Goal: Task Accomplishment & Management: Use online tool/utility

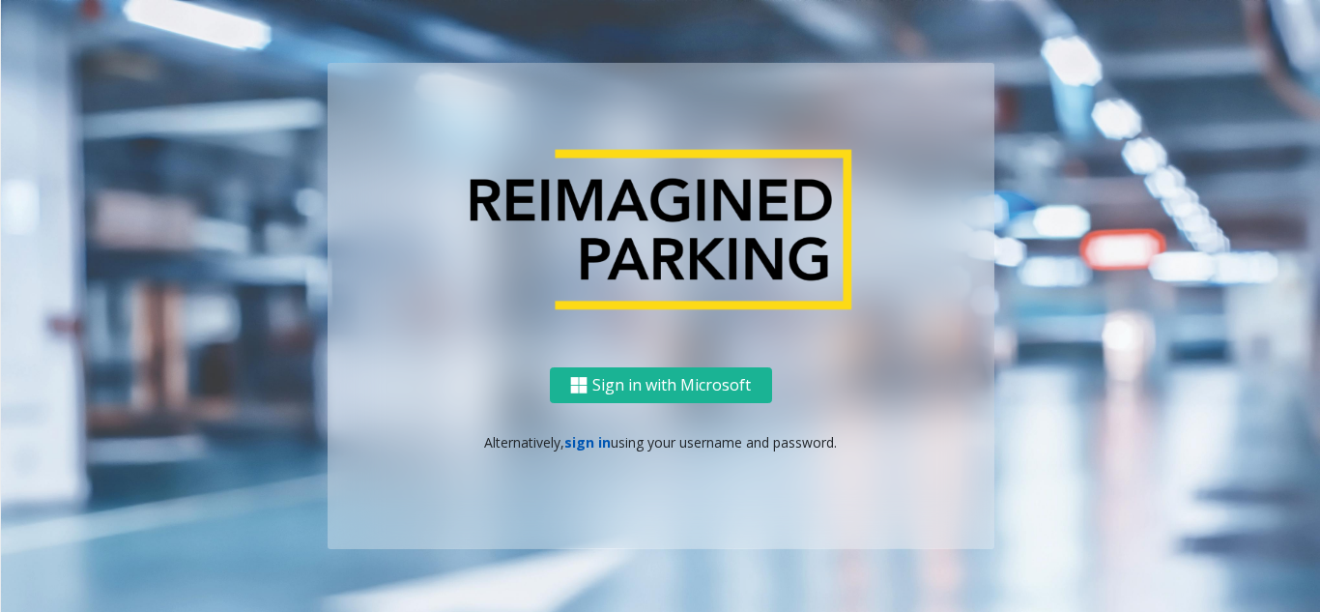
click at [583, 444] on link "sign in" at bounding box center [587, 442] width 46 height 18
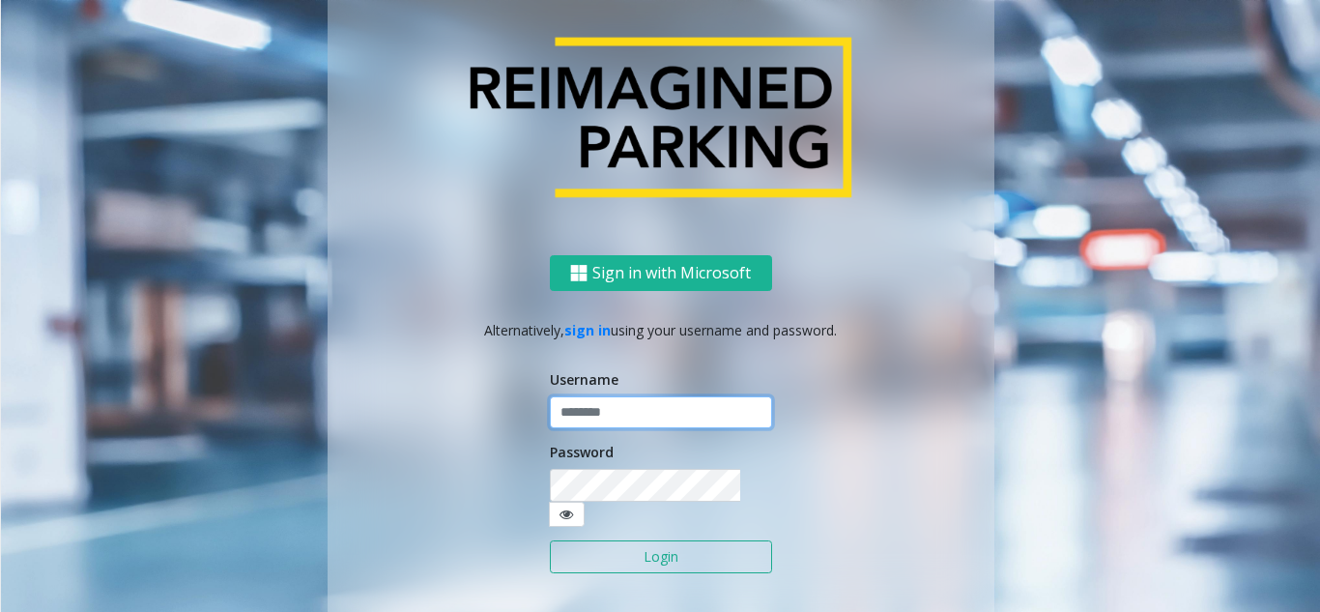
click at [596, 428] on input "text" at bounding box center [661, 412] width 222 height 33
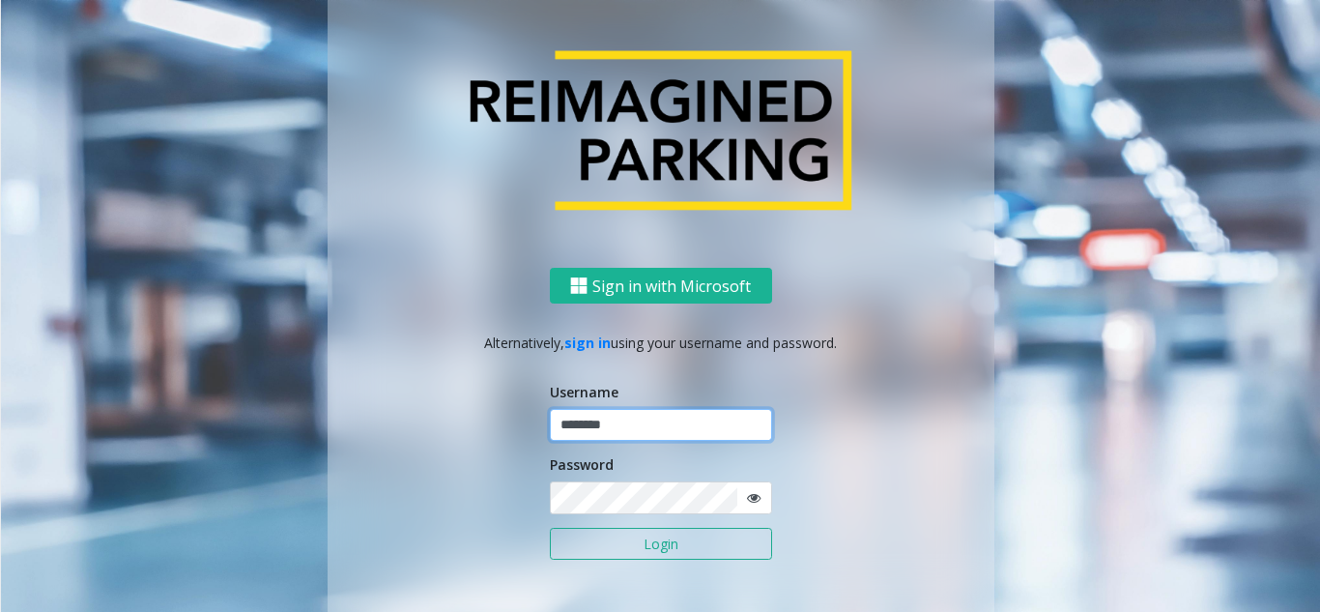
type input "********"
click at [747, 502] on icon at bounding box center [754, 498] width 14 height 14
click at [696, 556] on button "Login" at bounding box center [661, 544] width 222 height 33
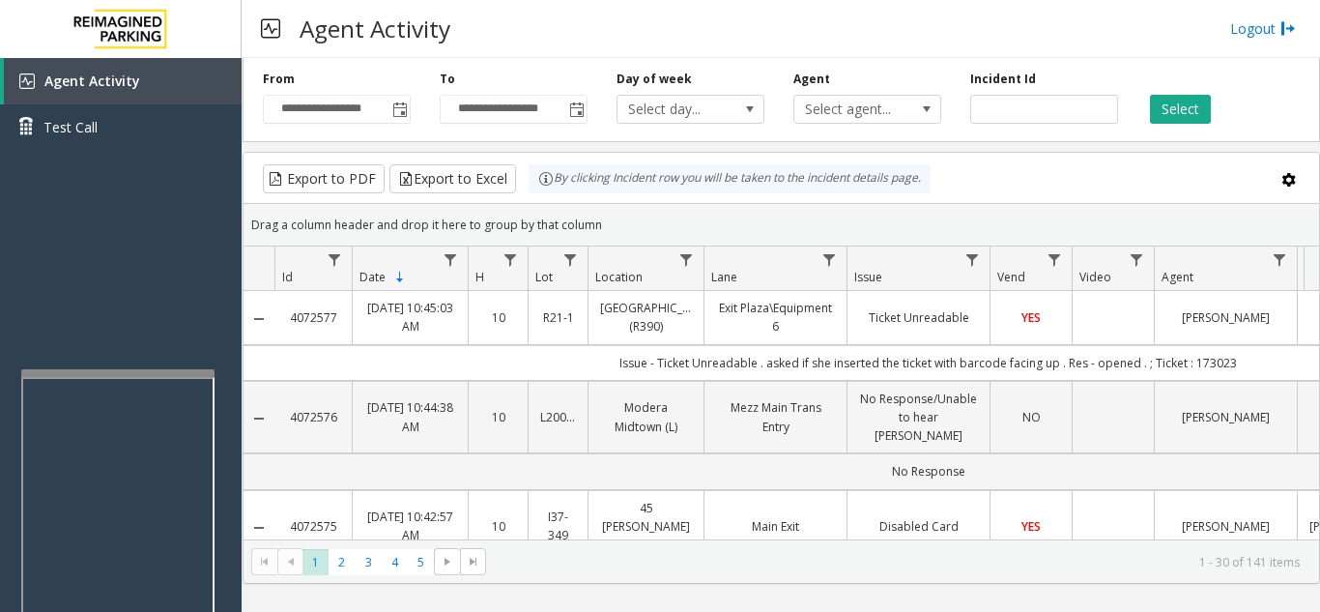
click at [118, 376] on div at bounding box center [117, 373] width 193 height 8
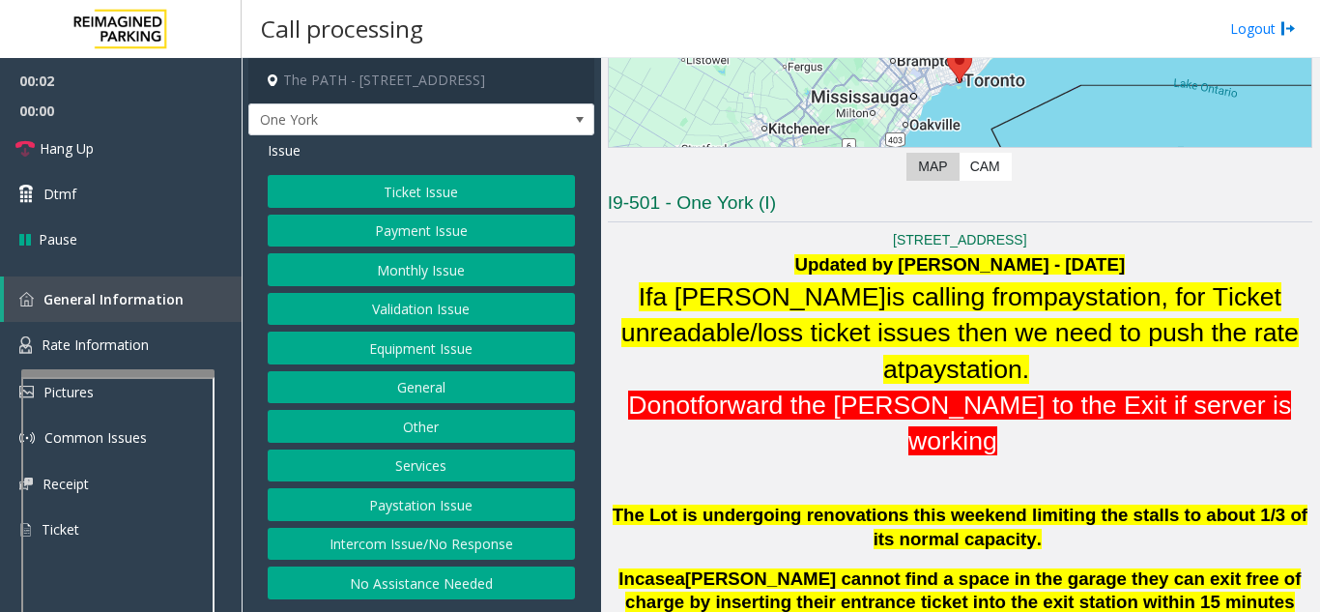
scroll to position [387, 0]
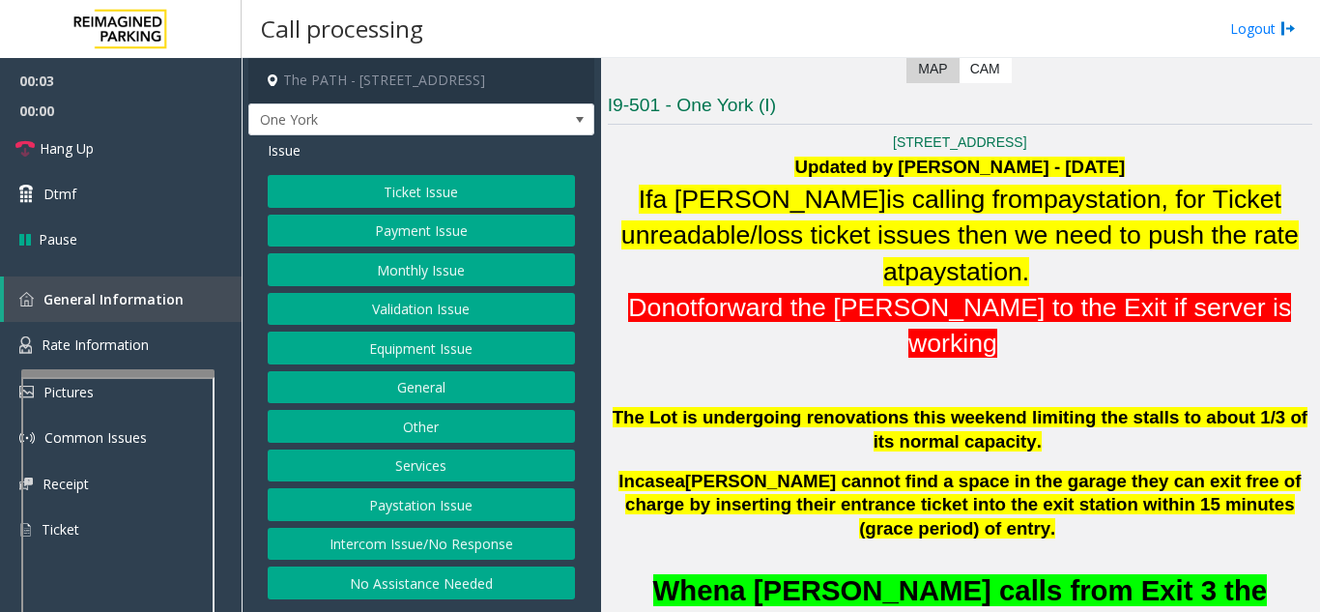
click at [420, 191] on button "Ticket Issue" at bounding box center [421, 191] width 307 height 33
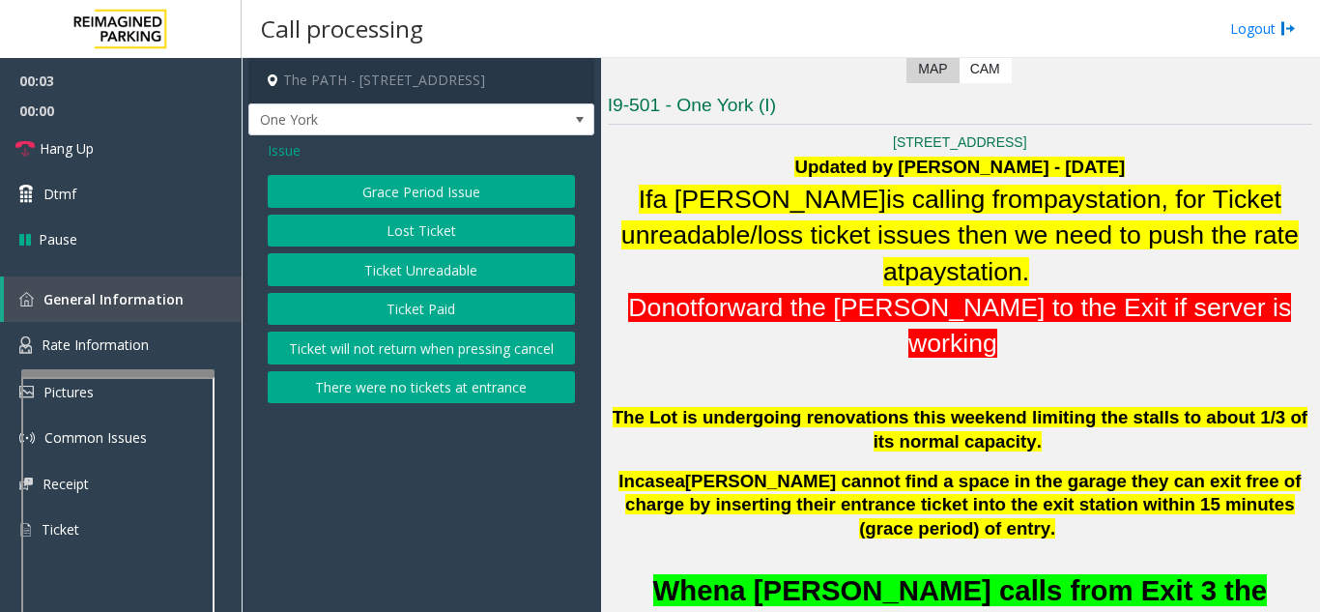
click at [425, 266] on button "Ticket Unreadable" at bounding box center [421, 269] width 307 height 33
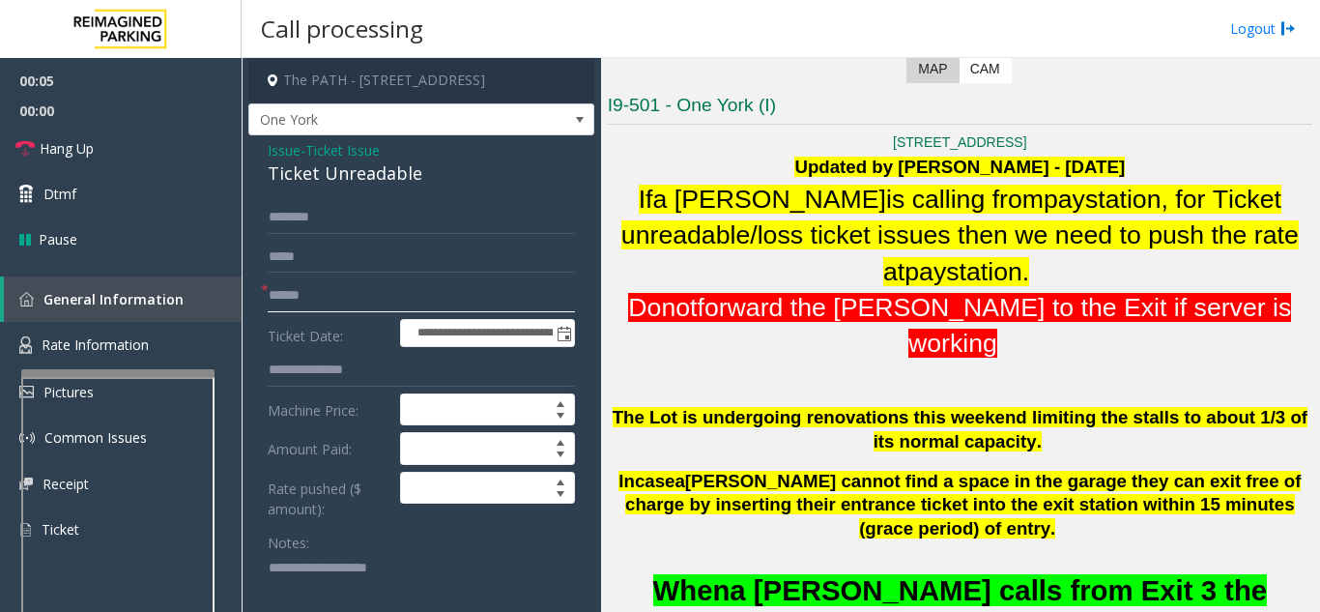
click at [427, 307] on input "text" at bounding box center [421, 295] width 307 height 33
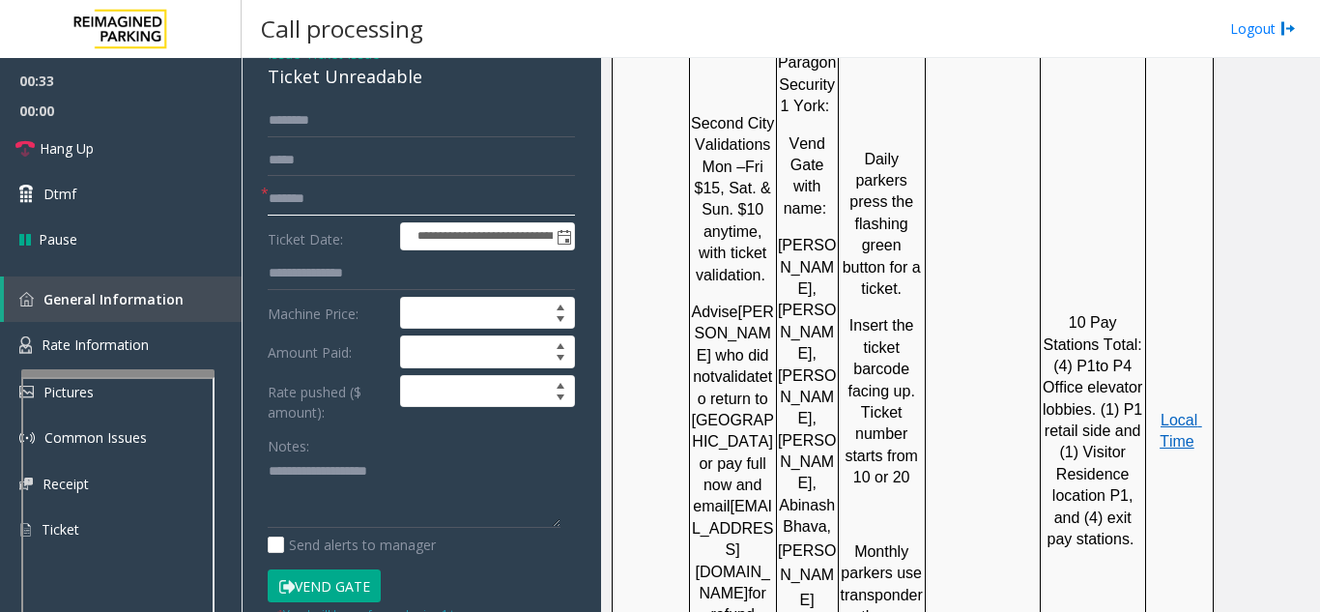
scroll to position [2416, 0]
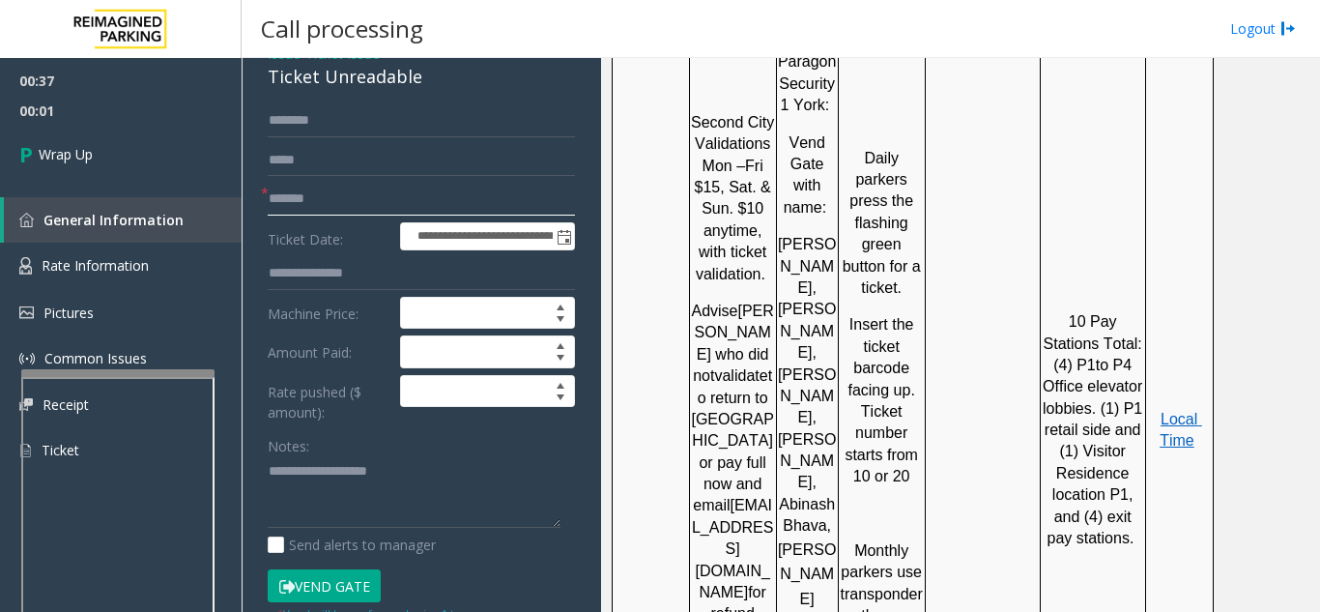
type input "*******"
click at [366, 473] on textarea at bounding box center [414, 492] width 293 height 72
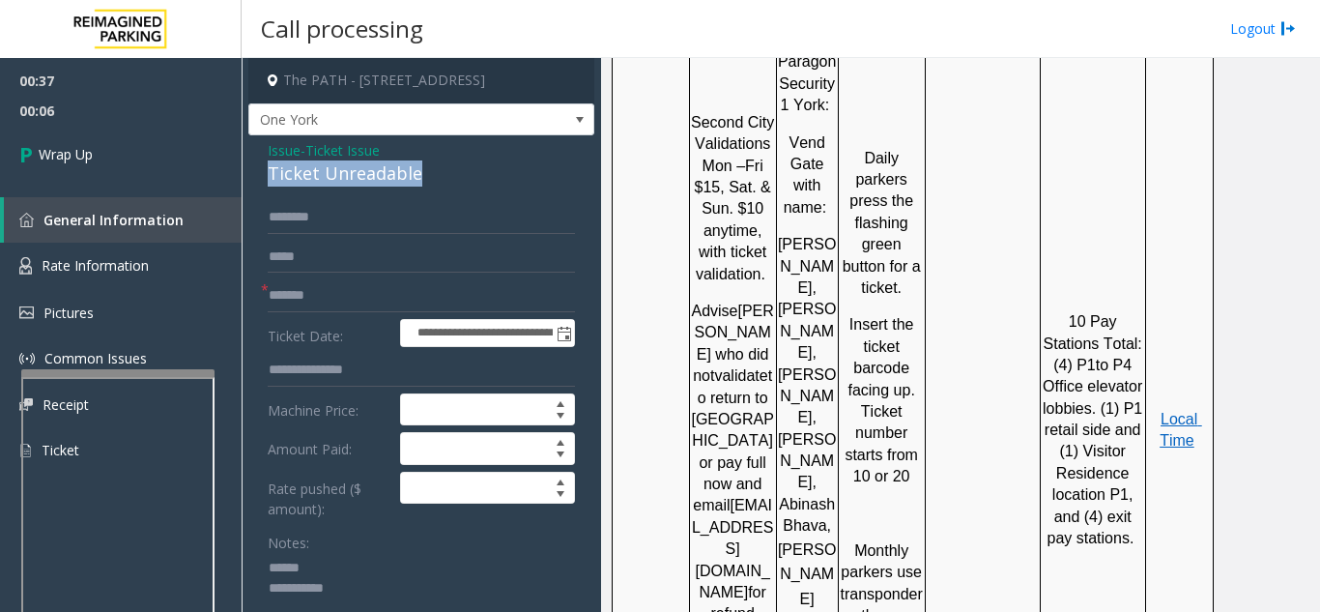
drag, startPoint x: 263, startPoint y: 181, endPoint x: 427, endPoint y: 173, distance: 164.5
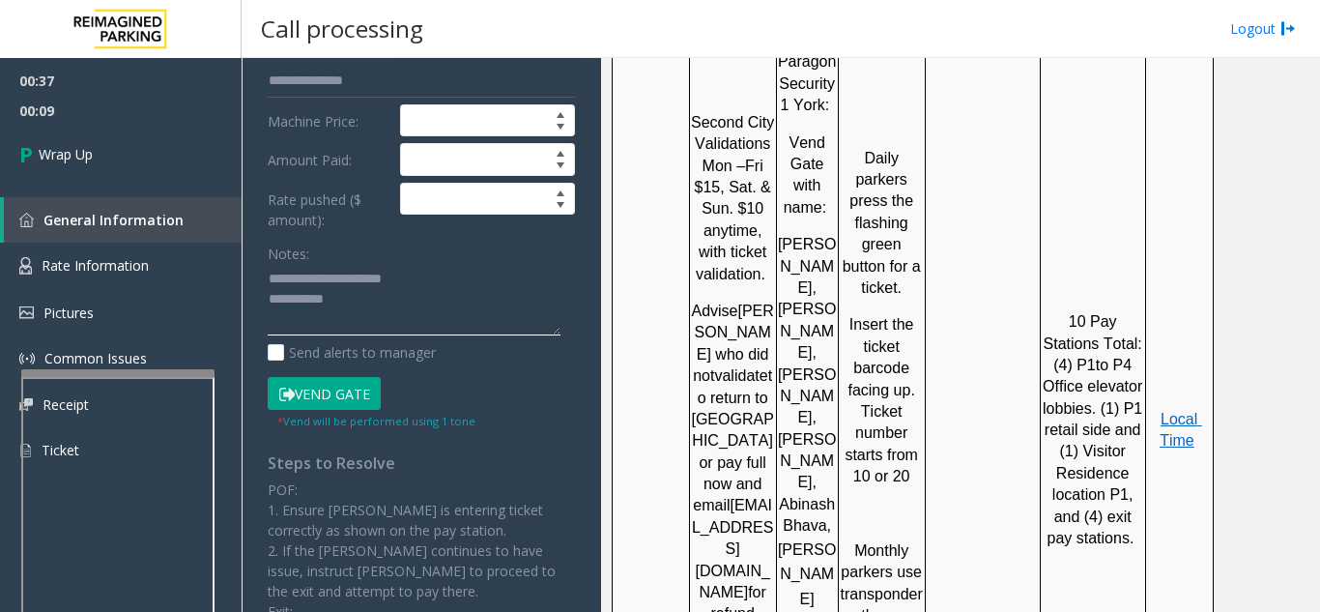
scroll to position [290, 0]
click at [390, 316] on textarea at bounding box center [414, 299] width 293 height 72
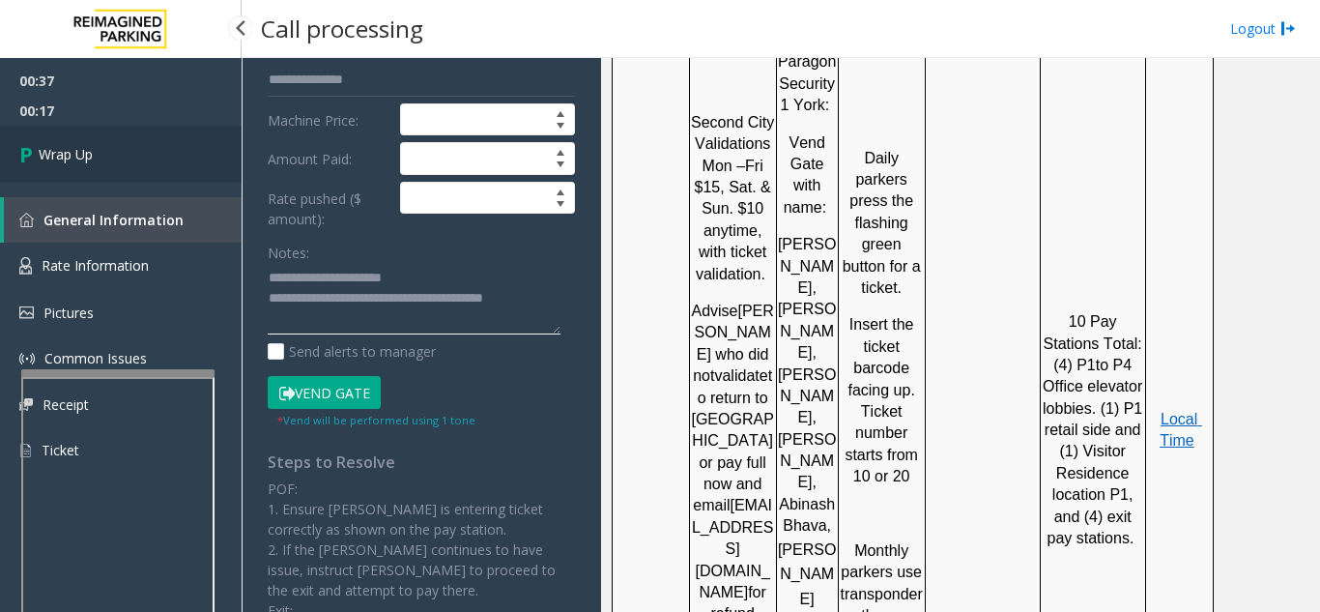
type textarea "**********"
click at [144, 144] on link "Wrap Up" at bounding box center [121, 154] width 242 height 57
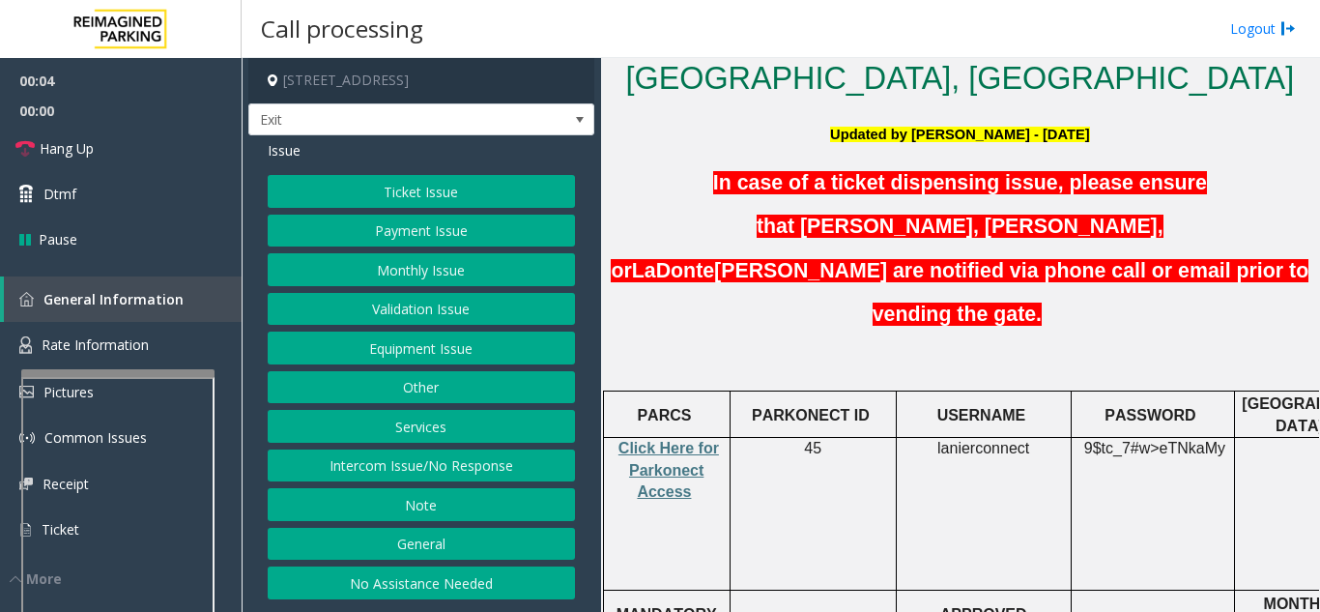
scroll to position [580, 0]
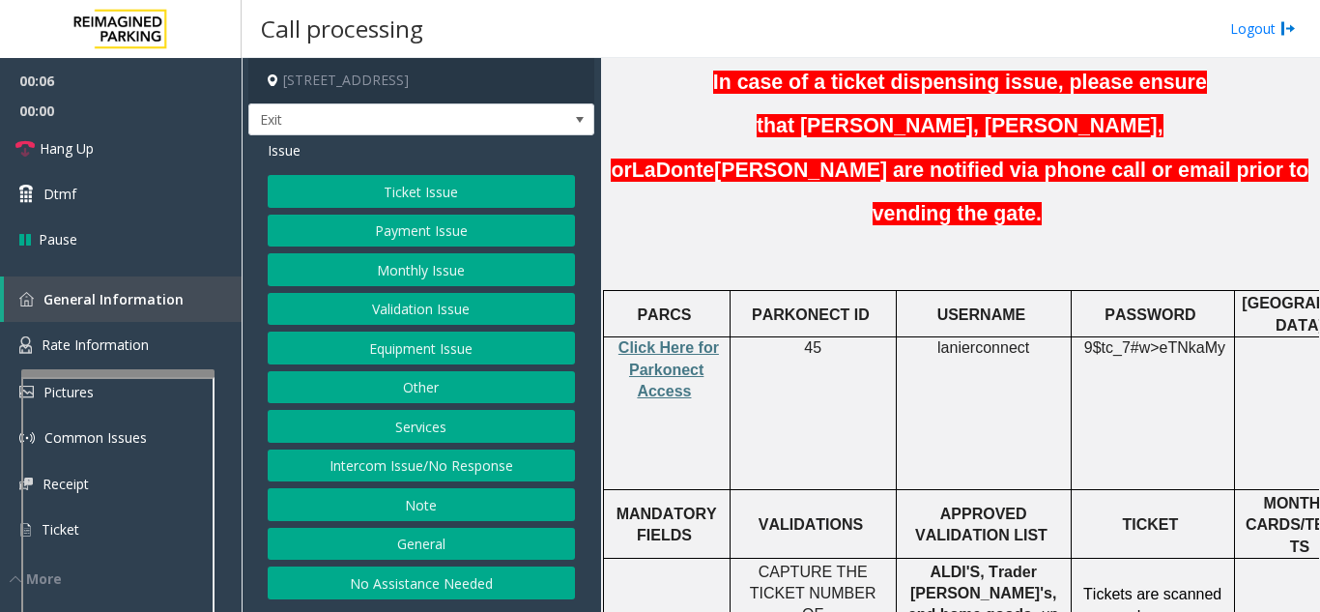
click at [416, 304] on button "Validation Issue" at bounding box center [421, 309] width 307 height 33
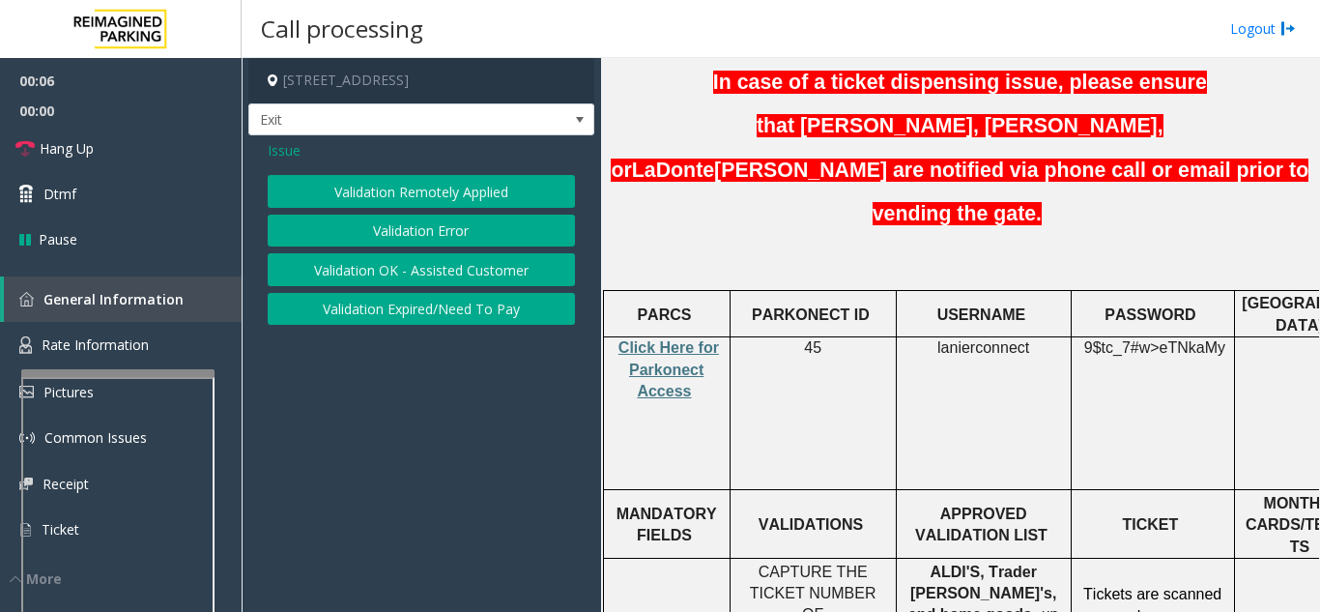
click at [405, 212] on div "Validation Remotely Applied Validation Error Validation OK - Assisted Customer …" at bounding box center [421, 250] width 307 height 150
click at [391, 218] on button "Validation Error" at bounding box center [421, 231] width 307 height 33
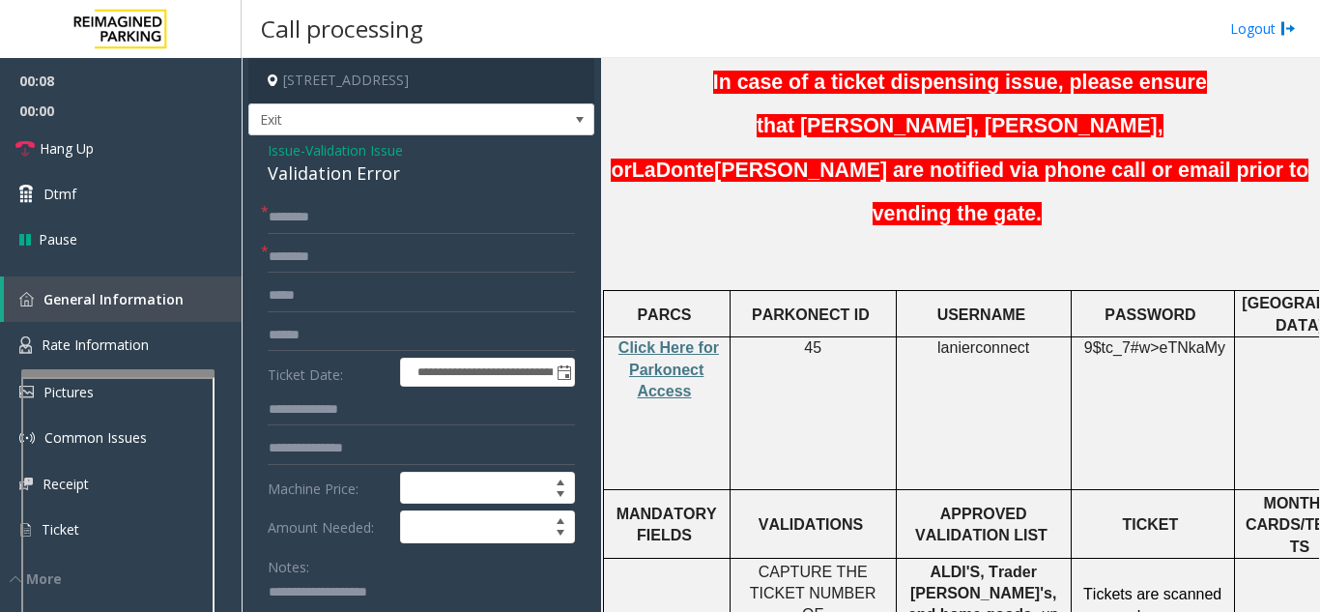
scroll to position [97, 0]
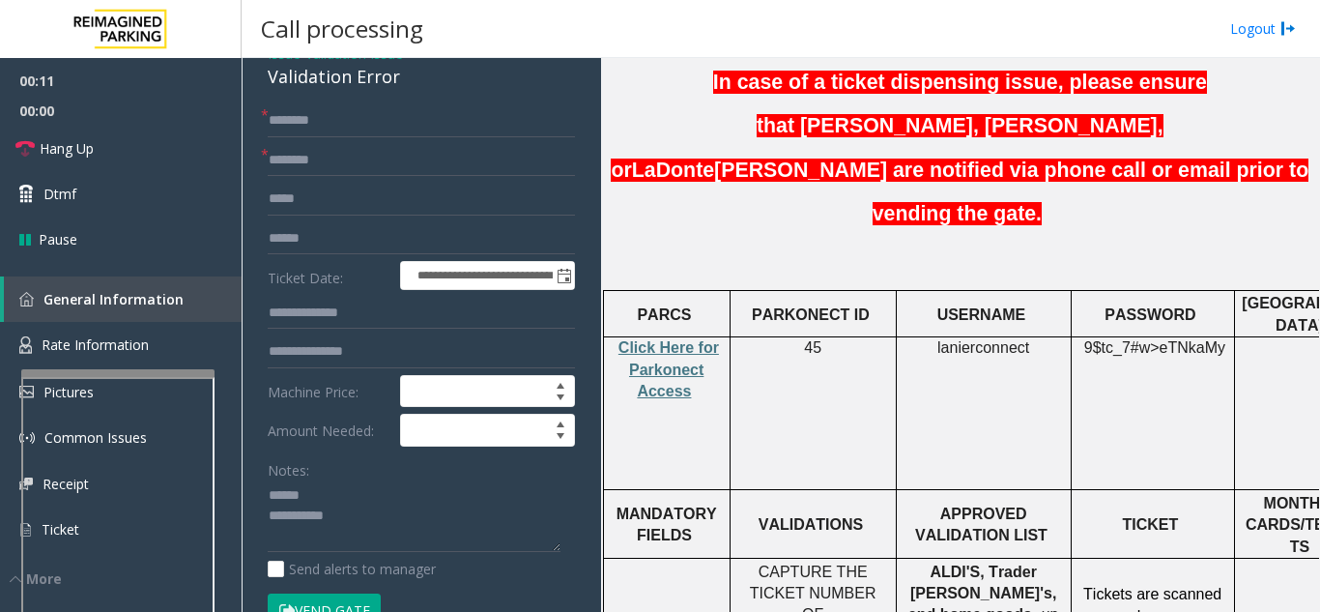
click at [331, 477] on div "Notes:" at bounding box center [421, 503] width 307 height 100
click at [333, 490] on textarea at bounding box center [414, 516] width 293 height 72
drag, startPoint x: 257, startPoint y: 83, endPoint x: 399, endPoint y: 77, distance: 142.2
type textarea "**********"
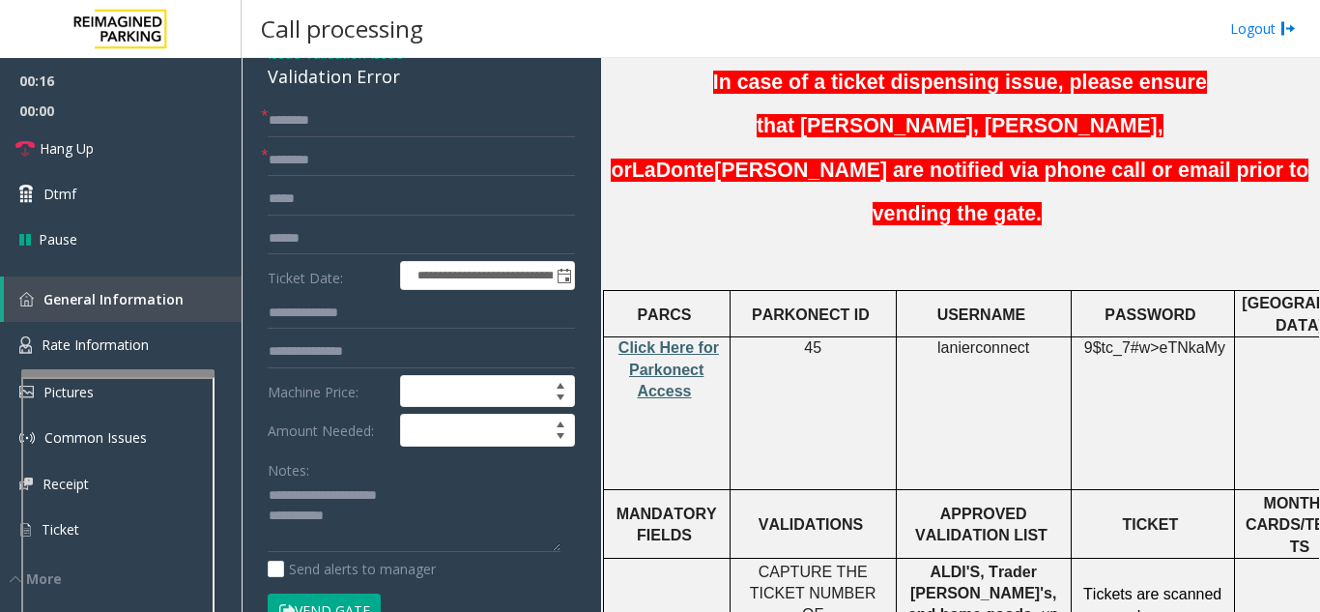
click at [638, 339] on span "Click Here for Parkonect Access" at bounding box center [668, 369] width 100 height 60
drag, startPoint x: 998, startPoint y: 479, endPoint x: 919, endPoint y: 484, distance: 79.4
type input "**********"
click at [325, 246] on input "text" at bounding box center [421, 238] width 307 height 33
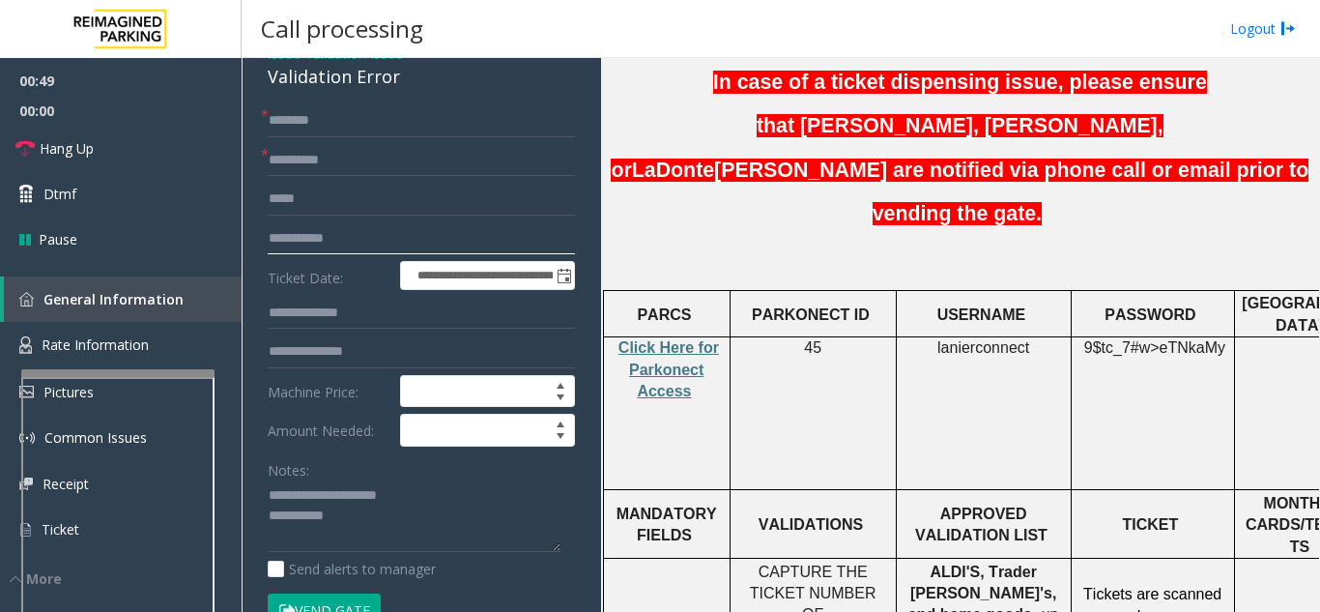
type input "**********"
click at [332, 356] on input "text" at bounding box center [421, 351] width 307 height 33
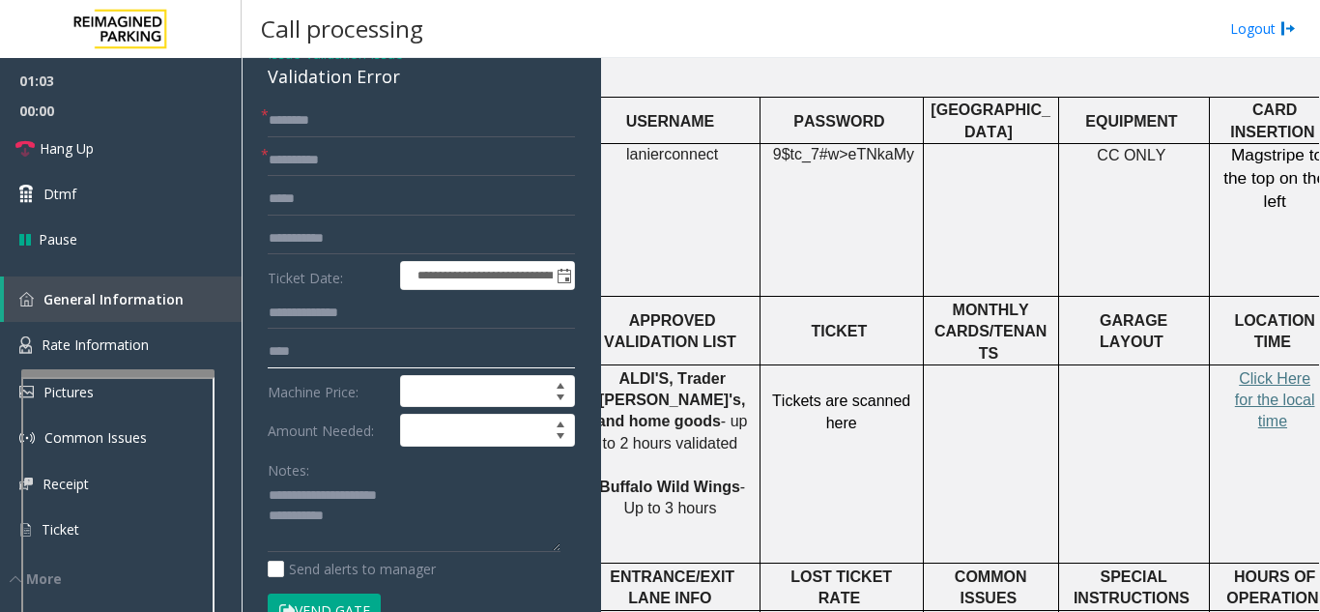
scroll to position [773, 342]
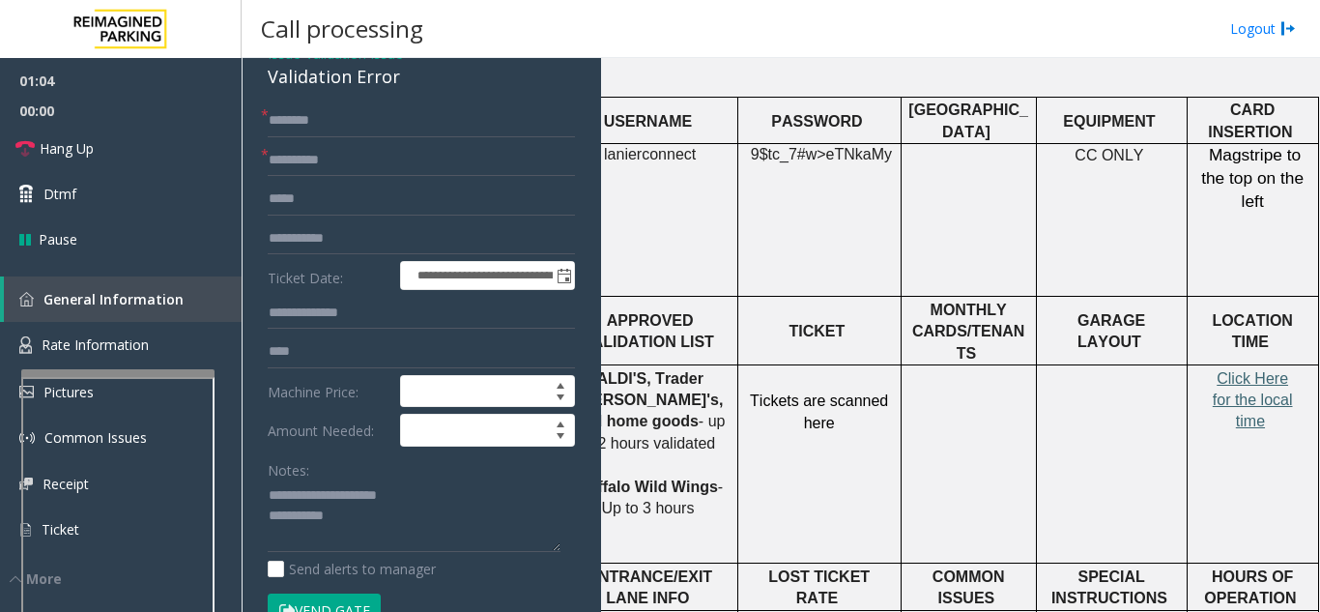
click at [1262, 370] on span "Click Here for the local time" at bounding box center [1253, 400] width 80 height 60
click at [353, 352] on input "***" at bounding box center [421, 351] width 307 height 33
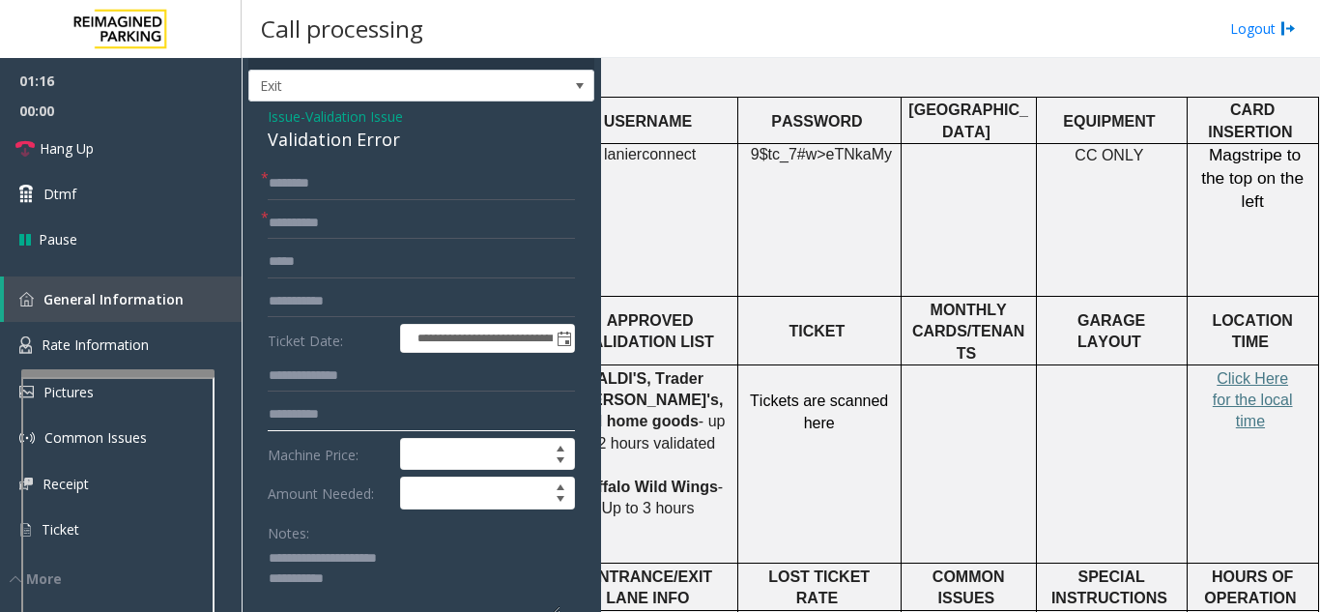
scroll to position [0, 0]
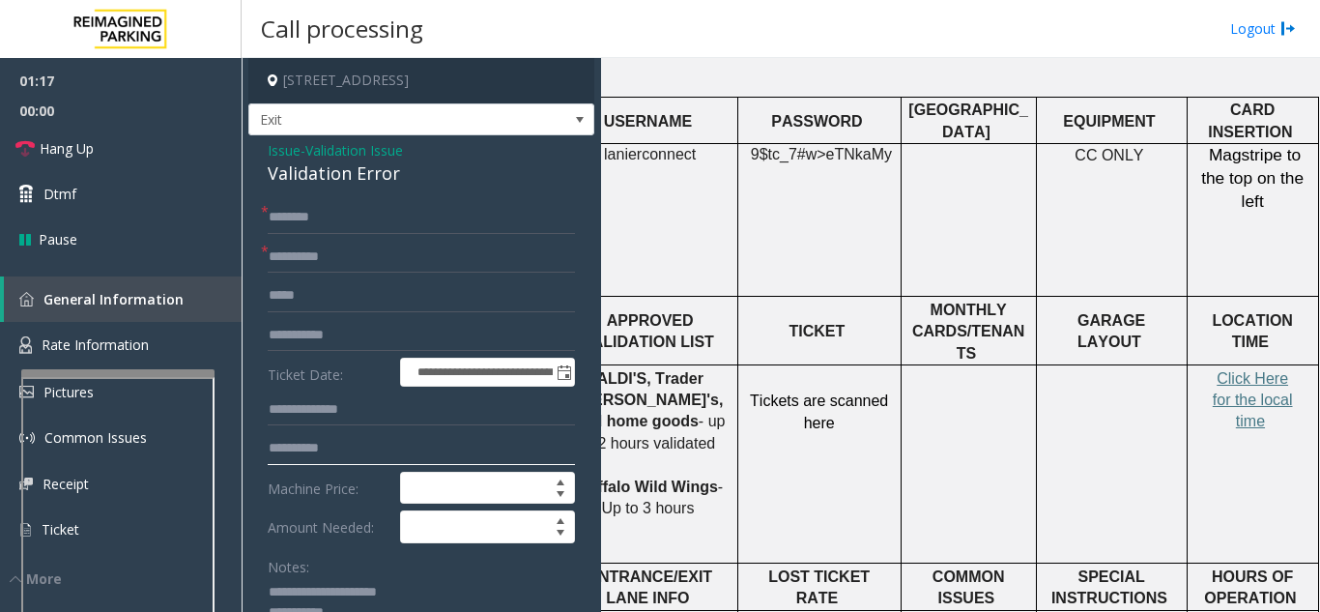
type input "**********"
click at [416, 207] on input "text" at bounding box center [421, 217] width 307 height 33
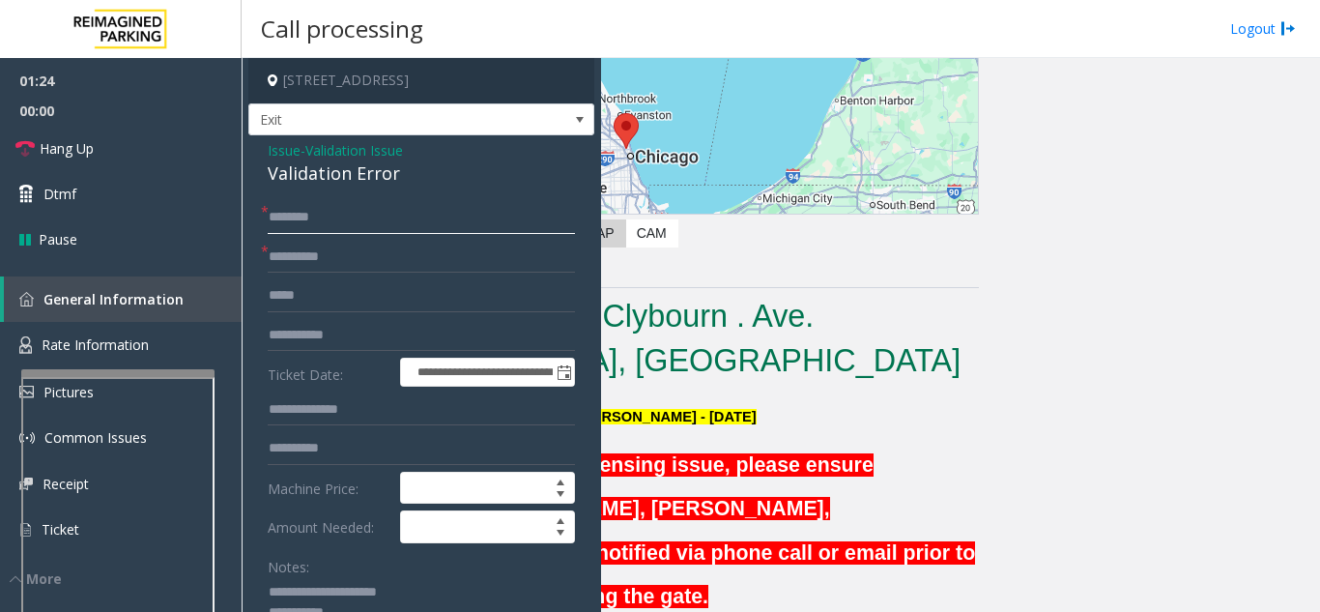
scroll to position [193, 342]
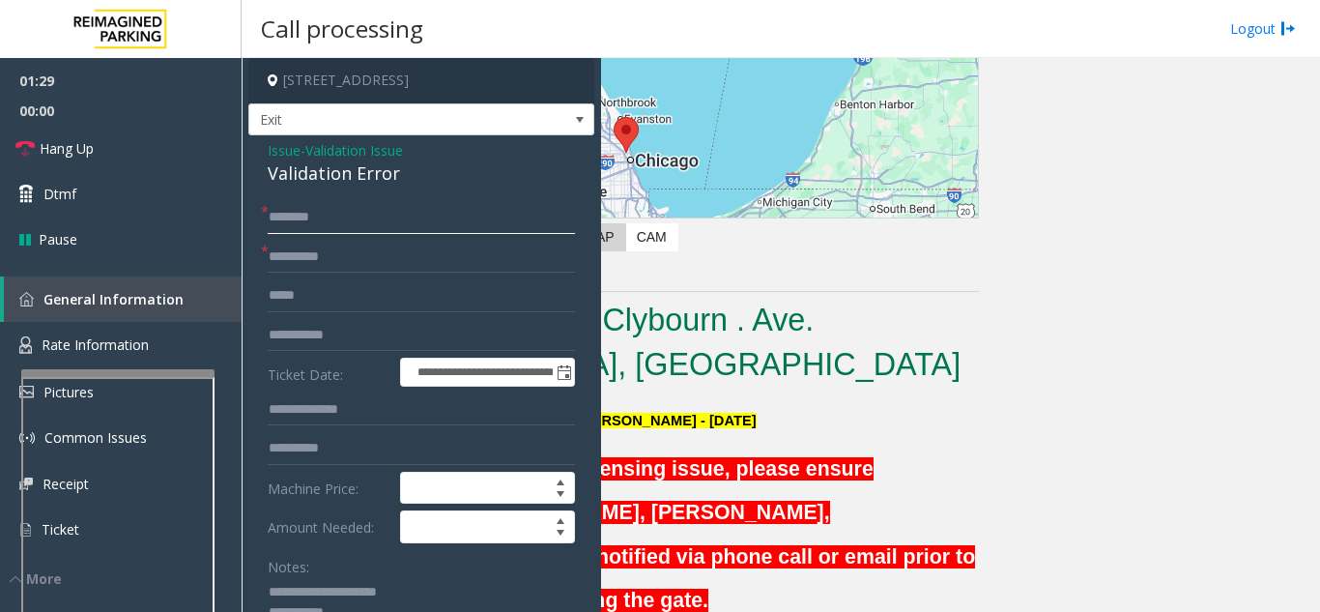
click at [348, 220] on input "text" at bounding box center [421, 217] width 307 height 33
type input "*"
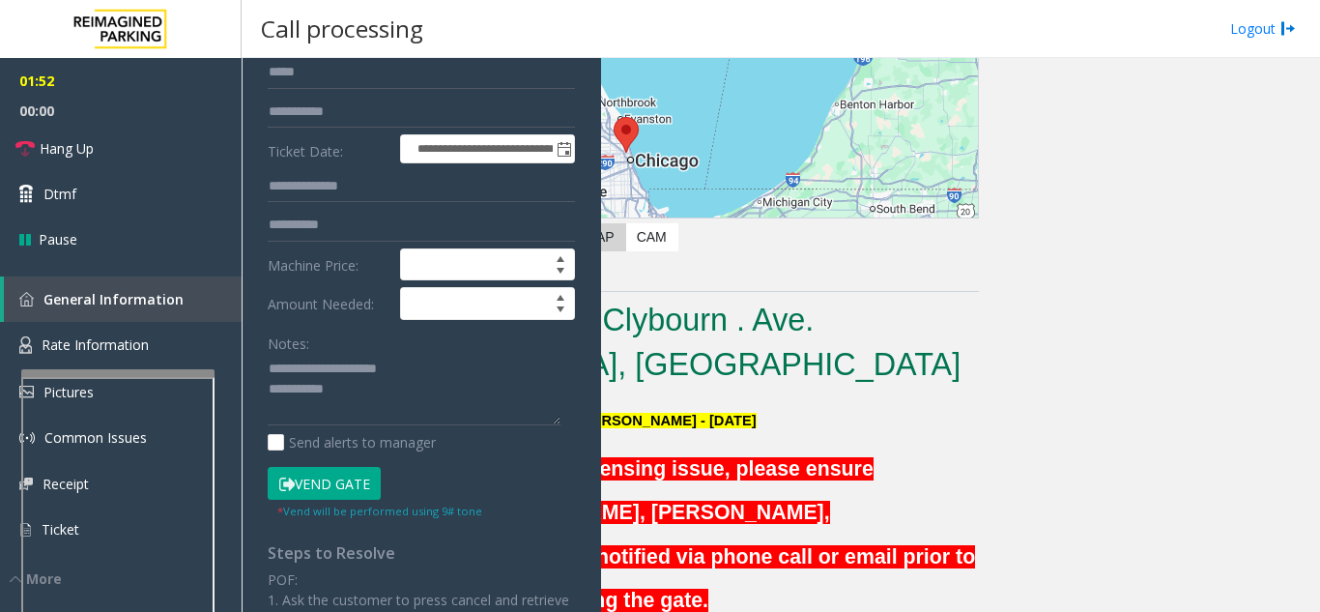
scroll to position [290, 0]
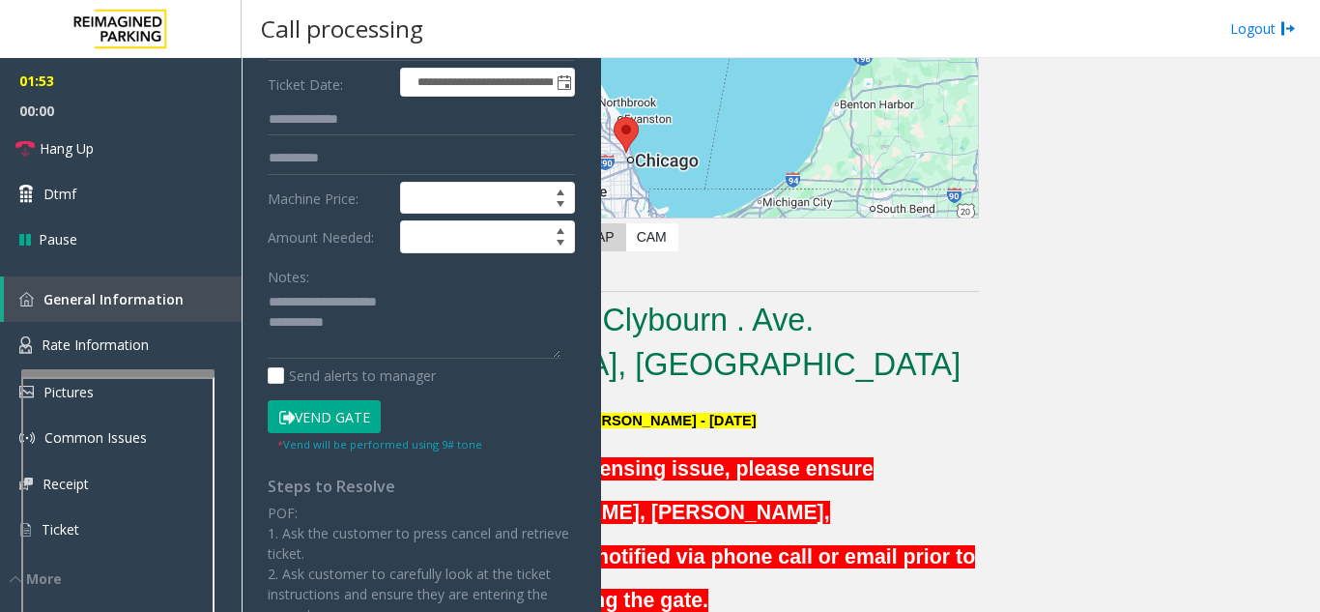
type input "*"
click at [352, 408] on button "Vend Gate" at bounding box center [324, 416] width 113 height 33
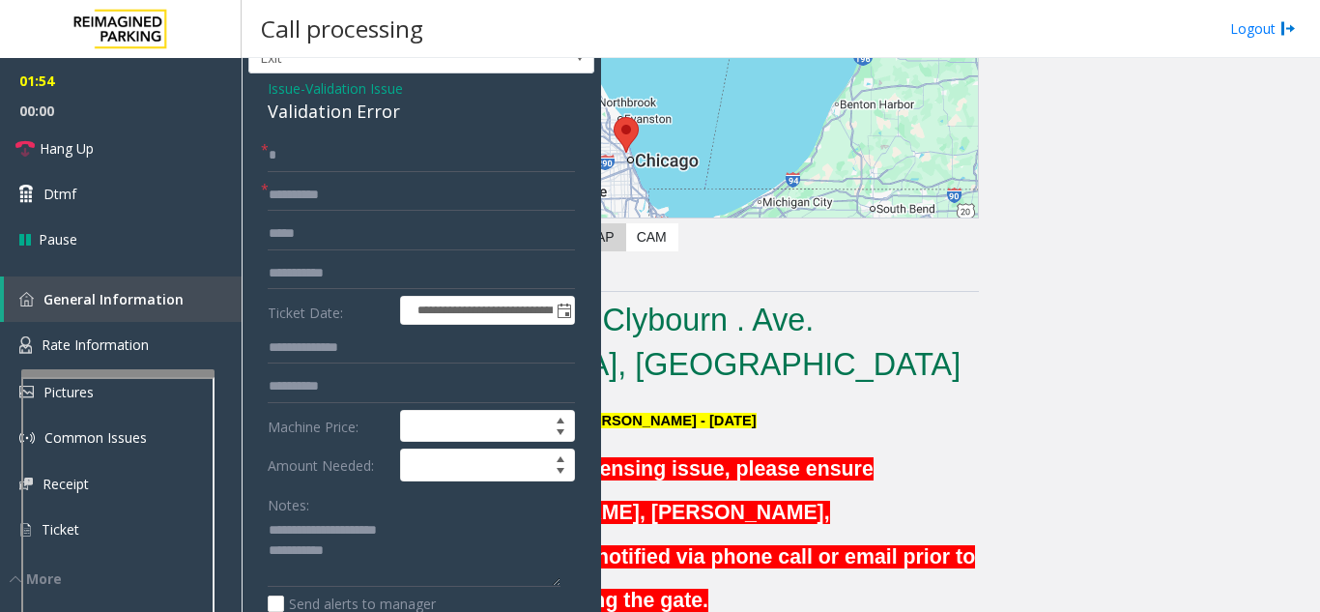
scroll to position [0, 0]
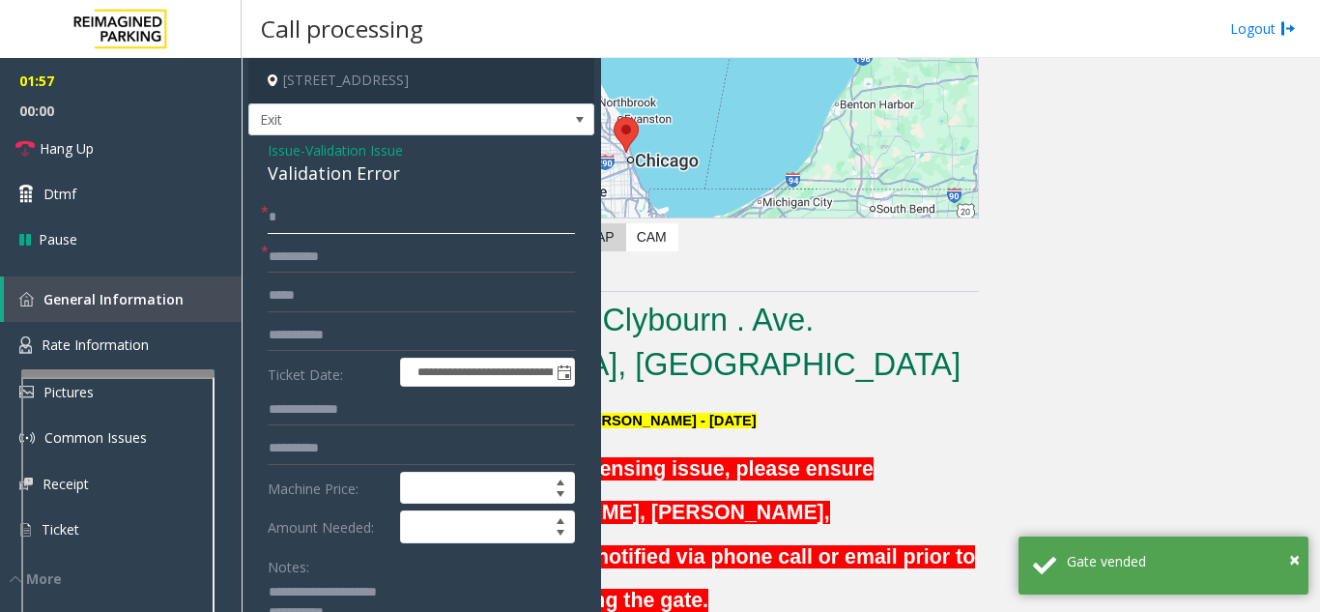
click at [340, 229] on input "*" at bounding box center [421, 217] width 307 height 33
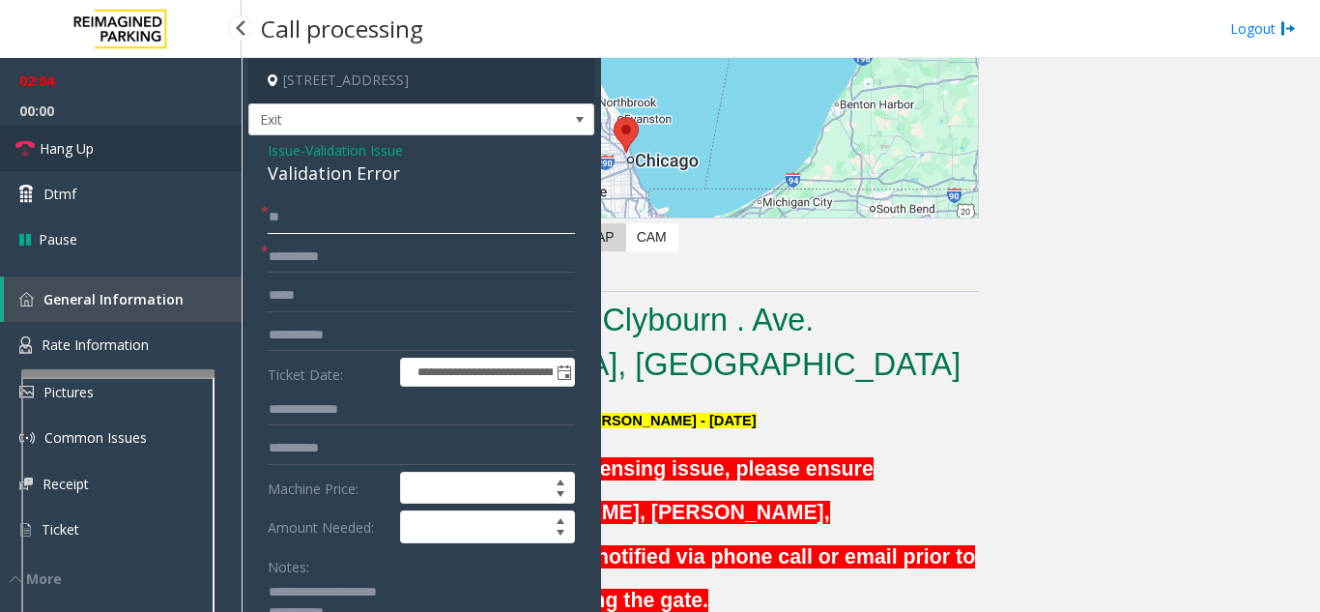
type input "**"
click at [80, 162] on link "Hang Up" at bounding box center [121, 148] width 242 height 45
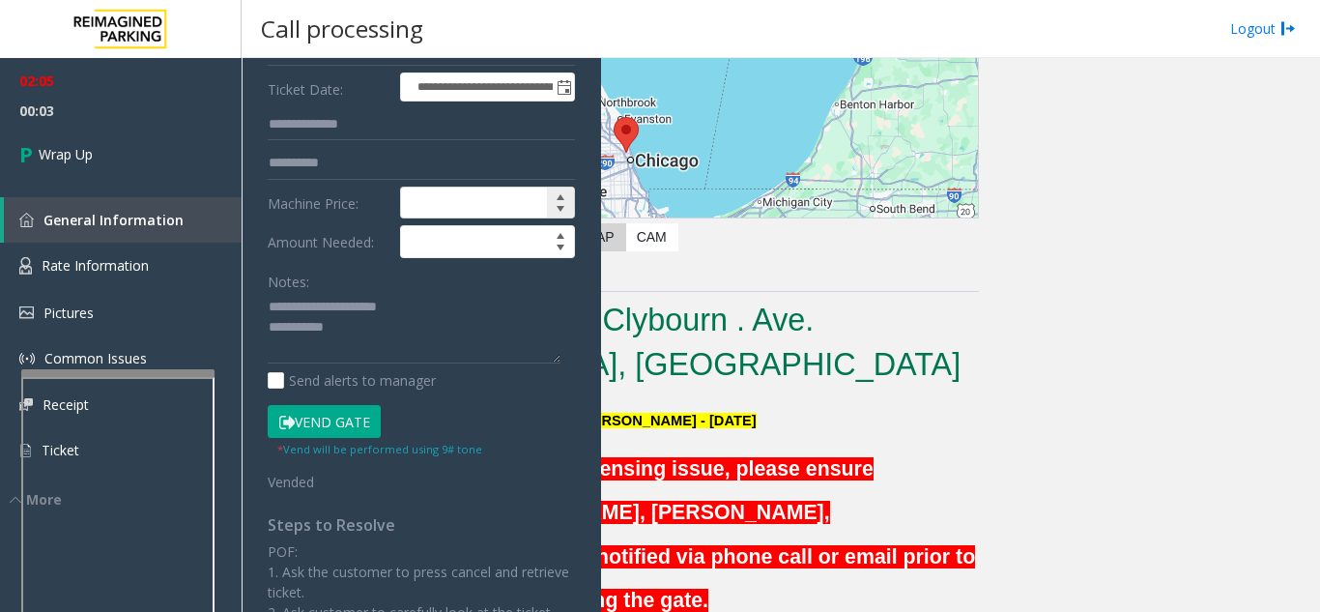
scroll to position [290, 0]
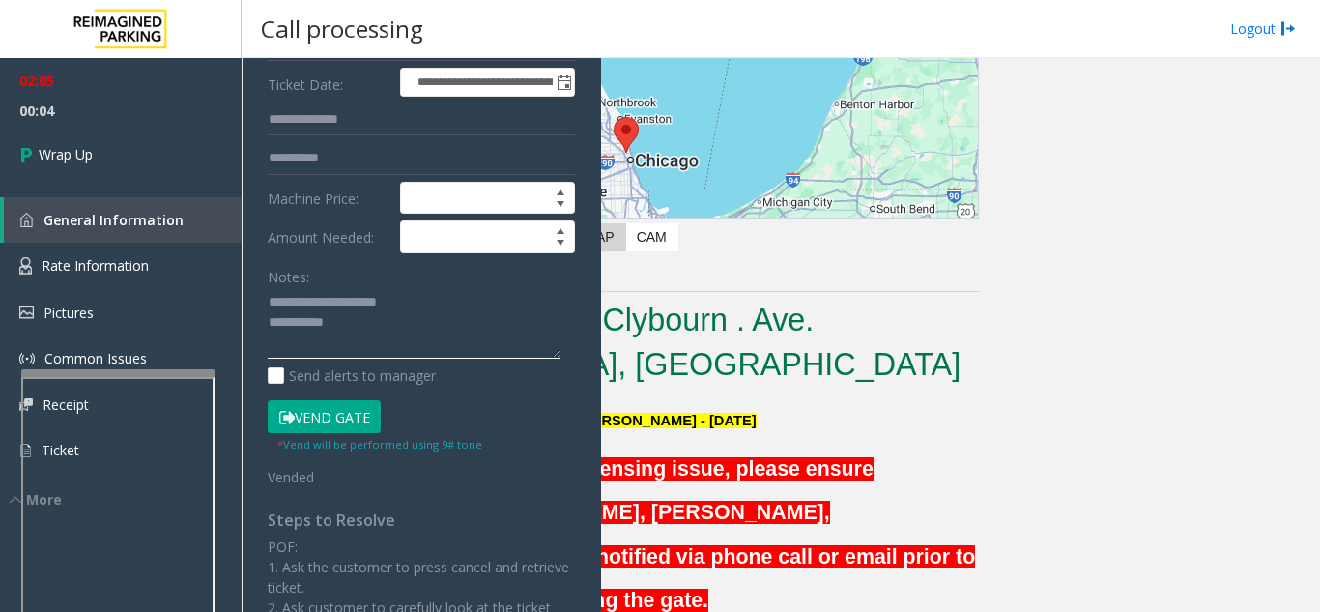
click at [432, 319] on textarea at bounding box center [414, 323] width 293 height 72
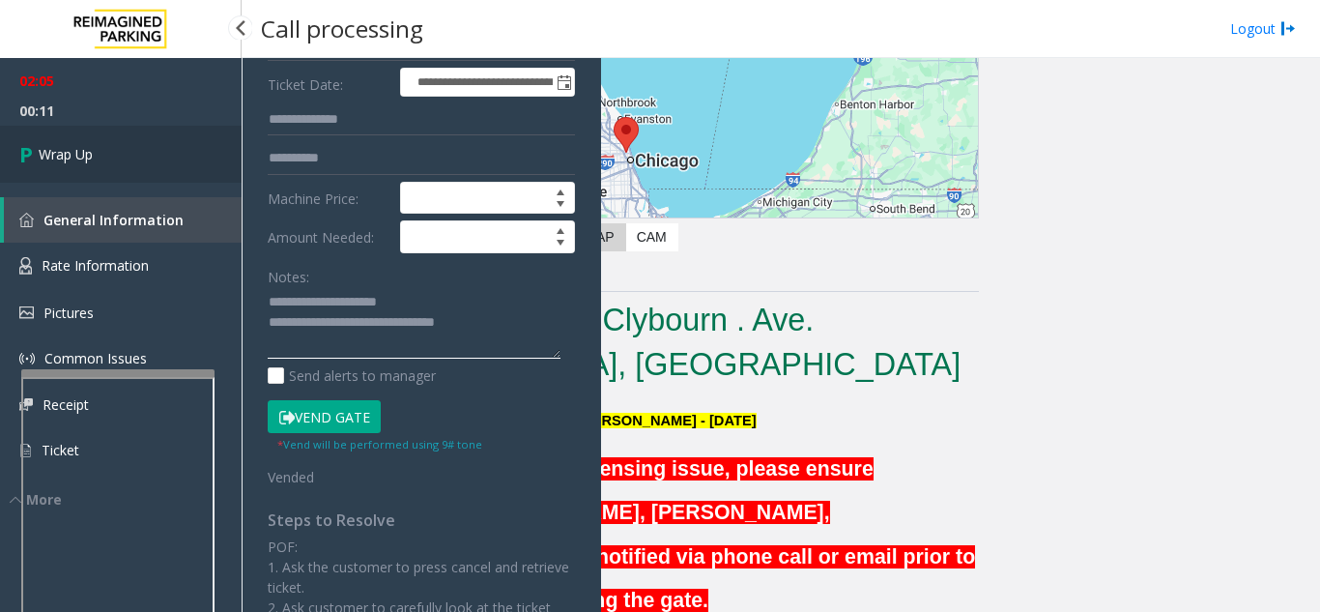
type textarea "**********"
click at [188, 153] on link "Wrap Up" at bounding box center [121, 154] width 242 height 57
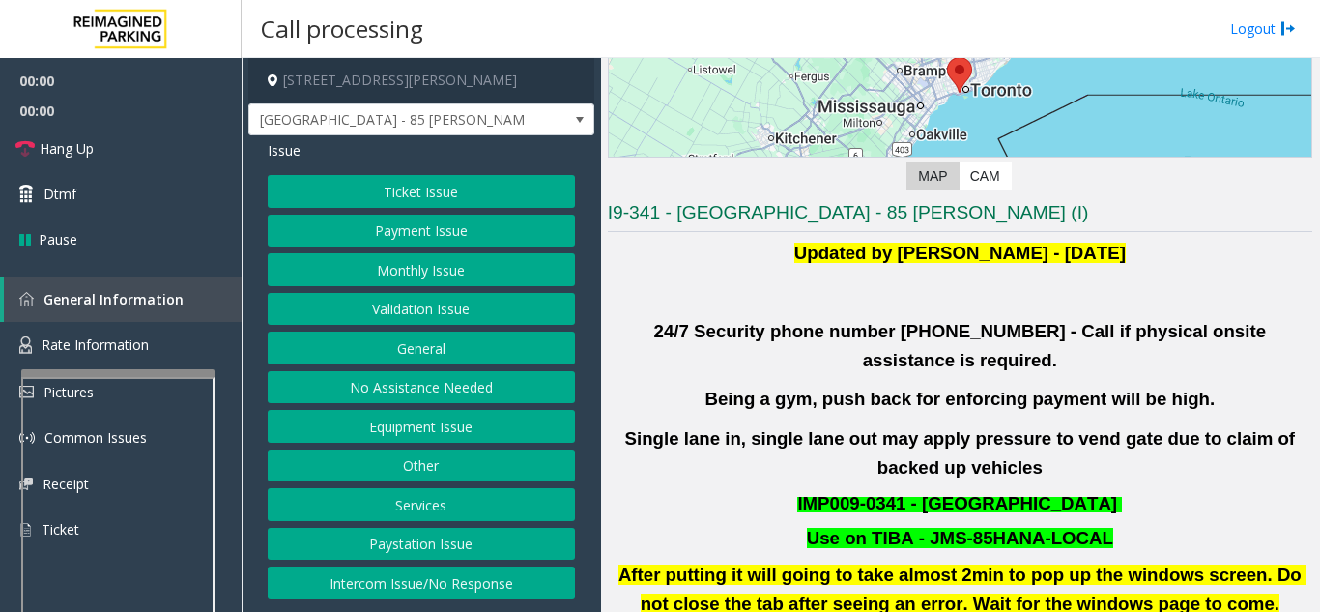
scroll to position [290, 0]
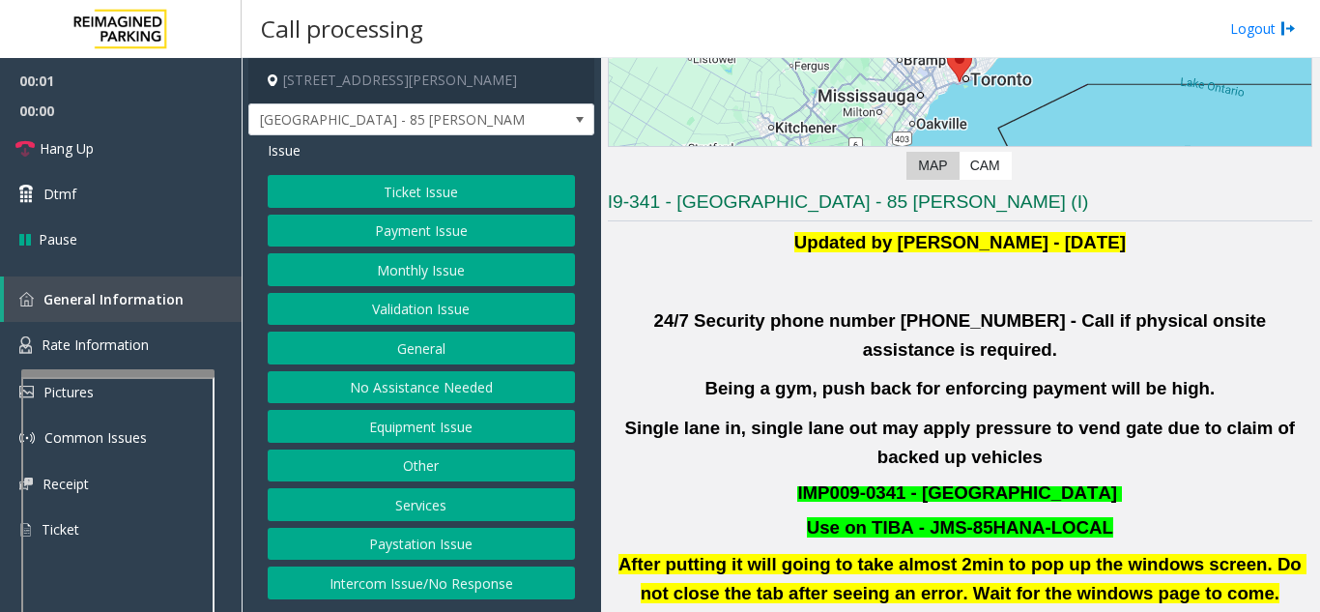
click at [424, 305] on button "Validation Issue" at bounding box center [421, 309] width 307 height 33
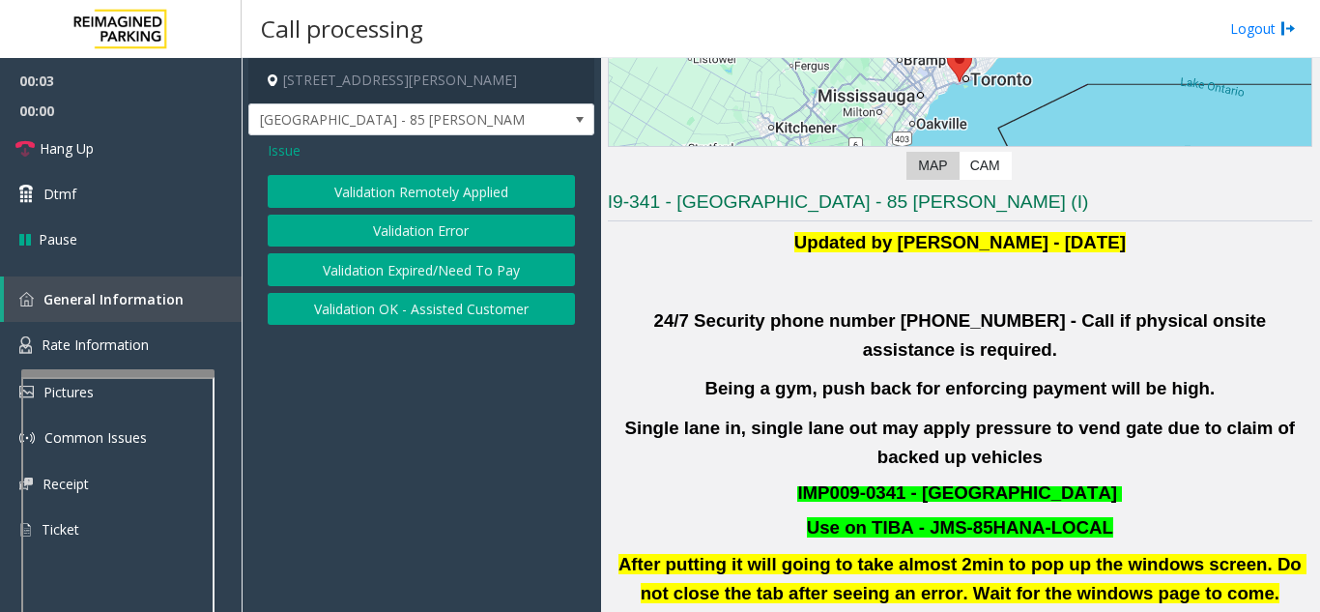
click at [439, 235] on button "Validation Error" at bounding box center [421, 231] width 307 height 33
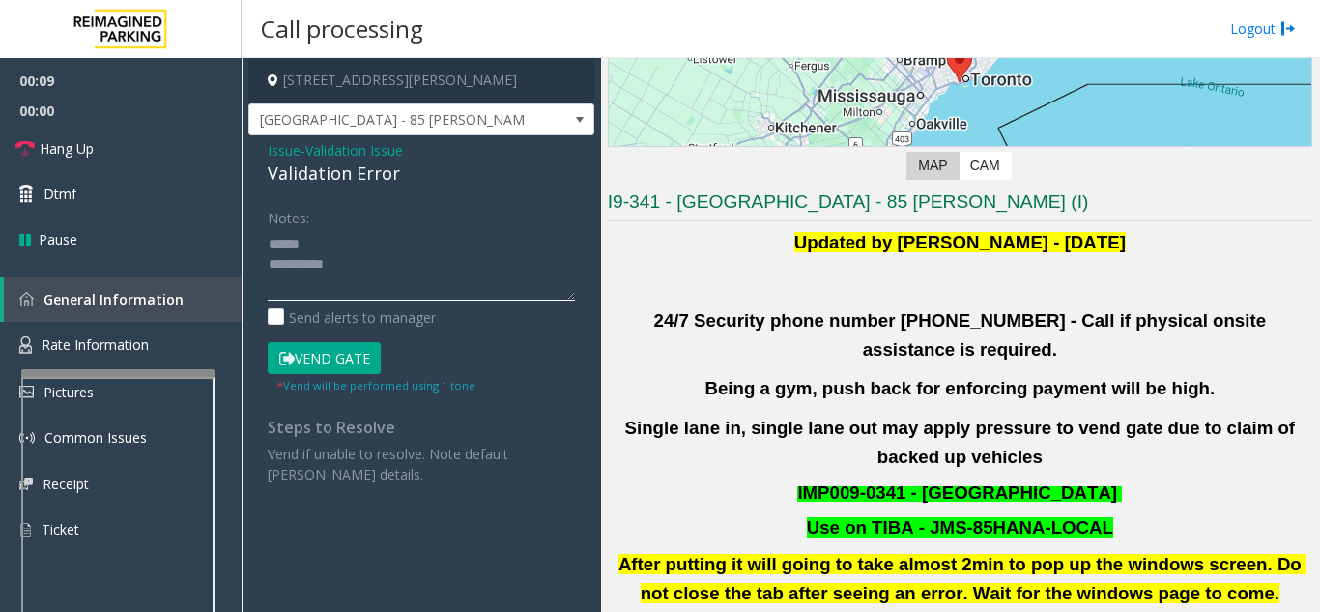
click at [381, 243] on textarea at bounding box center [421, 264] width 307 height 72
drag, startPoint x: 262, startPoint y: 168, endPoint x: 406, endPoint y: 162, distance: 144.1
click at [406, 162] on div "Issue - Validation Issue Validation Error Notes: Send alerts to manager Vend Ga…" at bounding box center [421, 319] width 346 height 368
click at [479, 245] on textarea at bounding box center [421, 264] width 307 height 72
click at [461, 265] on textarea at bounding box center [421, 264] width 307 height 72
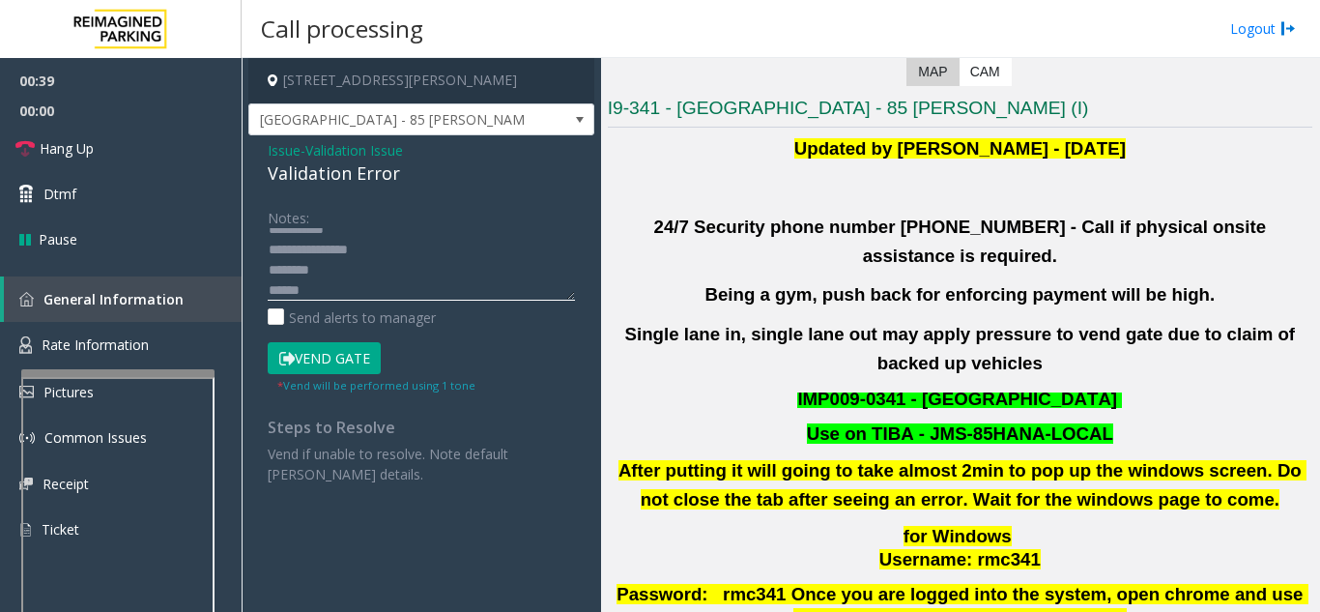
scroll to position [773, 0]
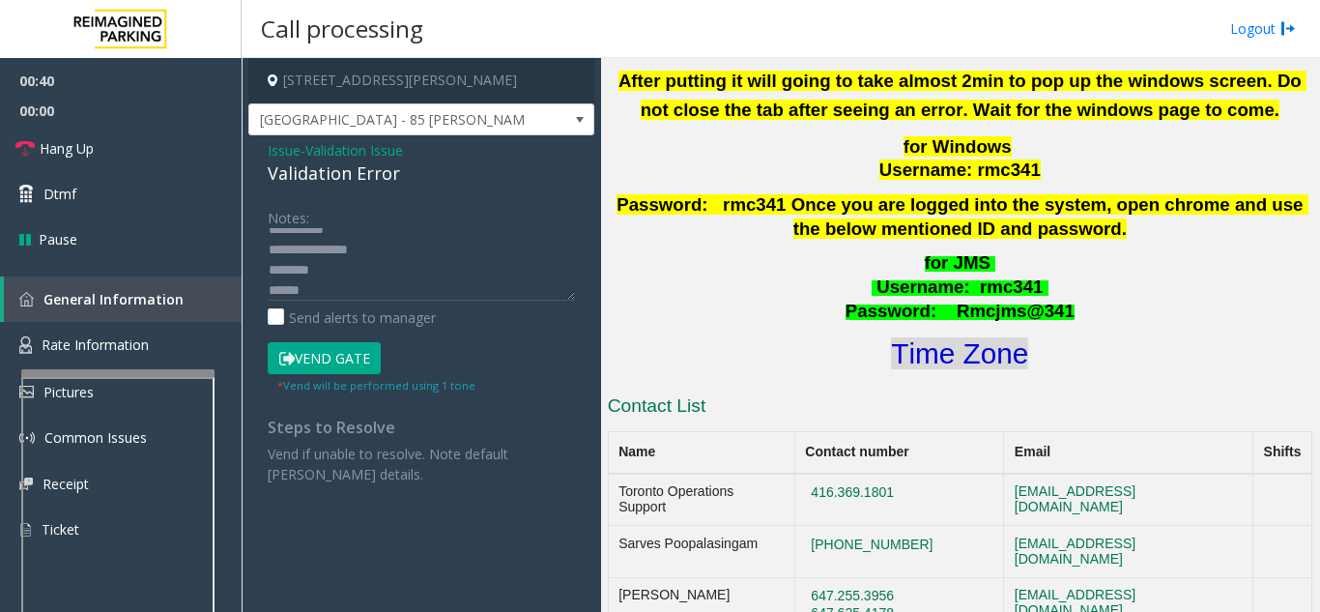
click at [987, 337] on font "Time Zone" at bounding box center [959, 353] width 137 height 32
click at [414, 285] on textarea at bounding box center [421, 264] width 307 height 72
click at [361, 361] on button "Vend Gate" at bounding box center [324, 358] width 113 height 33
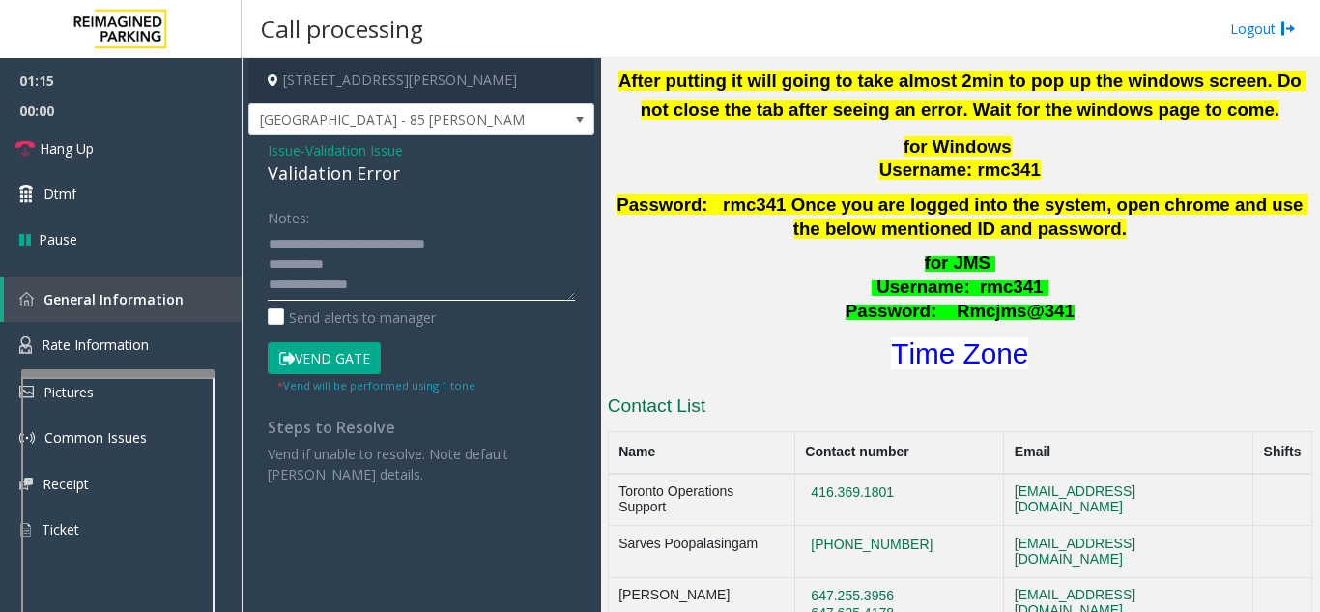
click at [450, 257] on textarea at bounding box center [421, 264] width 307 height 72
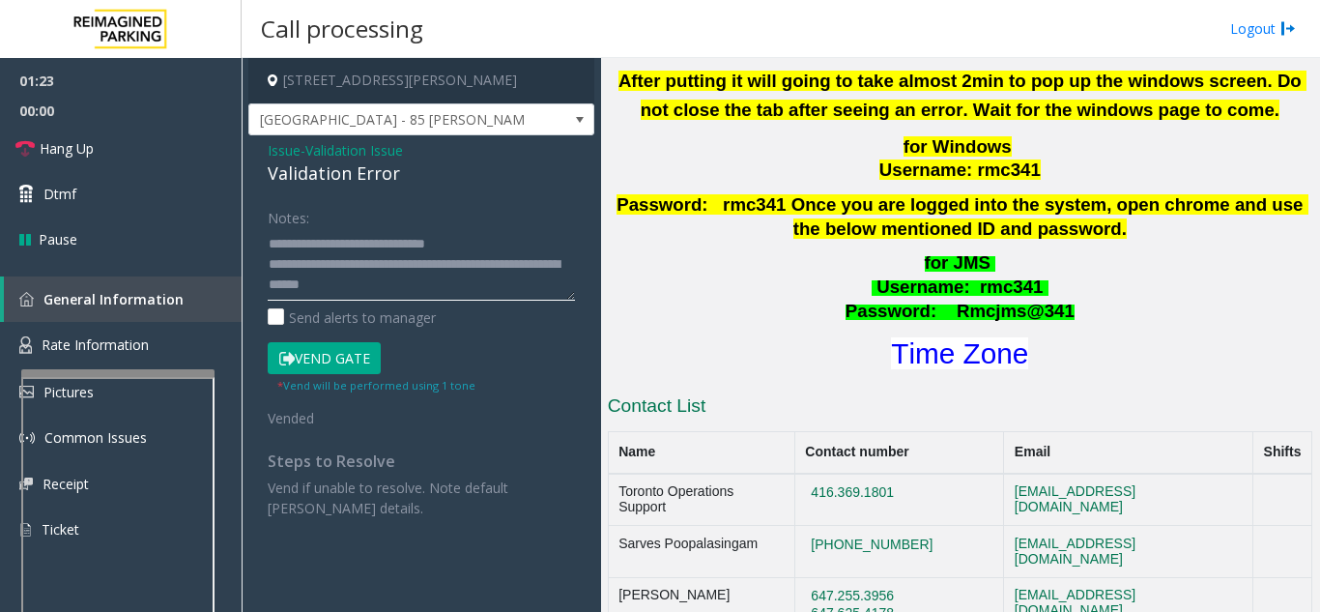
type textarea "**********"
click at [412, 178] on div "Validation Error" at bounding box center [421, 173] width 307 height 26
click at [126, 147] on link "Hang Up" at bounding box center [121, 148] width 242 height 45
click at [137, 155] on link "Hang Up" at bounding box center [121, 148] width 242 height 45
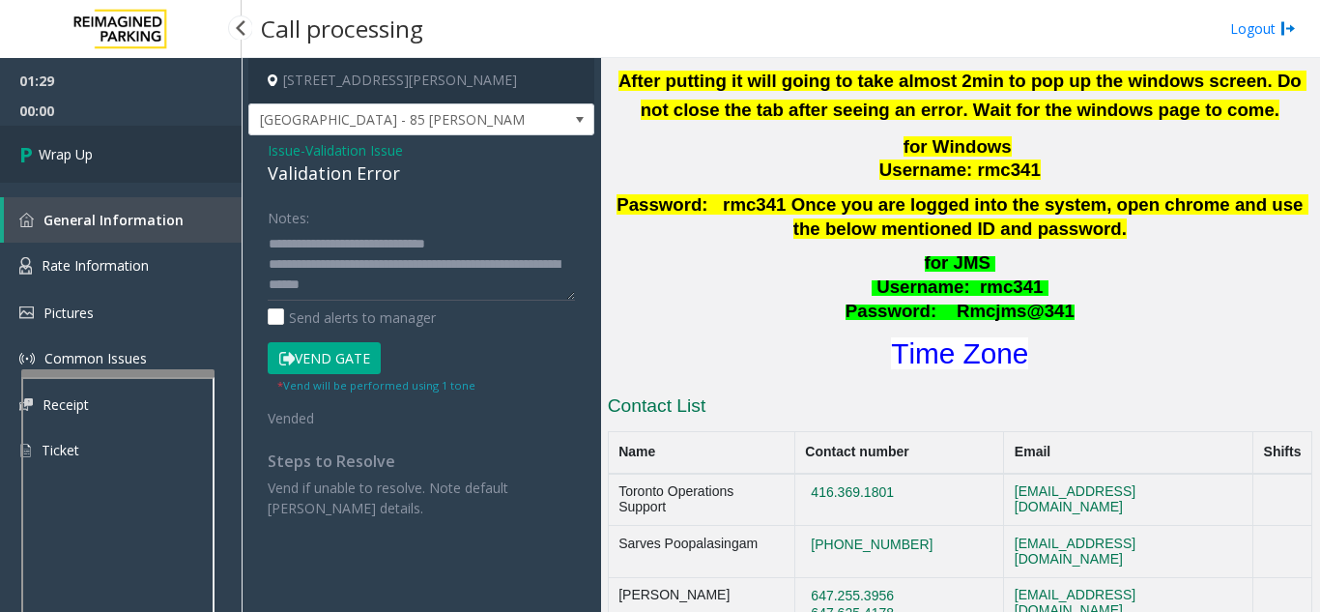
click at [180, 162] on link "Wrap Up" at bounding box center [121, 154] width 242 height 57
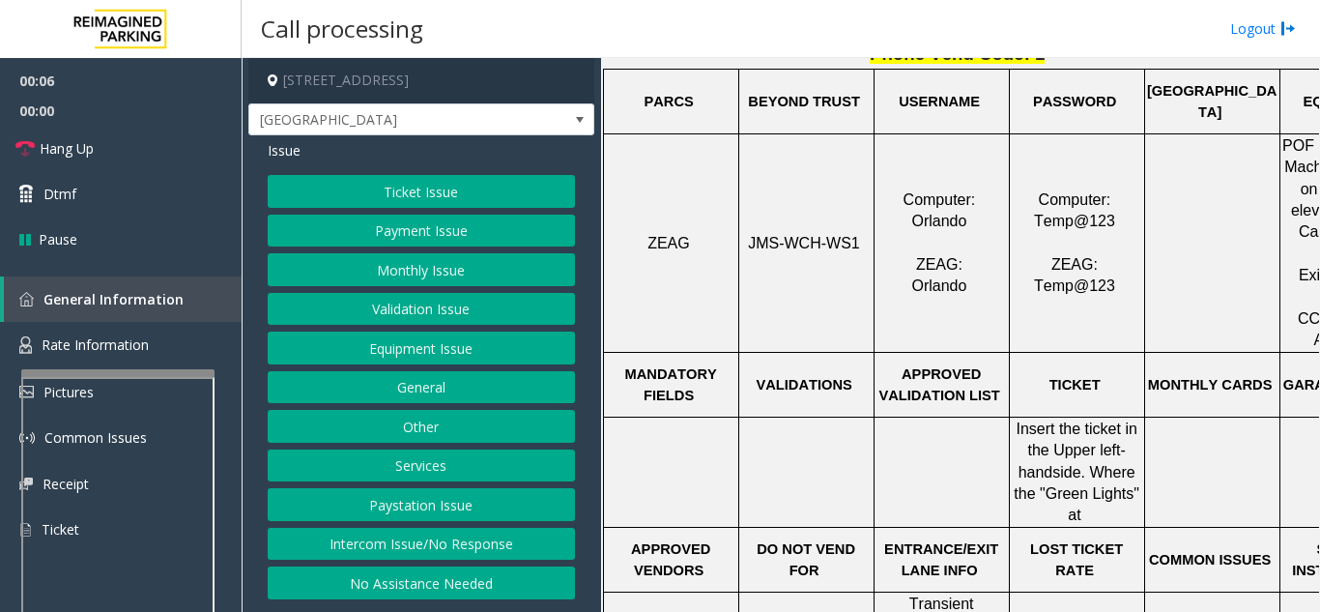
scroll to position [870, 0]
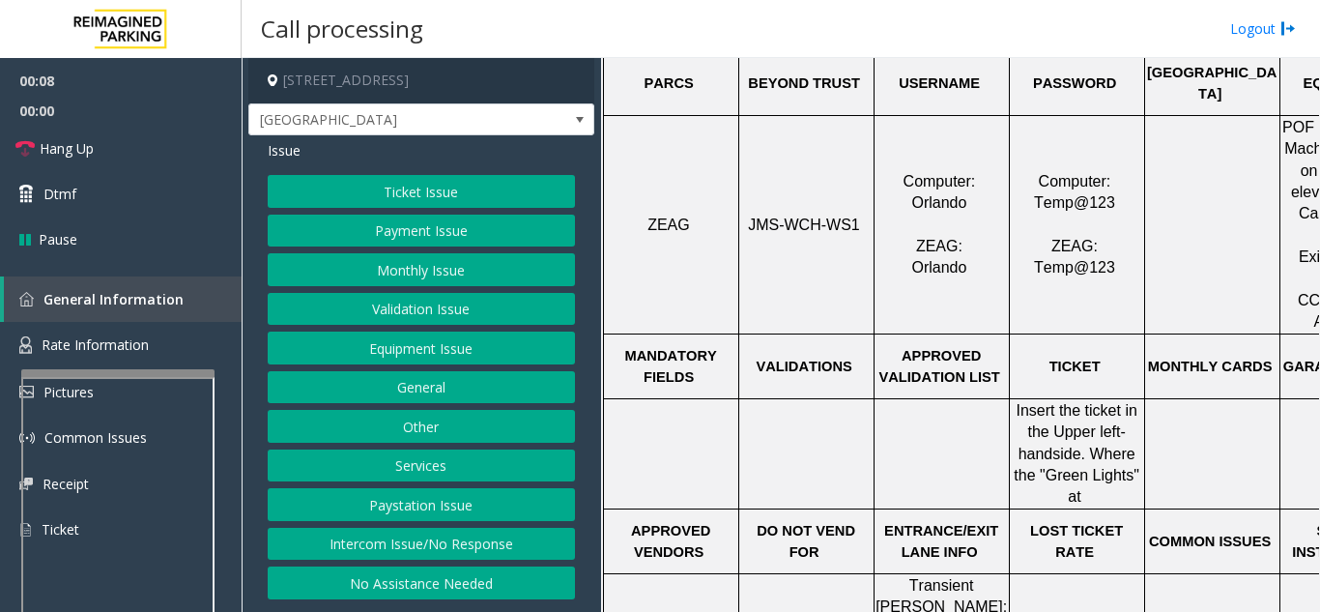
click at [444, 188] on button "Ticket Issue" at bounding box center [421, 191] width 307 height 33
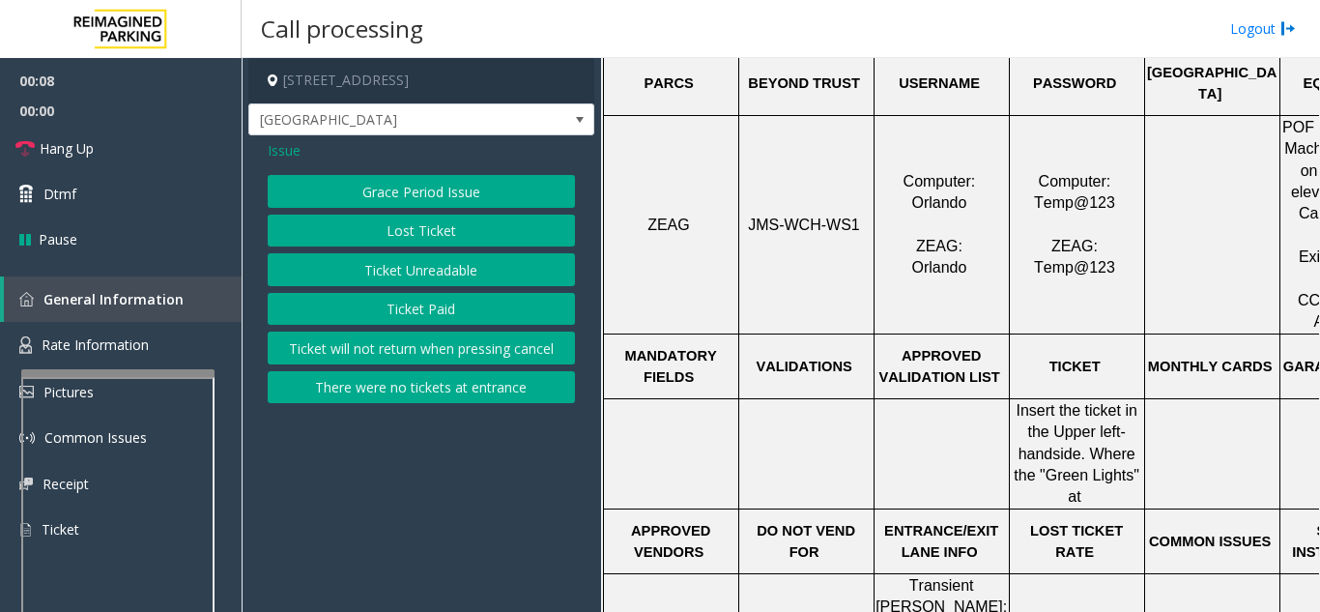
click at [427, 272] on button "Ticket Unreadable" at bounding box center [421, 269] width 307 height 33
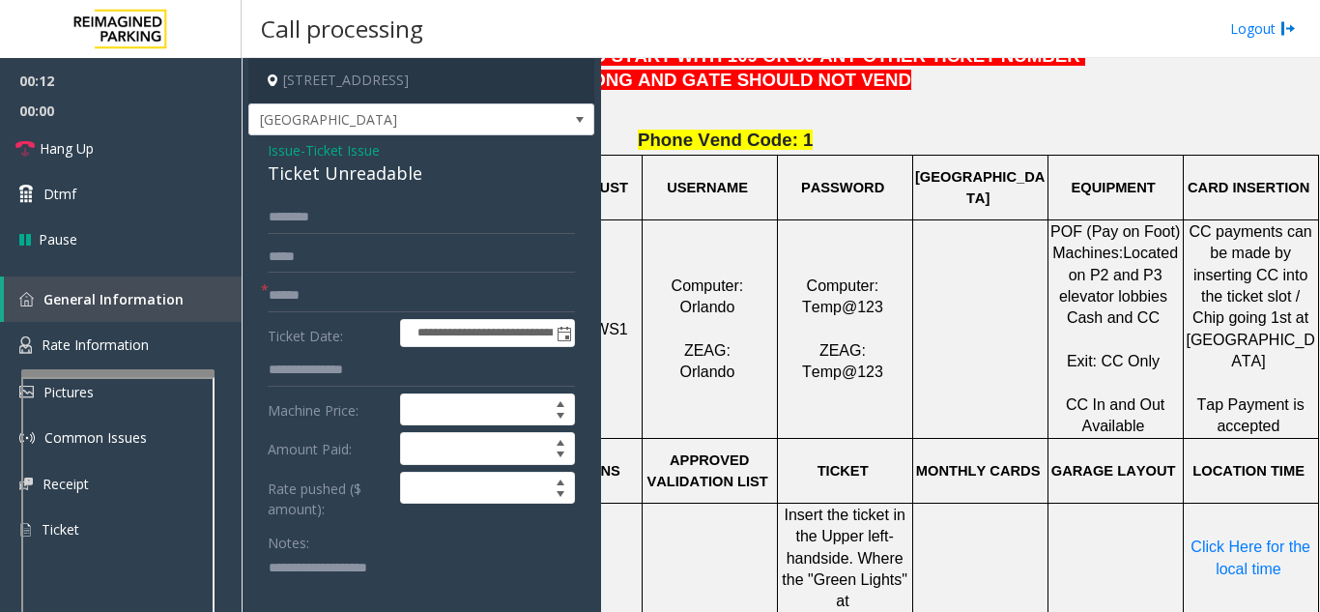
scroll to position [773, 246]
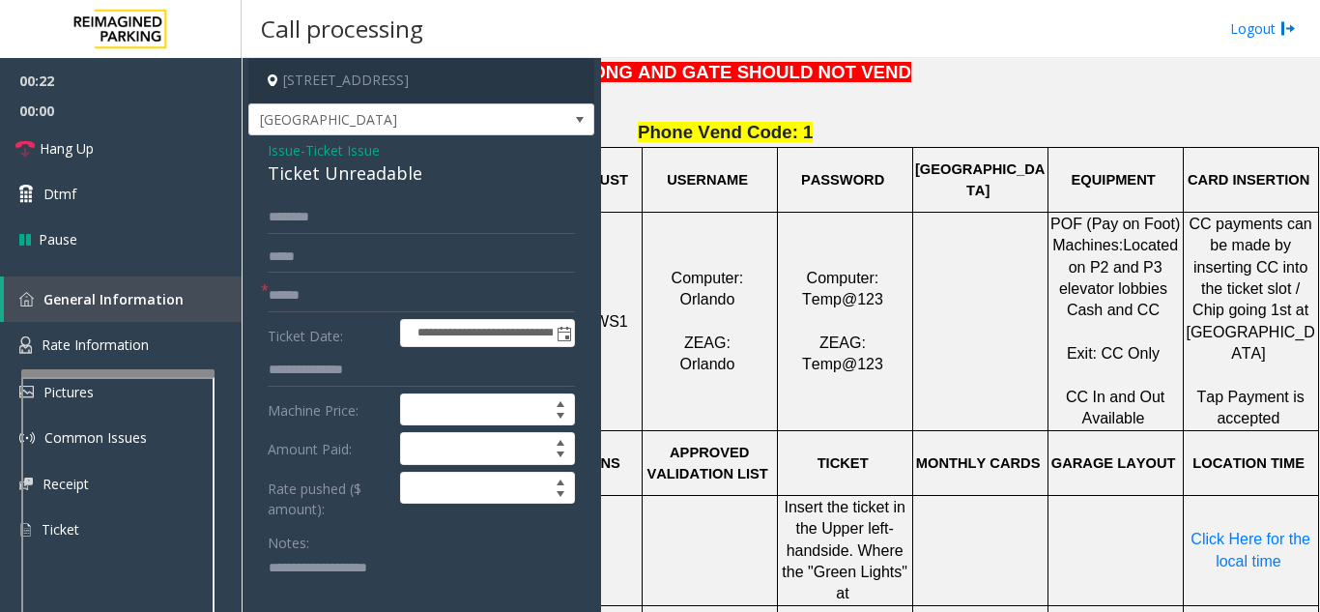
click at [280, 150] on span "Issue" at bounding box center [284, 150] width 33 height 20
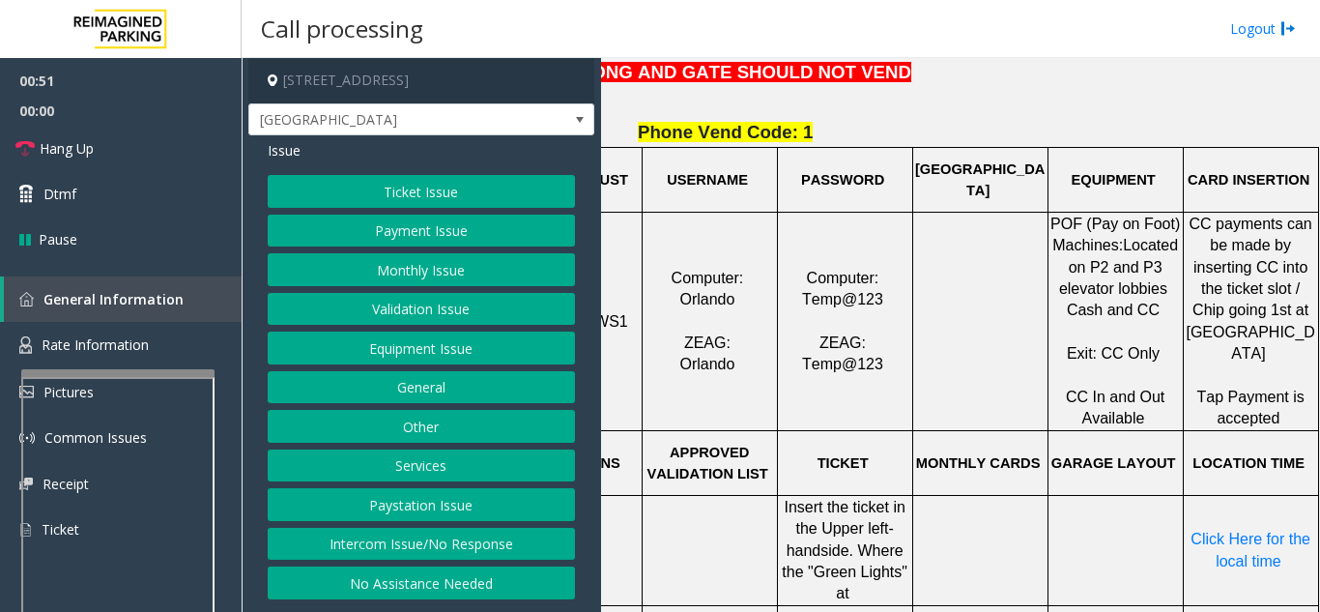
click at [416, 239] on button "Payment Issue" at bounding box center [421, 231] width 307 height 33
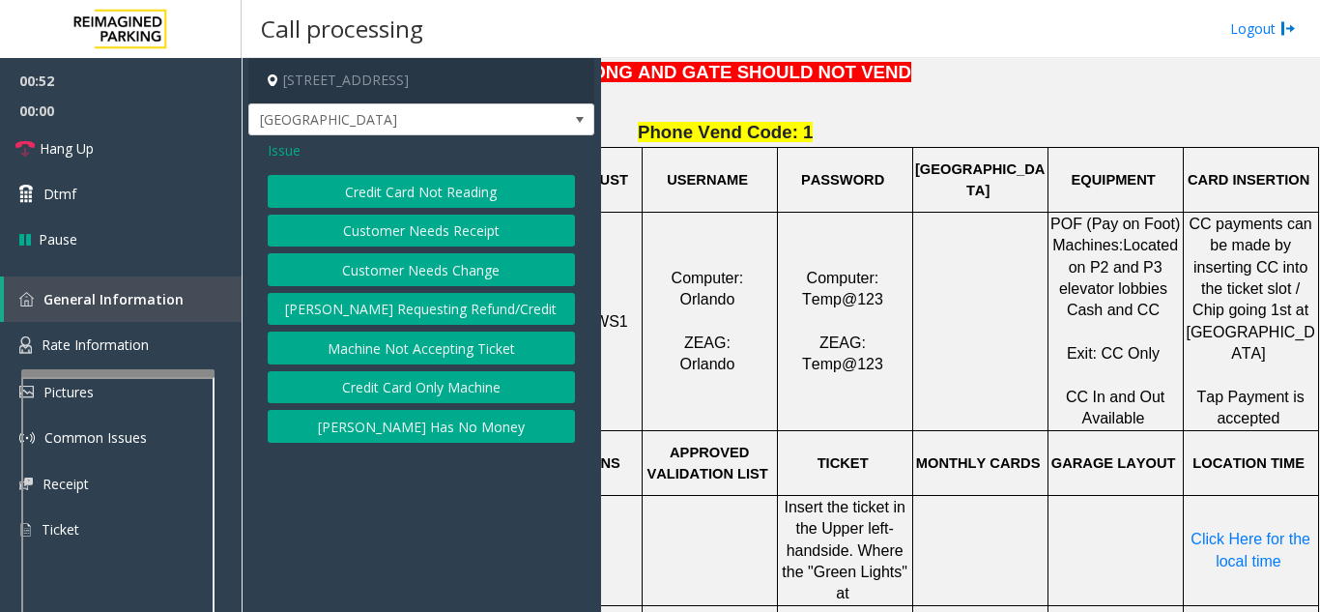
click at [448, 202] on button "Credit Card Not Reading" at bounding box center [421, 191] width 307 height 33
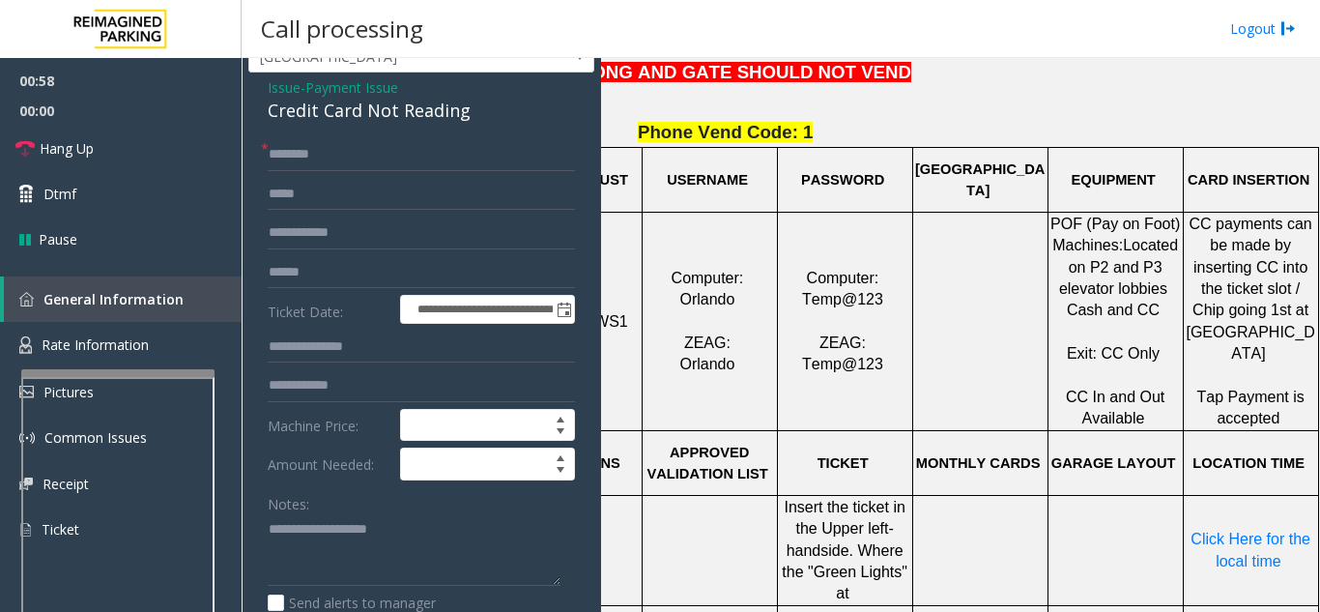
scroll to position [97, 0]
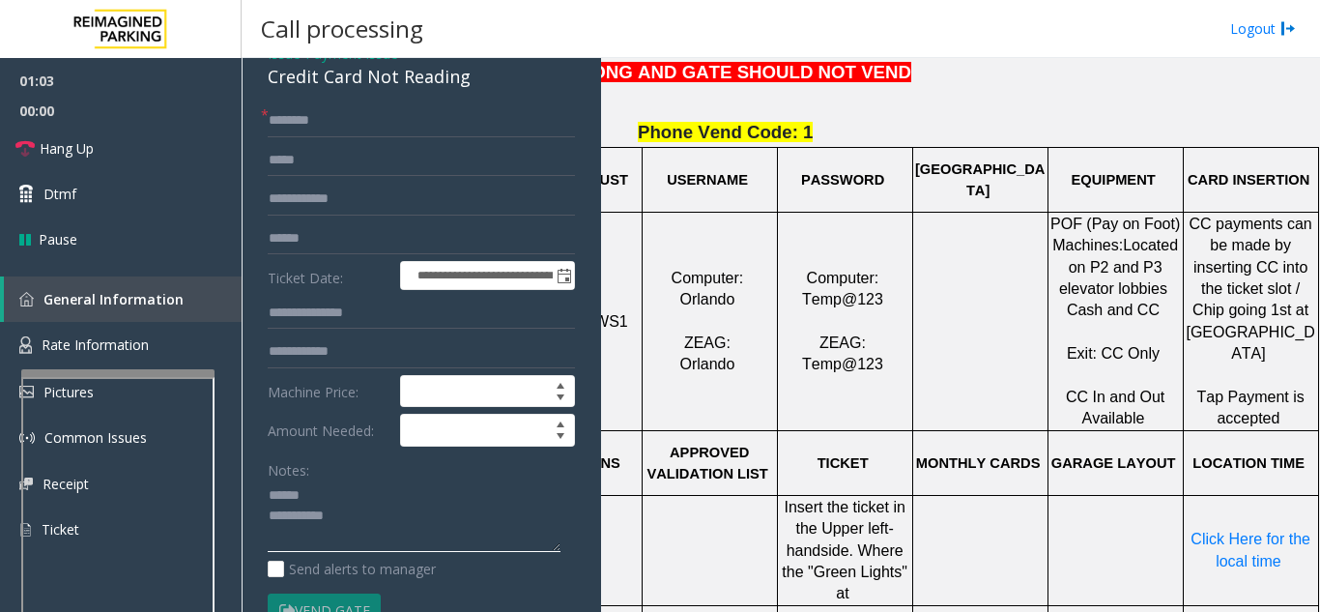
click at [332, 493] on textarea at bounding box center [414, 516] width 293 height 72
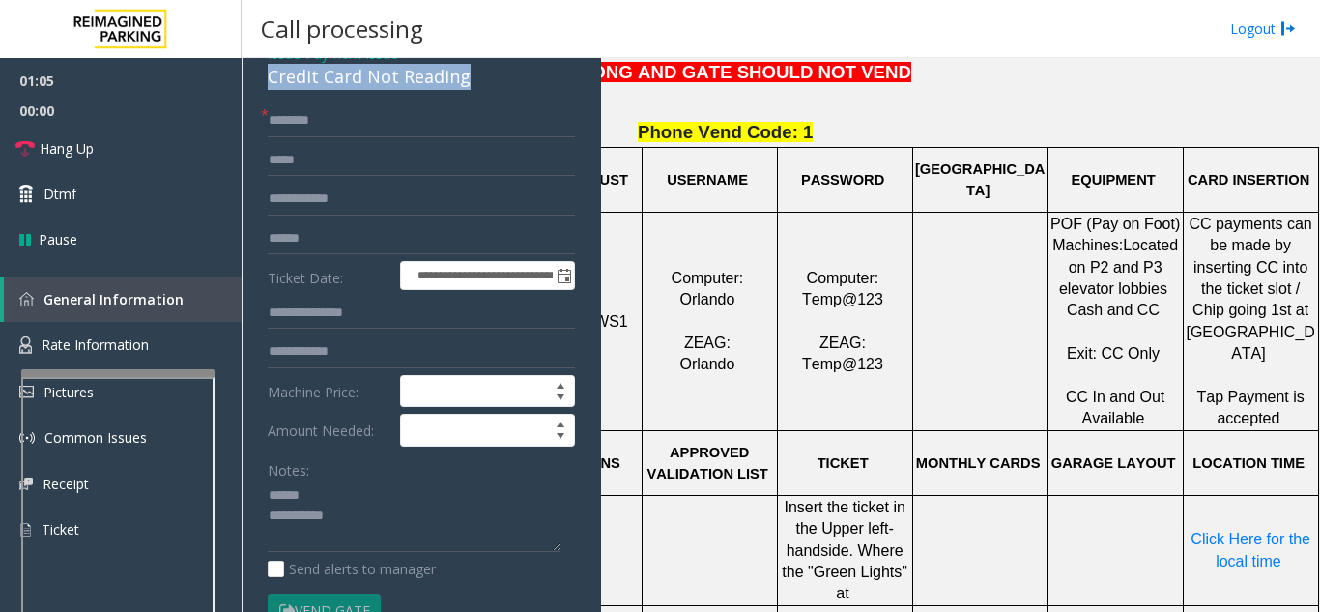
drag, startPoint x: 259, startPoint y: 73, endPoint x: 499, endPoint y: 82, distance: 239.8
click at [499, 82] on div "**********" at bounding box center [421, 539] width 346 height 1001
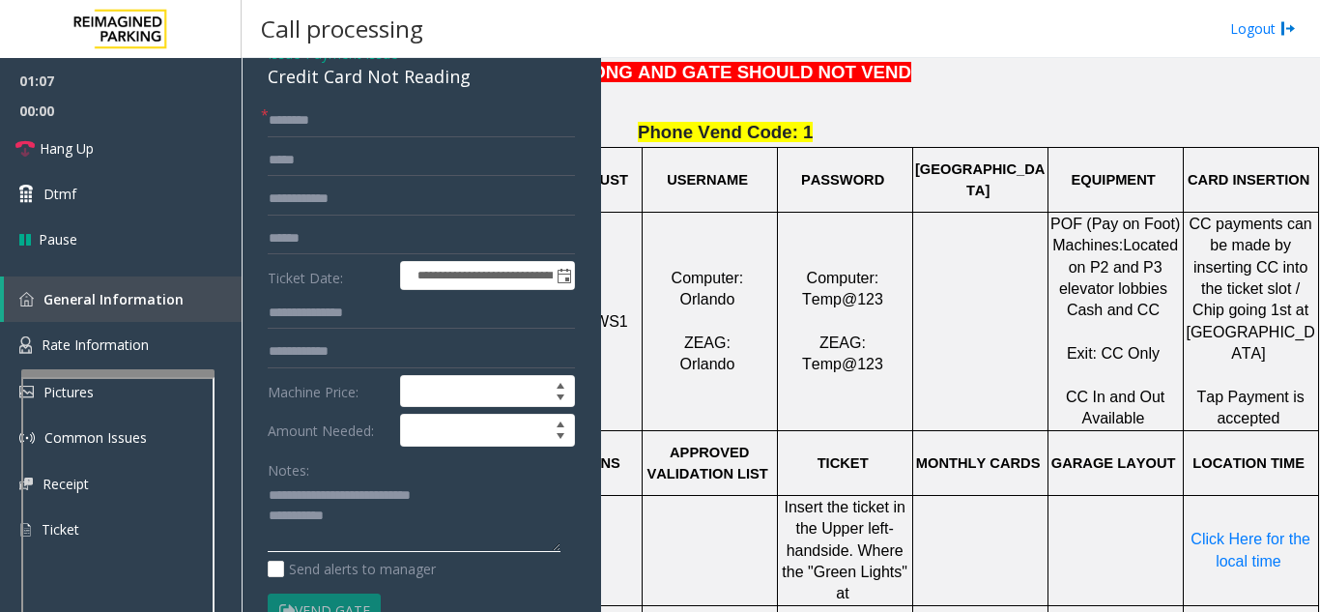
type textarea "**********"
click at [336, 236] on input "text" at bounding box center [421, 238] width 307 height 33
type input "********"
click at [337, 132] on input "text" at bounding box center [421, 120] width 307 height 33
type input "***"
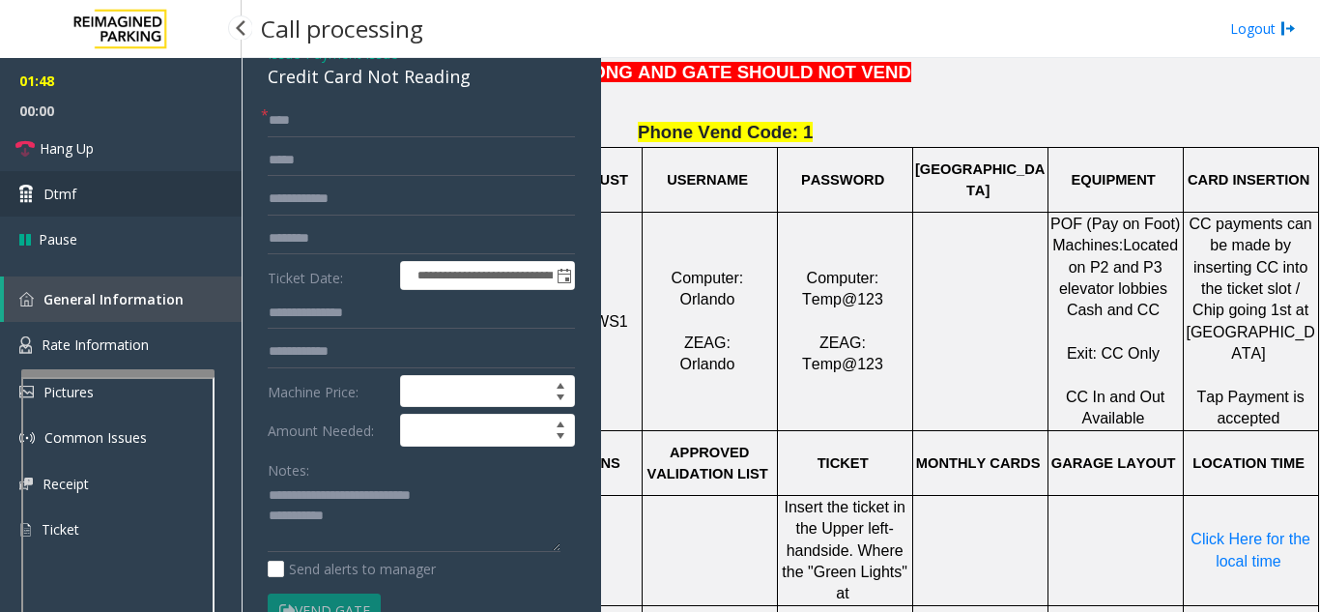
click at [100, 174] on link "Dtmf" at bounding box center [121, 193] width 242 height 45
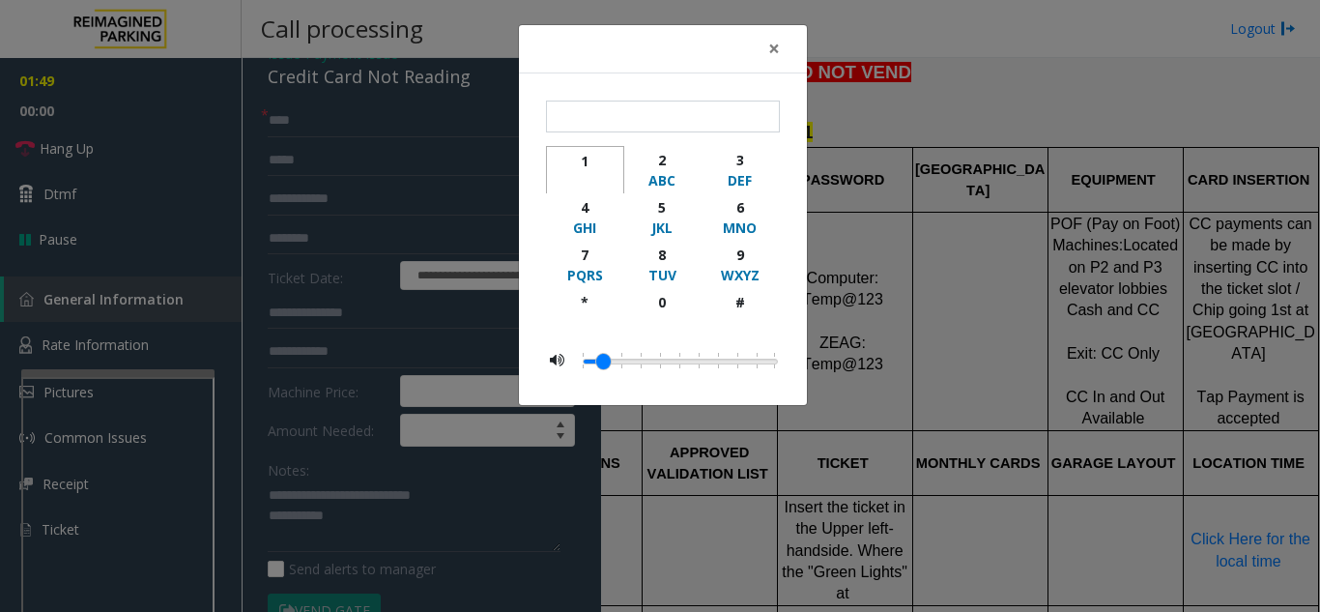
click at [581, 173] on div "button" at bounding box center [585, 180] width 53 height 19
type input "*"
click at [773, 43] on span "×" at bounding box center [774, 48] width 12 height 27
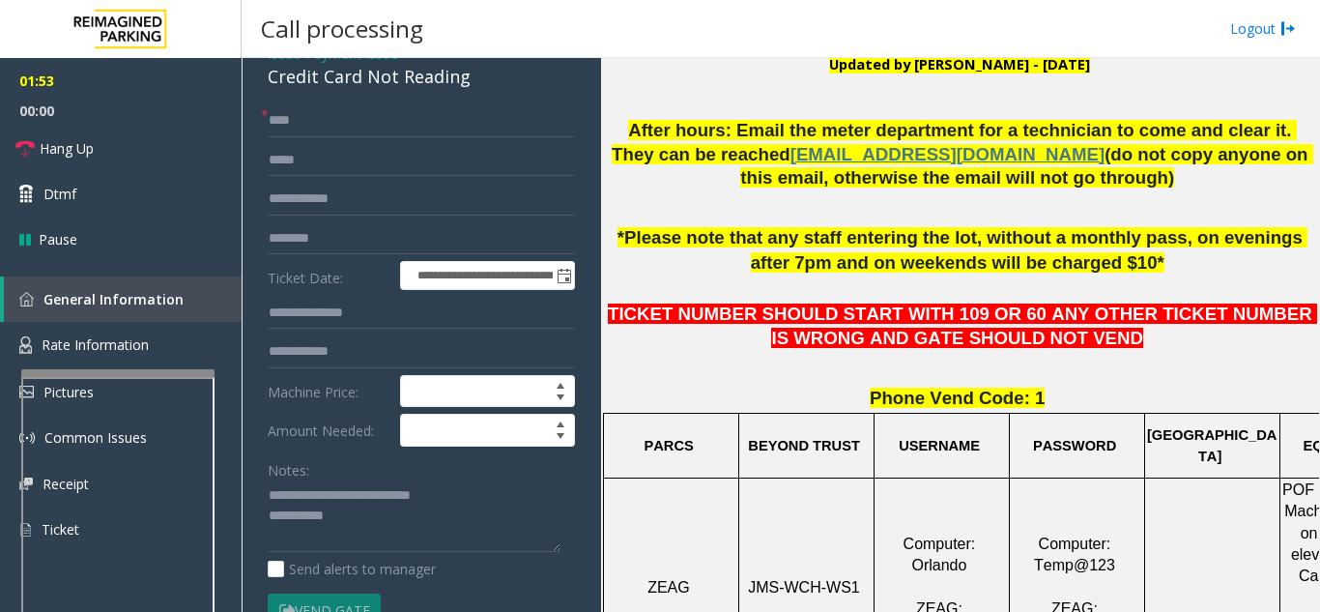
scroll to position [483, 0]
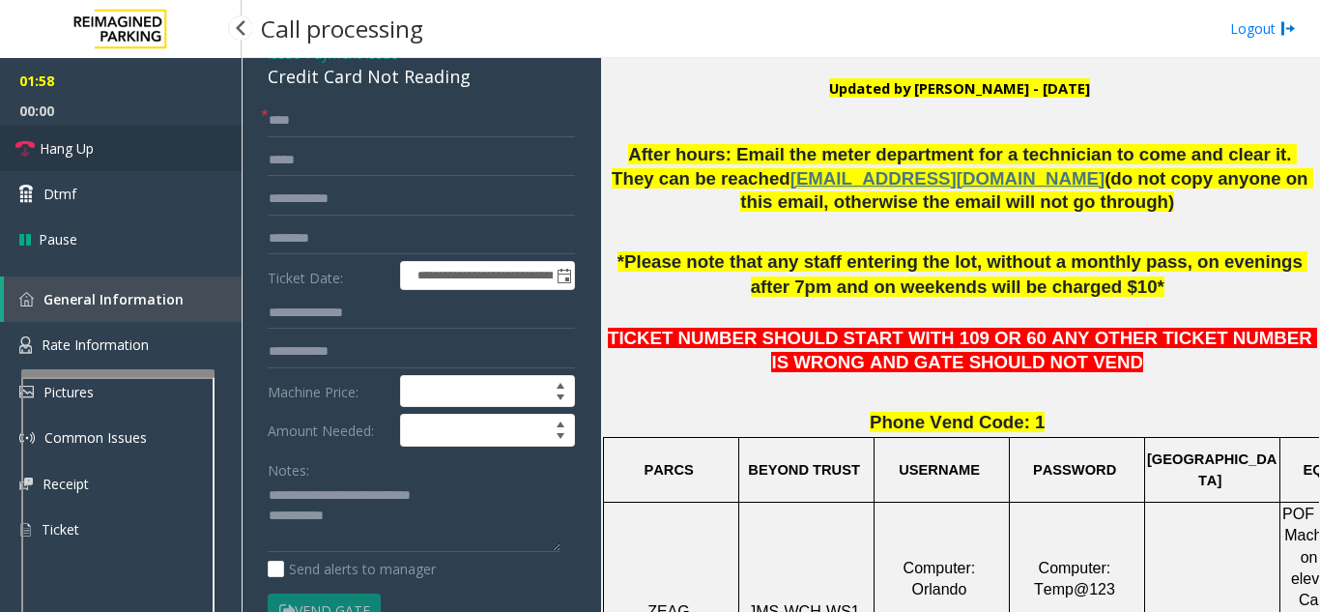
click at [101, 145] on link "Hang Up" at bounding box center [121, 148] width 242 height 45
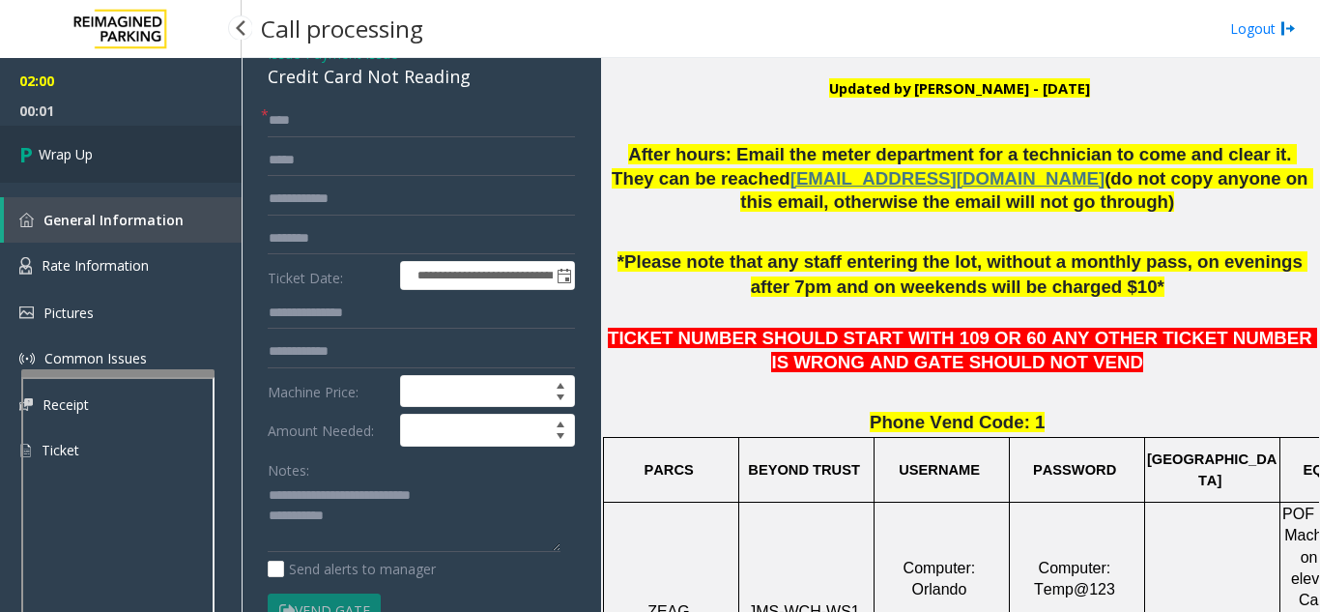
click at [173, 151] on link "Wrap Up" at bounding box center [121, 154] width 242 height 57
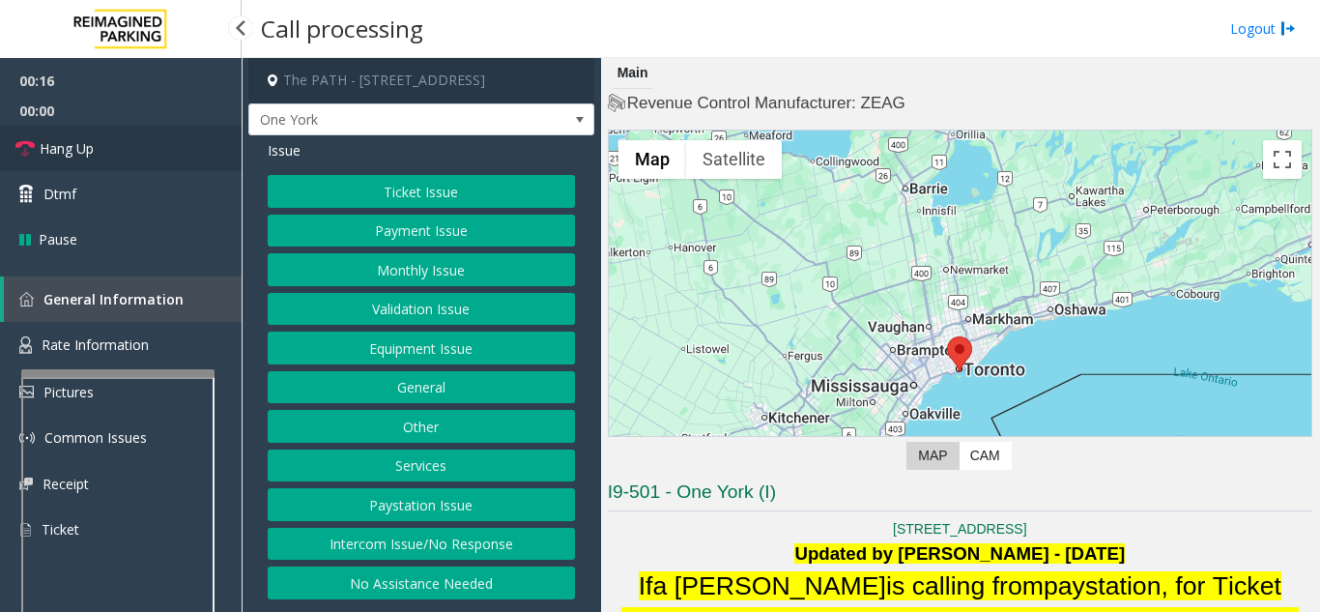
click at [132, 153] on link "Hang Up" at bounding box center [121, 148] width 242 height 45
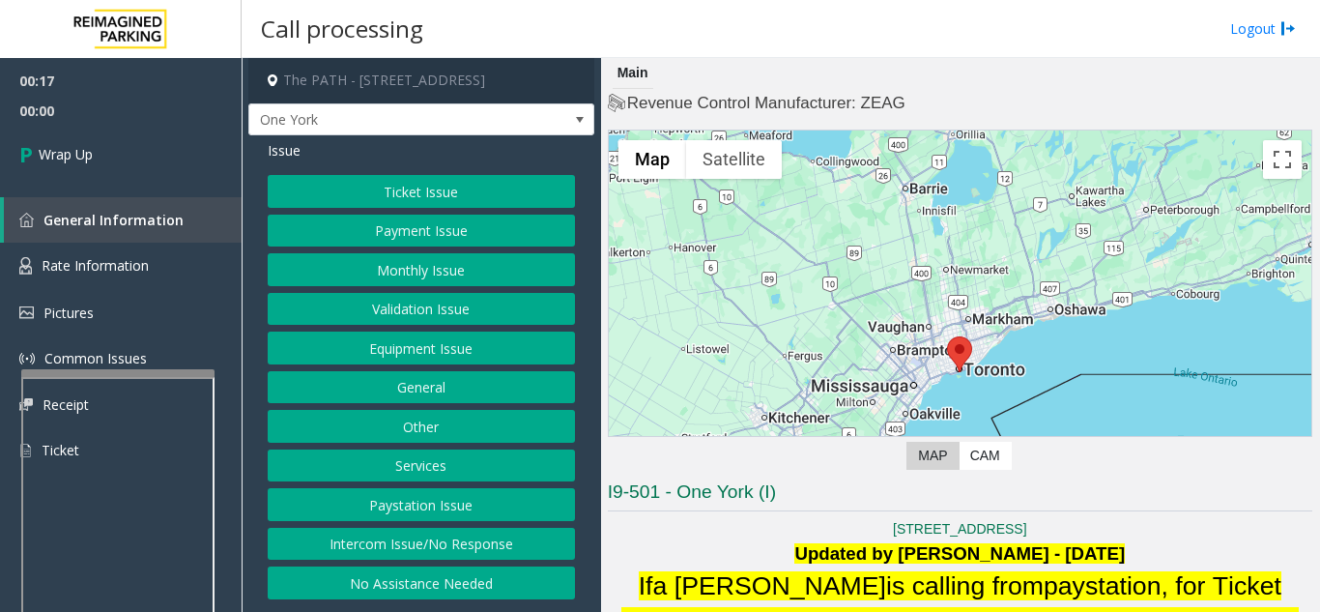
click at [407, 544] on button "Intercom Issue/No Response" at bounding box center [421, 544] width 307 height 33
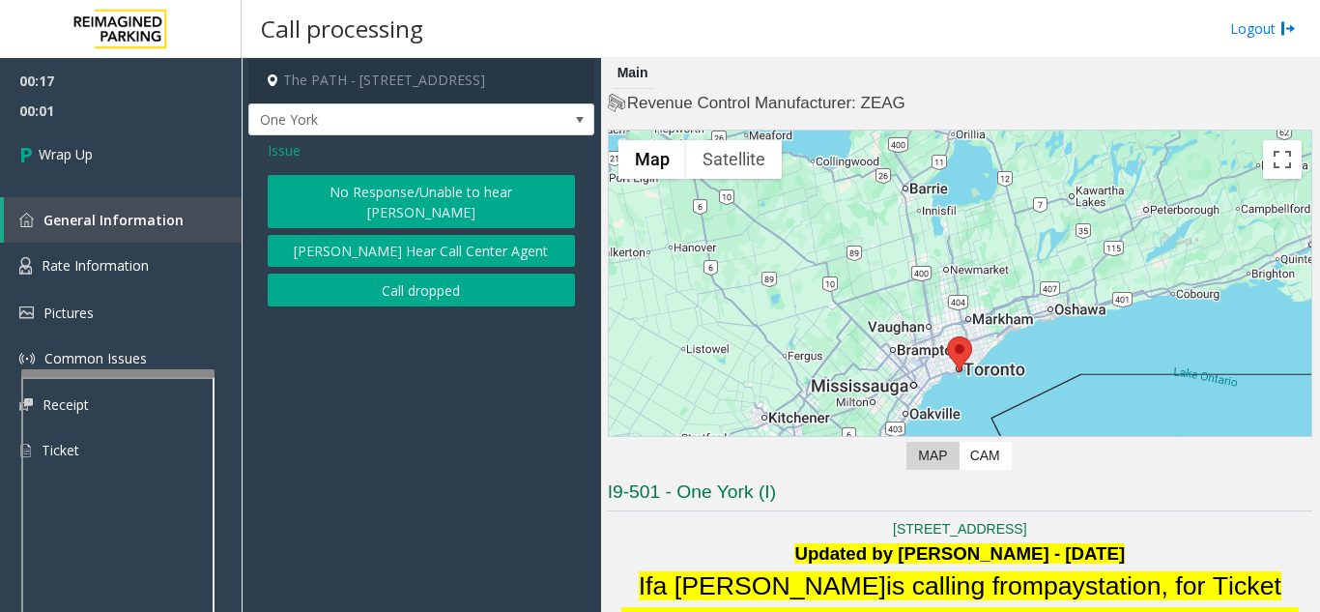
click at [374, 198] on button "No Response/Unable to hear [PERSON_NAME]" at bounding box center [421, 201] width 307 height 53
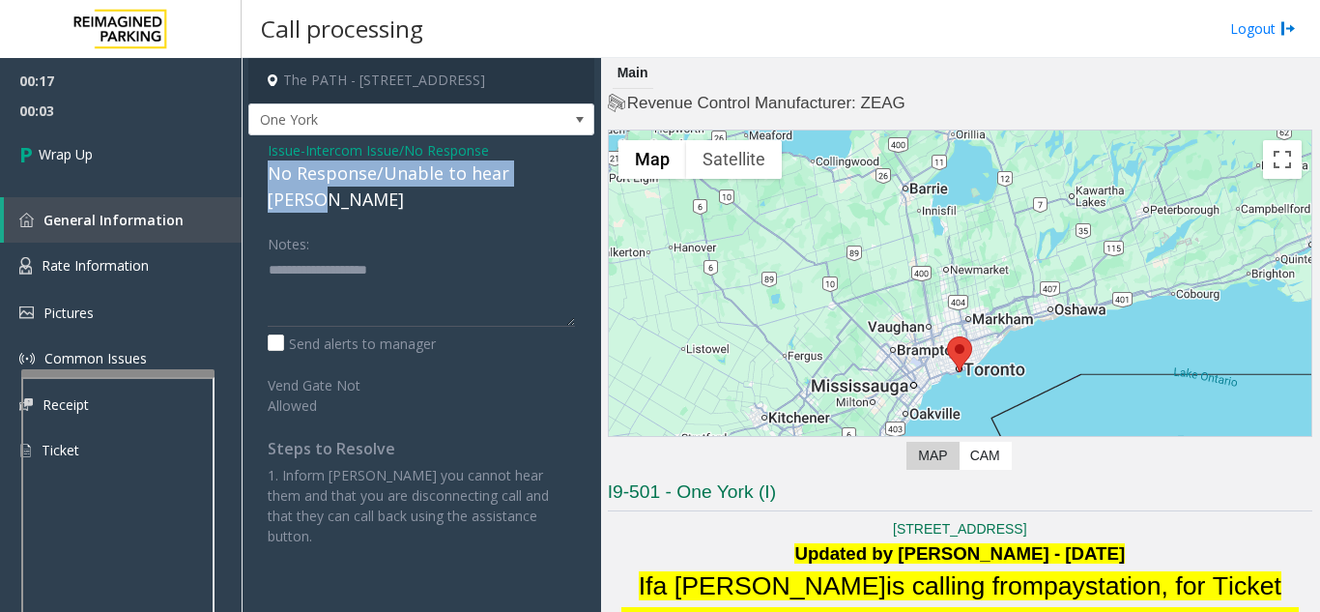
drag, startPoint x: 279, startPoint y: 173, endPoint x: 571, endPoint y: 167, distance: 291.9
click at [571, 167] on div "Issue - Intercom Issue/No Response No Response/Unable to hear [PERSON_NAME] Not…" at bounding box center [421, 350] width 346 height 430
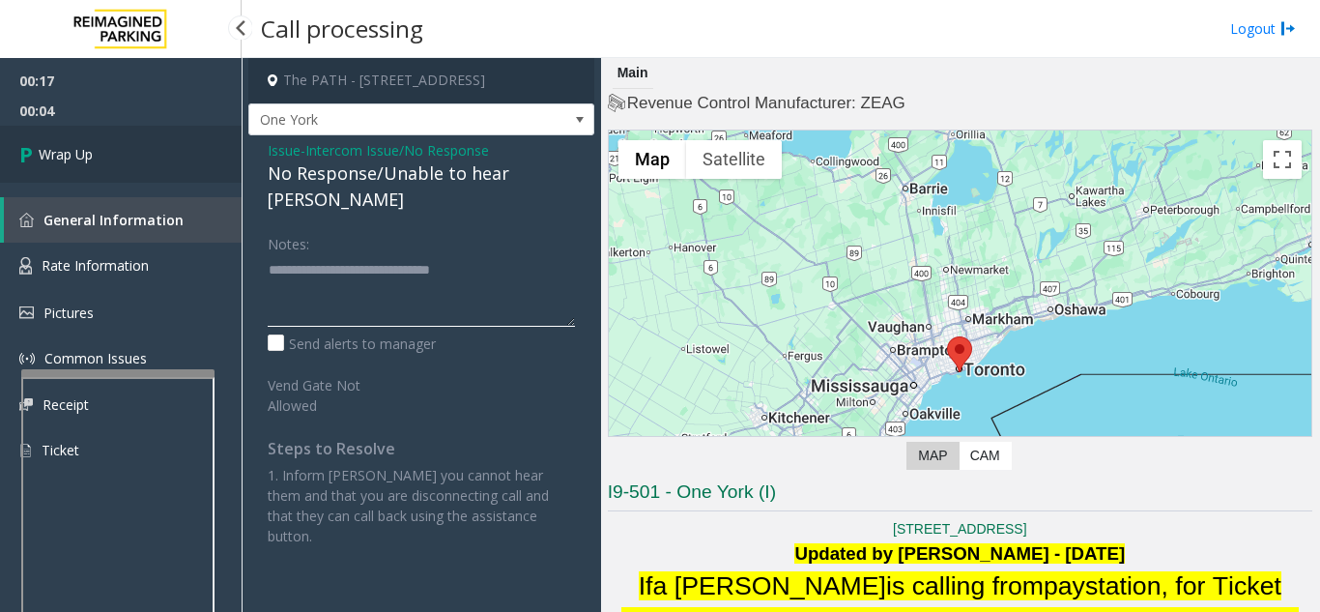
type textarea "**********"
click at [163, 162] on link "Wrap Up" at bounding box center [121, 154] width 242 height 57
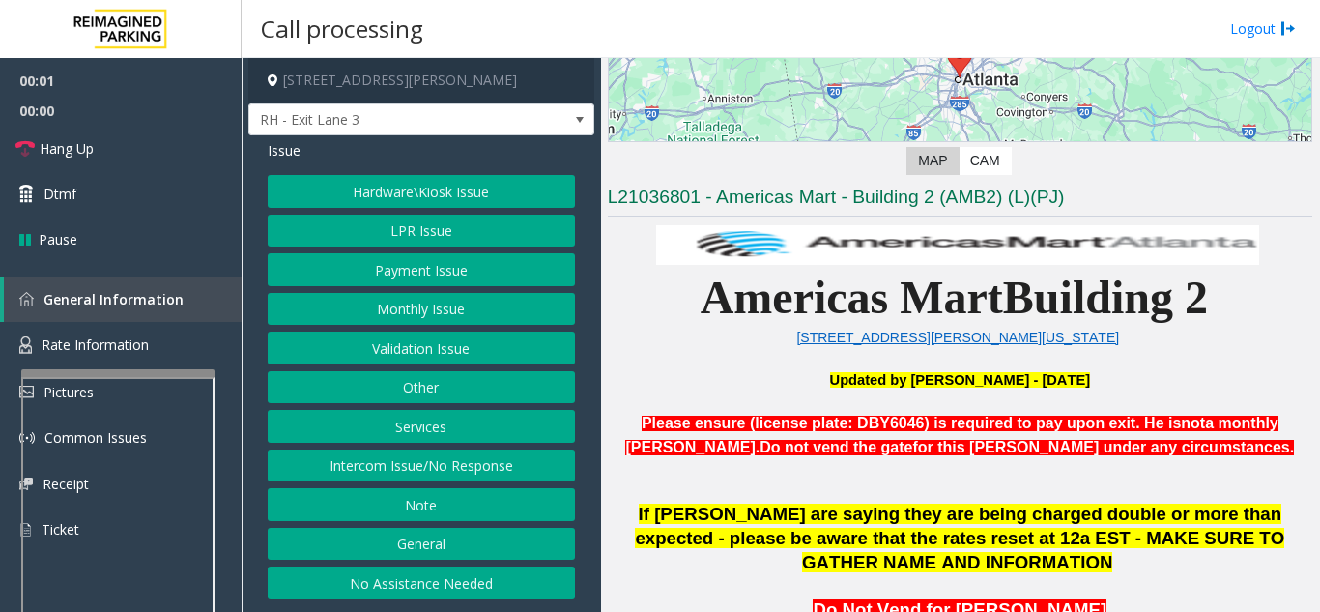
scroll to position [387, 0]
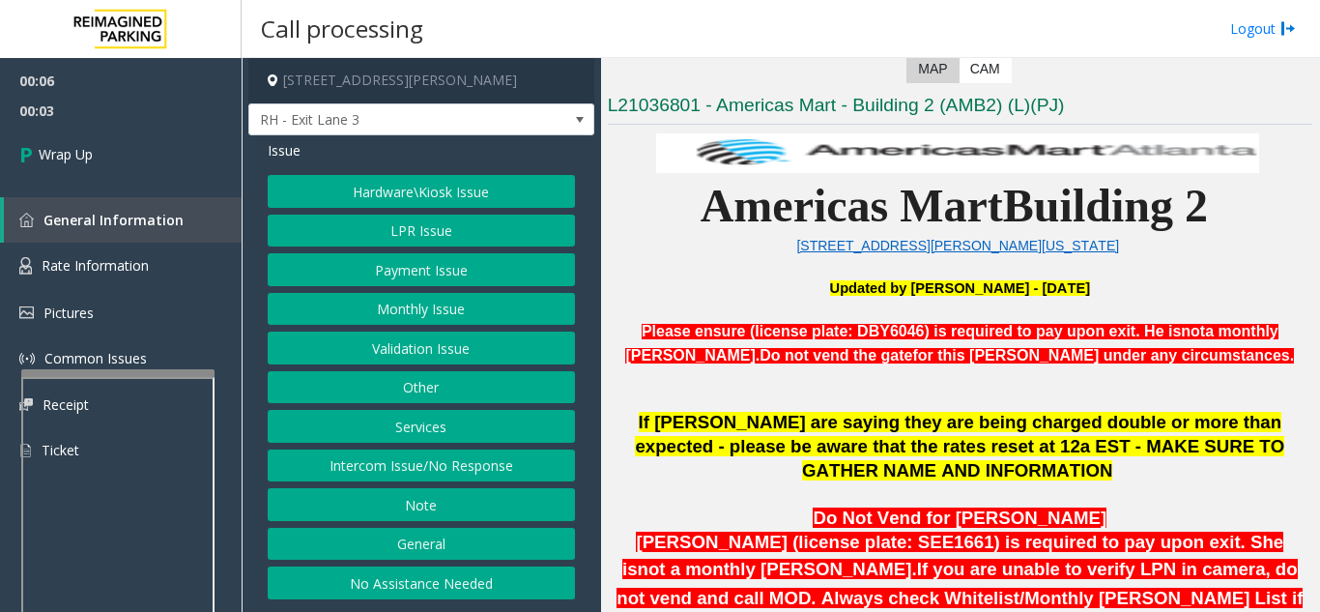
click at [454, 457] on button "Intercom Issue/No Response" at bounding box center [421, 465] width 307 height 33
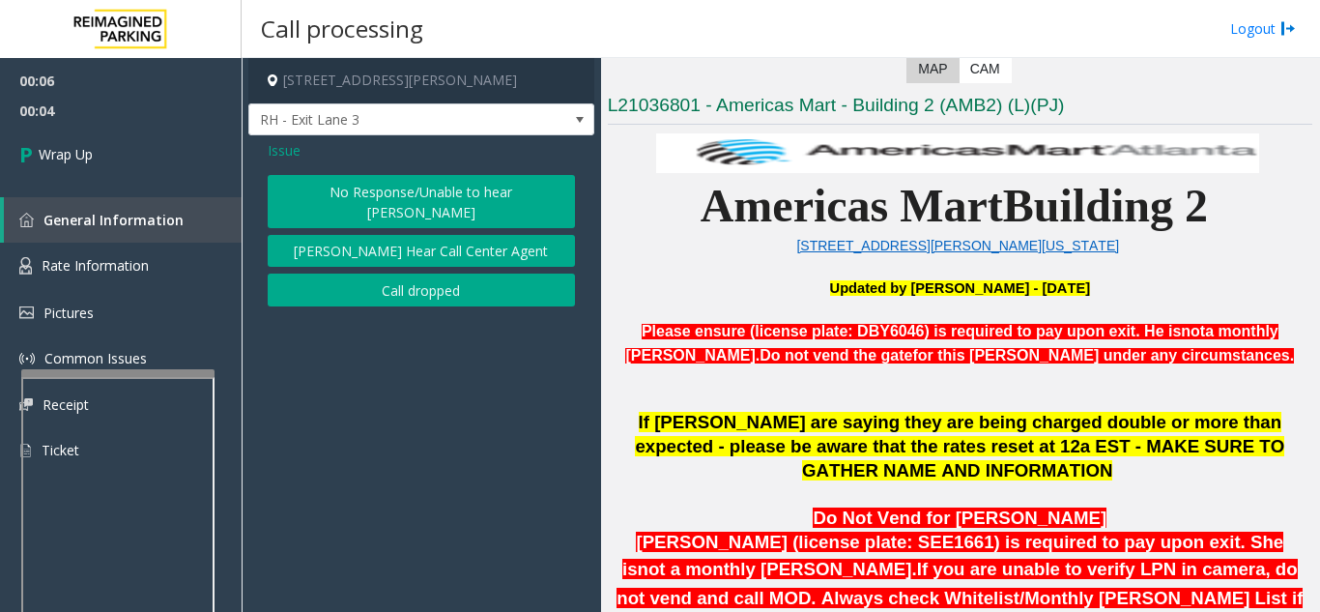
click at [388, 273] on button "Call dropped" at bounding box center [421, 289] width 307 height 33
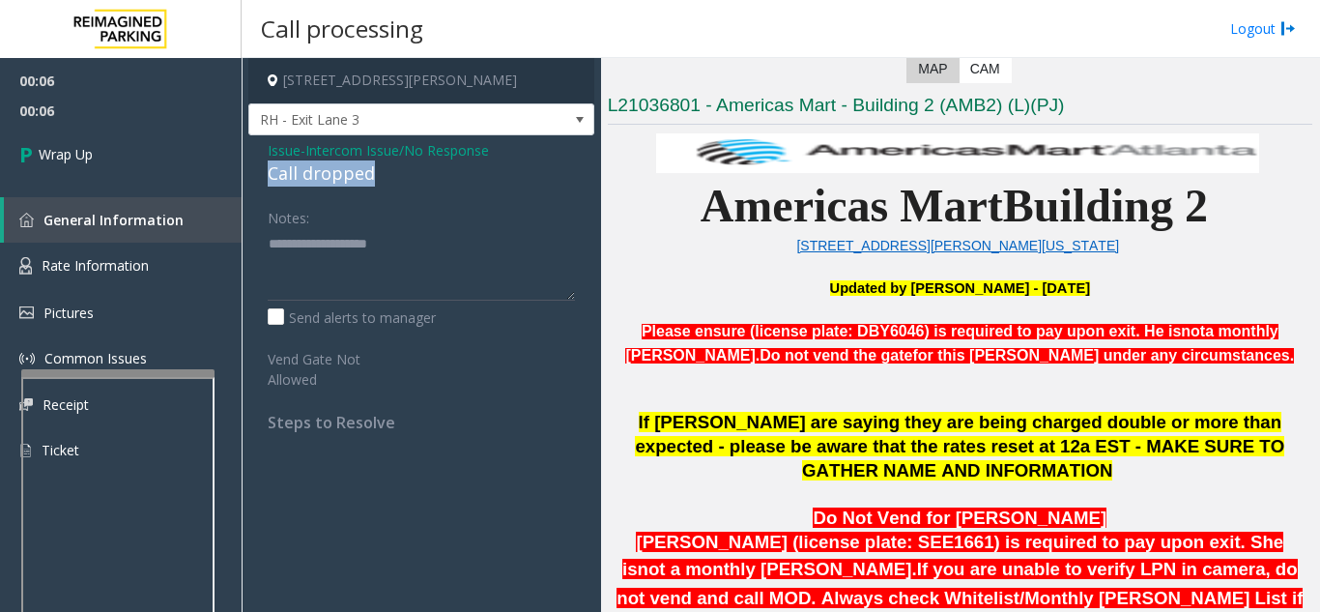
drag, startPoint x: 267, startPoint y: 169, endPoint x: 393, endPoint y: 165, distance: 126.6
click at [393, 165] on div "Issue - Intercom Issue/No Response Call dropped Notes: Send alerts to manager V…" at bounding box center [421, 293] width 346 height 316
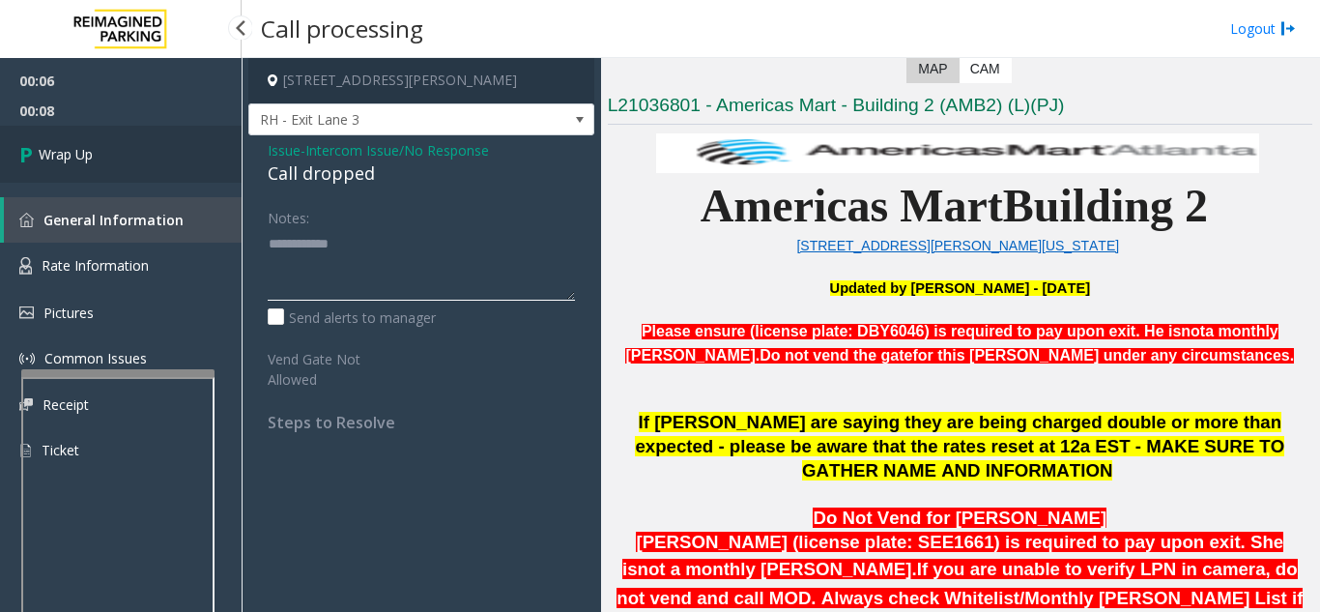
type textarea "**********"
click at [138, 176] on link "Wrap Up" at bounding box center [121, 154] width 242 height 57
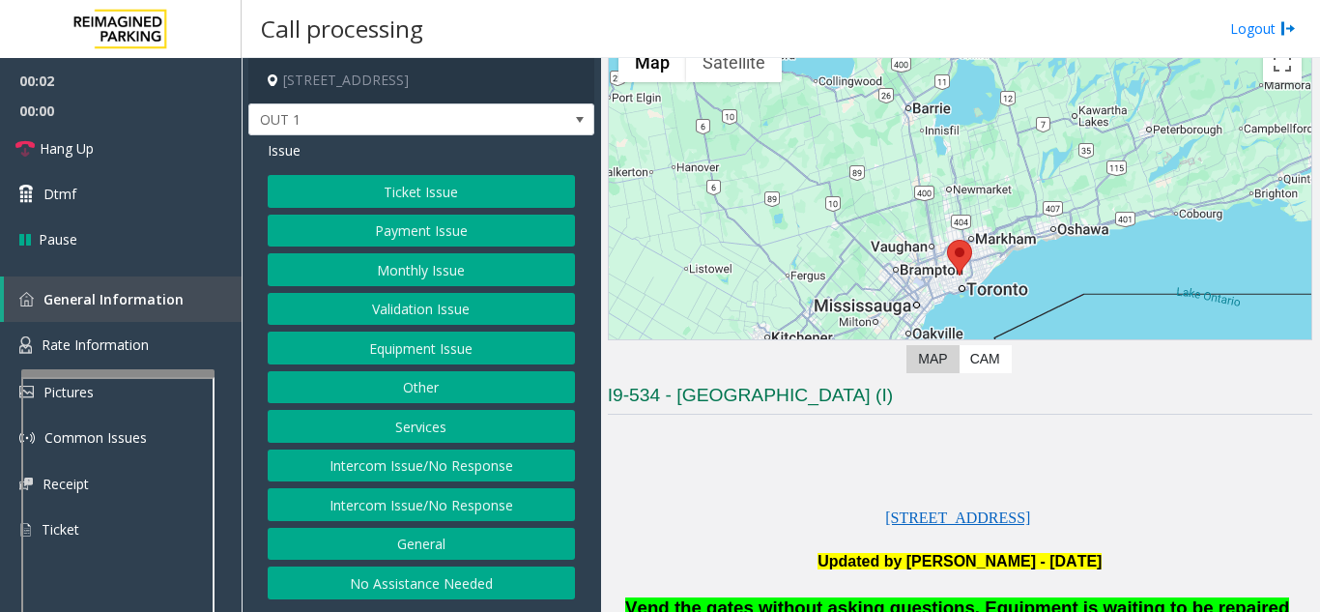
scroll to position [193, 0]
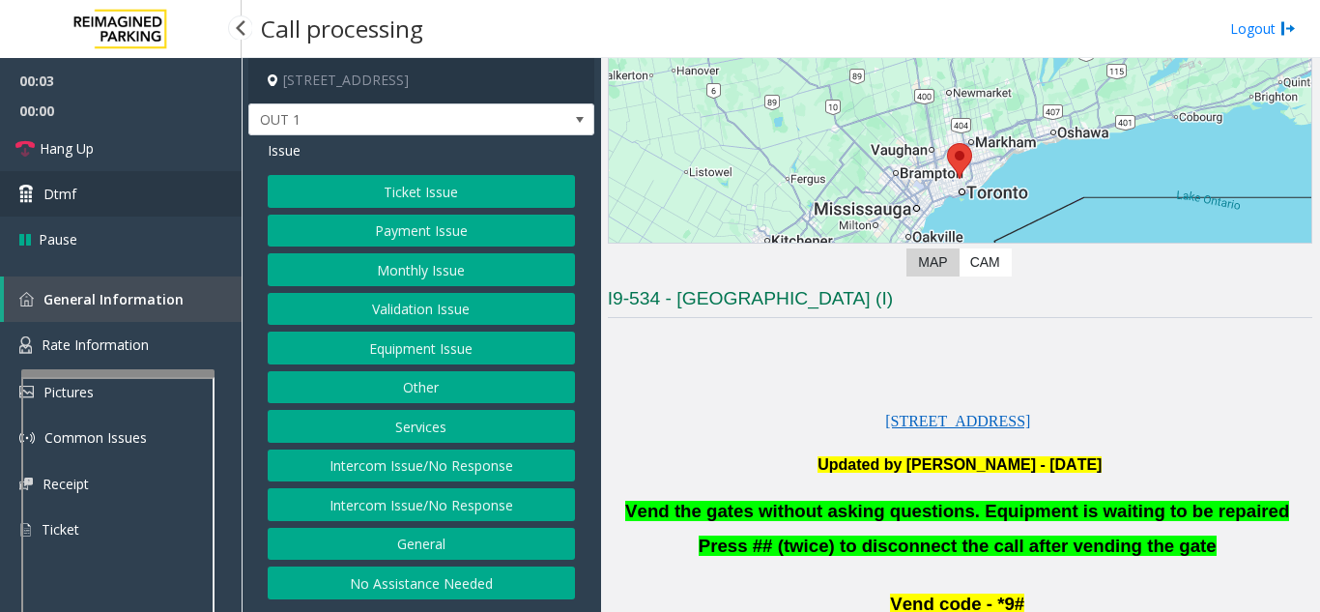
click at [107, 195] on link "Dtmf" at bounding box center [121, 193] width 242 height 45
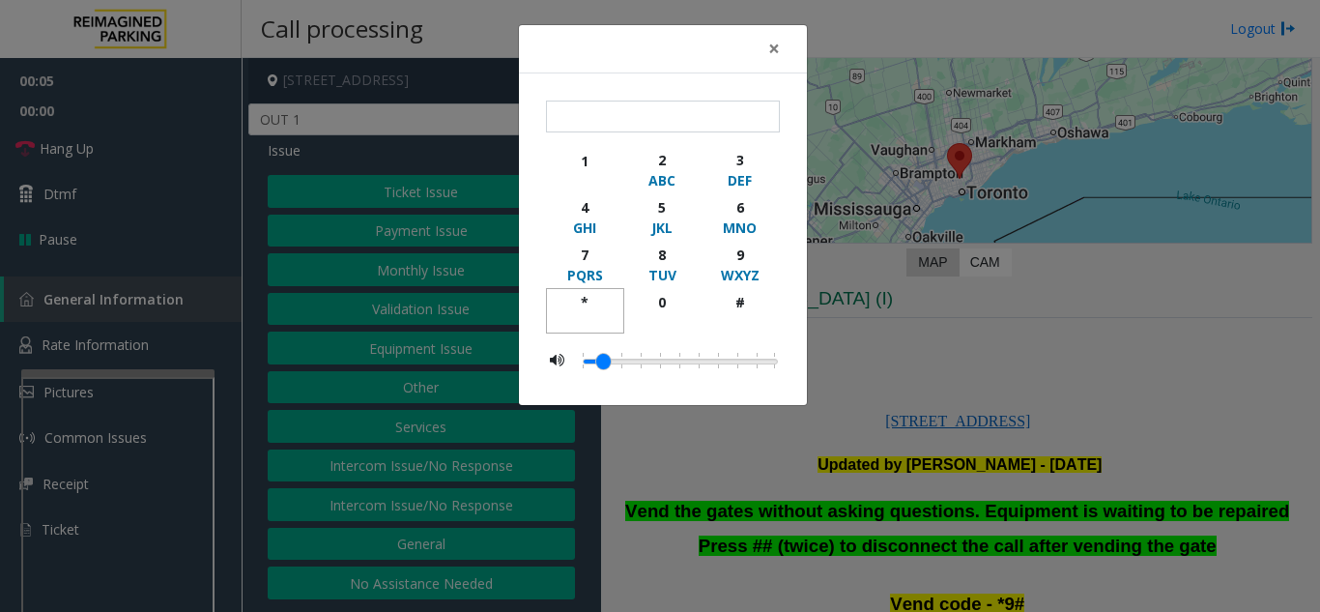
click at [579, 301] on div "*" at bounding box center [585, 302] width 53 height 20
click at [728, 261] on div "9" at bounding box center [739, 254] width 53 height 20
click at [739, 304] on div "#" at bounding box center [739, 302] width 53 height 20
type input "***"
click at [775, 56] on span "×" at bounding box center [774, 48] width 12 height 27
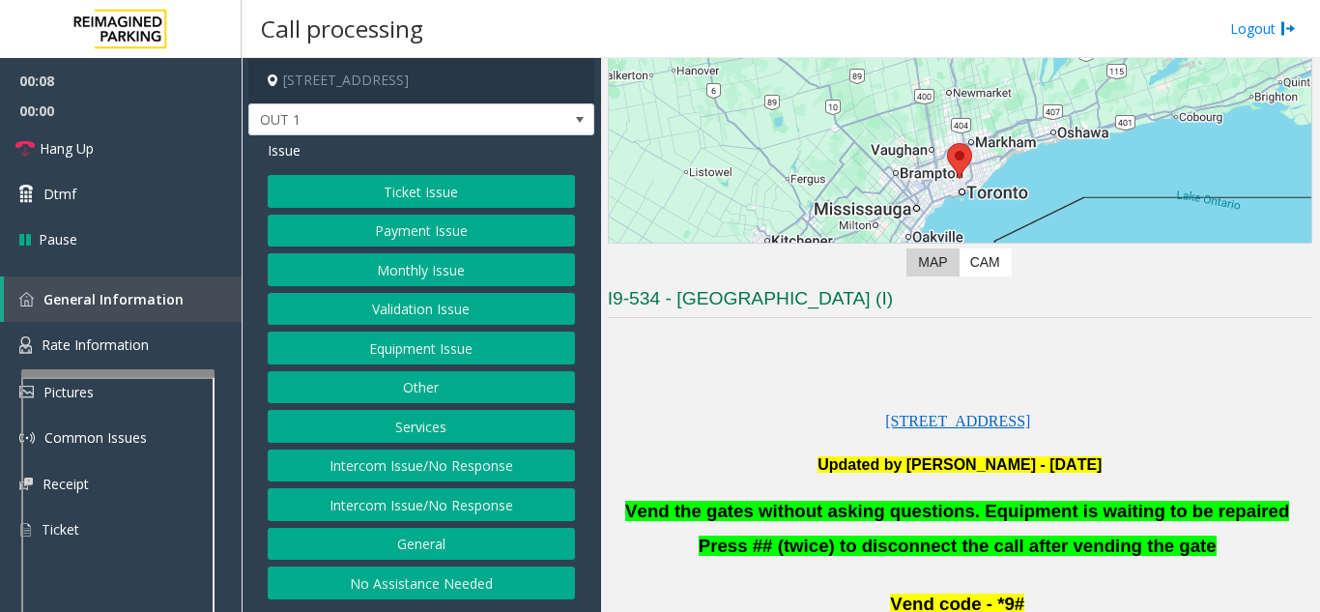
click at [445, 355] on button "Equipment Issue" at bounding box center [421, 347] width 307 height 33
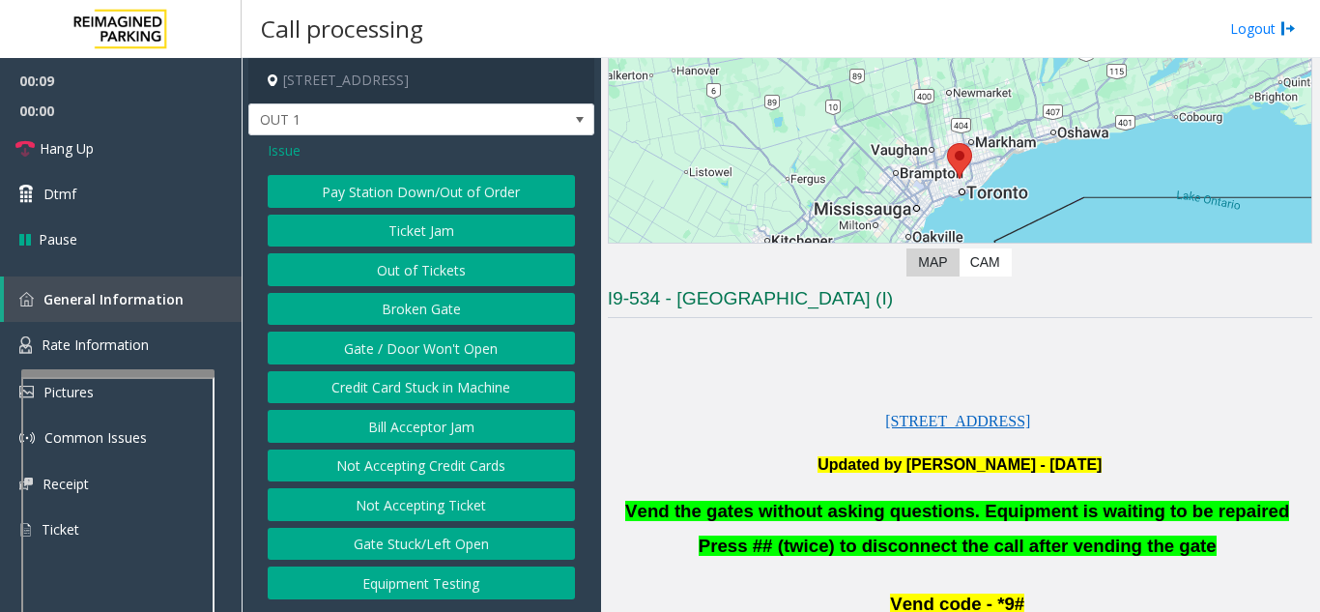
click at [445, 355] on button "Gate / Door Won't Open" at bounding box center [421, 347] width 307 height 33
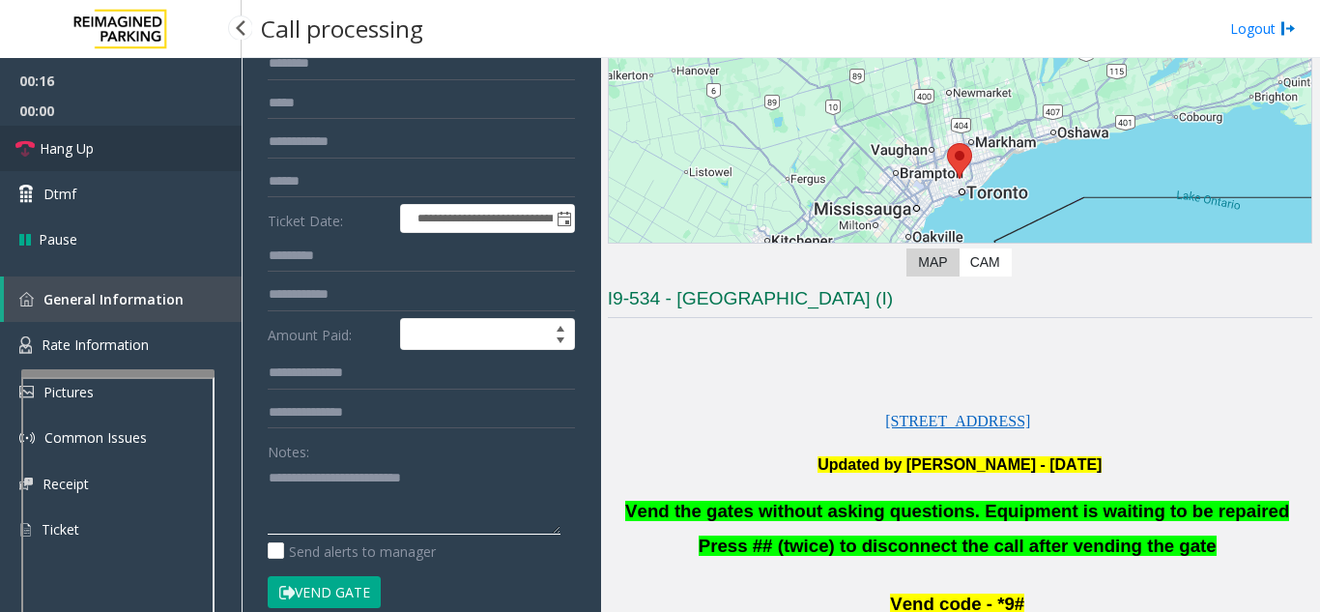
type textarea "**********"
click at [75, 147] on span "Hang Up" at bounding box center [67, 148] width 54 height 20
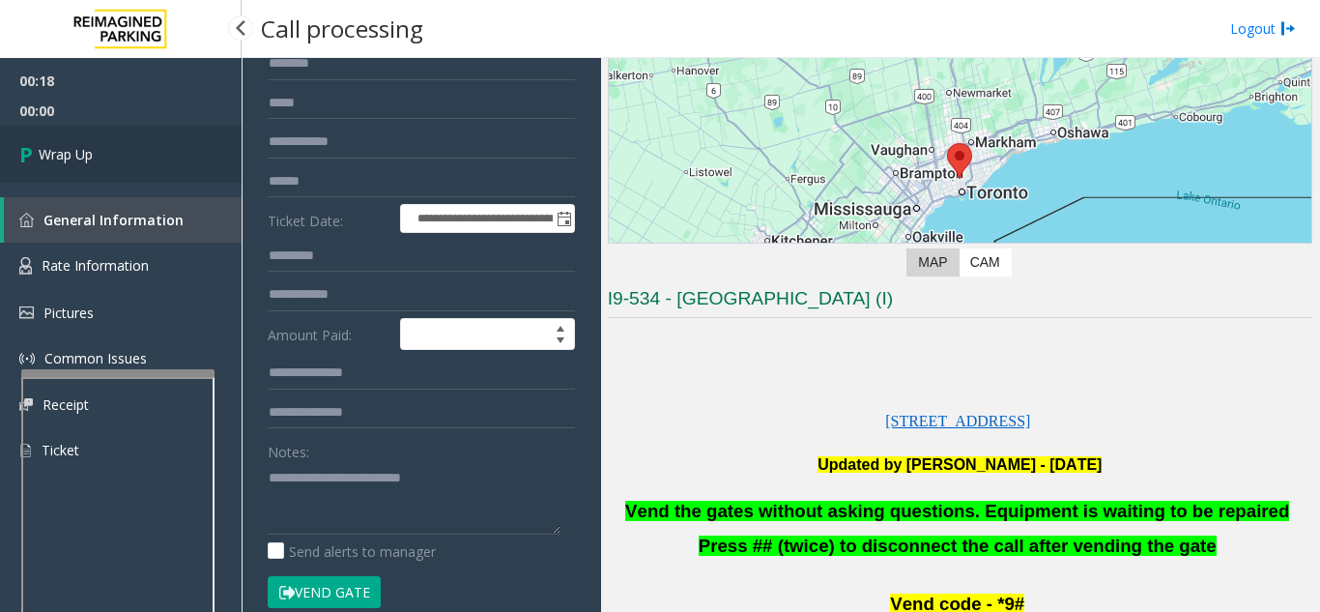
click at [72, 154] on span "Wrap Up" at bounding box center [66, 154] width 54 height 20
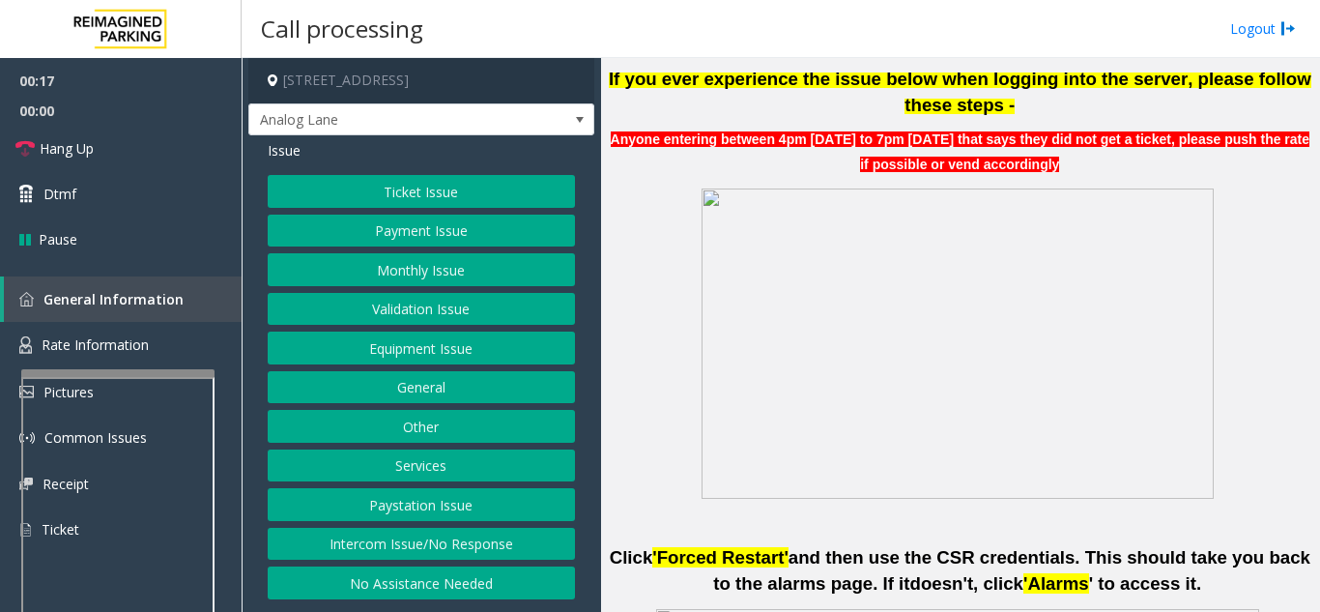
scroll to position [773, 0]
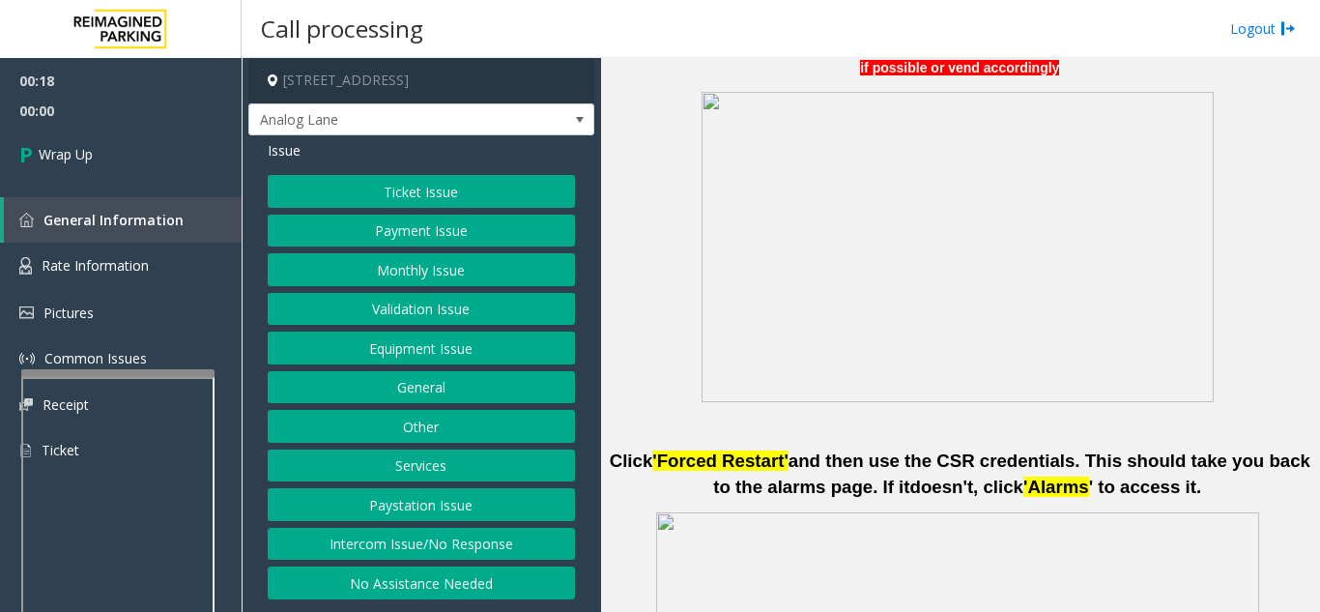
click at [507, 540] on button "Intercom Issue/No Response" at bounding box center [421, 544] width 307 height 33
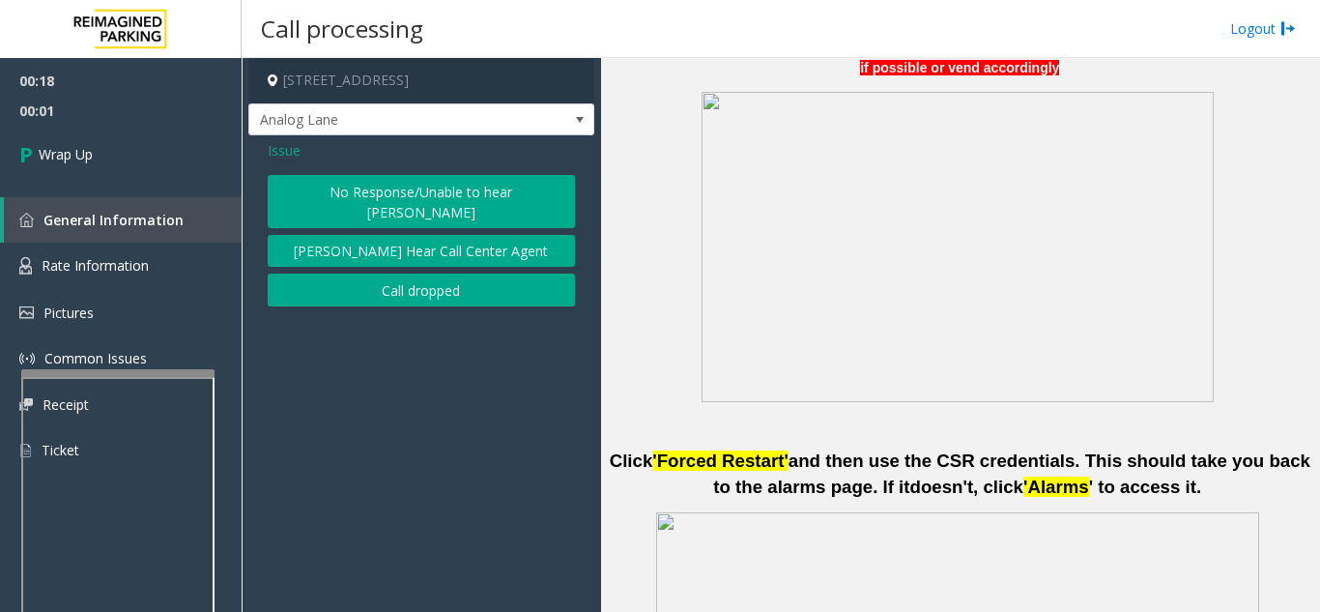
click at [369, 186] on button "No Response/Unable to hear [PERSON_NAME]" at bounding box center [421, 201] width 307 height 53
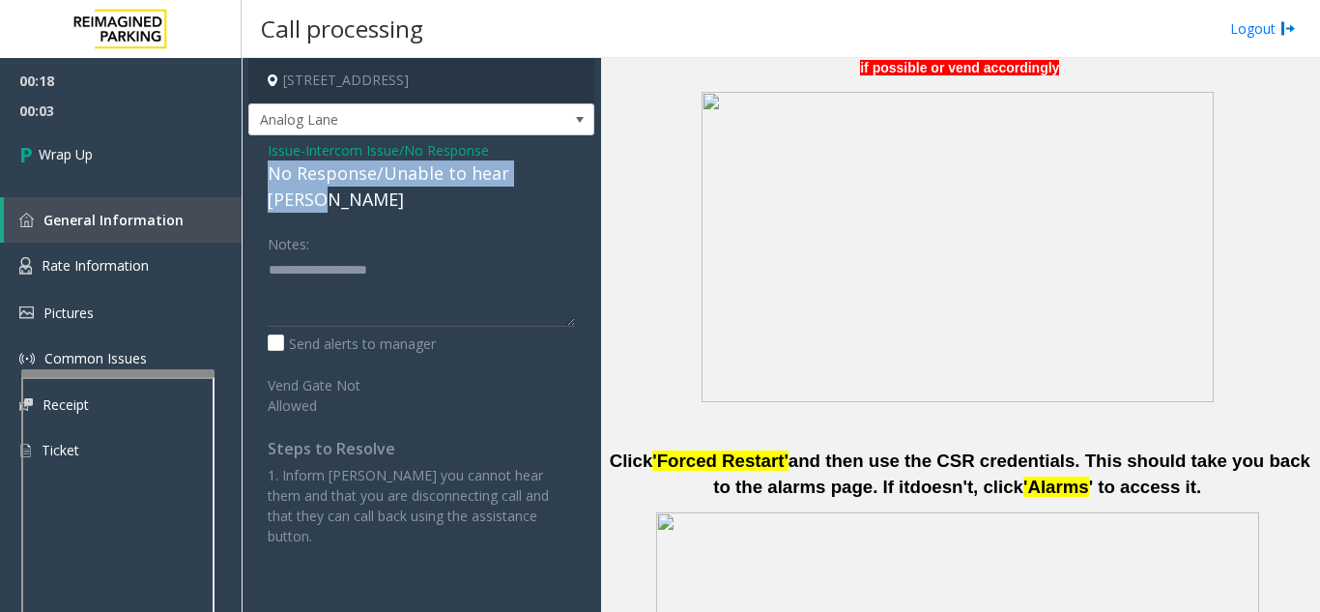
drag, startPoint x: 291, startPoint y: 169, endPoint x: 576, endPoint y: 172, distance: 285.1
click at [584, 172] on div "Issue - Intercom Issue/No Response No Response/Unable to hear [PERSON_NAME] Not…" at bounding box center [421, 350] width 346 height 430
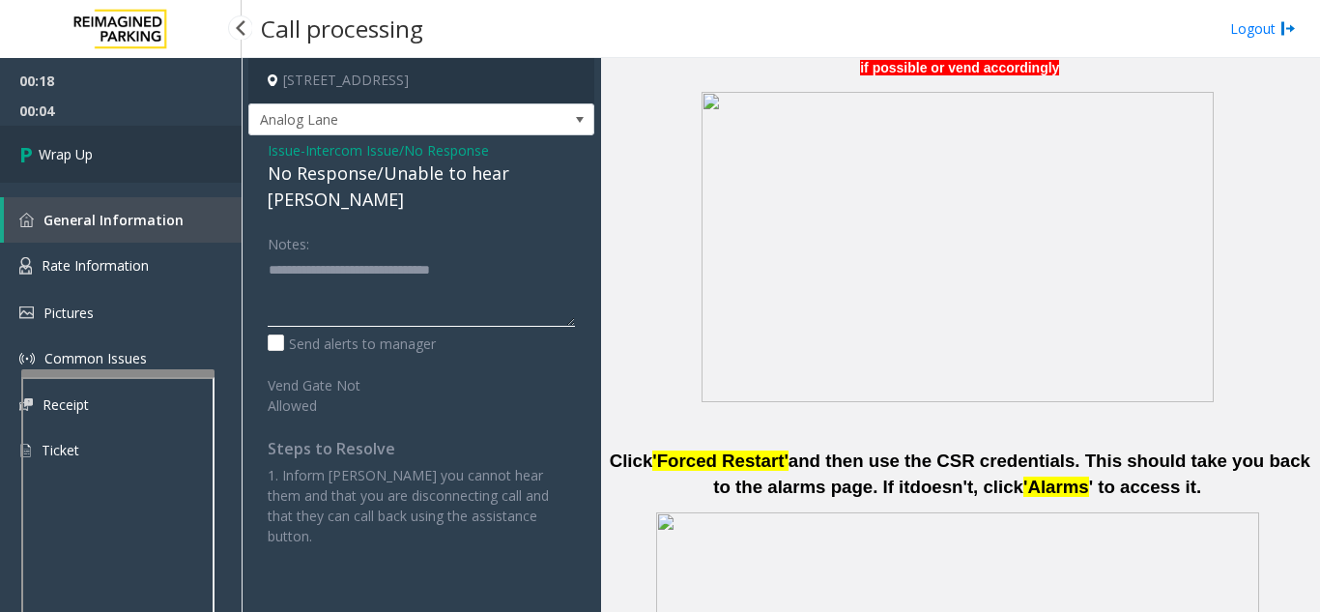
type textarea "**********"
click at [137, 158] on link "Wrap Up" at bounding box center [121, 154] width 242 height 57
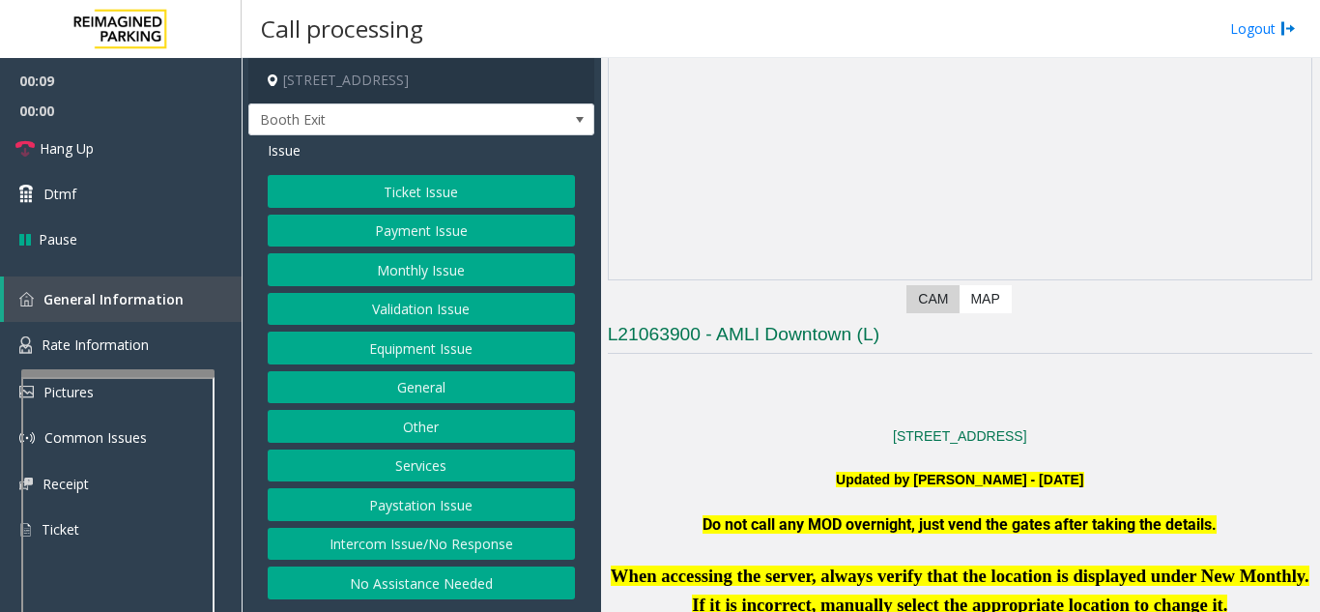
scroll to position [290, 0]
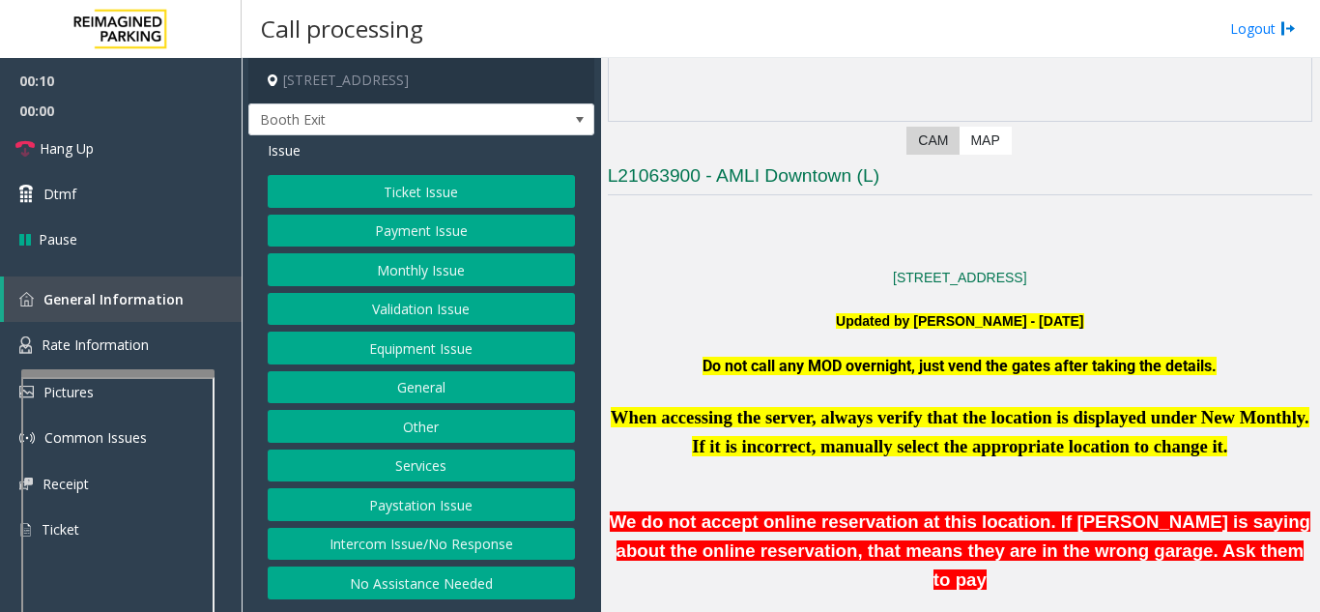
click at [421, 318] on button "Validation Issue" at bounding box center [421, 309] width 307 height 33
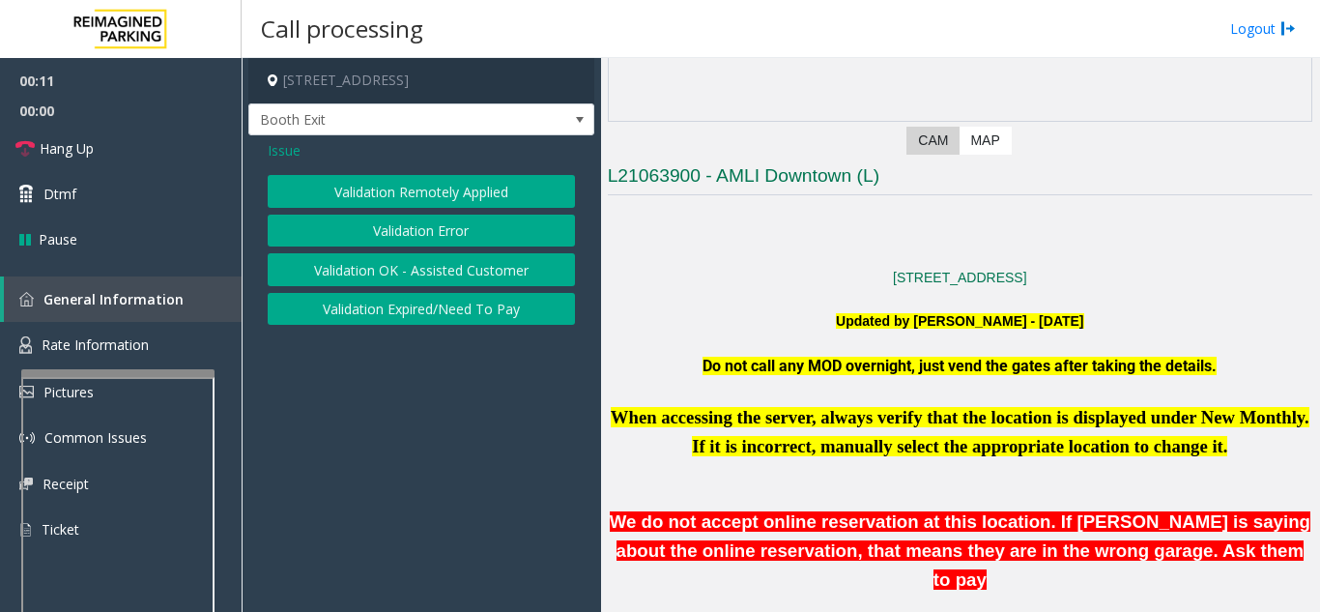
click at [440, 234] on button "Validation Error" at bounding box center [421, 231] width 307 height 33
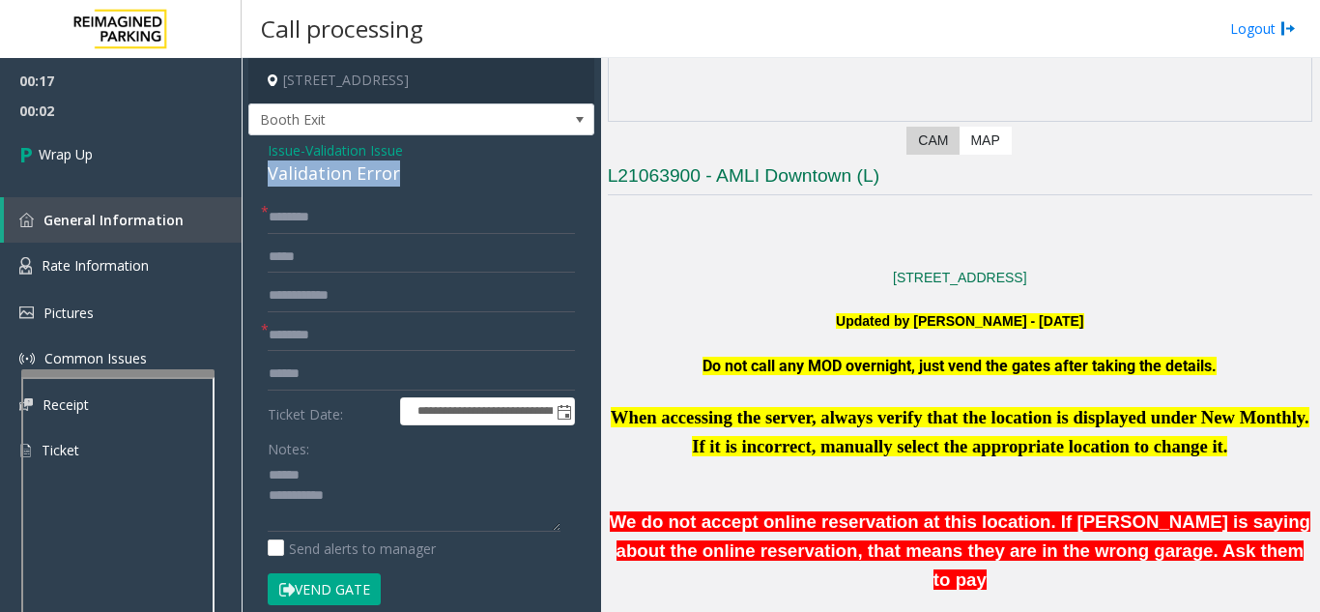
drag, startPoint x: 267, startPoint y: 173, endPoint x: 411, endPoint y: 173, distance: 144.0
click at [411, 173] on div "**********" at bounding box center [421, 546] width 346 height 822
type textarea "**********"
click at [381, 332] on input "text" at bounding box center [421, 335] width 307 height 33
type input "**"
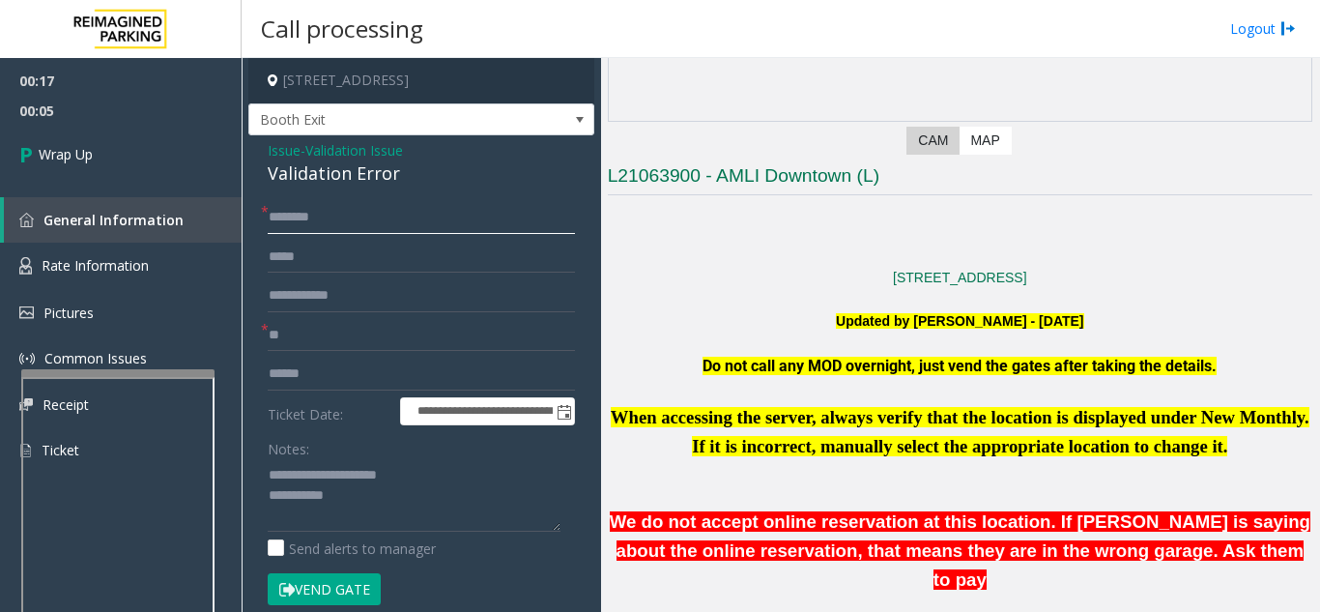
click at [377, 227] on input "text" at bounding box center [421, 217] width 307 height 33
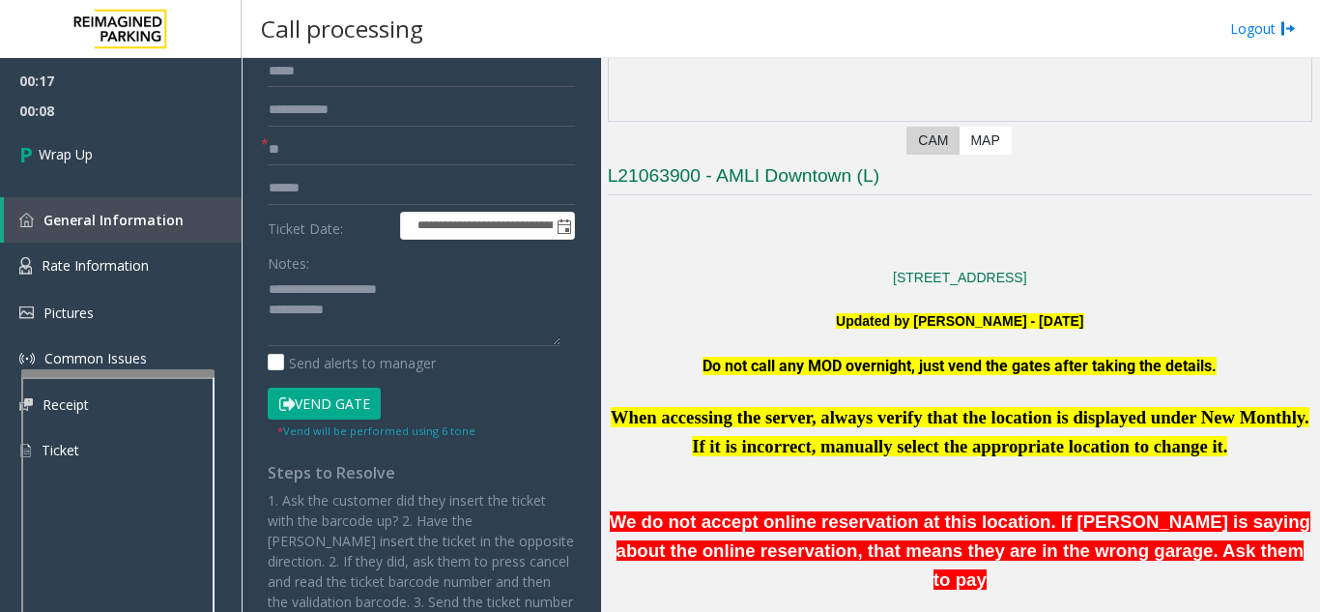
scroll to position [193, 0]
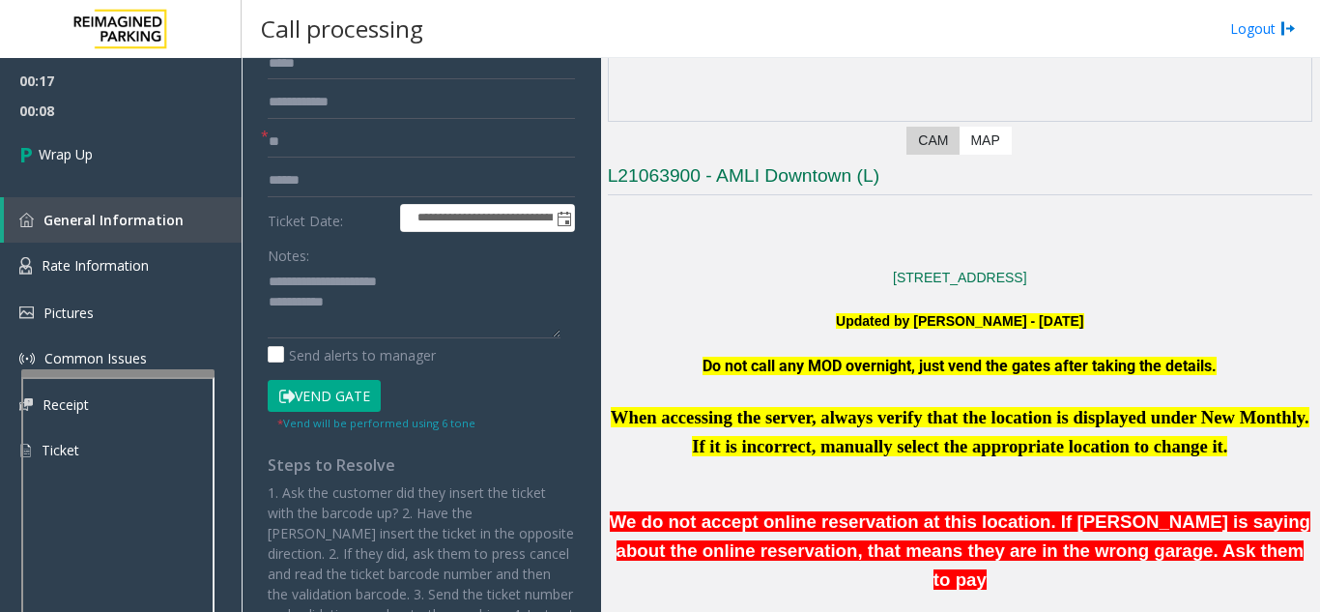
type input "**"
click at [418, 313] on textarea at bounding box center [414, 302] width 293 height 72
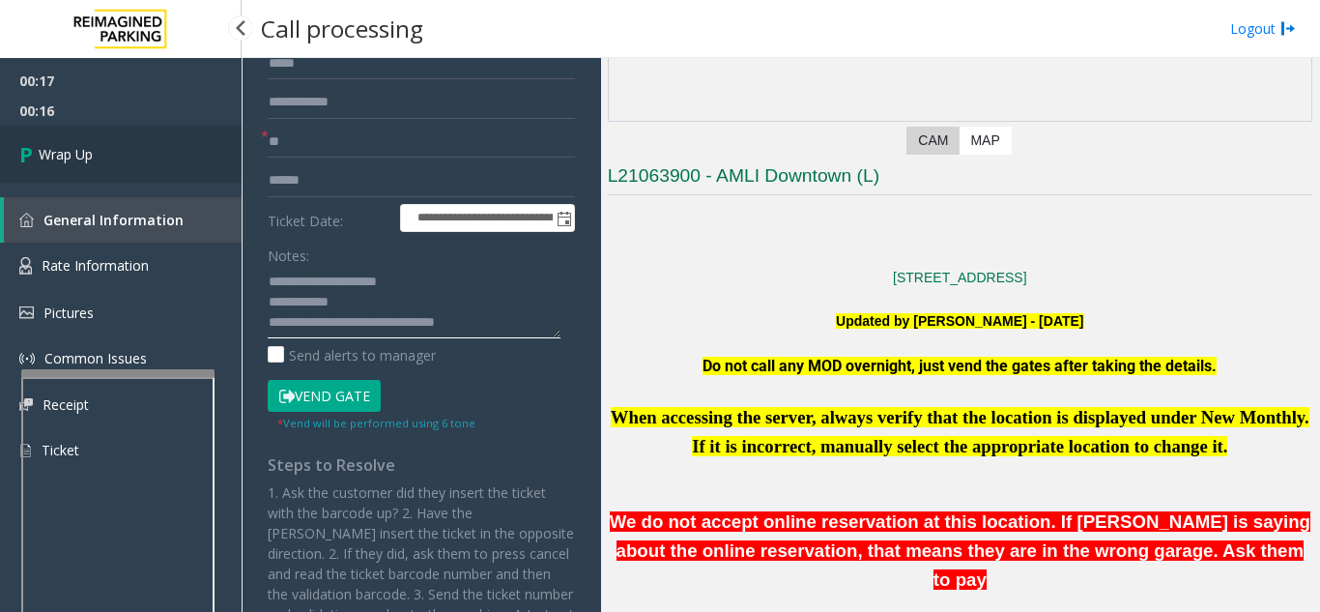
type textarea "**********"
click at [114, 161] on link "Wrap Up" at bounding box center [121, 154] width 242 height 57
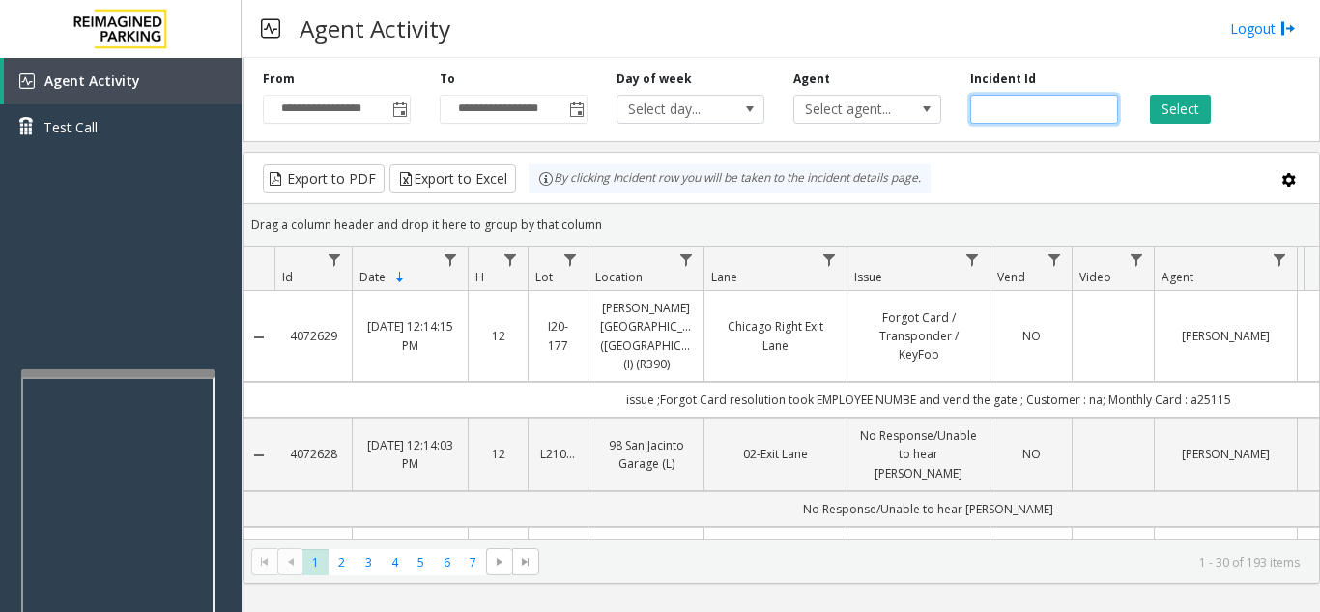
click at [1009, 111] on input "number" at bounding box center [1044, 109] width 148 height 29
click at [1035, 114] on input "number" at bounding box center [1044, 109] width 148 height 29
click at [974, 111] on input "number" at bounding box center [1044, 109] width 148 height 29
paste input "*******"
type input "*******"
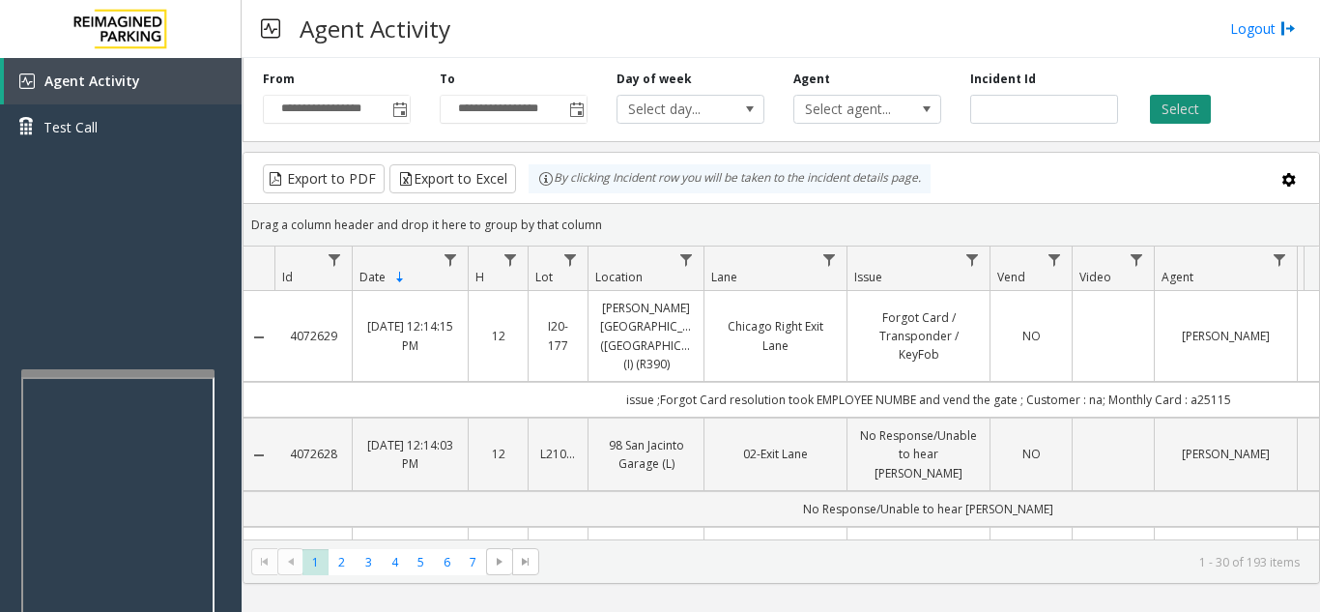
click at [1171, 116] on button "Select" at bounding box center [1180, 109] width 61 height 29
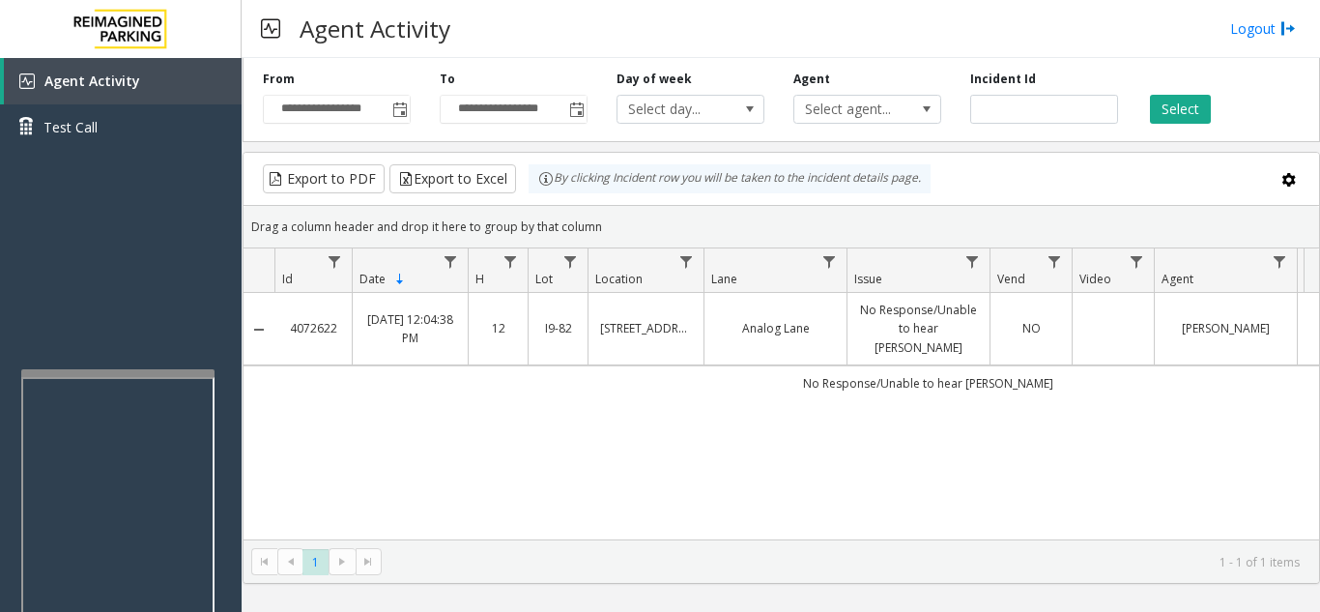
click at [1087, 321] on td "Data table" at bounding box center [1113, 329] width 82 height 72
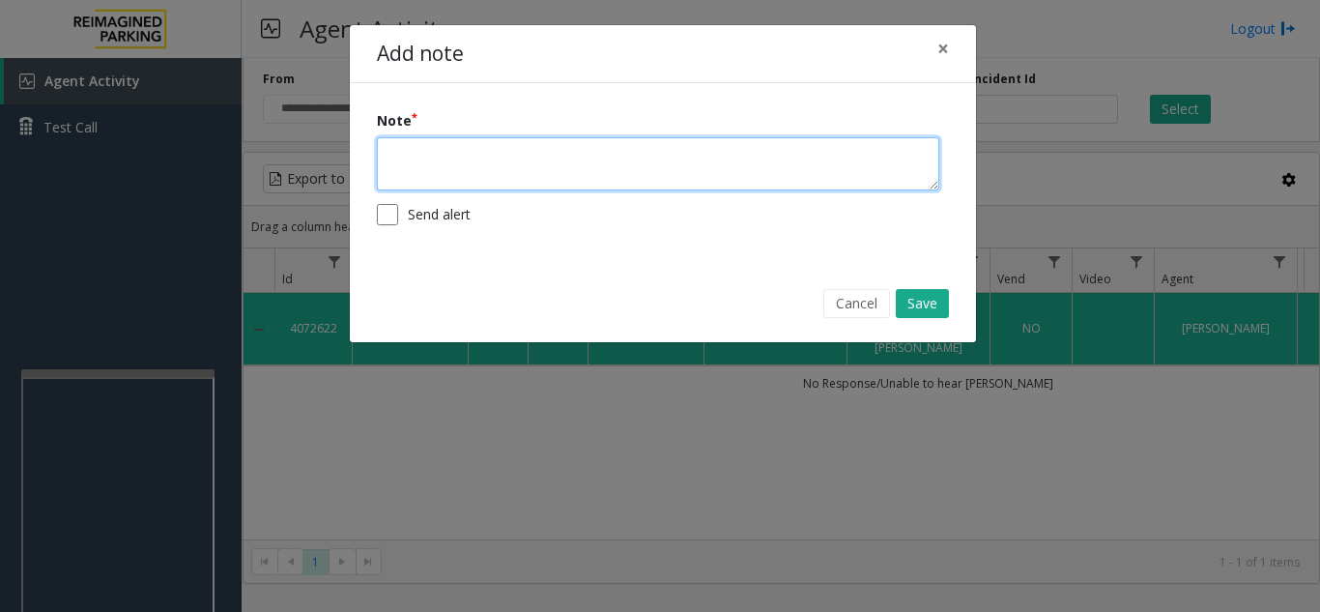
click at [720, 166] on textarea at bounding box center [658, 163] width 562 height 53
type textarea "*********"
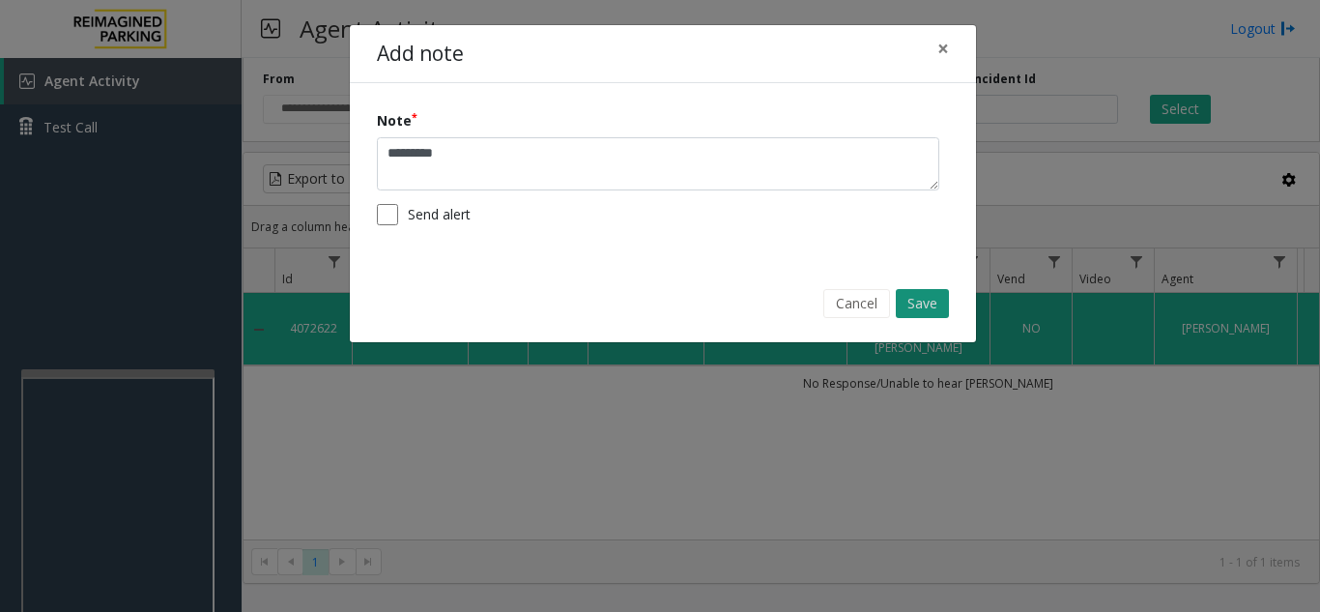
click at [907, 297] on button "Save" at bounding box center [922, 303] width 53 height 29
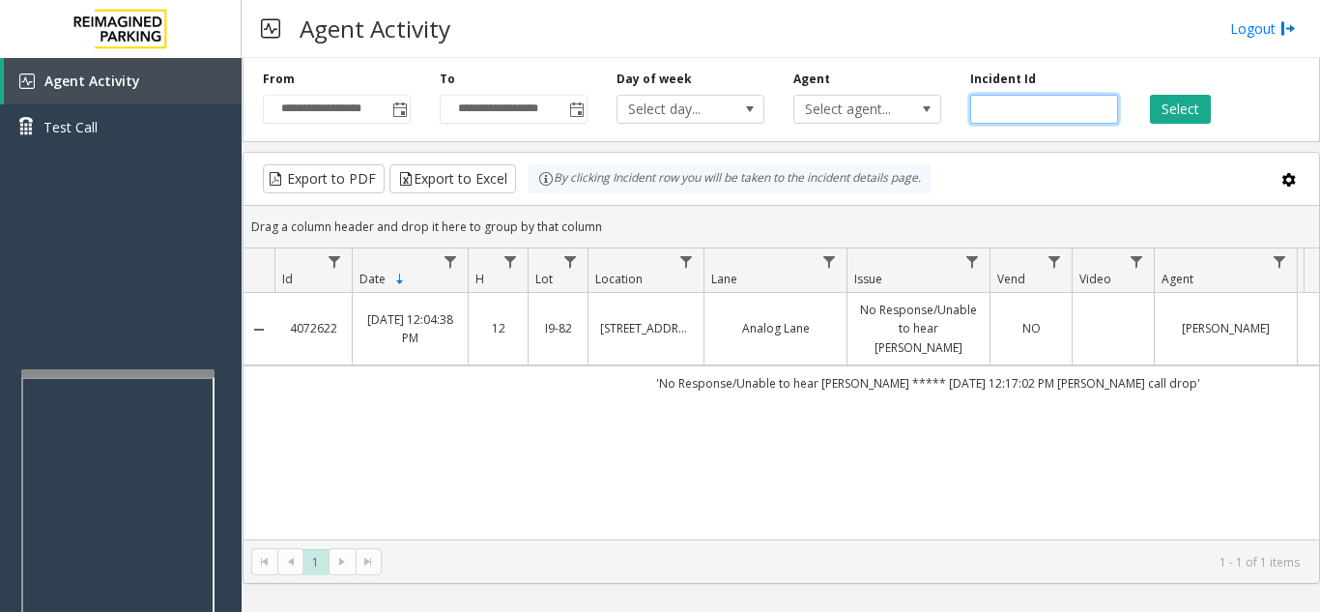
drag, startPoint x: 1051, startPoint y: 108, endPoint x: 963, endPoint y: 101, distance: 88.2
click at [963, 101] on div "Incident Id *******" at bounding box center [1044, 97] width 177 height 53
click at [404, 115] on span "Toggle popup" at bounding box center [399, 109] width 15 height 15
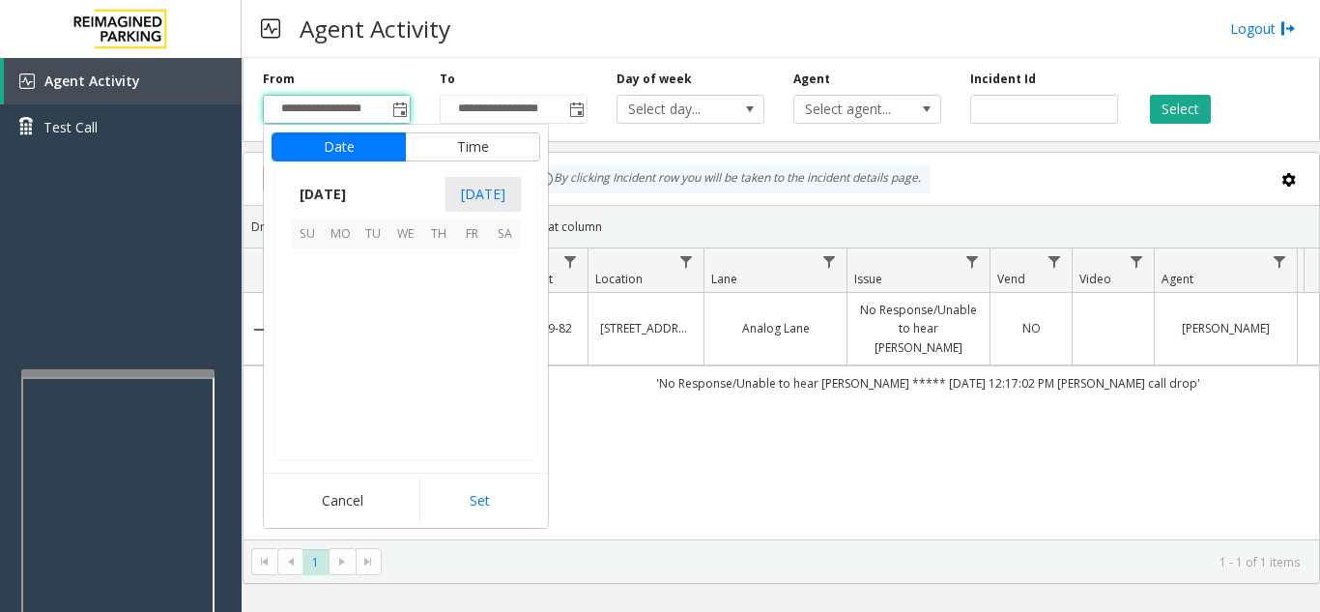
scroll to position [346807, 0]
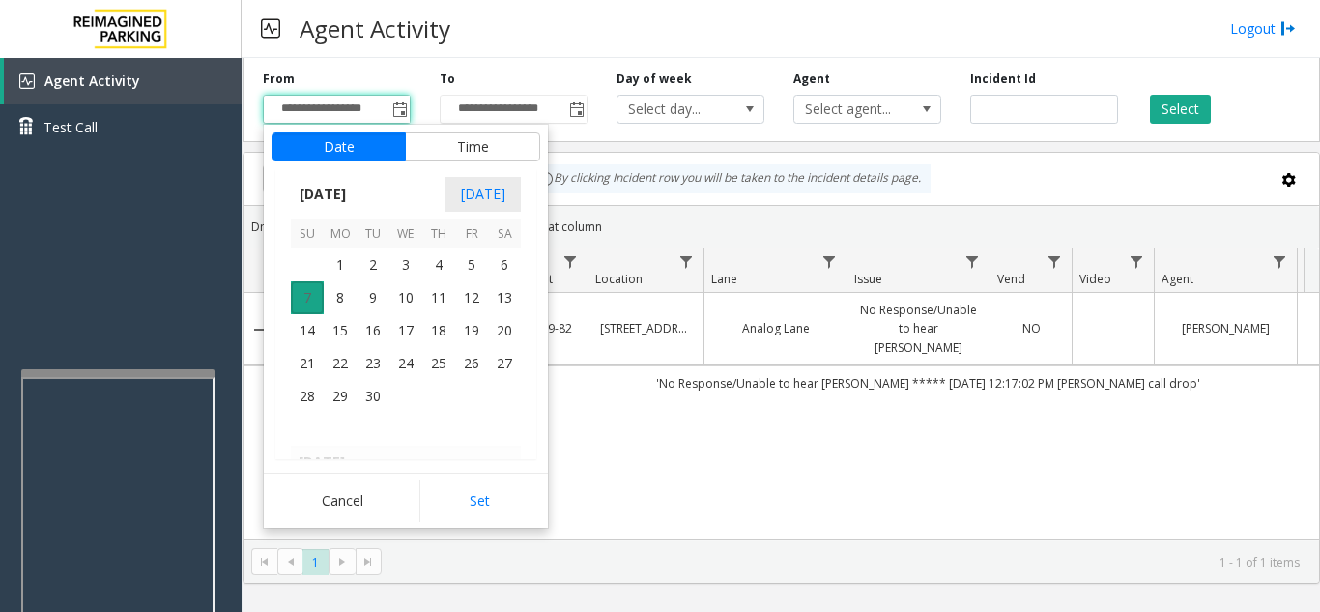
click at [307, 303] on span "7" at bounding box center [307, 297] width 33 height 33
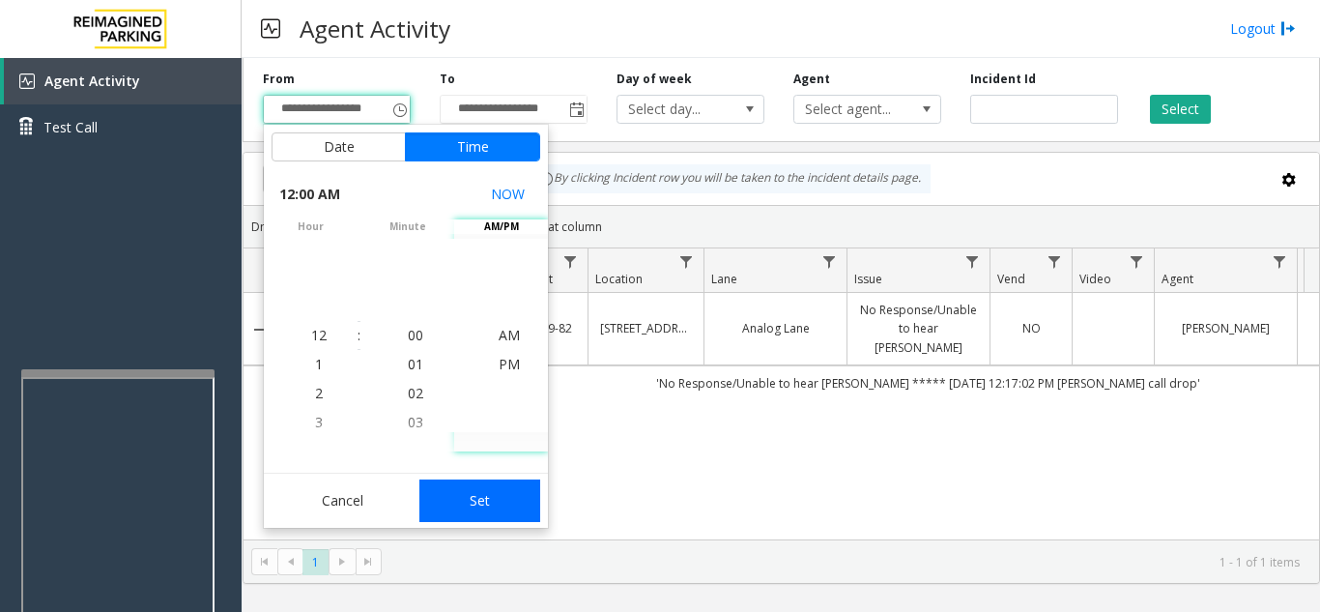
click at [490, 502] on button "Set" at bounding box center [480, 500] width 122 height 43
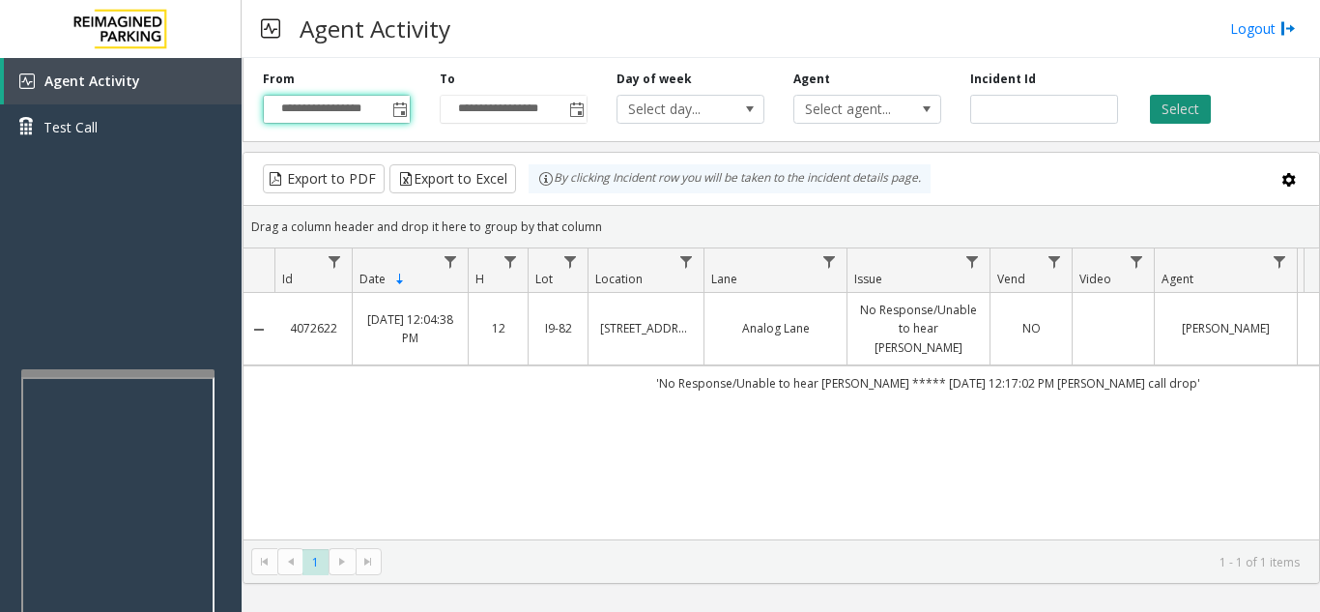
click at [1169, 109] on button "Select" at bounding box center [1180, 109] width 61 height 29
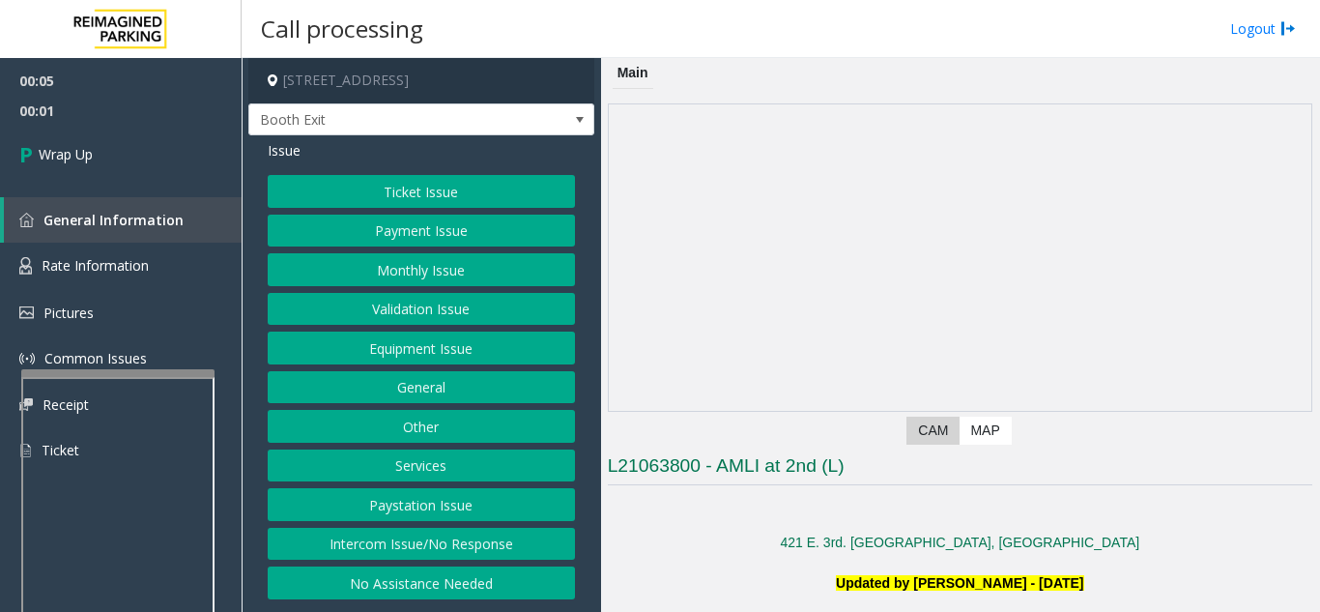
drag, startPoint x: 405, startPoint y: 547, endPoint x: 405, endPoint y: 533, distance: 13.5
click at [405, 547] on button "Intercom Issue/No Response" at bounding box center [421, 544] width 307 height 33
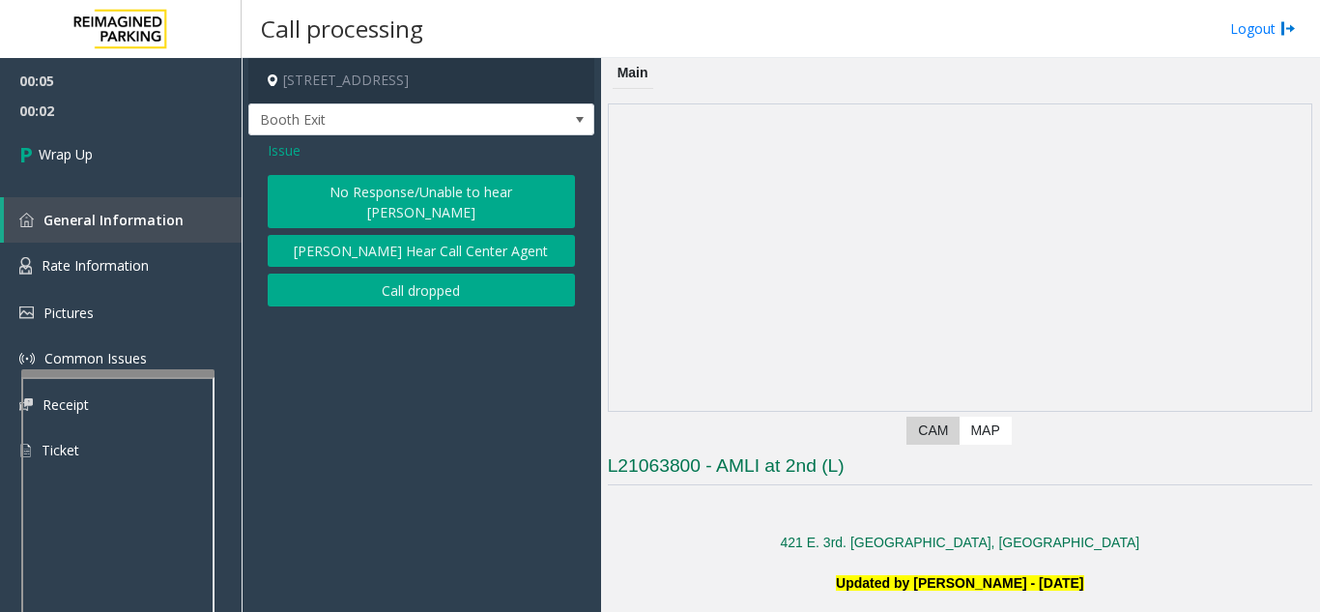
click at [402, 273] on button "Call dropped" at bounding box center [421, 289] width 307 height 33
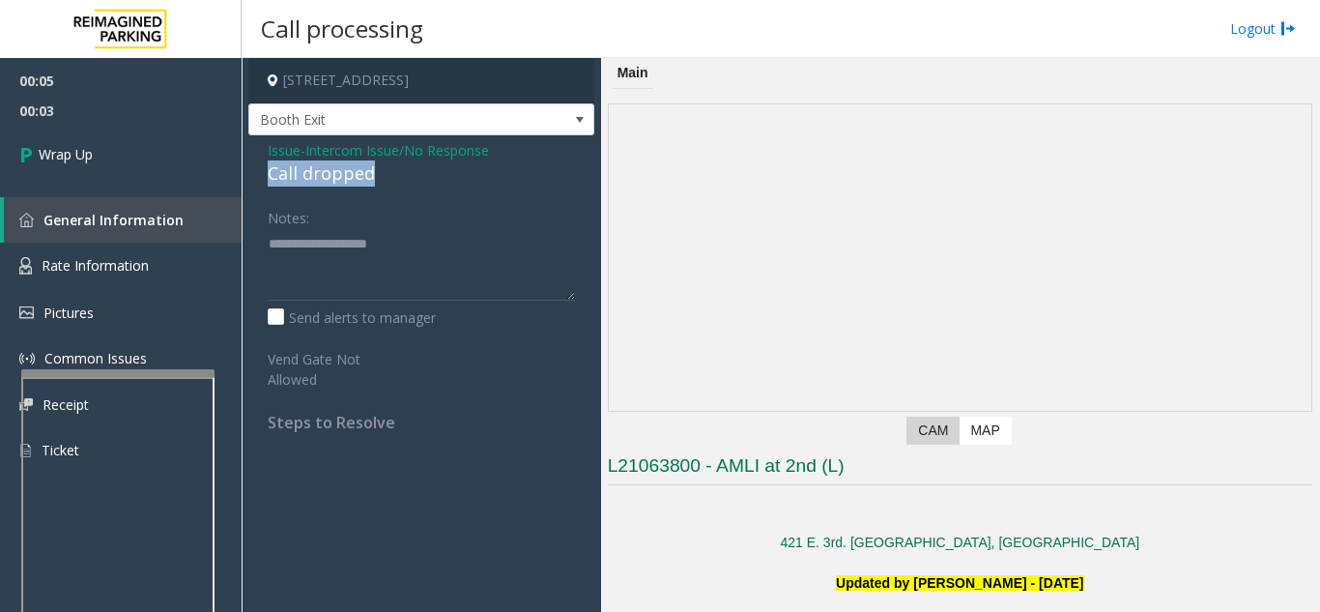
drag, startPoint x: 254, startPoint y: 177, endPoint x: 382, endPoint y: 173, distance: 127.6
click at [382, 173] on div "Issue - Intercom Issue/No Response Call dropped Notes: Send alerts to manager V…" at bounding box center [421, 293] width 346 height 316
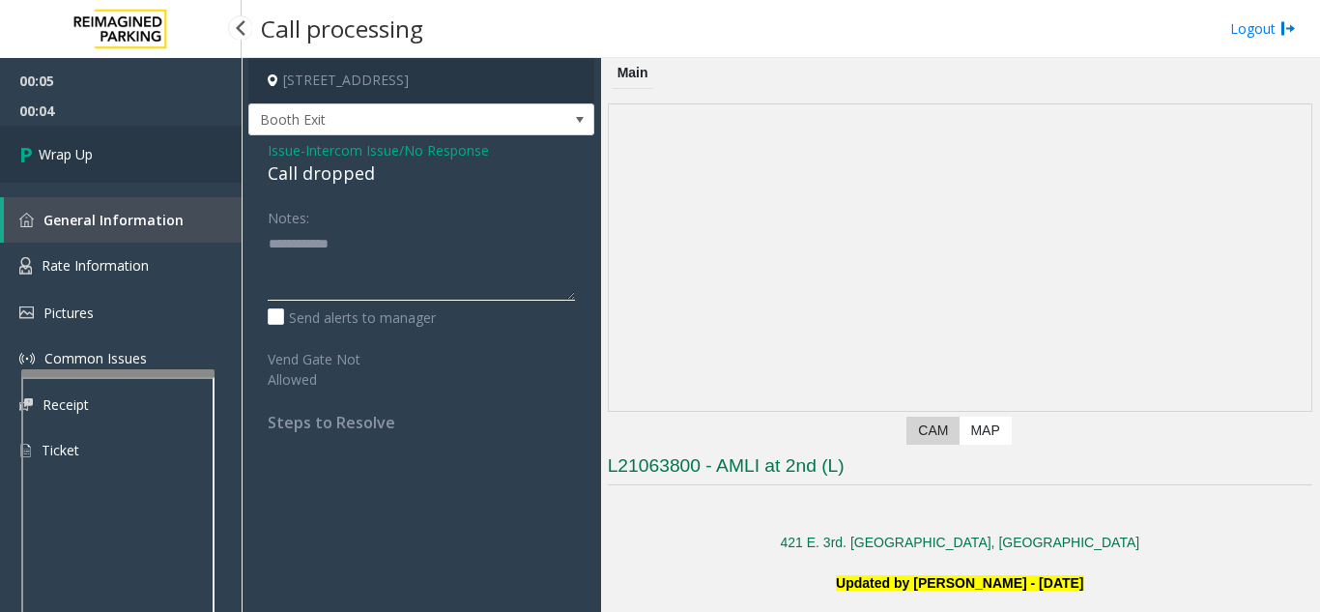
type textarea "**********"
click at [158, 161] on link "Wrap Up" at bounding box center [121, 154] width 242 height 57
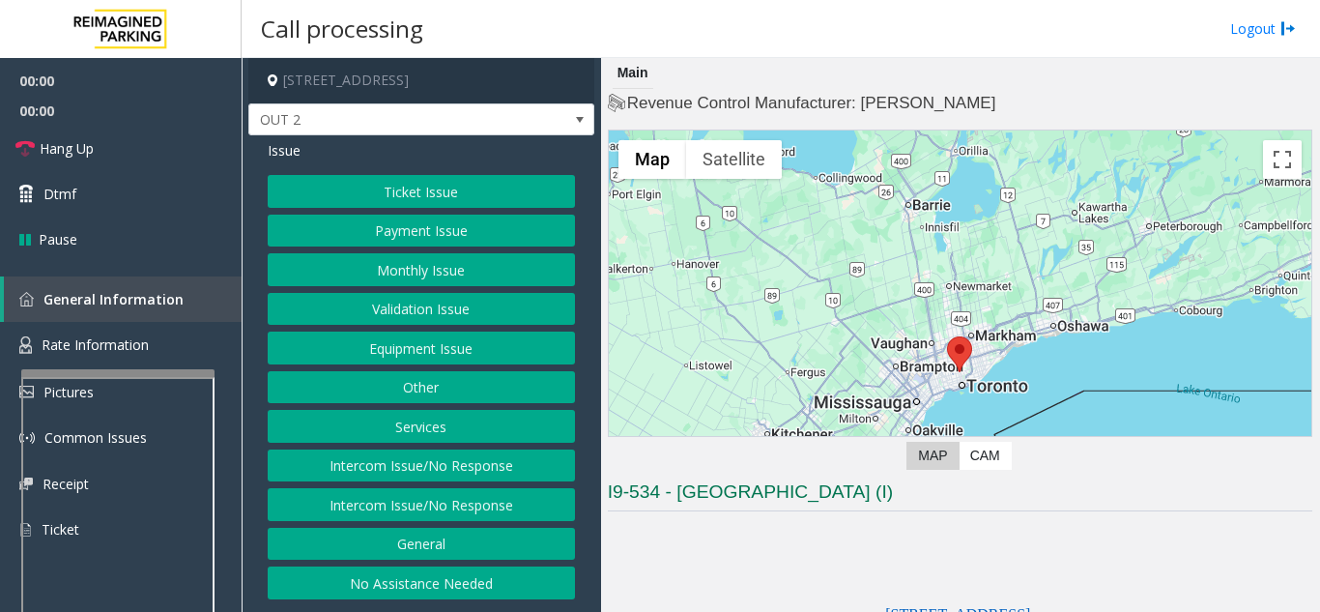
scroll to position [193, 0]
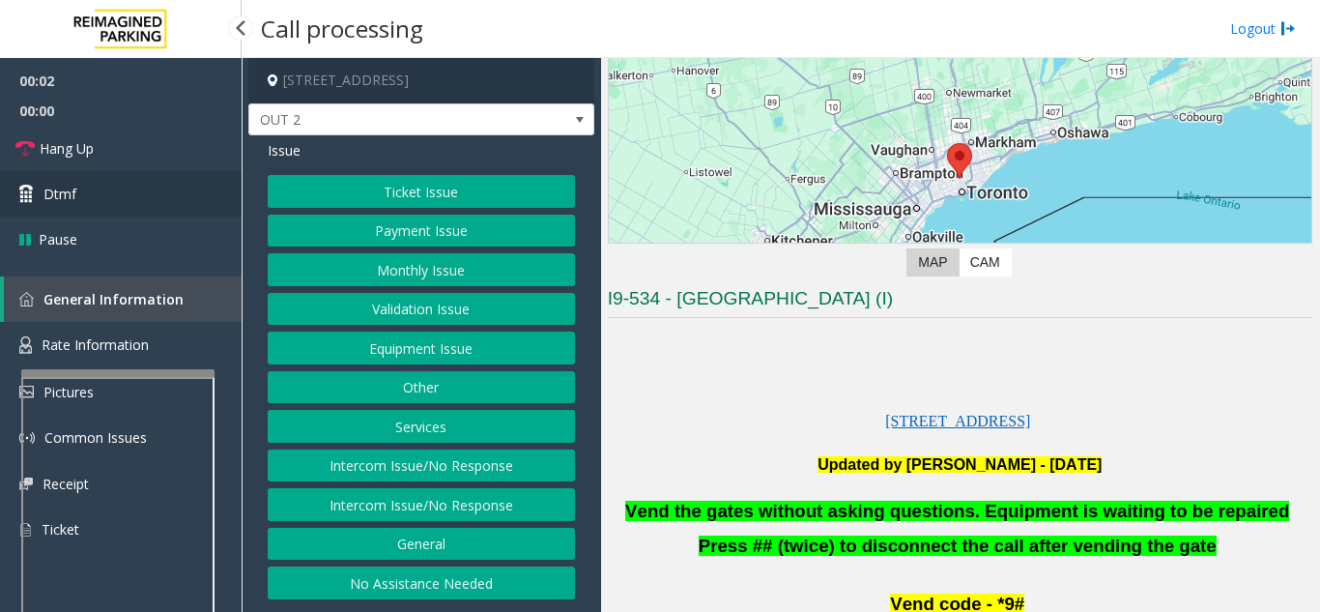
click at [129, 202] on link "Dtmf" at bounding box center [121, 193] width 242 height 45
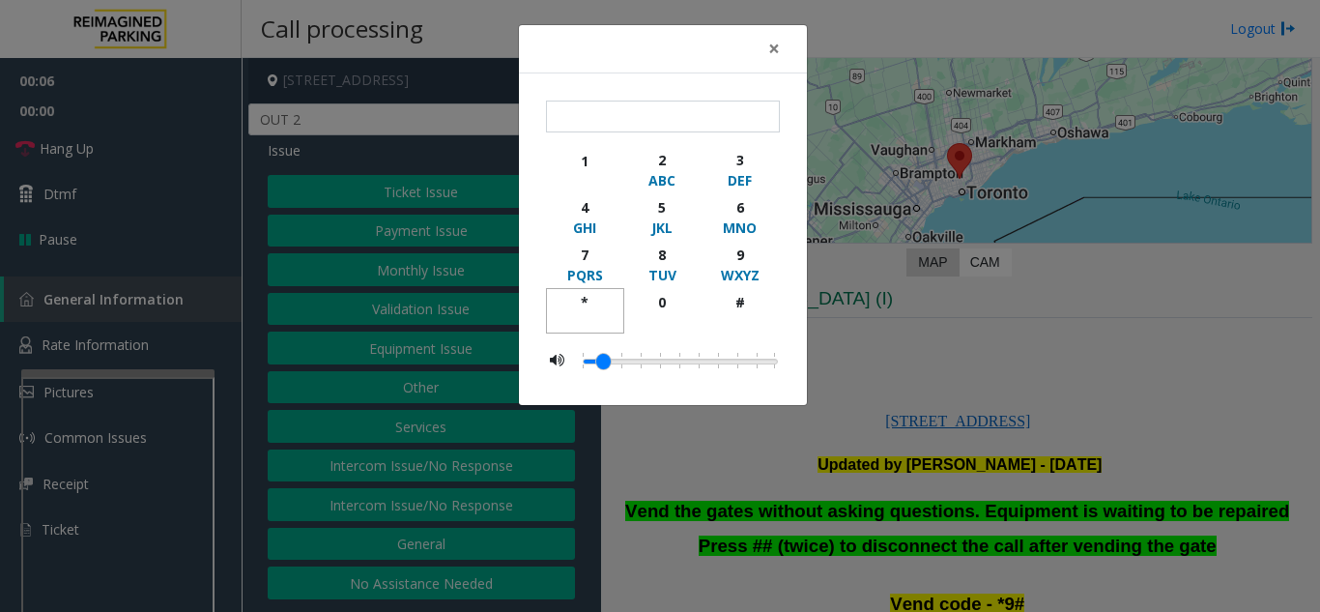
click at [589, 301] on div "*" at bounding box center [585, 302] width 53 height 20
click at [735, 254] on div "9" at bounding box center [739, 254] width 53 height 20
click at [758, 306] on div "#" at bounding box center [739, 302] width 53 height 20
type input "***"
click at [768, 48] on span "×" at bounding box center [774, 48] width 12 height 27
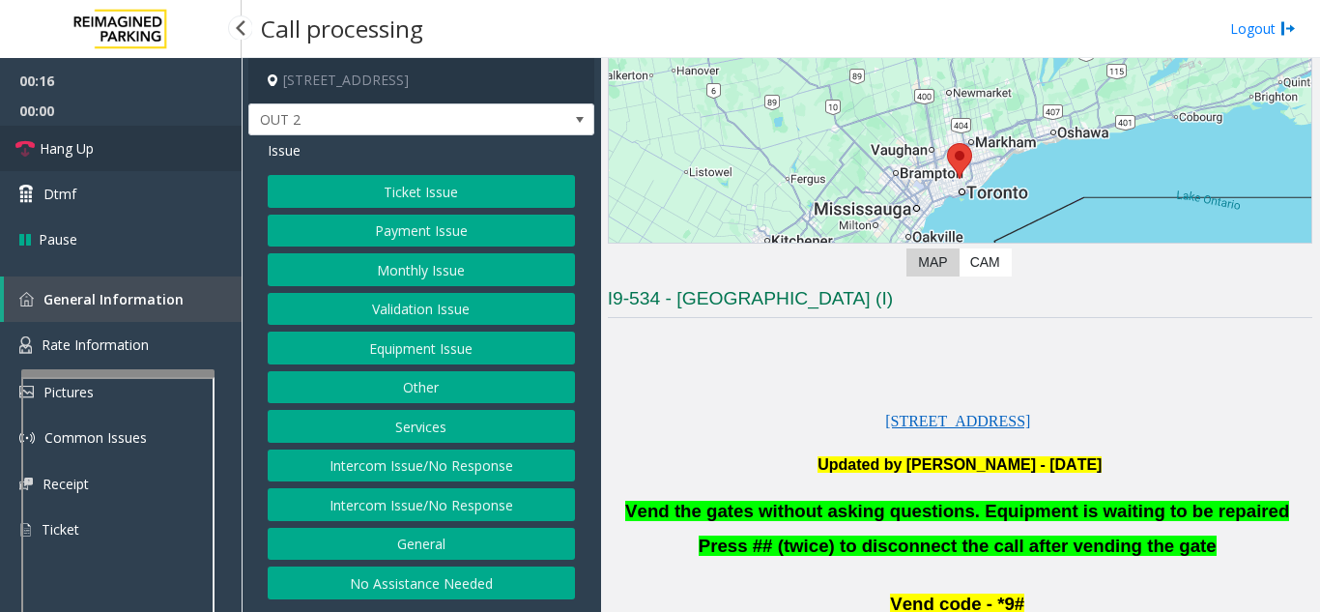
click at [75, 153] on span "Hang Up" at bounding box center [67, 148] width 54 height 20
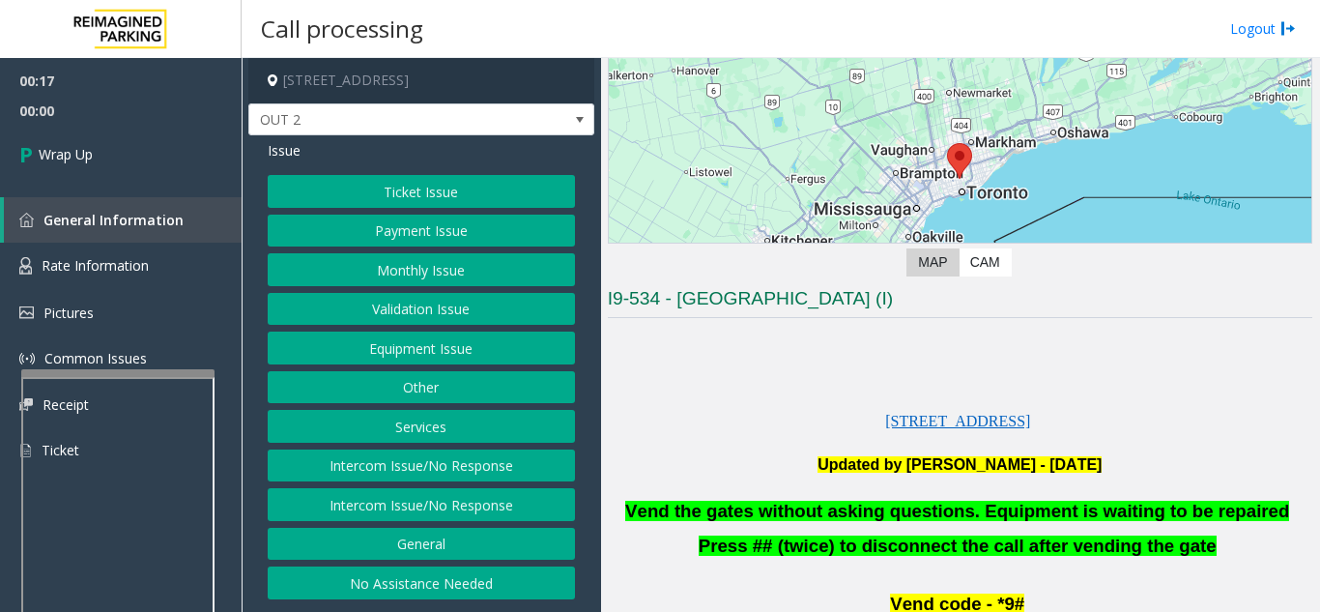
click at [415, 348] on button "Equipment Issue" at bounding box center [421, 347] width 307 height 33
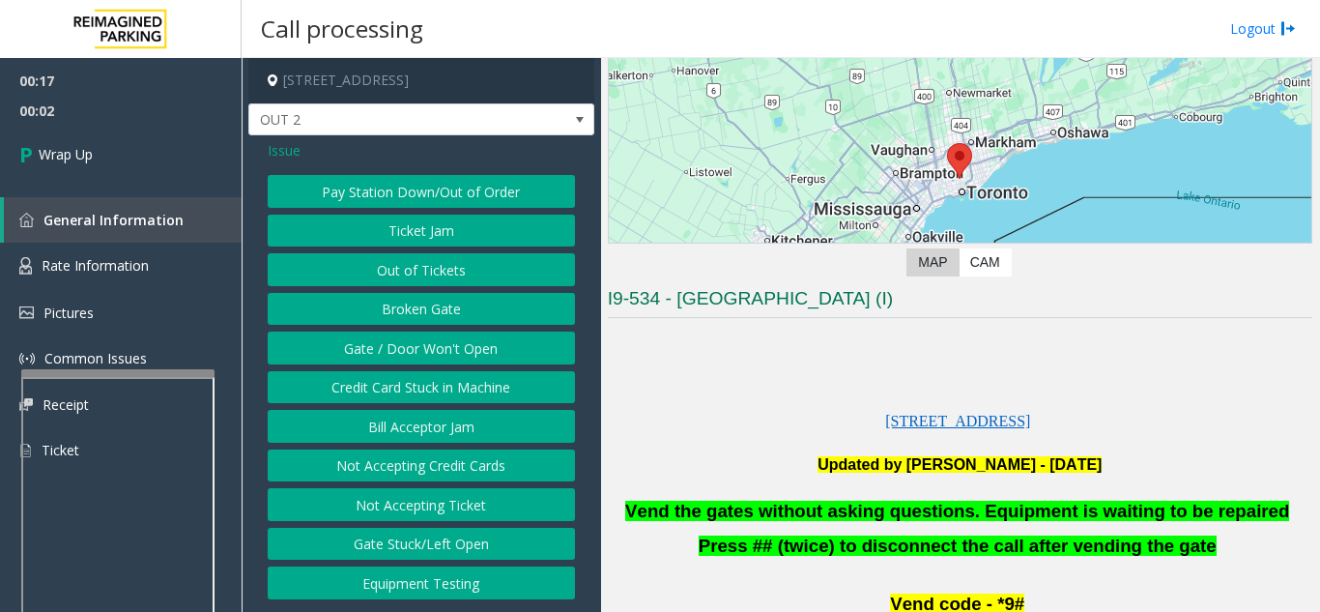
click at [416, 362] on button "Gate / Door Won't Open" at bounding box center [421, 347] width 307 height 33
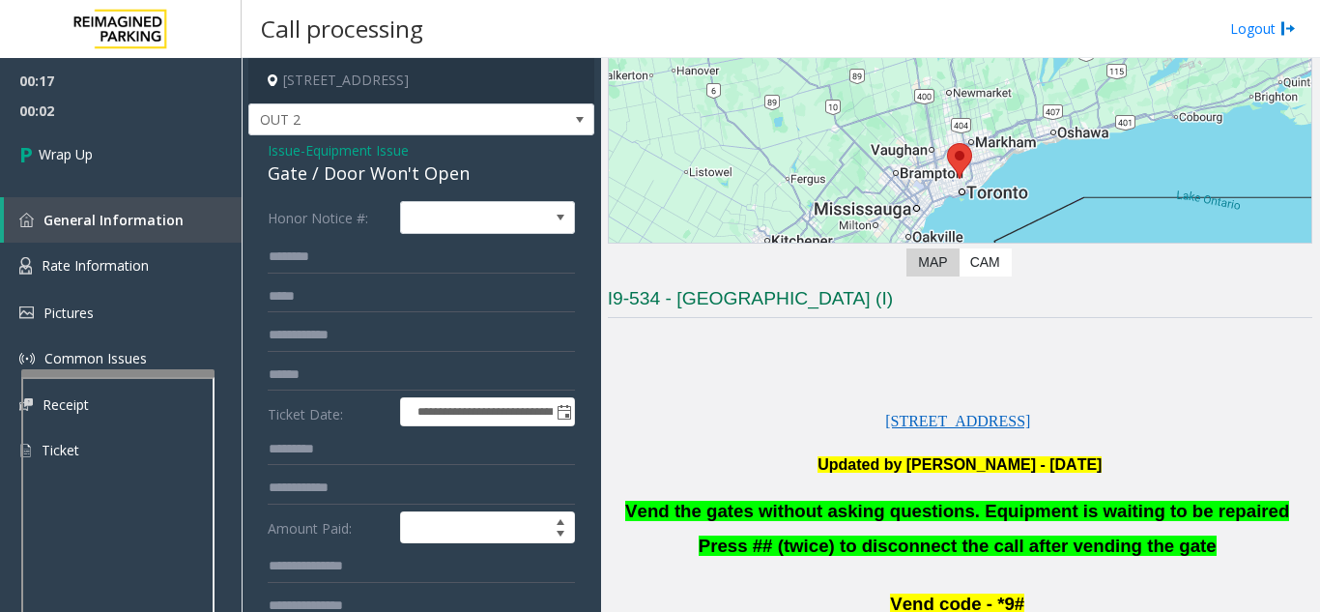
scroll to position [97, 0]
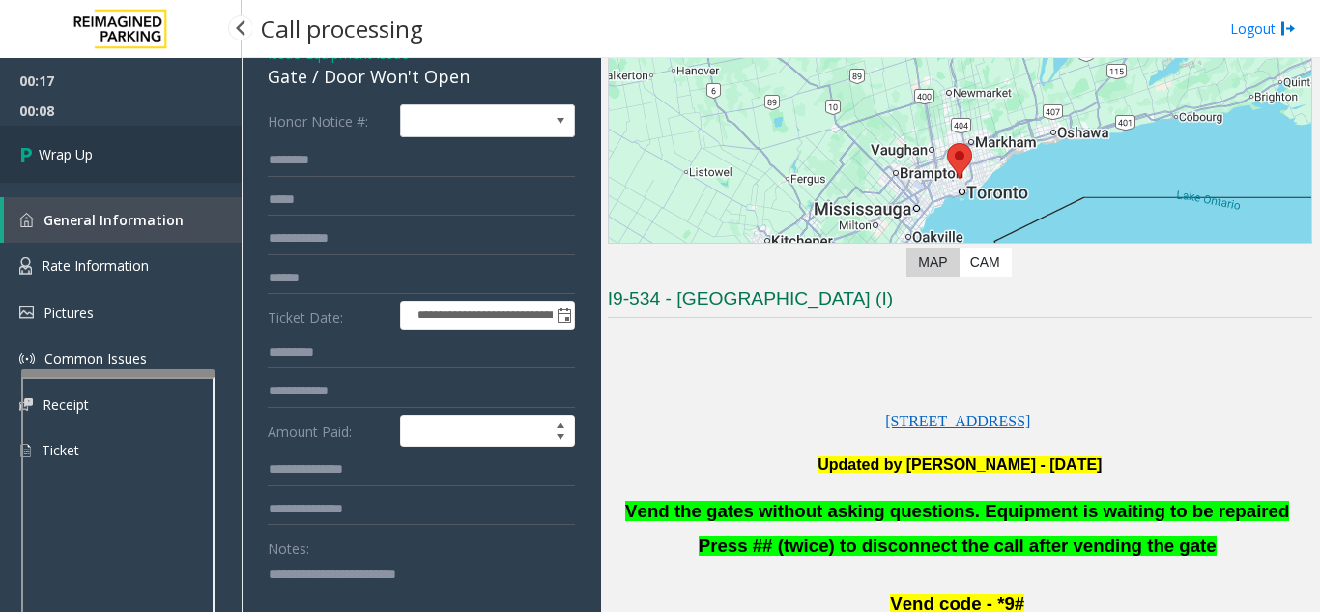
type textarea "**********"
click at [87, 156] on span "Wrap Up" at bounding box center [66, 154] width 54 height 20
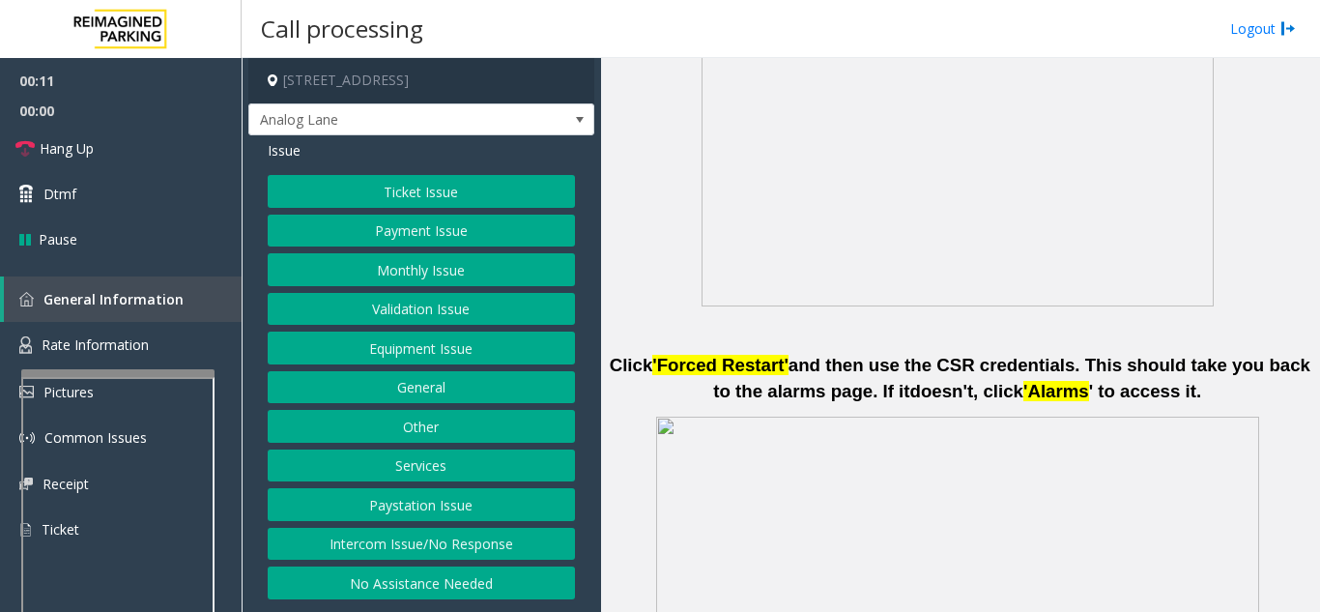
scroll to position [870, 0]
drag, startPoint x: 429, startPoint y: 554, endPoint x: 429, endPoint y: 537, distance: 16.4
click at [429, 554] on button "Intercom Issue/No Response" at bounding box center [421, 544] width 307 height 33
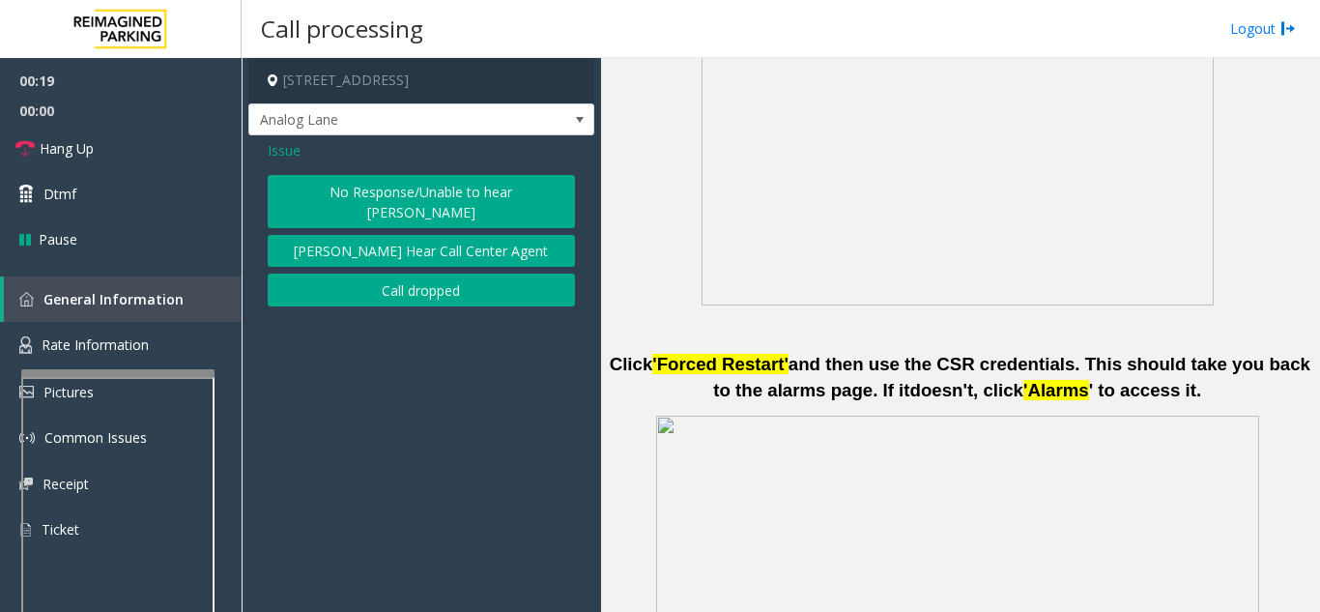
click at [382, 200] on button "No Response/Unable to hear [PERSON_NAME]" at bounding box center [421, 201] width 307 height 53
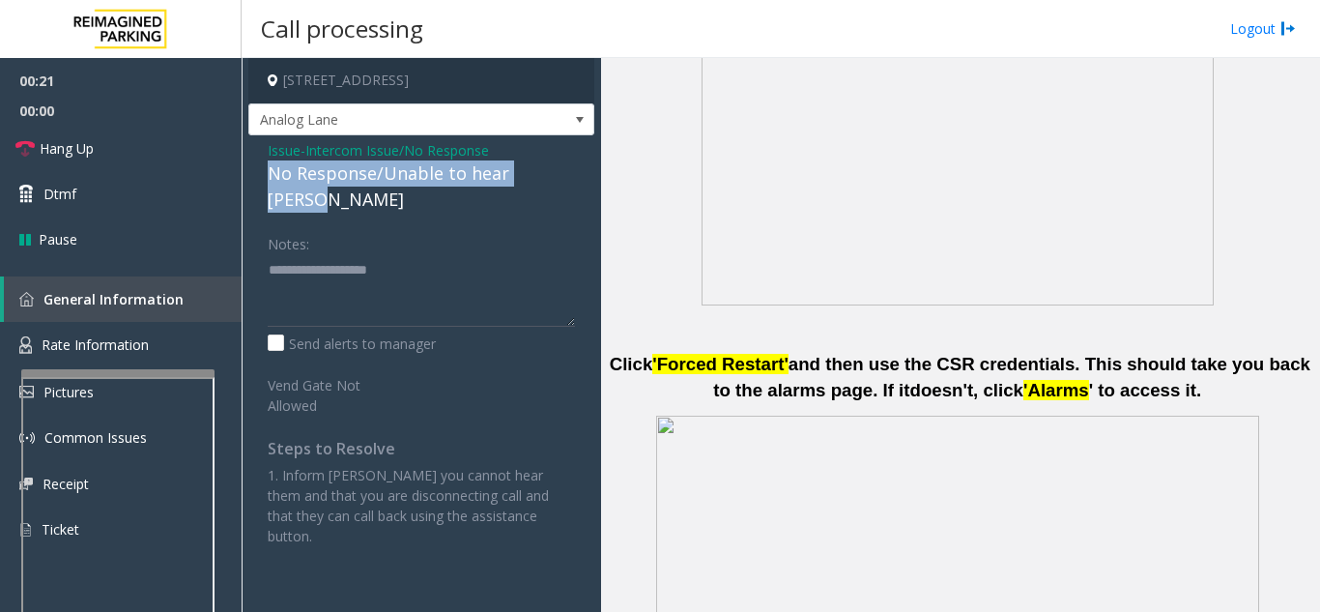
drag, startPoint x: 290, startPoint y: 171, endPoint x: 575, endPoint y: 170, distance: 285.1
click at [577, 170] on div "Issue - Intercom Issue/No Response No Response/Unable to hear [PERSON_NAME] Not…" at bounding box center [421, 350] width 346 height 430
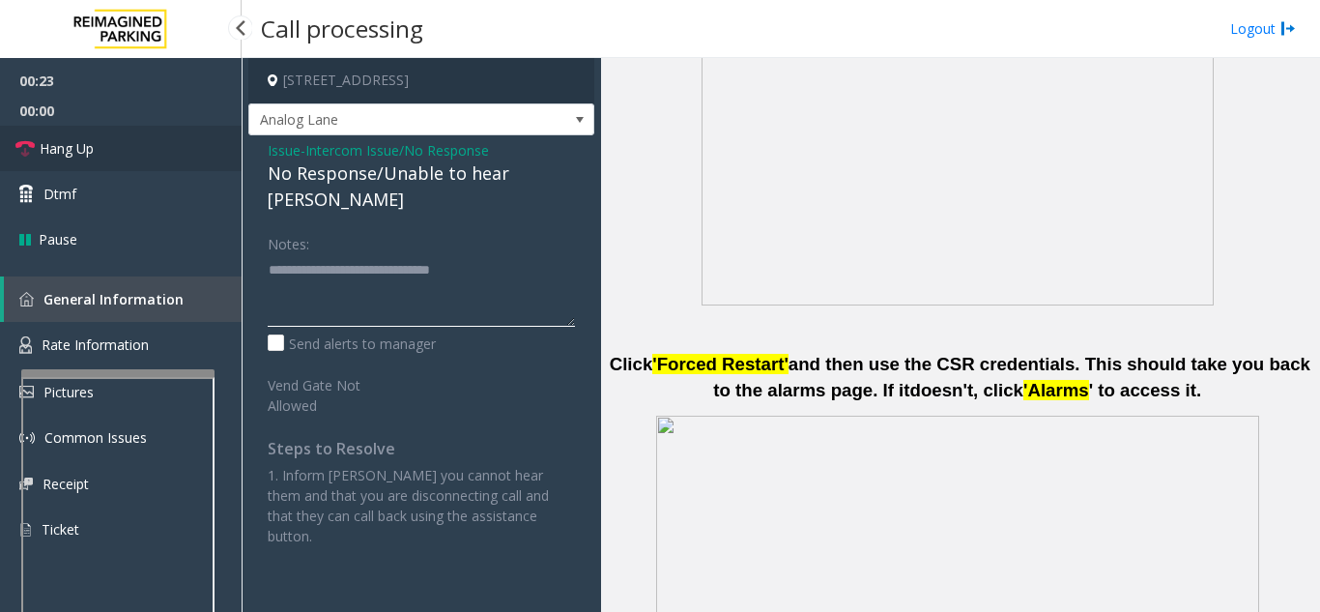
type textarea "**********"
click at [165, 156] on link "Hang Up" at bounding box center [121, 148] width 242 height 45
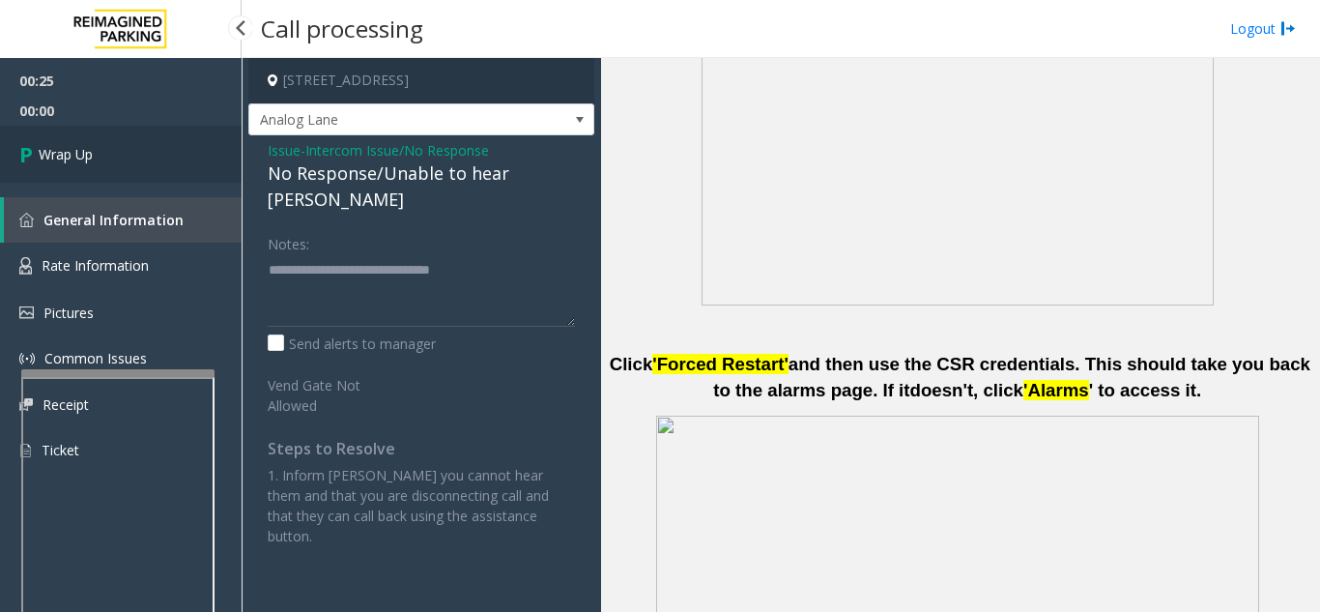
click at [163, 164] on link "Wrap Up" at bounding box center [121, 154] width 242 height 57
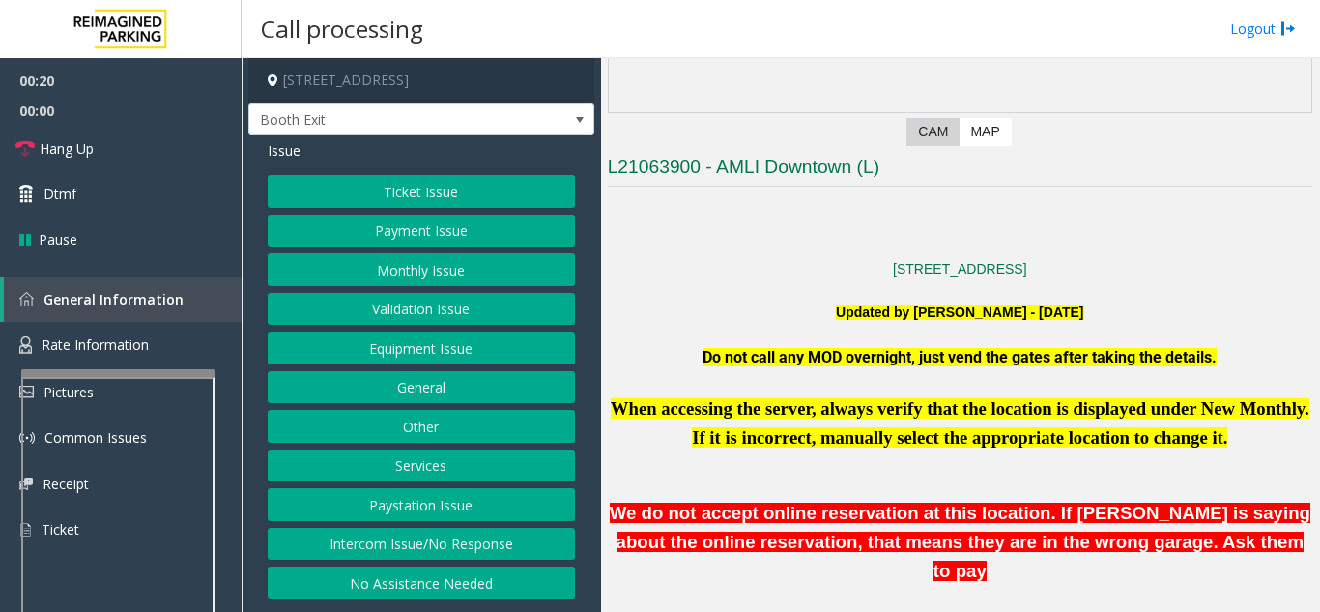
scroll to position [193, 0]
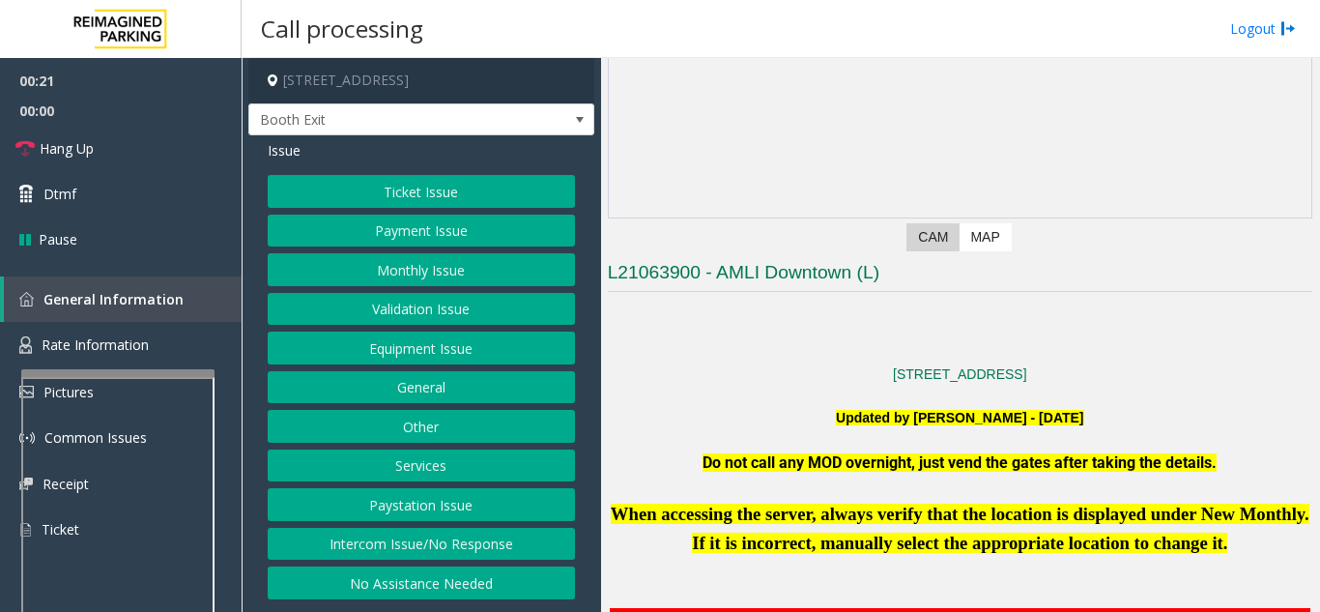
click at [439, 315] on button "Validation Issue" at bounding box center [421, 309] width 307 height 33
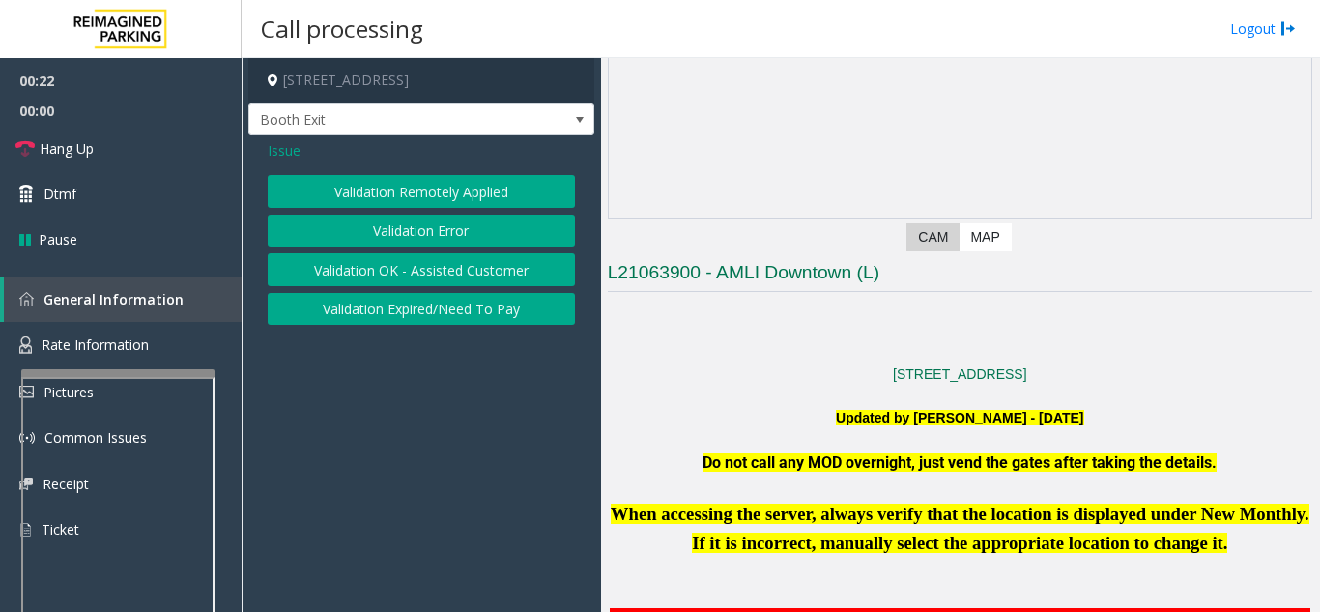
click at [424, 224] on button "Validation Error" at bounding box center [421, 231] width 307 height 33
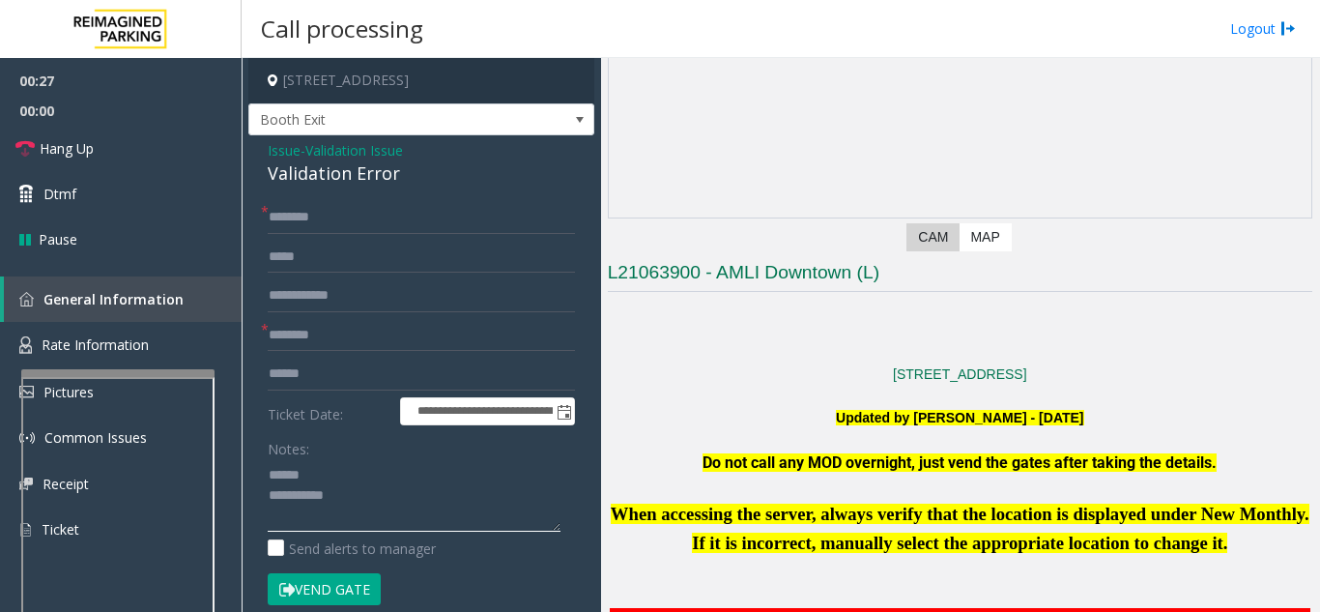
click at [342, 473] on textarea at bounding box center [414, 495] width 293 height 72
drag, startPoint x: 262, startPoint y: 174, endPoint x: 403, endPoint y: 174, distance: 141.1
click at [403, 174] on div "**********" at bounding box center [421, 546] width 346 height 822
type textarea "**********"
click at [444, 472] on textarea at bounding box center [414, 495] width 293 height 72
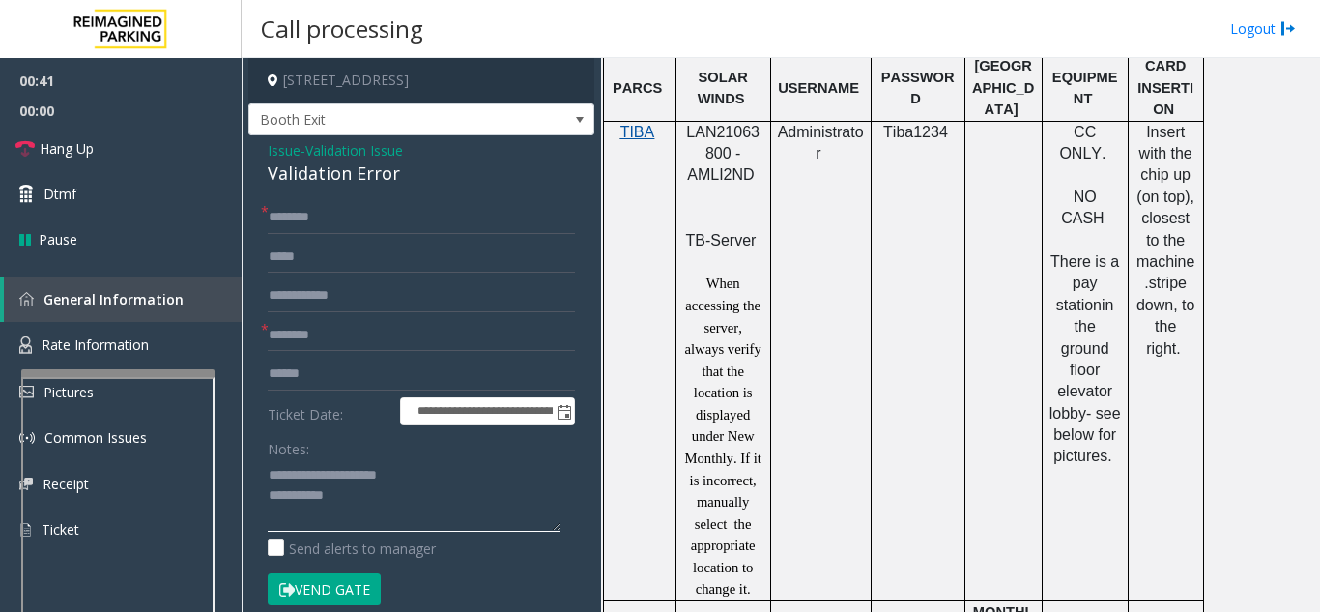
scroll to position [1256, 0]
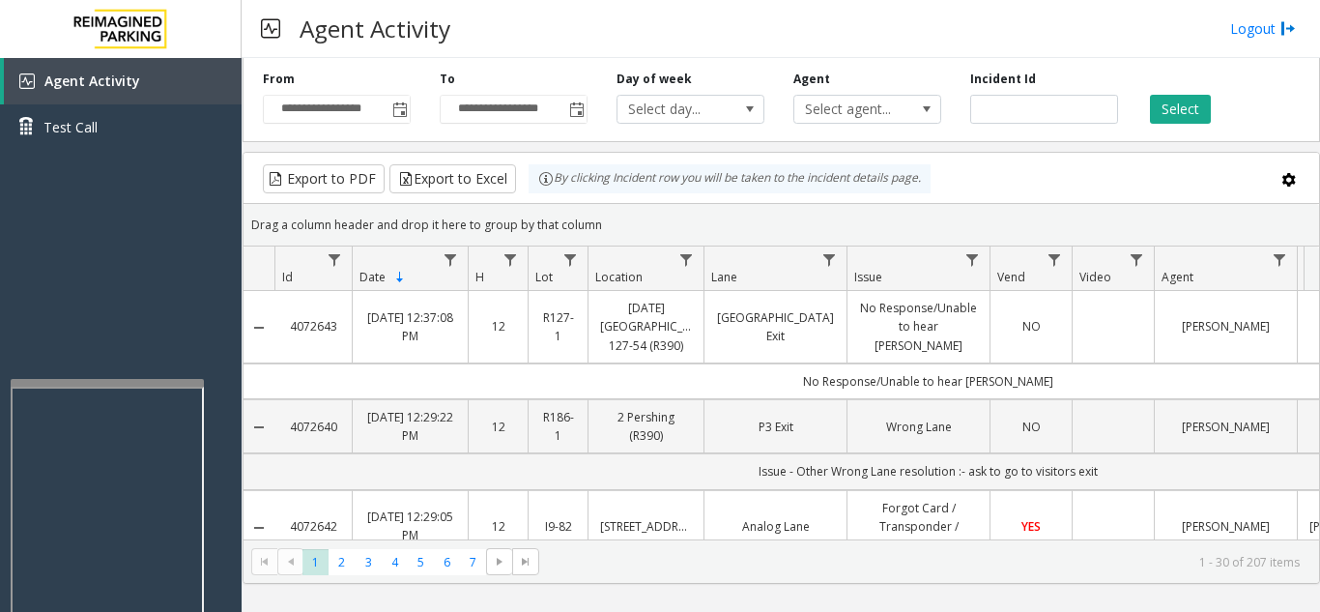
click at [104, 386] on div at bounding box center [107, 383] width 193 height 8
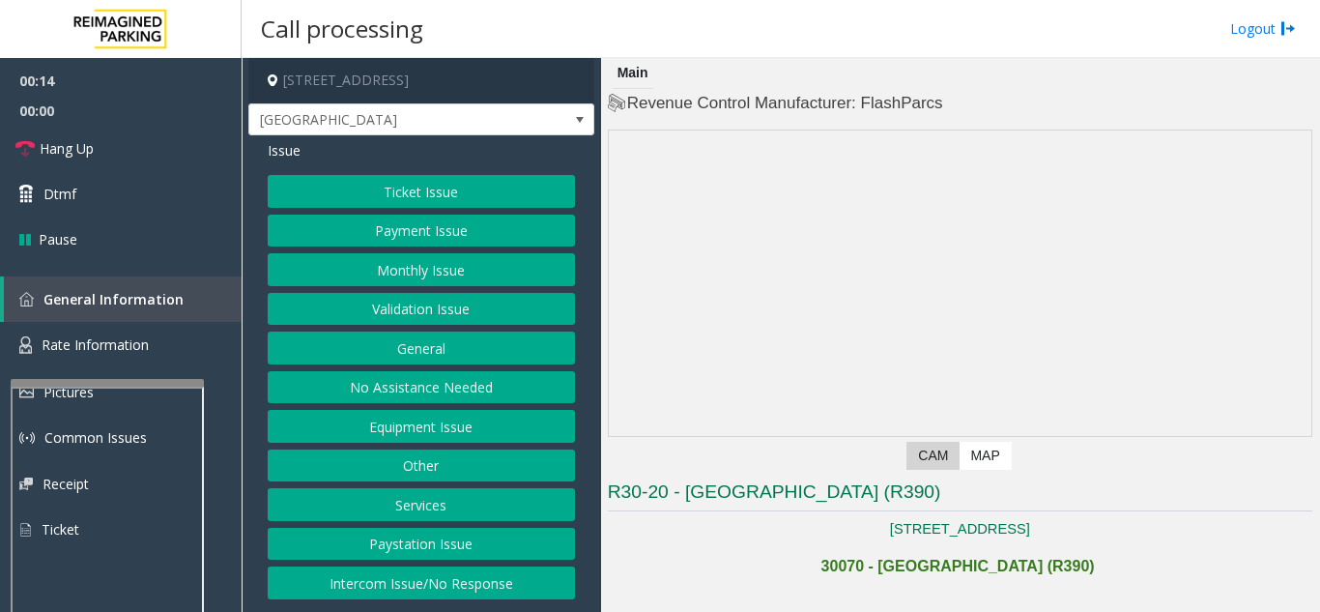
click at [478, 397] on button "No Assistance Needed" at bounding box center [421, 387] width 307 height 33
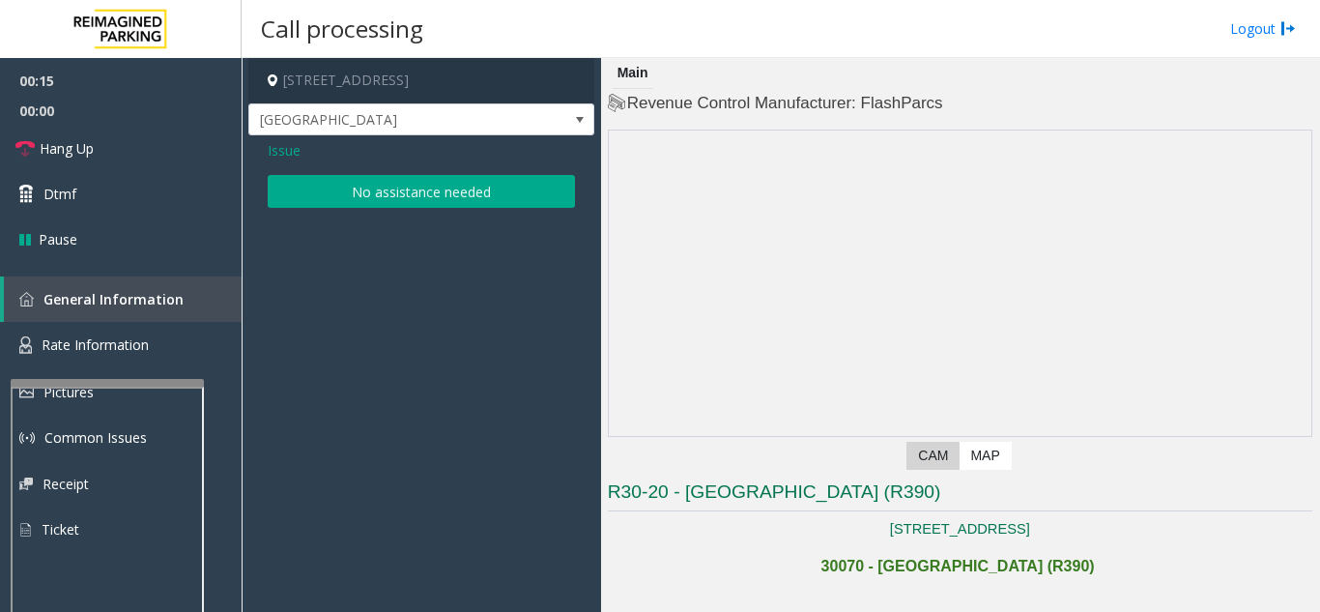
click at [272, 149] on span "Issue" at bounding box center [284, 150] width 33 height 20
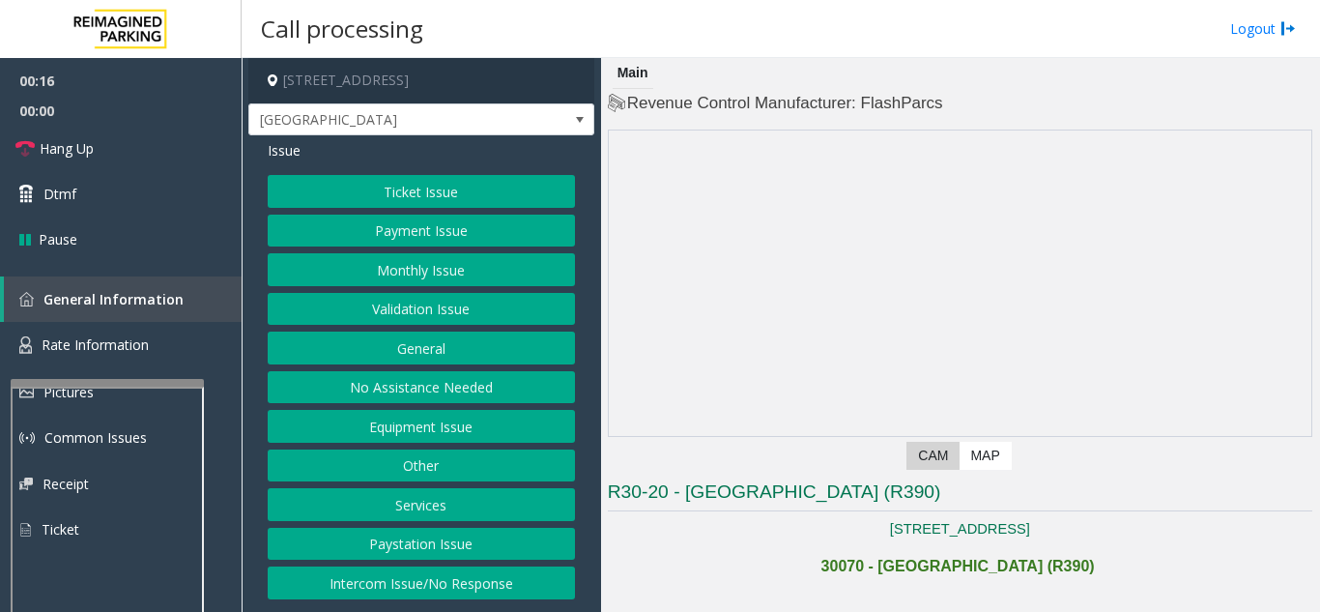
click at [469, 577] on button "Intercom Issue/No Response" at bounding box center [421, 582] width 307 height 33
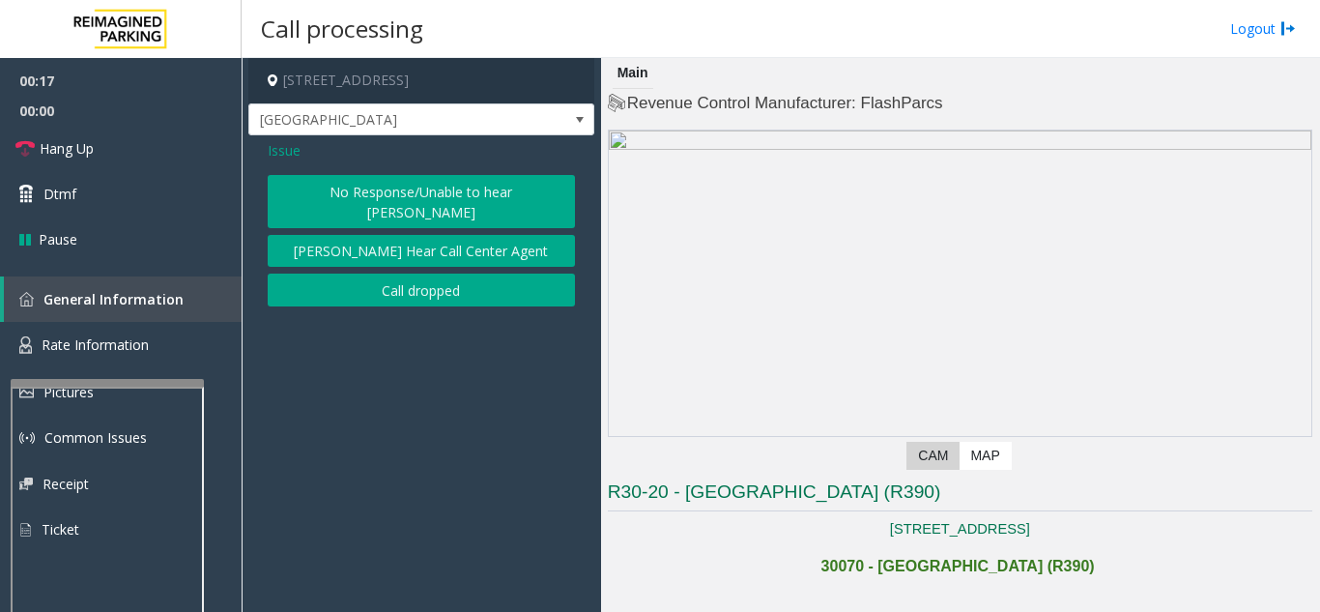
click at [349, 190] on button "No Response/Unable to hear [PERSON_NAME]" at bounding box center [421, 201] width 307 height 53
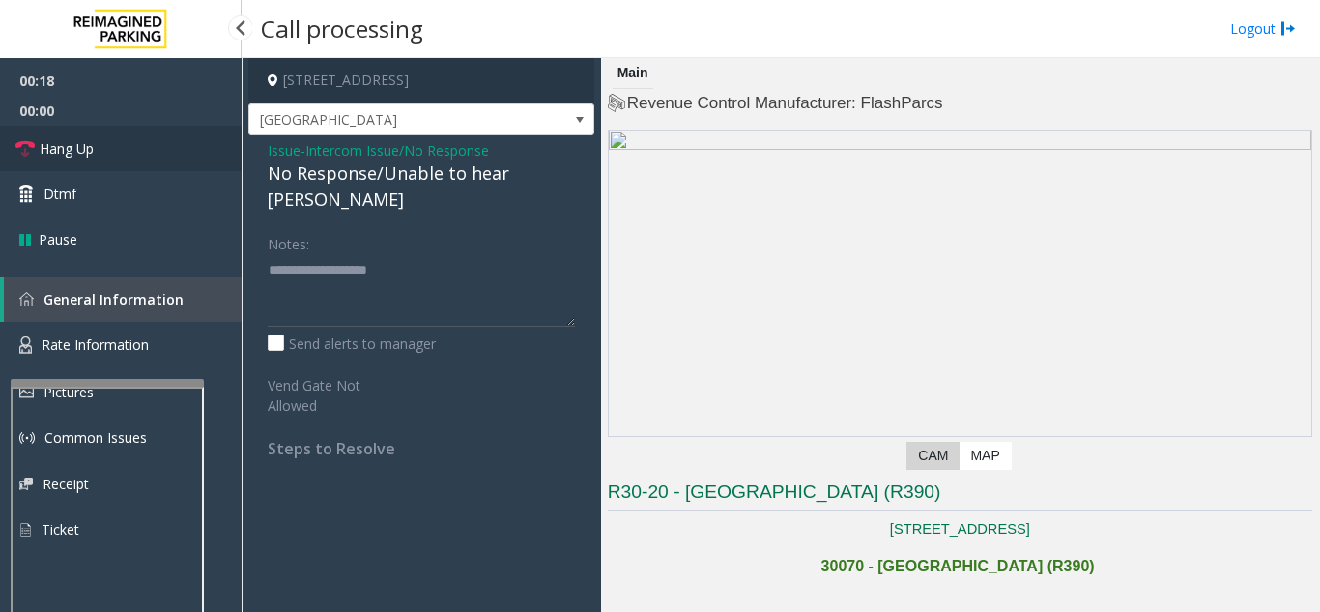
click at [173, 150] on link "Hang Up" at bounding box center [121, 148] width 242 height 45
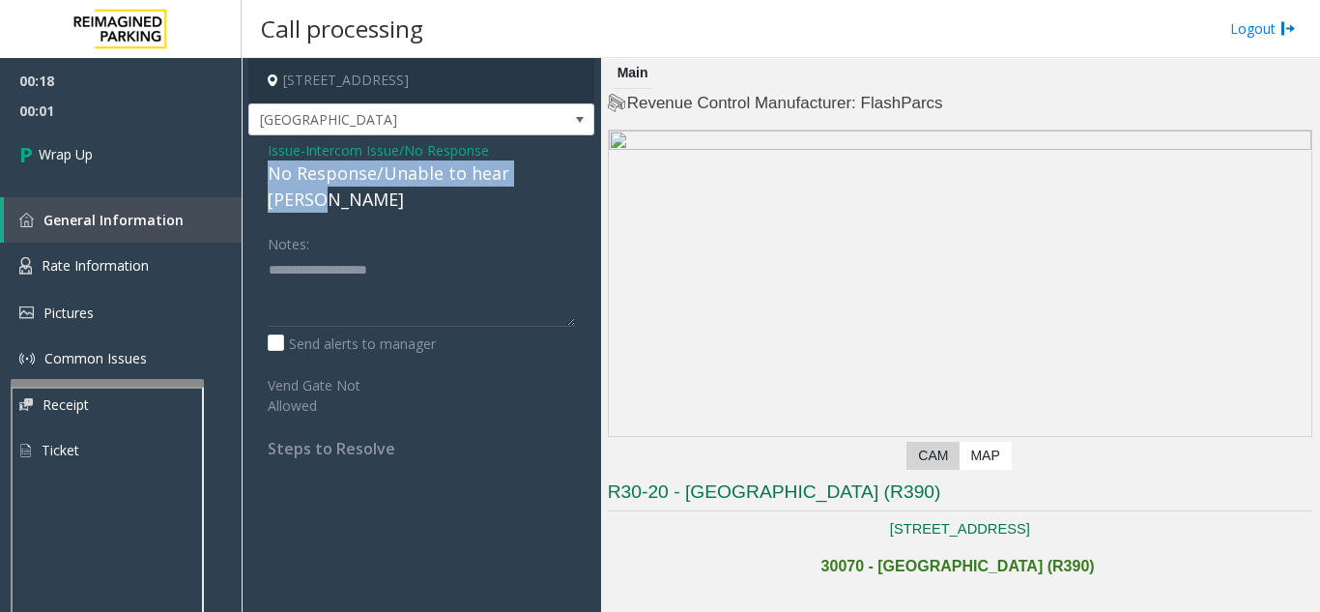
drag, startPoint x: 266, startPoint y: 179, endPoint x: 561, endPoint y: 180, distance: 295.7
click at [561, 180] on div "Issue - Intercom Issue/No Response No Response/Unable to hear [PERSON_NAME] Not…" at bounding box center [421, 306] width 346 height 342
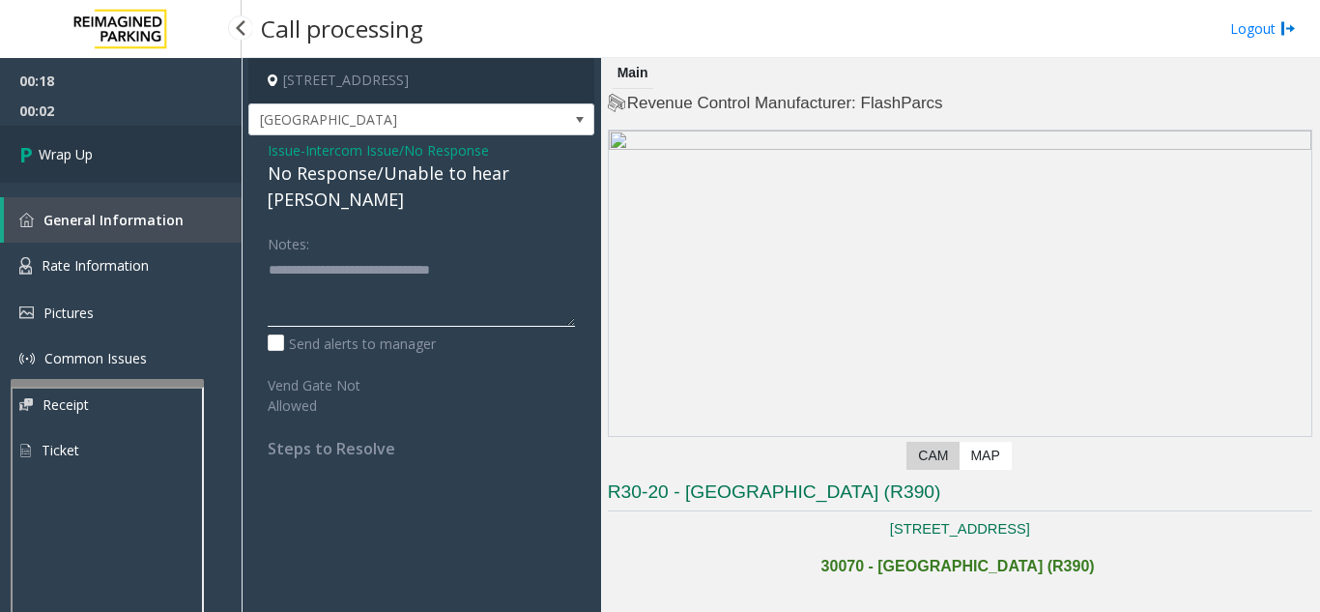
type textarea "**********"
click at [130, 155] on link "Wrap Up" at bounding box center [121, 154] width 242 height 57
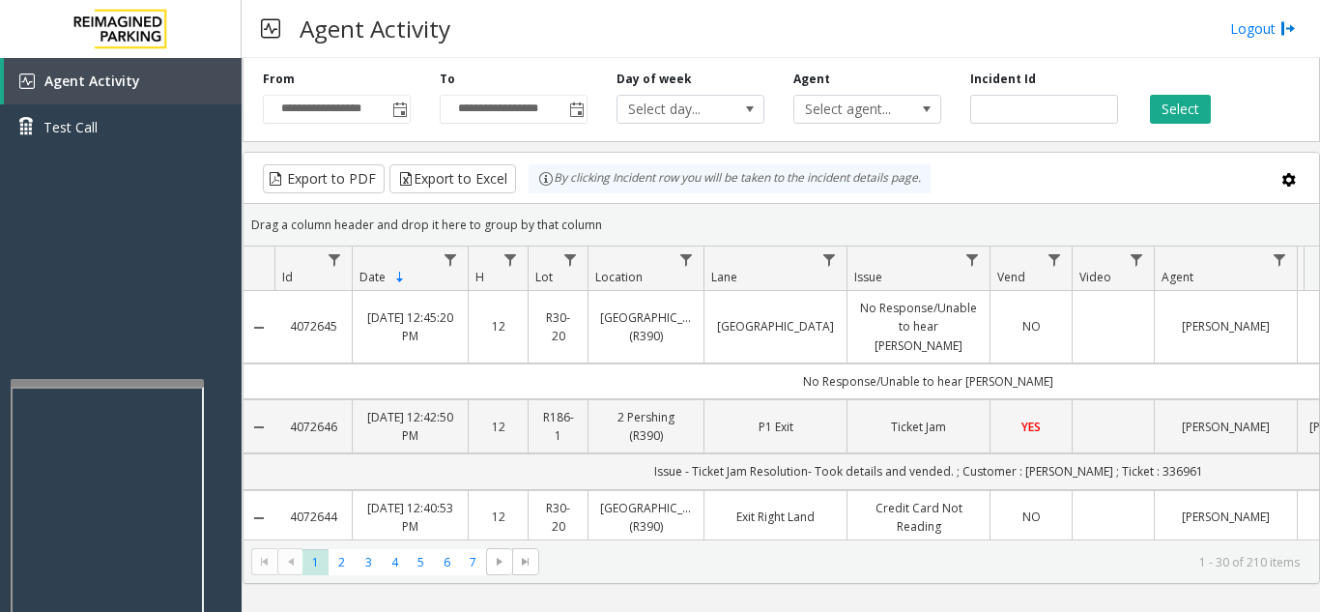
drag, startPoint x: 341, startPoint y: 313, endPoint x: 293, endPoint y: 328, distance: 50.4
click at [293, 328] on td "4072645" at bounding box center [312, 327] width 77 height 72
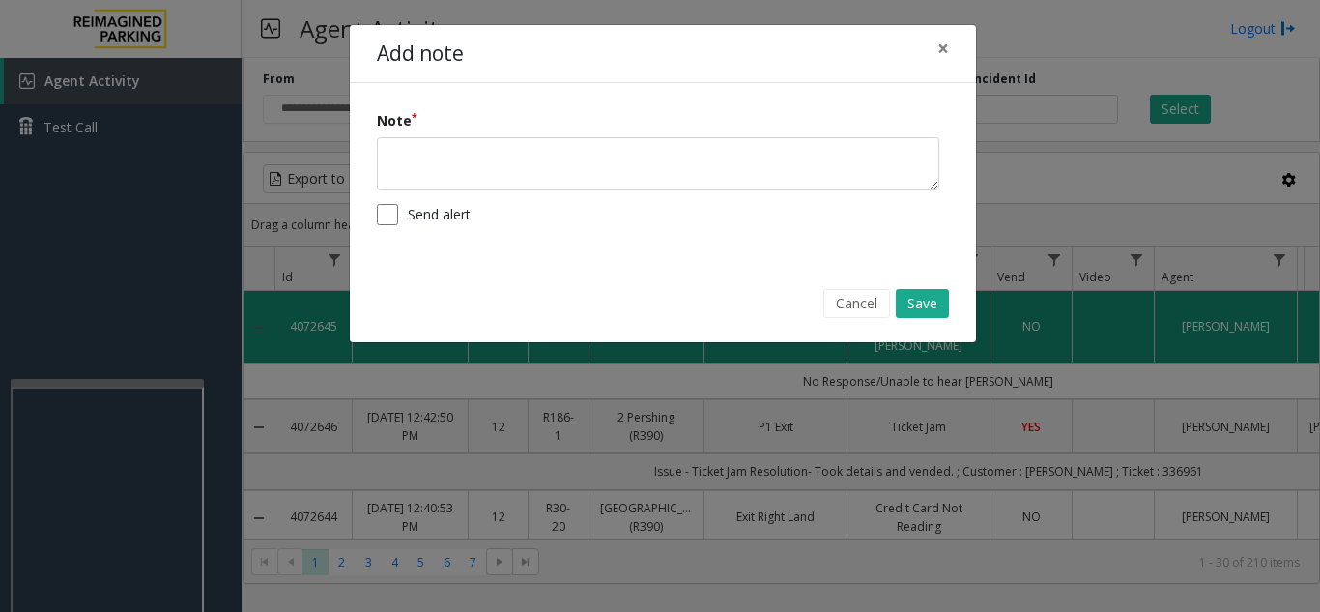
copy link "4072645"
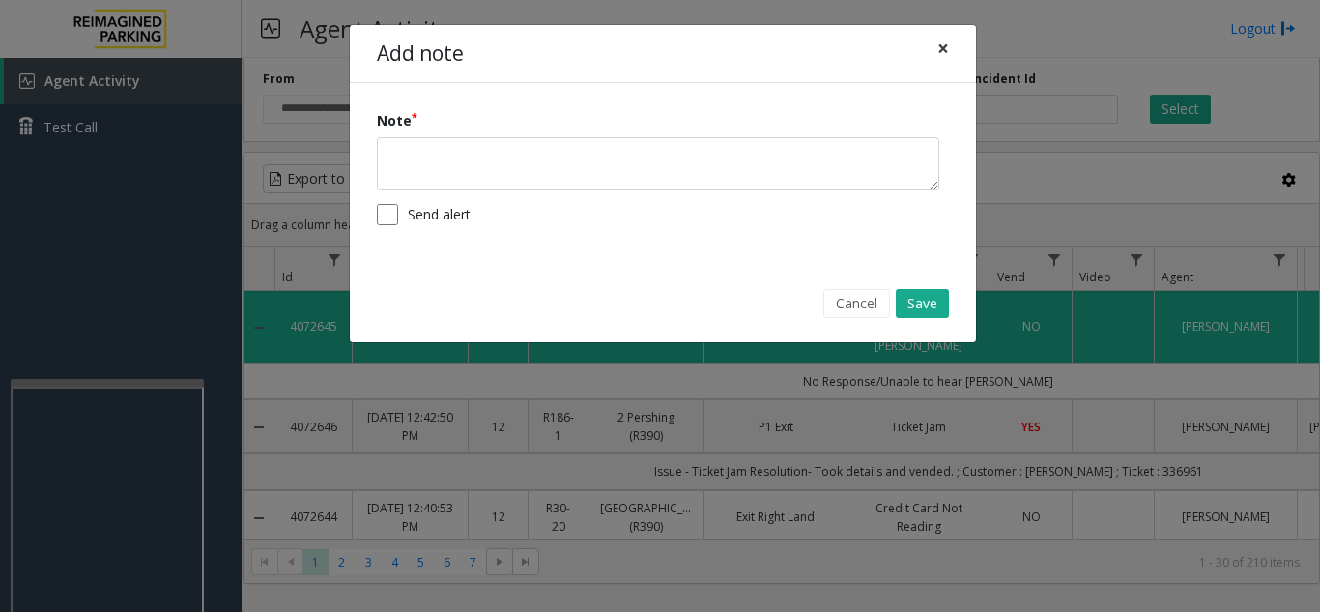
click at [943, 55] on span "×" at bounding box center [943, 48] width 12 height 27
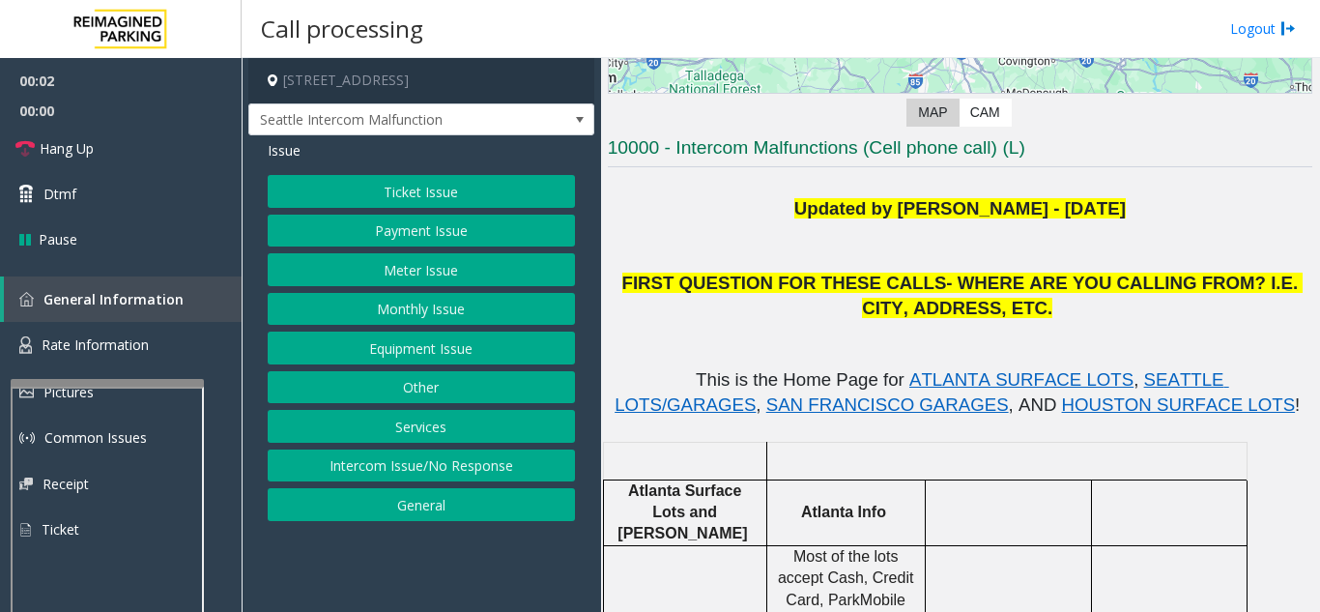
scroll to position [387, 0]
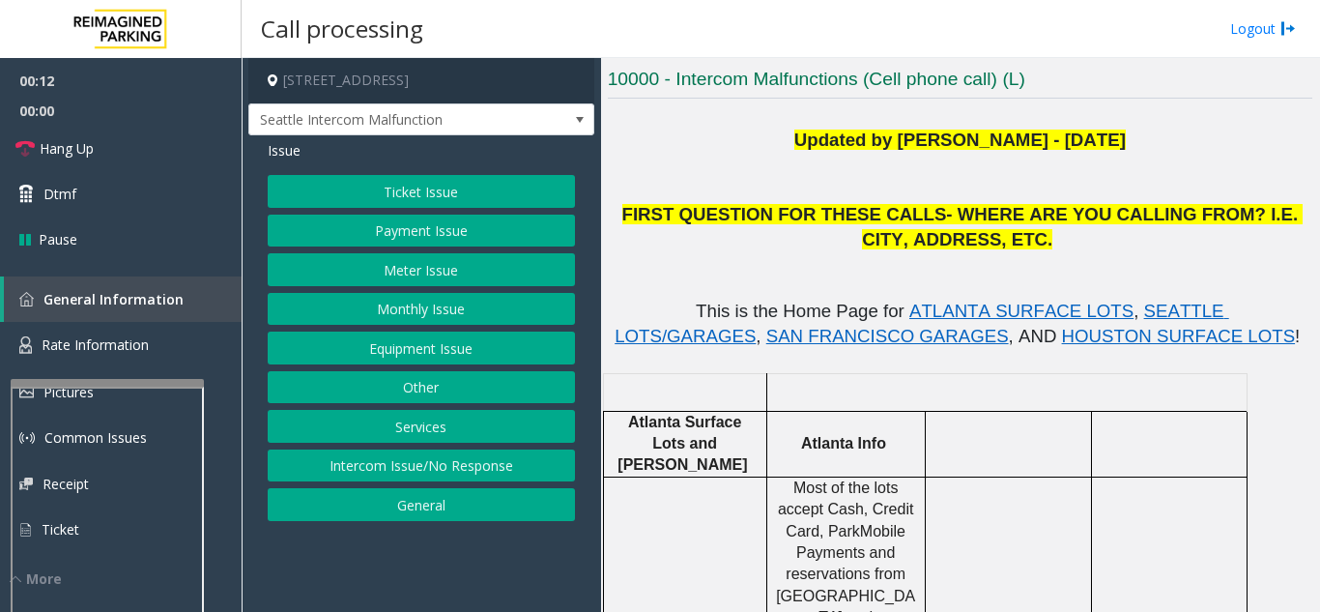
click at [387, 231] on button "Payment Issue" at bounding box center [421, 231] width 307 height 33
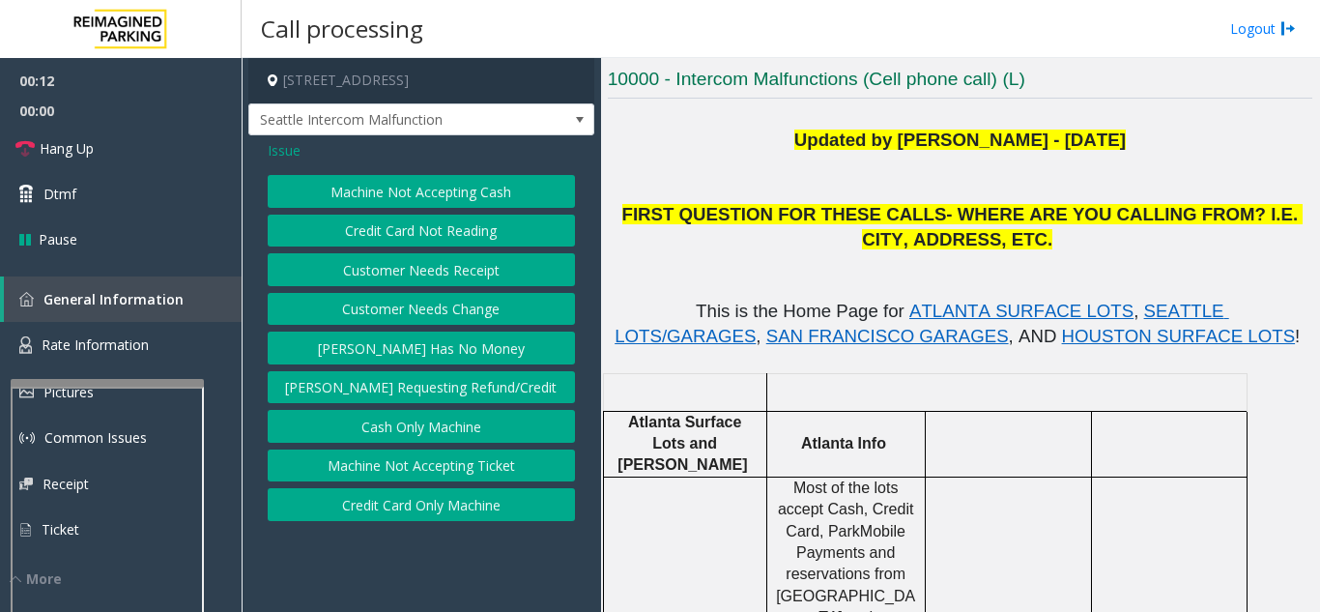
click at [423, 246] on button "Credit Card Not Reading" at bounding box center [421, 231] width 307 height 33
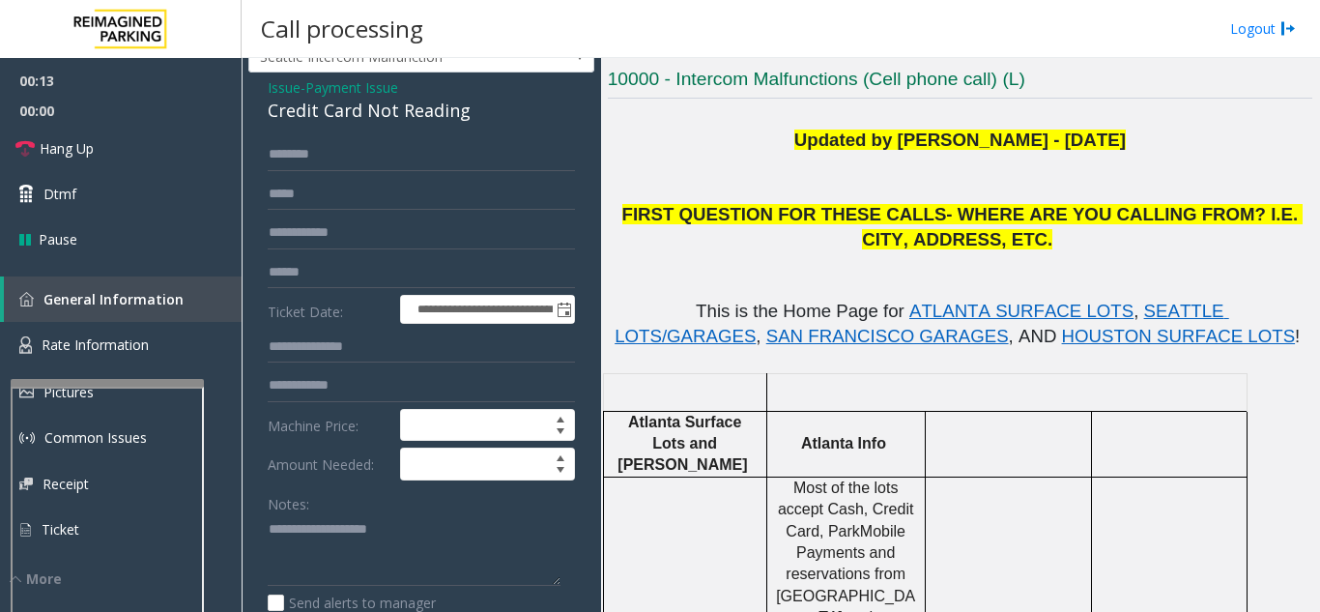
scroll to position [97, 0]
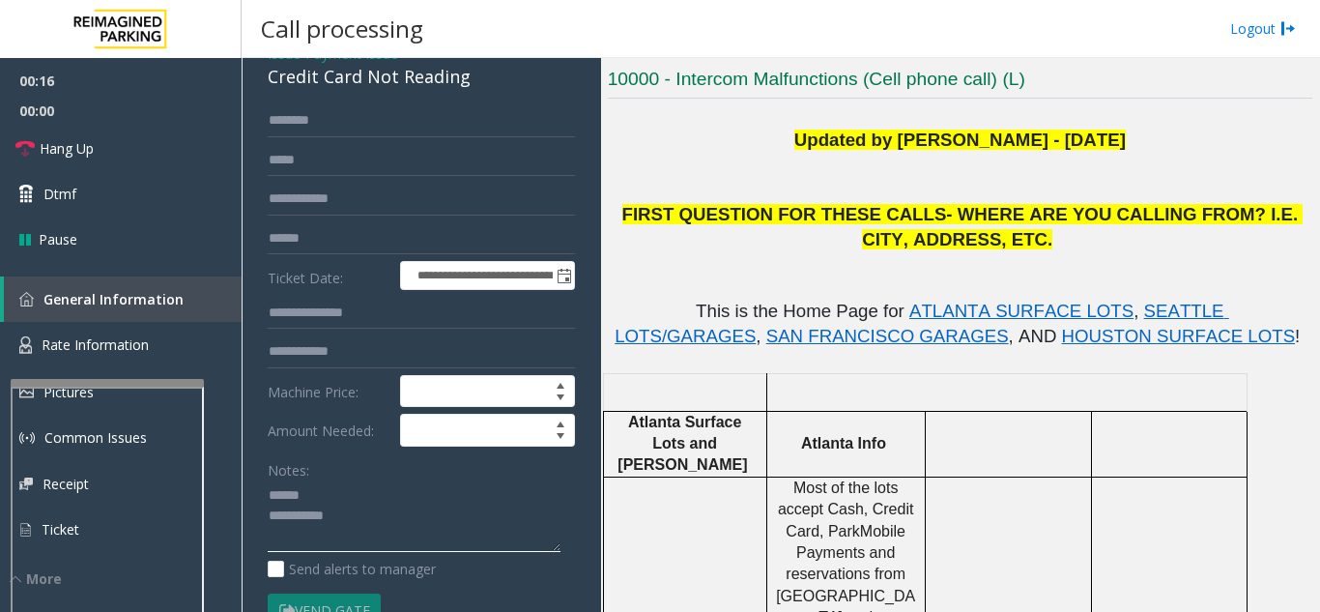
click at [363, 502] on textarea at bounding box center [414, 516] width 293 height 72
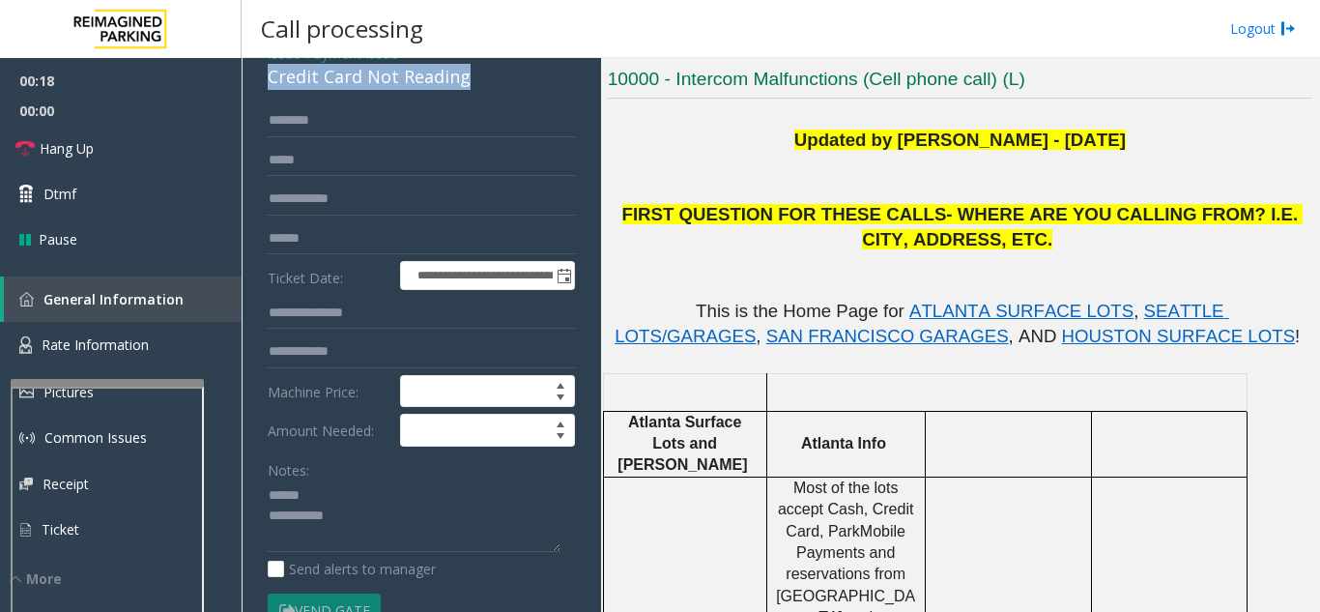
drag, startPoint x: 274, startPoint y: 86, endPoint x: 480, endPoint y: 93, distance: 205.9
click at [480, 93] on div "**********" at bounding box center [421, 509] width 346 height 940
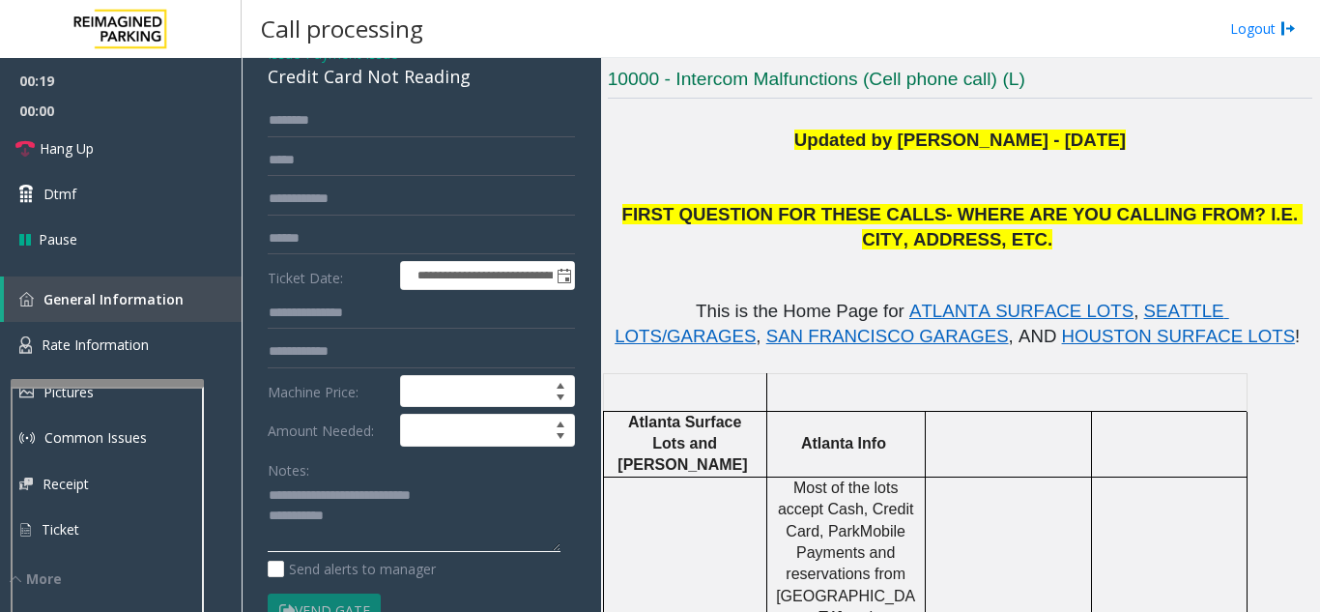
click at [473, 530] on textarea at bounding box center [414, 516] width 293 height 72
click at [444, 535] on textarea at bounding box center [414, 516] width 293 height 72
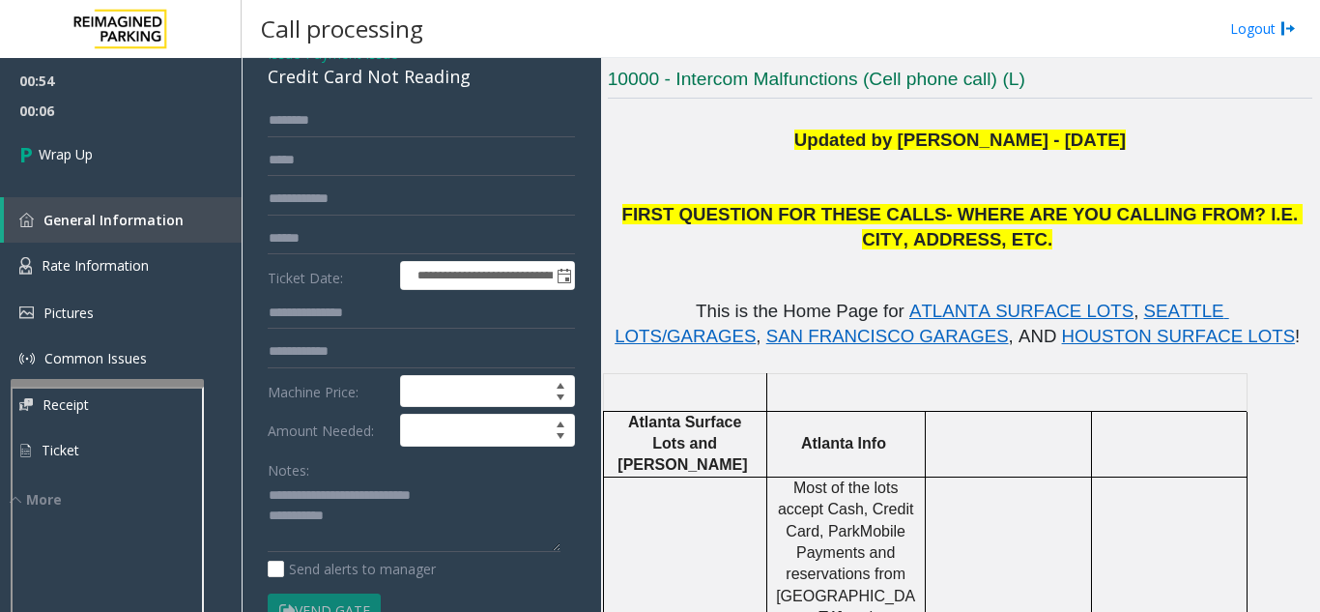
scroll to position [193, 0]
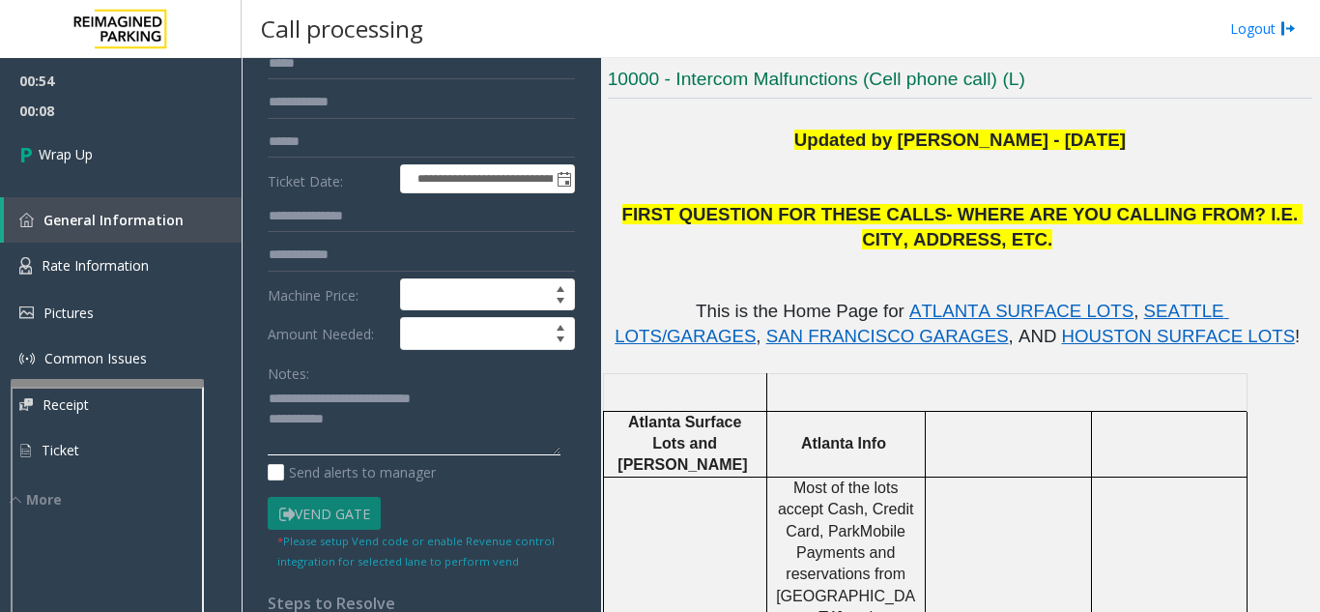
click at [398, 442] on textarea at bounding box center [414, 420] width 293 height 72
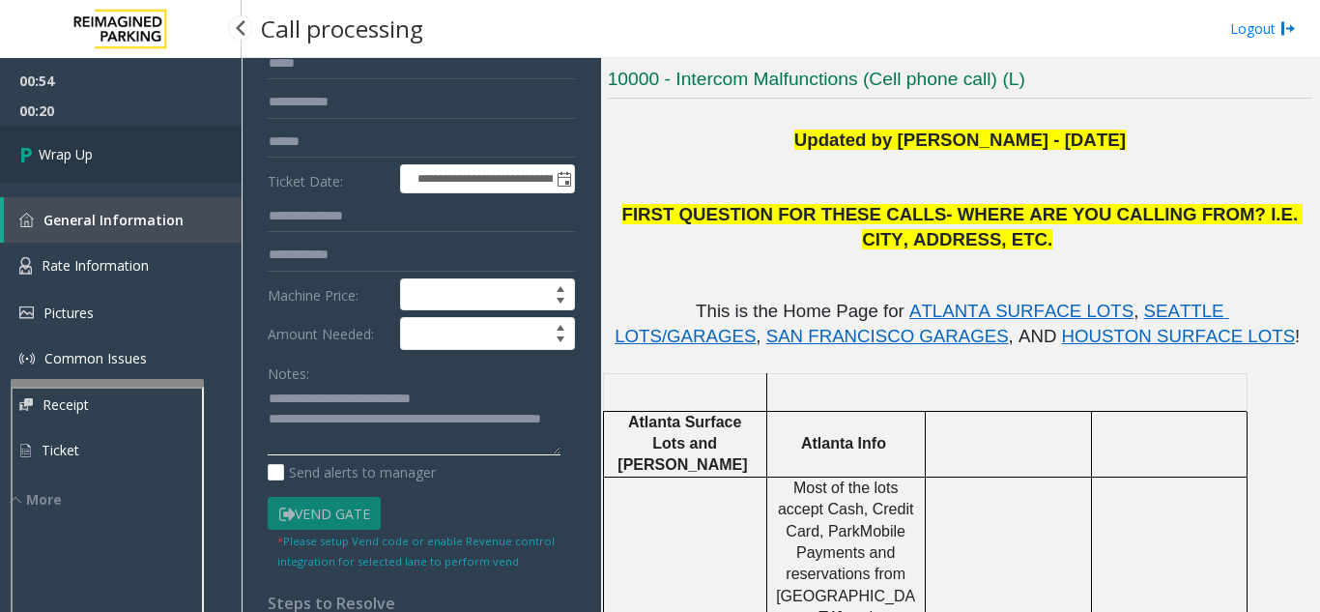
type textarea "**********"
click at [165, 152] on link "Wrap Up" at bounding box center [121, 154] width 242 height 57
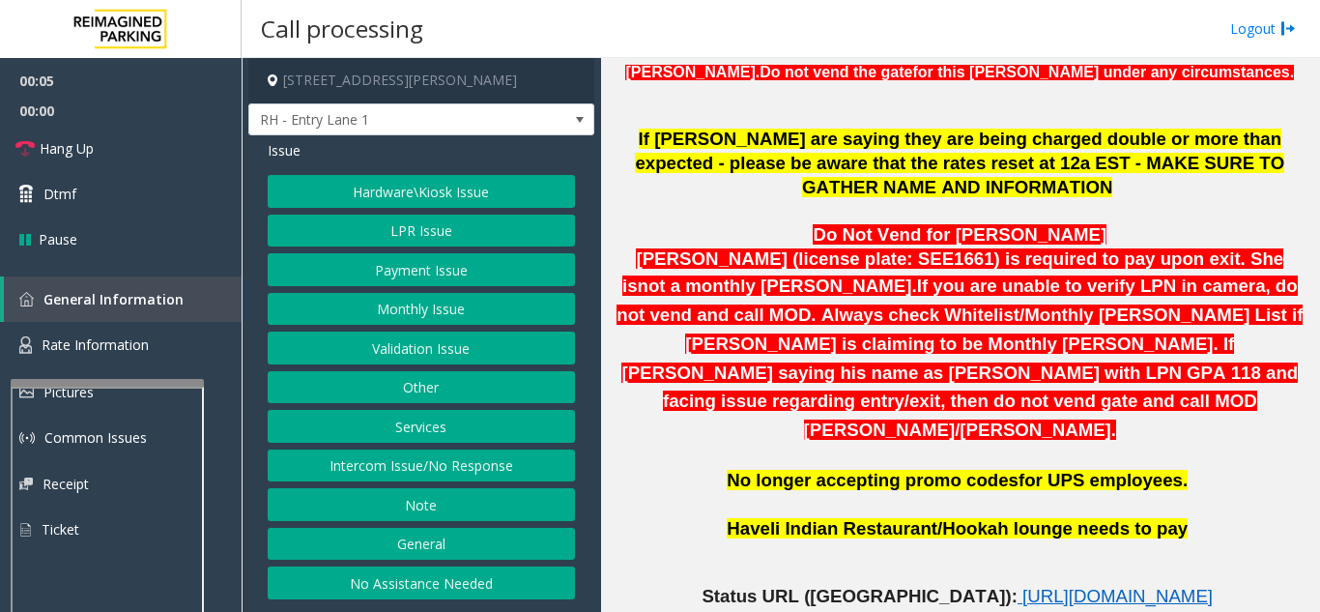
scroll to position [676, 0]
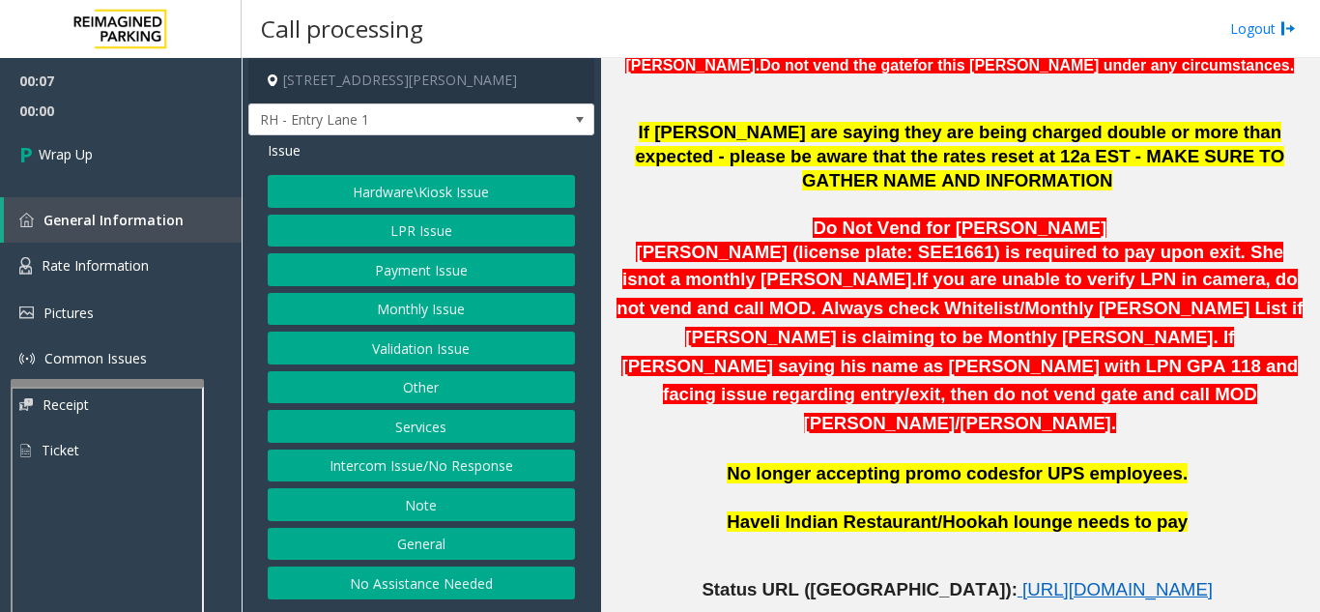
click at [504, 452] on button "Intercom Issue/No Response" at bounding box center [421, 465] width 307 height 33
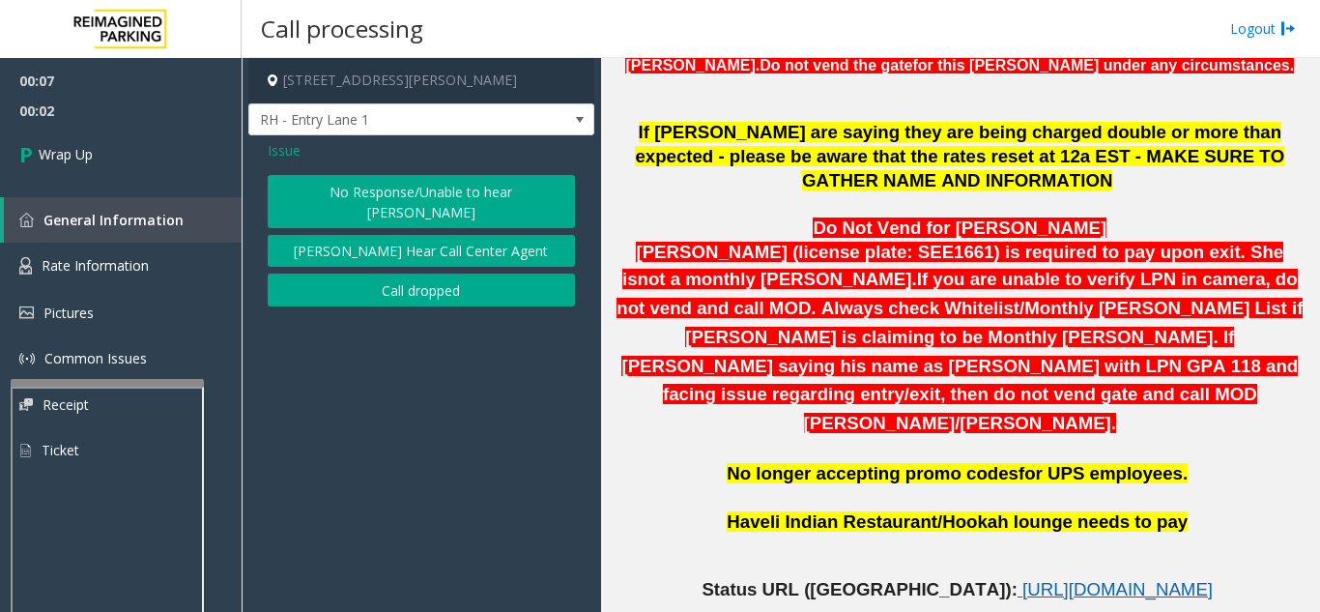
click at [406, 276] on button "Call dropped" at bounding box center [421, 289] width 307 height 33
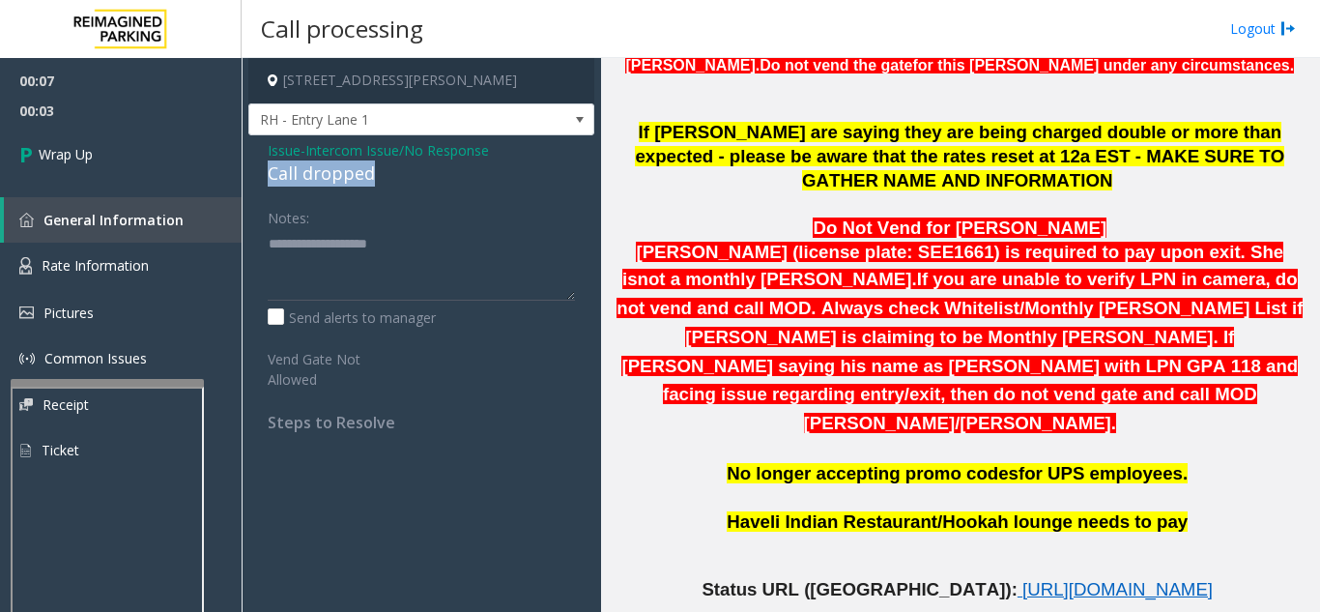
drag, startPoint x: 259, startPoint y: 170, endPoint x: 380, endPoint y: 184, distance: 121.5
click at [380, 184] on div "Issue - Intercom Issue/No Response Call dropped Notes: Send alerts to manager V…" at bounding box center [421, 293] width 346 height 316
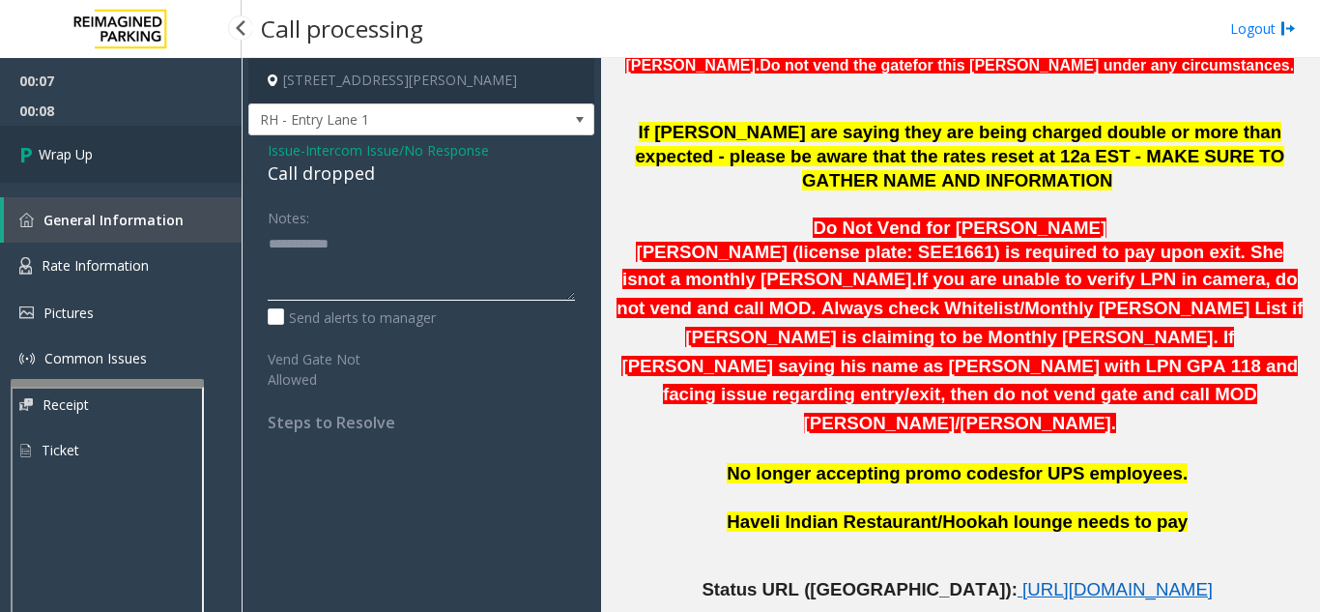
type textarea "**********"
click at [166, 167] on link "Wrap Up" at bounding box center [121, 154] width 242 height 57
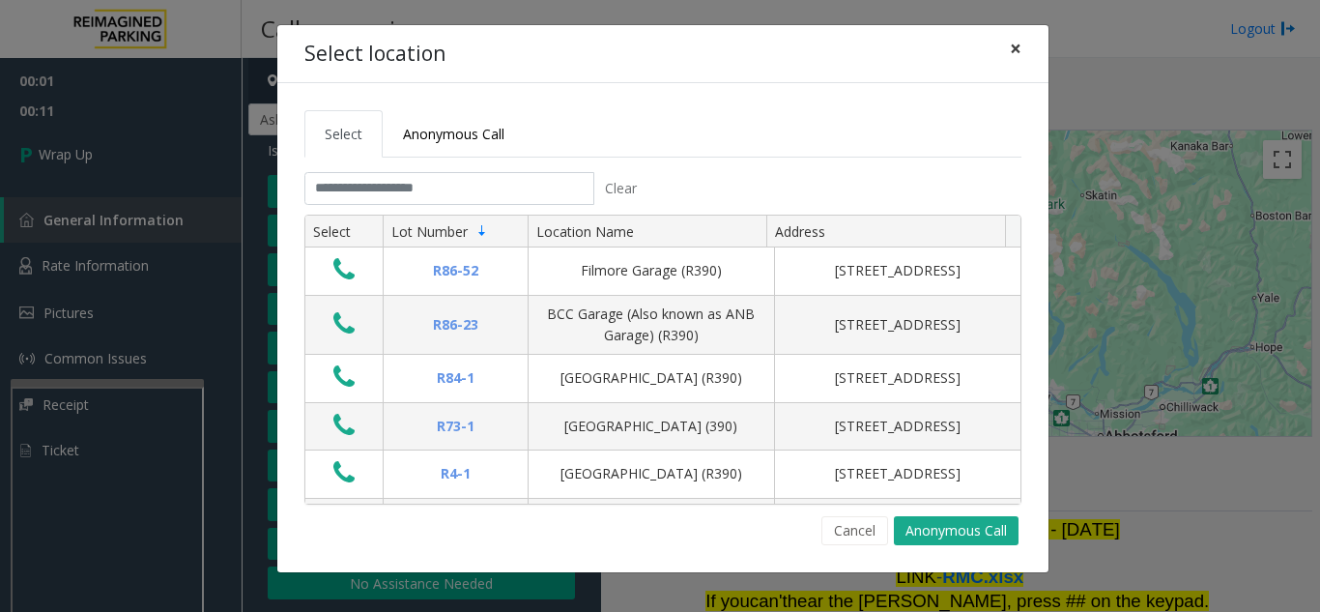
click at [1017, 47] on span "×" at bounding box center [1016, 48] width 12 height 27
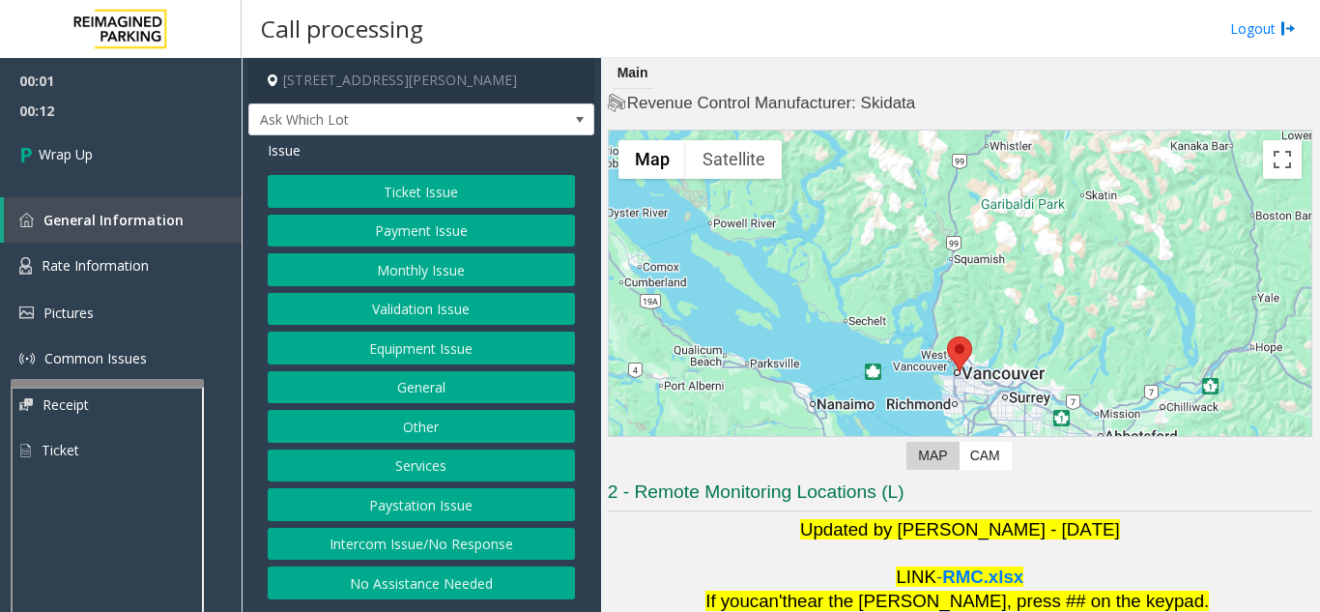
click at [442, 534] on button "Intercom Issue/No Response" at bounding box center [421, 544] width 307 height 33
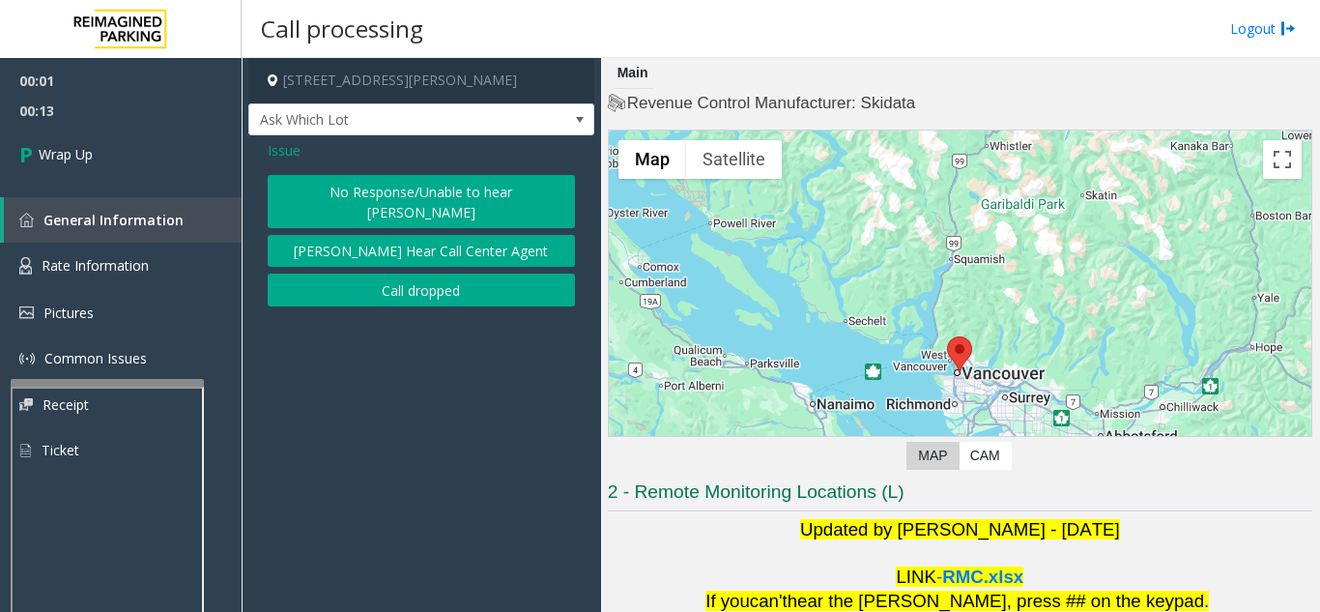
click at [416, 273] on button "Call dropped" at bounding box center [421, 289] width 307 height 33
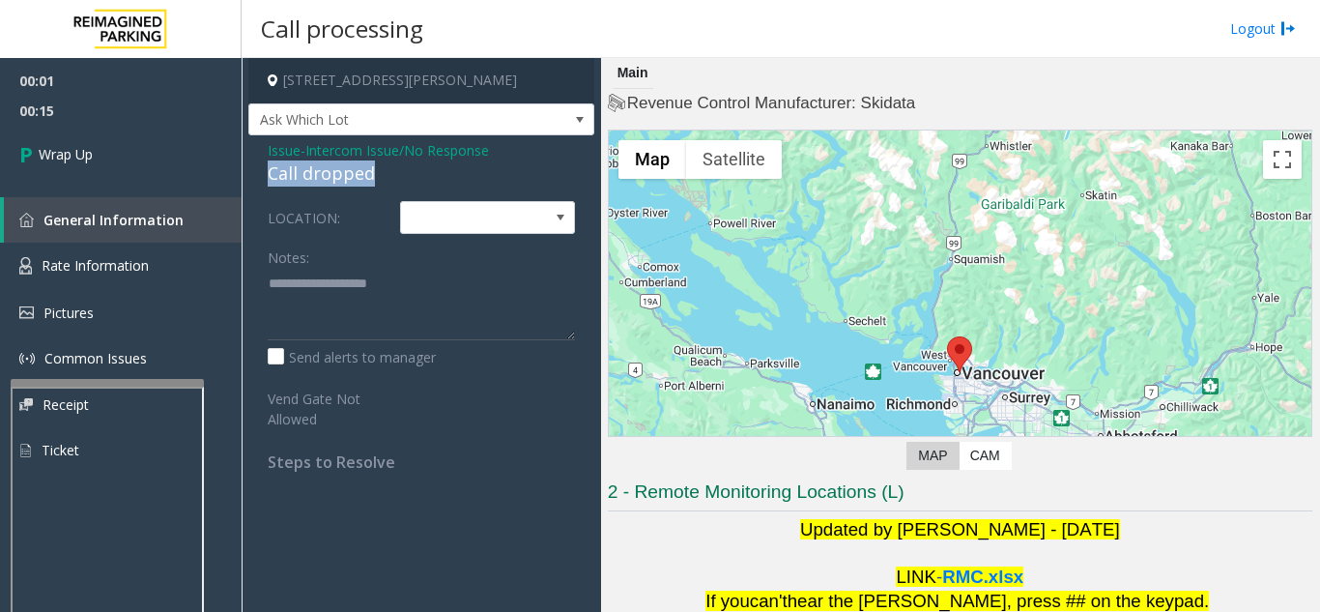
drag, startPoint x: 257, startPoint y: 165, endPoint x: 383, endPoint y: 171, distance: 125.8
click at [383, 171] on div "Issue - Intercom Issue/No Response Call dropped LOCATION: Notes: Send alerts to…" at bounding box center [421, 313] width 346 height 356
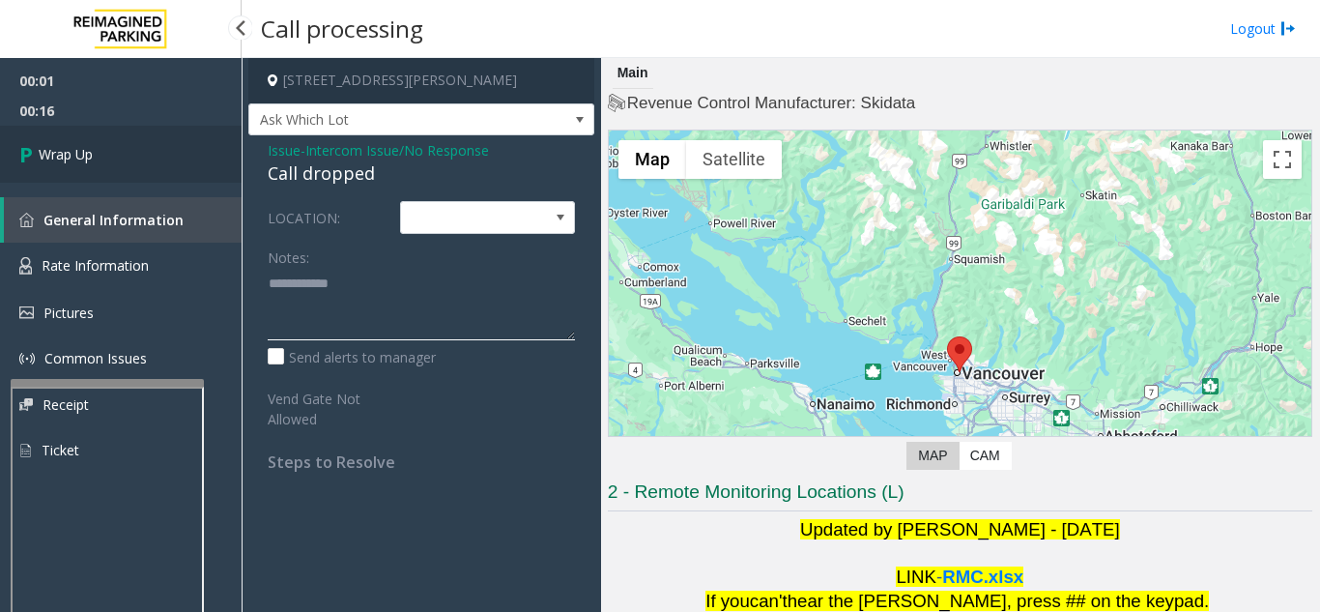
type textarea "**********"
click at [110, 171] on link "Wrap Up" at bounding box center [121, 154] width 242 height 57
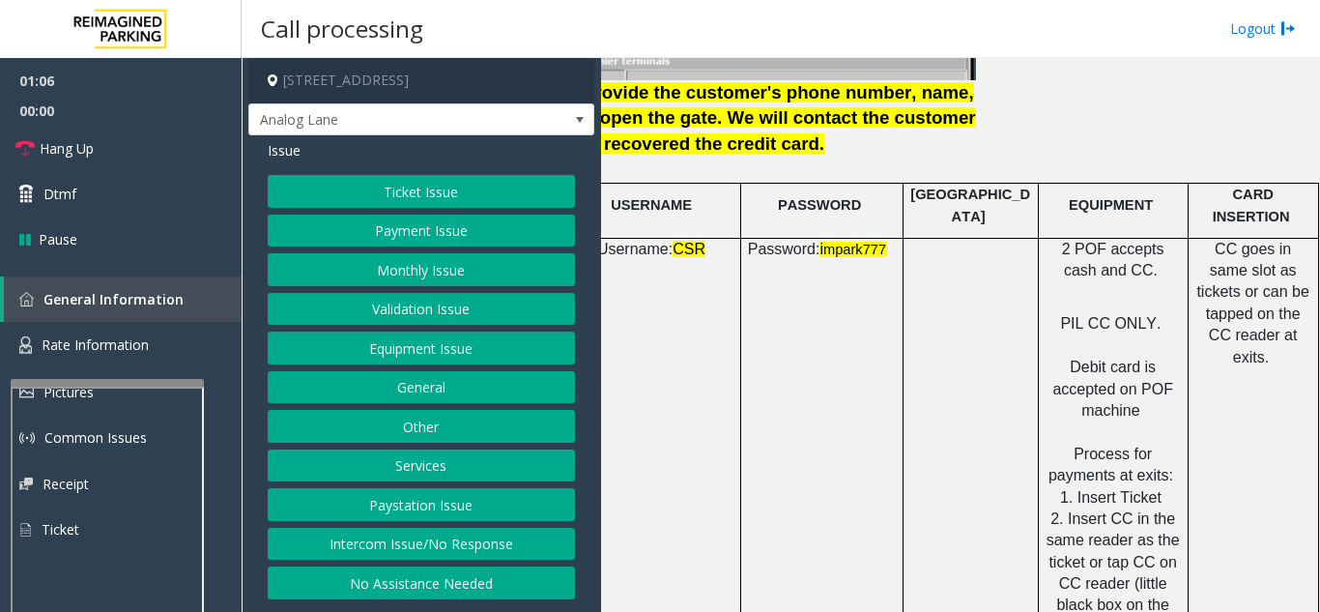
scroll to position [2706, 342]
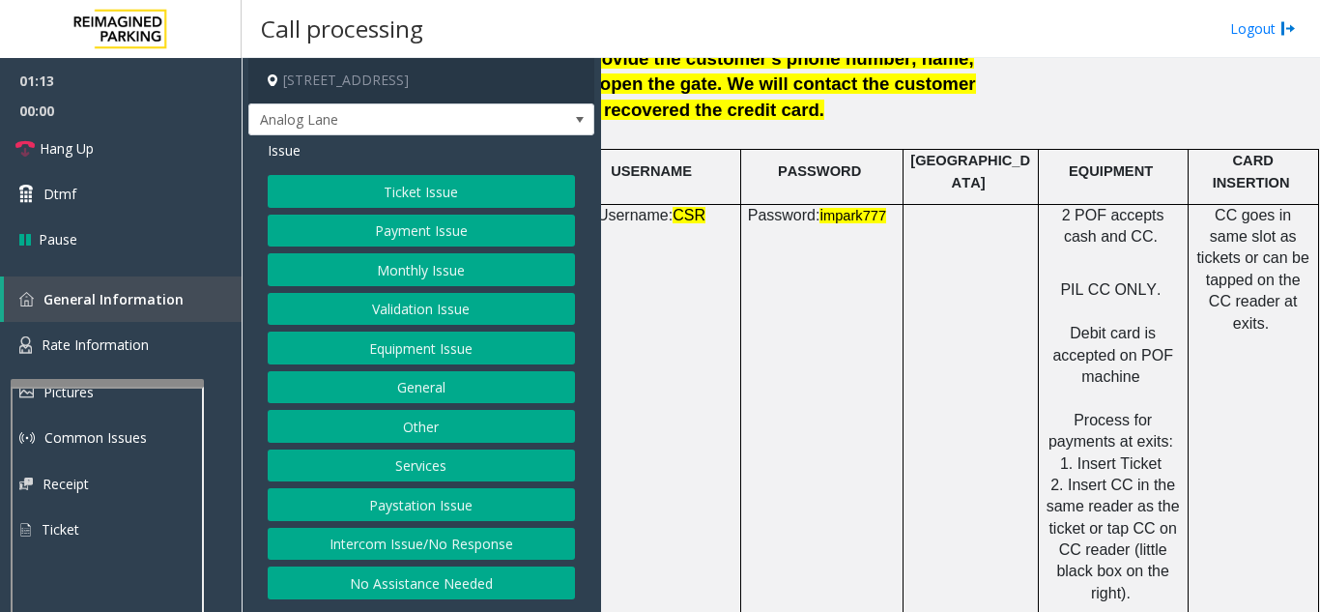
click at [404, 240] on button "Payment Issue" at bounding box center [421, 231] width 307 height 33
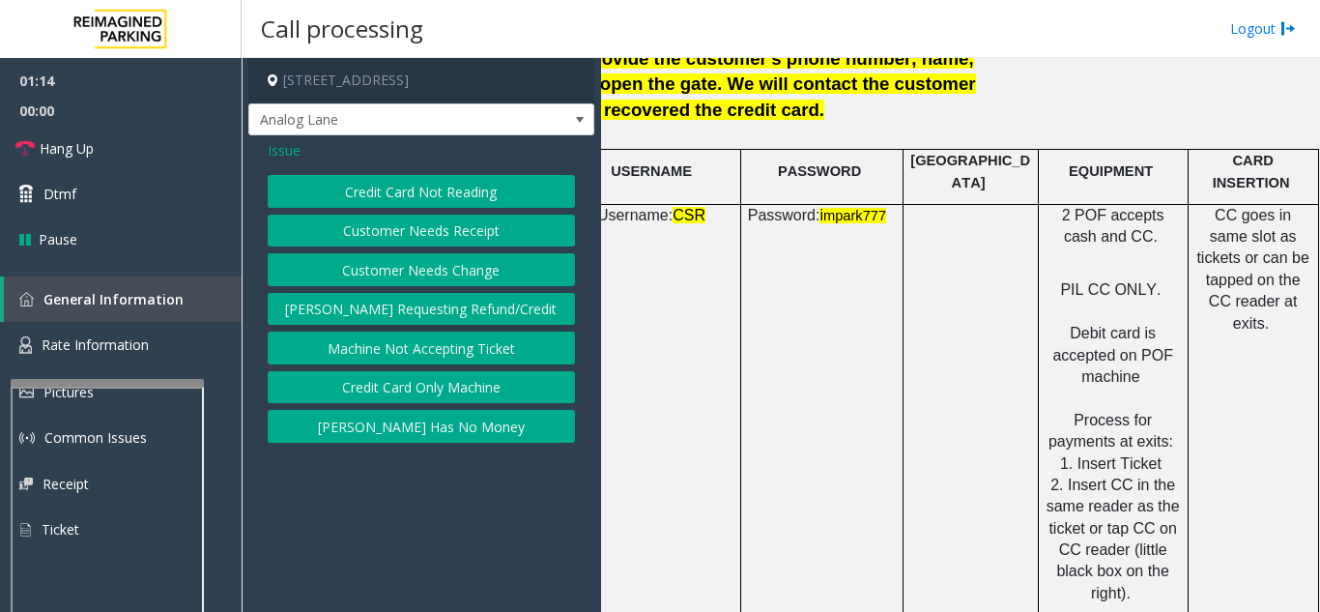
click at [447, 190] on button "Credit Card Not Reading" at bounding box center [421, 191] width 307 height 33
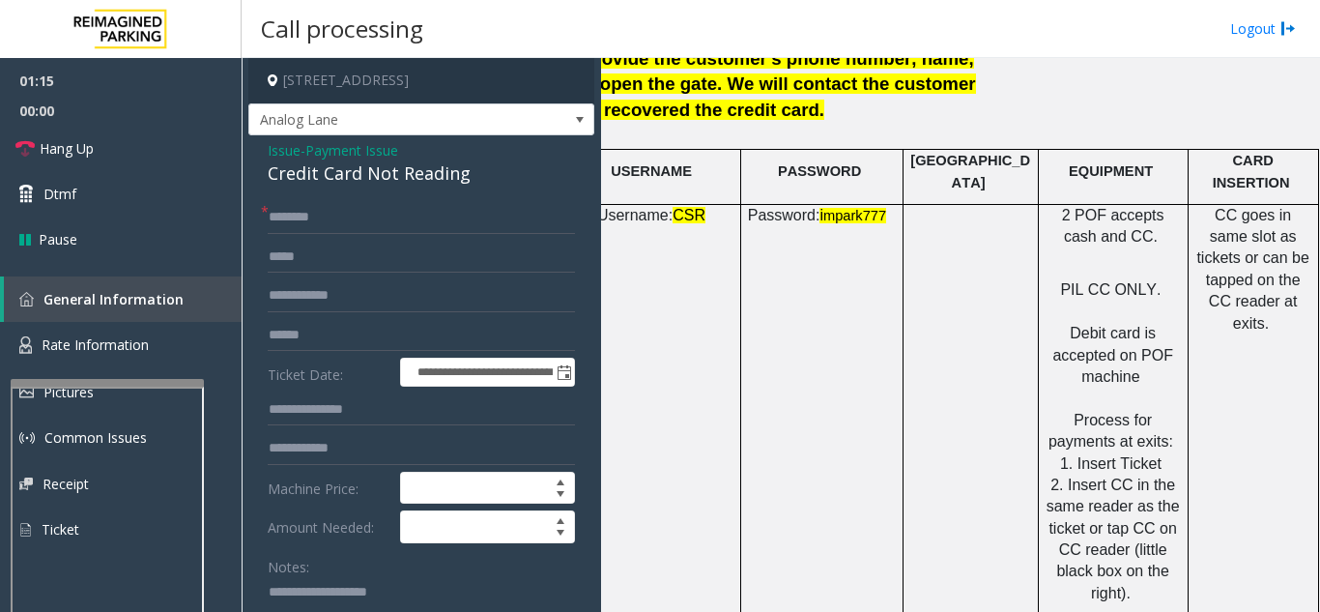
scroll to position [97, 0]
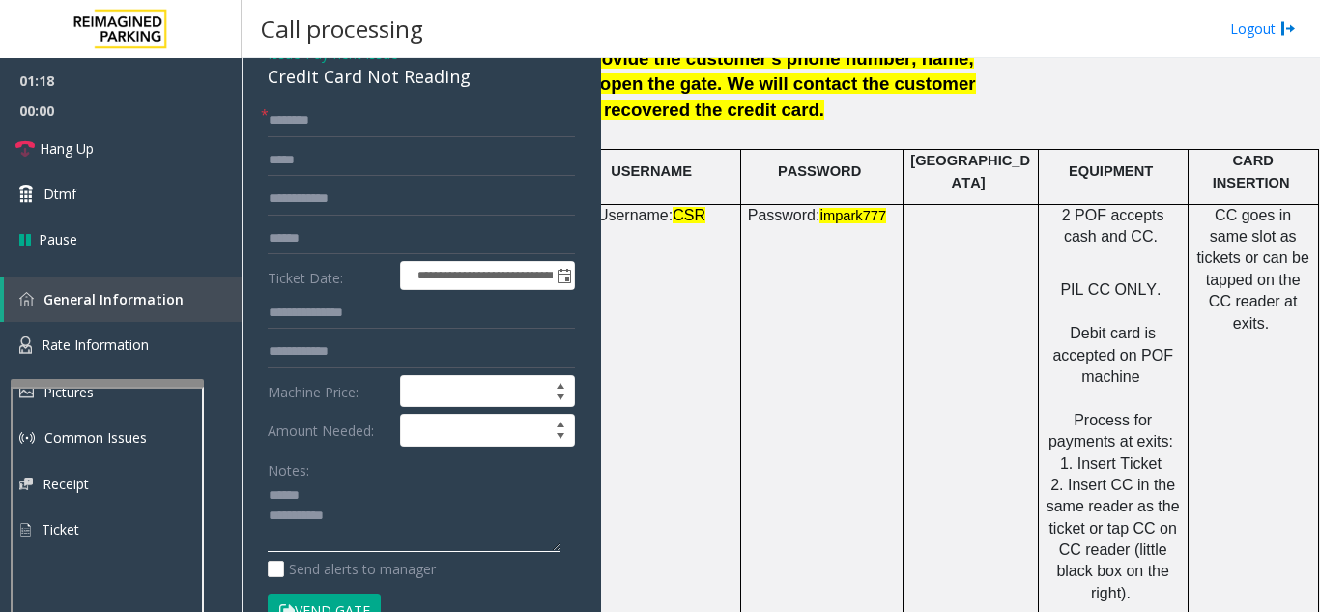
click at [315, 497] on textarea at bounding box center [414, 516] width 293 height 72
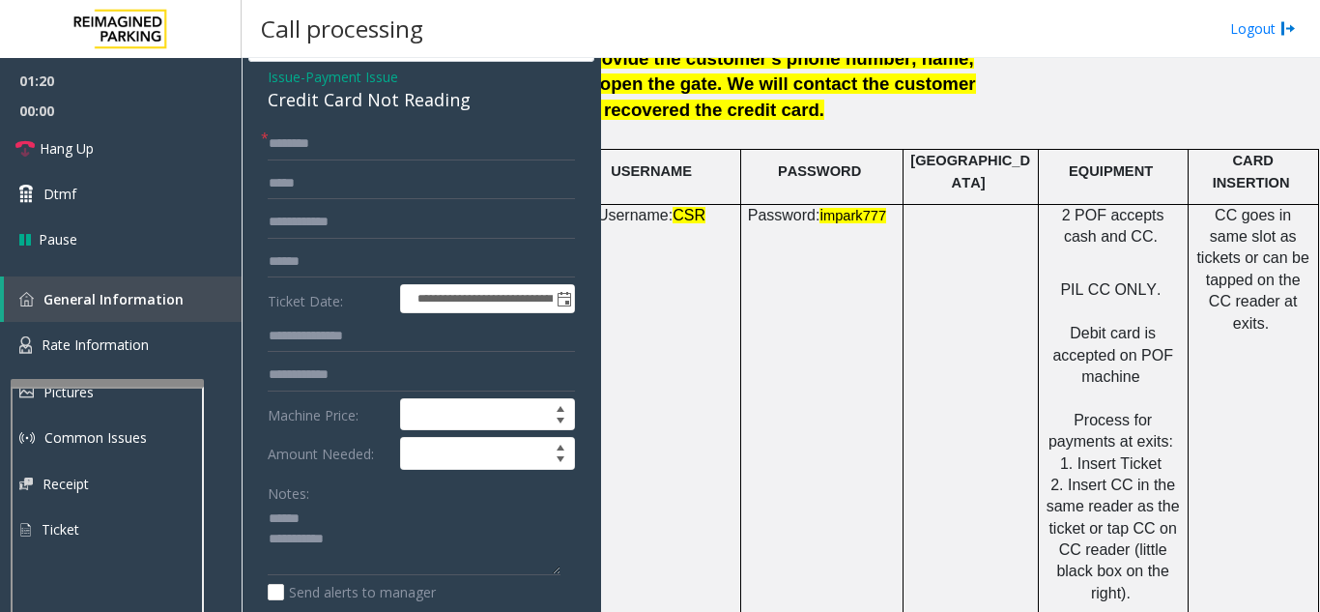
drag, startPoint x: 301, startPoint y: 82, endPoint x: 479, endPoint y: 74, distance: 178.0
click at [479, 74] on div "**********" at bounding box center [421, 552] width 346 height 981
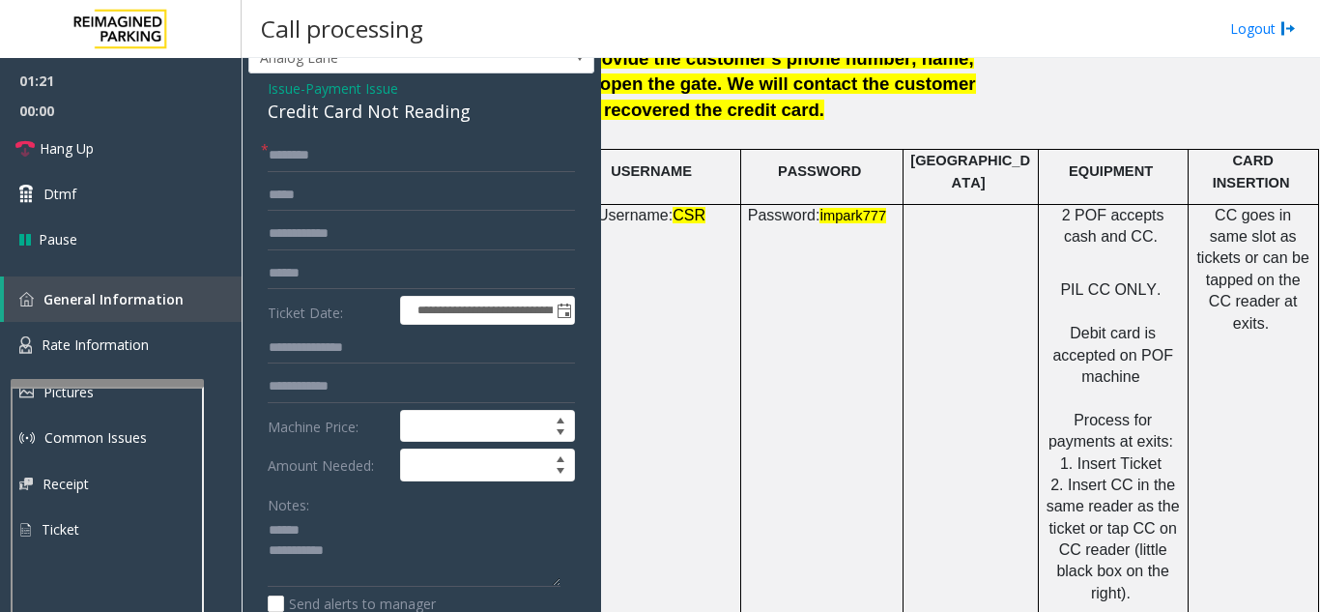
click at [491, 129] on div "**********" at bounding box center [421, 563] width 346 height 981
drag, startPoint x: 485, startPoint y: 112, endPoint x: 243, endPoint y: 122, distance: 242.7
click at [243, 122] on app-call-processing-form "**********" at bounding box center [421, 335] width 359 height 554
type textarea "**********"
click at [356, 166] on input "text" at bounding box center [421, 155] width 307 height 33
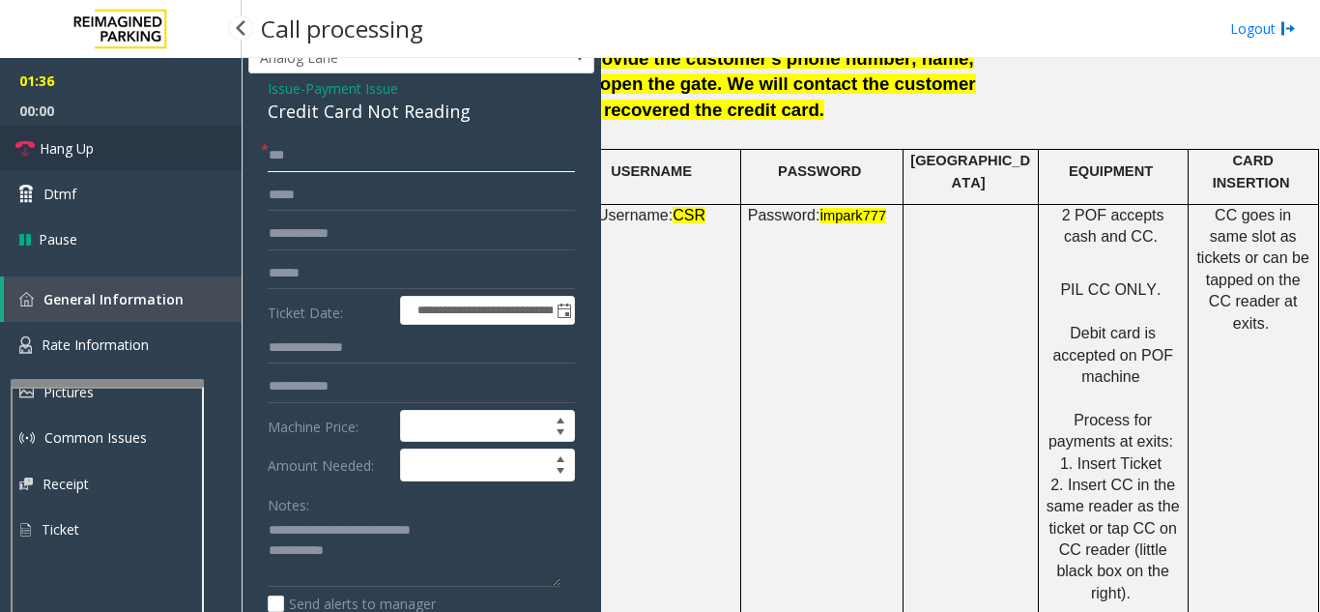
type input "**"
click at [114, 153] on link "Hang Up" at bounding box center [121, 148] width 242 height 45
click at [428, 554] on textarea at bounding box center [414, 551] width 293 height 72
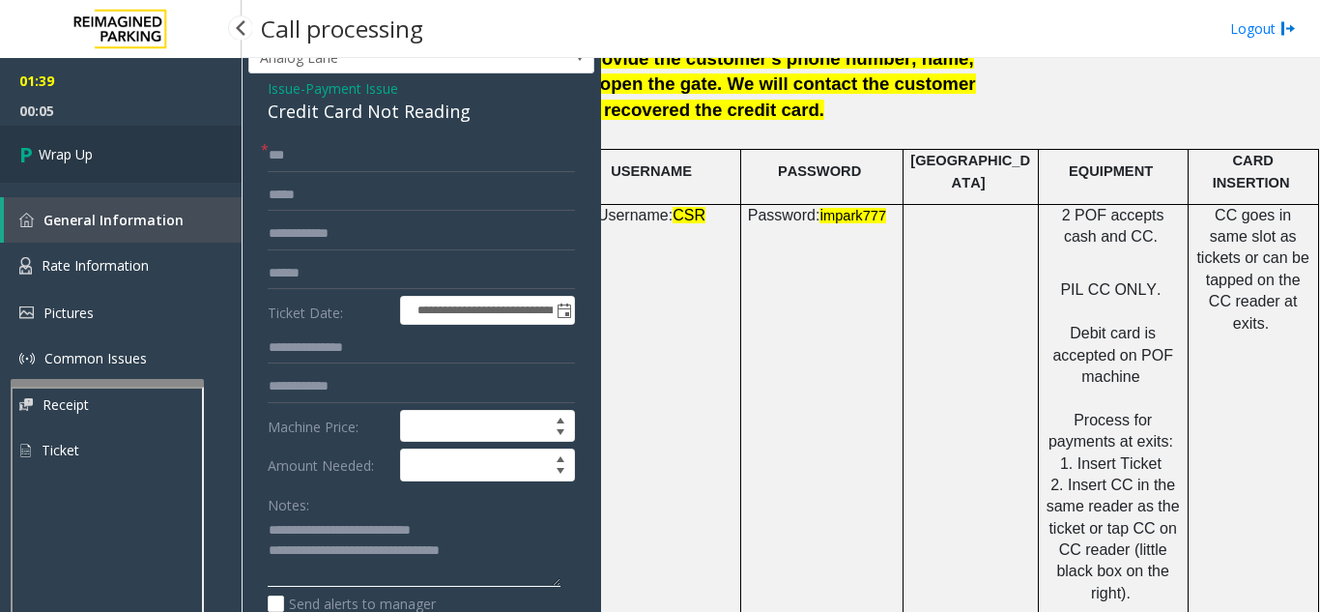
type textarea "**********"
click at [168, 163] on link "Wrap Up" at bounding box center [121, 154] width 242 height 57
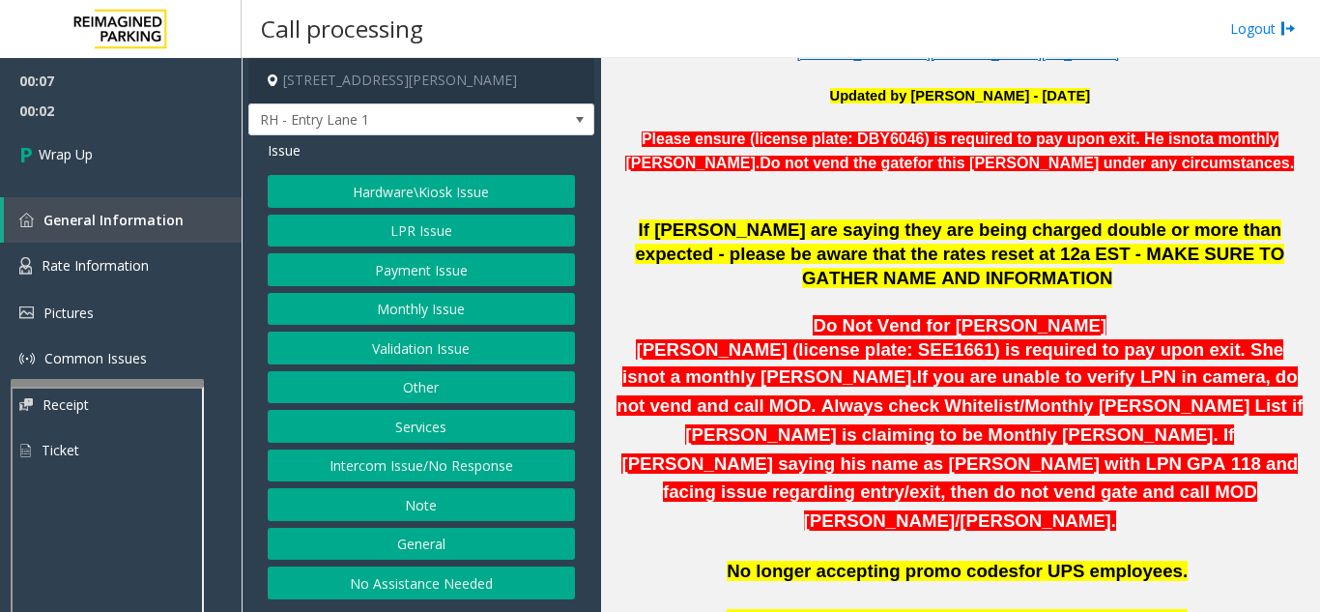
scroll to position [580, 0]
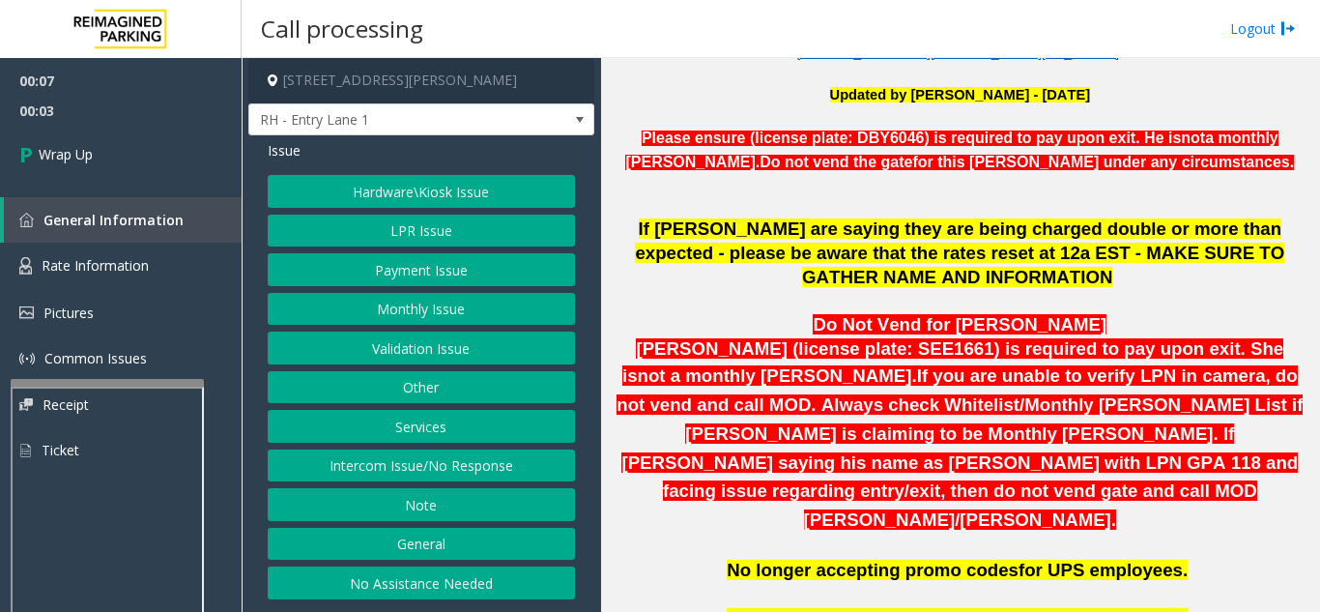
click at [473, 475] on button "Intercom Issue/No Response" at bounding box center [421, 465] width 307 height 33
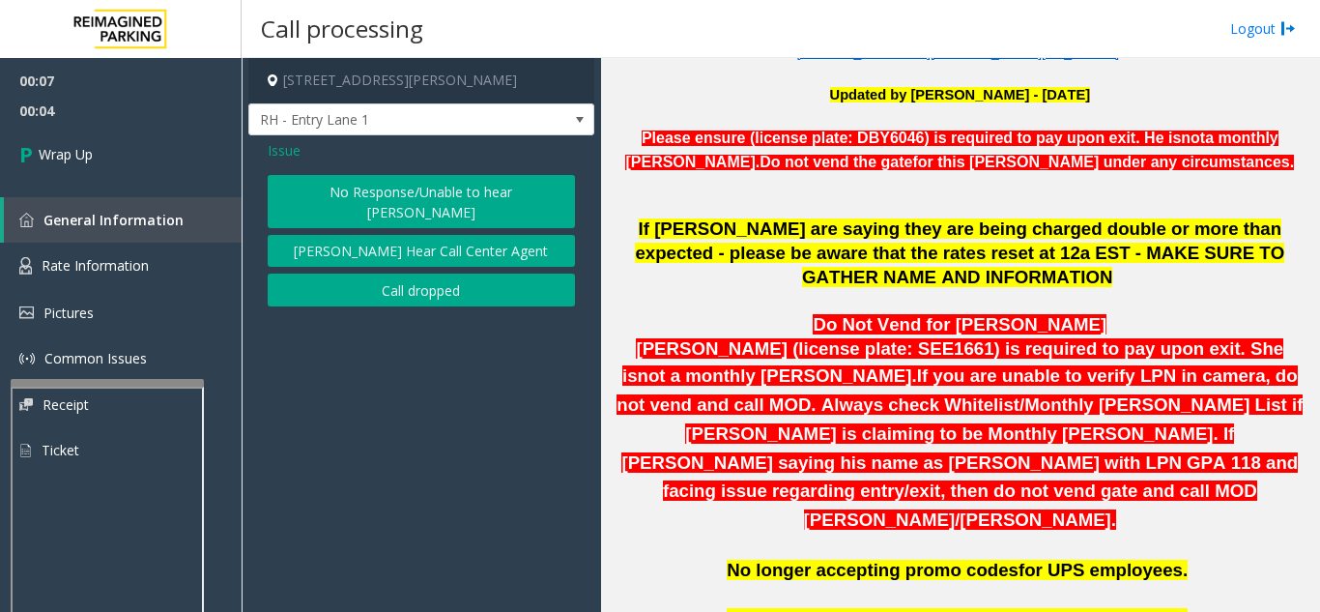
click at [364, 278] on button "Call dropped" at bounding box center [421, 289] width 307 height 33
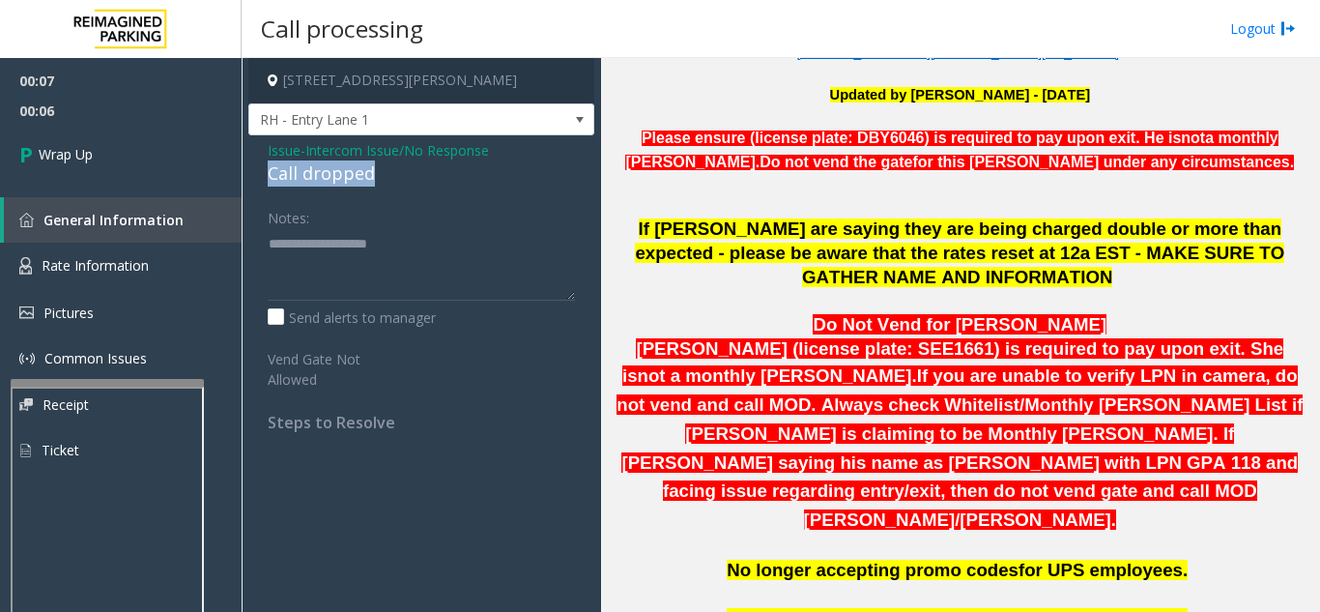
drag, startPoint x: 358, startPoint y: 166, endPoint x: 409, endPoint y: 162, distance: 50.4
click at [409, 162] on div "Call dropped" at bounding box center [421, 173] width 307 height 26
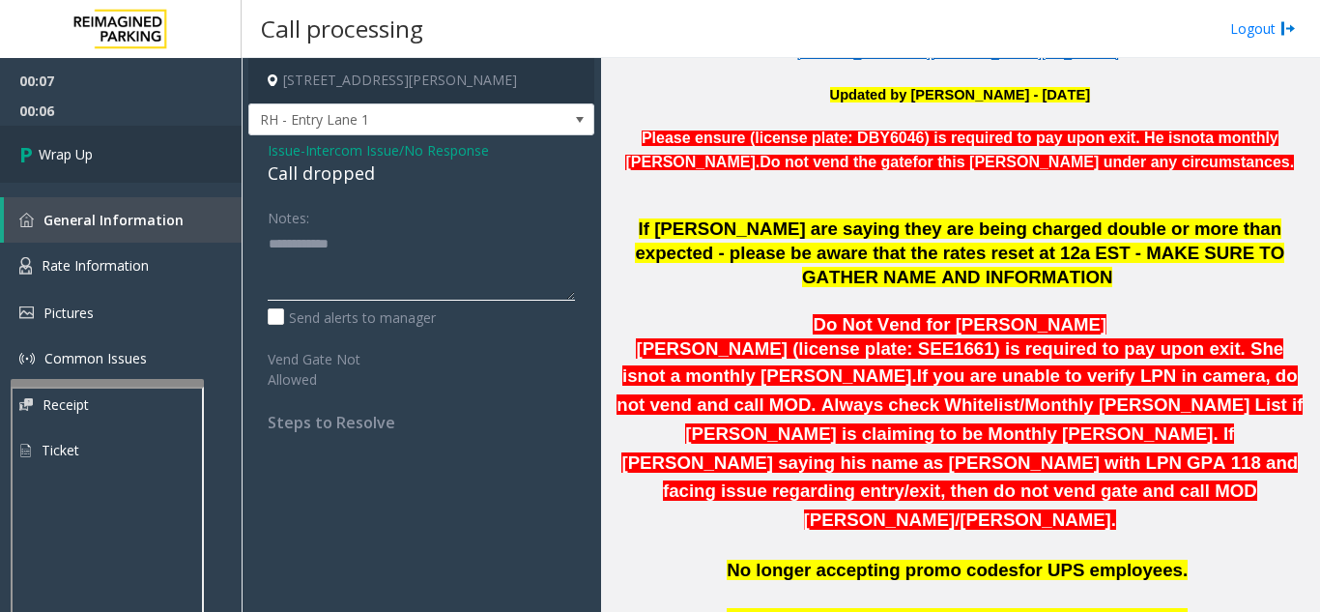
type textarea "**********"
click at [185, 147] on link "Wrap Up" at bounding box center [121, 154] width 242 height 57
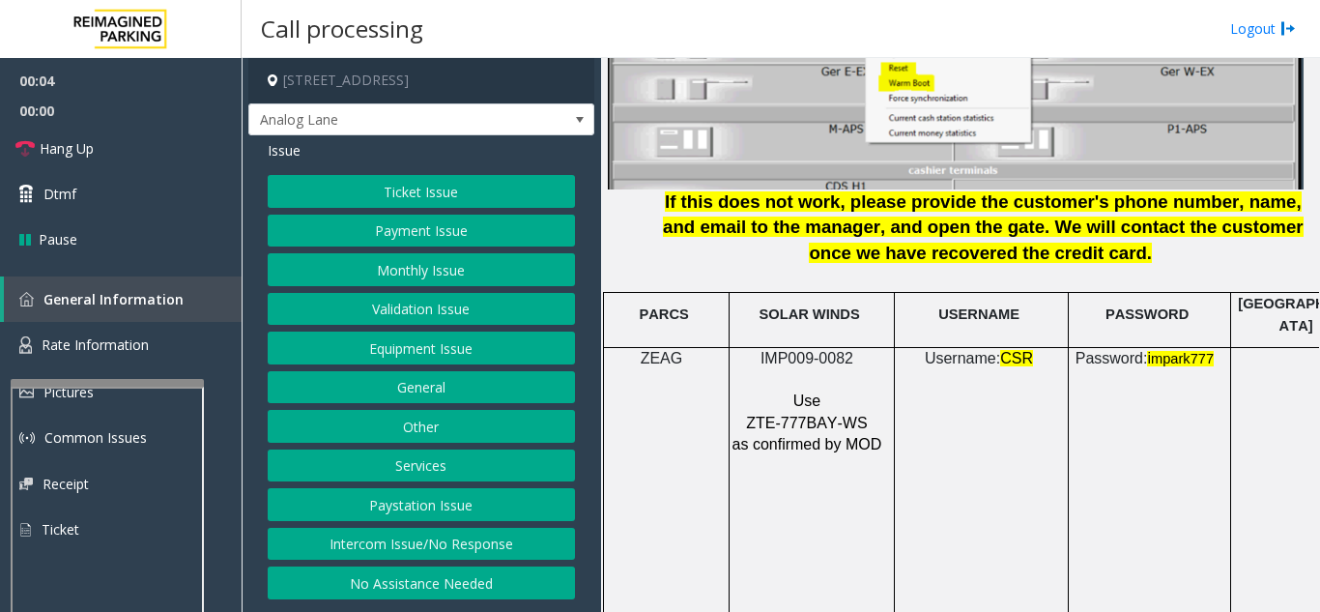
scroll to position [2609, 0]
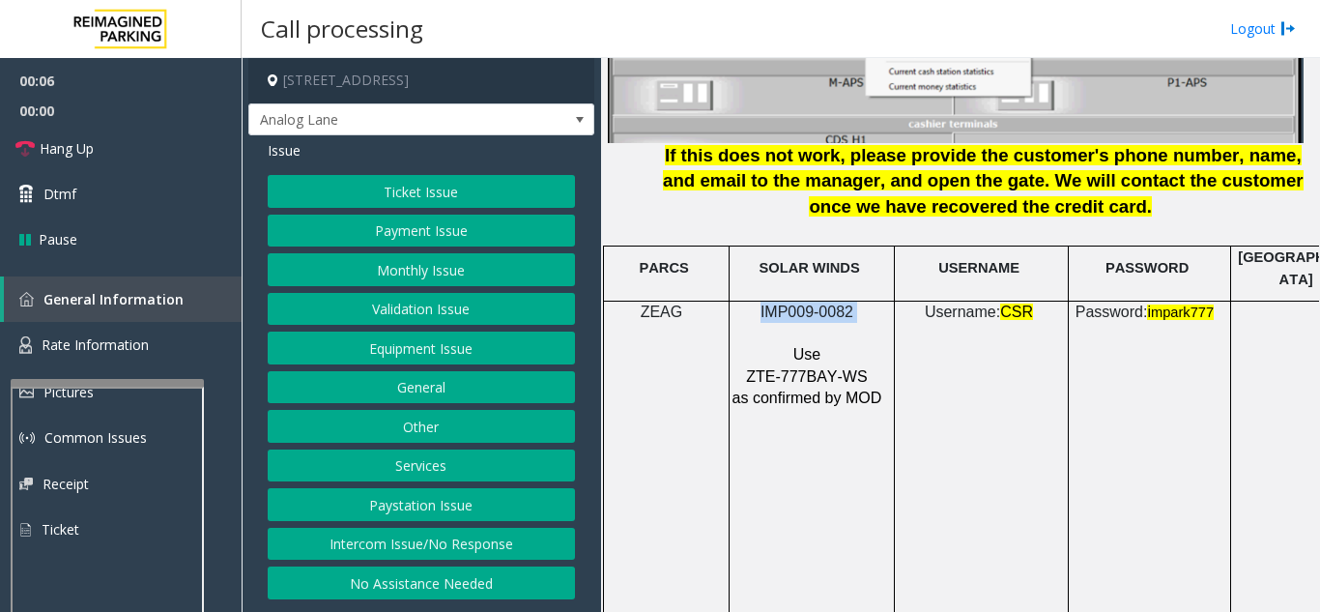
drag, startPoint x: 861, startPoint y: 288, endPoint x: 757, endPoint y: 294, distance: 104.5
click at [757, 301] on p "IMP009-0082" at bounding box center [809, 311] width 156 height 21
copy p "IMP009-0082"
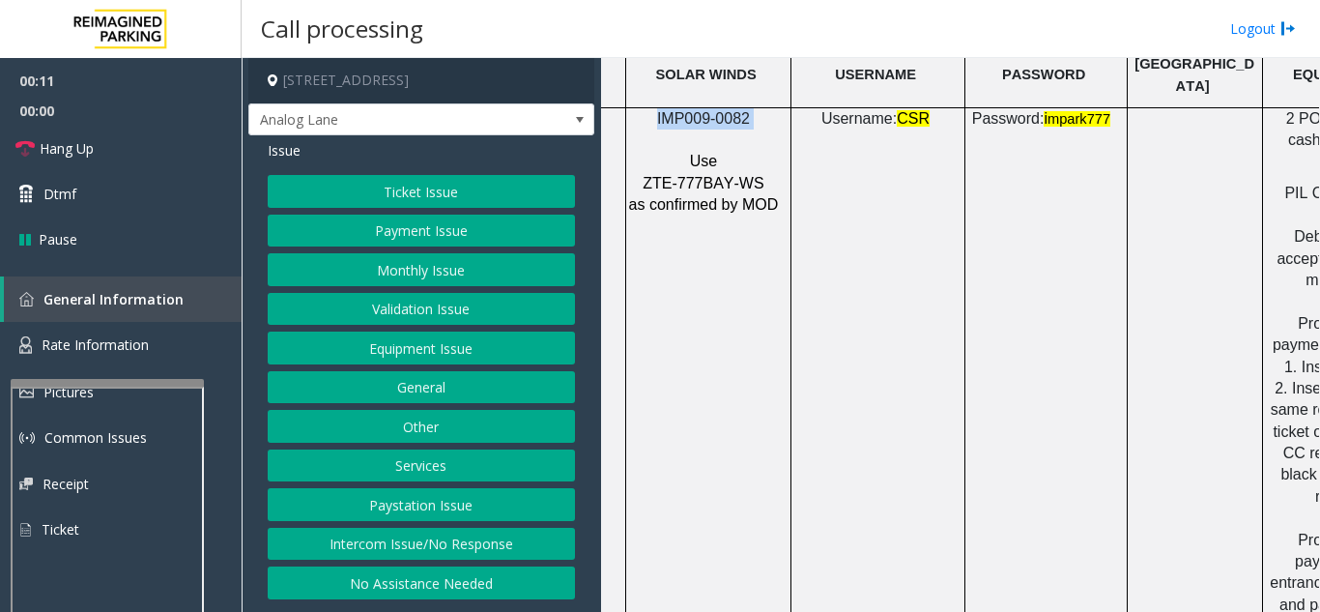
scroll to position [2802, 342]
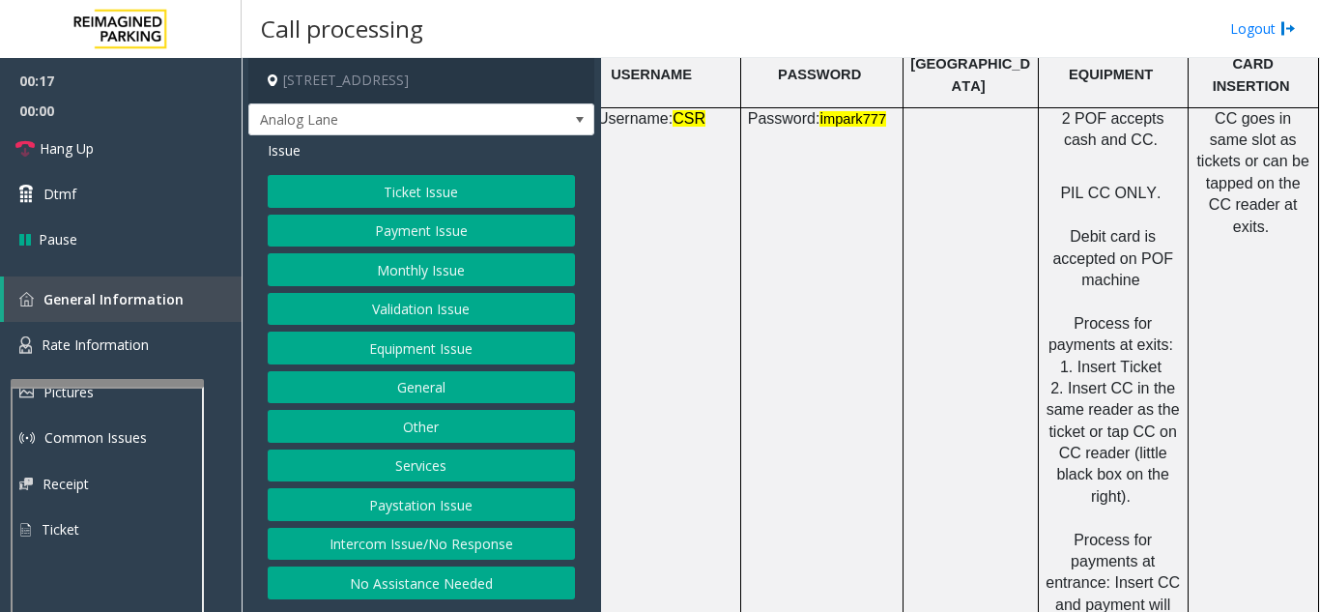
click at [511, 230] on button "Payment Issue" at bounding box center [421, 231] width 307 height 33
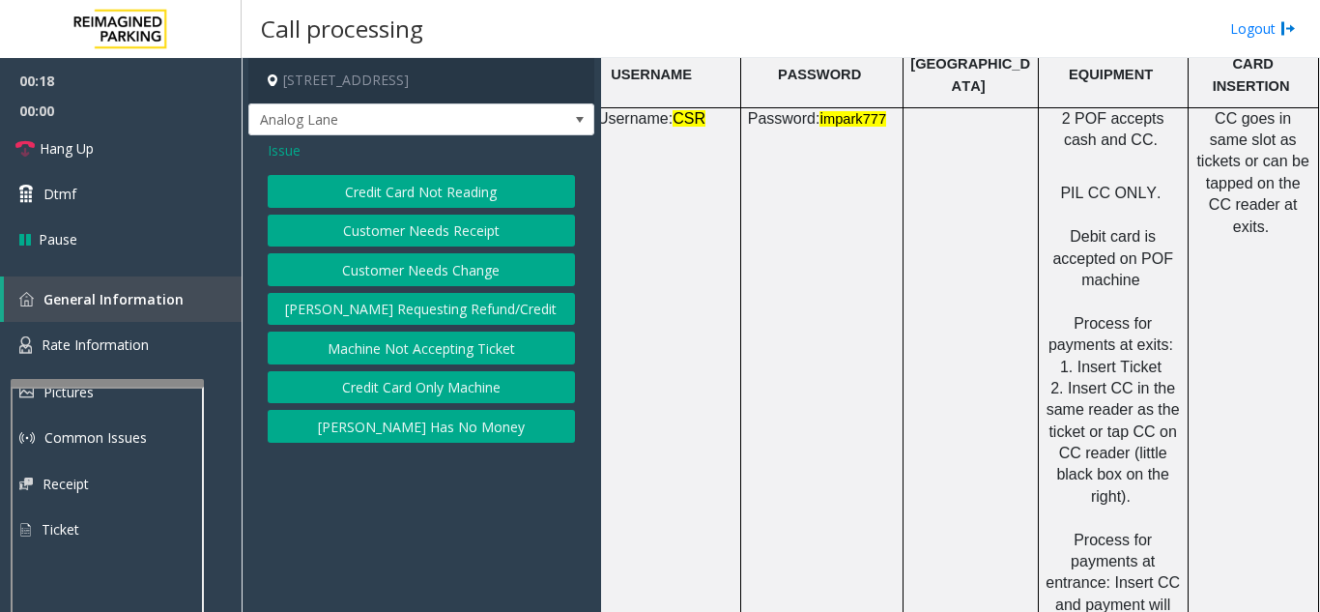
click at [483, 195] on button "Credit Card Not Reading" at bounding box center [421, 191] width 307 height 33
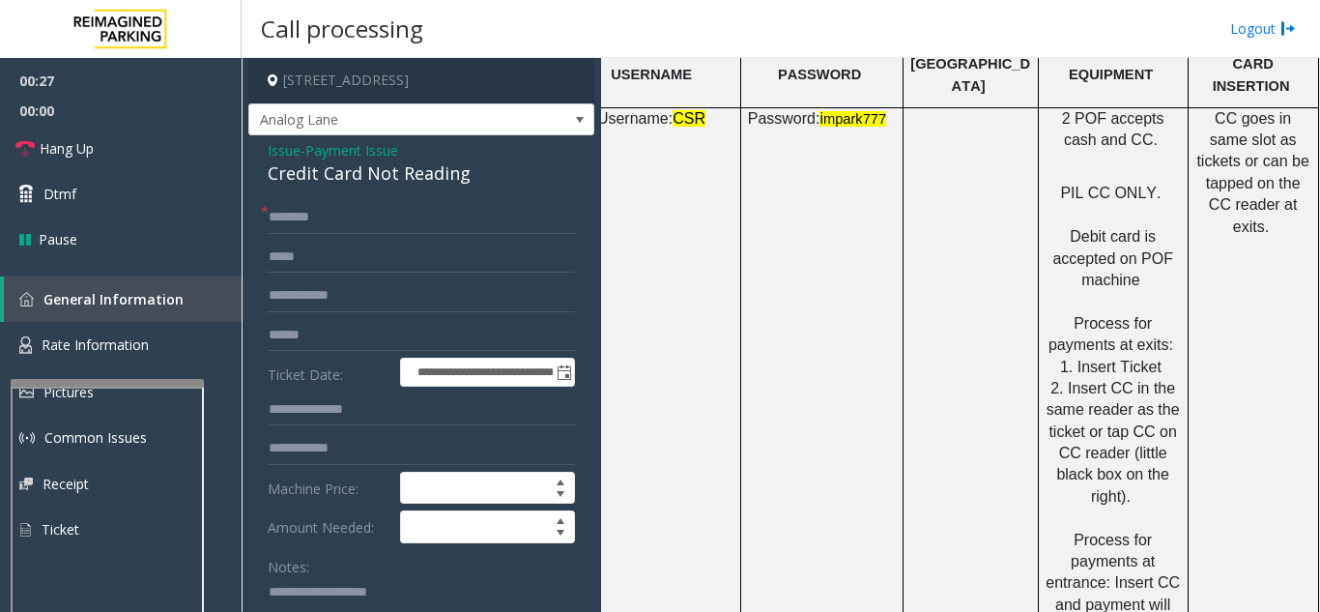
scroll to position [21, 0]
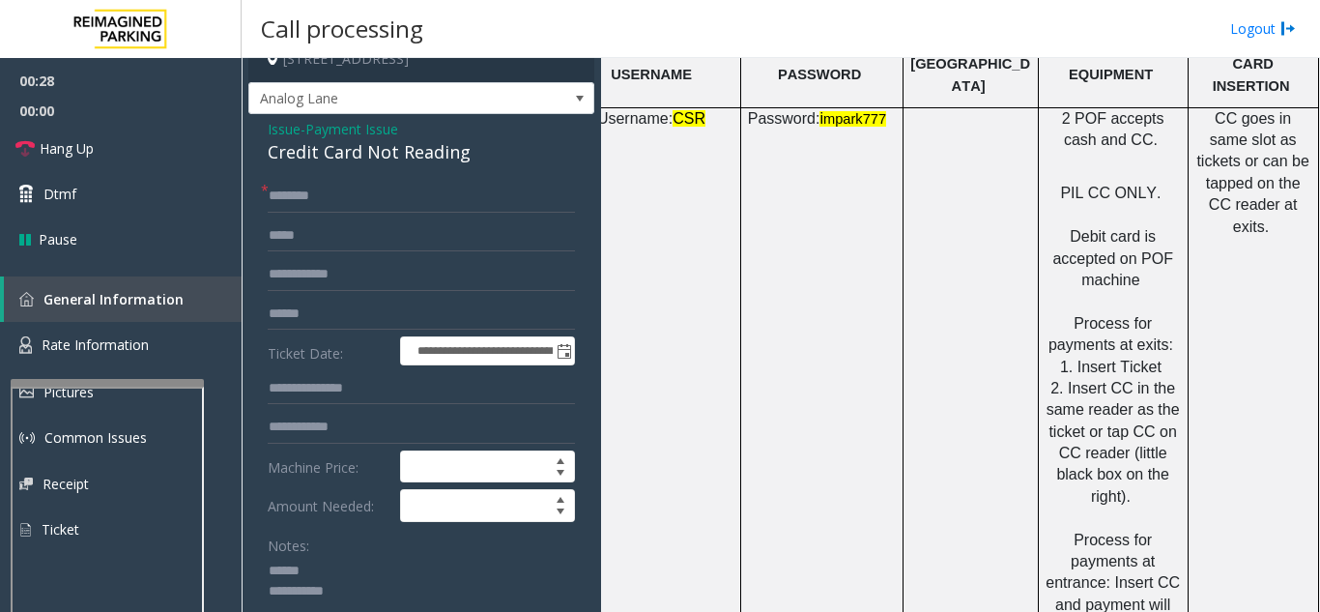
click at [342, 571] on textarea at bounding box center [414, 592] width 293 height 72
drag, startPoint x: 266, startPoint y: 145, endPoint x: 496, endPoint y: 160, distance: 230.5
click at [496, 160] on div "**********" at bounding box center [421, 604] width 346 height 981
click at [466, 592] on textarea at bounding box center [414, 592] width 293 height 72
type textarea "**********"
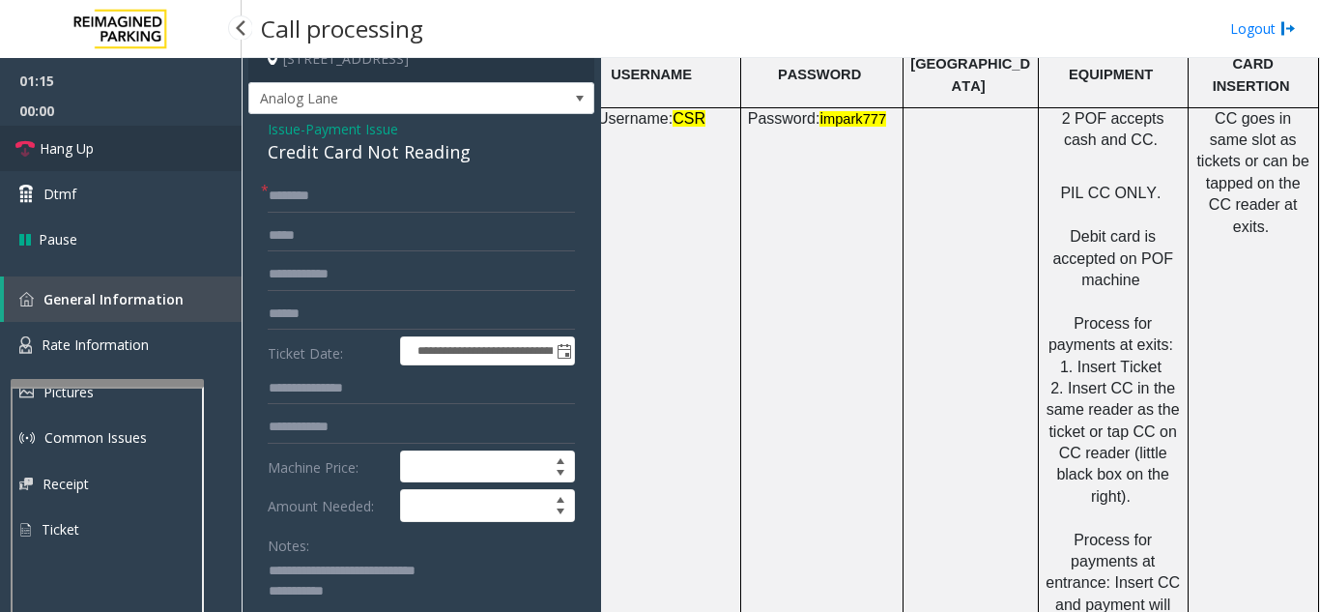
click at [148, 168] on link "Hang Up" at bounding box center [121, 148] width 242 height 45
click at [396, 190] on input "text" at bounding box center [421, 196] width 307 height 33
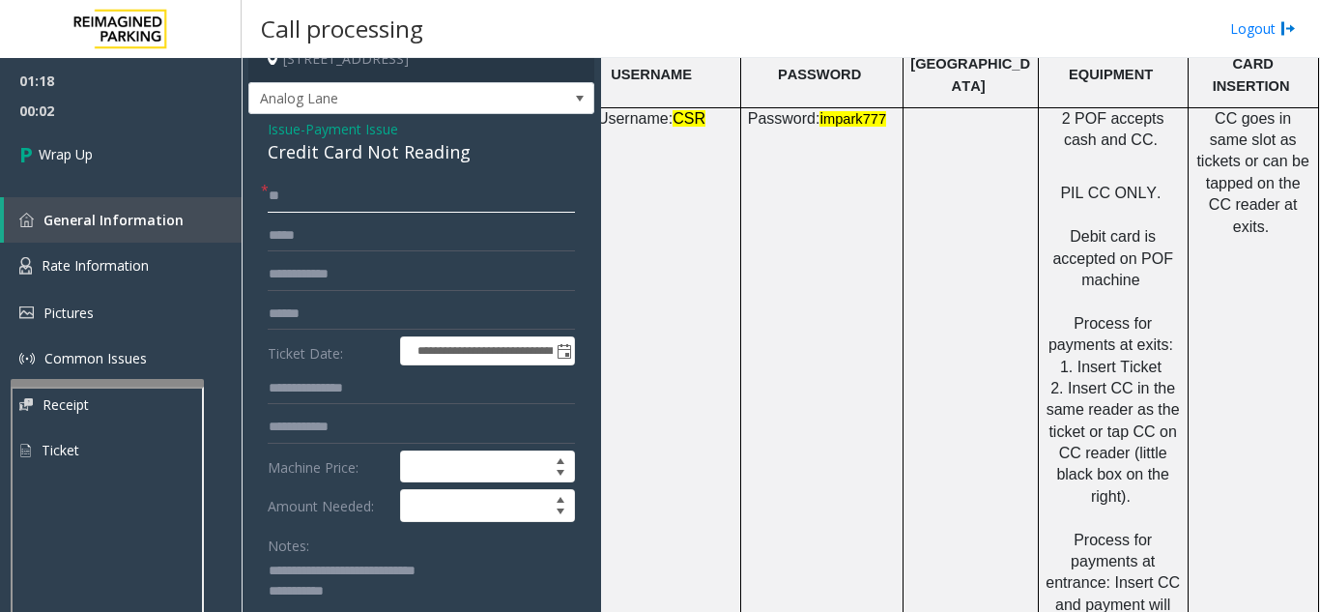
scroll to position [215, 0]
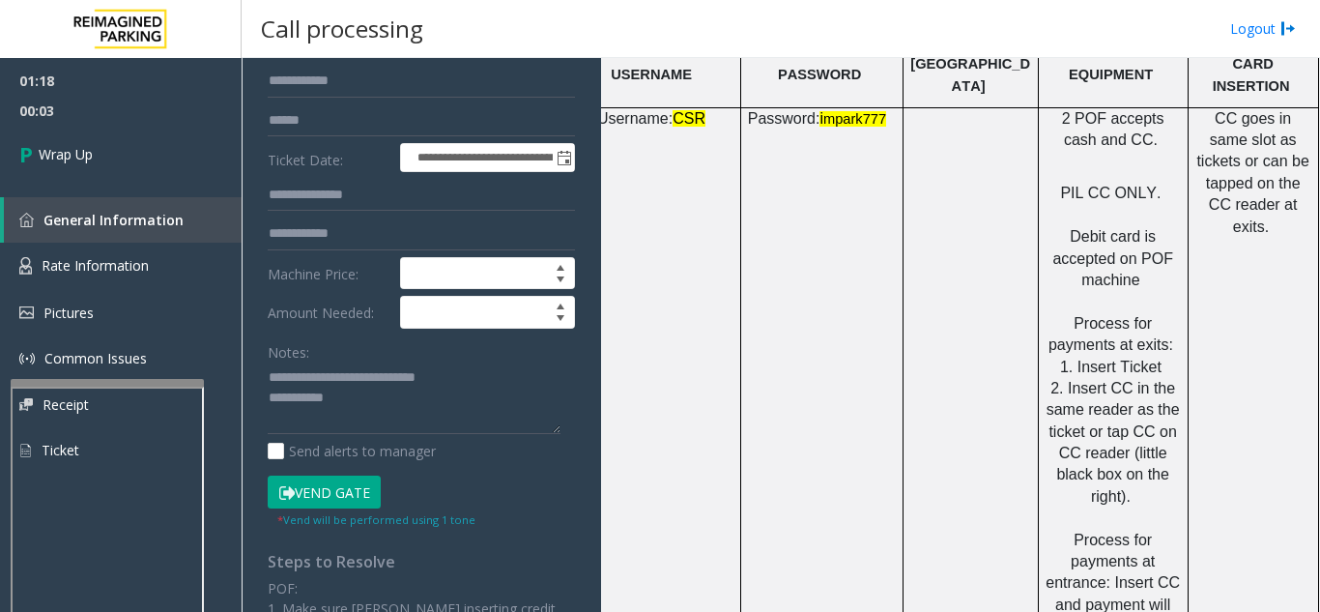
type input "**"
click at [417, 389] on textarea at bounding box center [414, 398] width 293 height 72
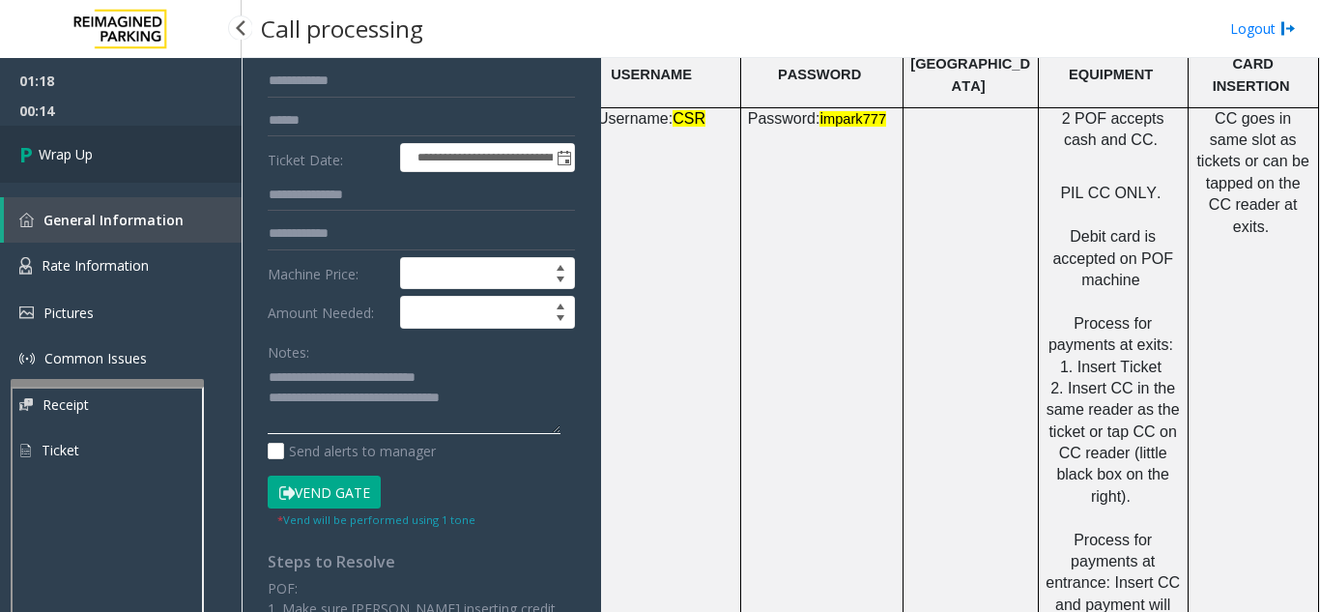
type textarea "**********"
click at [87, 144] on span "Wrap Up" at bounding box center [66, 154] width 54 height 20
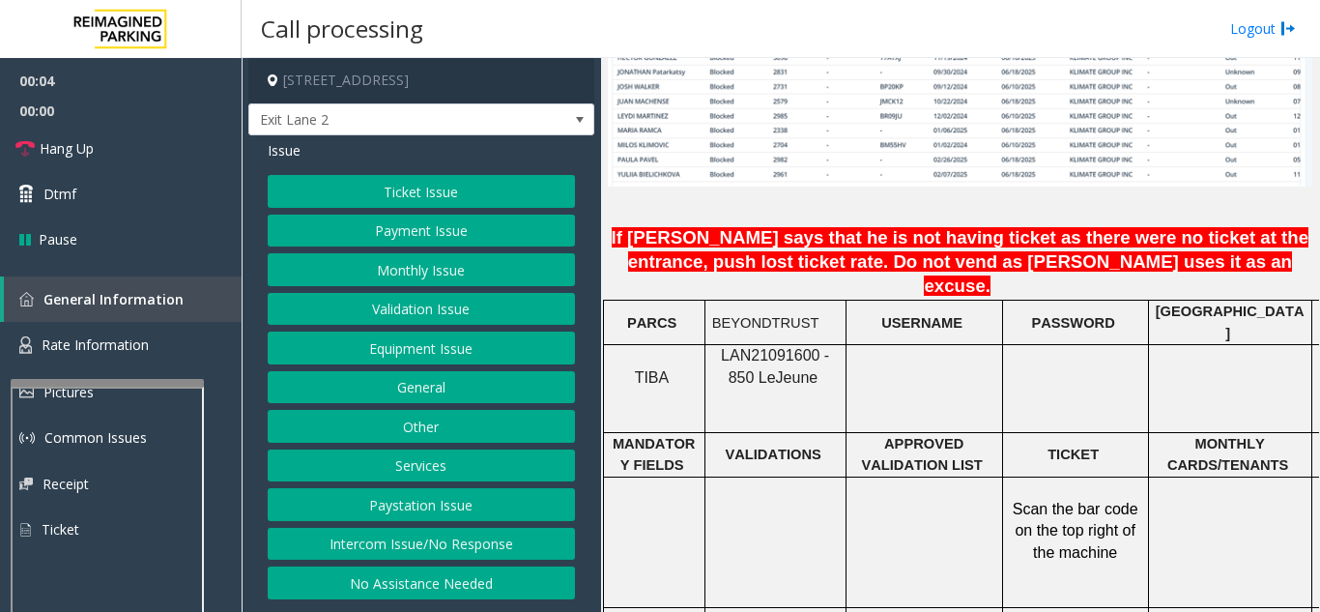
scroll to position [1546, 0]
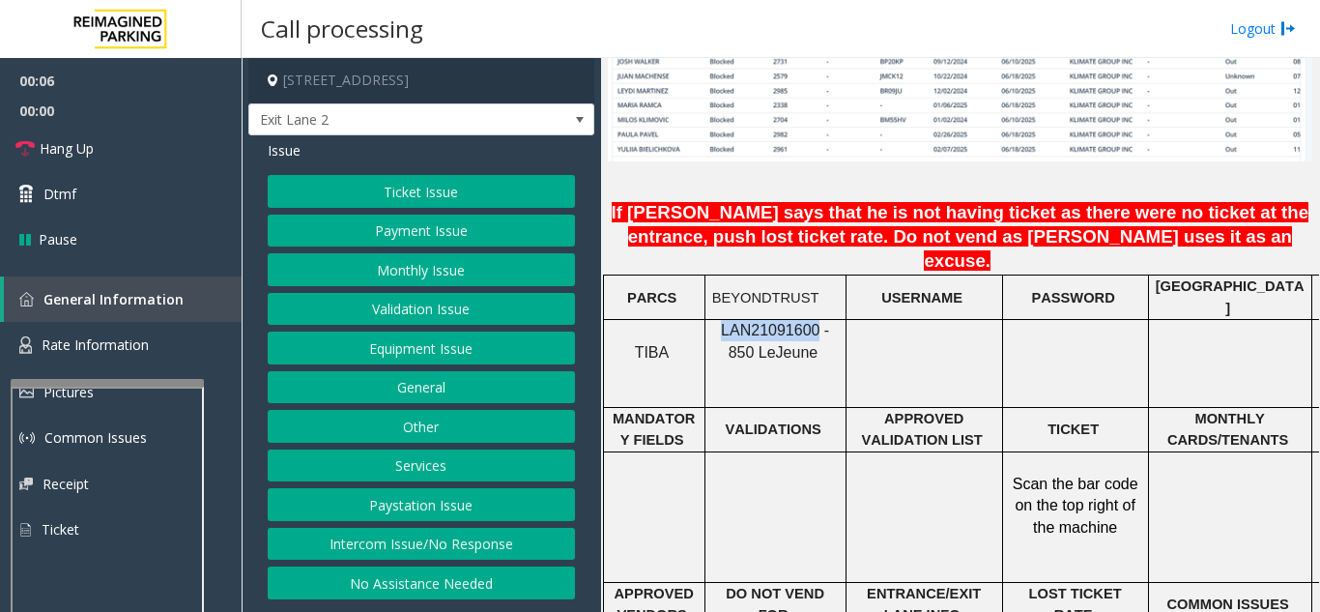
drag, startPoint x: 803, startPoint y: 271, endPoint x: 709, endPoint y: 272, distance: 93.7
click at [709, 320] on div "LAN21091600 - 850 Le Jeune" at bounding box center [775, 341] width 140 height 43
copy span "LAN21091600"
click at [432, 272] on button "Monthly Issue" at bounding box center [421, 269] width 307 height 33
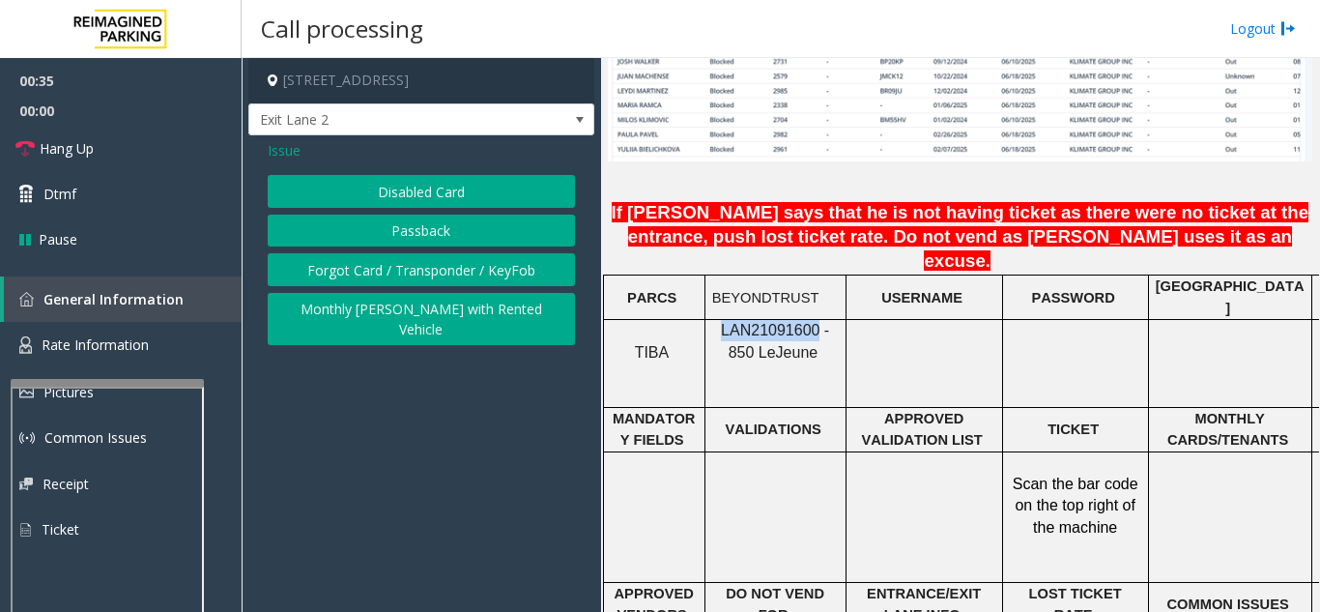
click at [410, 194] on button "Disabled Card" at bounding box center [421, 191] width 307 height 33
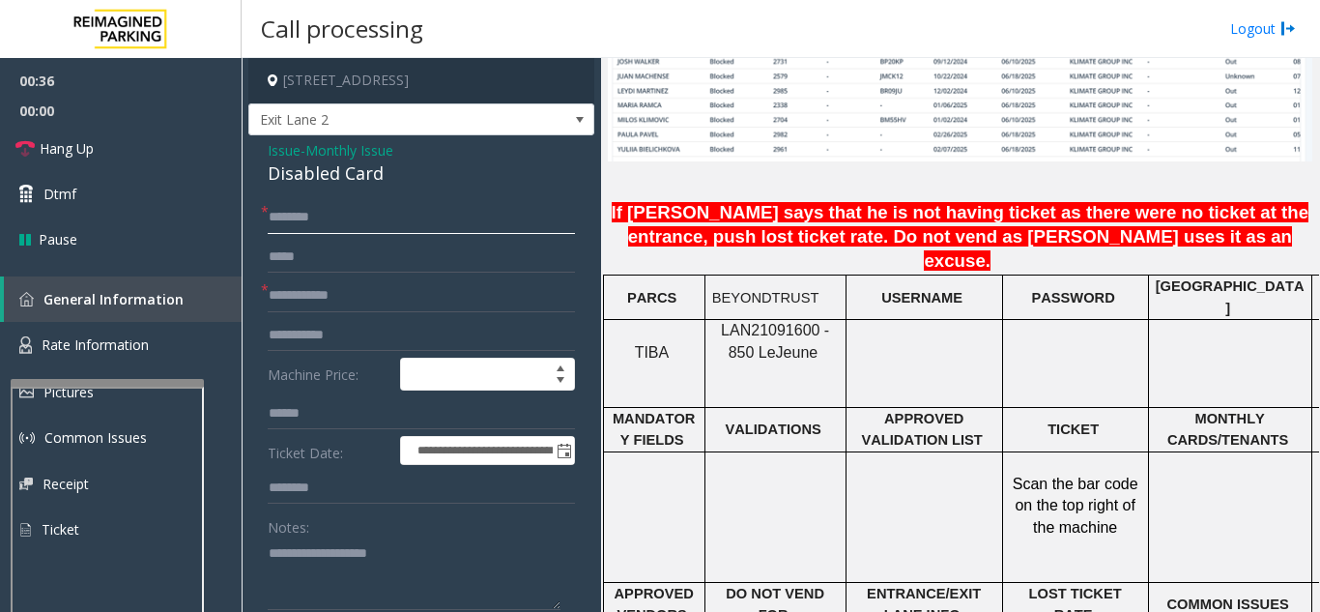
click at [400, 226] on input "text" at bounding box center [421, 217] width 307 height 33
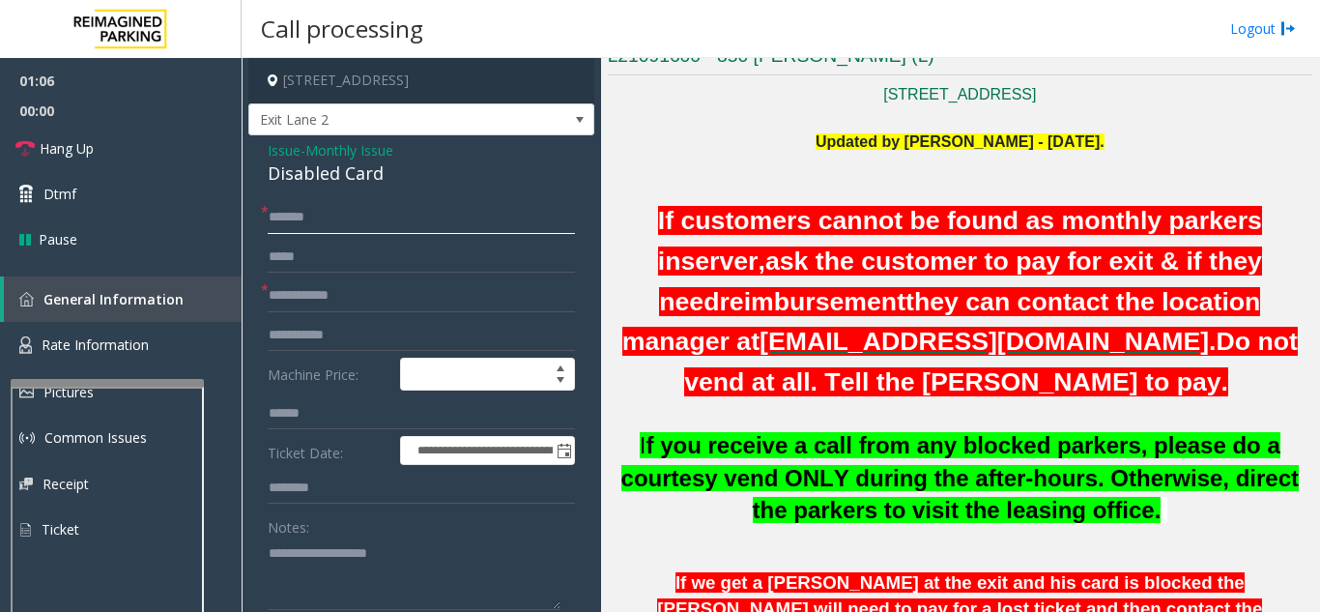
scroll to position [387, 0]
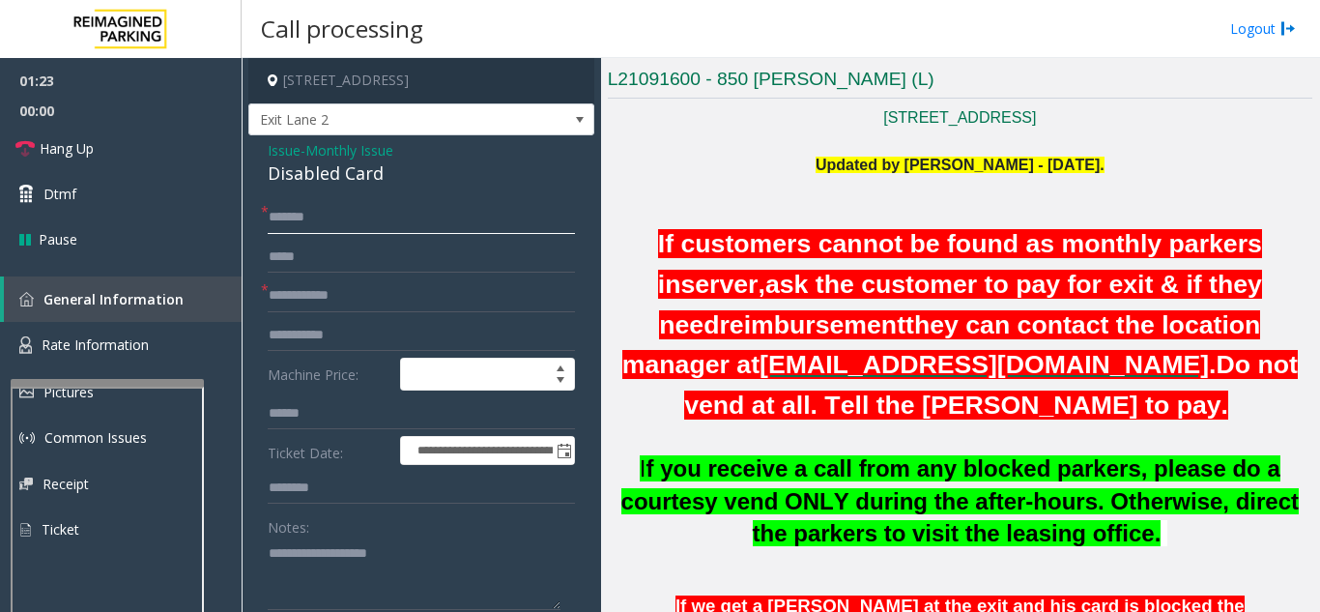
type input "******"
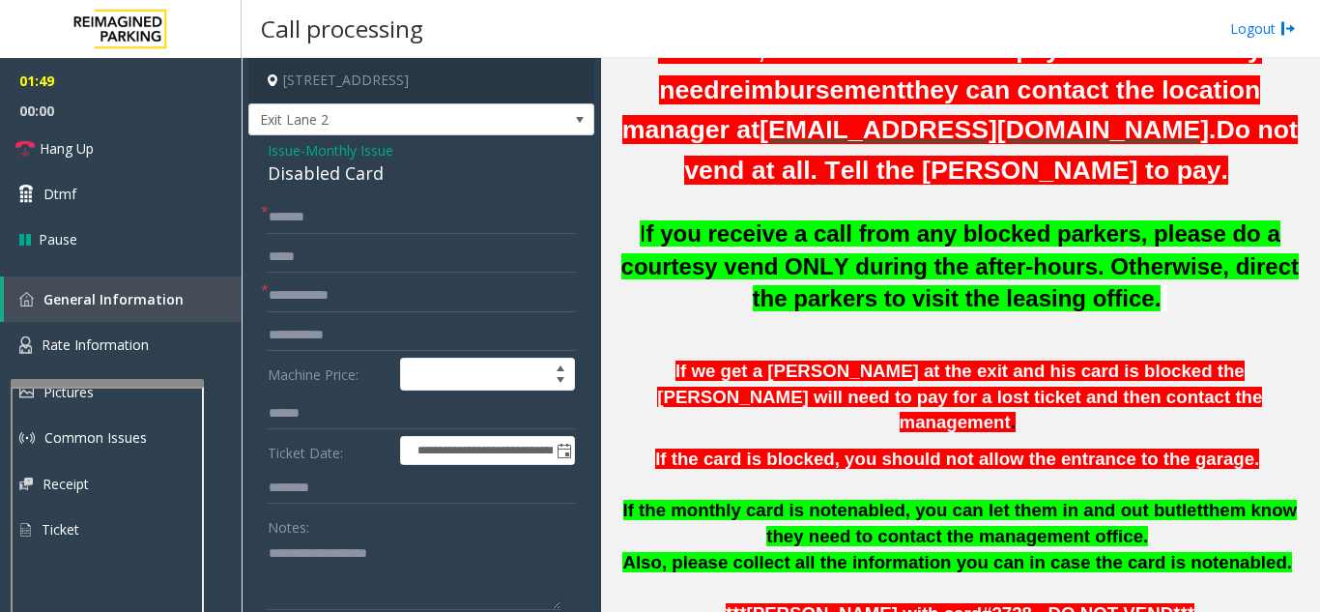
scroll to position [676, 0]
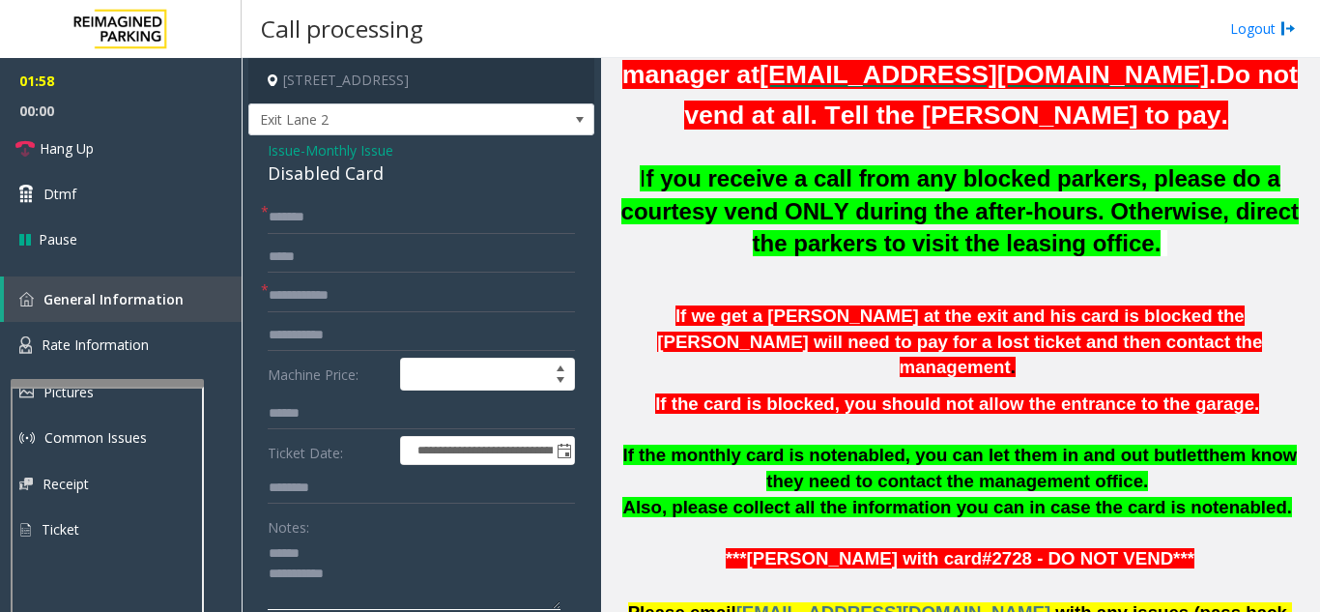
click at [381, 551] on textarea at bounding box center [414, 573] width 293 height 72
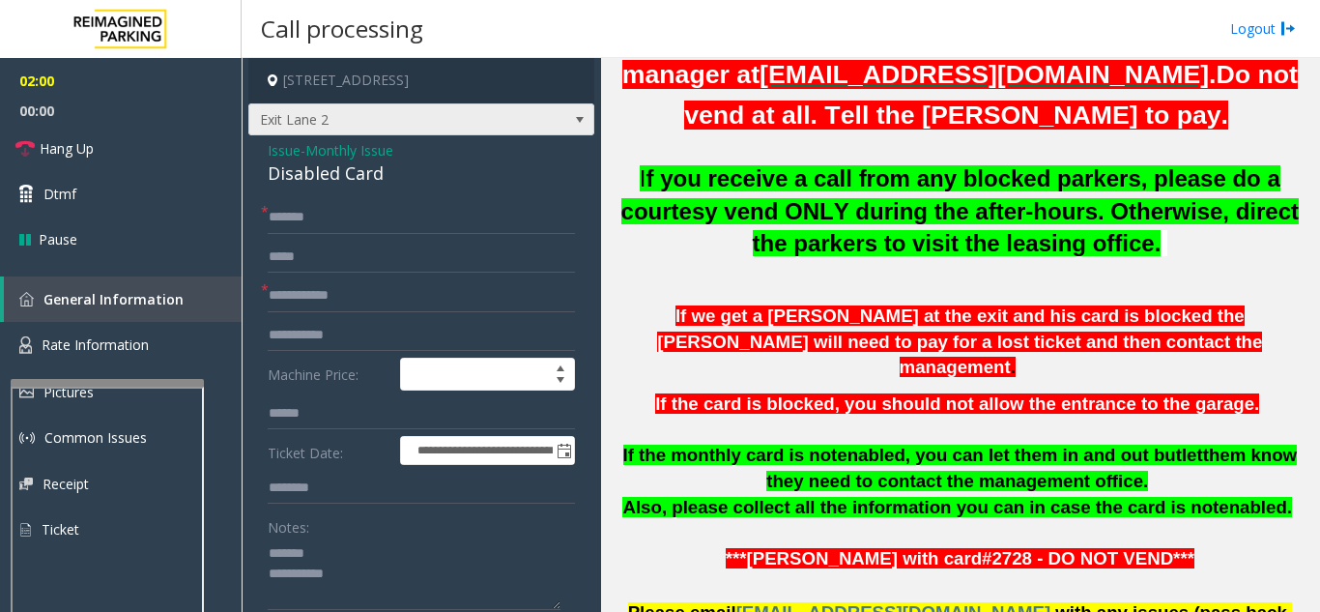
click at [352, 129] on span "Exit Lane 2" at bounding box center [386, 119] width 275 height 31
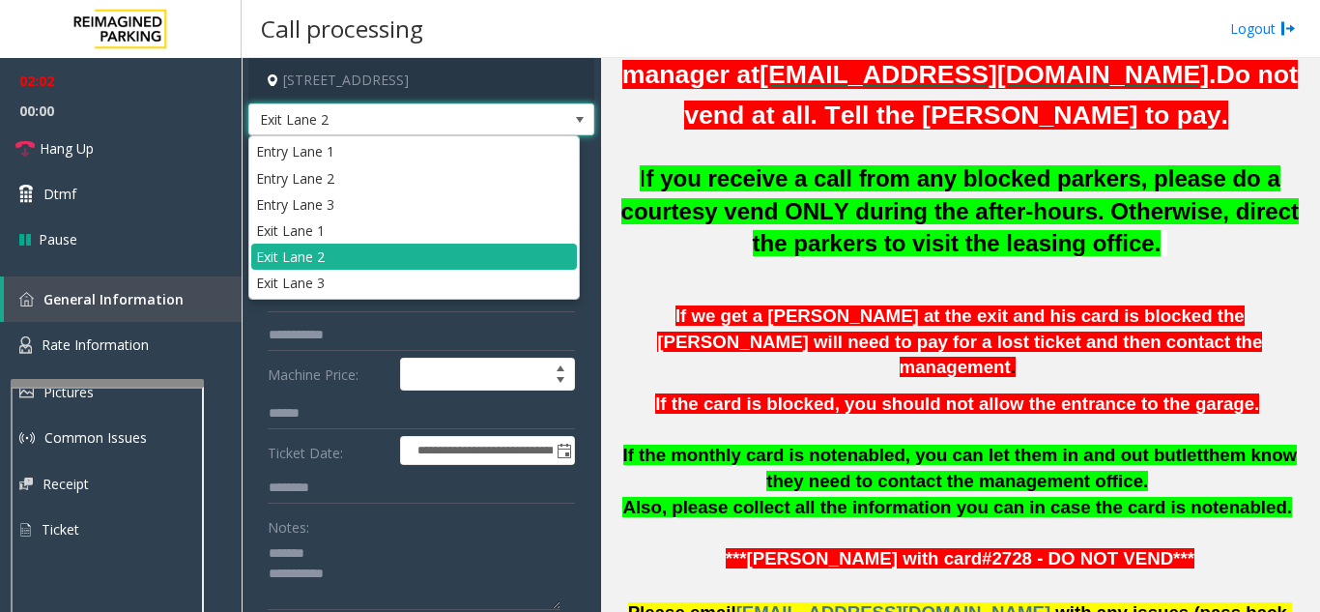
click at [613, 261] on p at bounding box center [960, 270] width 704 height 21
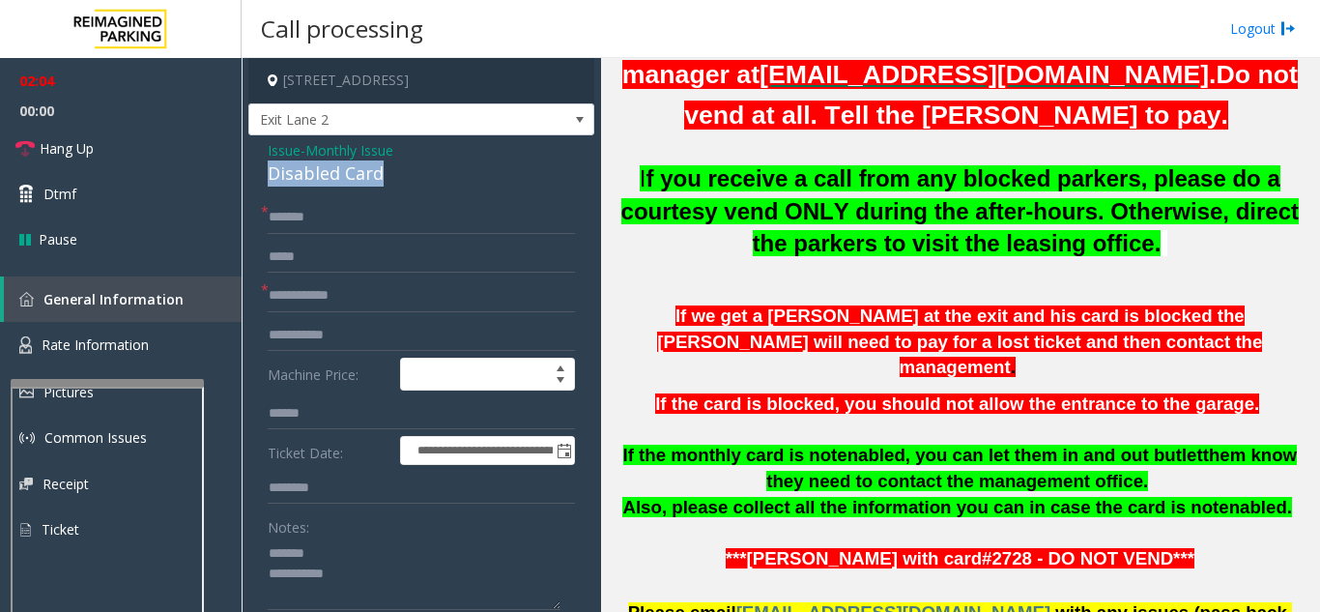
drag, startPoint x: 261, startPoint y: 179, endPoint x: 387, endPoint y: 171, distance: 126.8
click at [406, 579] on textarea at bounding box center [414, 573] width 293 height 72
type textarea "**********"
drag, startPoint x: 332, startPoint y: 220, endPoint x: 259, endPoint y: 215, distance: 73.7
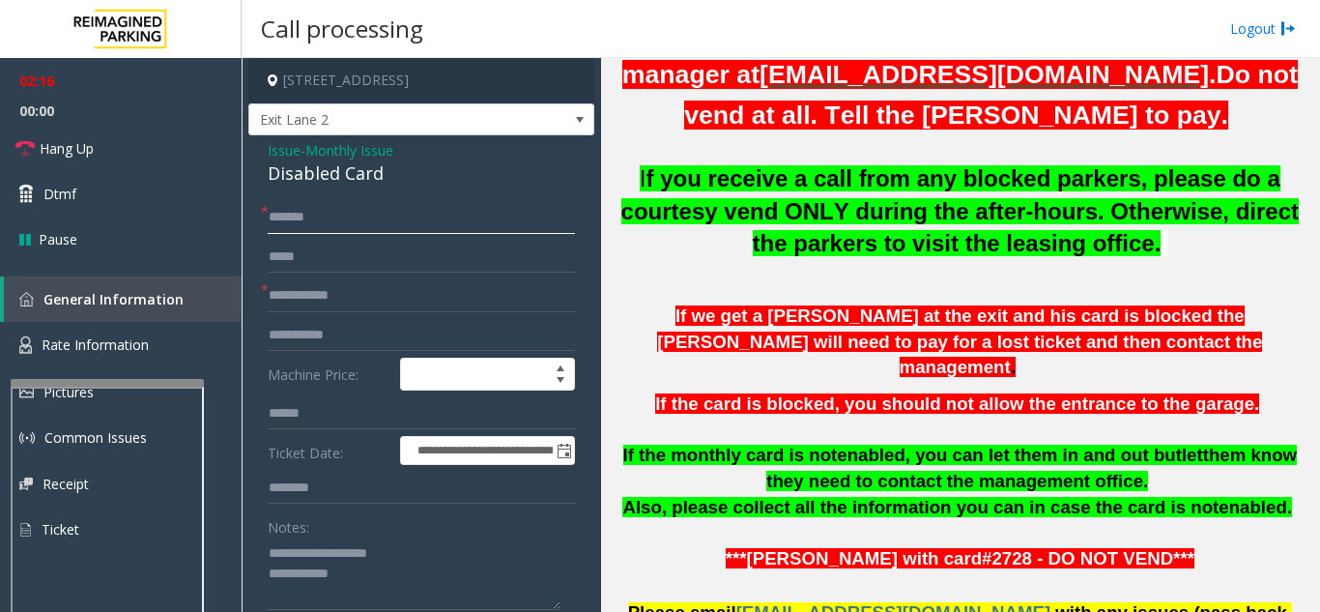
click at [381, 403] on input "text" at bounding box center [421, 413] width 307 height 33
paste input "******"
click at [307, 412] on input "******" at bounding box center [421, 413] width 307 height 33
type input "******"
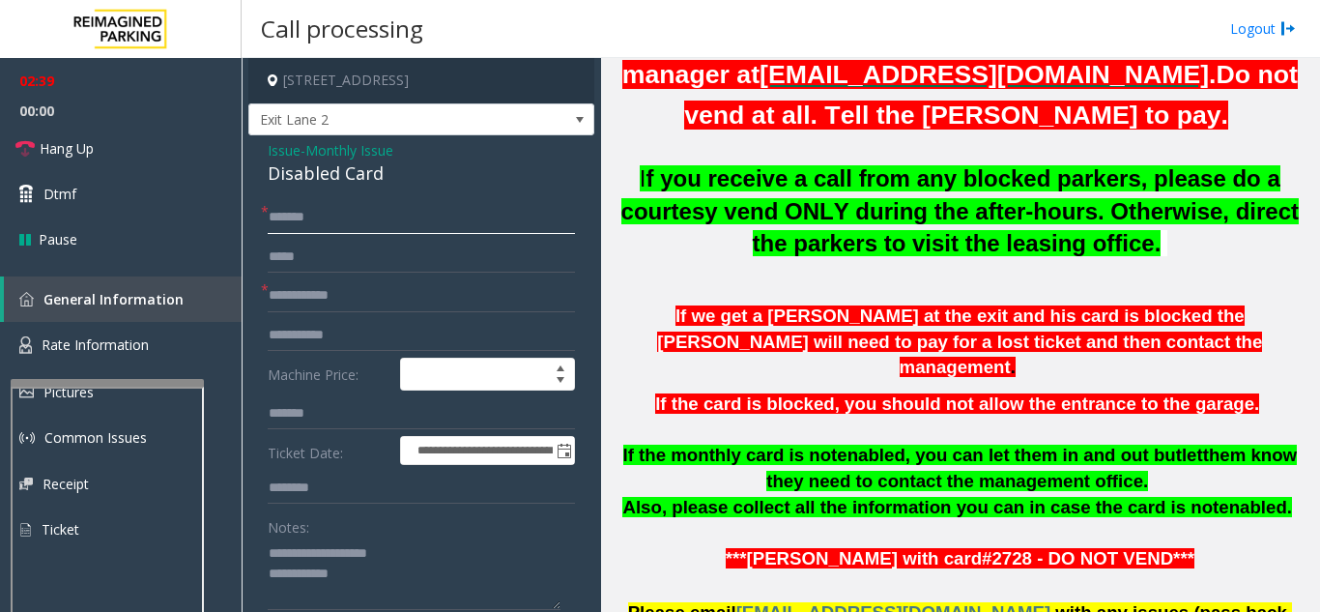
drag, startPoint x: 336, startPoint y: 220, endPoint x: 267, endPoint y: 220, distance: 69.6
click at [268, 220] on div "* ******" at bounding box center [421, 217] width 307 height 33
type input "**"
click at [328, 285] on input "text" at bounding box center [421, 295] width 307 height 33
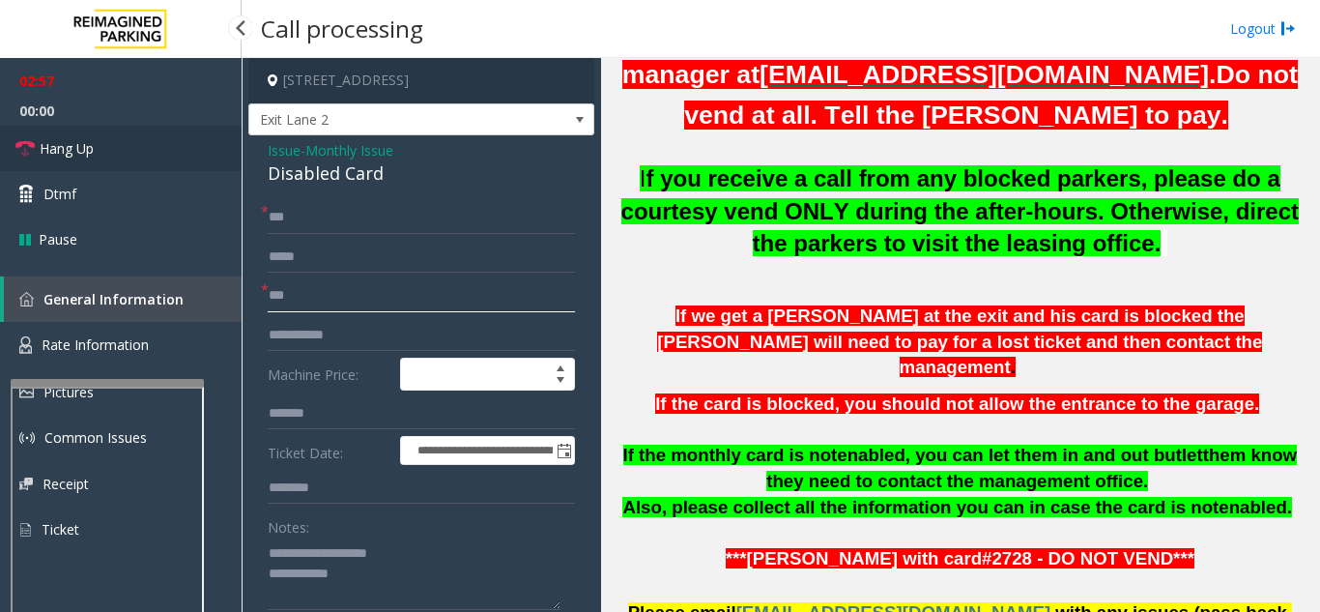
type input "**"
click at [117, 146] on link "Hang Up" at bounding box center [121, 148] width 242 height 45
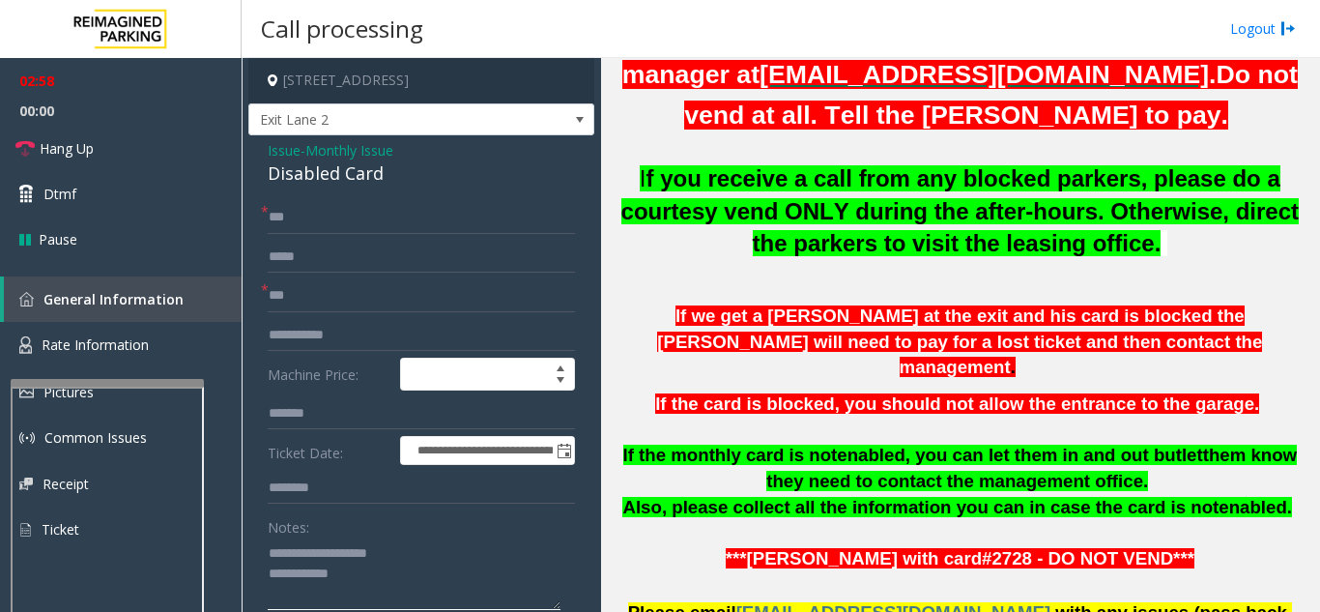
click at [448, 568] on textarea at bounding box center [414, 573] width 293 height 72
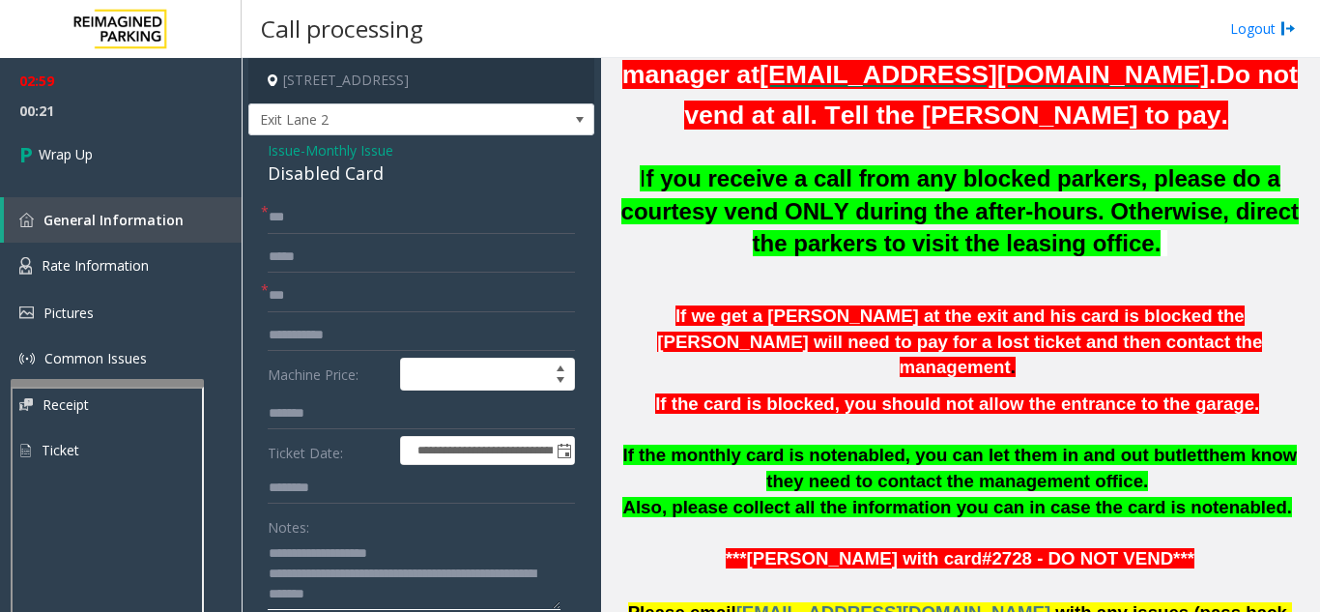
click at [436, 550] on textarea at bounding box center [414, 573] width 293 height 72
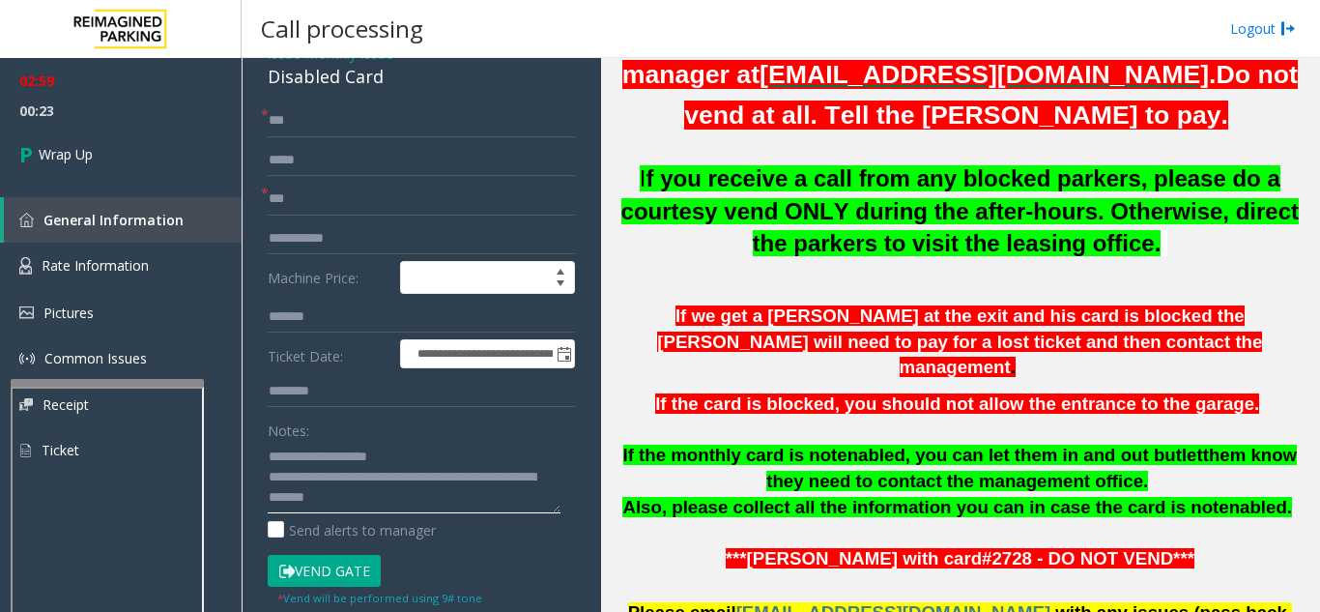
click at [484, 475] on textarea at bounding box center [414, 477] width 293 height 72
type textarea "**********"
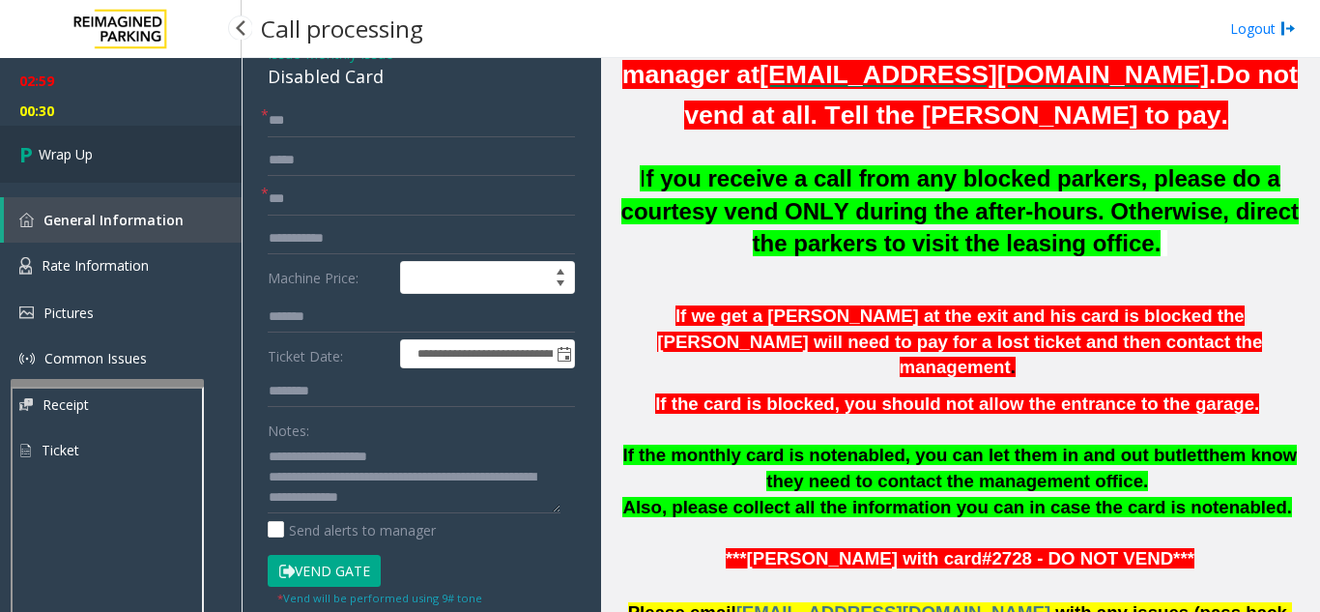
click at [145, 149] on link "Wrap Up" at bounding box center [121, 154] width 242 height 57
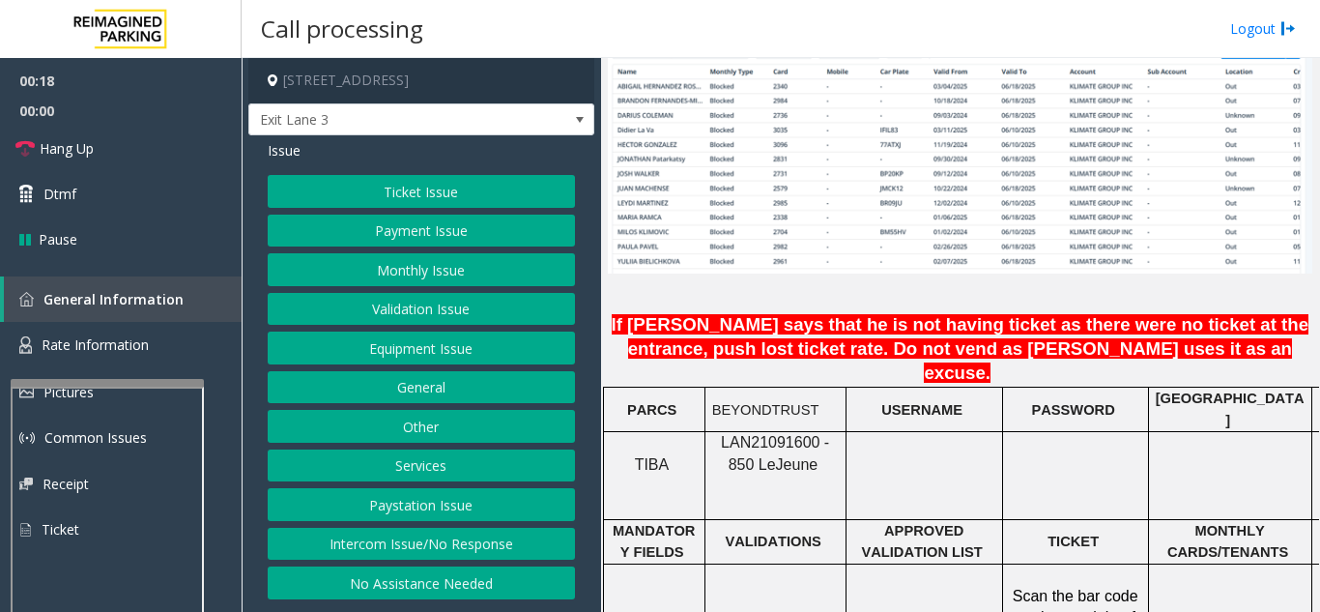
scroll to position [1449, 0]
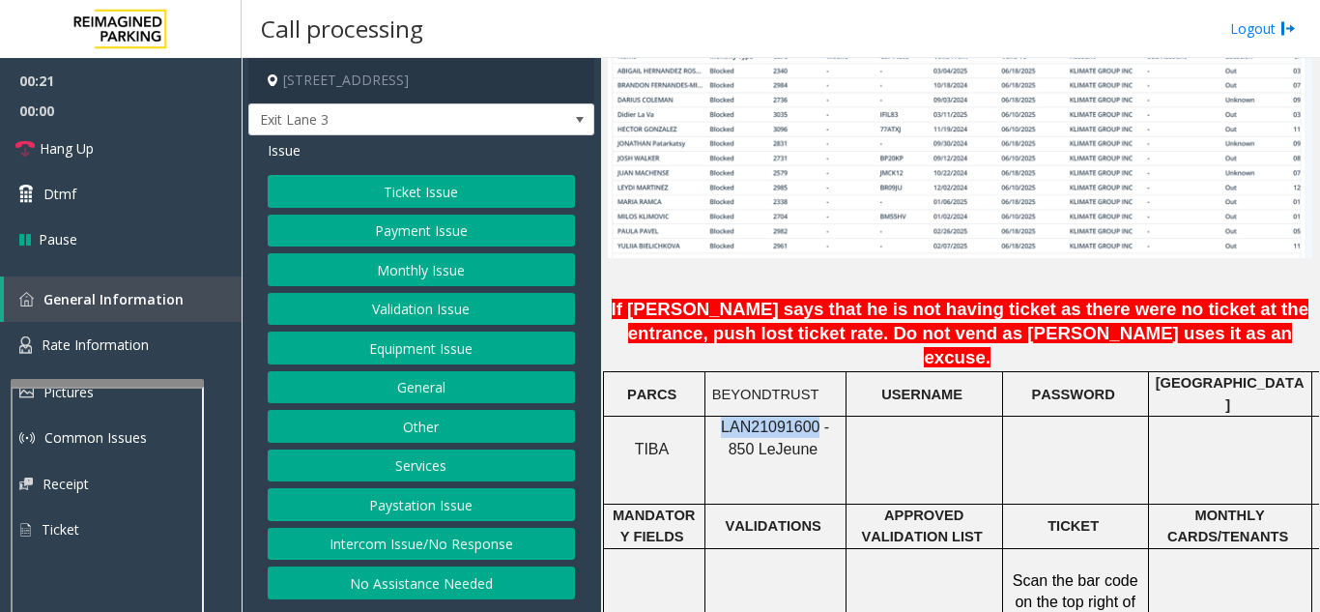
drag, startPoint x: 801, startPoint y: 366, endPoint x: 711, endPoint y: 377, distance: 90.5
click at [712, 416] on p "LAN21091600 - 850 Le Jeune" at bounding box center [775, 437] width 127 height 43
copy span "LAN21091600"
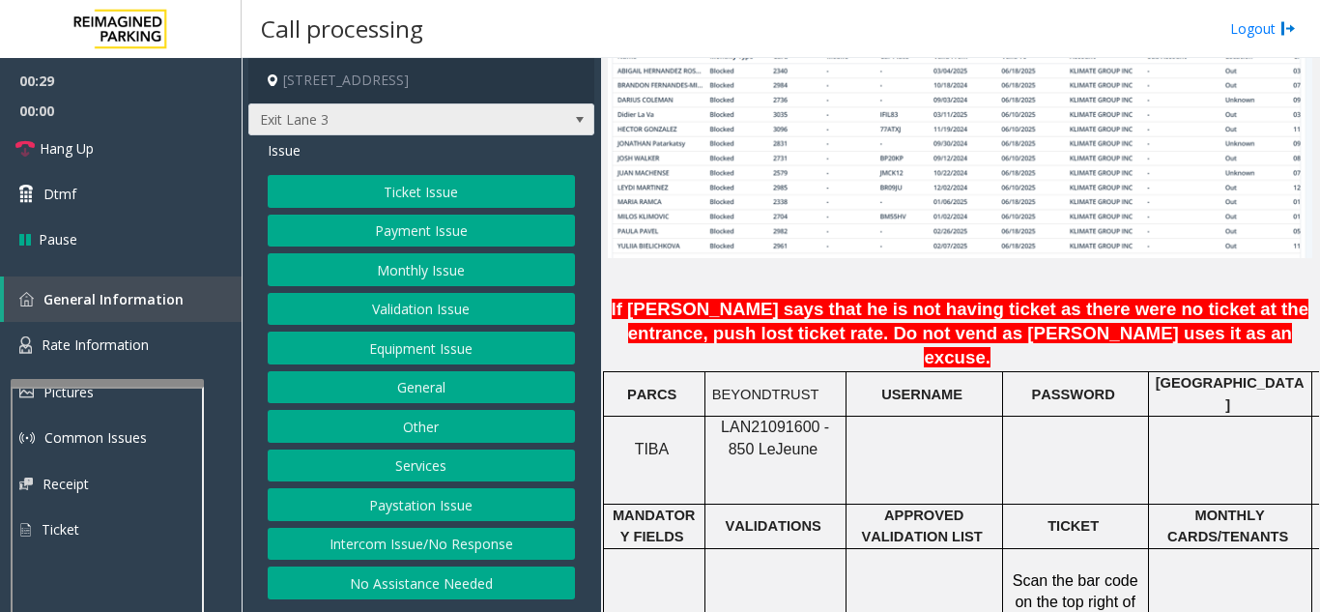
click at [533, 128] on span "Exit Lane 3" at bounding box center [421, 119] width 346 height 33
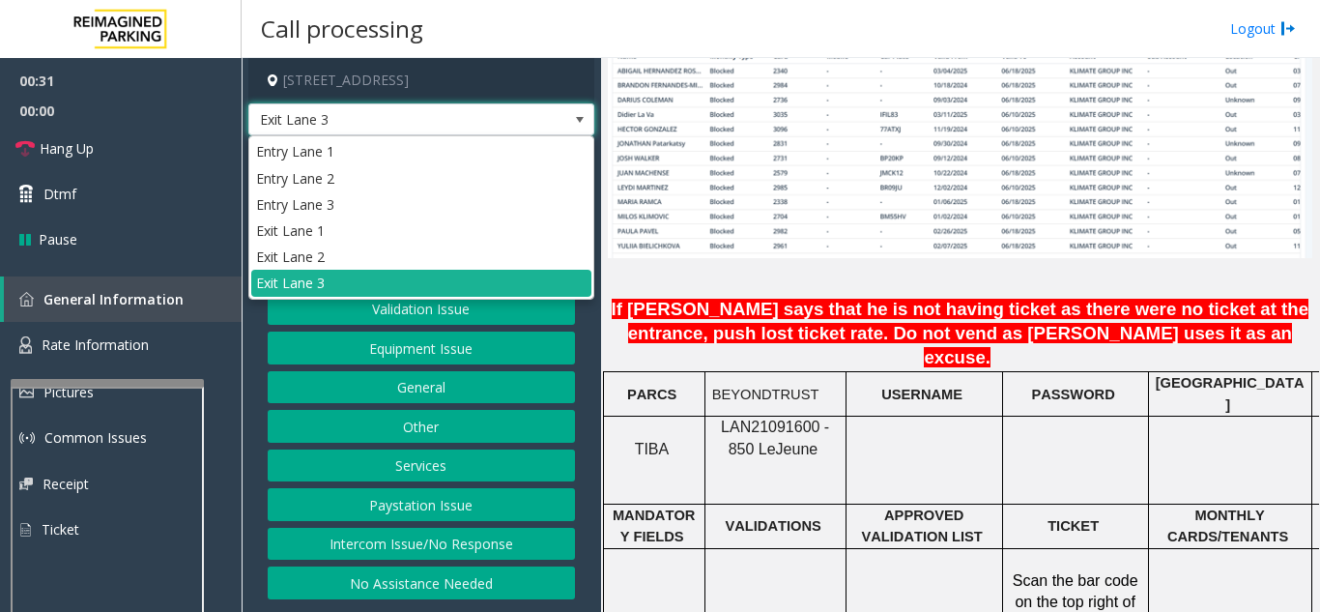
click at [705, 258] on p at bounding box center [960, 270] width 704 height 24
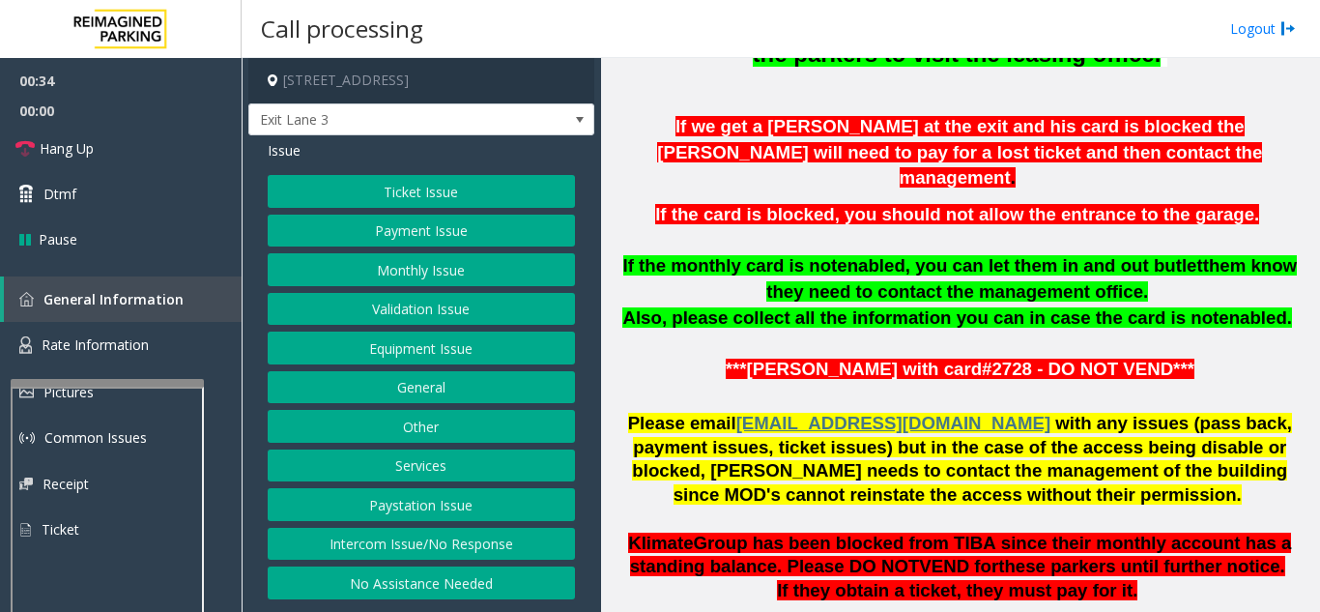
scroll to position [773, 0]
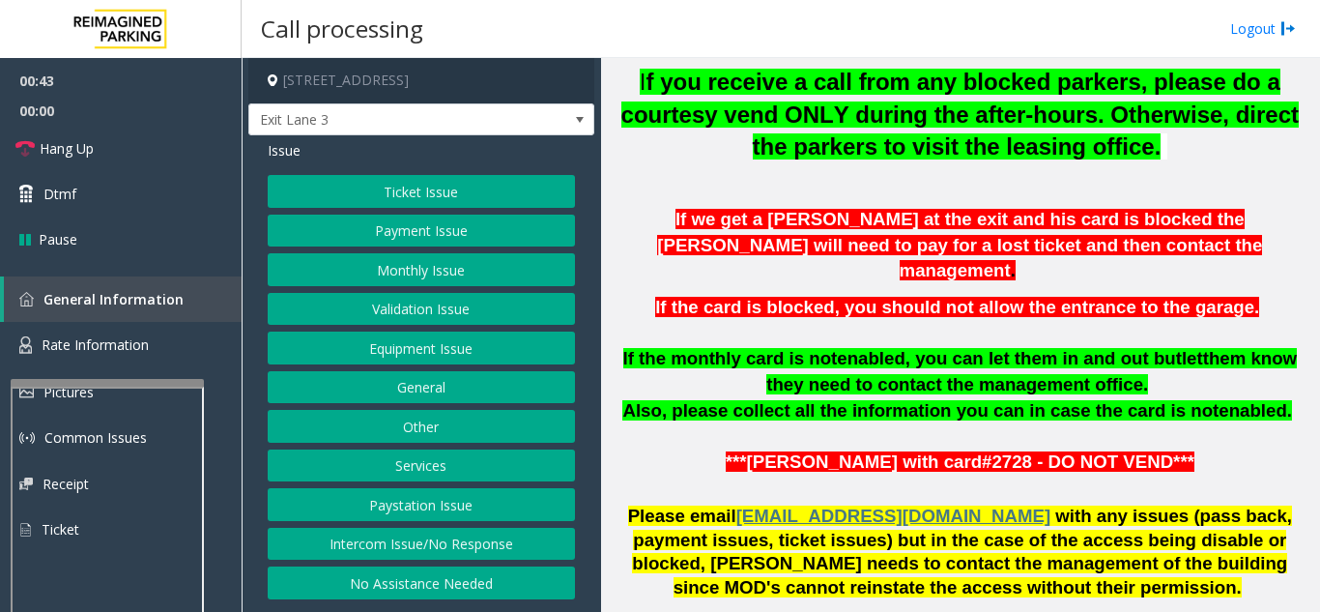
click at [399, 266] on button "Monthly Issue" at bounding box center [421, 269] width 307 height 33
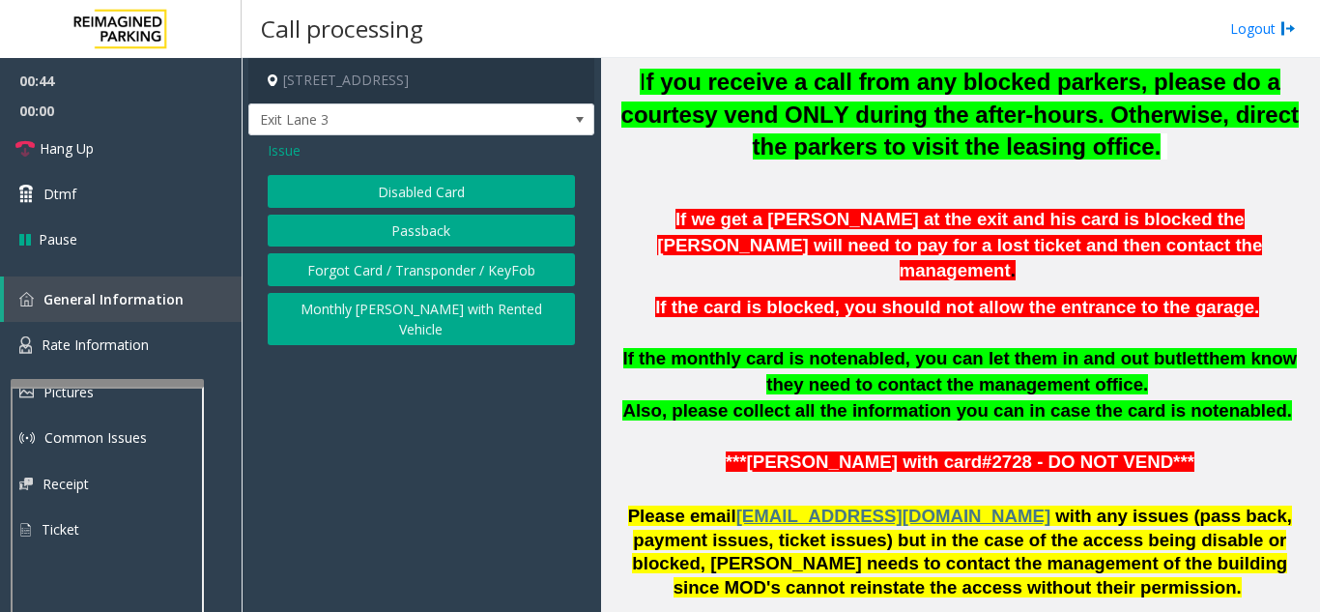
click at [407, 206] on button "Disabled Card" at bounding box center [421, 191] width 307 height 33
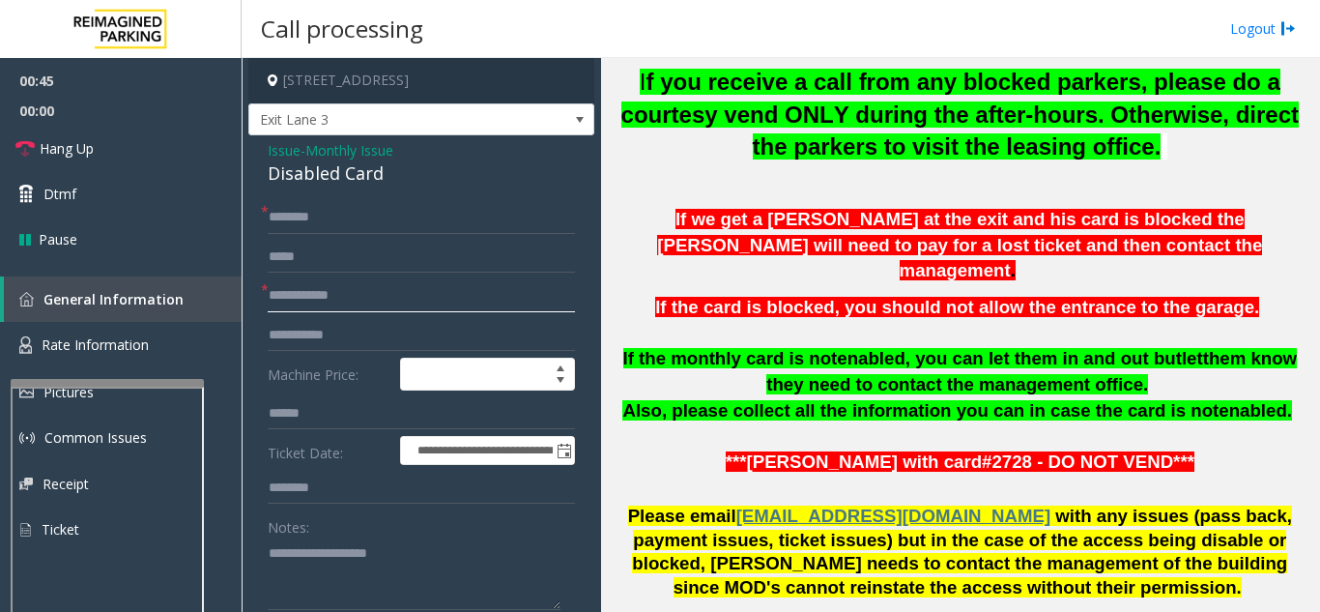
click at [349, 291] on input "text" at bounding box center [421, 295] width 307 height 33
type input "*"
type input "******"
click at [411, 214] on input "text" at bounding box center [421, 217] width 307 height 33
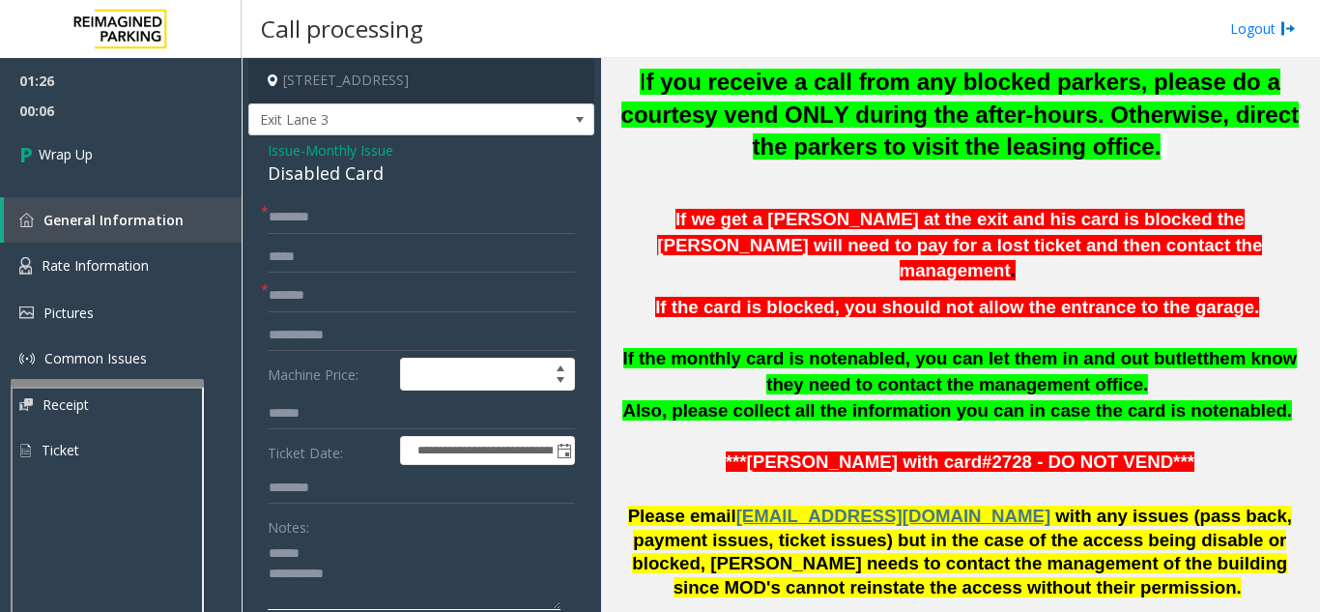
click at [330, 558] on textarea at bounding box center [414, 573] width 293 height 72
drag, startPoint x: 269, startPoint y: 173, endPoint x: 400, endPoint y: 183, distance: 131.8
click at [400, 183] on div "Disabled Card" at bounding box center [421, 173] width 307 height 26
click at [375, 571] on textarea at bounding box center [414, 573] width 293 height 72
type textarea "**********"
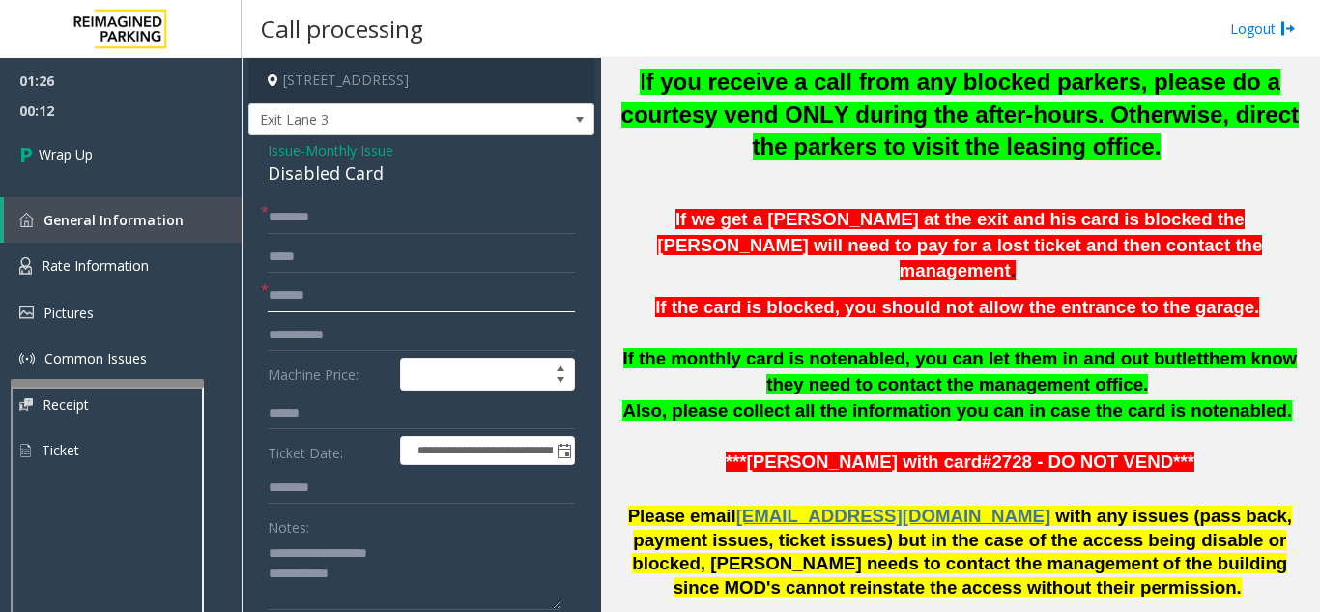
click at [302, 290] on input "******" at bounding box center [421, 295] width 307 height 33
type input "******"
click at [421, 206] on input "text" at bounding box center [421, 217] width 307 height 33
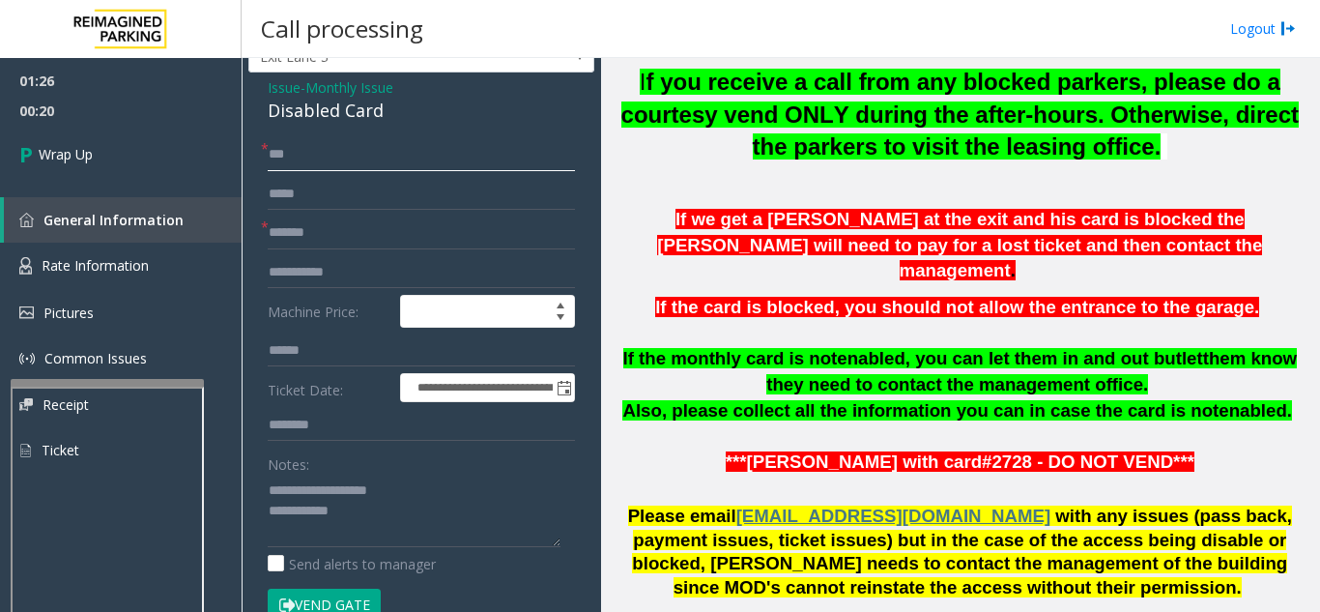
scroll to position [97, 0]
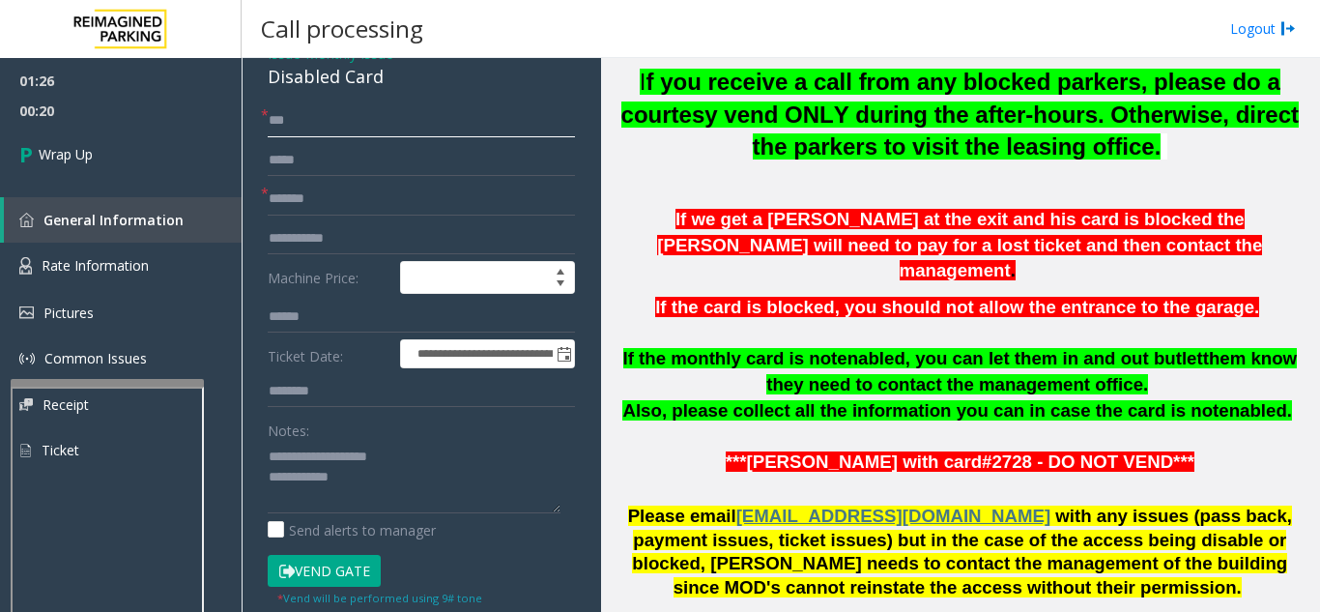
type input "**"
click at [440, 487] on textarea at bounding box center [414, 477] width 293 height 72
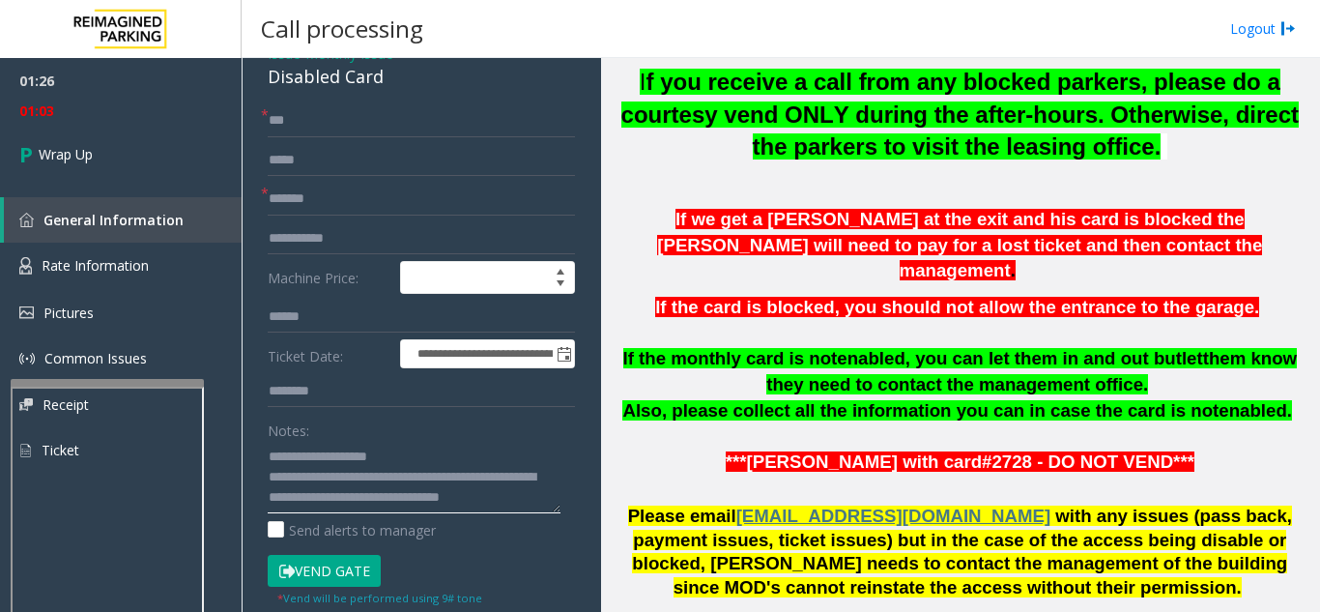
scroll to position [14, 0]
type textarea "**********"
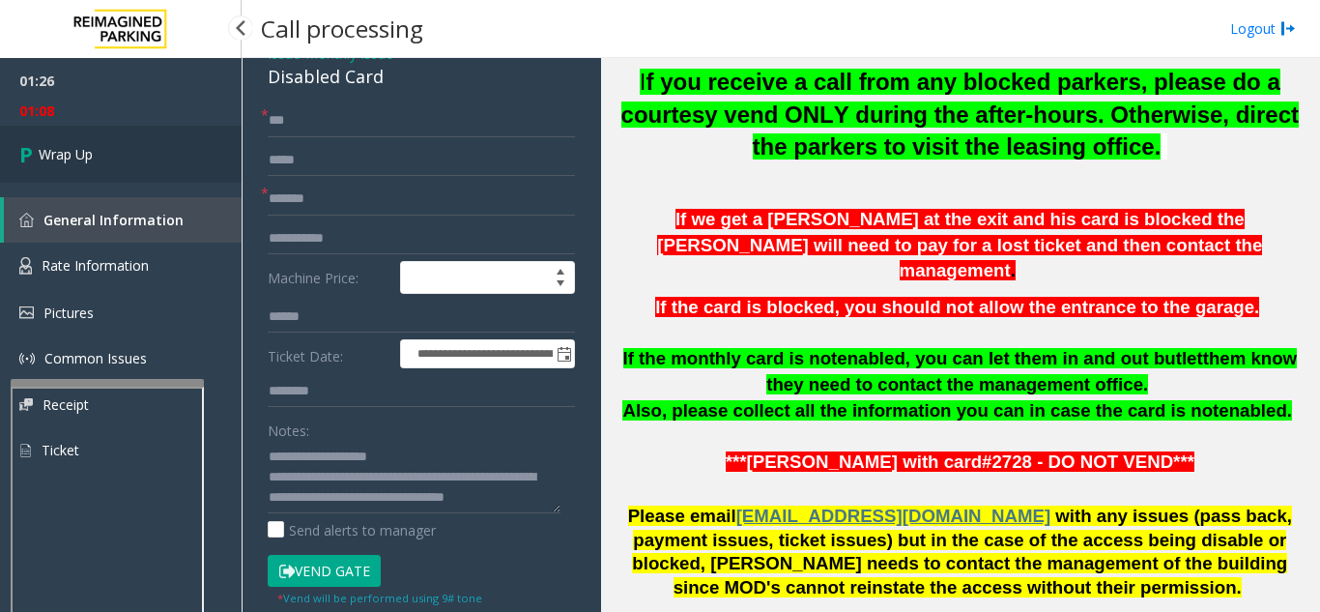
click at [135, 176] on link "Wrap Up" at bounding box center [121, 154] width 242 height 57
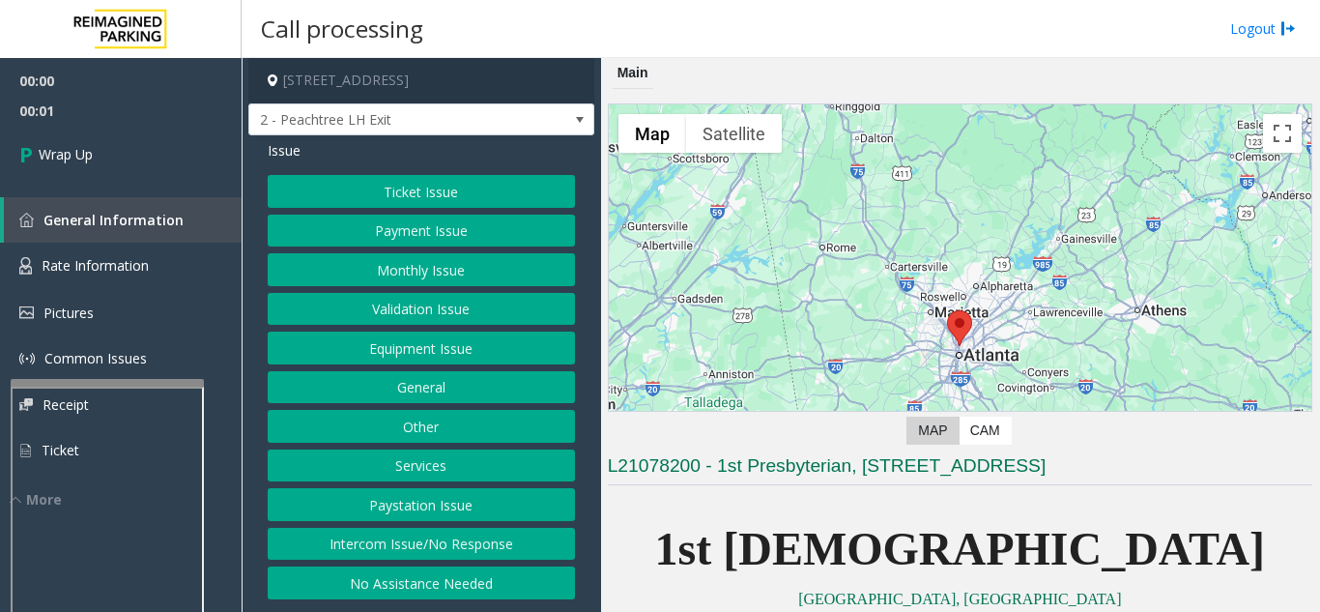
click at [456, 541] on button "Intercom Issue/No Response" at bounding box center [421, 544] width 307 height 33
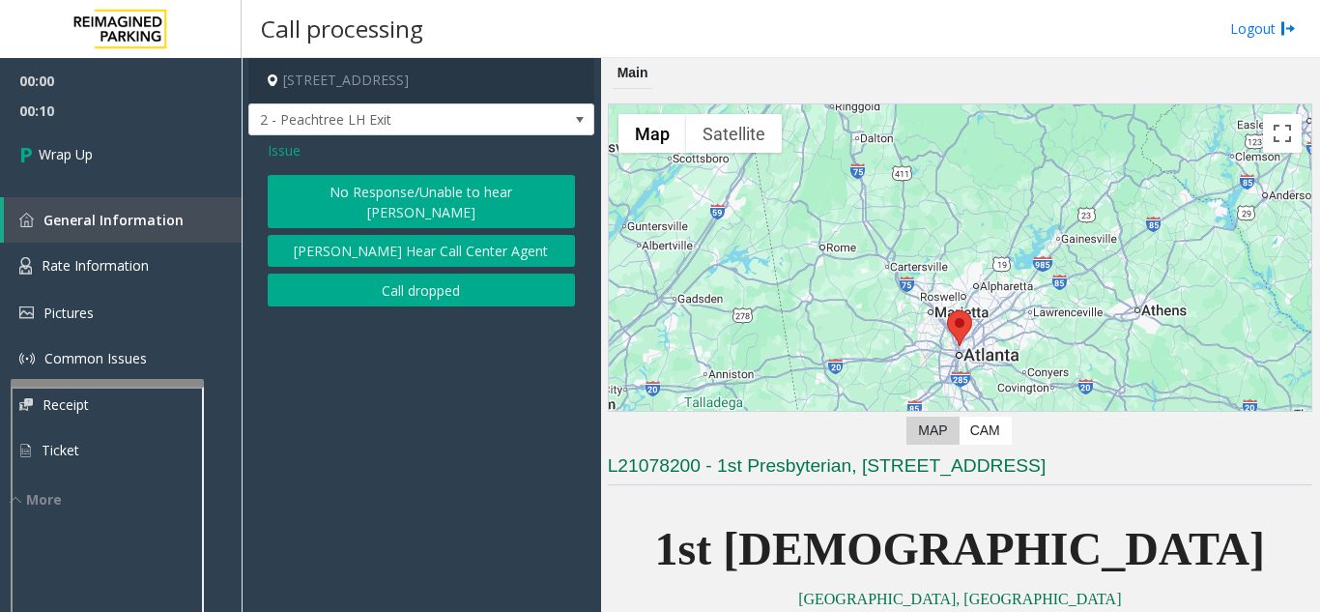
click at [416, 273] on button "Call dropped" at bounding box center [421, 289] width 307 height 33
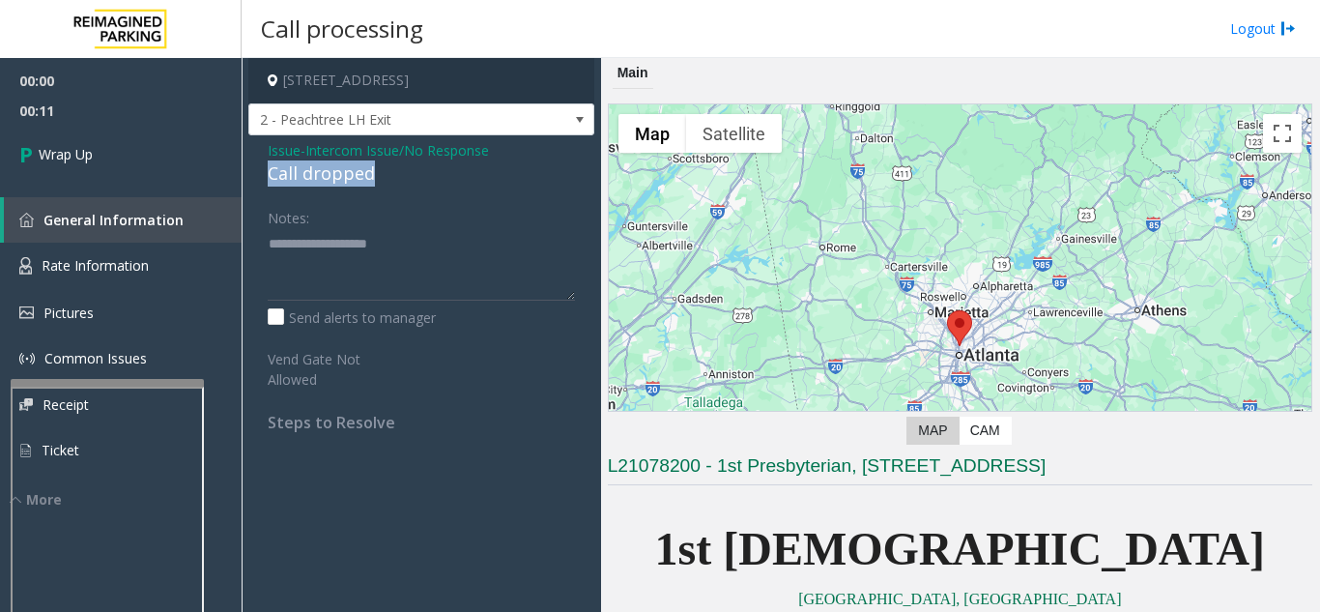
drag, startPoint x: 259, startPoint y: 170, endPoint x: 388, endPoint y: 169, distance: 129.5
click at [388, 169] on div "Issue - Intercom Issue/No Response Call dropped Notes: Send alerts to manager V…" at bounding box center [421, 293] width 346 height 316
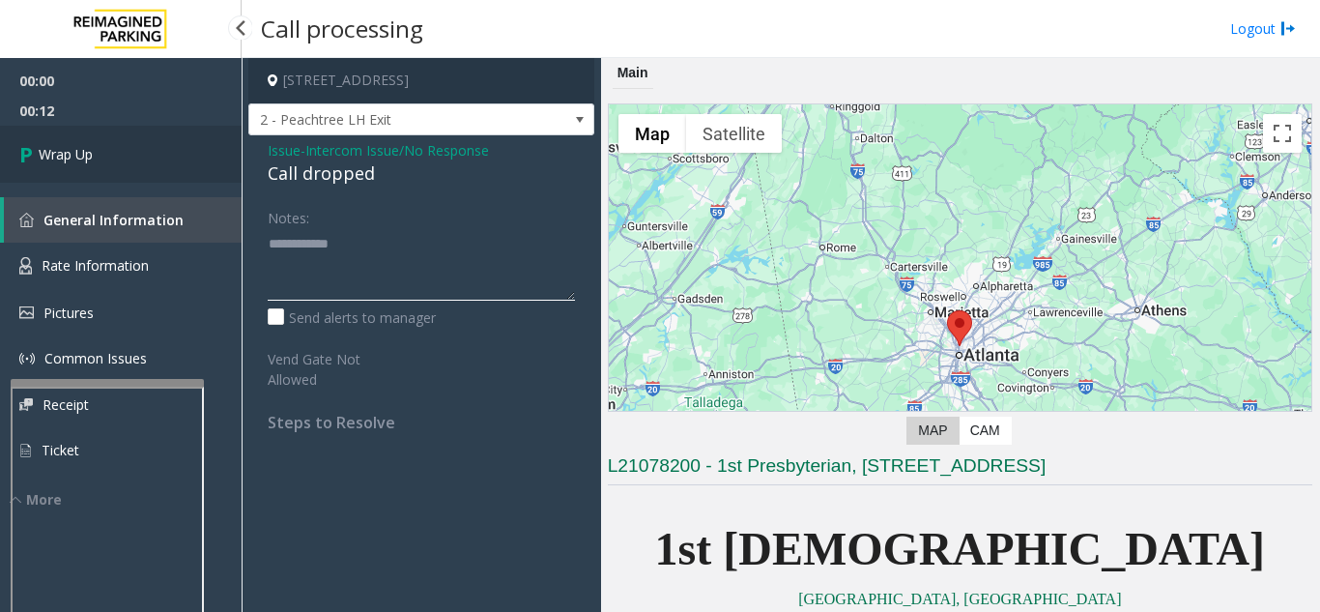
type textarea "**********"
click at [166, 178] on link "Wrap Up" at bounding box center [121, 154] width 242 height 57
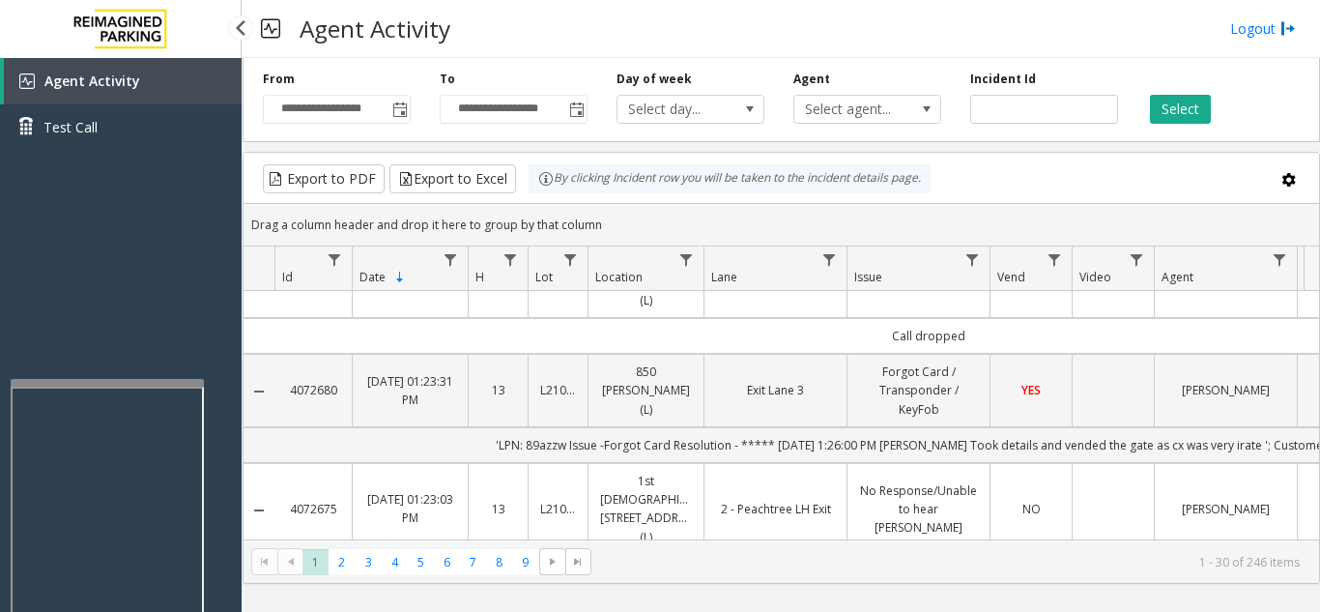
scroll to position [290, 0]
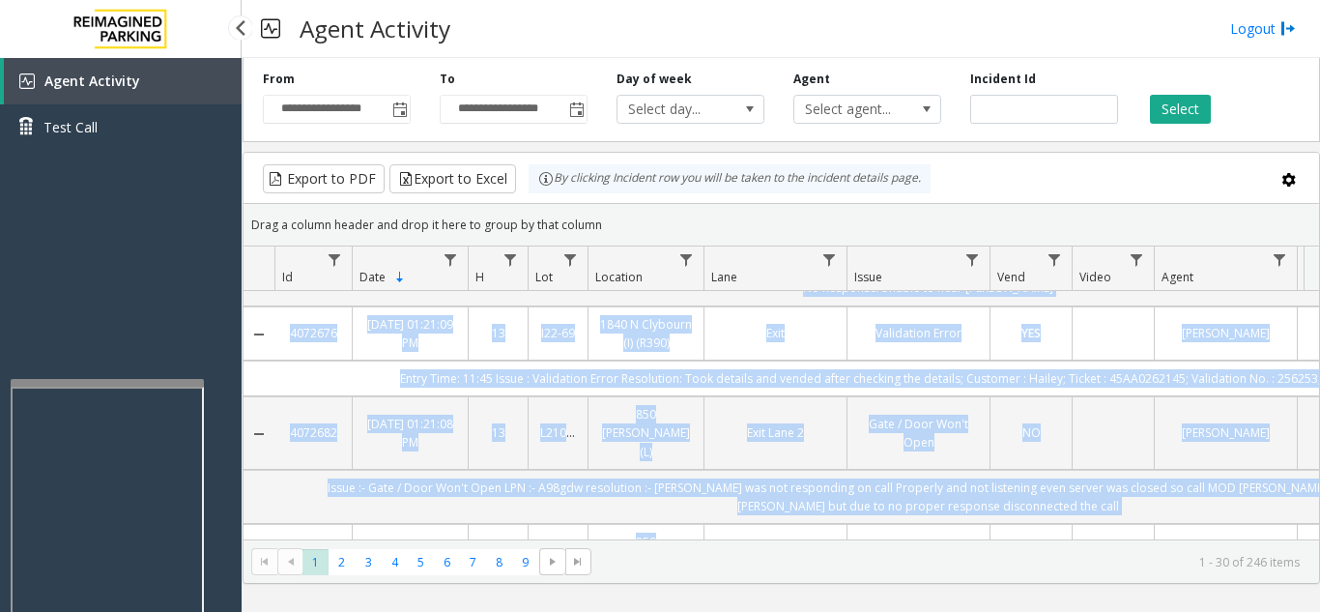
drag, startPoint x: 838, startPoint y: 524, endPoint x: 858, endPoint y: 525, distance: 20.3
click at [858, 525] on div "4072681 Sep 7, 2025 01:24:24 PM 13 L21078200 1st Presbyterian, 1337 Peachtree S…" at bounding box center [781, 415] width 1075 height 248
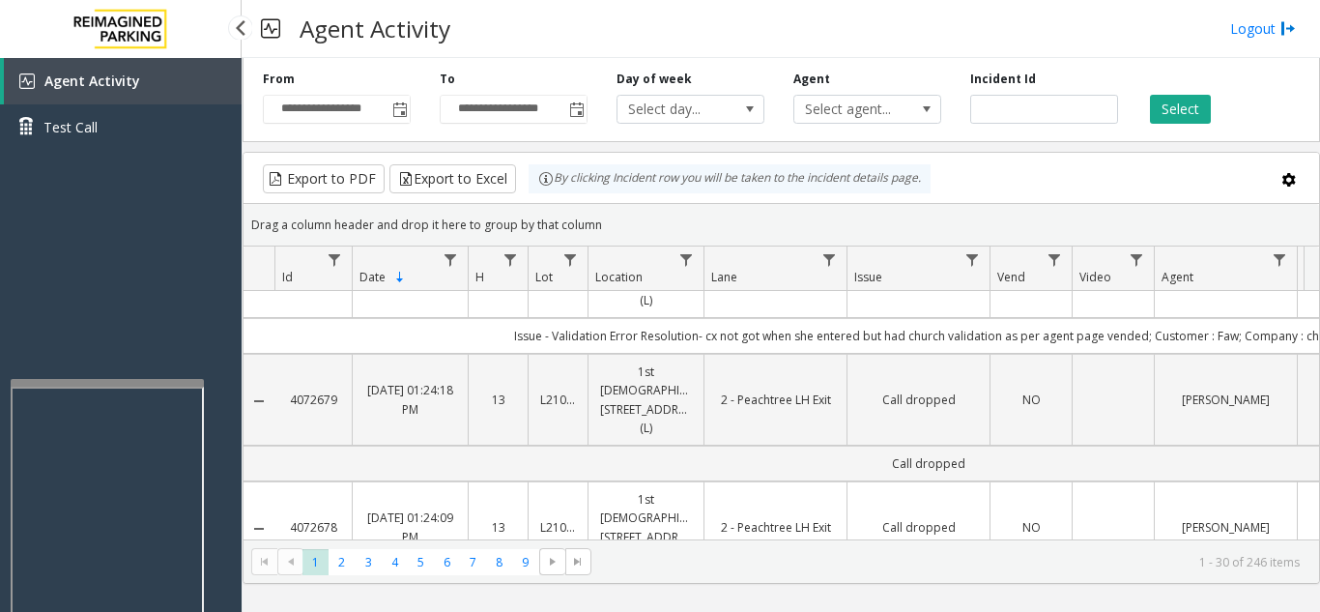
scroll to position [61, 0]
click at [1112, 386] on td "Data table" at bounding box center [1113, 403] width 82 height 92
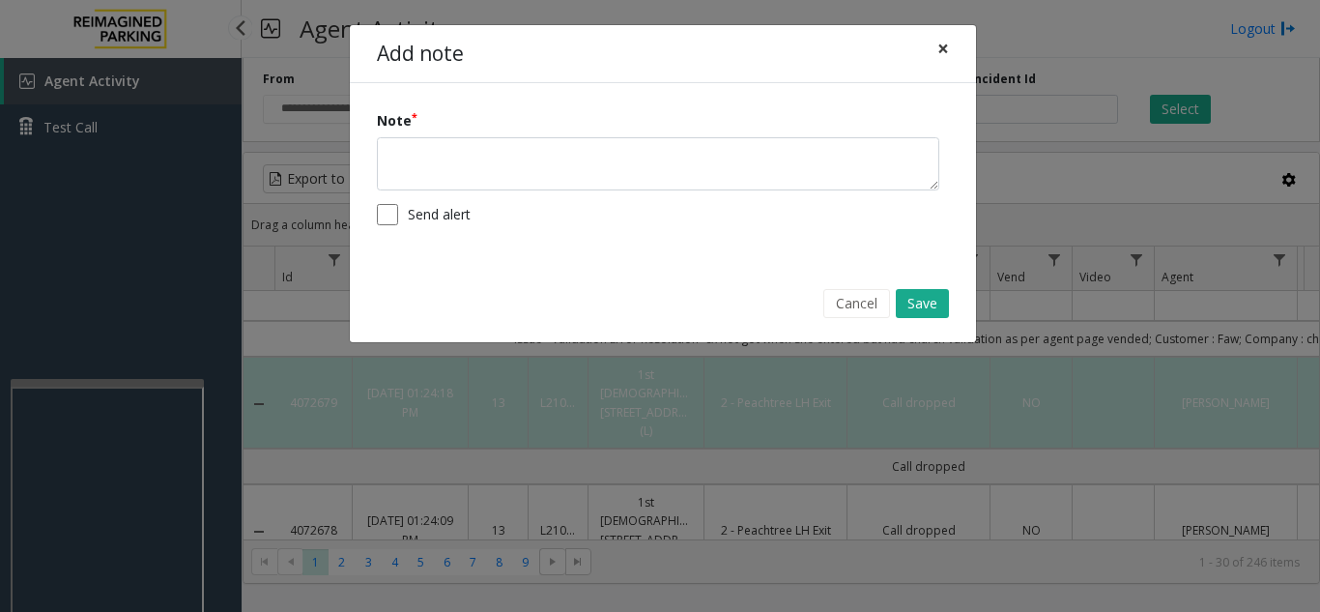
click at [934, 48] on button "×" at bounding box center [943, 48] width 39 height 47
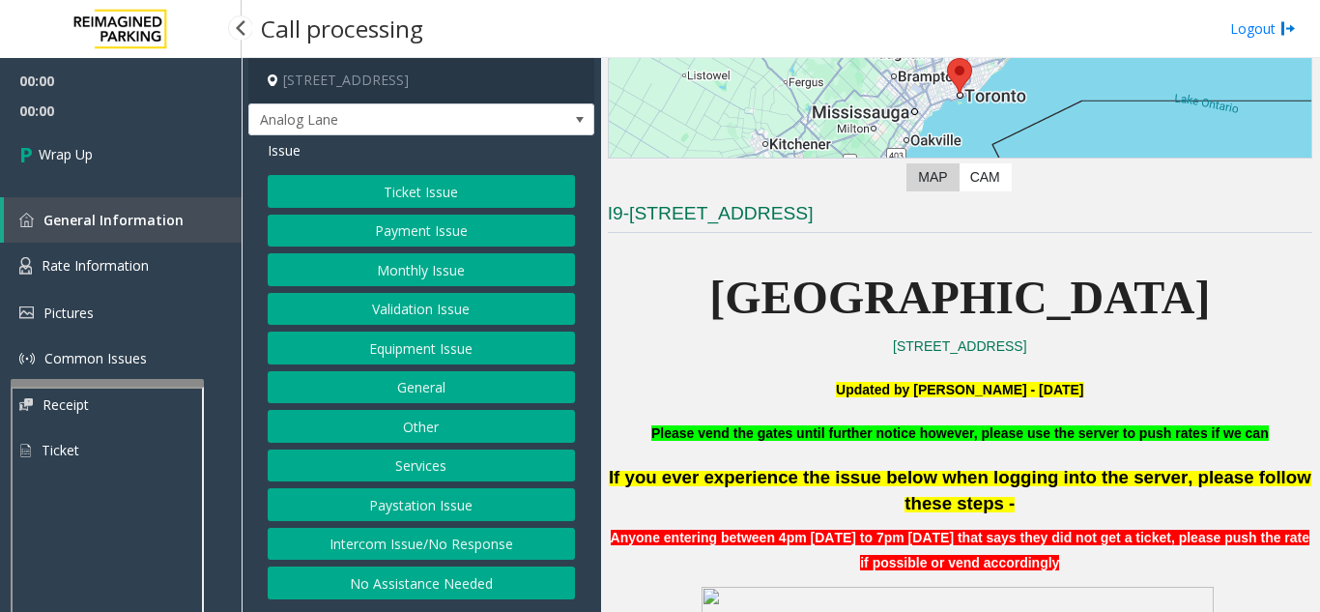
scroll to position [290, 0]
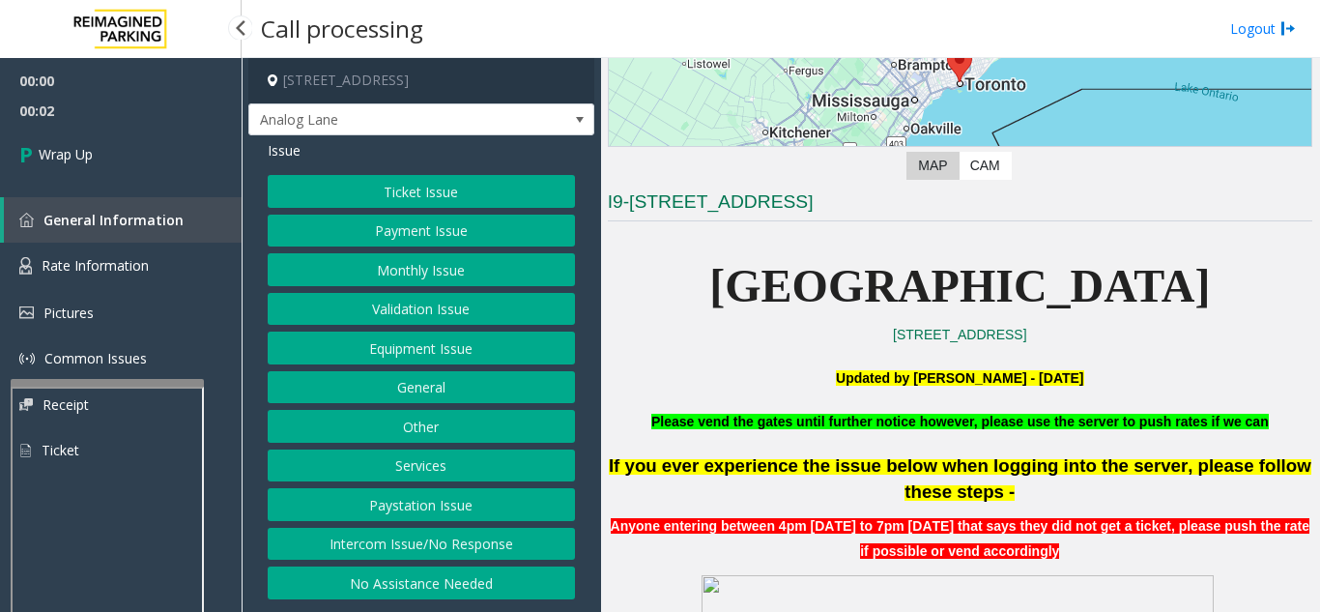
click at [521, 558] on button "Intercom Issue/No Response" at bounding box center [421, 544] width 307 height 33
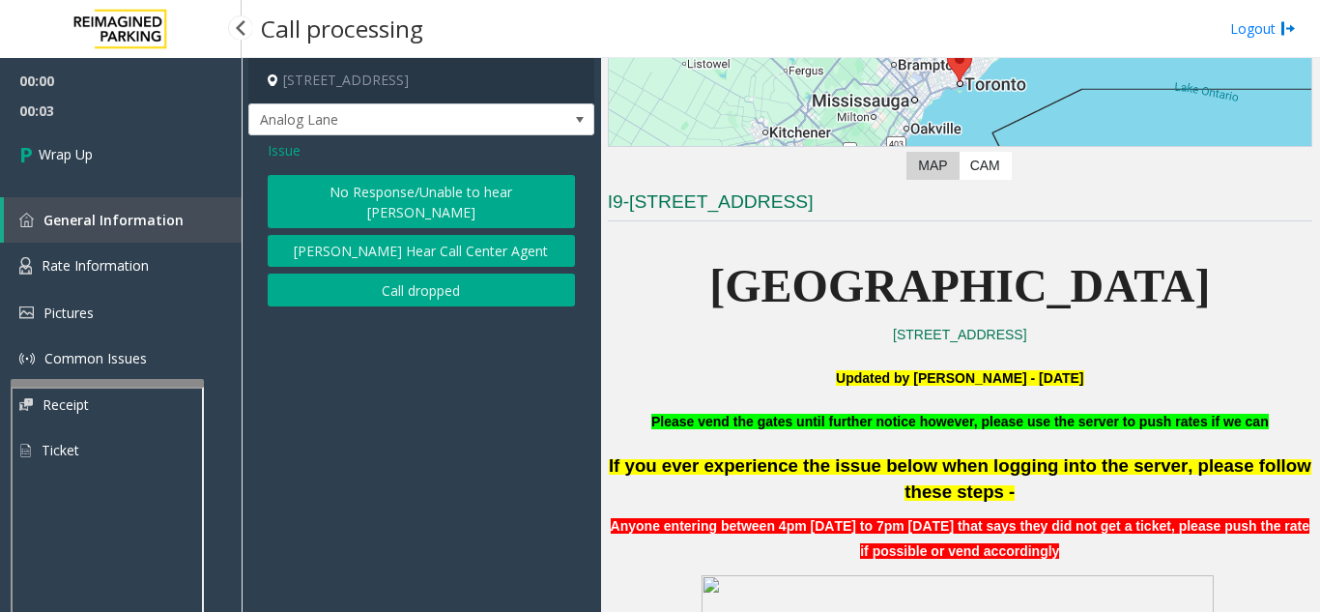
click at [390, 277] on button "Call dropped" at bounding box center [421, 289] width 307 height 33
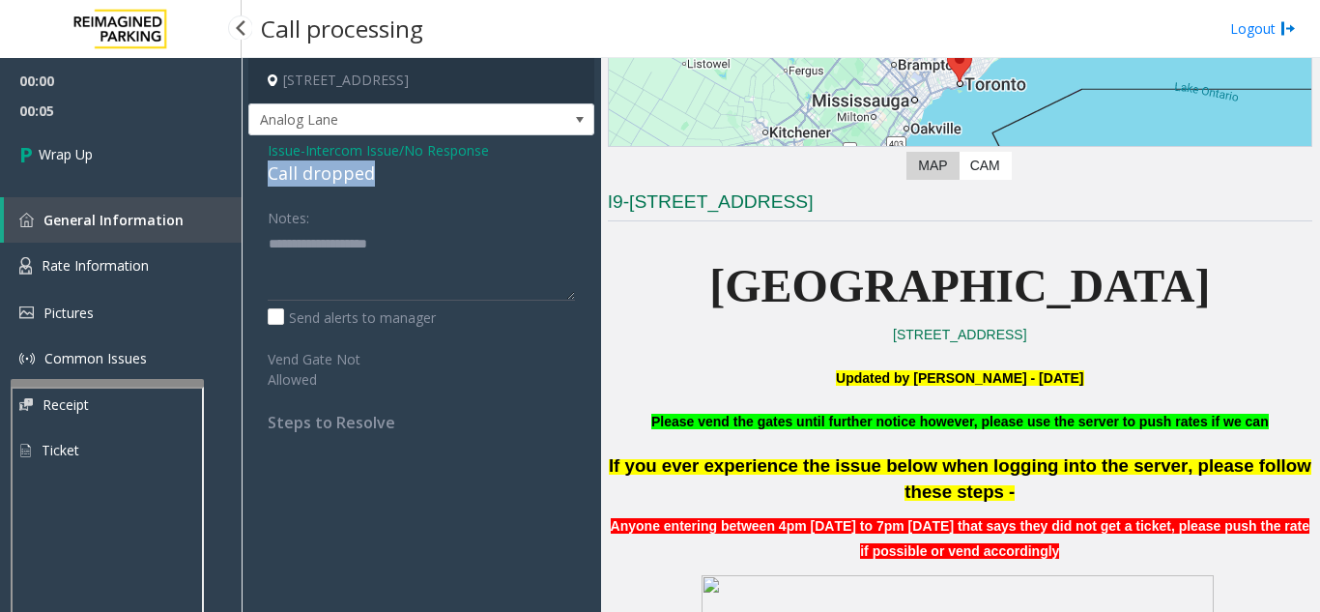
drag, startPoint x: 264, startPoint y: 176, endPoint x: 389, endPoint y: 168, distance: 125.9
click at [389, 168] on div "Issue - Intercom Issue/No Response Call dropped Notes: Send alerts to manager V…" at bounding box center [421, 293] width 346 height 316
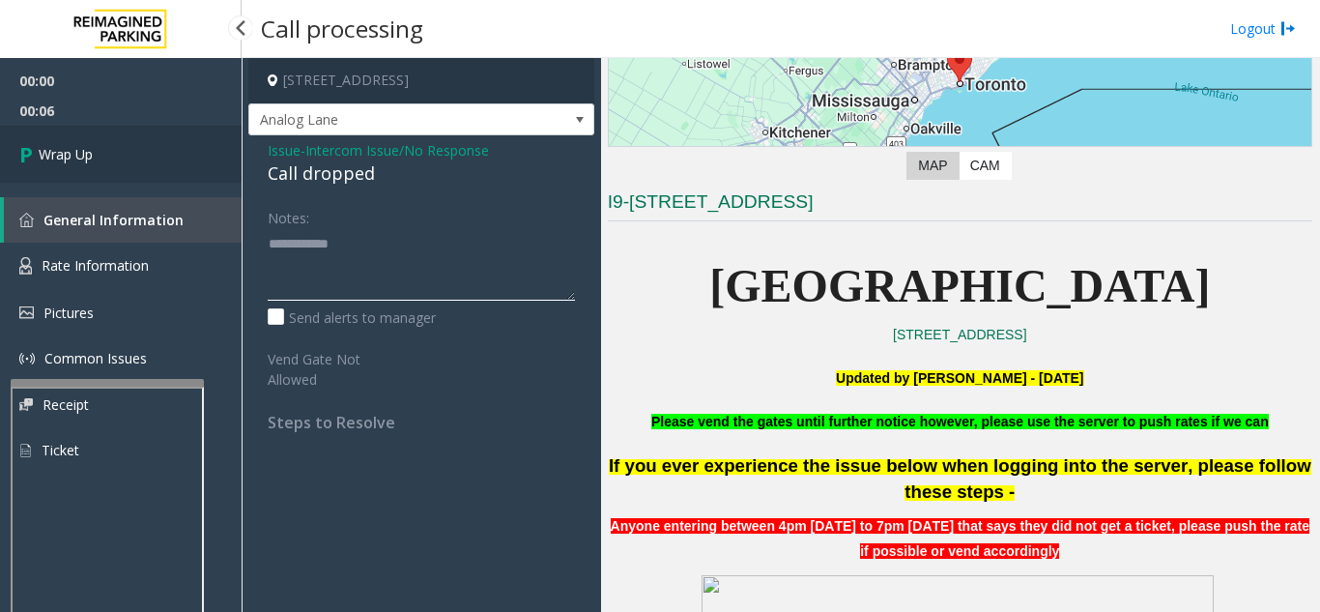
type textarea "**********"
click at [167, 166] on link "Wrap Up" at bounding box center [121, 154] width 242 height 57
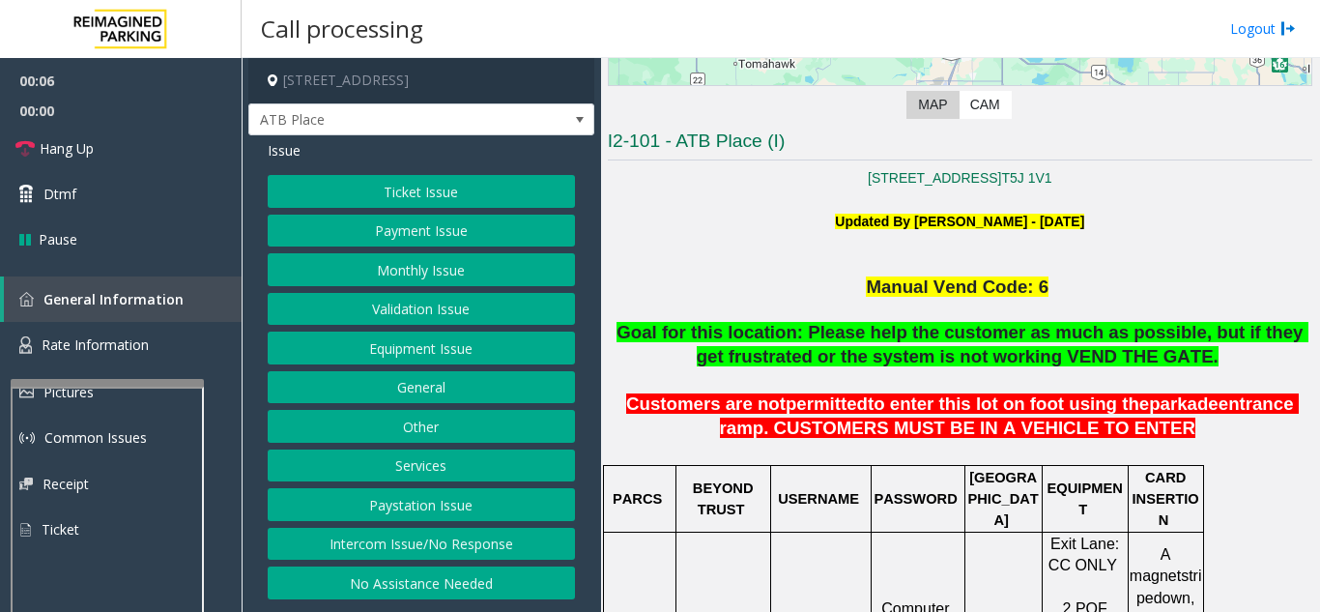
scroll to position [387, 0]
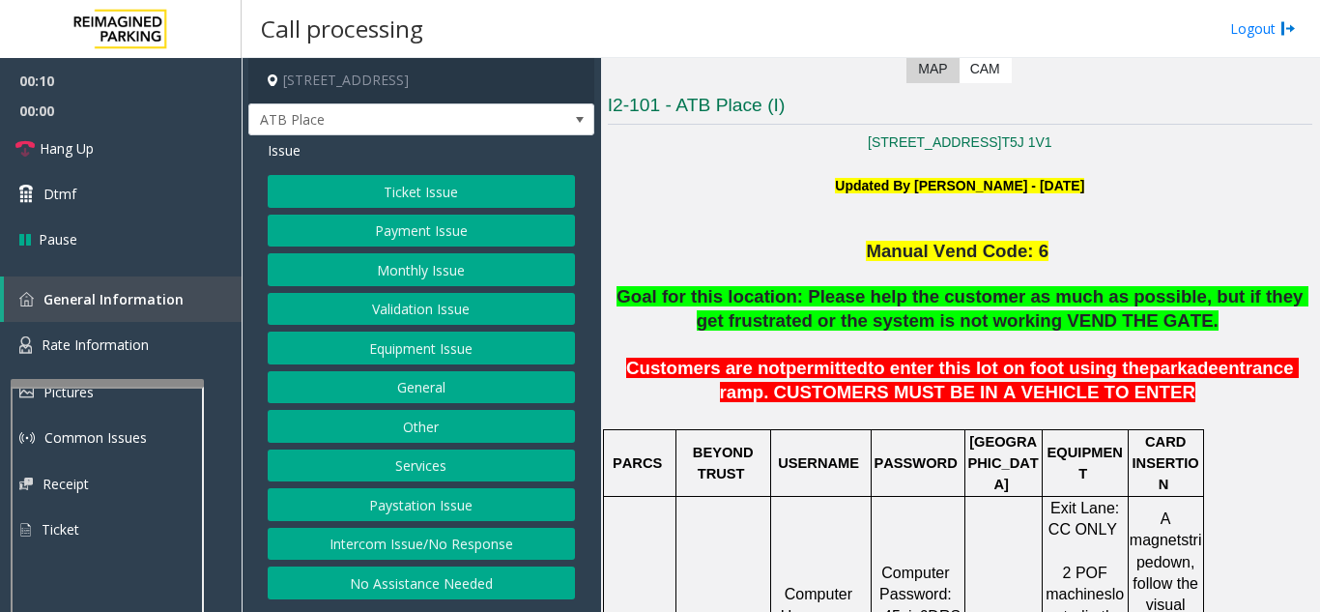
click at [443, 530] on button "Intercom Issue/No Response" at bounding box center [421, 544] width 307 height 33
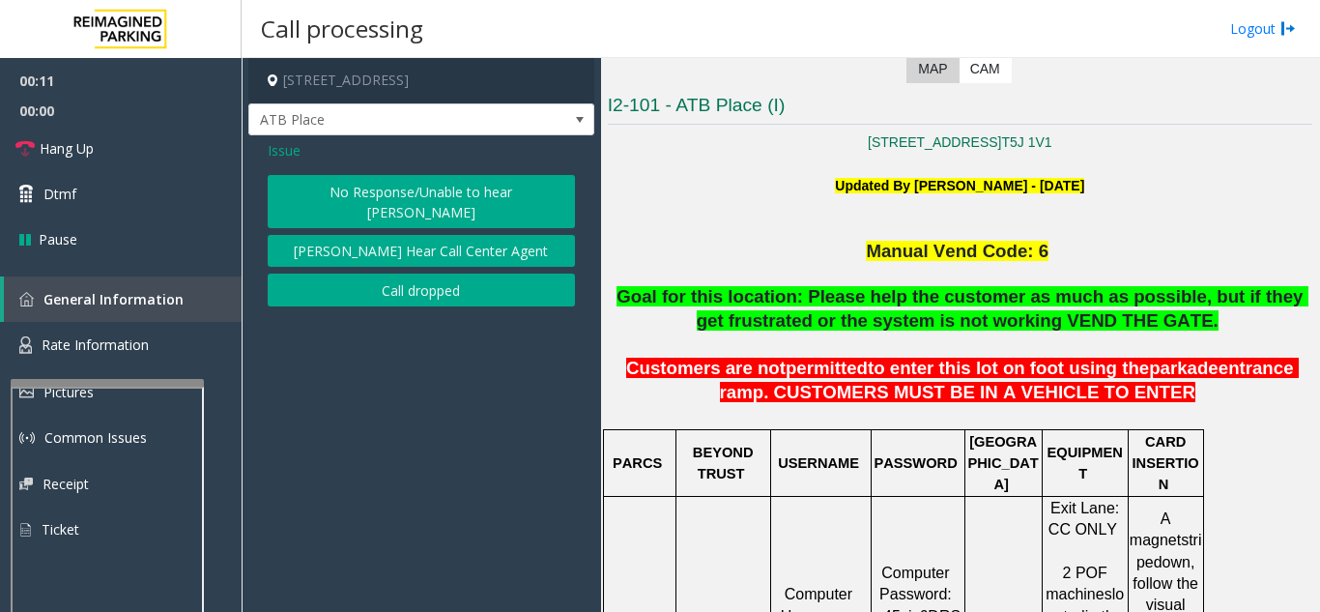
click at [414, 186] on button "No Response/Unable to hear [PERSON_NAME]" at bounding box center [421, 201] width 307 height 53
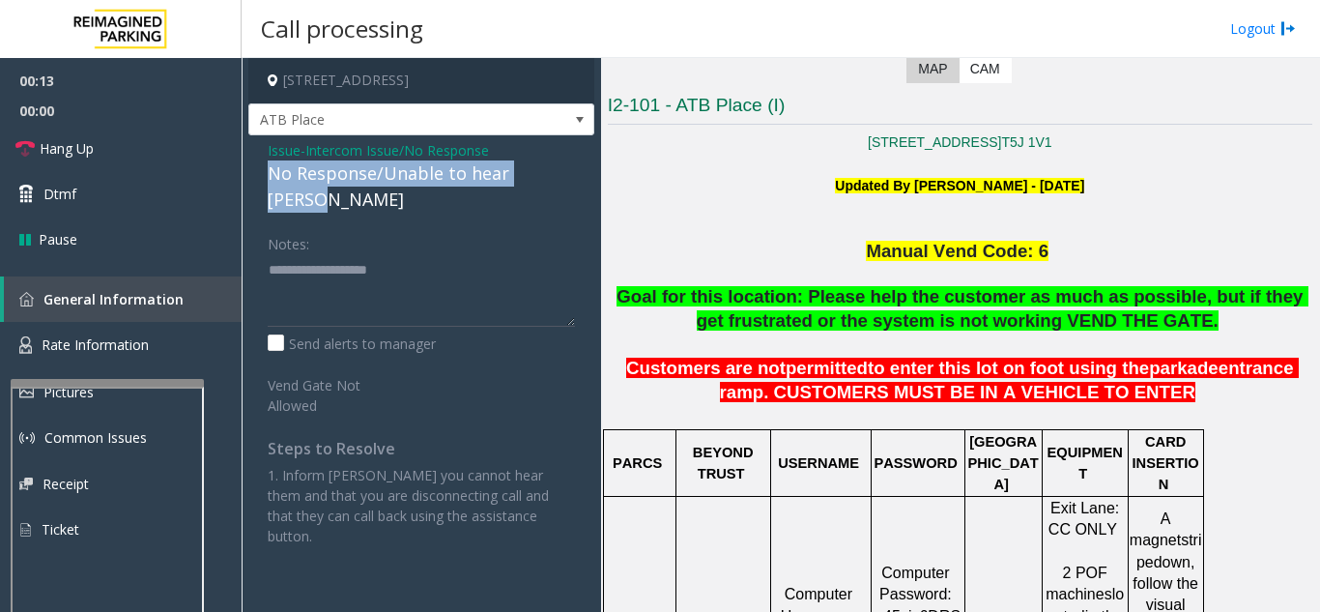
drag, startPoint x: 263, startPoint y: 171, endPoint x: 567, endPoint y: 170, distance: 304.4
click at [567, 170] on div "Issue - Intercom Issue/No Response No Response/Unable to hear parker Notes: Sen…" at bounding box center [421, 350] width 346 height 430
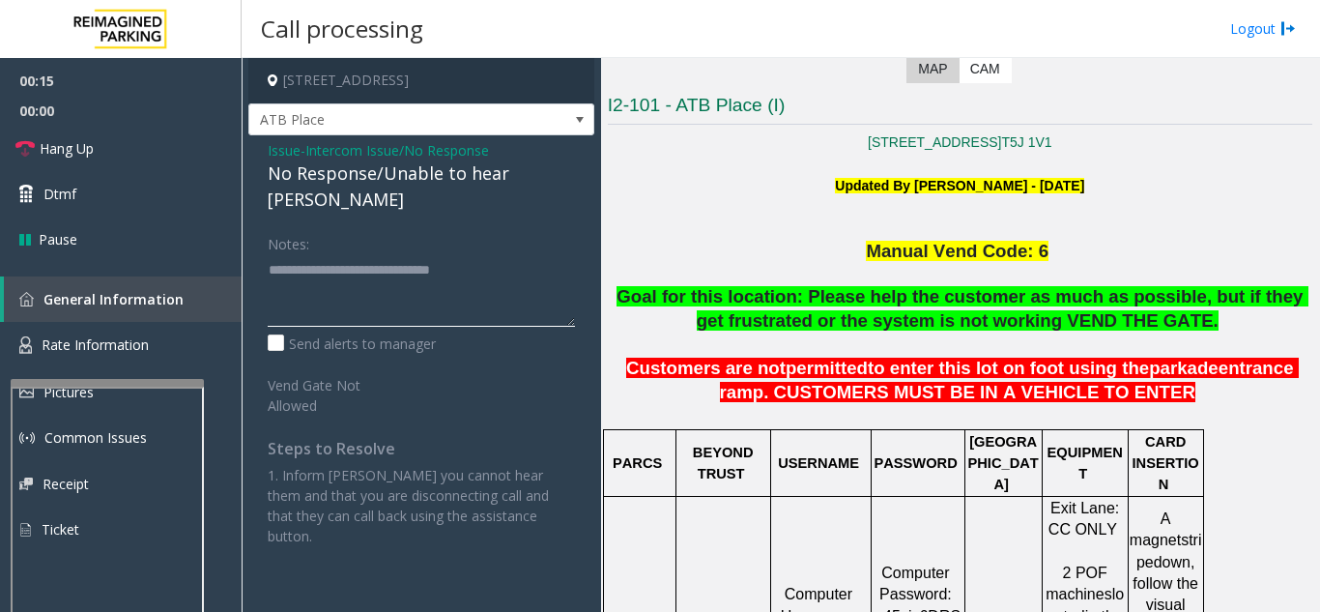
type textarea "**********"
click at [521, 227] on div "Notes:" at bounding box center [421, 277] width 307 height 100
click at [202, 149] on link "Hang Up" at bounding box center [121, 148] width 242 height 45
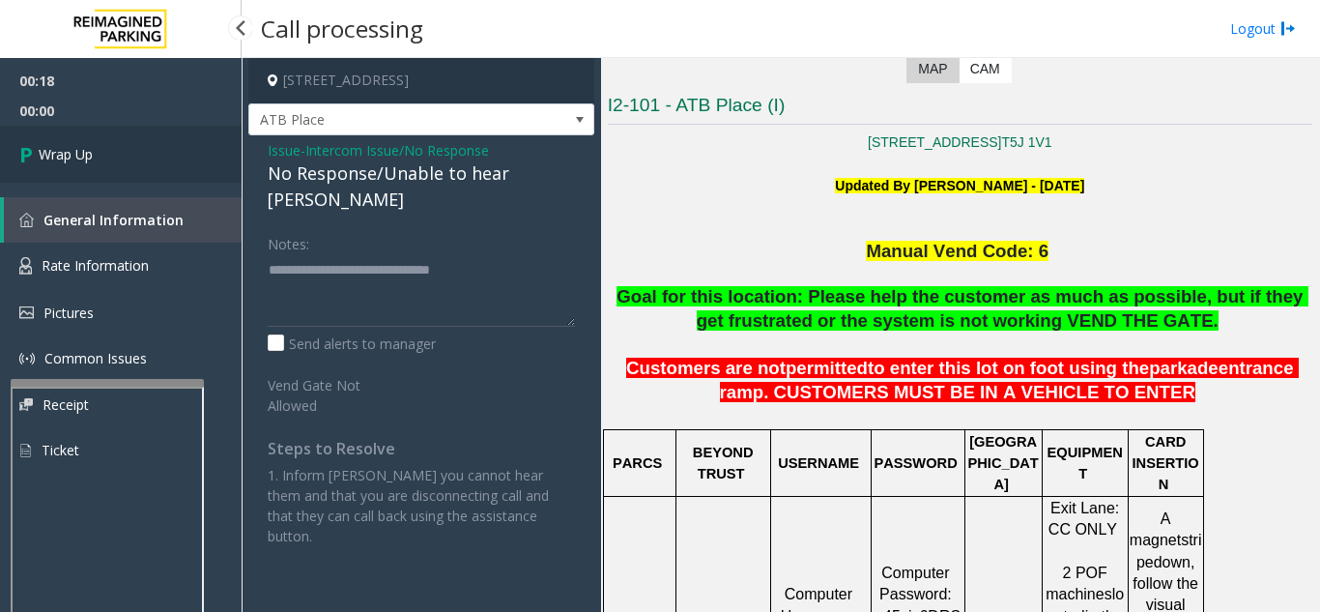
click at [163, 170] on link "Wrap Up" at bounding box center [121, 154] width 242 height 57
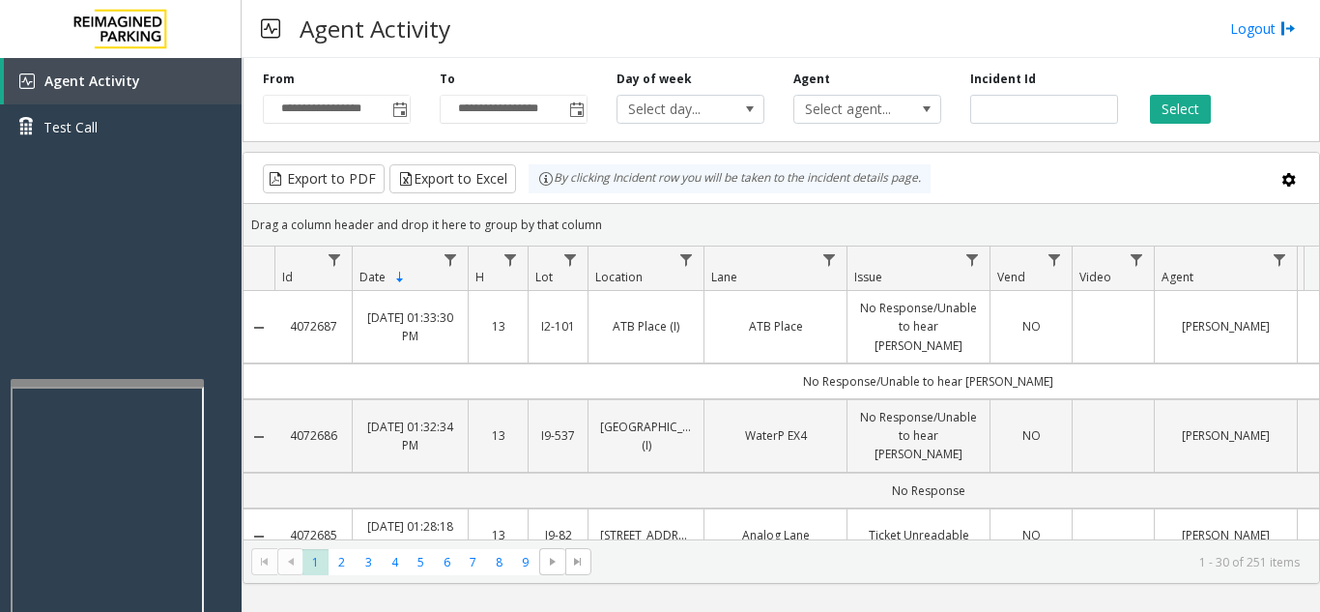
drag, startPoint x: 346, startPoint y: 311, endPoint x: 281, endPoint y: 320, distance: 65.3
click at [281, 320] on td "4072687" at bounding box center [312, 327] width 77 height 72
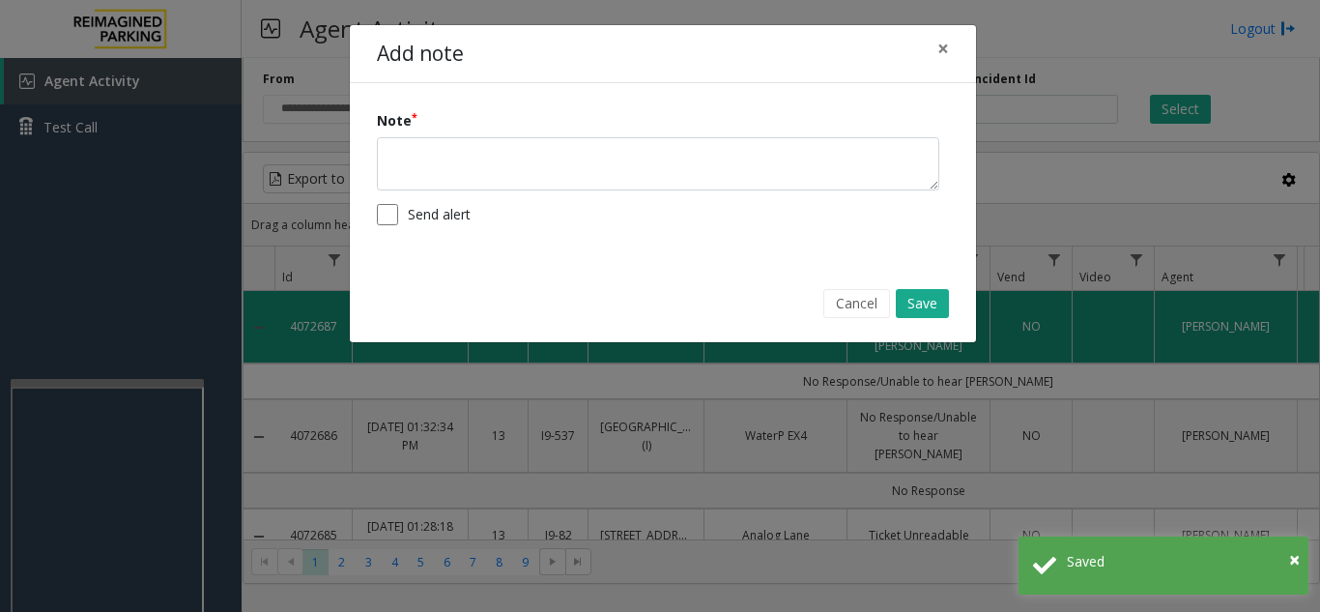
copy link "4072687"
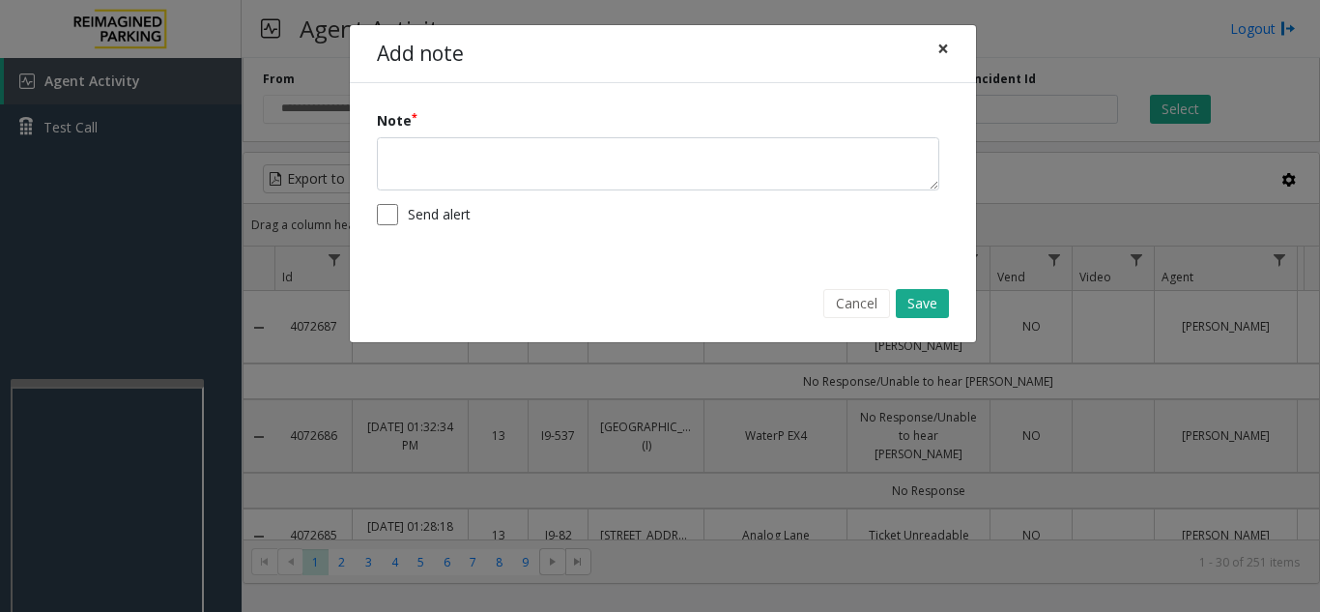
click at [942, 54] on span "×" at bounding box center [943, 48] width 12 height 27
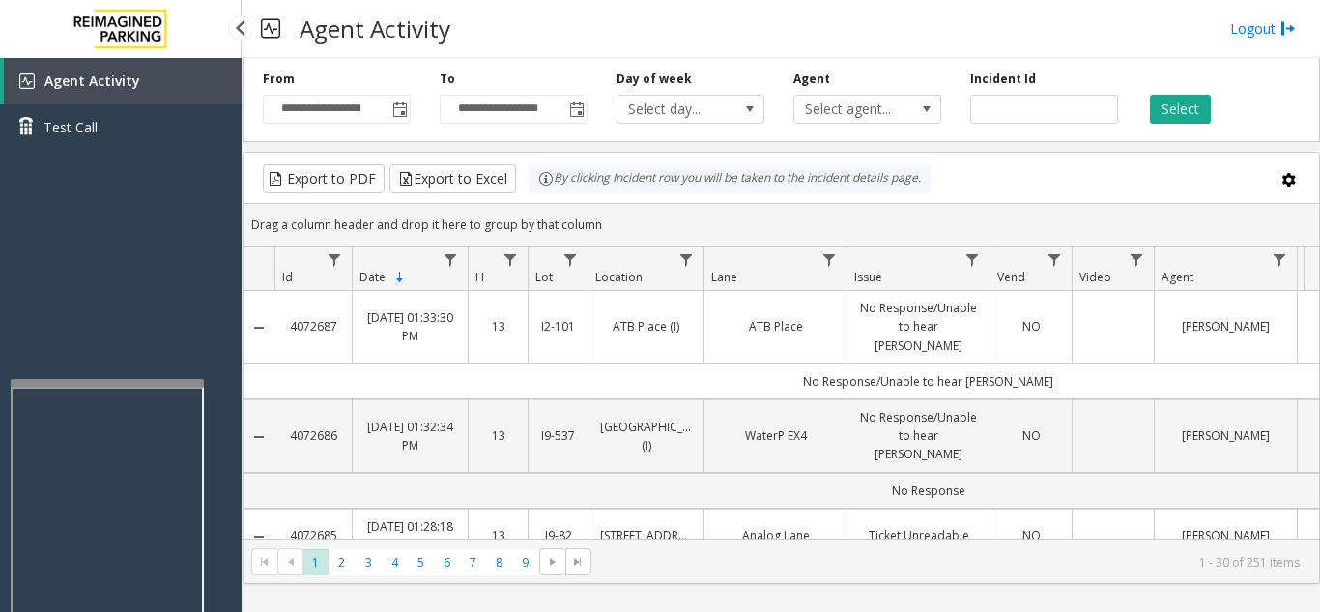
click at [188, 256] on div "Agent Activity Test Call" at bounding box center [121, 364] width 242 height 612
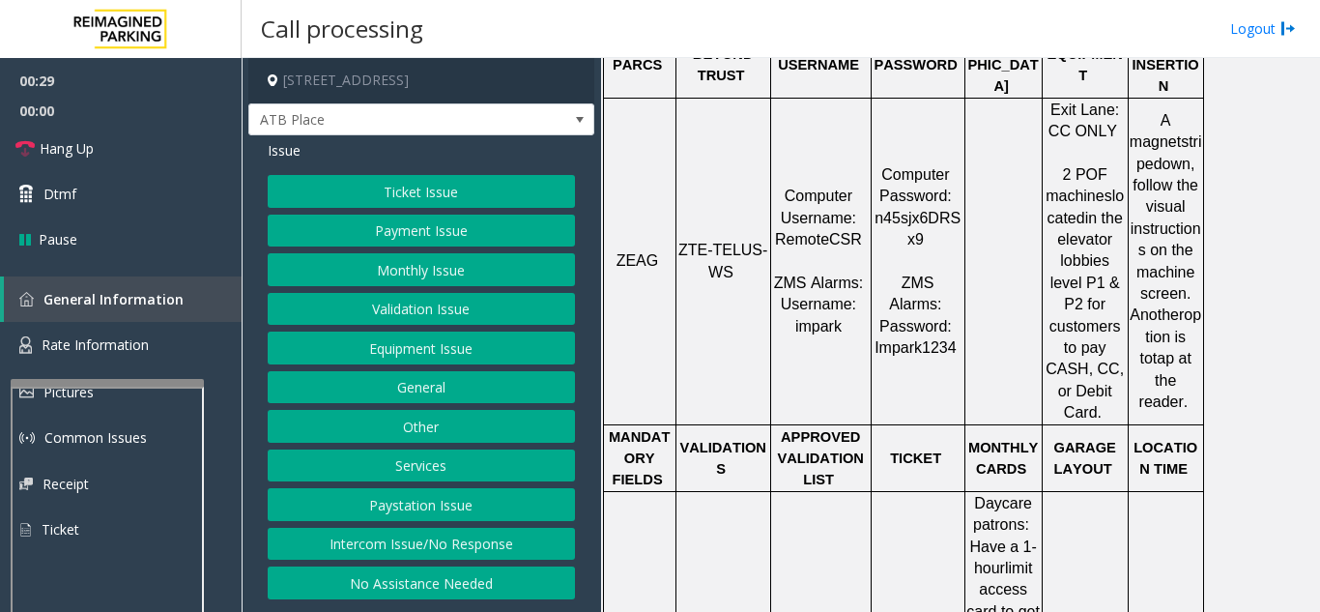
scroll to position [676, 0]
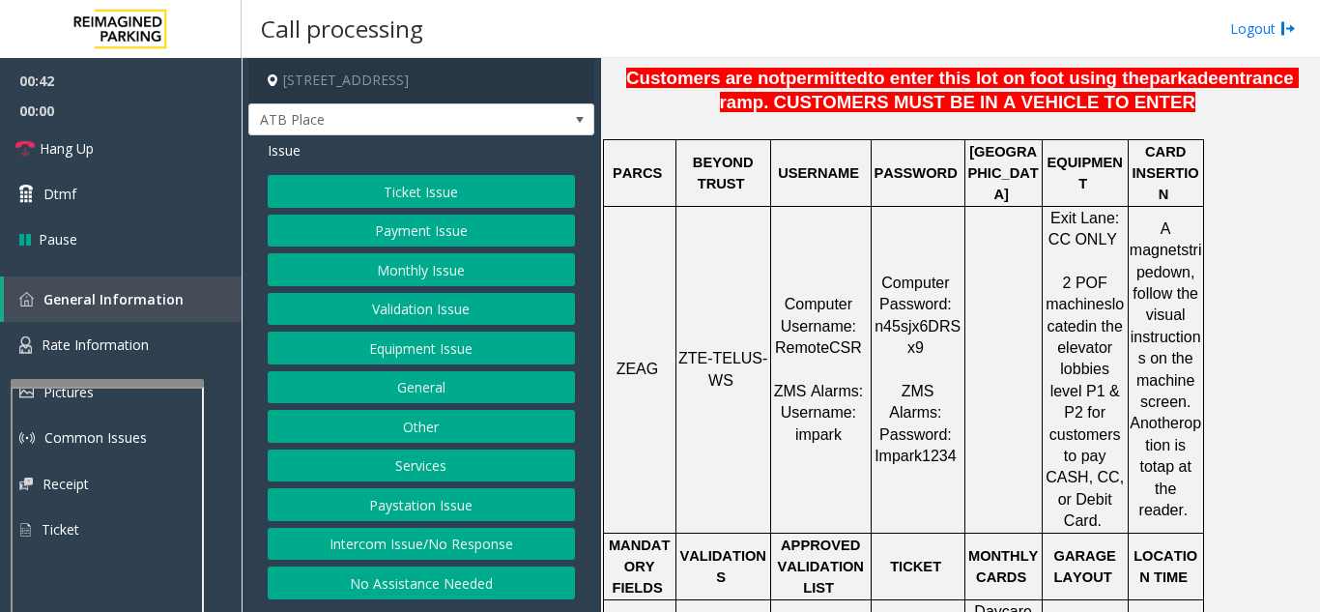
click at [456, 239] on button "Payment Issue" at bounding box center [421, 231] width 307 height 33
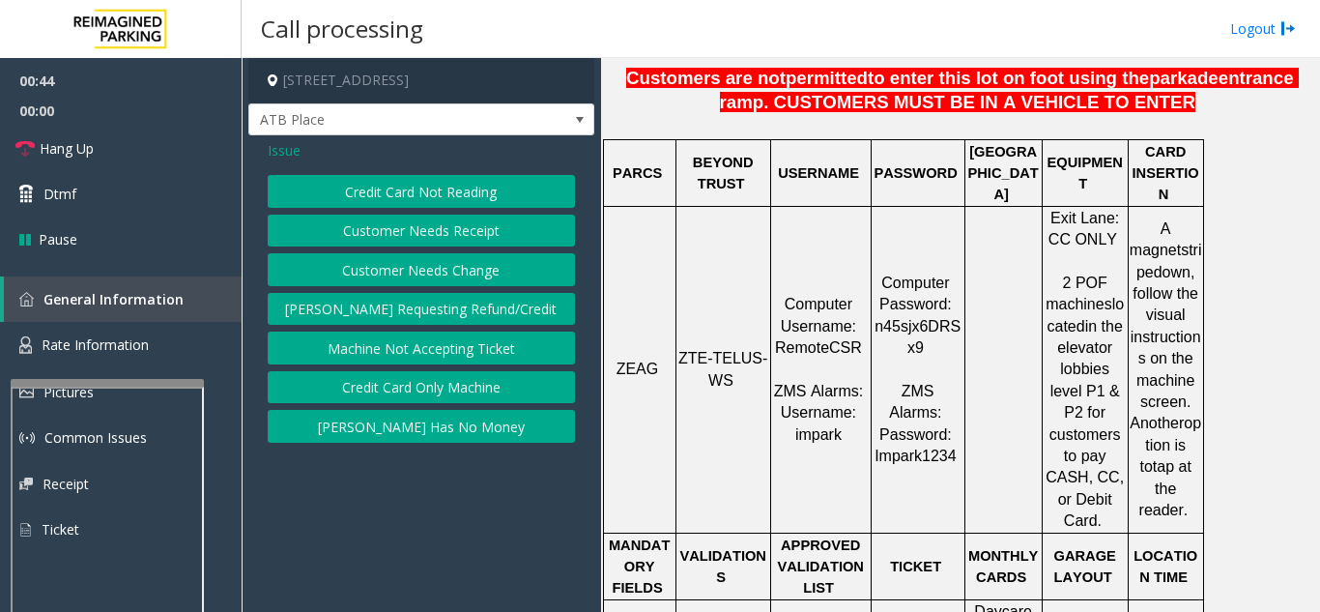
click at [450, 199] on button "Credit Card Not Reading" at bounding box center [421, 191] width 307 height 33
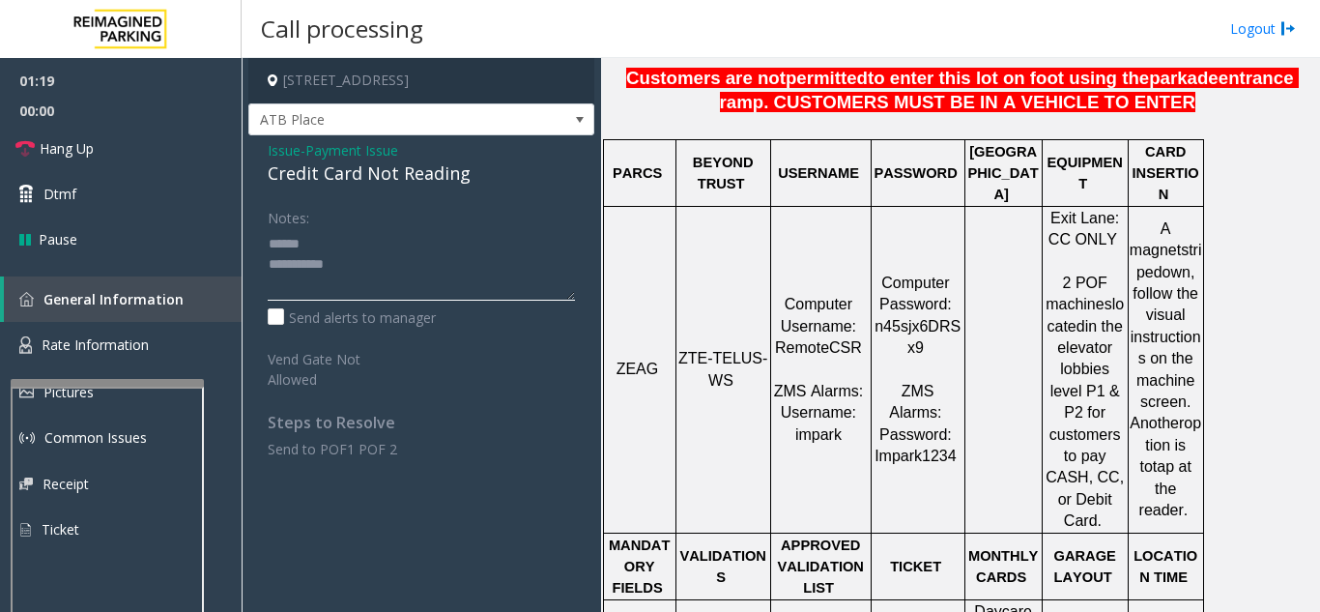
click at [345, 236] on textarea at bounding box center [421, 264] width 307 height 72
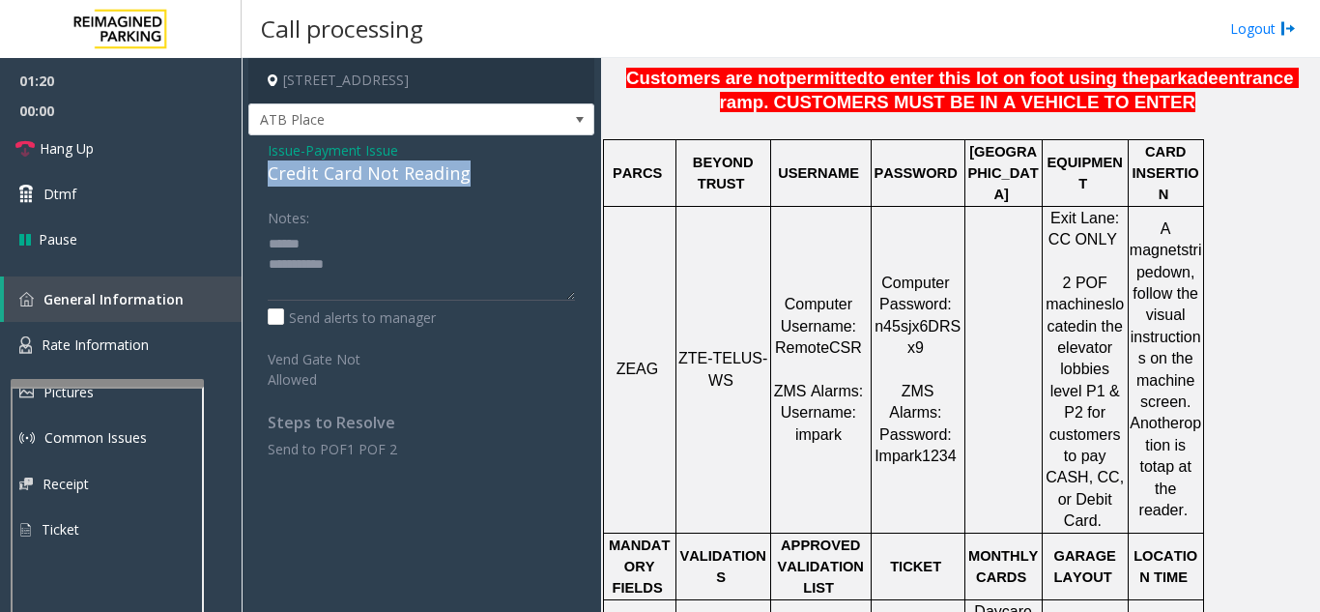
drag, startPoint x: 341, startPoint y: 190, endPoint x: 502, endPoint y: 176, distance: 162.0
click at [502, 176] on div "Issue - Payment Issue Credit Card Not Reading Notes: Send alerts to manager Ven…" at bounding box center [421, 306] width 346 height 343
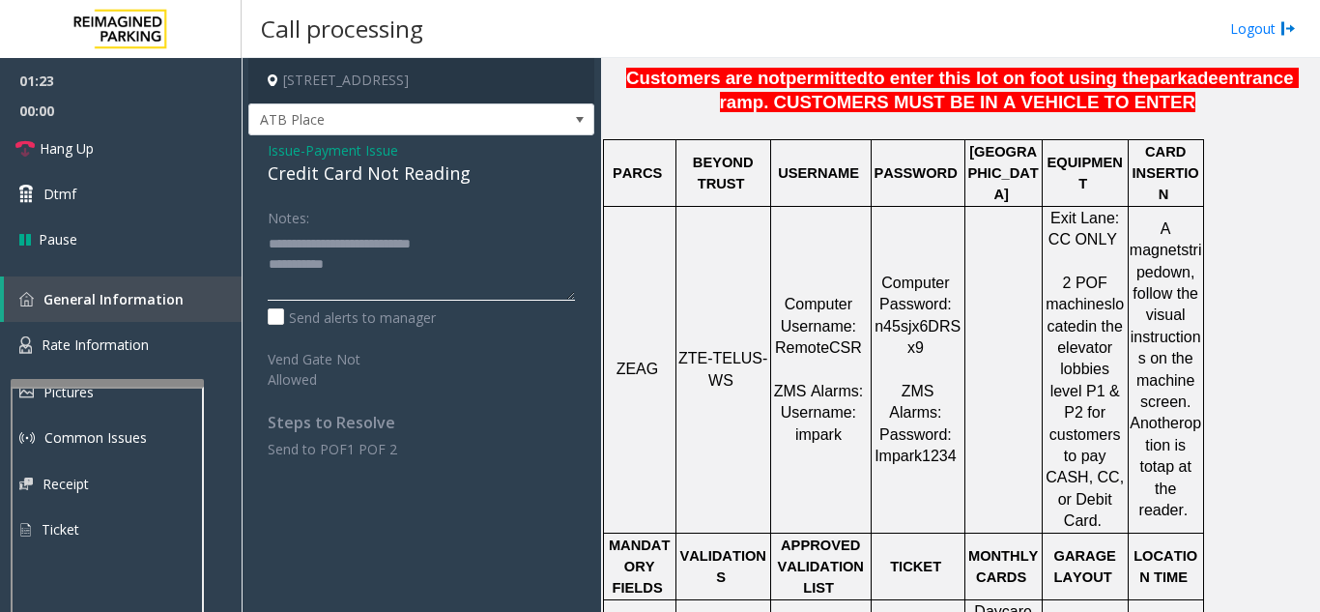
click at [421, 267] on textarea at bounding box center [421, 264] width 307 height 72
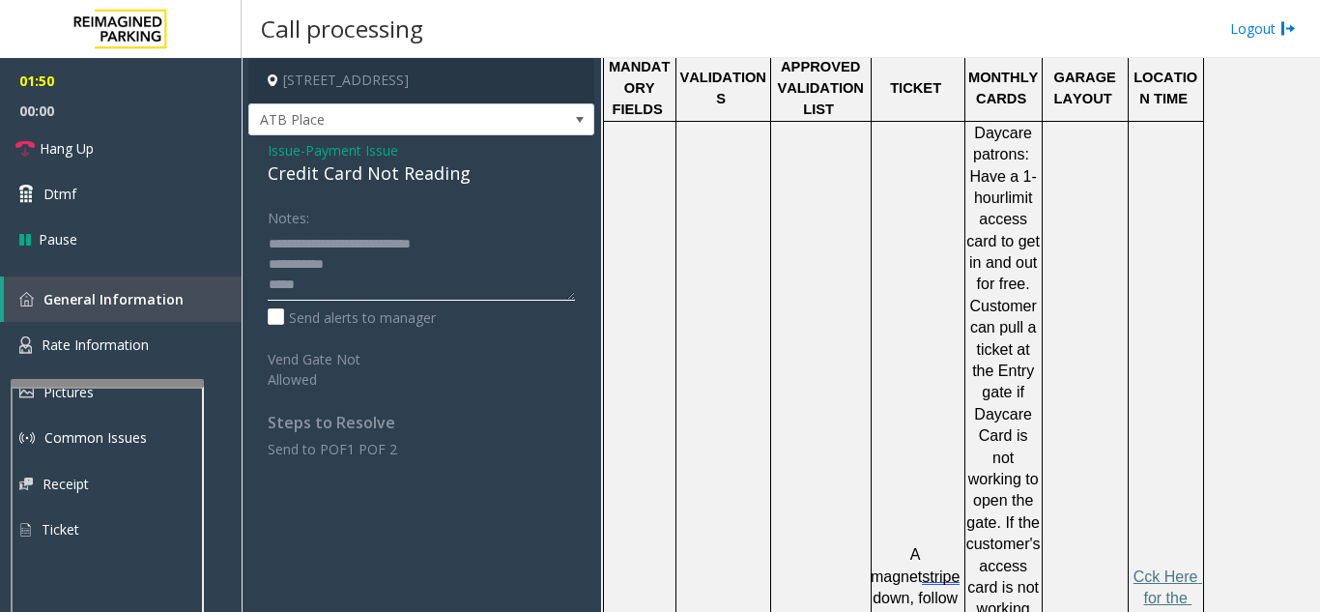
scroll to position [1160, 0]
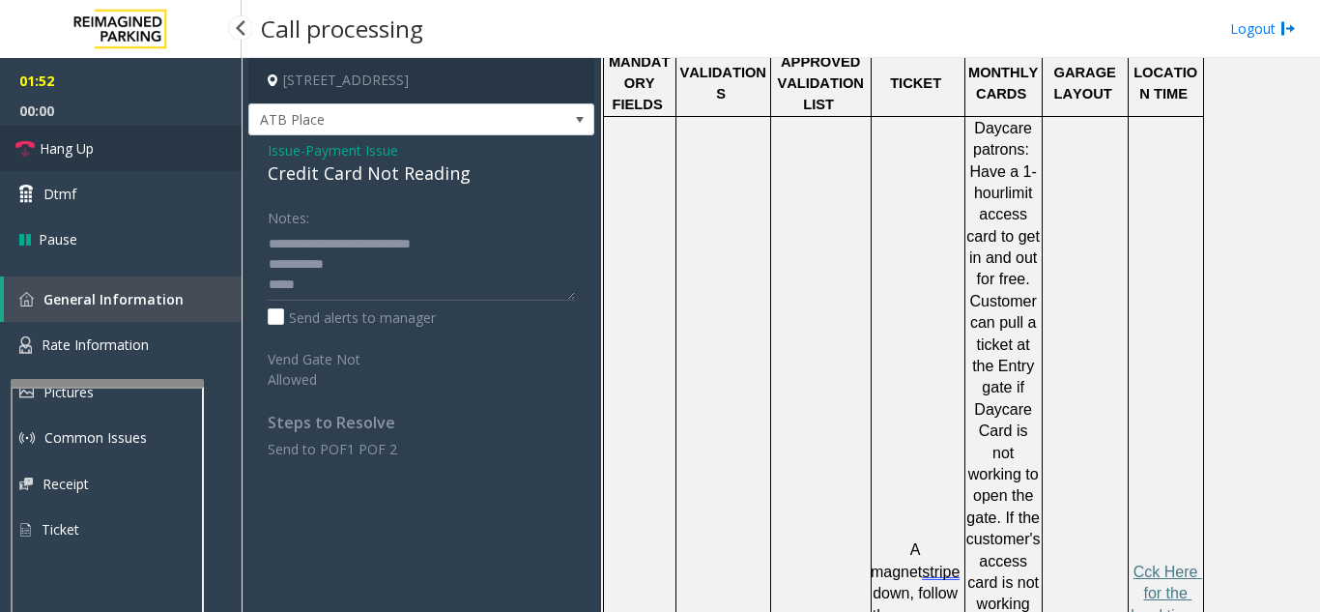
click at [117, 153] on link "Hang Up" at bounding box center [121, 148] width 242 height 45
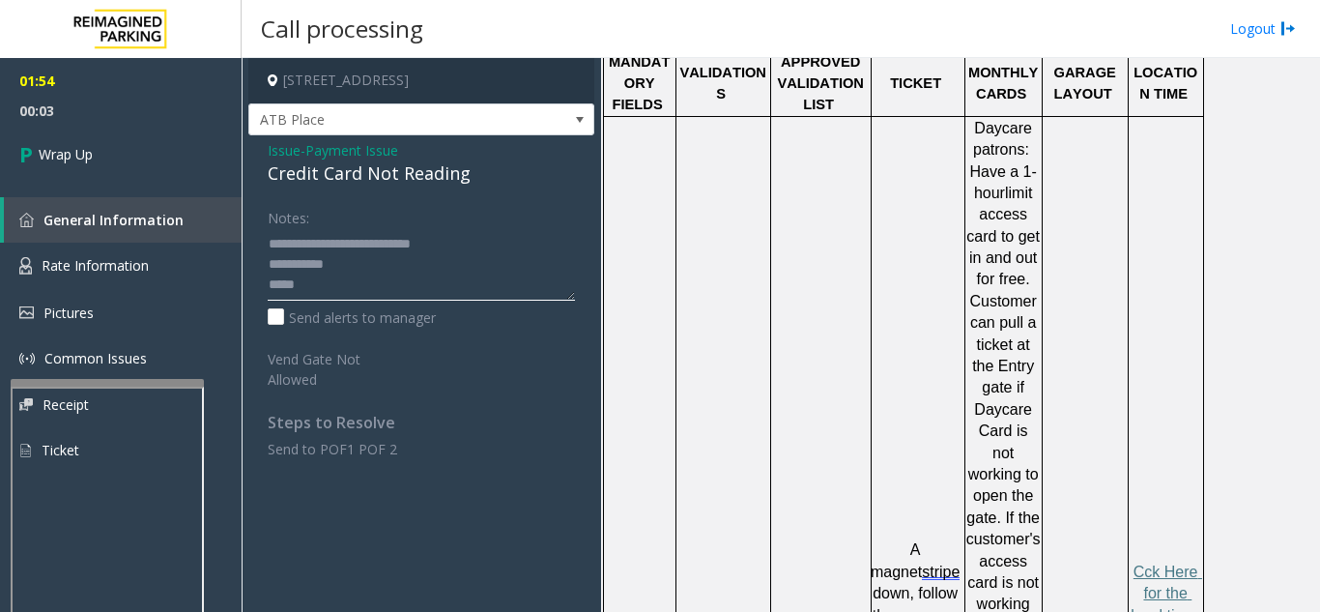
click at [376, 284] on textarea at bounding box center [421, 264] width 307 height 72
click at [407, 263] on textarea at bounding box center [421, 264] width 307 height 72
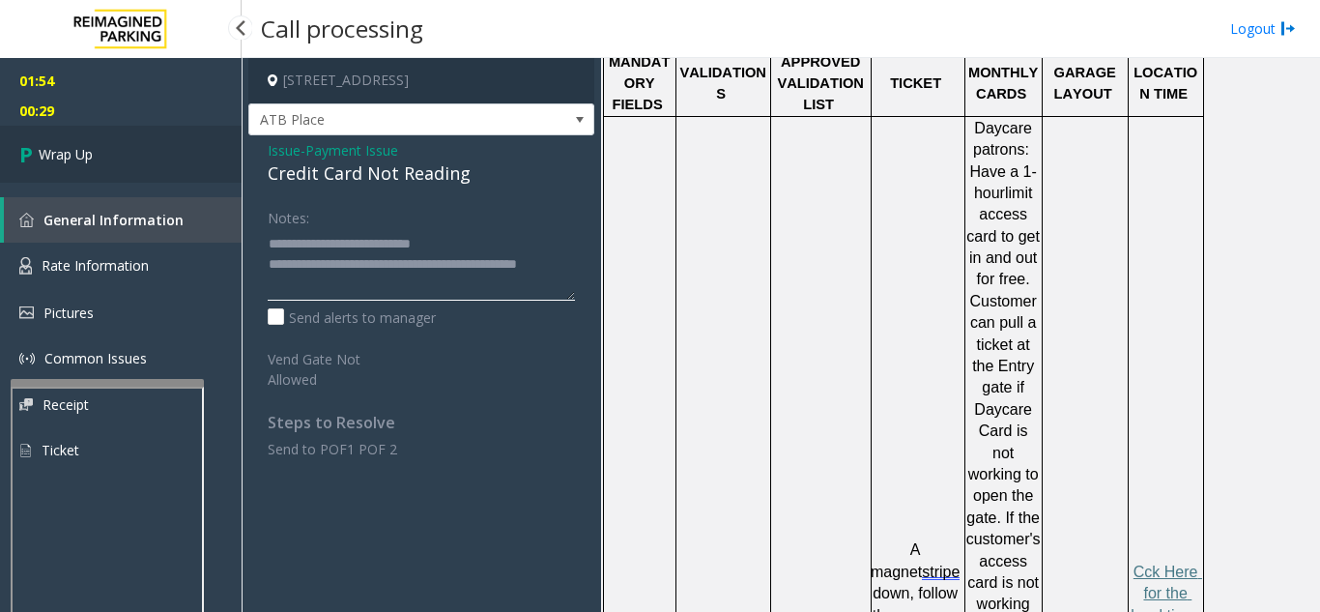
type textarea "**********"
click at [100, 162] on link "Wrap Up" at bounding box center [121, 154] width 242 height 57
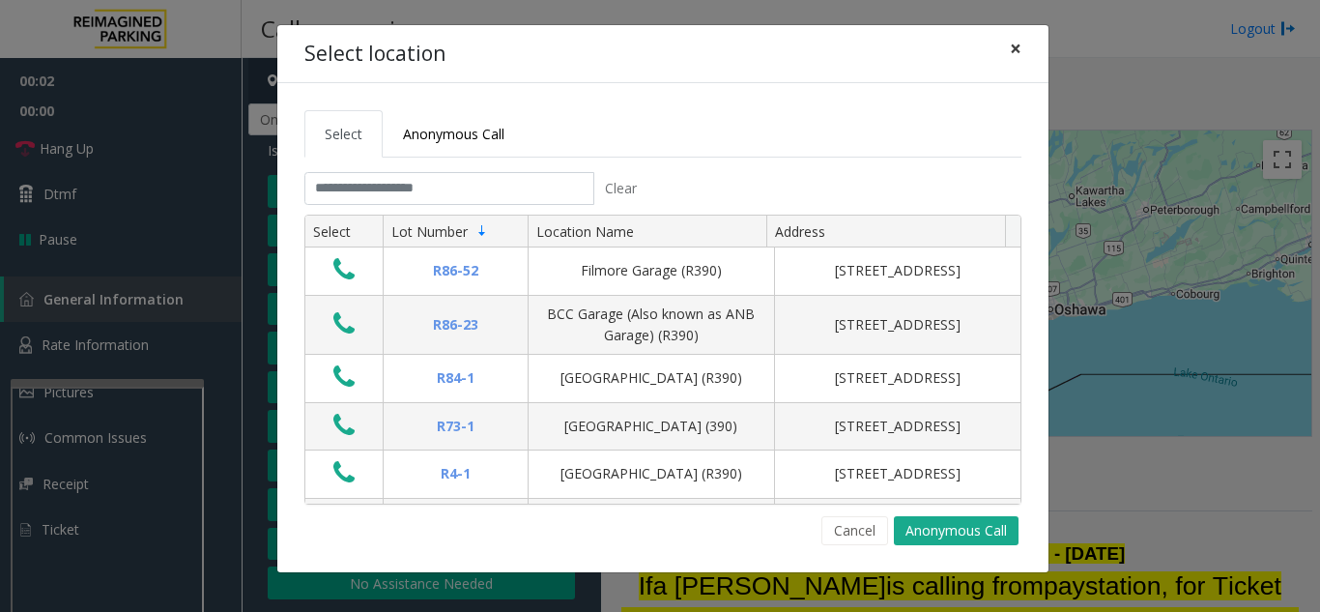
click at [1013, 49] on span "×" at bounding box center [1016, 48] width 12 height 27
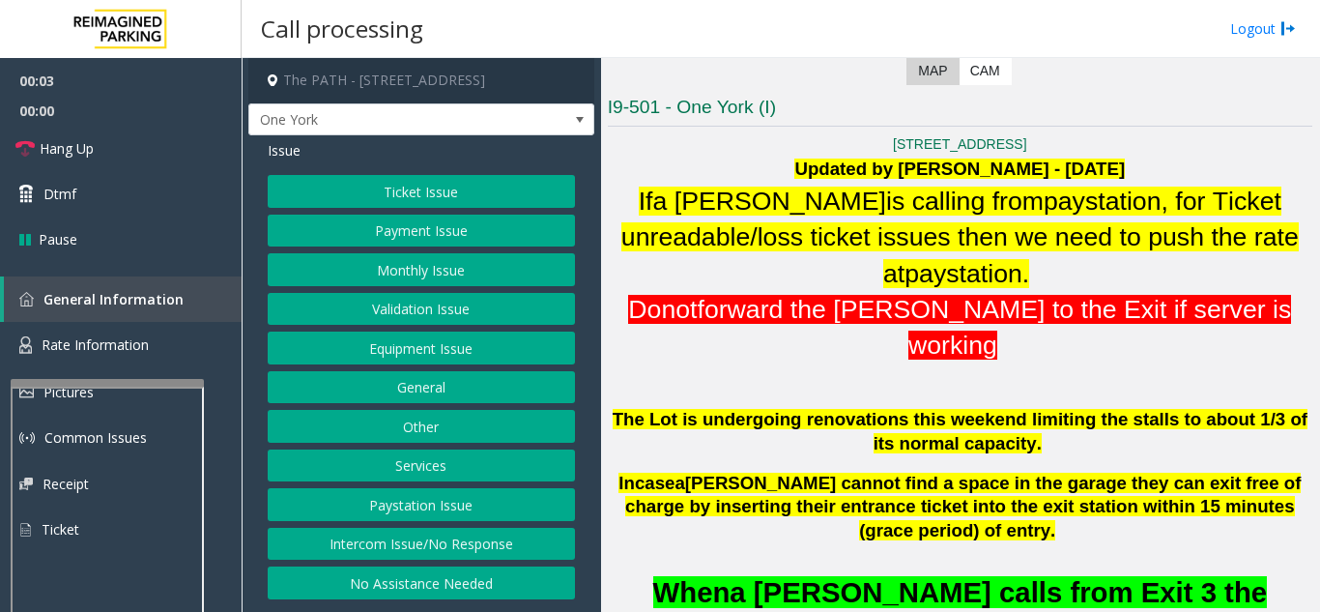
scroll to position [387, 0]
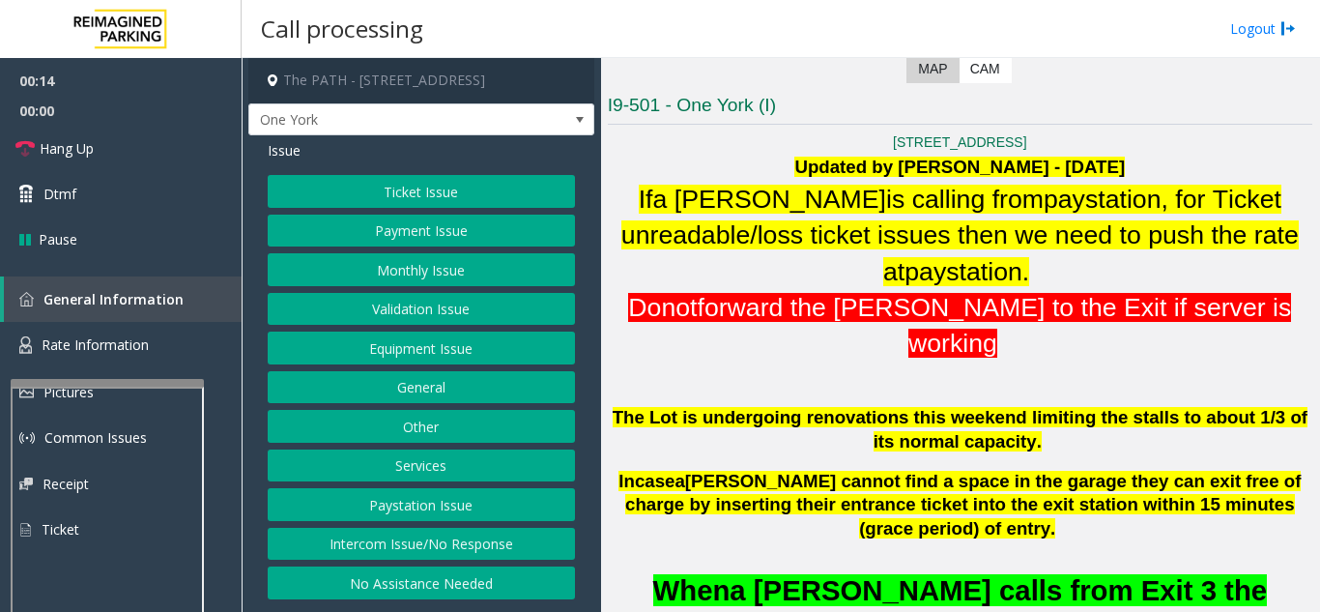
click at [435, 542] on button "Intercom Issue/No Response" at bounding box center [421, 544] width 307 height 33
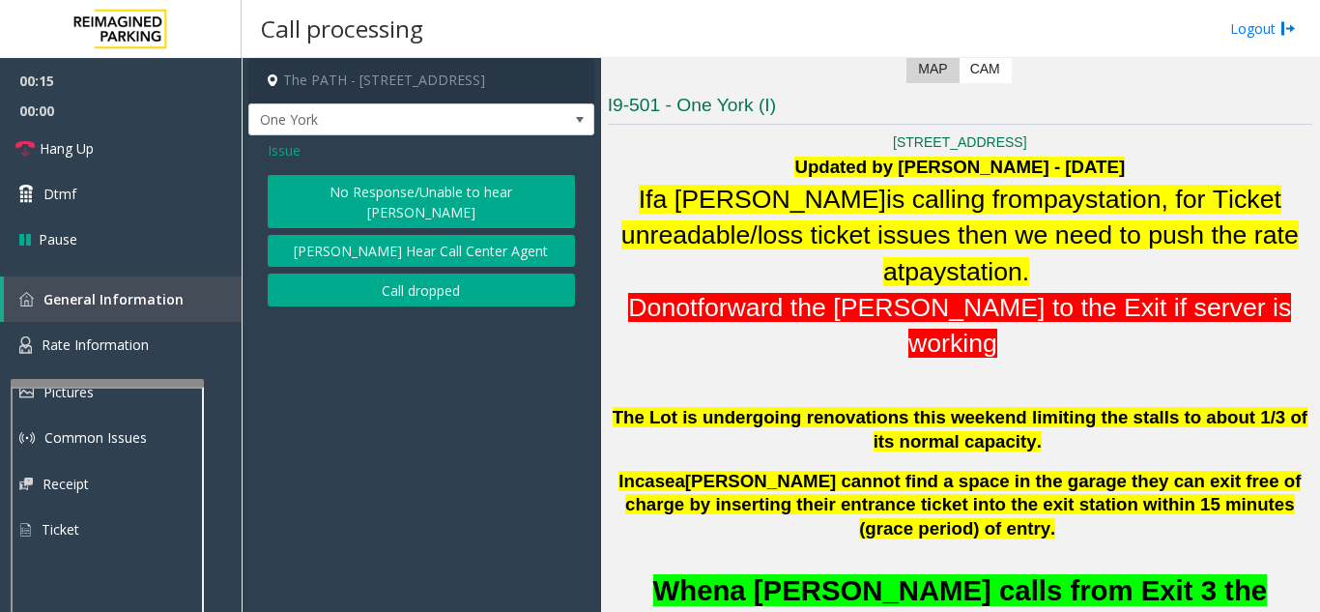
click at [475, 171] on div "Issue No Response/Unable to hear parker Parker Cannot Hear Call Center Agent Ca…" at bounding box center [421, 225] width 346 height 181
click at [442, 200] on button "No Response/Unable to hear [PERSON_NAME]" at bounding box center [421, 201] width 307 height 53
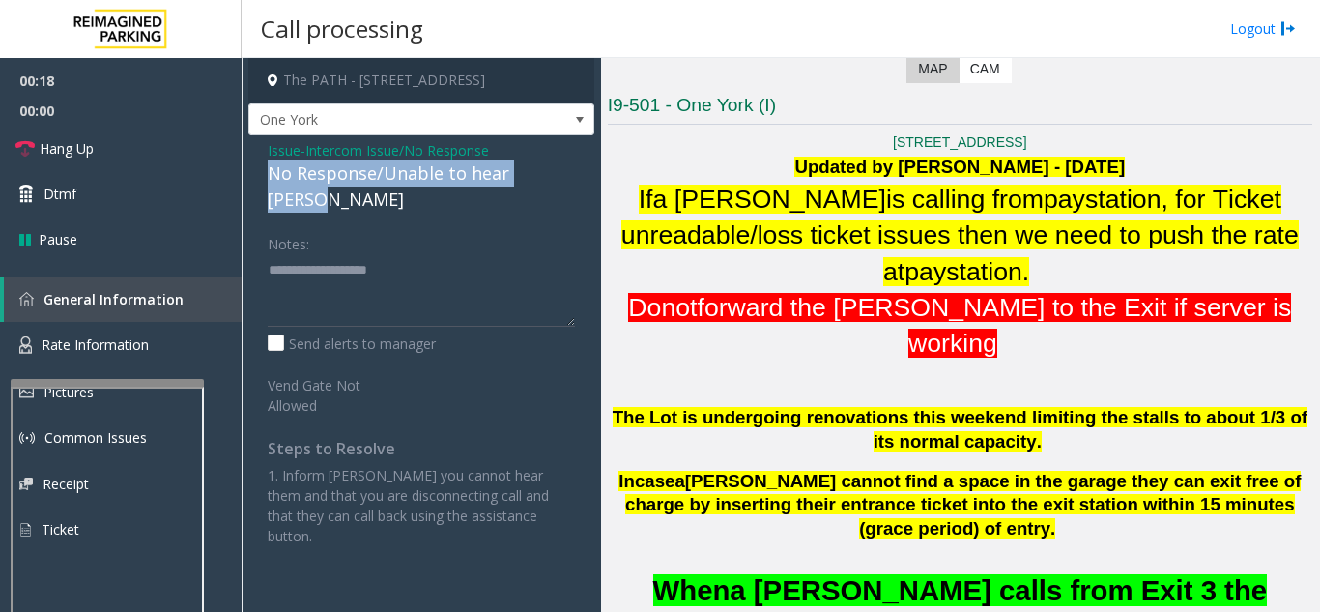
drag, startPoint x: 254, startPoint y: 167, endPoint x: 570, endPoint y: 173, distance: 316.0
click at [570, 173] on div "Issue - Intercom Issue/No Response No Response/Unable to hear parker Notes: Sen…" at bounding box center [421, 350] width 346 height 430
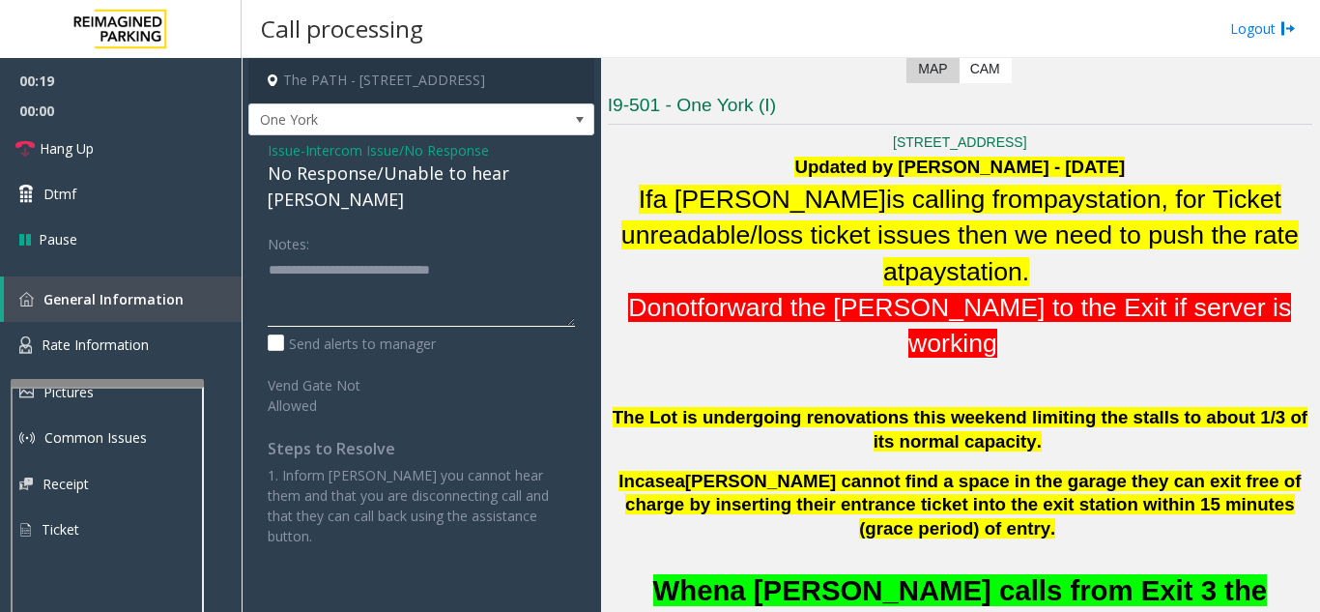
type textarea "**********"
click at [540, 227] on div "Notes:" at bounding box center [421, 277] width 307 height 100
click at [191, 160] on link "Hang Up" at bounding box center [121, 148] width 242 height 45
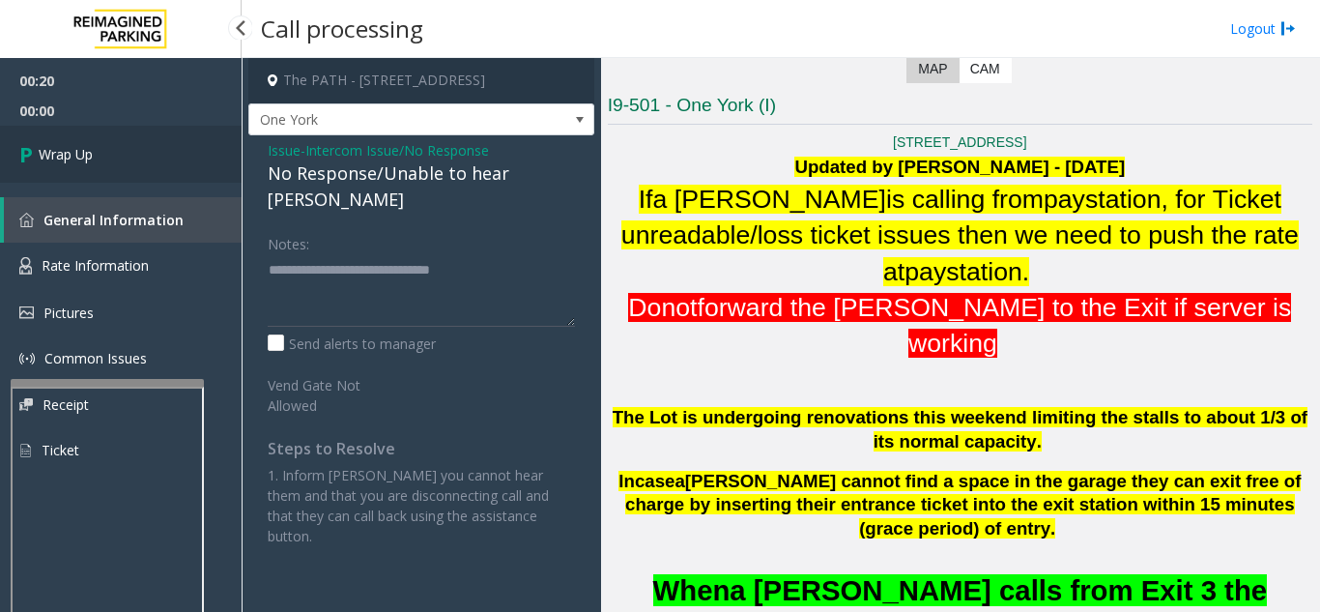
click at [191, 160] on link "Wrap Up" at bounding box center [121, 154] width 242 height 57
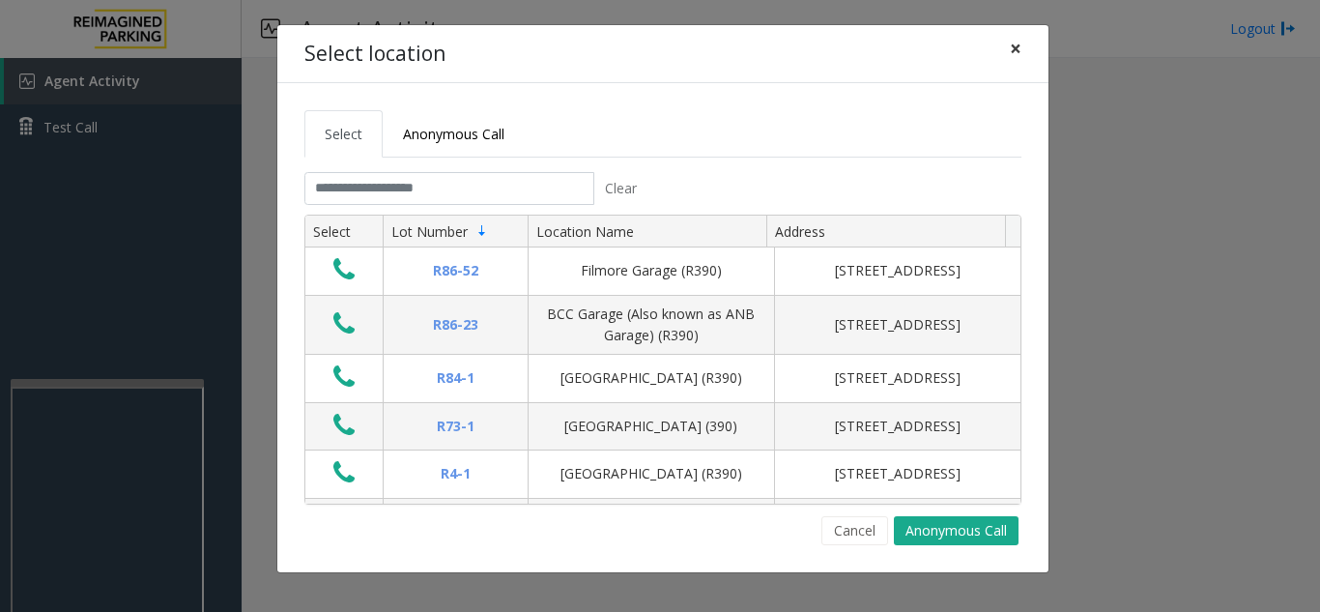
click at [1016, 50] on span "×" at bounding box center [1016, 48] width 12 height 27
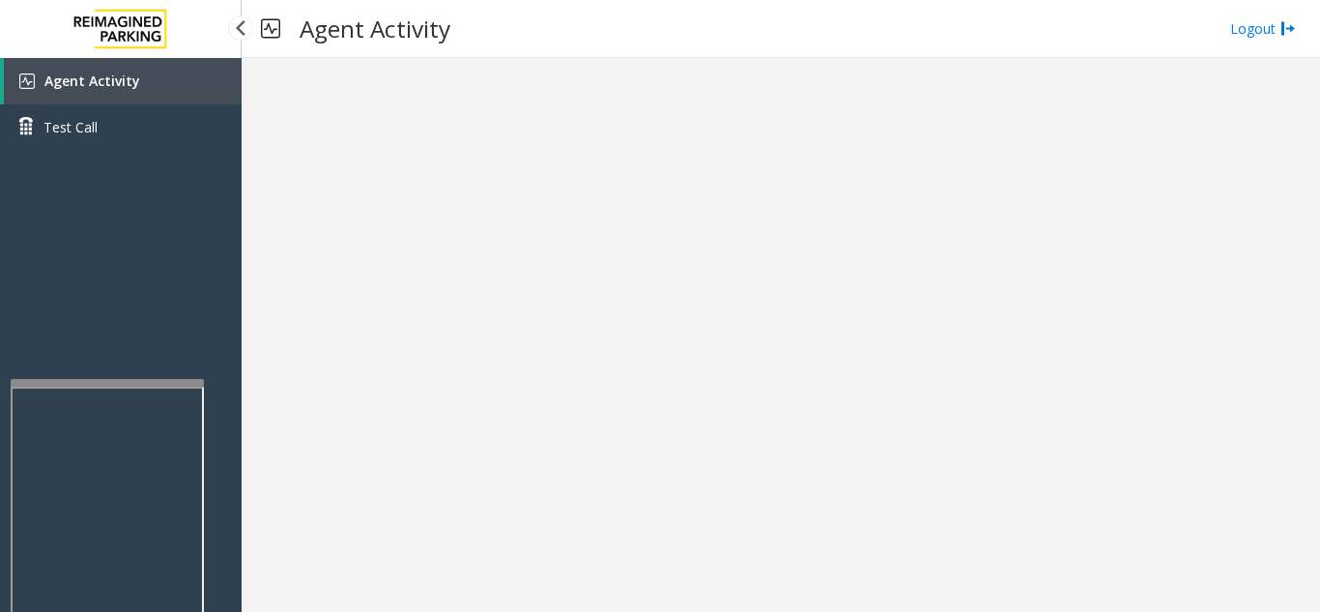
click at [139, 74] on link "Agent Activity" at bounding box center [123, 81] width 238 height 46
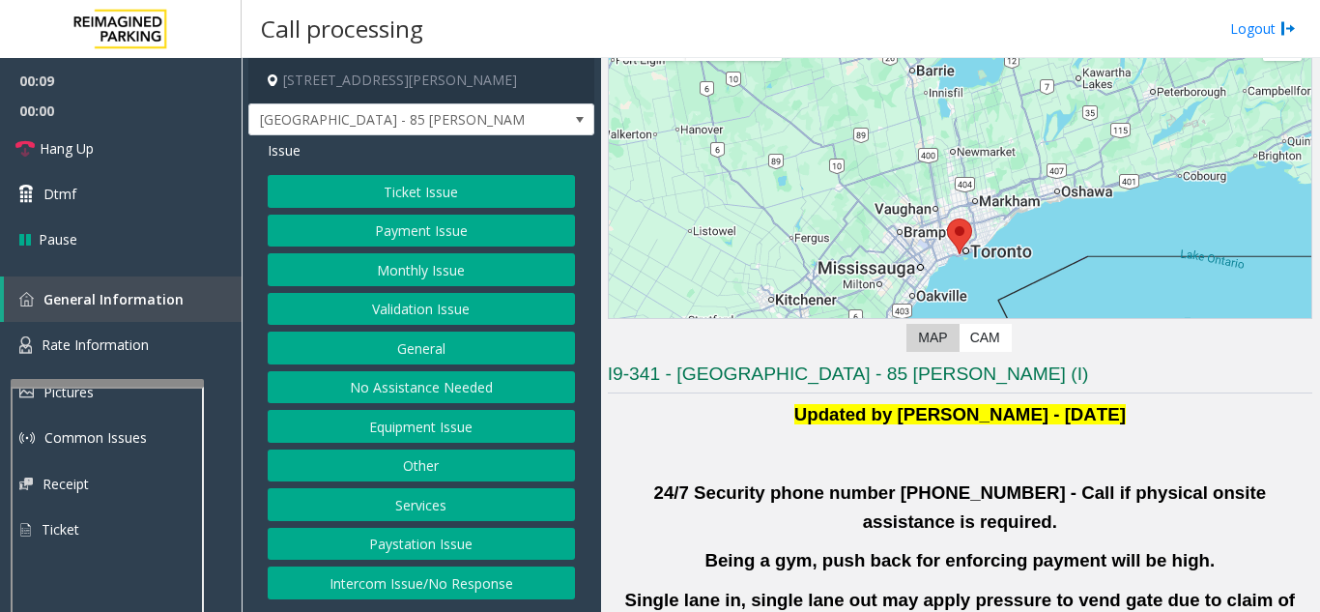
scroll to position [290, 0]
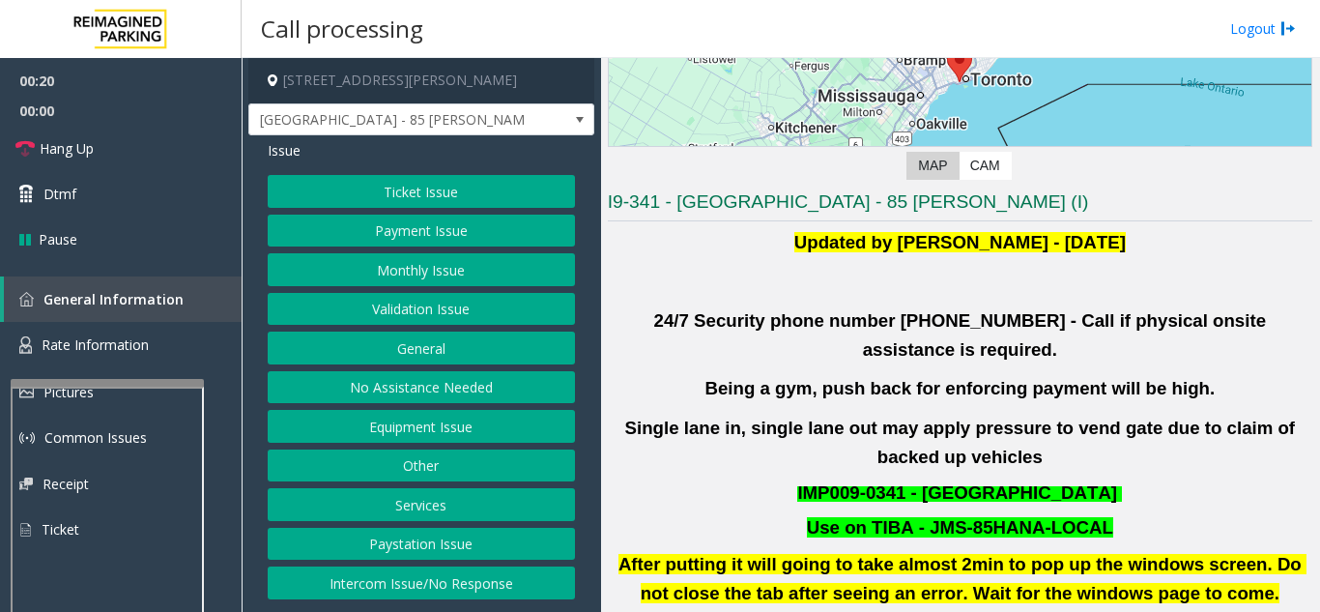
click at [435, 280] on button "Monthly Issue" at bounding box center [421, 269] width 307 height 33
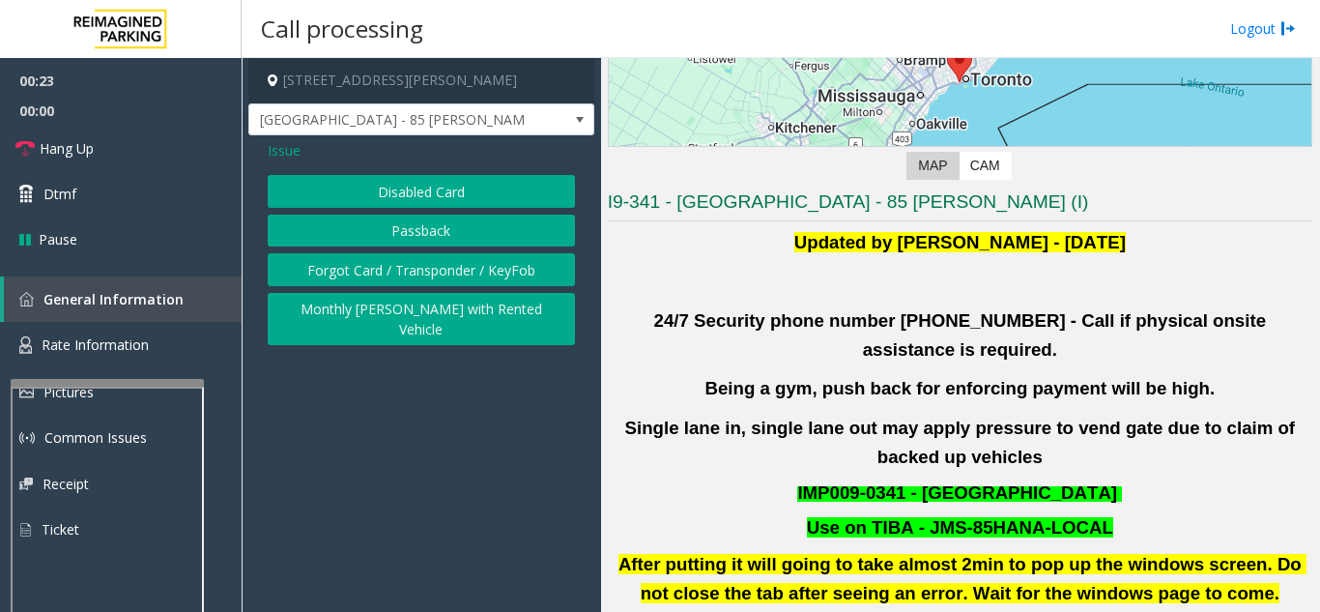
click at [382, 223] on button "Passback" at bounding box center [421, 231] width 307 height 33
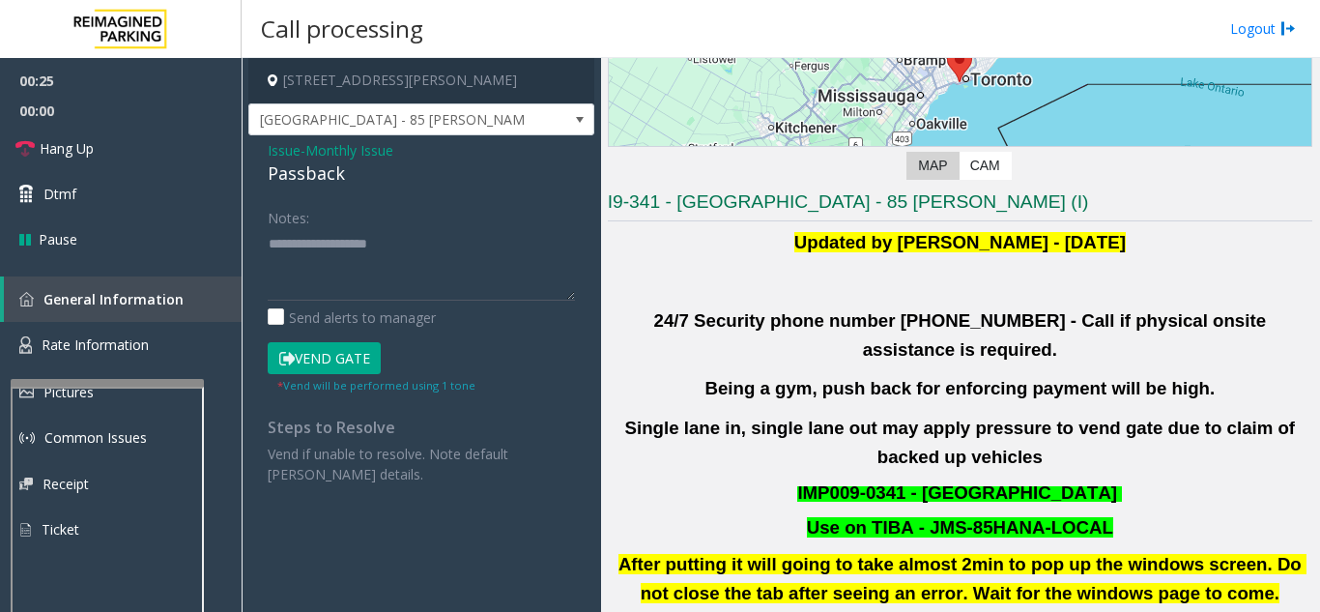
click at [280, 143] on span "Issue" at bounding box center [284, 150] width 33 height 20
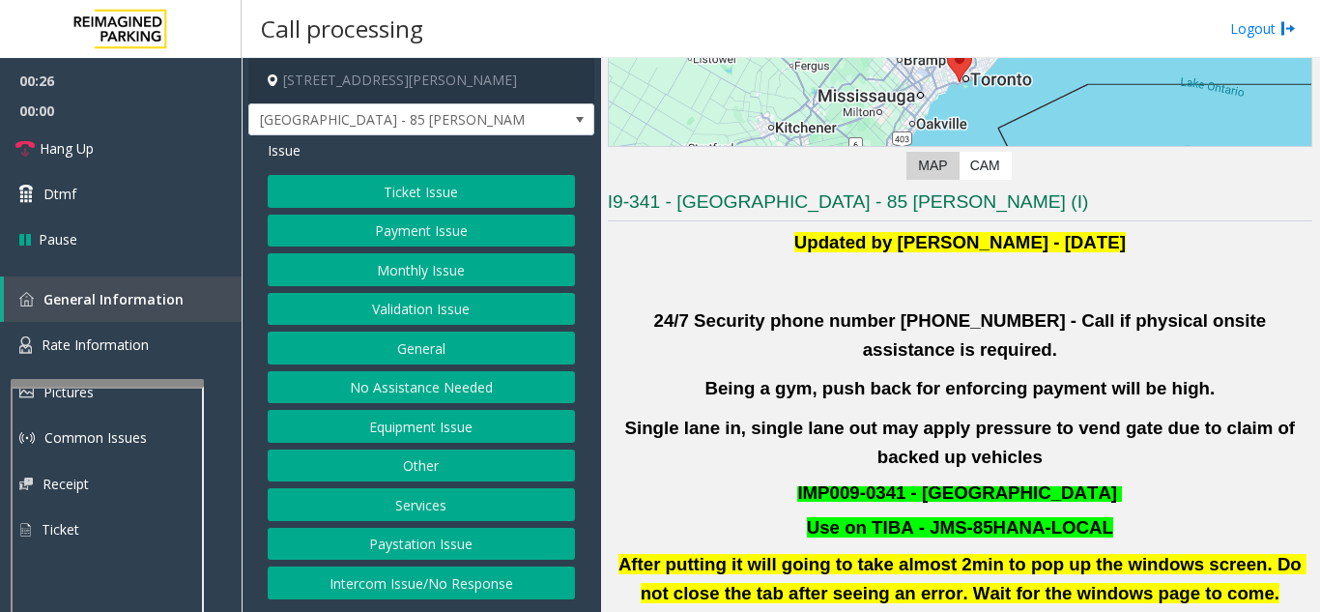
click at [443, 302] on button "Validation Issue" at bounding box center [421, 309] width 307 height 33
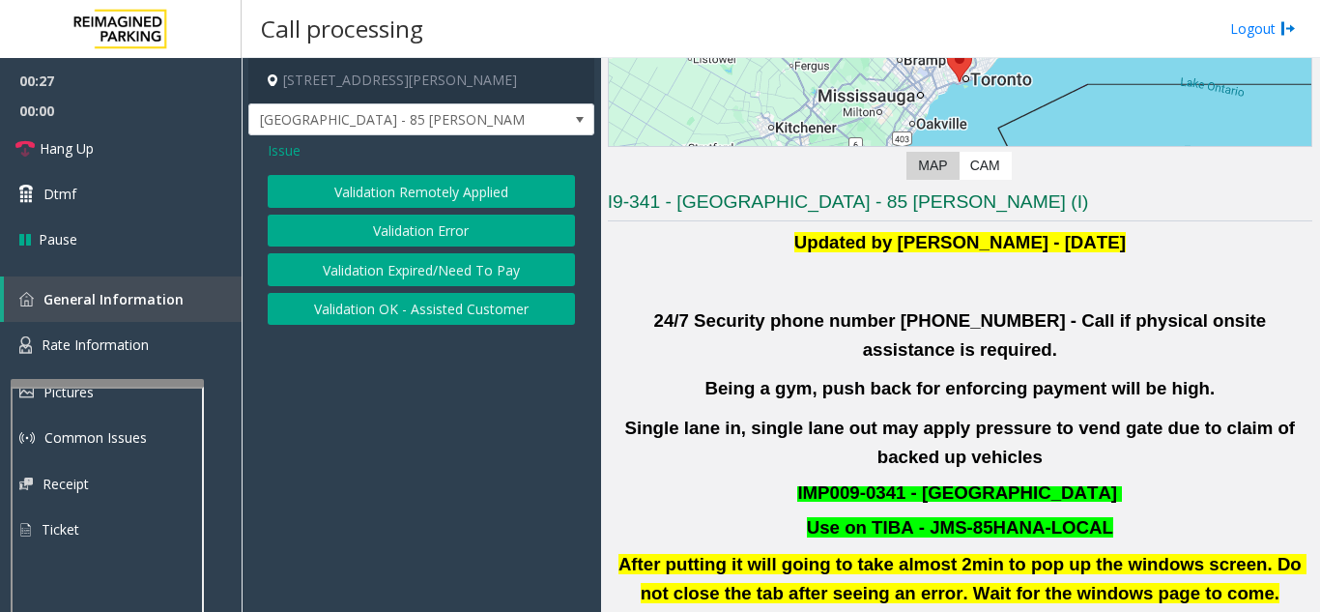
click at [425, 235] on button "Validation Error" at bounding box center [421, 231] width 307 height 33
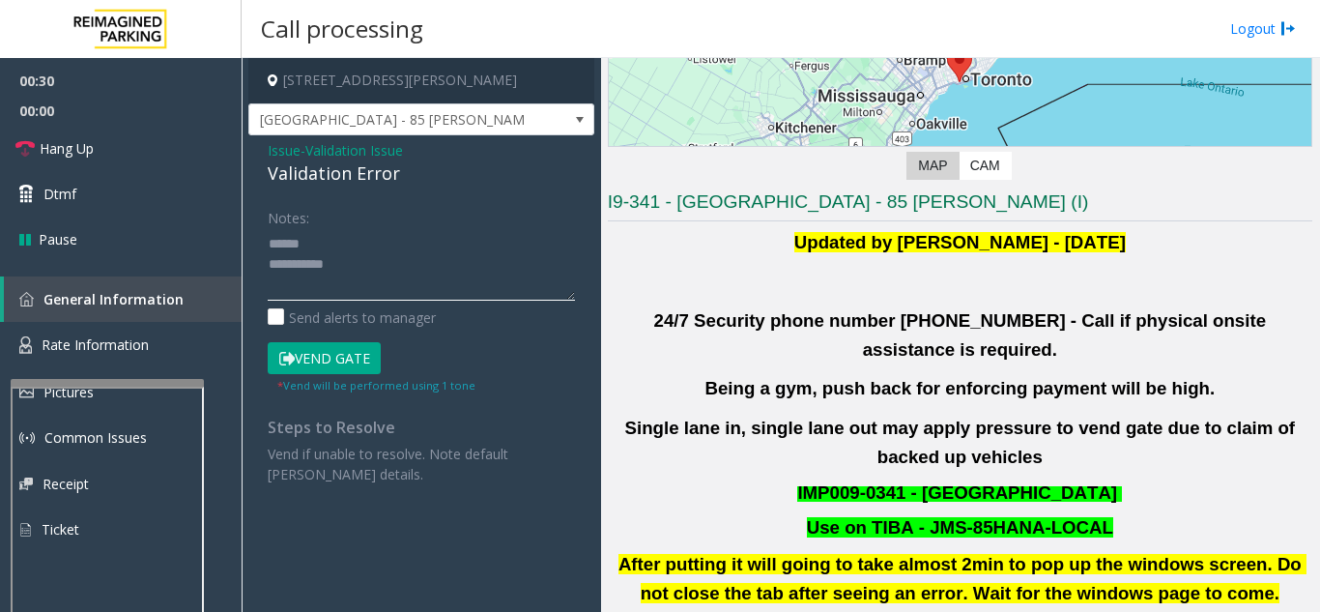
click at [332, 242] on textarea at bounding box center [421, 264] width 307 height 72
drag, startPoint x: 264, startPoint y: 169, endPoint x: 421, endPoint y: 169, distance: 157.5
click at [421, 169] on div "Issue - Validation Issue Validation Error Notes: Send alerts to manager Vend Ga…" at bounding box center [421, 319] width 346 height 368
click at [463, 240] on textarea at bounding box center [421, 264] width 307 height 72
click at [431, 272] on textarea at bounding box center [421, 264] width 307 height 72
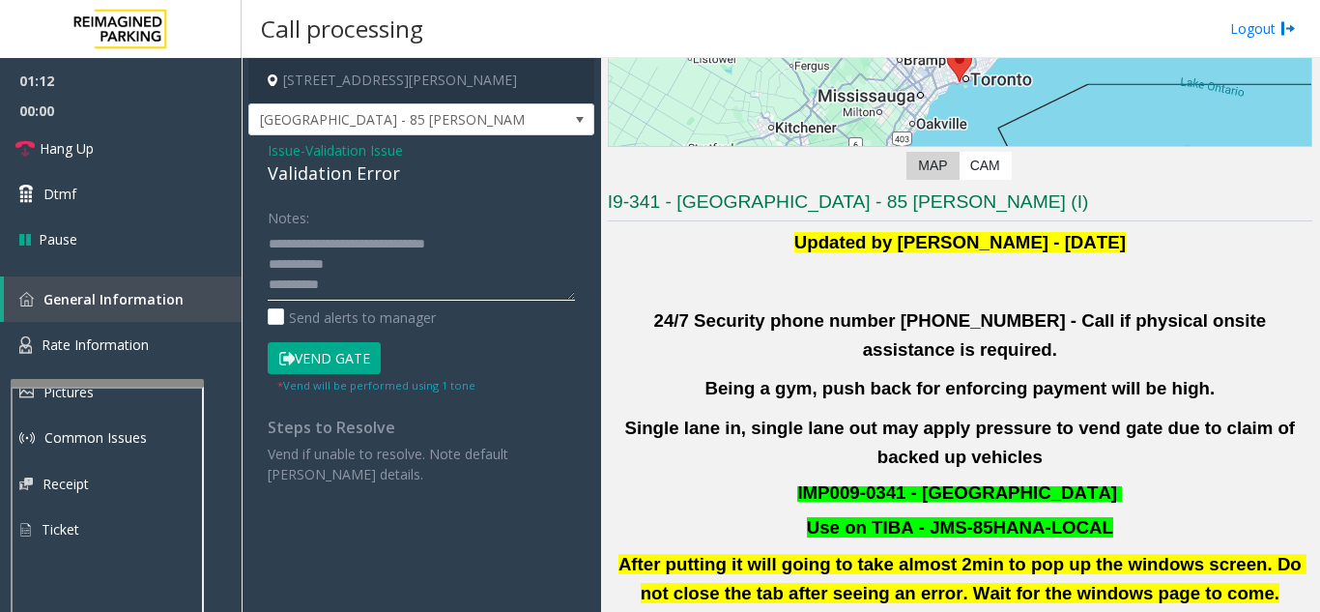
click at [307, 285] on textarea at bounding box center [421, 264] width 307 height 72
click at [397, 276] on textarea at bounding box center [421, 264] width 307 height 72
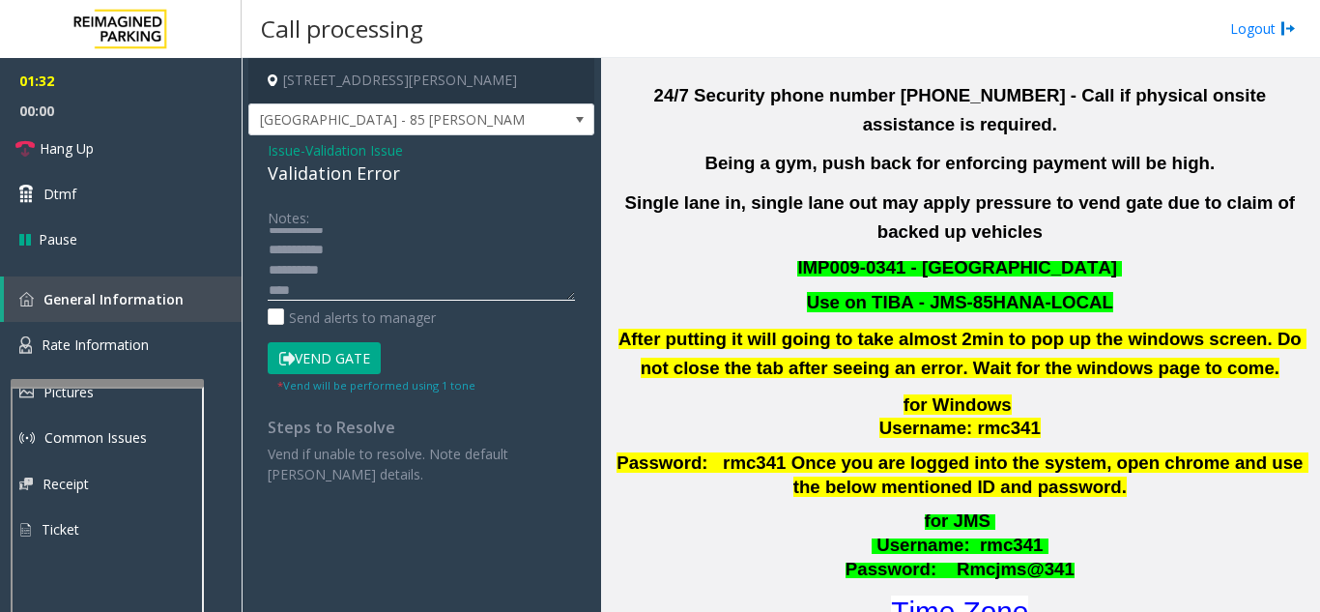
scroll to position [676, 0]
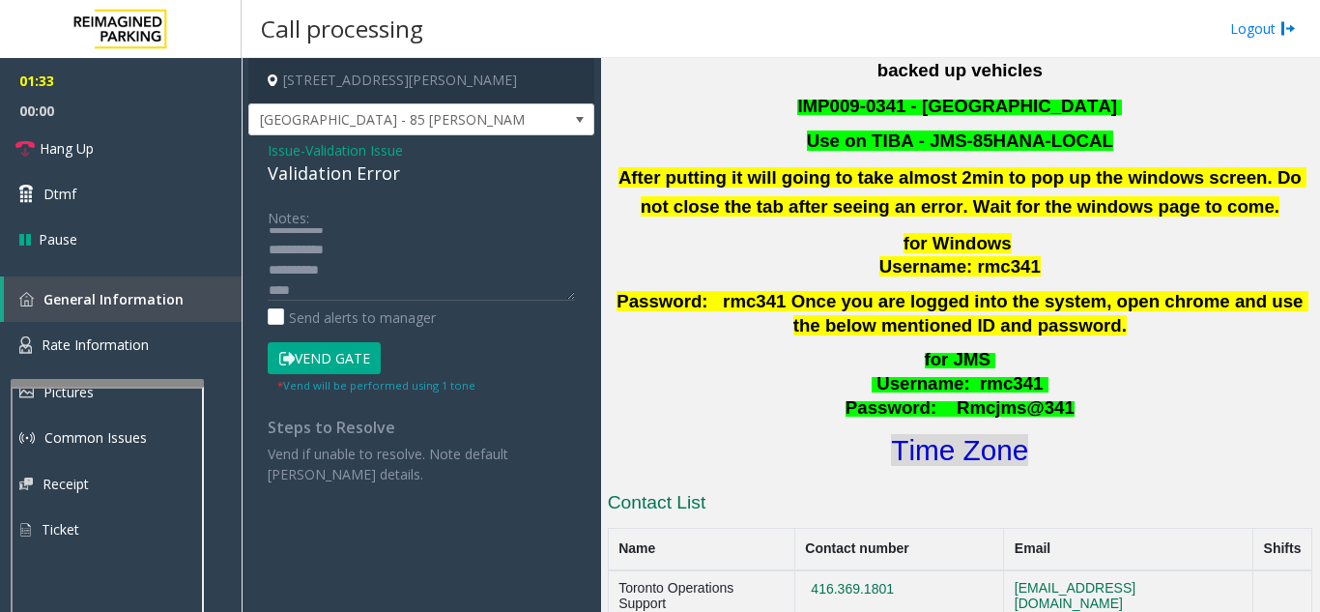
click at [1014, 434] on font "Time Zone" at bounding box center [959, 450] width 137 height 32
click at [418, 291] on textarea at bounding box center [421, 264] width 307 height 72
type textarea "**********"
click at [365, 359] on button "Vend Gate" at bounding box center [324, 358] width 113 height 33
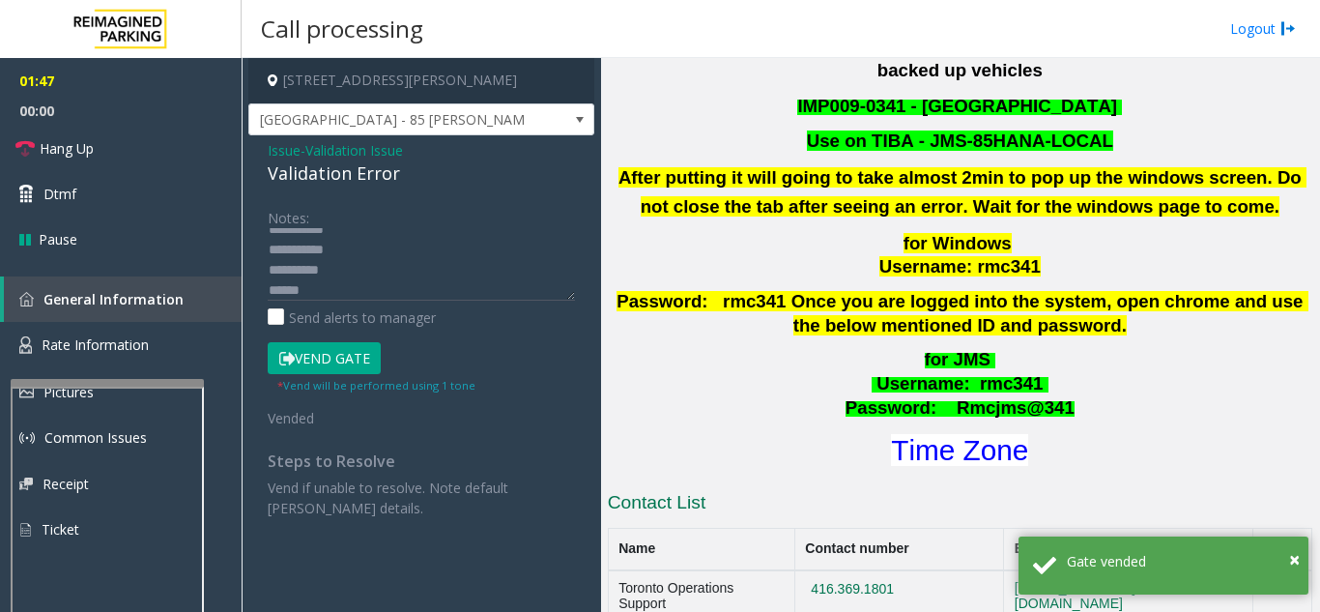
scroll to position [0, 0]
click at [423, 266] on textarea at bounding box center [421, 264] width 307 height 72
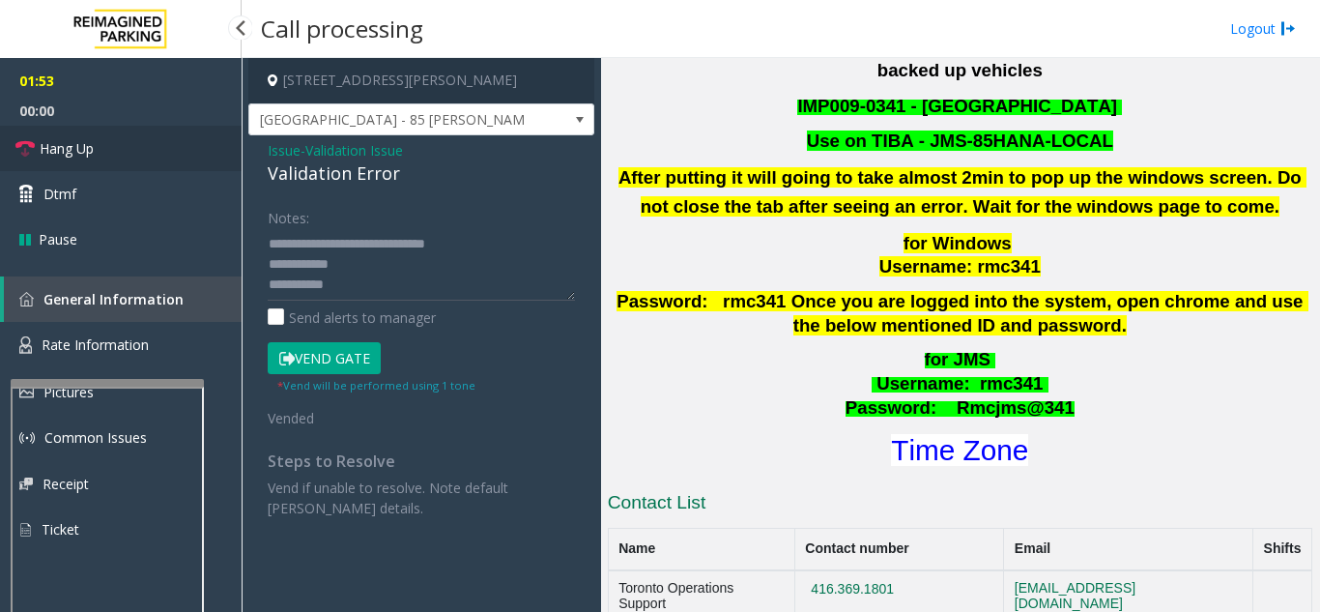
click at [144, 163] on link "Hang Up" at bounding box center [121, 148] width 242 height 45
click at [403, 268] on textarea at bounding box center [421, 264] width 307 height 72
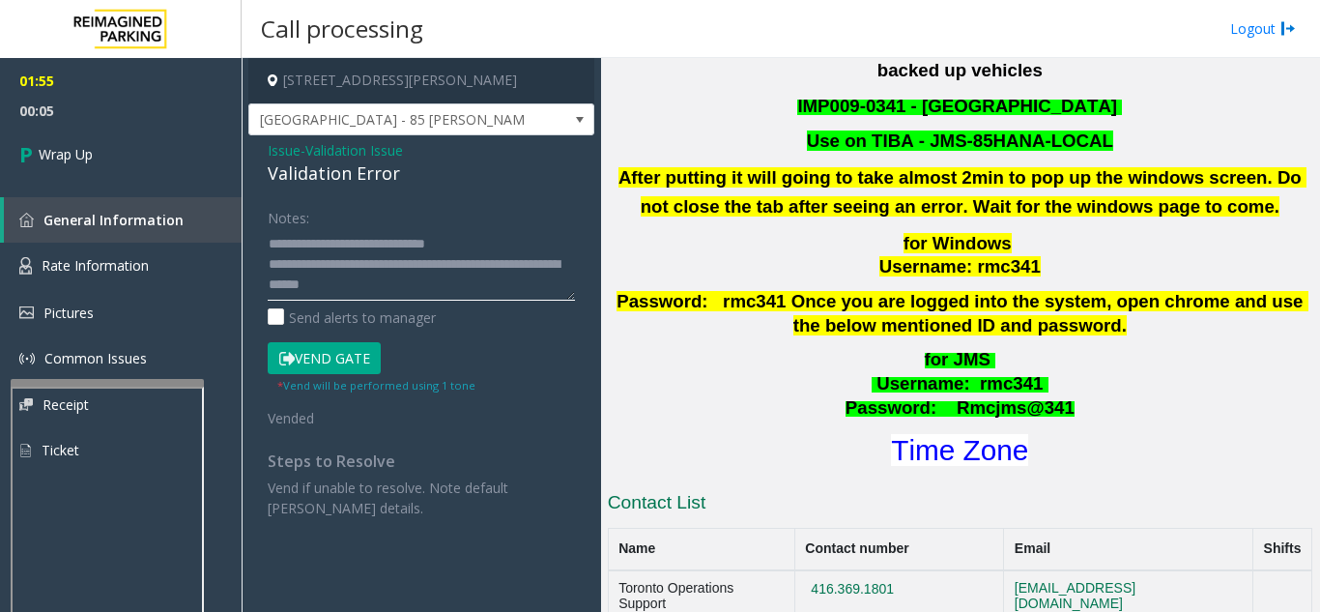
type textarea "**********"
click at [428, 201] on div "Notes:" at bounding box center [421, 251] width 307 height 100
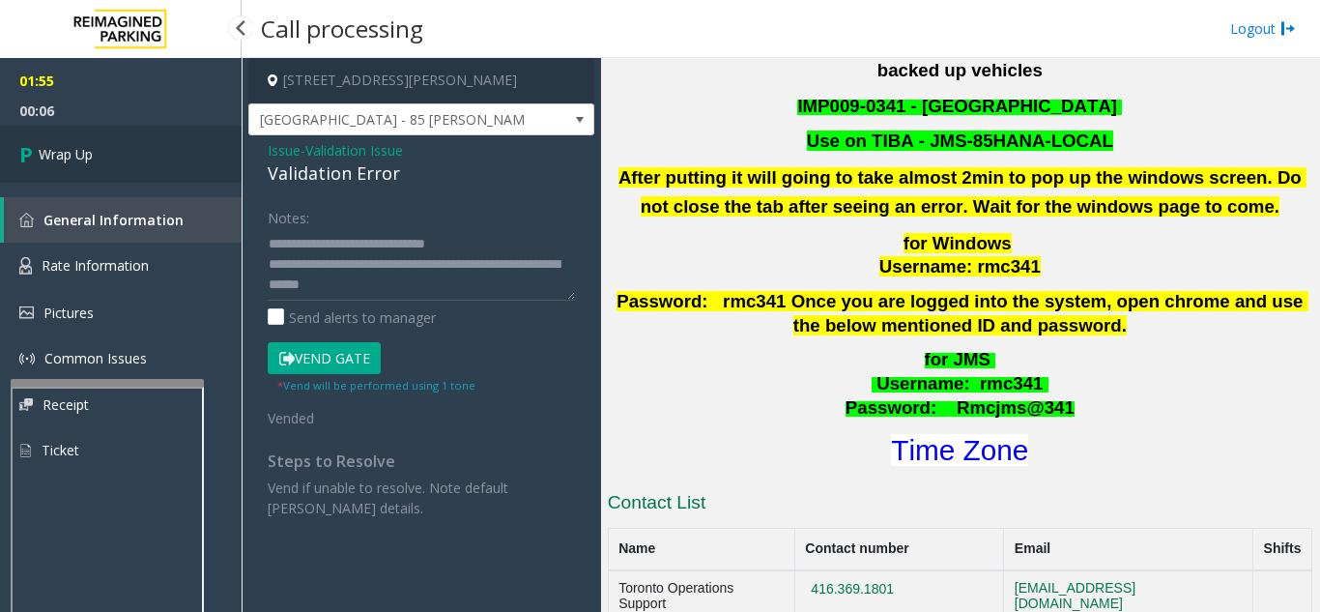
click at [91, 132] on link "Wrap Up" at bounding box center [121, 154] width 242 height 57
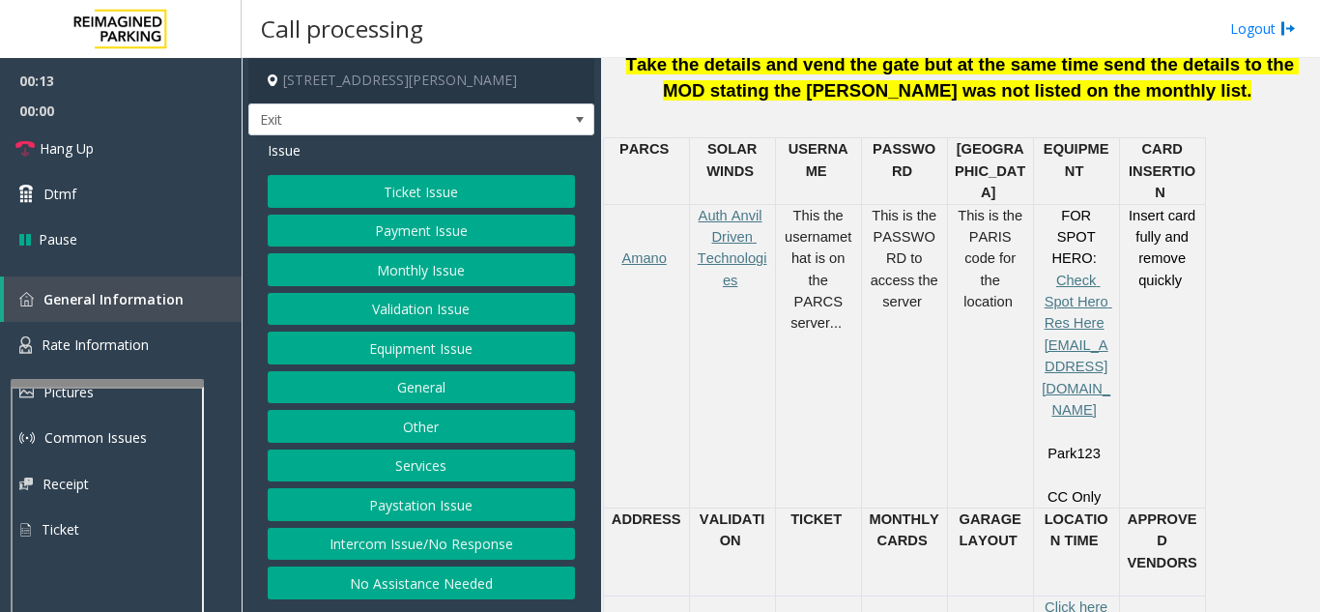
scroll to position [870, 0]
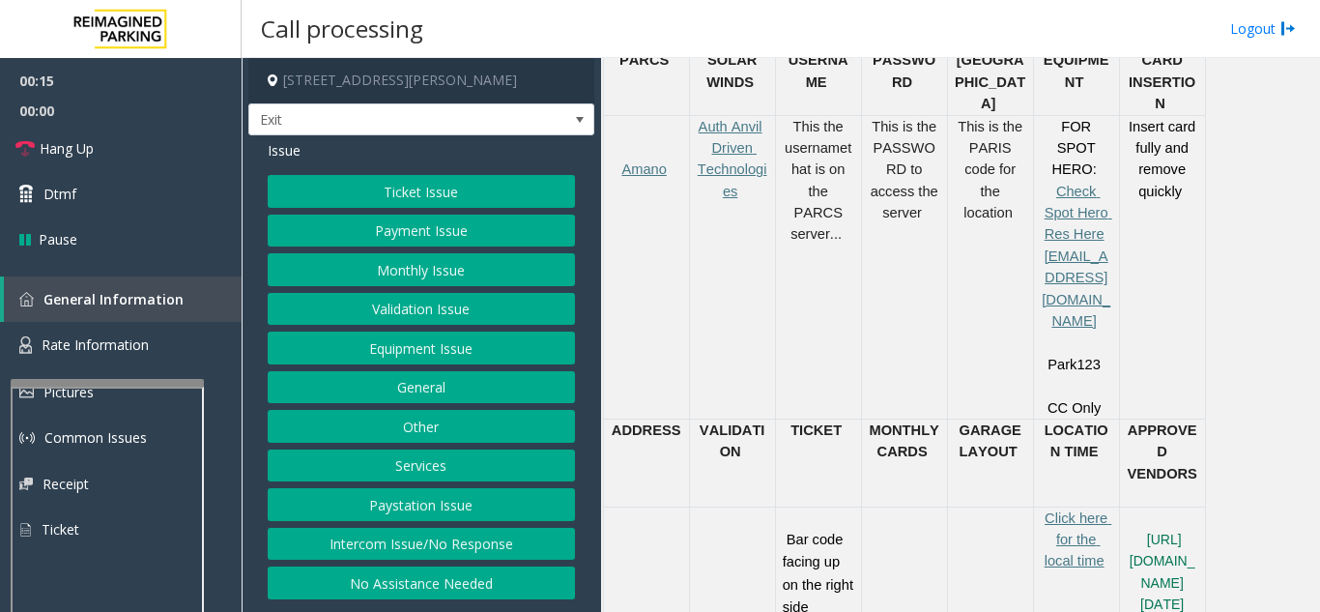
click at [390, 190] on button "Ticket Issue" at bounding box center [421, 191] width 307 height 33
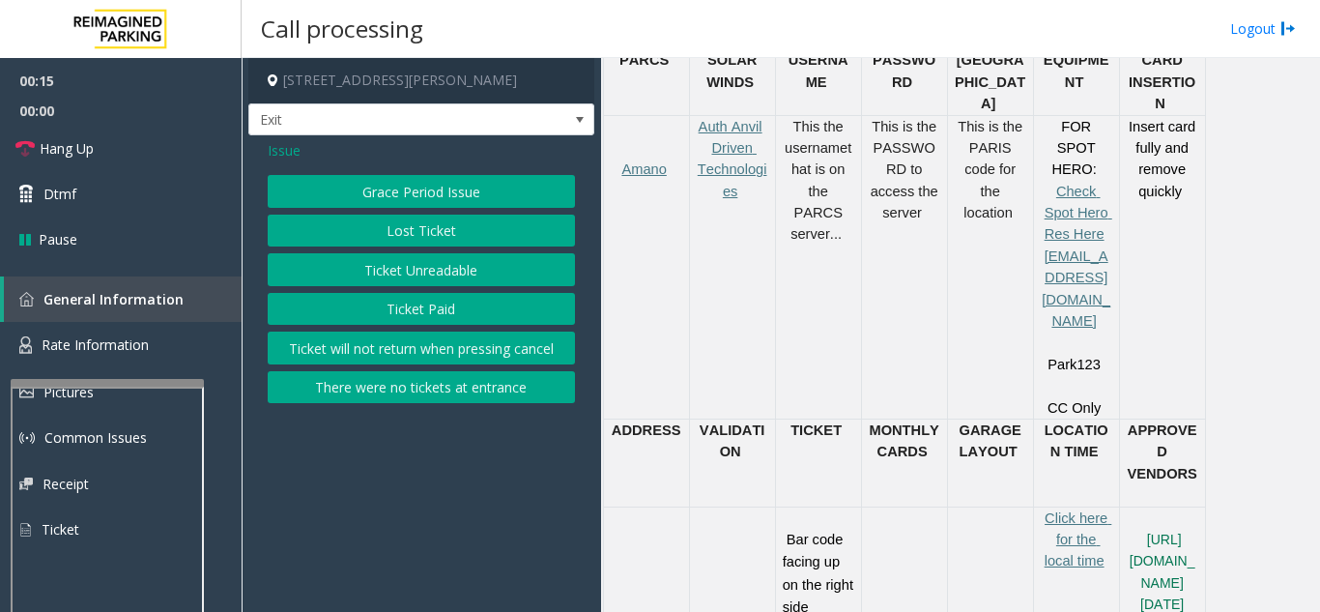
click at [416, 273] on button "Ticket Unreadable" at bounding box center [421, 269] width 307 height 33
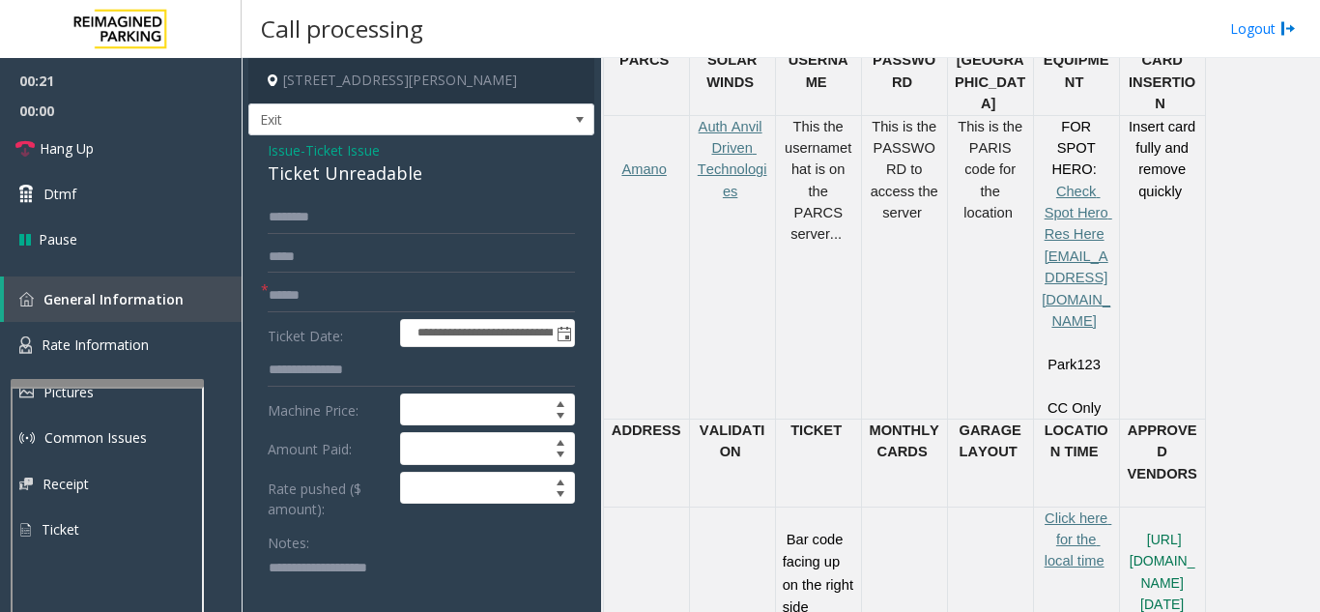
scroll to position [16, 0]
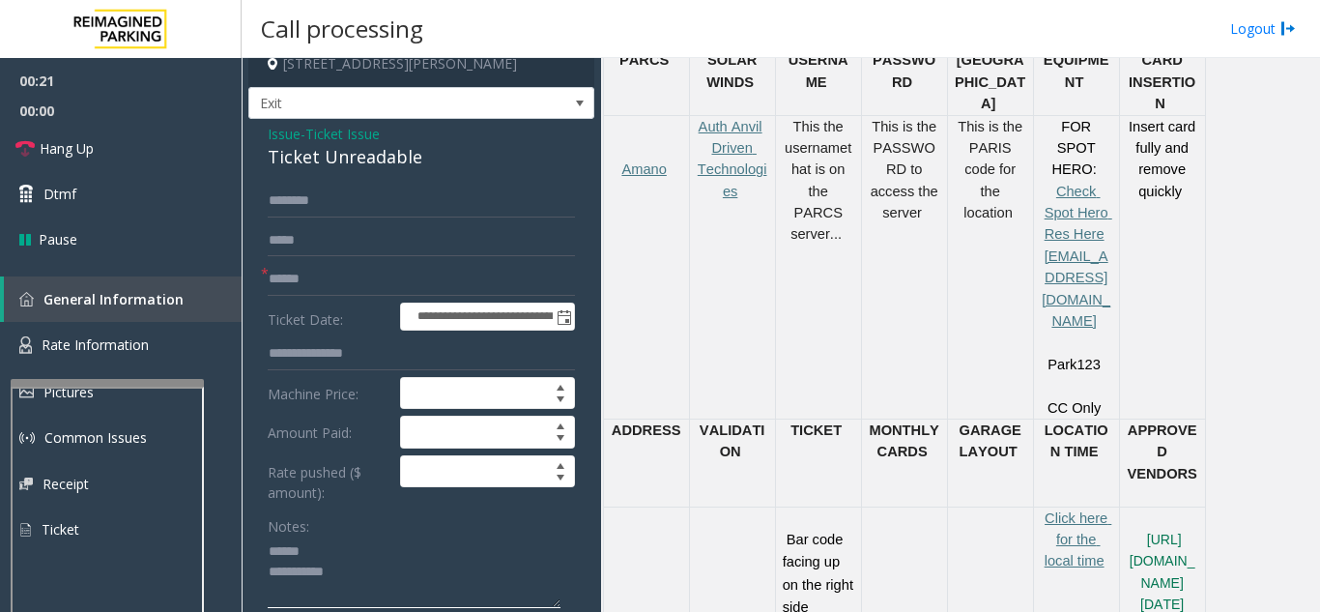
click at [331, 557] on textarea at bounding box center [414, 572] width 293 height 72
drag, startPoint x: 262, startPoint y: 152, endPoint x: 433, endPoint y: 156, distance: 171.1
type textarea "**********"
click at [360, 283] on input "text" at bounding box center [421, 279] width 307 height 33
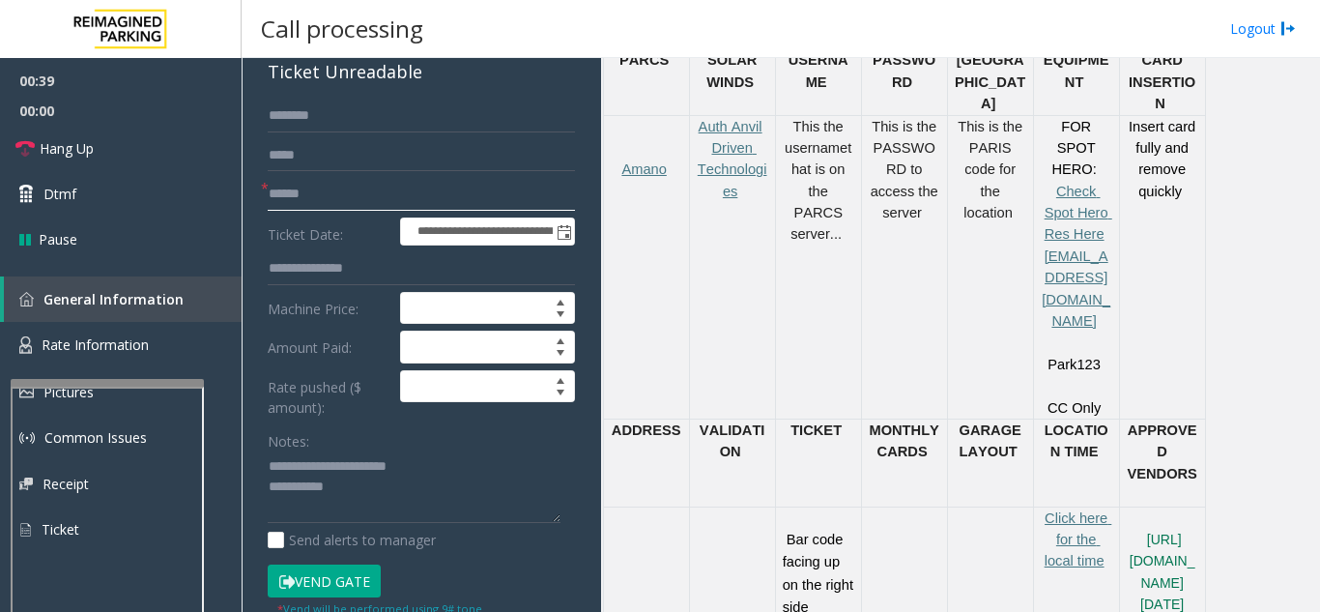
scroll to position [306, 0]
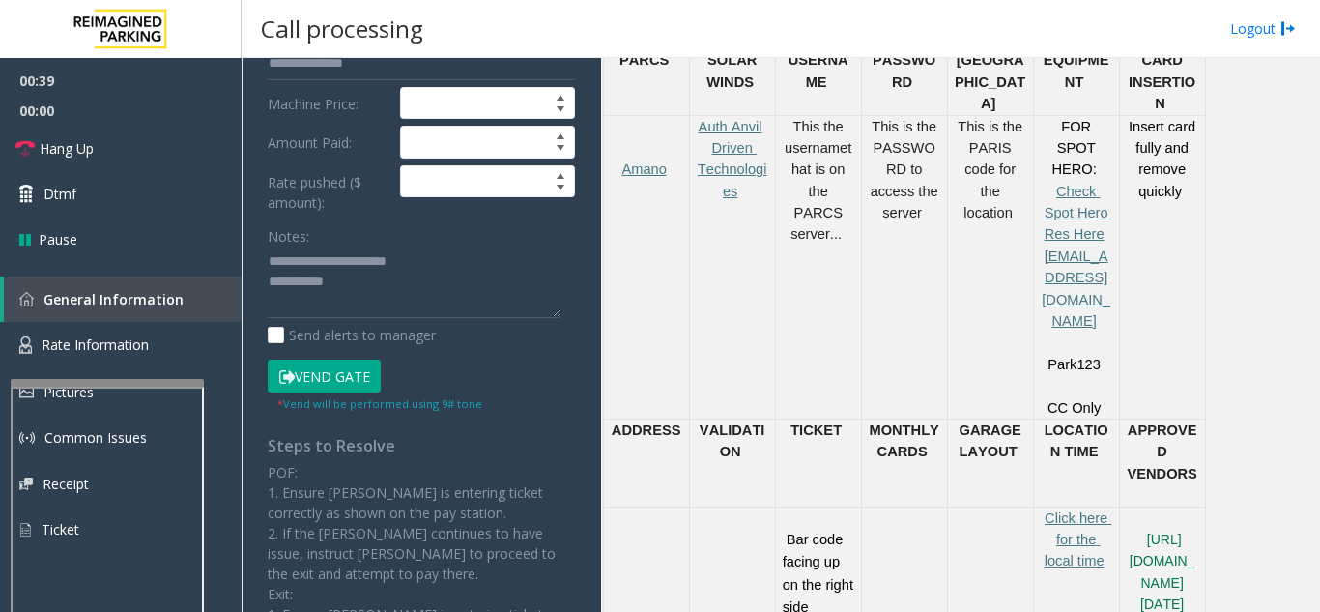
type input "******"
click at [364, 380] on button "Vend Gate" at bounding box center [324, 375] width 113 height 33
click at [439, 276] on textarea at bounding box center [414, 282] width 293 height 72
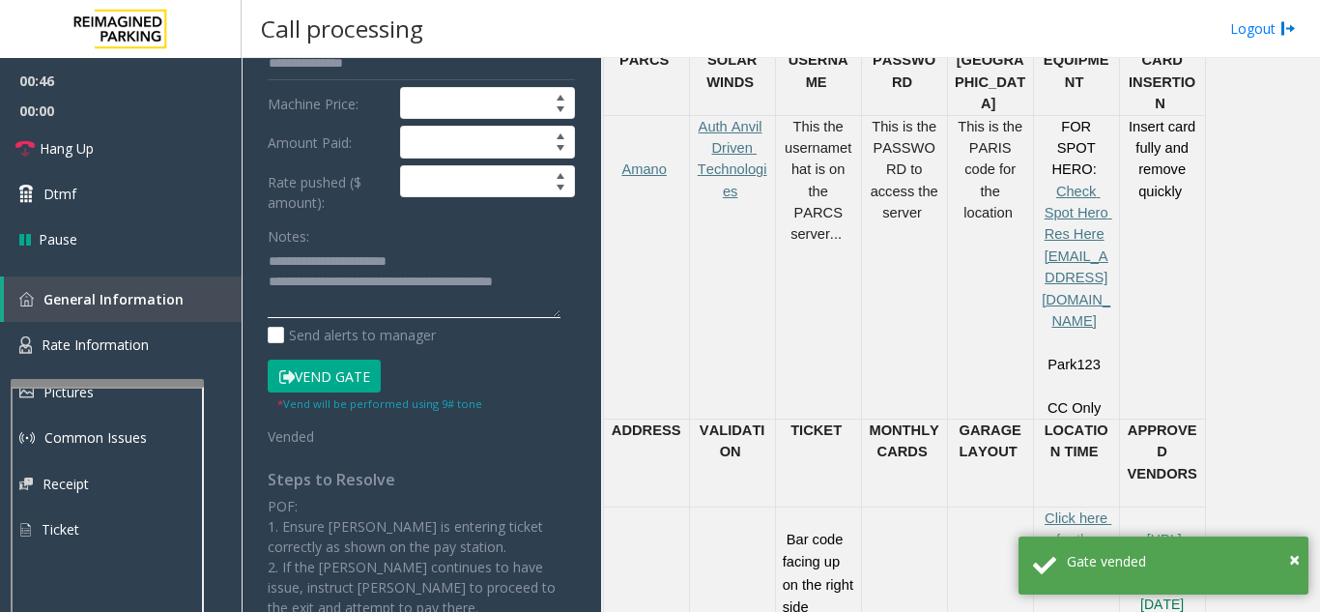
type textarea "**********"
click at [504, 233] on div "Notes:" at bounding box center [421, 269] width 307 height 100
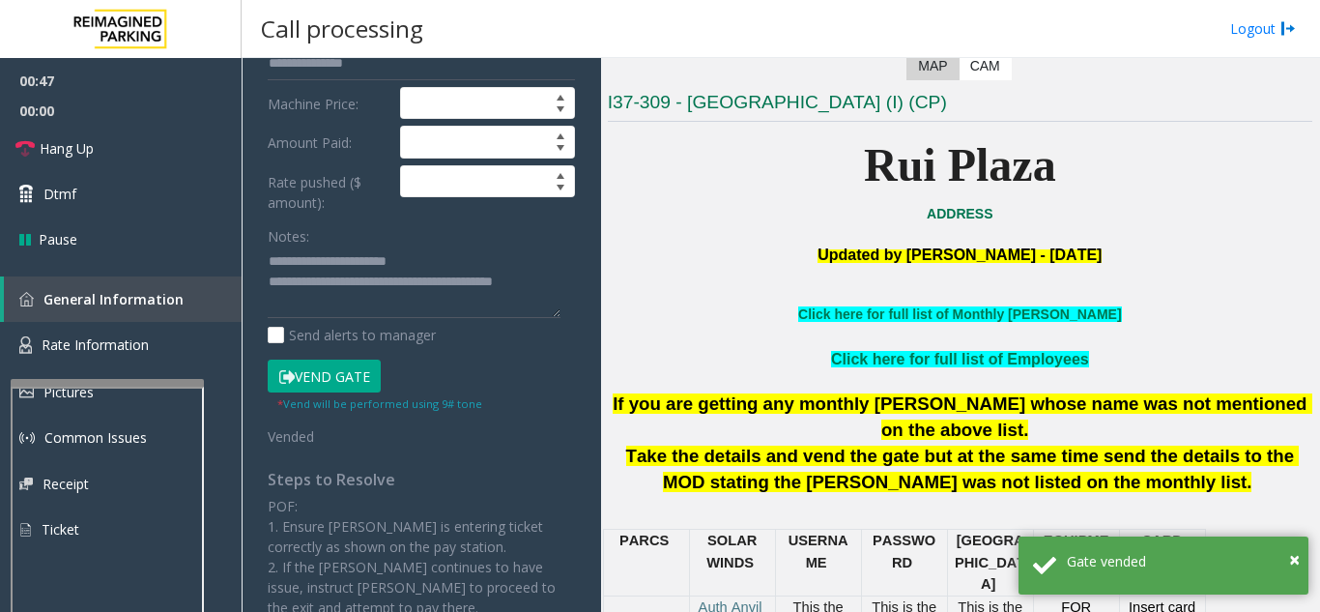
scroll to position [387, 0]
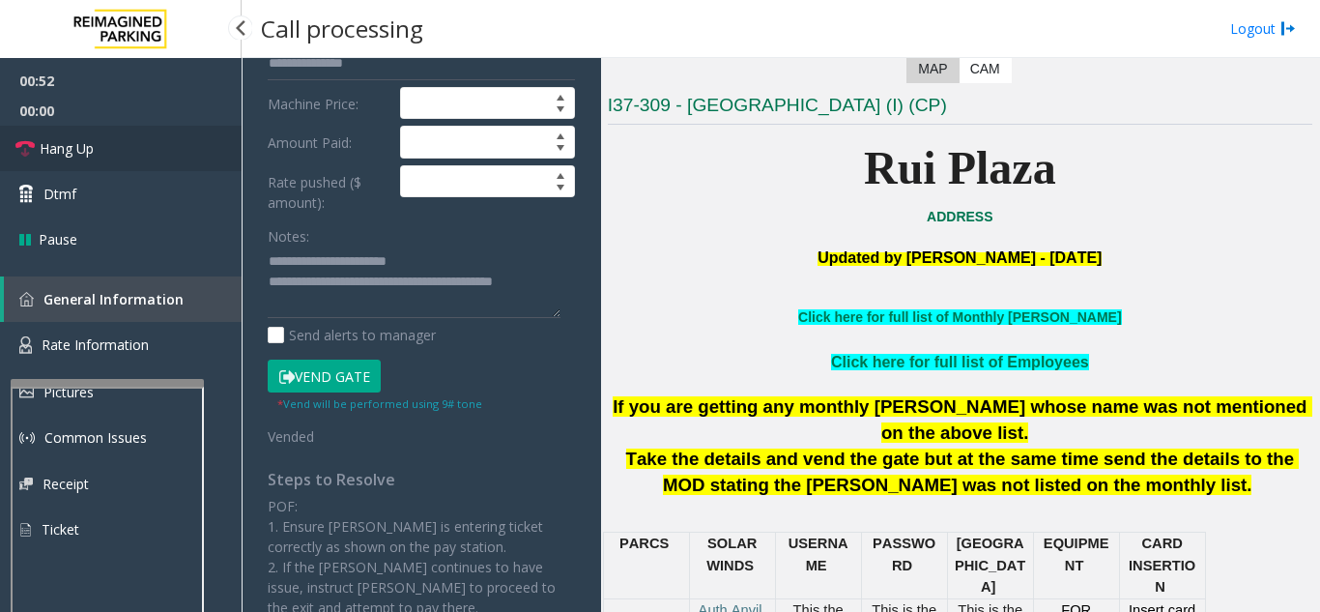
click at [159, 158] on link "Hang Up" at bounding box center [121, 148] width 242 height 45
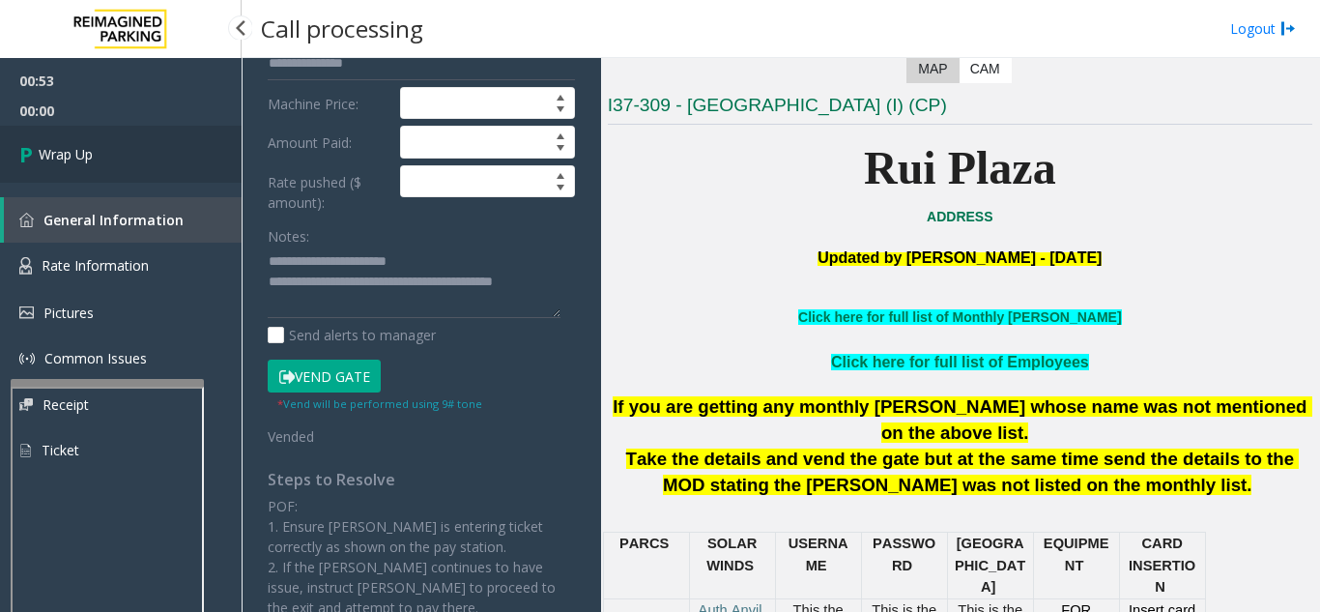
click at [200, 153] on link "Wrap Up" at bounding box center [121, 154] width 242 height 57
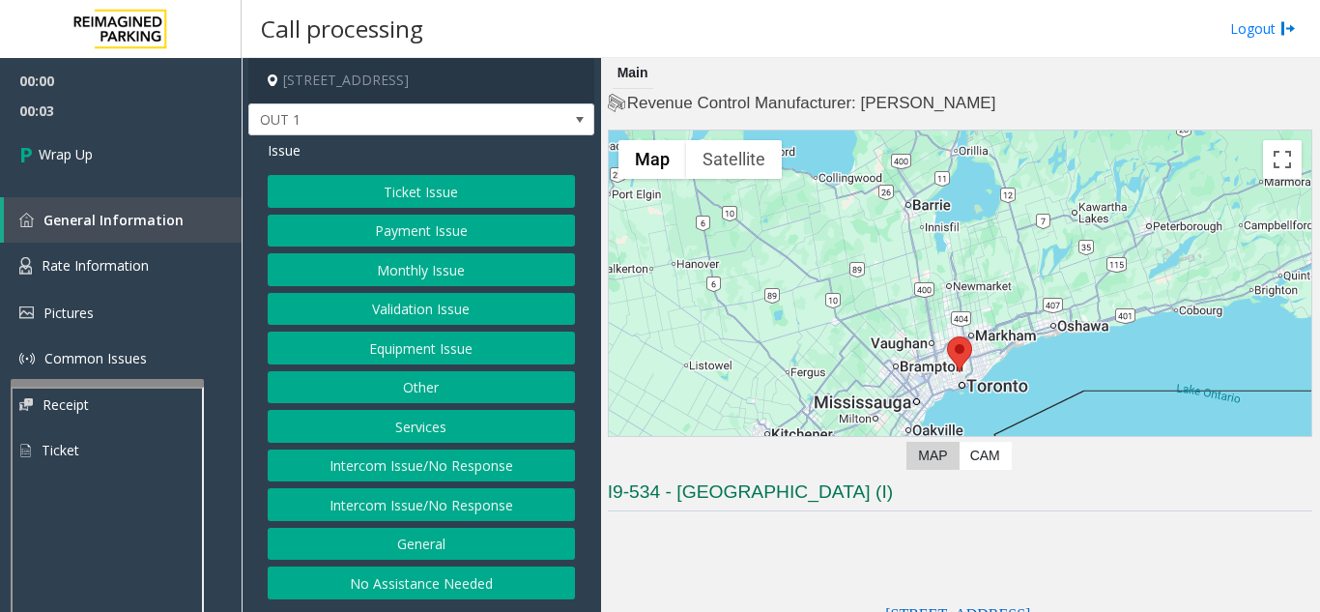
click at [518, 512] on button "Intercom Issue/No Response" at bounding box center [421, 504] width 307 height 33
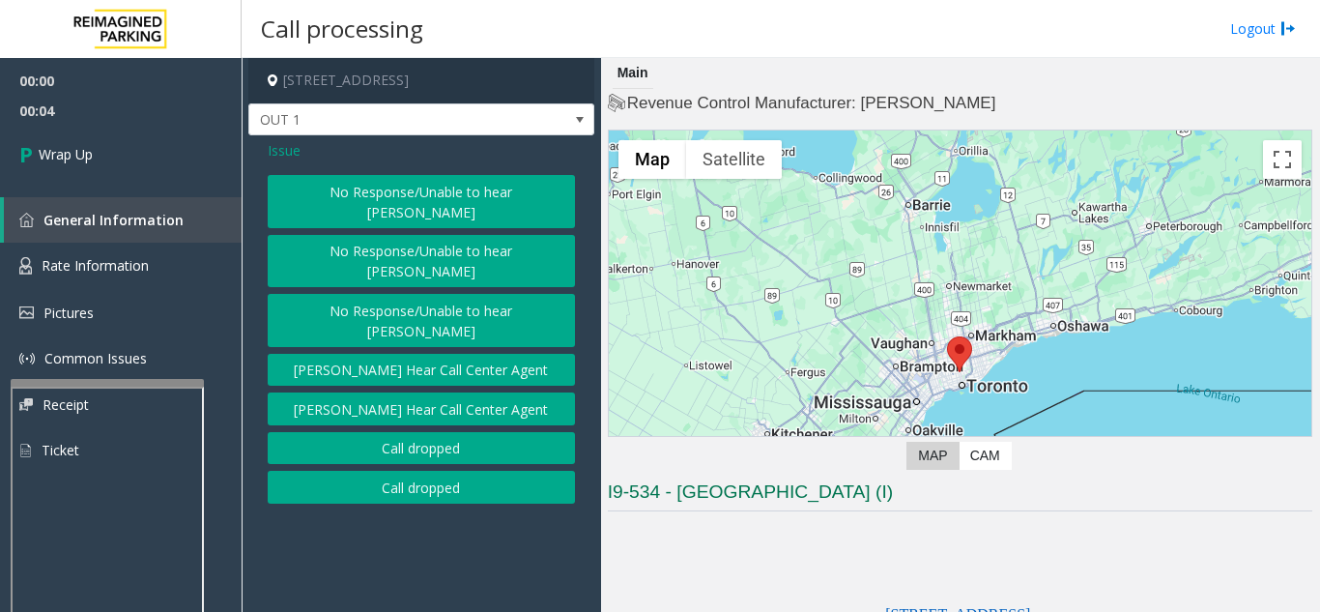
click at [436, 193] on button "No Response/Unable to hear [PERSON_NAME]" at bounding box center [421, 201] width 307 height 53
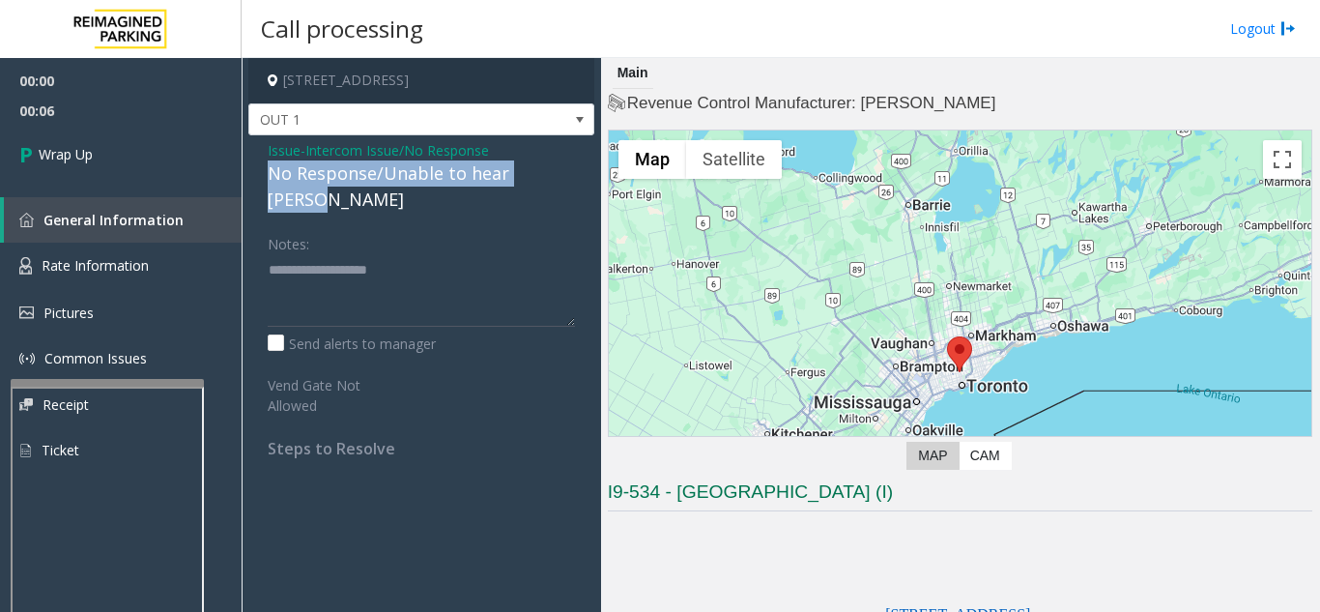
drag, startPoint x: 263, startPoint y: 173, endPoint x: 576, endPoint y: 183, distance: 313.2
click at [576, 183] on div "Issue - Intercom Issue/No Response No Response/Unable to hear parker Notes: Sen…" at bounding box center [421, 306] width 346 height 342
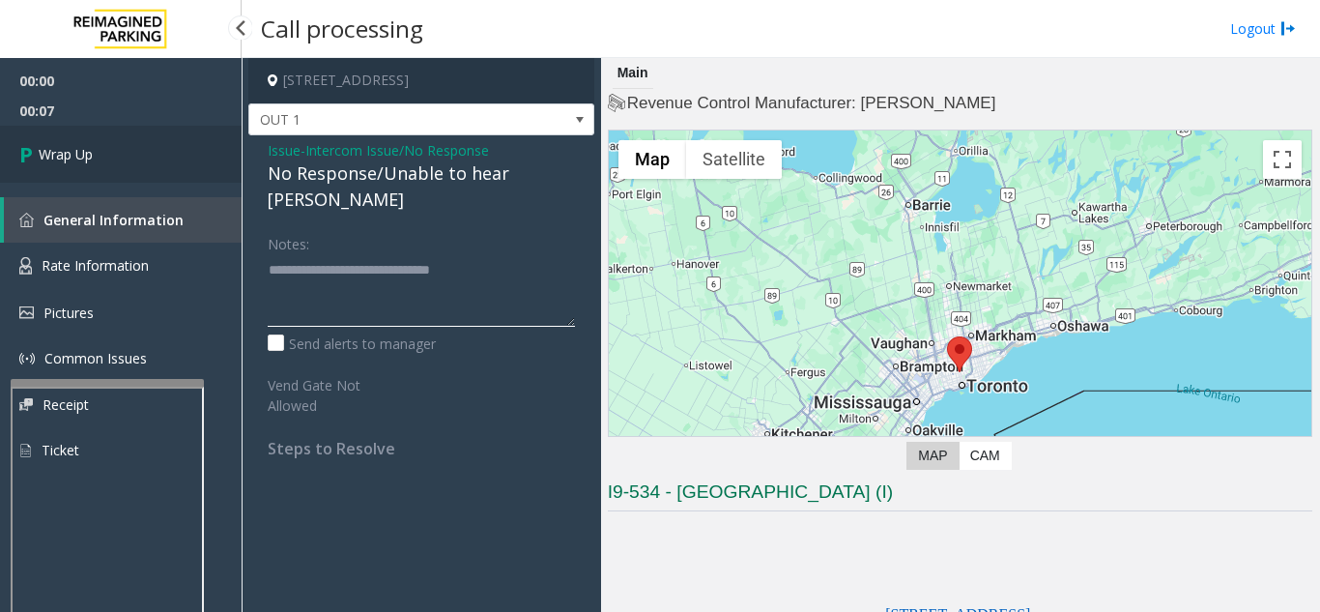
type textarea "**********"
click at [183, 160] on link "Wrap Up" at bounding box center [121, 154] width 242 height 57
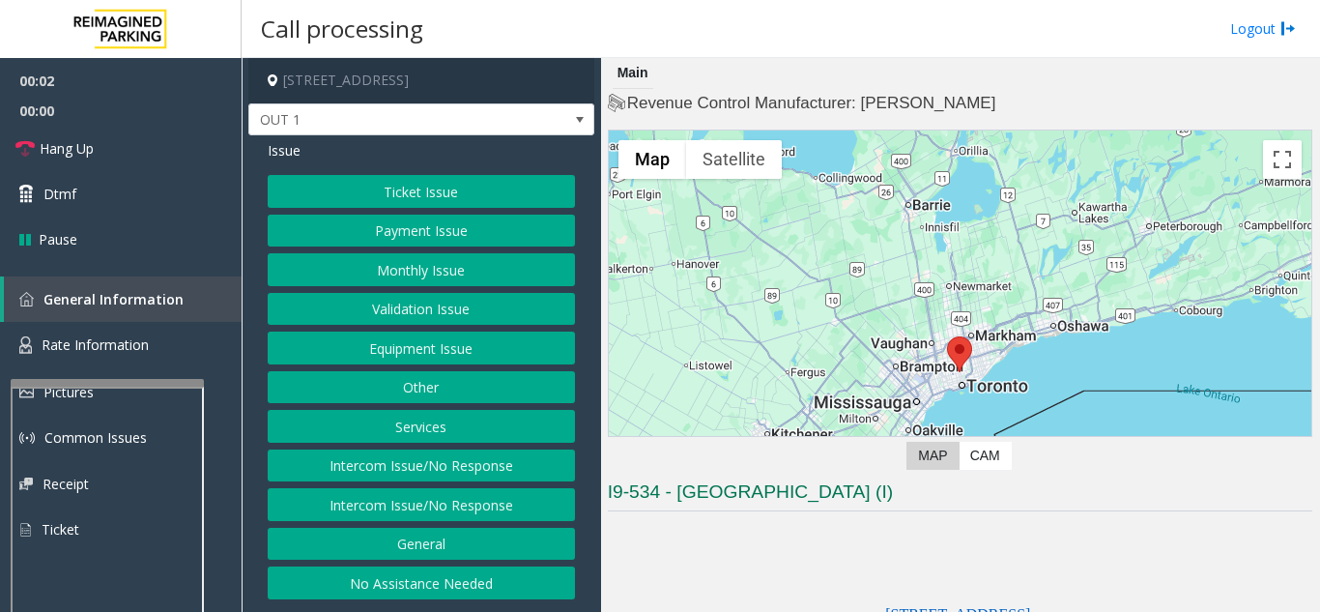
scroll to position [193, 0]
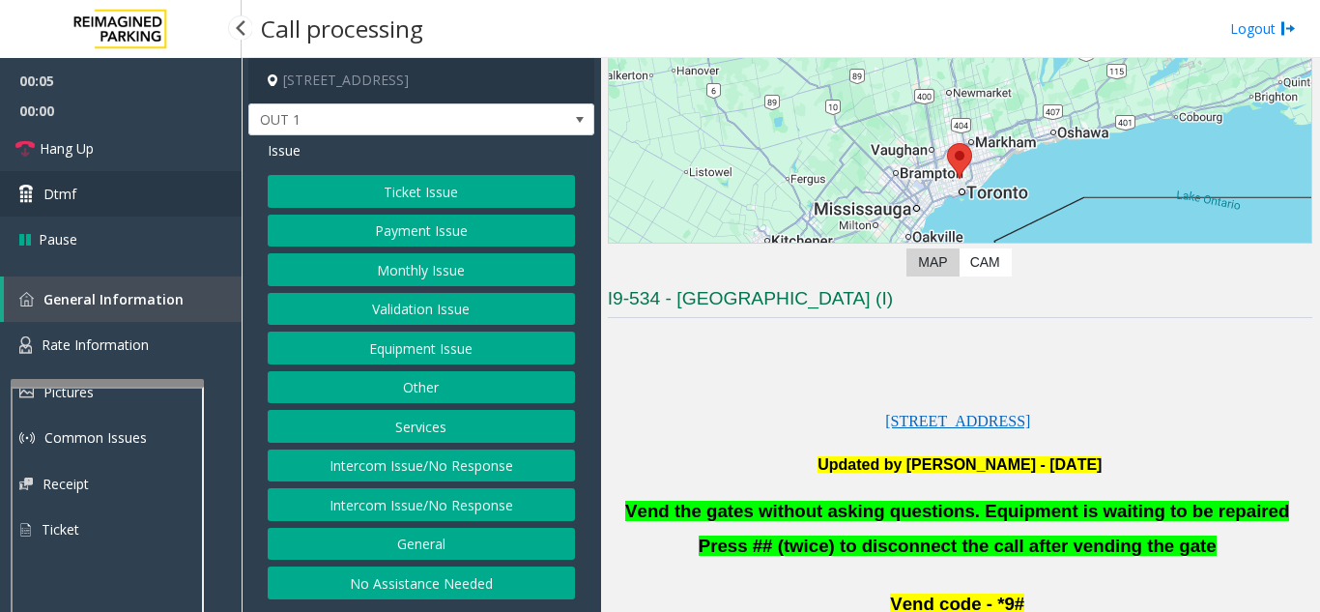
click at [148, 205] on link "Dtmf" at bounding box center [121, 193] width 242 height 45
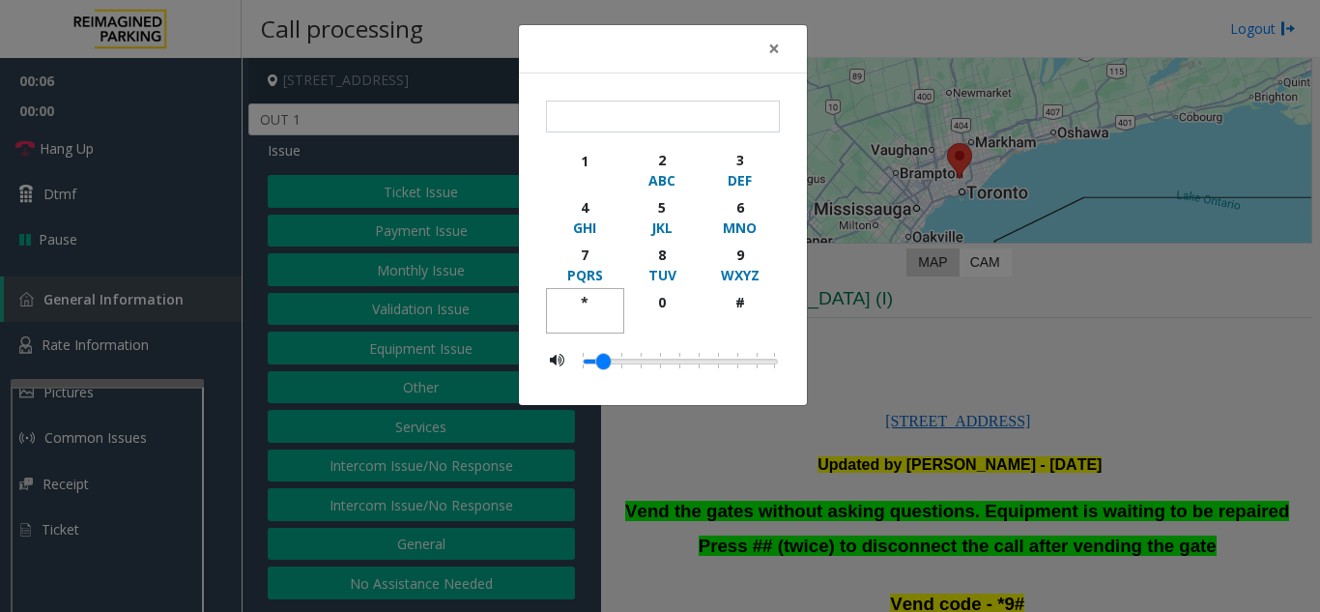
click at [585, 292] on div "*" at bounding box center [585, 302] width 53 height 20
click at [747, 256] on div "9" at bounding box center [739, 254] width 53 height 20
click at [740, 314] on div "button" at bounding box center [739, 320] width 53 height 17
type input "***"
click at [765, 43] on button "×" at bounding box center [774, 48] width 39 height 47
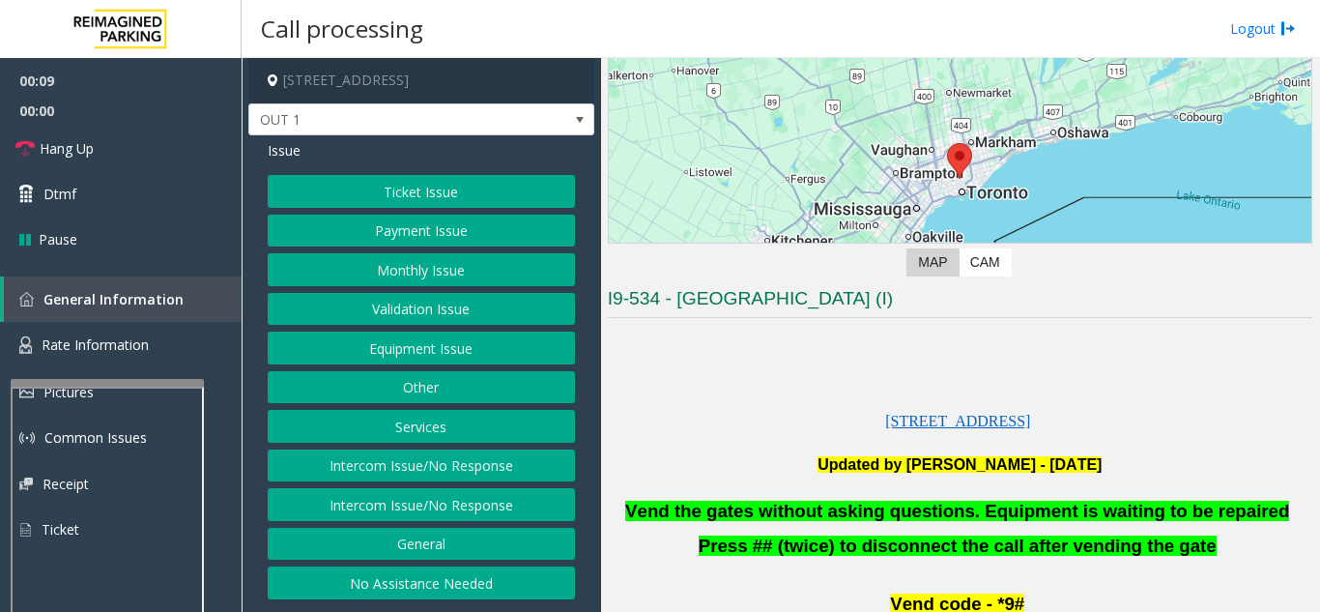
click at [472, 346] on button "Equipment Issue" at bounding box center [421, 347] width 307 height 33
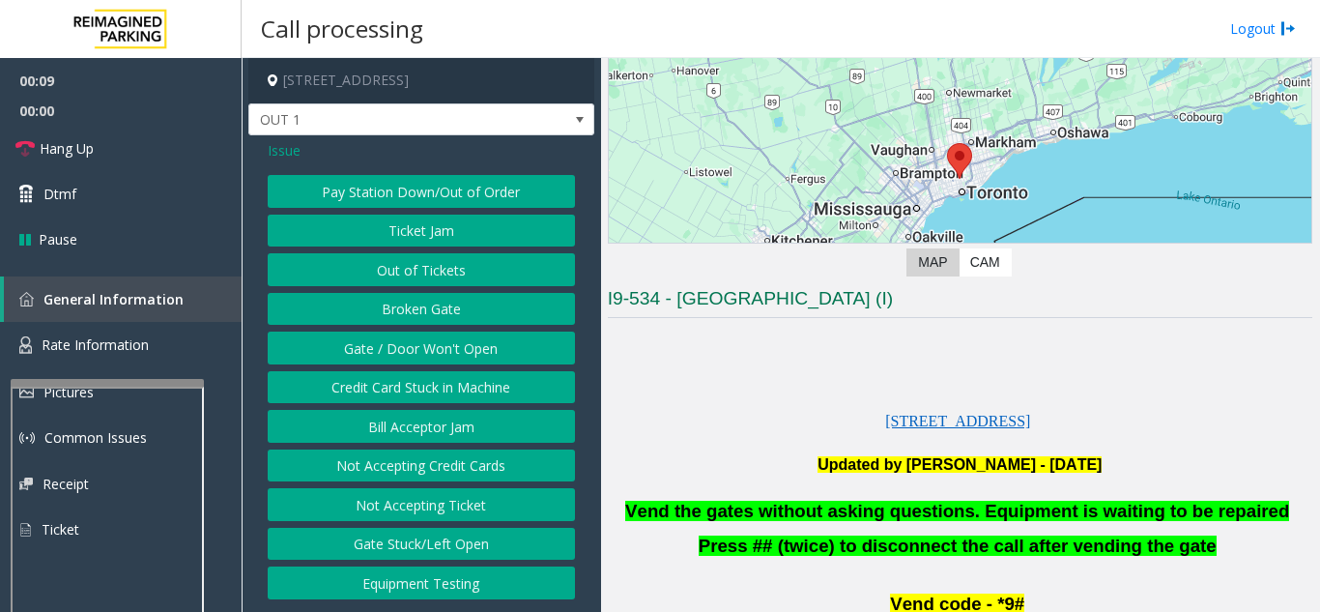
click at [472, 346] on button "Gate / Door Won't Open" at bounding box center [421, 347] width 307 height 33
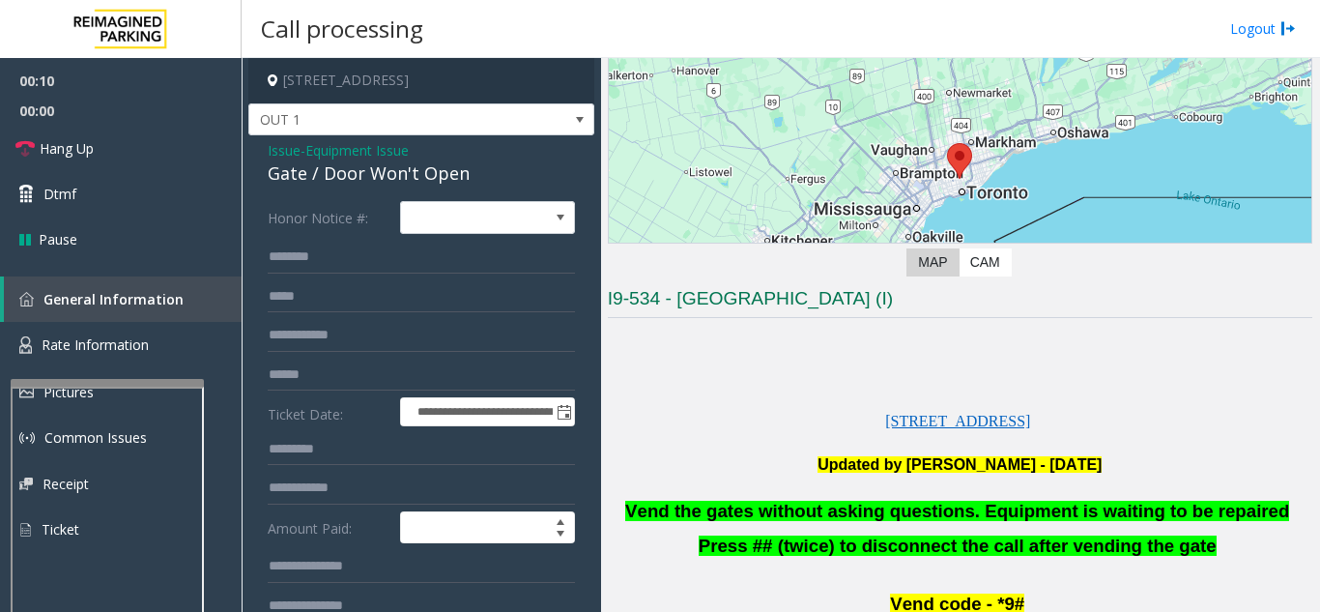
scroll to position [97, 0]
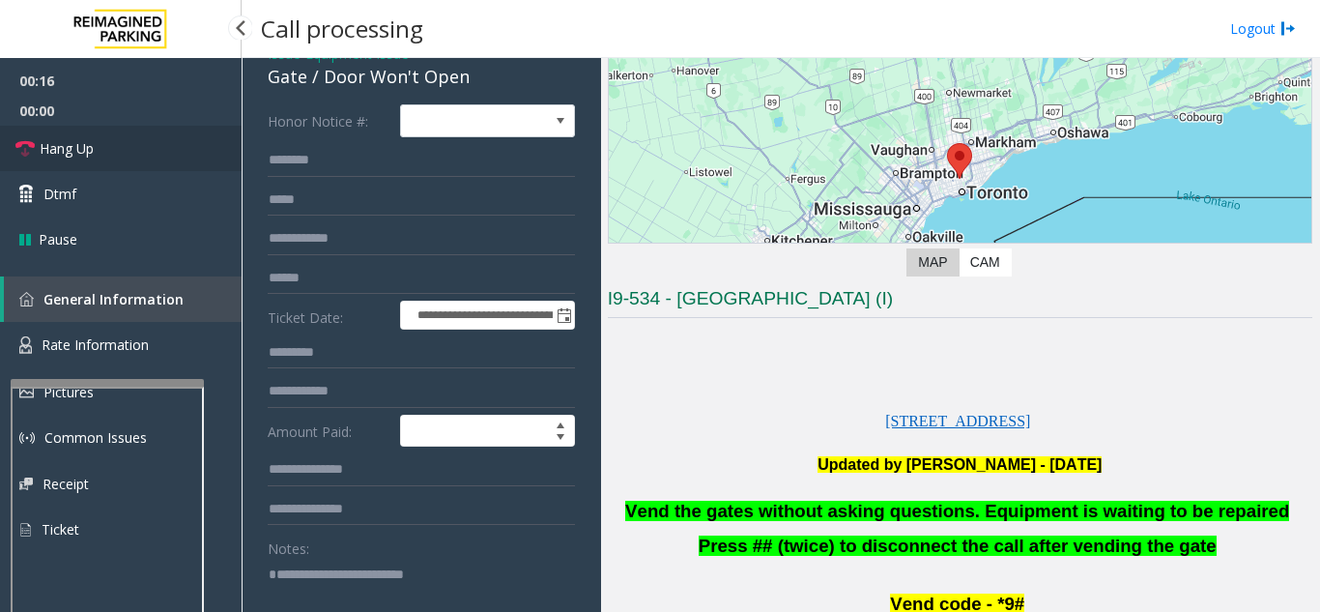
type textarea "**********"
click at [186, 168] on link "Hang Up" at bounding box center [121, 148] width 242 height 45
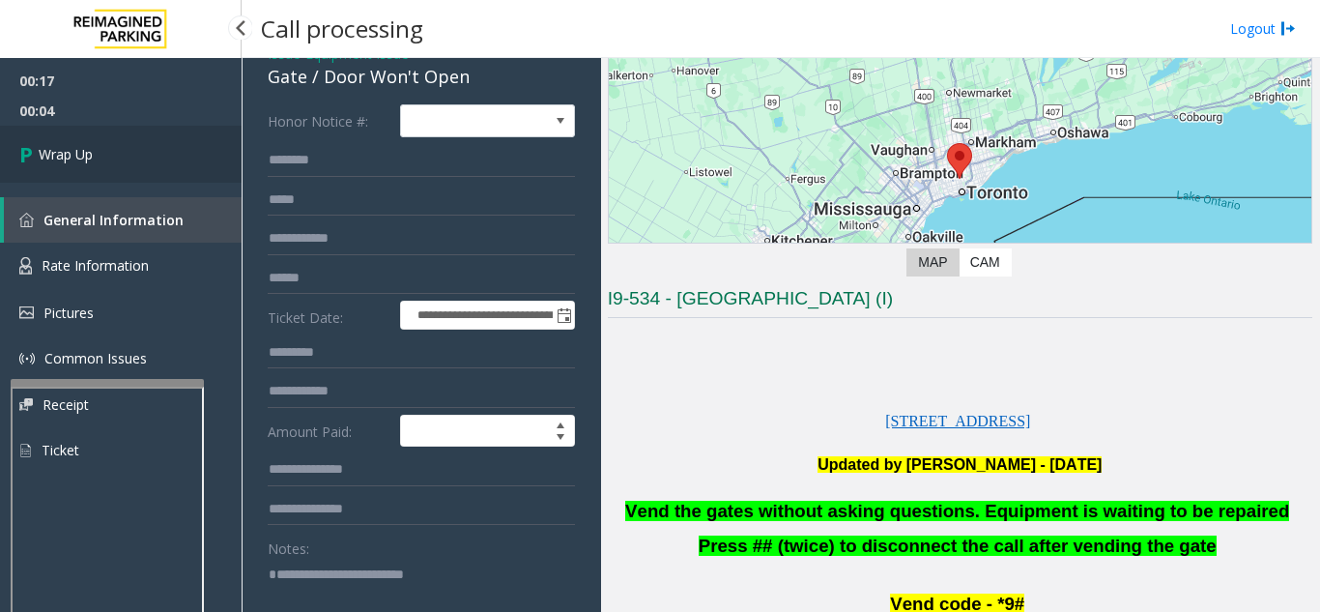
click at [103, 162] on link "Wrap Up" at bounding box center [121, 154] width 242 height 57
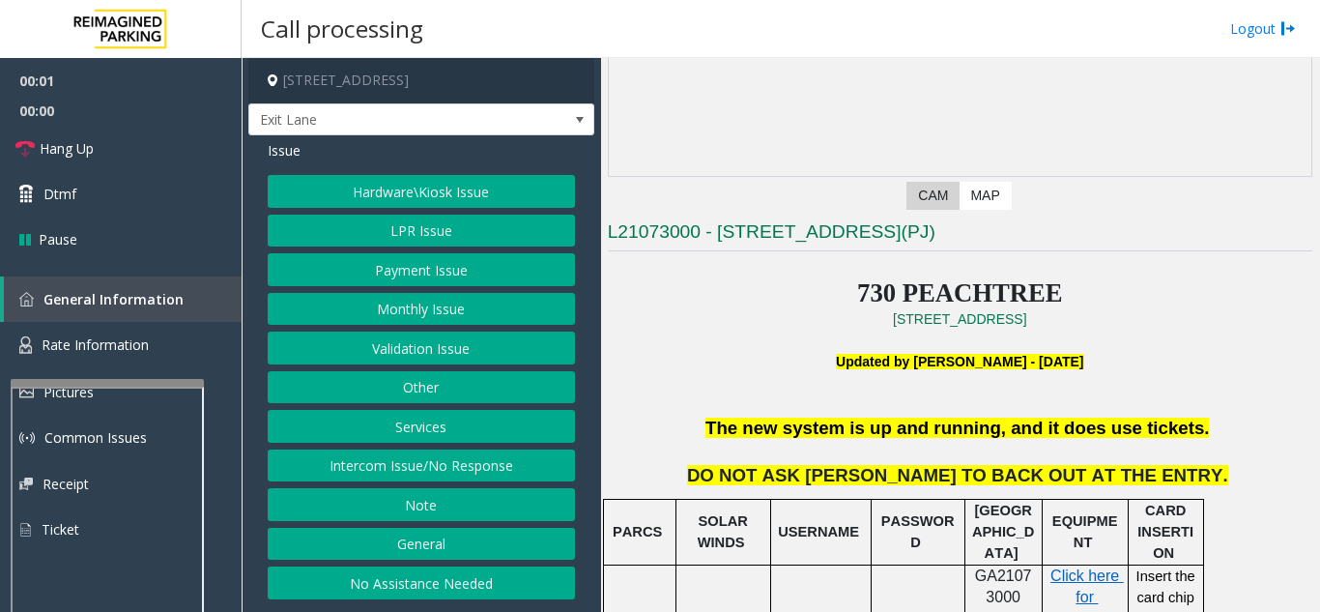
scroll to position [387, 0]
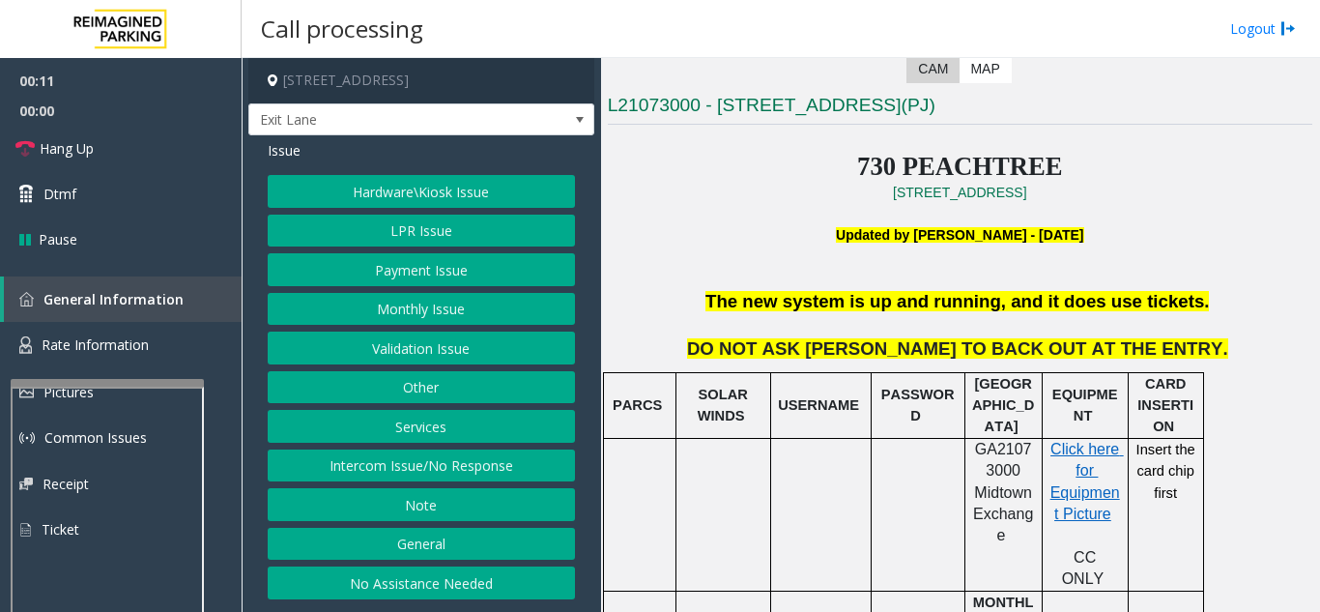
click at [458, 466] on button "Intercom Issue/No Response" at bounding box center [421, 465] width 307 height 33
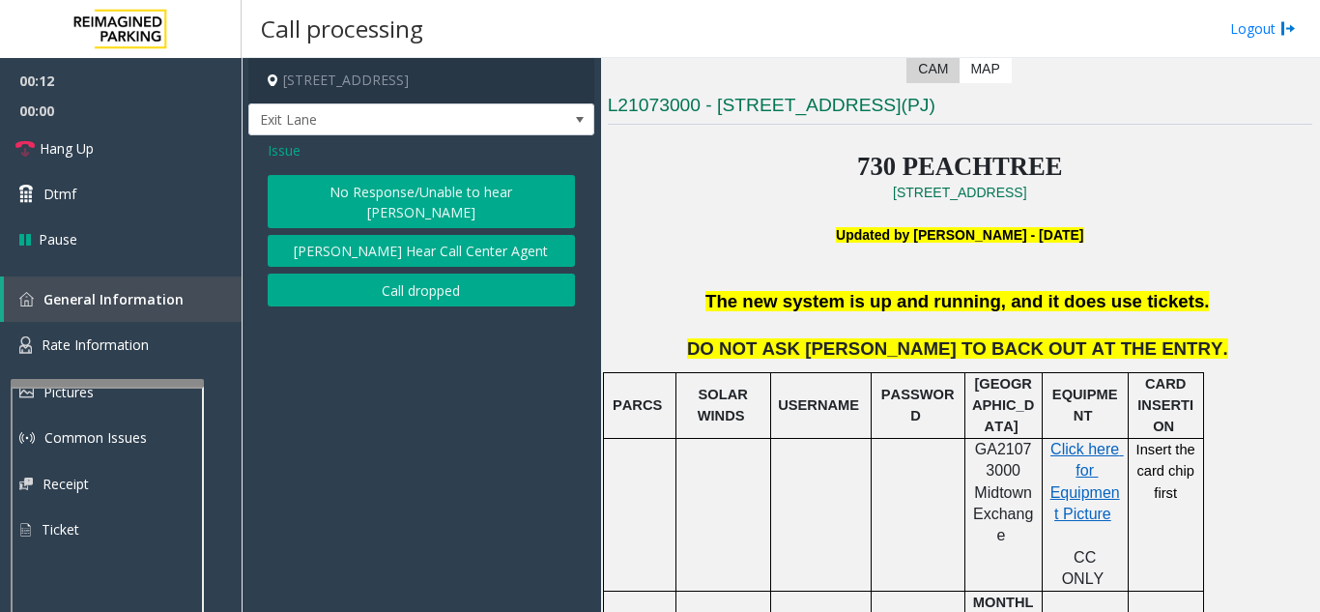
click at [388, 188] on button "No Response/Unable to hear [PERSON_NAME]" at bounding box center [421, 201] width 307 height 53
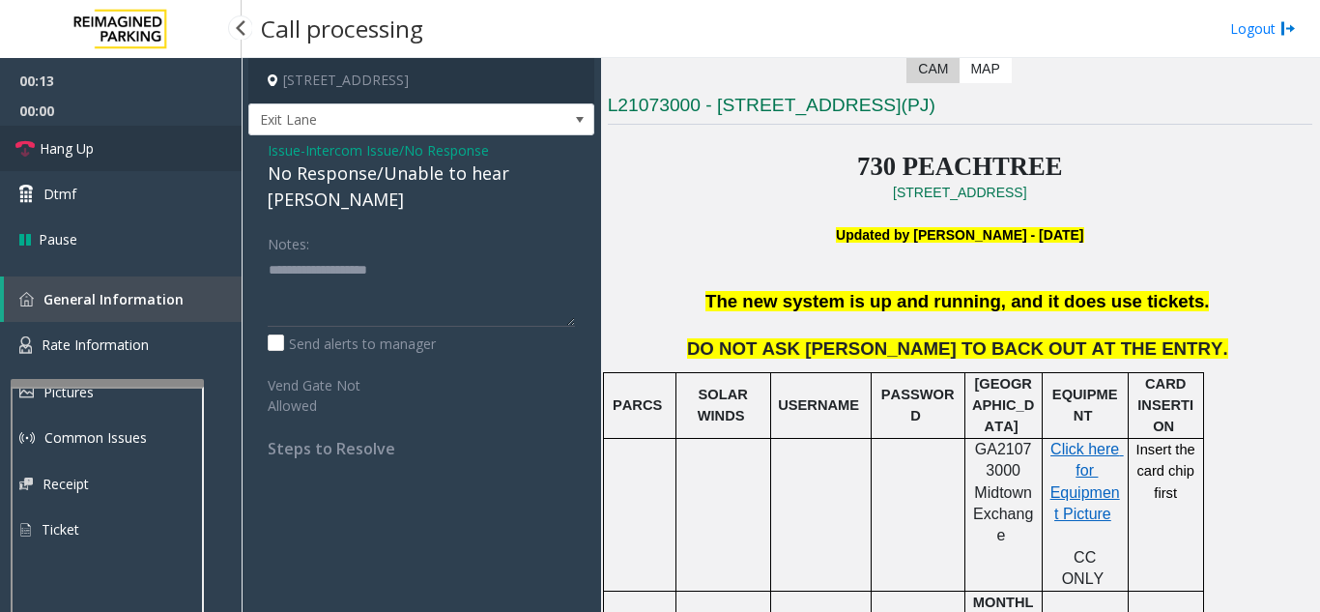
click at [134, 142] on link "Hang Up" at bounding box center [121, 148] width 242 height 45
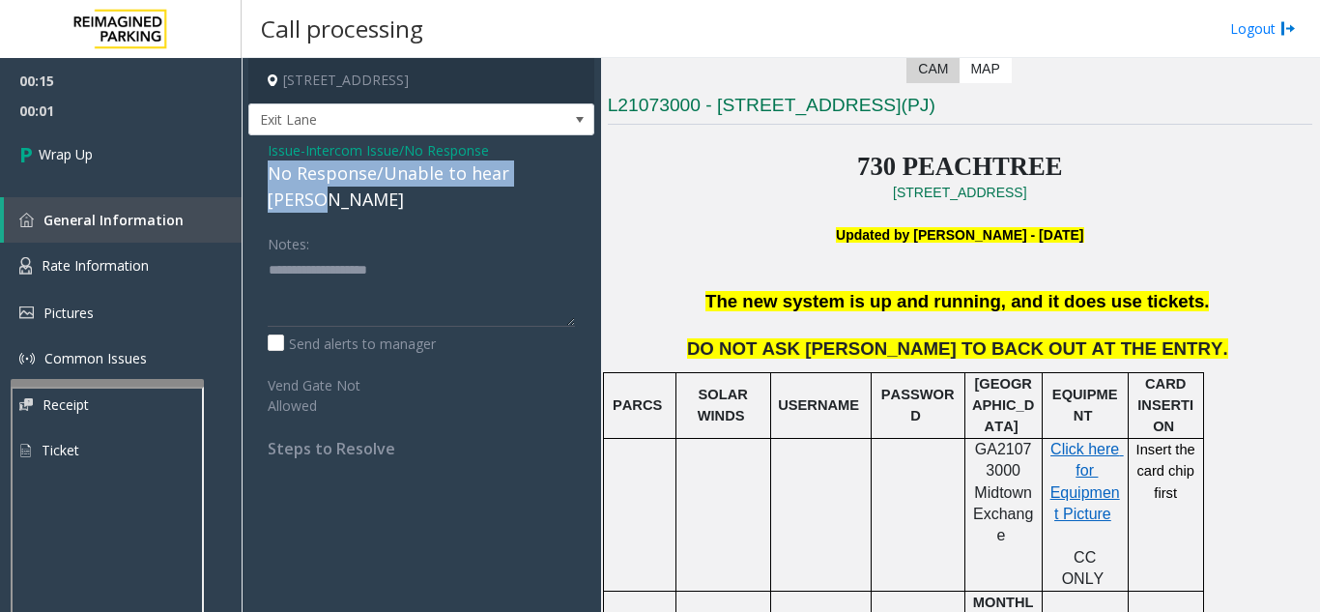
drag, startPoint x: 261, startPoint y: 171, endPoint x: 557, endPoint y: 179, distance: 295.8
click at [557, 179] on div "Issue - Intercom Issue/No Response No Response/Unable to hear parker Notes: Sen…" at bounding box center [421, 306] width 346 height 342
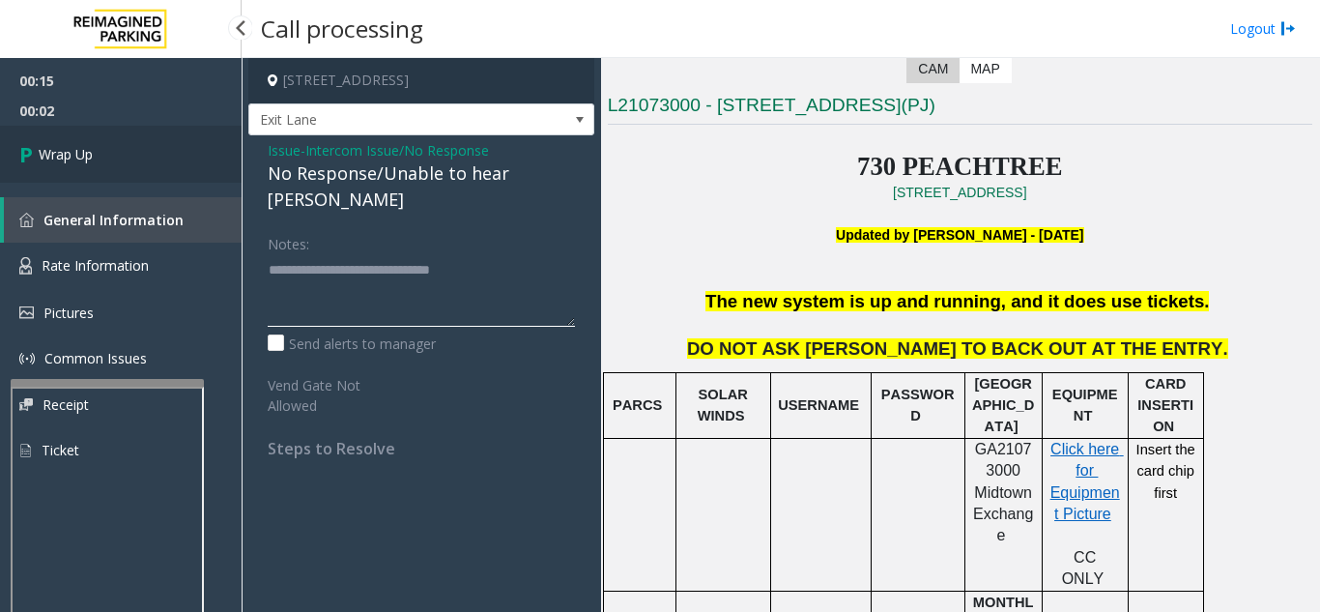
type textarea "**********"
click at [74, 157] on span "Wrap Up" at bounding box center [66, 154] width 54 height 20
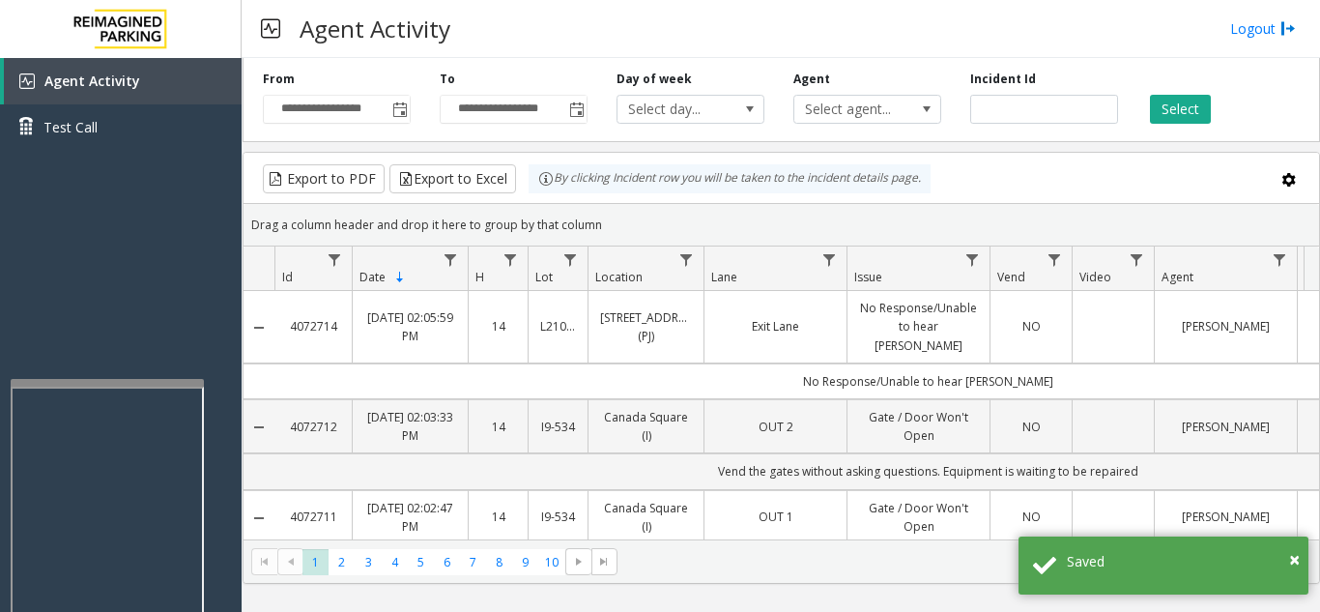
drag, startPoint x: 341, startPoint y: 313, endPoint x: 282, endPoint y: 319, distance: 59.2
click at [282, 319] on td "4072714" at bounding box center [312, 327] width 77 height 72
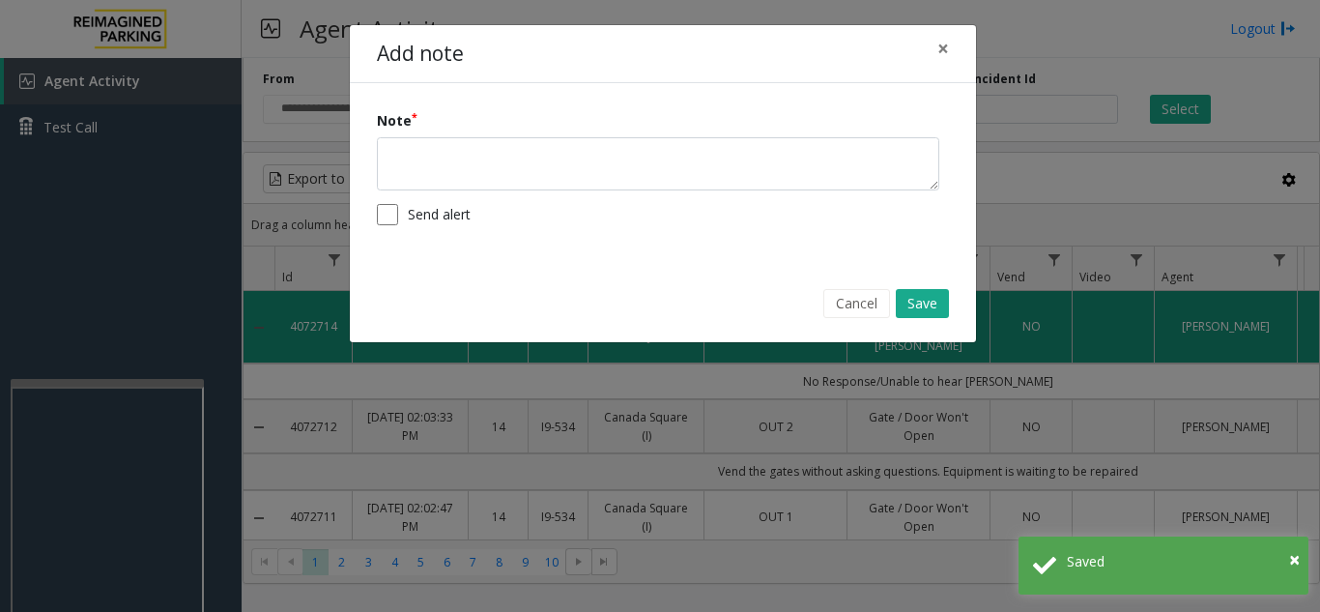
copy link "4072714"
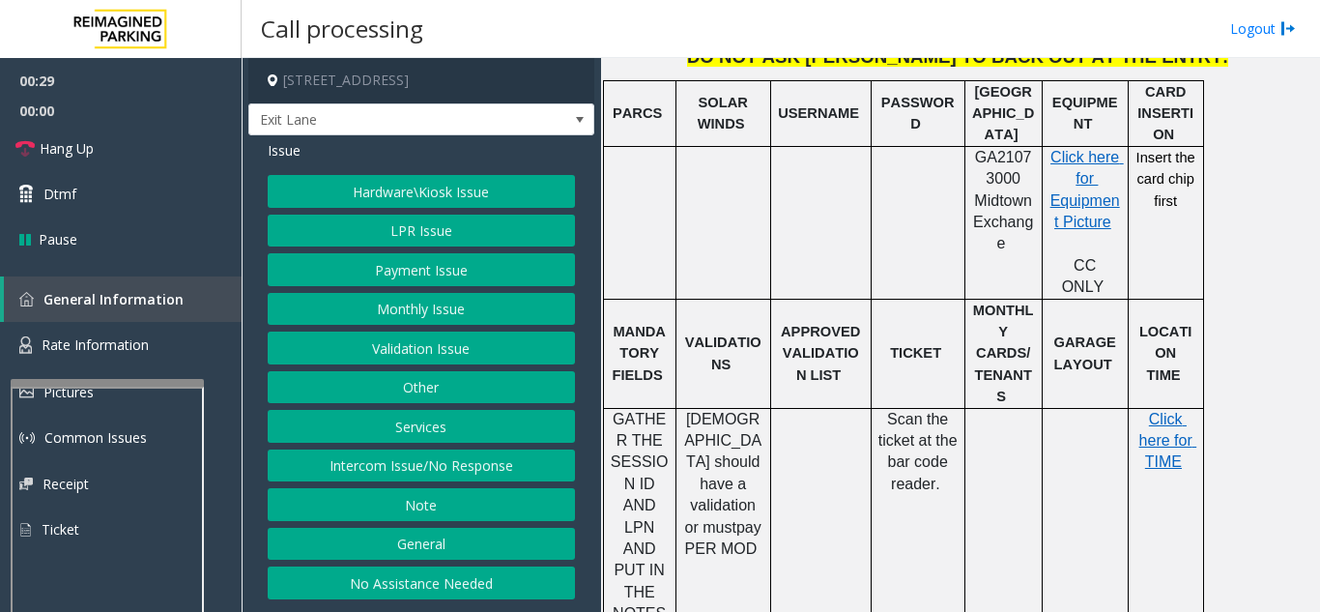
scroll to position [773, 0]
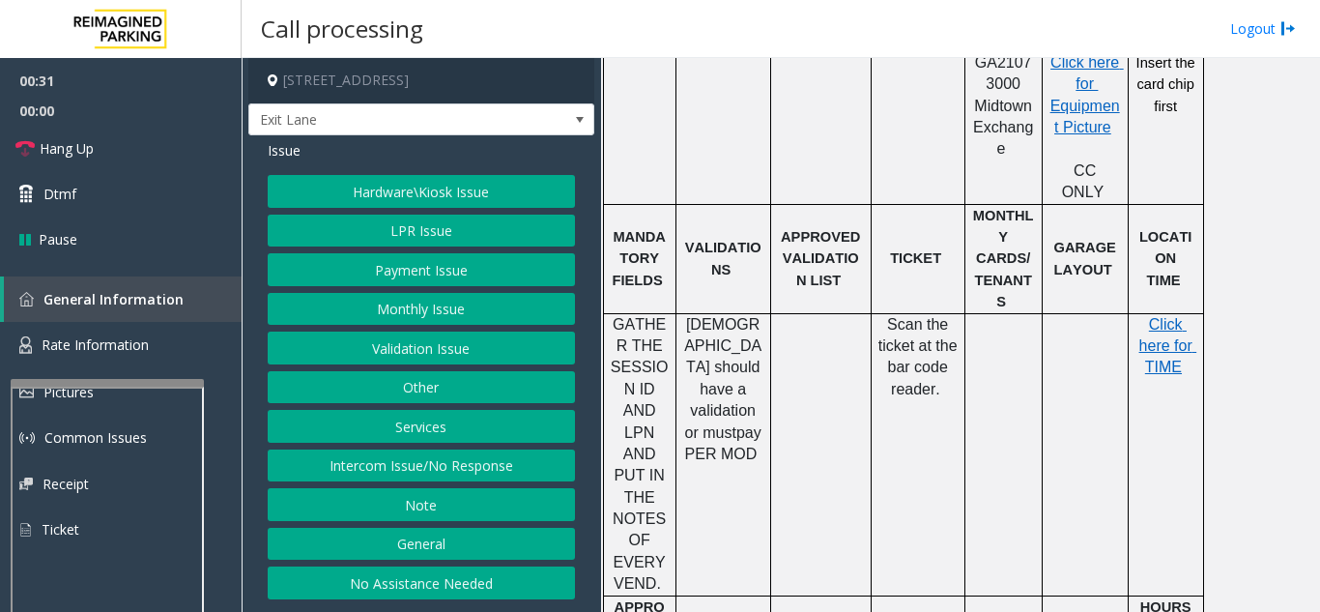
click at [404, 357] on button "Validation Issue" at bounding box center [421, 347] width 307 height 33
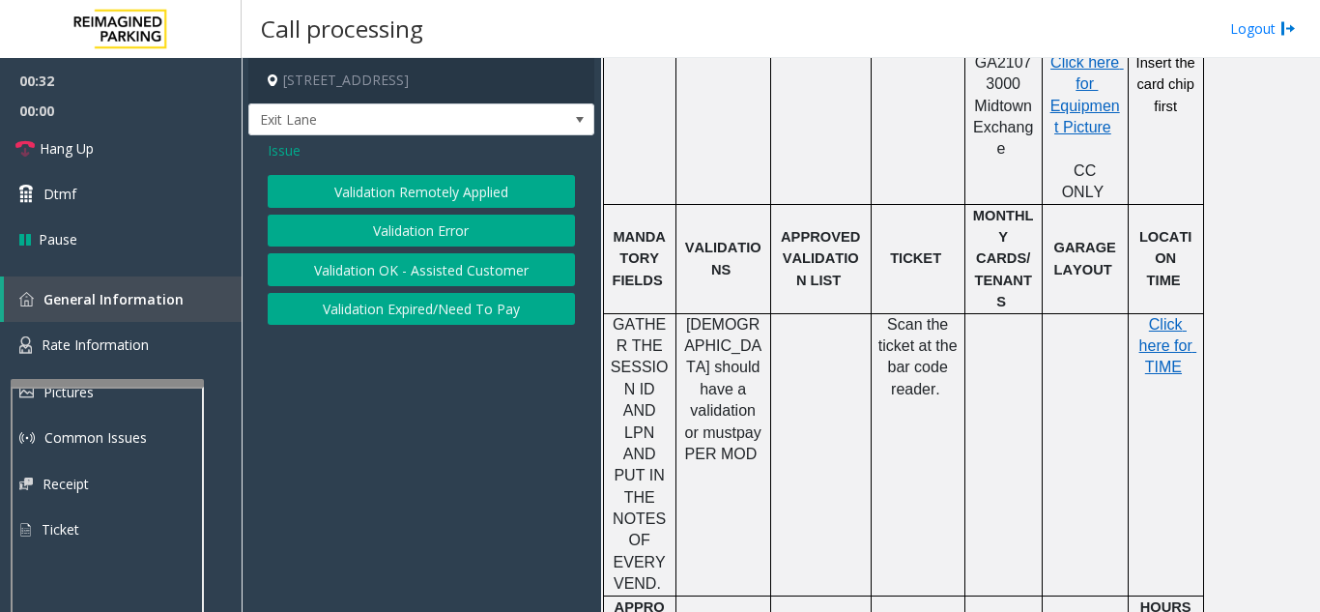
click at [414, 237] on button "Validation Error" at bounding box center [421, 231] width 307 height 33
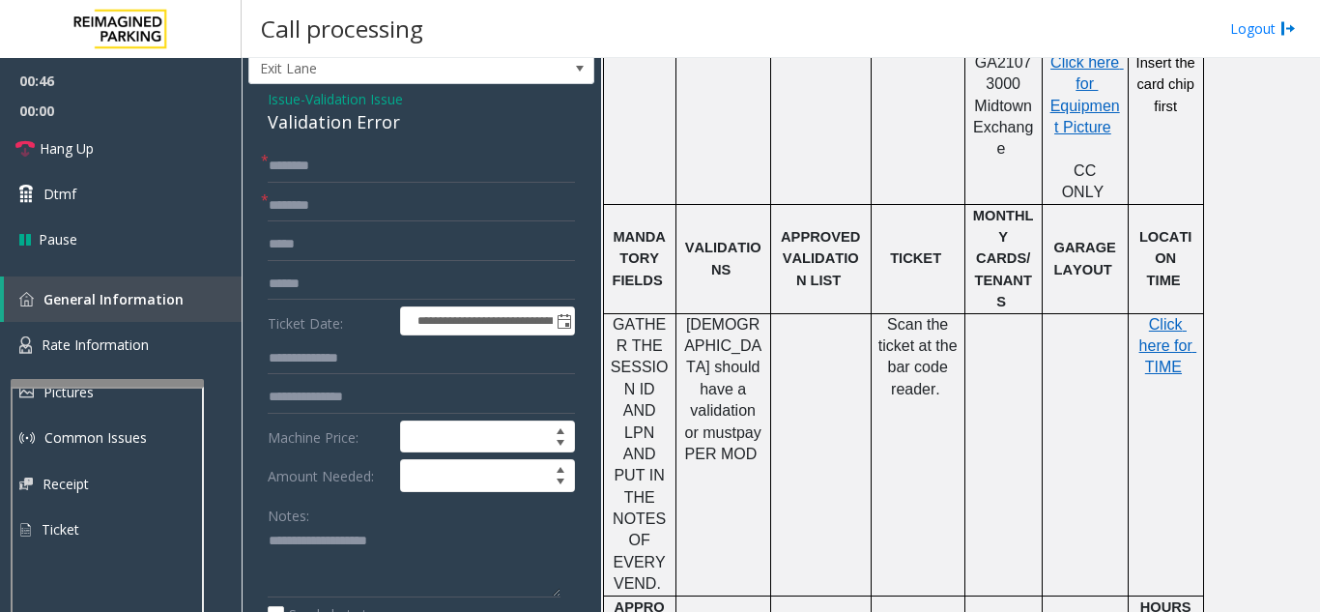
scroll to position [97, 0]
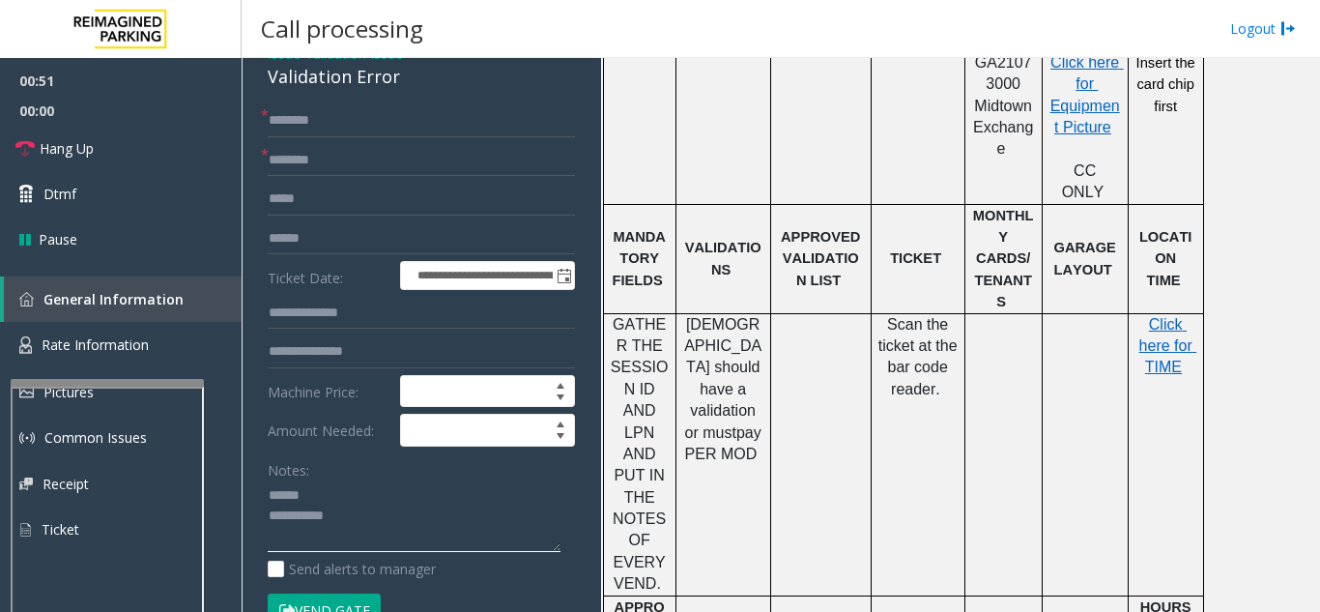
click at [362, 506] on textarea at bounding box center [414, 516] width 293 height 72
drag, startPoint x: 261, startPoint y: 94, endPoint x: 420, endPoint y: 100, distance: 159.6
click at [395, 526] on textarea at bounding box center [414, 516] width 293 height 72
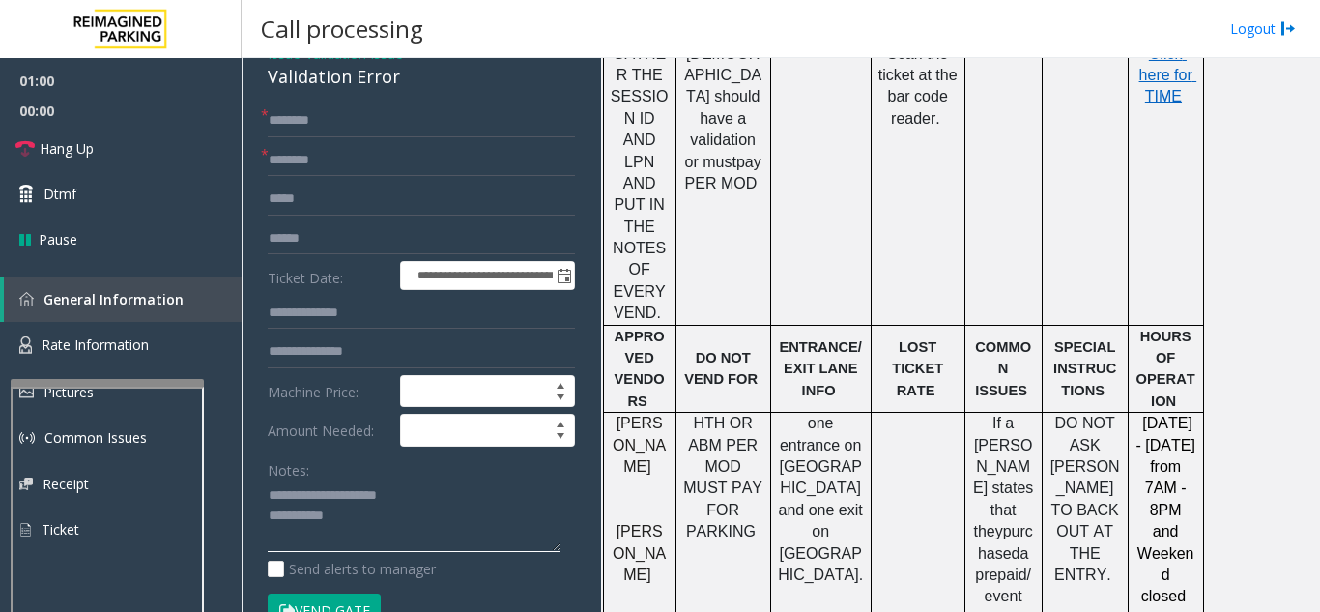
scroll to position [1063, 0]
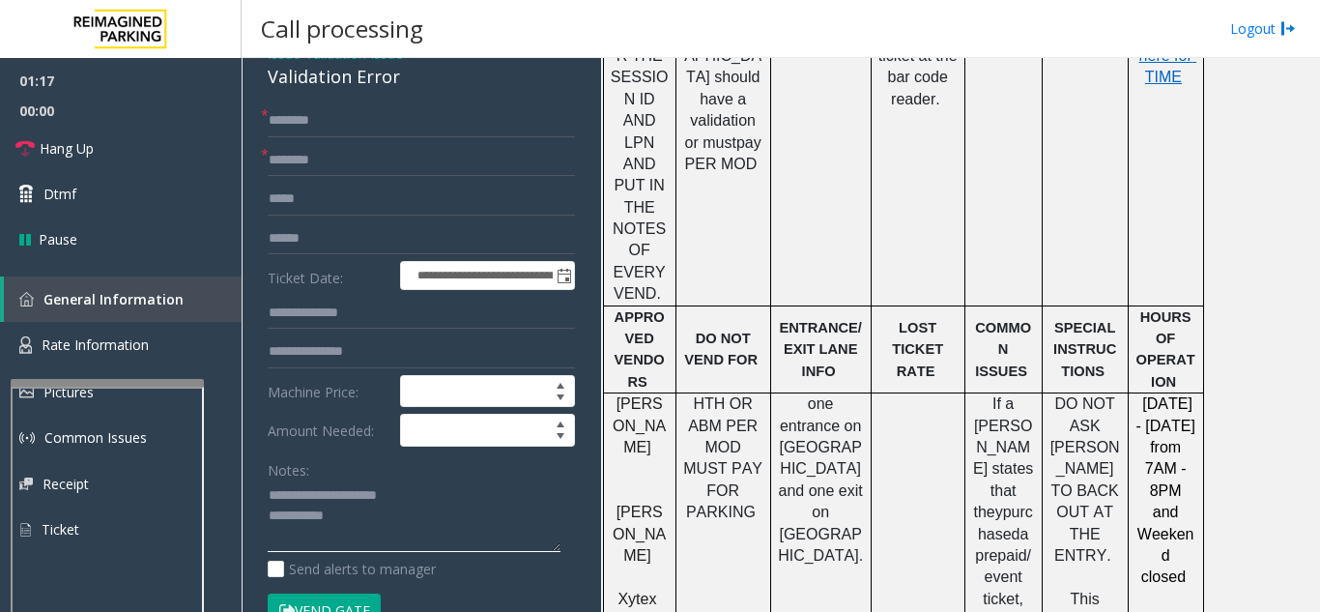
type textarea "**********"
drag, startPoint x: 787, startPoint y: 382, endPoint x: 864, endPoint y: 412, distance: 82.9
click at [864, 412] on div "one entrance on Peachtree St. and one exit on Cypress Street." at bounding box center [821, 490] width 100 height 195
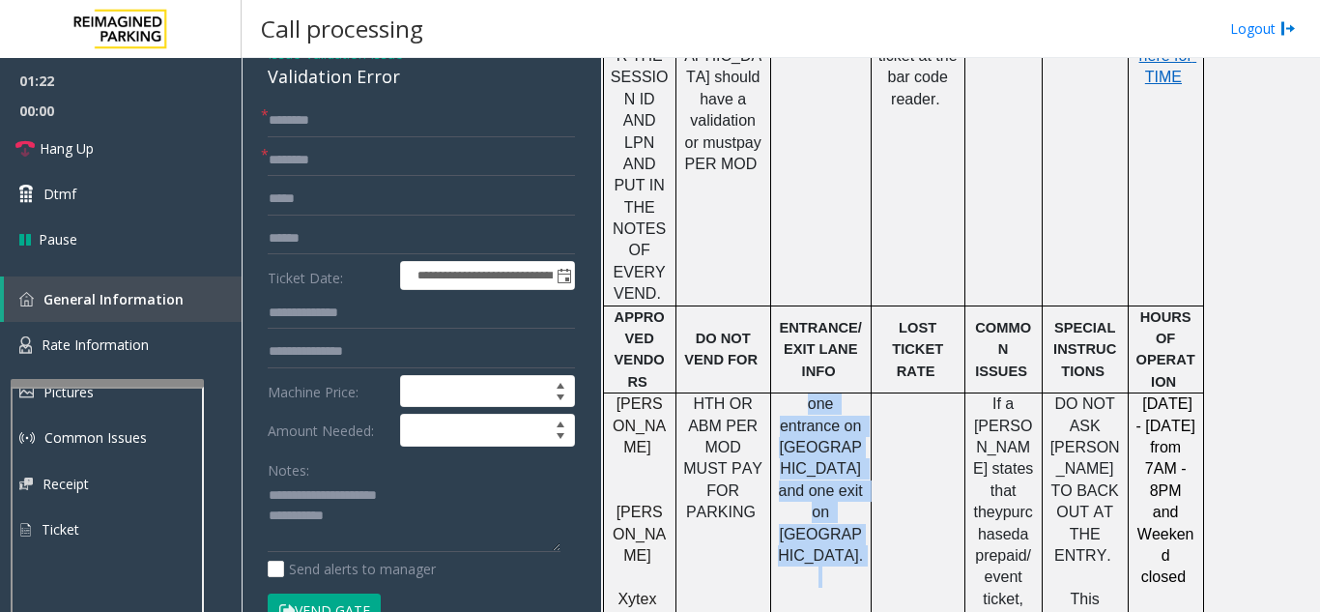
drag, startPoint x: 791, startPoint y: 301, endPoint x: 860, endPoint y: 428, distance: 144.8
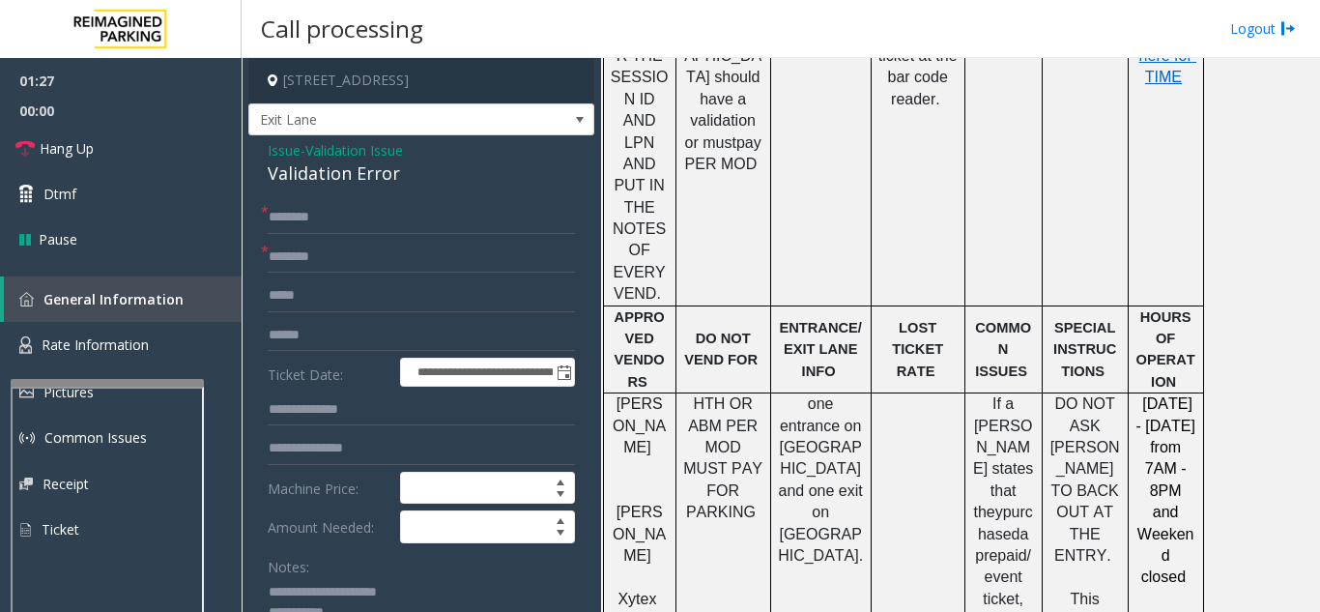
click at [286, 160] on span "Issue" at bounding box center [284, 150] width 33 height 20
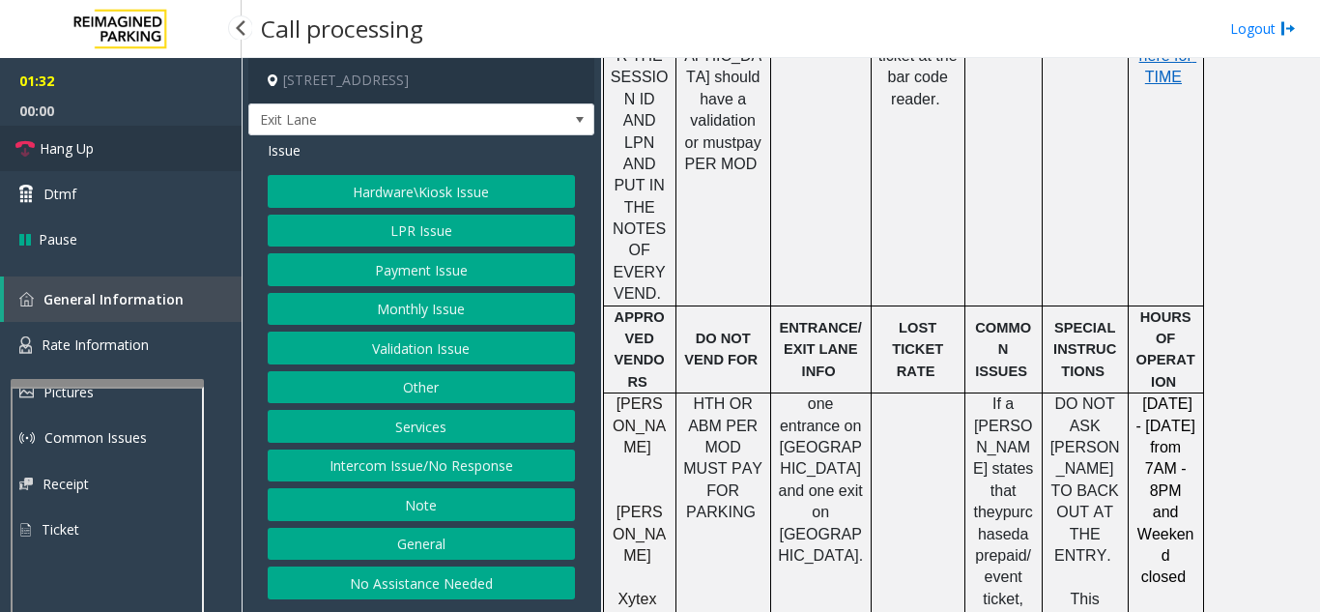
click at [96, 159] on link "Hang Up" at bounding box center [121, 148] width 242 height 45
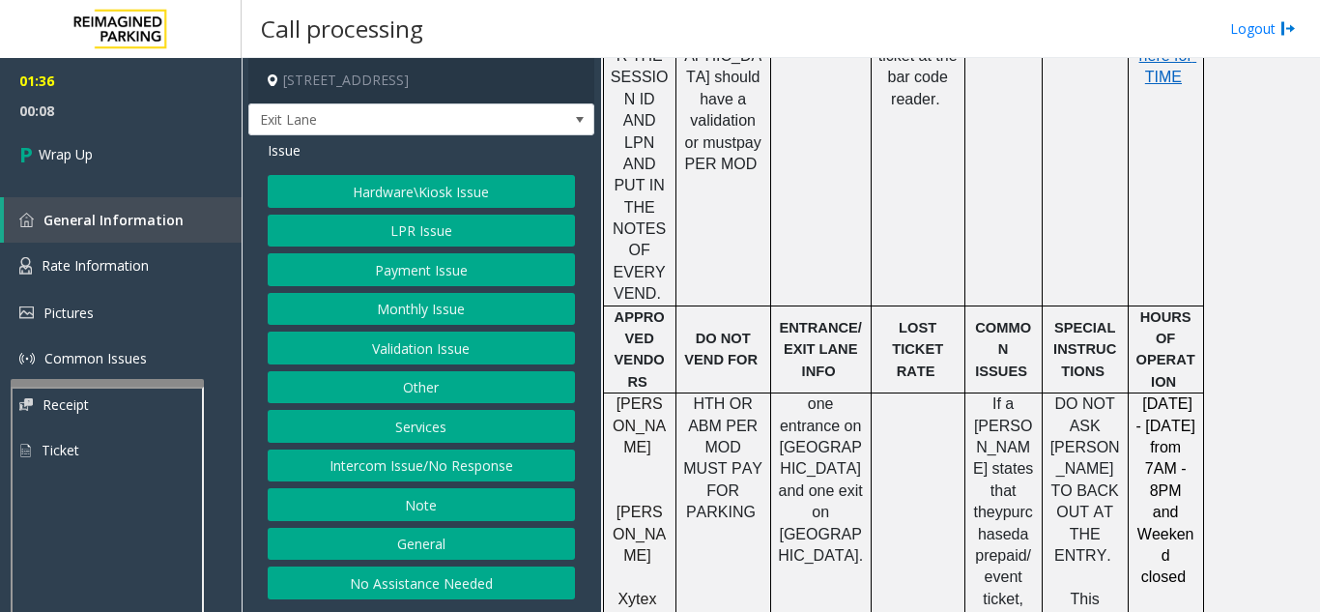
click at [451, 353] on button "Validation Issue" at bounding box center [421, 347] width 307 height 33
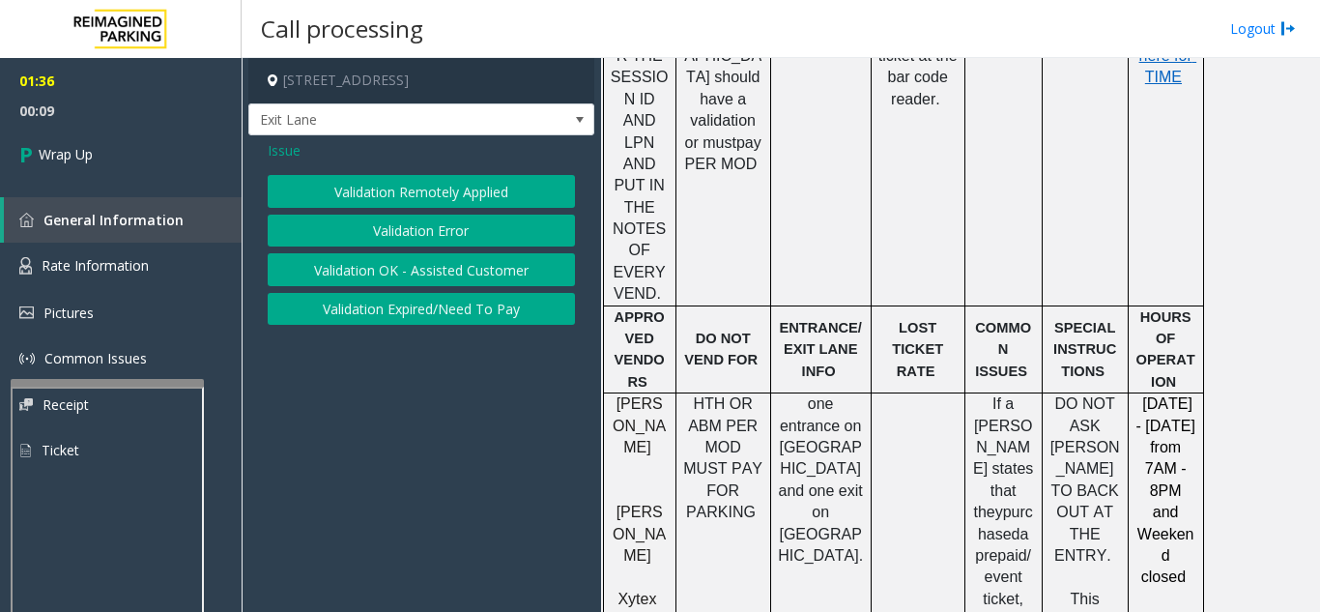
click at [284, 154] on span "Issue" at bounding box center [284, 150] width 33 height 20
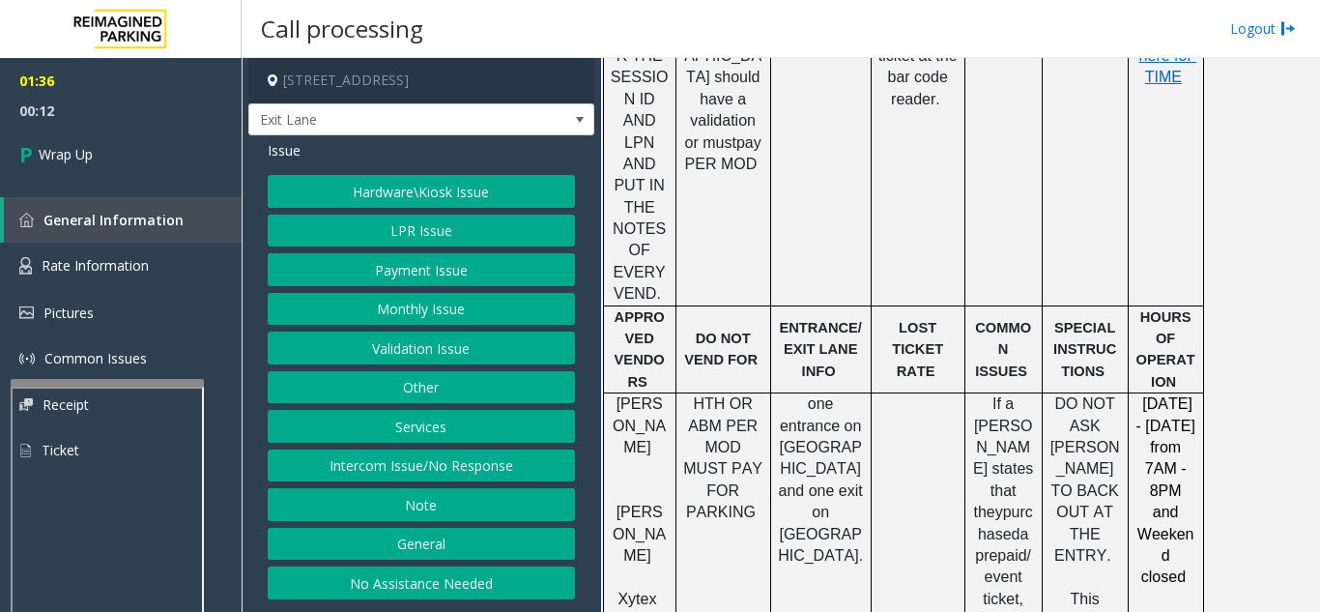
click at [436, 315] on button "Monthly Issue" at bounding box center [421, 309] width 307 height 33
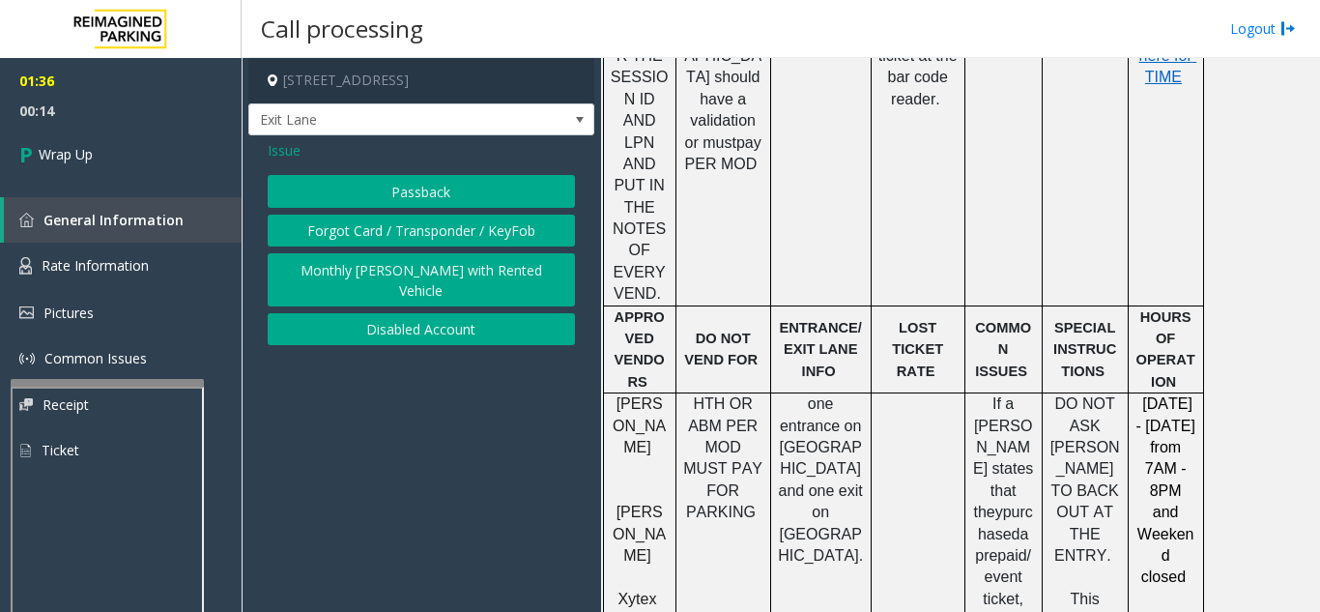
click at [286, 151] on span "Issue" at bounding box center [284, 150] width 33 height 20
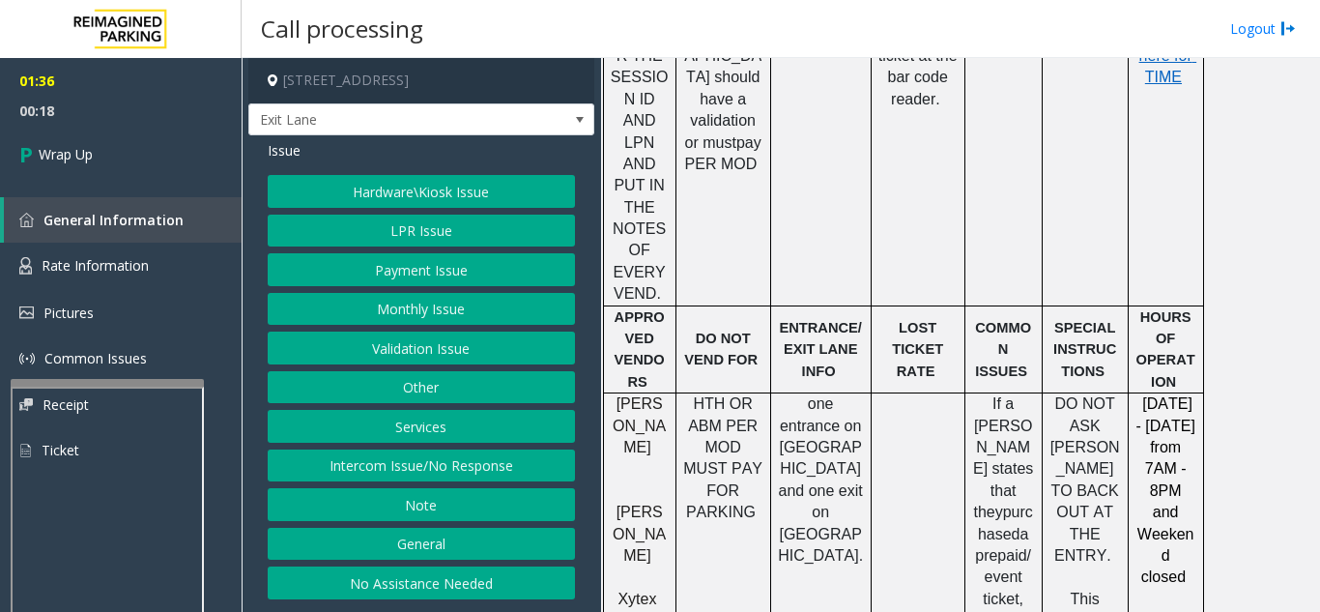
click at [423, 409] on div "Hardware\Kiosk Issue LPR Issue Payment Issue Monthly Issue Validation Issue Oth…" at bounding box center [421, 387] width 307 height 424
click at [424, 228] on button "LPR Issue" at bounding box center [421, 231] width 307 height 33
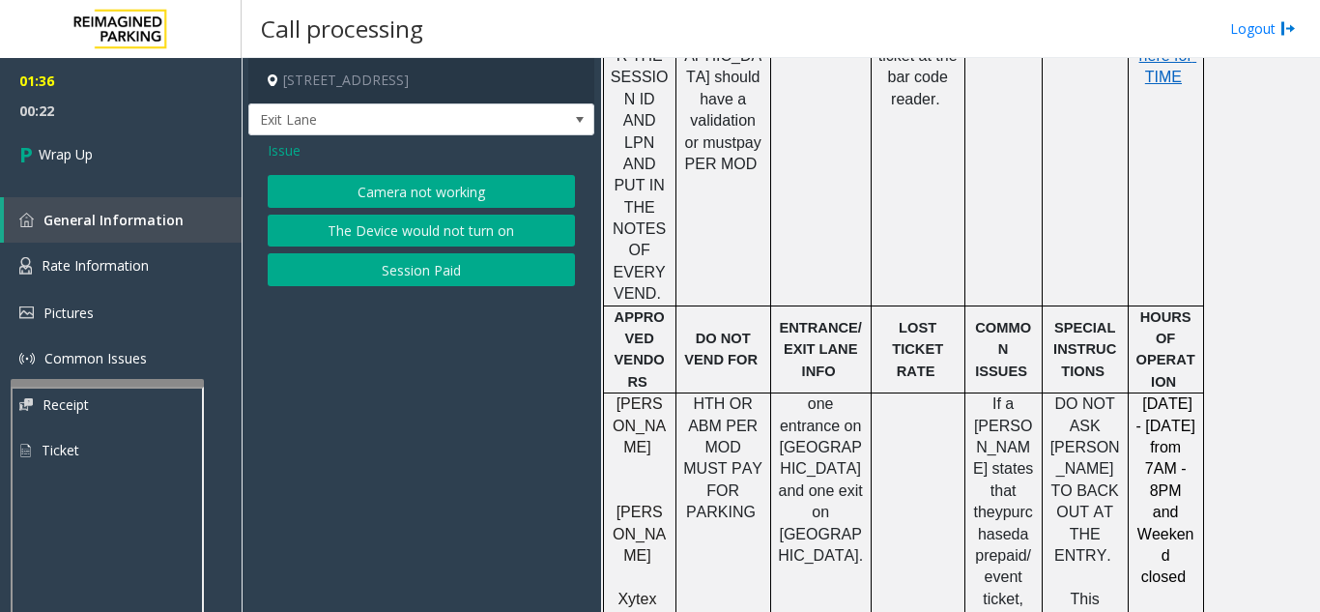
click at [434, 203] on button "Camera not working" at bounding box center [421, 191] width 307 height 33
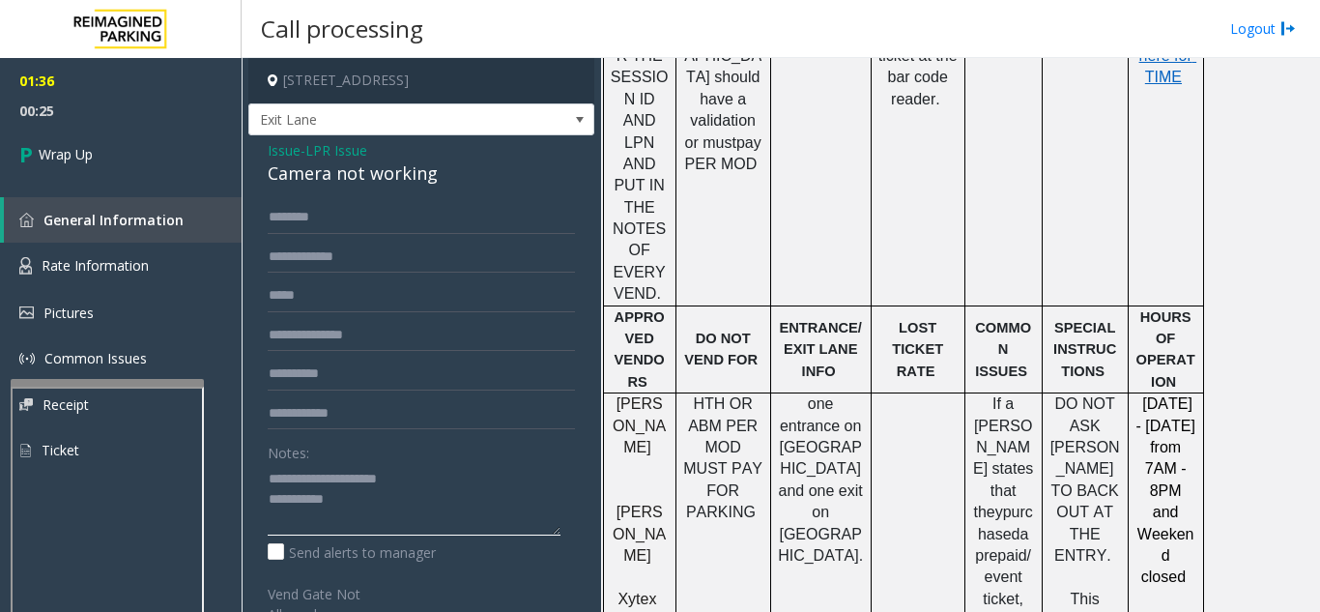
drag, startPoint x: 308, startPoint y: 494, endPoint x: 419, endPoint y: 502, distance: 111.4
click at [419, 502] on textarea at bounding box center [414, 499] width 293 height 72
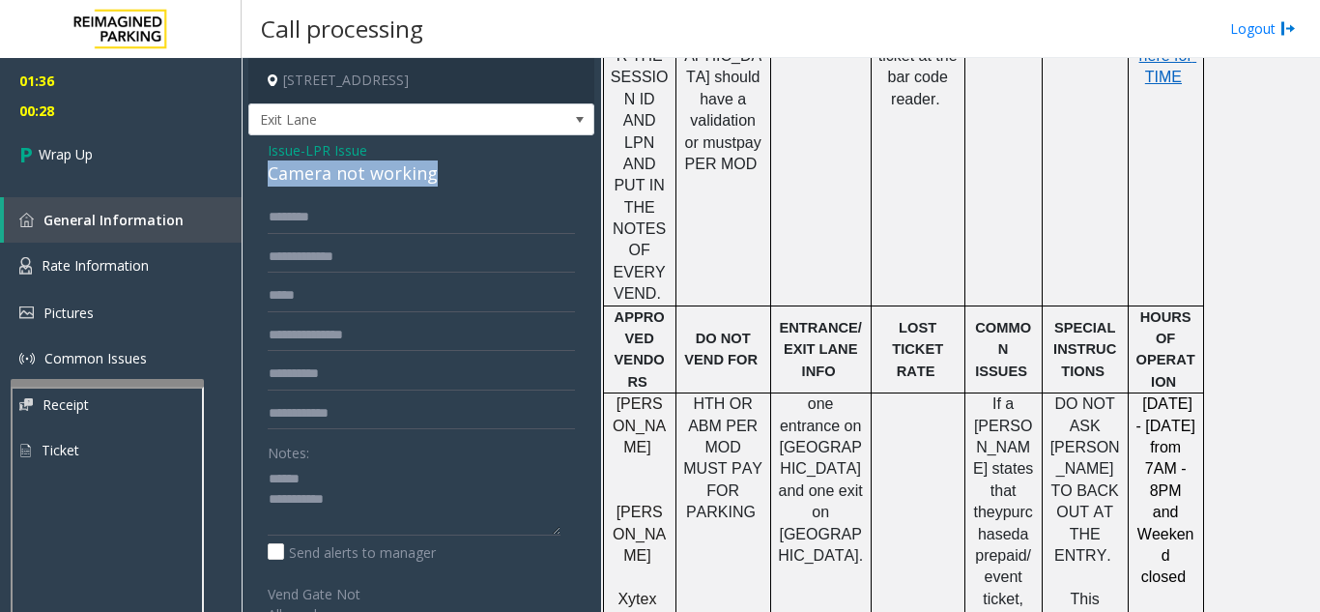
drag, startPoint x: 268, startPoint y: 190, endPoint x: 450, endPoint y: 196, distance: 182.7
click at [450, 186] on div "Camera not working" at bounding box center [421, 173] width 307 height 26
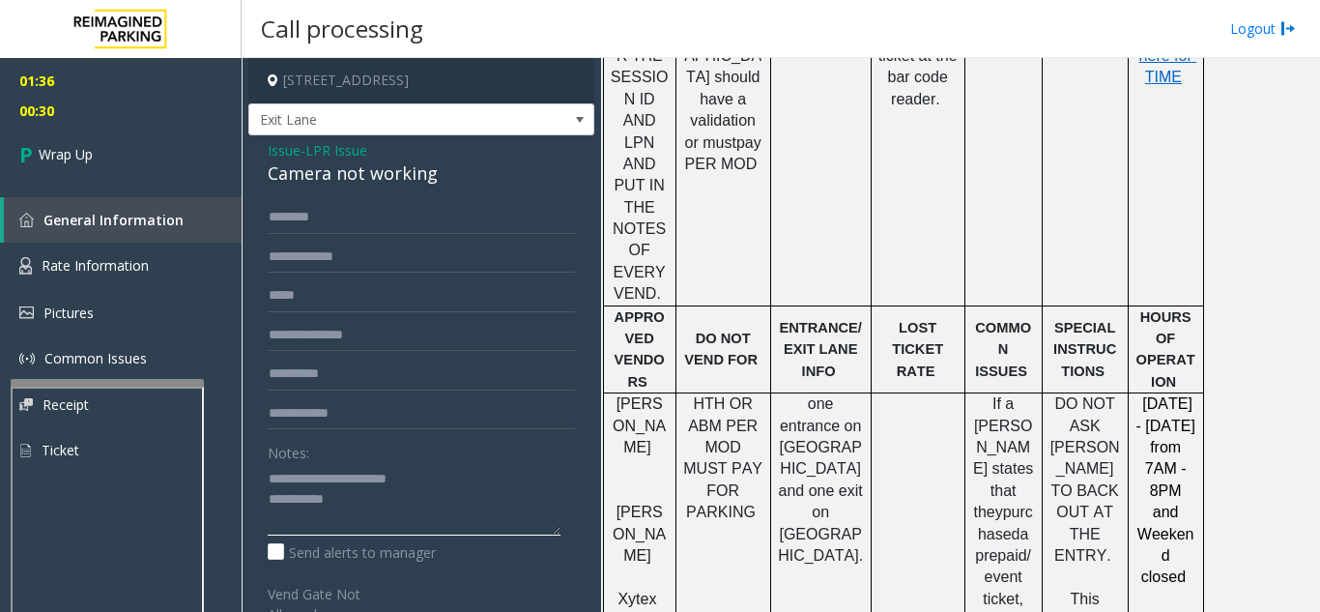
click at [386, 520] on textarea at bounding box center [414, 499] width 293 height 72
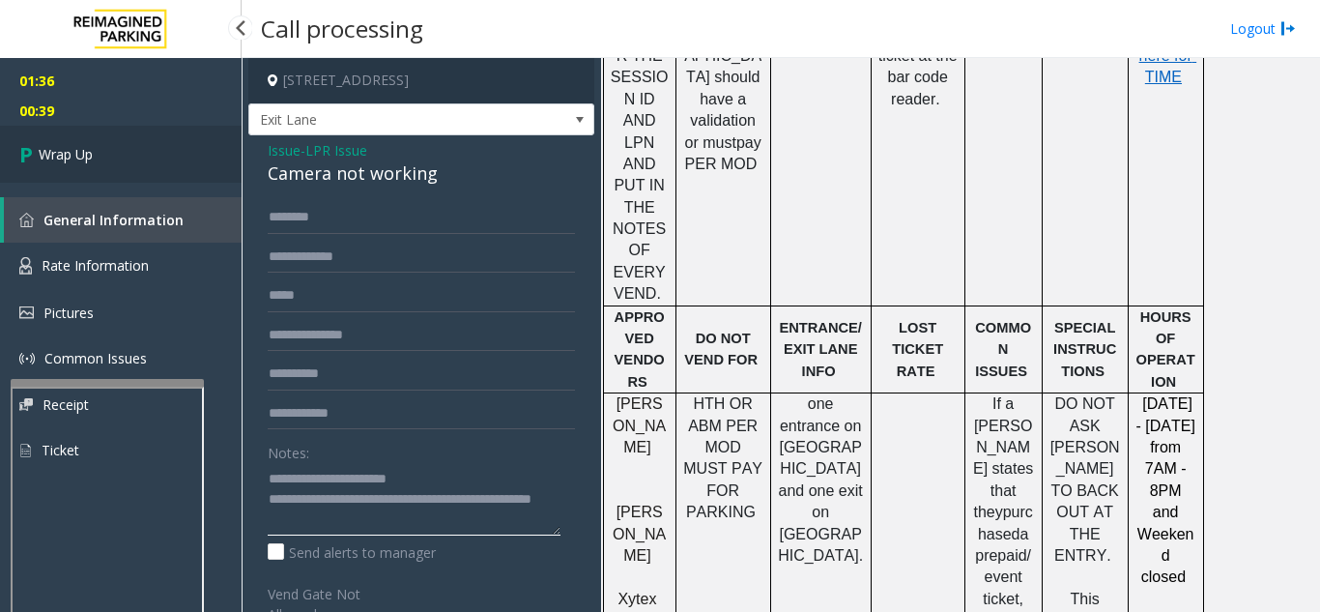
type textarea "**********"
click at [119, 156] on link "Wrap Up" at bounding box center [121, 154] width 242 height 57
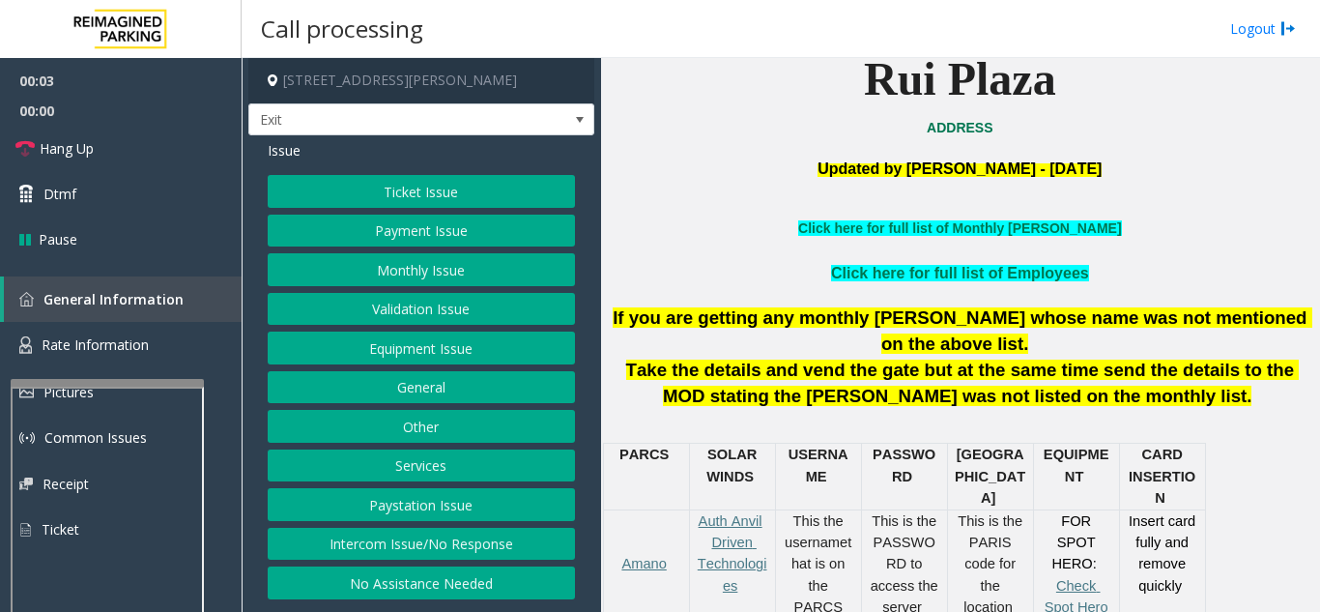
scroll to position [483, 0]
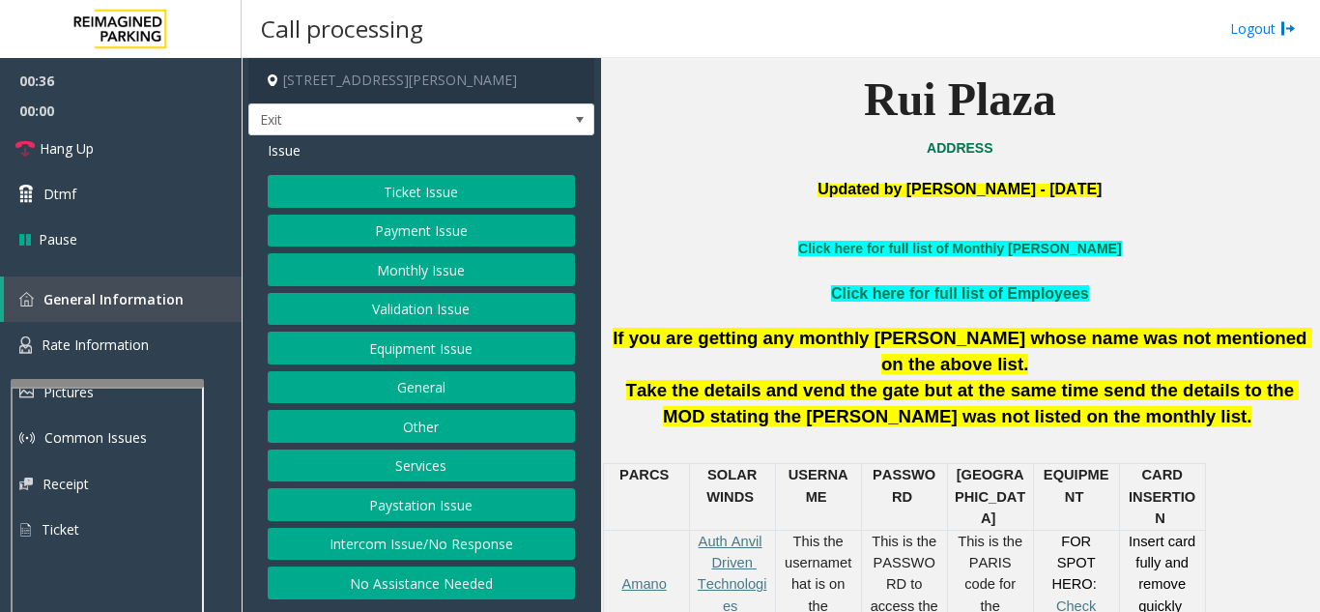
scroll to position [450, 0]
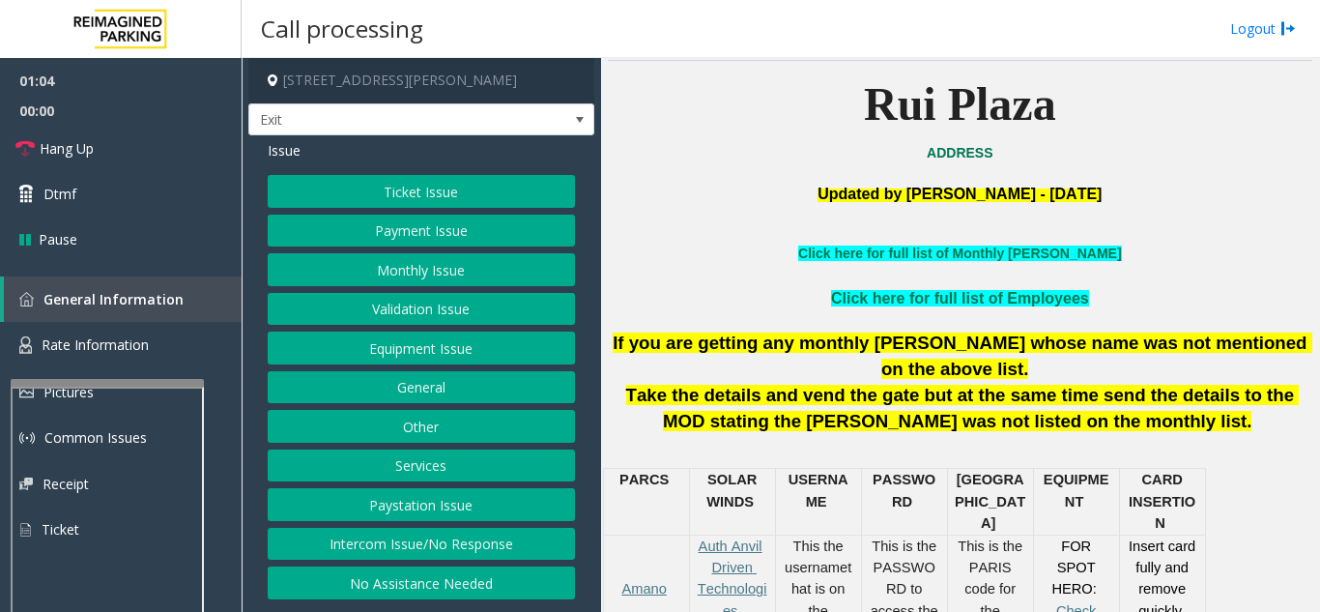
click at [401, 461] on button "Services" at bounding box center [421, 465] width 307 height 33
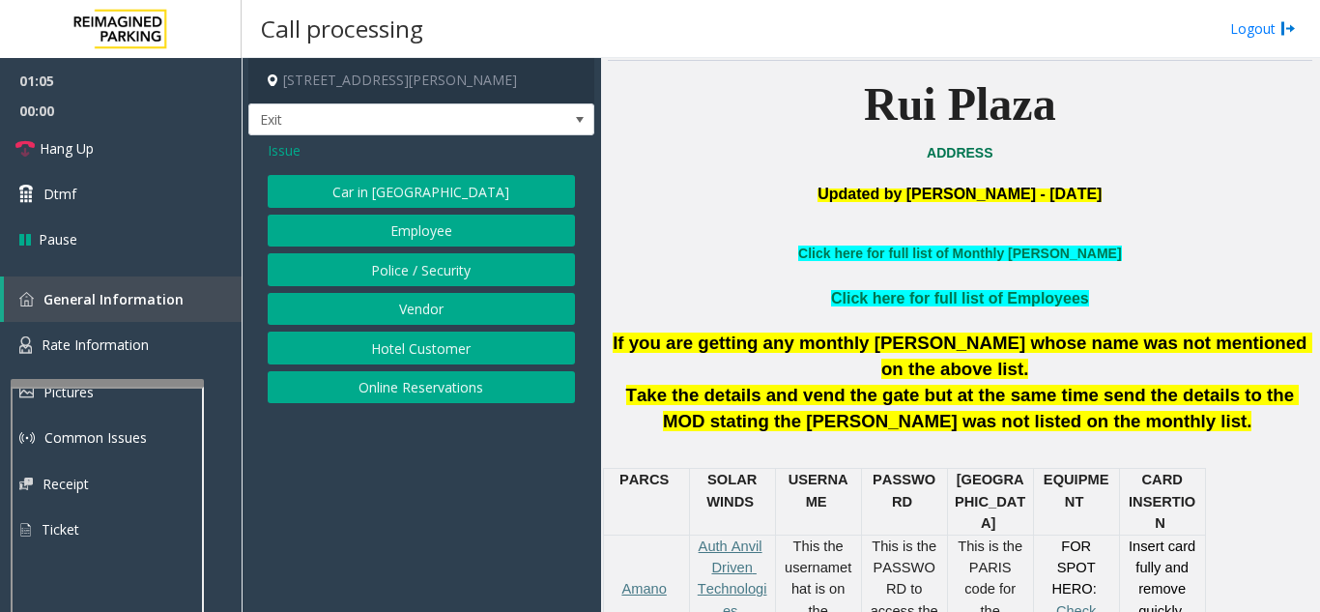
click at [392, 354] on button "Hotel Customer" at bounding box center [421, 347] width 307 height 33
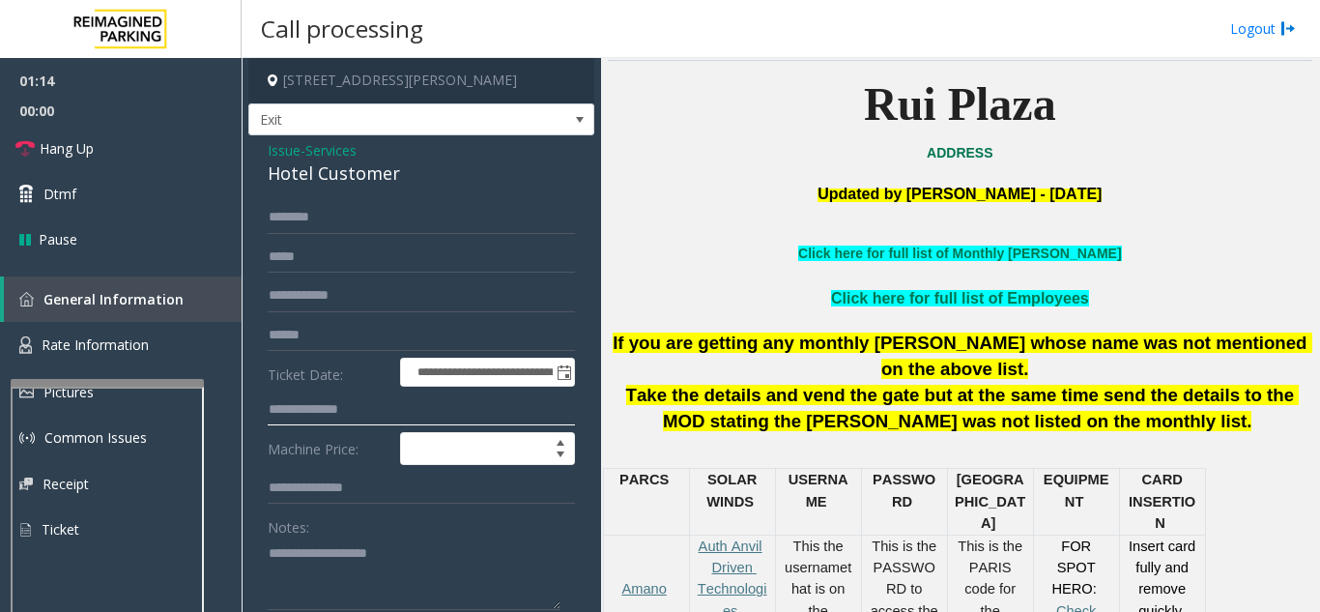
click at [361, 408] on input "text" at bounding box center [421, 409] width 307 height 33
type textarea "**********"
click at [356, 404] on input "text" at bounding box center [421, 409] width 307 height 33
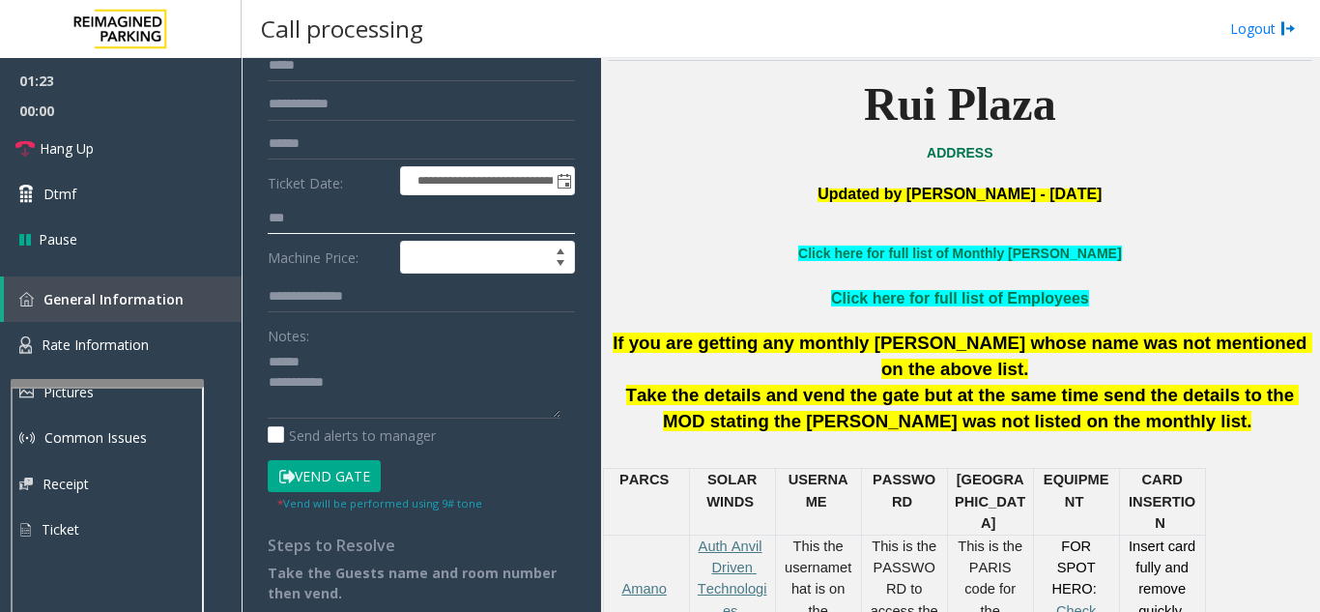
scroll to position [193, 0]
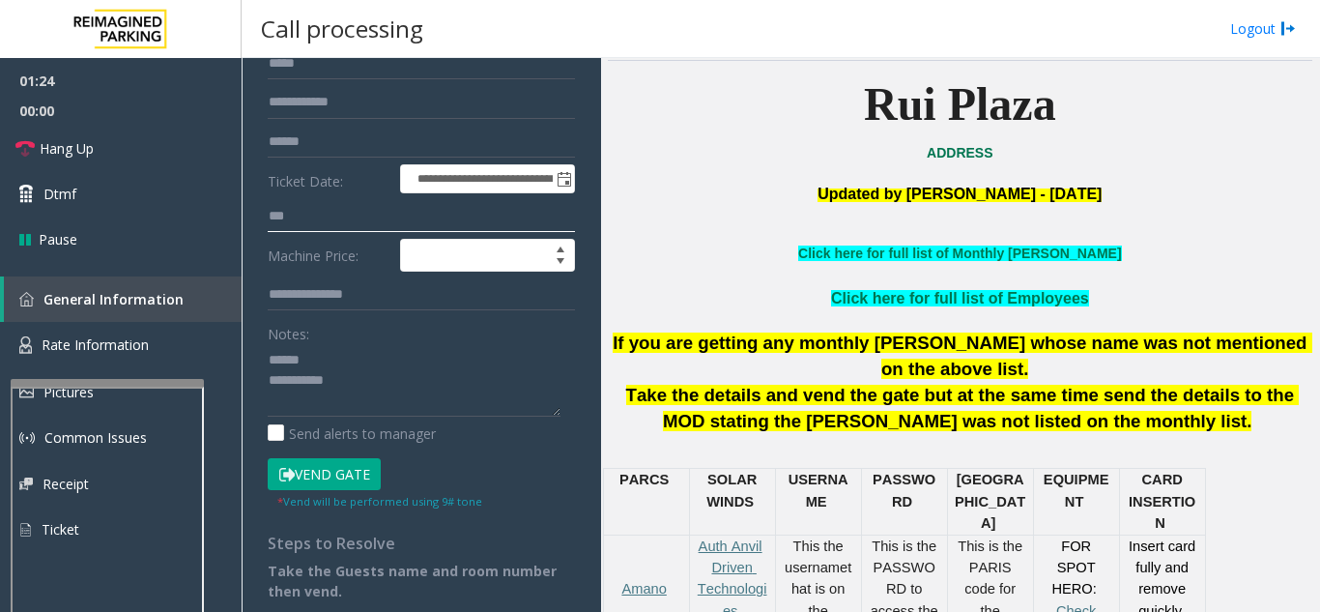
type input "***"
click at [330, 481] on button "Vend Gate" at bounding box center [324, 474] width 113 height 33
click at [346, 350] on textarea at bounding box center [414, 380] width 293 height 72
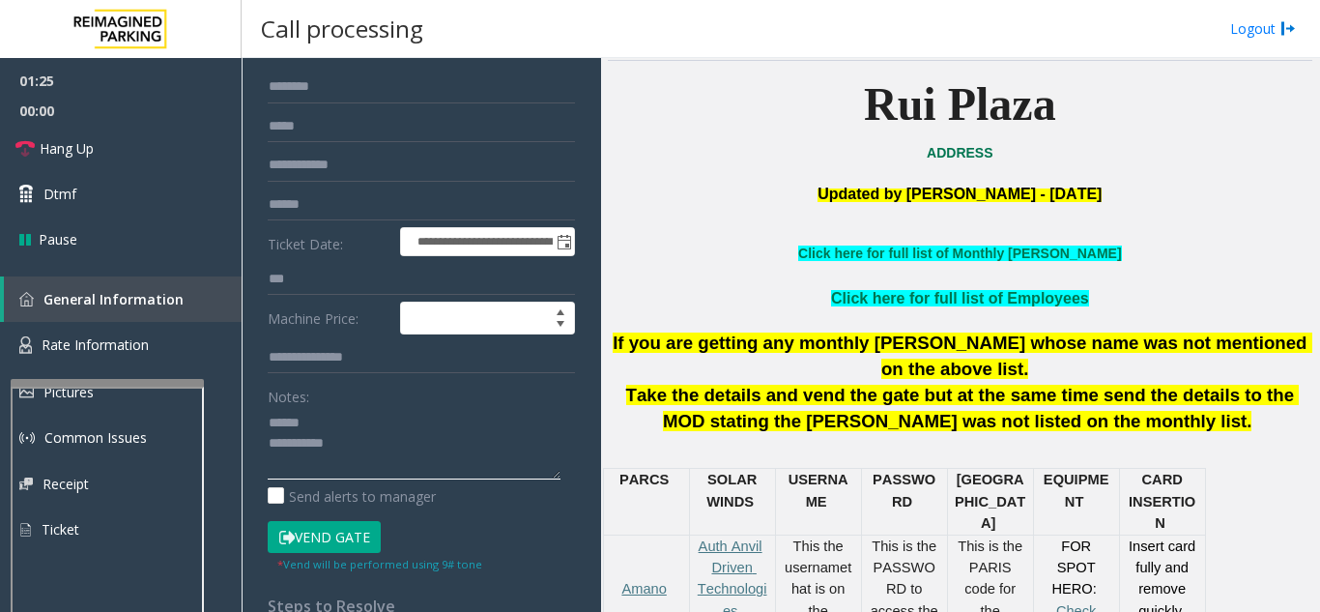
scroll to position [97, 0]
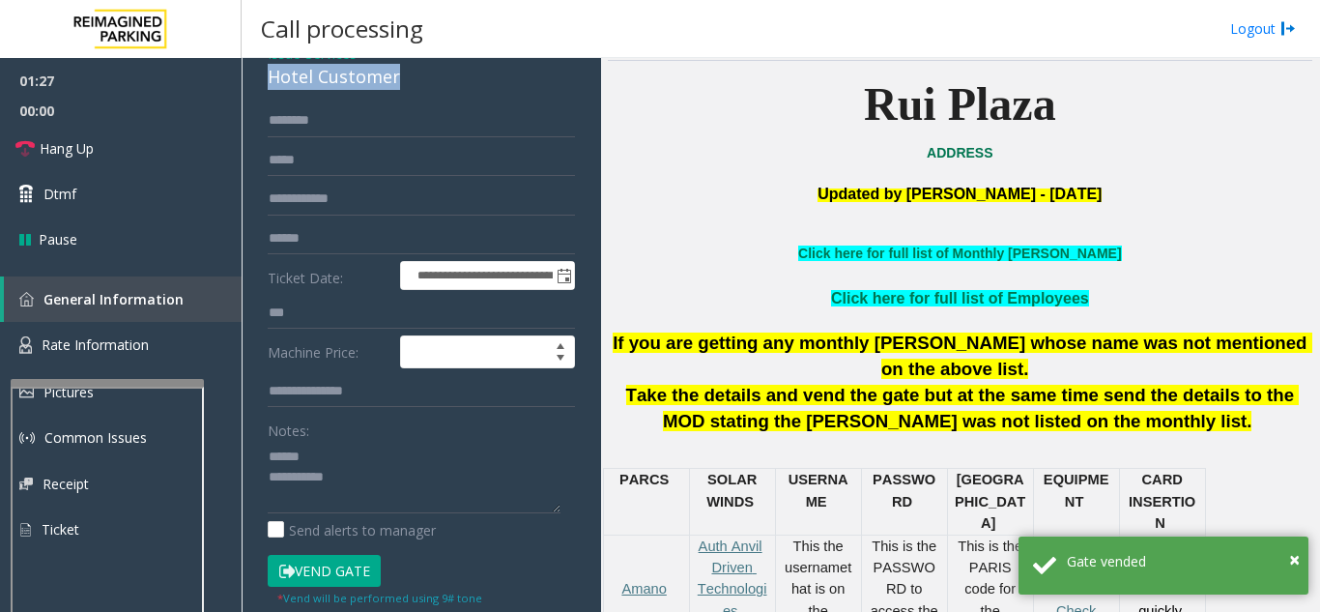
drag, startPoint x: 275, startPoint y: 77, endPoint x: 399, endPoint y: 86, distance: 124.0
click at [416, 86] on div "**********" at bounding box center [421, 415] width 346 height 752
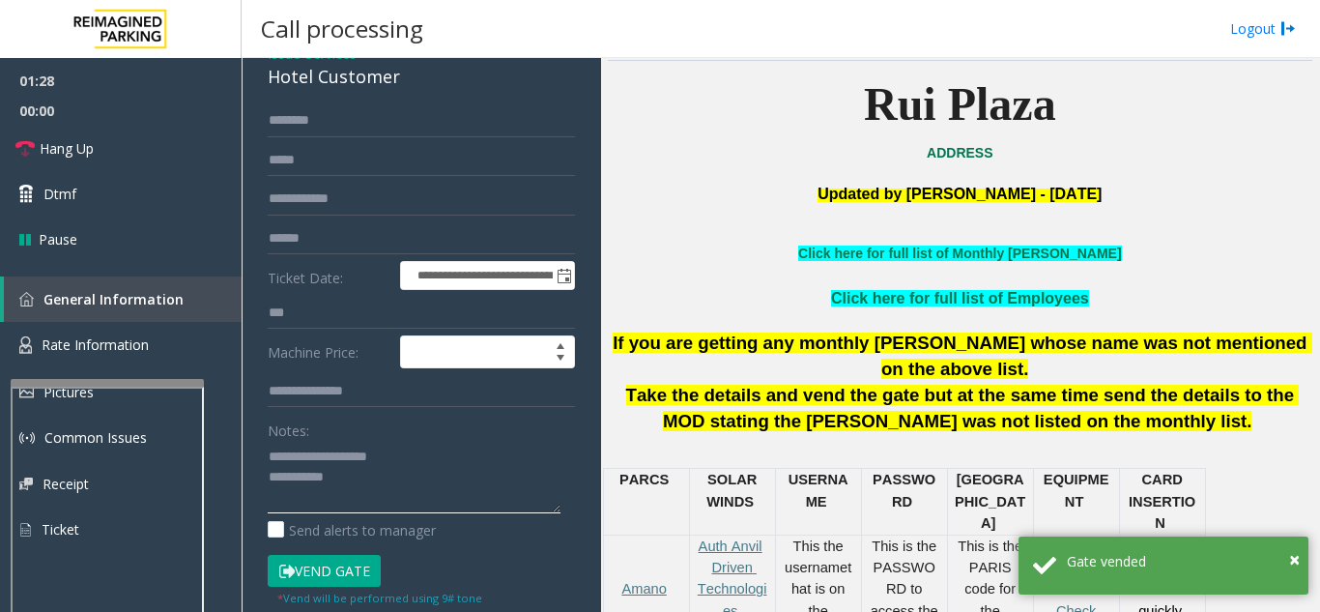
click at [424, 481] on textarea at bounding box center [414, 477] width 293 height 72
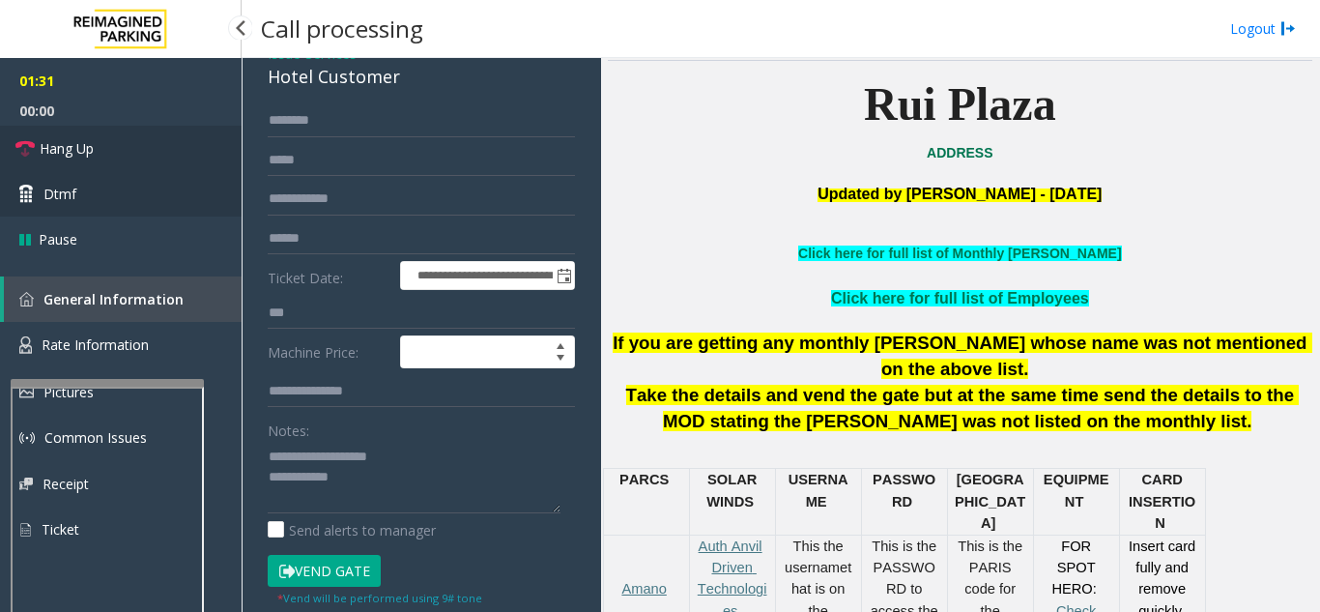
drag, startPoint x: 134, startPoint y: 160, endPoint x: 159, endPoint y: 172, distance: 27.7
click at [134, 160] on link "Hang Up" at bounding box center [121, 148] width 242 height 45
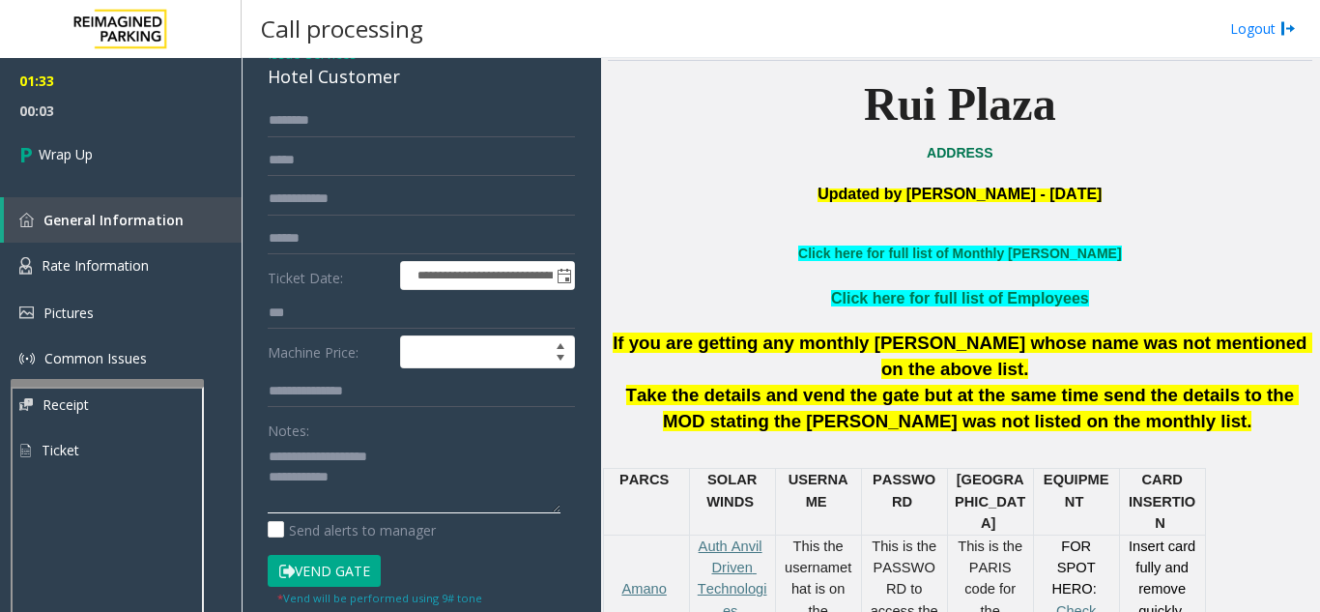
click at [448, 485] on textarea at bounding box center [414, 477] width 293 height 72
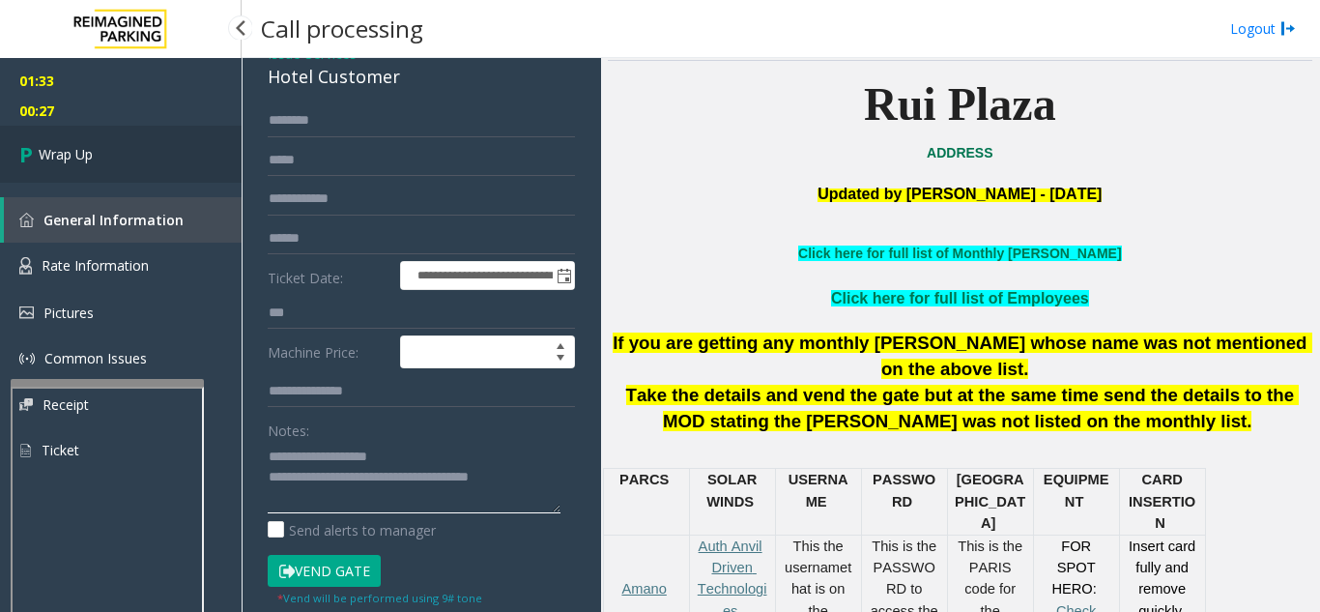
type textarea "**********"
click at [120, 165] on link "Wrap Up" at bounding box center [121, 154] width 242 height 57
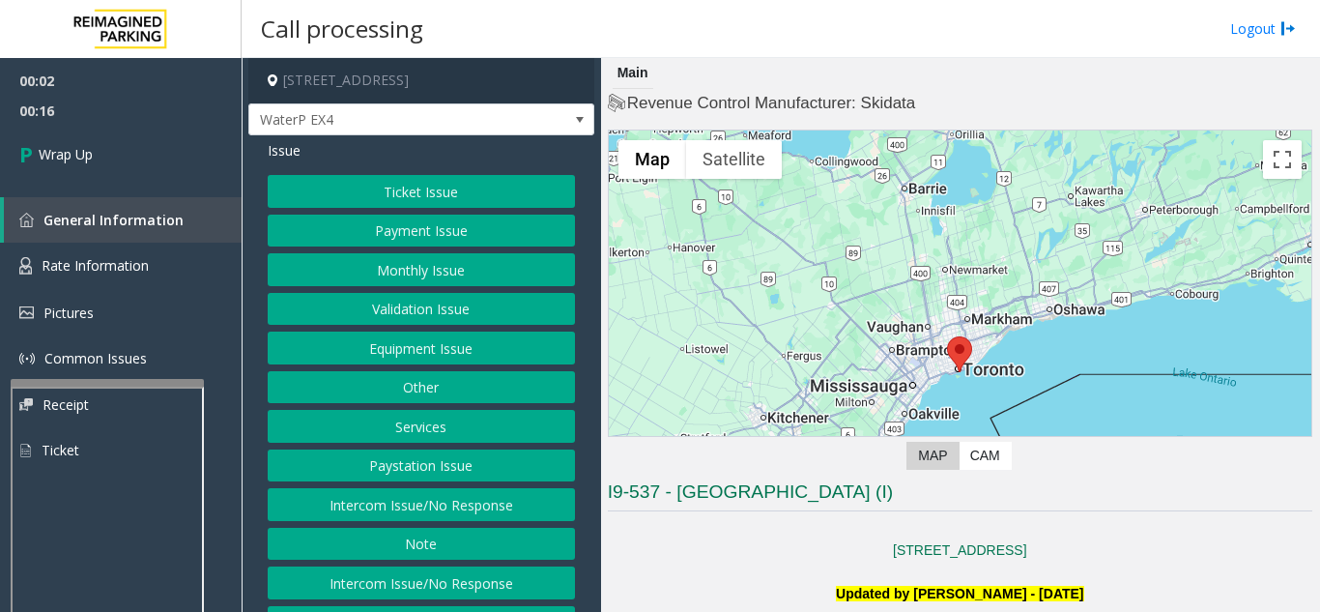
click at [436, 504] on button "Intercom Issue/No Response" at bounding box center [421, 504] width 307 height 33
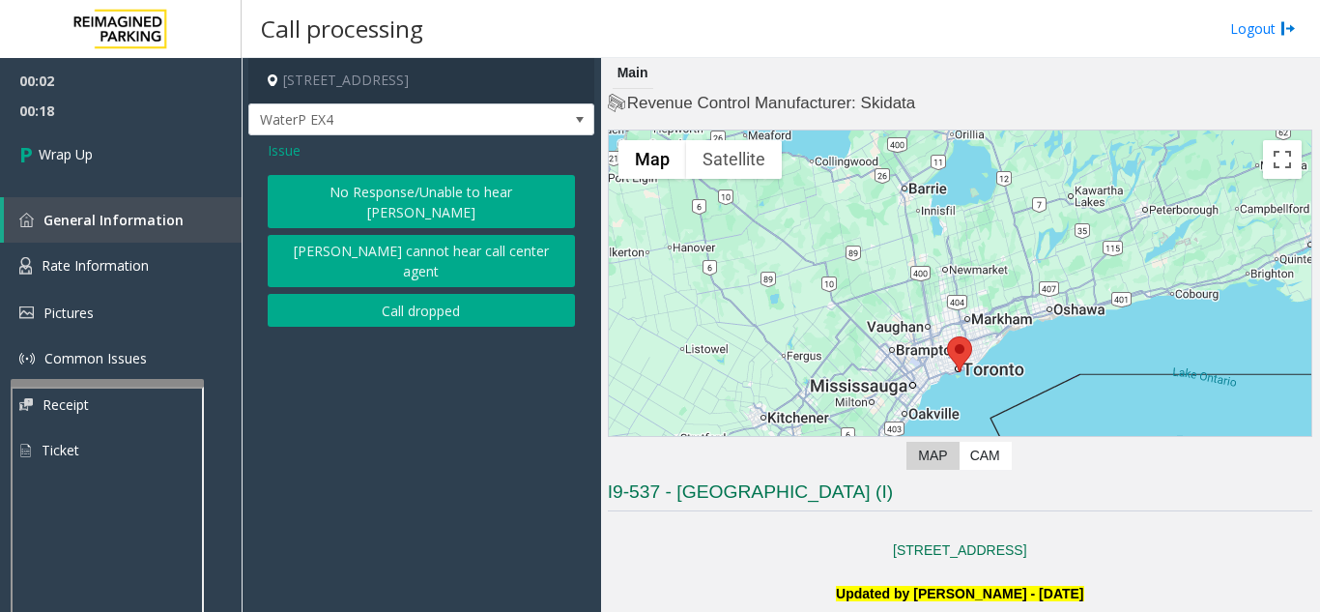
click at [378, 294] on button "Call dropped" at bounding box center [421, 310] width 307 height 33
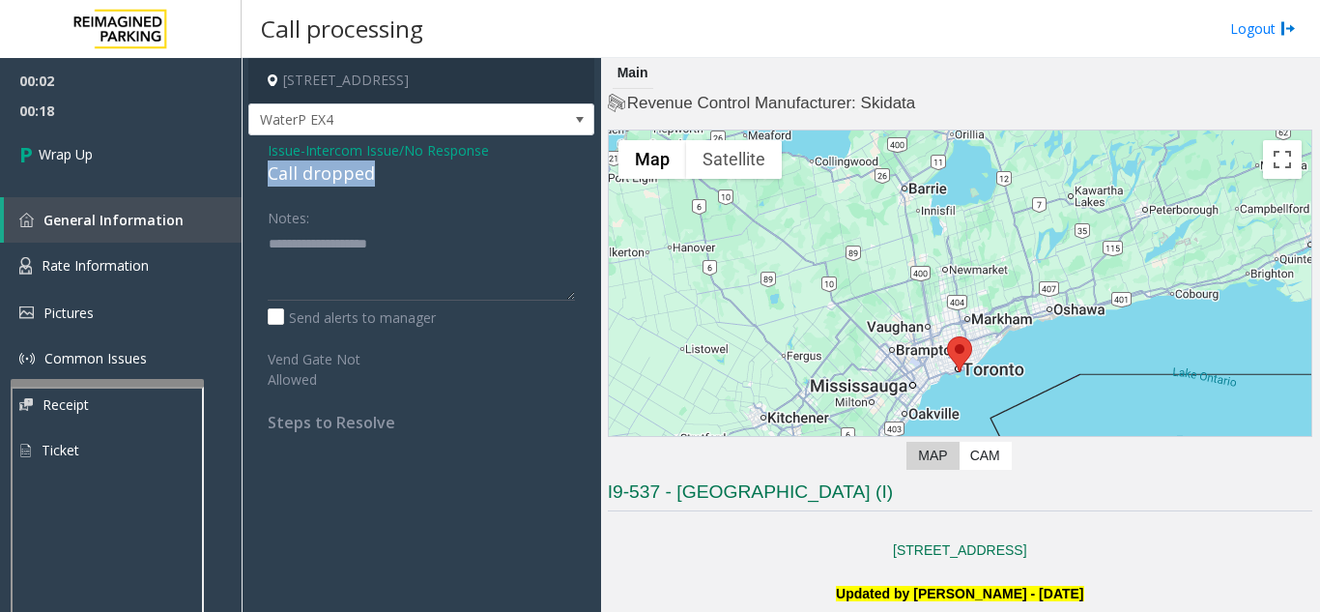
drag, startPoint x: 265, startPoint y: 167, endPoint x: 413, endPoint y: 163, distance: 147.9
click at [413, 163] on div "Issue - Intercom Issue/No Response Call dropped Notes: Send alerts to manager V…" at bounding box center [421, 293] width 346 height 316
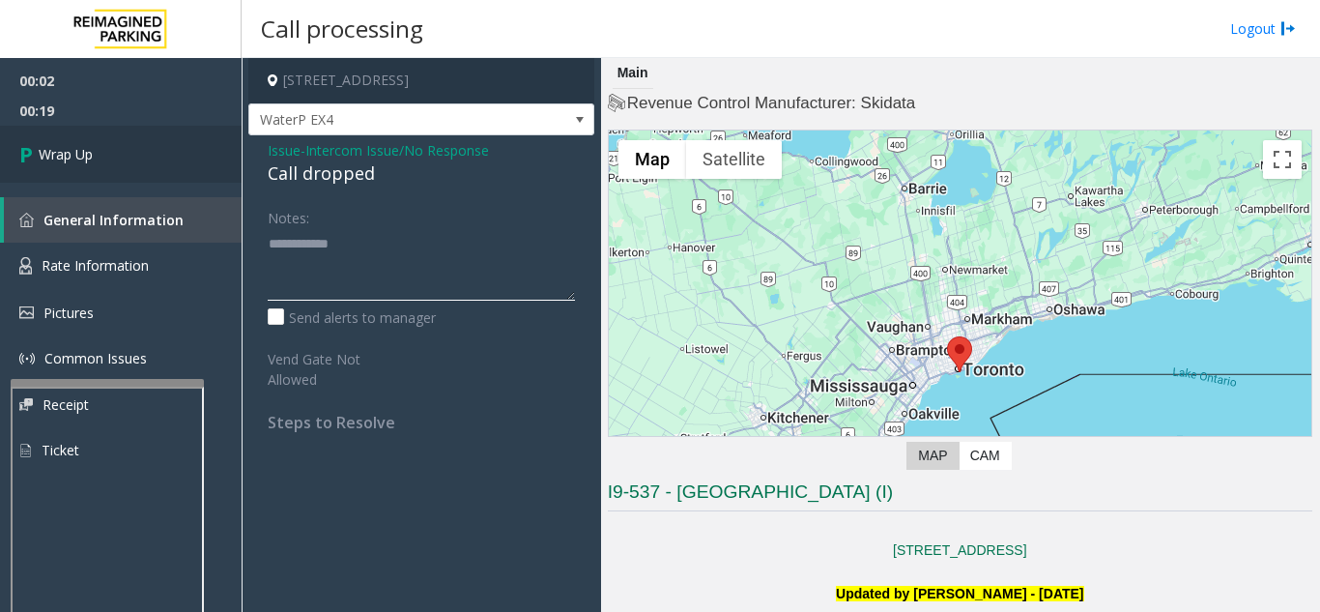
type textarea "**********"
click at [112, 145] on link "Wrap Up" at bounding box center [121, 154] width 242 height 57
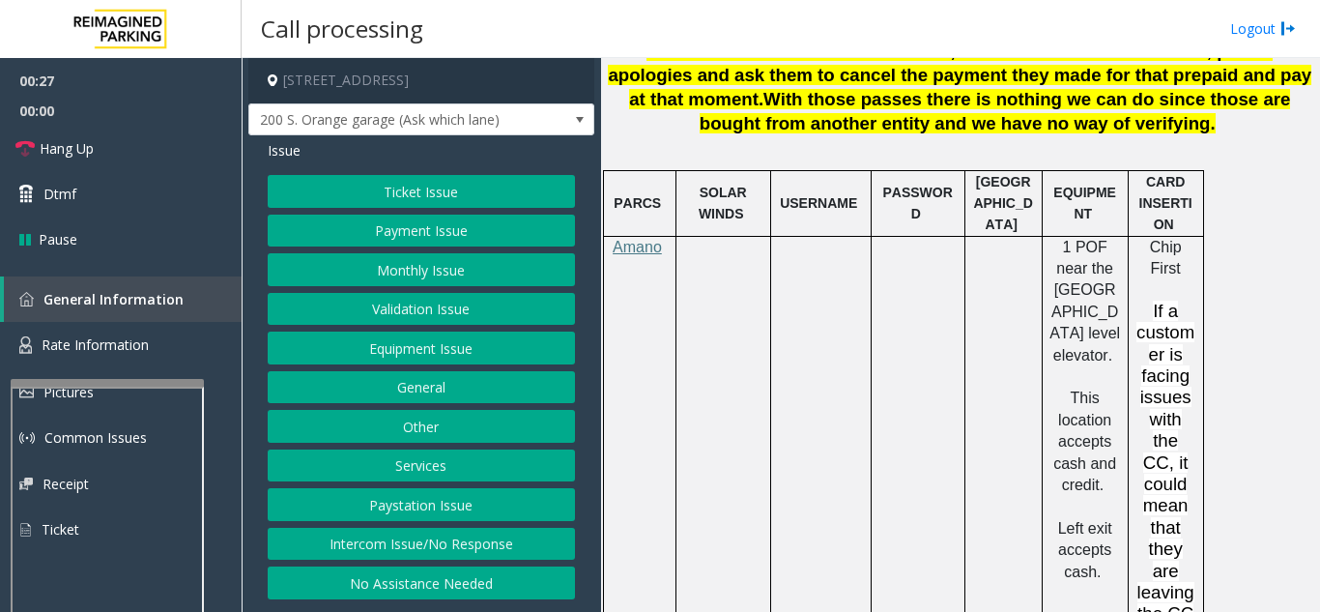
scroll to position [1546, 0]
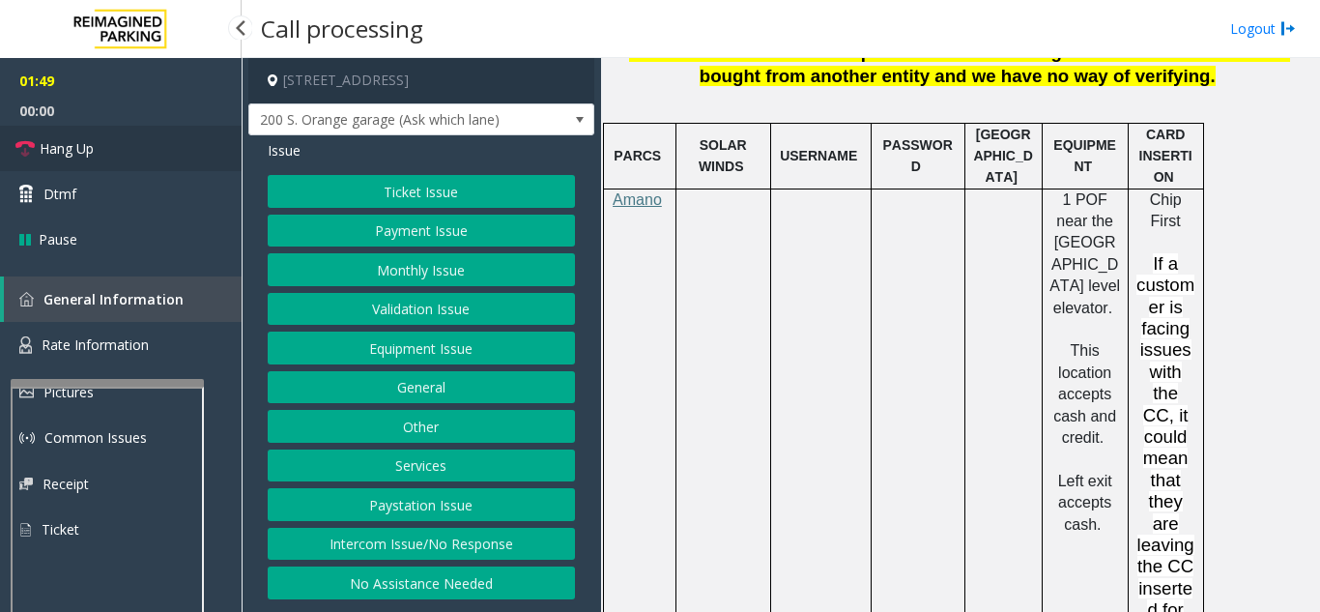
click at [55, 148] on span "Hang Up" at bounding box center [67, 148] width 54 height 20
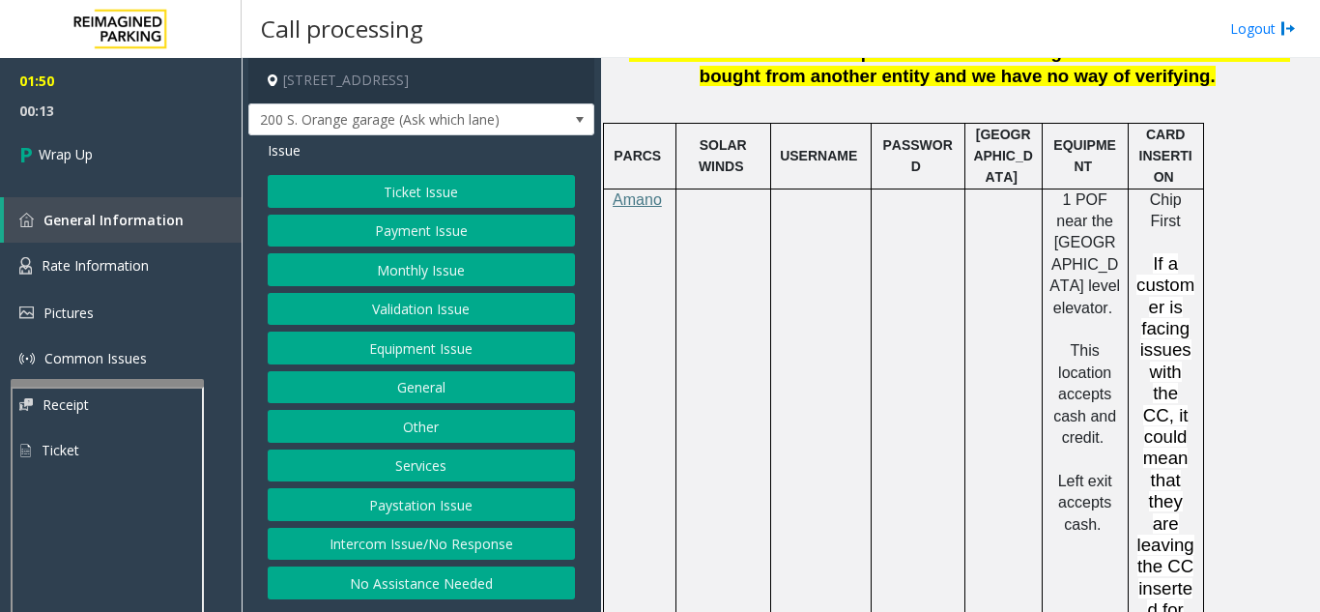
click at [445, 348] on button "Equipment Issue" at bounding box center [421, 347] width 307 height 33
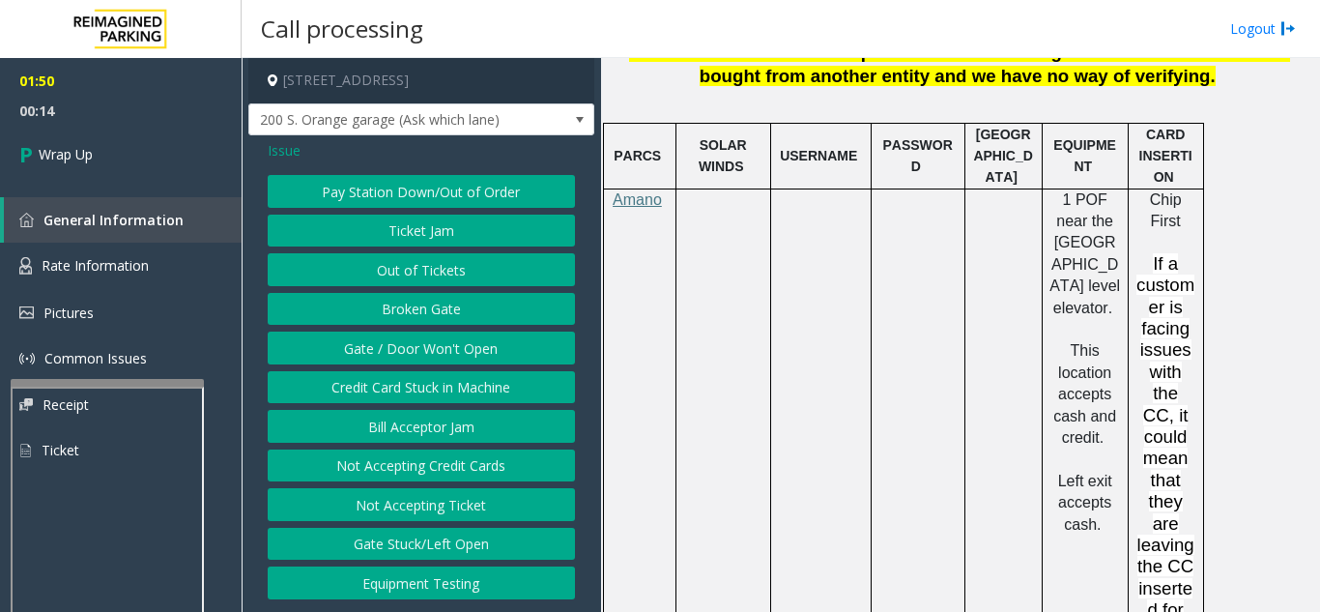
click at [445, 348] on button "Gate / Door Won't Open" at bounding box center [421, 347] width 307 height 33
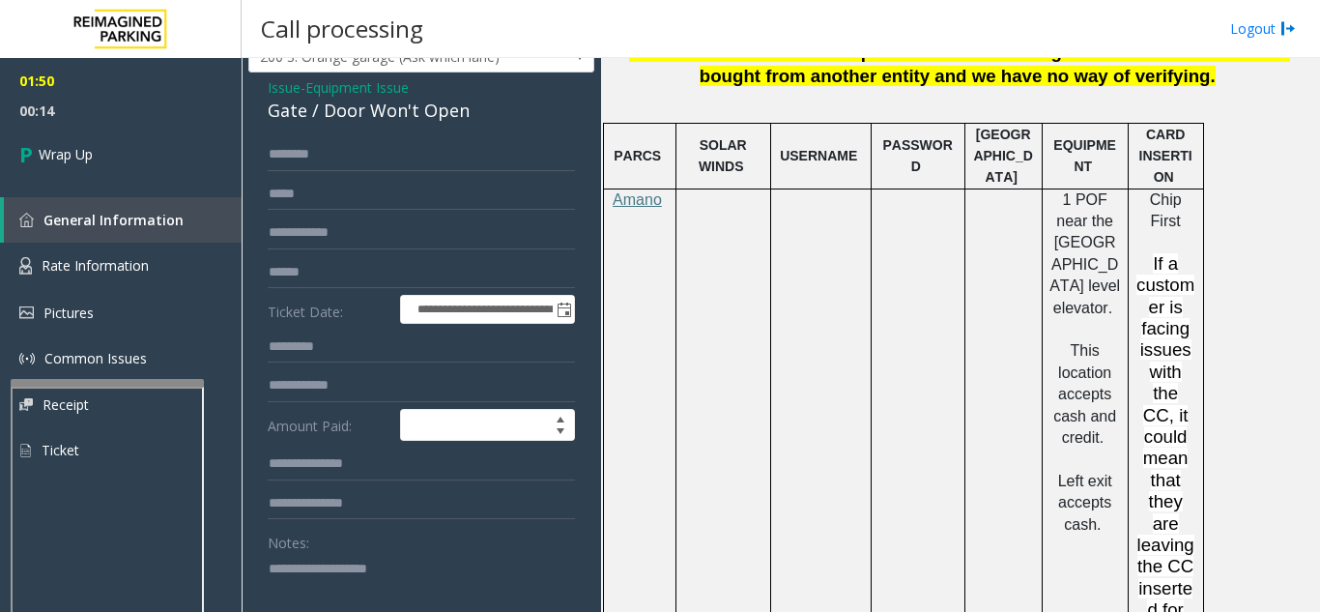
scroll to position [97, 0]
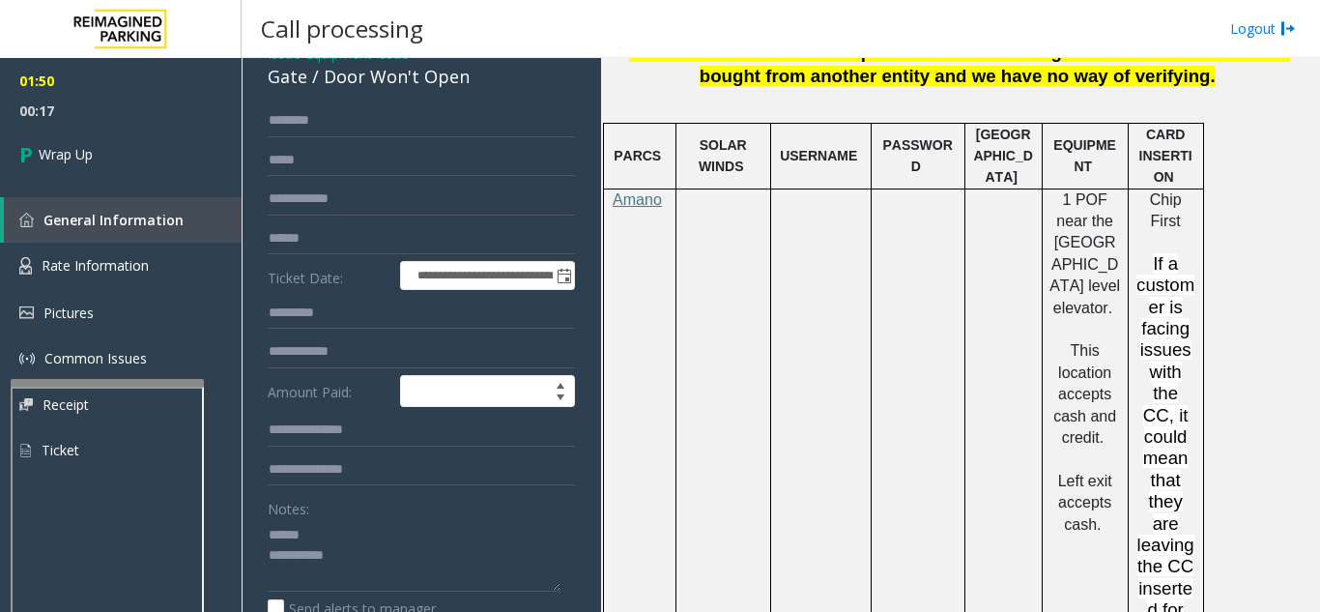
click at [355, 512] on div "Notes:" at bounding box center [421, 542] width 307 height 100
click at [351, 527] on textarea at bounding box center [414, 555] width 293 height 72
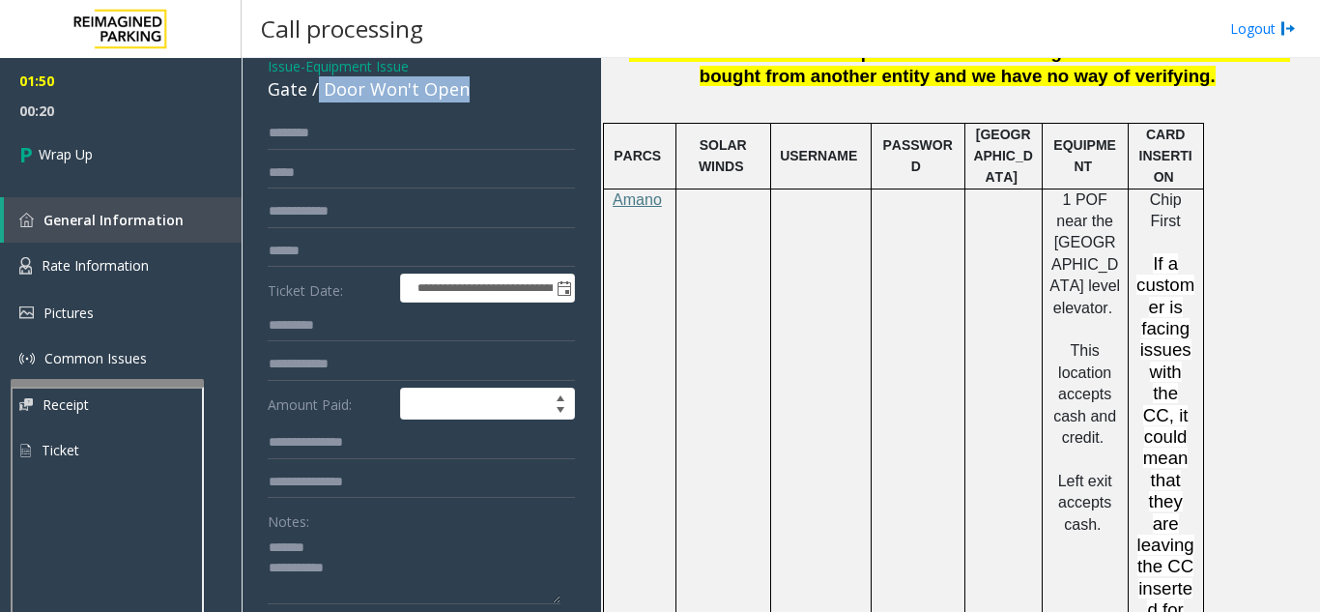
drag, startPoint x: 318, startPoint y: 78, endPoint x: 488, endPoint y: 76, distance: 170.1
click at [488, 76] on div "Issue - Equipment Issue Gate / Door Won't Open" at bounding box center [421, 79] width 307 height 46
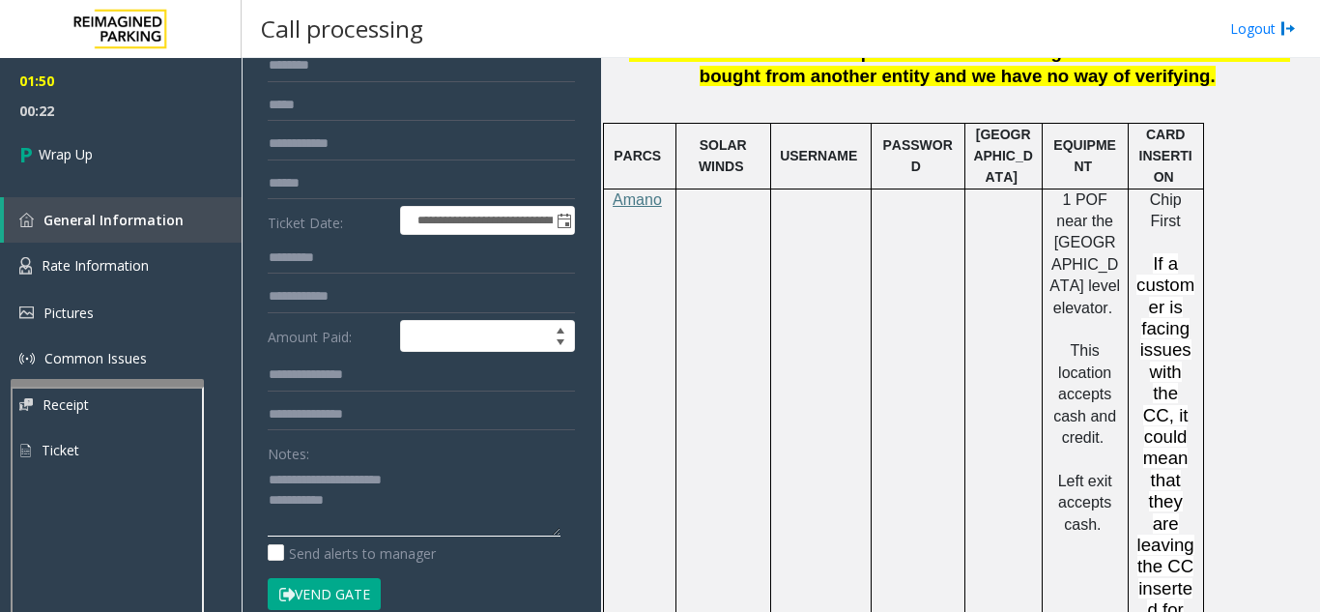
scroll to position [180, 0]
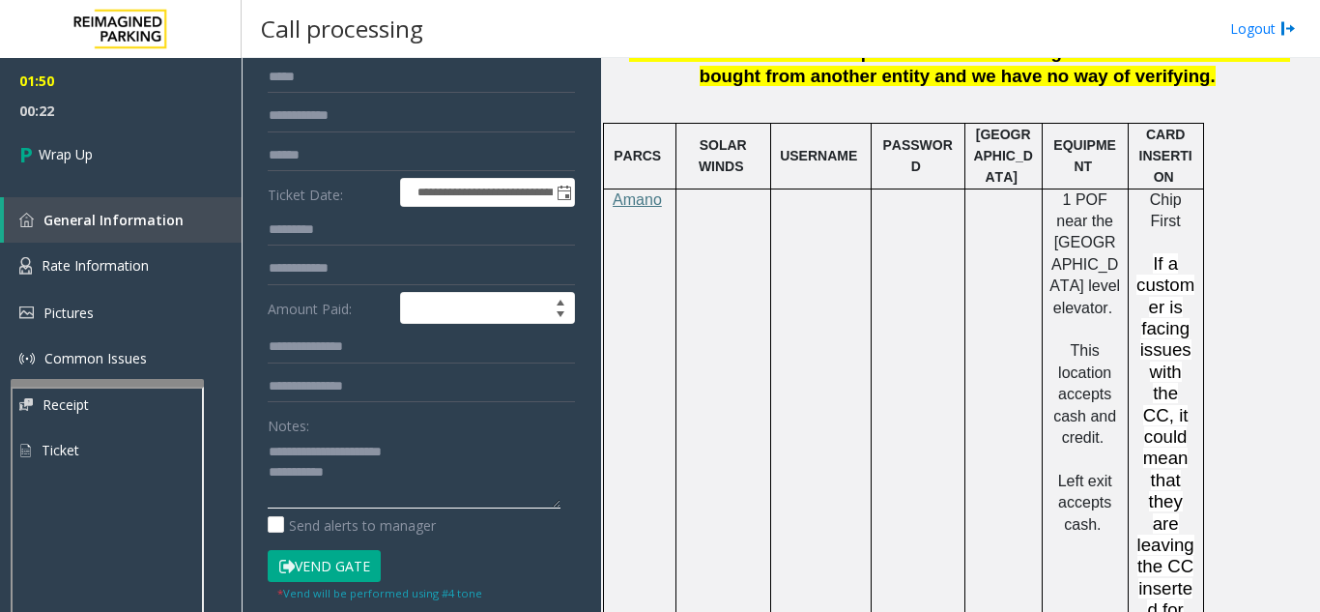
click at [415, 475] on textarea at bounding box center [414, 472] width 293 height 72
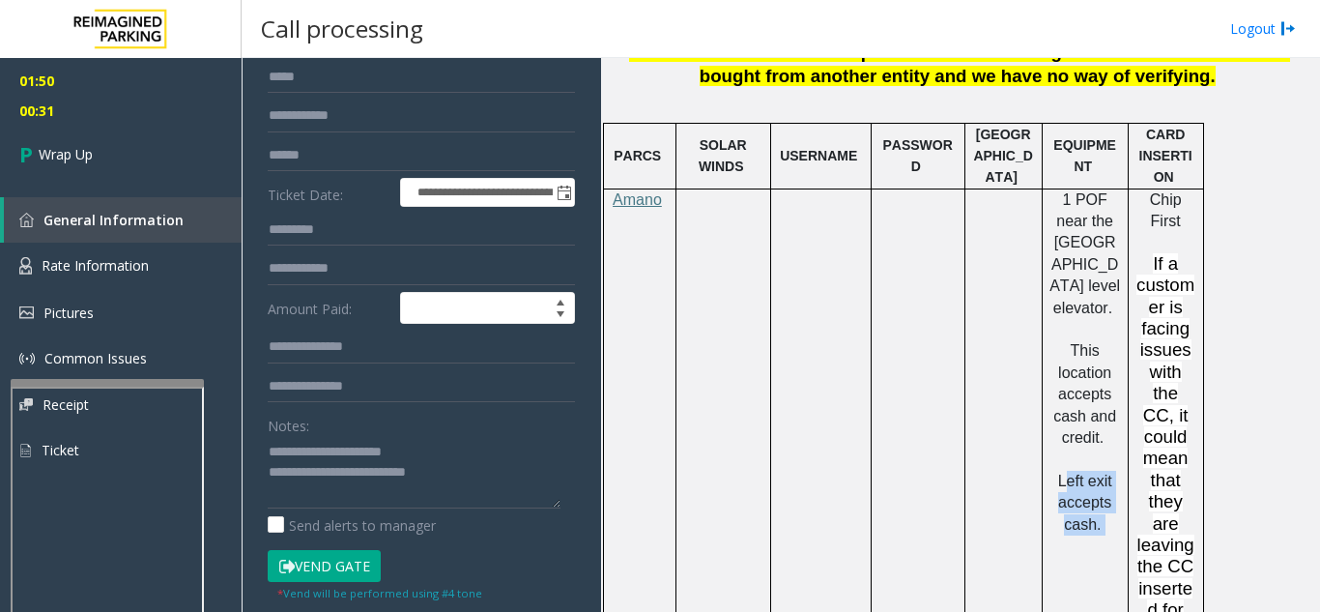
drag, startPoint x: 1062, startPoint y: 410, endPoint x: 1115, endPoint y: 462, distance: 74.5
click at [1115, 471] on p "Left exit accepts cash." at bounding box center [1085, 503] width 72 height 65
copy p "Left exit accepts cash."
click at [528, 473] on textarea at bounding box center [414, 472] width 293 height 72
paste textarea "**********"
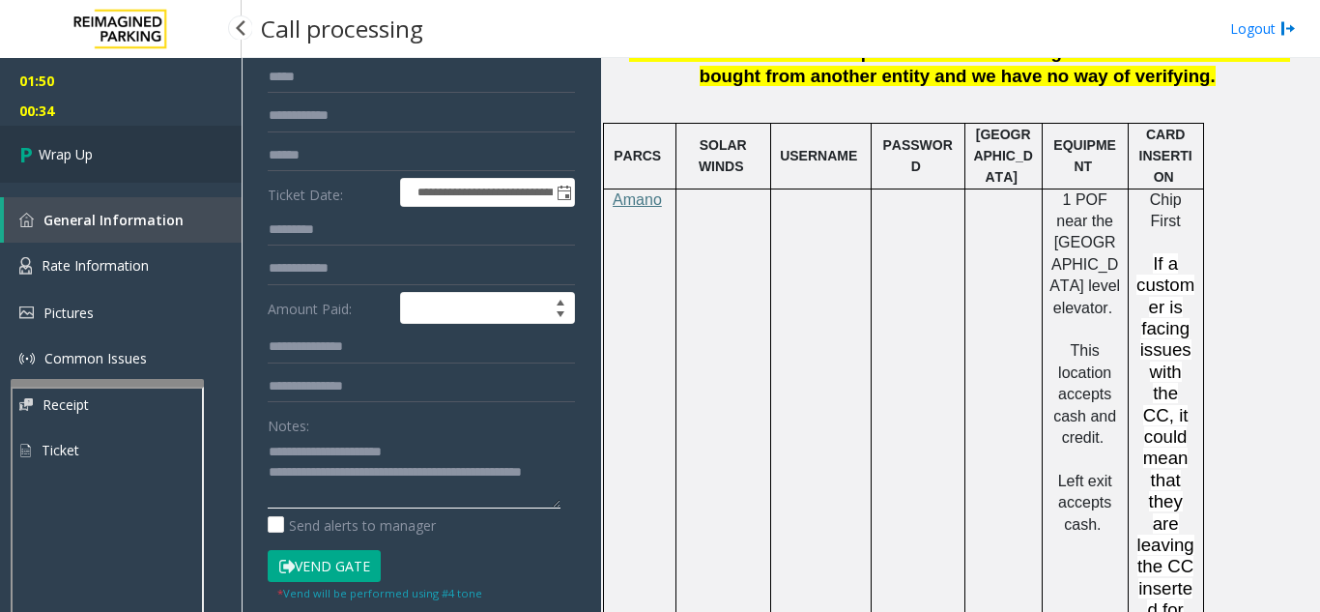
type textarea "**********"
click at [106, 152] on link "Wrap Up" at bounding box center [121, 154] width 242 height 57
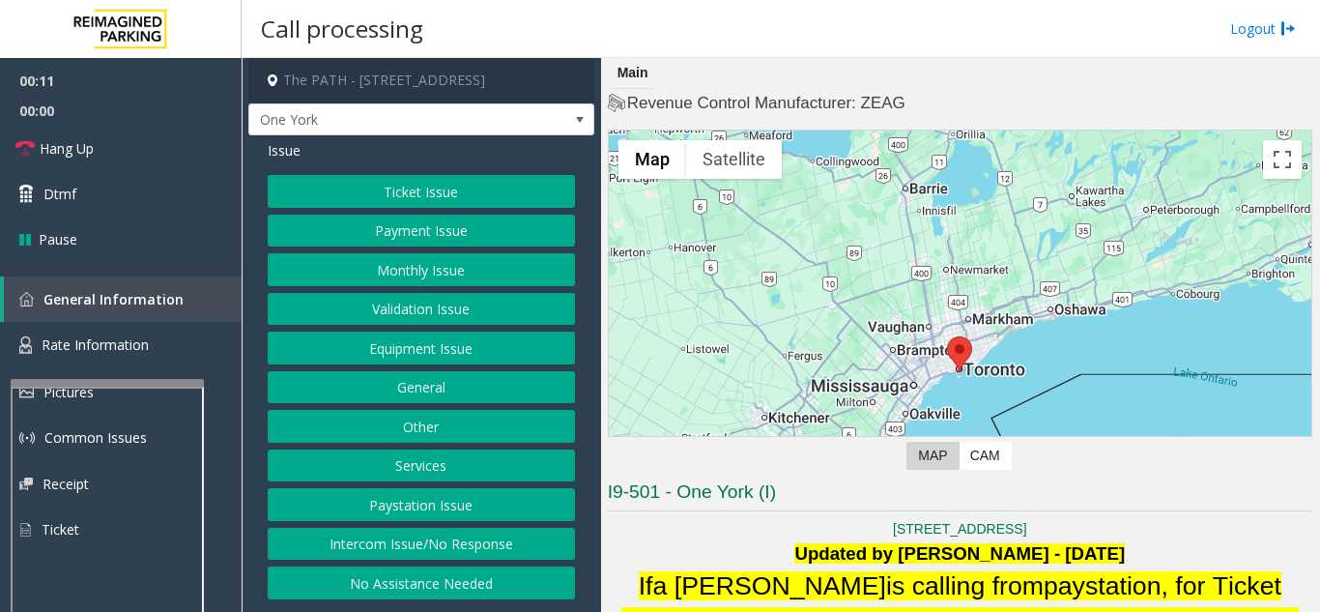
drag, startPoint x: 424, startPoint y: 555, endPoint x: 424, endPoint y: 534, distance: 20.3
click at [424, 555] on button "Intercom Issue/No Response" at bounding box center [421, 544] width 307 height 33
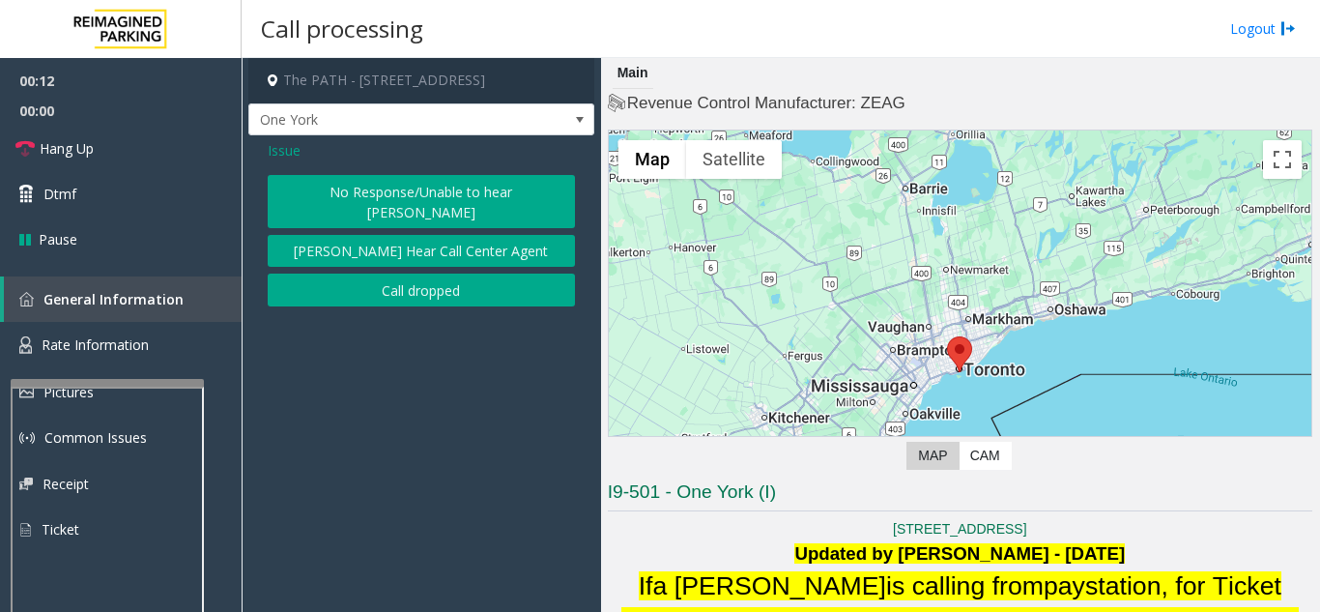
click at [390, 204] on button "No Response/Unable to hear [PERSON_NAME]" at bounding box center [421, 201] width 307 height 53
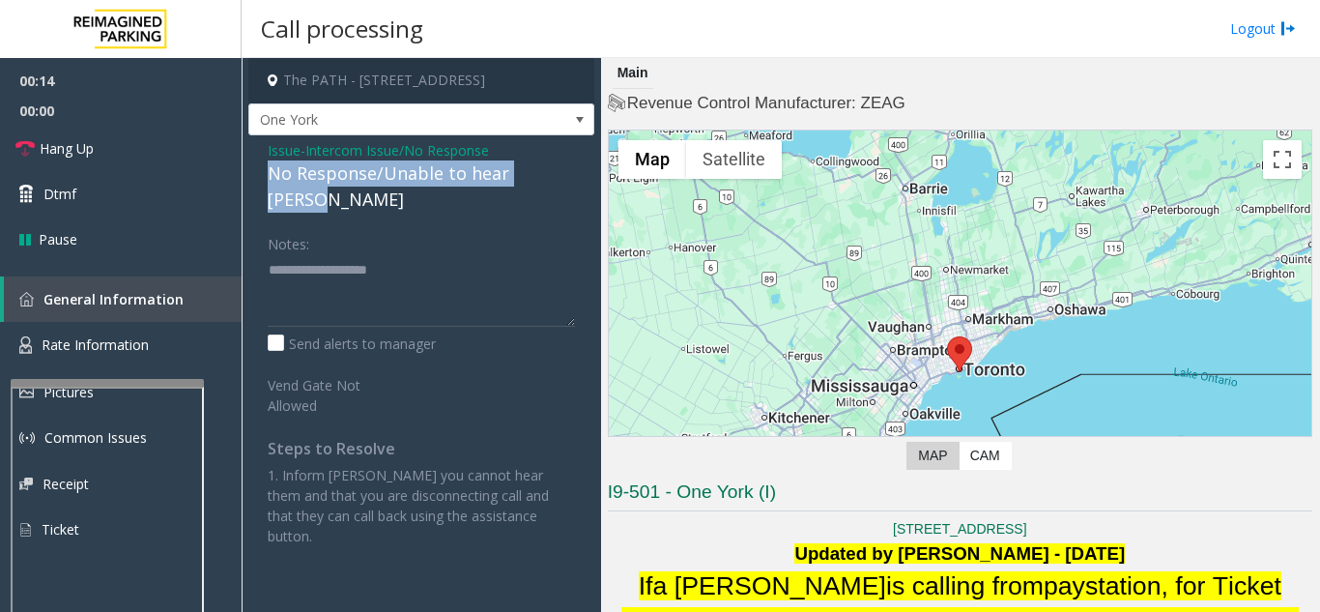
drag, startPoint x: 260, startPoint y: 173, endPoint x: 576, endPoint y: 180, distance: 316.1
click at [576, 180] on div "Issue - Intercom Issue/No Response No Response/Unable to hear [PERSON_NAME] Not…" at bounding box center [421, 350] width 346 height 430
click at [151, 160] on link "Hang Up" at bounding box center [121, 148] width 242 height 45
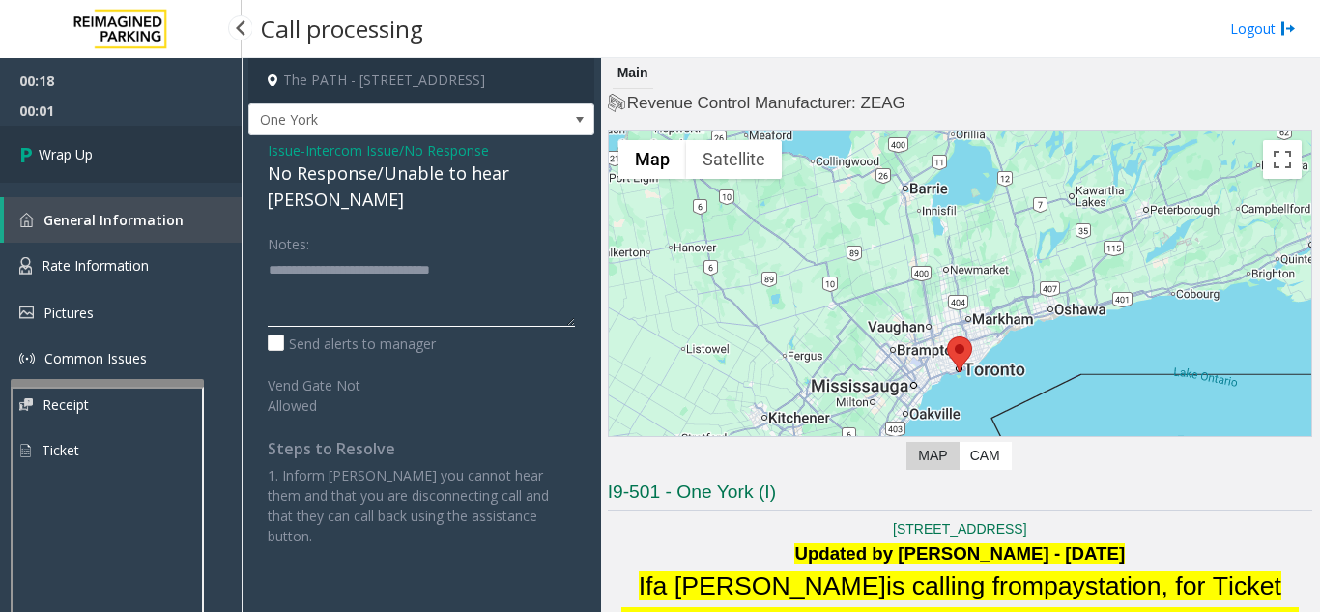
type textarea "**********"
click at [202, 170] on link "Wrap Up" at bounding box center [121, 154] width 242 height 57
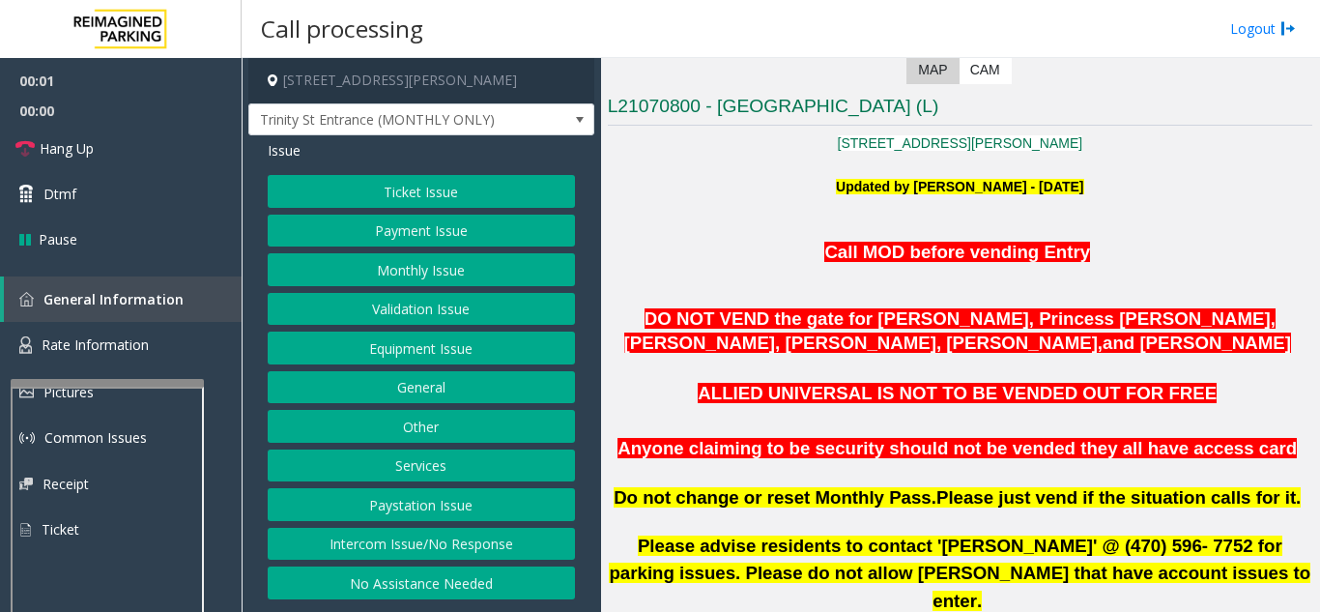
scroll to position [483, 0]
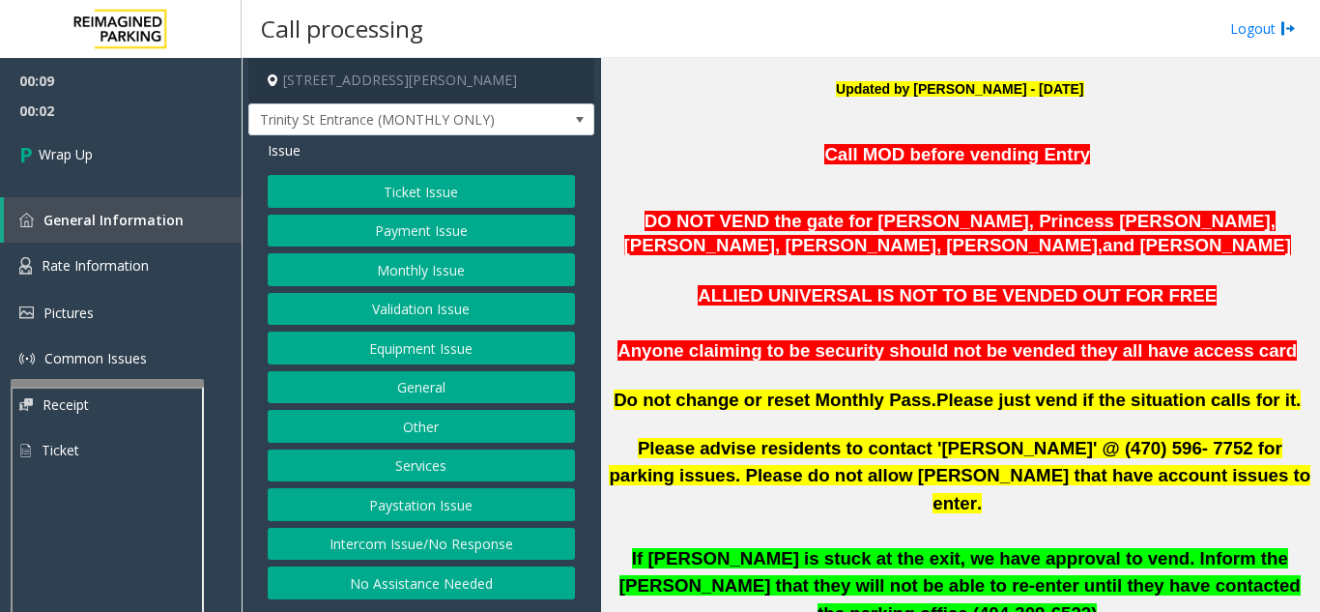
click at [374, 546] on button "Intercom Issue/No Response" at bounding box center [421, 544] width 307 height 33
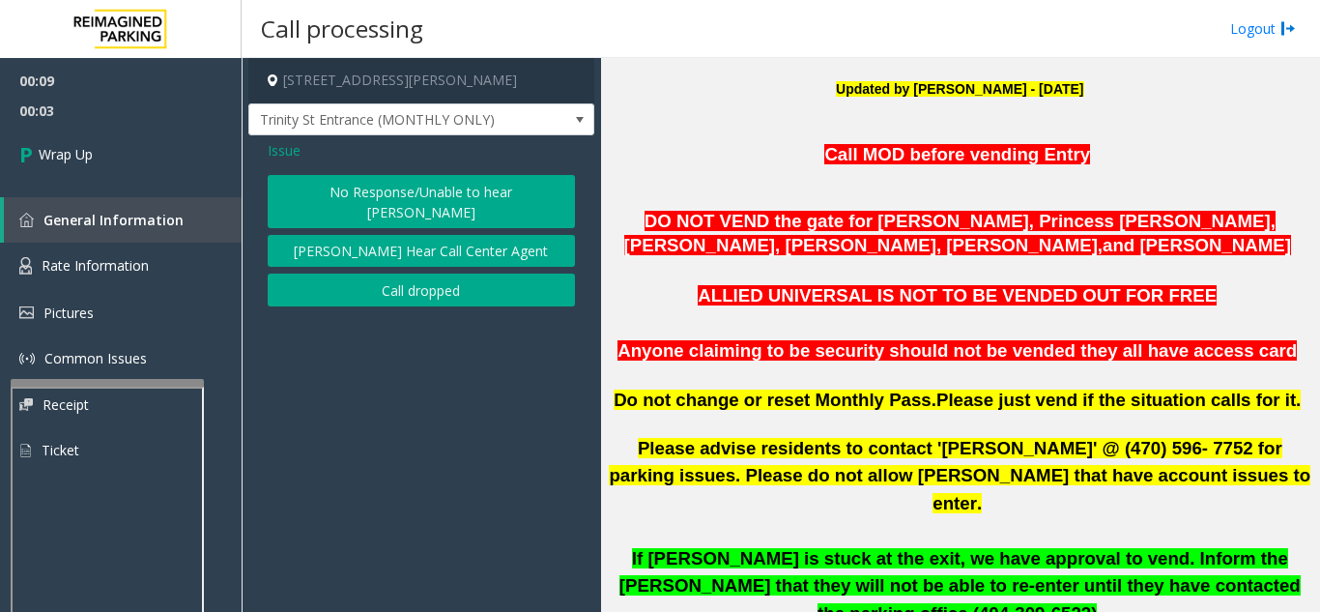
click at [392, 274] on button "Call dropped" at bounding box center [421, 289] width 307 height 33
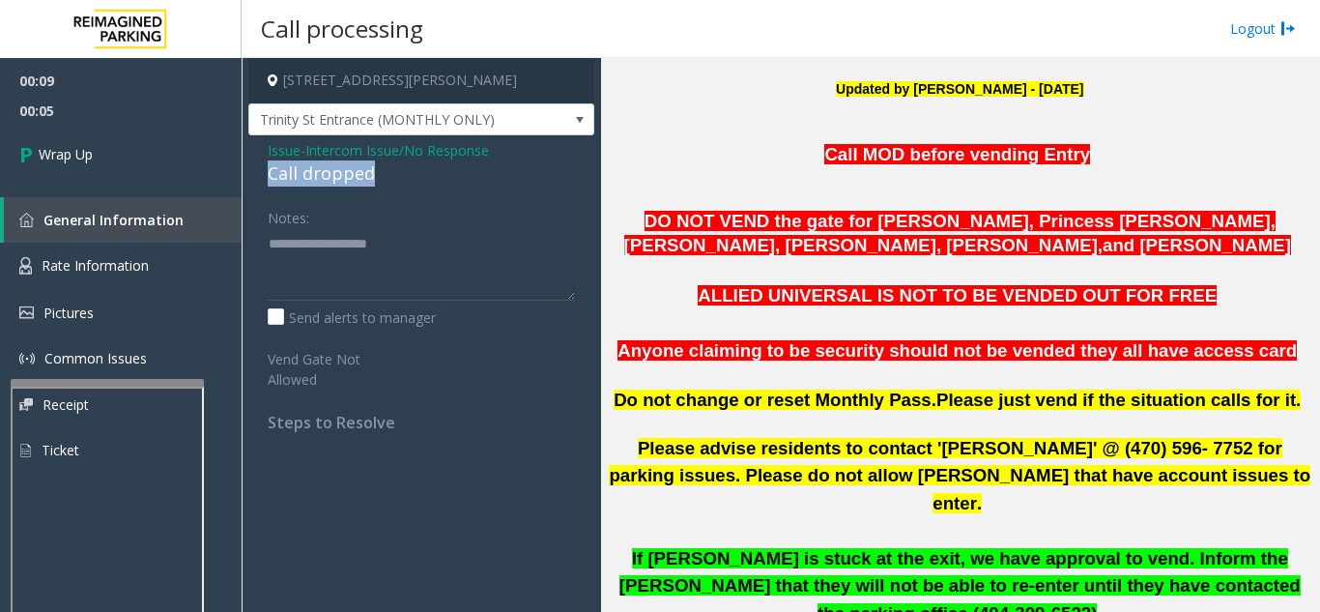
drag, startPoint x: 260, startPoint y: 176, endPoint x: 393, endPoint y: 176, distance: 133.3
click at [393, 176] on div "Issue - Intercom Issue/No Response Call dropped Notes: Send alerts to manager V…" at bounding box center [421, 293] width 346 height 316
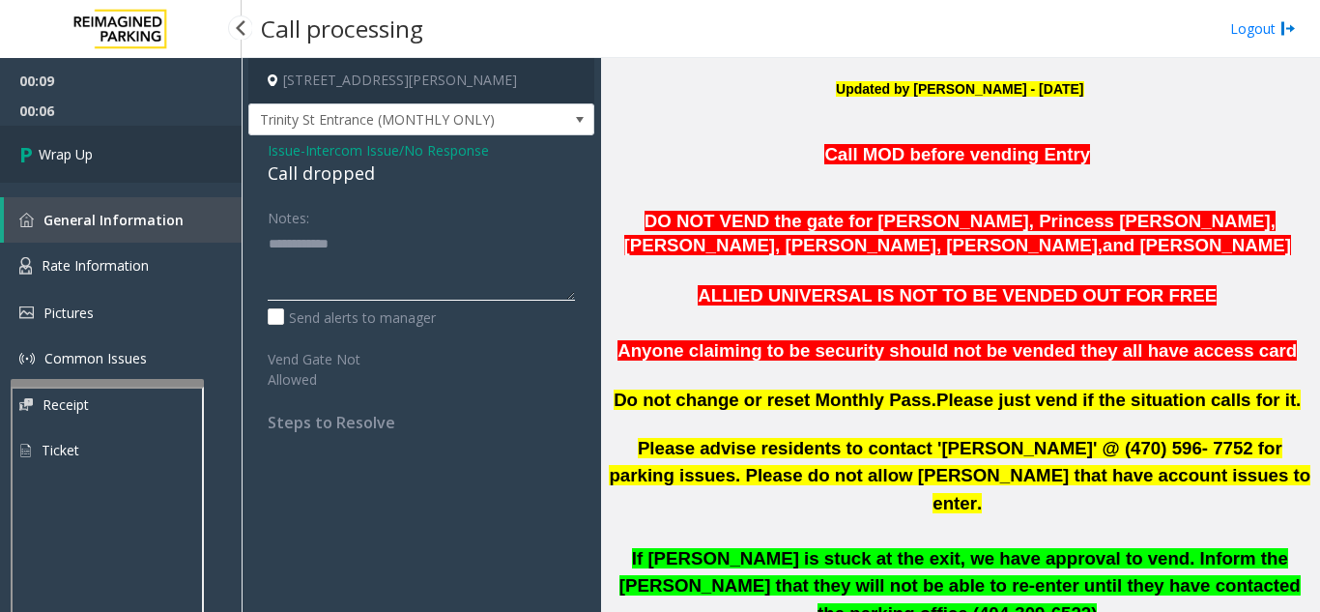
type textarea "**********"
click at [83, 170] on link "Wrap Up" at bounding box center [121, 154] width 242 height 57
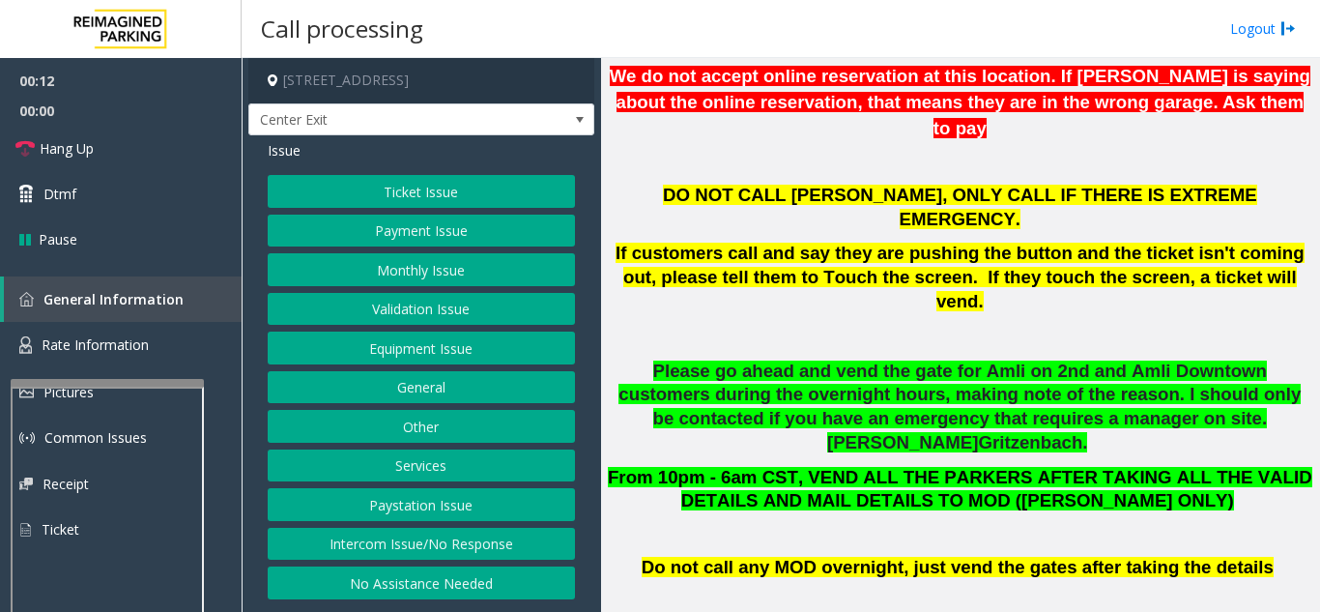
scroll to position [676, 0]
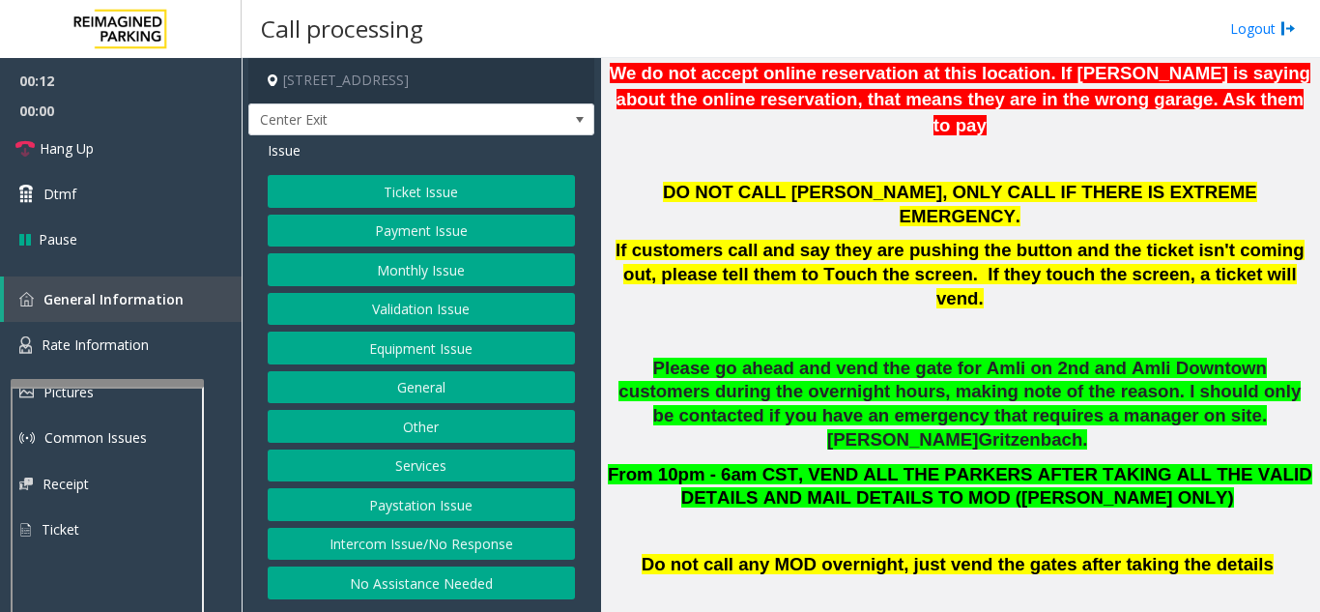
click at [464, 309] on button "Validation Issue" at bounding box center [421, 309] width 307 height 33
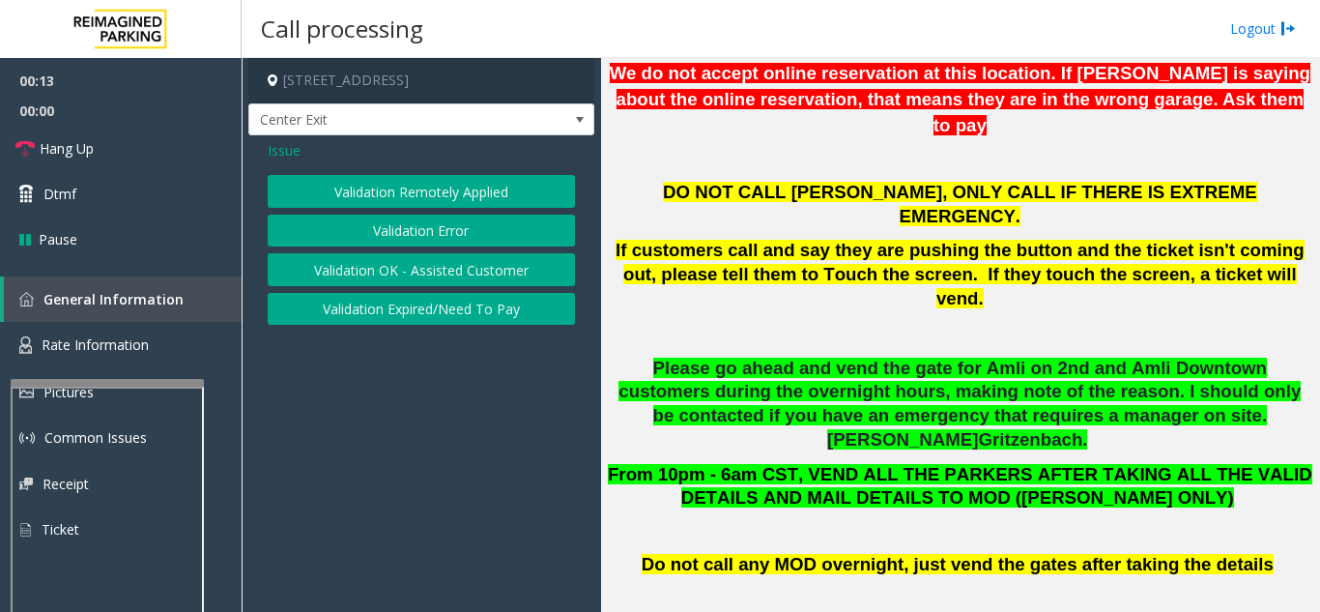
click at [420, 230] on button "Validation Error" at bounding box center [421, 231] width 307 height 33
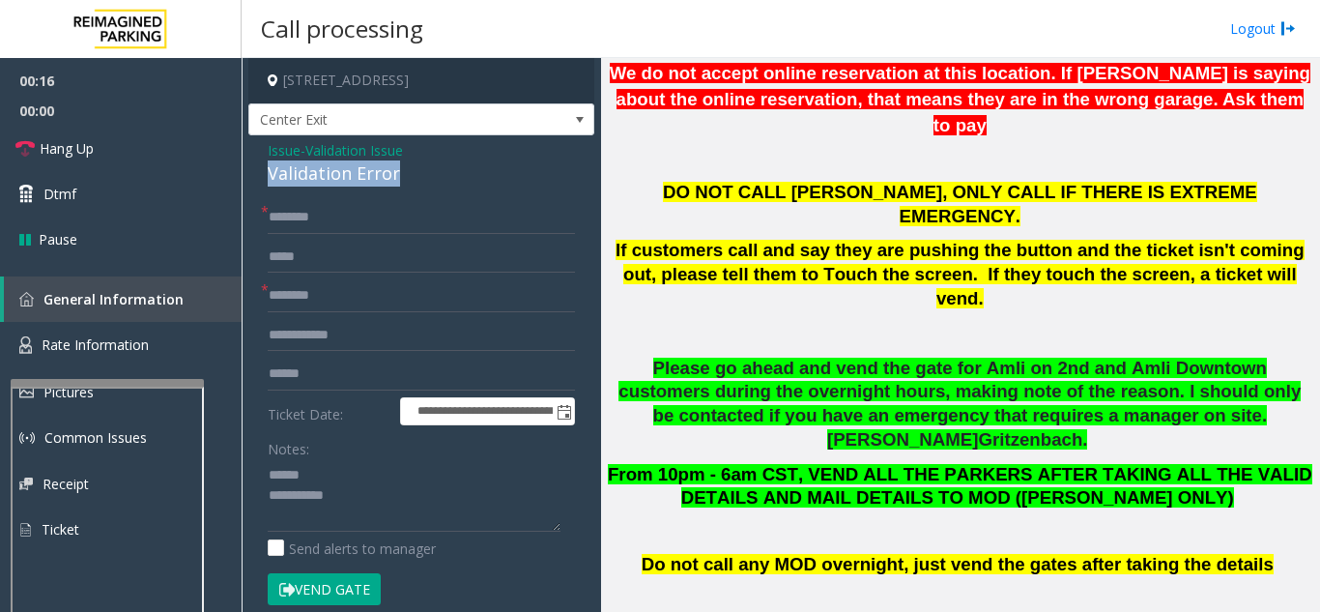
drag, startPoint x: 254, startPoint y: 173, endPoint x: 385, endPoint y: 178, distance: 130.5
click at [420, 178] on div "**********" at bounding box center [421, 546] width 346 height 822
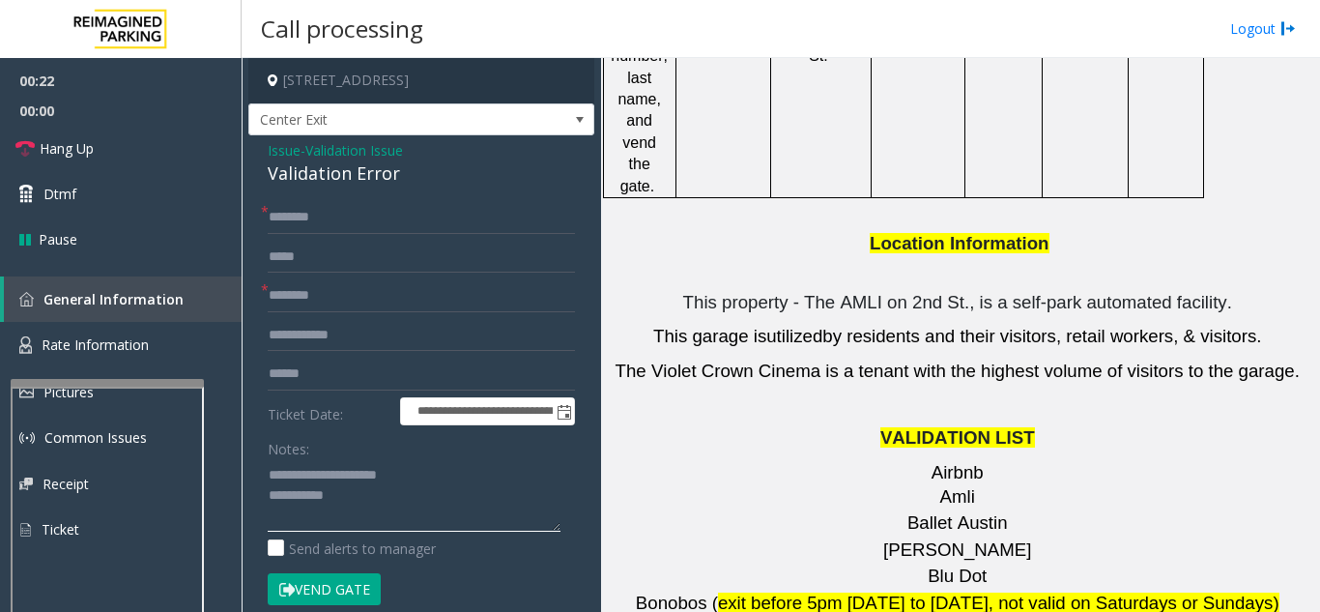
scroll to position [2609, 0]
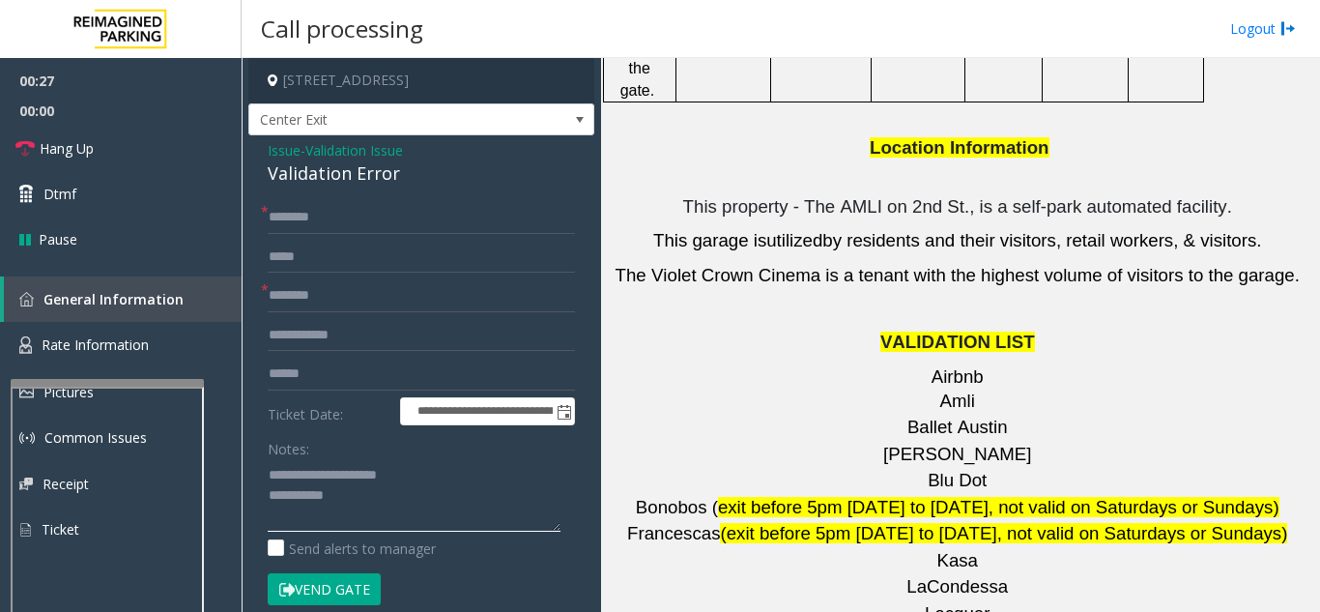
click at [502, 467] on textarea at bounding box center [414, 495] width 293 height 72
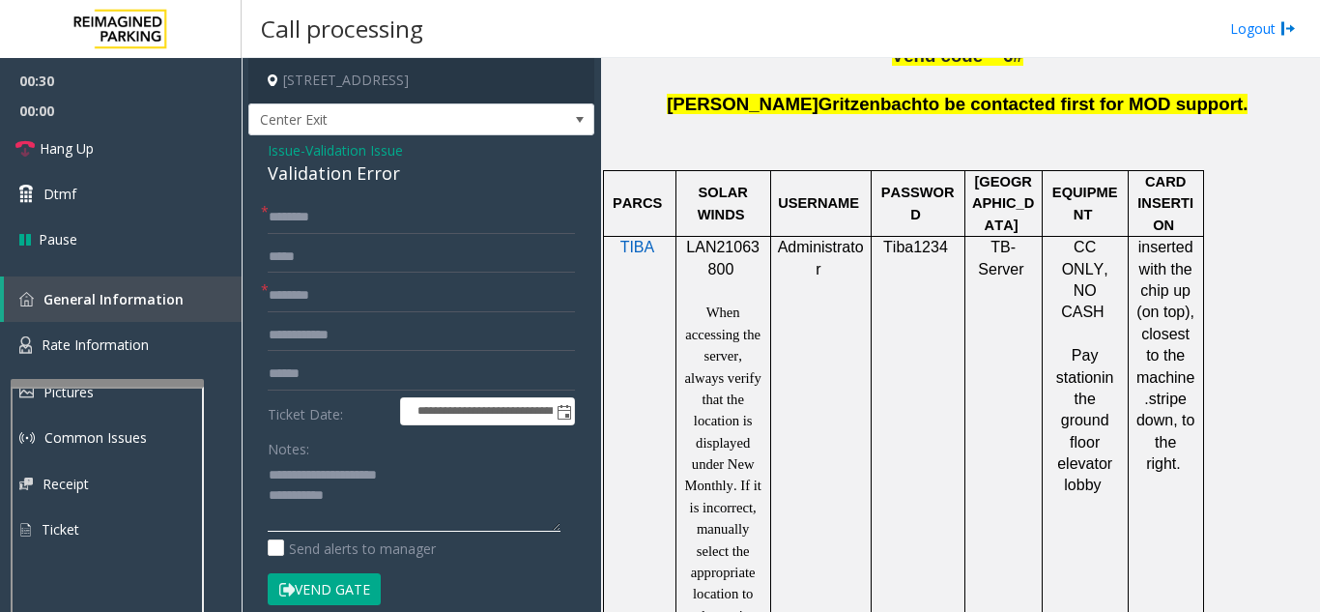
scroll to position [1160, 0]
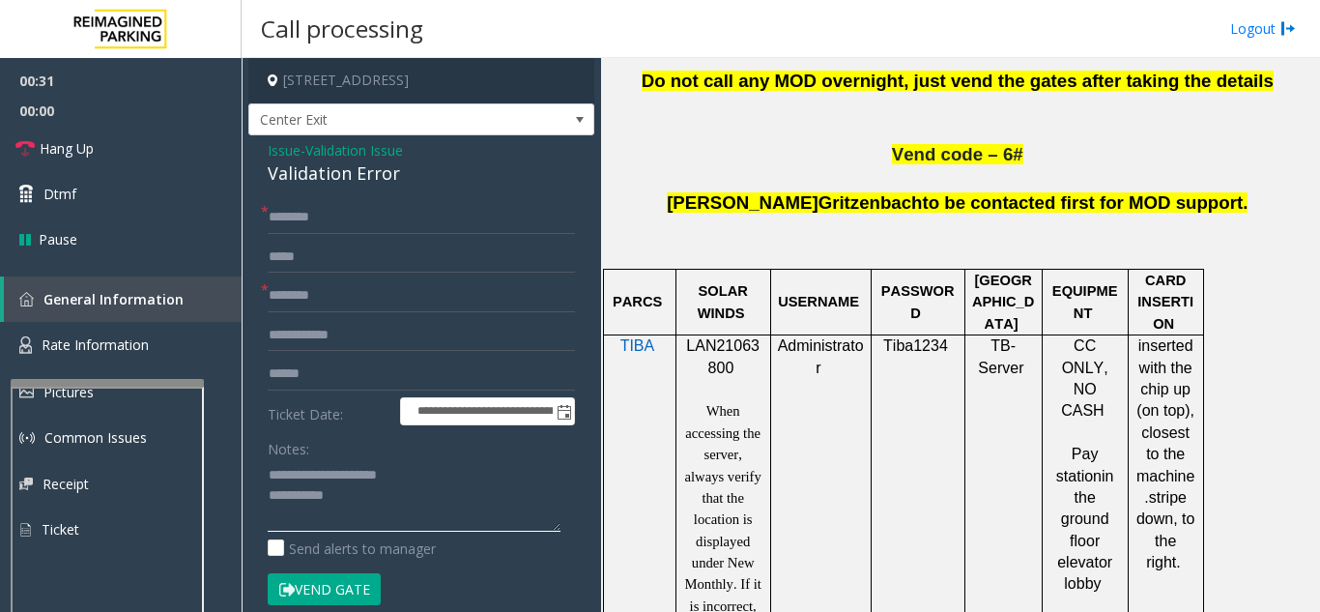
type textarea "**********"
drag, startPoint x: 740, startPoint y: 271, endPoint x: 688, endPoint y: 247, distance: 57.1
click at [688, 335] on p "LAN21063800" at bounding box center [723, 356] width 80 height 43
copy p "LAN21063800"
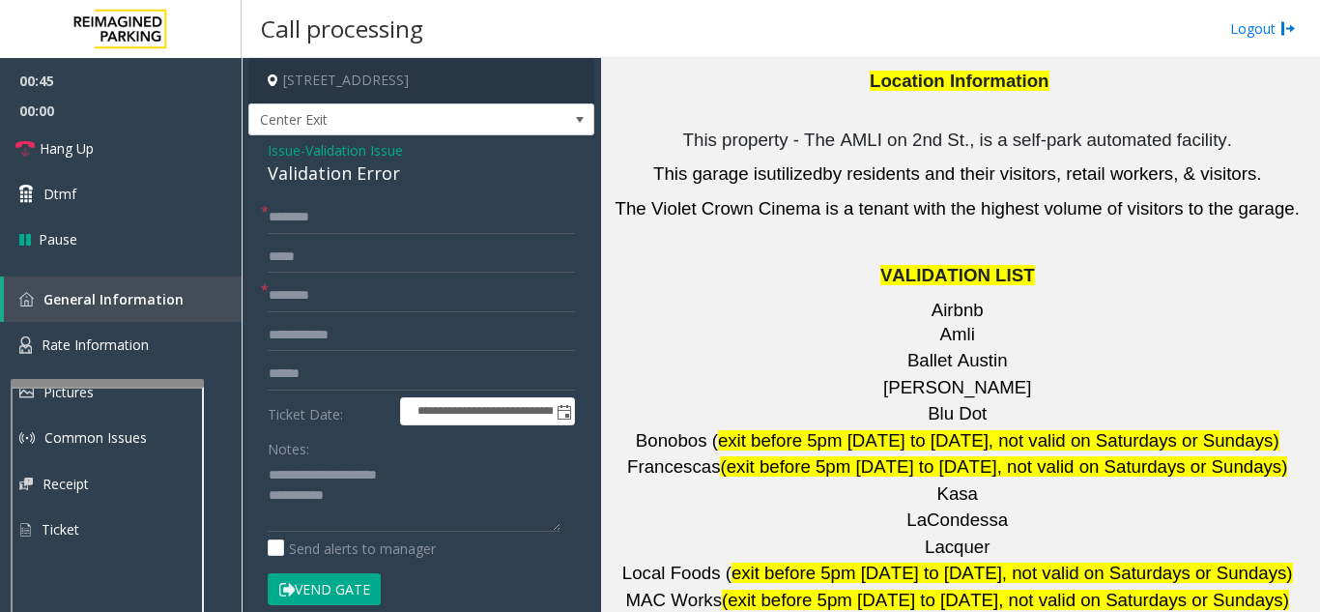
scroll to position [2706, 0]
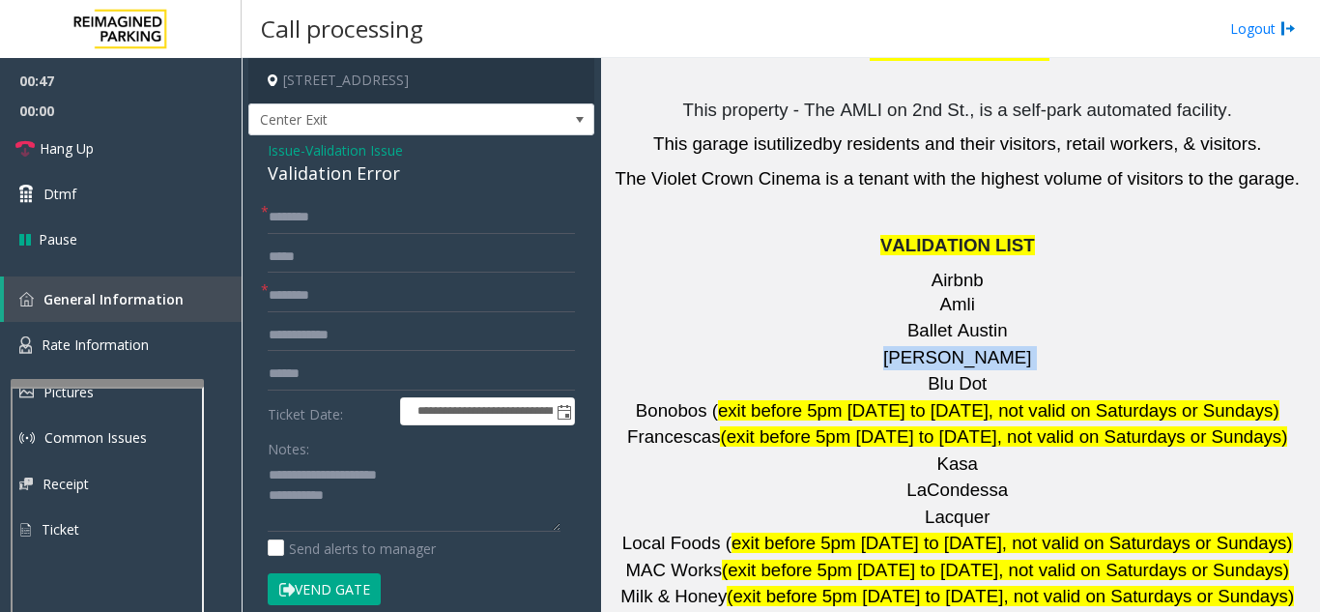
drag, startPoint x: 1009, startPoint y: 137, endPoint x: 917, endPoint y: 132, distance: 91.9
click at [917, 346] on p "Barry's" at bounding box center [960, 358] width 704 height 24
type input "*******"
click at [332, 224] on input "text" at bounding box center [421, 217] width 307 height 33
click at [376, 362] on input "text" at bounding box center [421, 374] width 307 height 33
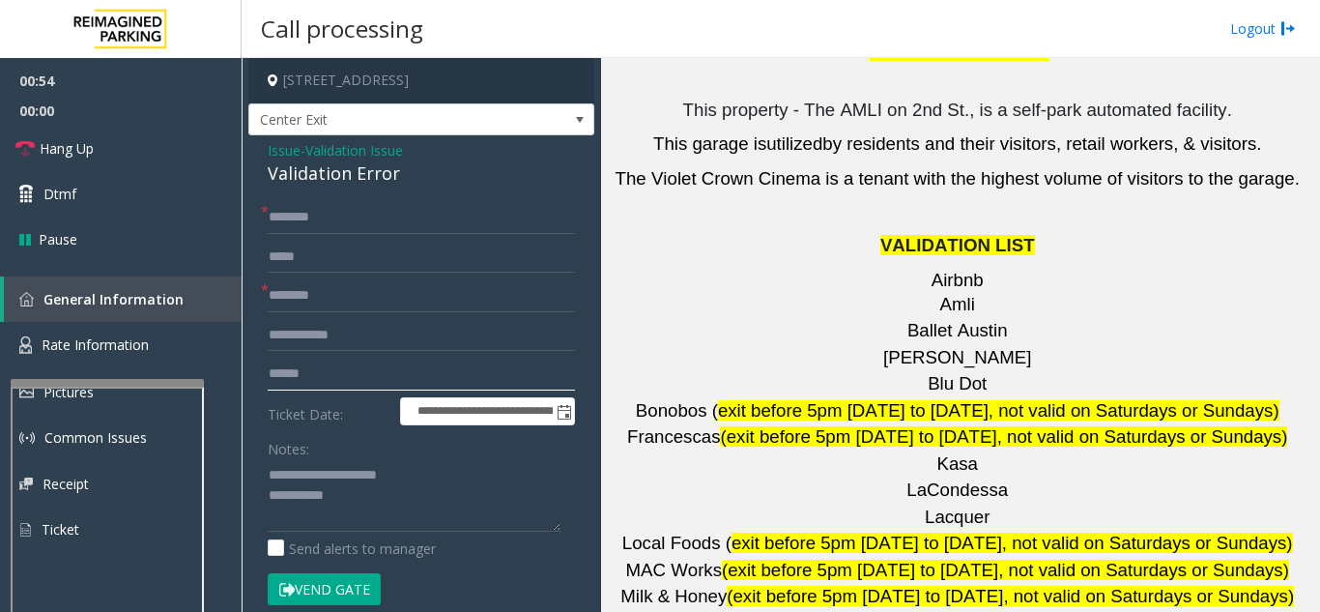
click at [342, 366] on input "text" at bounding box center [421, 374] width 307 height 33
type input "*******"
click at [392, 213] on input "text" at bounding box center [421, 217] width 307 height 33
click at [358, 226] on input "text" at bounding box center [421, 217] width 307 height 33
click at [438, 215] on input "*****" at bounding box center [421, 217] width 307 height 33
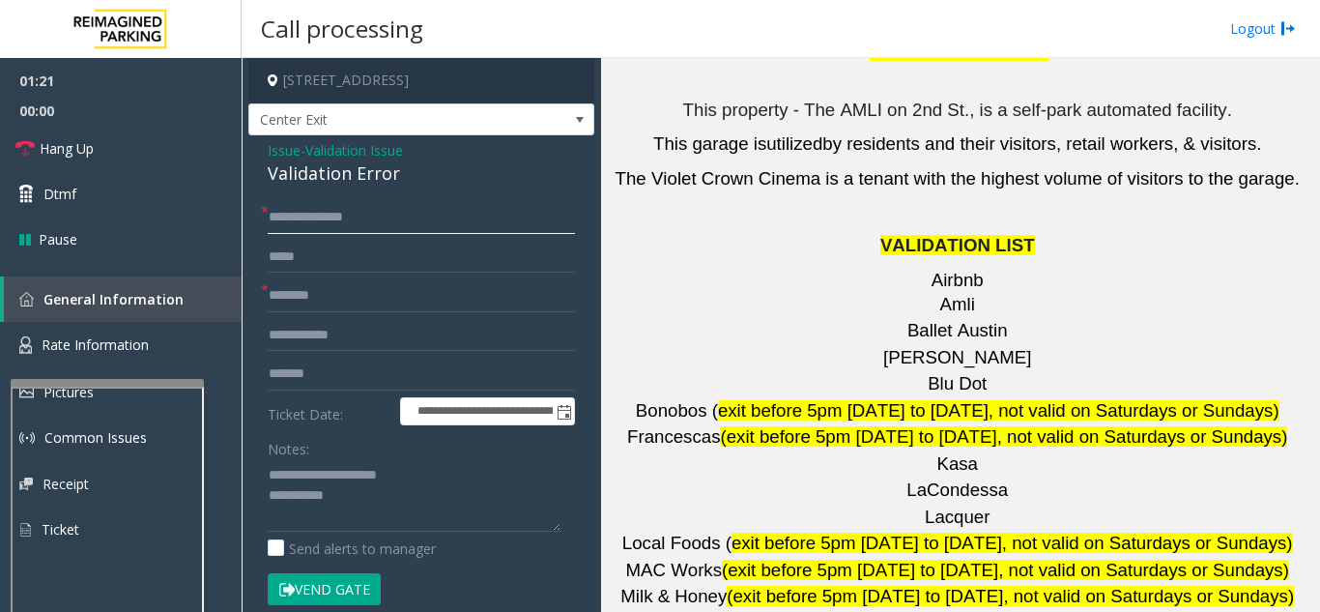
drag, startPoint x: 319, startPoint y: 214, endPoint x: 258, endPoint y: 226, distance: 62.2
click at [258, 226] on div "**********" at bounding box center [421, 569] width 336 height 737
type input "******"
click at [377, 339] on input "text" at bounding box center [421, 335] width 307 height 33
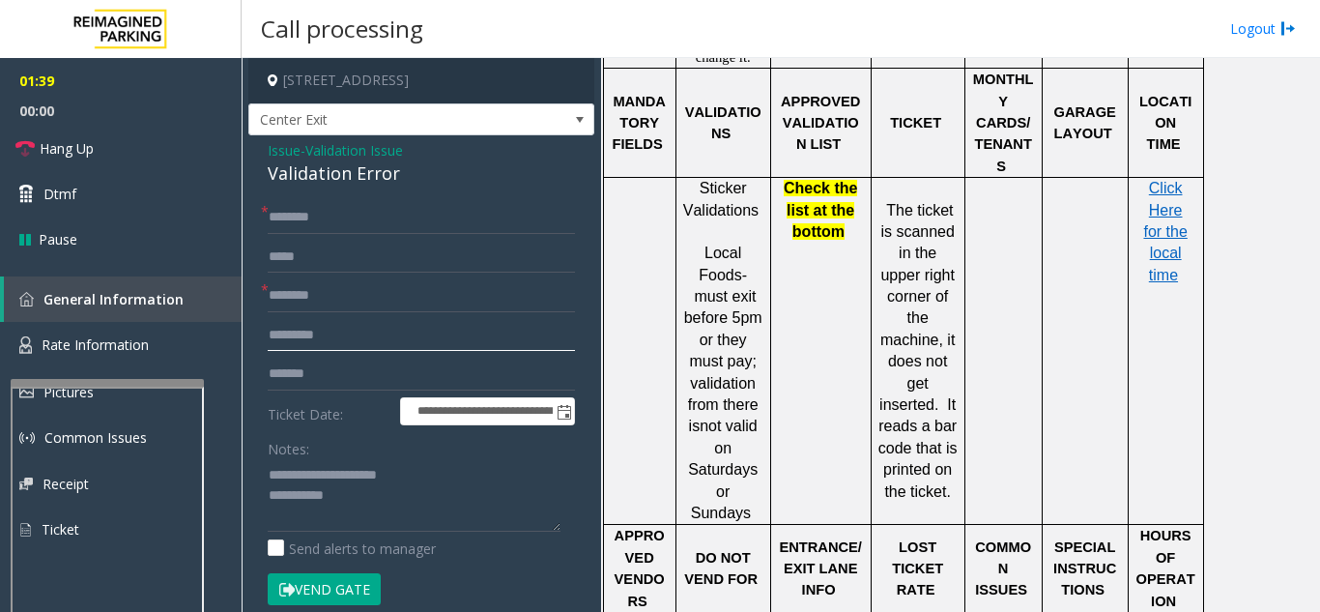
scroll to position [1739, 0]
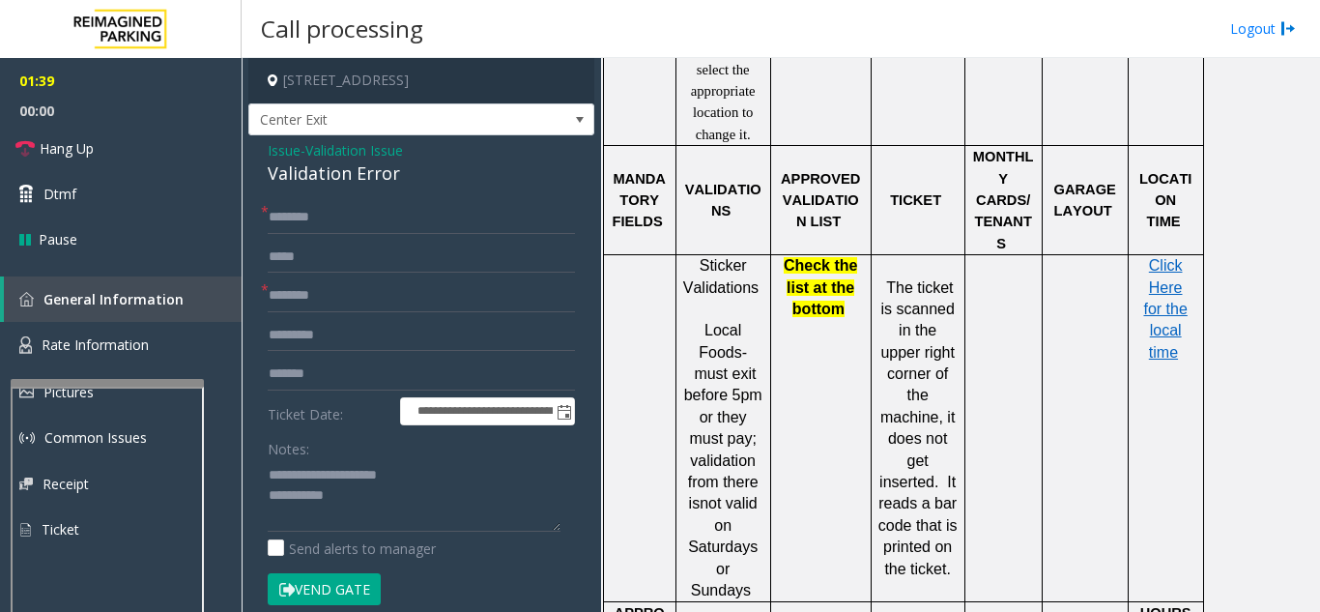
click at [1158, 255] on p "Click Here for the local time" at bounding box center [1165, 309] width 61 height 108
click at [1158, 257] on span "Click Here for the local time" at bounding box center [1164, 308] width 43 height 103
click at [384, 335] on input "*********" at bounding box center [421, 335] width 307 height 33
type input "**********"
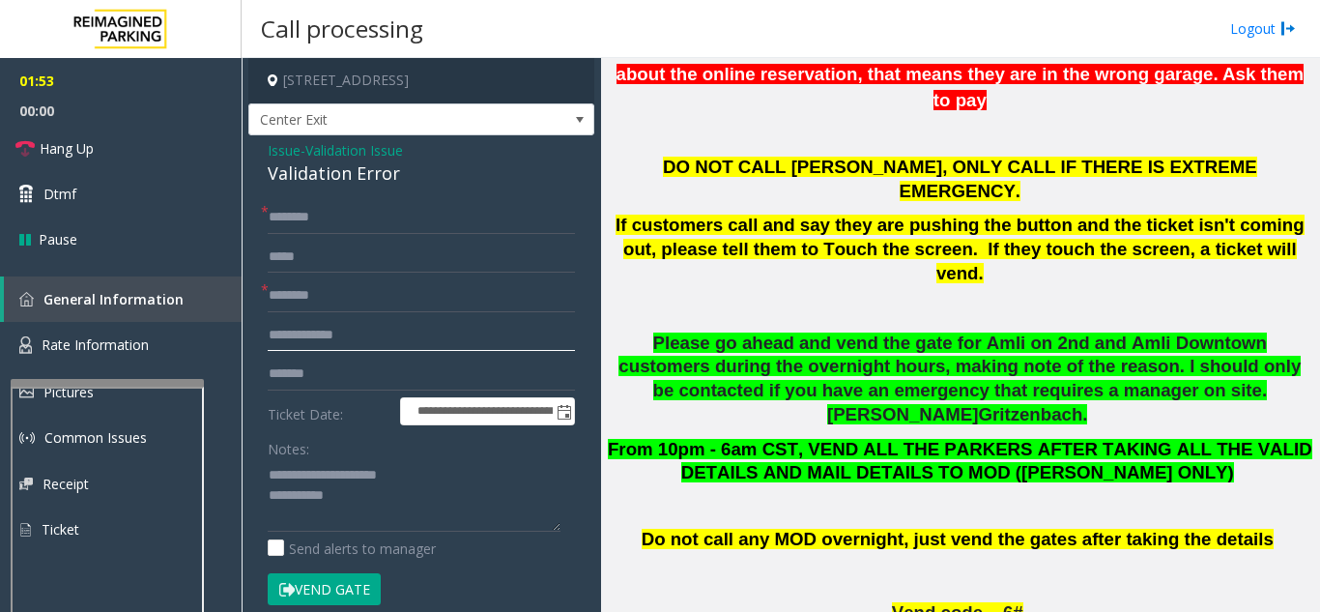
scroll to position [676, 0]
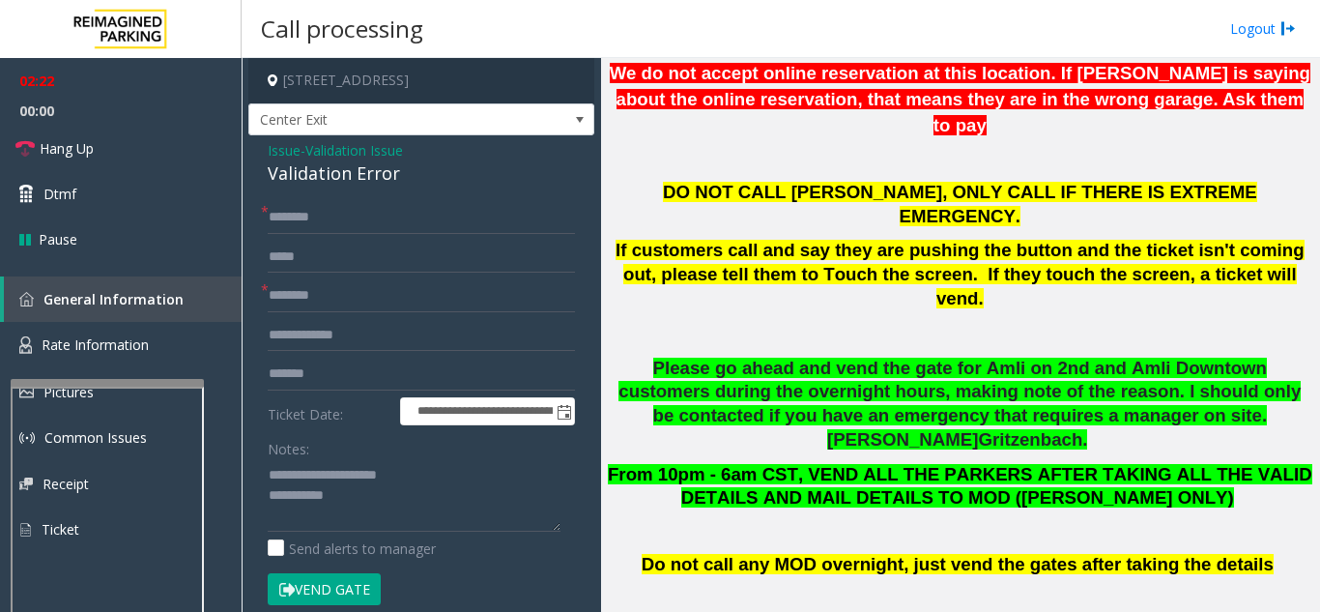
click at [322, 593] on button "Vend Gate" at bounding box center [324, 589] width 113 height 33
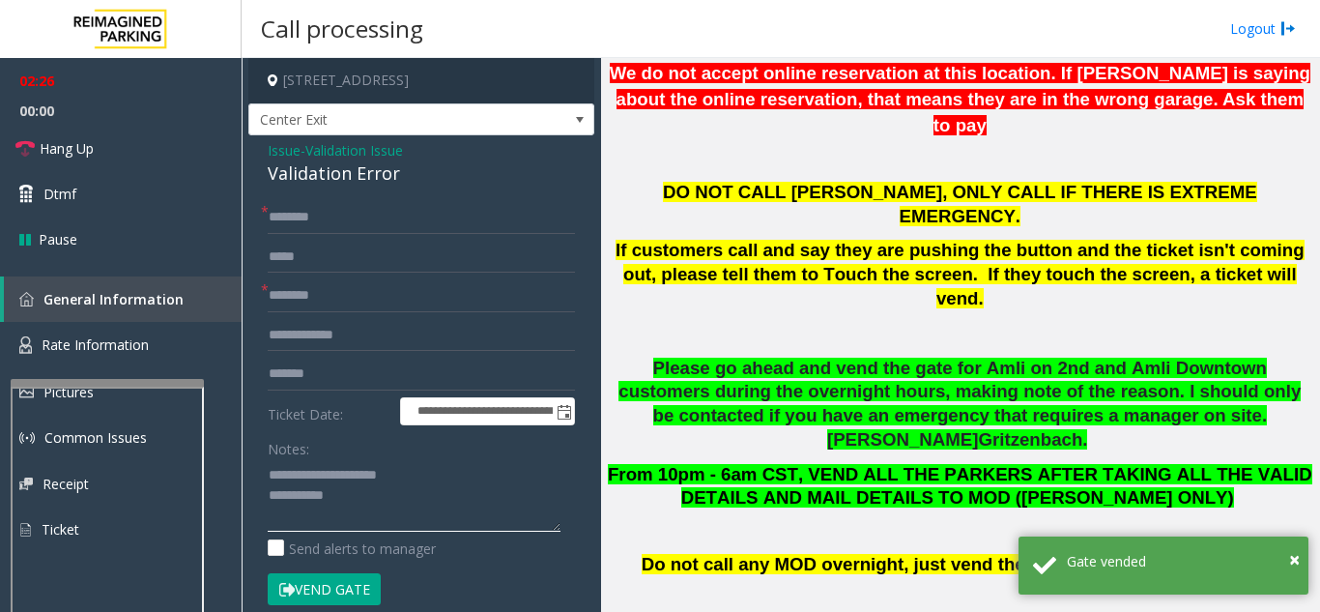
click at [387, 502] on textarea at bounding box center [414, 495] width 293 height 72
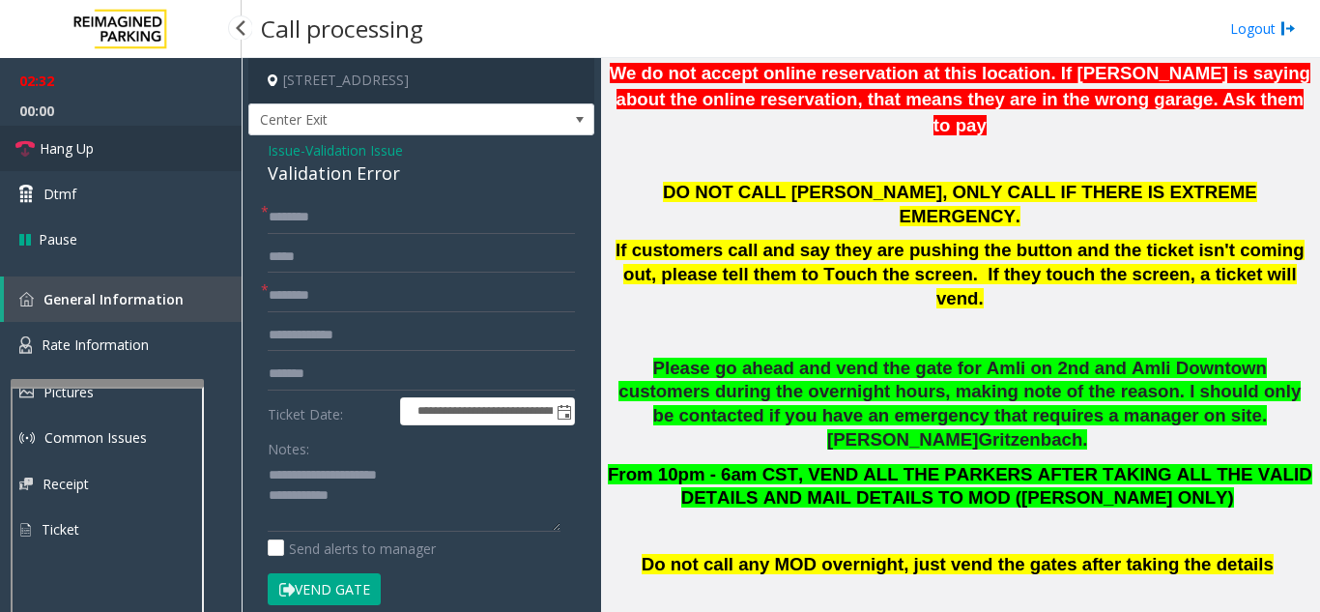
click at [121, 159] on link "Hang Up" at bounding box center [121, 148] width 242 height 45
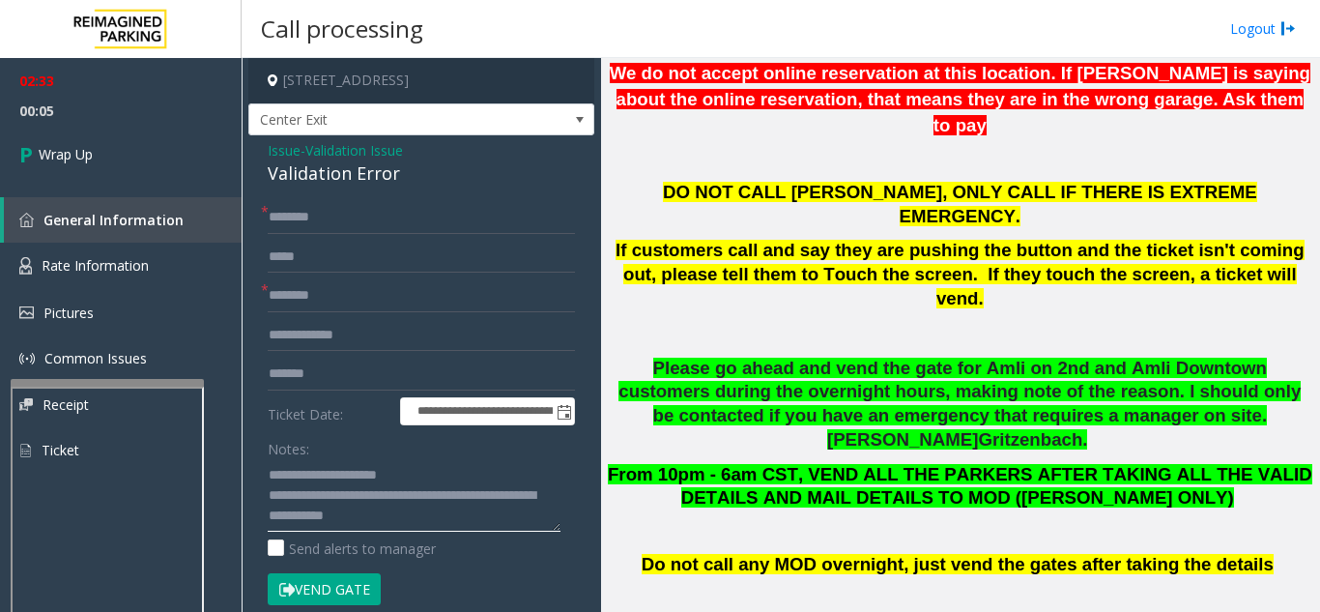
type textarea "**********"
click at [350, 428] on form "**********" at bounding box center [421, 430] width 307 height 458
click at [177, 145] on link "Wrap Up" at bounding box center [121, 154] width 242 height 57
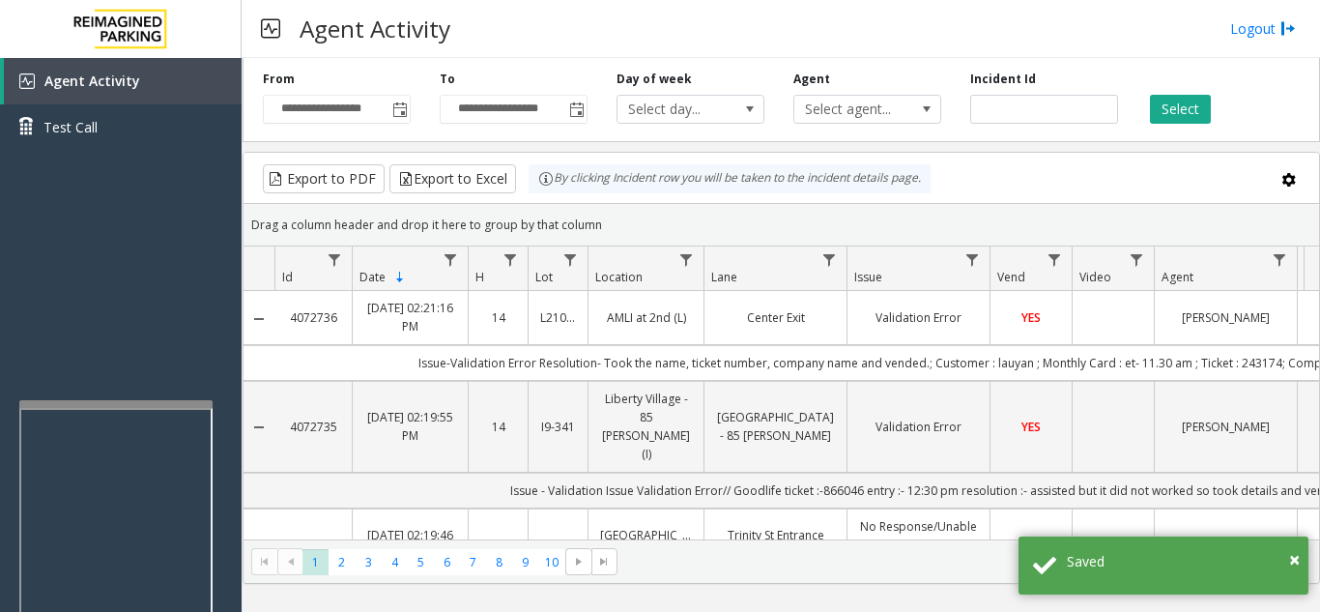
click at [127, 403] on div at bounding box center [115, 404] width 193 height 8
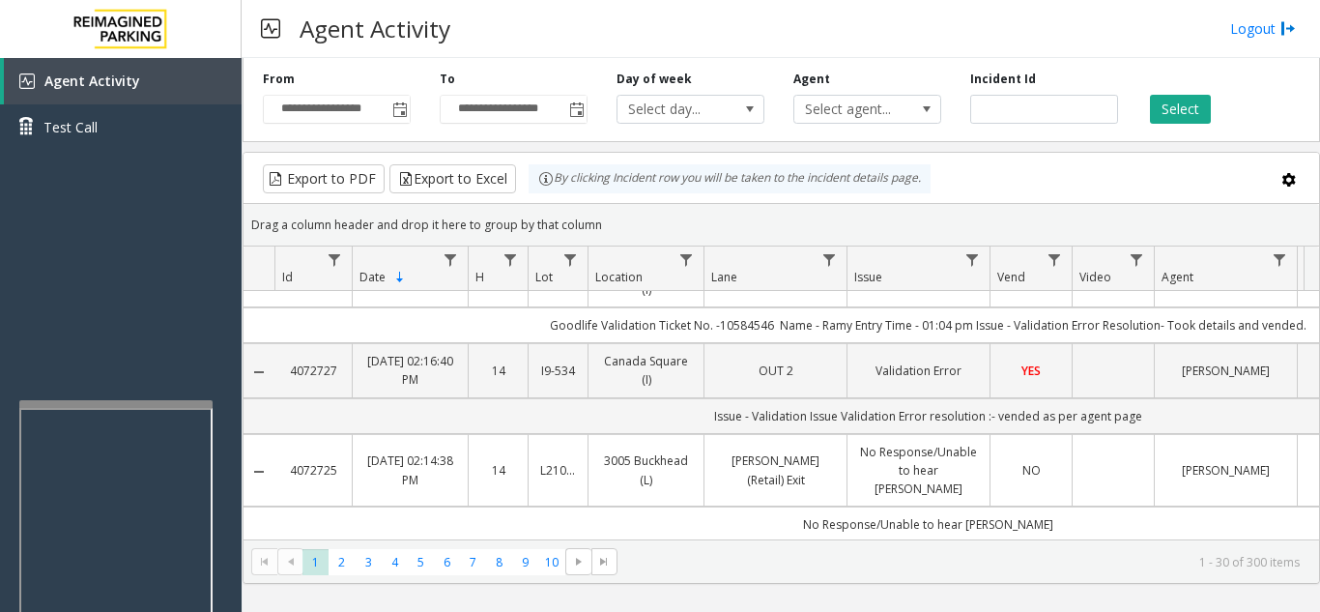
scroll to position [966, 0]
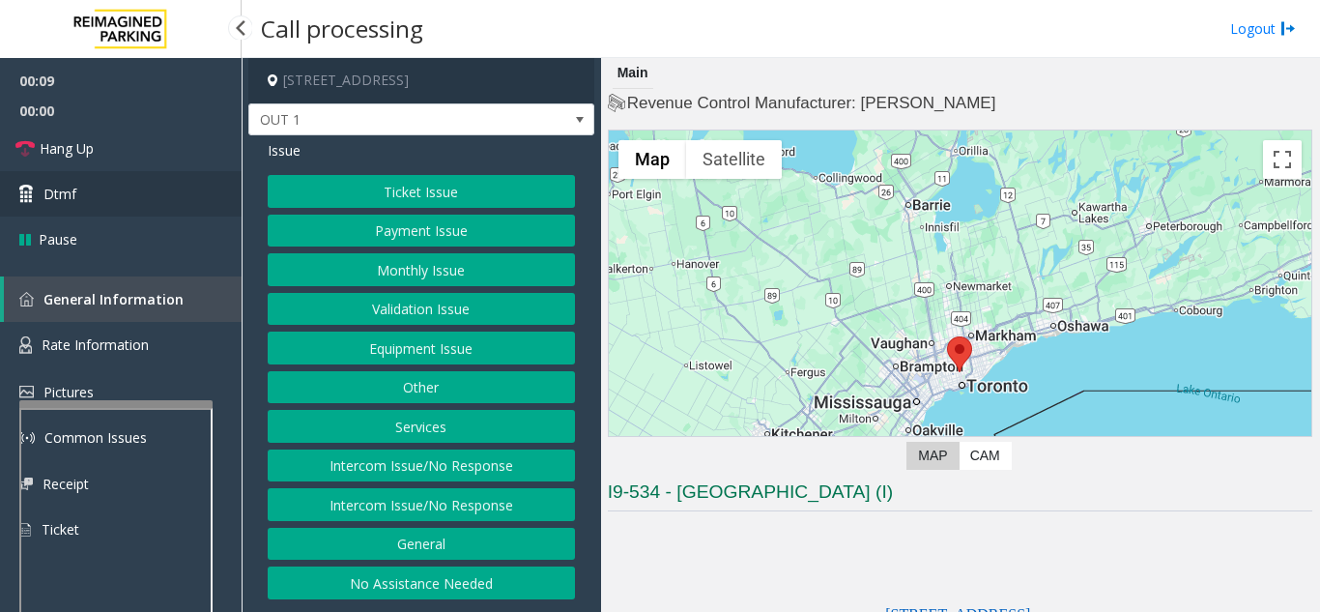
click at [101, 198] on link "Dtmf" at bounding box center [121, 193] width 242 height 45
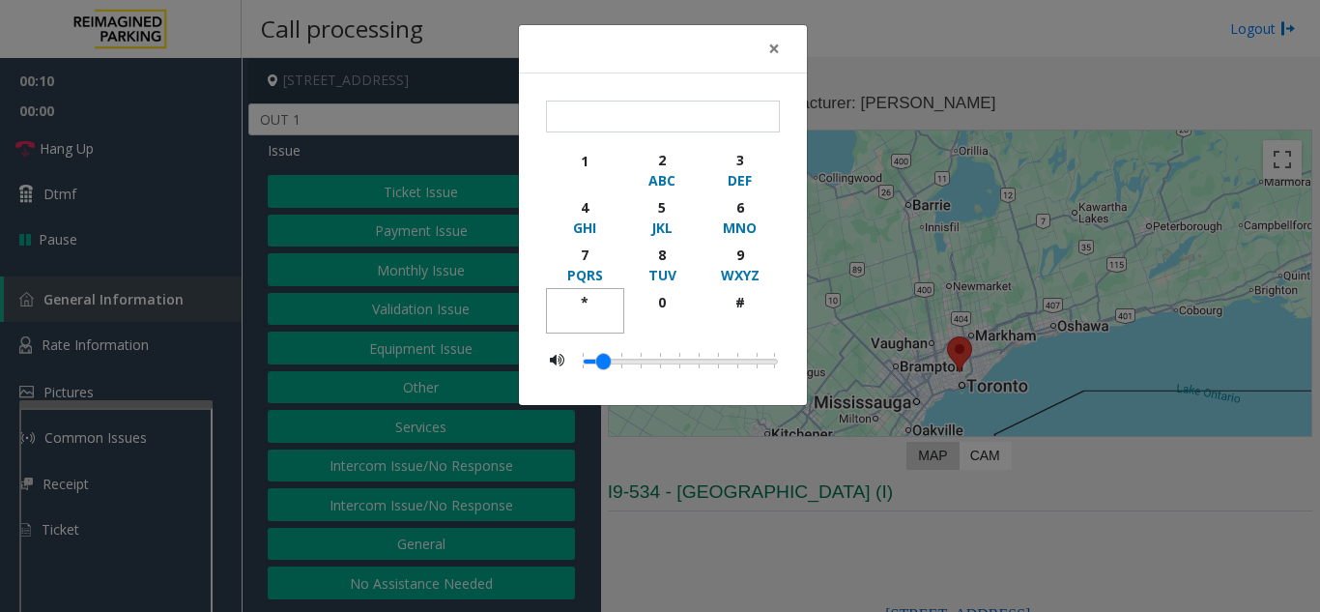
click at [584, 300] on div "*" at bounding box center [585, 302] width 53 height 20
click at [736, 259] on div "9" at bounding box center [739, 254] width 53 height 20
click at [733, 302] on div "#" at bounding box center [739, 302] width 53 height 20
type input "***"
click at [772, 39] on span "×" at bounding box center [774, 48] width 12 height 27
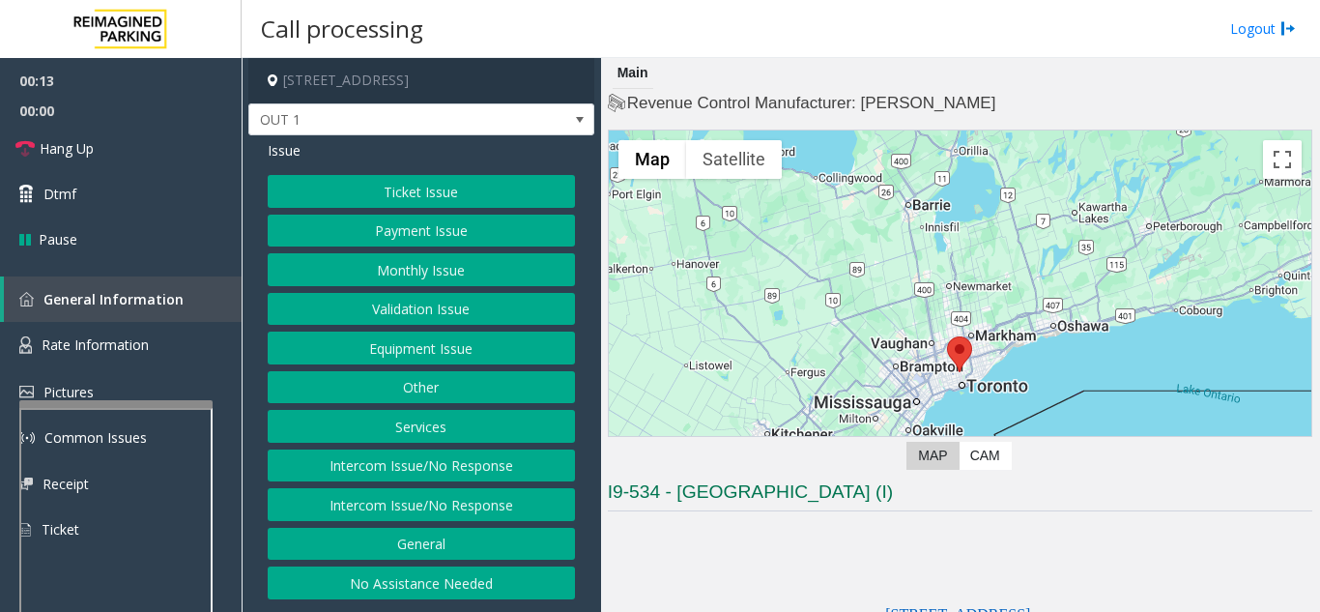
click at [460, 355] on button "Equipment Issue" at bounding box center [421, 347] width 307 height 33
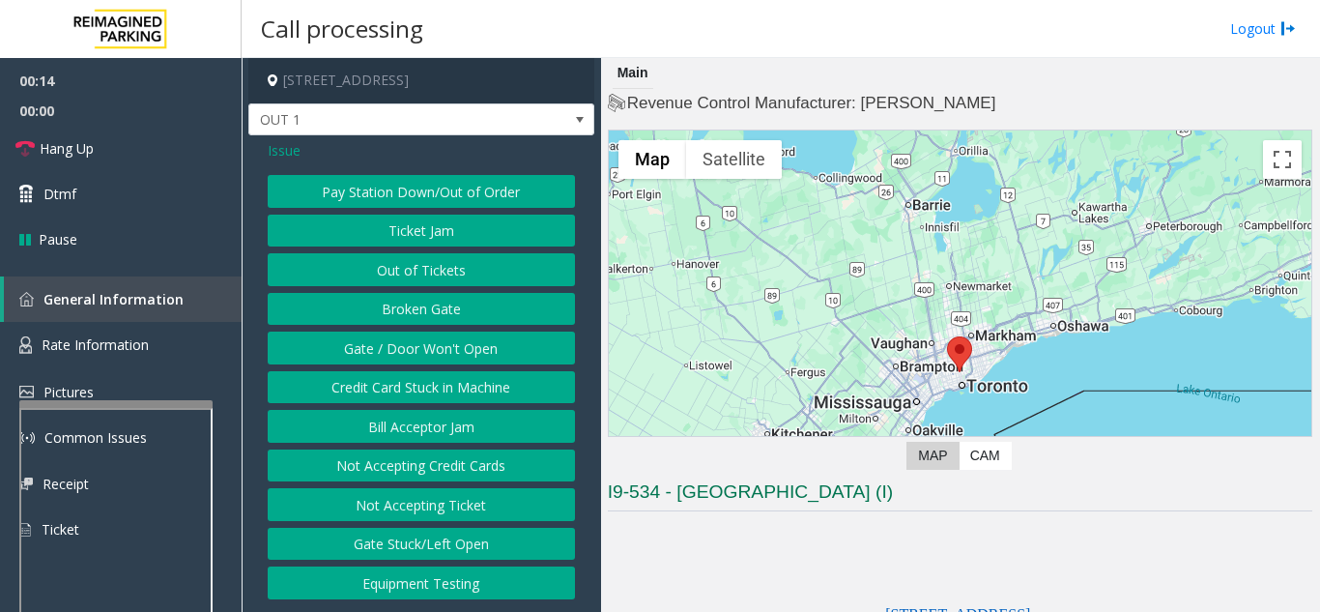
click at [460, 355] on button "Gate / Door Won't Open" at bounding box center [421, 347] width 307 height 33
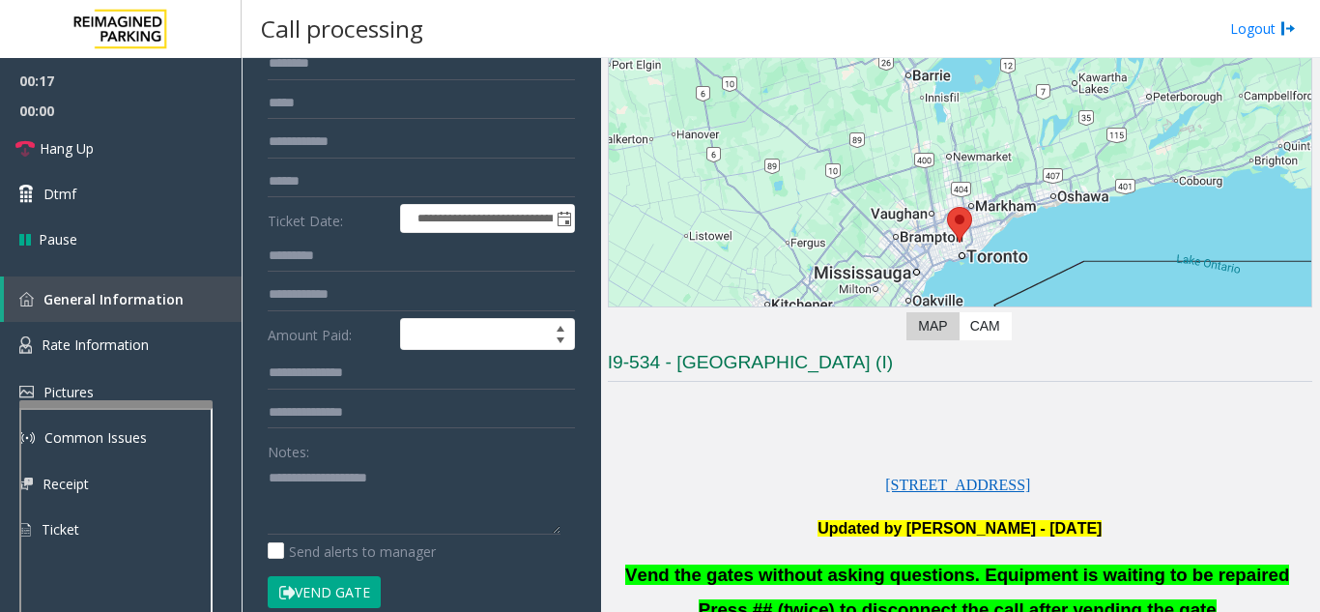
scroll to position [387, 0]
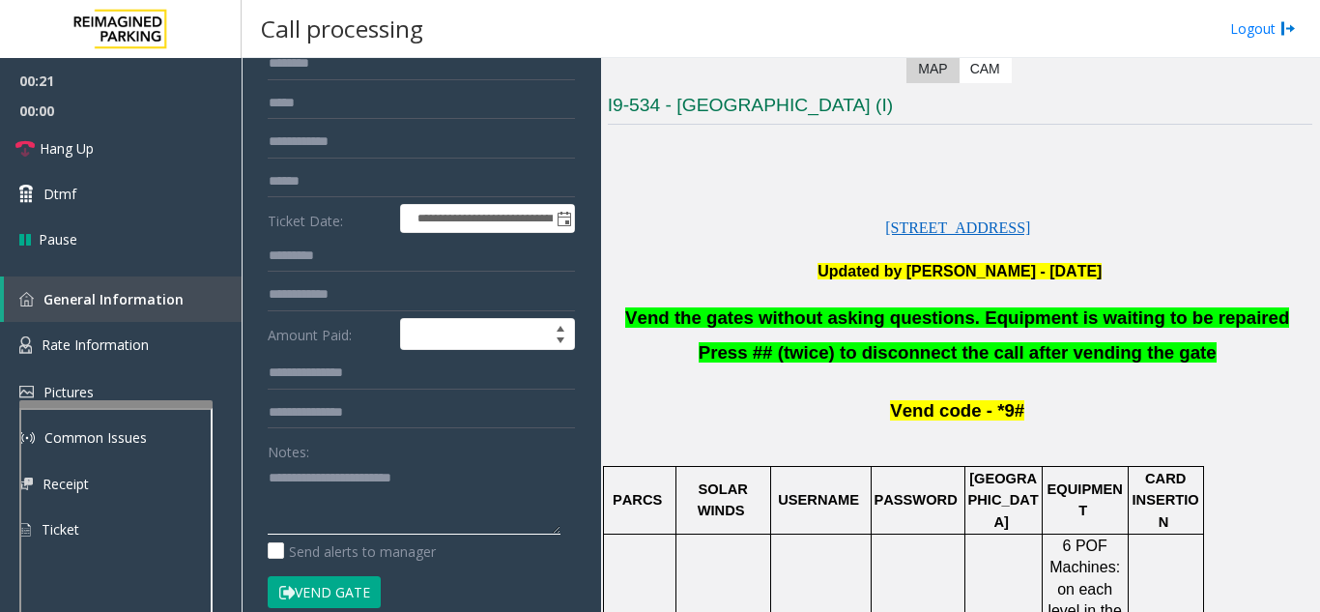
click at [461, 469] on textarea at bounding box center [414, 498] width 293 height 72
type textarea "**********"
click at [129, 152] on link "Hang Up" at bounding box center [121, 148] width 242 height 45
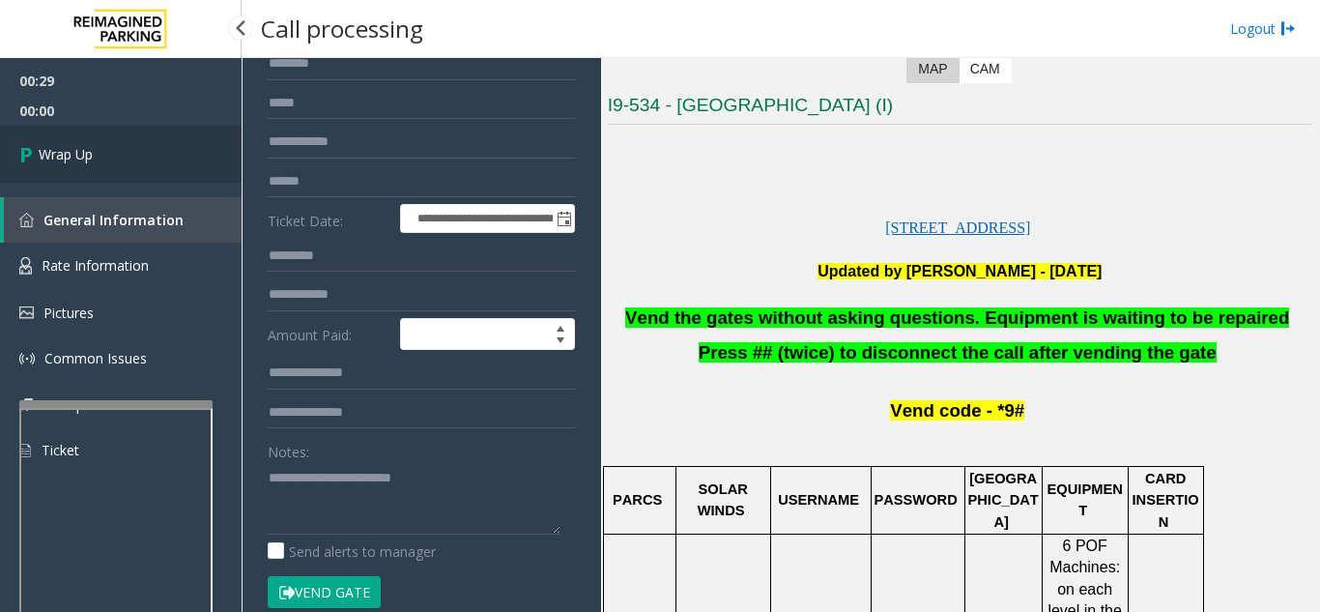
click at [138, 165] on link "Wrap Up" at bounding box center [121, 154] width 242 height 57
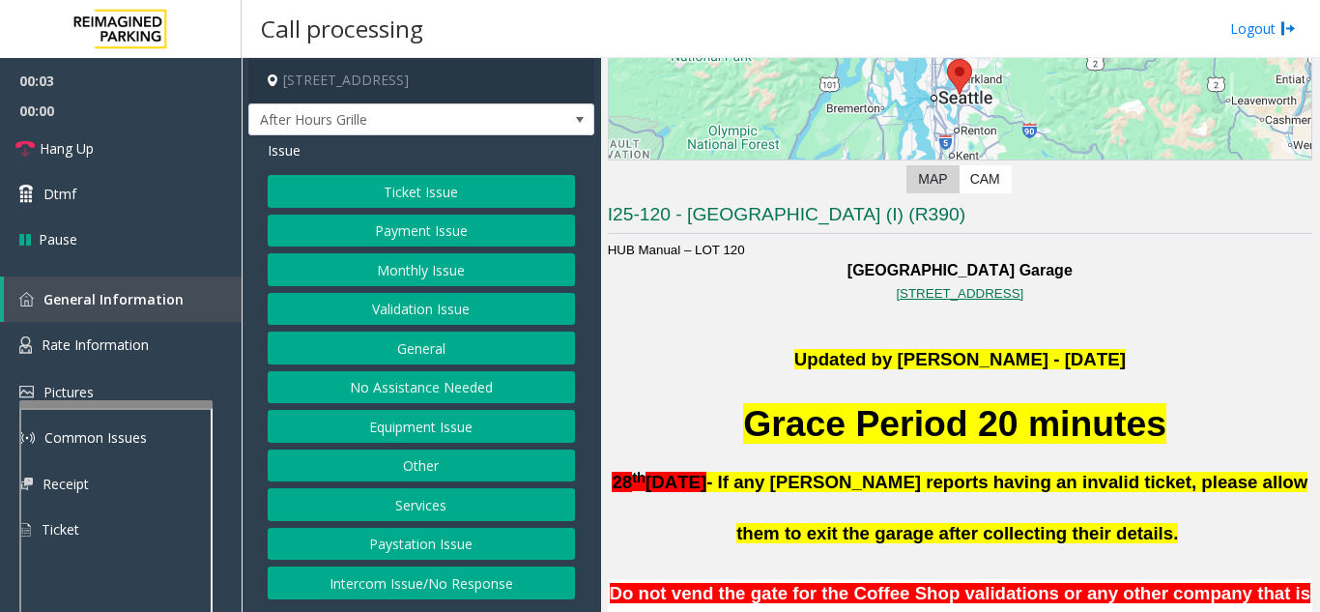
scroll to position [290, 0]
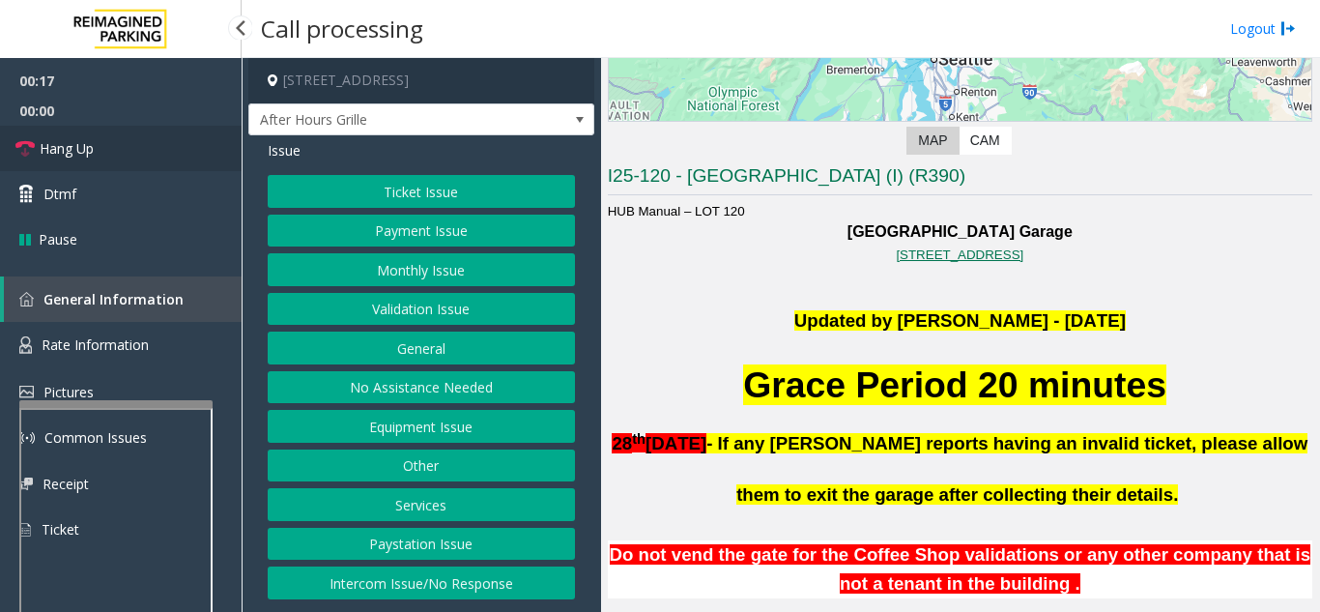
click at [142, 160] on link "Hang Up" at bounding box center [121, 148] width 242 height 45
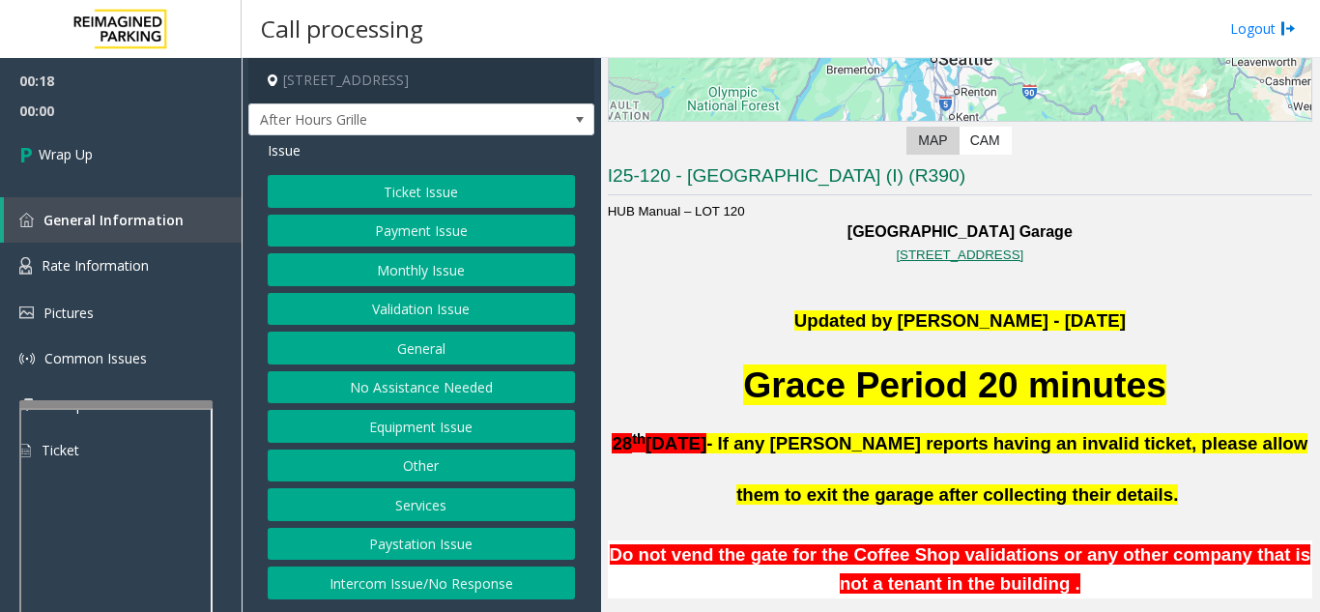
click at [470, 579] on button "Intercom Issue/No Response" at bounding box center [421, 582] width 307 height 33
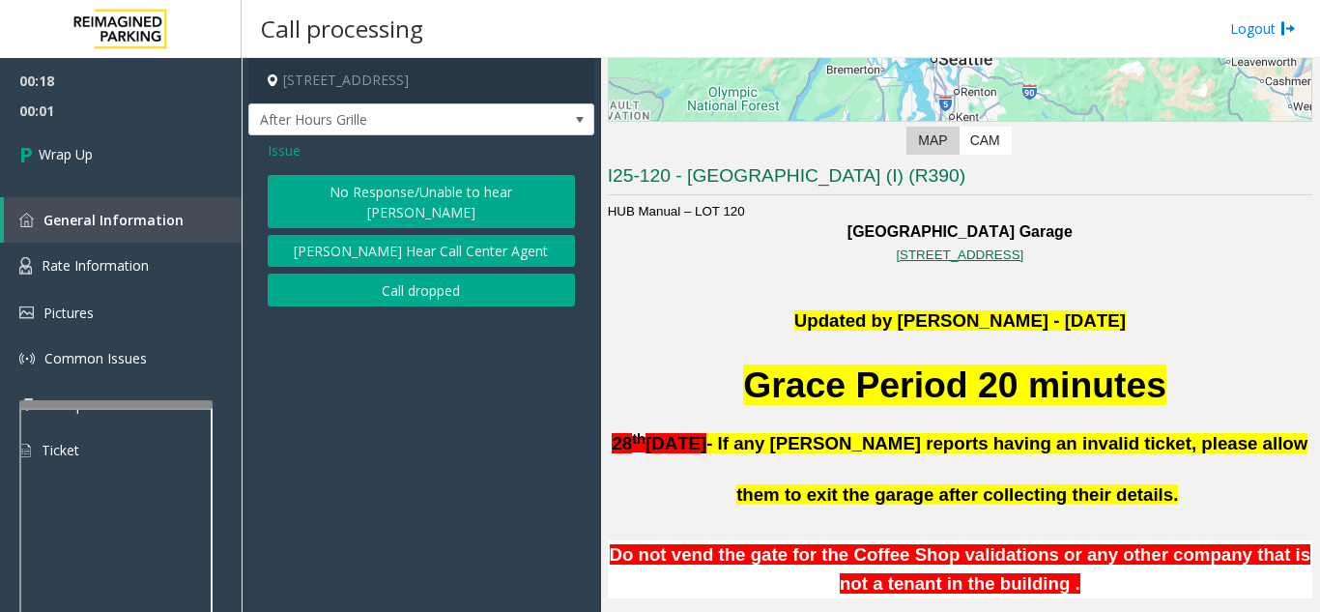
click at [399, 200] on button "No Response/Unable to hear [PERSON_NAME]" at bounding box center [421, 201] width 307 height 53
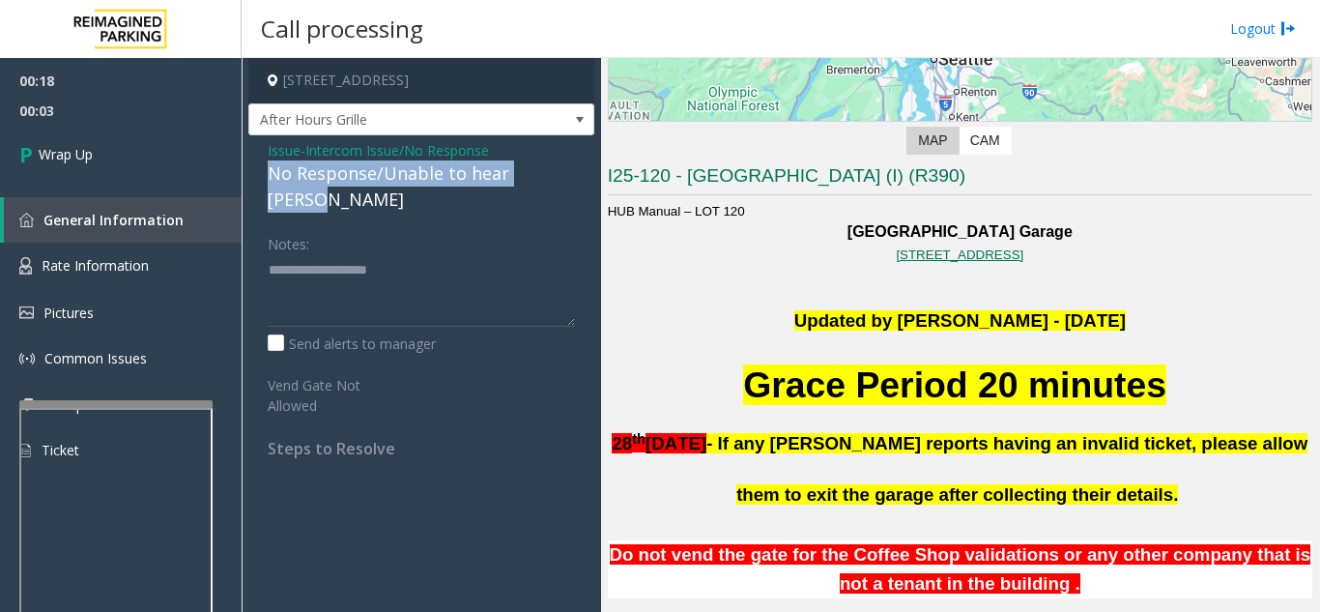
drag, startPoint x: 280, startPoint y: 166, endPoint x: 571, endPoint y: 167, distance: 290.9
click at [571, 167] on div "Issue - Intercom Issue/No Response No Response/Unable to hear [PERSON_NAME] Not…" at bounding box center [421, 306] width 346 height 342
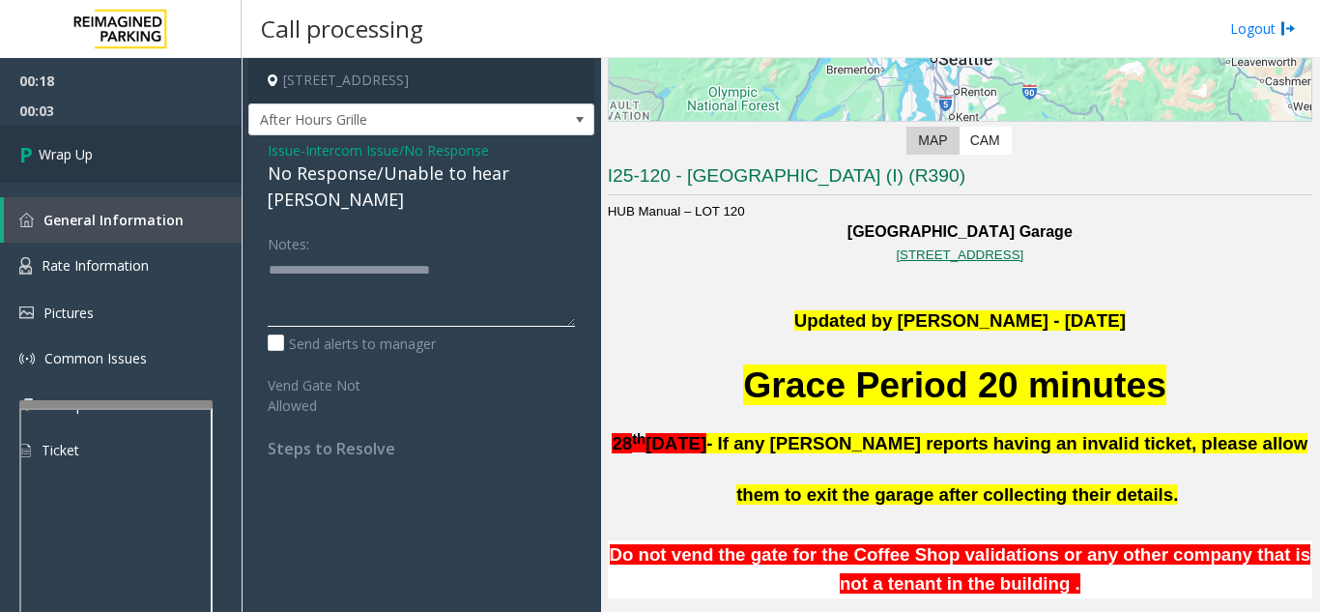
type textarea "**********"
click at [190, 159] on link "Wrap Up" at bounding box center [121, 154] width 242 height 57
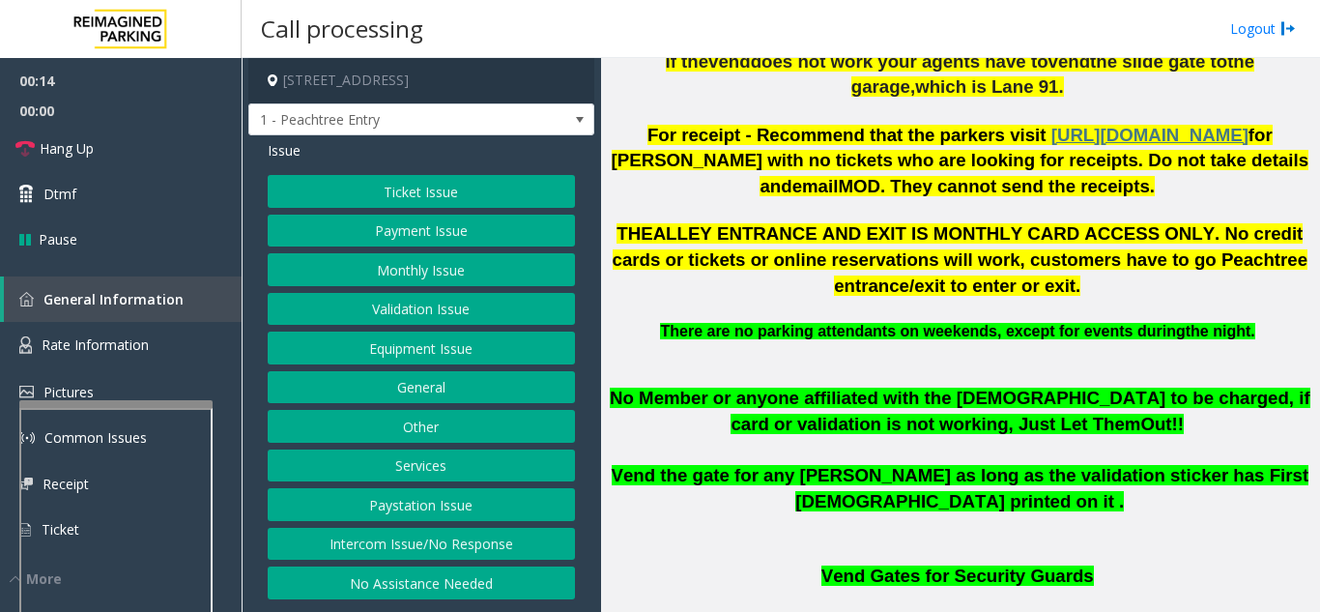
scroll to position [870, 0]
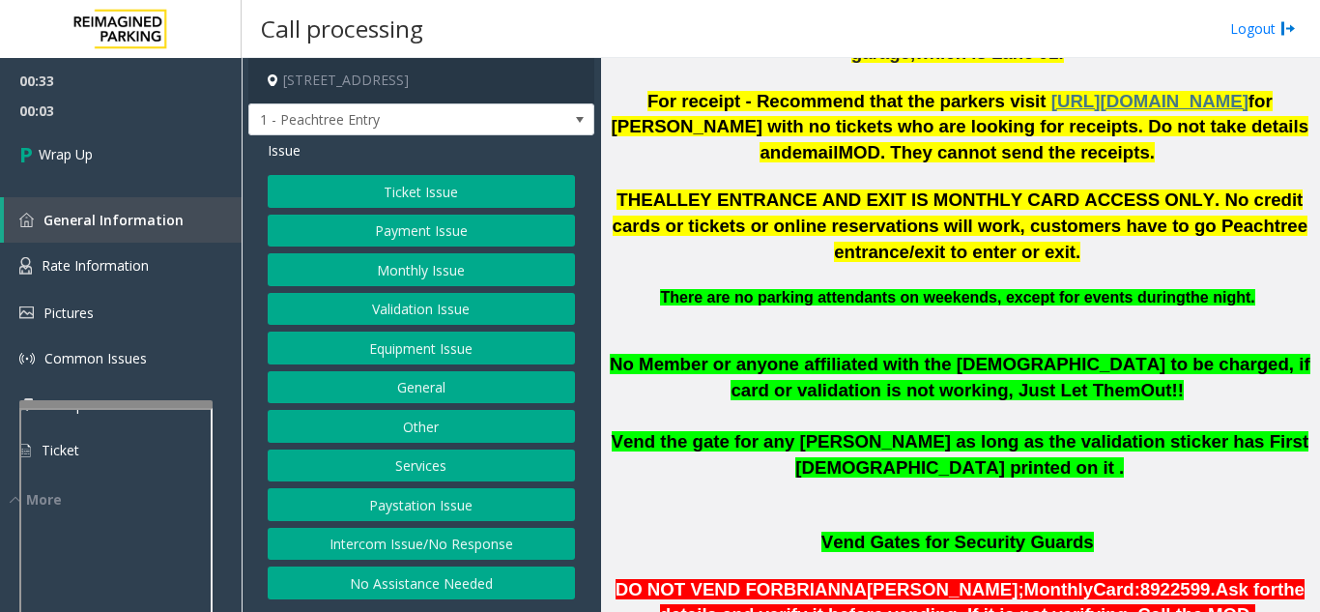
click at [411, 355] on button "Equipment Issue" at bounding box center [421, 347] width 307 height 33
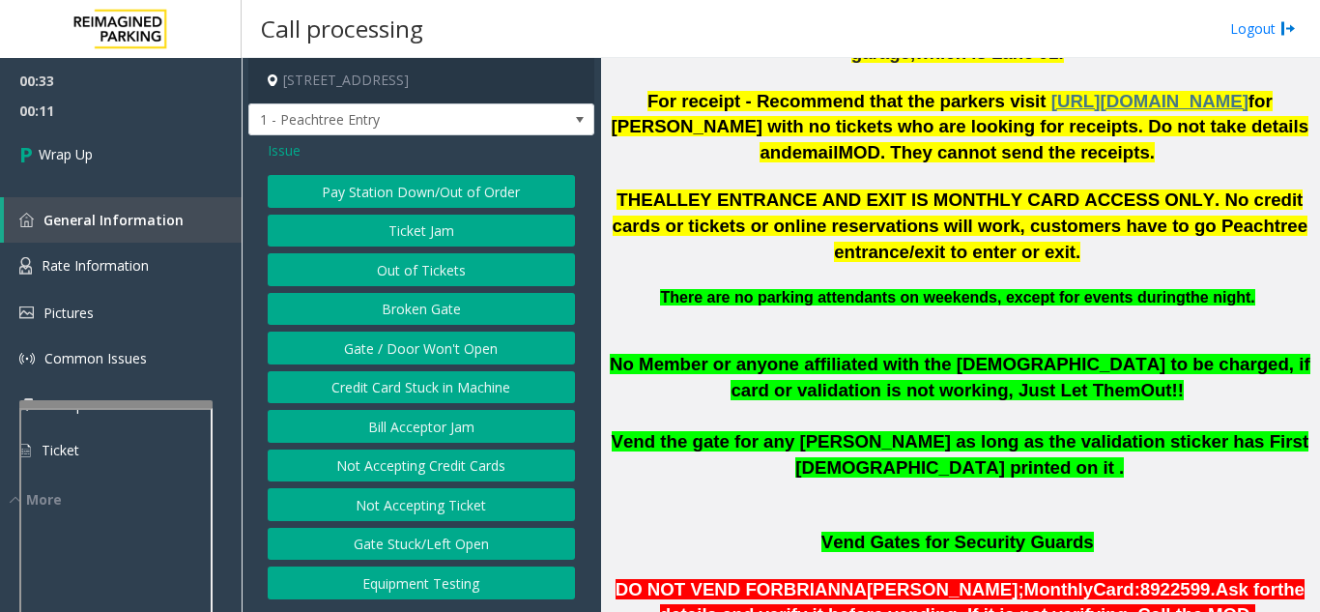
click at [290, 155] on span "Issue" at bounding box center [284, 150] width 33 height 20
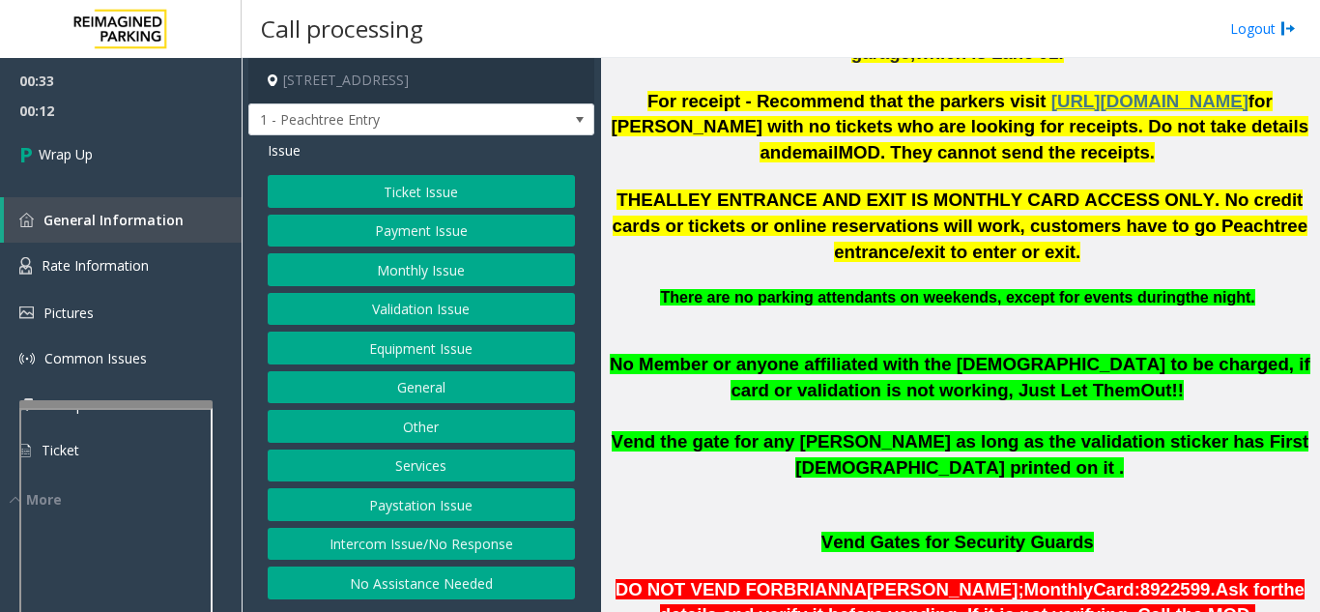
click at [387, 549] on button "Intercom Issue/No Response" at bounding box center [421, 544] width 307 height 33
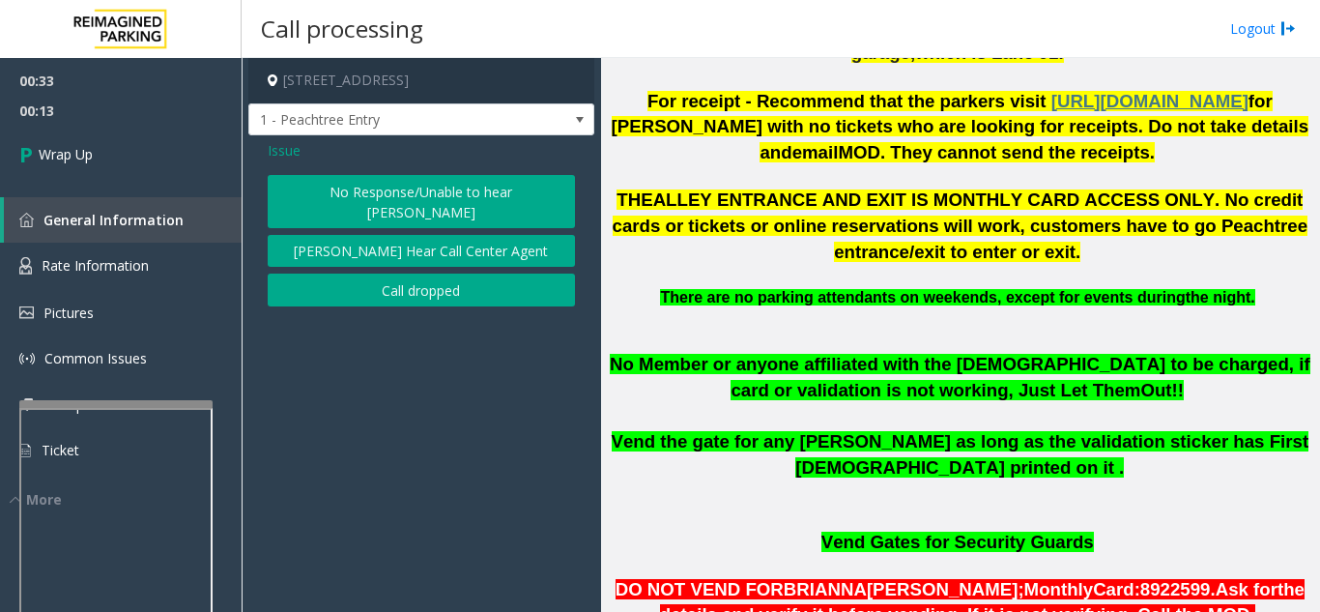
click at [382, 198] on button "No Response/Unable to hear [PERSON_NAME]" at bounding box center [421, 201] width 307 height 53
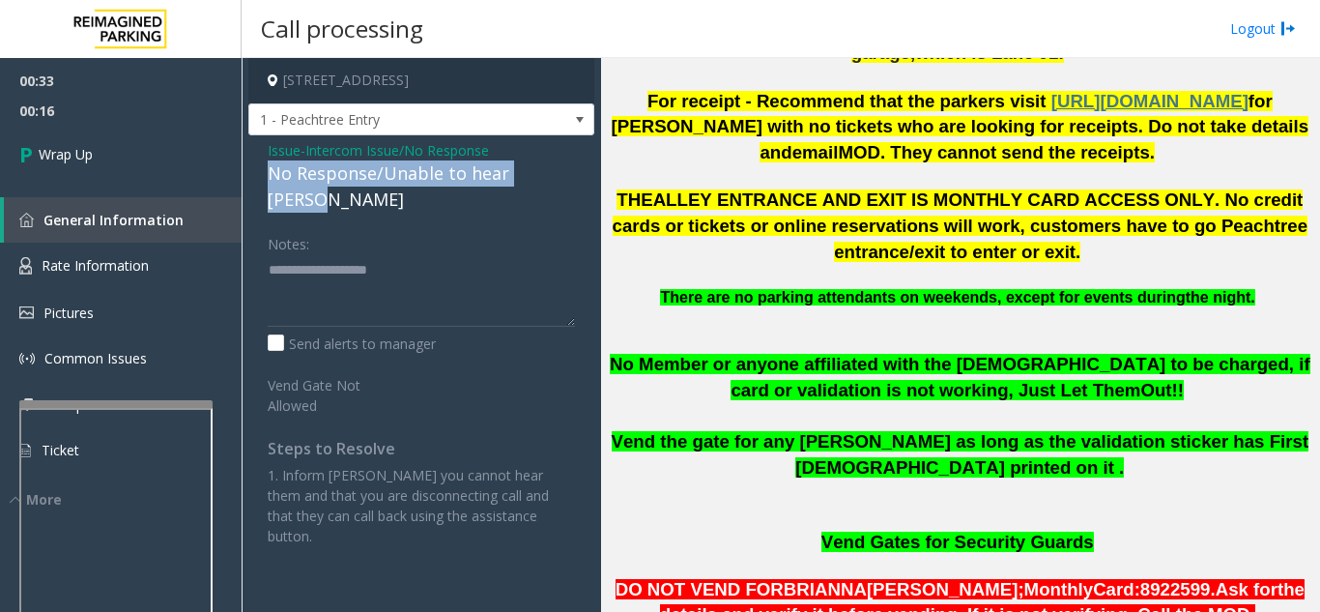
drag, startPoint x: 268, startPoint y: 176, endPoint x: 557, endPoint y: 178, distance: 288.9
click at [557, 178] on div "No Response/Unable to hear [PERSON_NAME]" at bounding box center [421, 186] width 307 height 52
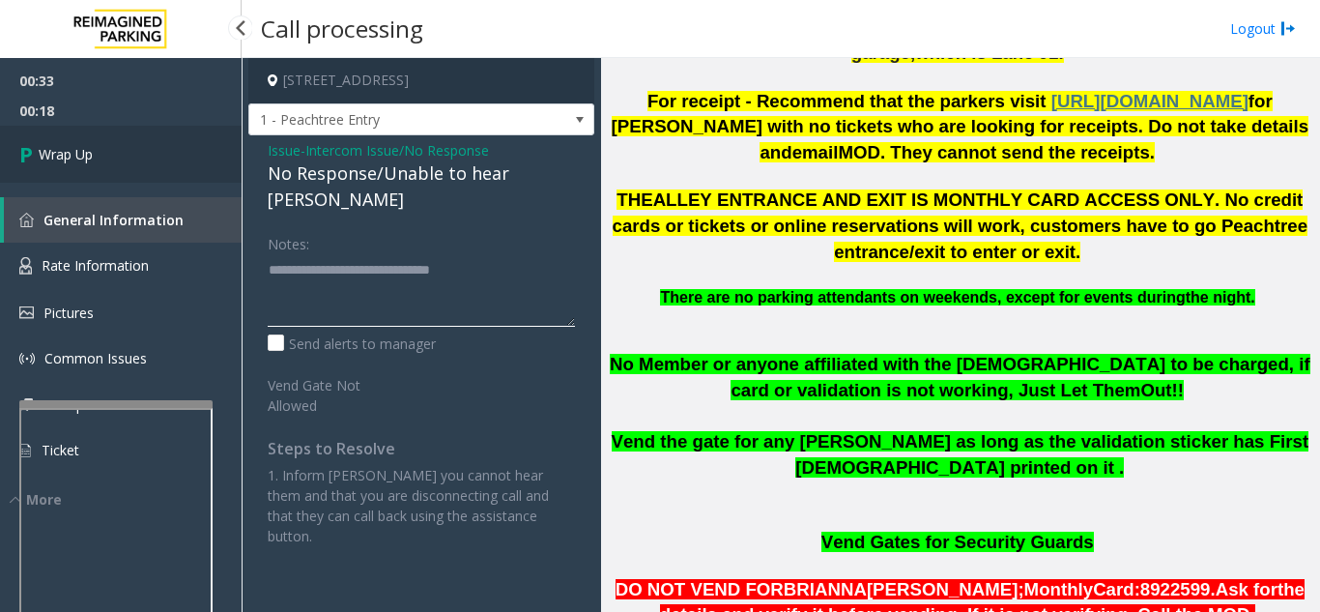
type textarea "**********"
click at [103, 170] on link "Wrap Up" at bounding box center [121, 154] width 242 height 57
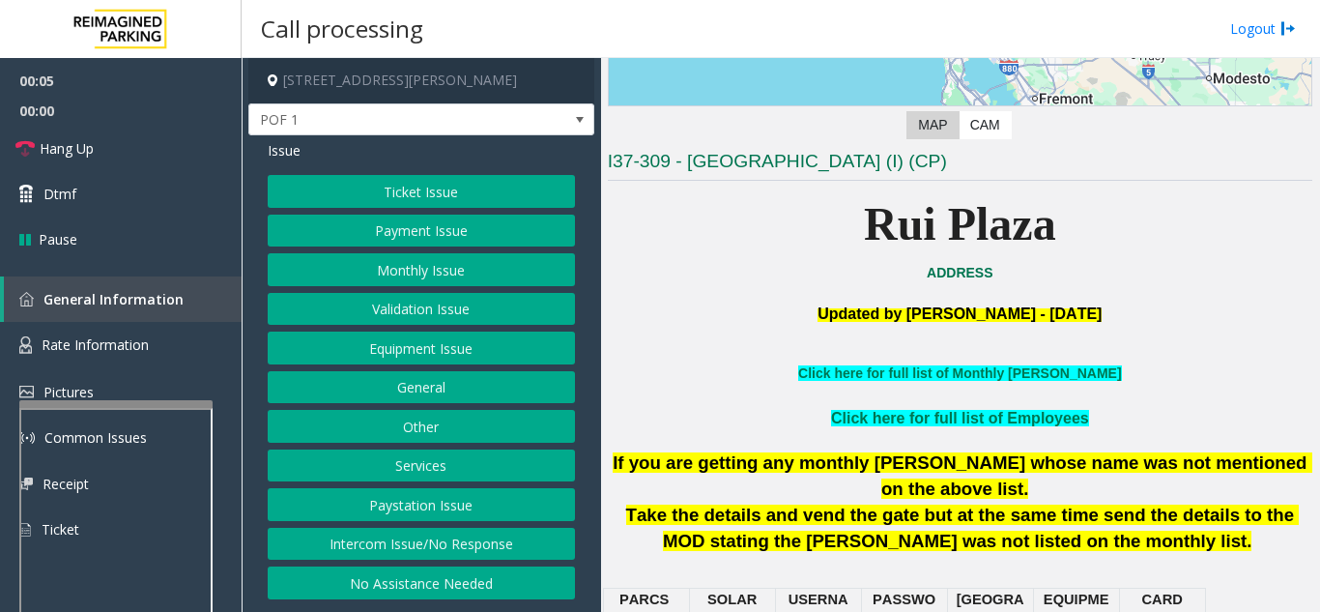
scroll to position [387, 0]
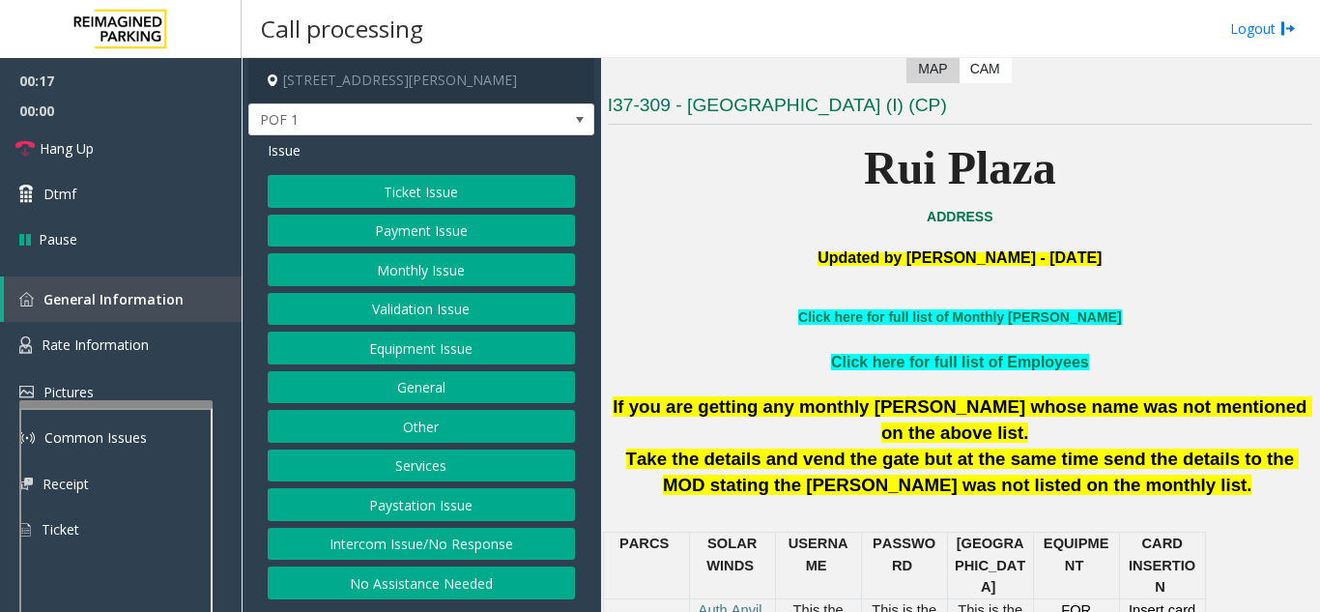
click at [459, 350] on button "Equipment Issue" at bounding box center [421, 347] width 307 height 33
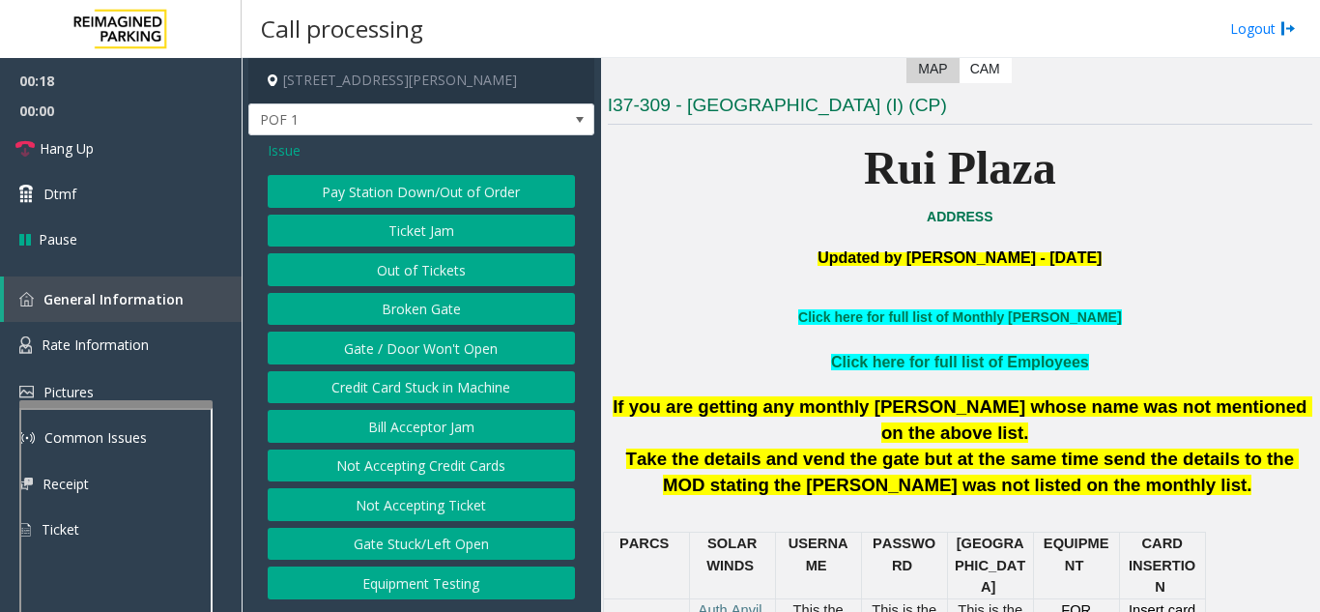
click at [459, 350] on button "Gate / Door Won't Open" at bounding box center [421, 347] width 307 height 33
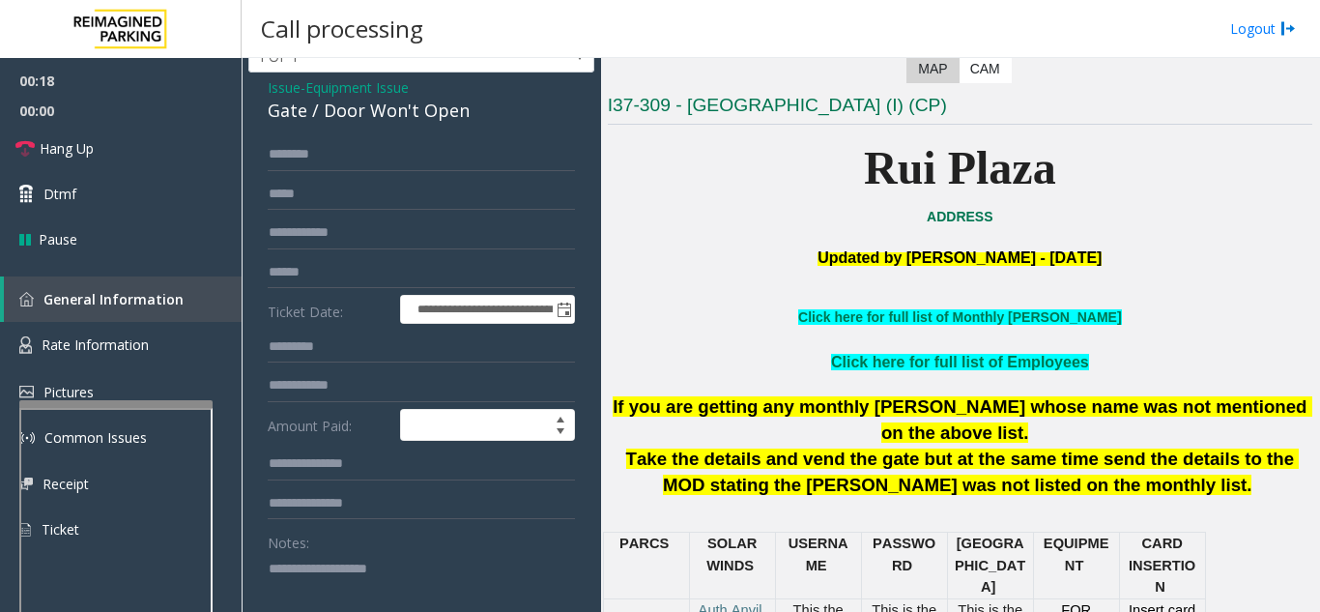
scroll to position [97, 0]
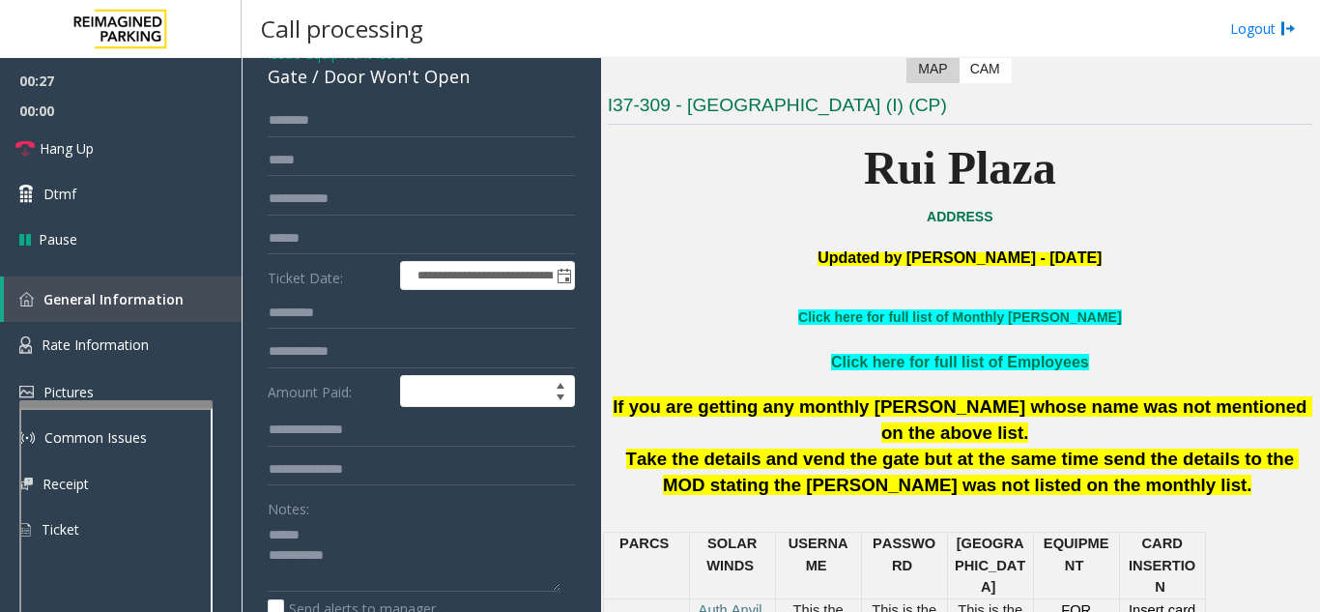
click at [340, 518] on div "Notes:" at bounding box center [421, 542] width 307 height 100
click at [340, 529] on textarea at bounding box center [414, 555] width 293 height 72
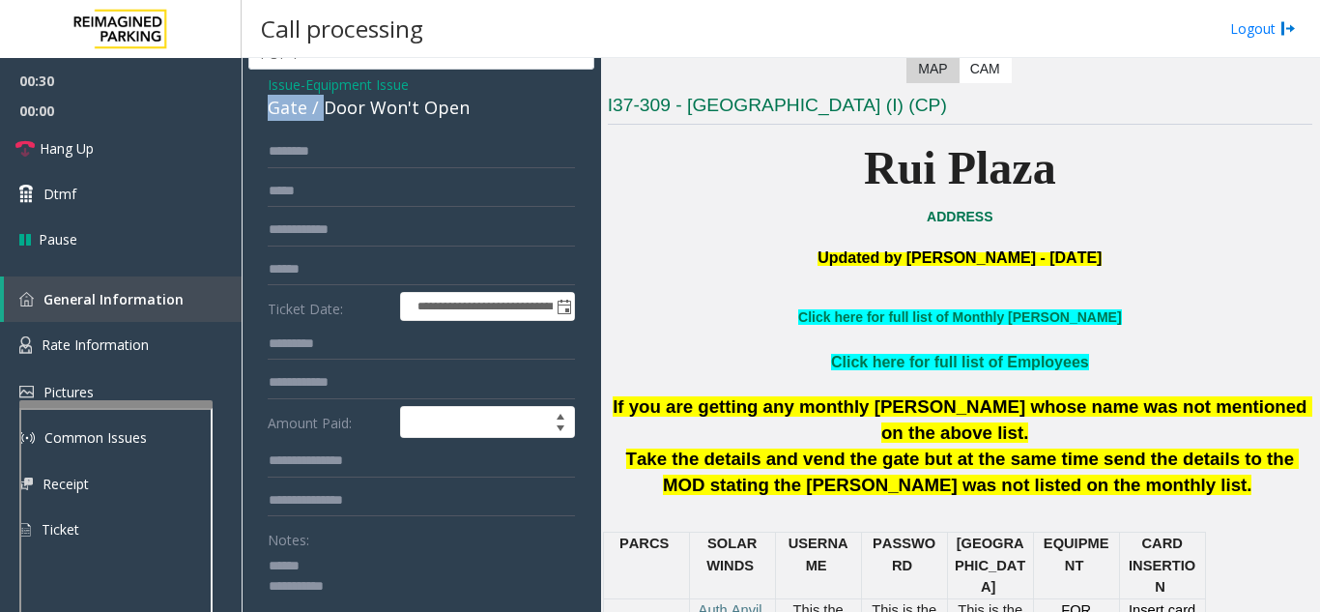
scroll to position [61, 0]
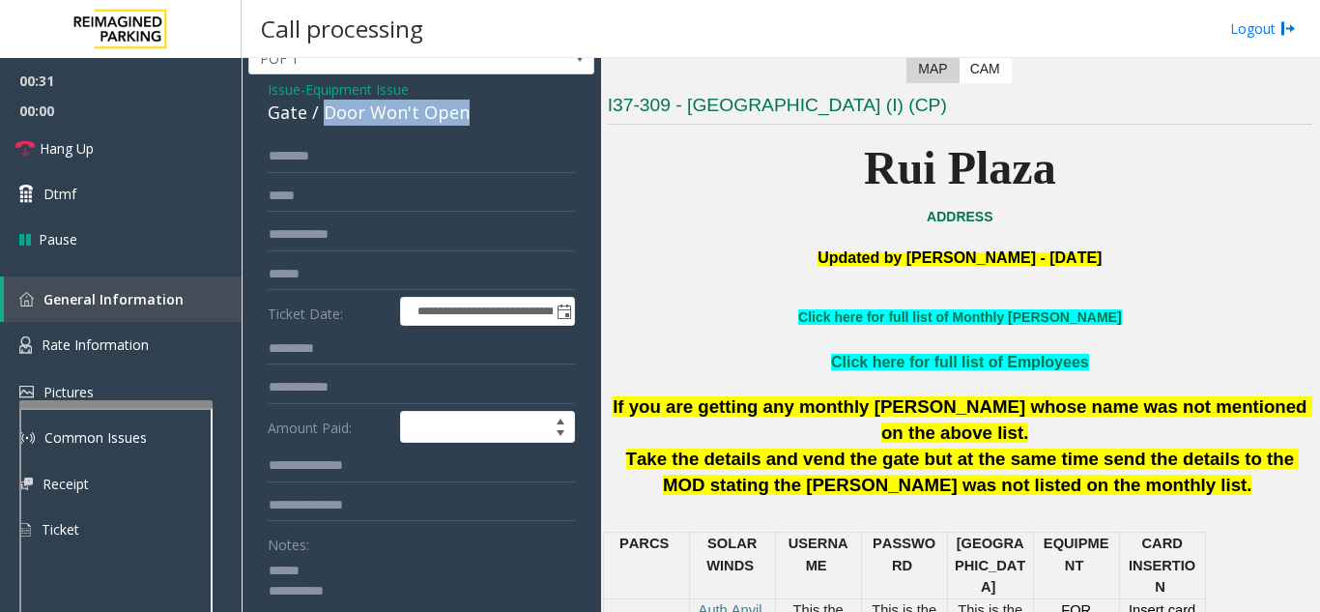
drag, startPoint x: 322, startPoint y: 80, endPoint x: 473, endPoint y: 121, distance: 157.0
click at [473, 121] on div "Gate / Door Won't Open" at bounding box center [421, 113] width 307 height 26
click at [471, 593] on textarea at bounding box center [414, 591] width 293 height 72
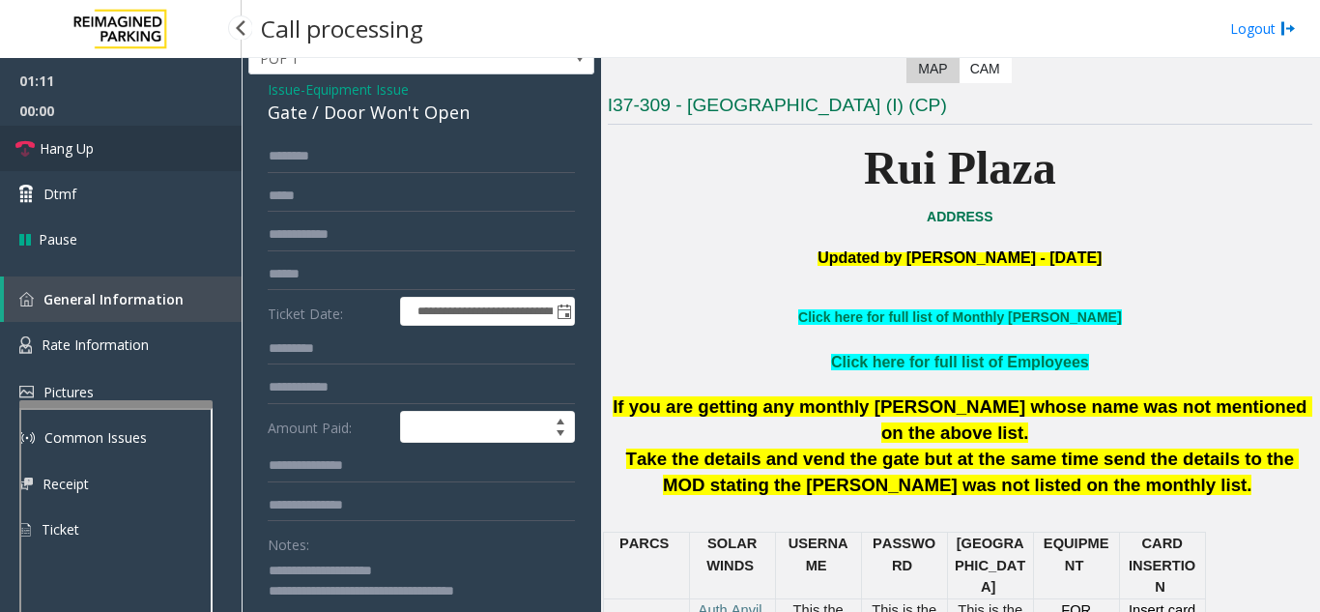
type textarea "**********"
click at [186, 155] on link "Hang Up" at bounding box center [121, 148] width 242 height 45
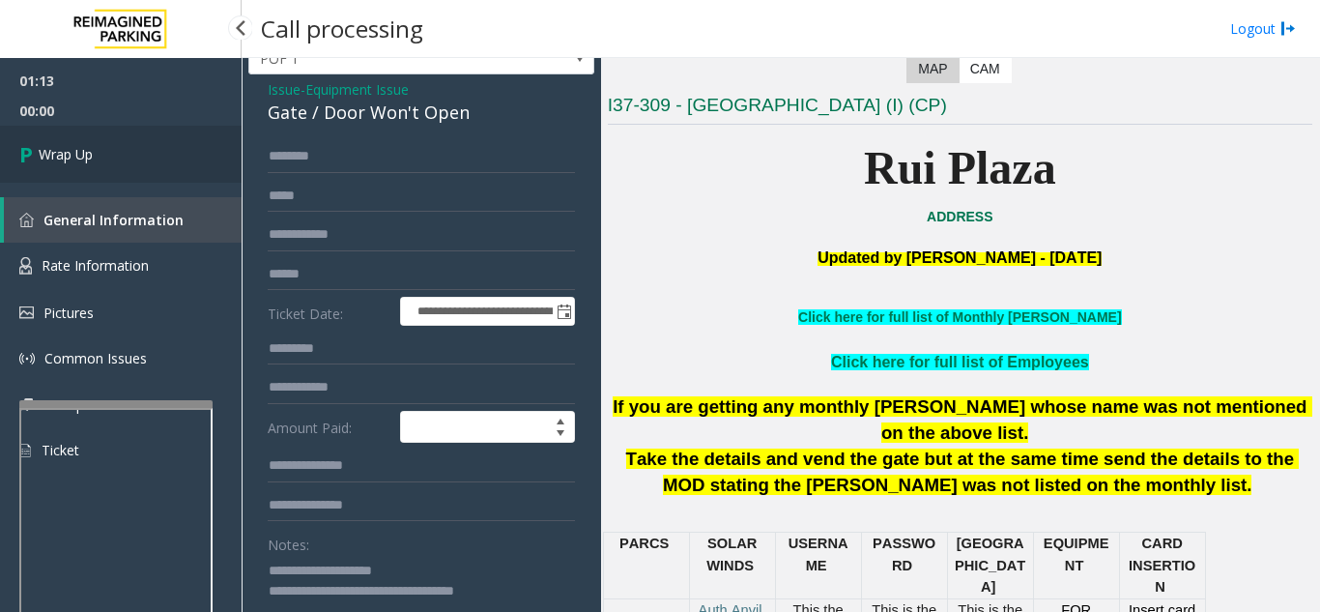
click at [195, 158] on link "Wrap Up" at bounding box center [121, 154] width 242 height 57
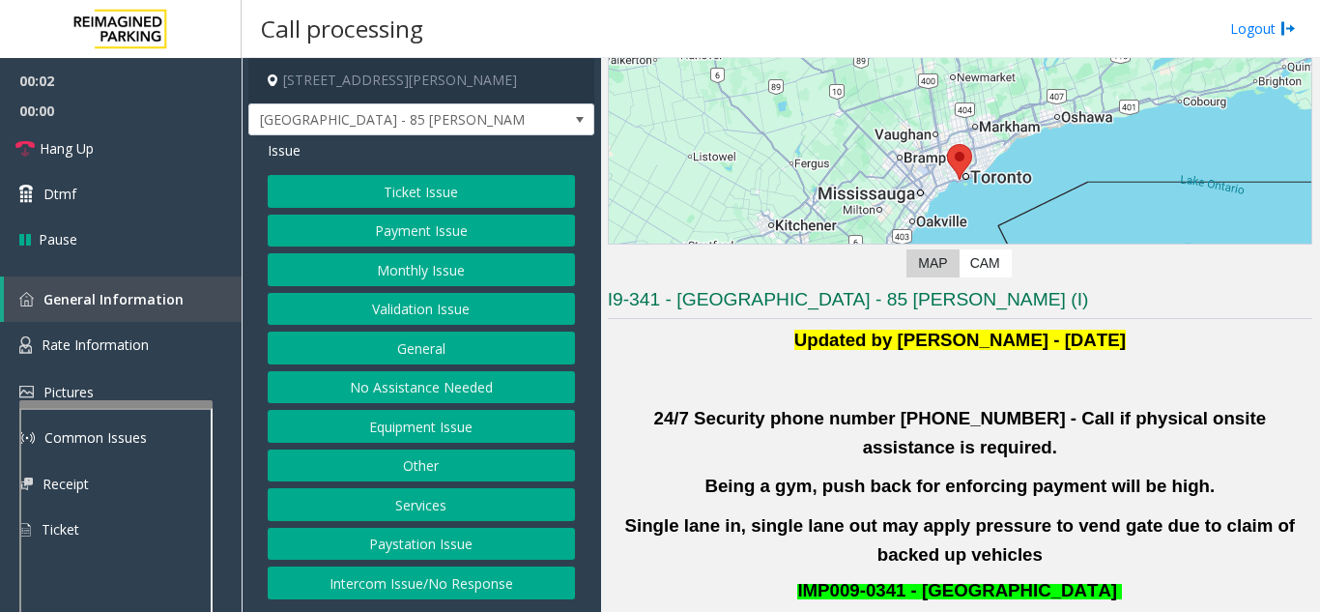
scroll to position [290, 0]
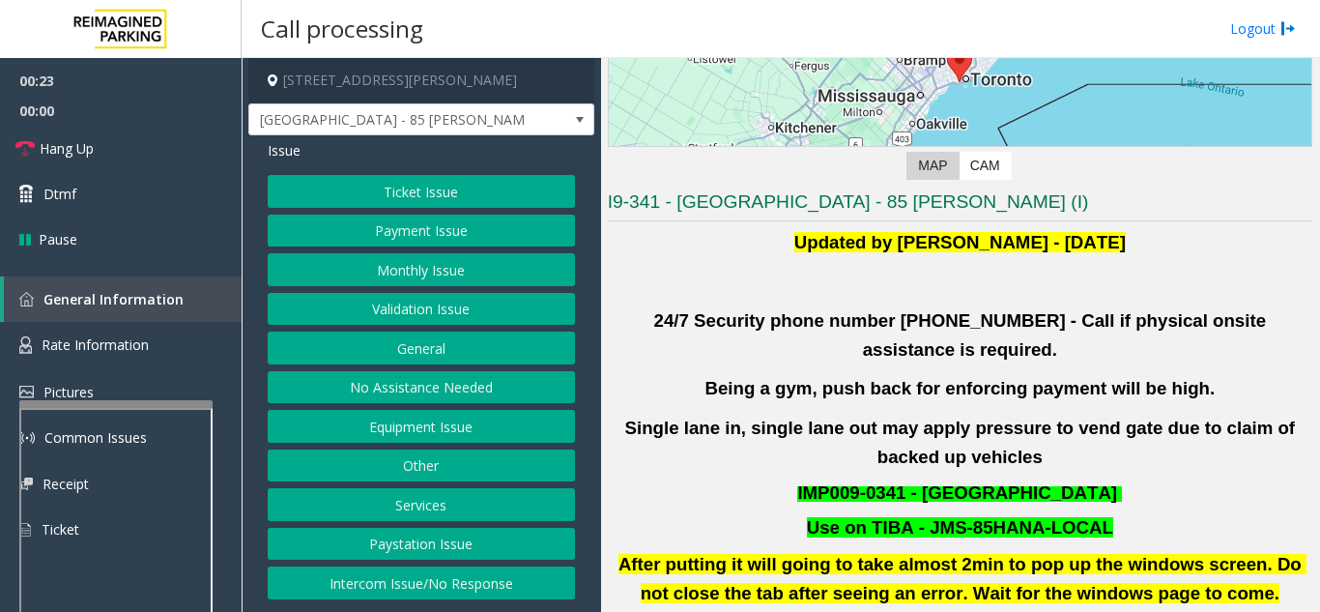
click at [410, 188] on button "Ticket Issue" at bounding box center [421, 191] width 307 height 33
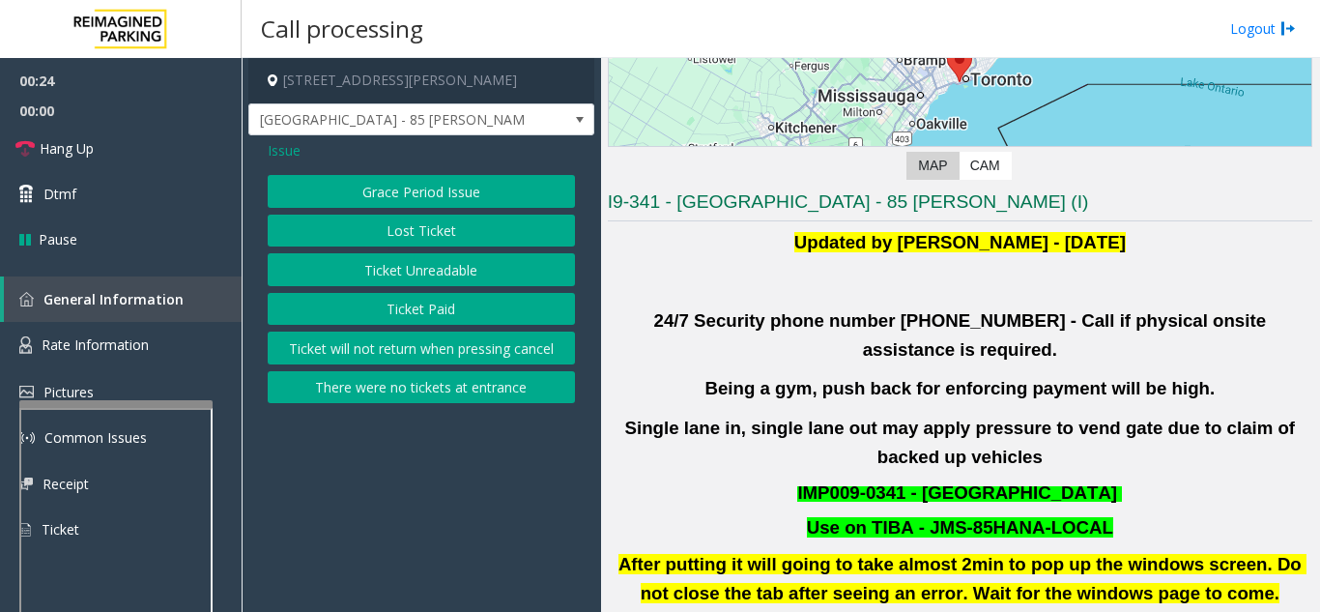
click at [407, 270] on button "Ticket Unreadable" at bounding box center [421, 269] width 307 height 33
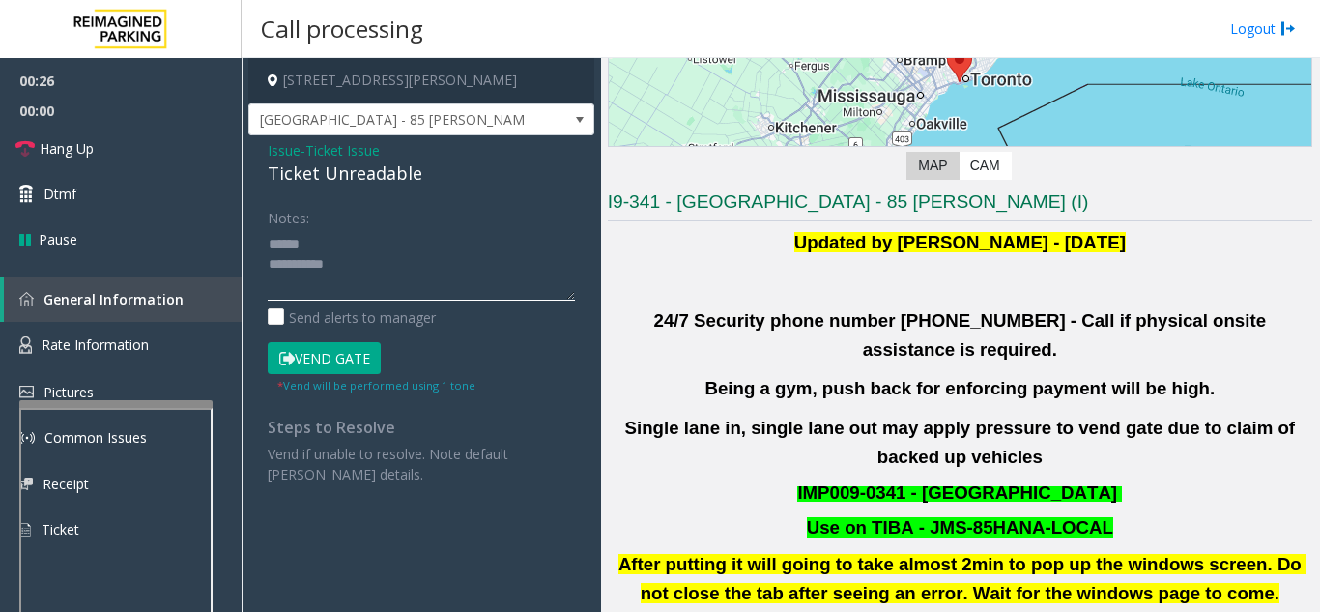
click at [352, 249] on textarea at bounding box center [421, 264] width 307 height 72
click at [424, 269] on textarea at bounding box center [421, 264] width 307 height 72
click at [412, 238] on textarea at bounding box center [421, 264] width 307 height 72
drag, startPoint x: 256, startPoint y: 174, endPoint x: 463, endPoint y: 166, distance: 206.9
click at [463, 166] on div "Issue - Ticket Issue Ticket Unreadable Notes: Send alerts to manager Vend Gate …" at bounding box center [421, 319] width 346 height 368
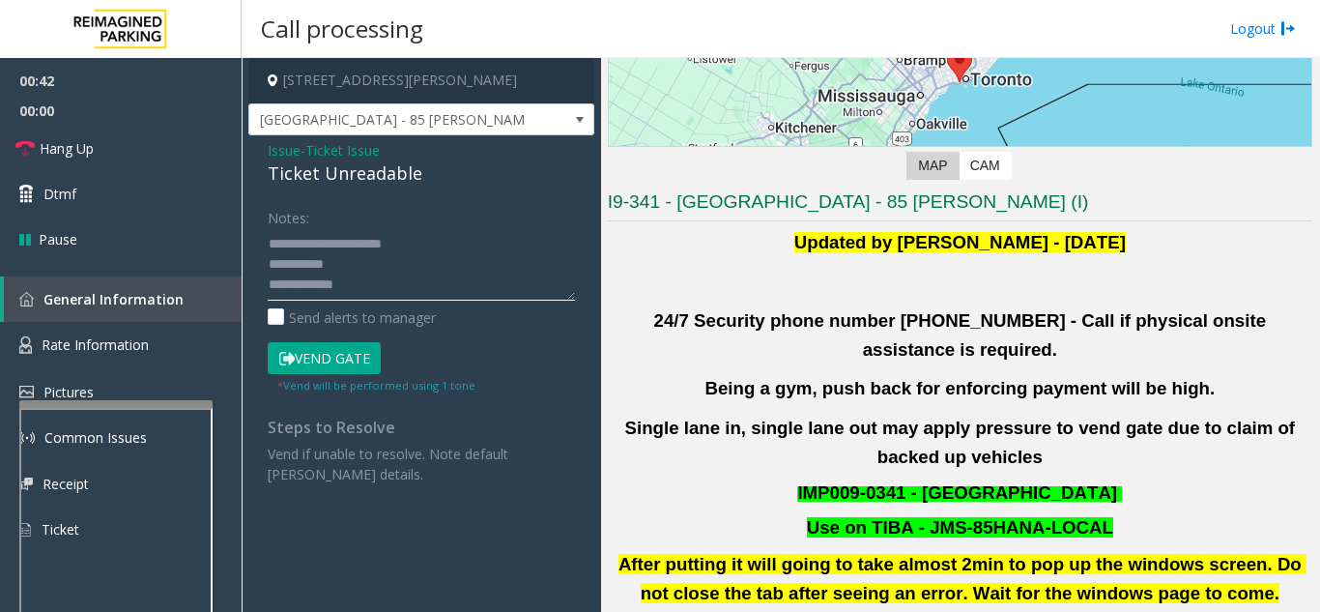
click at [444, 253] on textarea at bounding box center [421, 264] width 307 height 72
click at [298, 281] on textarea at bounding box center [421, 264] width 307 height 72
click at [326, 285] on textarea at bounding box center [421, 264] width 307 height 72
click at [342, 358] on button "Vend Gate" at bounding box center [324, 358] width 113 height 33
click at [425, 262] on textarea at bounding box center [421, 264] width 307 height 72
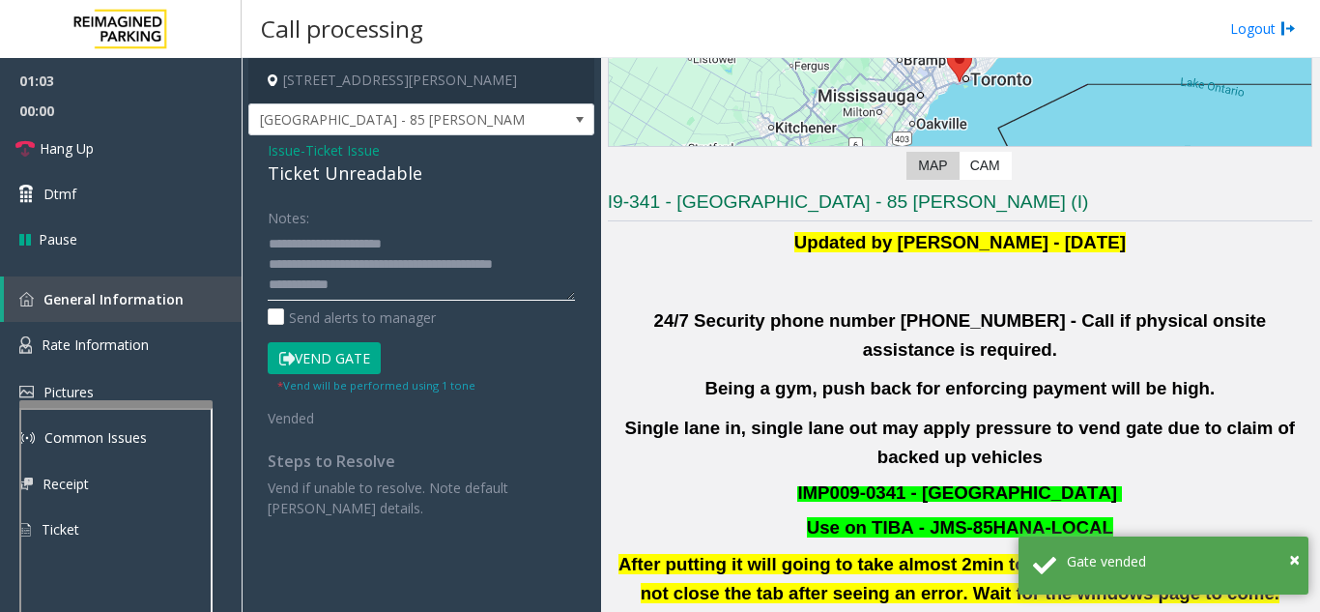
type textarea "**********"
click at [451, 204] on div "Notes:" at bounding box center [421, 251] width 307 height 100
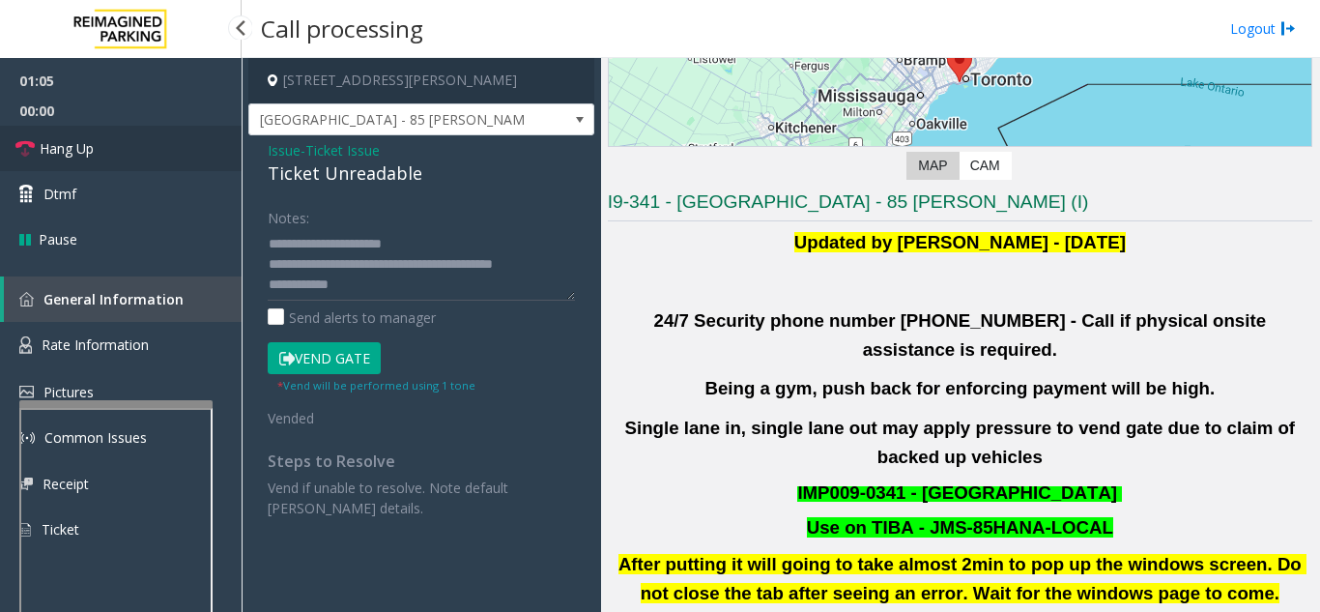
click at [109, 139] on link "Hang Up" at bounding box center [121, 148] width 242 height 45
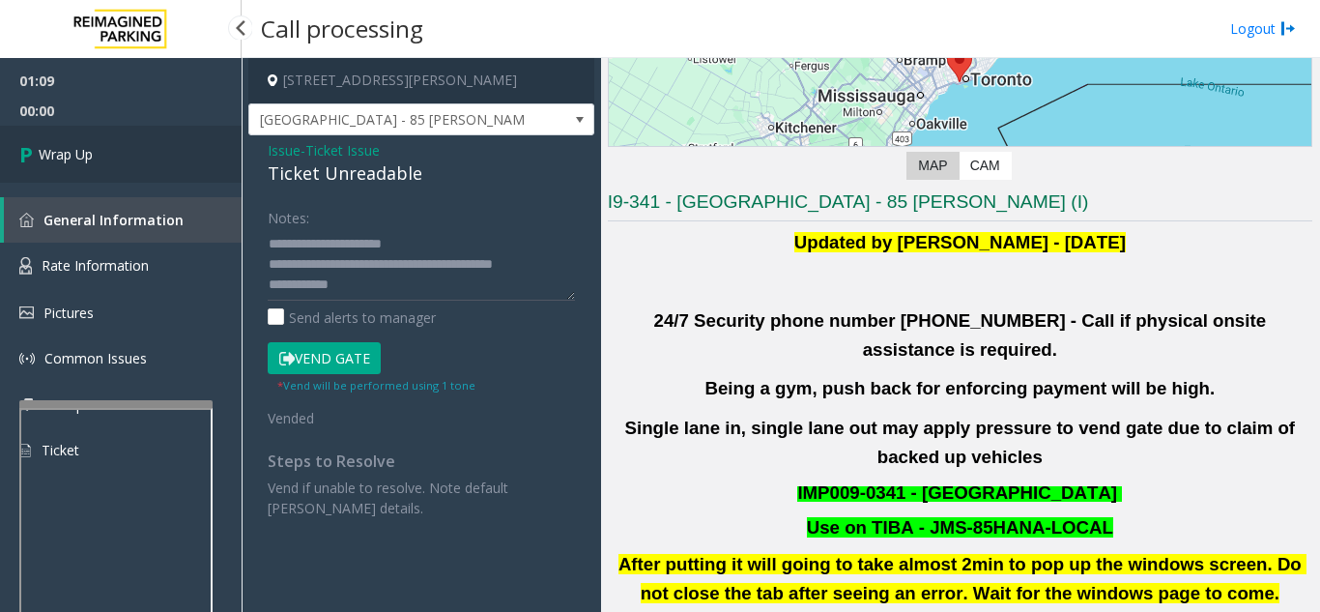
click at [146, 144] on link "Wrap Up" at bounding box center [121, 154] width 242 height 57
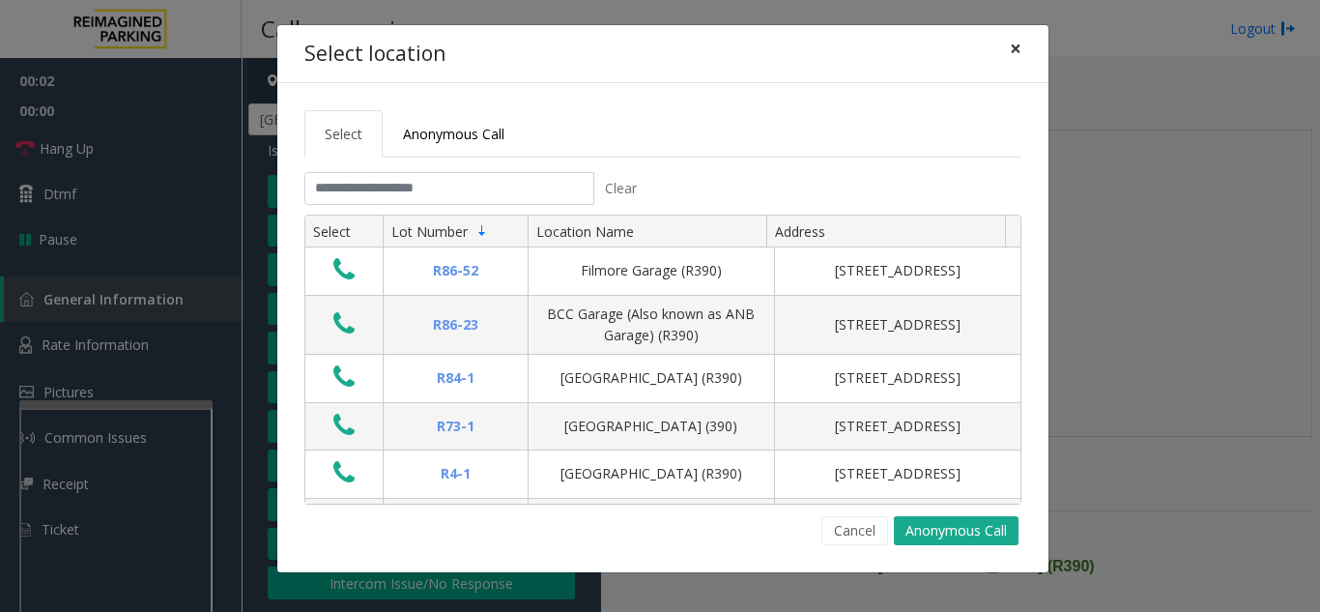
click at [1010, 47] on span "×" at bounding box center [1016, 48] width 12 height 27
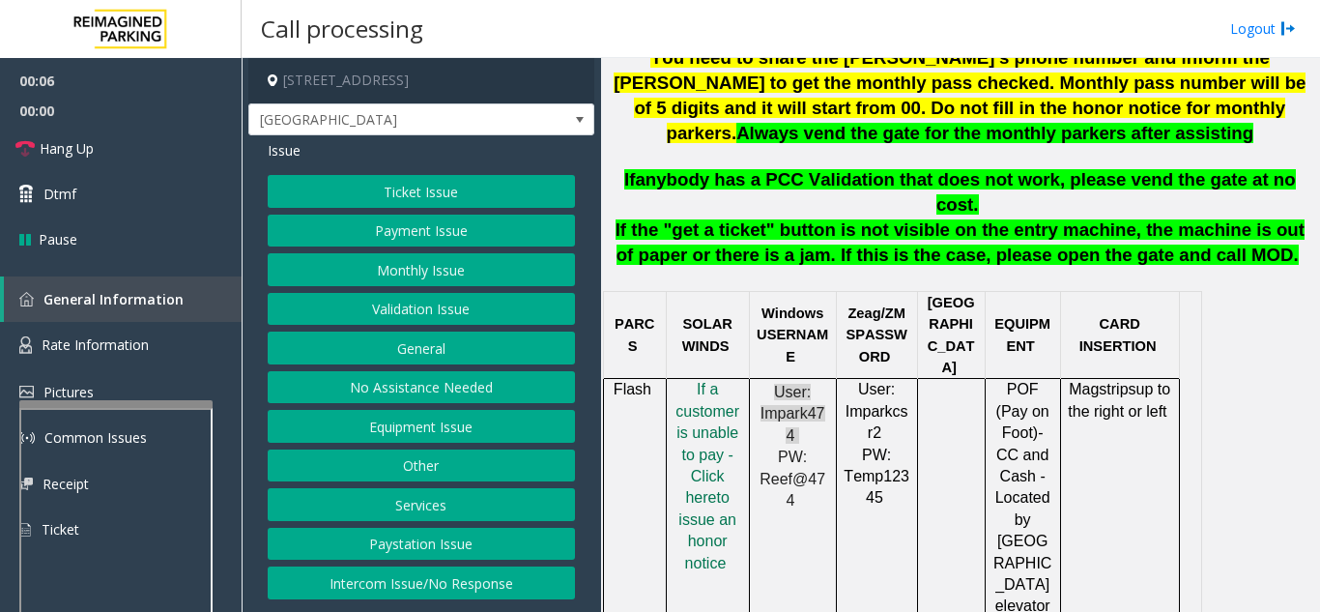
scroll to position [966, 0]
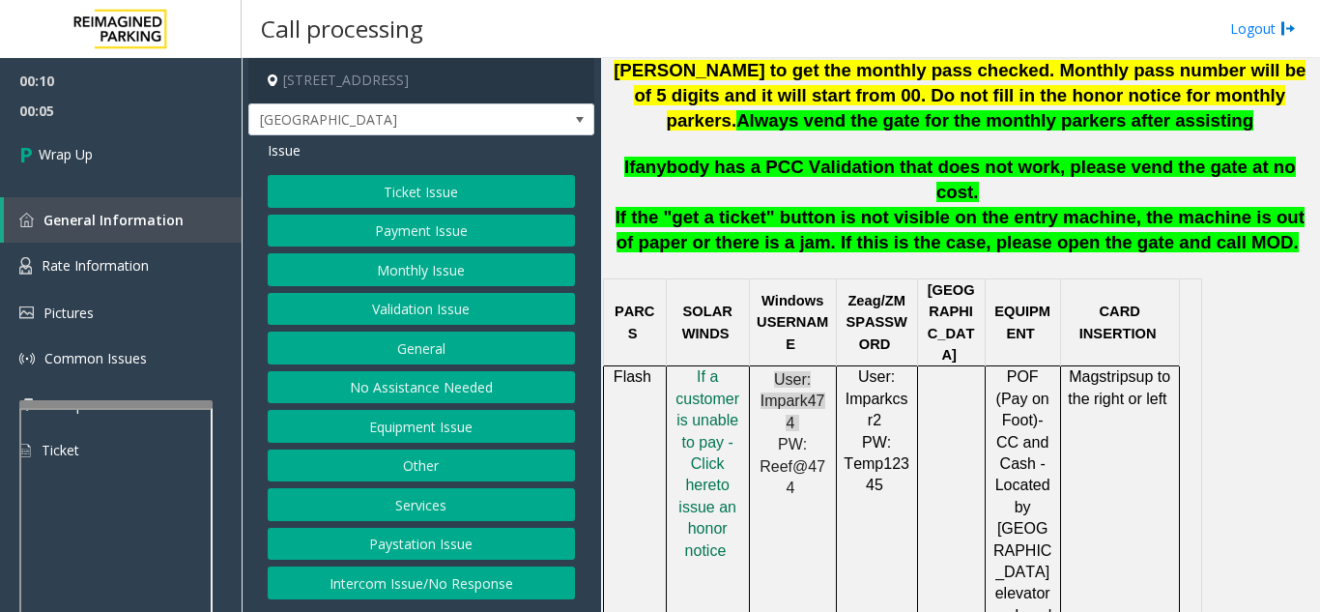
click at [425, 426] on button "Equipment Issue" at bounding box center [421, 426] width 307 height 33
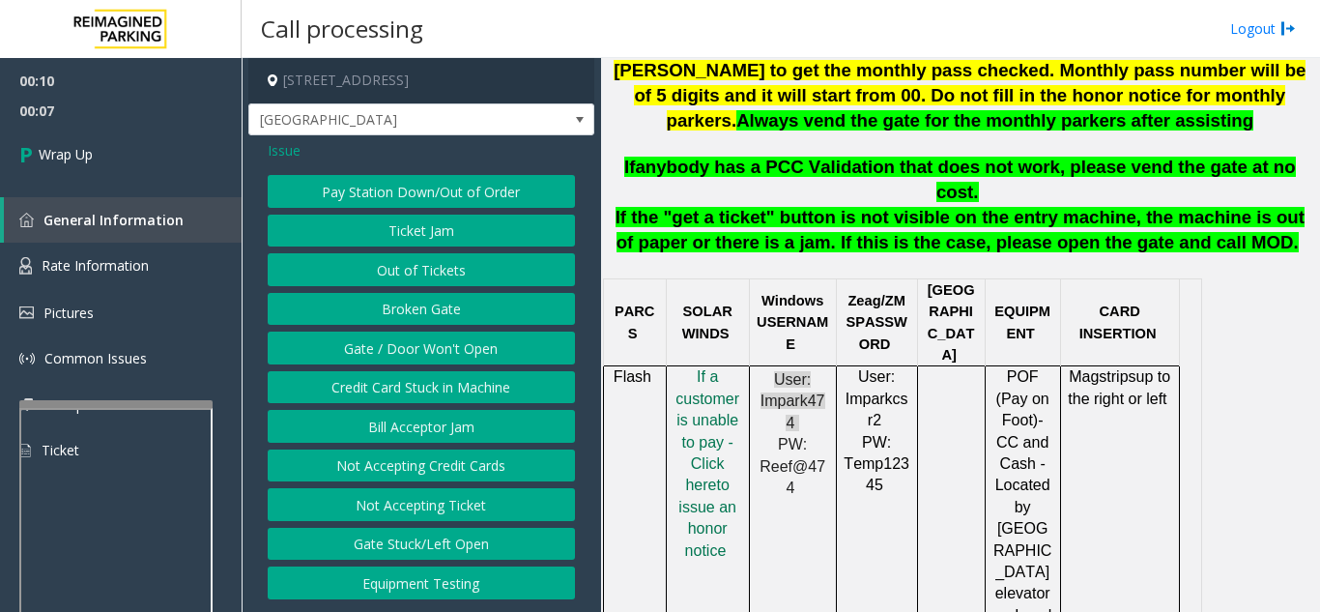
click at [289, 150] on span "Issue" at bounding box center [284, 150] width 33 height 20
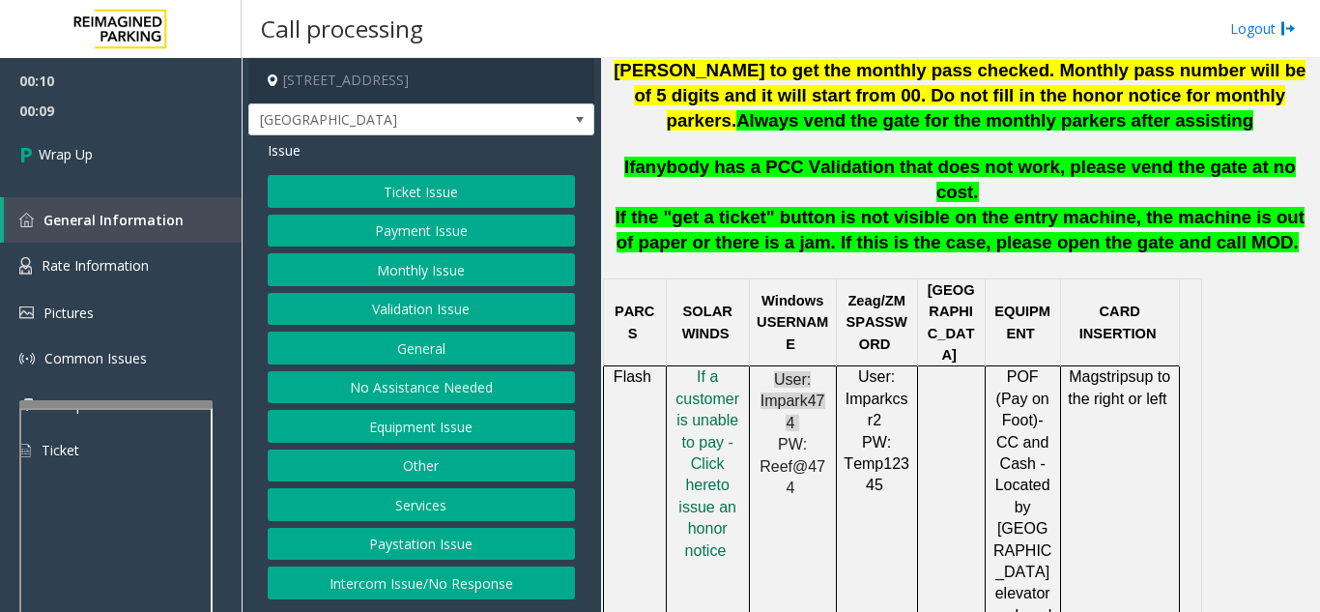
drag, startPoint x: 448, startPoint y: 584, endPoint x: 377, endPoint y: 358, distance: 236.2
click at [446, 572] on button "Intercom Issue/No Response" at bounding box center [421, 582] width 307 height 33
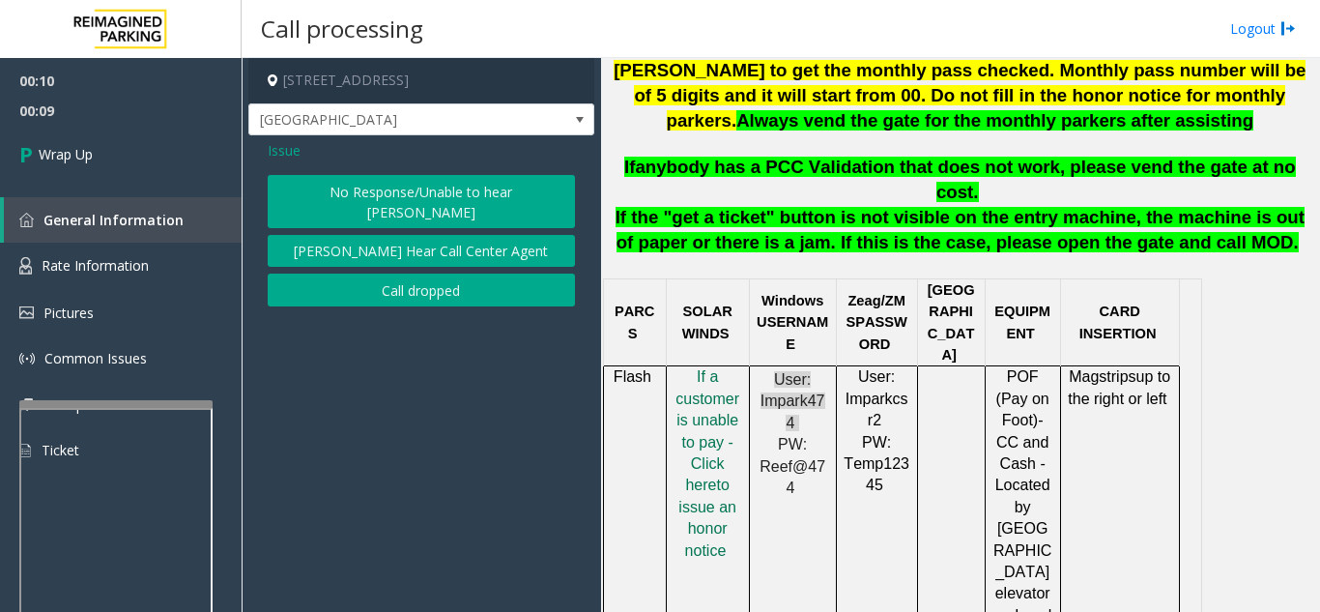
click at [392, 273] on button "Call dropped" at bounding box center [421, 289] width 307 height 33
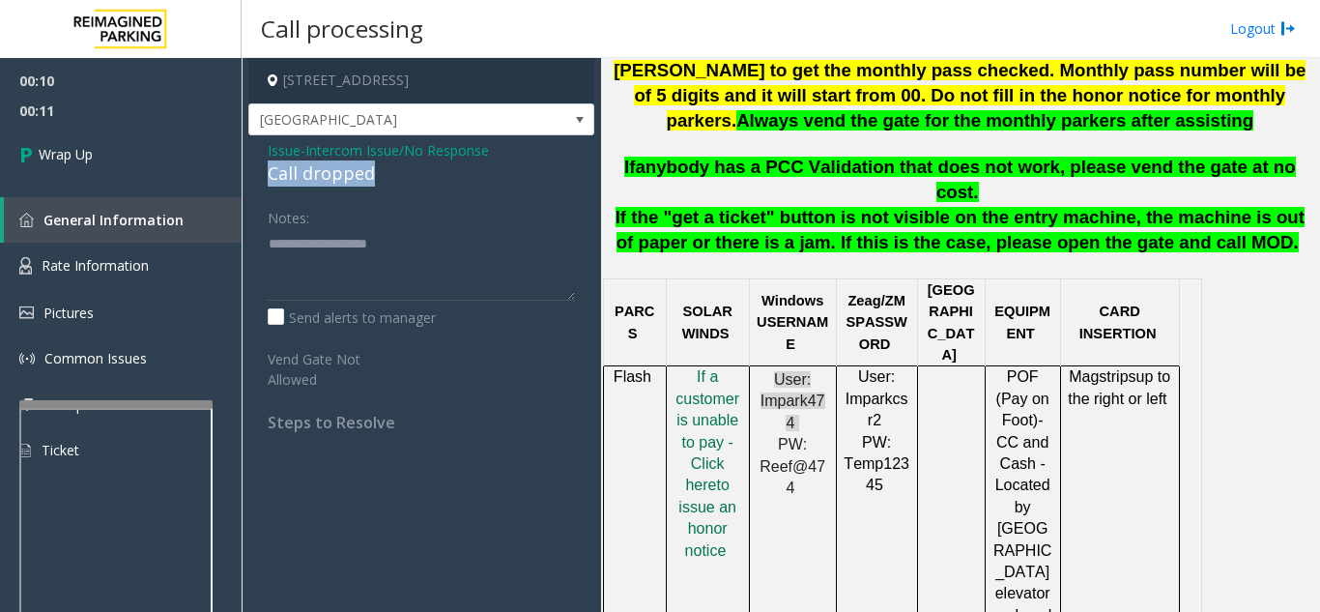
drag, startPoint x: 268, startPoint y: 176, endPoint x: 388, endPoint y: 172, distance: 120.8
click at [388, 172] on div "Call dropped" at bounding box center [421, 173] width 307 height 26
type textarea "**********"
click at [129, 124] on span "00:11" at bounding box center [121, 111] width 242 height 30
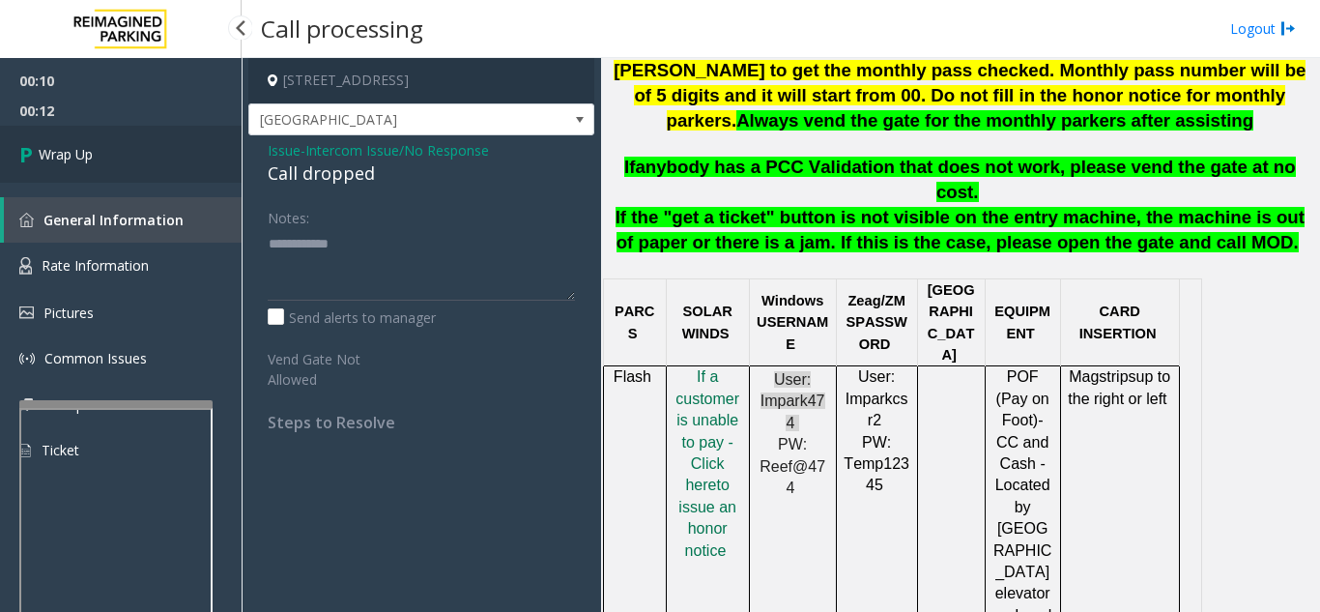
click at [148, 150] on link "Wrap Up" at bounding box center [121, 154] width 242 height 57
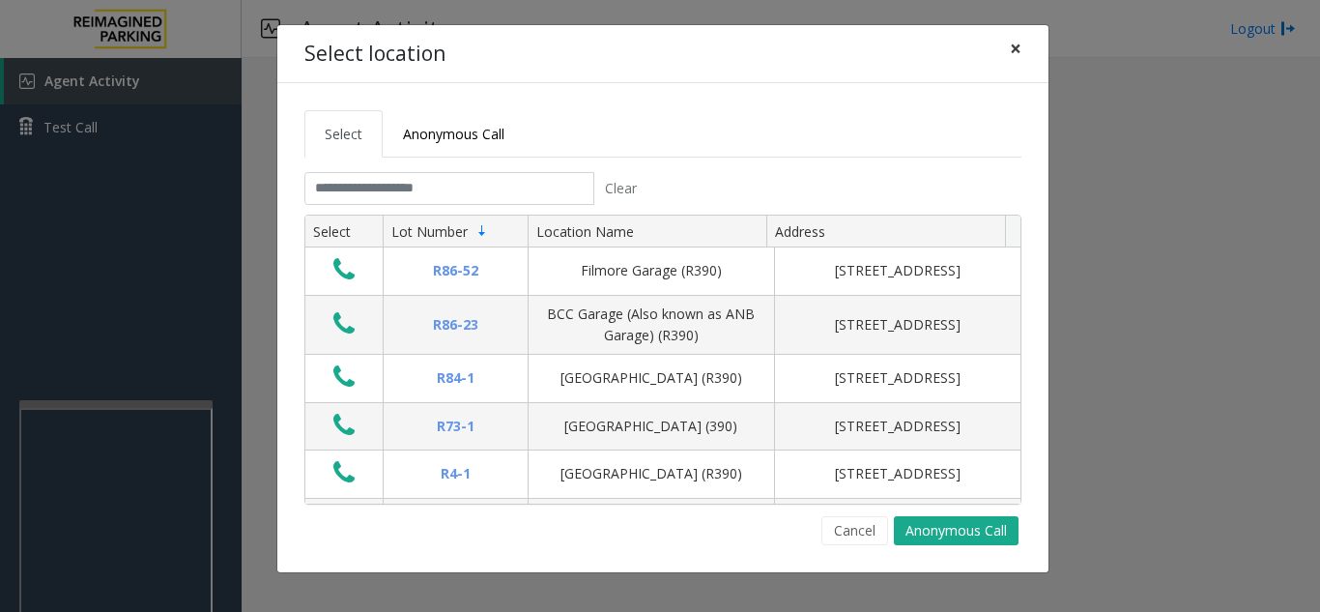
click at [1008, 51] on button "×" at bounding box center [1015, 48] width 39 height 47
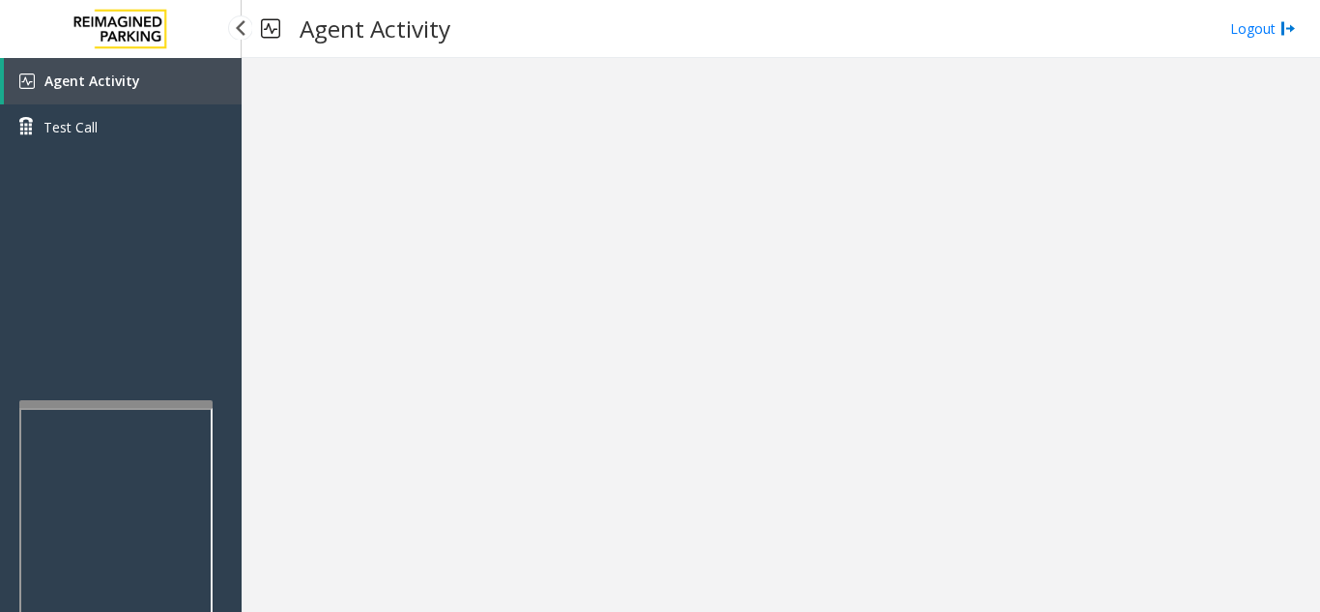
click at [148, 67] on link "Agent Activity" at bounding box center [123, 81] width 238 height 46
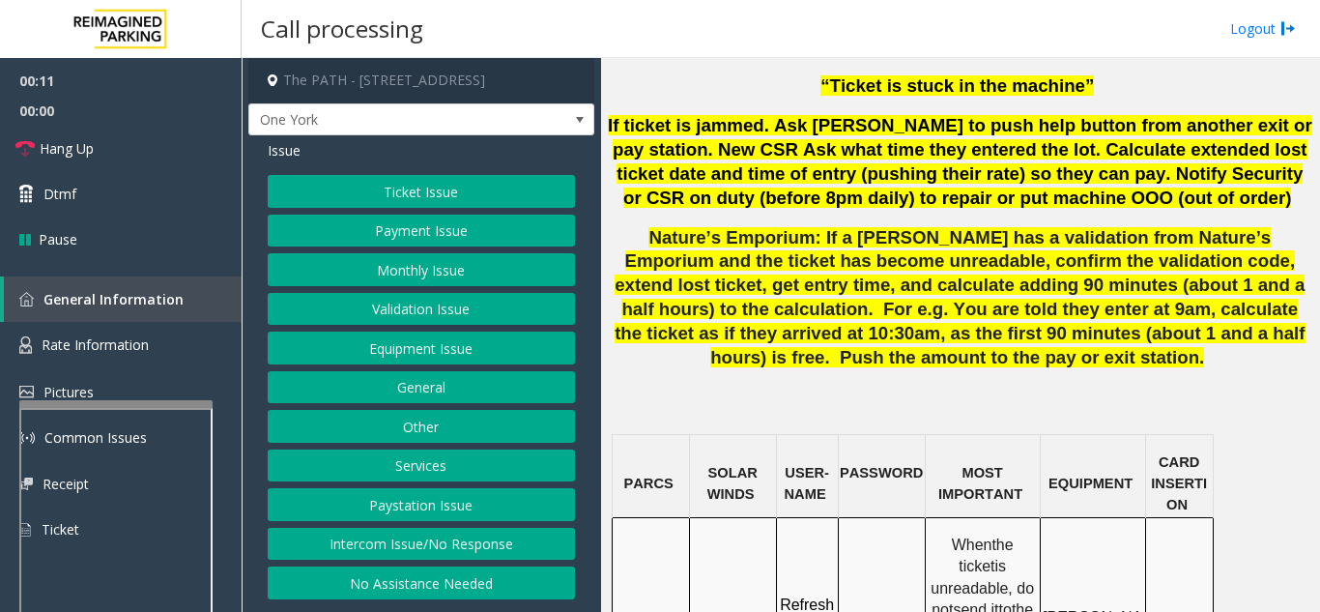
scroll to position [1449, 0]
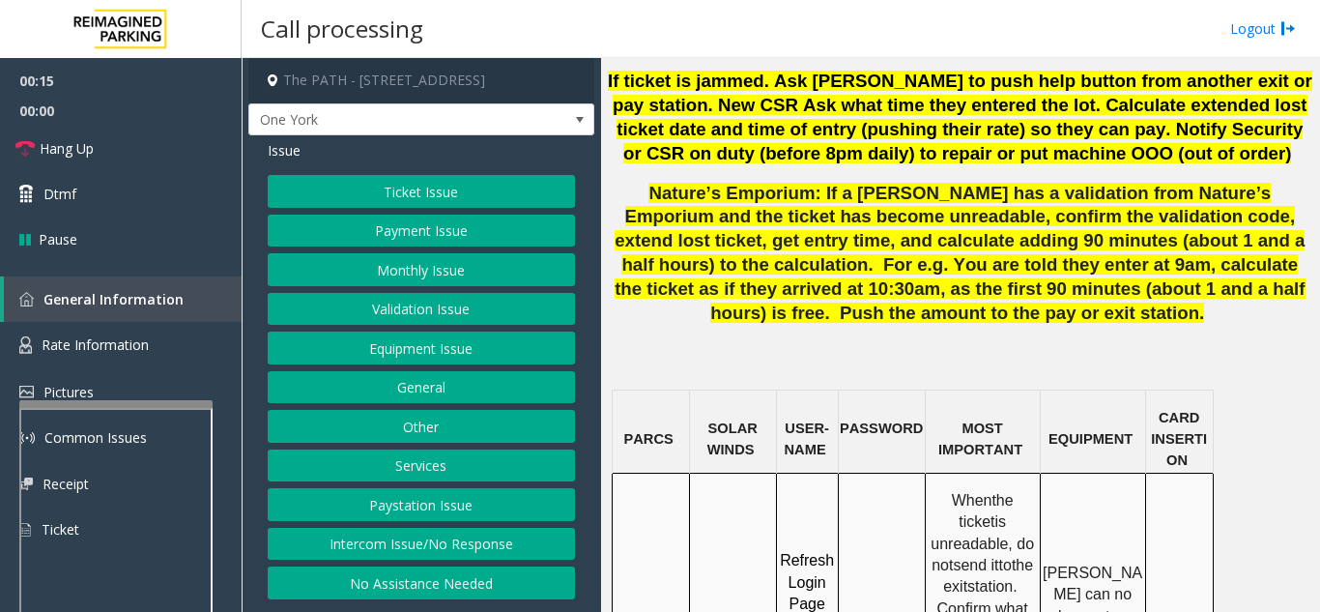
drag, startPoint x: 730, startPoint y: 474, endPoint x: 705, endPoint y: 447, distance: 36.3
click at [403, 197] on button "Ticket Issue" at bounding box center [421, 191] width 307 height 33
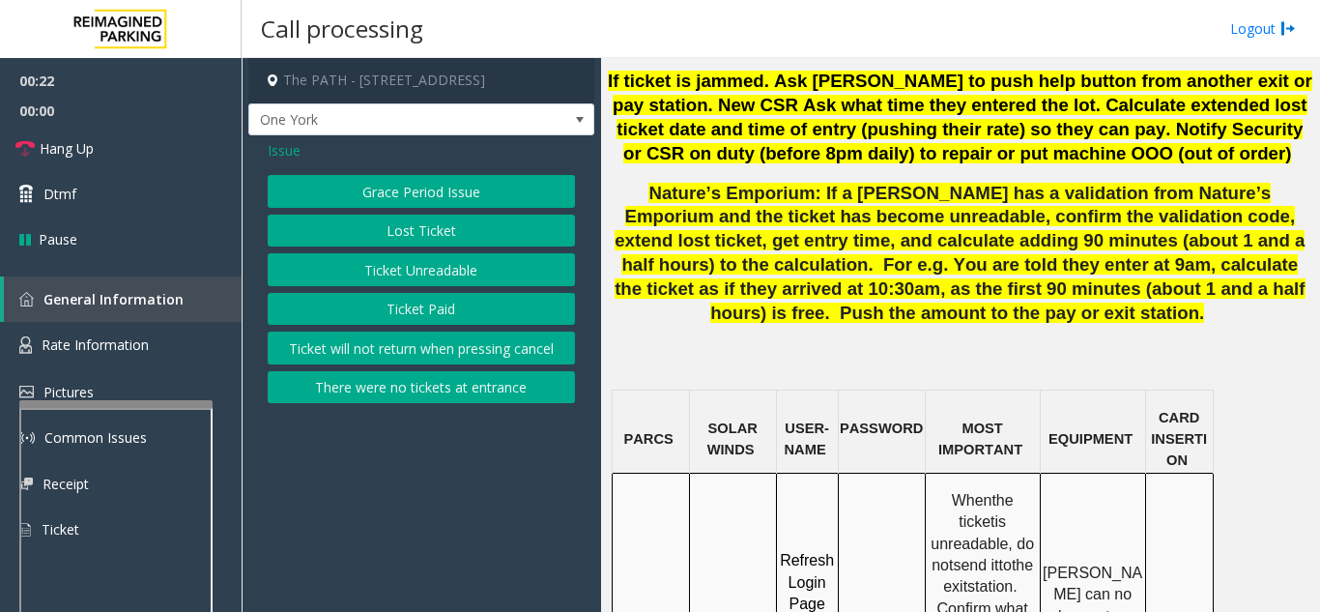
click at [413, 261] on button "Ticket Unreadable" at bounding box center [421, 269] width 307 height 33
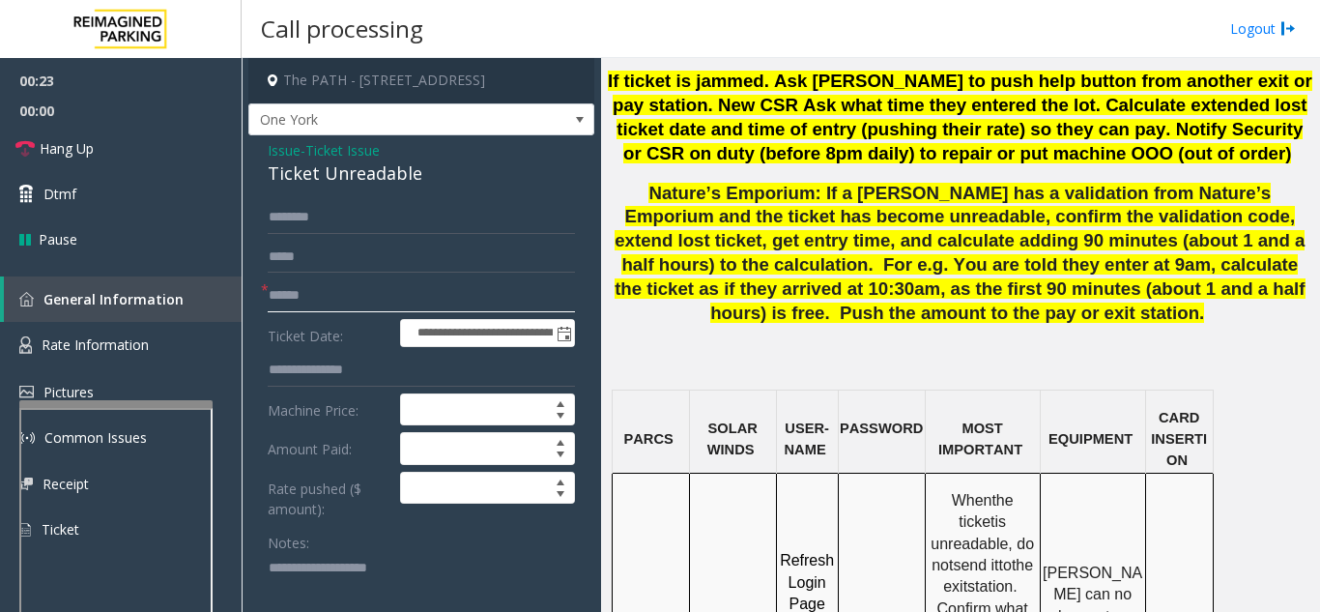
click at [339, 291] on input "text" at bounding box center [421, 295] width 307 height 33
type textarea "**********"
click at [406, 287] on input "text" at bounding box center [421, 295] width 307 height 33
type input "********"
click at [363, 570] on textarea at bounding box center [414, 589] width 293 height 72
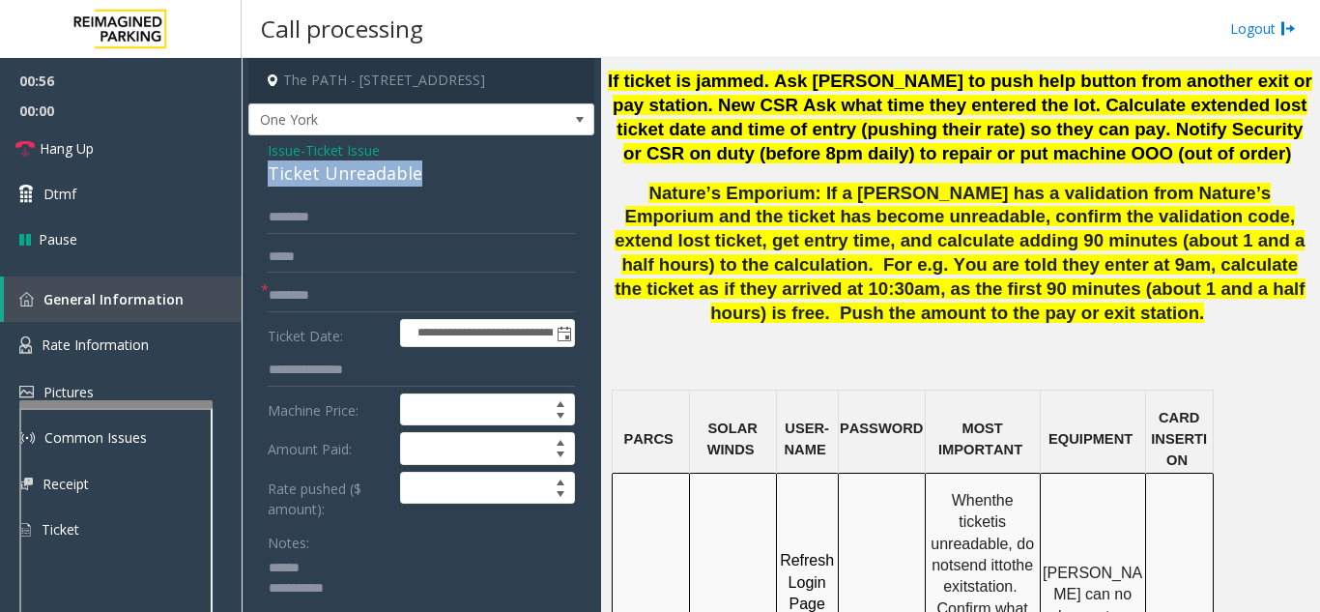
drag, startPoint x: 264, startPoint y: 179, endPoint x: 462, endPoint y: 180, distance: 198.1
click at [436, 587] on textarea at bounding box center [414, 589] width 293 height 72
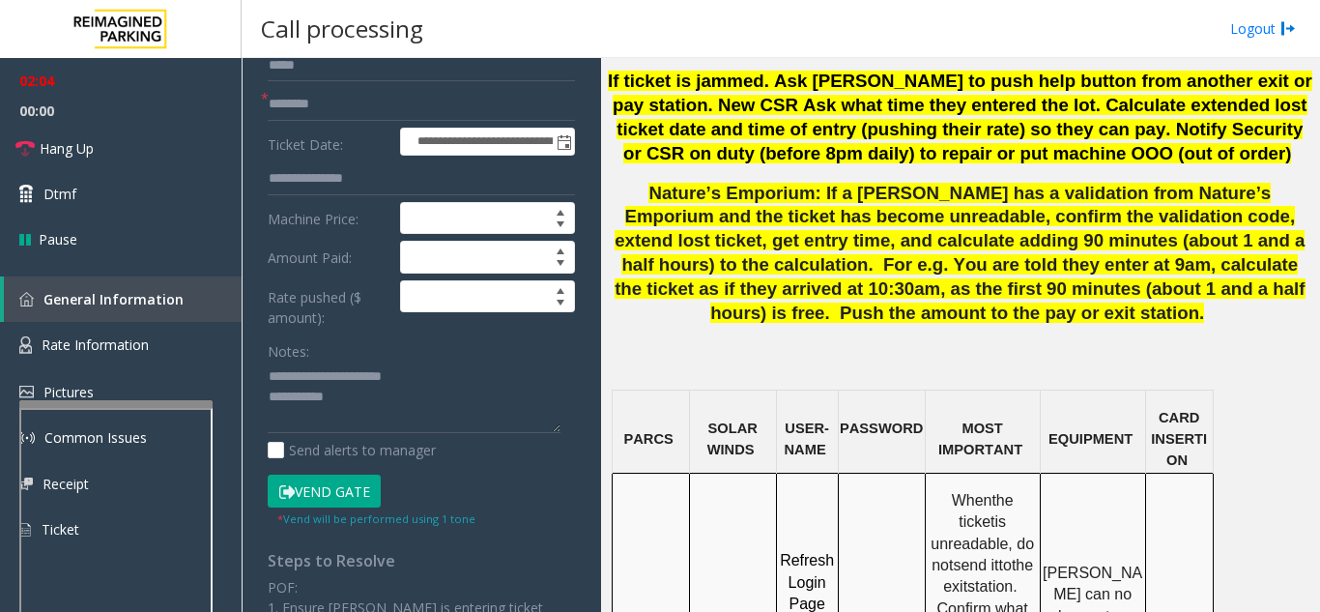
scroll to position [193, 0]
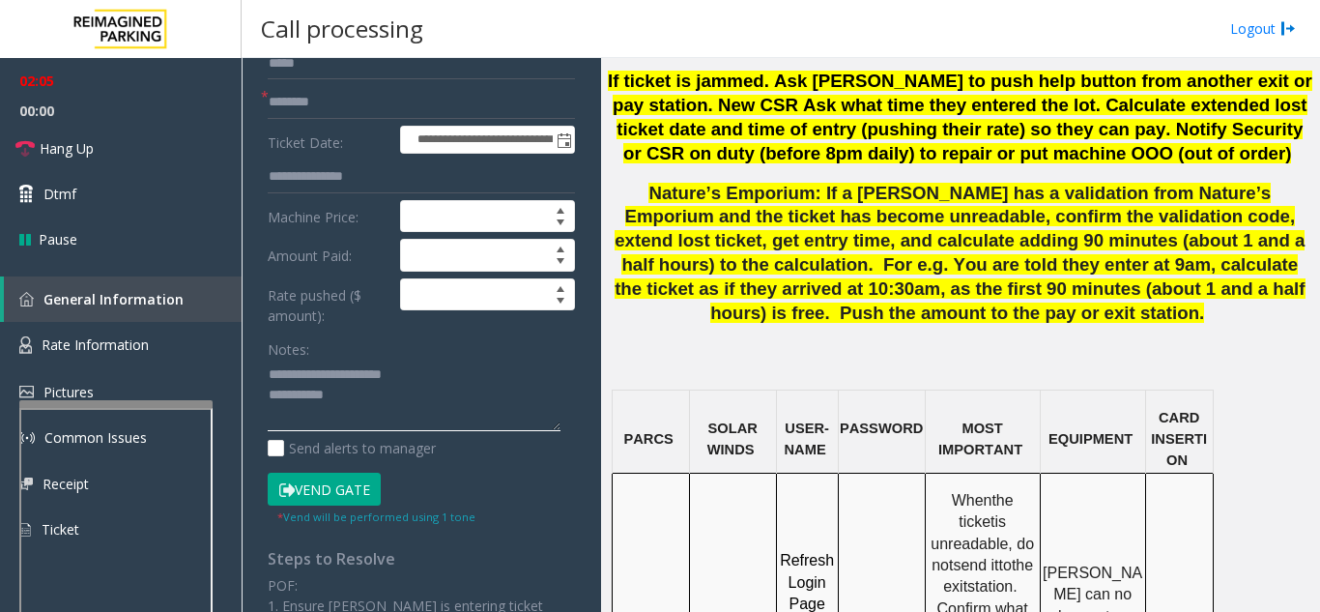
click at [413, 403] on textarea at bounding box center [414, 395] width 293 height 72
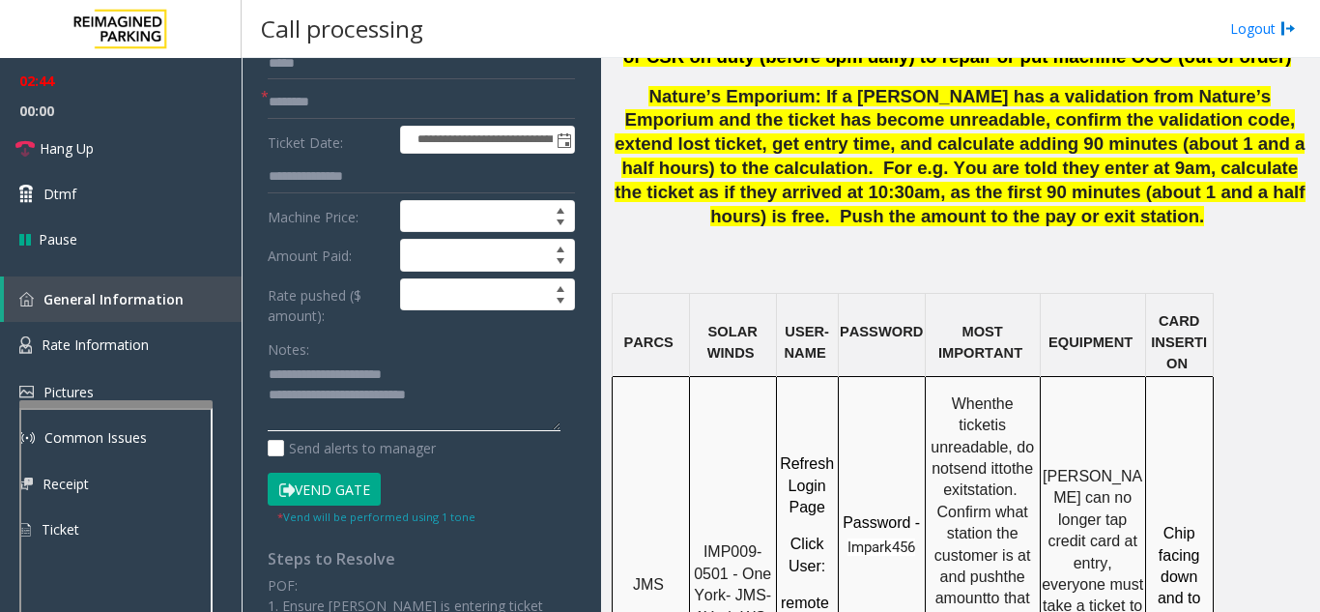
click at [503, 394] on textarea at bounding box center [414, 395] width 293 height 72
click at [135, 154] on link "Hang Up" at bounding box center [121, 148] width 242 height 45
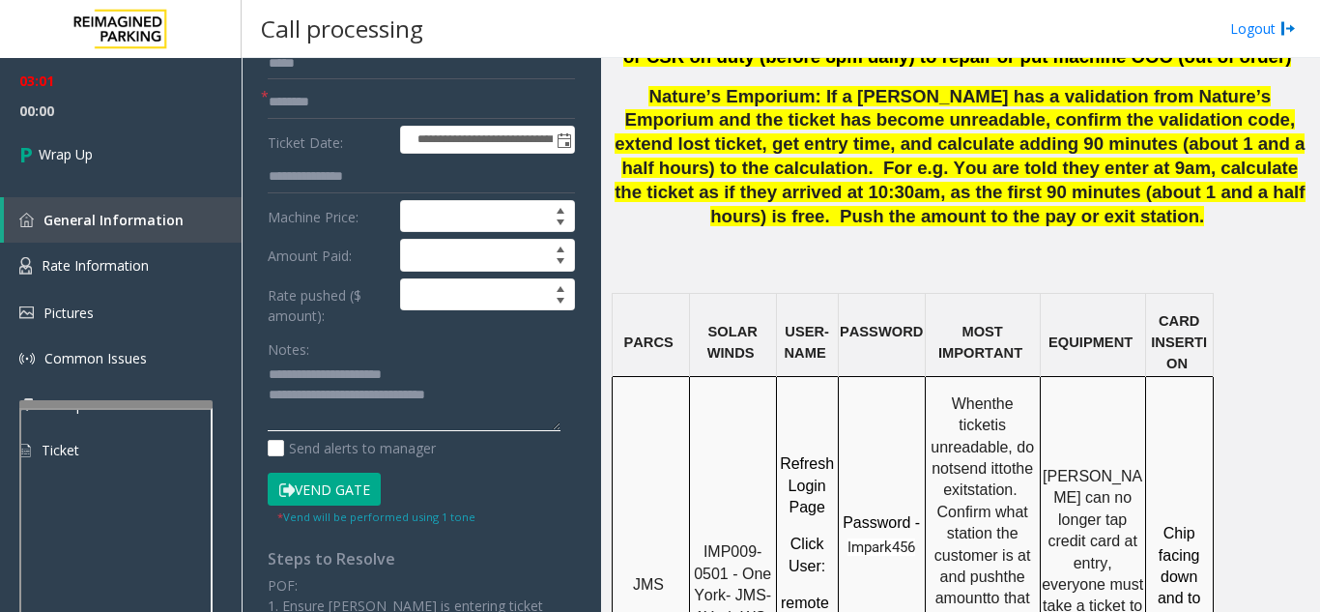
click at [531, 395] on textarea at bounding box center [414, 395] width 293 height 72
type textarea "**********"
click at [112, 161] on link "Wrap Up" at bounding box center [121, 154] width 242 height 57
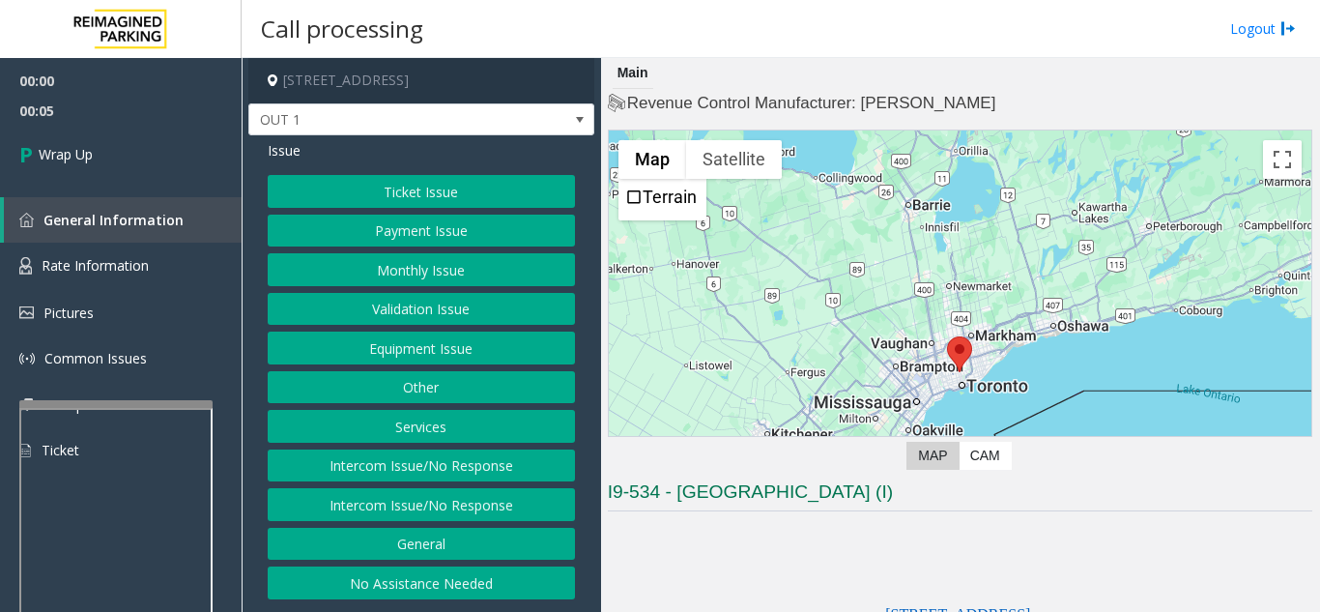
click at [410, 500] on button "Intercom Issue/No Response" at bounding box center [421, 504] width 307 height 33
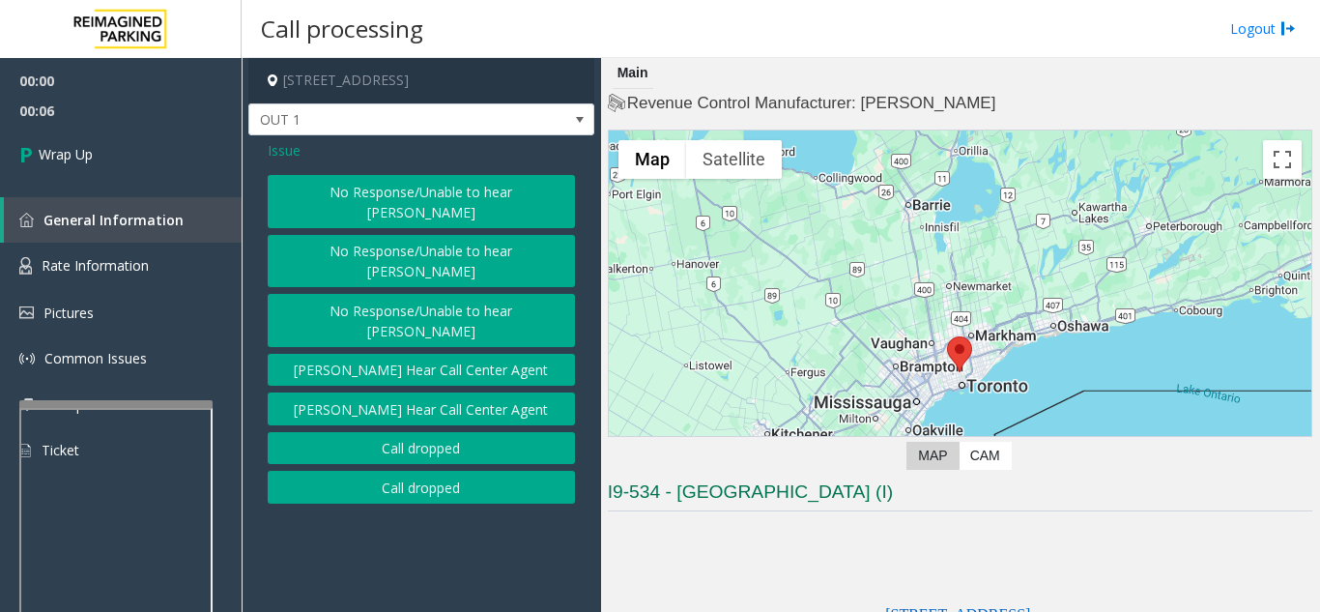
click at [387, 471] on button "Call dropped" at bounding box center [421, 487] width 307 height 33
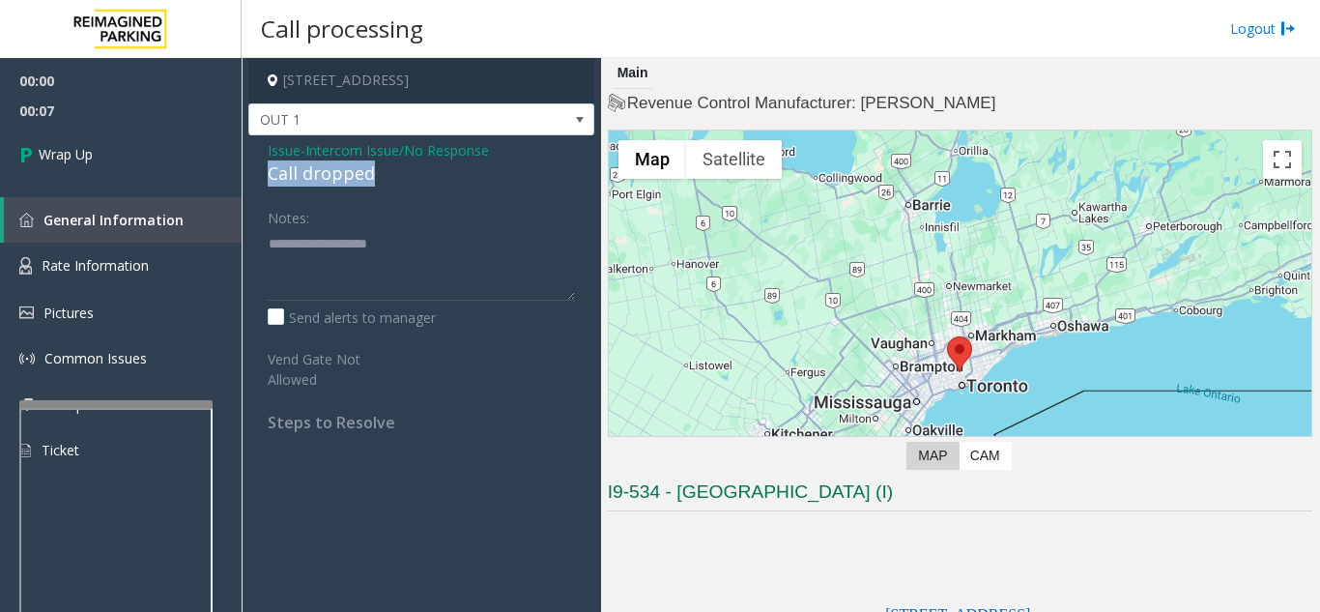
drag, startPoint x: 327, startPoint y: 174, endPoint x: 392, endPoint y: 170, distance: 65.8
click at [392, 170] on div "Issue - Intercom Issue/No Response Call dropped Notes: Send alerts to manager V…" at bounding box center [421, 293] width 346 height 316
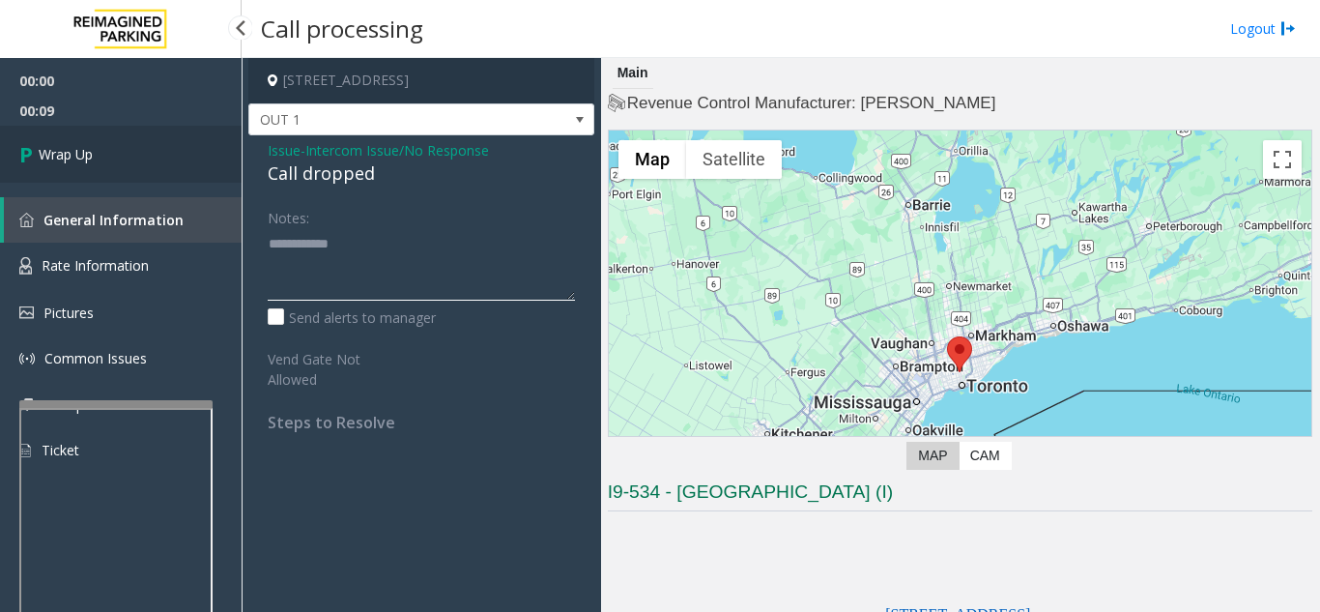
type textarea "**********"
click at [197, 180] on link "Wrap Up" at bounding box center [121, 154] width 242 height 57
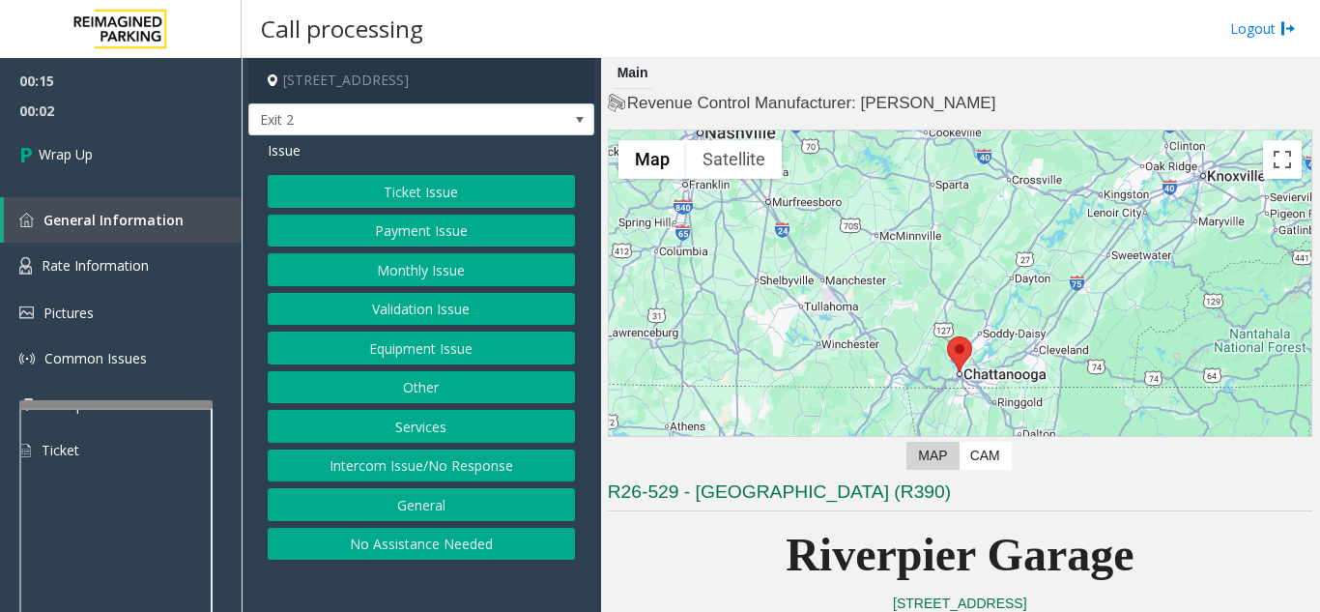
click at [503, 468] on button "Intercom Issue/No Response" at bounding box center [421, 465] width 307 height 33
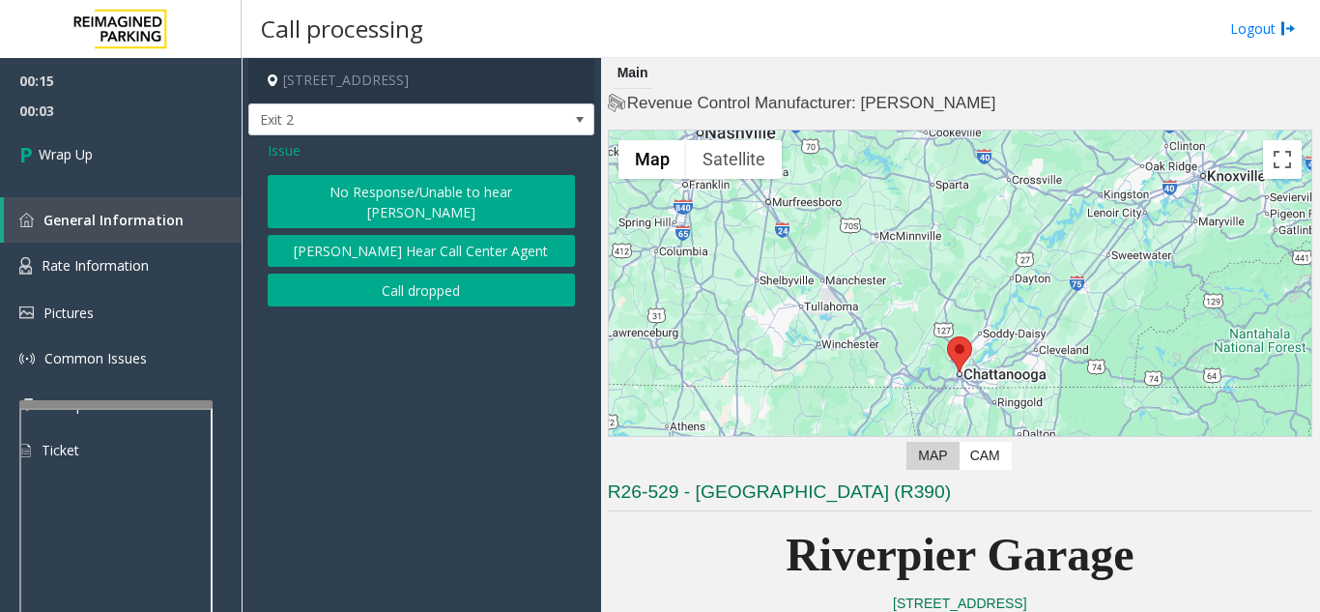
click at [402, 281] on button "Call dropped" at bounding box center [421, 289] width 307 height 33
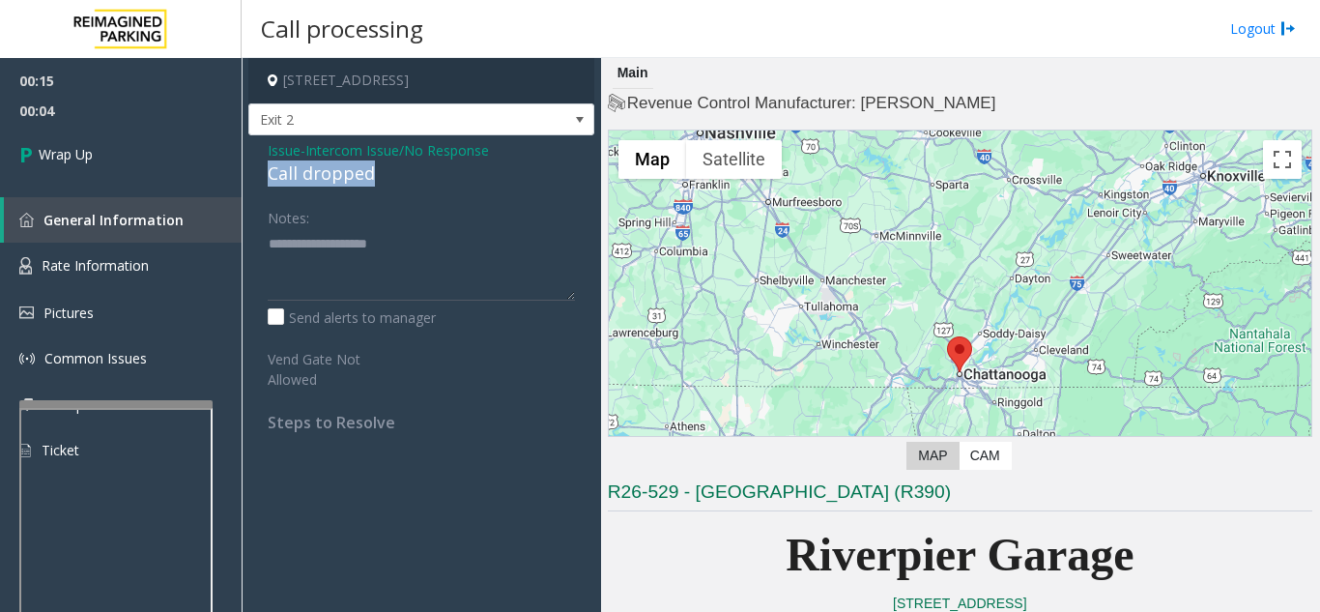
drag, startPoint x: 275, startPoint y: 166, endPoint x: 387, endPoint y: 166, distance: 111.1
click at [393, 166] on div "Issue - Intercom Issue/No Response Call dropped Notes: Send alerts to manager V…" at bounding box center [421, 293] width 346 height 316
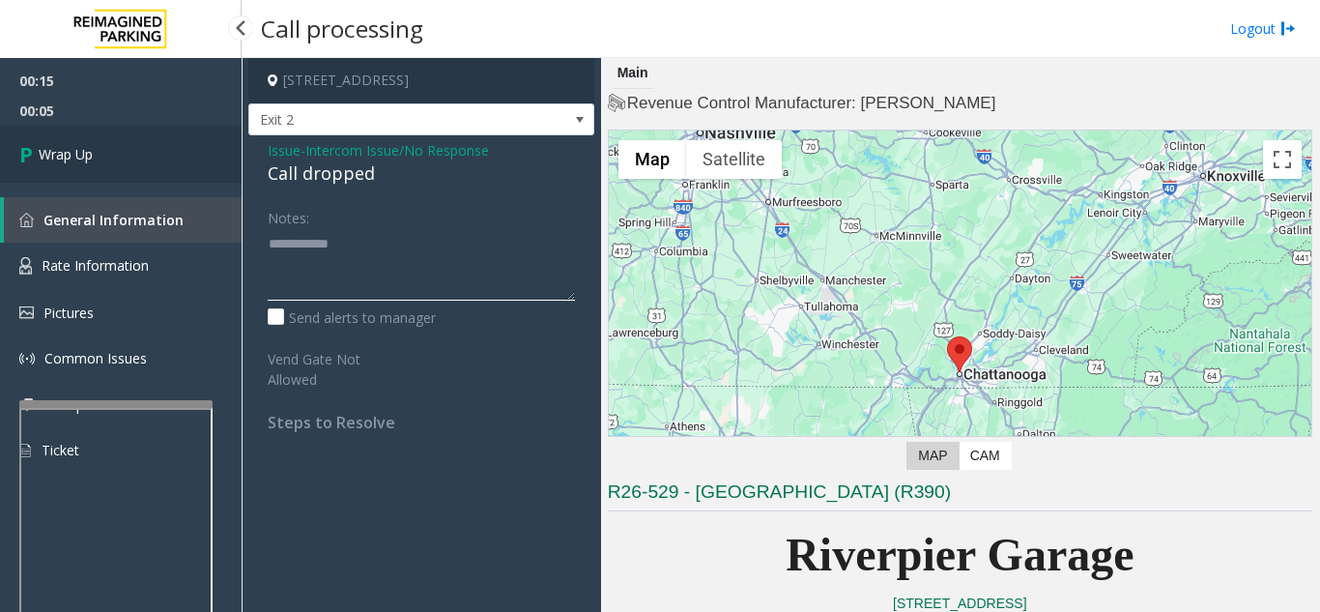
type textarea "**********"
click at [143, 169] on link "Wrap Up" at bounding box center [121, 154] width 242 height 57
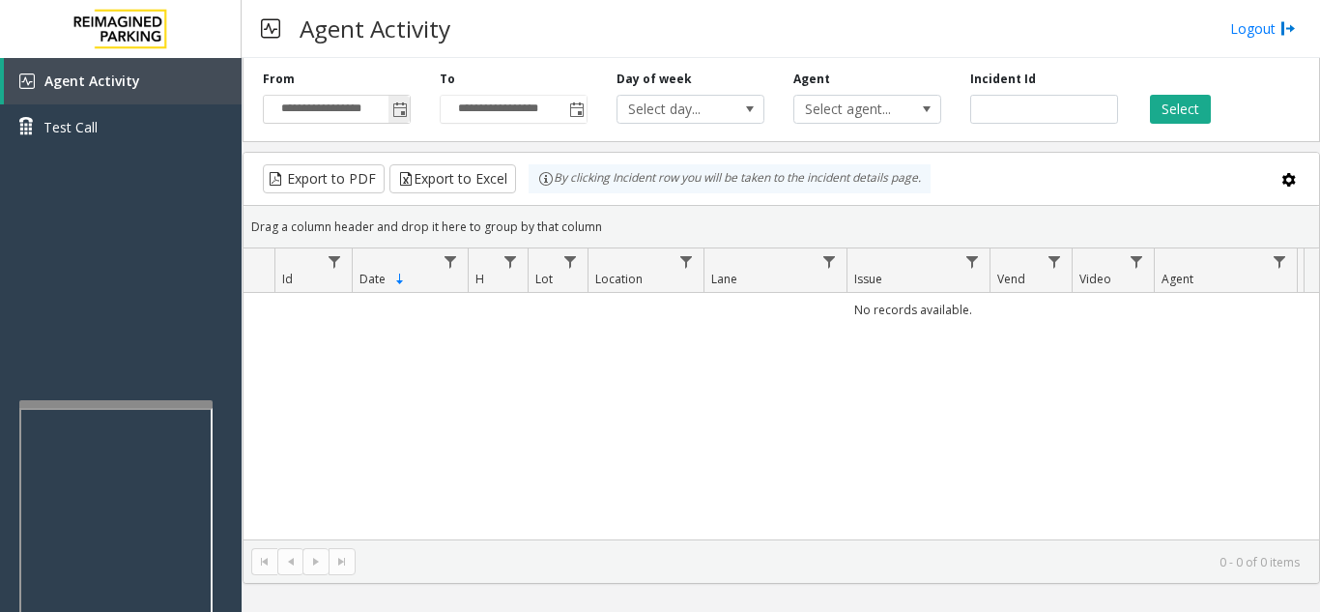
click at [401, 116] on span "Toggle popup" at bounding box center [399, 109] width 15 height 15
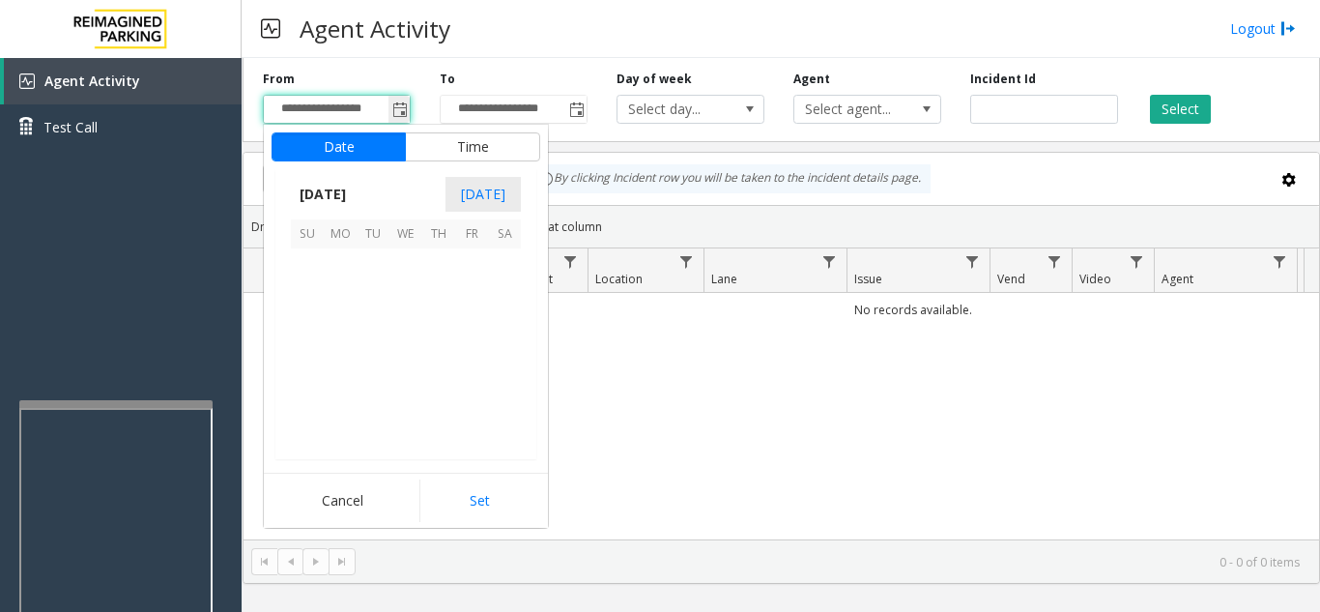
scroll to position [346807, 0]
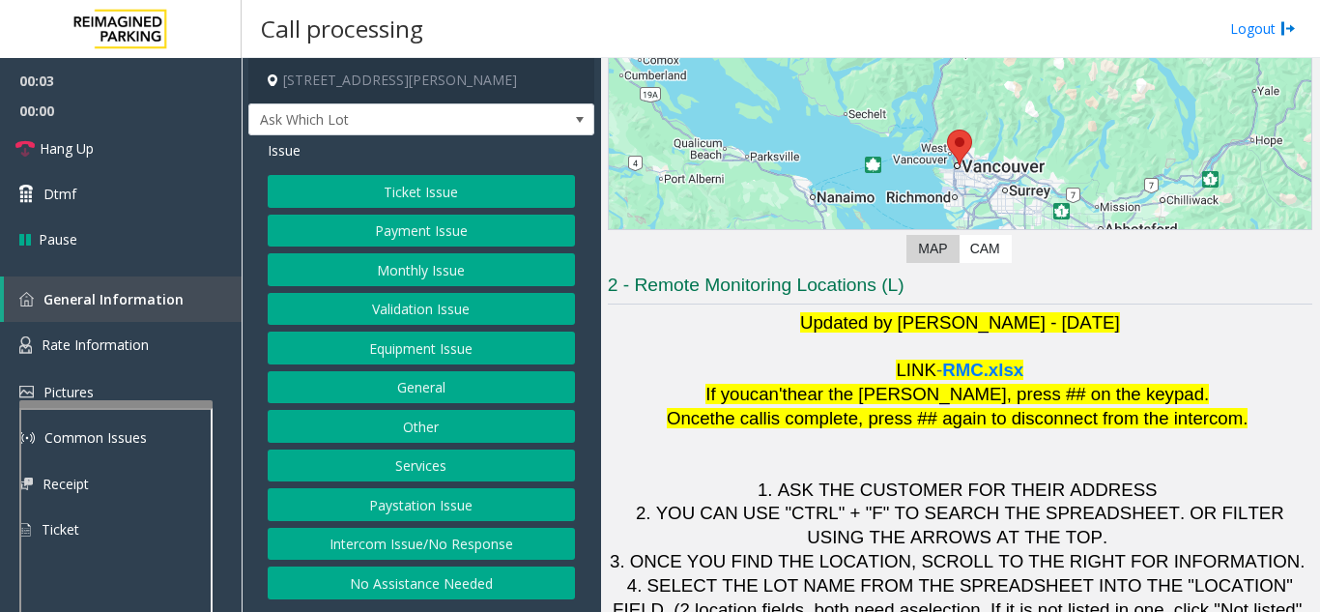
scroll to position [284, 0]
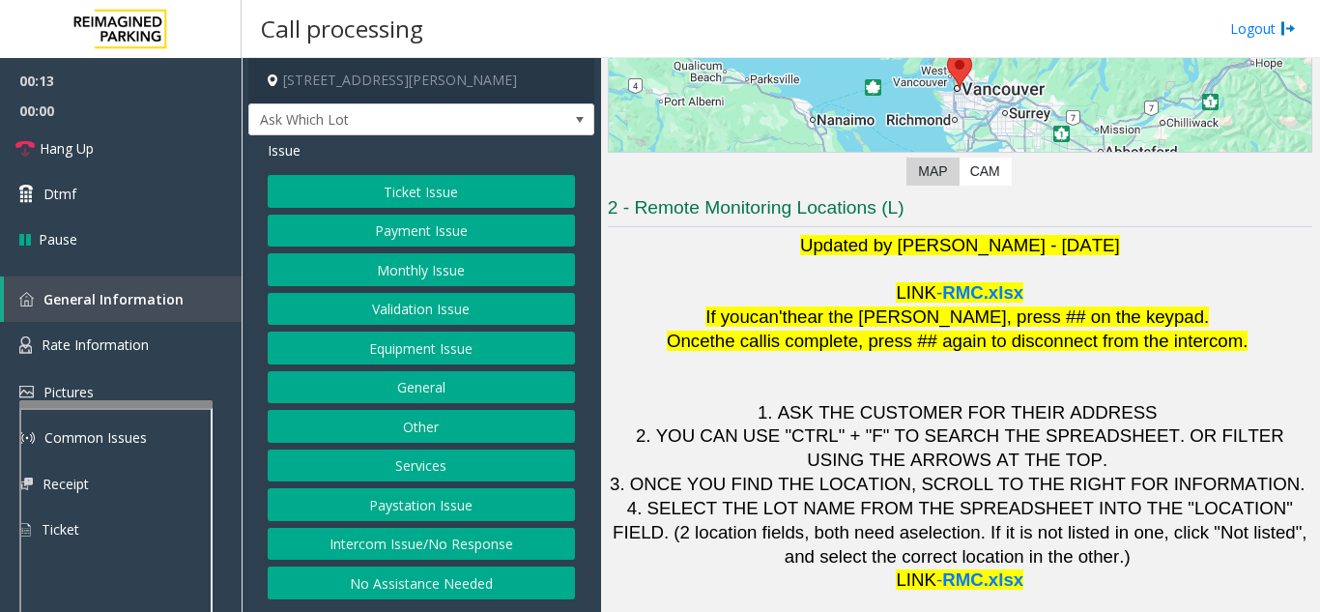
click at [499, 542] on button "Intercom Issue/No Response" at bounding box center [421, 544] width 307 height 33
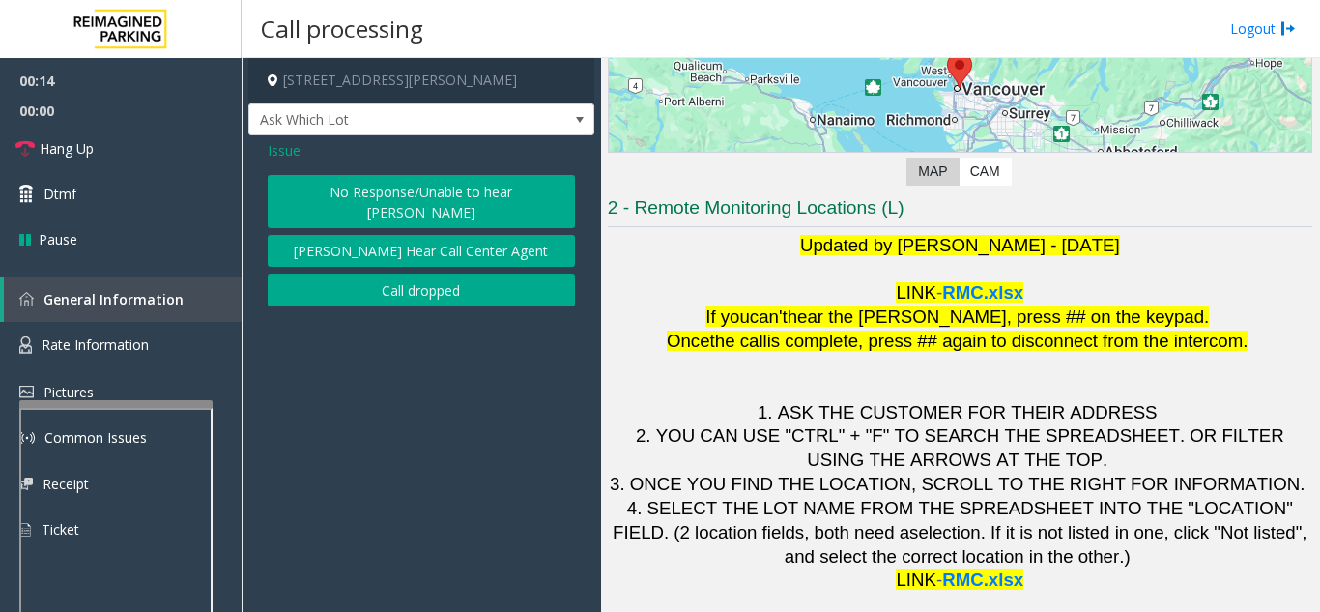
click at [347, 189] on button "No Response/Unable to hear [PERSON_NAME]" at bounding box center [421, 201] width 307 height 53
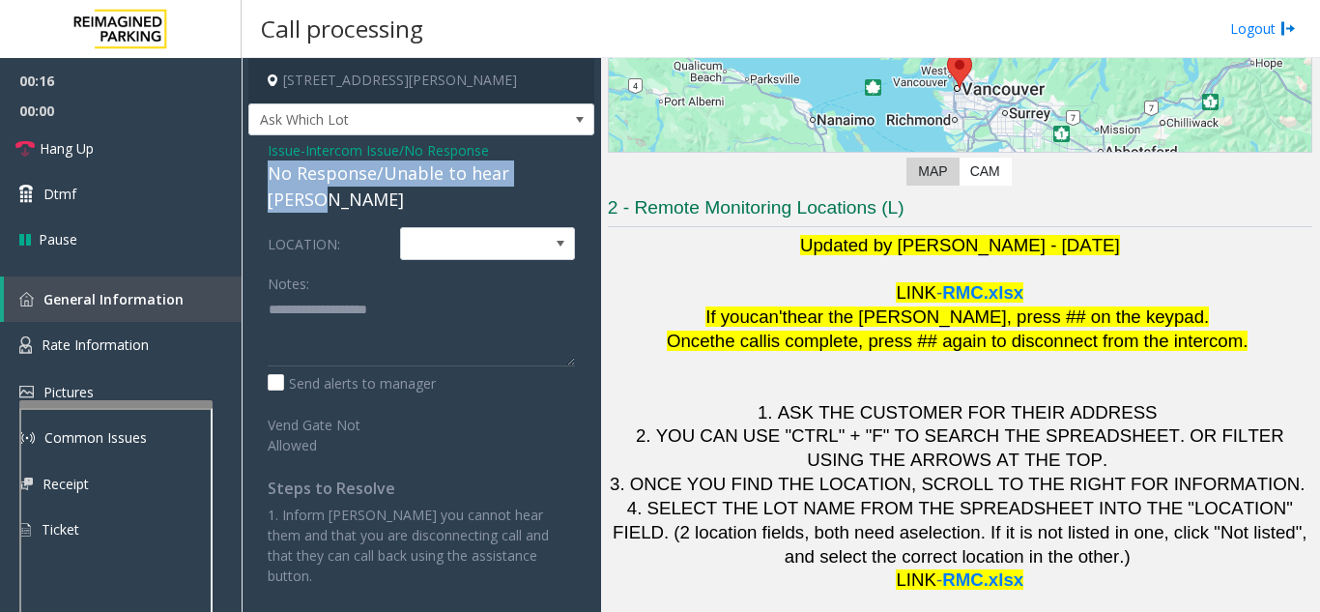
drag, startPoint x: 259, startPoint y: 176, endPoint x: 562, endPoint y: 168, distance: 303.5
click at [562, 168] on div "Issue - Intercom Issue/No Response No Response/Unable to hear parker LOCATION: …" at bounding box center [421, 370] width 346 height 470
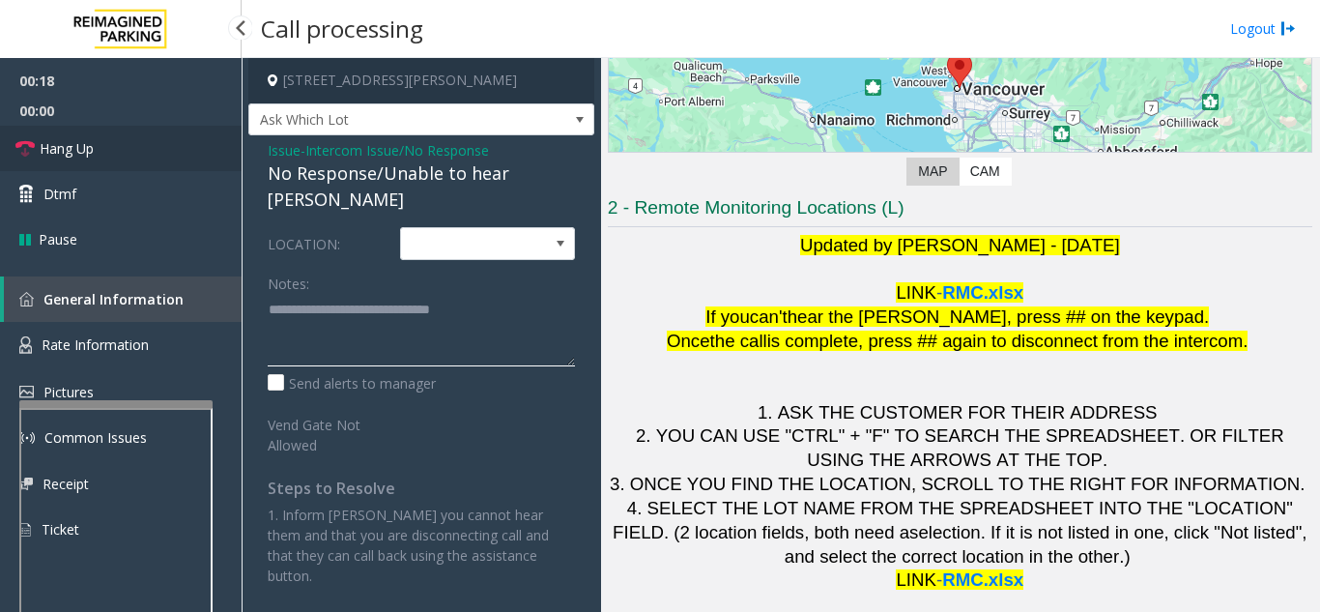
type textarea "**********"
click at [128, 154] on link "Hang Up" at bounding box center [121, 148] width 242 height 45
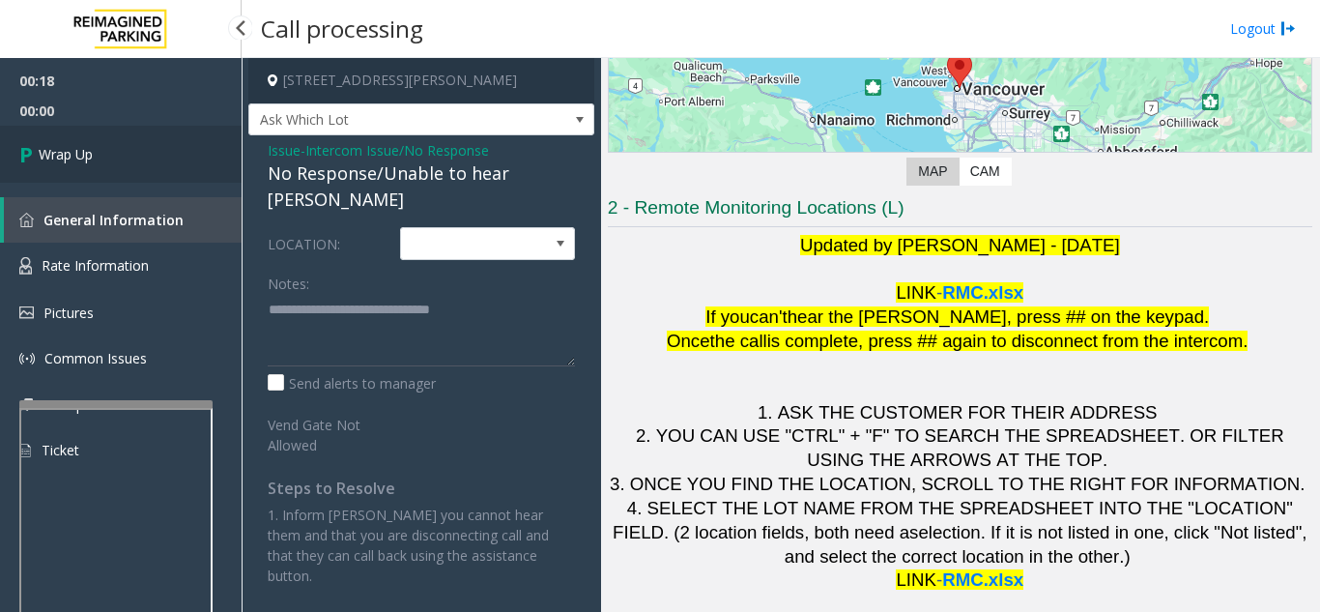
click at [128, 154] on link "Wrap Up" at bounding box center [121, 154] width 242 height 57
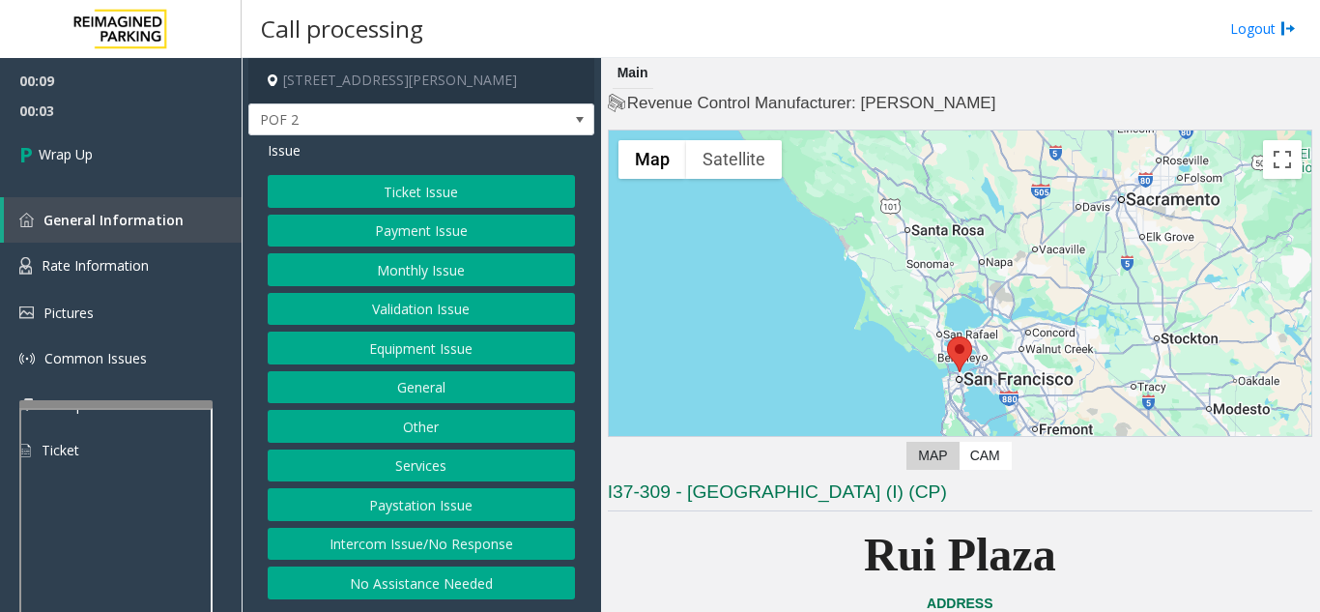
click at [411, 541] on button "Intercom Issue/No Response" at bounding box center [421, 544] width 307 height 33
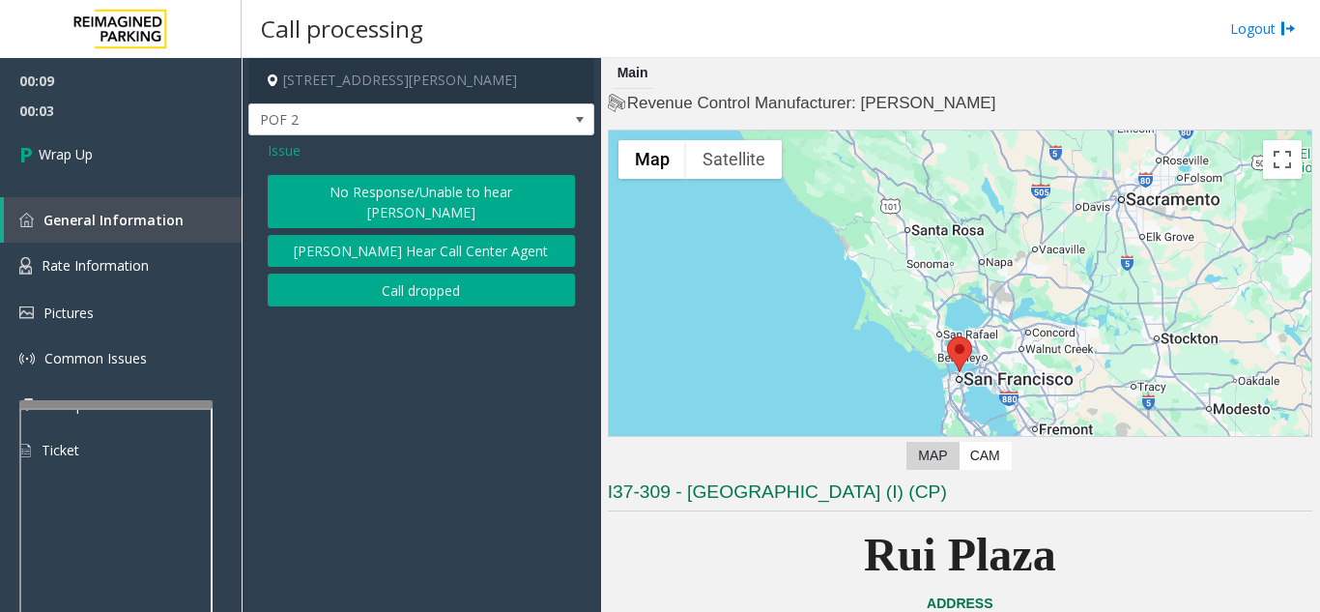
click at [351, 273] on button "Call dropped" at bounding box center [421, 289] width 307 height 33
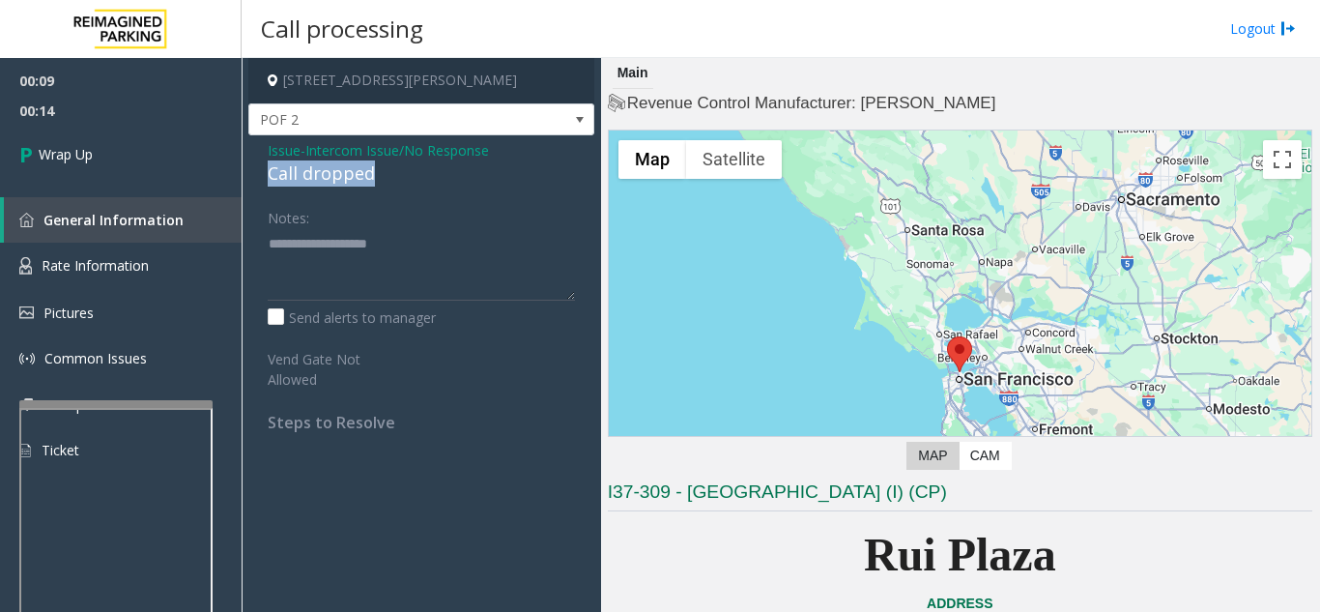
drag, startPoint x: 266, startPoint y: 171, endPoint x: 382, endPoint y: 175, distance: 116.0
click at [382, 175] on div "Issue - Intercom Issue/No Response Call dropped Notes: Send alerts to manager V…" at bounding box center [421, 293] width 346 height 316
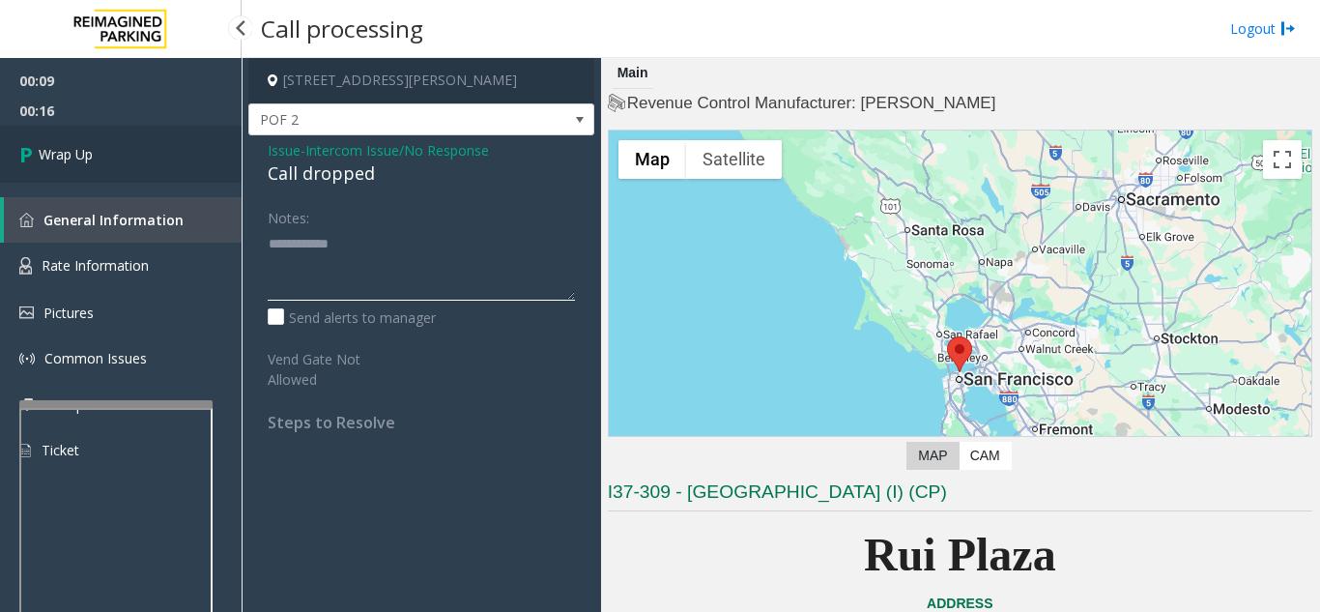
type textarea "**********"
click at [56, 149] on span "Wrap Up" at bounding box center [66, 154] width 54 height 20
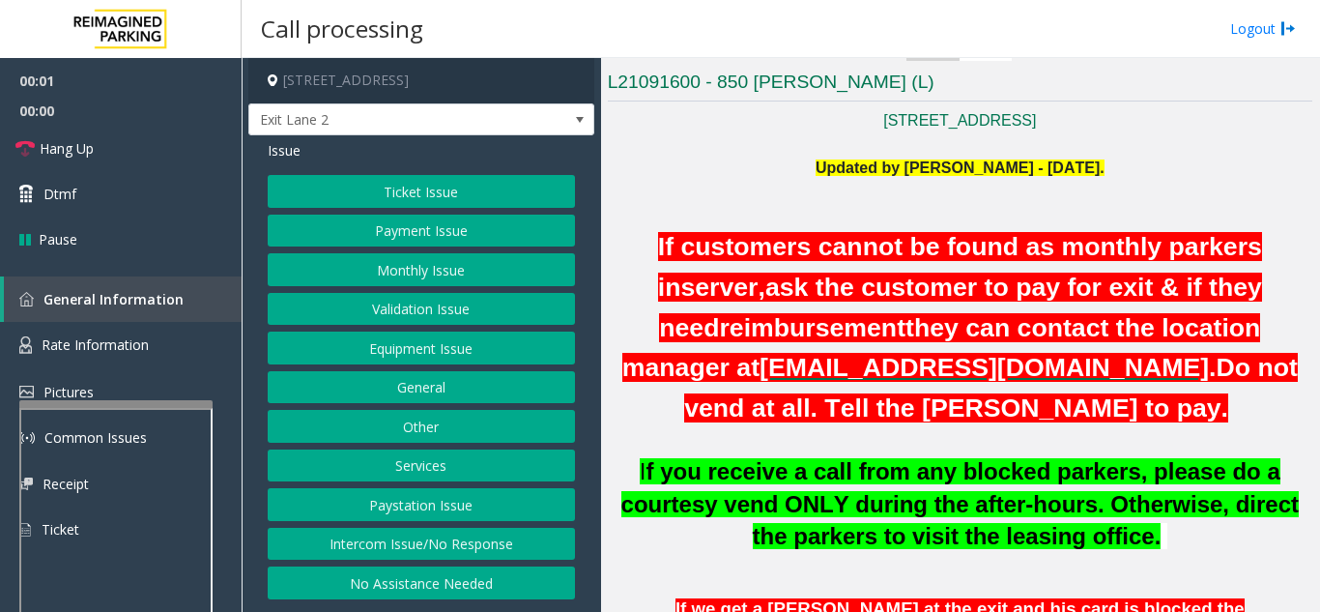
scroll to position [387, 0]
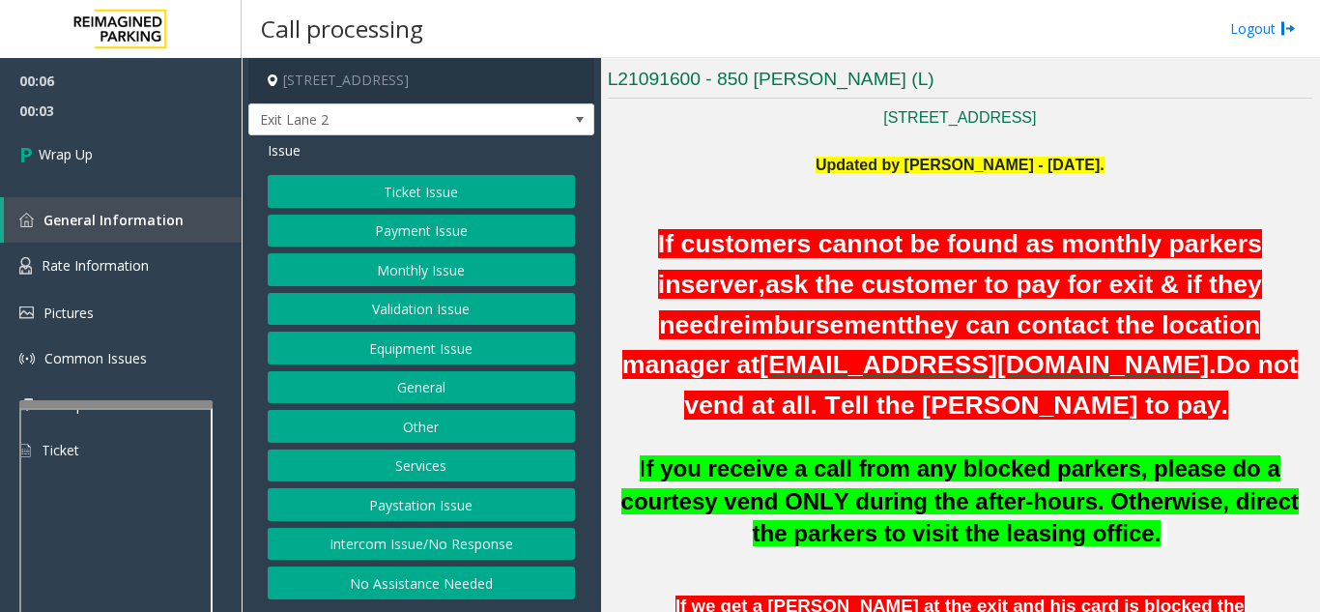
click at [427, 542] on button "Intercom Issue/No Response" at bounding box center [421, 544] width 307 height 33
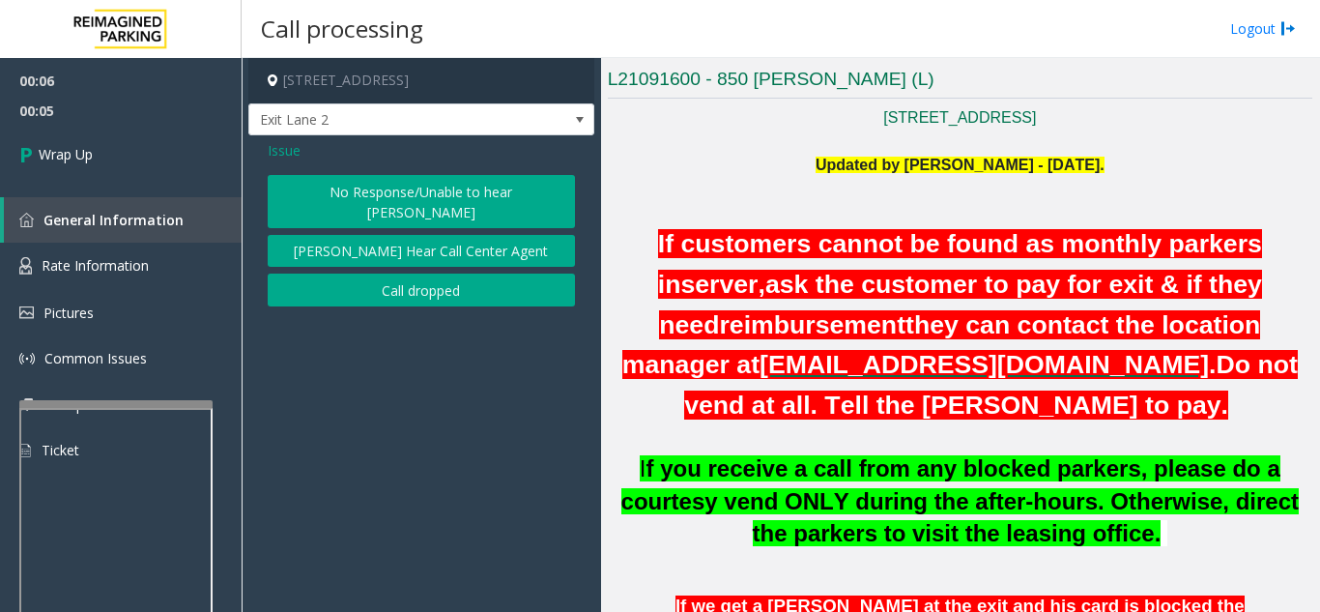
click at [405, 273] on button "Call dropped" at bounding box center [421, 289] width 307 height 33
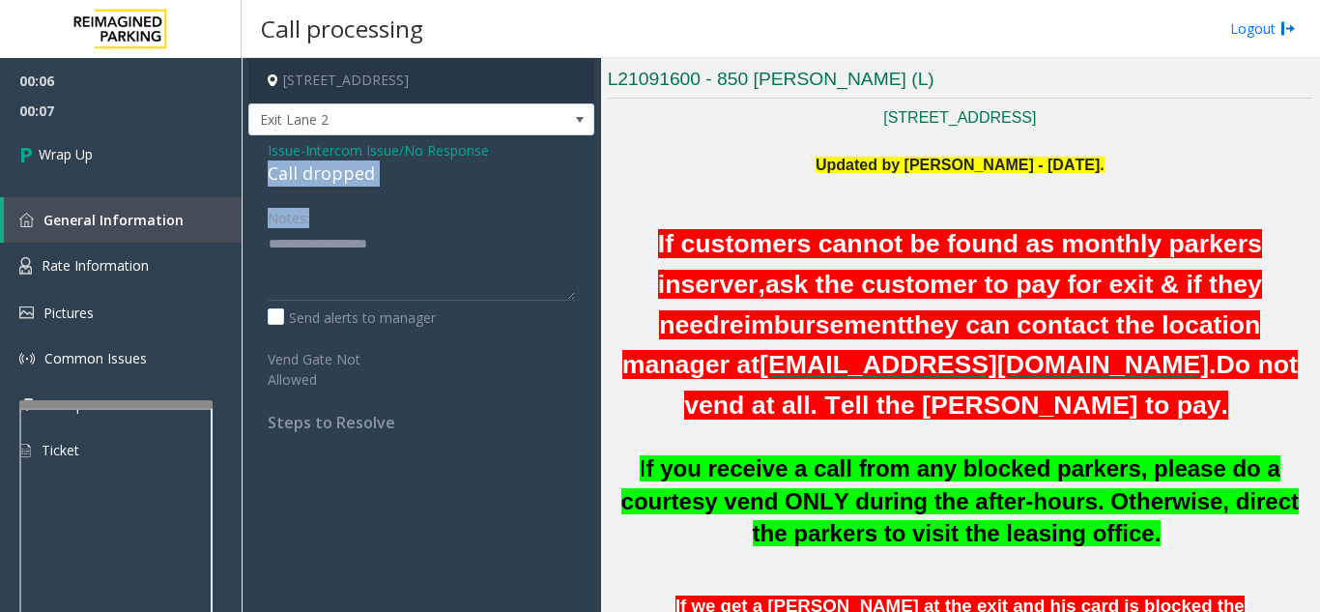
drag, startPoint x: 268, startPoint y: 176, endPoint x: 426, endPoint y: 199, distance: 160.2
click at [426, 199] on div "Issue - Intercom Issue/No Response Call dropped Notes: Send alerts to manager V…" at bounding box center [421, 293] width 346 height 316
click at [398, 213] on div "Notes:" at bounding box center [421, 251] width 307 height 100
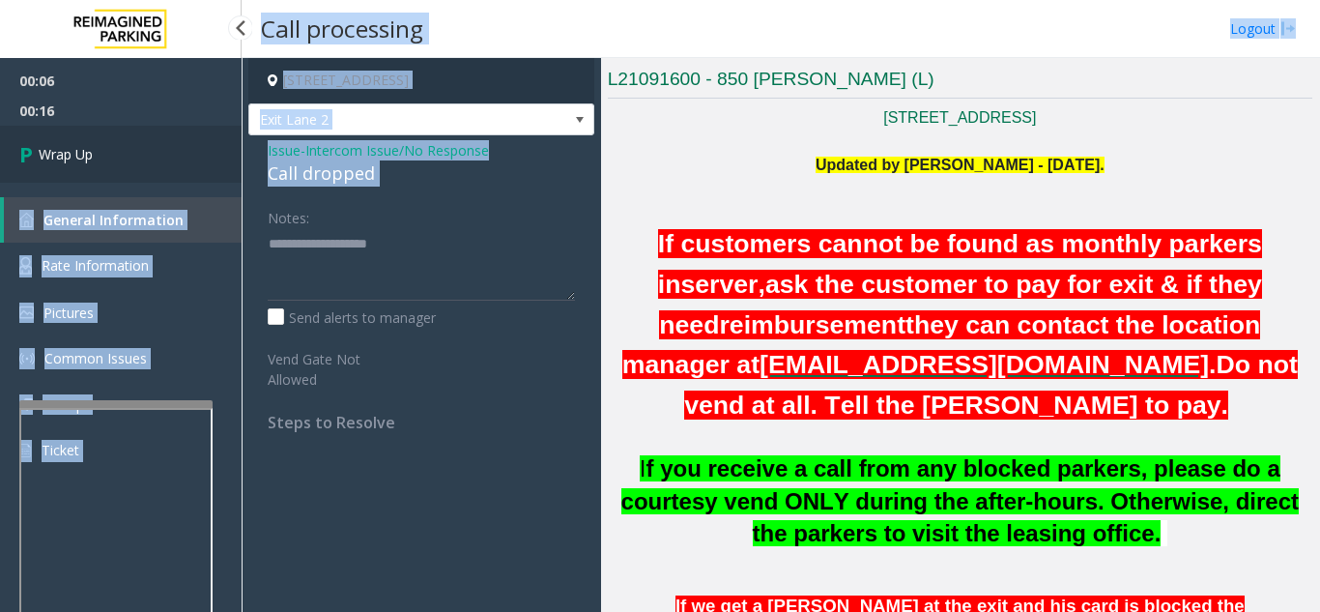
drag, startPoint x: 257, startPoint y: 194, endPoint x: 233, endPoint y: 168, distance: 35.6
click at [233, 168] on app-root "00:06 00:16 Wrap Up General Information Rate Information Pictures Common Issues…" at bounding box center [660, 306] width 1320 height 612
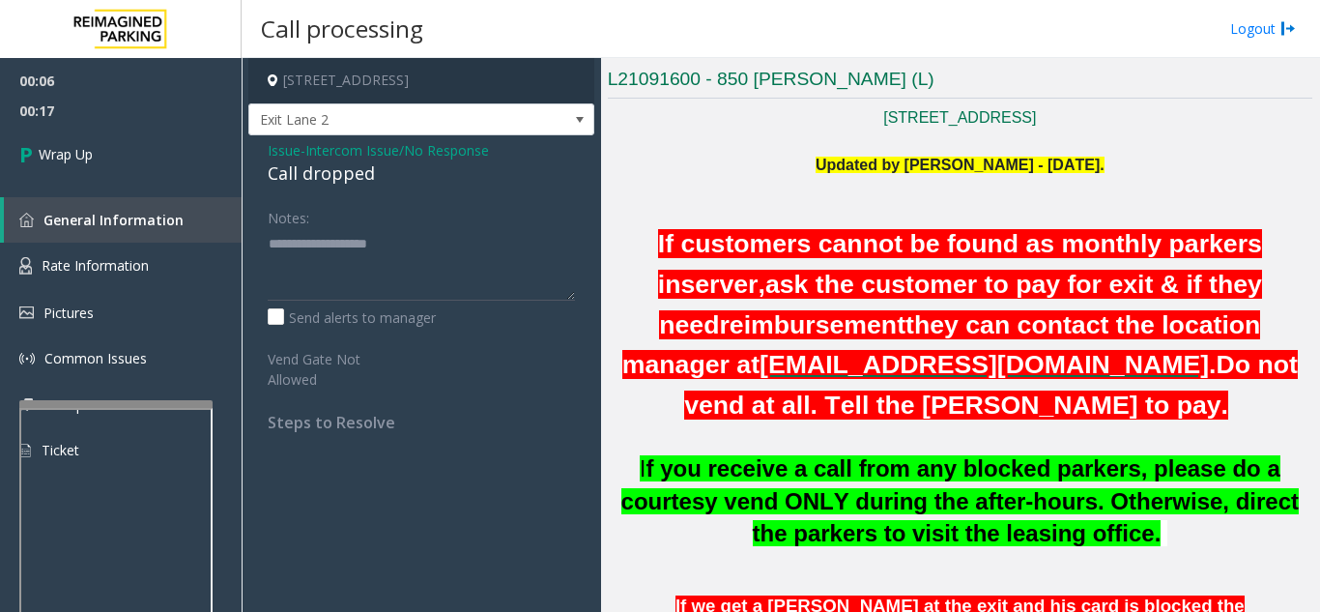
click at [311, 200] on div "Issue - Intercom Issue/No Response Call dropped Notes: Send alerts to manager V…" at bounding box center [421, 293] width 346 height 316
drag, startPoint x: 256, startPoint y: 170, endPoint x: 409, endPoint y: 175, distance: 152.8
click at [409, 175] on div "Issue - Intercom Issue/No Response Call dropped Notes: Send alerts to manager V…" at bounding box center [421, 293] width 346 height 316
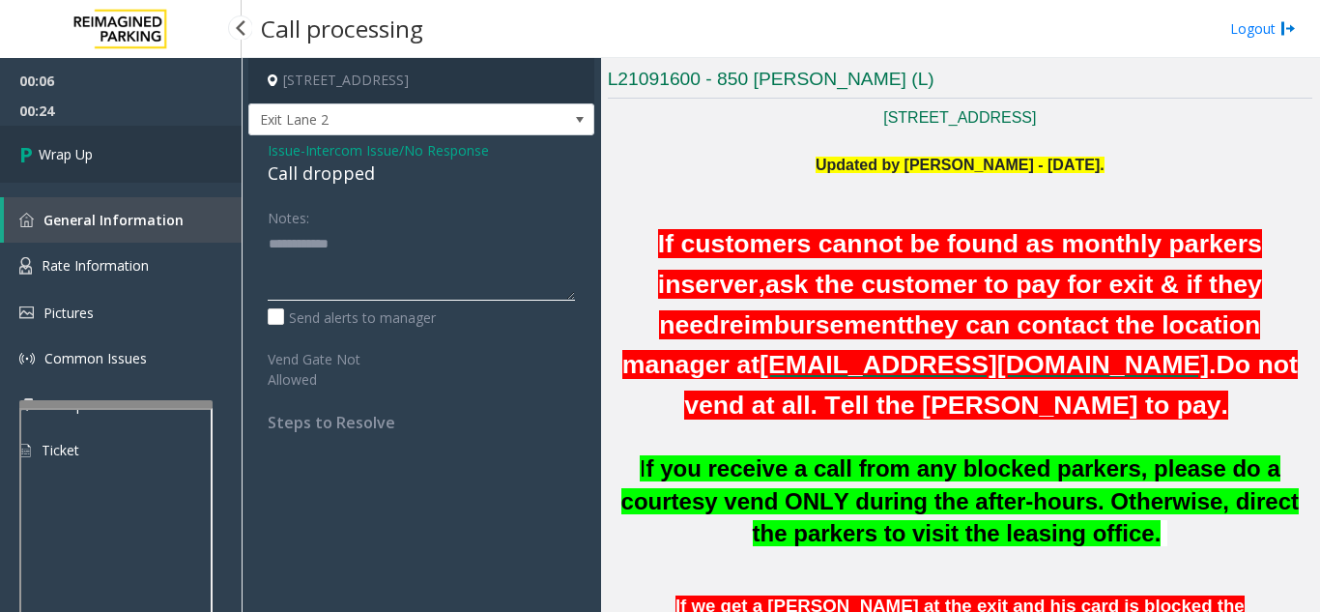
type textarea "**********"
click at [73, 163] on span "Wrap Up" at bounding box center [66, 154] width 54 height 20
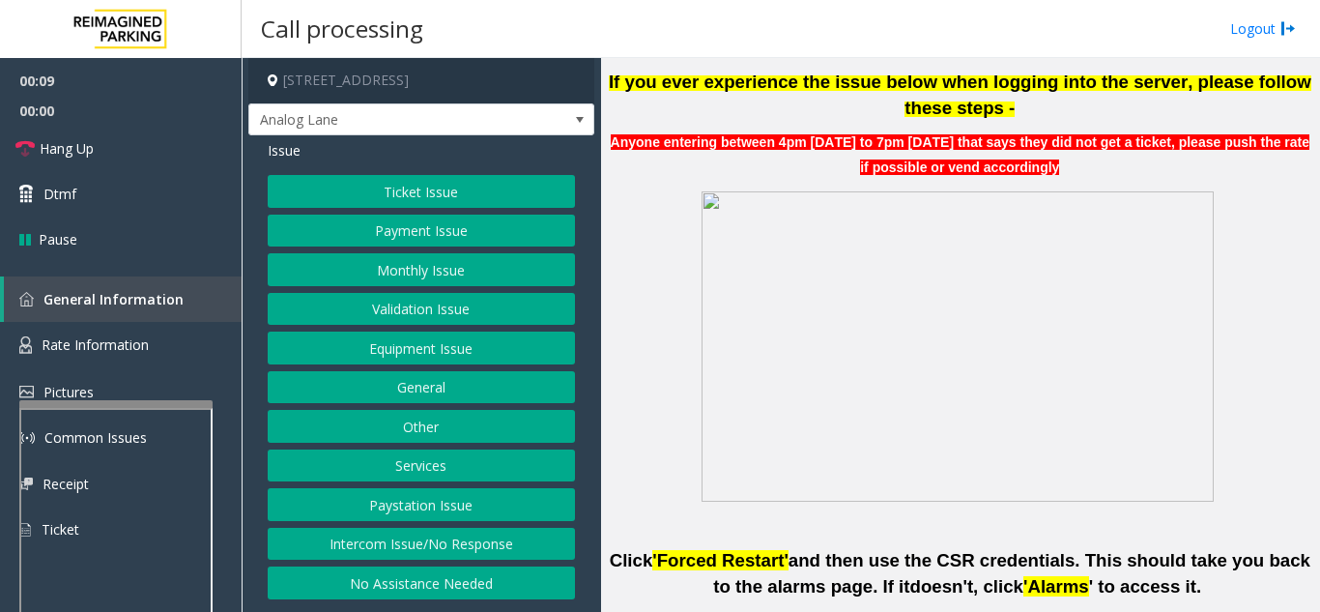
scroll to position [676, 0]
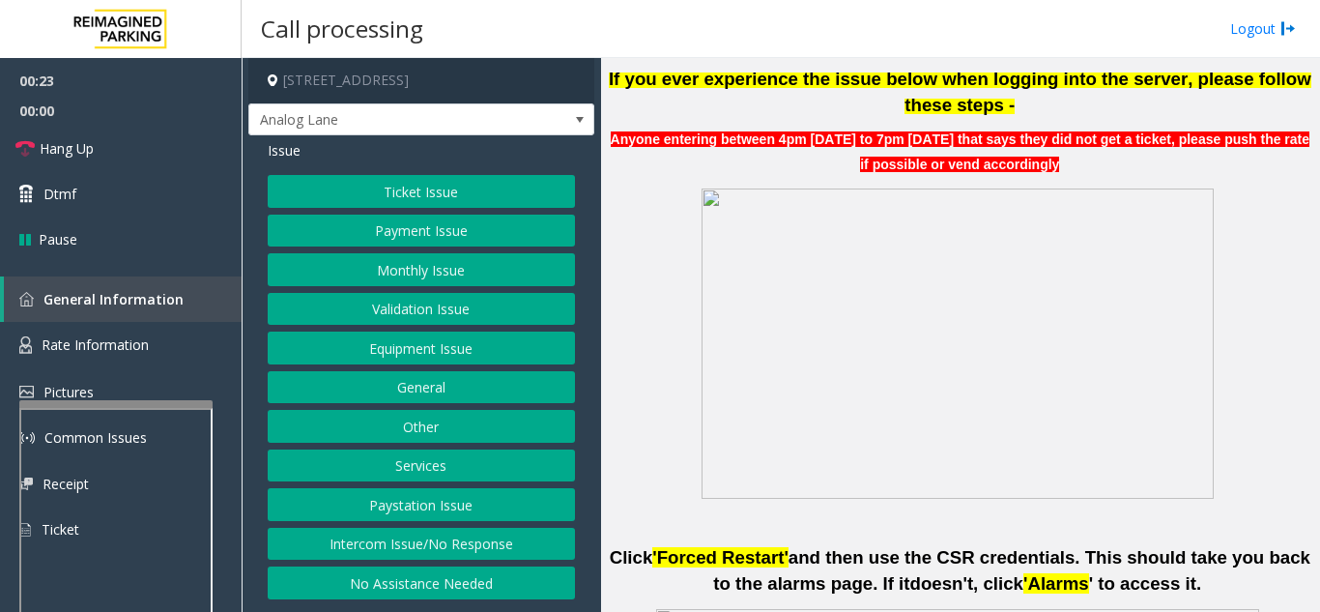
click at [396, 196] on button "Ticket Issue" at bounding box center [421, 191] width 307 height 33
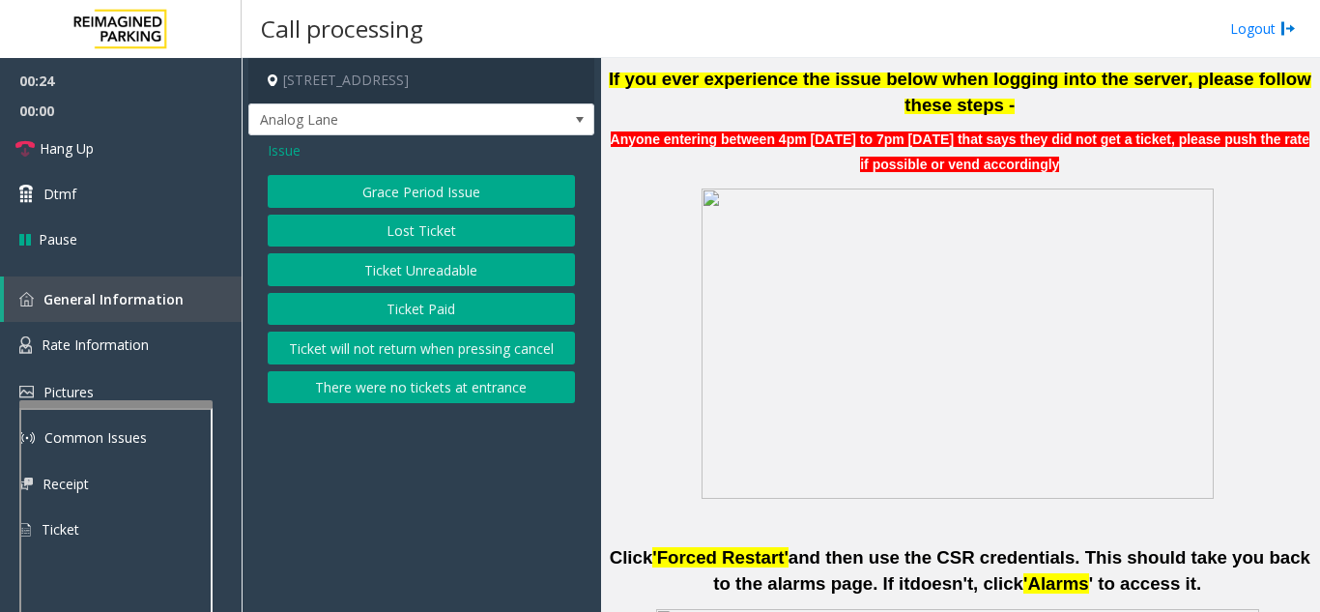
click at [405, 270] on button "Ticket Unreadable" at bounding box center [421, 269] width 307 height 33
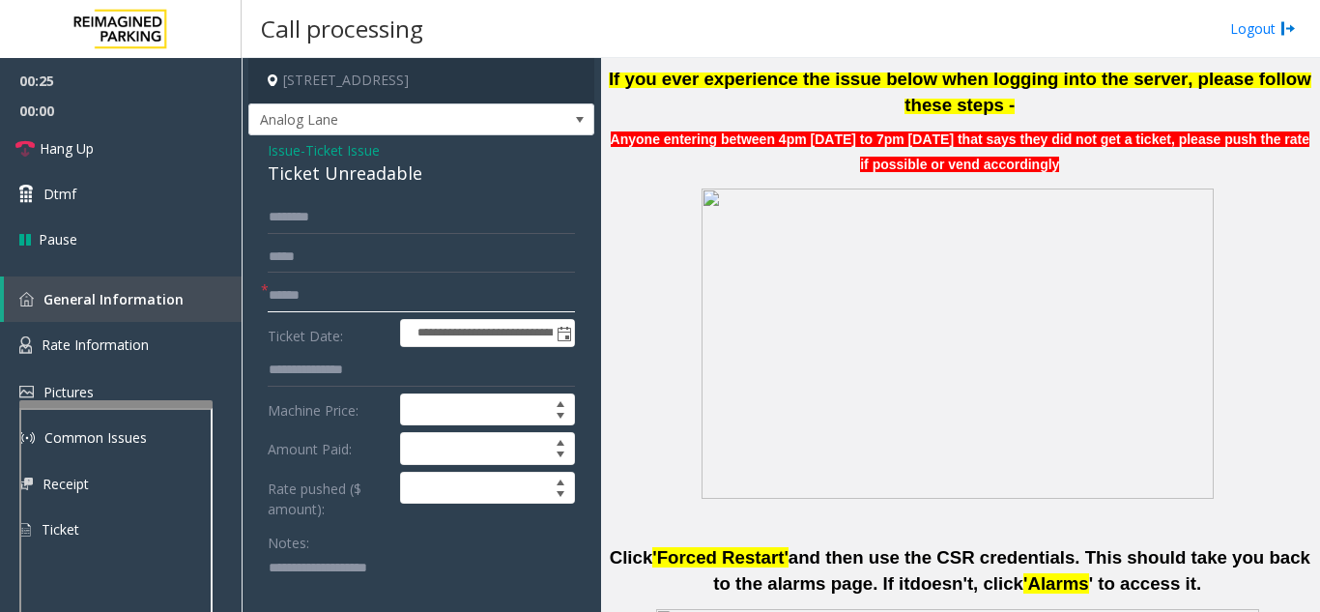
click at [372, 296] on input "text" at bounding box center [421, 295] width 307 height 33
click at [361, 303] on input "text" at bounding box center [421, 295] width 307 height 33
type input "******"
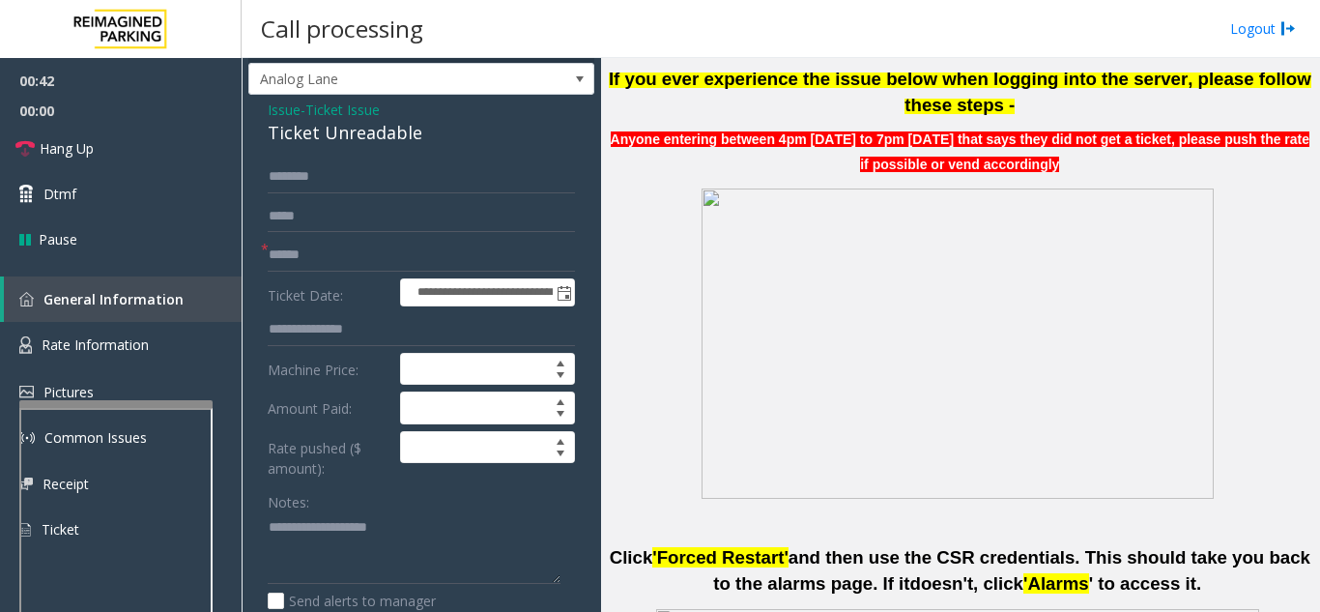
scroll to position [47, 0]
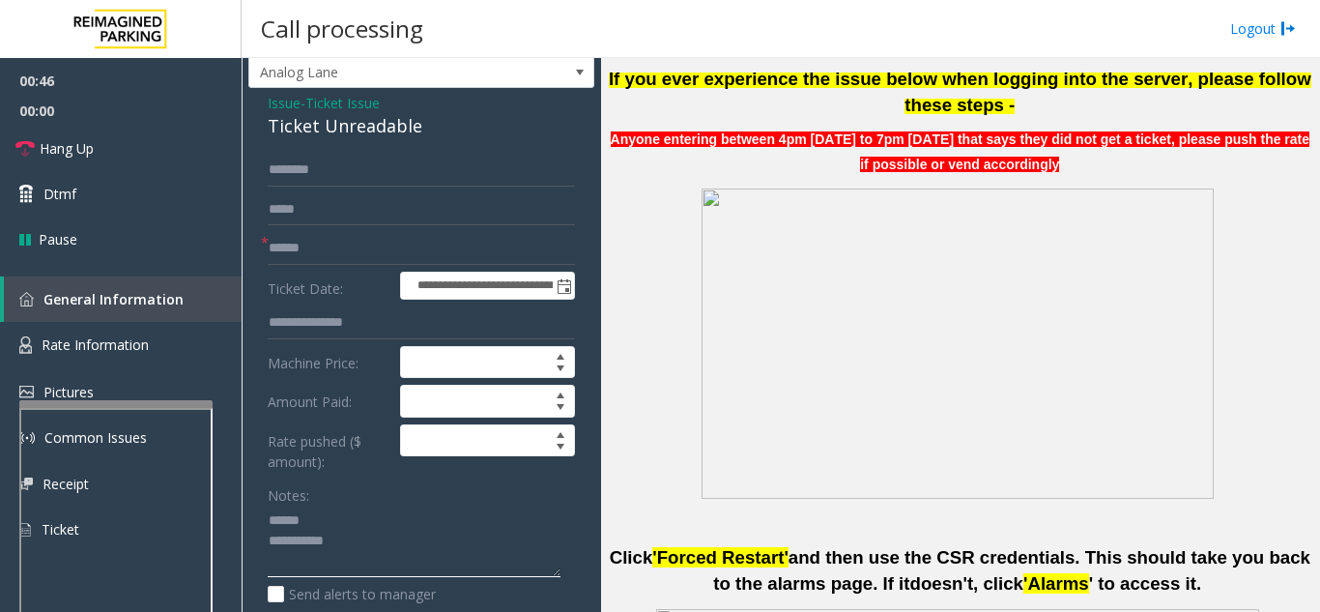
type textarea "**********"
click at [503, 234] on input "******" at bounding box center [421, 248] width 307 height 33
drag, startPoint x: 320, startPoint y: 244, endPoint x: 265, endPoint y: 259, distance: 57.2
type input "********"
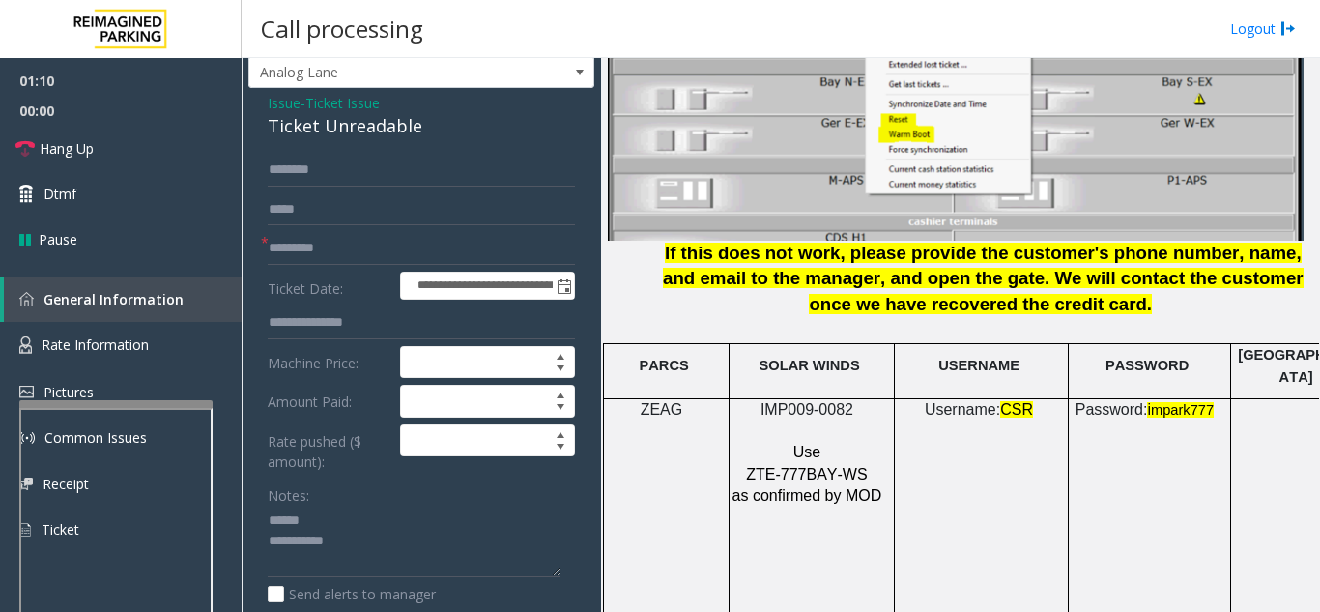
scroll to position [2512, 0]
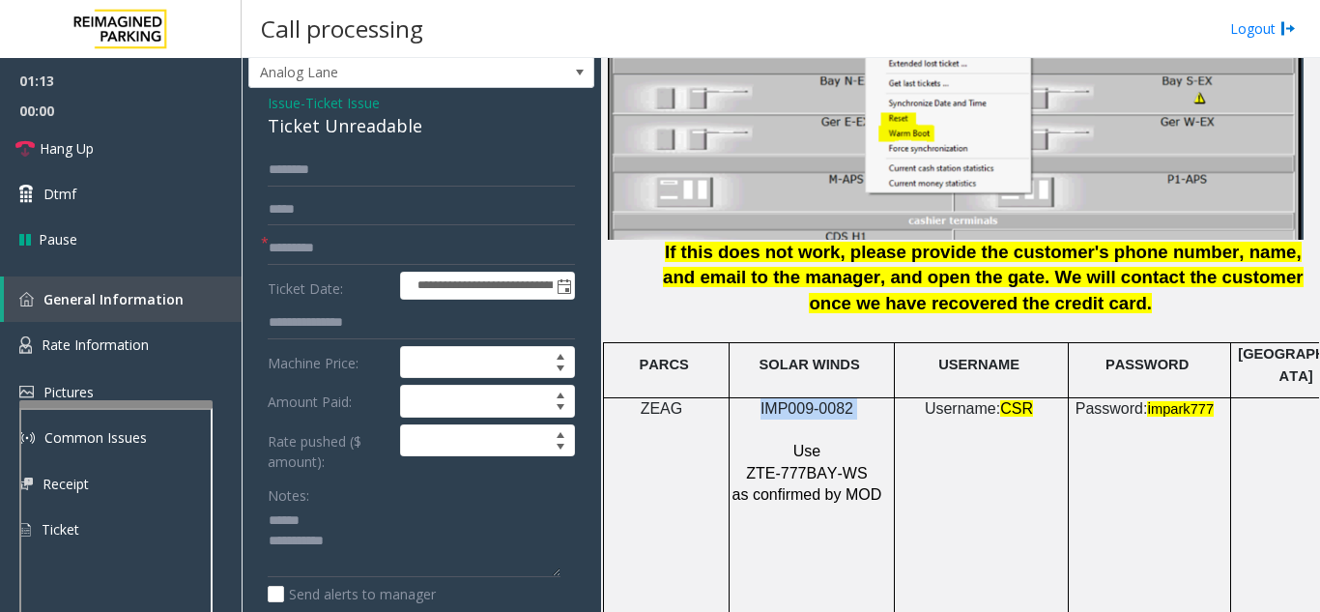
drag, startPoint x: 873, startPoint y: 392, endPoint x: 739, endPoint y: 391, distance: 133.4
click at [739, 398] on p "IMP009-0082" at bounding box center [809, 408] width 156 height 21
click at [339, 516] on textarea at bounding box center [414, 541] width 293 height 72
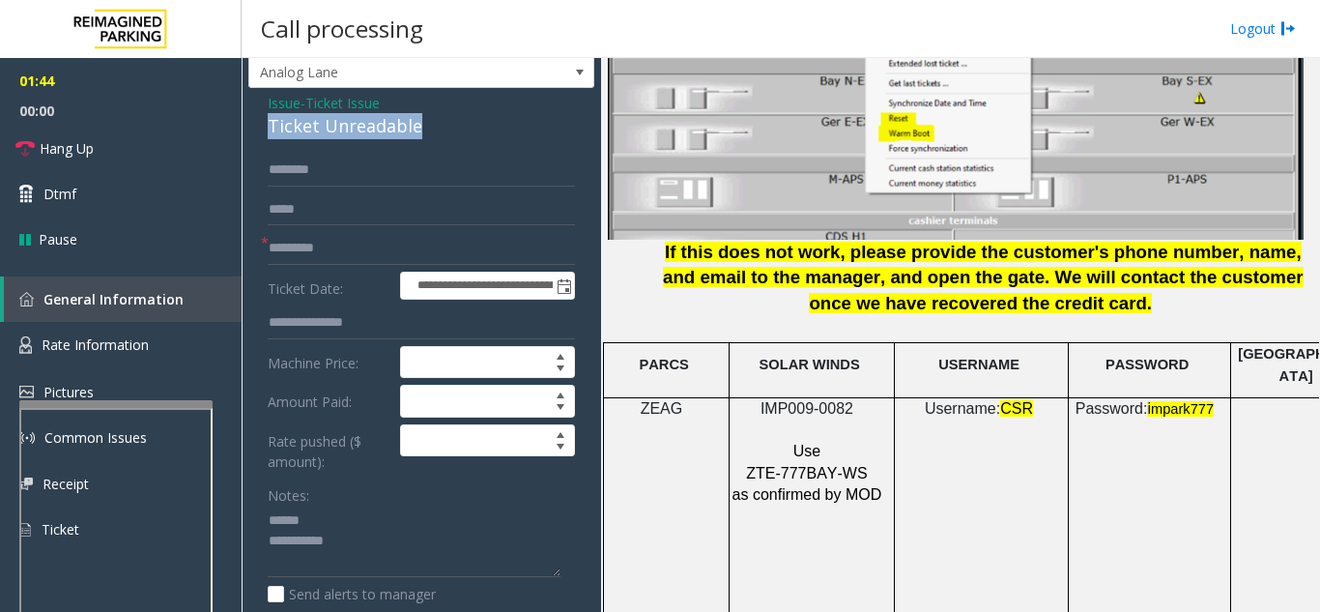
drag, startPoint x: 263, startPoint y: 129, endPoint x: 469, endPoint y: 126, distance: 205.8
click at [469, 126] on div "**********" at bounding box center [421, 607] width 346 height 1038
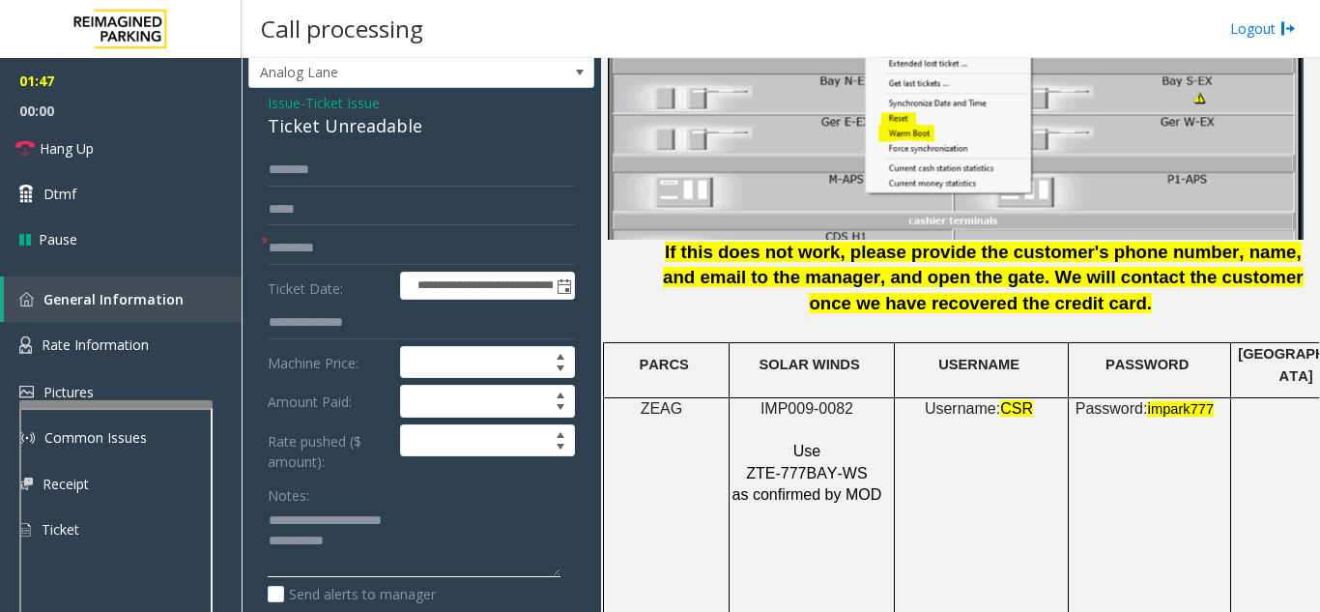
click at [421, 531] on textarea at bounding box center [414, 541] width 293 height 72
click at [400, 531] on textarea at bounding box center [414, 541] width 293 height 72
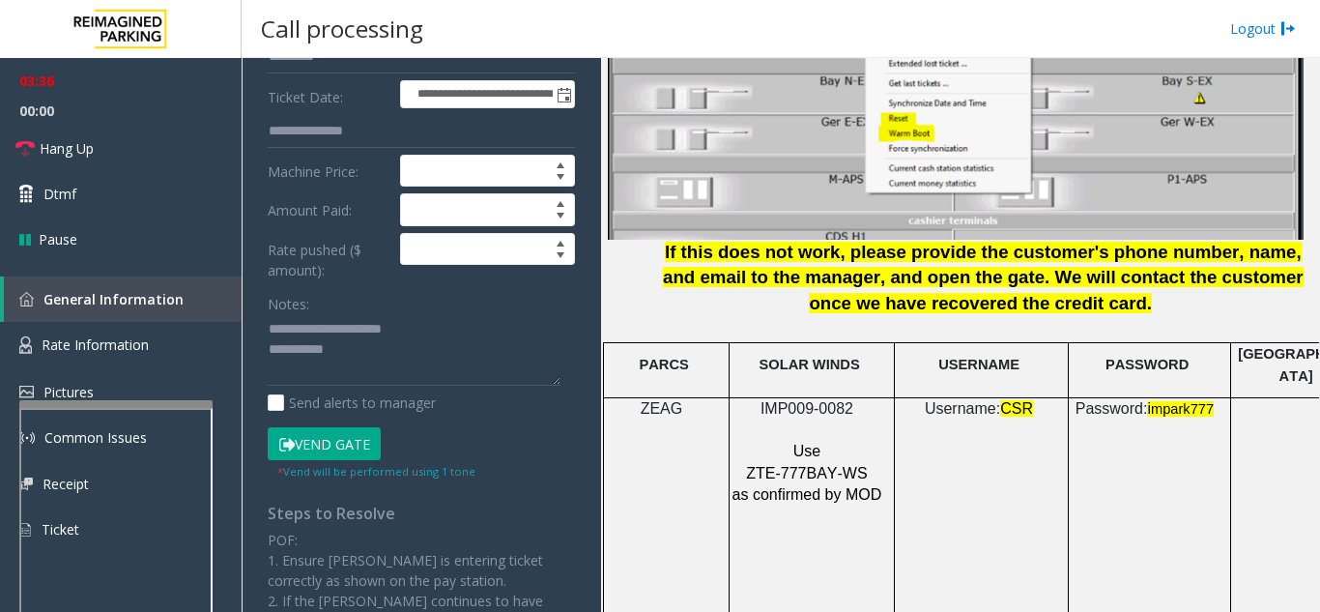
scroll to position [241, 0]
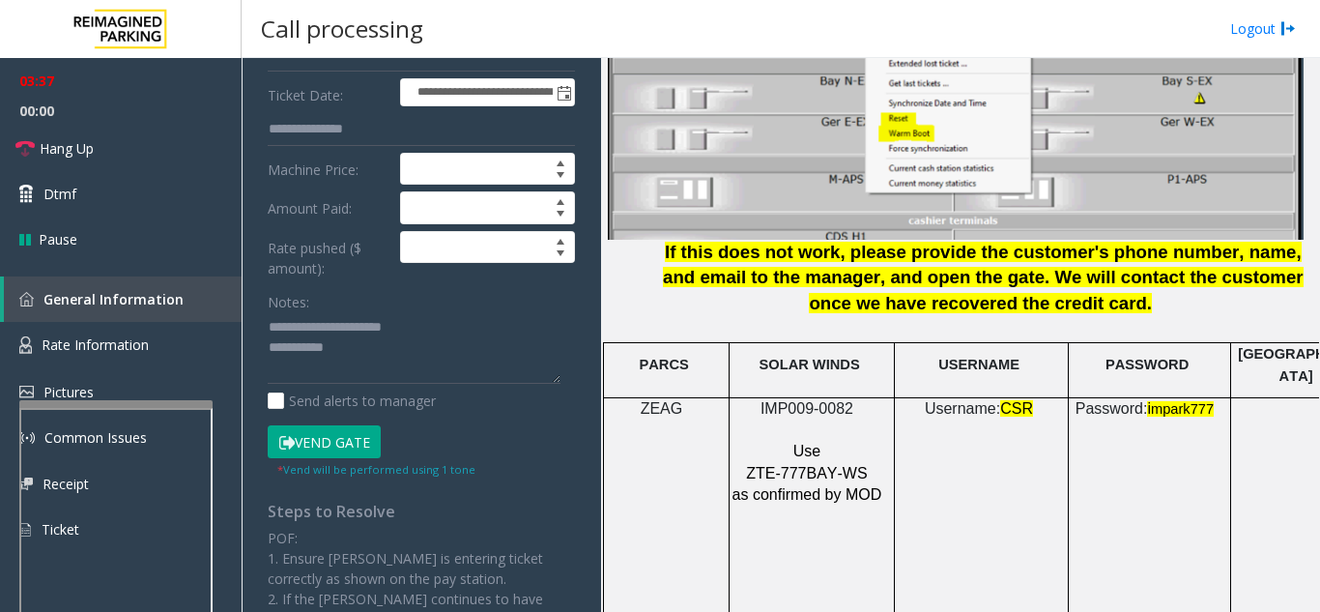
drag, startPoint x: 357, startPoint y: 444, endPoint x: 362, endPoint y: 416, distance: 28.6
click at [357, 444] on button "Vend Gate" at bounding box center [324, 441] width 113 height 33
click at [372, 339] on textarea at bounding box center [414, 348] width 293 height 72
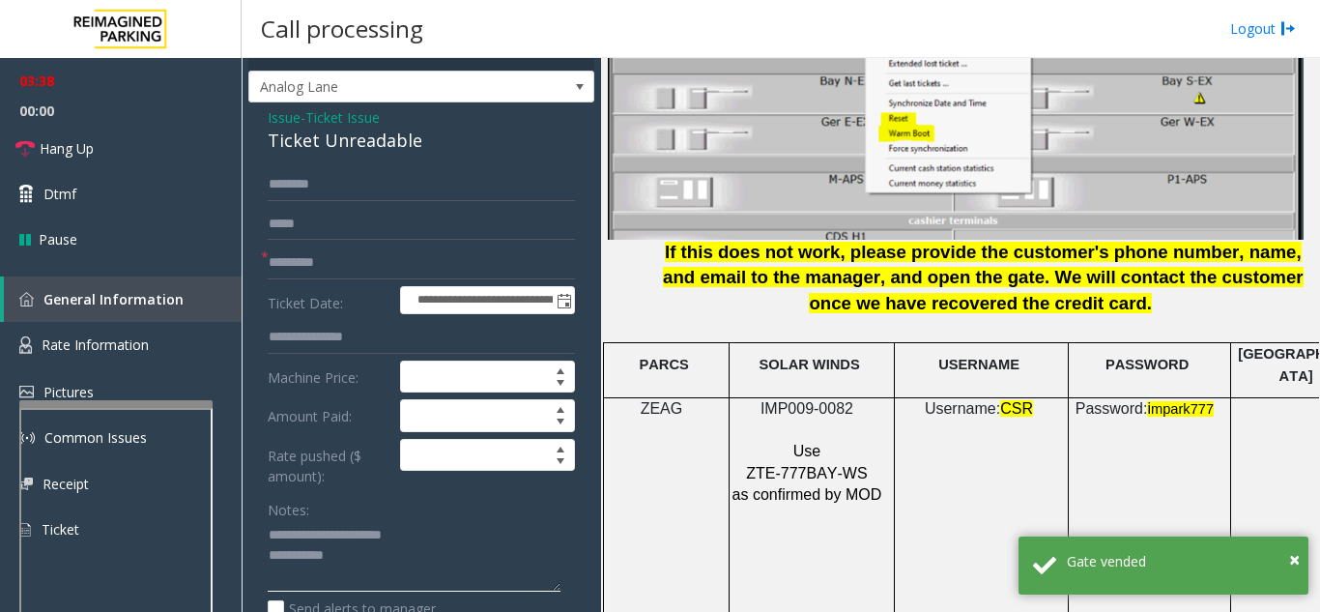
scroll to position [0, 0]
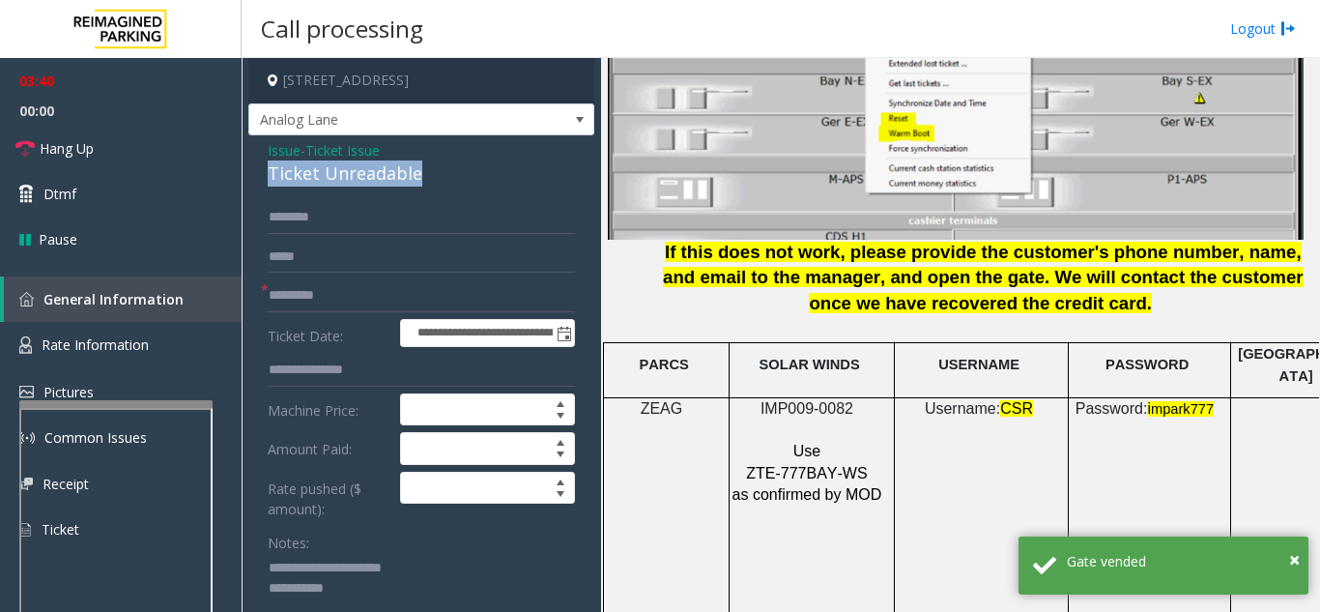
drag, startPoint x: 263, startPoint y: 171, endPoint x: 461, endPoint y: 167, distance: 198.1
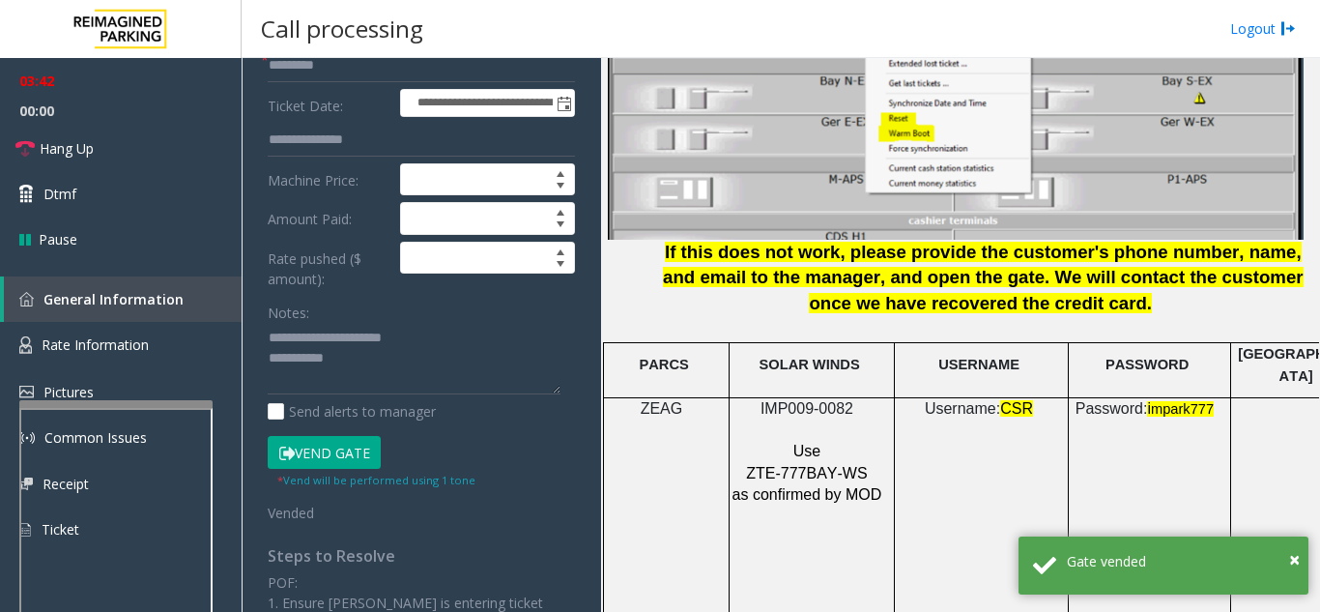
scroll to position [318, 0]
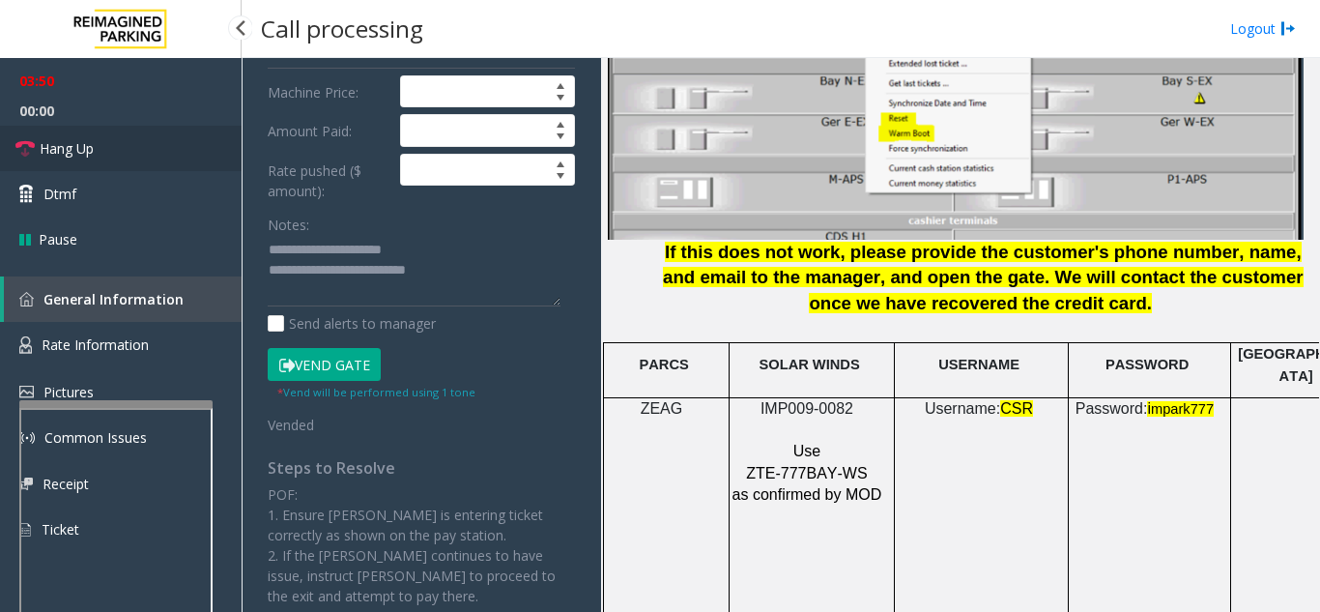
click at [110, 158] on link "Hang Up" at bounding box center [121, 148] width 242 height 45
click at [495, 267] on textarea at bounding box center [414, 271] width 293 height 72
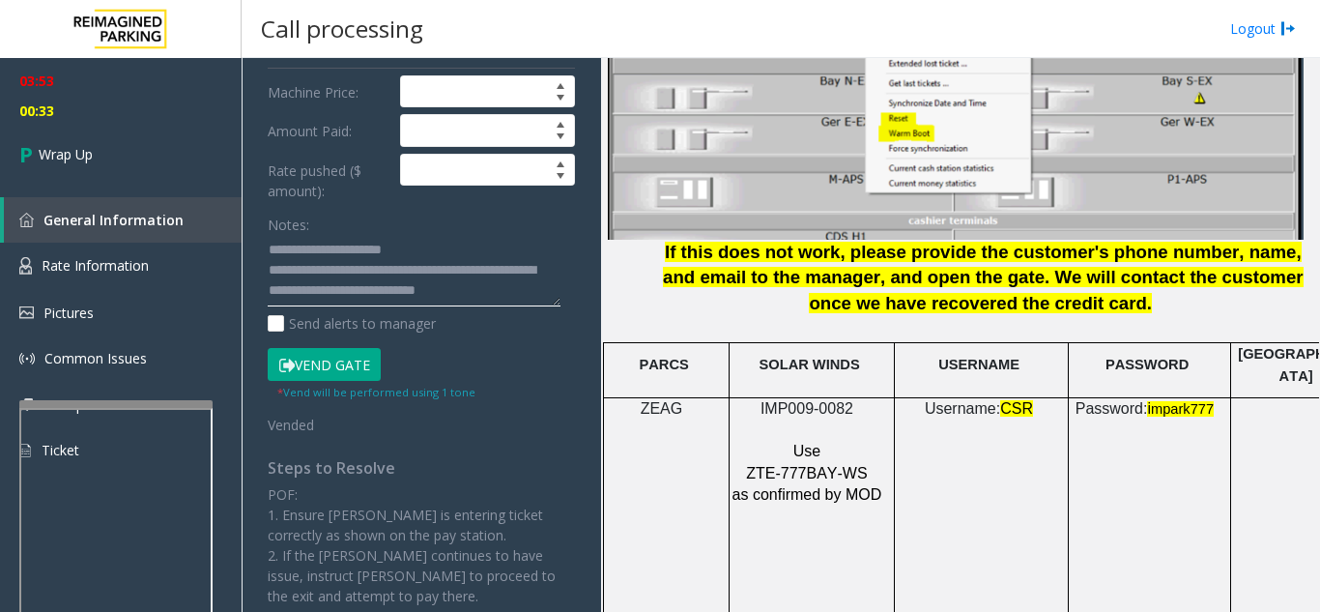
scroll to position [15, 0]
type textarea "**********"
click at [110, 140] on link "Wrap Up" at bounding box center [121, 154] width 242 height 57
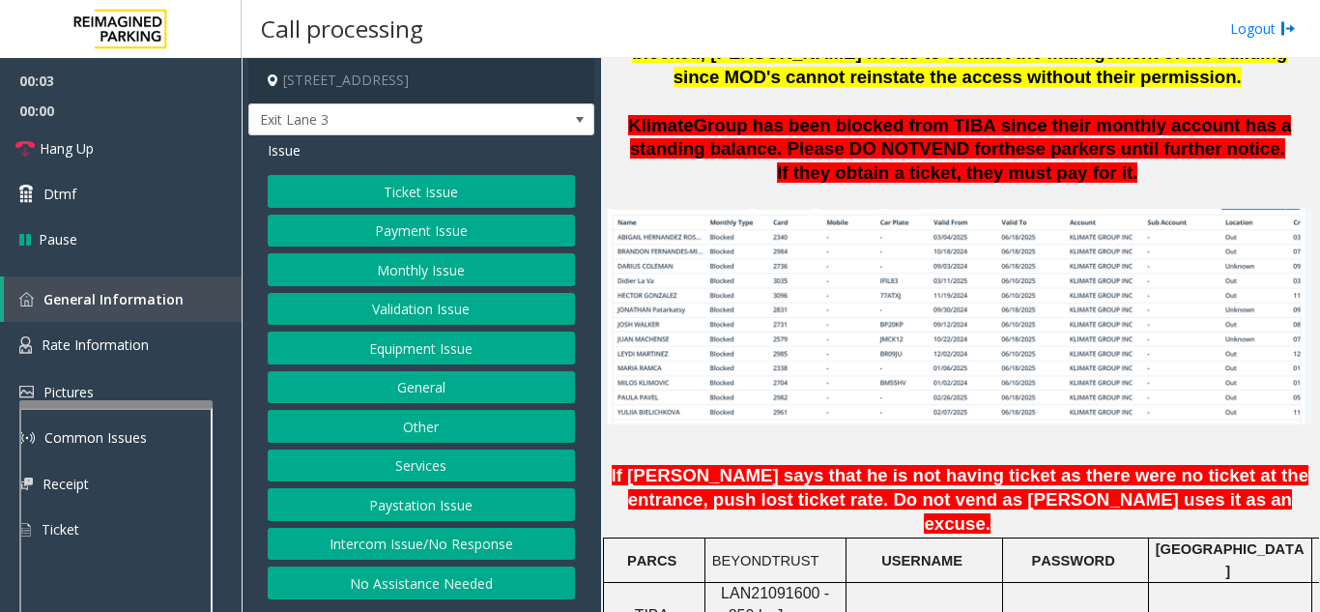
scroll to position [1449, 0]
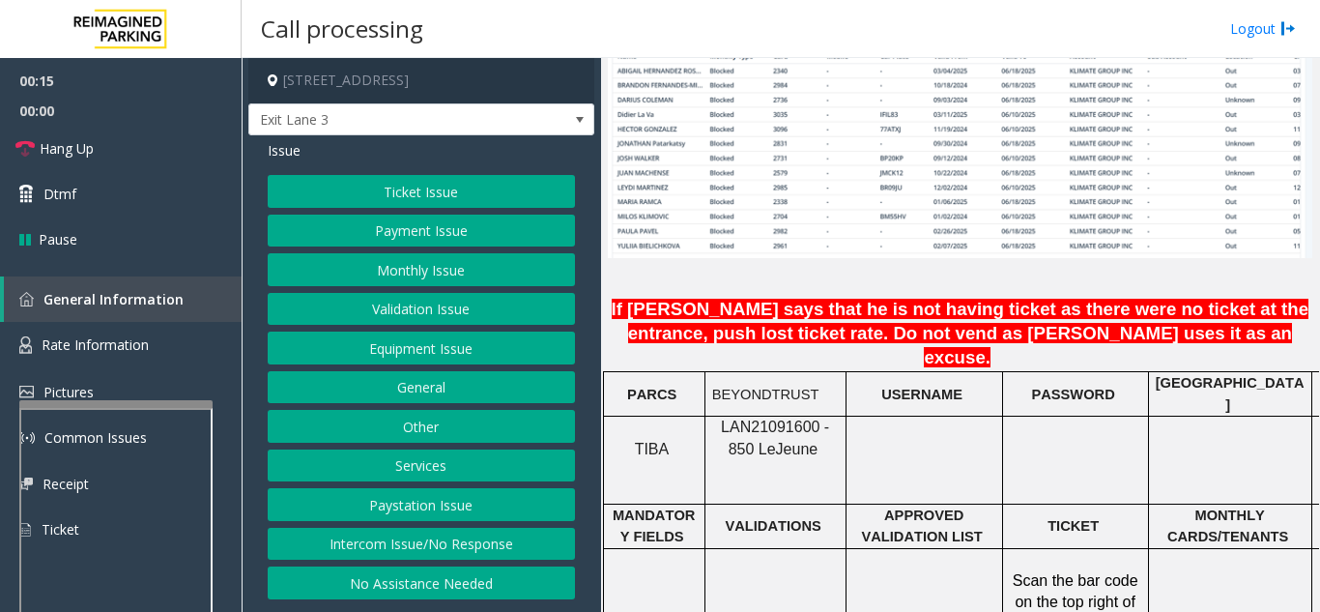
drag, startPoint x: 406, startPoint y: 536, endPoint x: 404, endPoint y: 525, distance: 11.8
click at [406, 536] on button "Intercom Issue/No Response" at bounding box center [421, 544] width 307 height 33
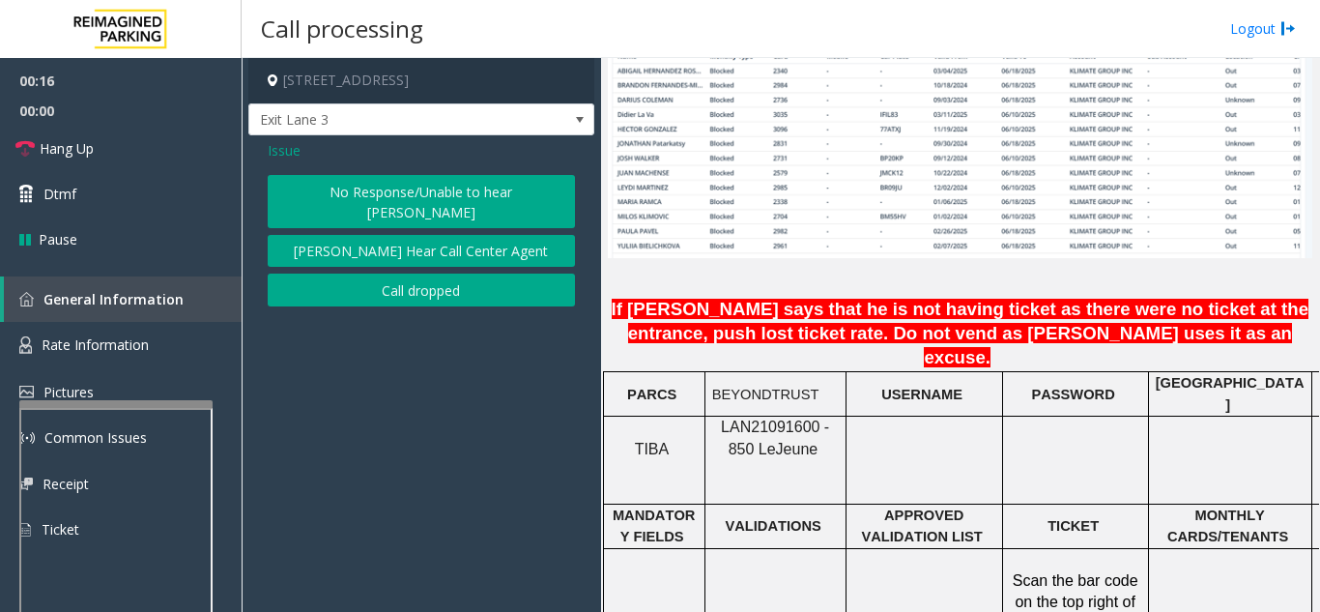
click at [315, 186] on button "No Response/Unable to hear [PERSON_NAME]" at bounding box center [421, 201] width 307 height 53
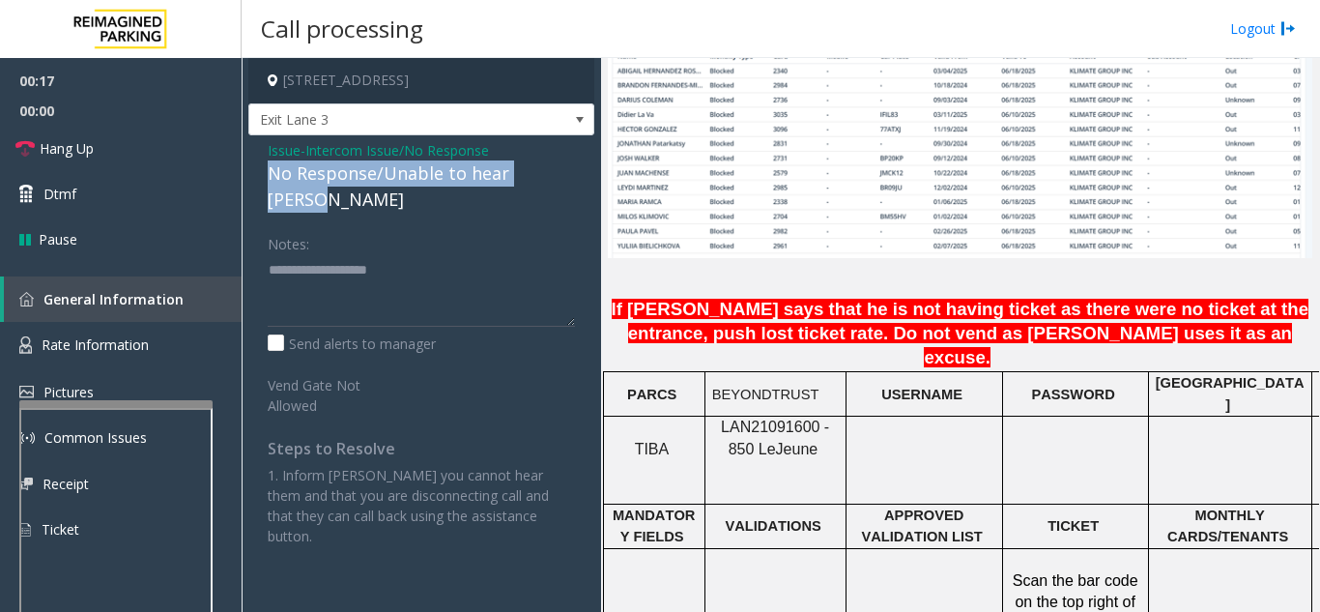
drag, startPoint x: 261, startPoint y: 177, endPoint x: 573, endPoint y: 175, distance: 312.1
click at [573, 175] on div "Issue - Intercom Issue/No Response No Response/Unable to hear [PERSON_NAME] Not…" at bounding box center [421, 350] width 346 height 430
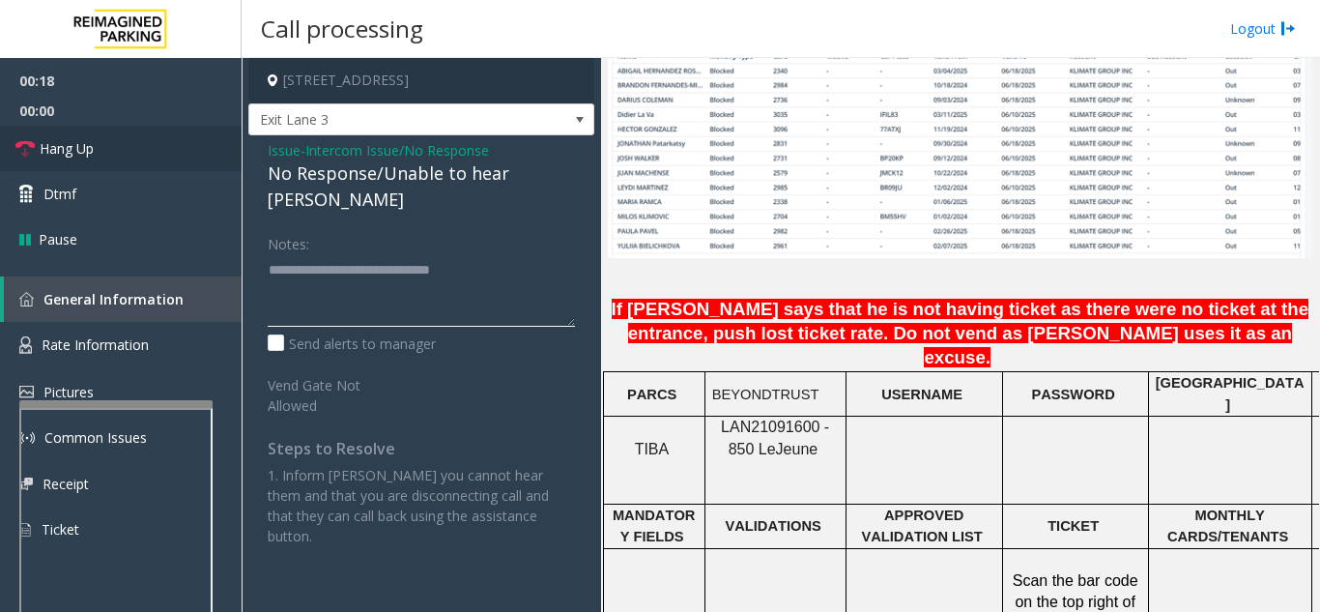
type textarea "**********"
click at [218, 153] on link "Hang Up" at bounding box center [121, 148] width 242 height 45
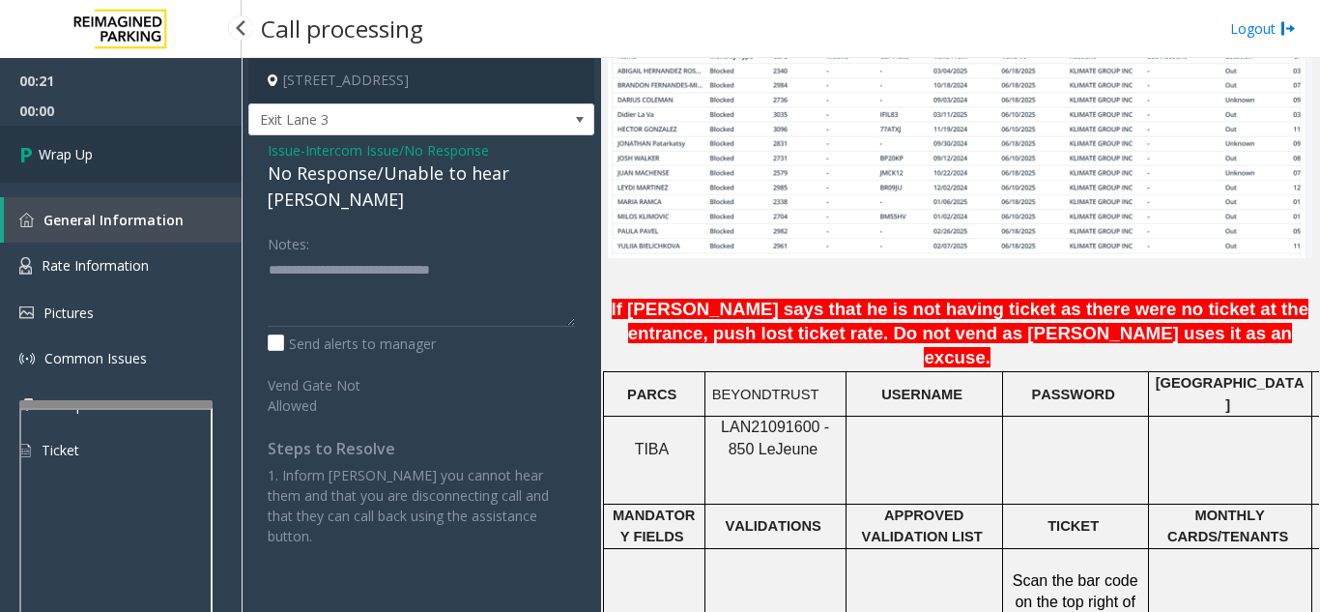
click at [150, 174] on link "Wrap Up" at bounding box center [121, 154] width 242 height 57
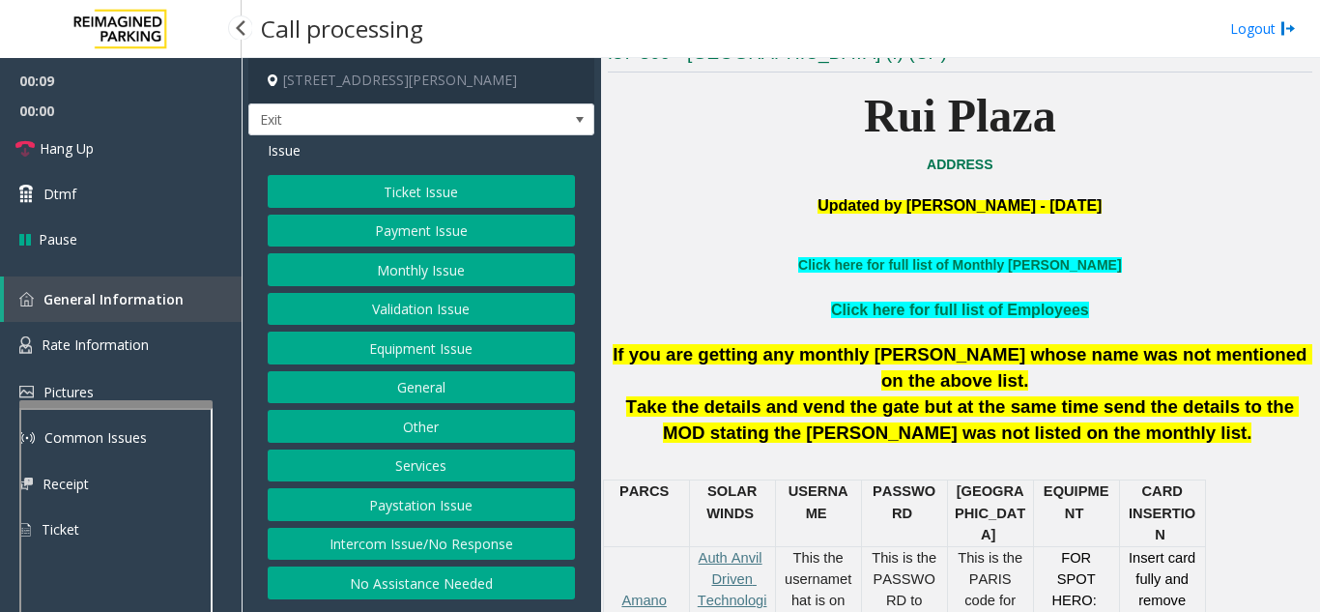
scroll to position [483, 0]
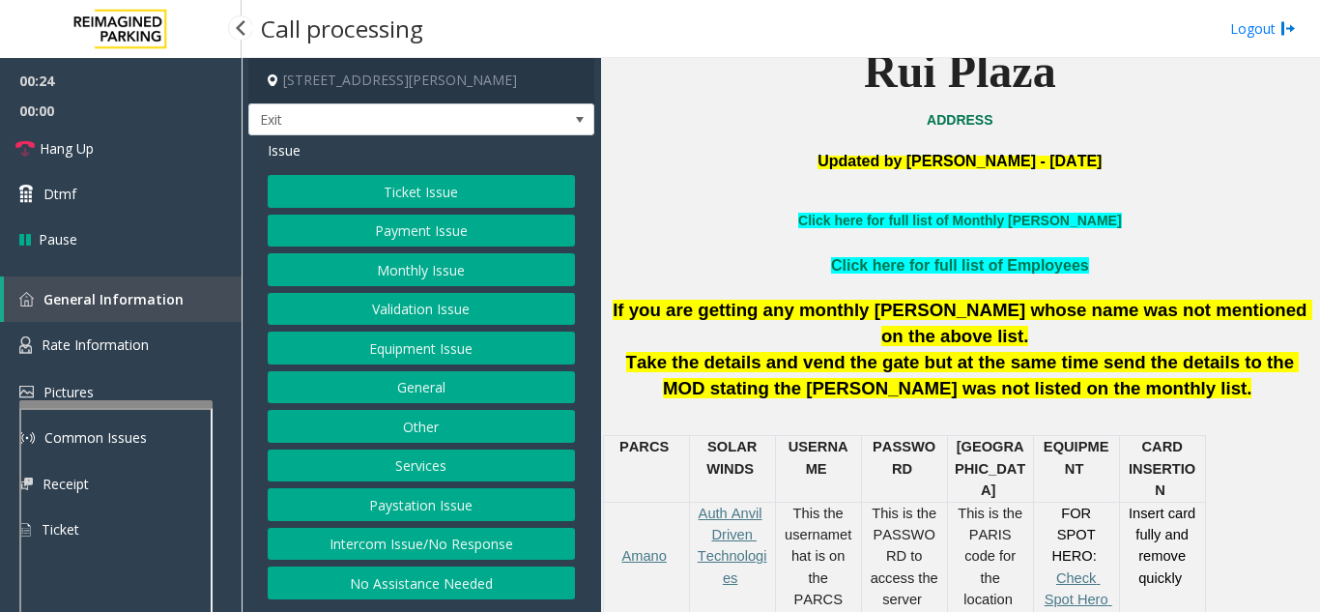
click at [464, 359] on button "Equipment Issue" at bounding box center [421, 347] width 307 height 33
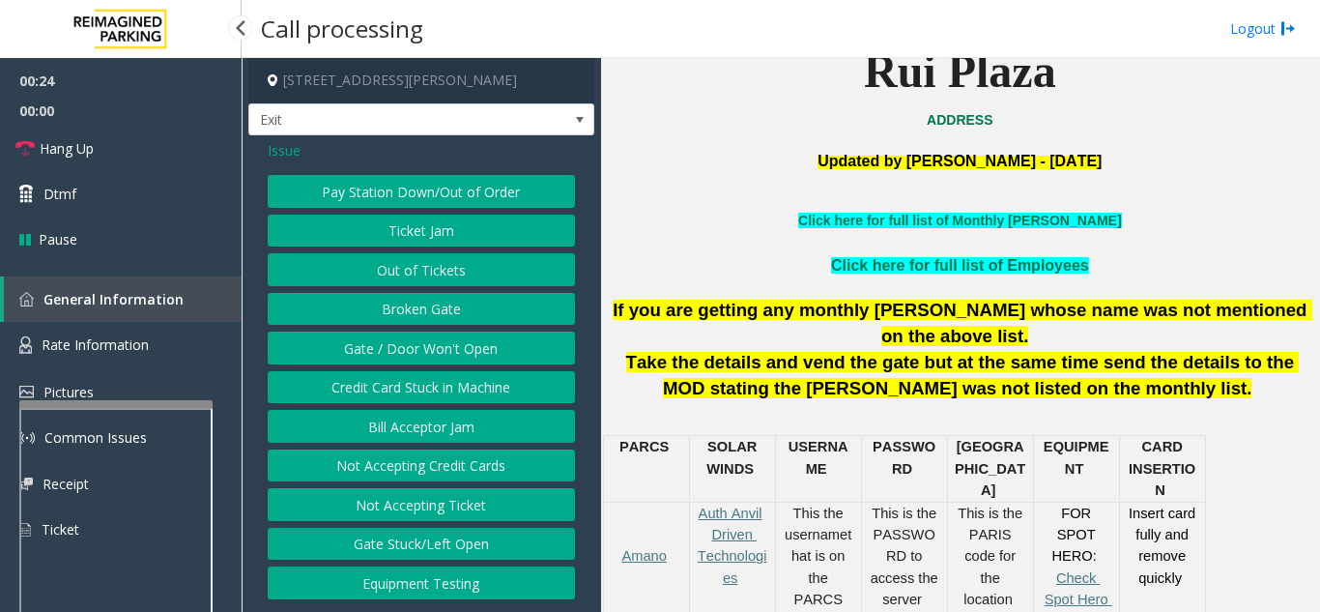
click at [464, 359] on button "Gate / Door Won't Open" at bounding box center [421, 347] width 307 height 33
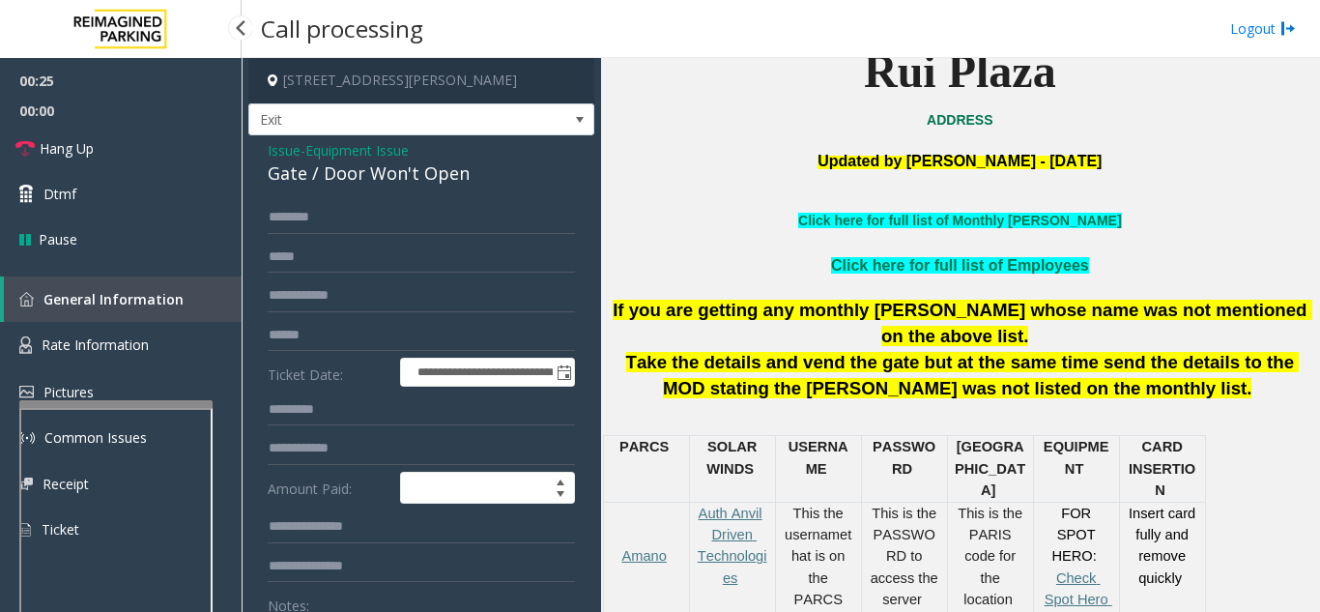
scroll to position [97, 0]
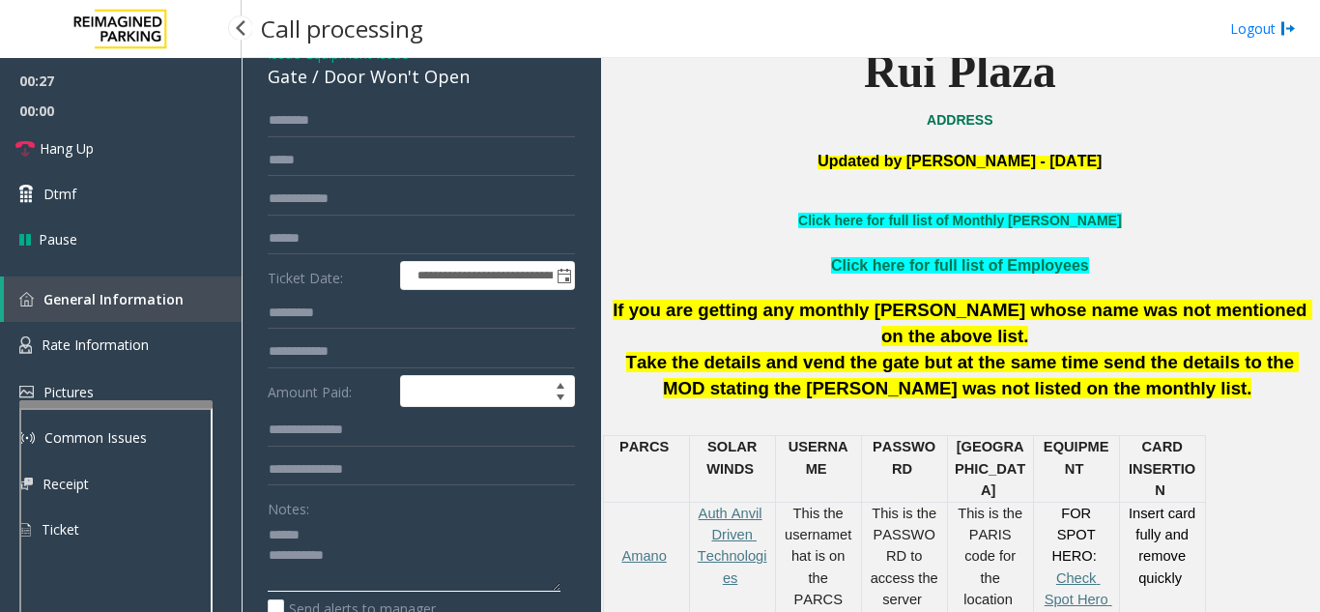
click at [394, 526] on textarea at bounding box center [414, 555] width 293 height 72
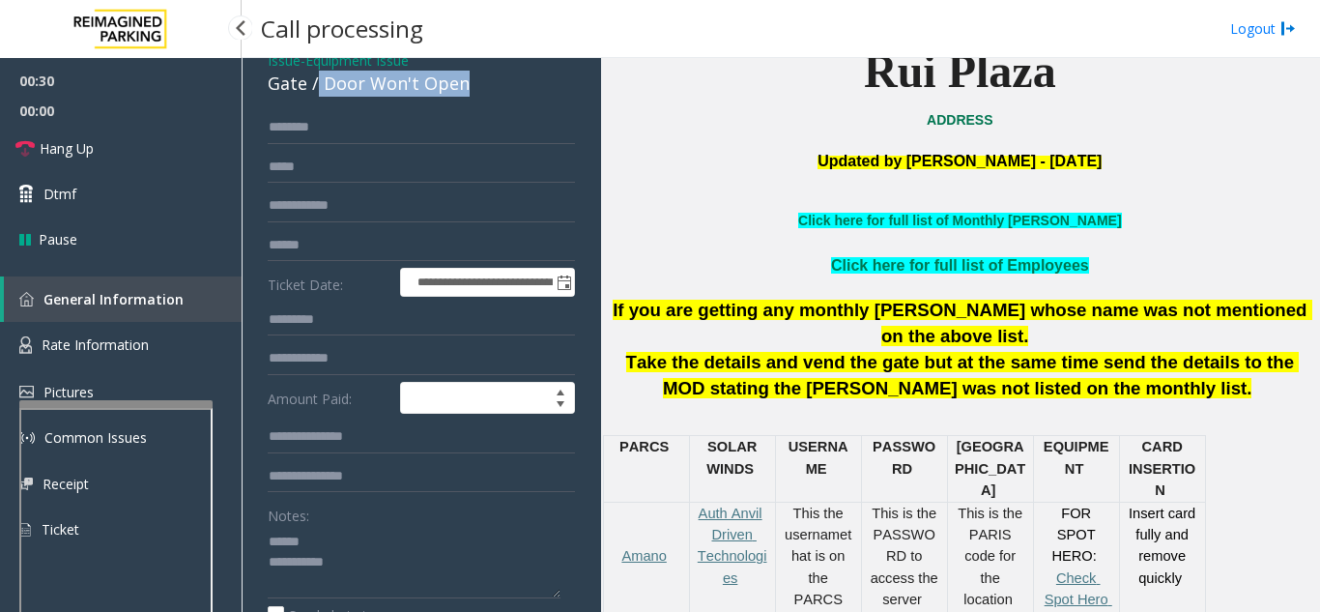
drag, startPoint x: 318, startPoint y: 74, endPoint x: 480, endPoint y: 87, distance: 162.8
click at [480, 87] on div "Gate / Door Won't Open" at bounding box center [421, 84] width 307 height 26
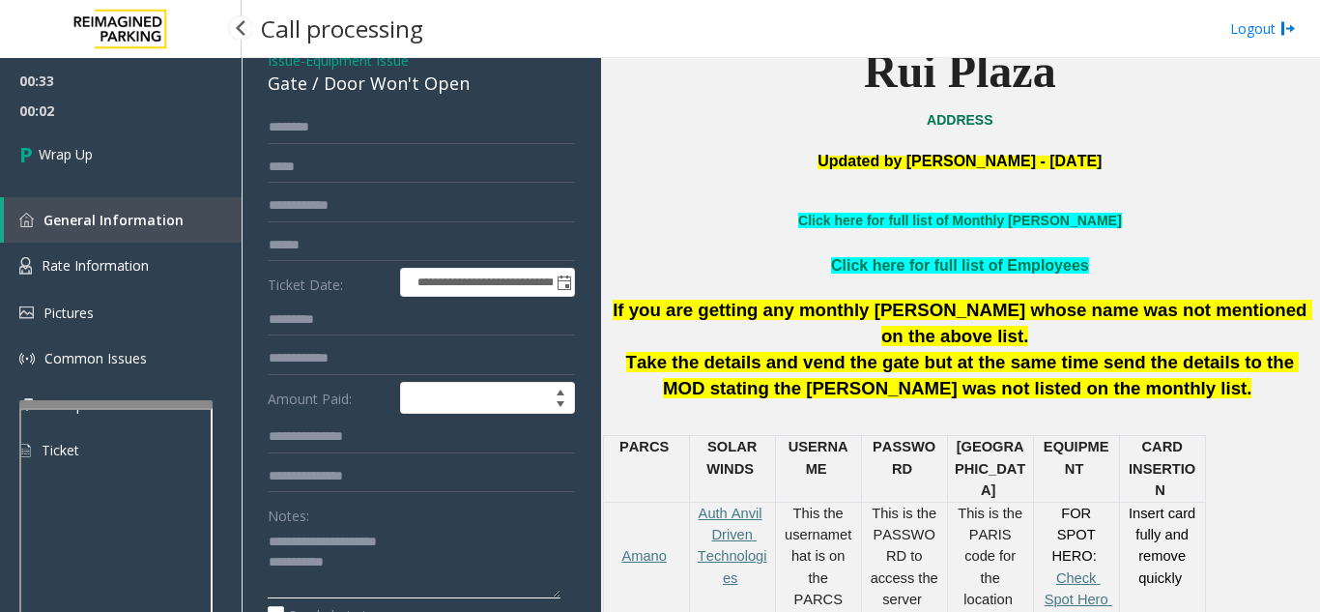
click at [445, 570] on textarea at bounding box center [414, 562] width 293 height 72
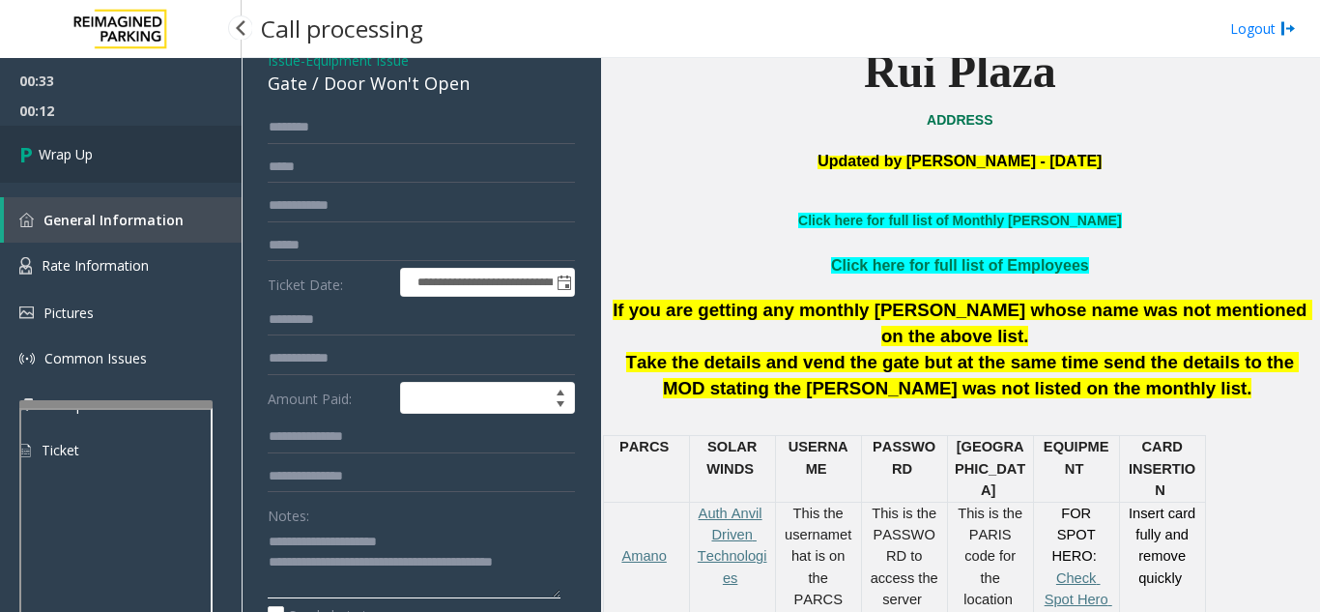
type textarea "**********"
click at [112, 162] on link "Wrap Up" at bounding box center [121, 154] width 242 height 57
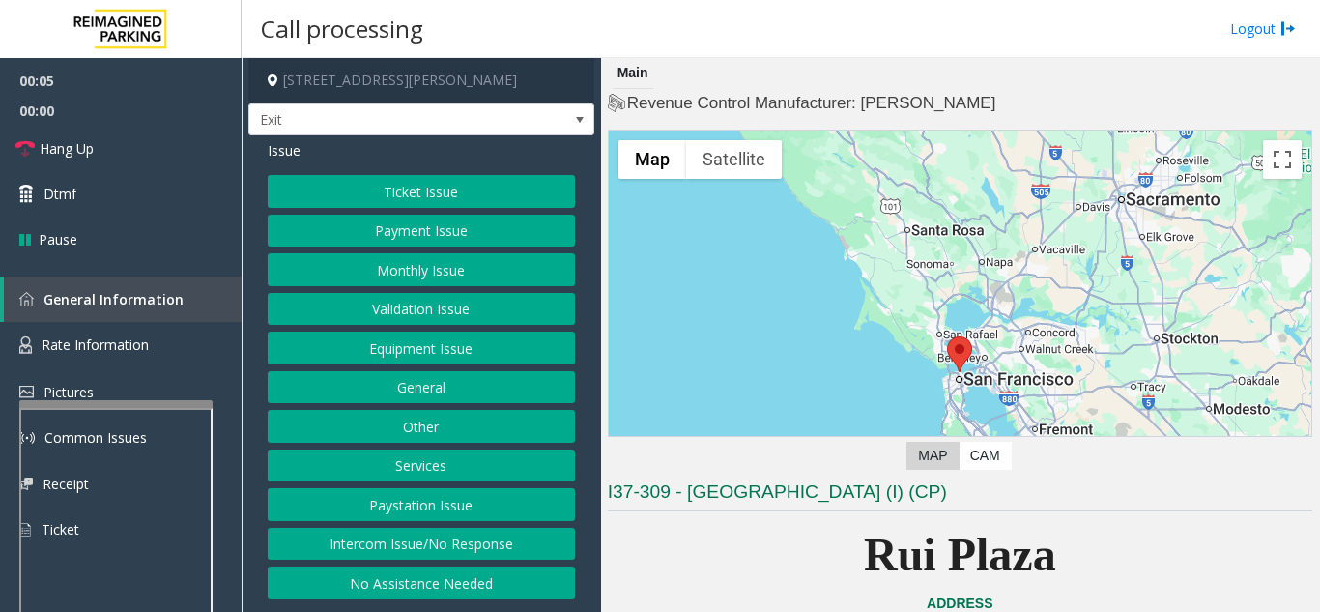
scroll to position [193, 0]
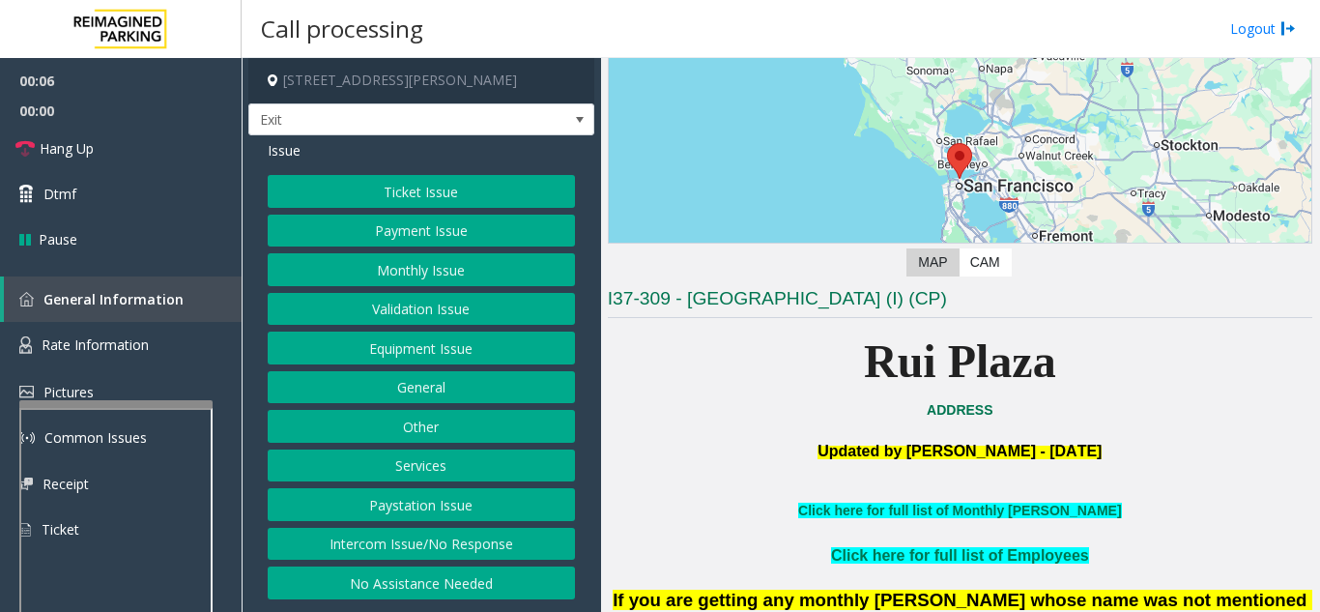
click at [482, 476] on button "Services" at bounding box center [421, 465] width 307 height 33
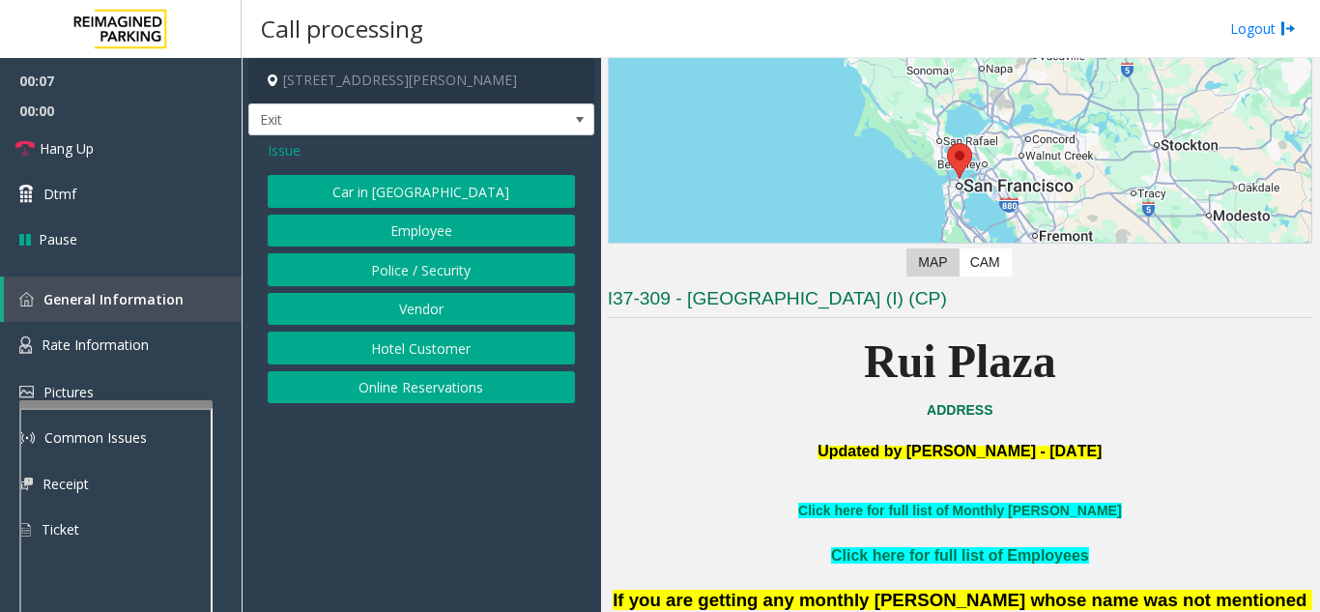
click at [487, 381] on button "Online Reservations" at bounding box center [421, 387] width 307 height 33
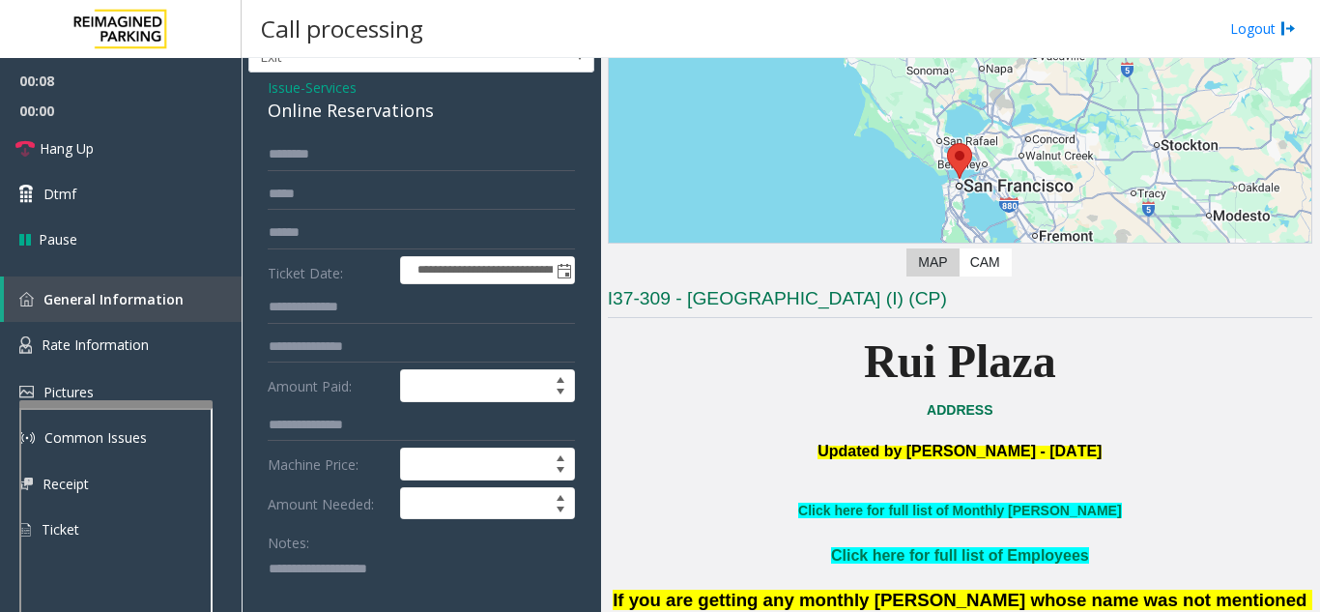
scroll to position [97, 0]
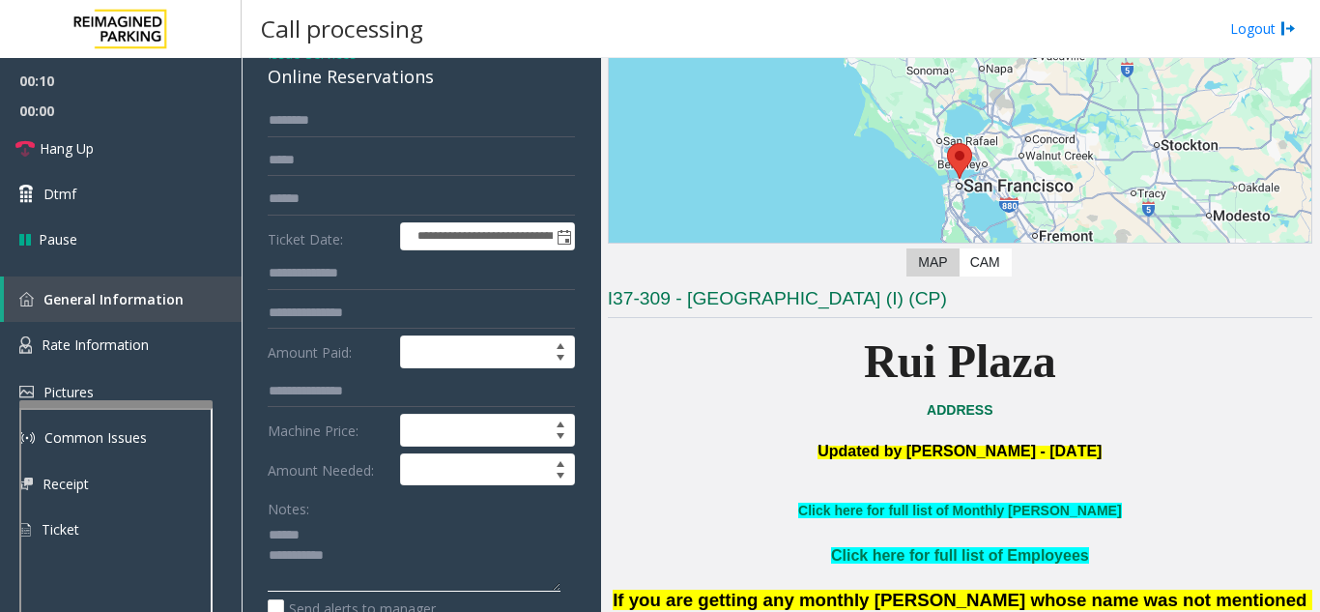
click at [354, 530] on textarea at bounding box center [414, 555] width 293 height 72
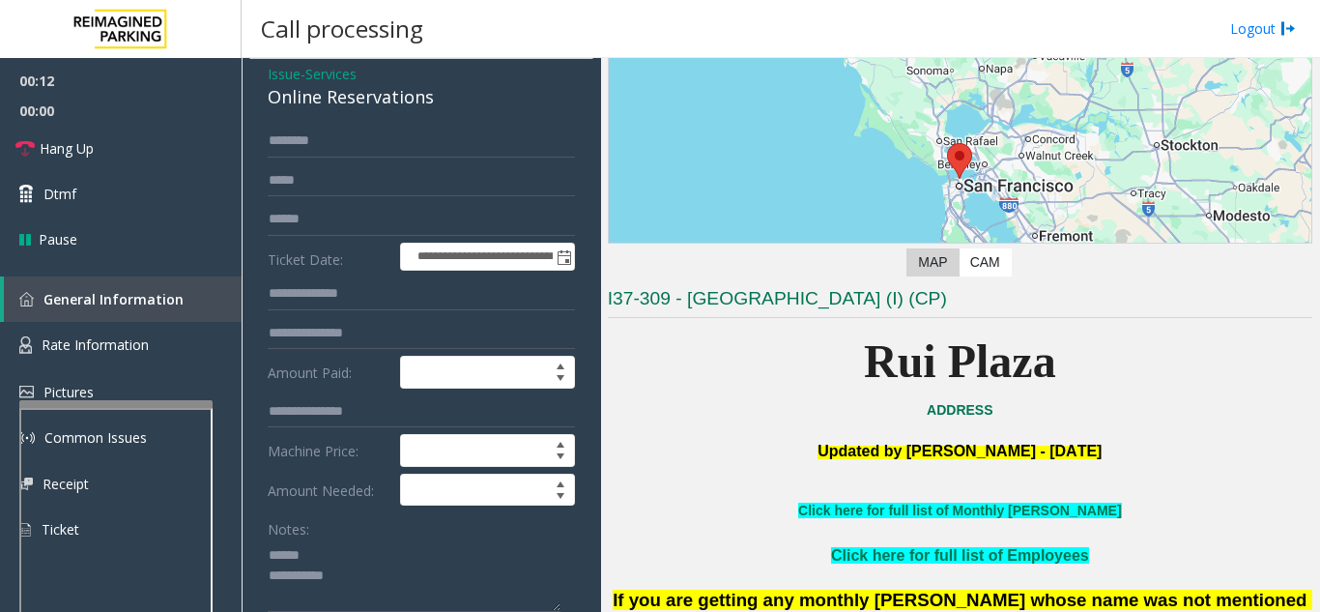
scroll to position [64, 0]
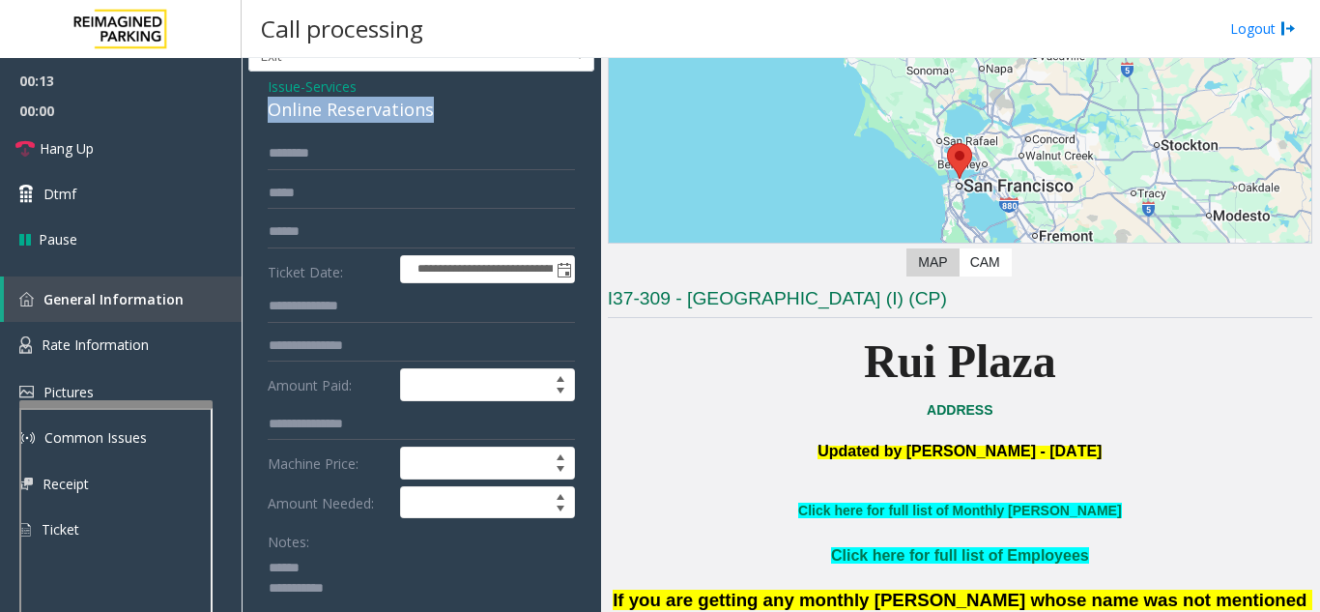
drag, startPoint x: 272, startPoint y: 76, endPoint x: 466, endPoint y: 112, distance: 197.5
click at [466, 112] on div "Online Reservations" at bounding box center [421, 110] width 307 height 26
click at [480, 568] on textarea at bounding box center [414, 588] width 293 height 72
type textarea "**********"
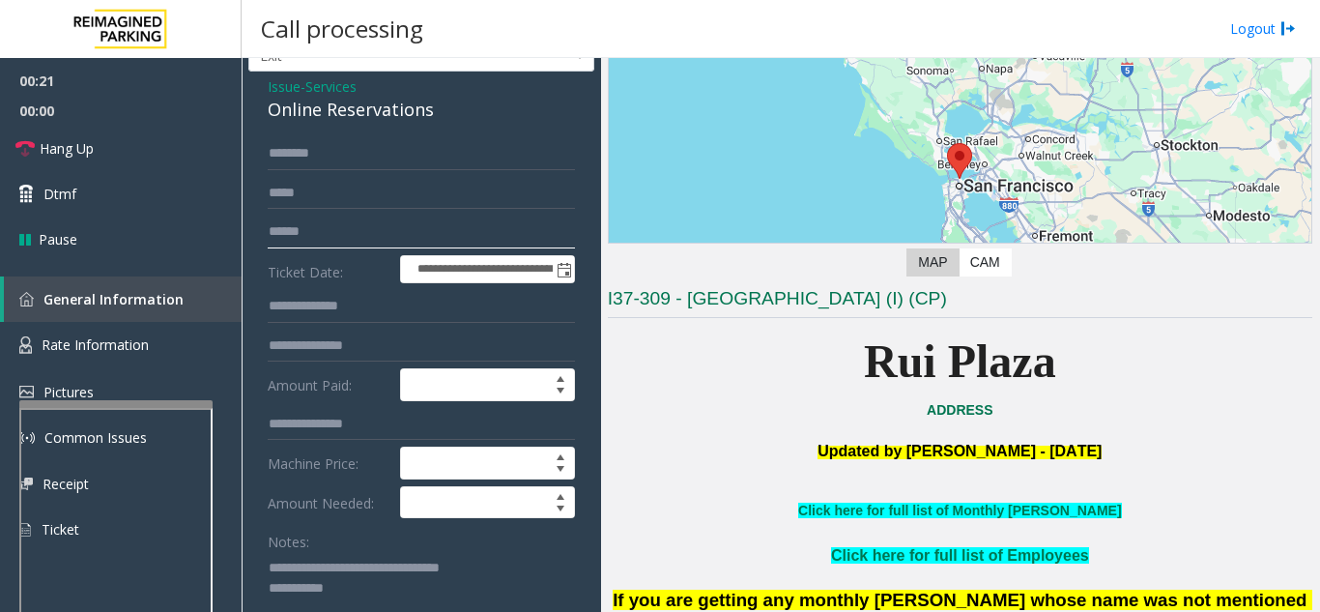
click at [406, 231] on input "text" at bounding box center [421, 231] width 307 height 33
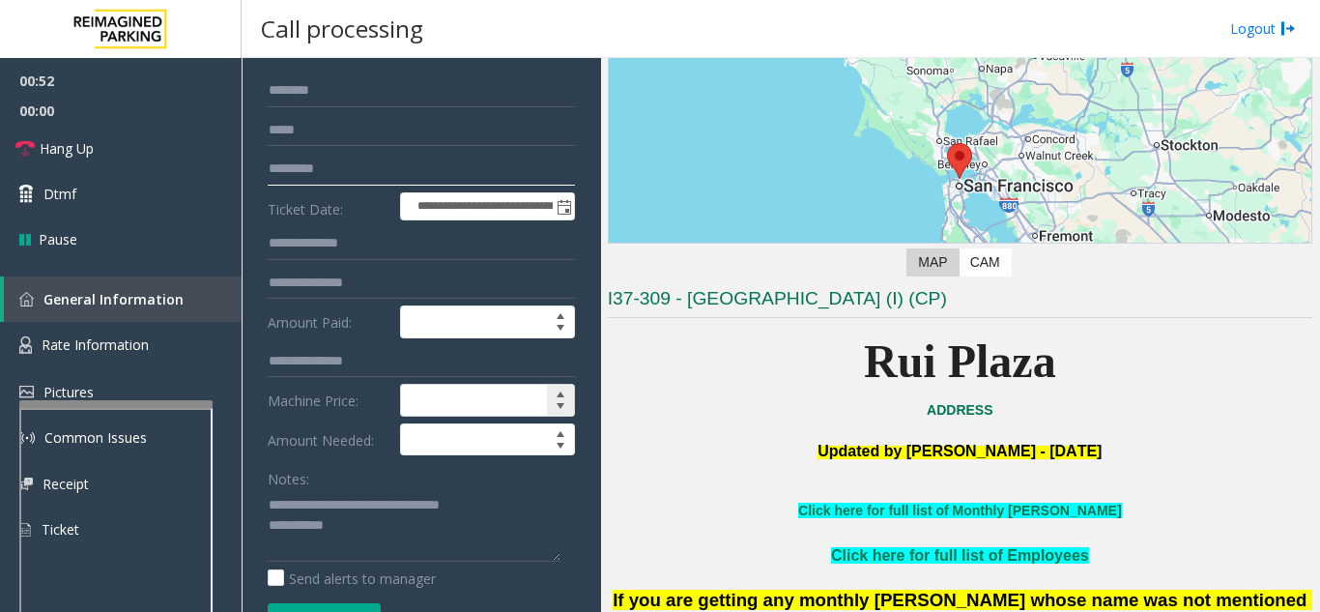
scroll to position [160, 0]
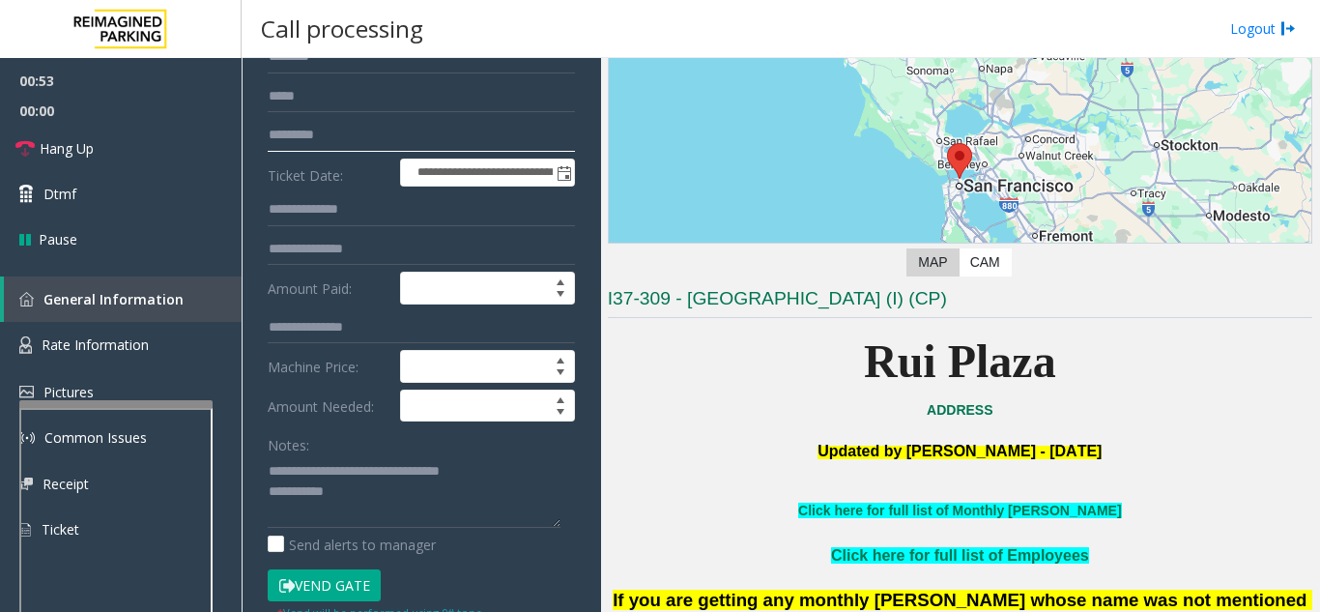
type input "*********"
click at [344, 596] on button "Vend Gate" at bounding box center [324, 585] width 113 height 33
click at [386, 503] on textarea at bounding box center [414, 491] width 293 height 72
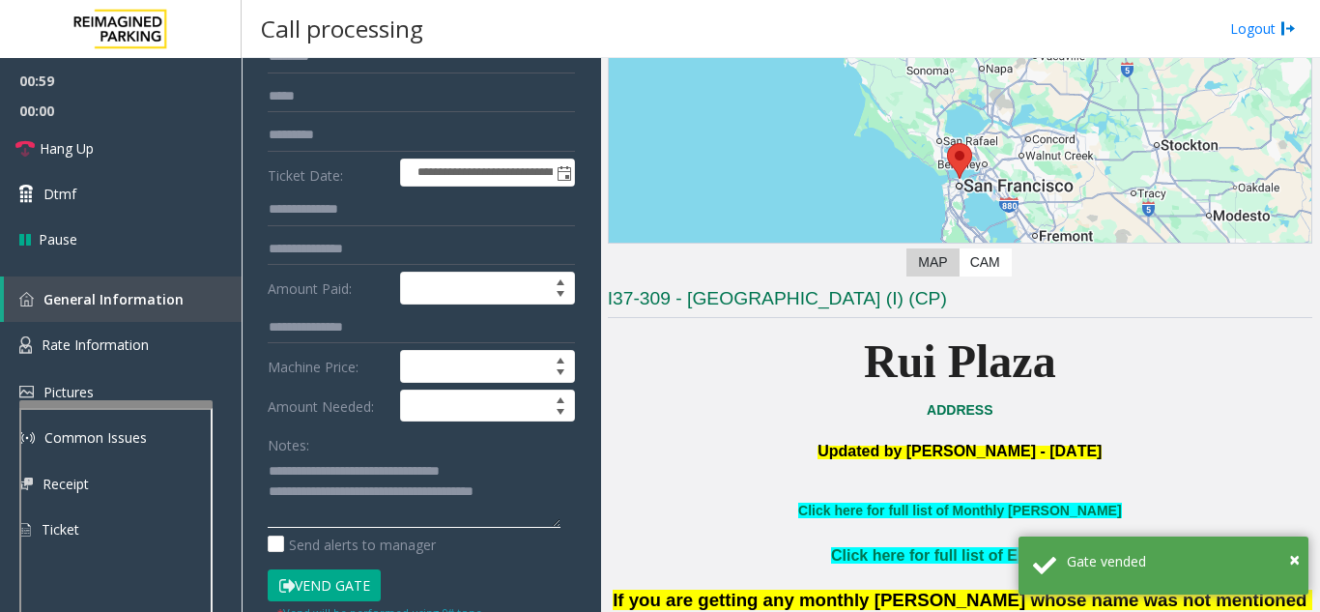
type textarea "**********"
click at [389, 452] on div "Notes:" at bounding box center [421, 478] width 307 height 100
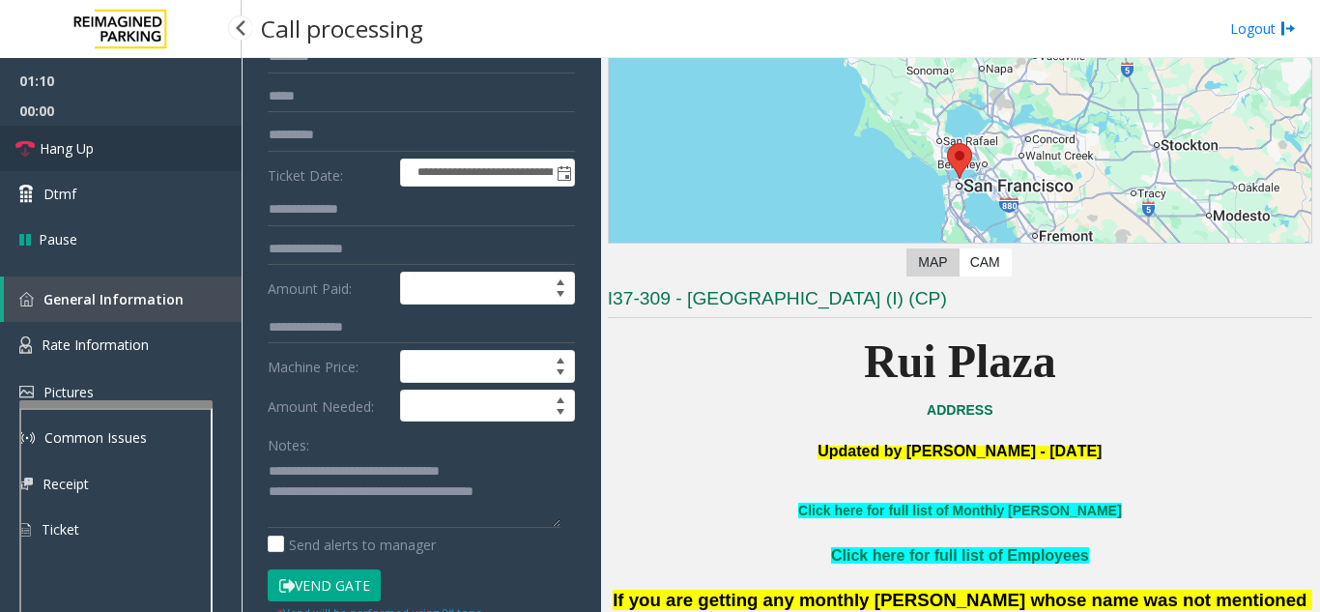
click at [114, 143] on link "Hang Up" at bounding box center [121, 148] width 242 height 45
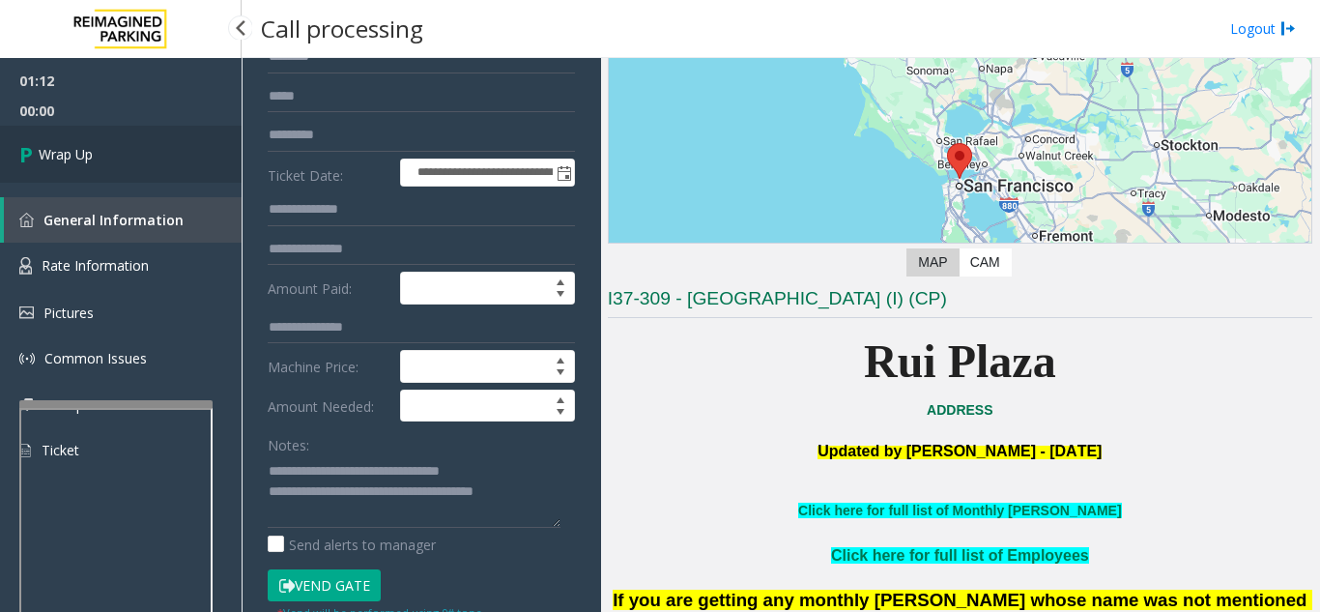
click at [157, 156] on link "Wrap Up" at bounding box center [121, 154] width 242 height 57
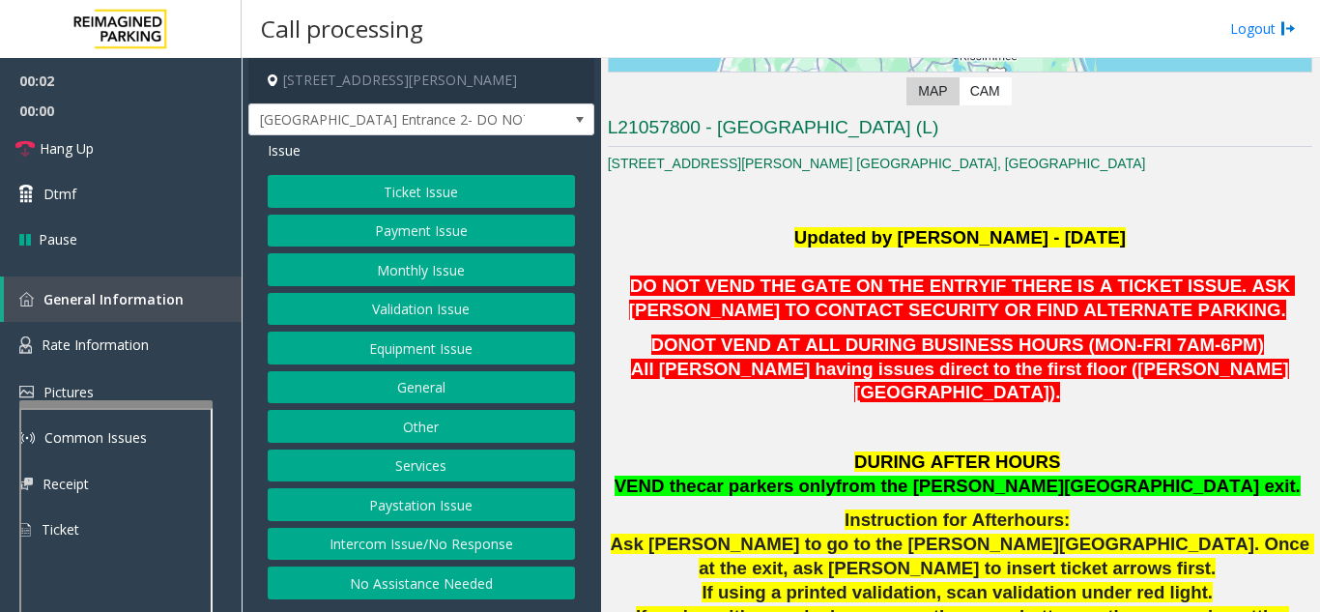
scroll to position [387, 0]
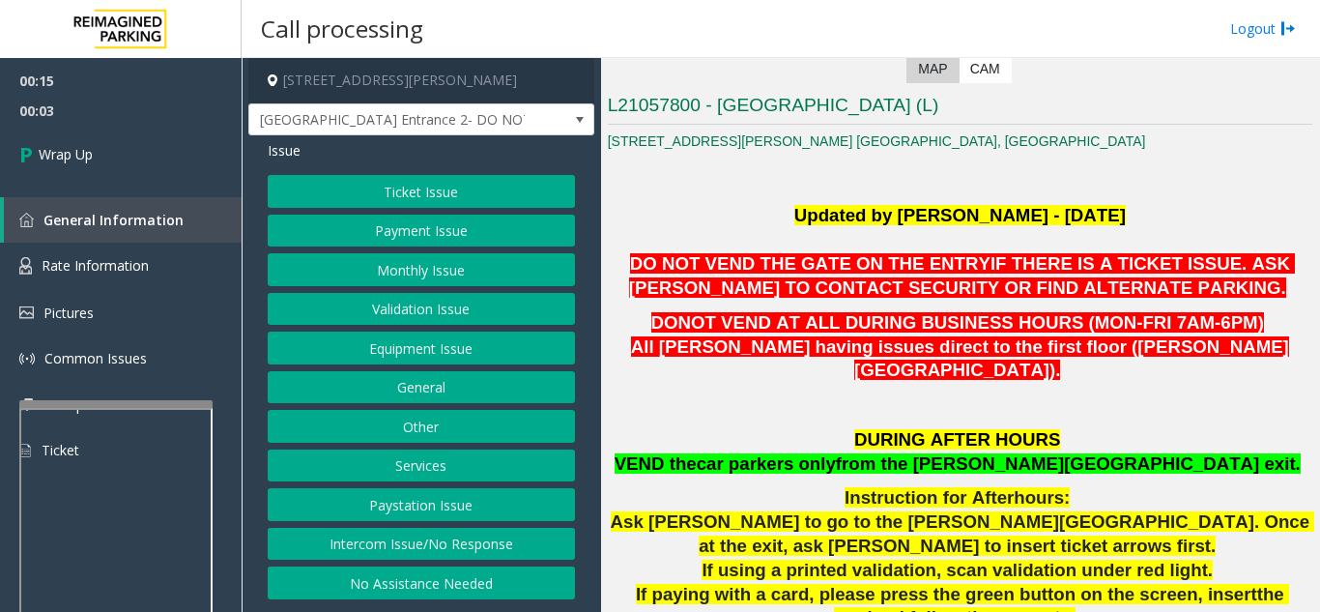
click at [467, 340] on button "Equipment Issue" at bounding box center [421, 347] width 307 height 33
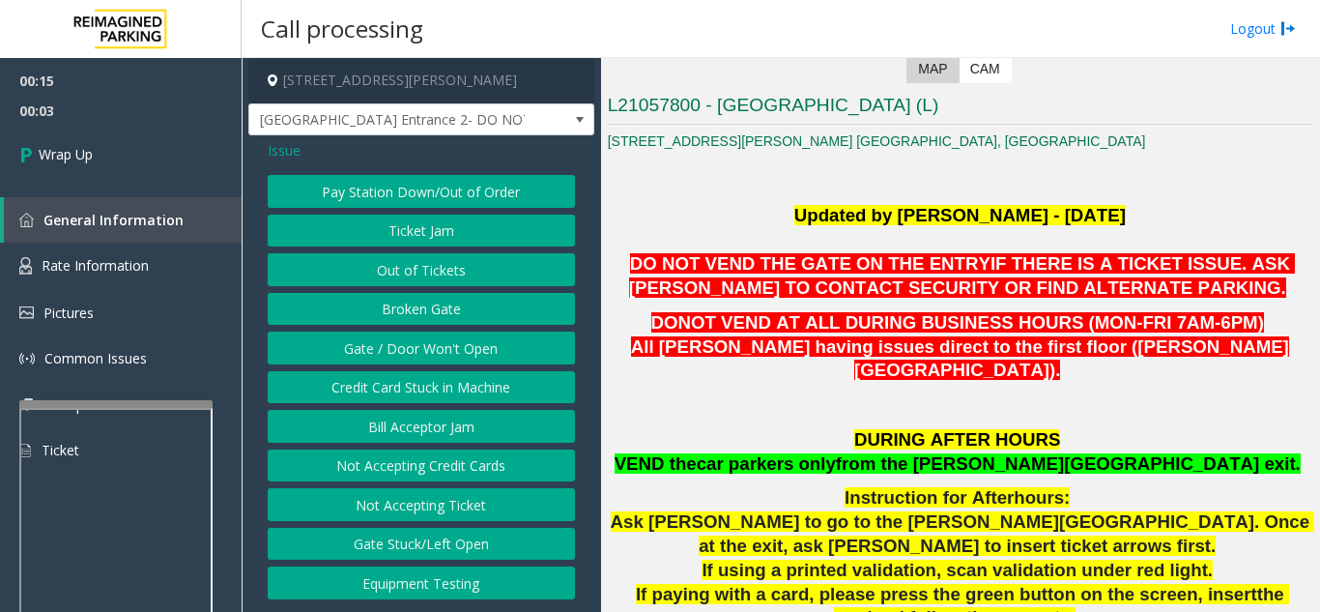
click at [467, 340] on button "Gate / Door Won't Open" at bounding box center [421, 347] width 307 height 33
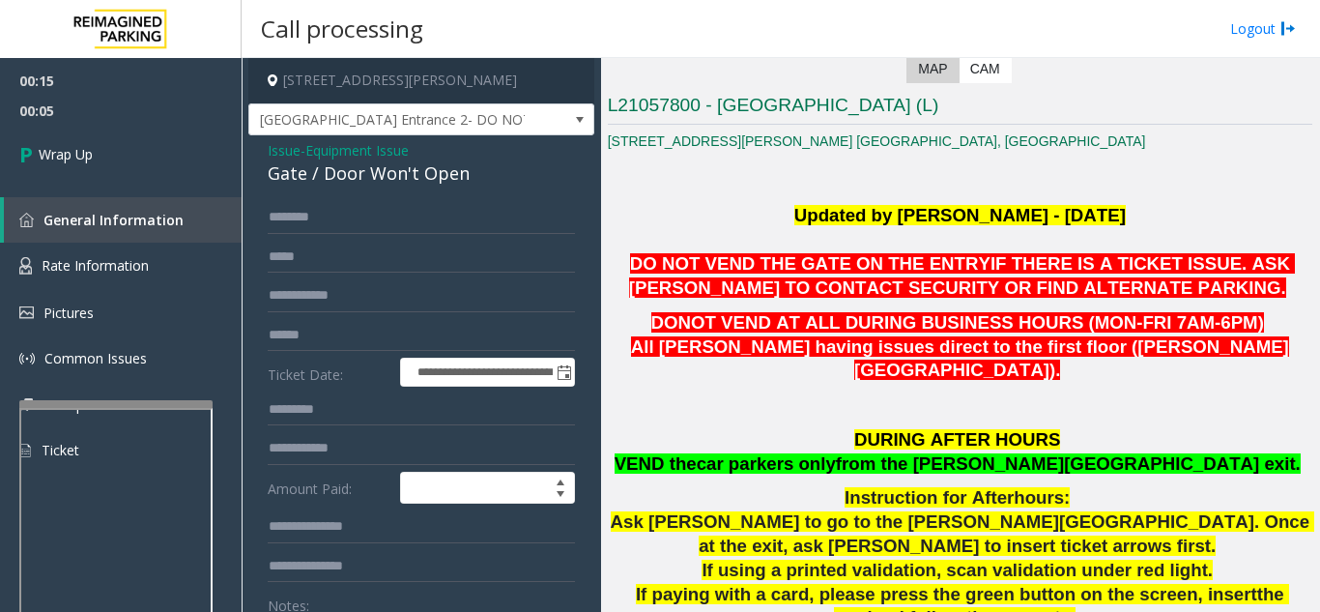
scroll to position [97, 0]
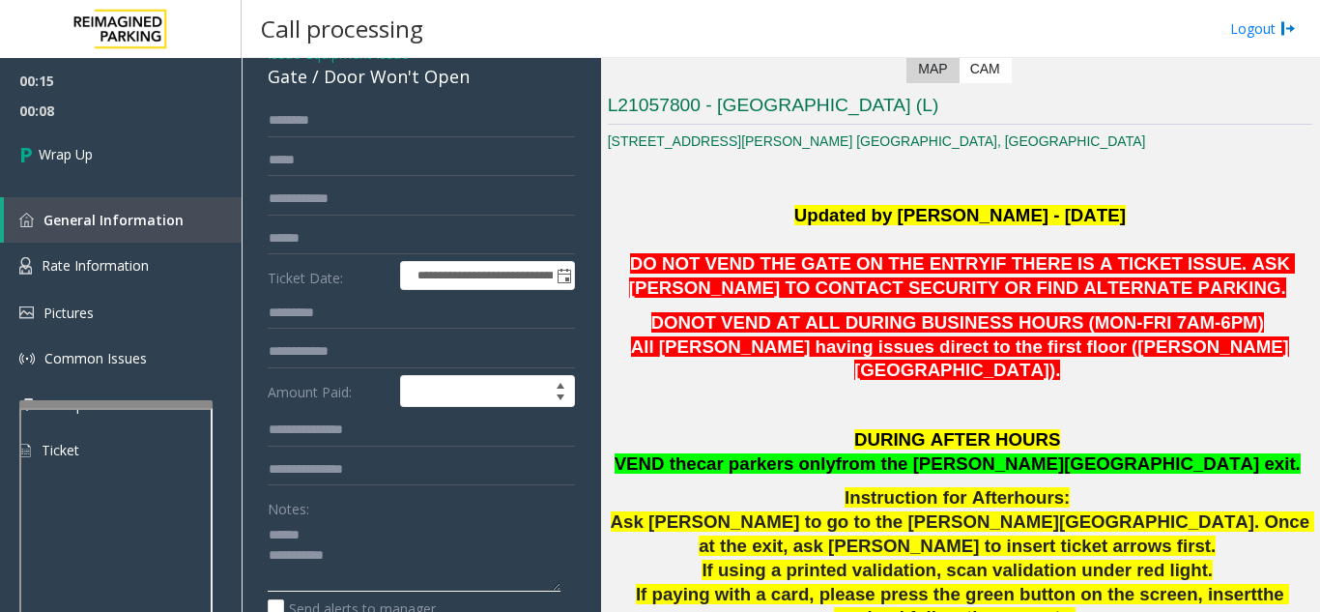
click at [339, 537] on textarea at bounding box center [414, 555] width 293 height 72
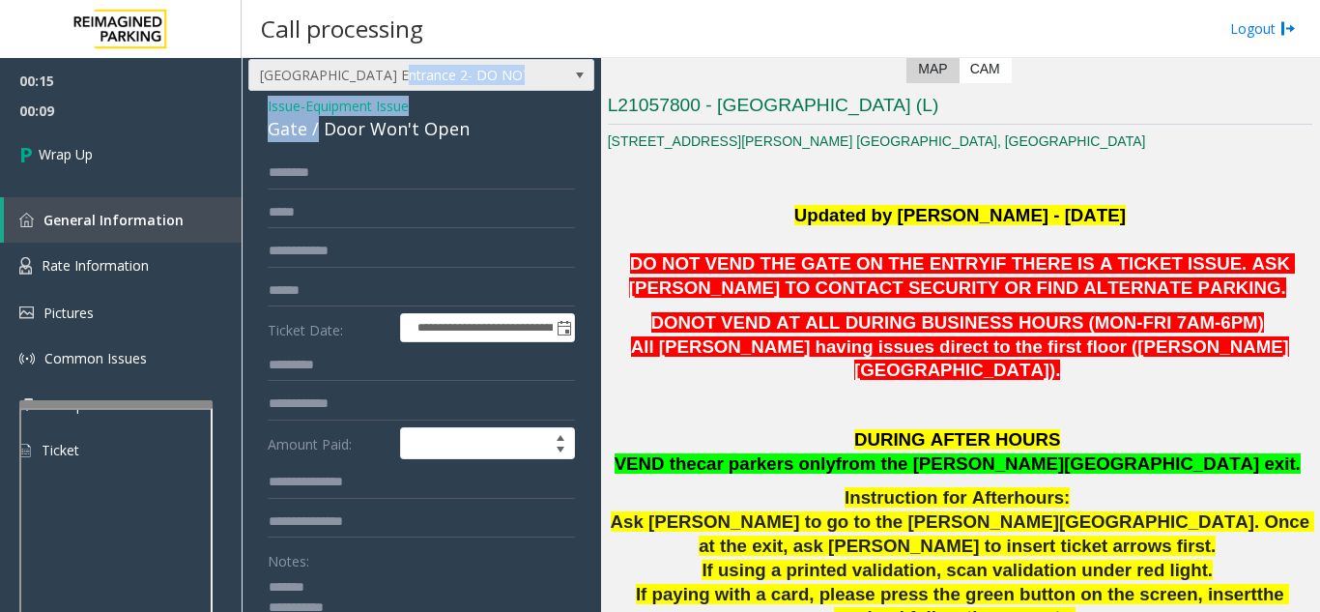
scroll to position [39, 0]
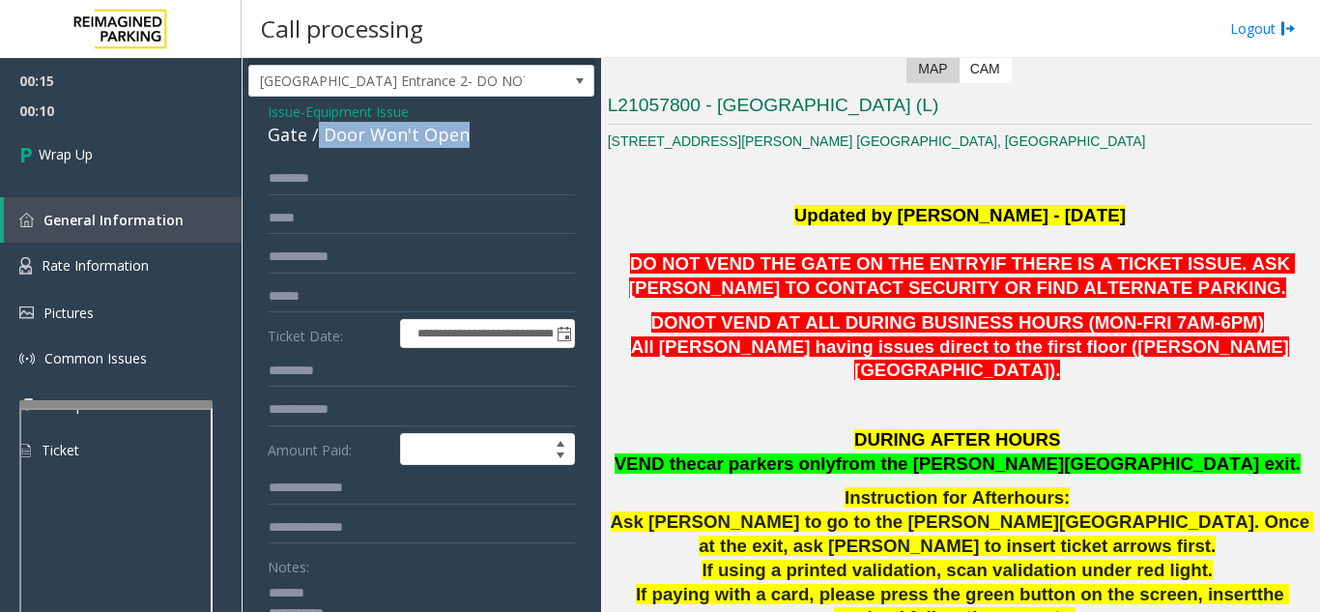
drag, startPoint x: 318, startPoint y: 73, endPoint x: 477, endPoint y: 130, distance: 169.3
click at [477, 130] on div "Gate / Door Won't Open" at bounding box center [421, 135] width 307 height 26
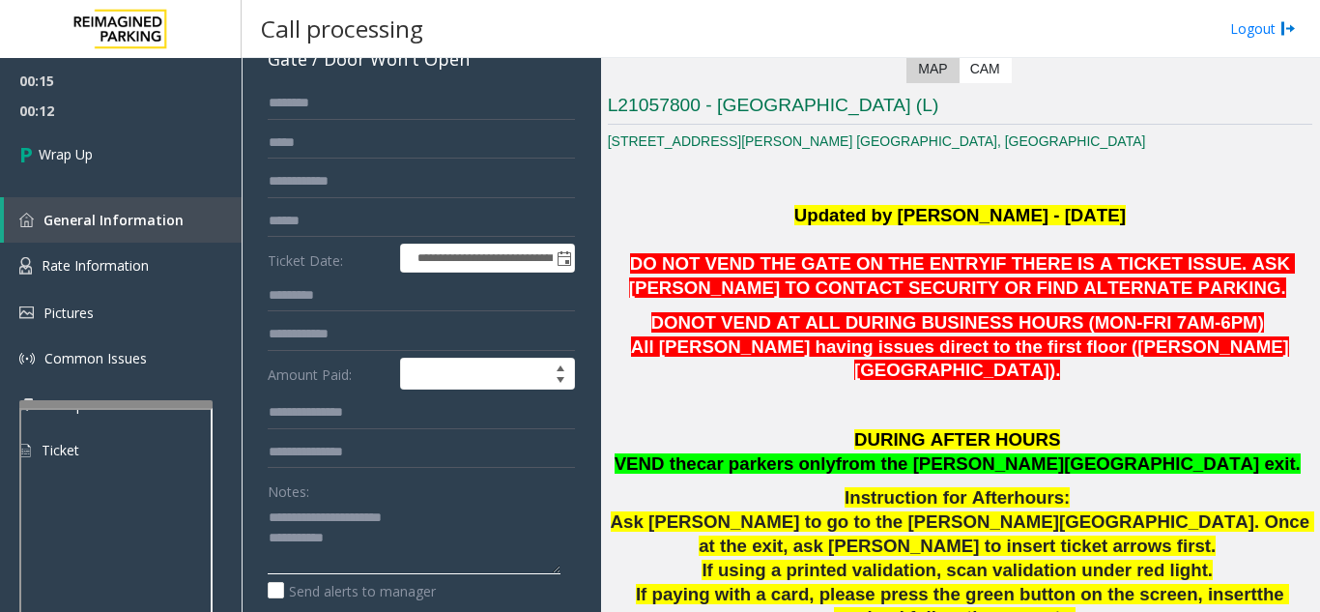
scroll to position [232, 0]
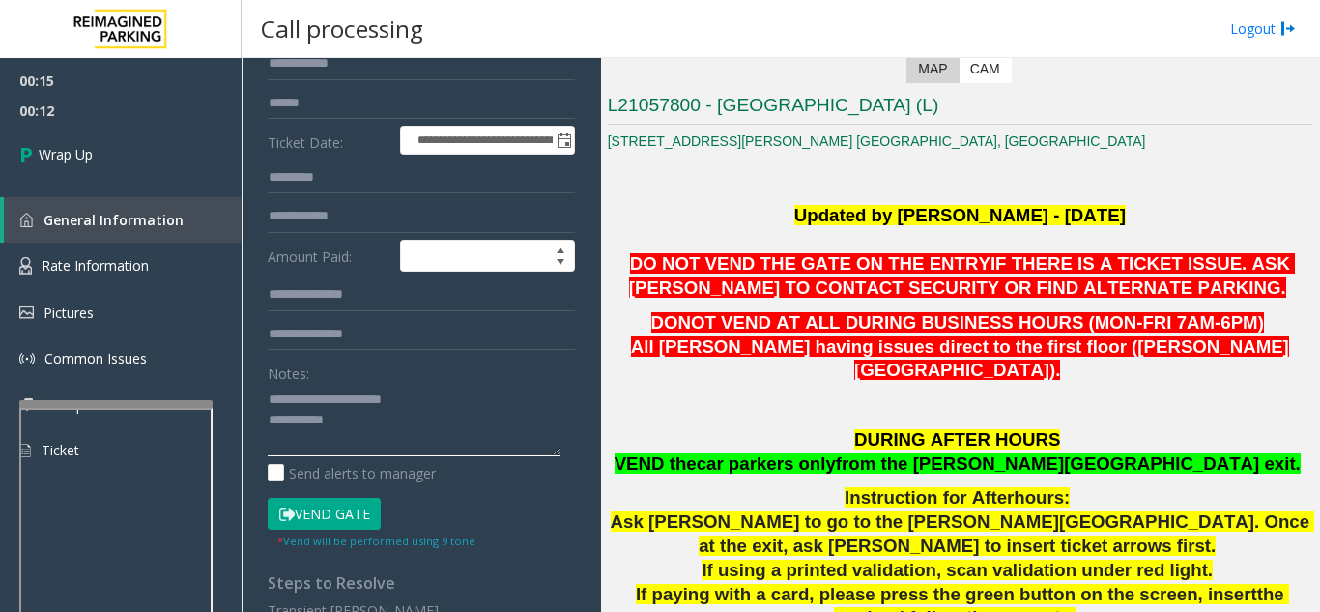
click at [449, 428] on textarea at bounding box center [414, 420] width 293 height 72
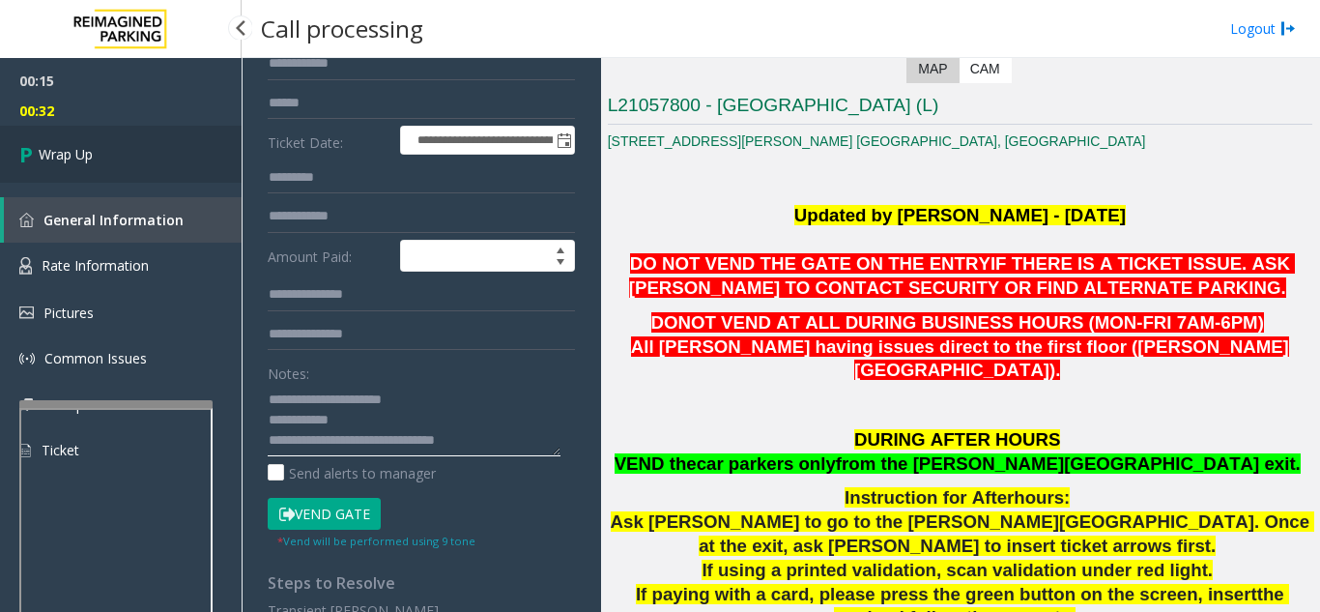
type textarea "**********"
click at [132, 166] on link "Wrap Up" at bounding box center [121, 154] width 242 height 57
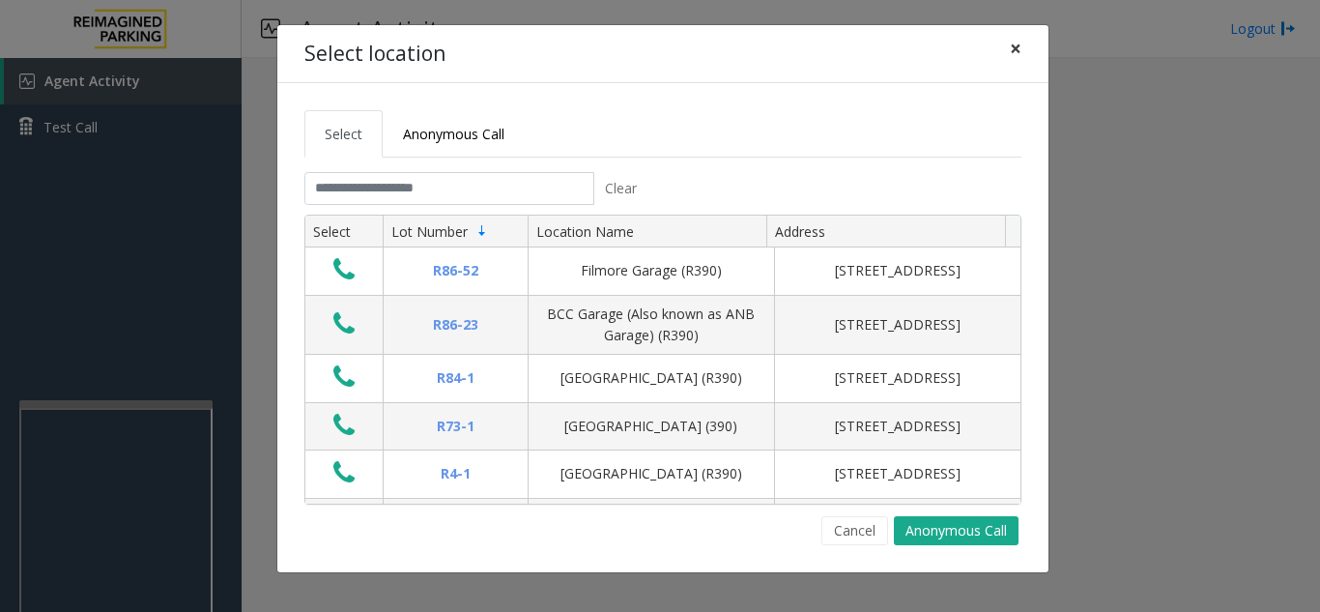
click at [1010, 53] on span "×" at bounding box center [1016, 48] width 12 height 27
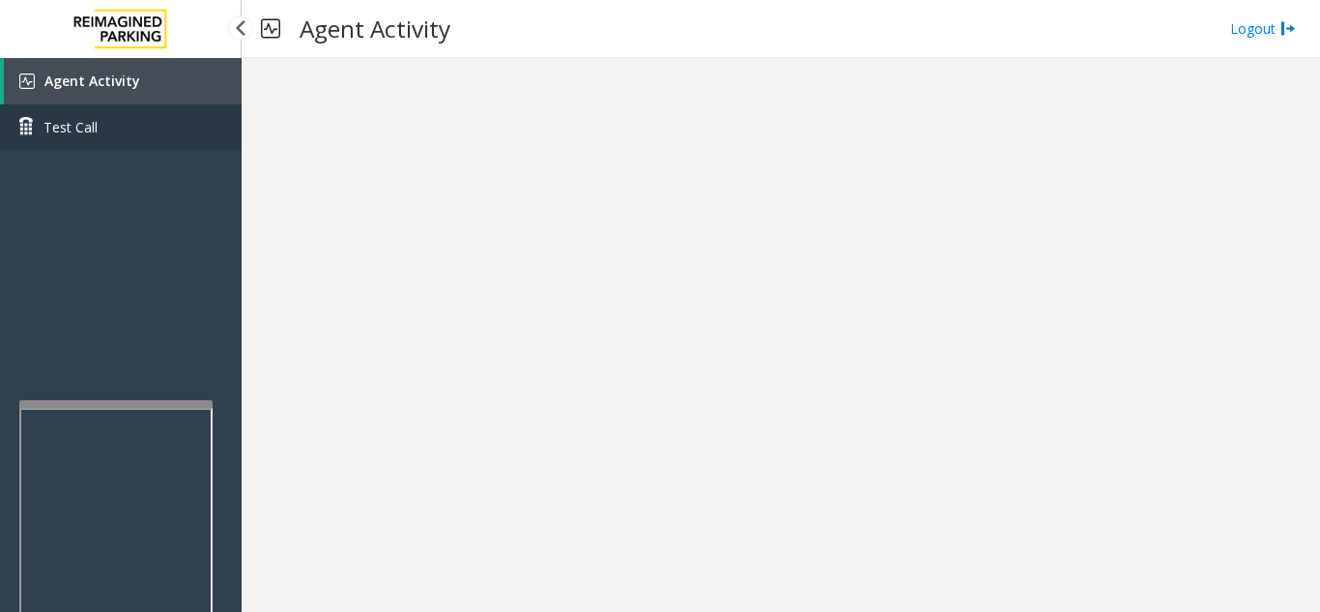
click at [216, 110] on link "Test Call" at bounding box center [121, 126] width 242 height 45
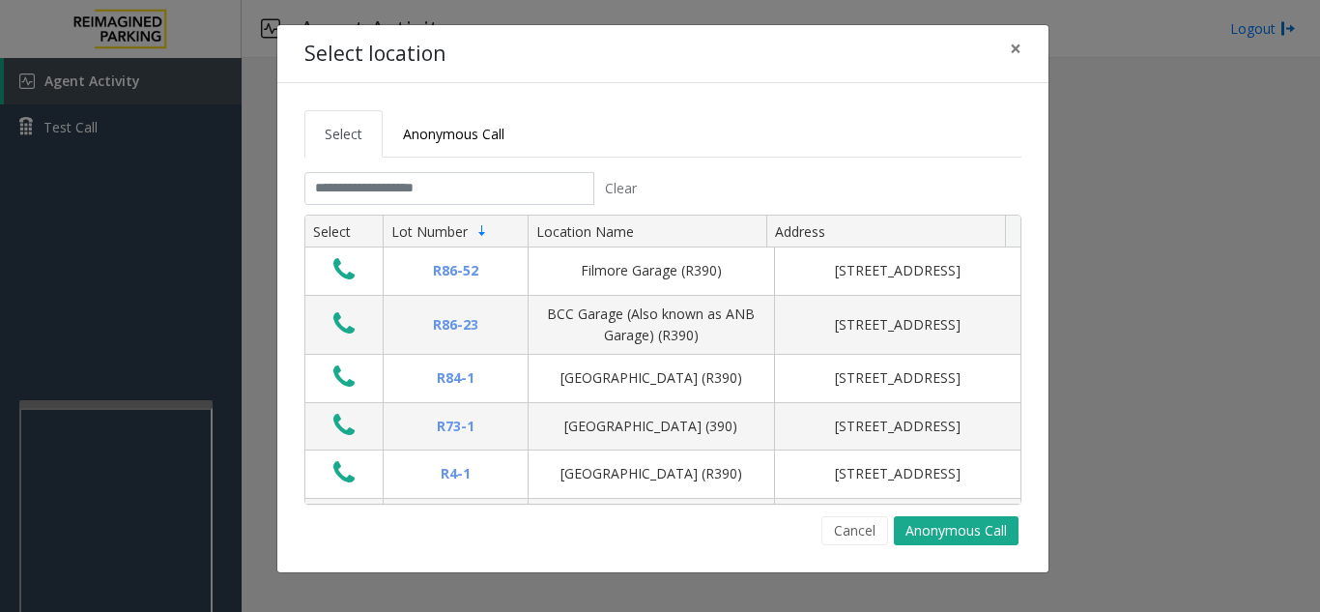
click at [207, 72] on div "Select location × Select Anonymous Call Clear Select Lot Number Location Name A…" at bounding box center [660, 306] width 1320 height 612
click at [206, 80] on div "Select location × Select Anonymous Call Clear Select Lot Number Location Name A…" at bounding box center [660, 306] width 1320 height 612
click at [1014, 48] on span "×" at bounding box center [1016, 48] width 12 height 27
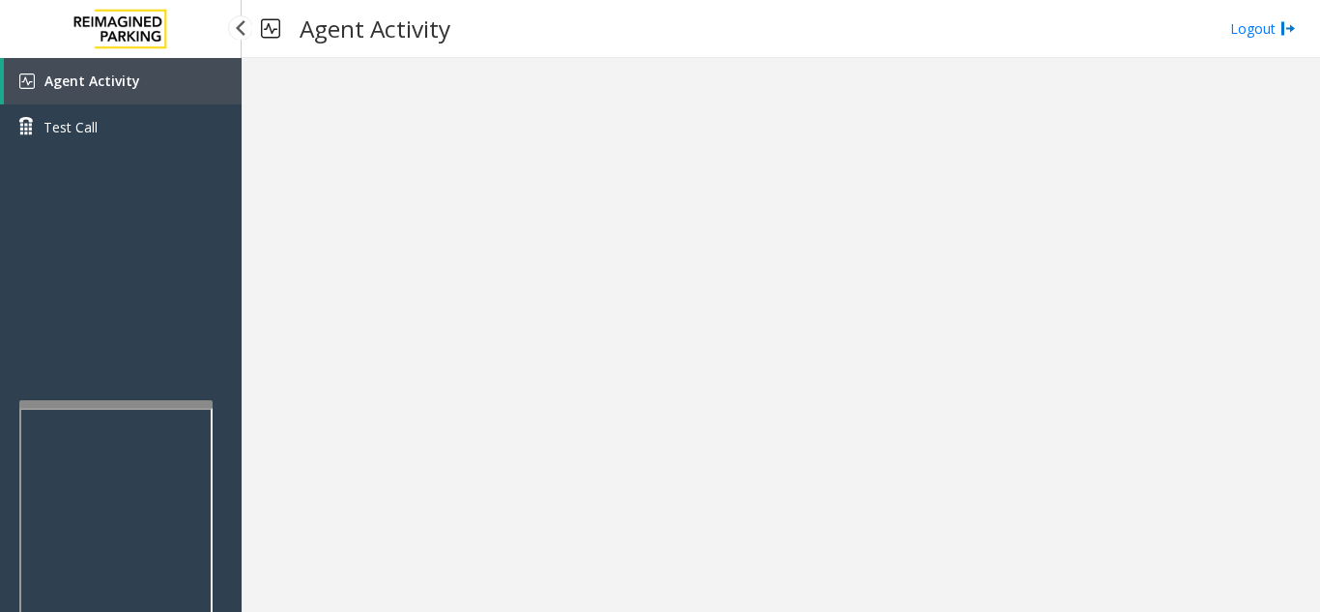
click at [143, 74] on link "Agent Activity" at bounding box center [123, 81] width 238 height 46
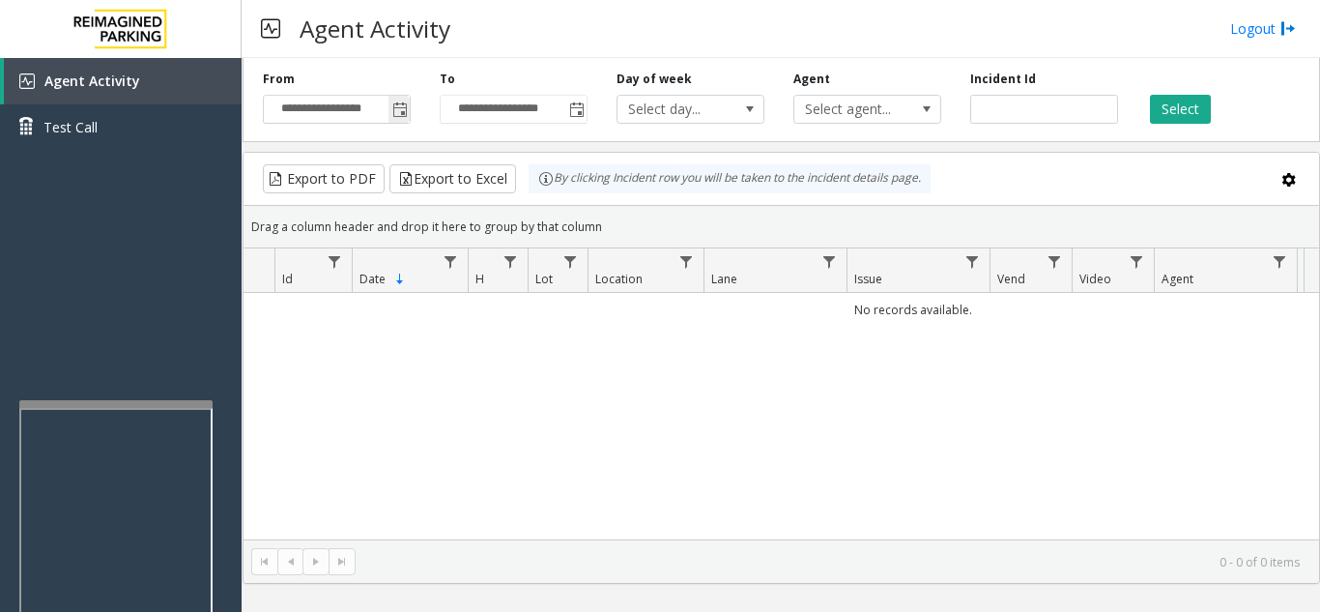
click at [400, 111] on span "Toggle popup" at bounding box center [399, 109] width 15 height 15
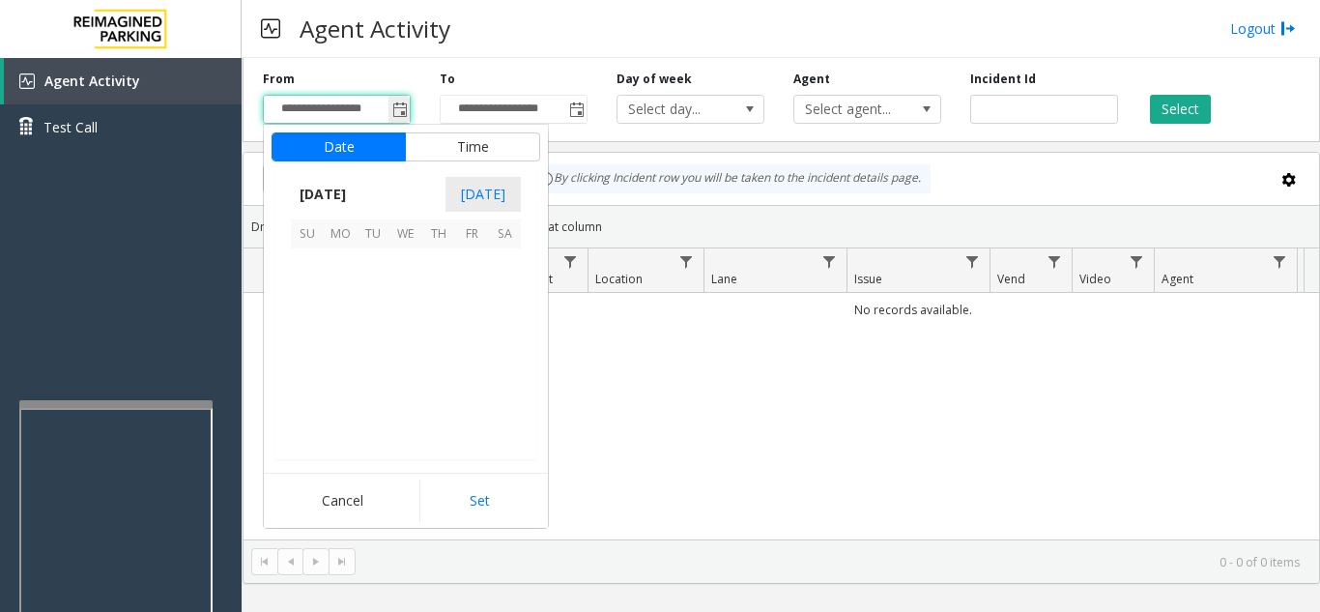
scroll to position [346807, 0]
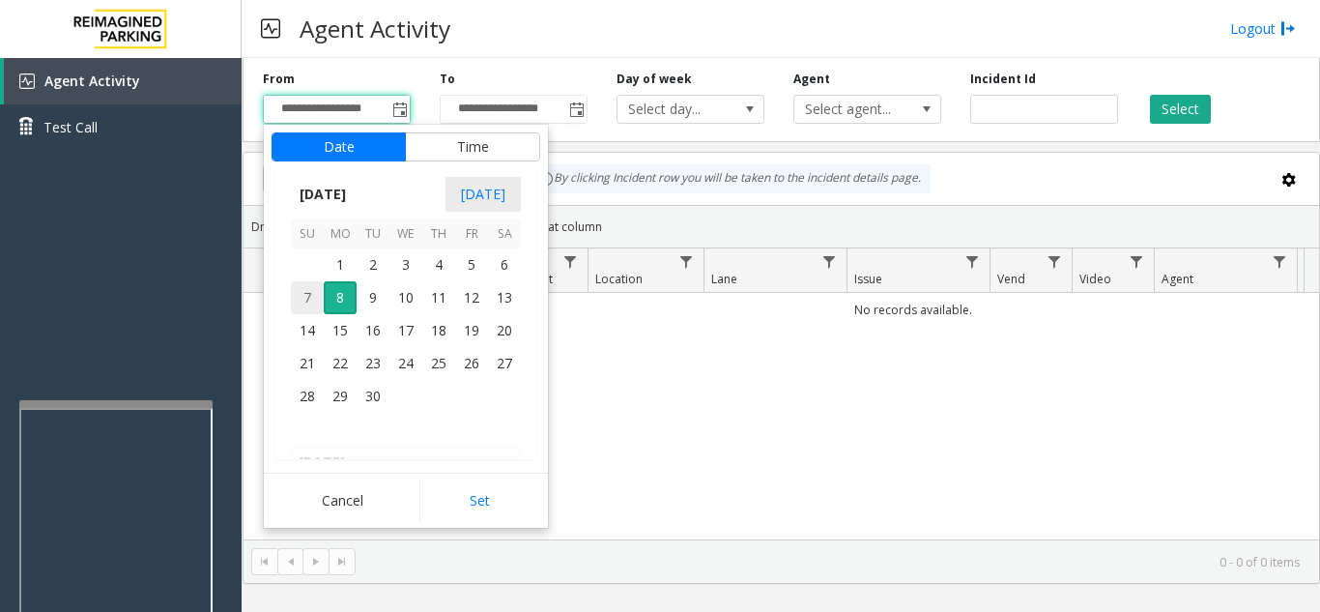
click at [310, 298] on span "7" at bounding box center [307, 297] width 33 height 33
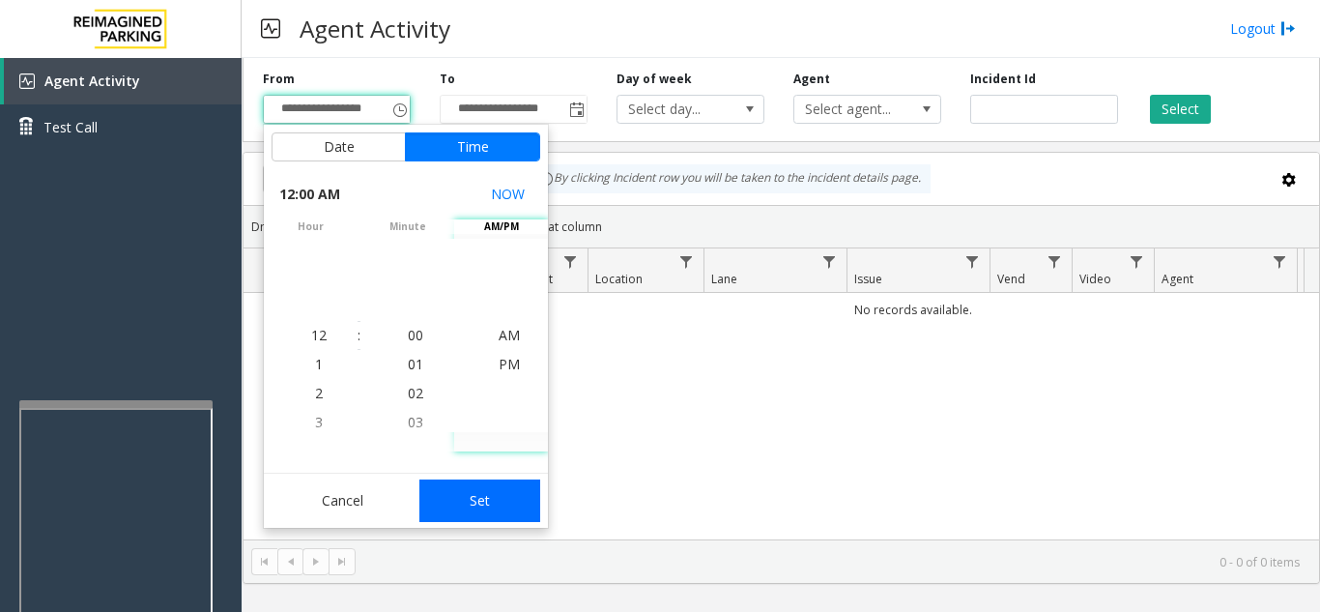
click at [508, 495] on button "Set" at bounding box center [480, 500] width 122 height 43
type input "**********"
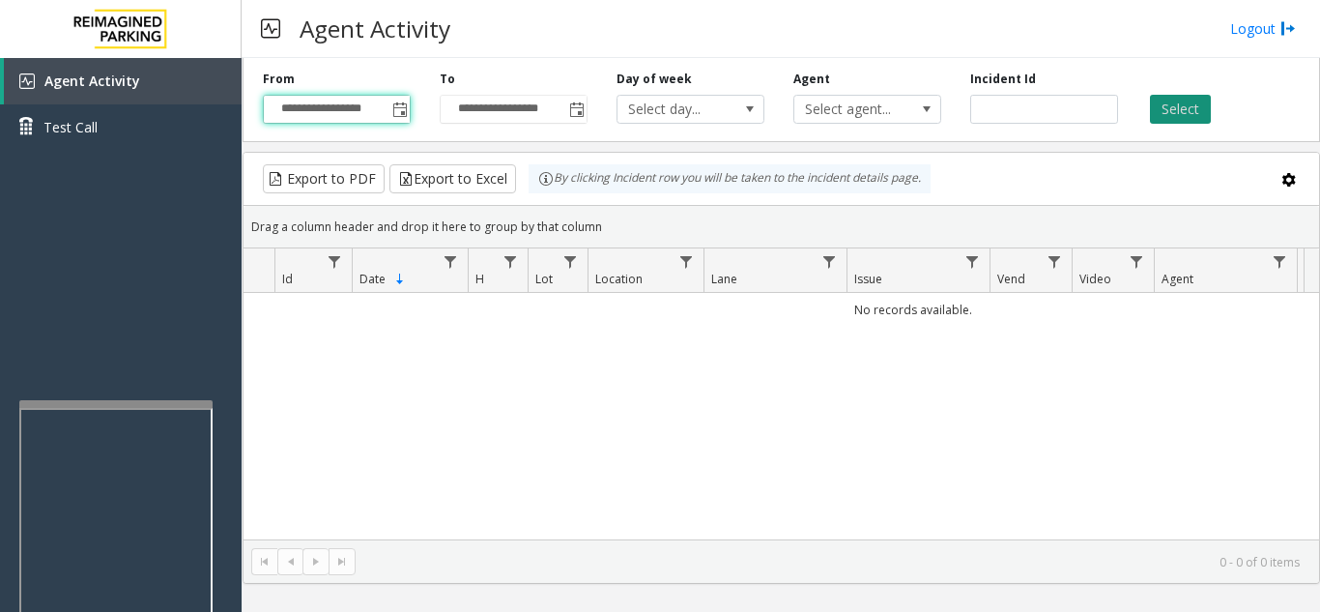
click at [1189, 111] on button "Select" at bounding box center [1180, 109] width 61 height 29
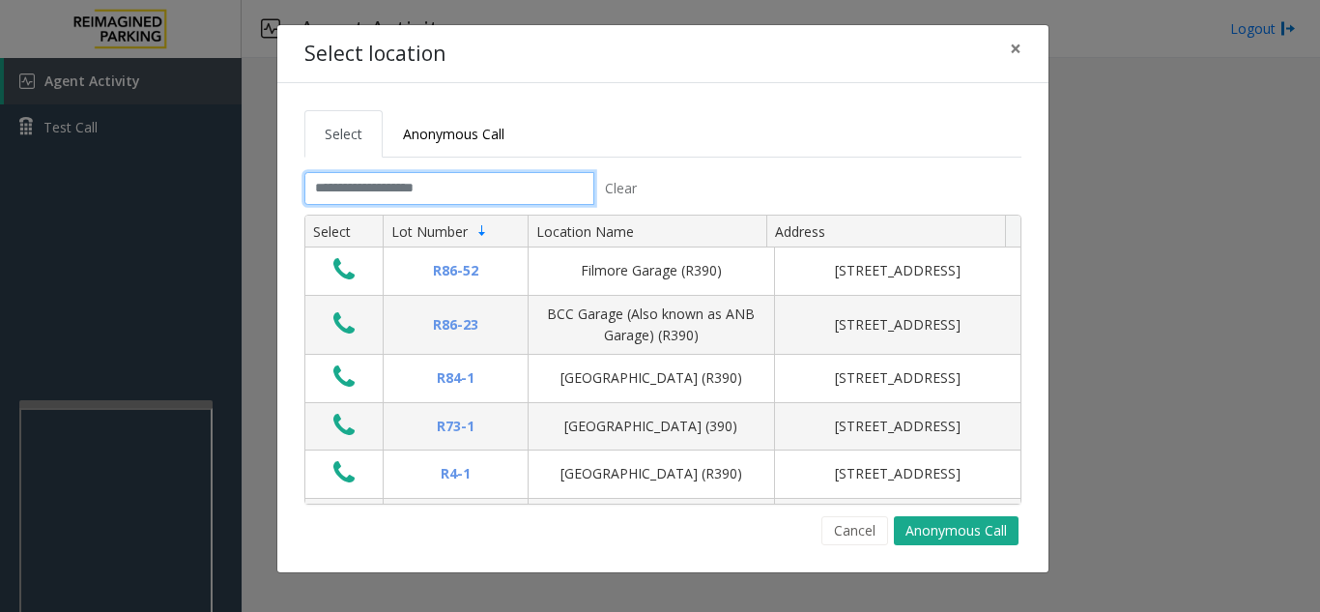
click at [399, 172] on input "text" at bounding box center [449, 188] width 290 height 33
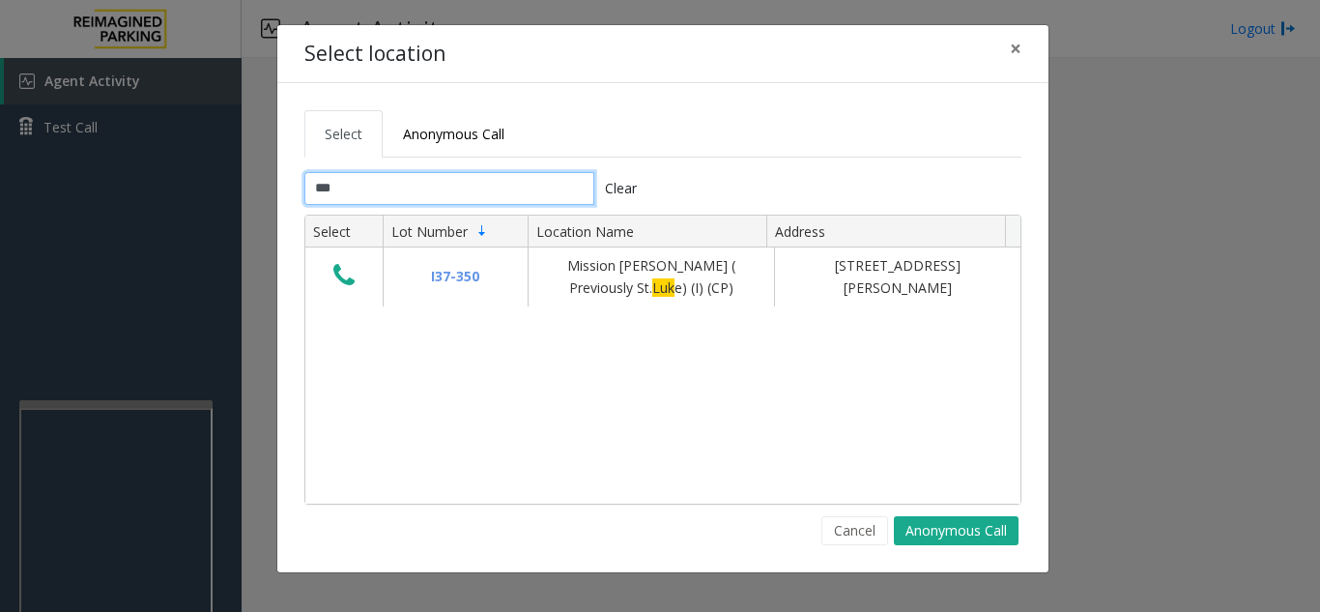
type input "***"
click at [1018, 47] on span "×" at bounding box center [1016, 48] width 12 height 27
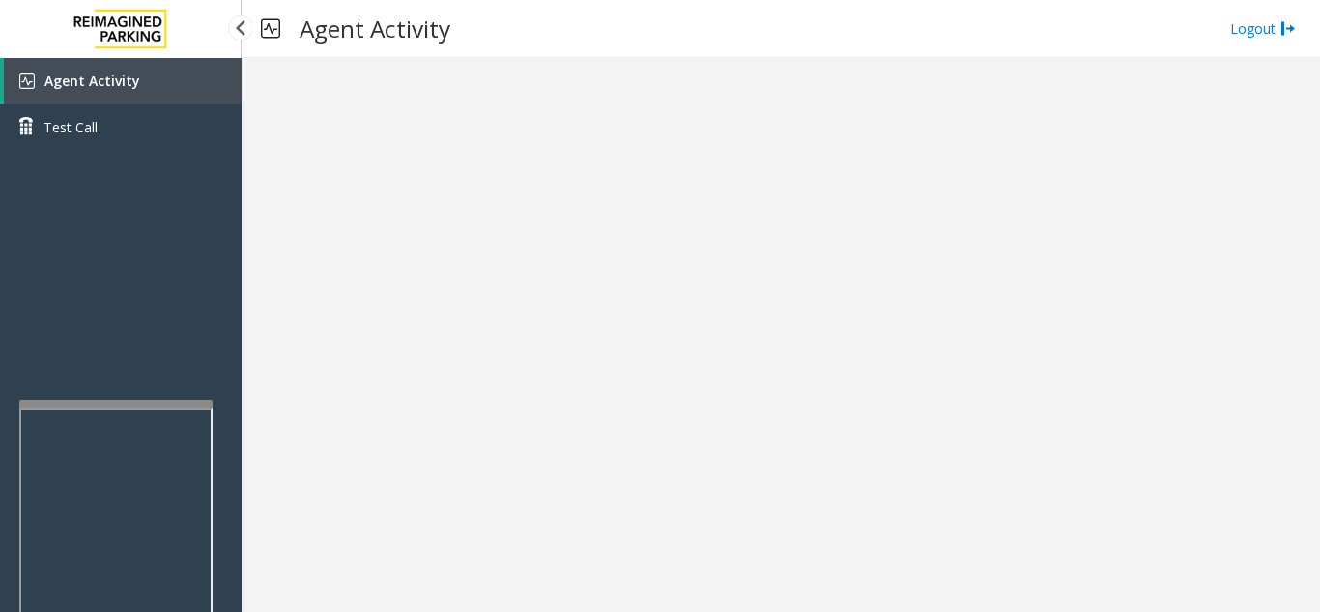
click at [122, 84] on span "Agent Activity" at bounding box center [92, 81] width 96 height 18
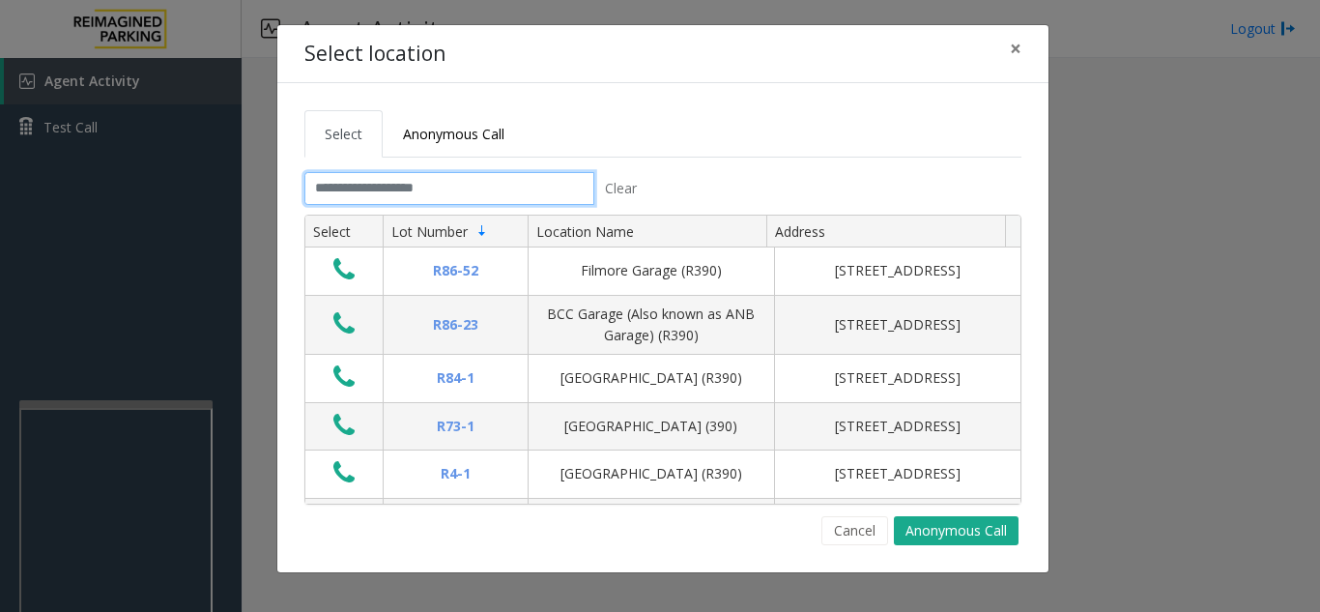
click at [330, 186] on input "text" at bounding box center [449, 188] width 290 height 33
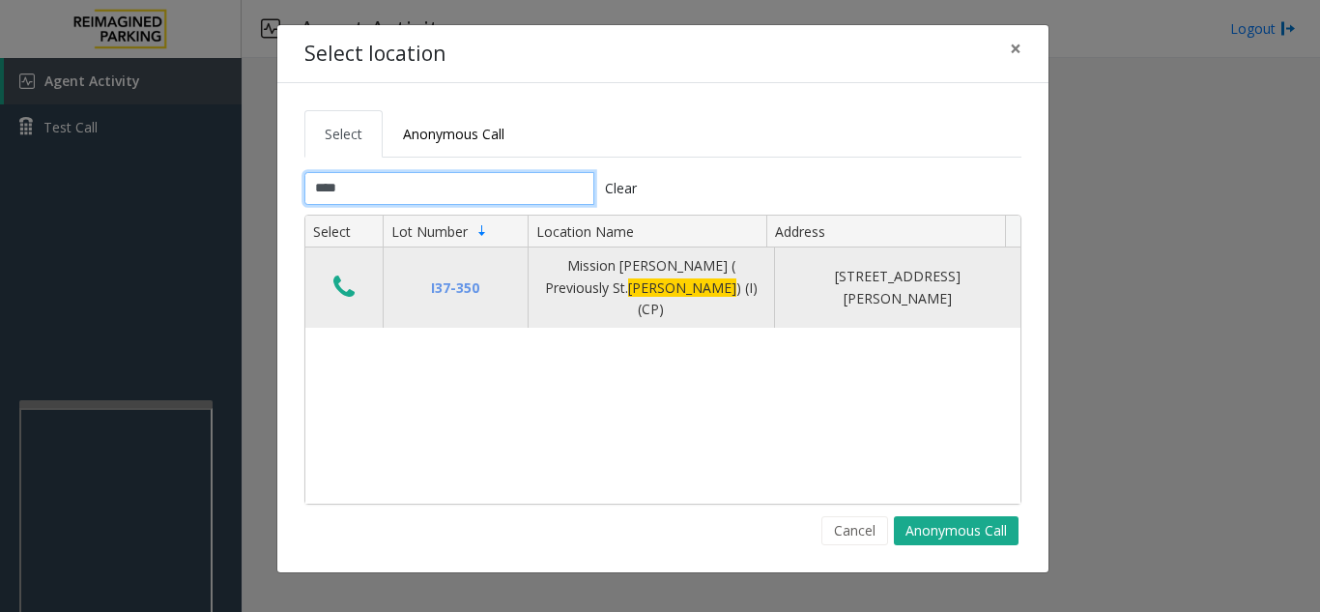
type input "****"
click at [336, 274] on icon "Data table" at bounding box center [343, 286] width 21 height 27
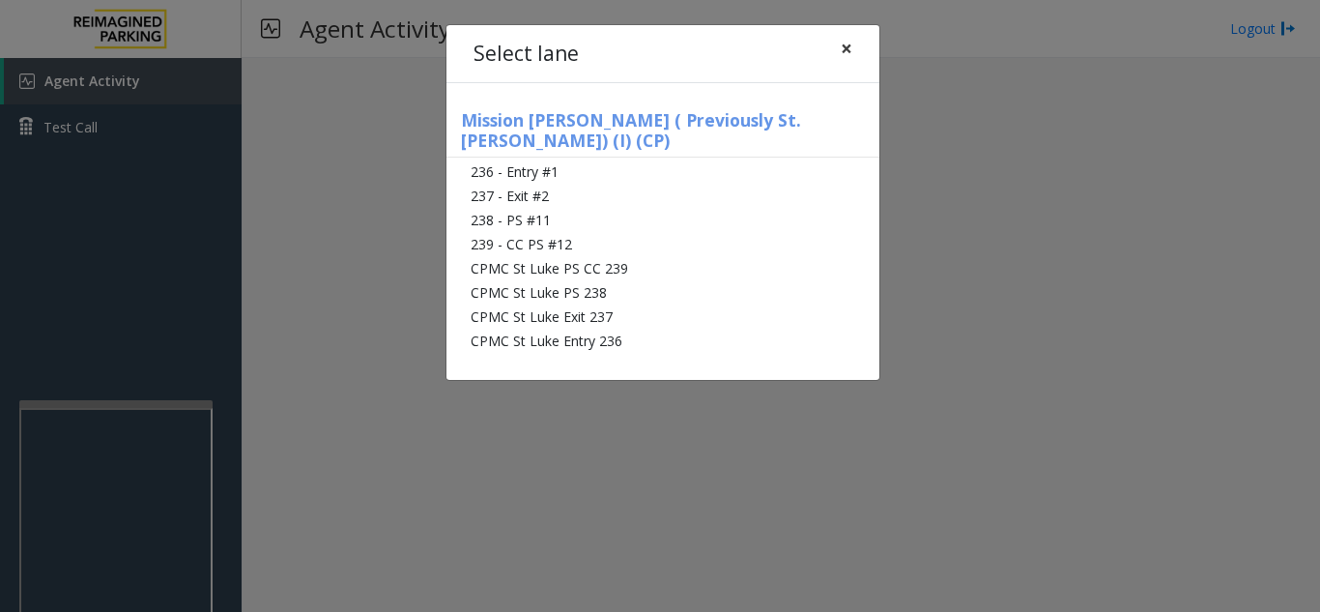
click at [842, 48] on span "×" at bounding box center [847, 48] width 12 height 27
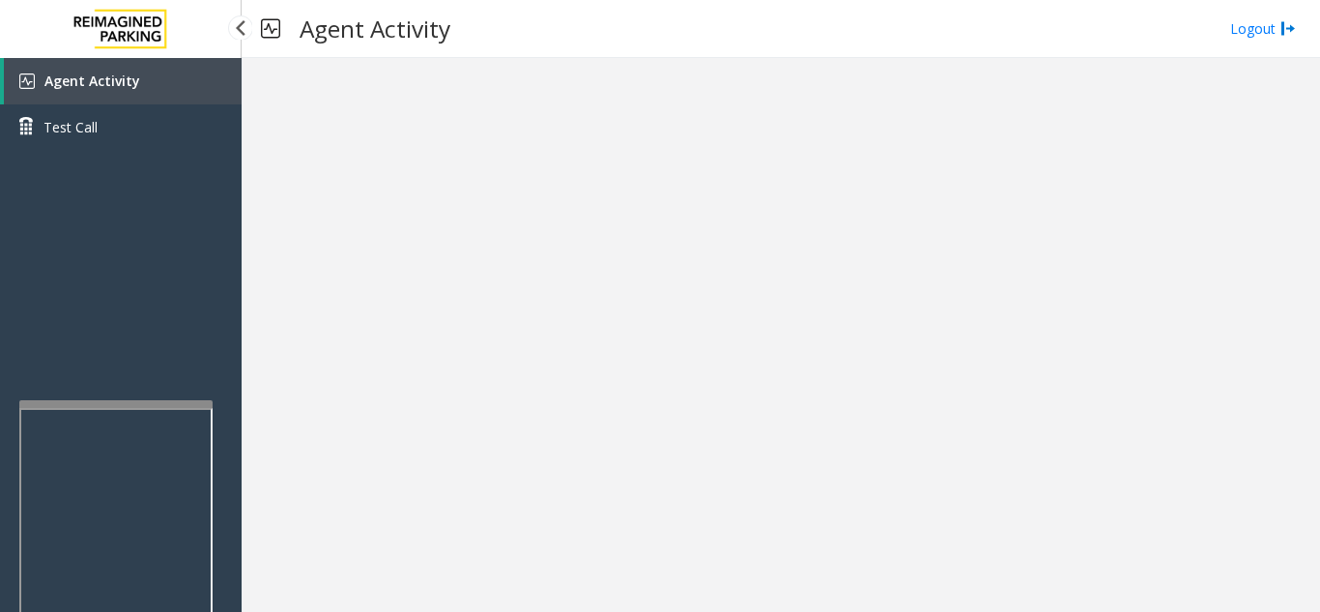
click at [88, 88] on span "Agent Activity" at bounding box center [92, 81] width 96 height 18
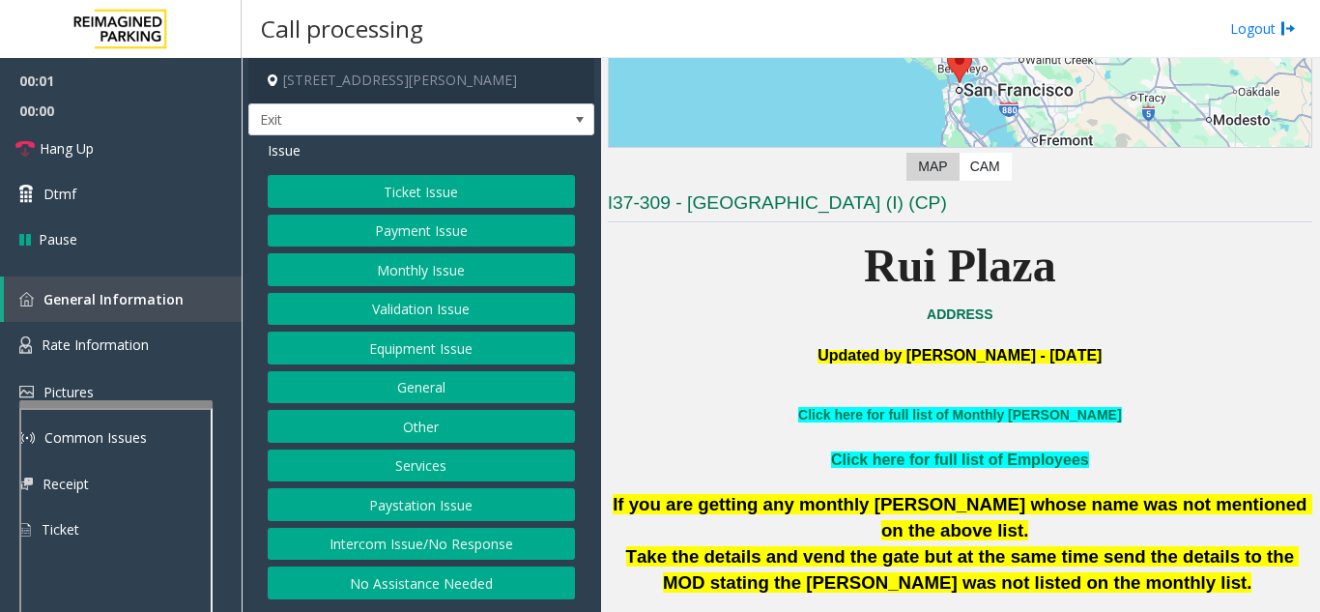
scroll to position [290, 0]
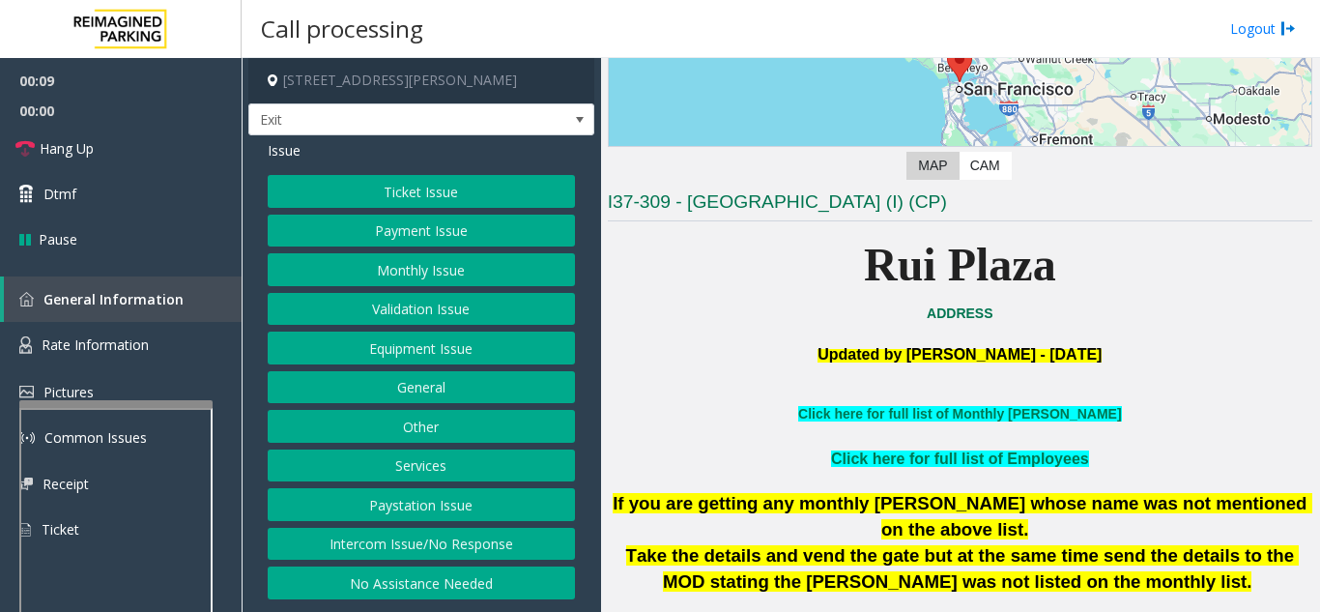
click at [433, 464] on button "Services" at bounding box center [421, 465] width 307 height 33
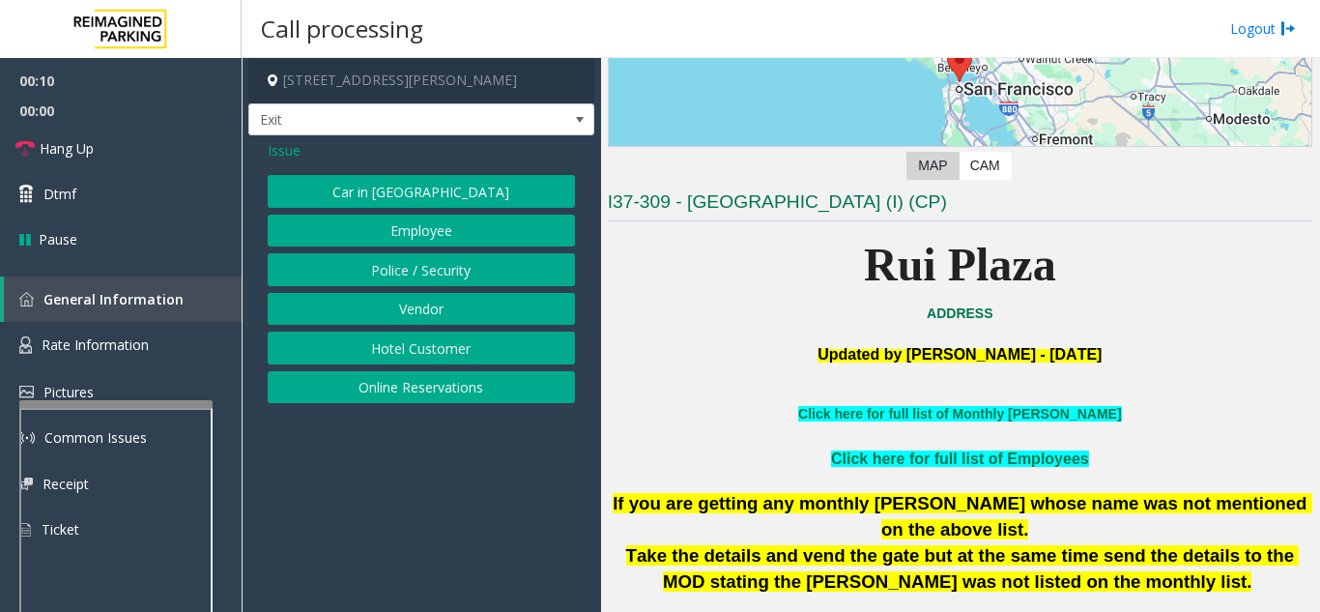
click at [416, 401] on button "Online Reservations" at bounding box center [421, 387] width 307 height 33
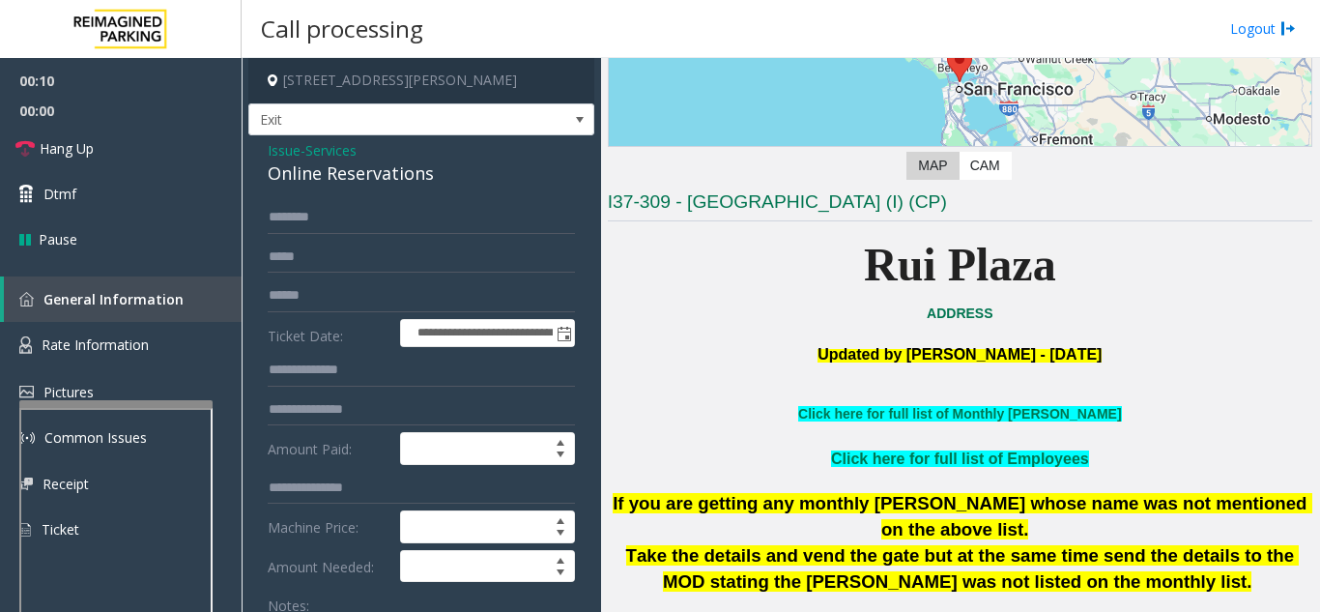
scroll to position [97, 0]
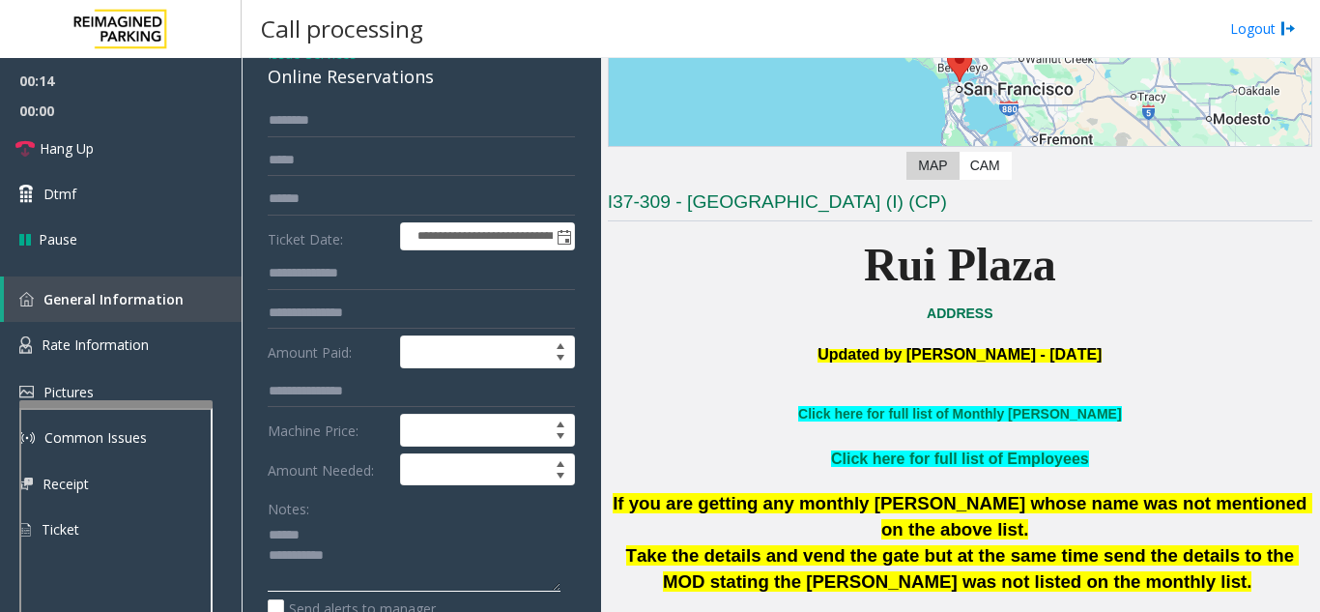
click at [345, 523] on textarea at bounding box center [414, 555] width 293 height 72
drag, startPoint x: 262, startPoint y: 74, endPoint x: 454, endPoint y: 78, distance: 192.3
click at [502, 534] on textarea at bounding box center [414, 555] width 293 height 72
click at [540, 542] on textarea at bounding box center [414, 555] width 293 height 72
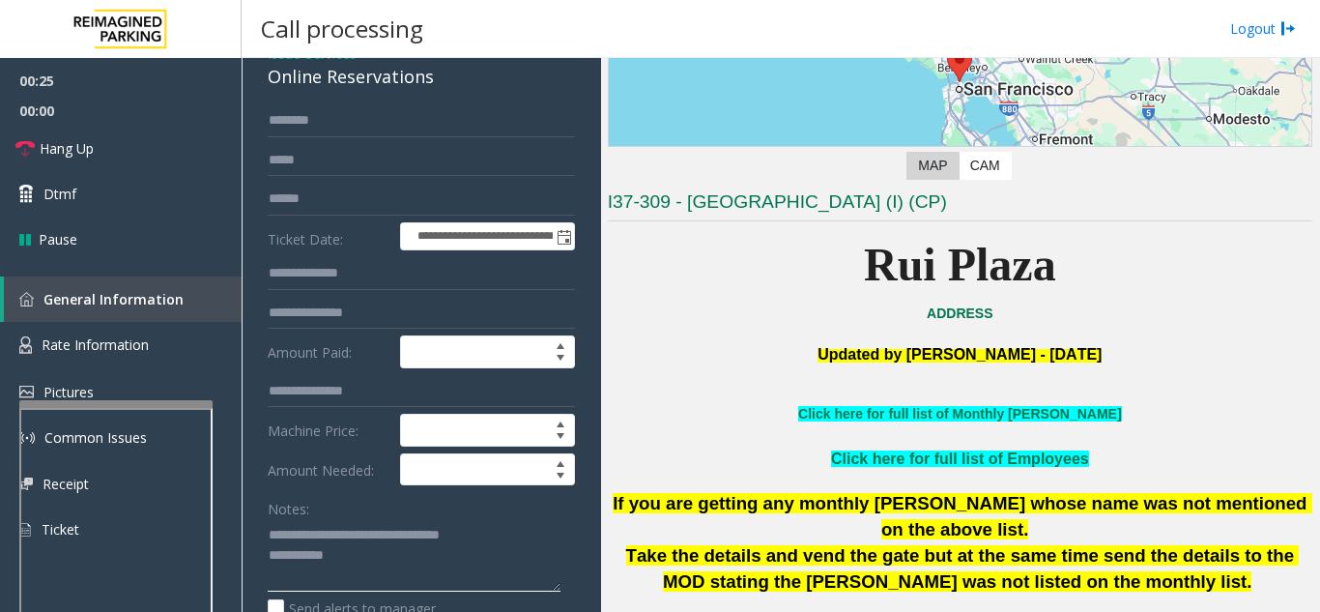
type textarea "**********"
click at [453, 207] on input "text" at bounding box center [421, 199] width 307 height 33
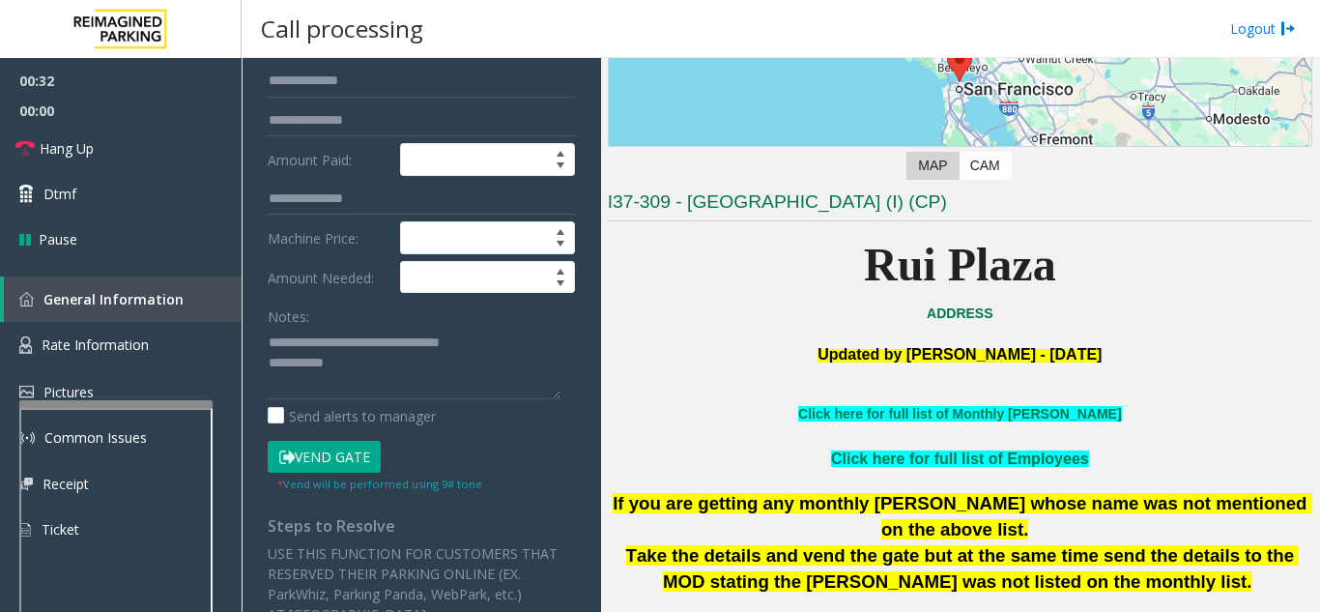
scroll to position [290, 0]
type input "*********"
click at [370, 459] on button "Vend Gate" at bounding box center [324, 456] width 113 height 33
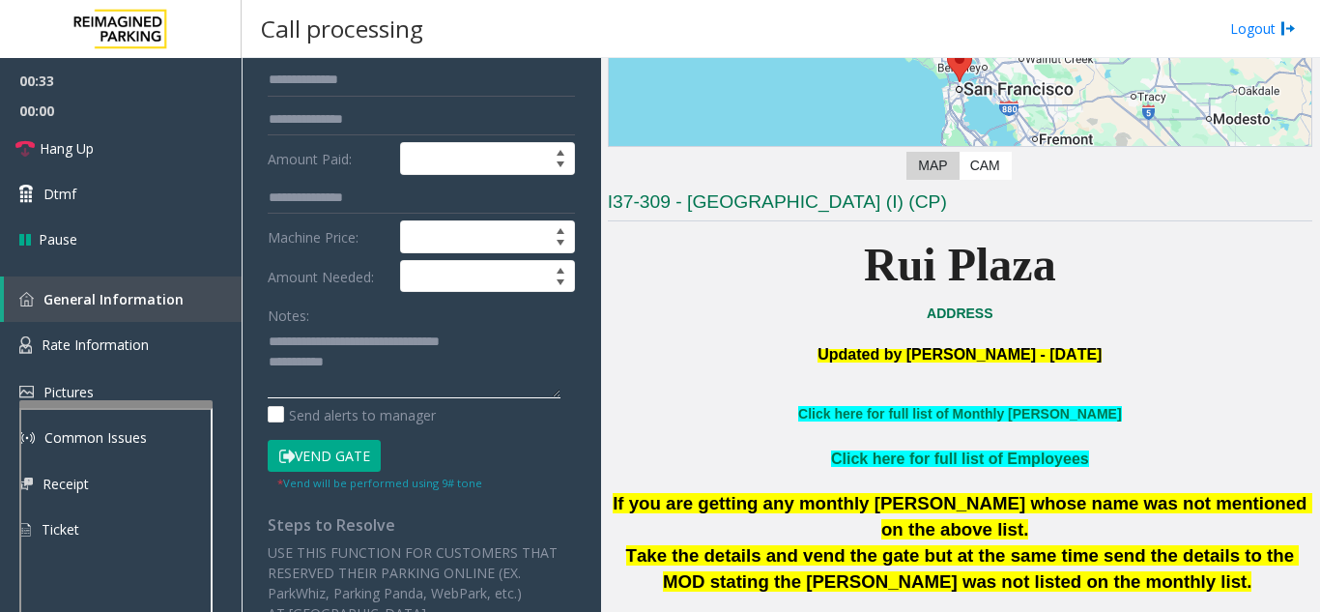
click at [390, 358] on textarea at bounding box center [414, 362] width 293 height 72
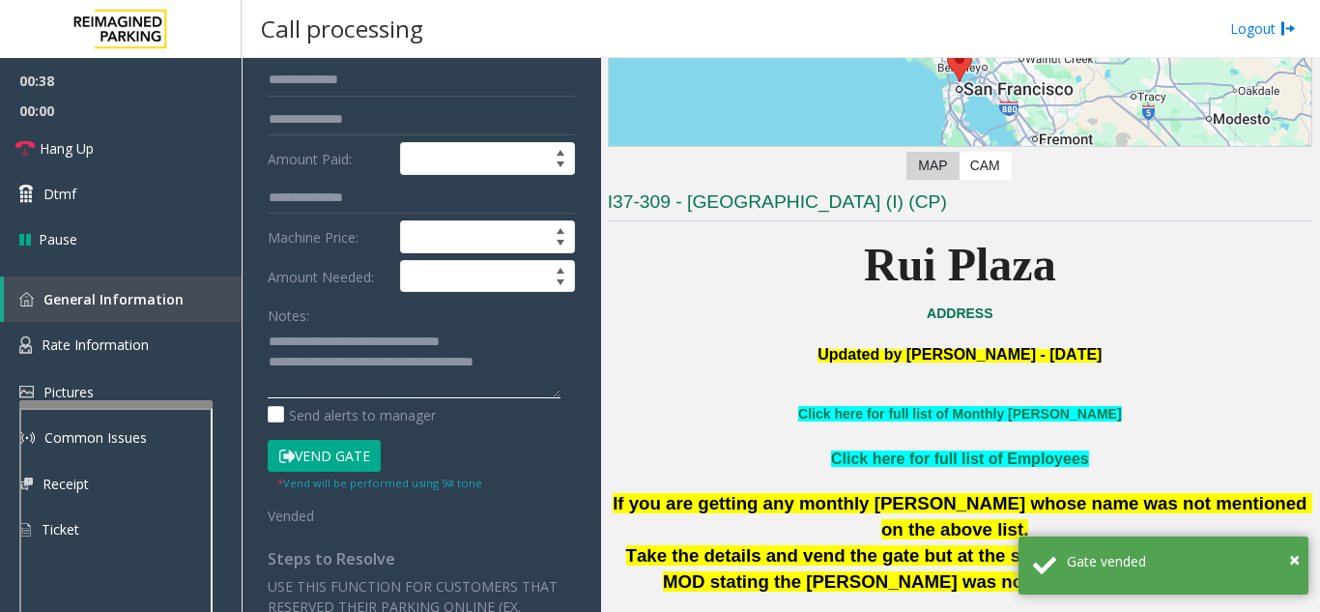
type textarea "**********"
click at [387, 319] on div "Notes:" at bounding box center [421, 349] width 307 height 100
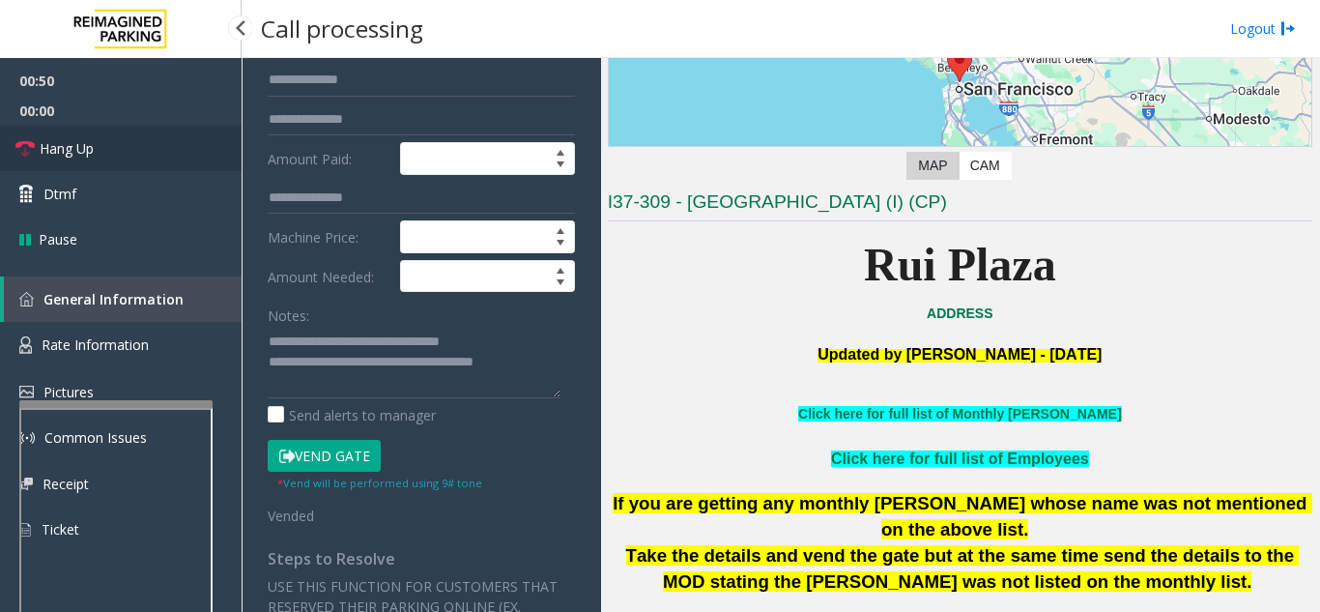
click at [55, 128] on link "Hang Up" at bounding box center [121, 148] width 242 height 45
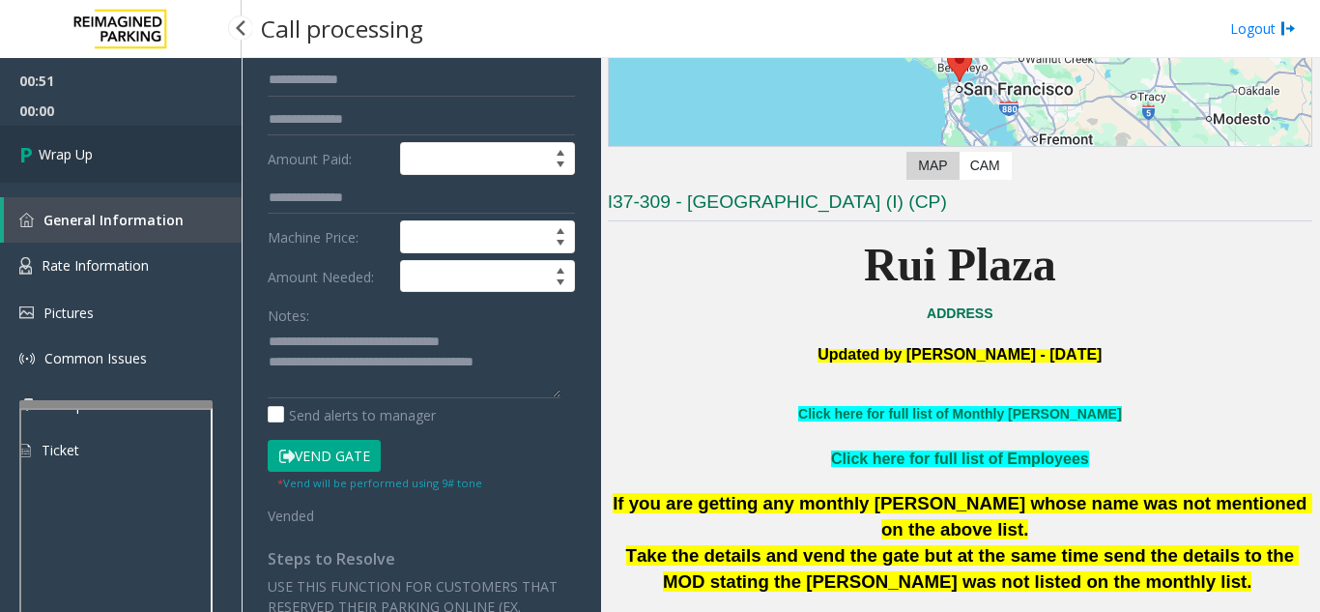
click at [54, 156] on span "Wrap Up" at bounding box center [66, 154] width 54 height 20
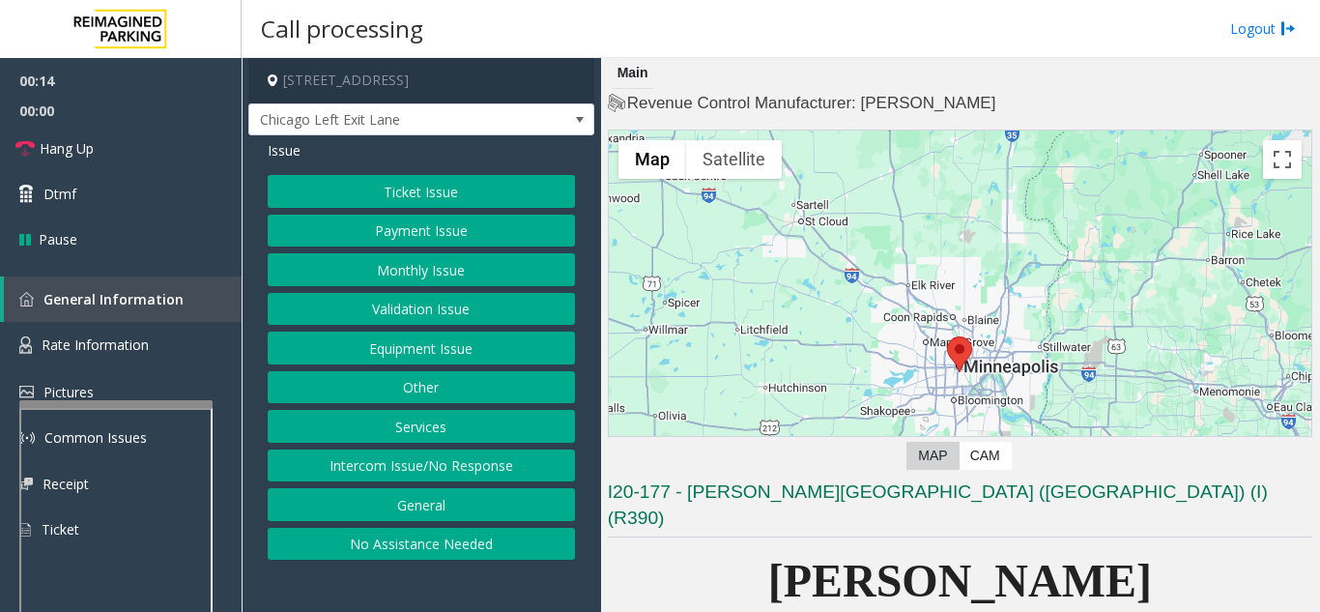
click at [458, 355] on button "Equipment Issue" at bounding box center [421, 347] width 307 height 33
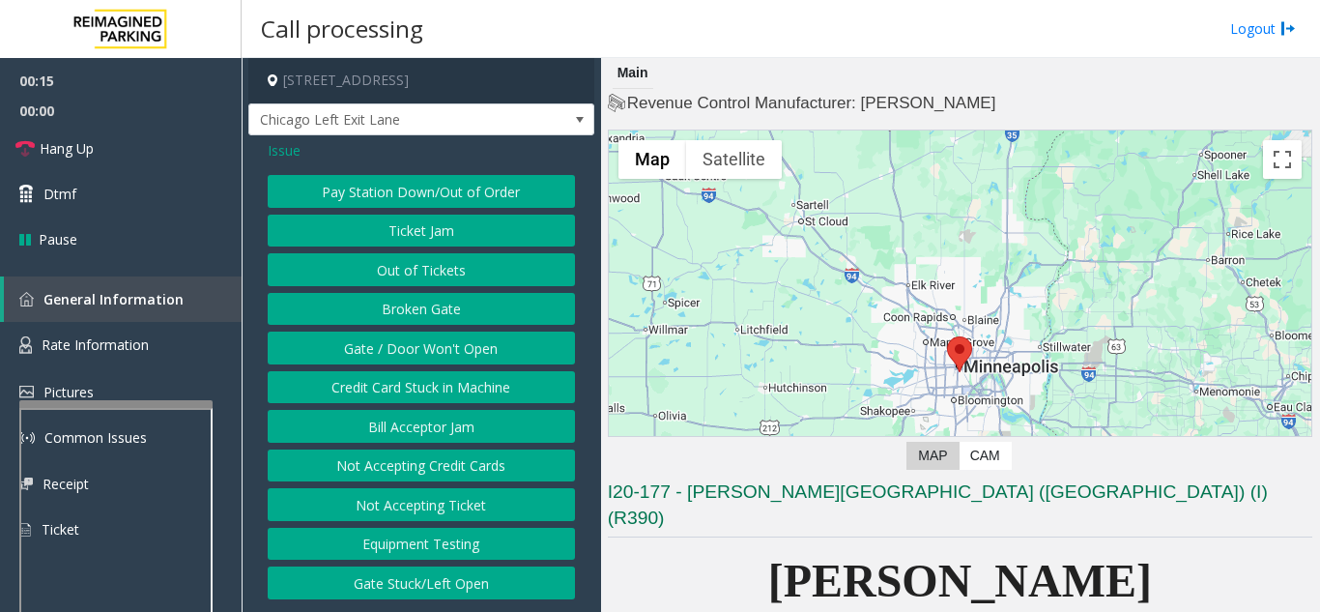
click at [278, 144] on span "Issue" at bounding box center [284, 150] width 33 height 20
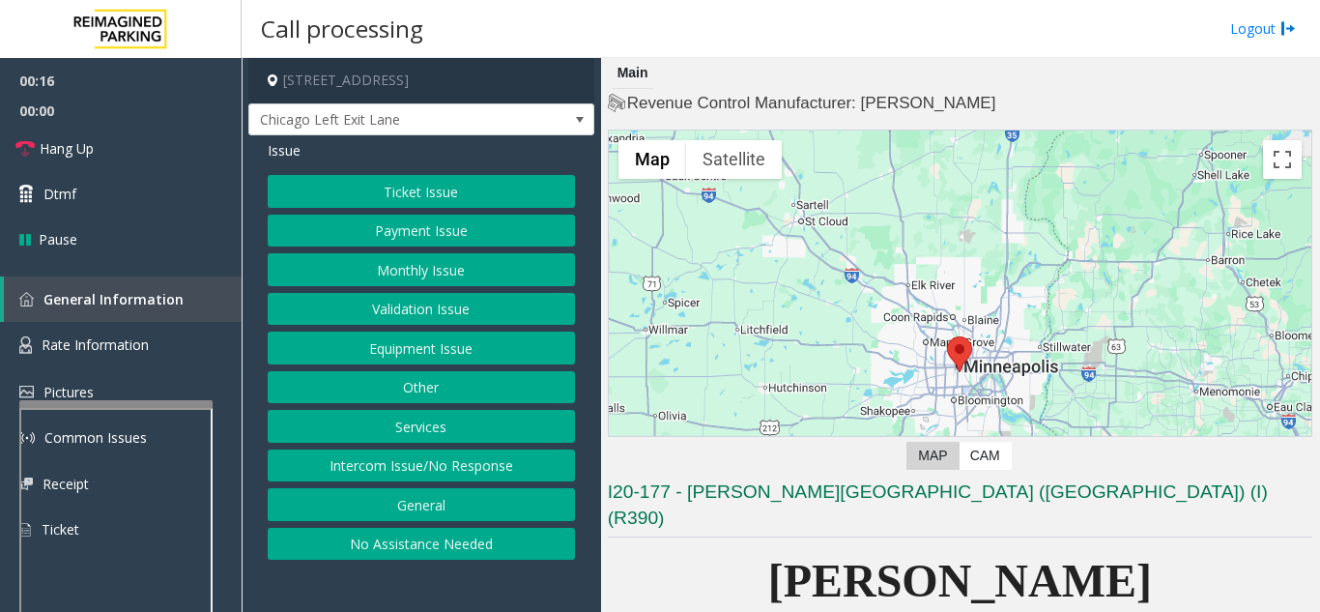
click at [429, 270] on button "Monthly Issue" at bounding box center [421, 269] width 307 height 33
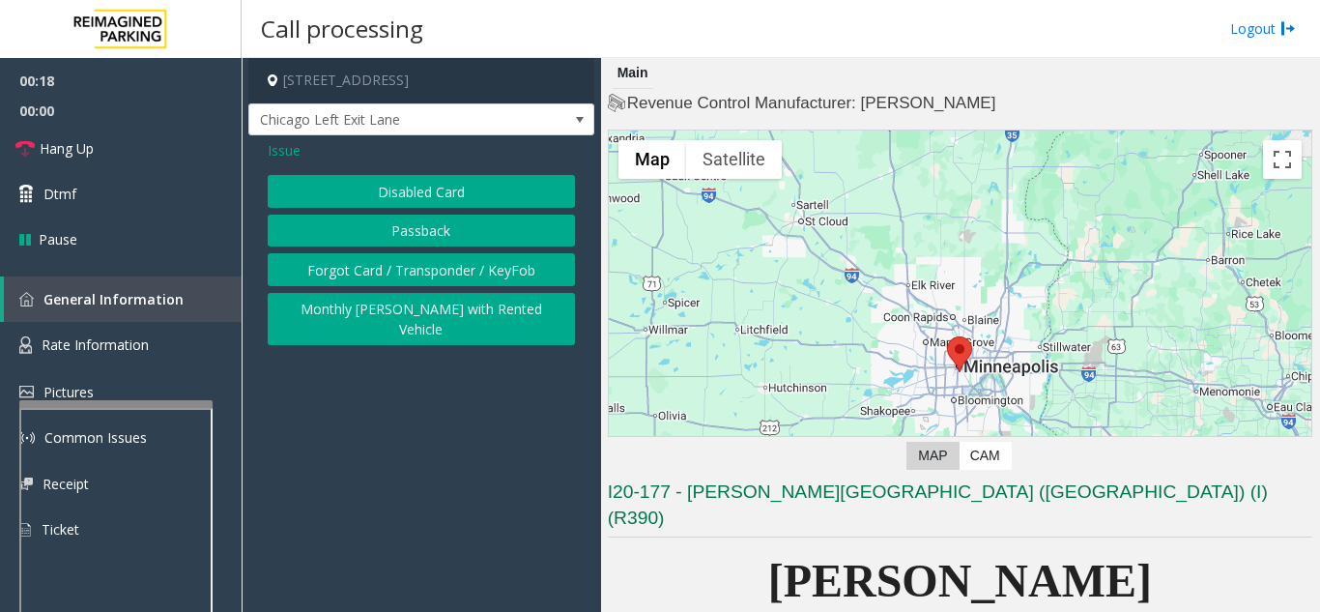
click at [411, 192] on button "Disabled Card" at bounding box center [421, 191] width 307 height 33
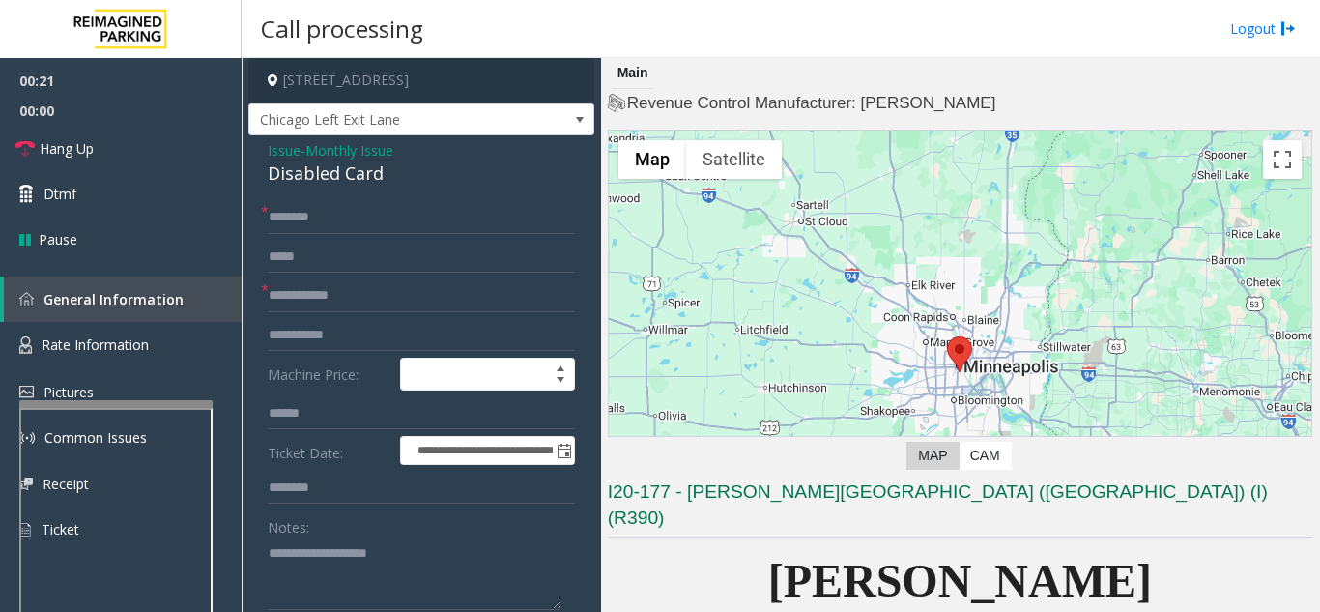
click at [282, 151] on span "Issue" at bounding box center [284, 150] width 33 height 20
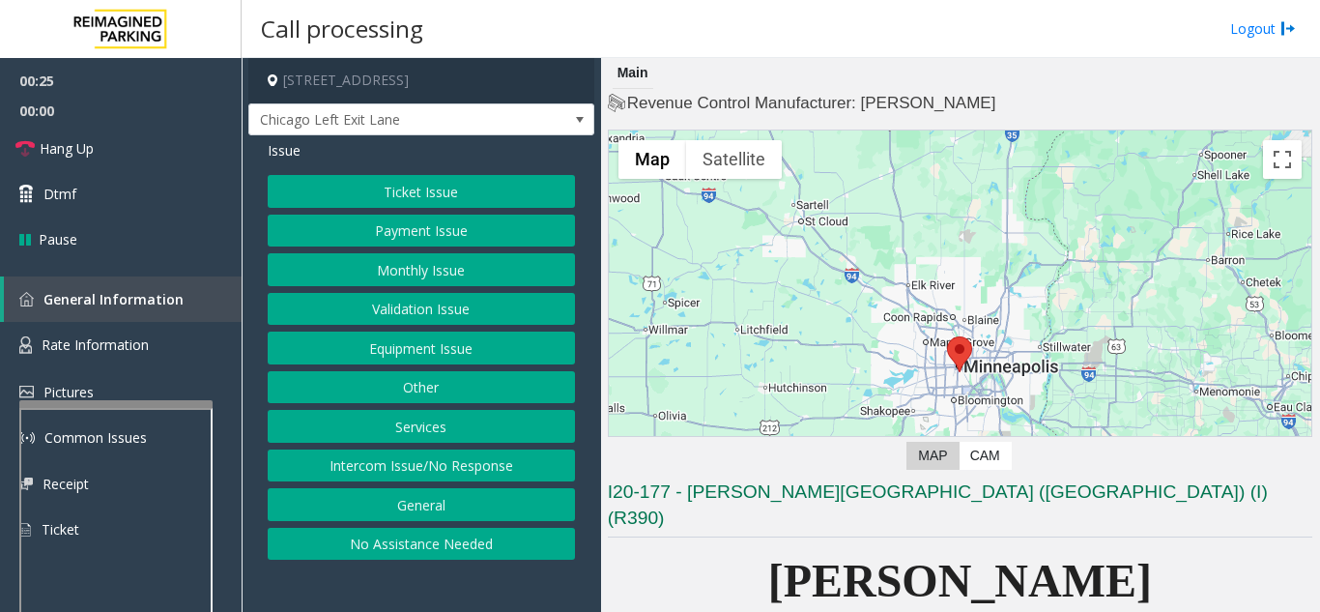
click at [406, 355] on button "Equipment Issue" at bounding box center [421, 347] width 307 height 33
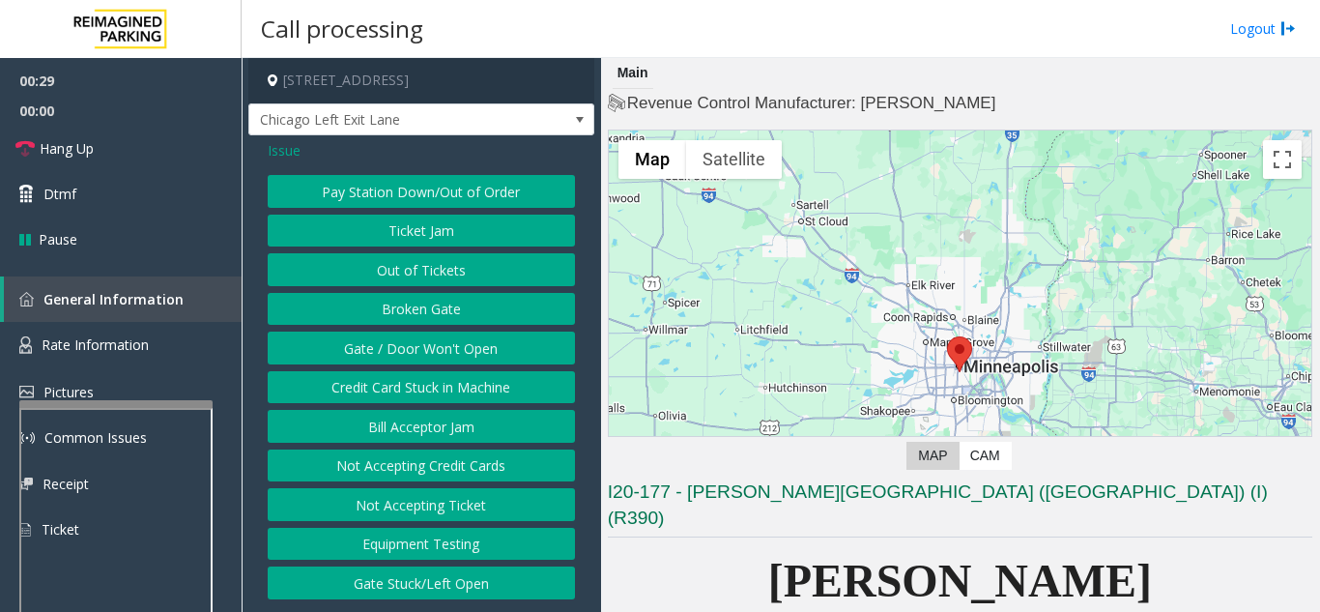
click at [404, 355] on button "Gate / Door Won't Open" at bounding box center [421, 347] width 307 height 33
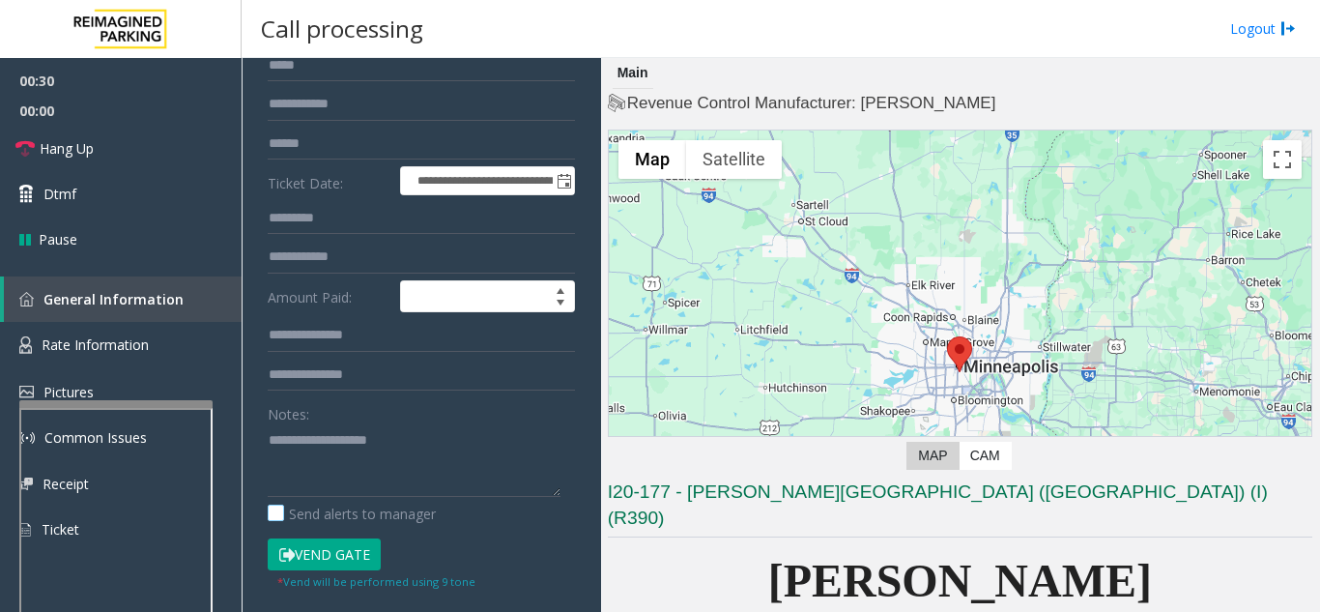
scroll to position [193, 0]
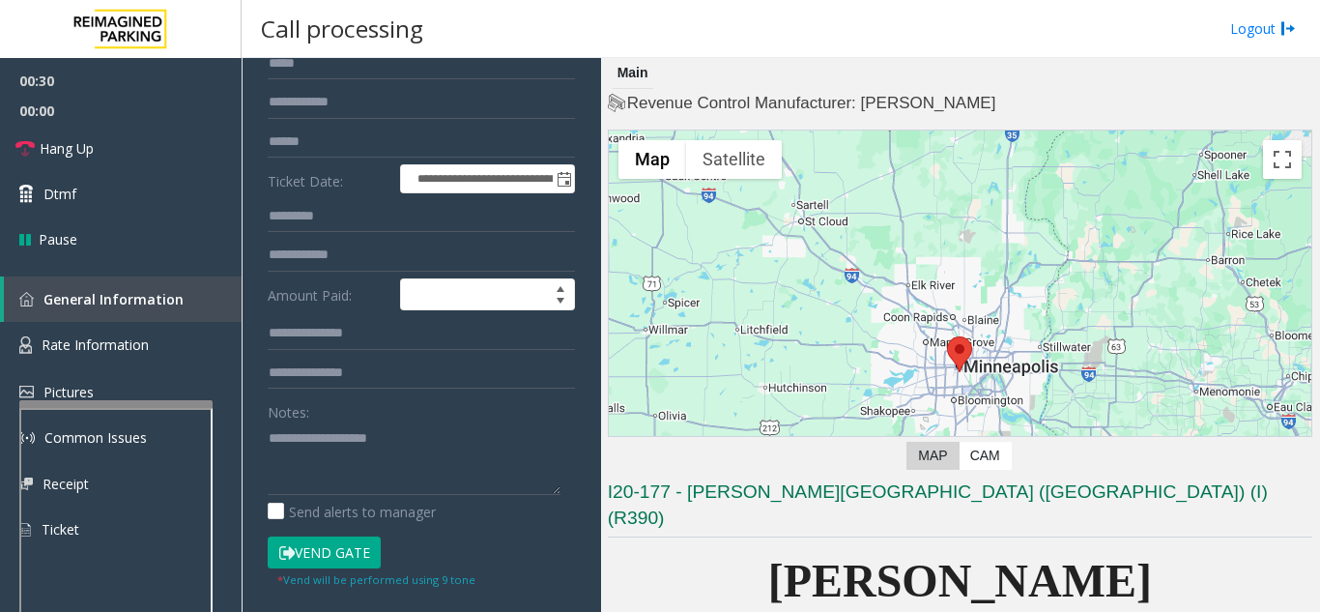
click at [366, 547] on button "Vend Gate" at bounding box center [324, 552] width 113 height 33
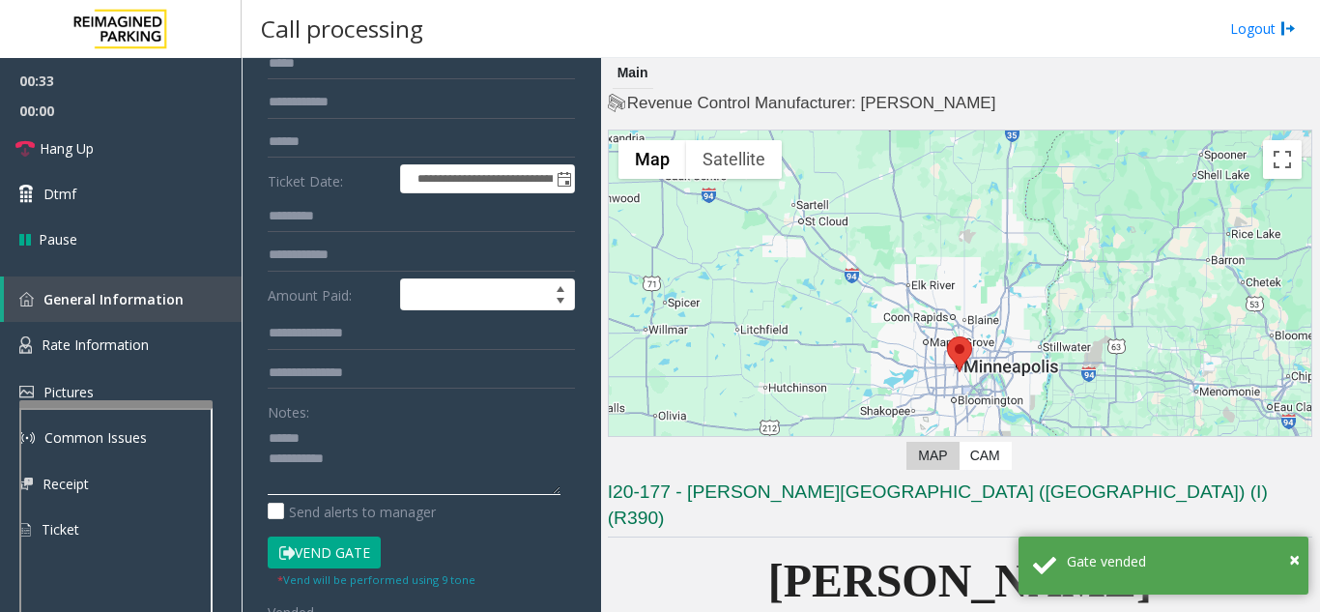
click at [392, 429] on textarea at bounding box center [414, 458] width 293 height 72
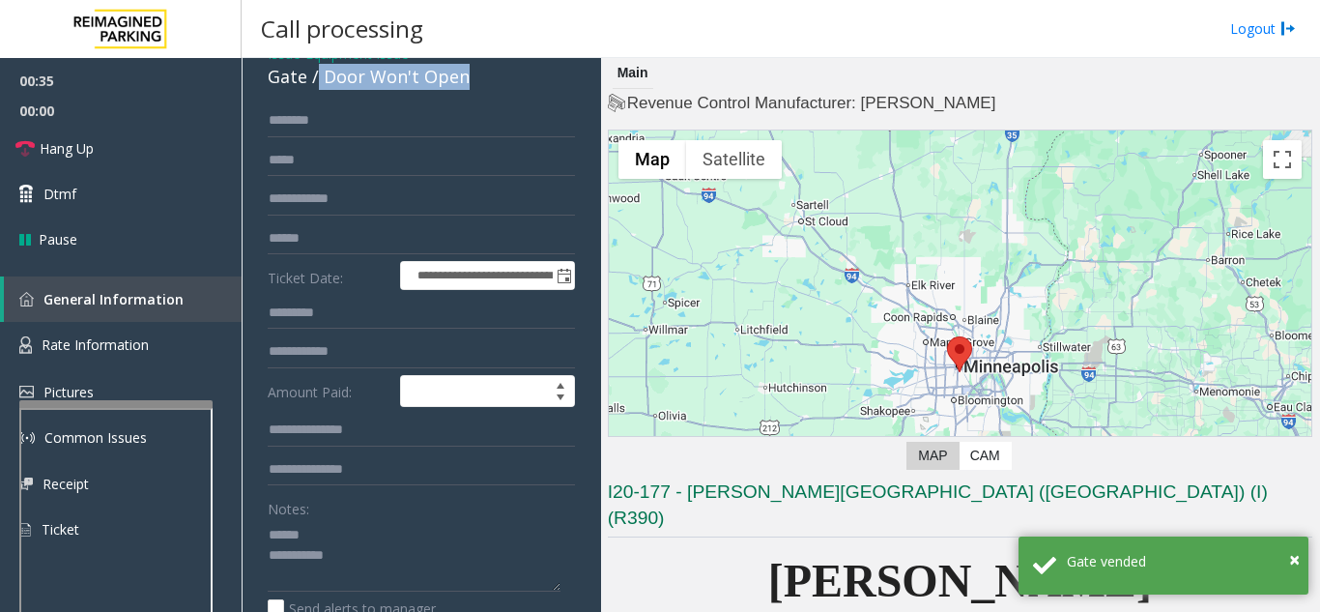
drag, startPoint x: 315, startPoint y: 77, endPoint x: 481, endPoint y: 86, distance: 166.4
click at [481, 86] on div "Gate / Door Won't Open" at bounding box center [421, 77] width 307 height 26
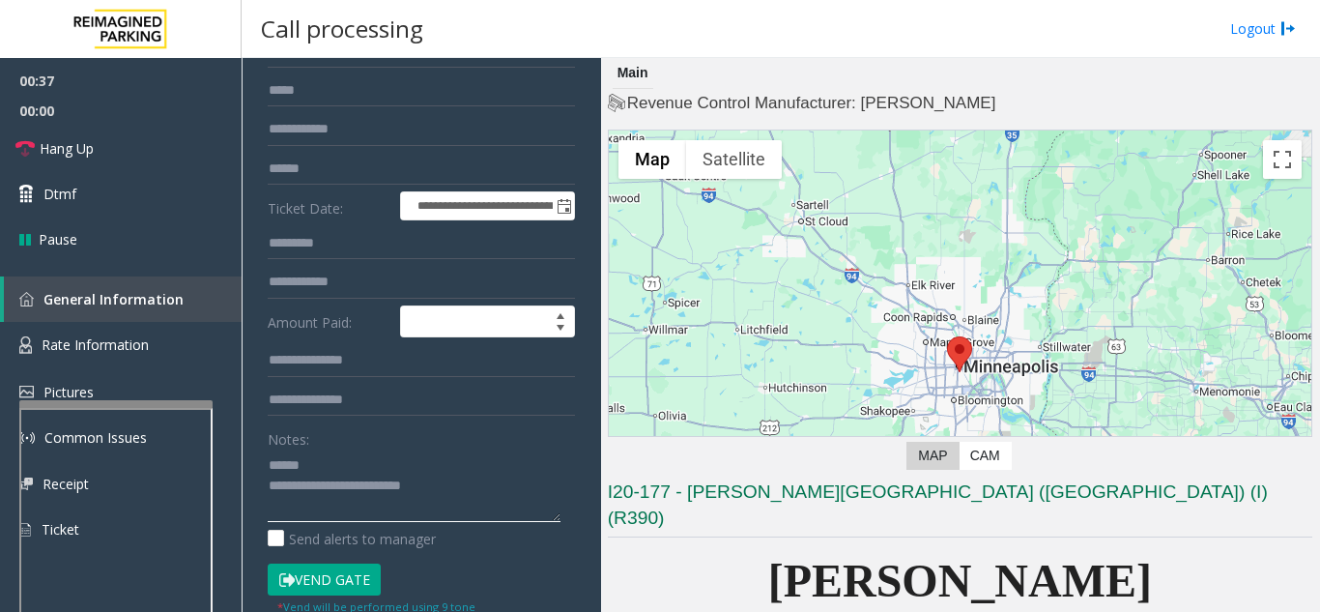
scroll to position [193, 0]
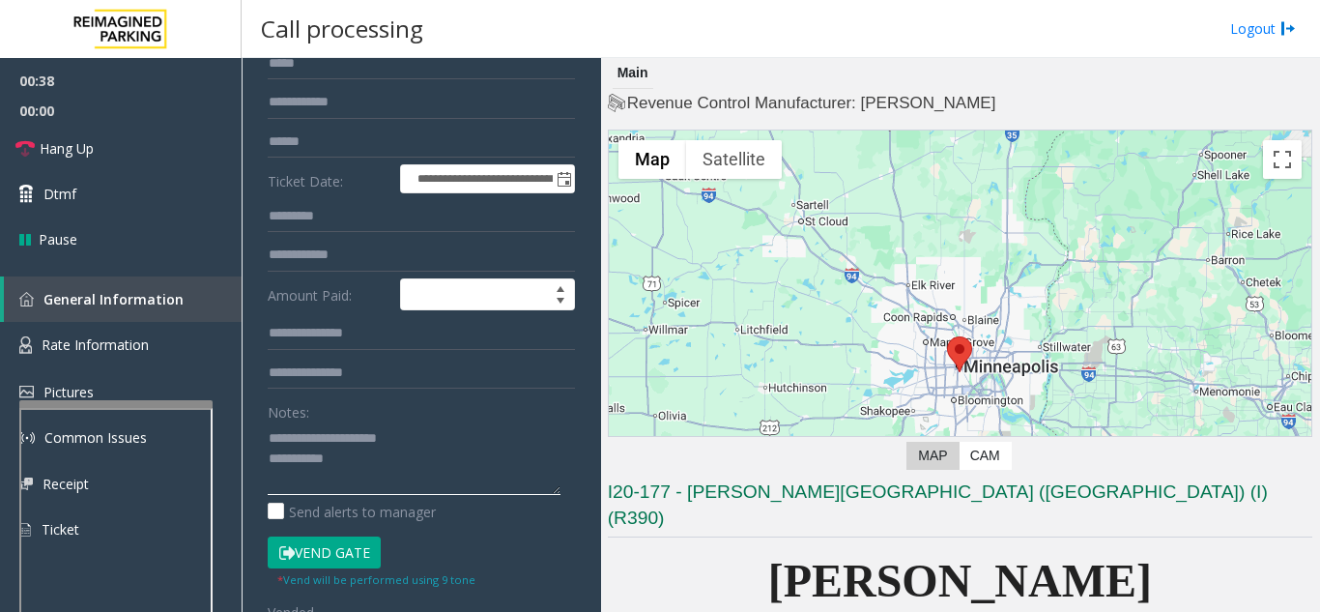
drag, startPoint x: 400, startPoint y: 462, endPoint x: 428, endPoint y: 460, distance: 28.1
click at [401, 463] on textarea at bounding box center [414, 458] width 293 height 72
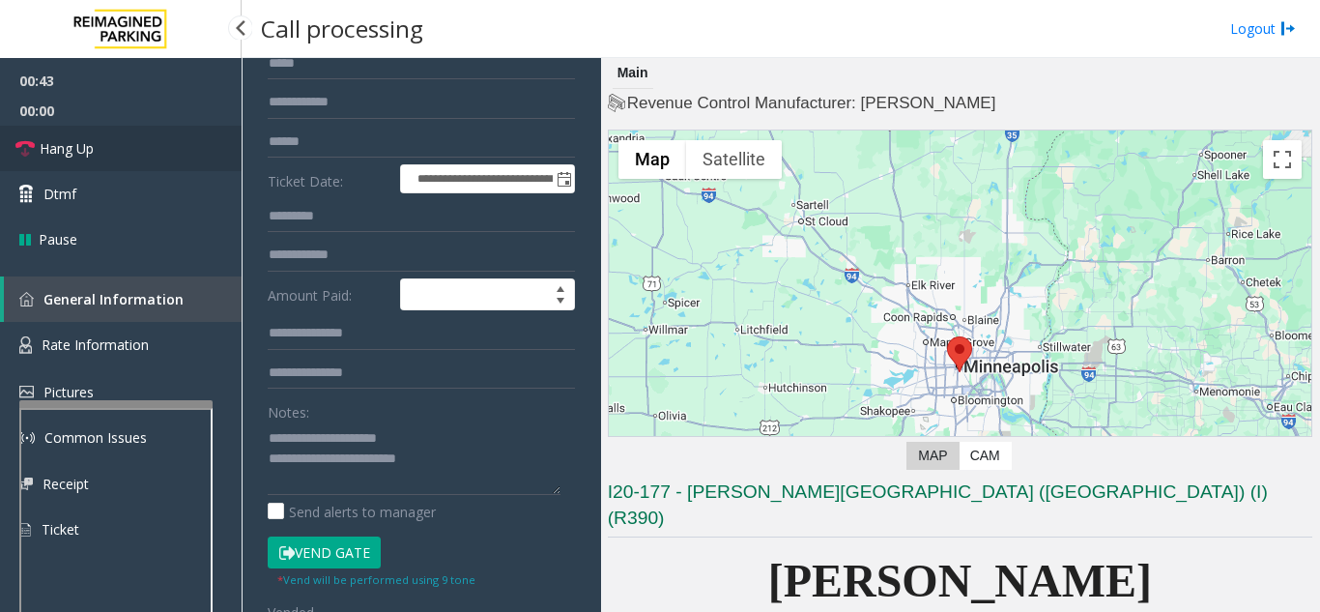
click at [138, 139] on link "Hang Up" at bounding box center [121, 148] width 242 height 45
drag, startPoint x: 473, startPoint y: 461, endPoint x: 480, endPoint y: 446, distance: 16.4
click at [473, 461] on textarea at bounding box center [414, 458] width 293 height 72
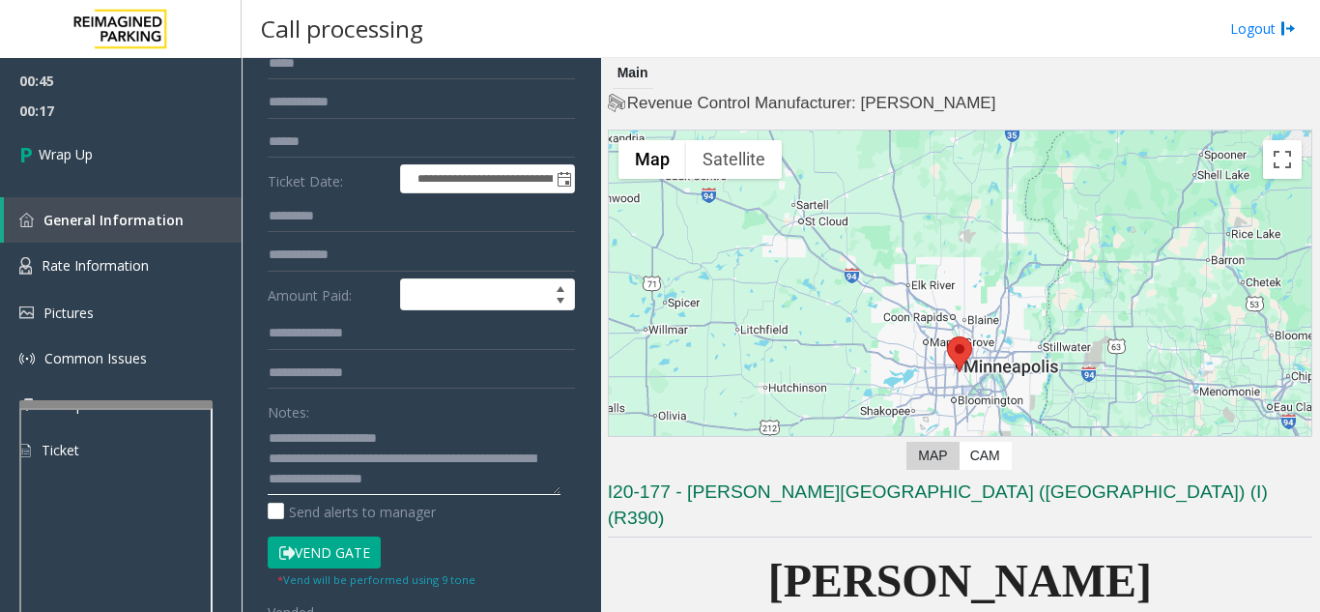
scroll to position [14, 0]
type textarea "**********"
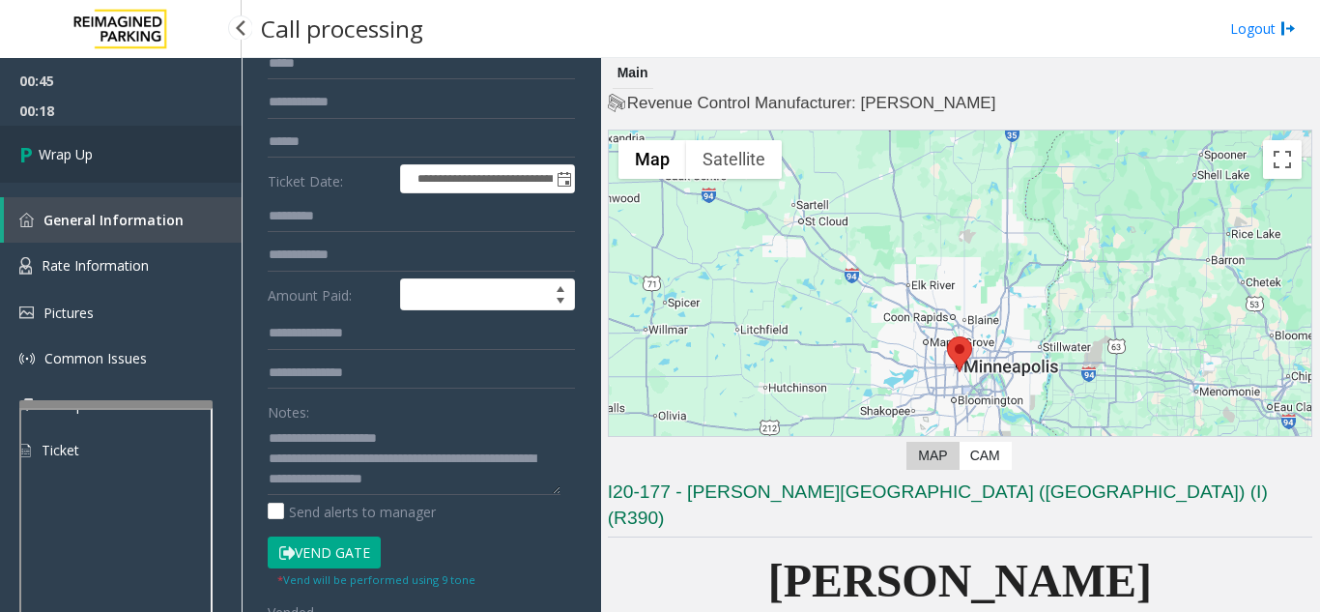
click at [67, 146] on span "Wrap Up" at bounding box center [66, 154] width 54 height 20
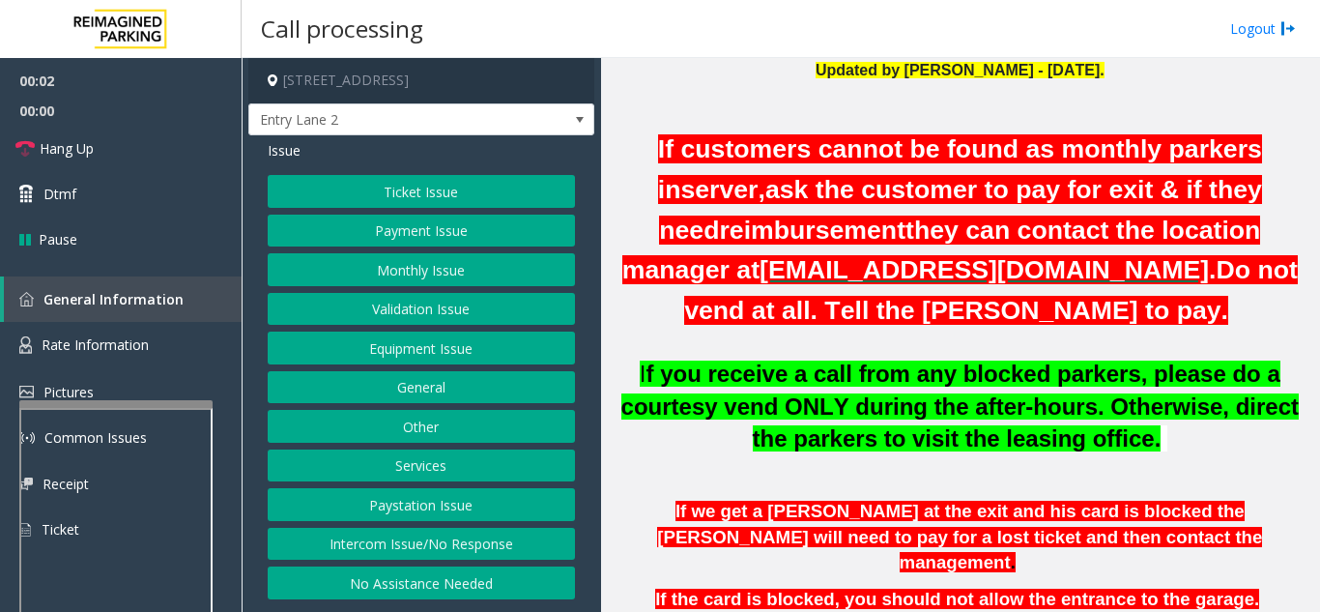
scroll to position [483, 0]
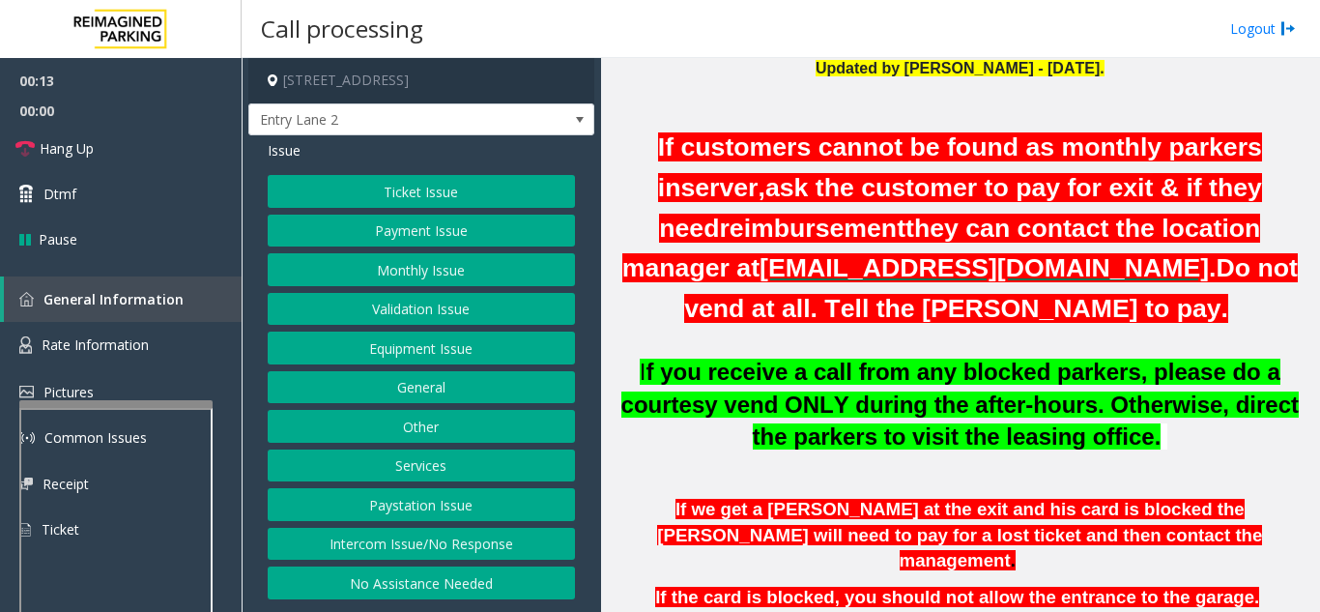
click at [521, 544] on button "Intercom Issue/No Response" at bounding box center [421, 544] width 307 height 33
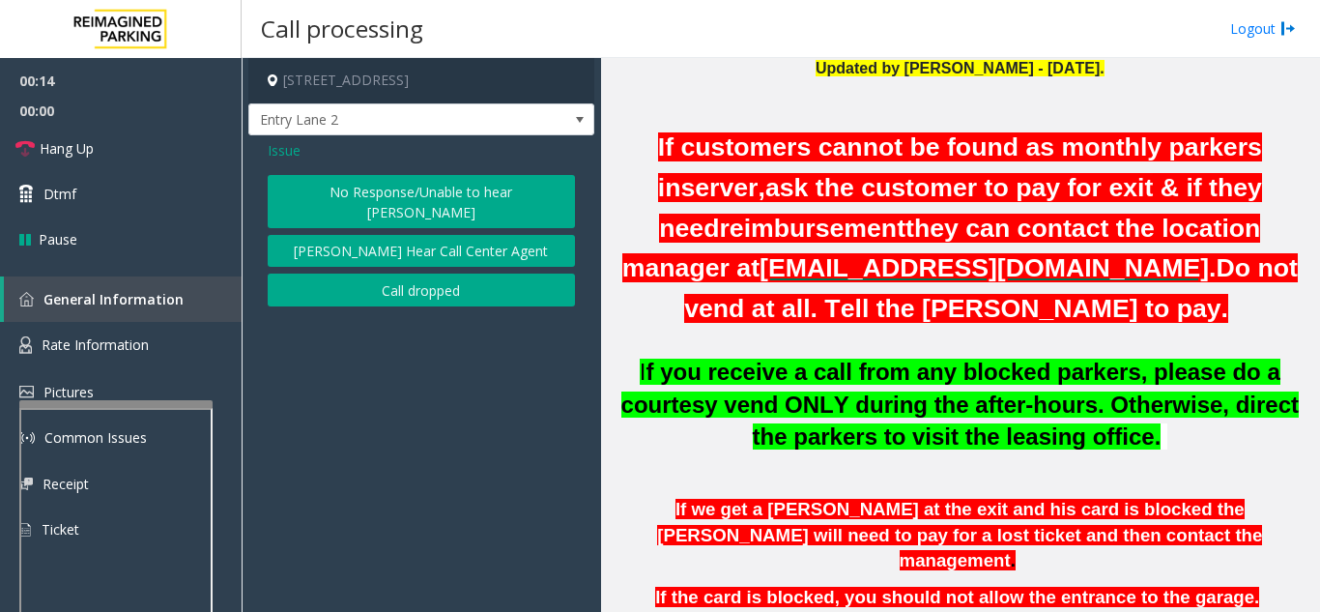
click at [402, 195] on button "No Response/Unable to hear [PERSON_NAME]" at bounding box center [421, 201] width 307 height 53
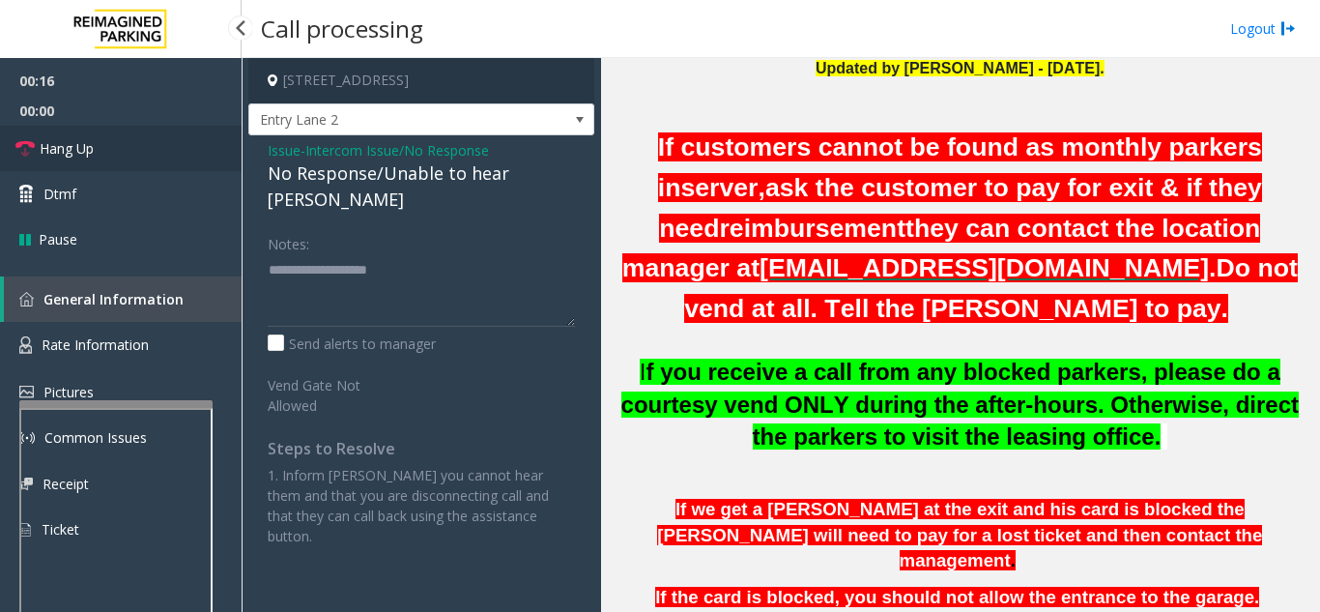
click at [154, 151] on link "Hang Up" at bounding box center [121, 148] width 242 height 45
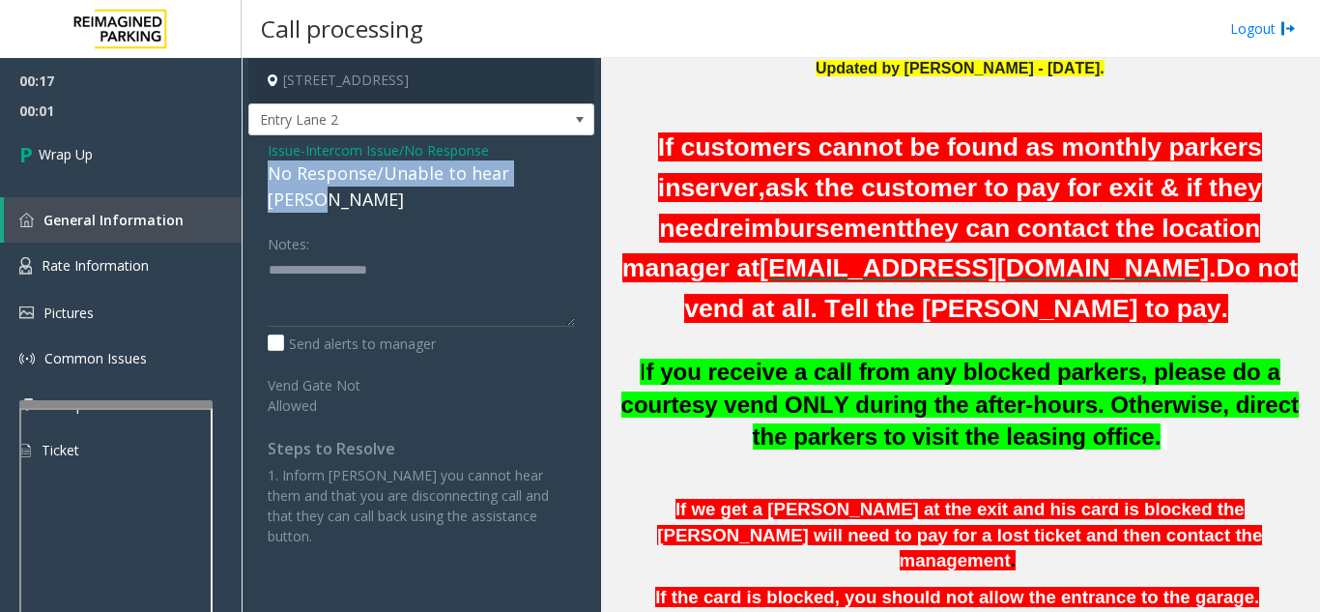
drag, startPoint x: 314, startPoint y: 173, endPoint x: 579, endPoint y: 176, distance: 264.8
click at [579, 176] on div "Issue - Intercom Issue/No Response No Response/Unable to hear parker Notes: Sen…" at bounding box center [421, 350] width 346 height 430
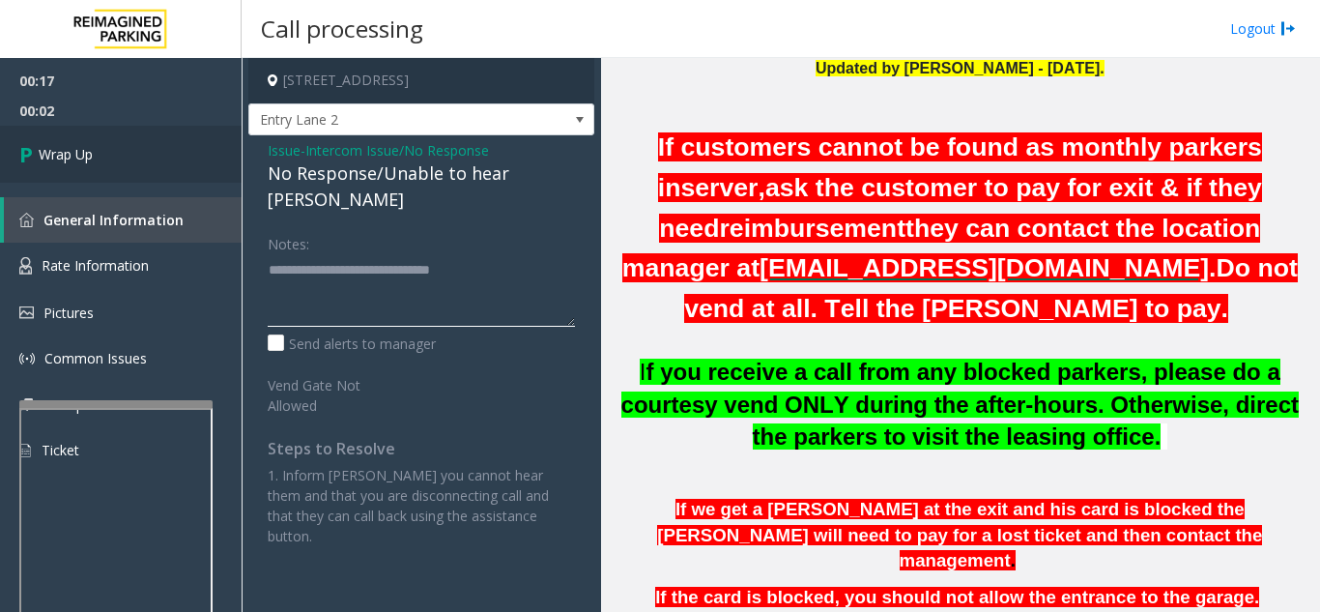
type textarea "**********"
click at [121, 167] on link "Wrap Up" at bounding box center [121, 154] width 242 height 57
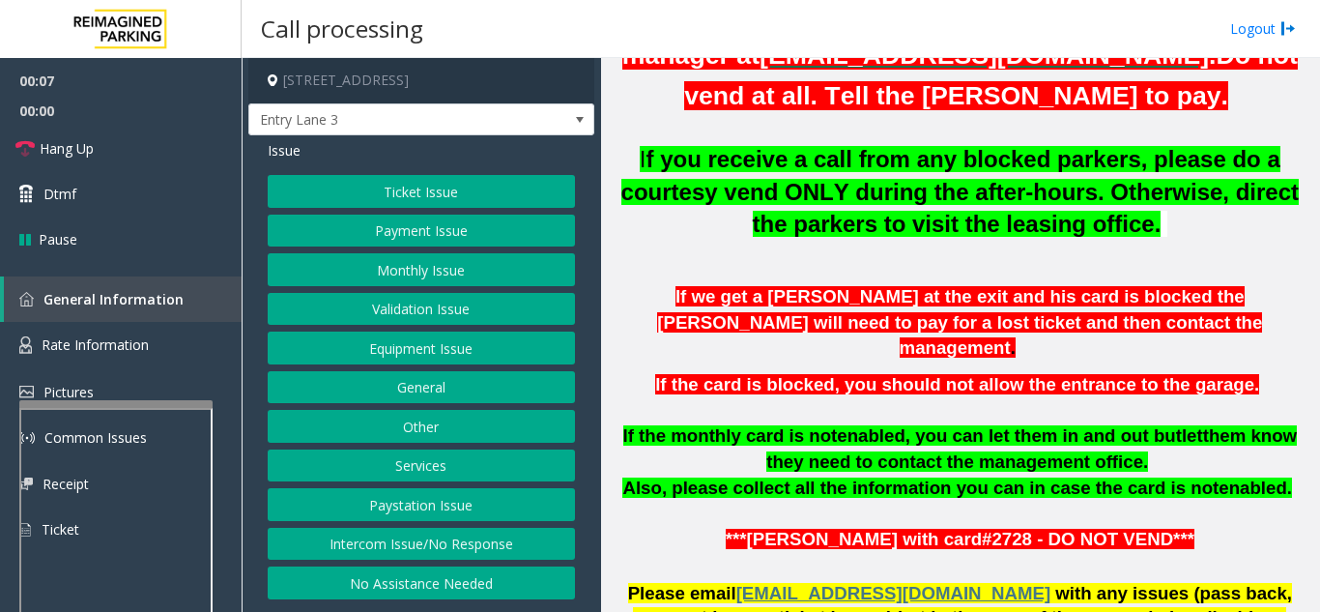
scroll to position [773, 0]
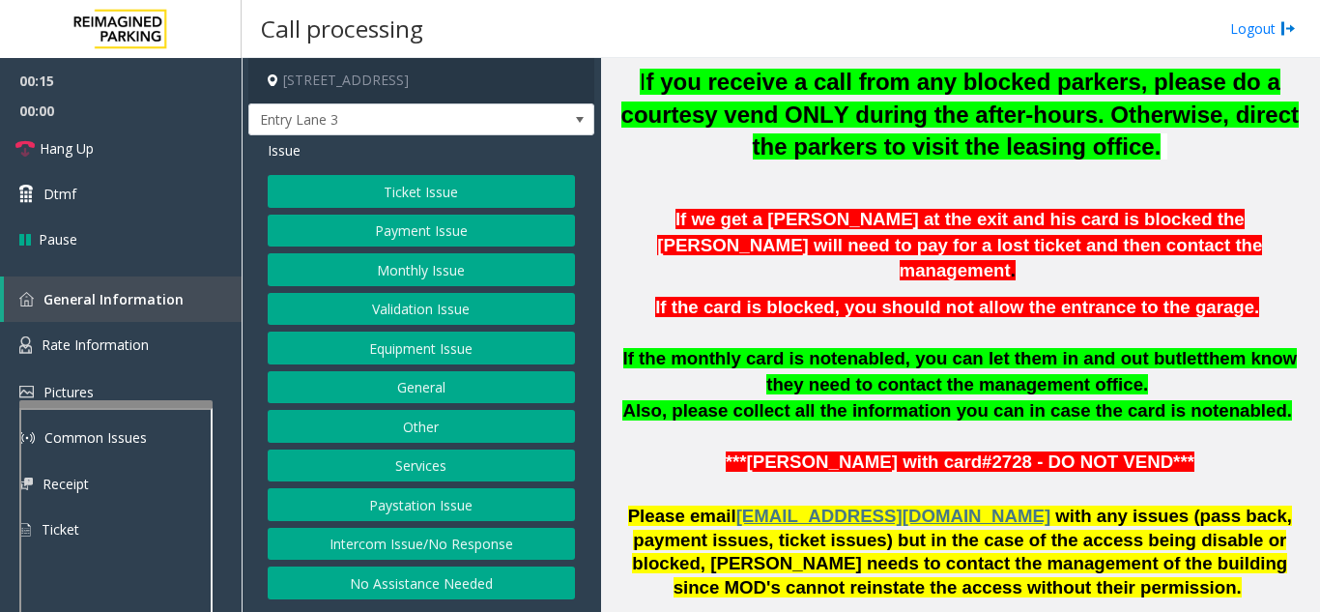
drag, startPoint x: 499, startPoint y: 549, endPoint x: 429, endPoint y: 306, distance: 252.3
click at [499, 548] on button "Intercom Issue/No Response" at bounding box center [421, 544] width 307 height 33
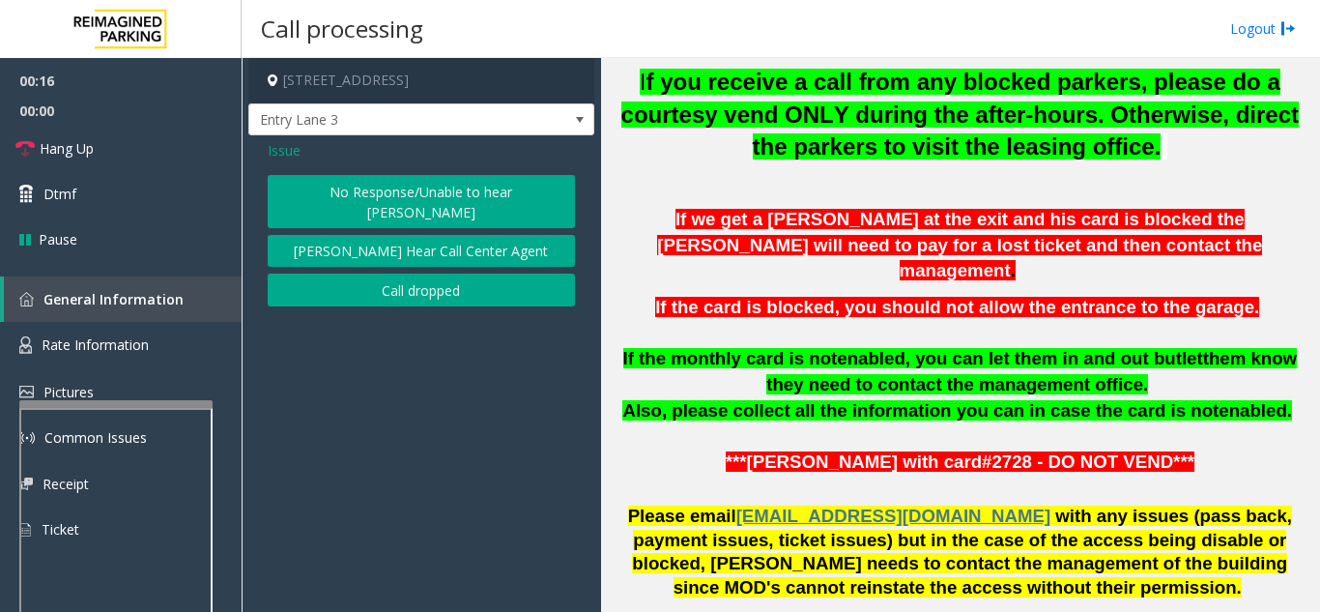
click at [399, 199] on button "No Response/Unable to hear [PERSON_NAME]" at bounding box center [421, 201] width 307 height 53
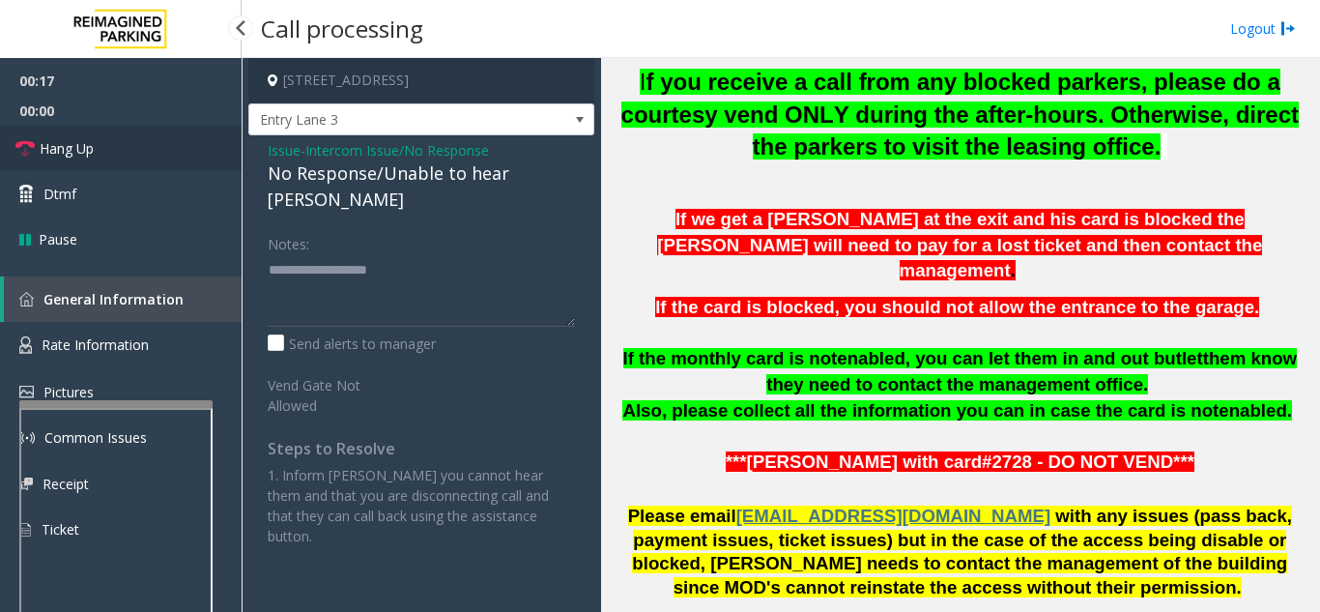
click at [186, 153] on link "Hang Up" at bounding box center [121, 148] width 242 height 45
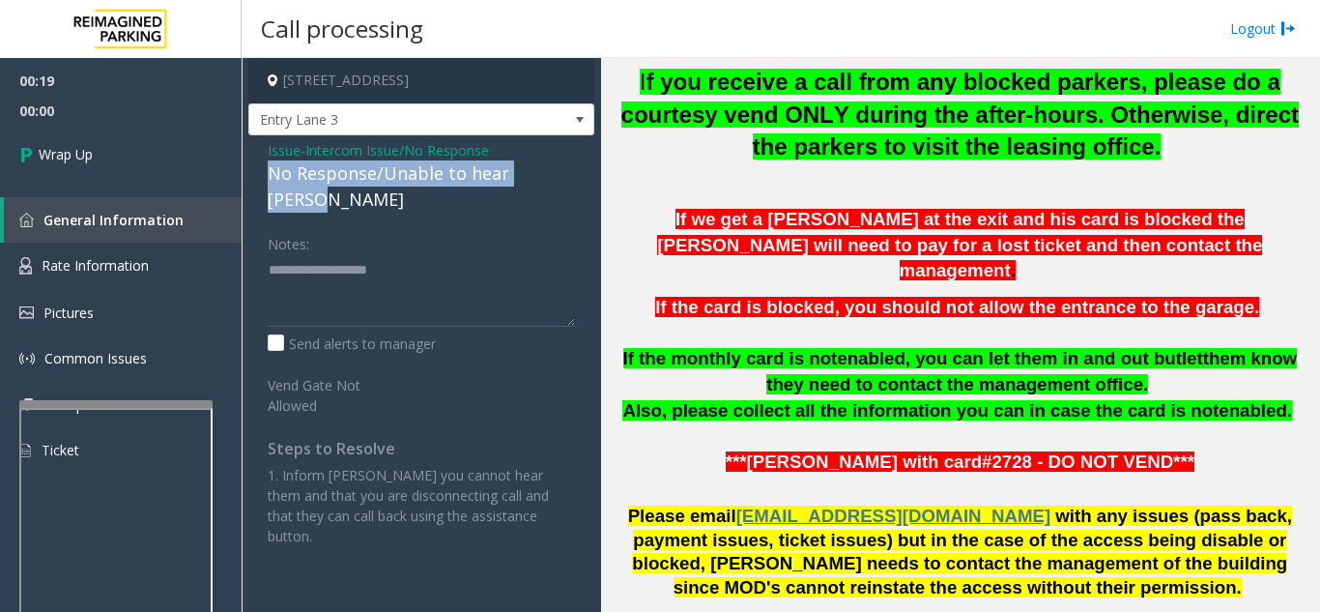
drag, startPoint x: 257, startPoint y: 172, endPoint x: 501, endPoint y: 174, distance: 243.5
click at [579, 169] on div "Issue - Intercom Issue/No Response No Response/Unable to hear parker Notes: Sen…" at bounding box center [421, 350] width 346 height 430
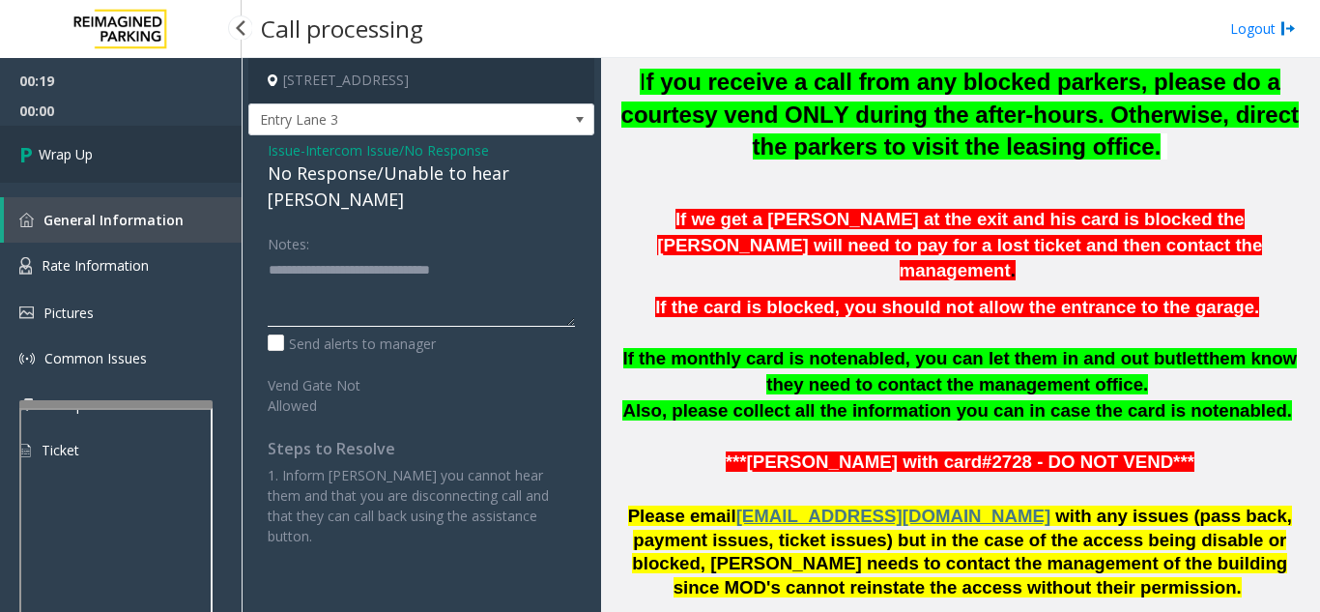
type textarea "**********"
click at [131, 169] on link "Wrap Up" at bounding box center [121, 154] width 242 height 57
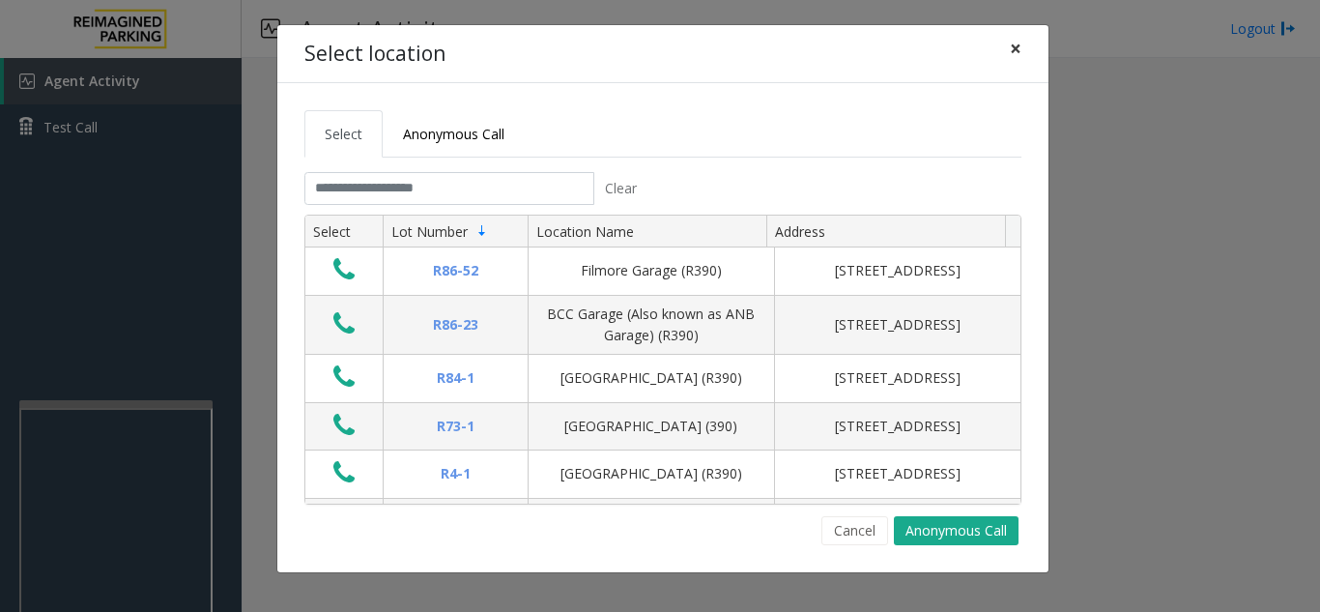
click at [1017, 44] on span "×" at bounding box center [1016, 48] width 12 height 27
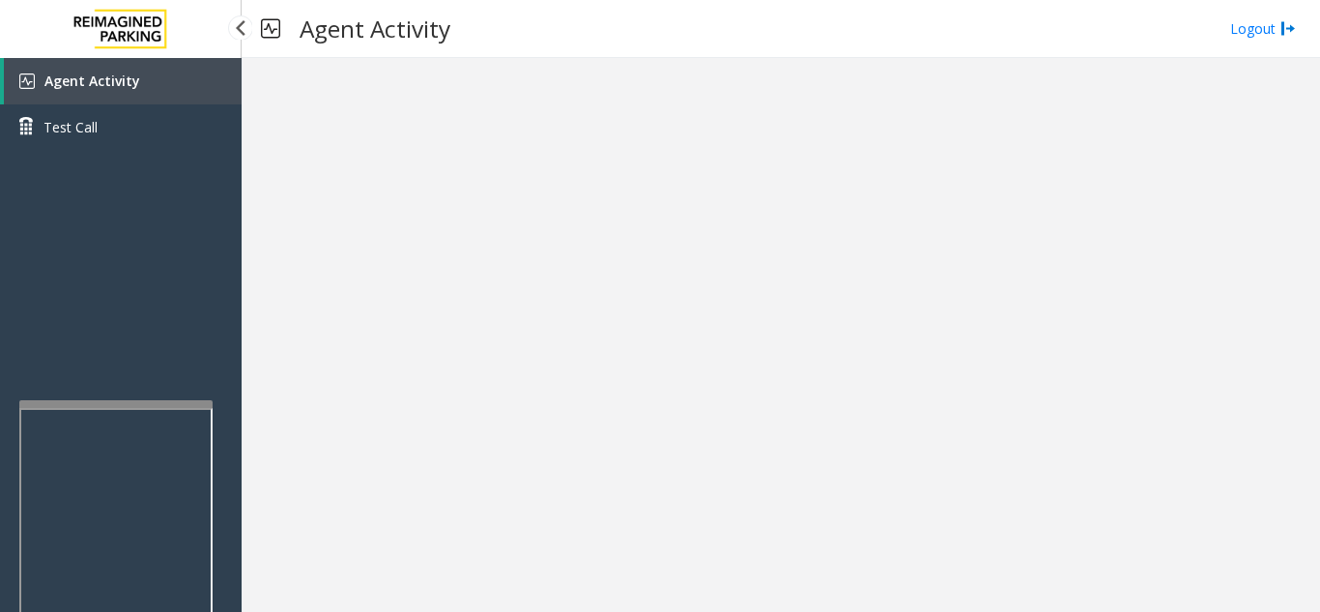
click at [154, 74] on link "Agent Activity" at bounding box center [123, 81] width 238 height 46
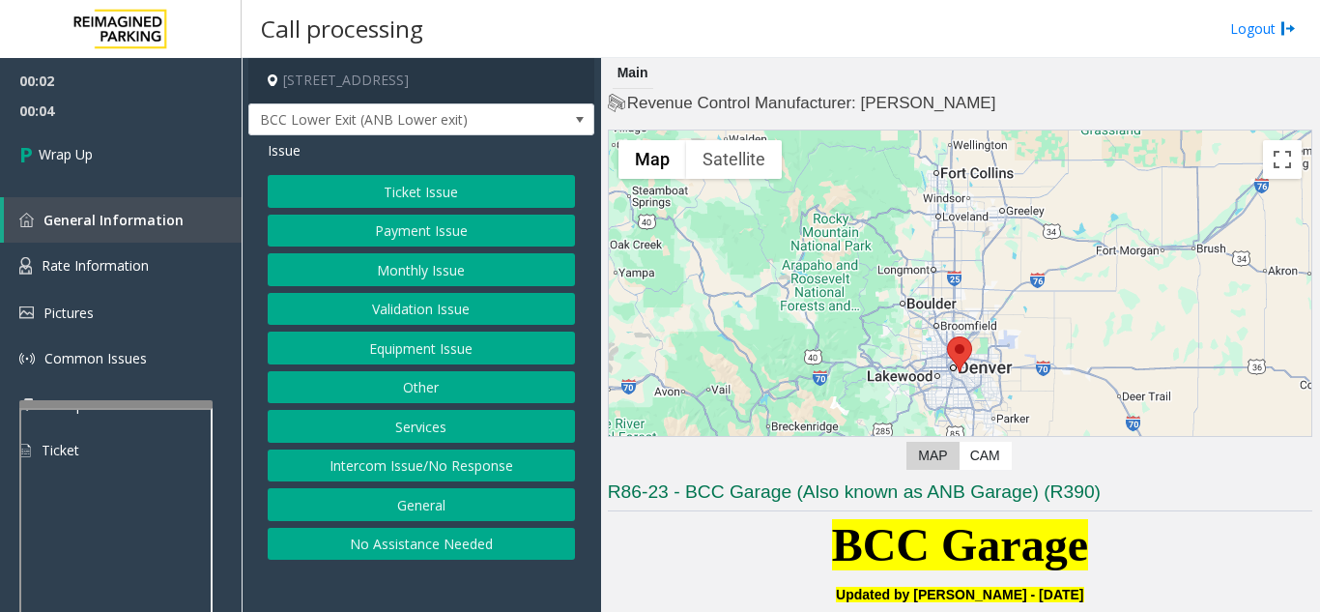
click at [452, 468] on button "Intercom Issue/No Response" at bounding box center [421, 465] width 307 height 33
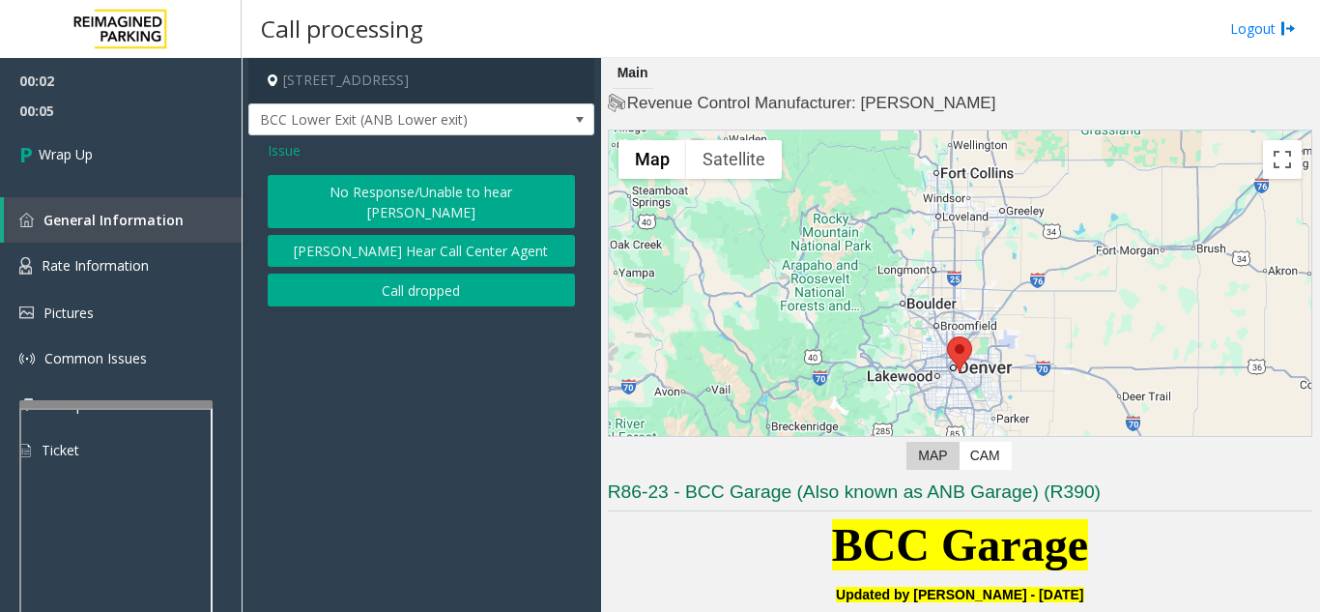
click at [375, 273] on button "Call dropped" at bounding box center [421, 289] width 307 height 33
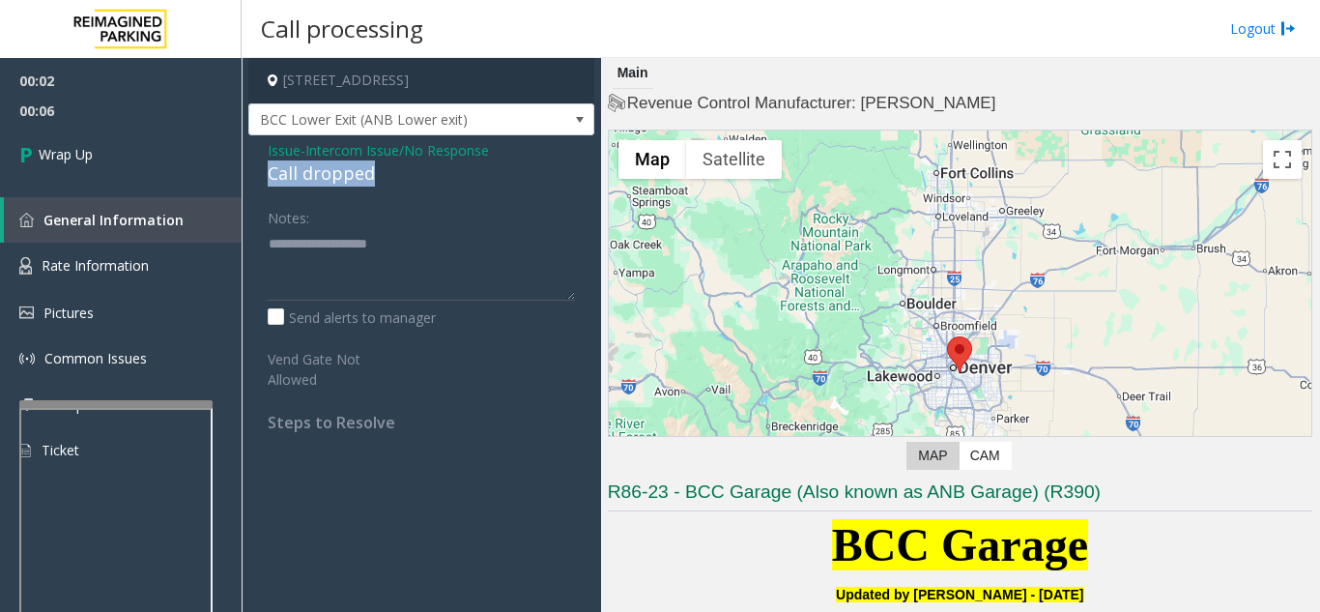
drag, startPoint x: 265, startPoint y: 174, endPoint x: 406, endPoint y: 176, distance: 141.1
click at [406, 176] on div "Issue - Intercom Issue/No Response Call dropped Notes: Send alerts to manager V…" at bounding box center [421, 293] width 346 height 316
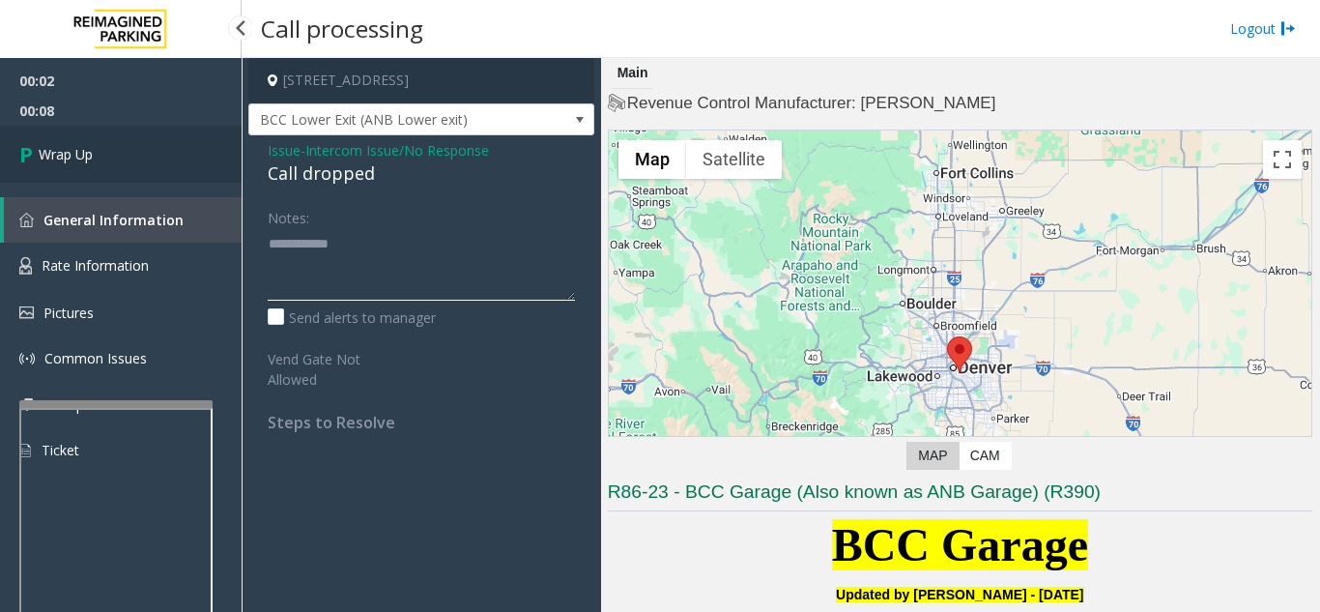
type textarea "**********"
click at [146, 163] on link "Wrap Up" at bounding box center [121, 154] width 242 height 57
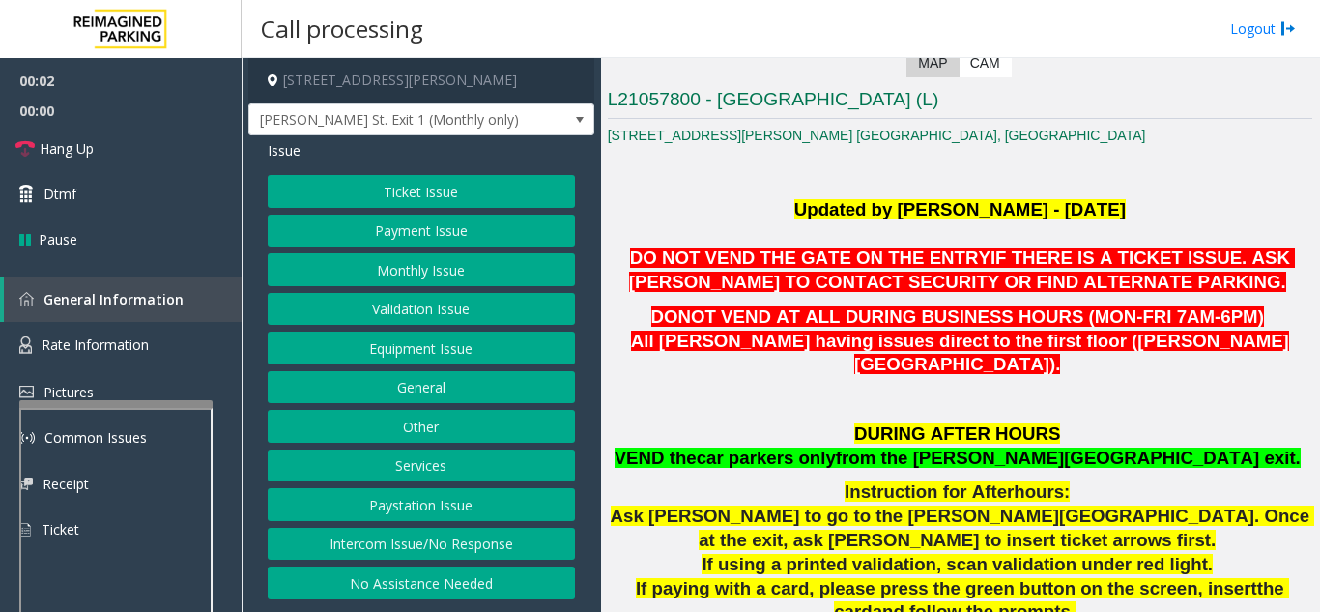
scroll to position [483, 0]
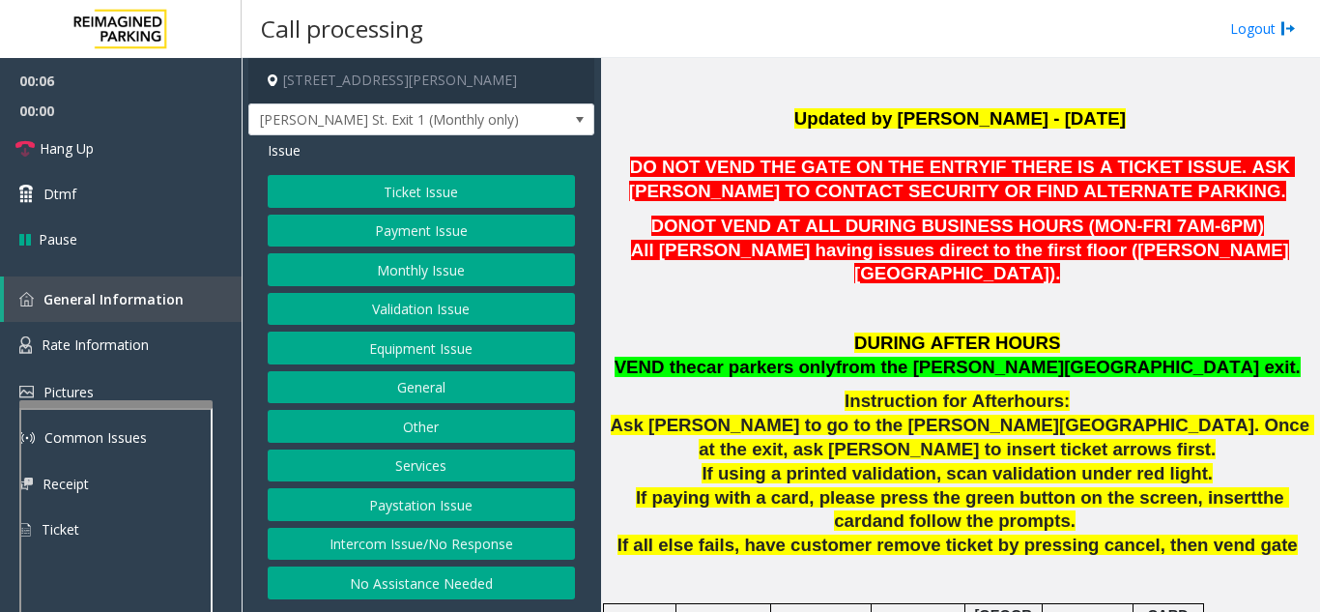
click at [387, 343] on button "Equipment Issue" at bounding box center [421, 347] width 307 height 33
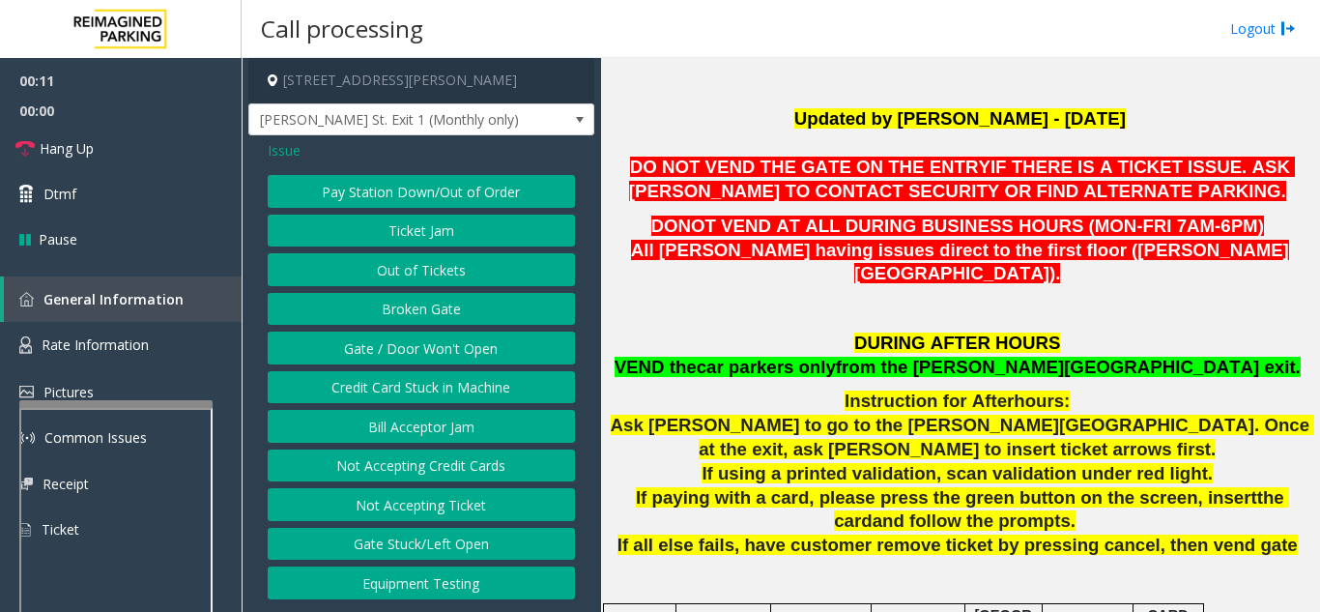
click at [446, 347] on button "Gate / Door Won't Open" at bounding box center [421, 347] width 307 height 33
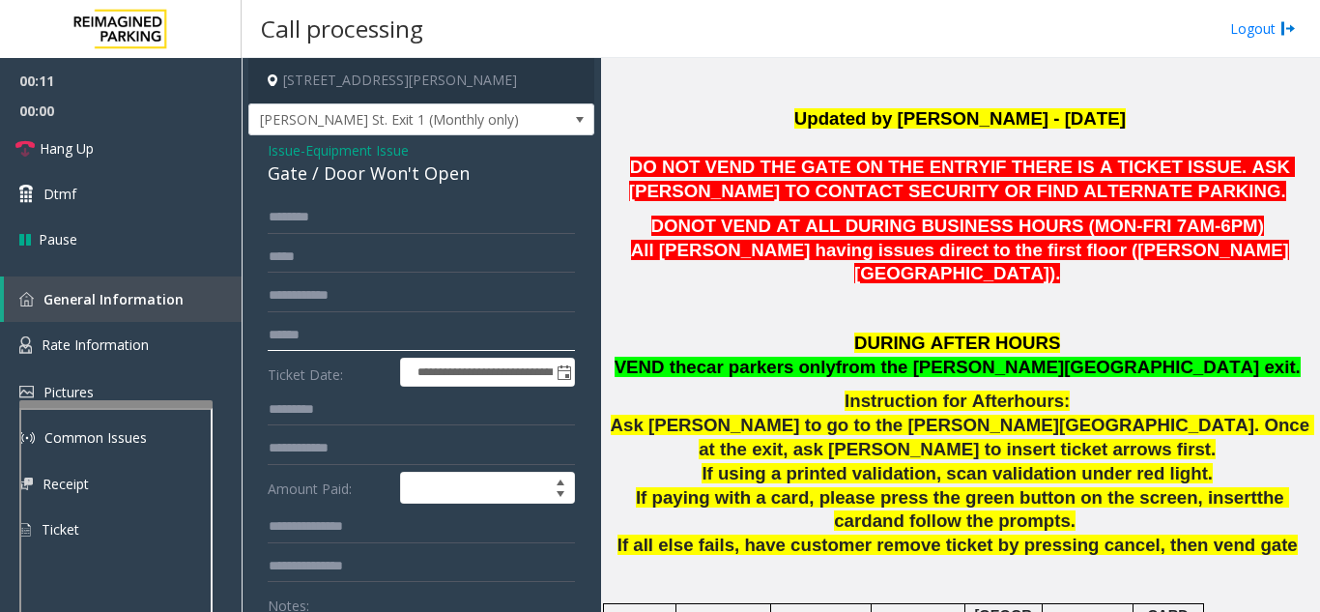
click at [446, 347] on input "text" at bounding box center [421, 335] width 307 height 33
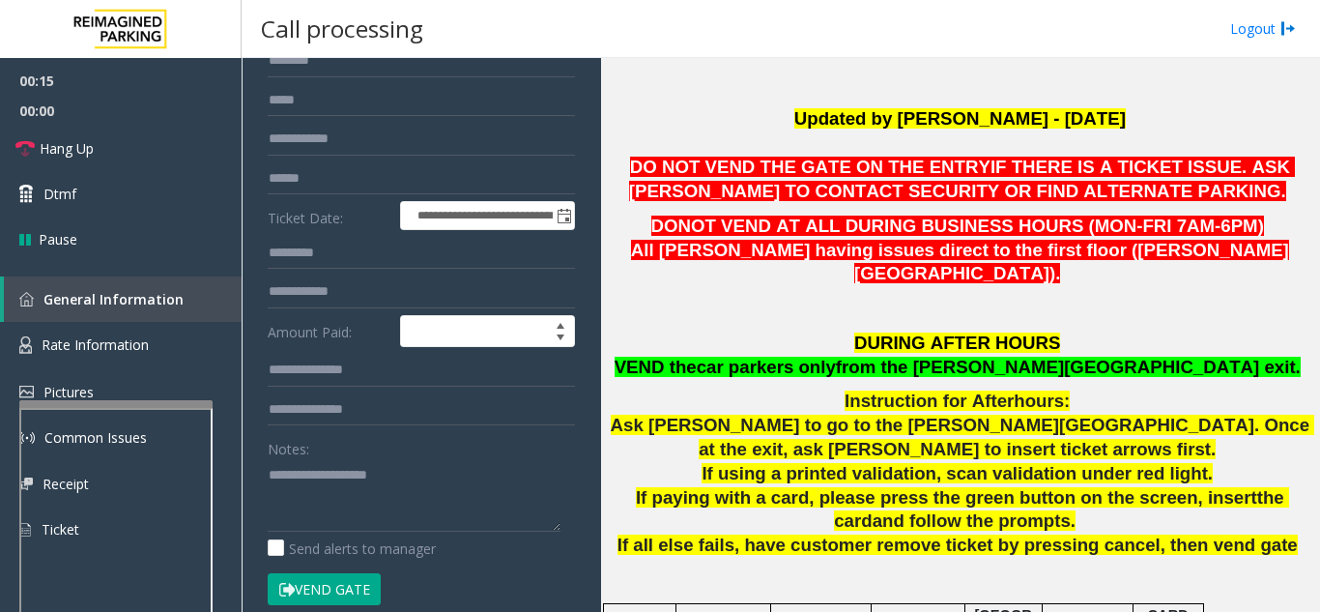
scroll to position [269, 0]
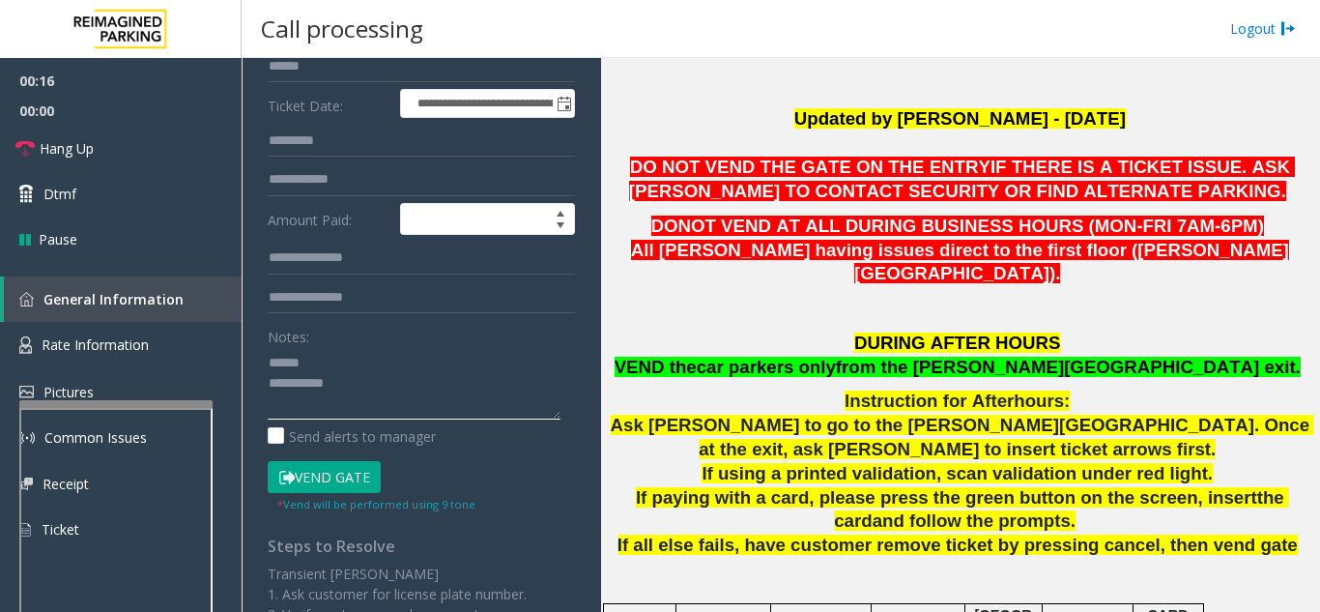
click at [332, 368] on textarea at bounding box center [414, 383] width 293 height 72
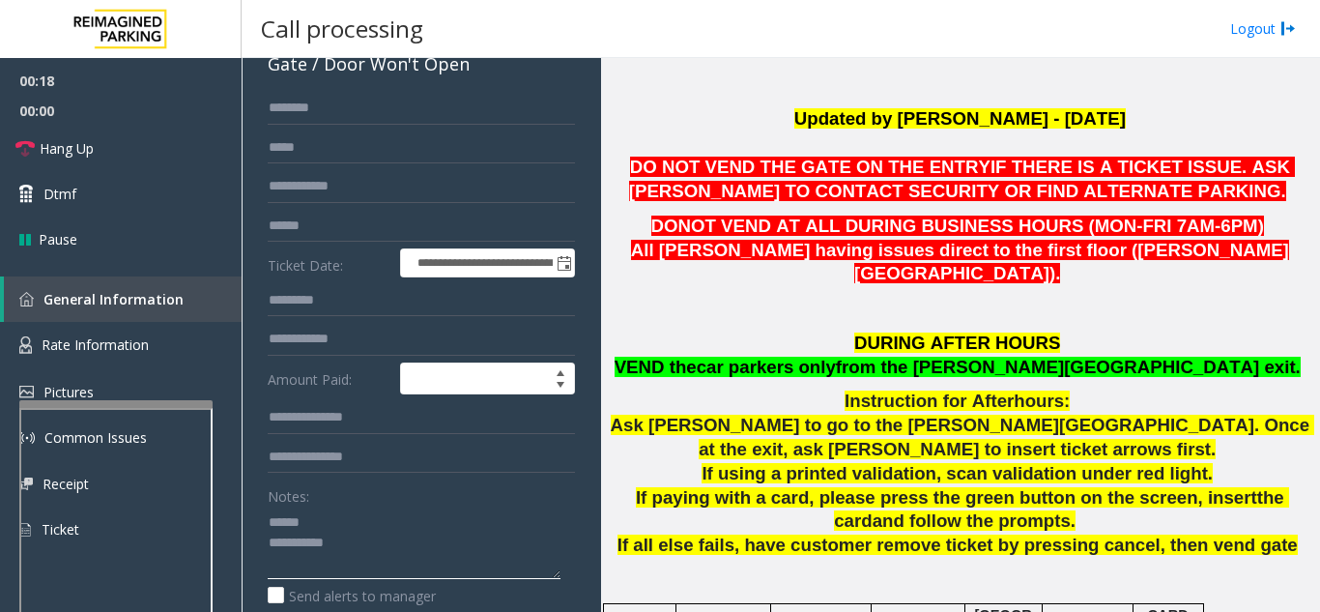
scroll to position [75, 0]
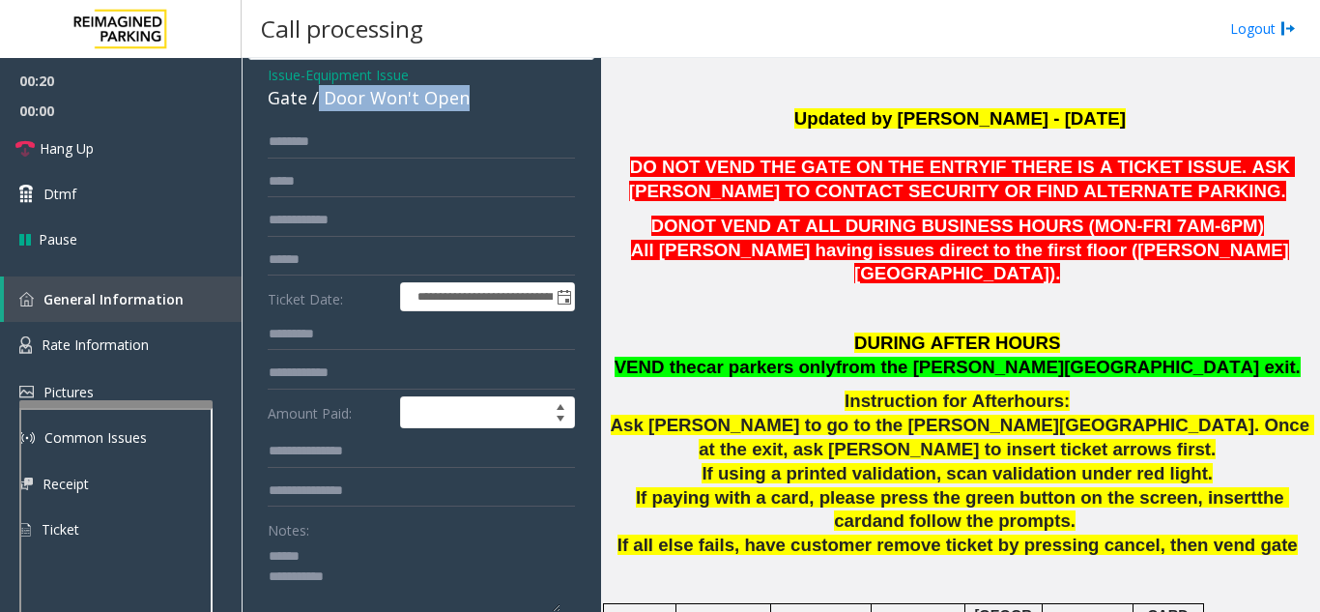
drag, startPoint x: 321, startPoint y: 94, endPoint x: 496, endPoint y: 94, distance: 174.9
click at [496, 94] on div "Gate / Door Won't Open" at bounding box center [421, 98] width 307 height 26
click at [413, 582] on textarea at bounding box center [414, 576] width 293 height 72
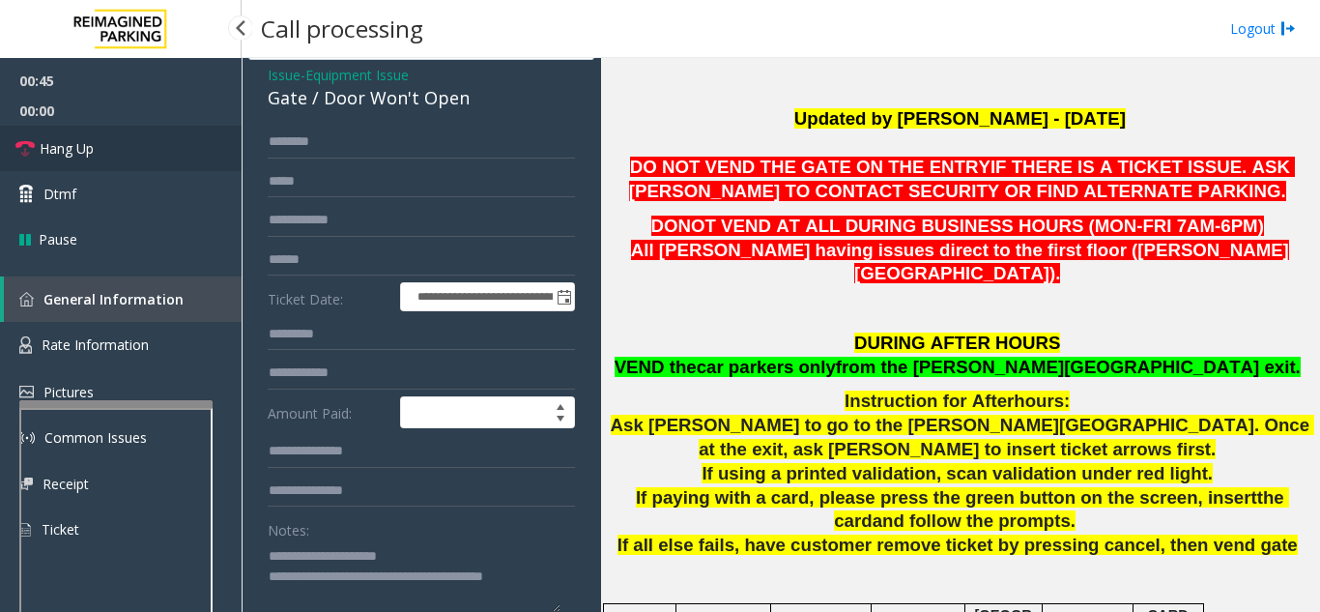
type textarea "**********"
click at [134, 166] on link "Hang Up" at bounding box center [121, 148] width 242 height 45
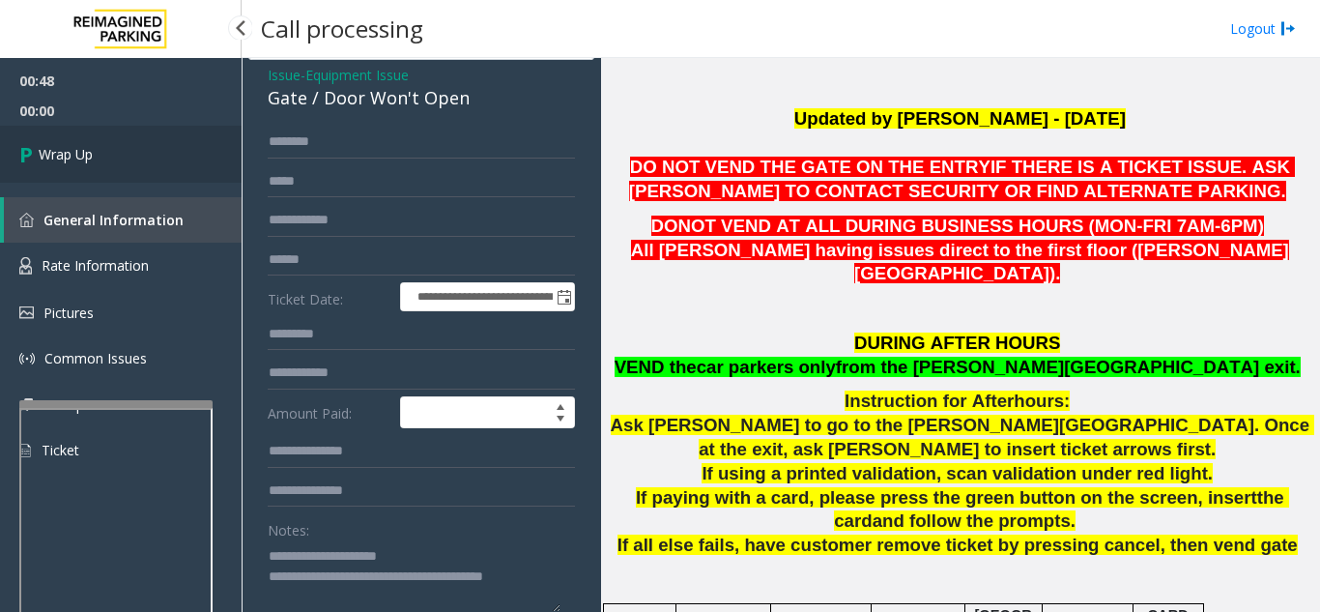
click at [168, 171] on link "Wrap Up" at bounding box center [121, 154] width 242 height 57
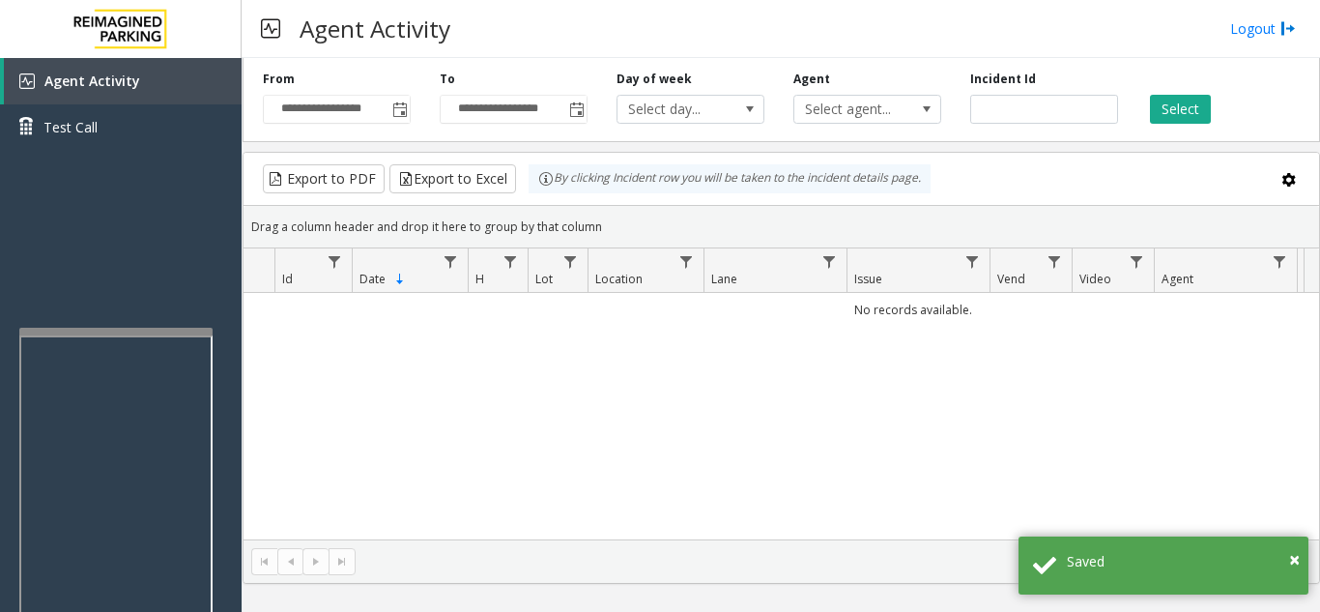
click at [84, 330] on div at bounding box center [115, 332] width 193 height 8
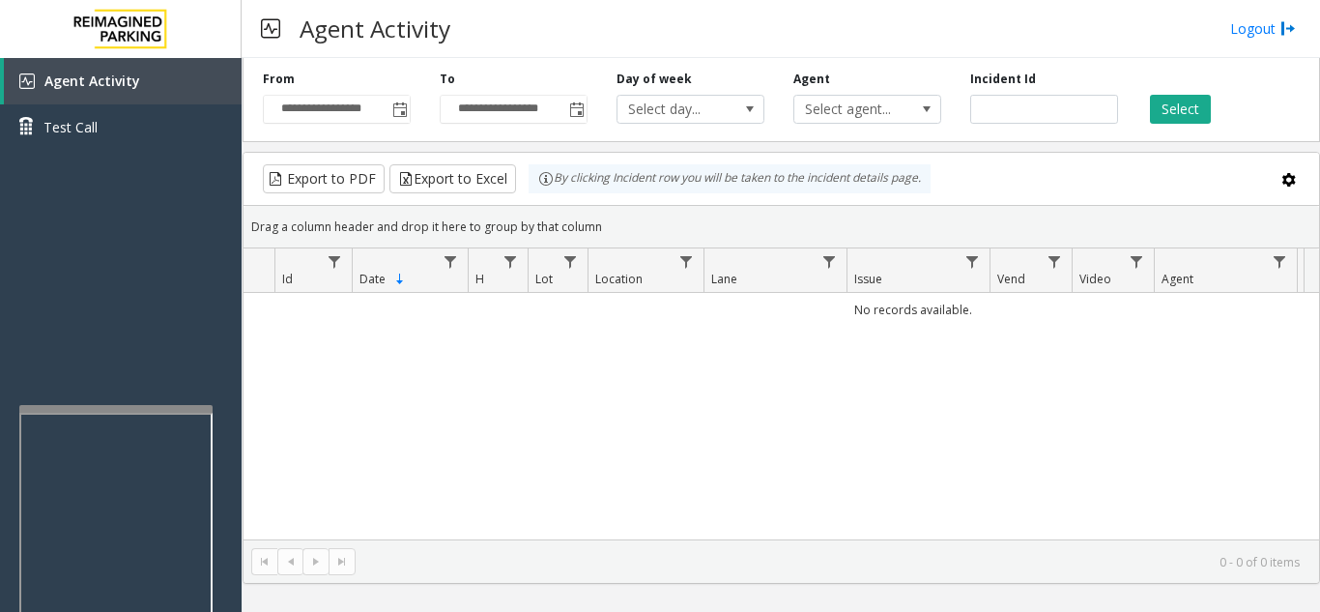
click at [111, 412] on div at bounding box center [115, 409] width 193 height 8
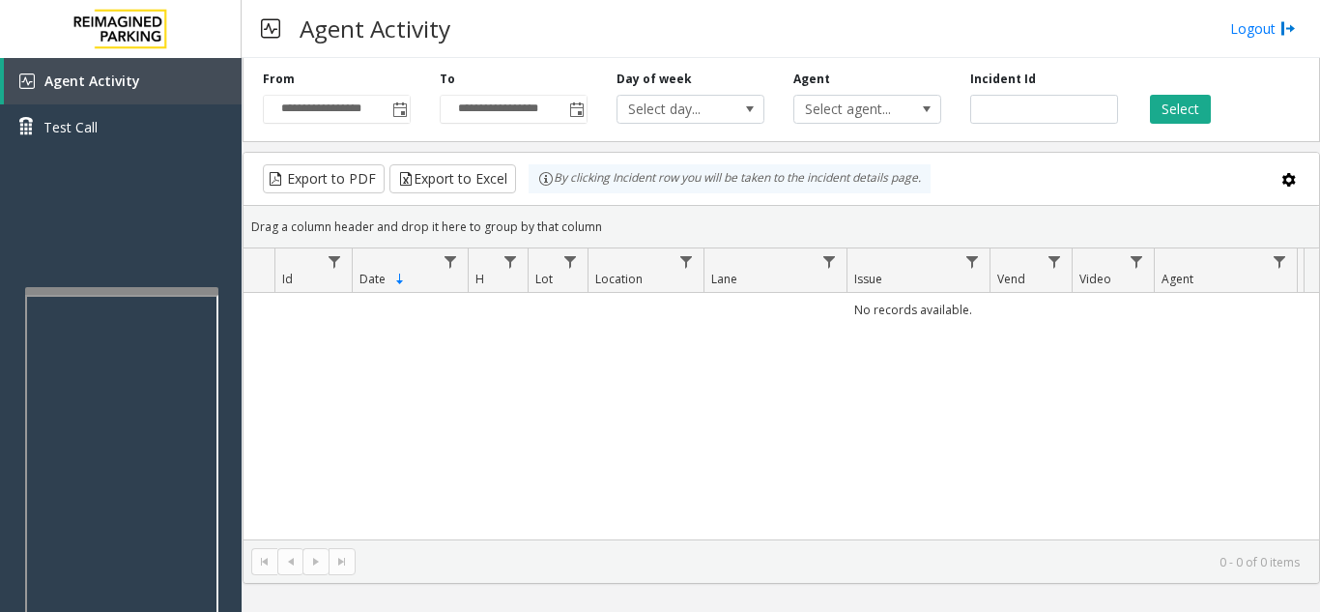
click at [111, 295] on div at bounding box center [121, 291] width 193 height 8
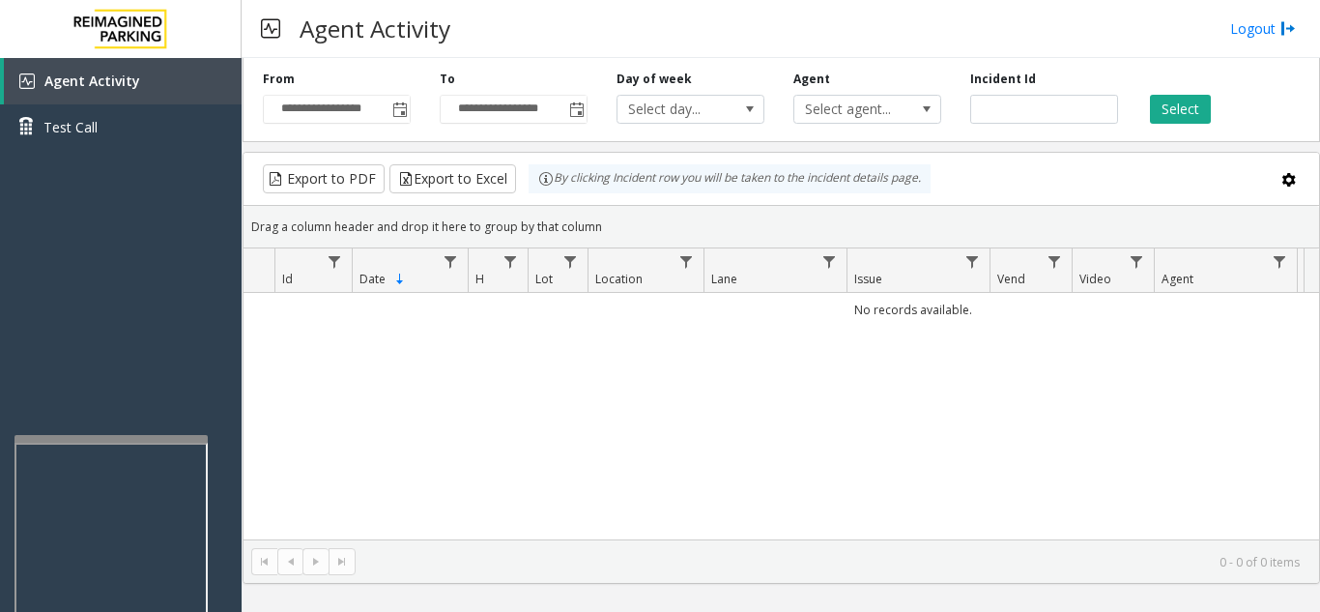
click at [107, 437] on div at bounding box center [110, 439] width 193 height 8
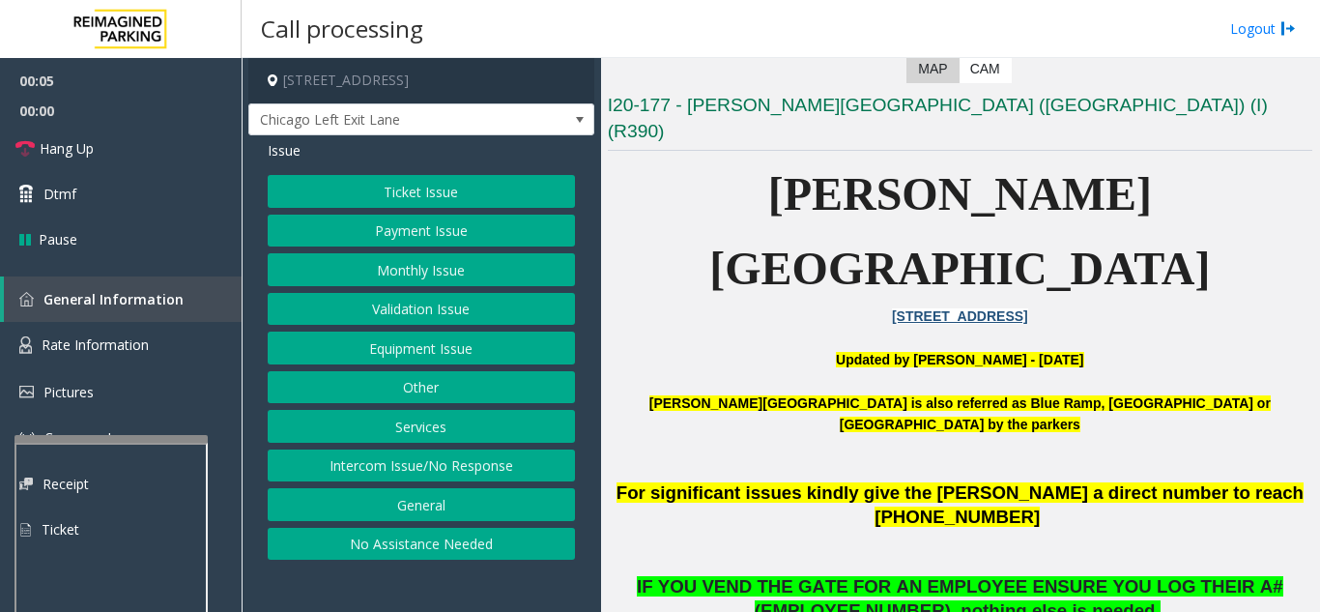
scroll to position [483, 0]
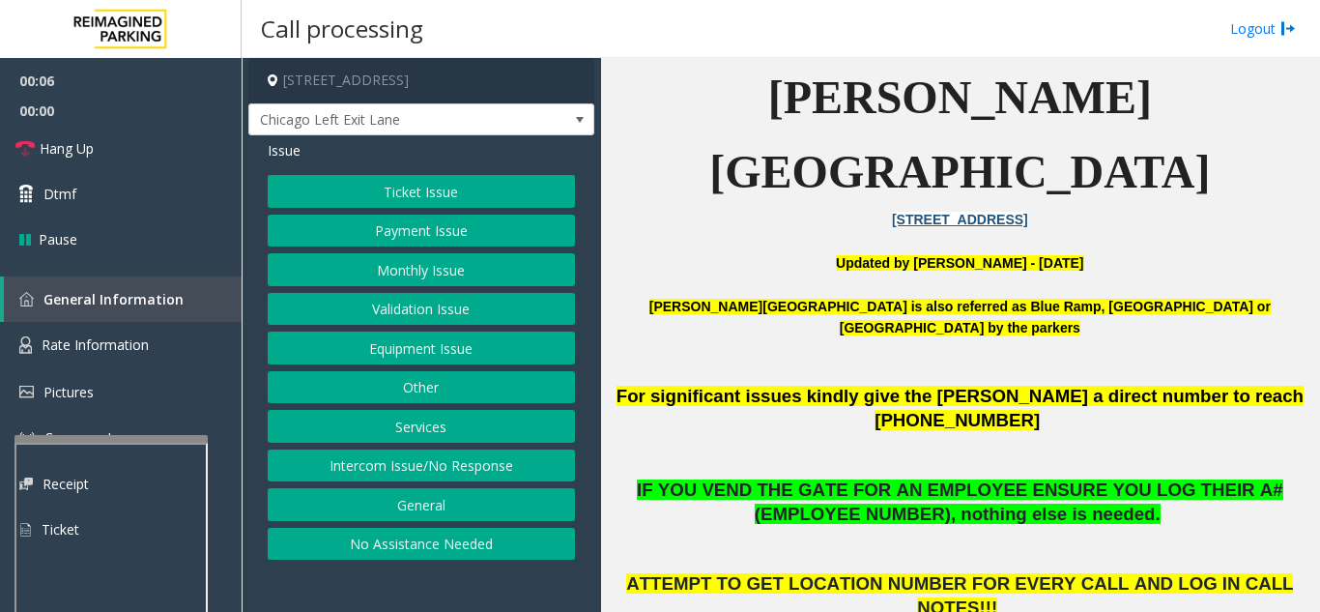
click at [493, 272] on button "Monthly Issue" at bounding box center [421, 269] width 307 height 33
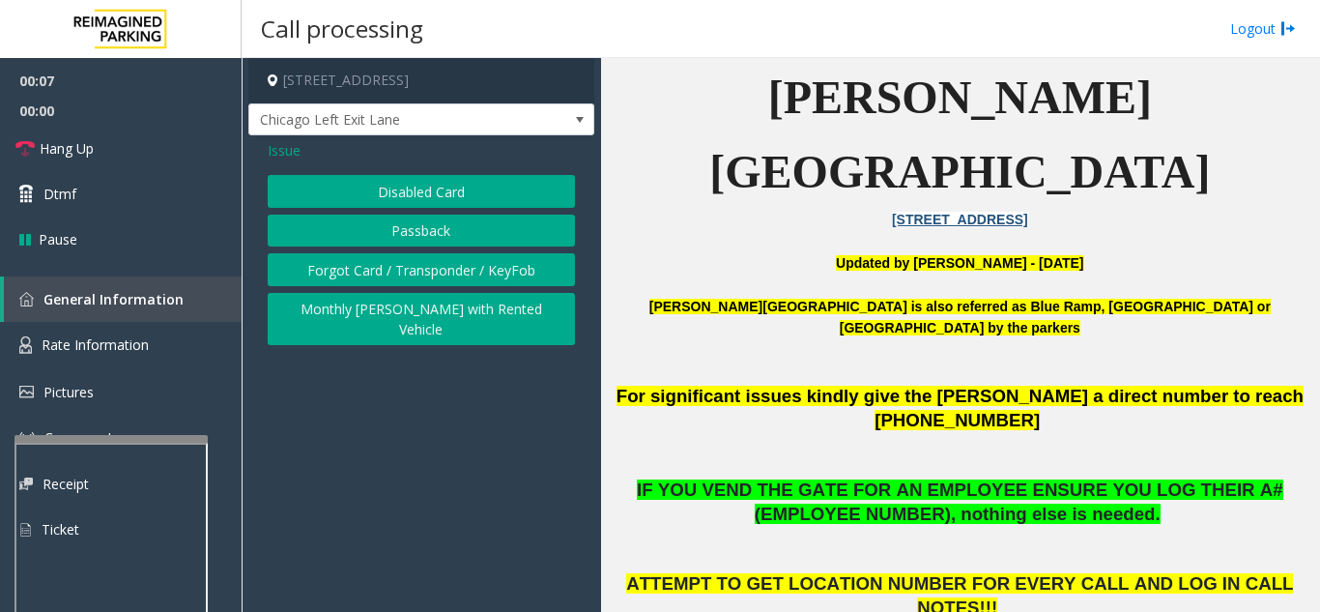
click at [449, 193] on button "Disabled Card" at bounding box center [421, 191] width 307 height 33
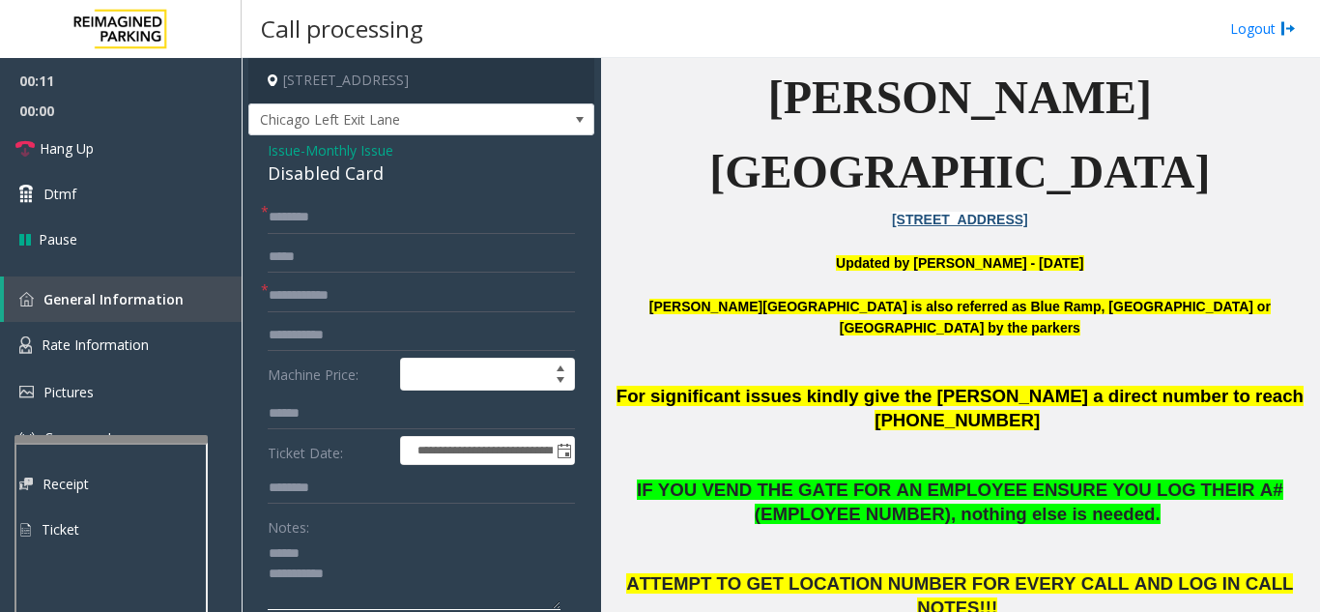
click at [369, 555] on textarea at bounding box center [414, 573] width 293 height 72
type textarea "**********"
click at [71, 151] on span "Hang Up" at bounding box center [67, 148] width 54 height 20
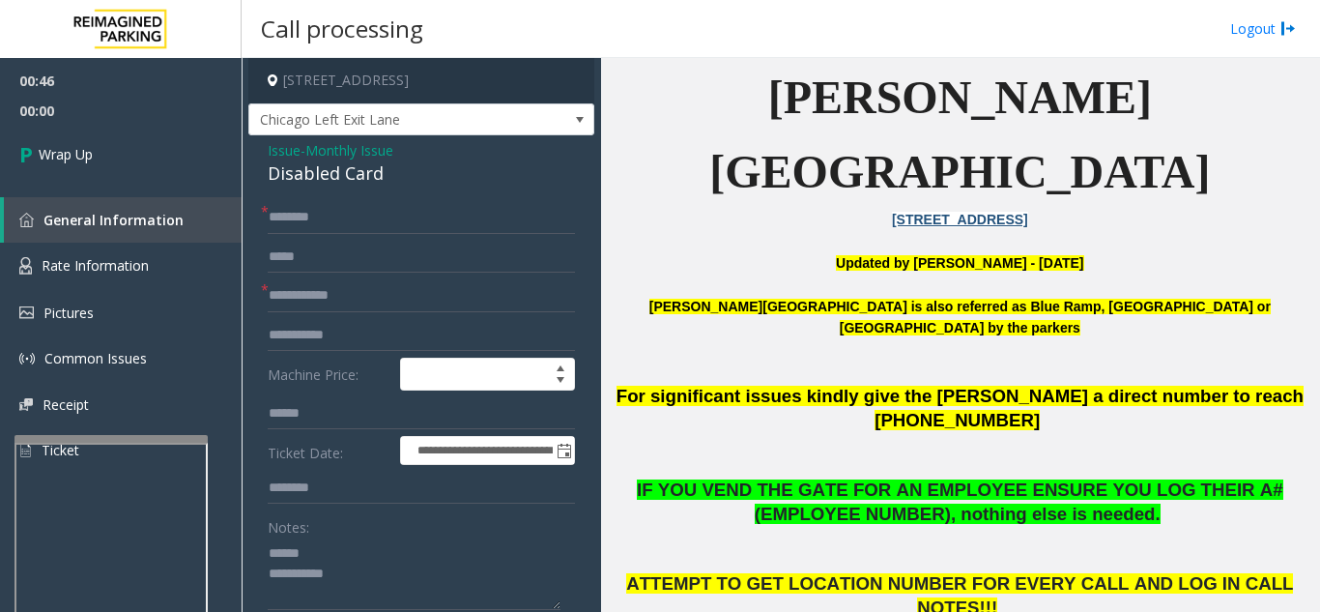
click at [272, 154] on span "Issue" at bounding box center [284, 150] width 33 height 20
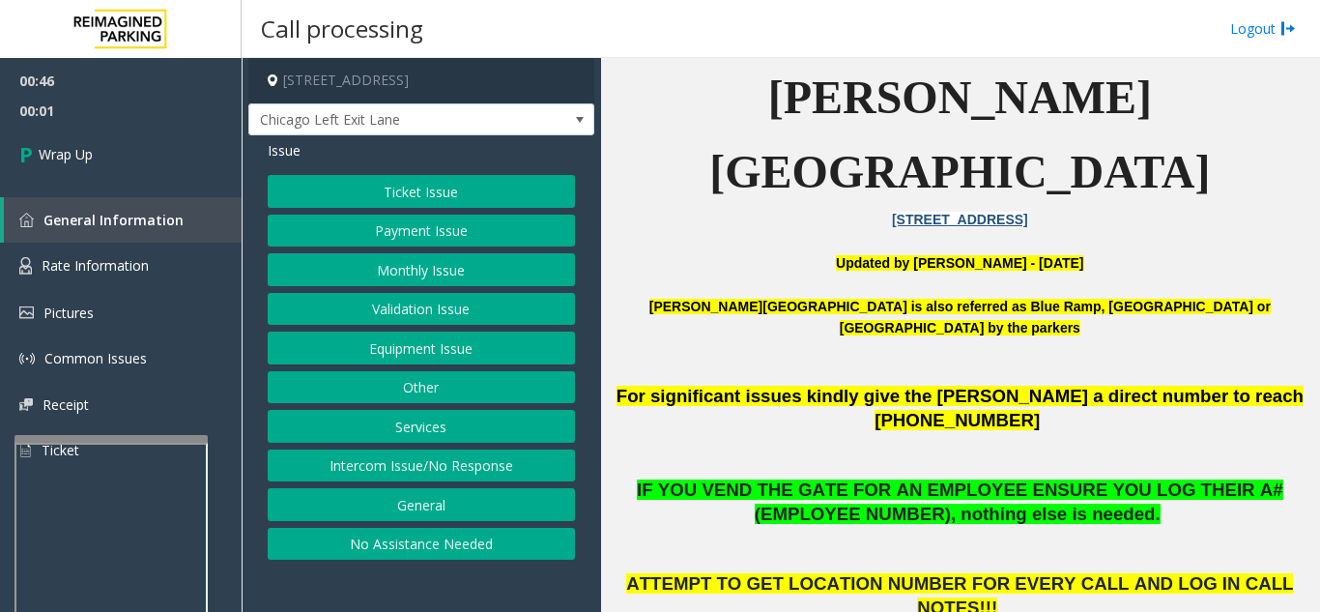
click at [398, 351] on button "Equipment Issue" at bounding box center [421, 347] width 307 height 33
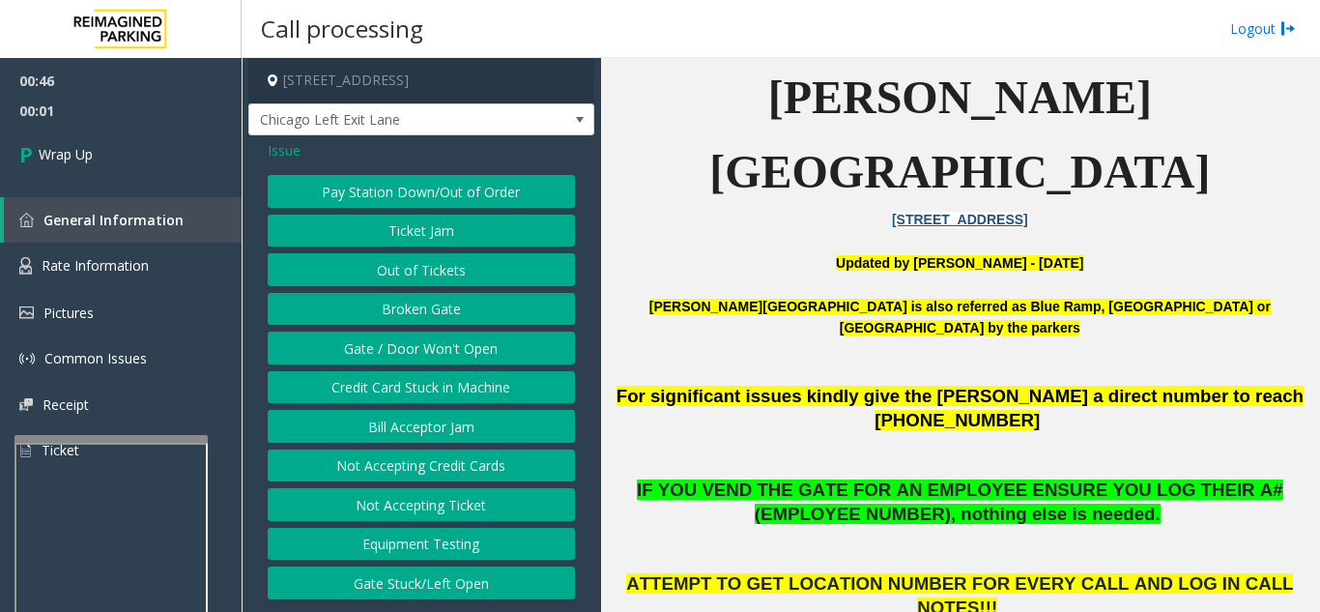
click at [398, 351] on button "Gate / Door Won't Open" at bounding box center [421, 347] width 307 height 33
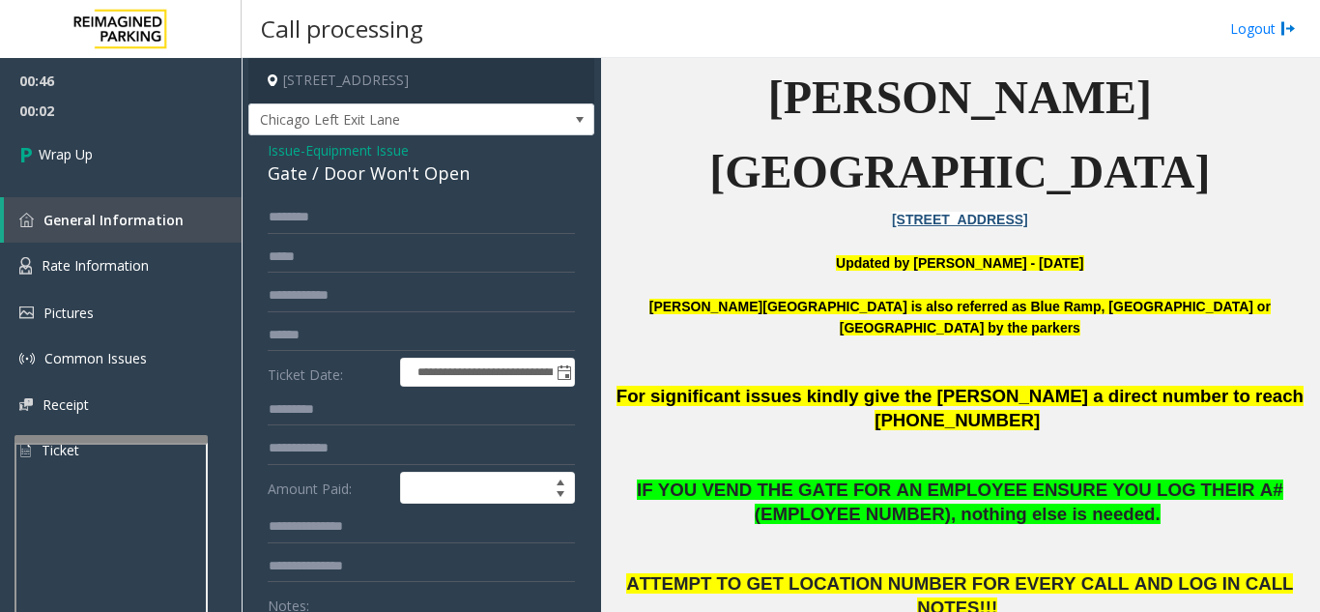
scroll to position [97, 0]
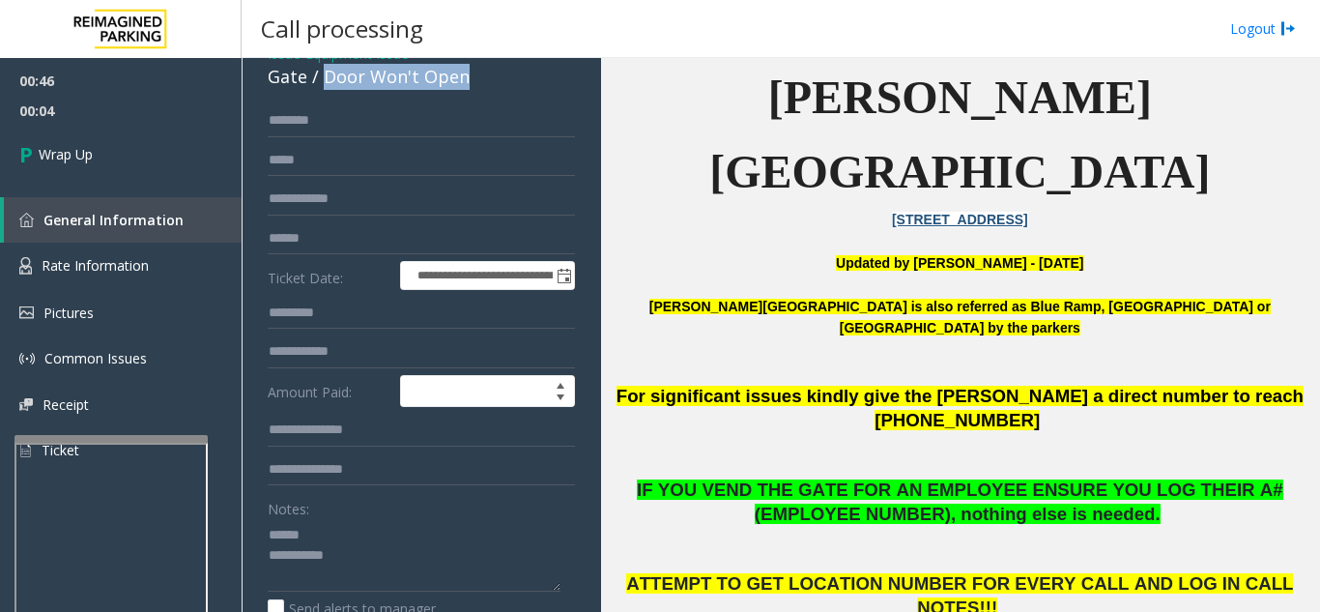
drag, startPoint x: 323, startPoint y: 79, endPoint x: 482, endPoint y: 77, distance: 159.5
click at [482, 77] on div "Gate / Door Won't Open" at bounding box center [421, 77] width 307 height 26
click at [415, 544] on textarea at bounding box center [414, 555] width 293 height 72
click at [466, 560] on textarea at bounding box center [414, 555] width 293 height 72
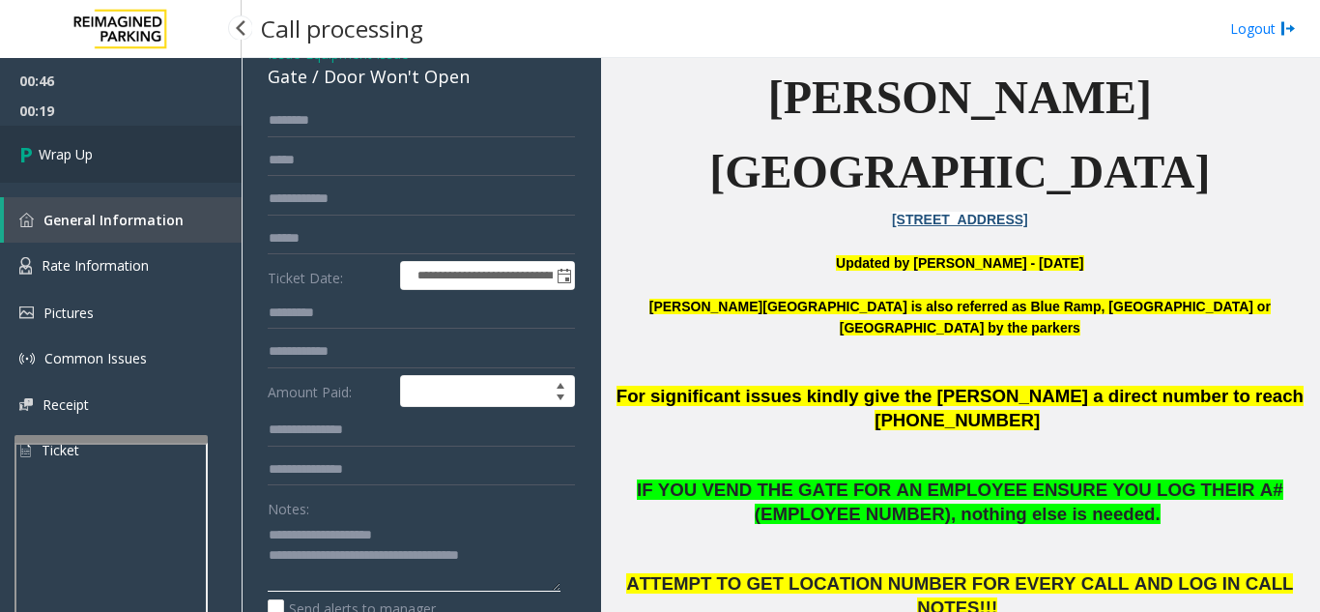
type textarea "**********"
click at [79, 161] on span "Wrap Up" at bounding box center [66, 154] width 54 height 20
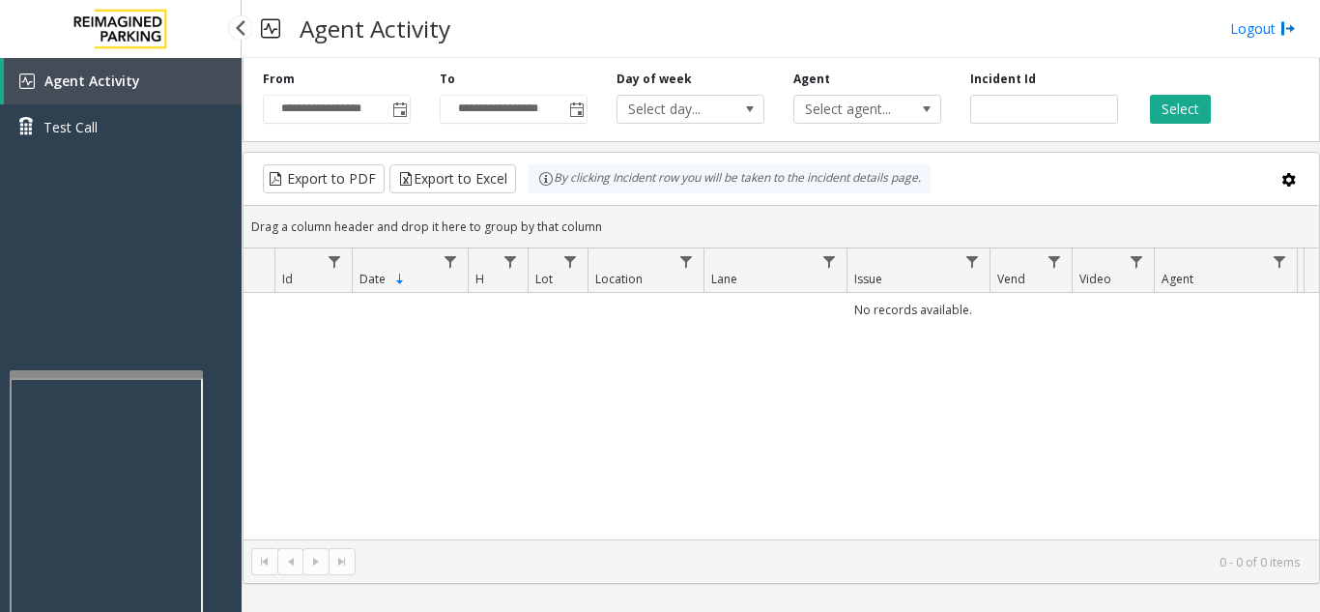
click at [117, 373] on div at bounding box center [106, 374] width 193 height 8
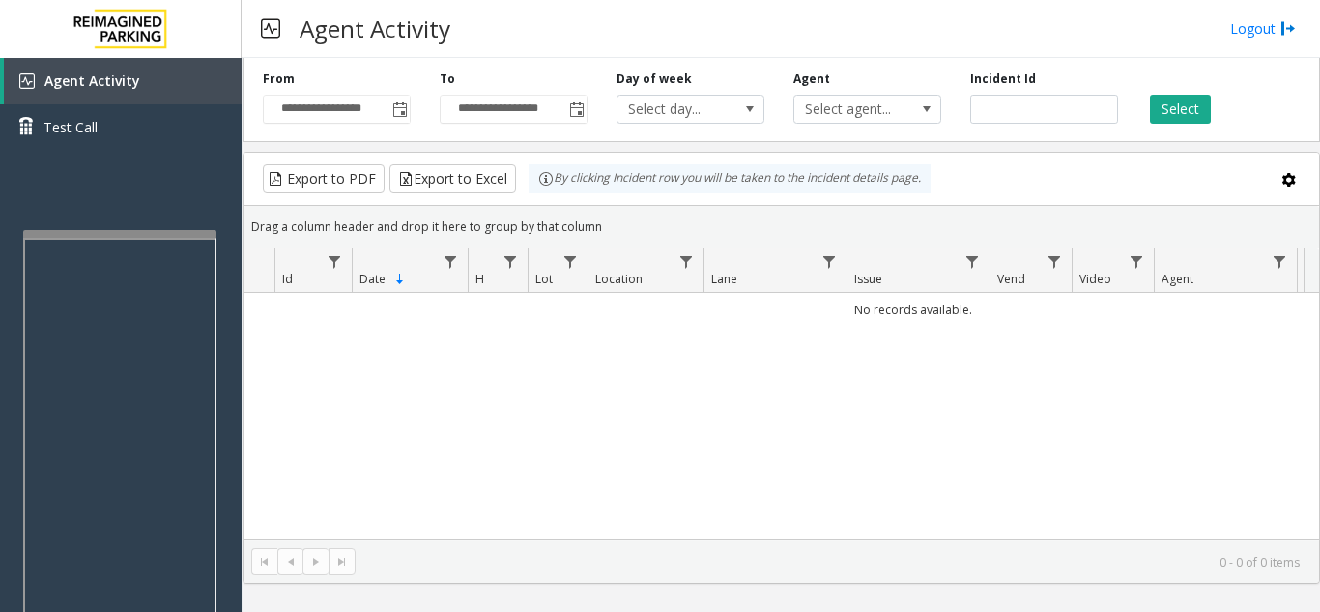
click at [122, 237] on div at bounding box center [119, 234] width 193 height 8
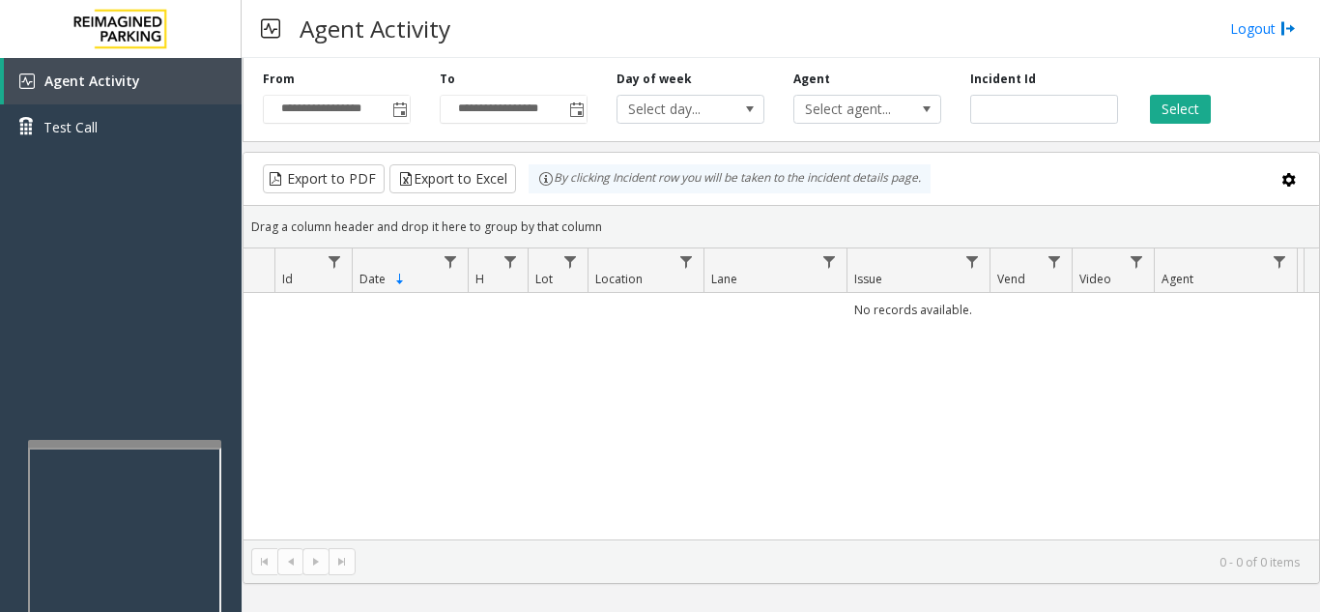
click at [117, 444] on div at bounding box center [124, 444] width 193 height 8
click at [117, 425] on div at bounding box center [122, 427] width 193 height 8
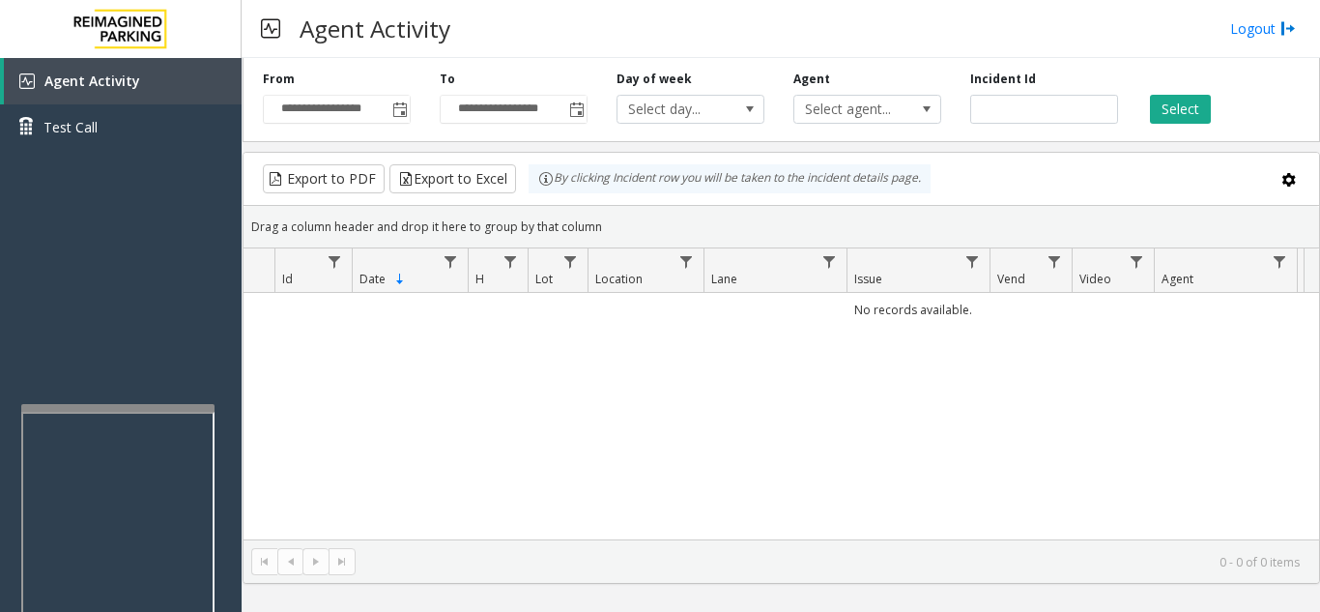
click at [114, 407] on div at bounding box center [117, 408] width 193 height 8
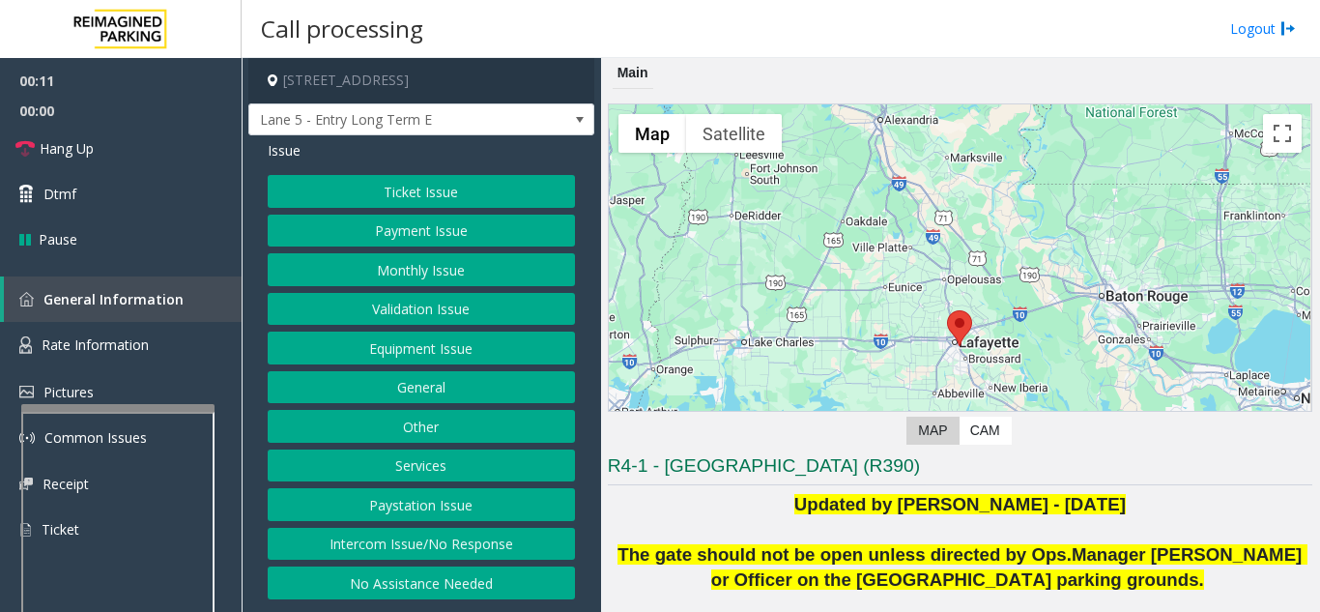
click at [478, 535] on button "Intercom Issue/No Response" at bounding box center [421, 544] width 307 height 33
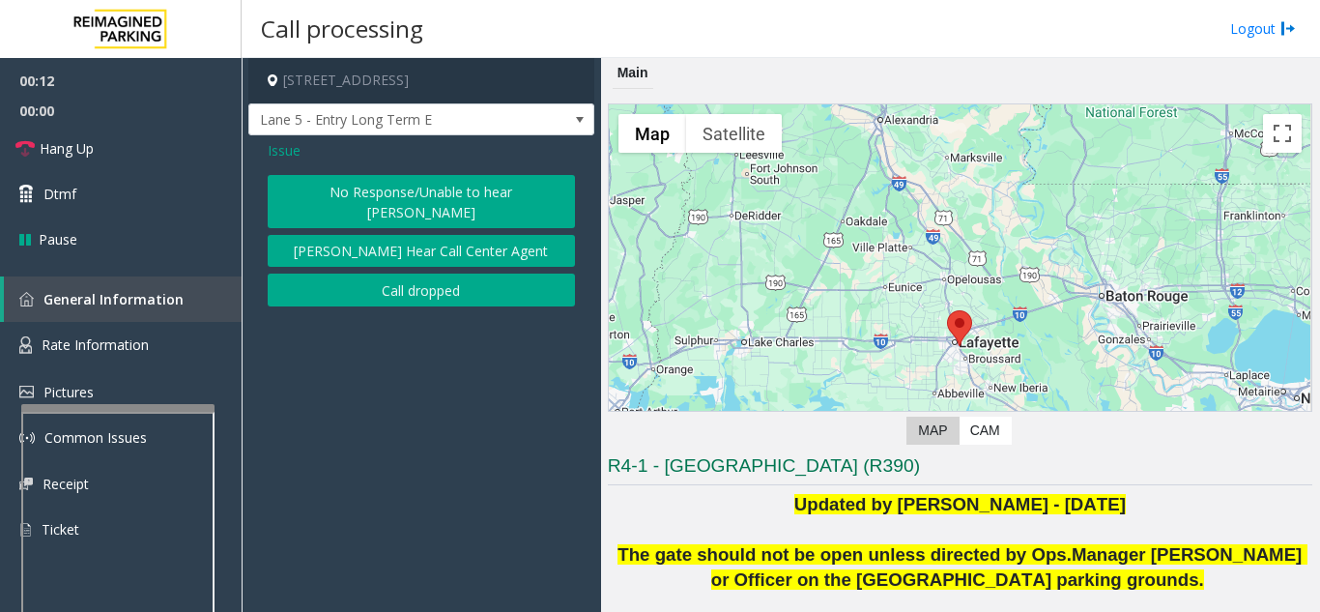
click at [431, 172] on div "Issue No Response/Unable to hear parker Parker Cannot Hear Call Center Agent Ca…" at bounding box center [421, 225] width 346 height 181
click at [425, 185] on button "No Response/Unable to hear [PERSON_NAME]" at bounding box center [421, 201] width 307 height 53
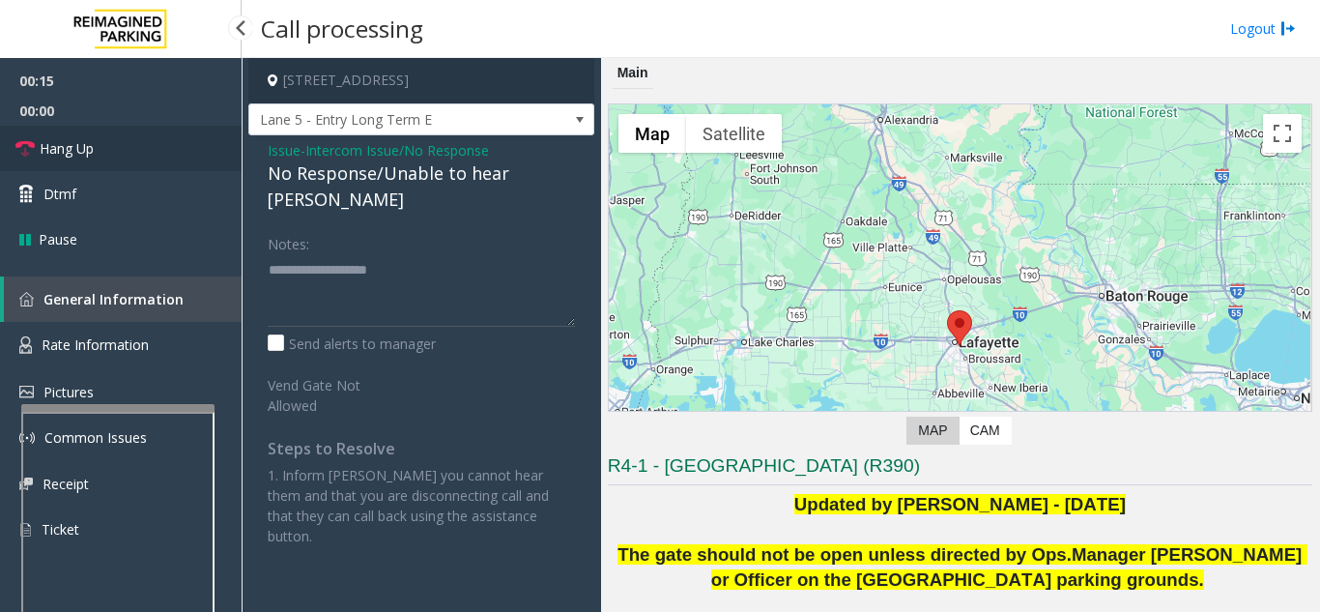
click at [155, 144] on link "Hang Up" at bounding box center [121, 148] width 242 height 45
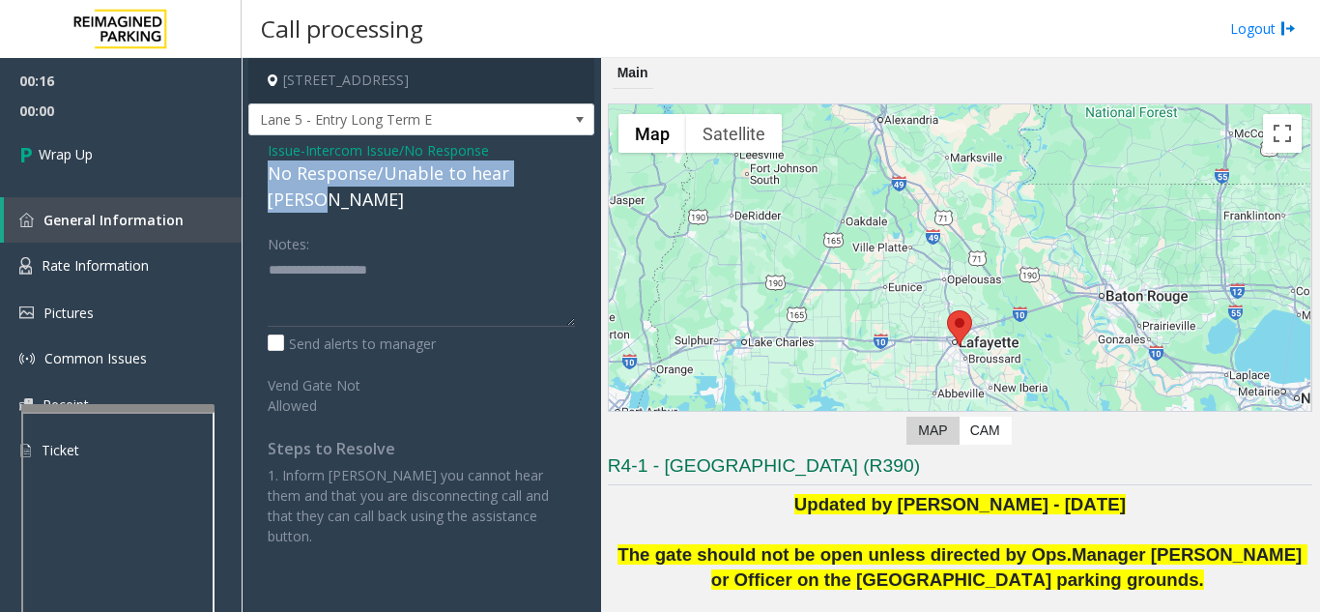
drag, startPoint x: 263, startPoint y: 174, endPoint x: 569, endPoint y: 178, distance: 306.3
click at [569, 178] on div "Issue - Intercom Issue/No Response No Response/Unable to hear [PERSON_NAME] Not…" at bounding box center [421, 350] width 346 height 430
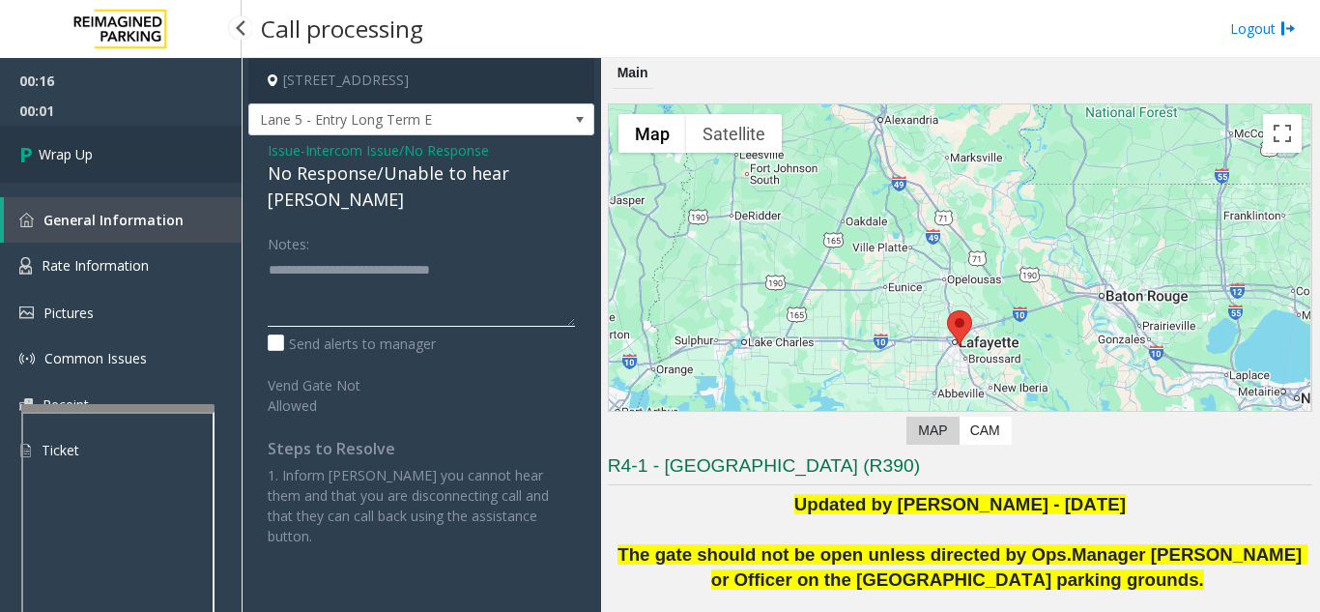
type textarea "**********"
click at [187, 143] on link "Wrap Up" at bounding box center [121, 154] width 242 height 57
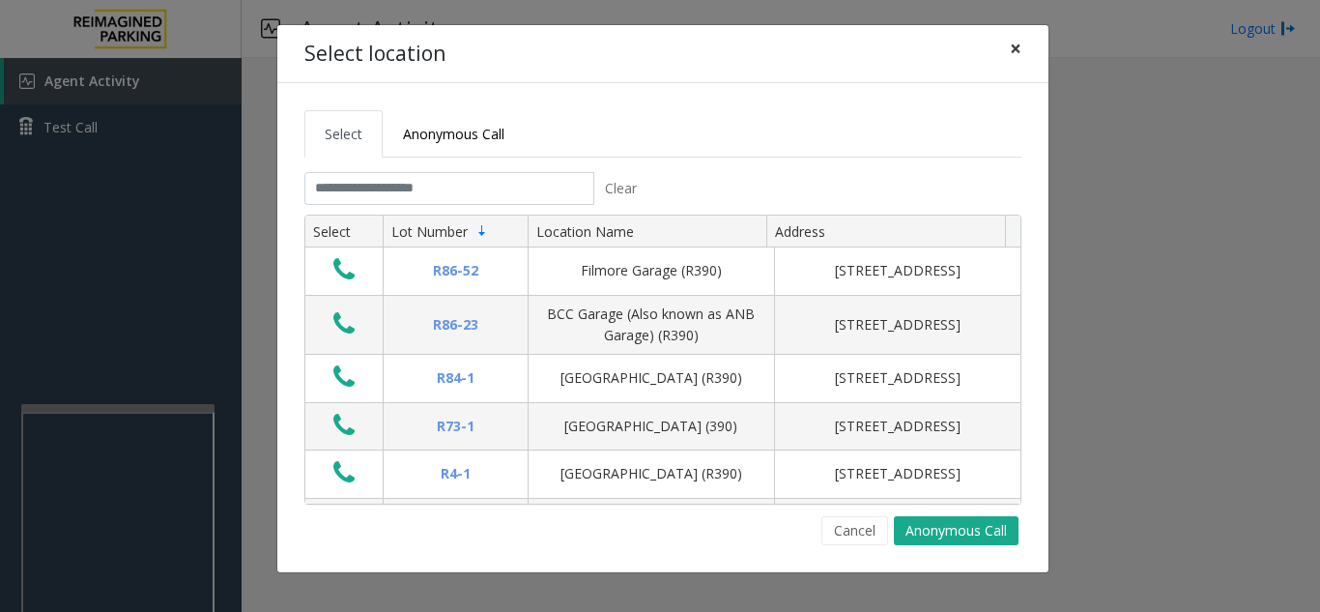
click at [1024, 41] on button "×" at bounding box center [1015, 48] width 39 height 47
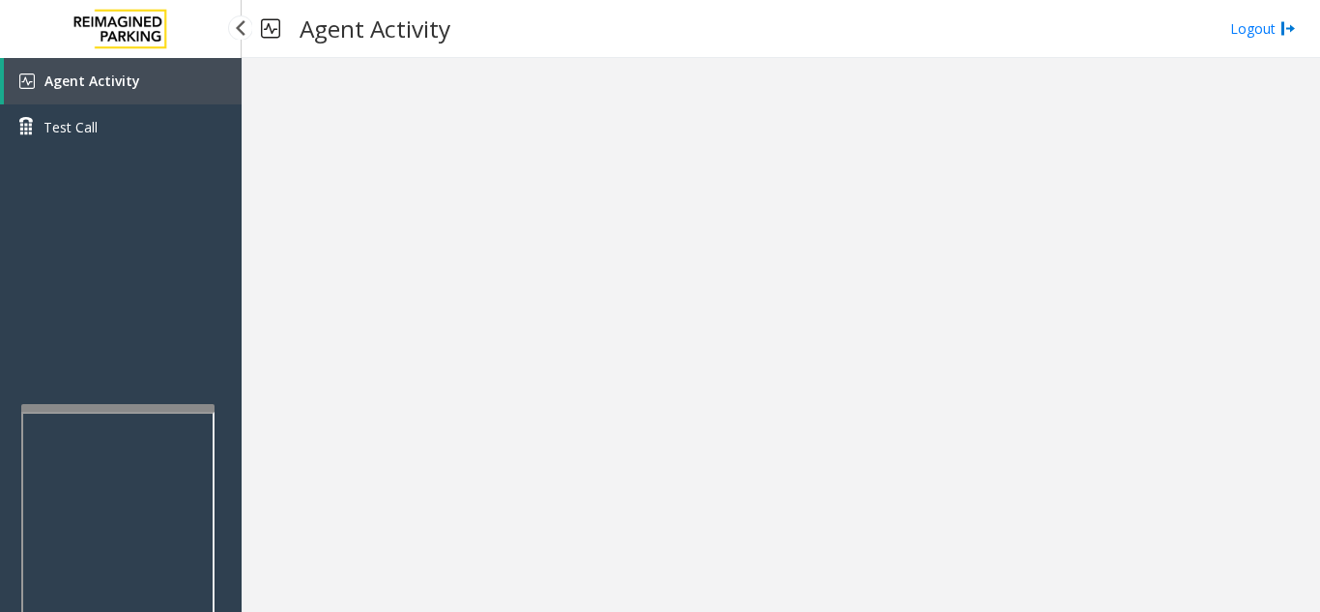
click at [142, 101] on link "Agent Activity" at bounding box center [123, 81] width 238 height 46
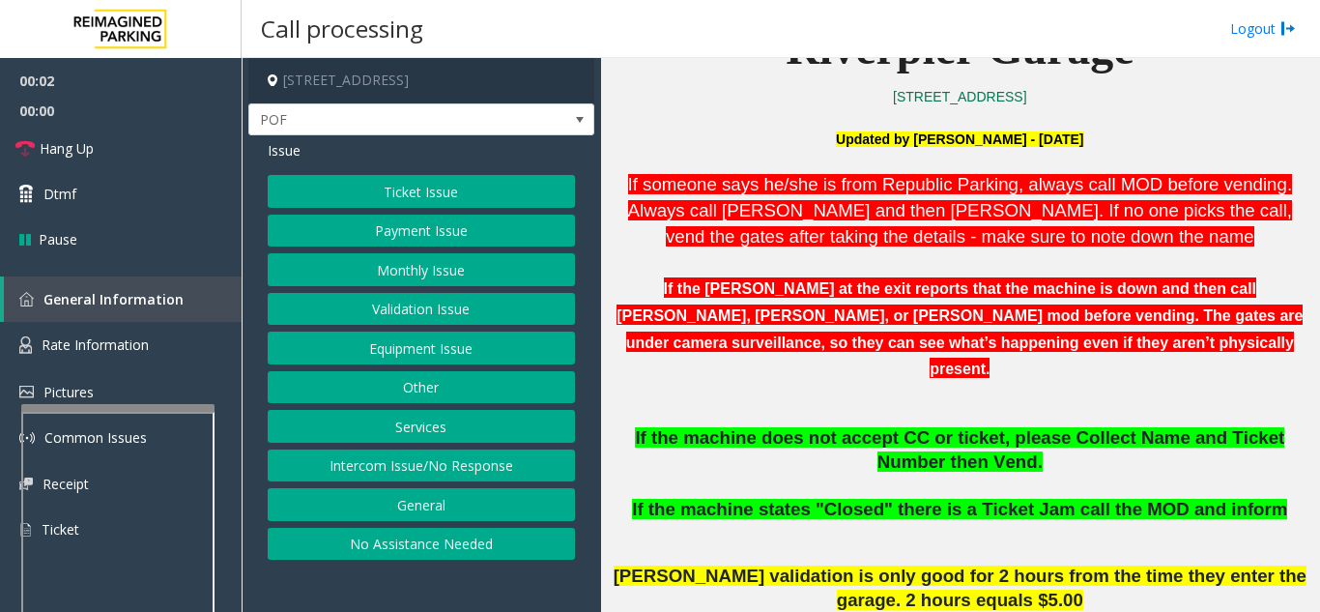
scroll to position [580, 0]
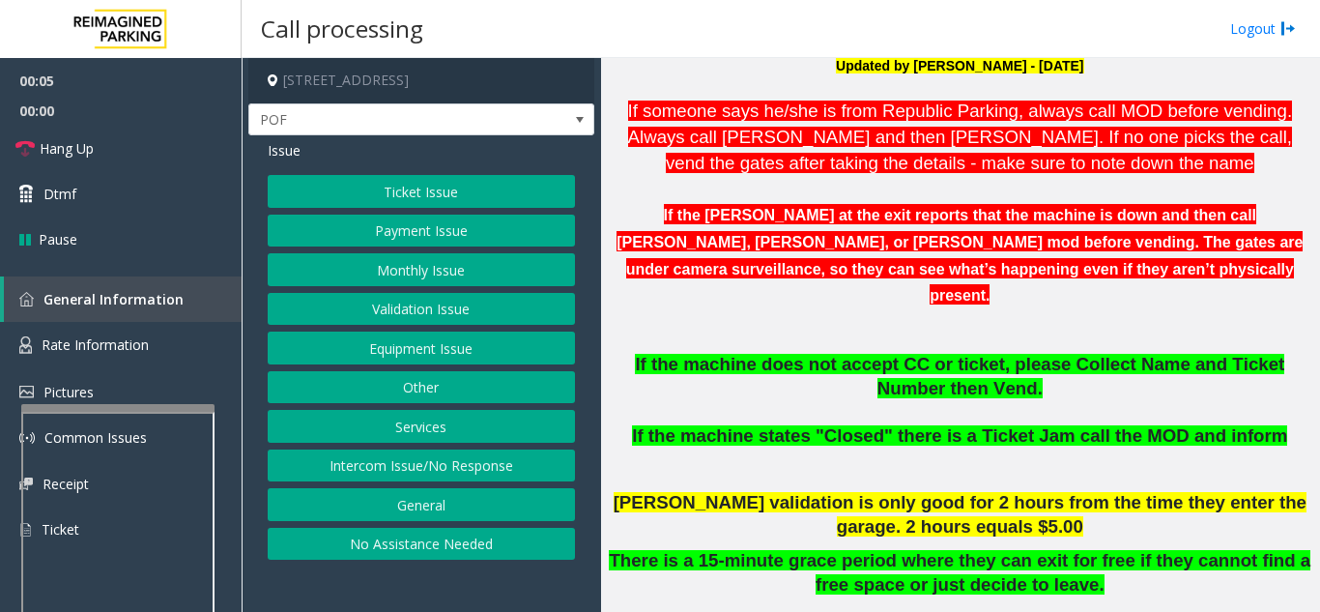
click at [497, 203] on button "Ticket Issue" at bounding box center [421, 191] width 307 height 33
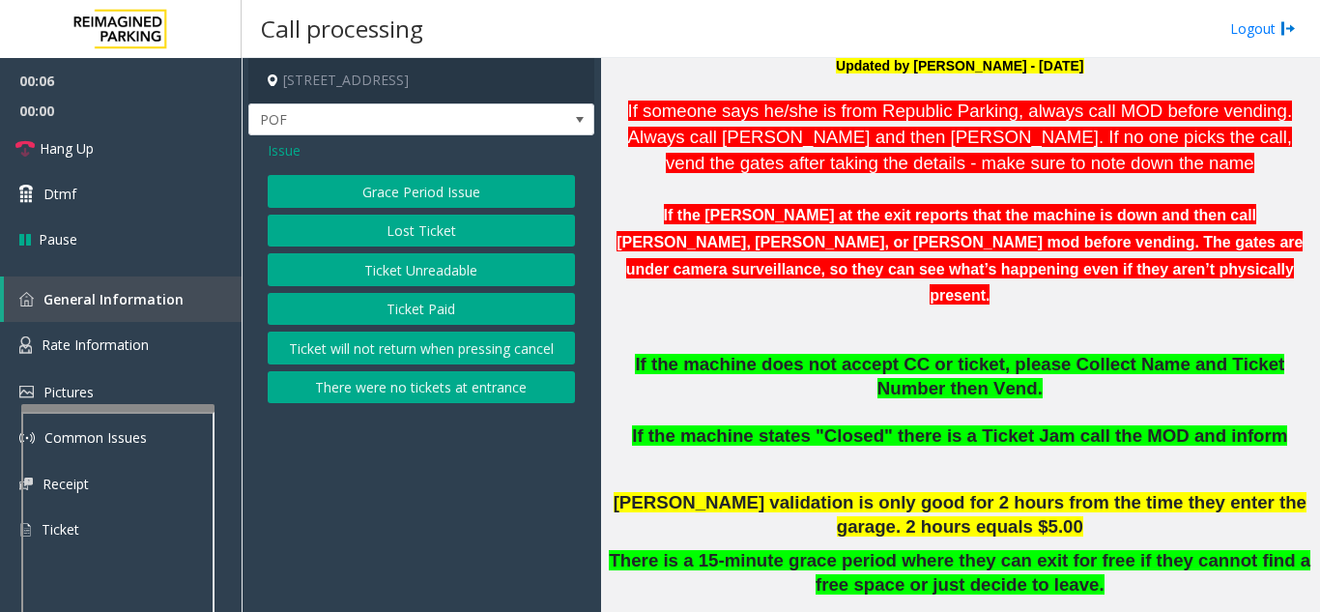
click at [489, 259] on button "Ticket Unreadable" at bounding box center [421, 269] width 307 height 33
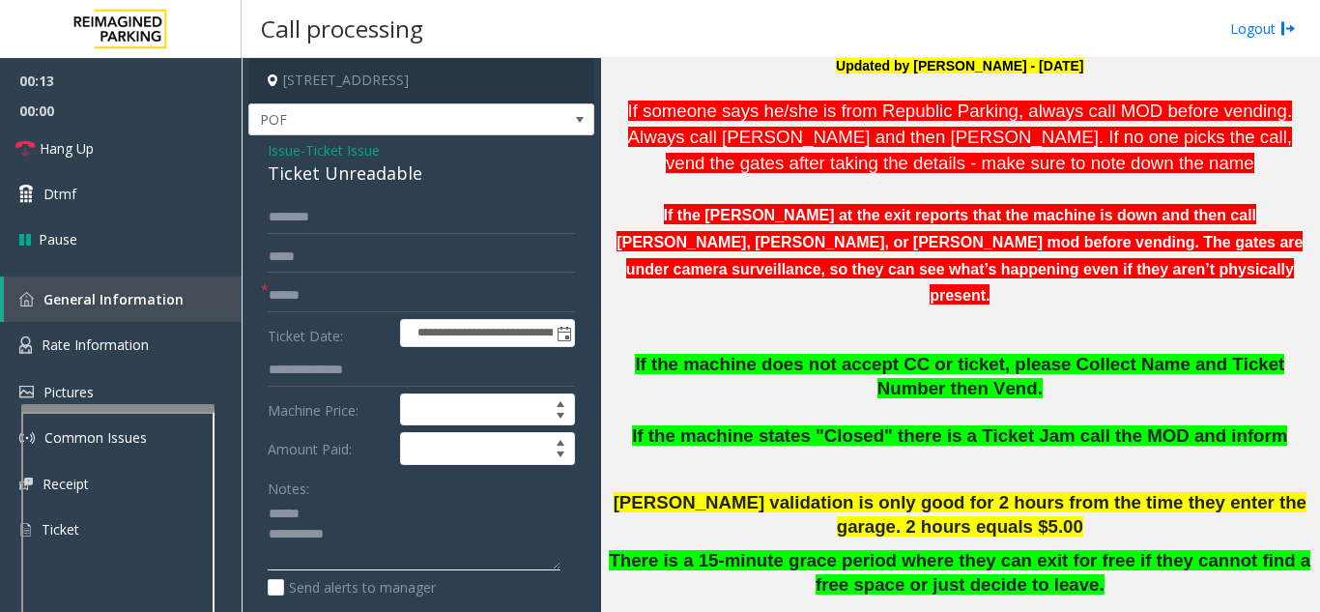
click at [408, 510] on textarea at bounding box center [414, 535] width 293 height 72
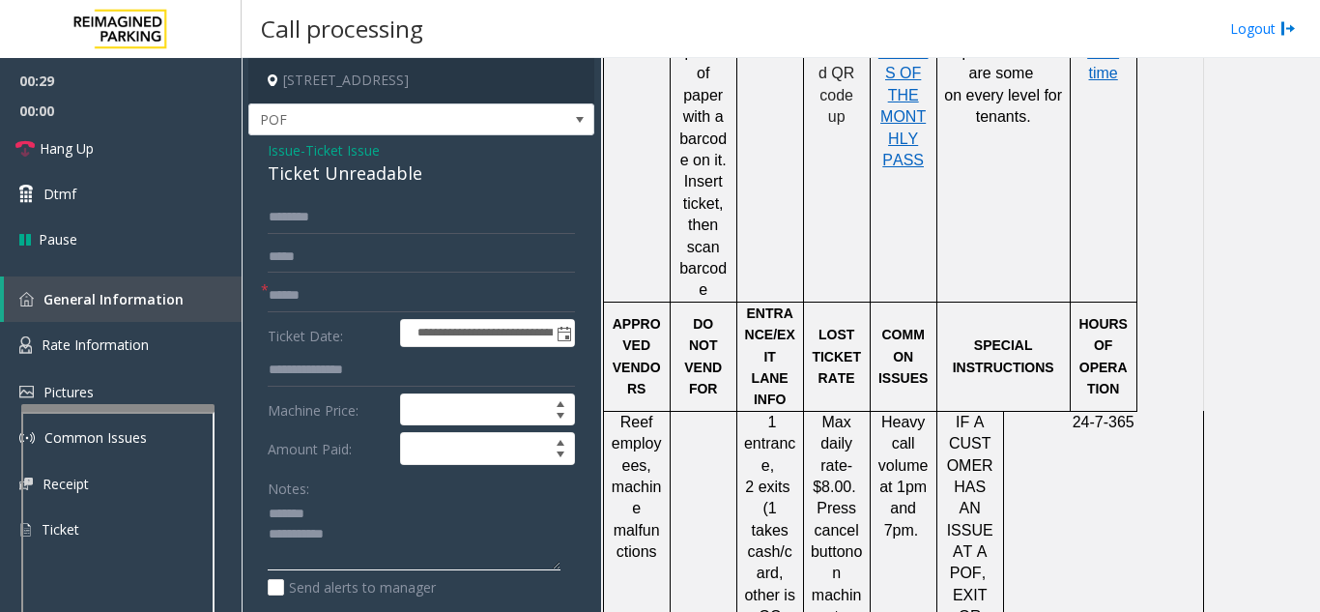
scroll to position [1933, 0]
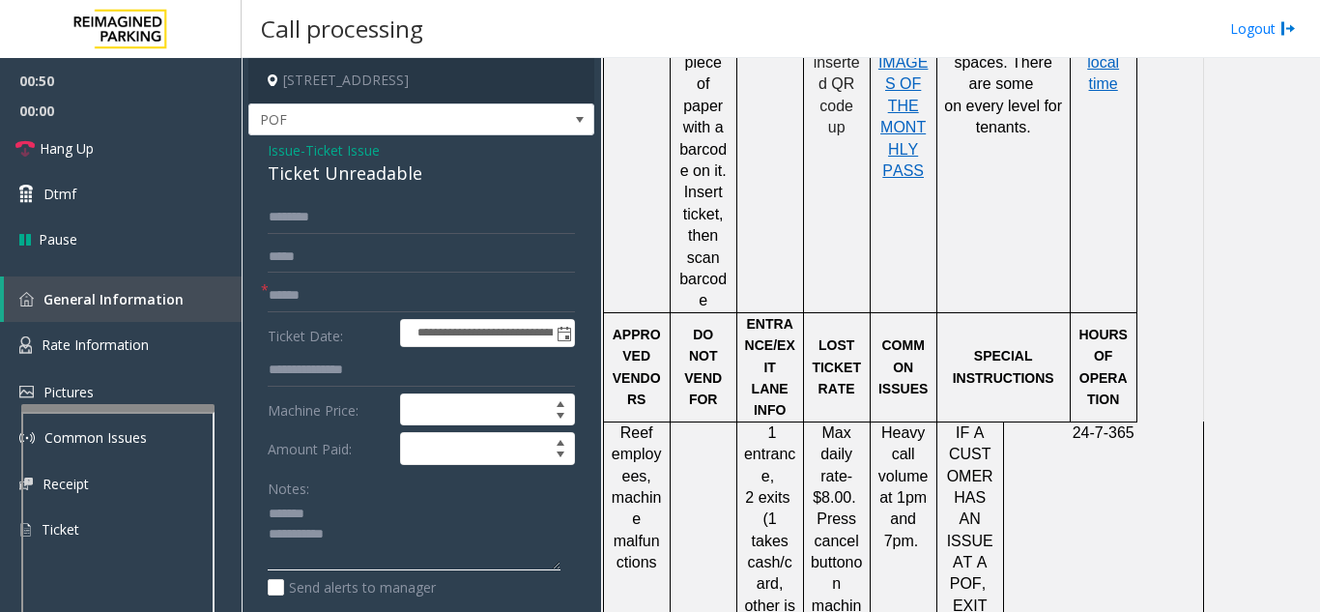
type textarea "**********"
click at [293, 158] on span "Issue" at bounding box center [284, 150] width 33 height 20
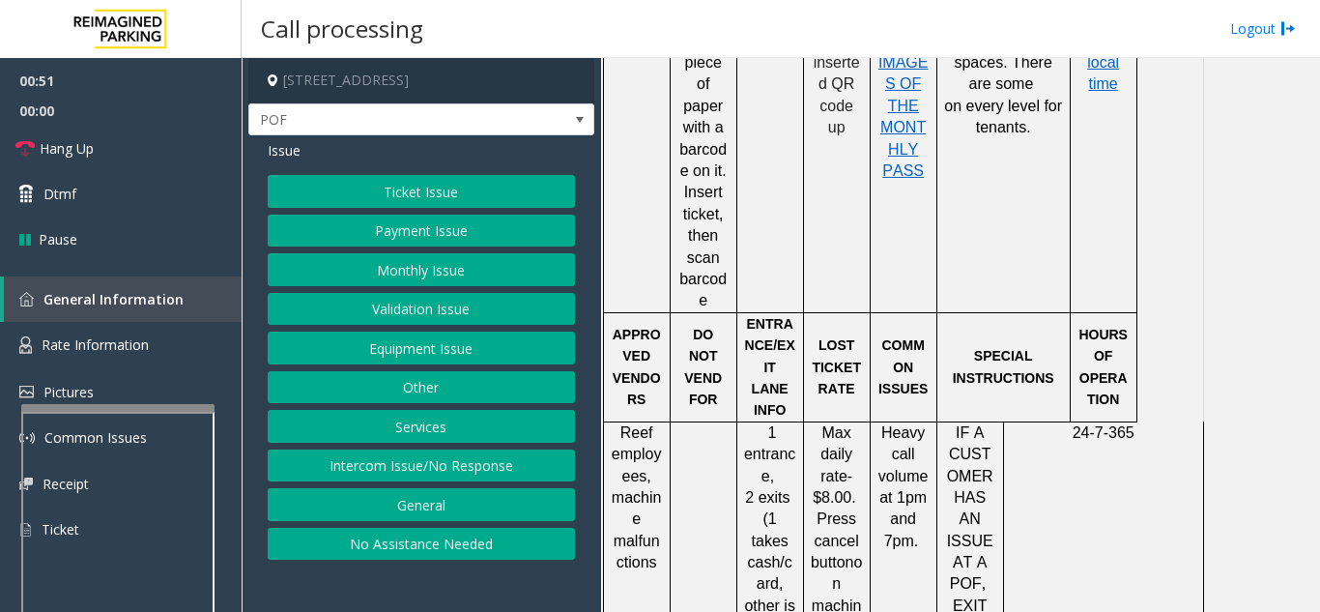
click at [441, 195] on button "Ticket Issue" at bounding box center [421, 191] width 307 height 33
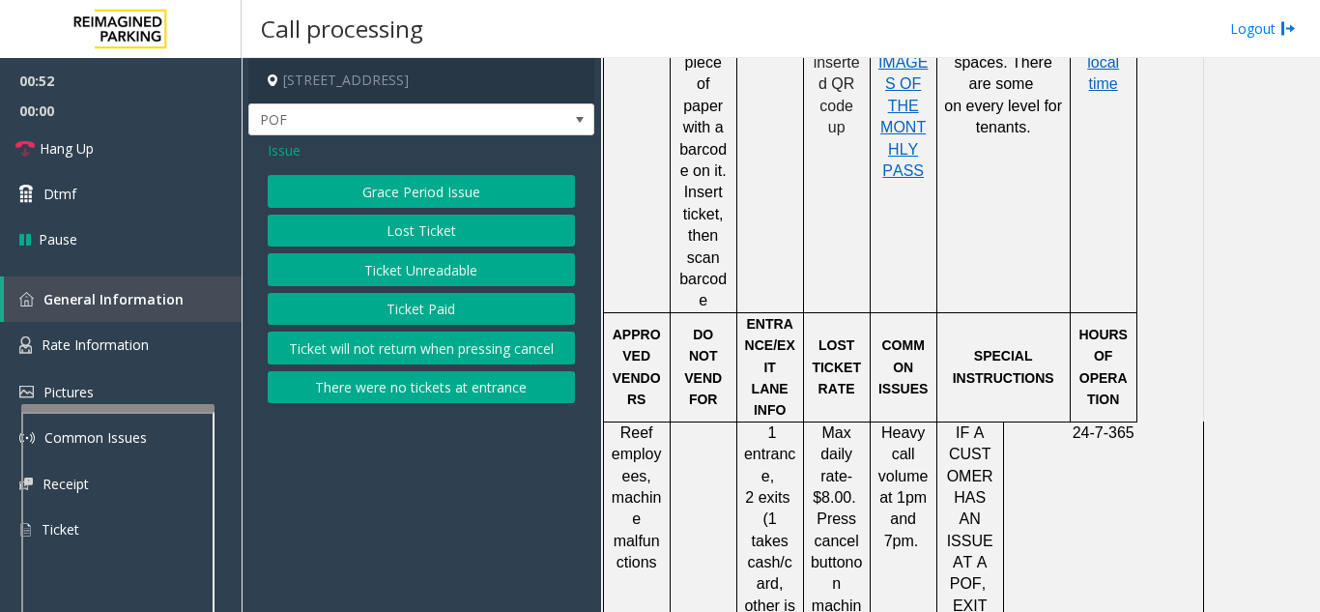
click at [413, 237] on button "Lost Ticket" at bounding box center [421, 231] width 307 height 33
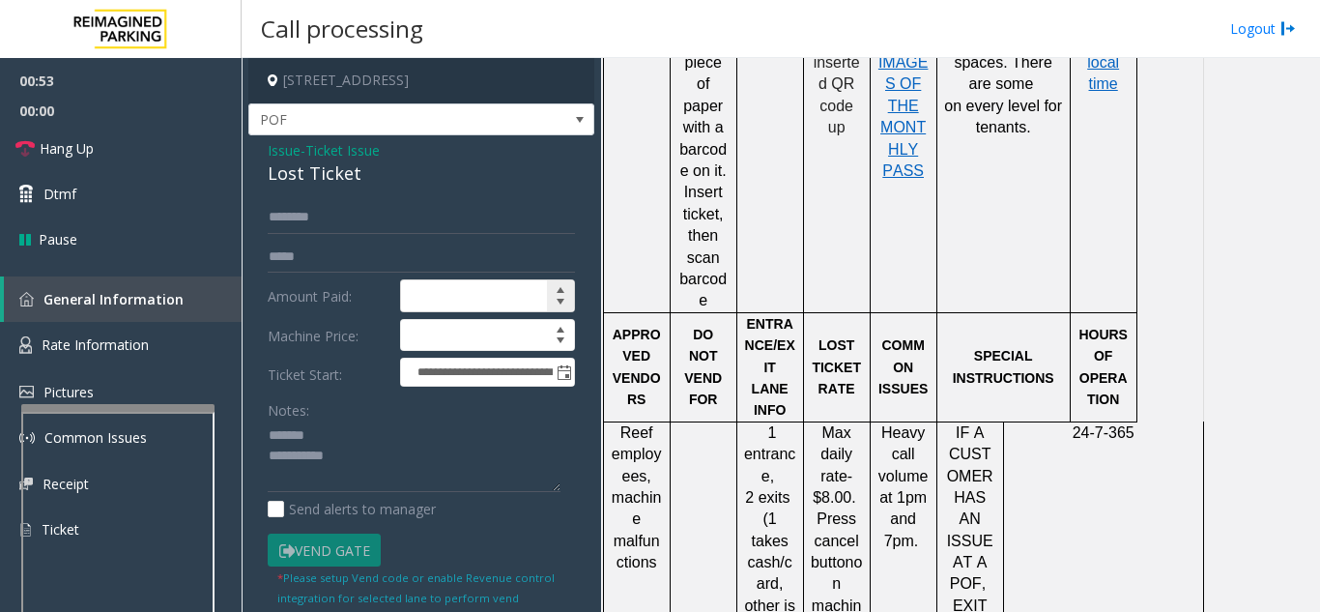
scroll to position [97, 0]
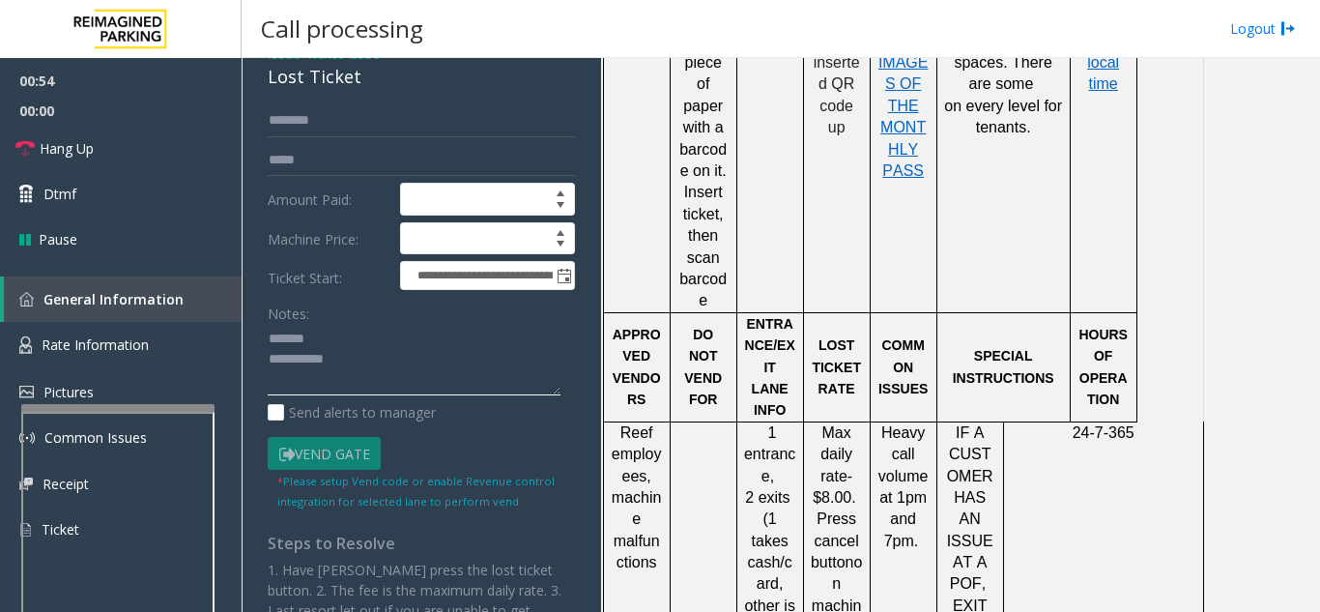
click at [352, 327] on textarea at bounding box center [414, 360] width 293 height 72
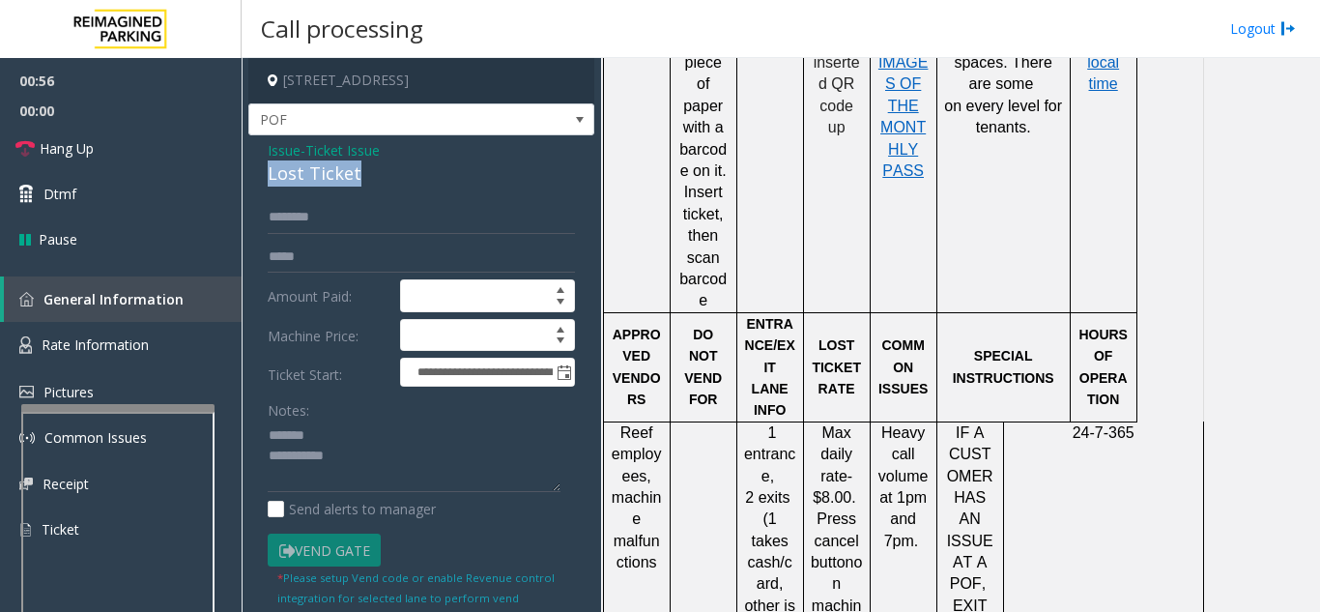
drag, startPoint x: 263, startPoint y: 174, endPoint x: 363, endPoint y: 175, distance: 100.5
click at [363, 175] on div "**********" at bounding box center [421, 517] width 346 height 764
click at [379, 446] on textarea at bounding box center [414, 456] width 293 height 72
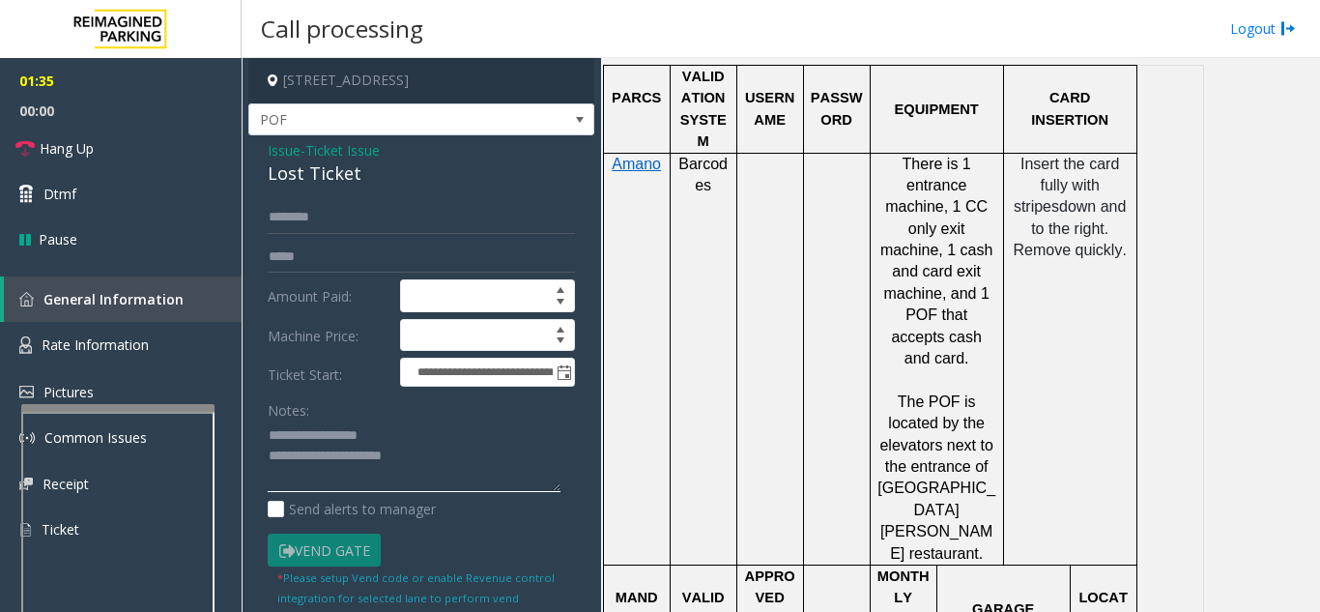
scroll to position [1256, 0]
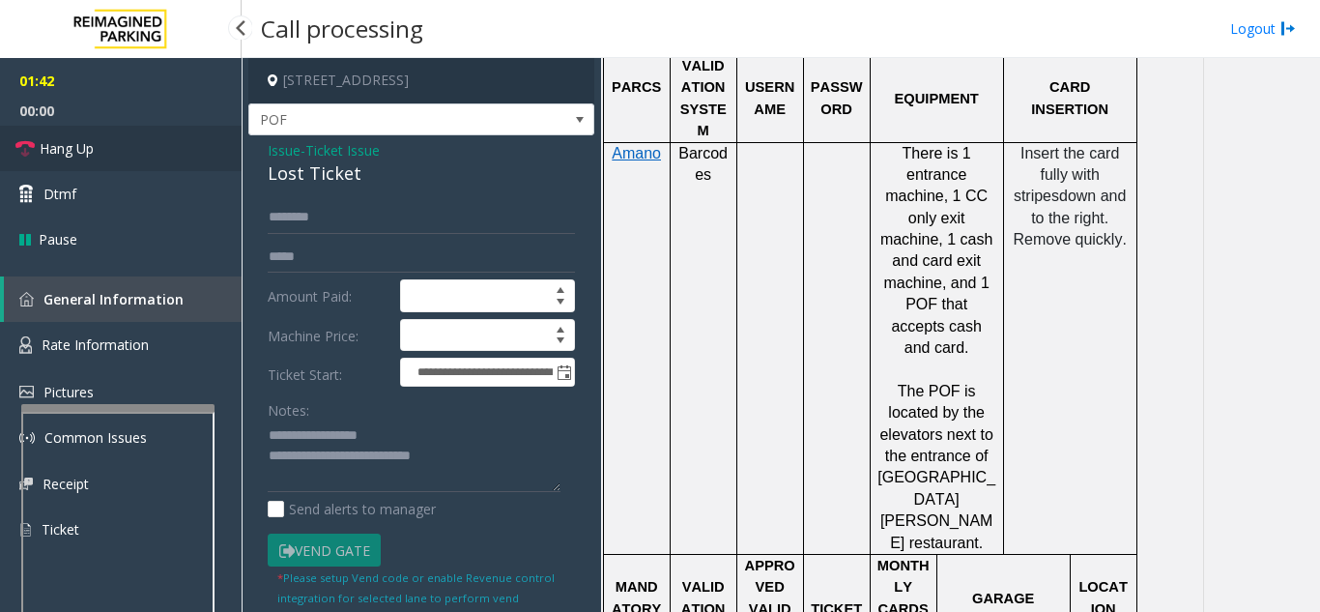
drag, startPoint x: 99, startPoint y: 146, endPoint x: 285, endPoint y: 196, distance: 193.1
click at [99, 146] on link "Hang Up" at bounding box center [121, 148] width 242 height 45
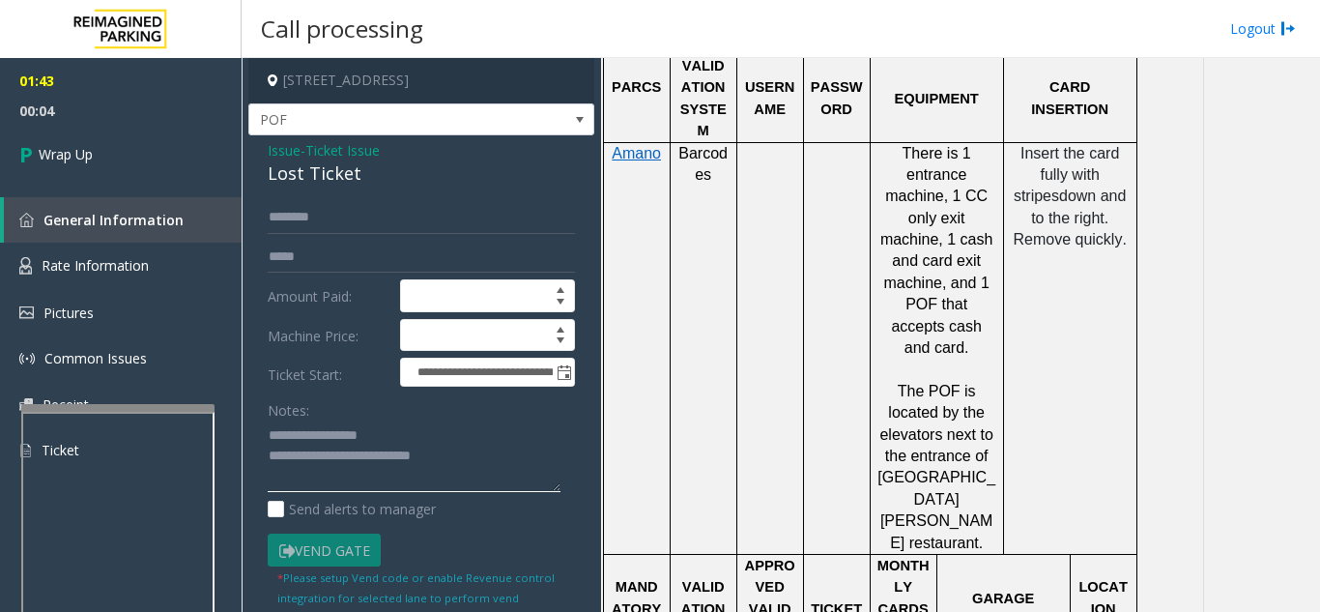
click at [502, 446] on textarea at bounding box center [414, 456] width 293 height 72
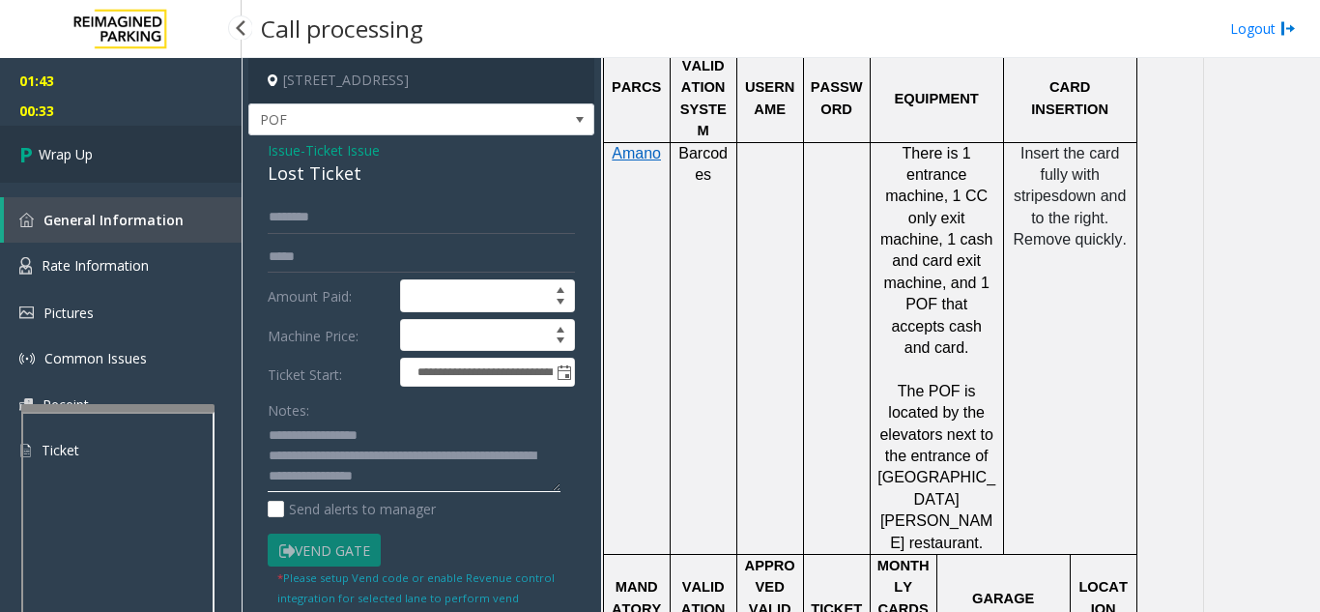
type textarea "**********"
click at [110, 138] on link "Wrap Up" at bounding box center [121, 154] width 242 height 57
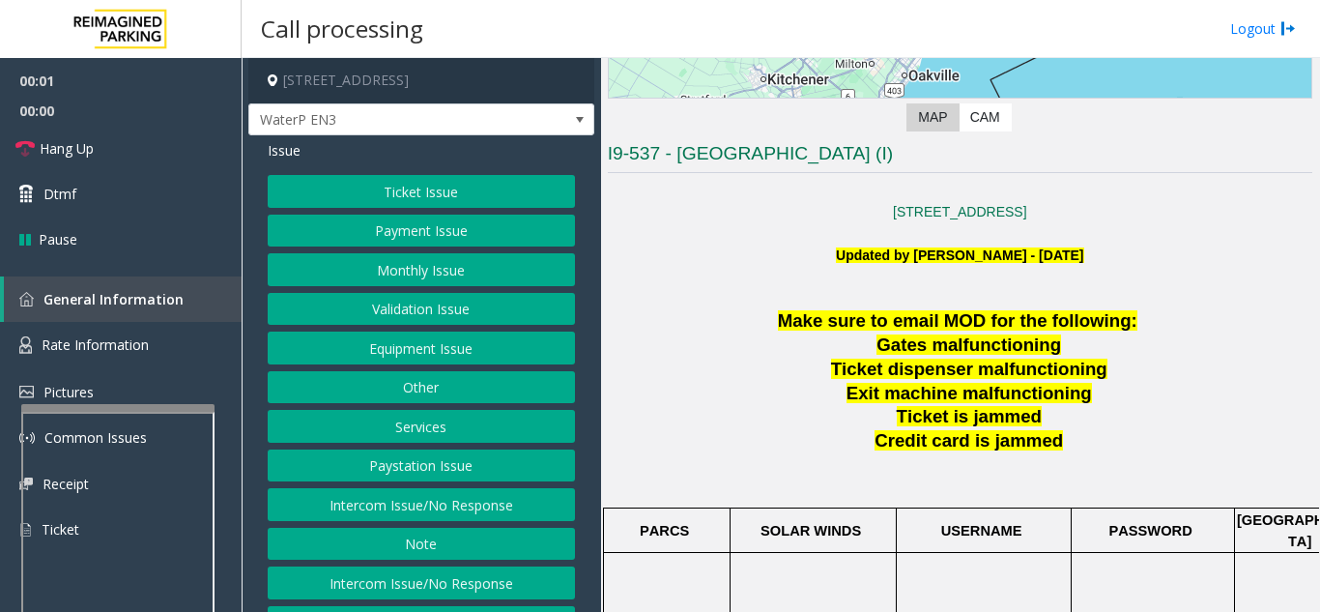
scroll to position [387, 0]
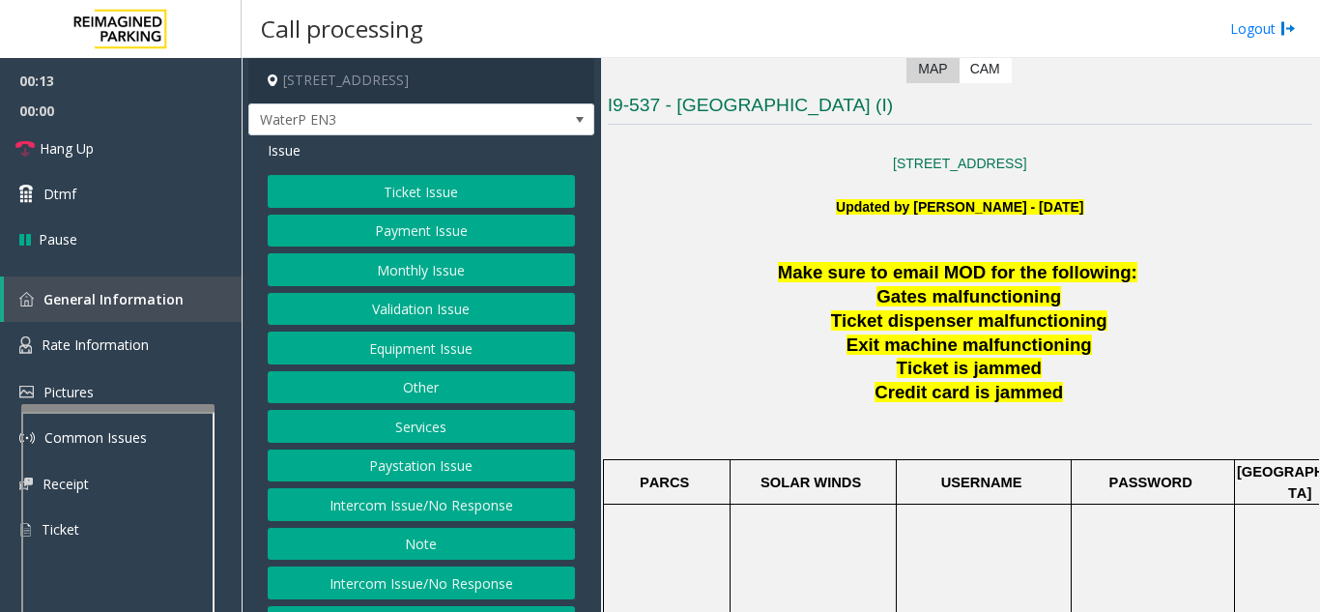
click at [476, 495] on button "Intercom Issue/No Response" at bounding box center [421, 504] width 307 height 33
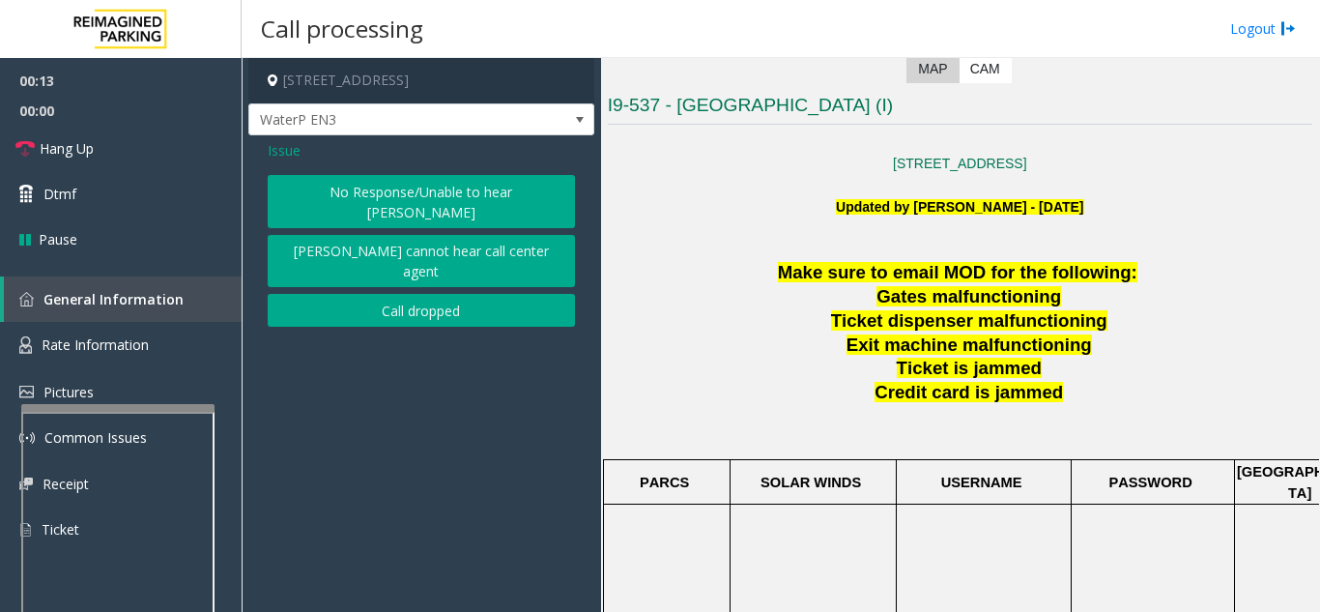
click at [415, 181] on button "No Response/Unable to hear [PERSON_NAME]" at bounding box center [421, 201] width 307 height 53
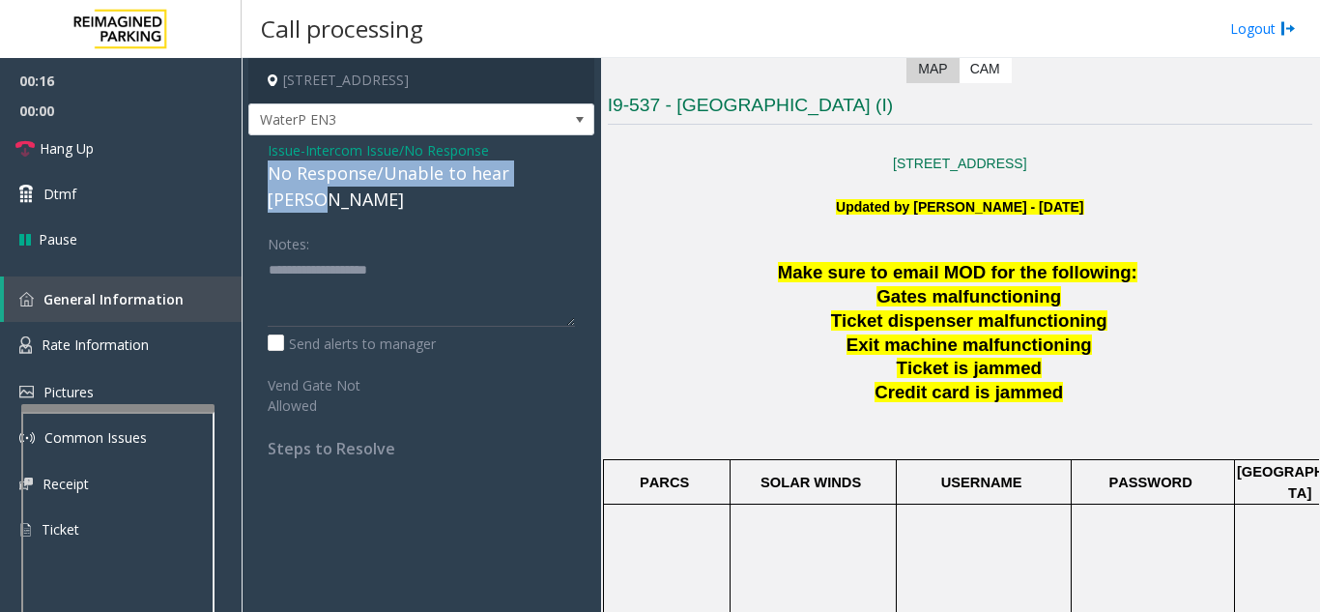
drag, startPoint x: 257, startPoint y: 176, endPoint x: 558, endPoint y: 180, distance: 300.5
click at [558, 180] on div "Issue - Intercom Issue/No Response No Response/Unable to hear [PERSON_NAME] Not…" at bounding box center [421, 306] width 346 height 342
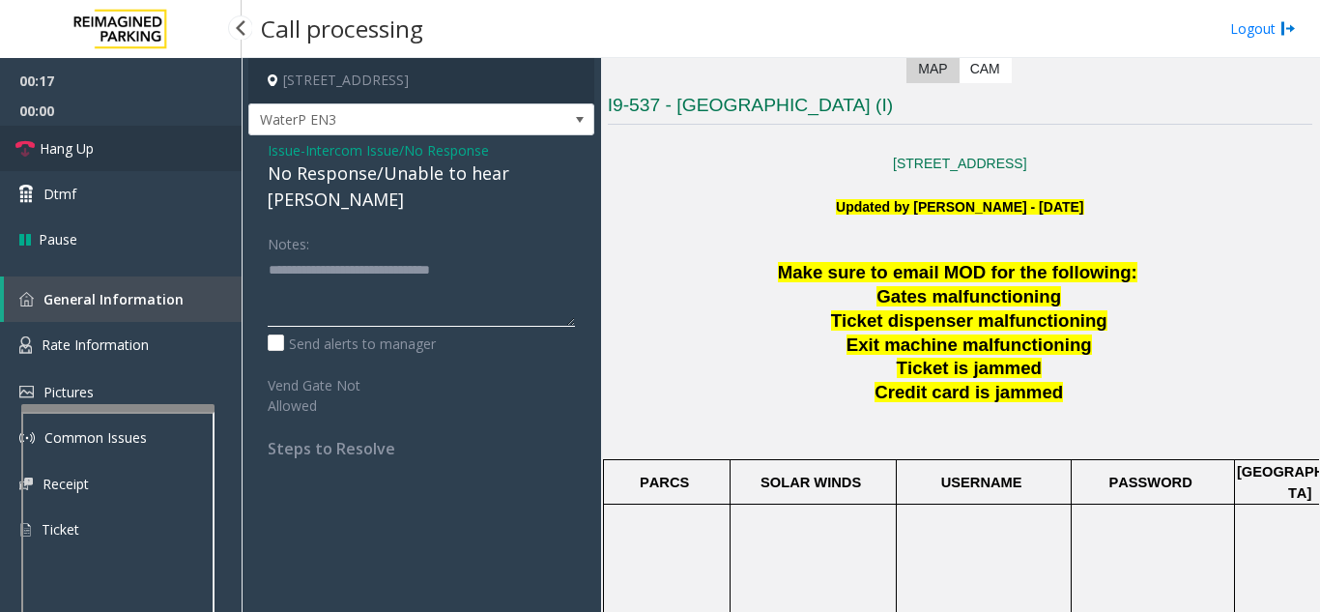
type textarea "**********"
click at [104, 144] on link "Hang Up" at bounding box center [121, 148] width 242 height 45
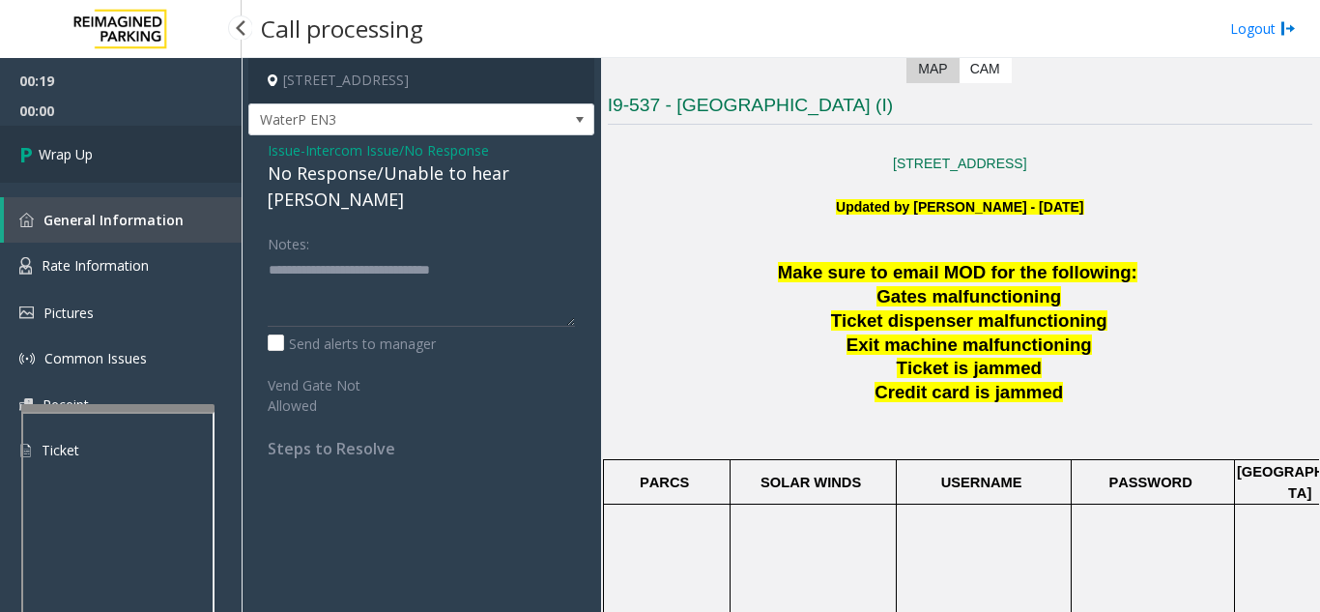
click at [118, 150] on link "Wrap Up" at bounding box center [121, 154] width 242 height 57
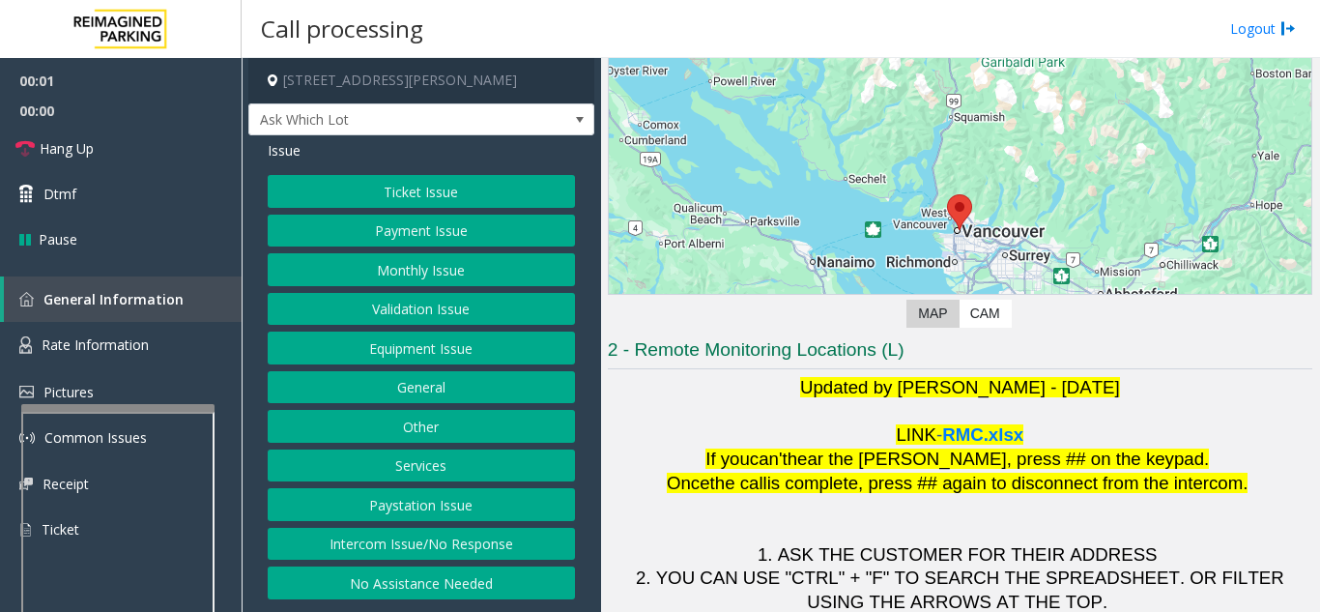
scroll to position [284, 0]
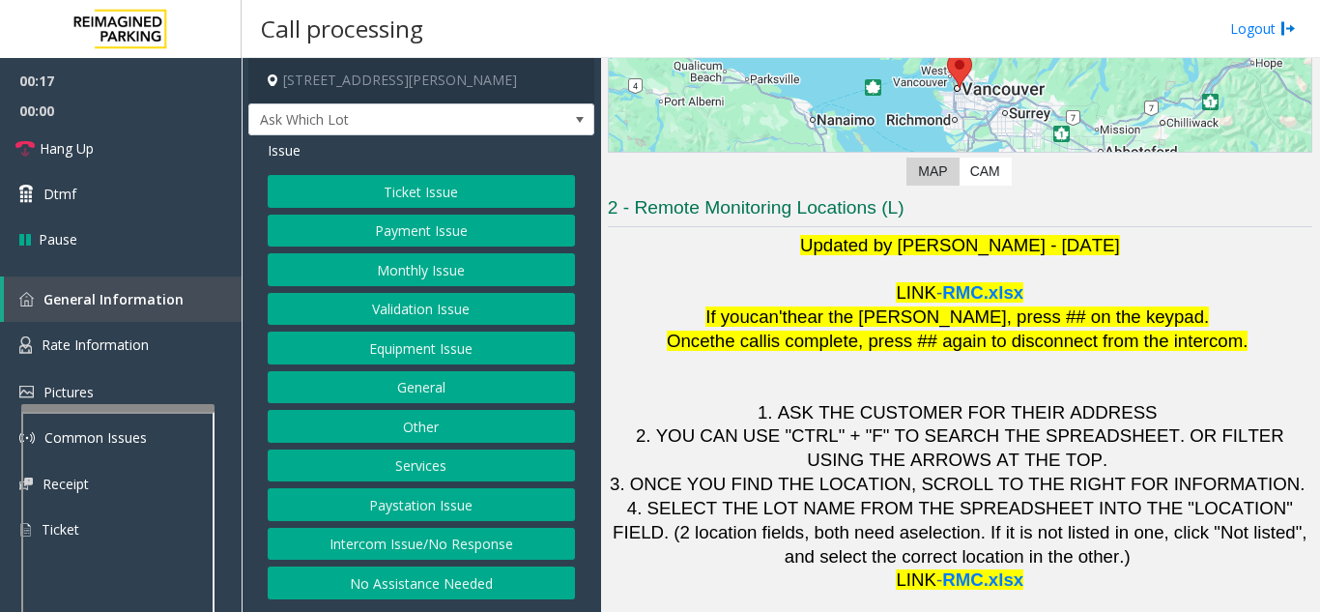
click at [474, 541] on button "Intercom Issue/No Response" at bounding box center [421, 544] width 307 height 33
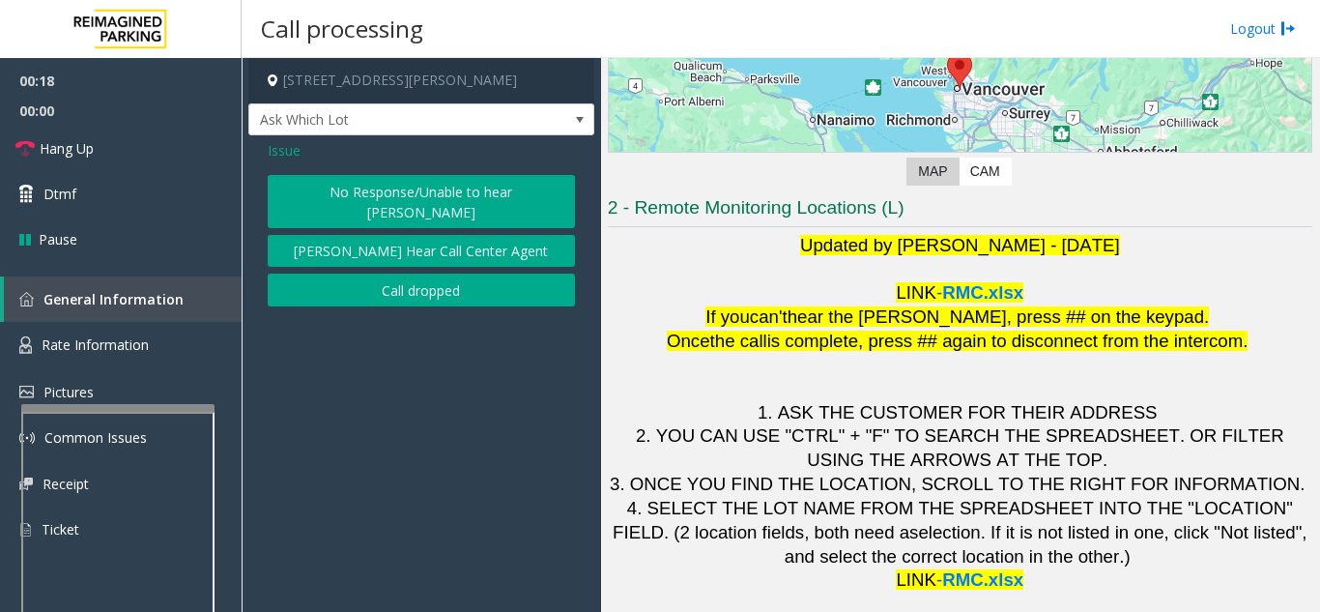
click at [452, 204] on button "No Response/Unable to hear [PERSON_NAME]" at bounding box center [421, 201] width 307 height 53
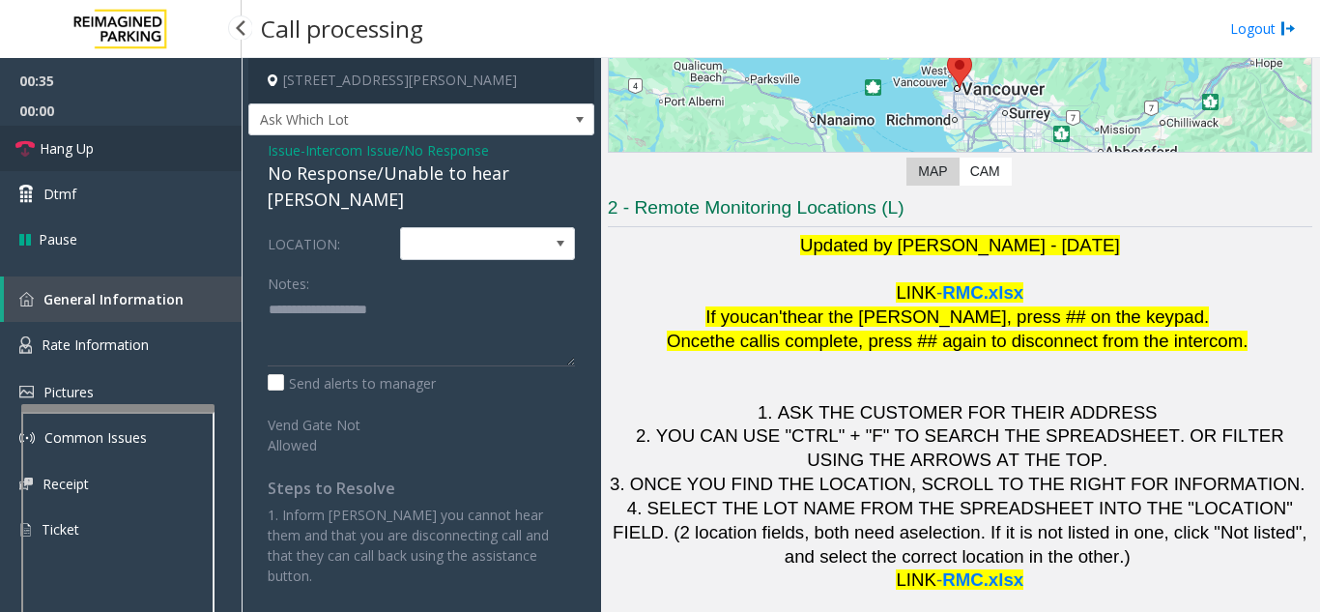
drag, startPoint x: 78, startPoint y: 148, endPoint x: 178, endPoint y: 118, distance: 103.9
click at [78, 148] on span "Hang Up" at bounding box center [67, 148] width 54 height 20
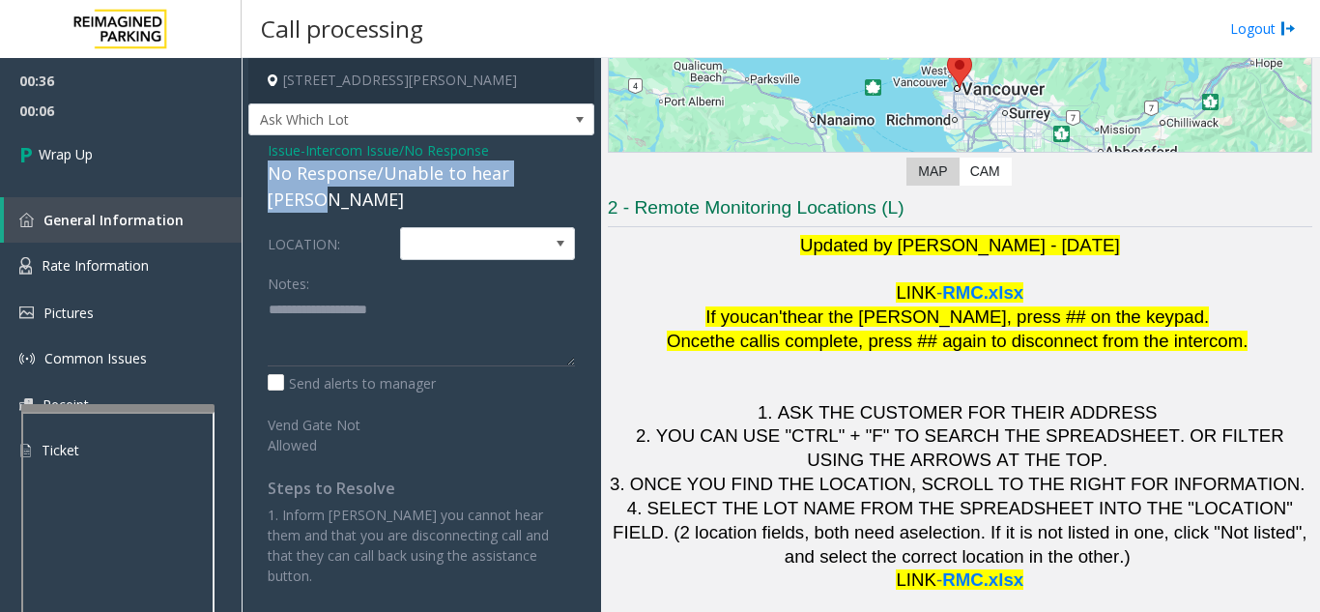
drag, startPoint x: 258, startPoint y: 166, endPoint x: 511, endPoint y: 174, distance: 253.3
click at [583, 174] on div "Issue - Intercom Issue/No Response No Response/Unable to hear parker LOCATION: …" at bounding box center [421, 370] width 346 height 470
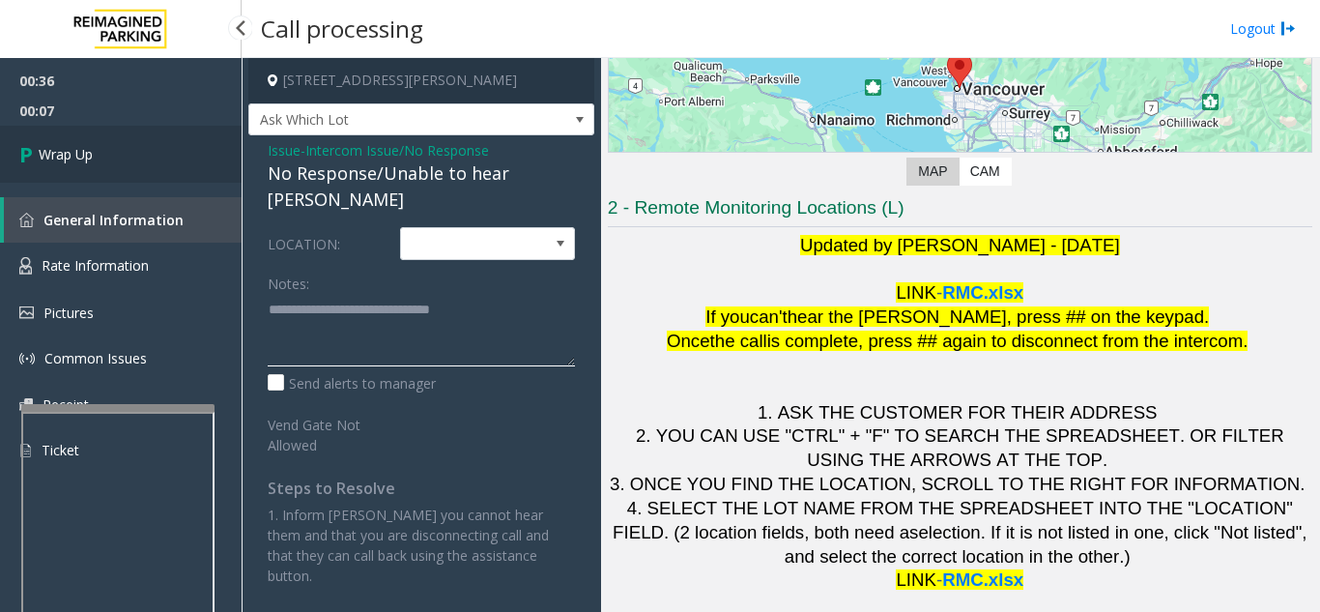
type textarea "**********"
click at [183, 177] on link "Wrap Up" at bounding box center [121, 154] width 242 height 57
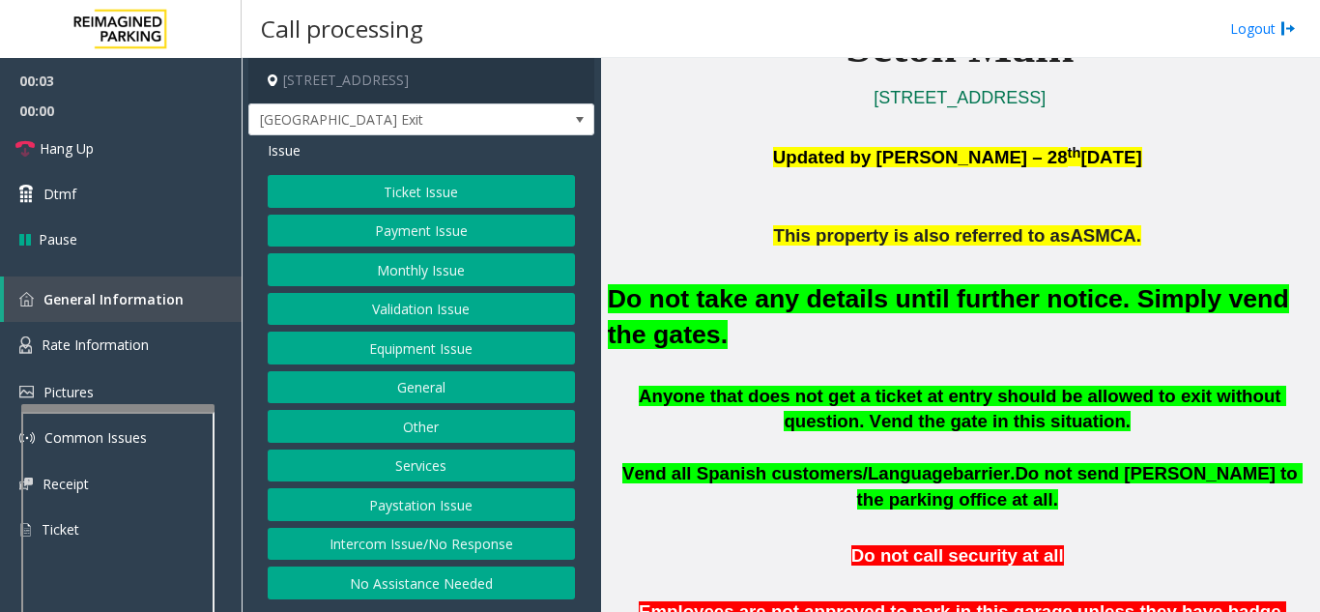
scroll to position [483, 0]
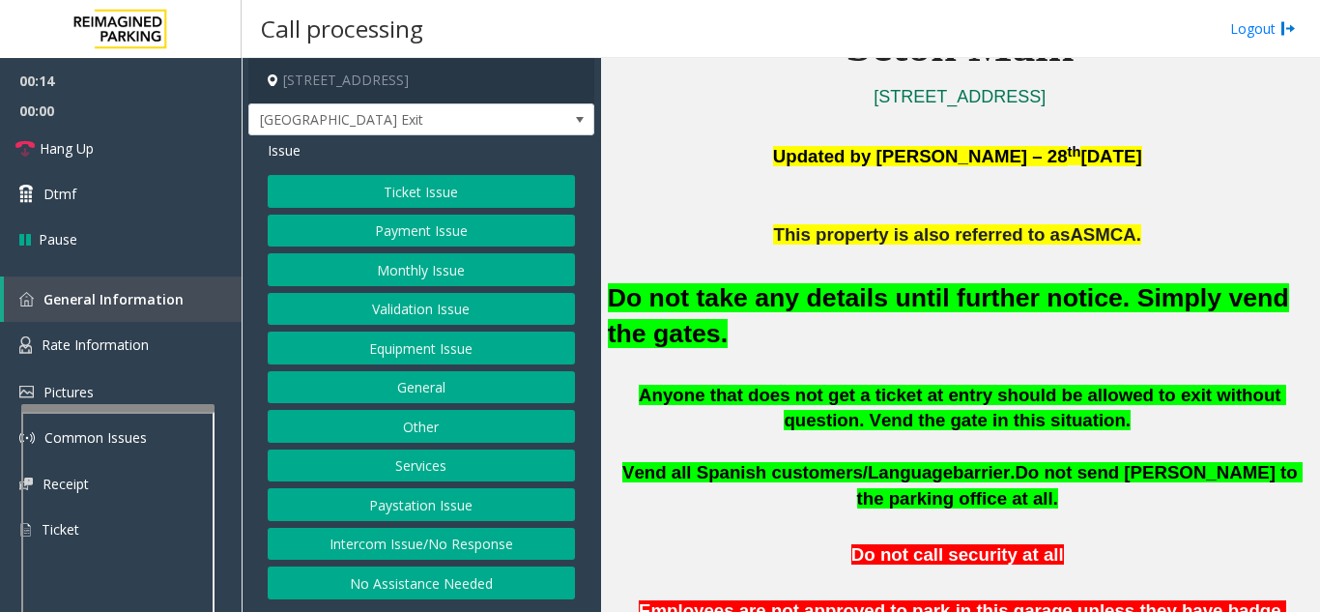
click at [427, 350] on button "Equipment Issue" at bounding box center [421, 347] width 307 height 33
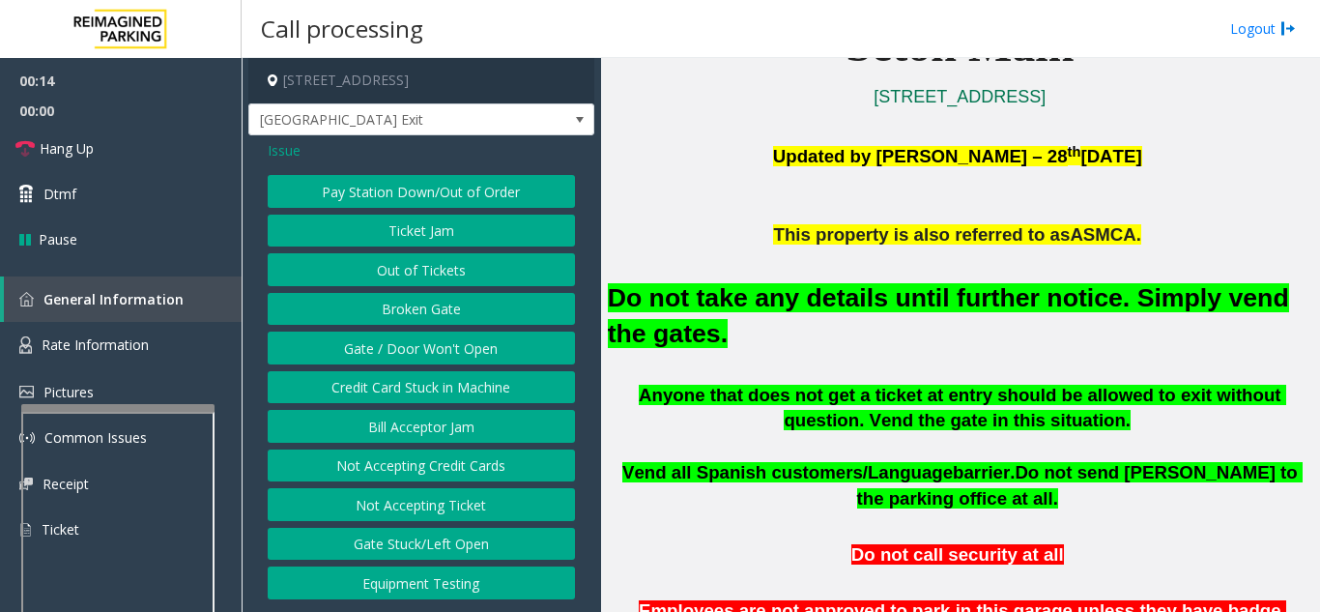
click at [427, 350] on button "Gate / Door Won't Open" at bounding box center [421, 347] width 307 height 33
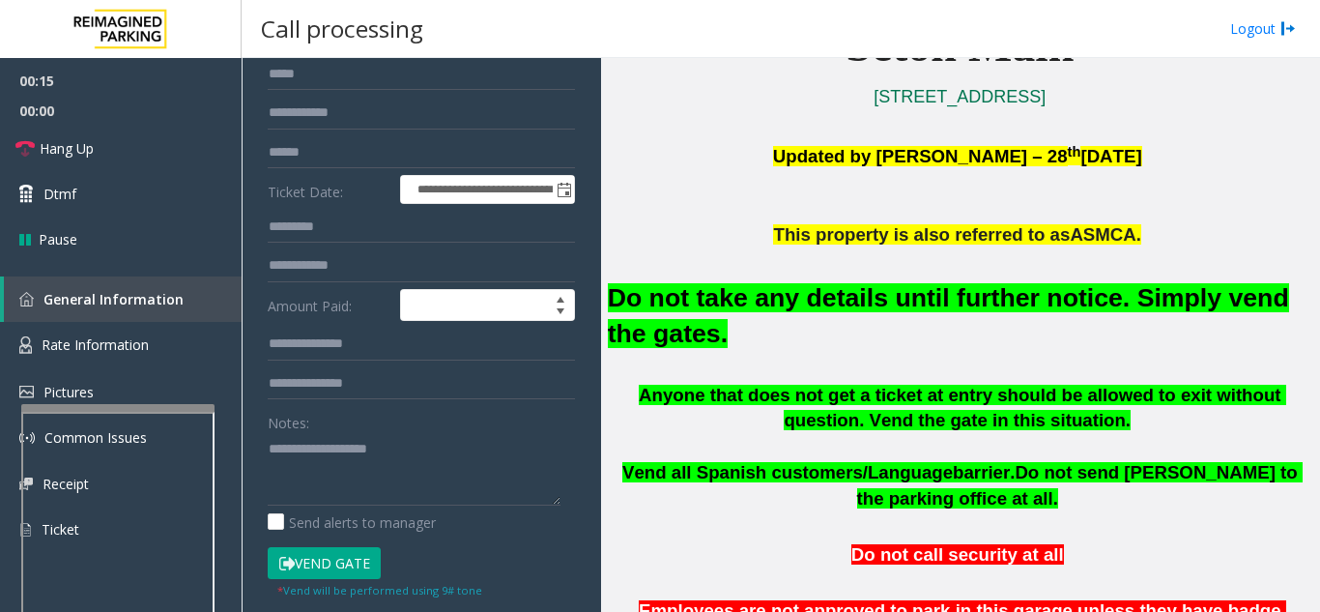
scroll to position [193, 0]
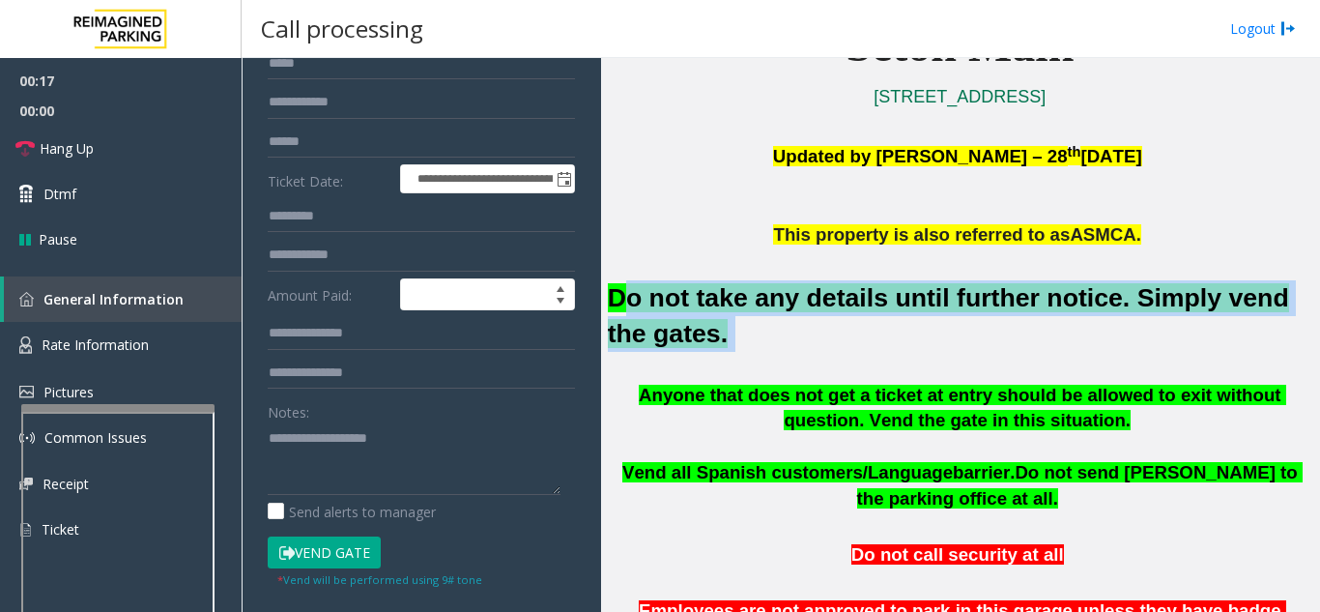
drag, startPoint x: 680, startPoint y: 343, endPoint x: 625, endPoint y: 297, distance: 72.0
click at [625, 297] on h2 "Do not take any details until further notice. Simply vend the gates." at bounding box center [960, 316] width 704 height 72
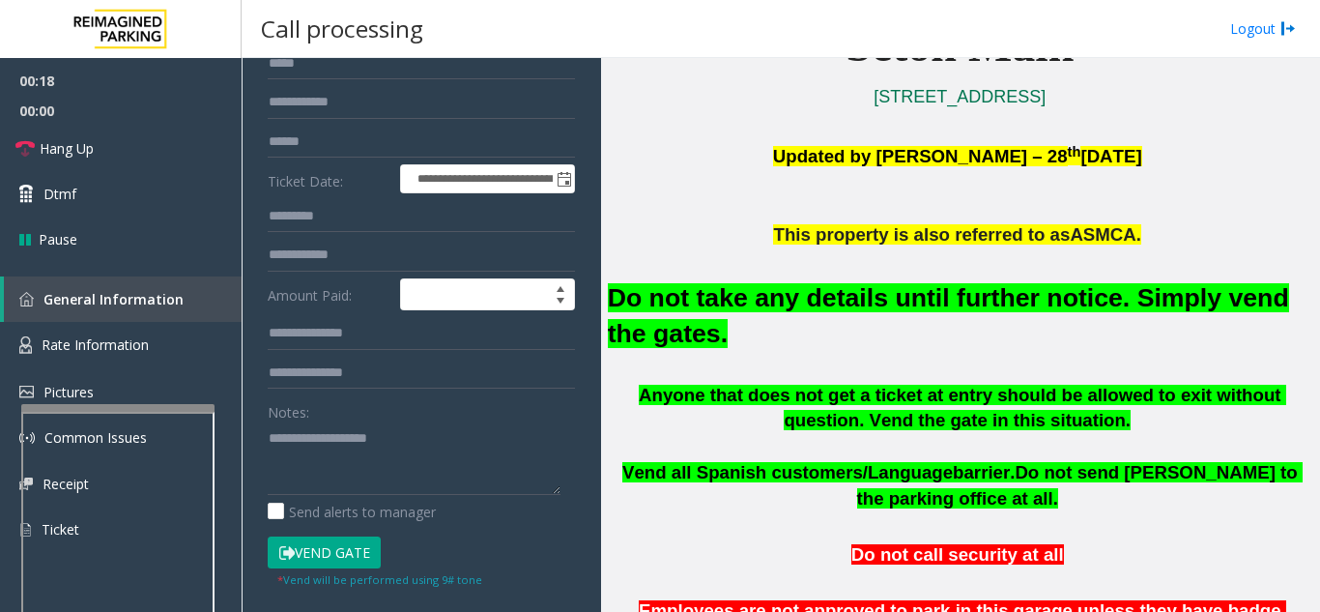
click at [657, 242] on p "This property is also referred to as ASMCA." at bounding box center [960, 235] width 704 height 26
click at [112, 164] on link "Hang Up" at bounding box center [121, 148] width 242 height 45
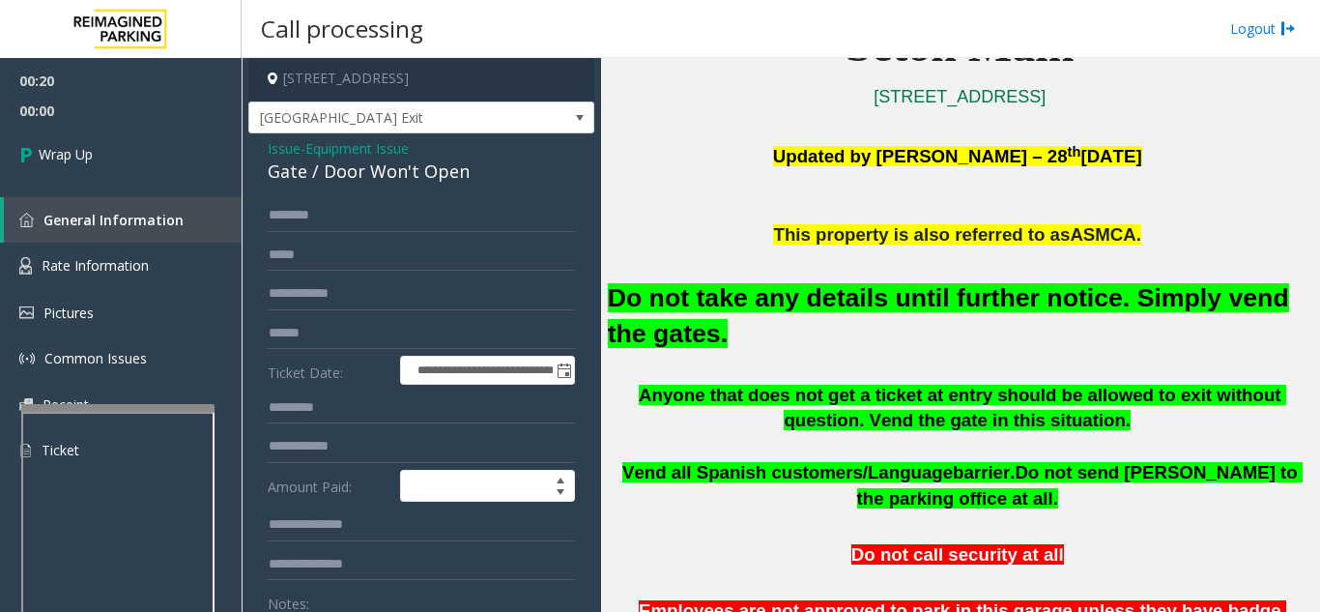
scroll to position [0, 0]
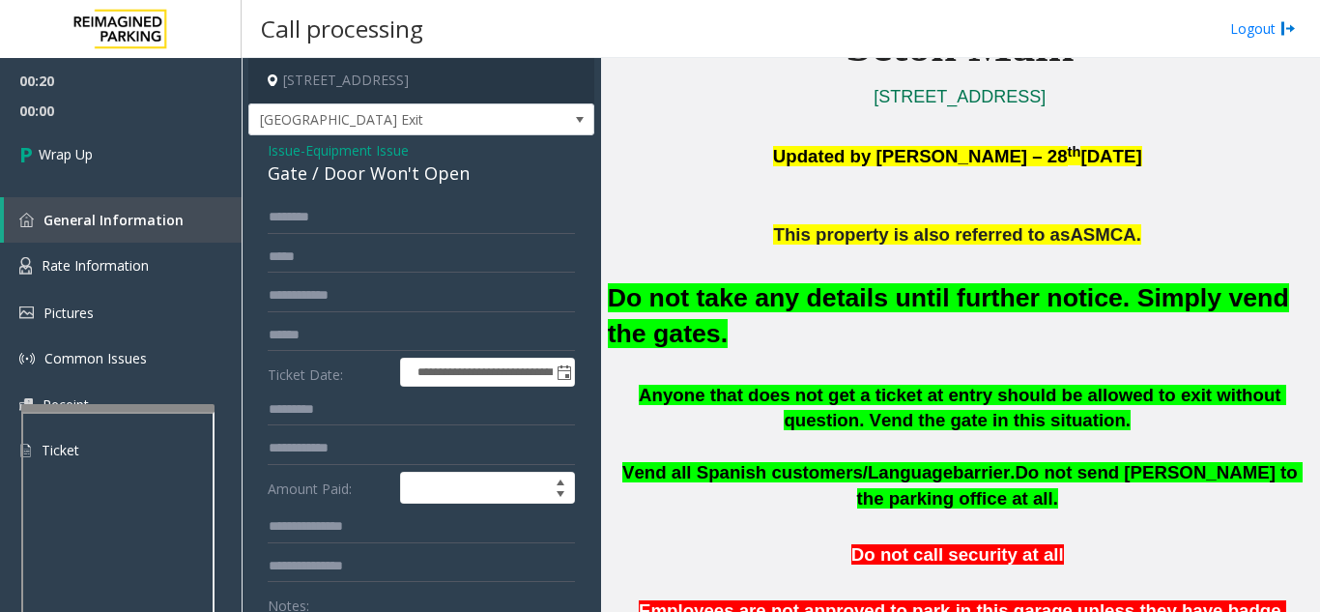
click at [276, 164] on div "Gate / Door Won't Open" at bounding box center [421, 173] width 307 height 26
click at [291, 153] on span "Issue" at bounding box center [284, 150] width 33 height 20
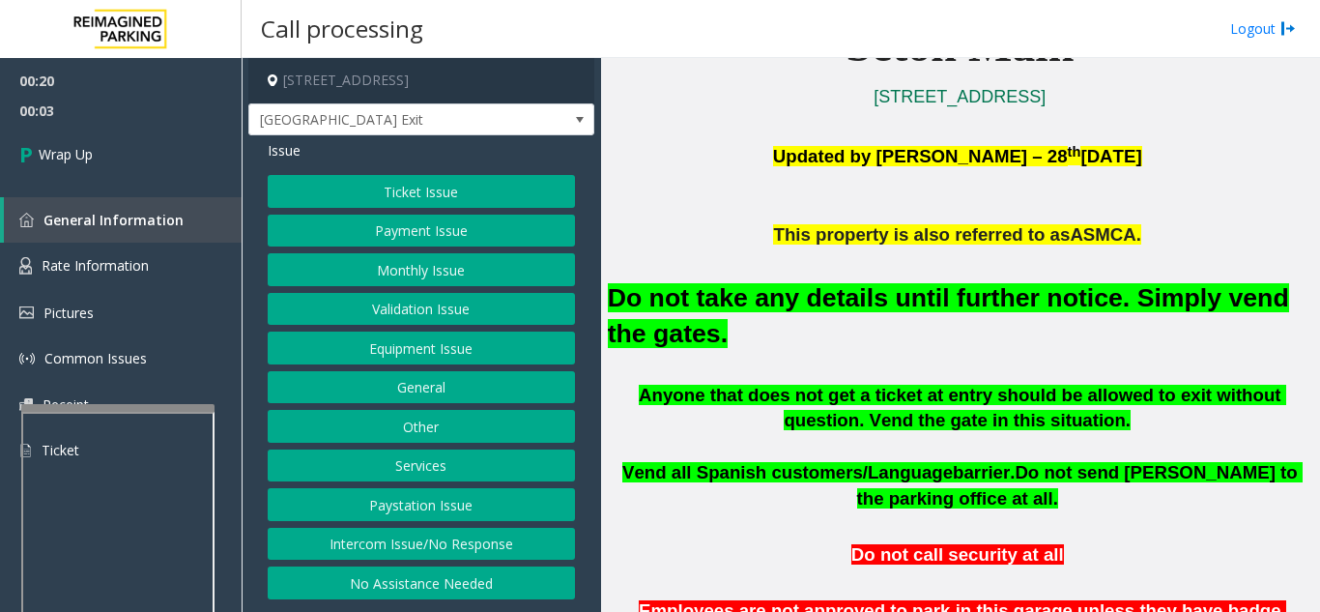
click at [419, 557] on button "Intercom Issue/No Response" at bounding box center [421, 544] width 307 height 33
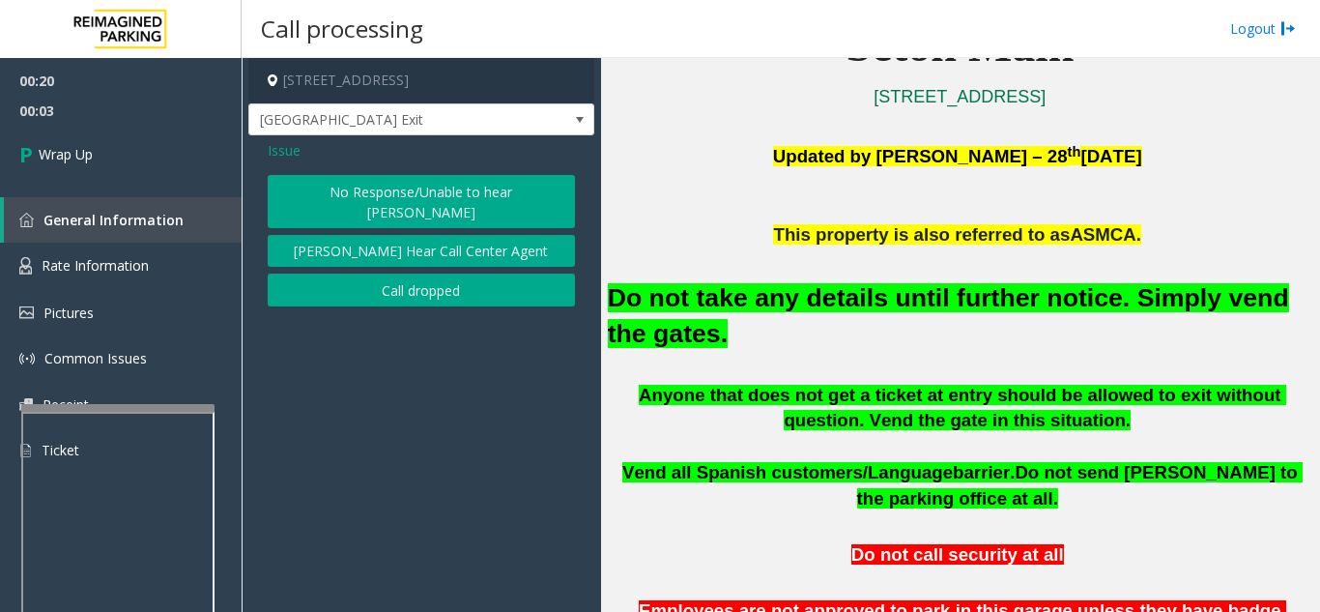
click at [423, 204] on button "No Response/Unable to hear [PERSON_NAME]" at bounding box center [421, 201] width 307 height 53
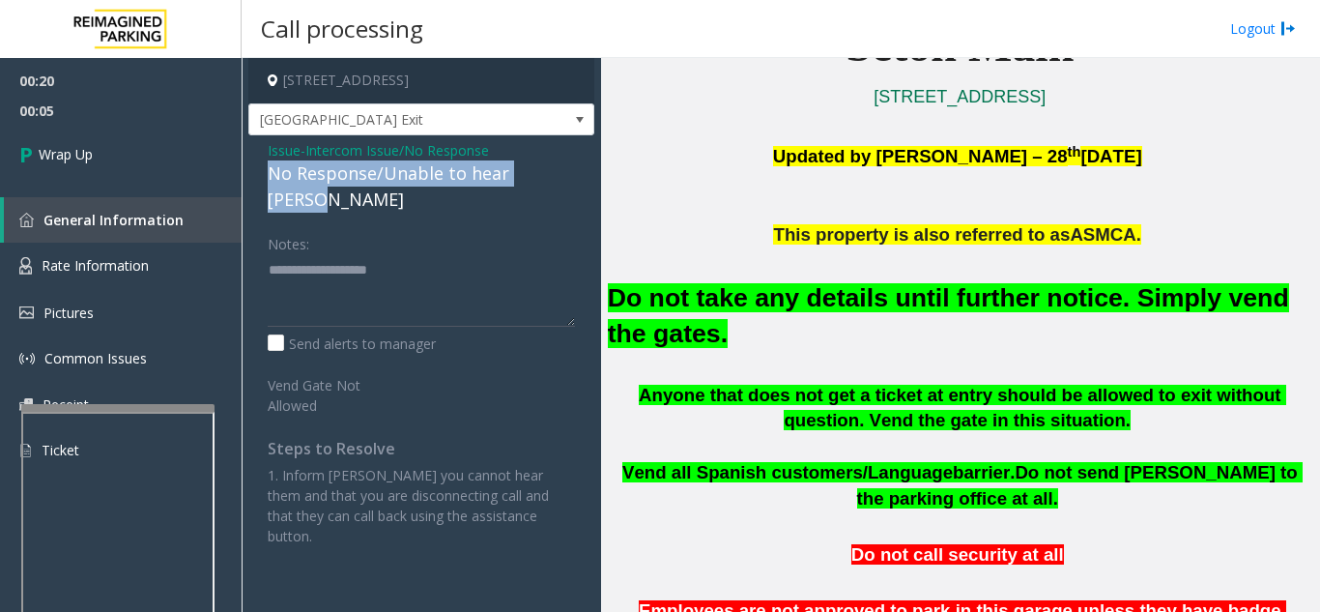
drag, startPoint x: 260, startPoint y: 179, endPoint x: 562, endPoint y: 176, distance: 302.5
click at [562, 176] on div "Issue - Intercom Issue/No Response No Response/Unable to hear [PERSON_NAME] Not…" at bounding box center [421, 350] width 346 height 430
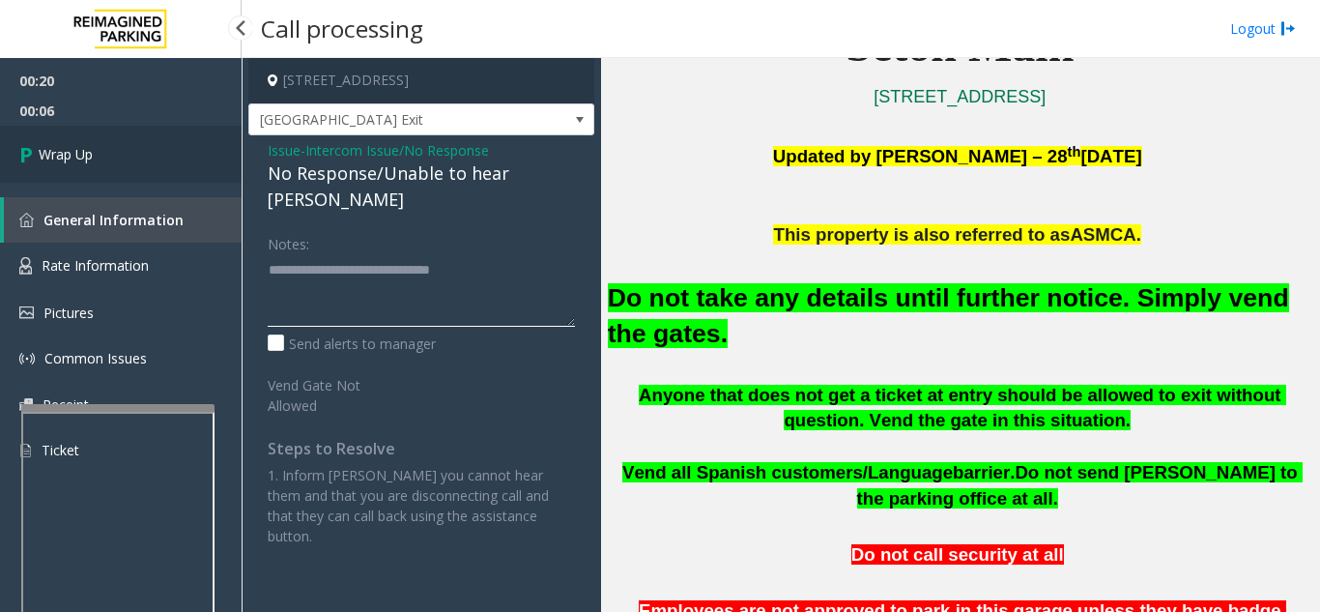
type textarea "**********"
click at [195, 180] on link "Wrap Up" at bounding box center [121, 154] width 242 height 57
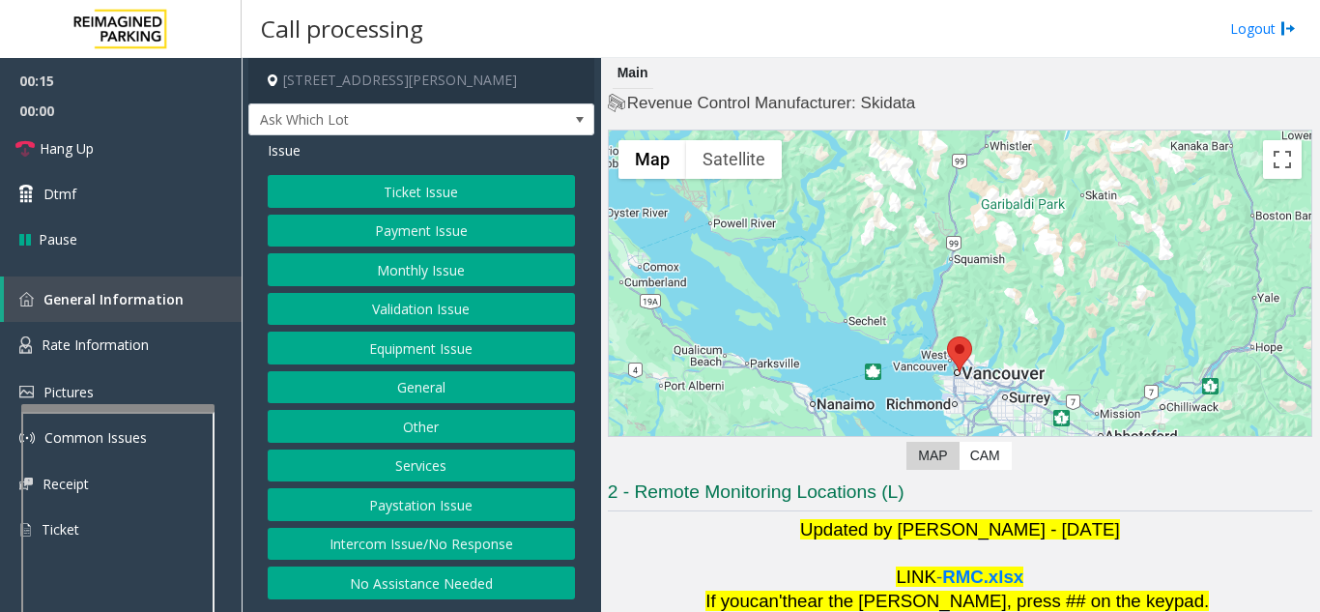
click at [461, 554] on button "Intercom Issue/No Response" at bounding box center [421, 544] width 307 height 33
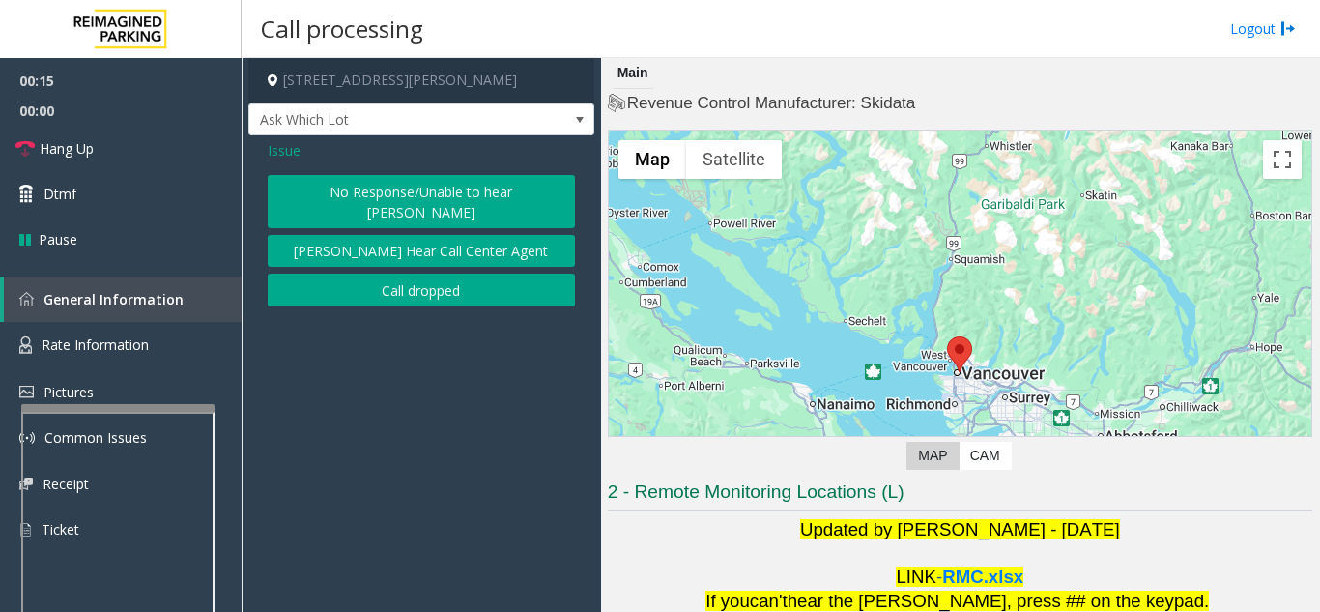
click at [429, 196] on button "No Response/Unable to hear [PERSON_NAME]" at bounding box center [421, 201] width 307 height 53
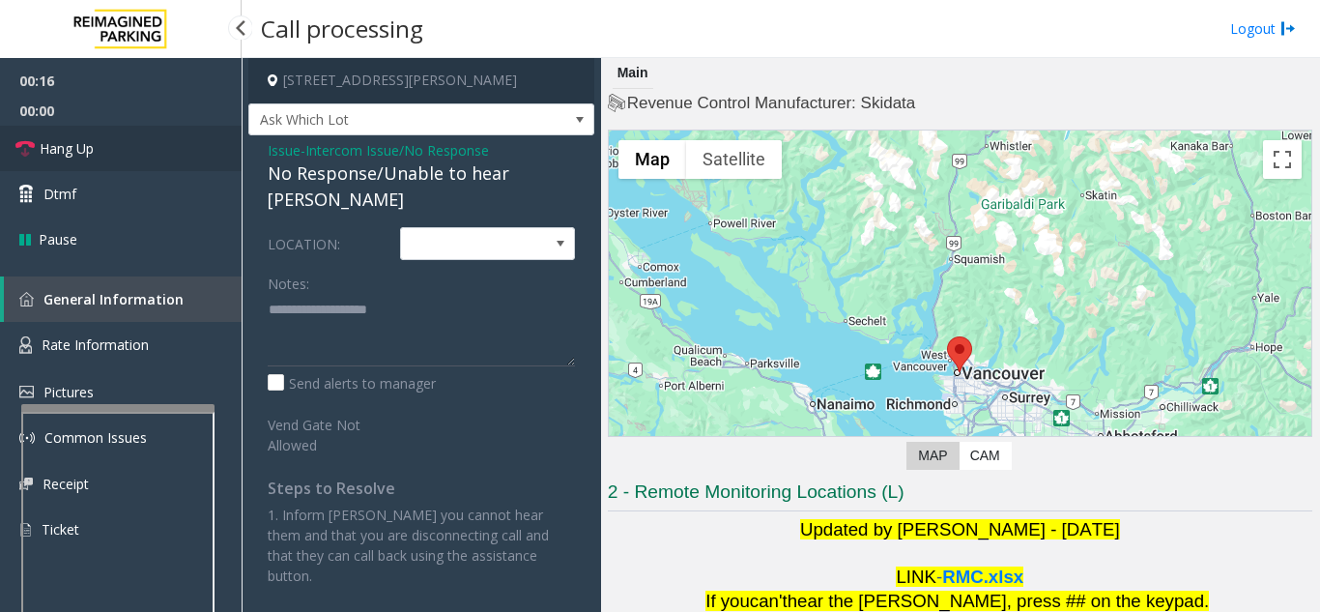
click at [141, 139] on link "Hang Up" at bounding box center [121, 148] width 242 height 45
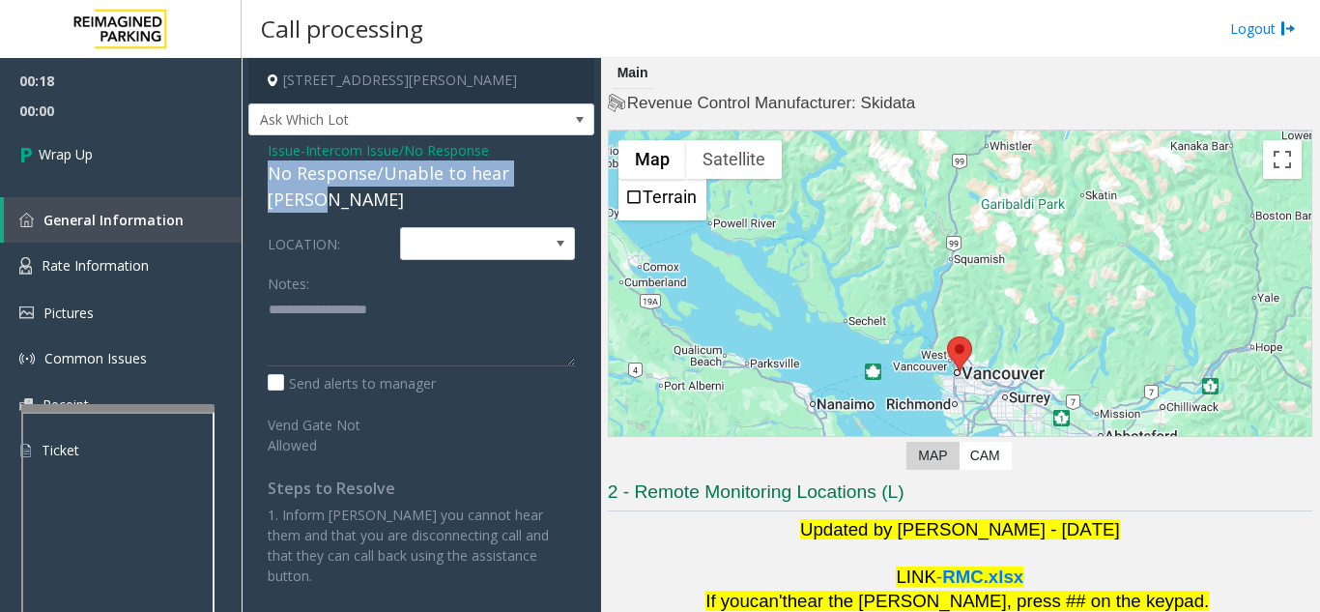
drag, startPoint x: 259, startPoint y: 168, endPoint x: 588, endPoint y: 172, distance: 329.5
click at [588, 172] on div "Issue - Intercom Issue/No Response No Response/Unable to hear parker LOCATION: …" at bounding box center [421, 370] width 346 height 470
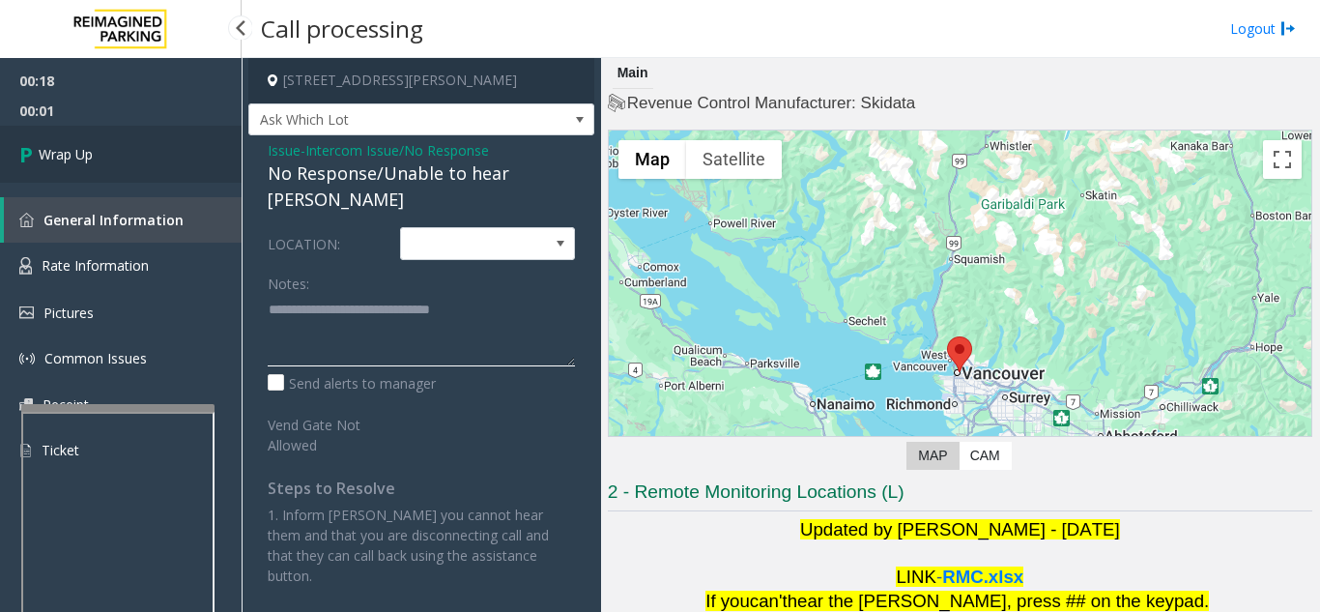
type textarea "**********"
click at [69, 154] on span "Wrap Up" at bounding box center [66, 154] width 54 height 20
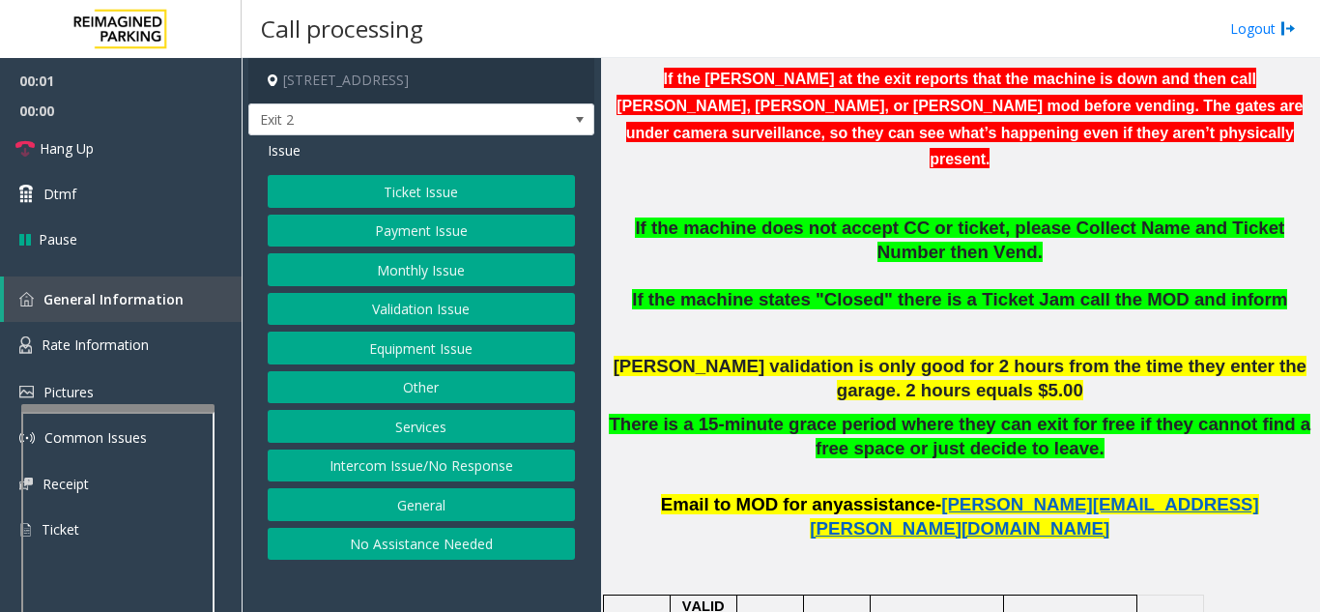
scroll to position [773, 0]
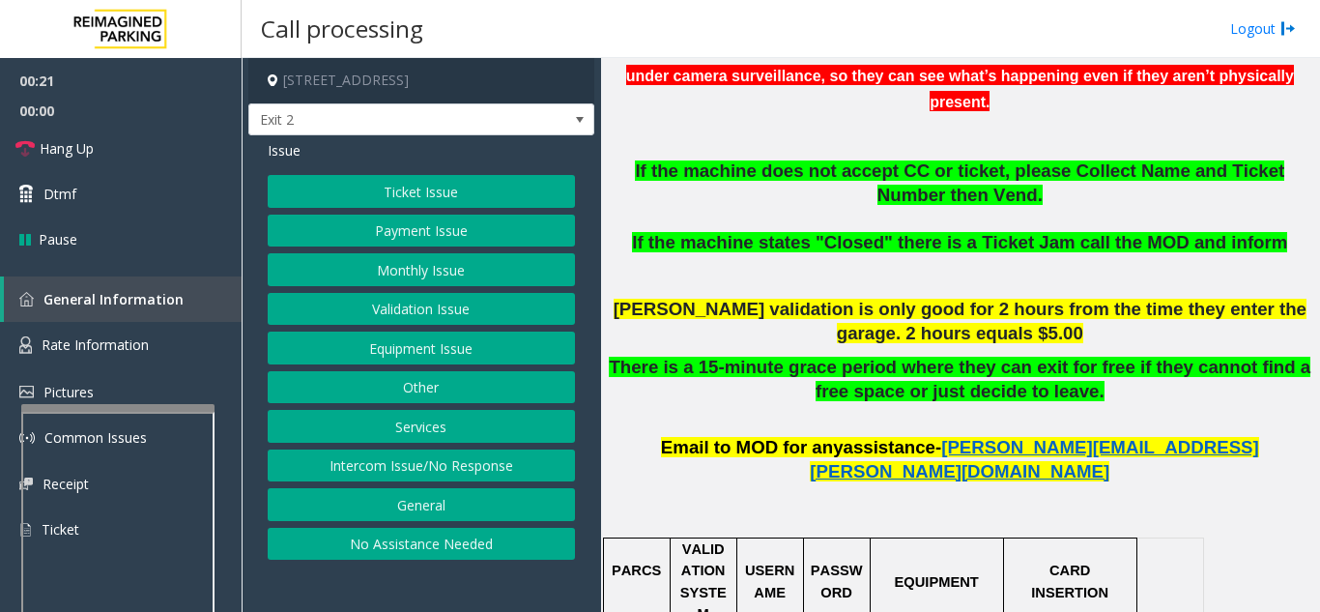
click at [392, 193] on button "Ticket Issue" at bounding box center [421, 191] width 307 height 33
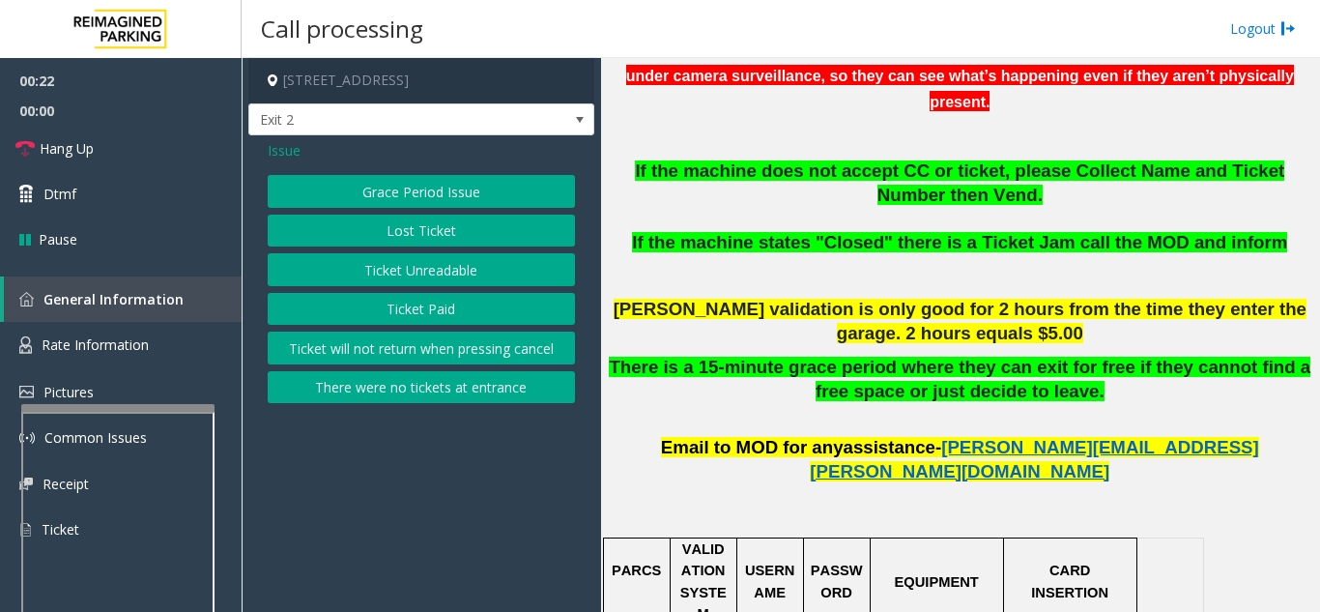
click at [385, 308] on button "Ticket Paid" at bounding box center [421, 309] width 307 height 33
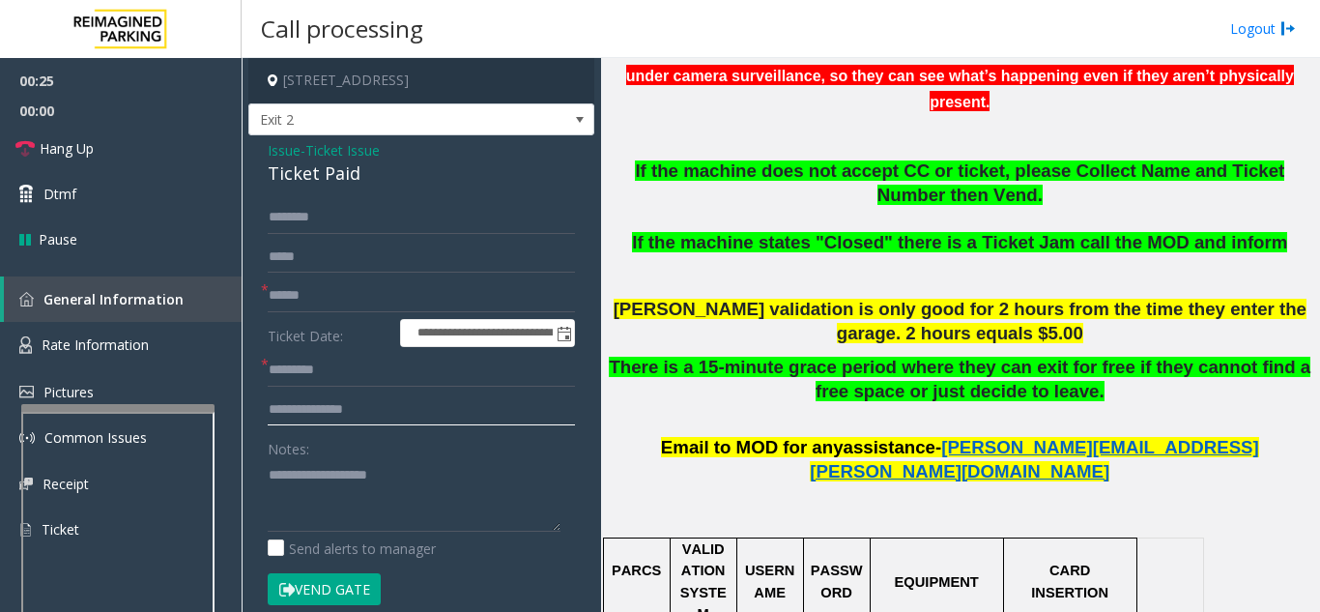
click at [351, 411] on input "text" at bounding box center [421, 409] width 307 height 33
type input "****"
click at [350, 453] on div "Notes:" at bounding box center [421, 482] width 307 height 100
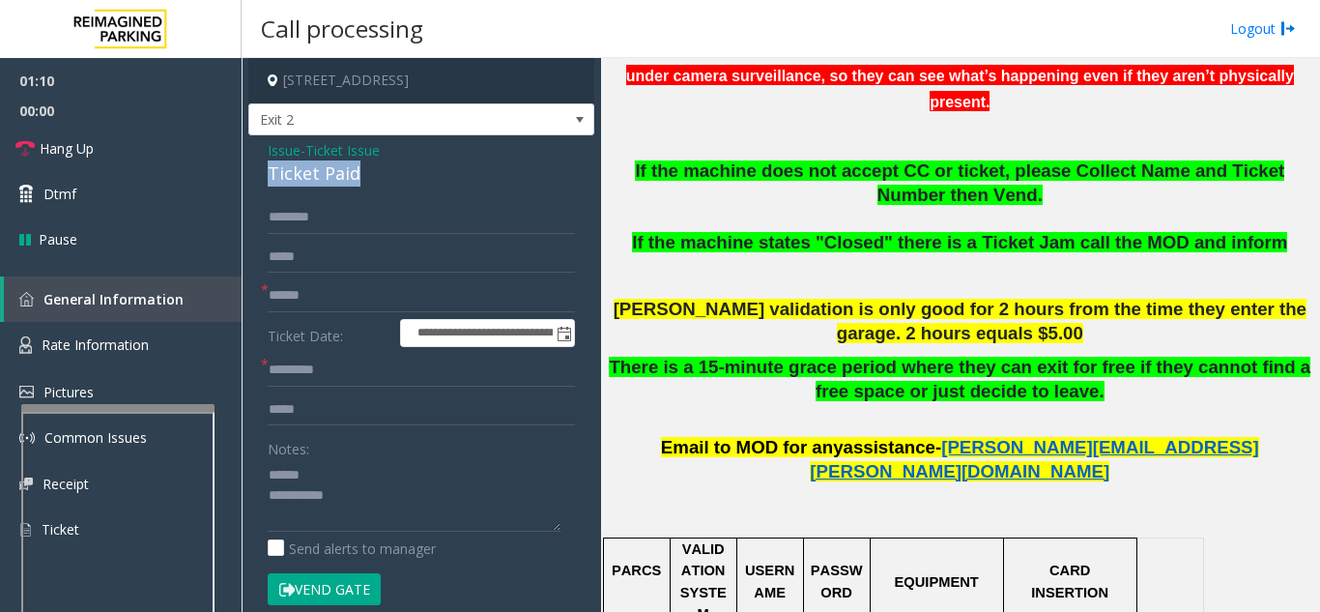
drag, startPoint x: 255, startPoint y: 170, endPoint x: 401, endPoint y: 176, distance: 146.0
click at [401, 176] on div "**********" at bounding box center [421, 526] width 346 height 783
click at [390, 501] on textarea at bounding box center [414, 495] width 293 height 72
type textarea "**********"
click at [336, 358] on input "text" at bounding box center [421, 370] width 307 height 33
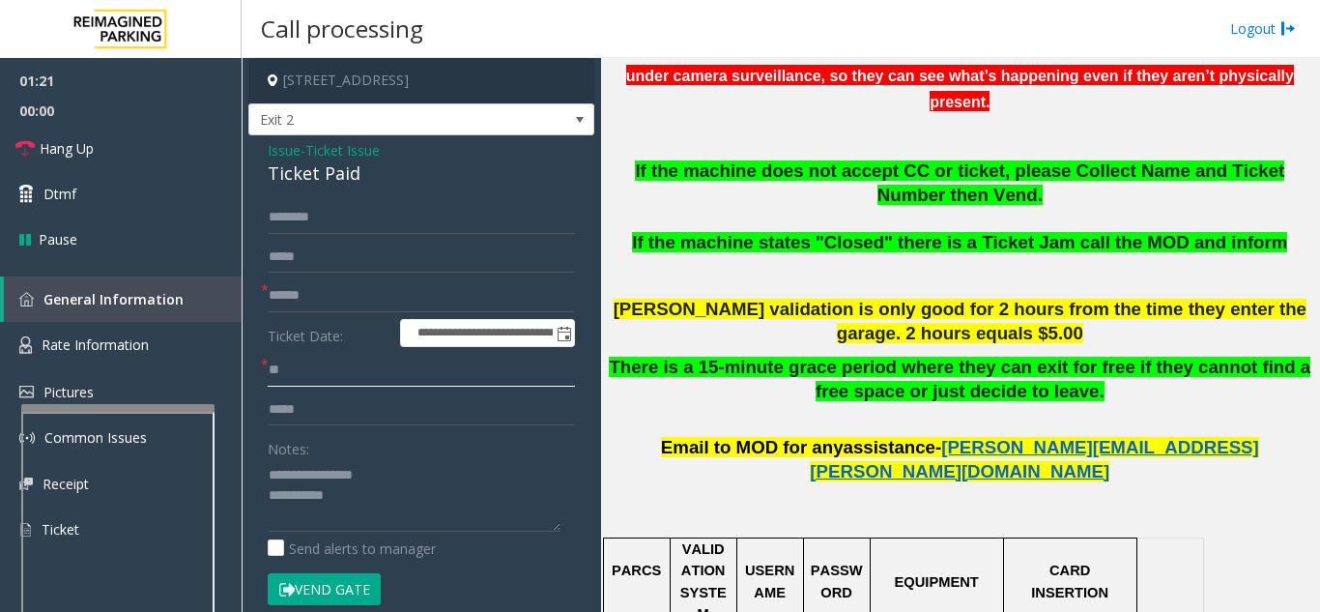
type input "**"
click at [346, 295] on input "text" at bounding box center [421, 295] width 307 height 33
type input "**"
click at [360, 498] on textarea at bounding box center [414, 495] width 293 height 72
click at [168, 162] on link "Hang Up" at bounding box center [121, 148] width 242 height 45
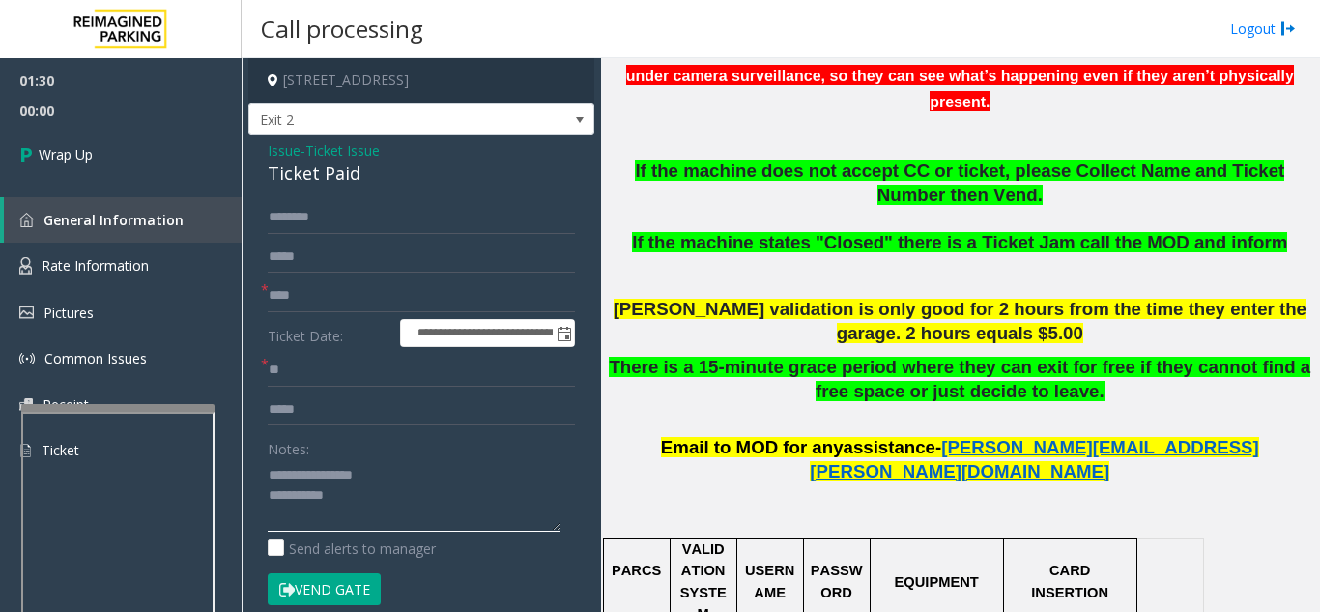
click at [469, 498] on textarea at bounding box center [414, 495] width 293 height 72
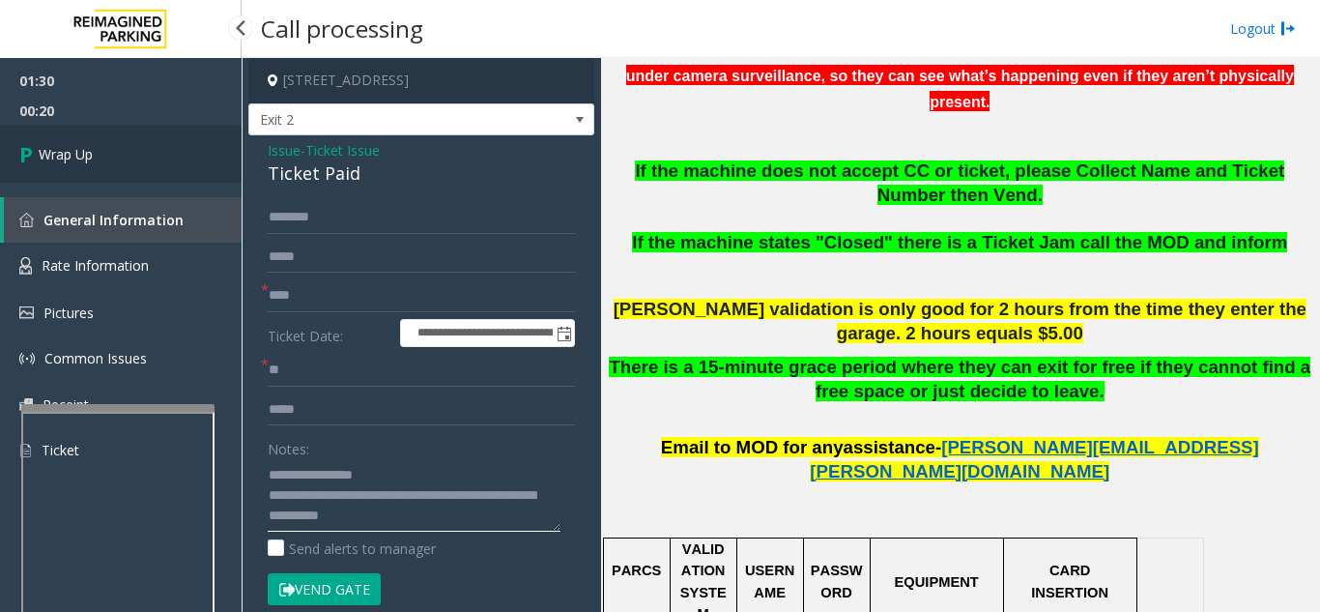
type textarea "**********"
click at [181, 156] on link "Wrap Up" at bounding box center [121, 154] width 242 height 57
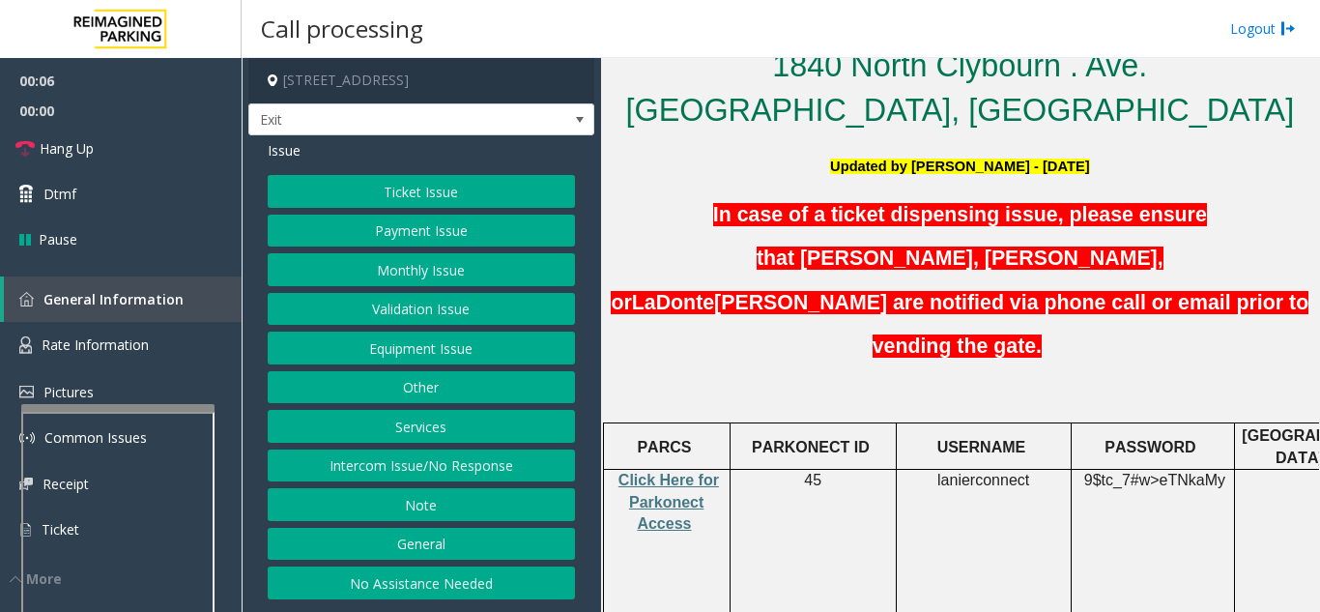
scroll to position [97, 0]
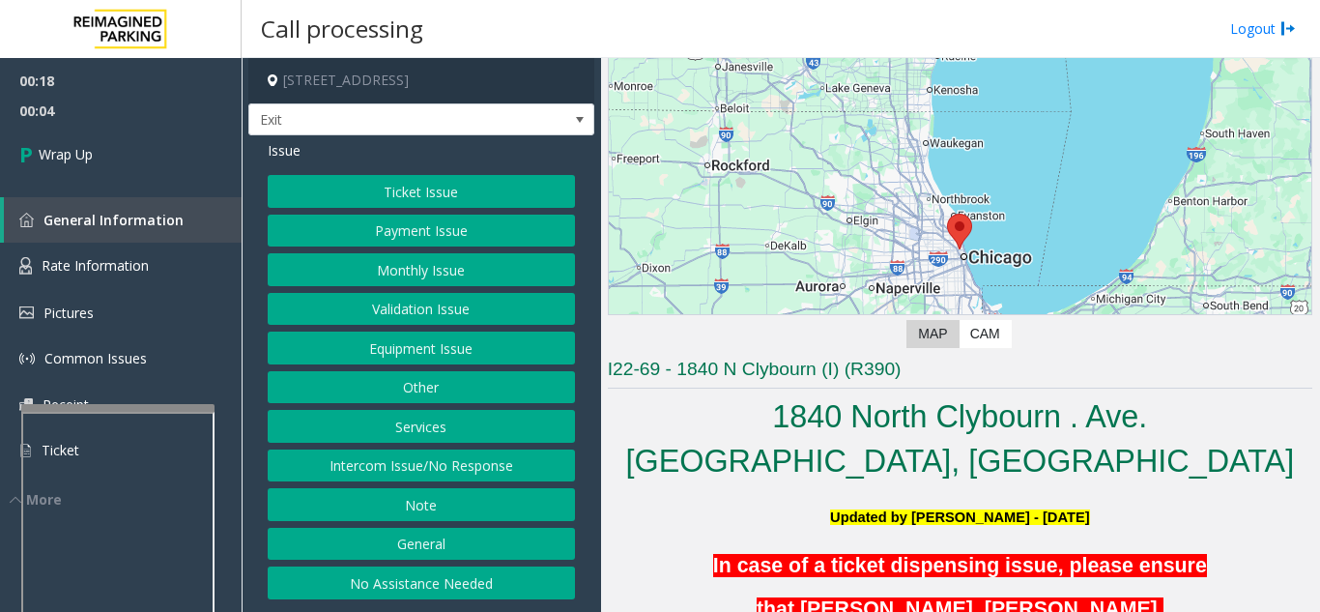
click at [397, 190] on button "Ticket Issue" at bounding box center [421, 191] width 307 height 33
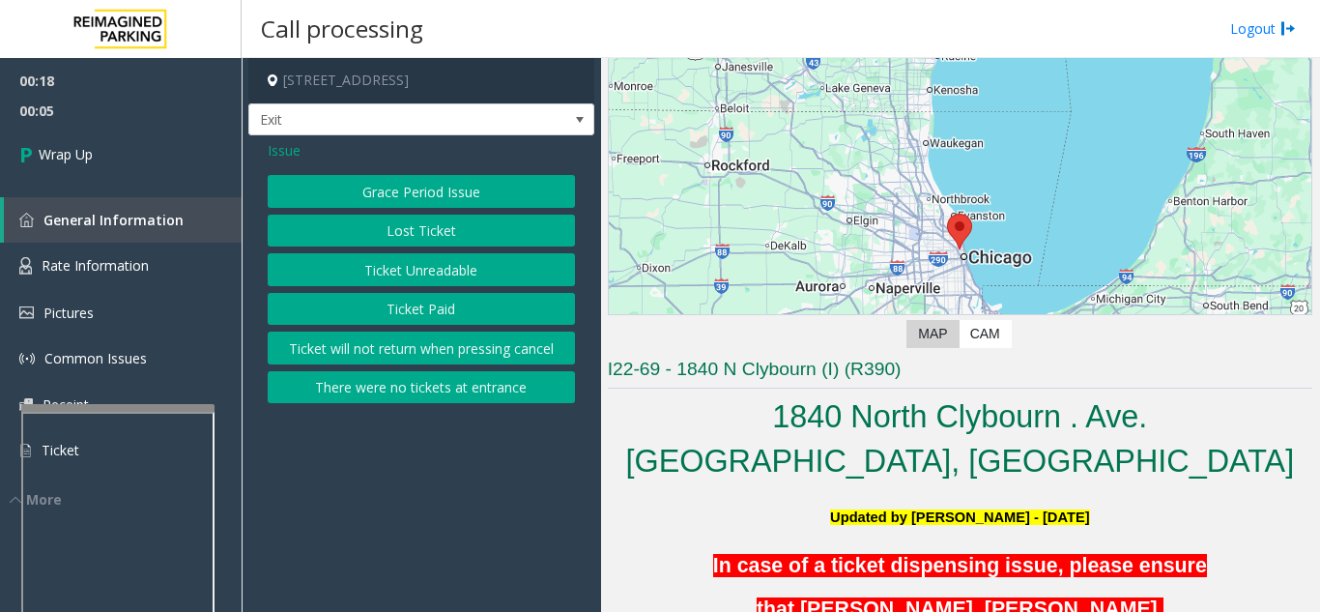
click at [392, 274] on button "Ticket Unreadable" at bounding box center [421, 269] width 307 height 33
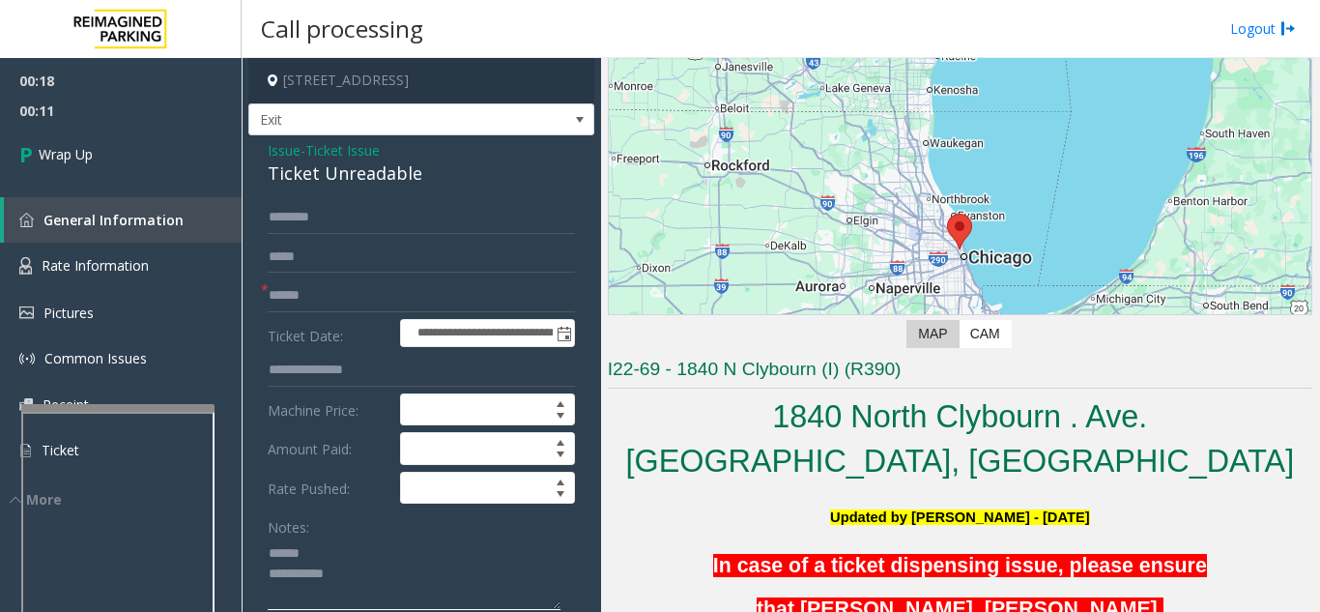
type textarea "**********"
click at [360, 301] on input "text" at bounding box center [421, 295] width 307 height 33
type input "**"
click at [361, 542] on textarea at bounding box center [414, 573] width 293 height 72
drag, startPoint x: 269, startPoint y: 182, endPoint x: 451, endPoint y: 182, distance: 182.6
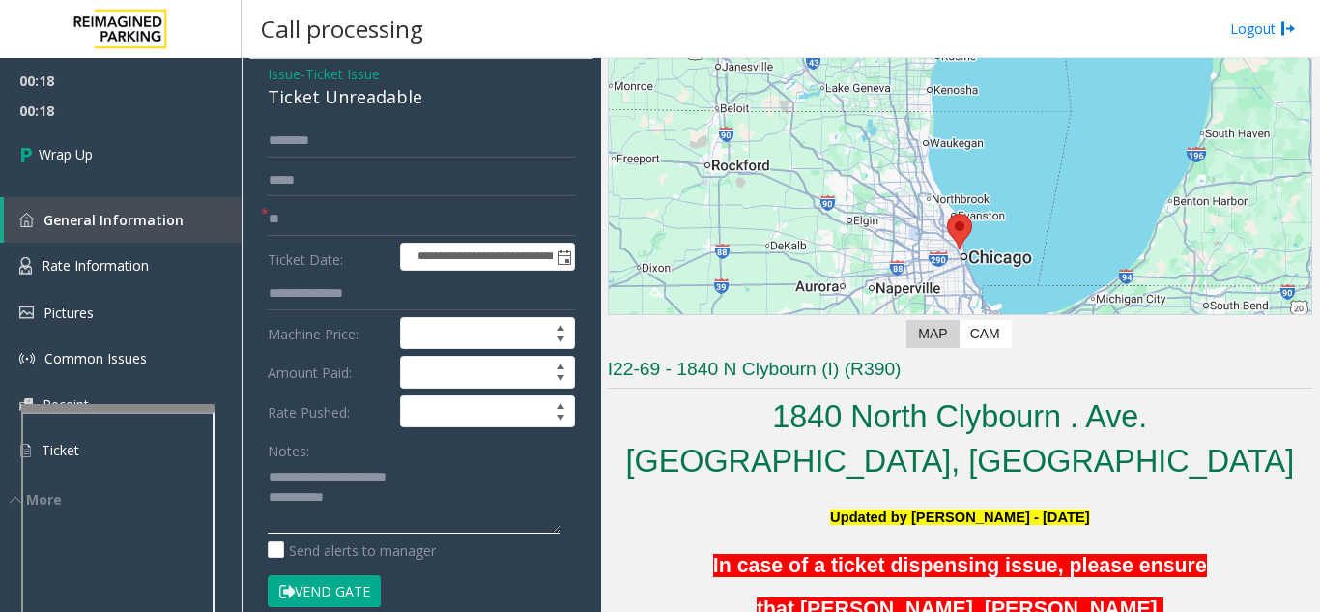
scroll to position [193, 0]
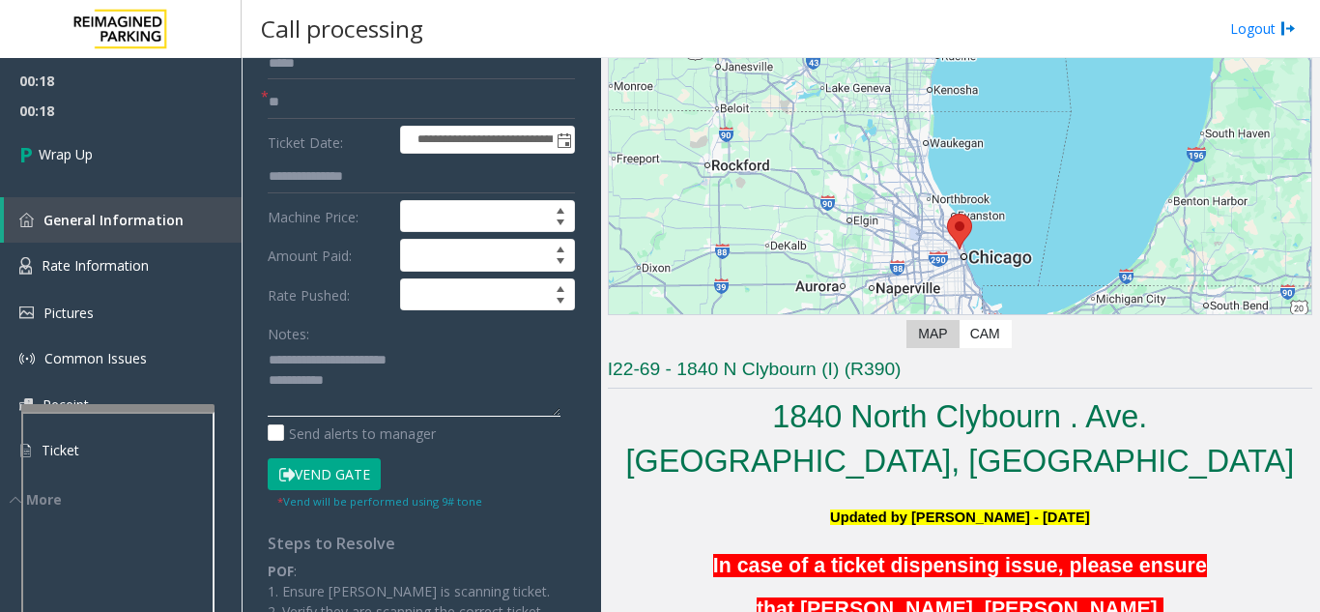
click at [466, 387] on textarea at bounding box center [414, 380] width 293 height 72
click at [443, 353] on textarea at bounding box center [414, 380] width 293 height 72
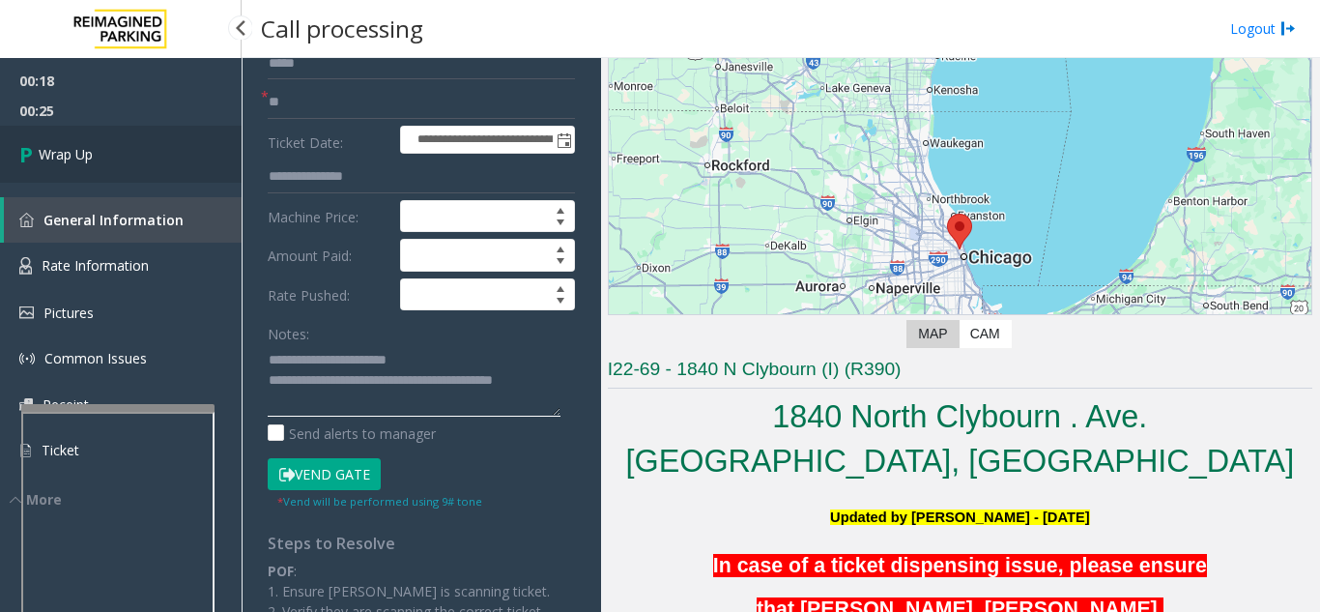
type textarea "**********"
click at [94, 169] on link "Wrap Up" at bounding box center [121, 154] width 242 height 57
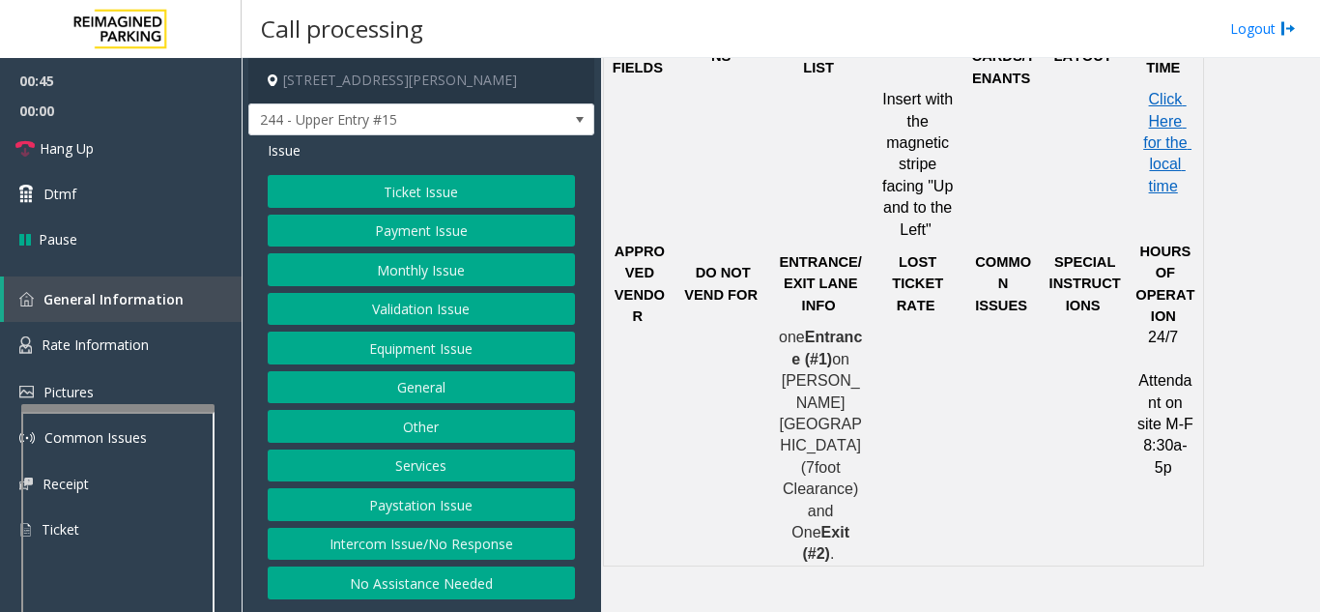
scroll to position [1353, 0]
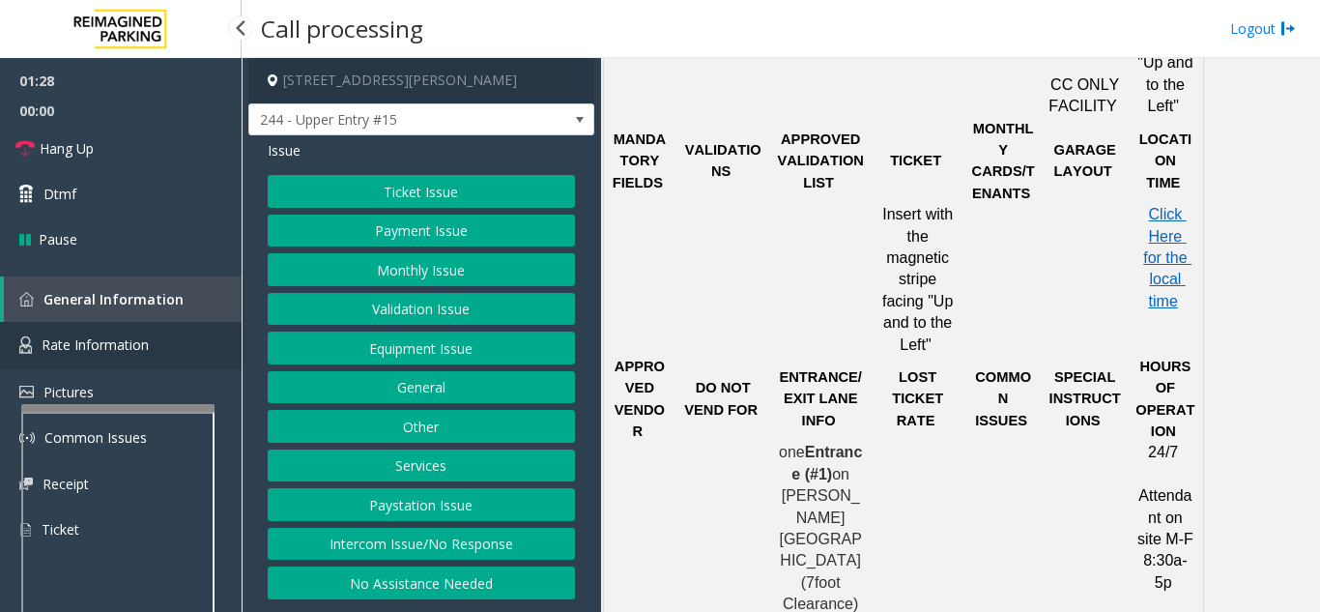
click at [180, 342] on link "Rate Information" at bounding box center [121, 345] width 242 height 47
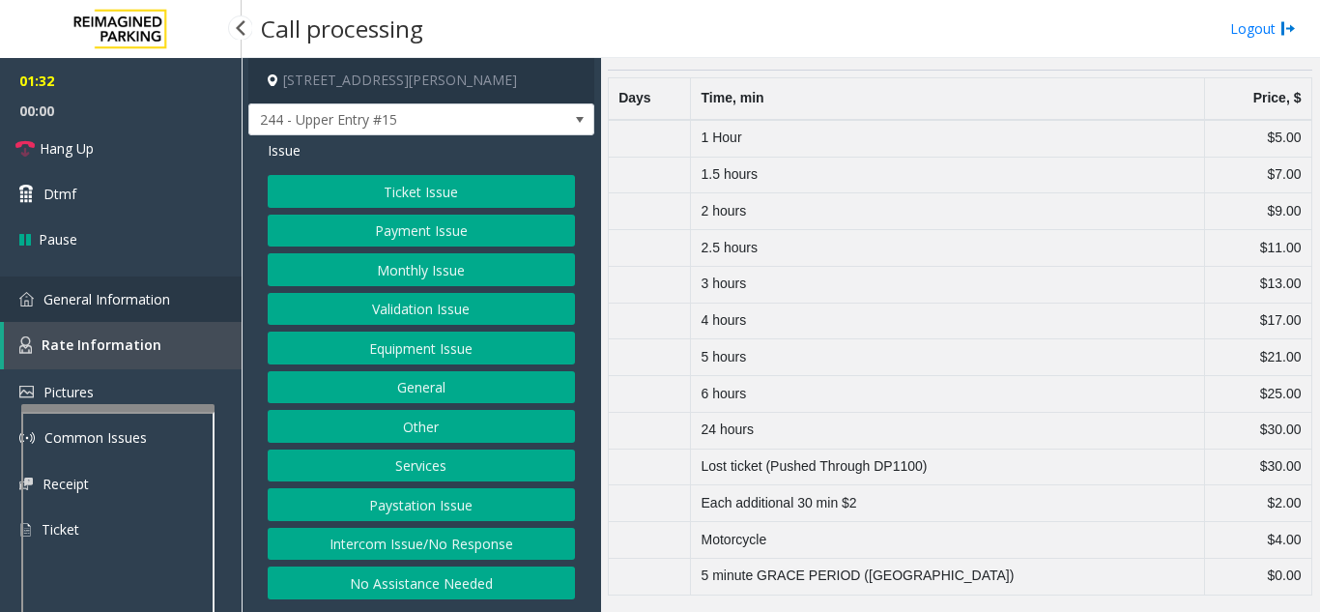
click at [186, 302] on link "General Information" at bounding box center [121, 298] width 242 height 45
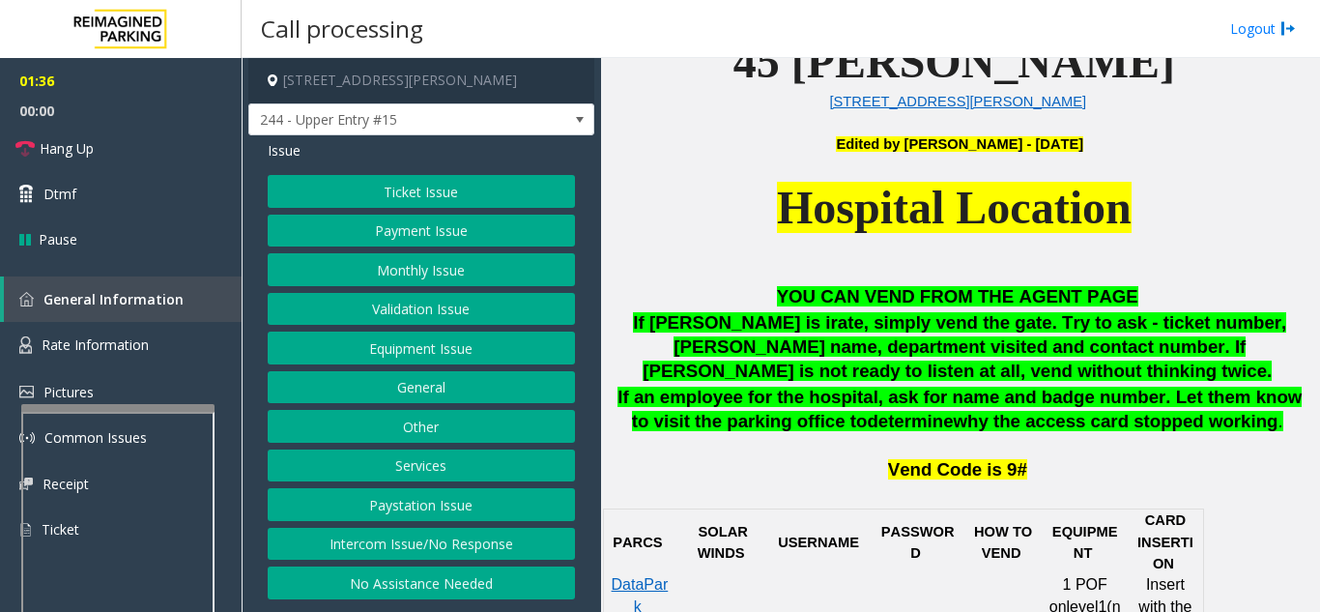
scroll to position [773, 0]
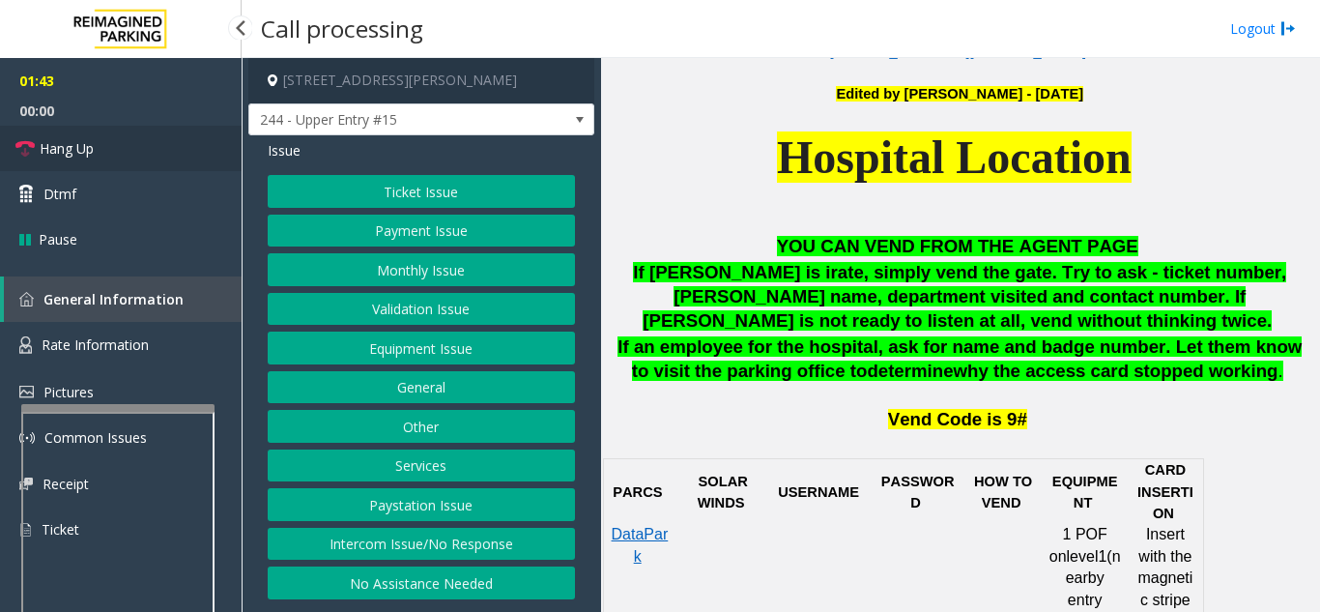
click at [143, 158] on link "Hang Up" at bounding box center [121, 148] width 242 height 45
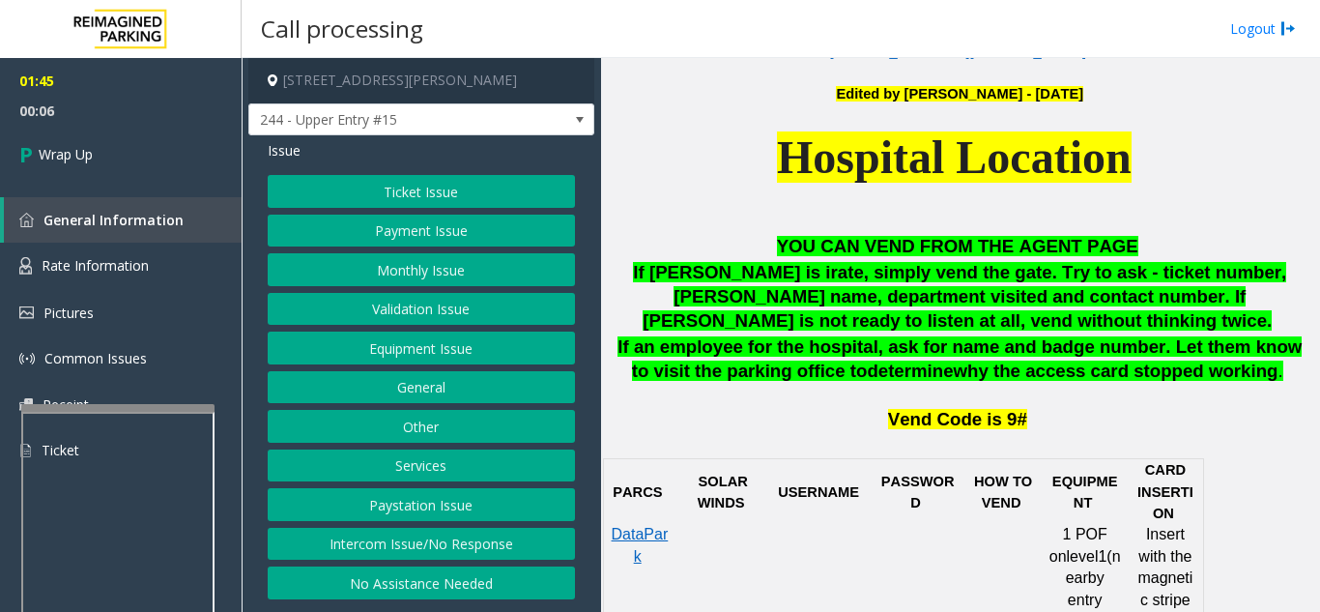
click at [358, 349] on button "Equipment Issue" at bounding box center [421, 347] width 307 height 33
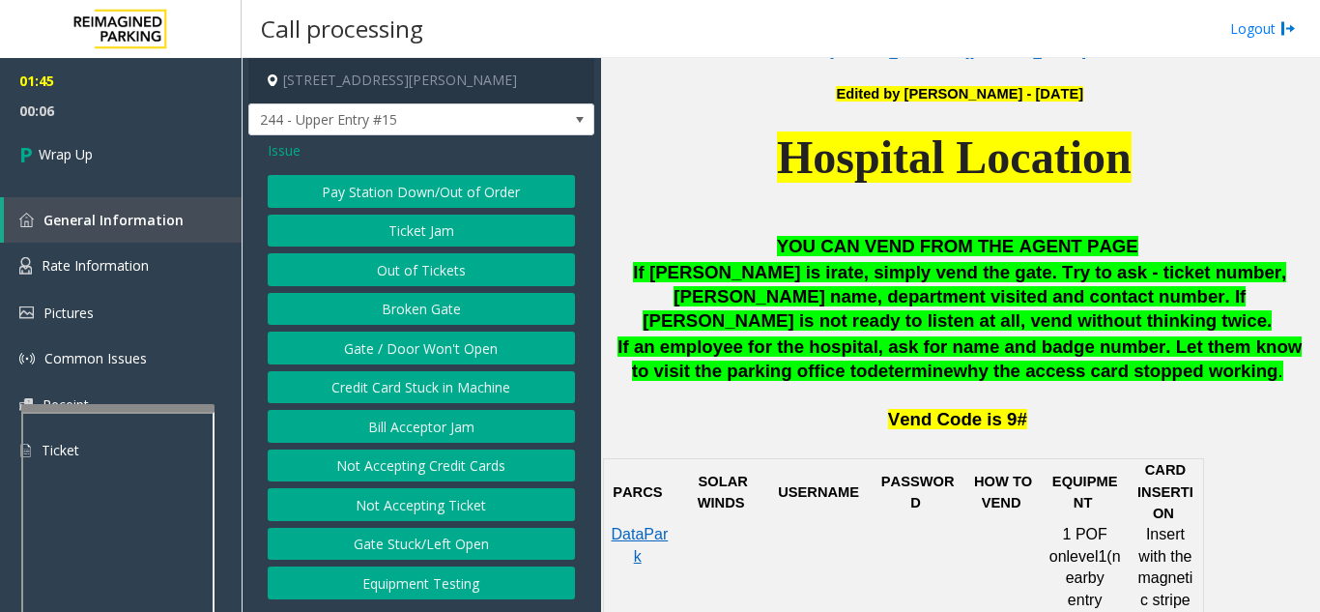
click at [358, 349] on button "Gate / Door Won't Open" at bounding box center [421, 347] width 307 height 33
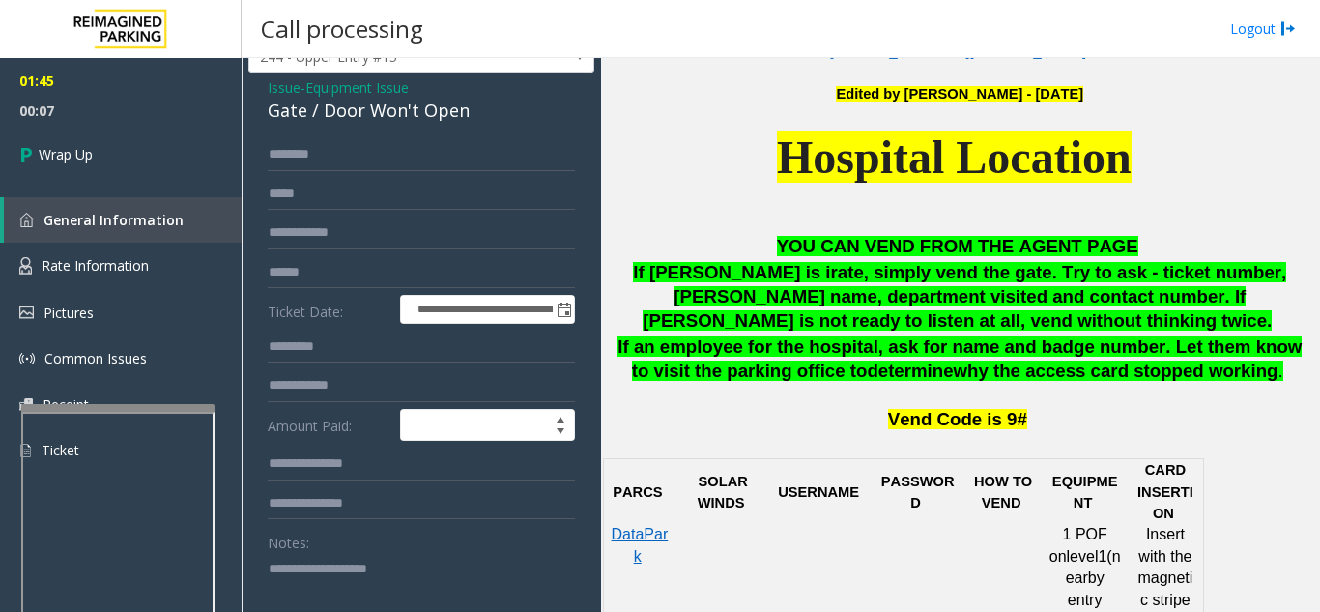
scroll to position [97, 0]
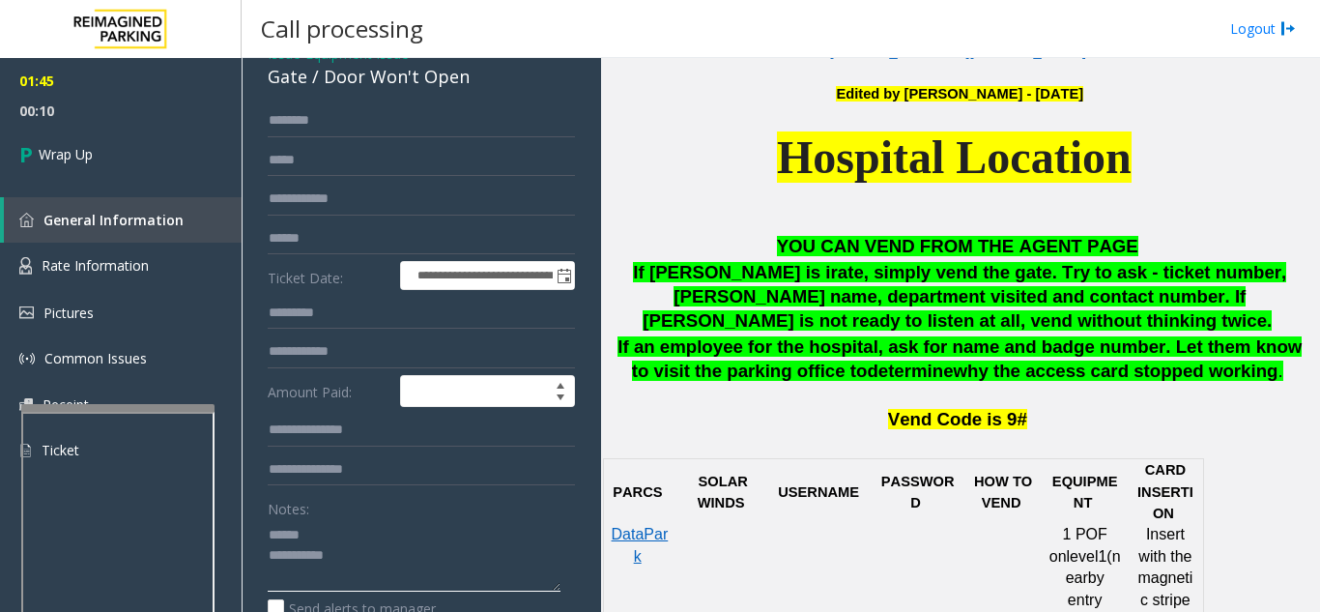
click at [363, 530] on textarea at bounding box center [414, 555] width 293 height 72
drag, startPoint x: 324, startPoint y: 87, endPoint x: 491, endPoint y: 79, distance: 167.3
click at [491, 79] on div "Gate / Door Won't Open" at bounding box center [421, 77] width 307 height 26
click at [458, 557] on textarea at bounding box center [414, 555] width 293 height 72
type textarea "**********"
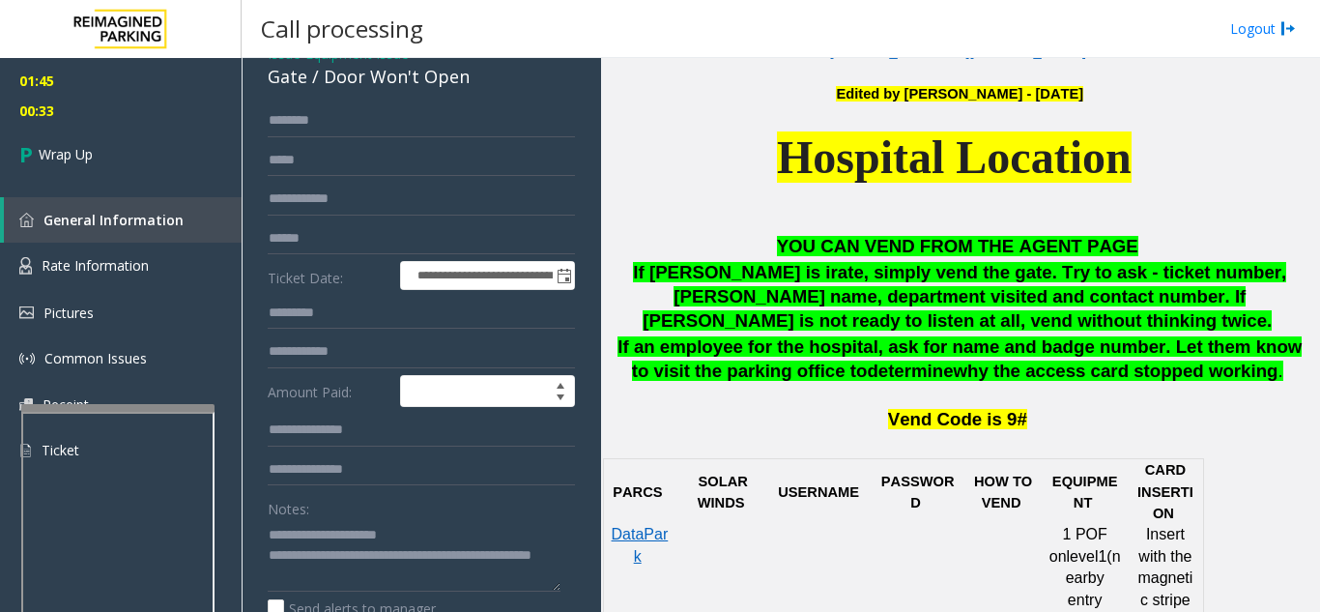
click at [493, 517] on div "Notes:" at bounding box center [421, 542] width 307 height 100
click at [97, 158] on link "Wrap Up" at bounding box center [121, 154] width 242 height 57
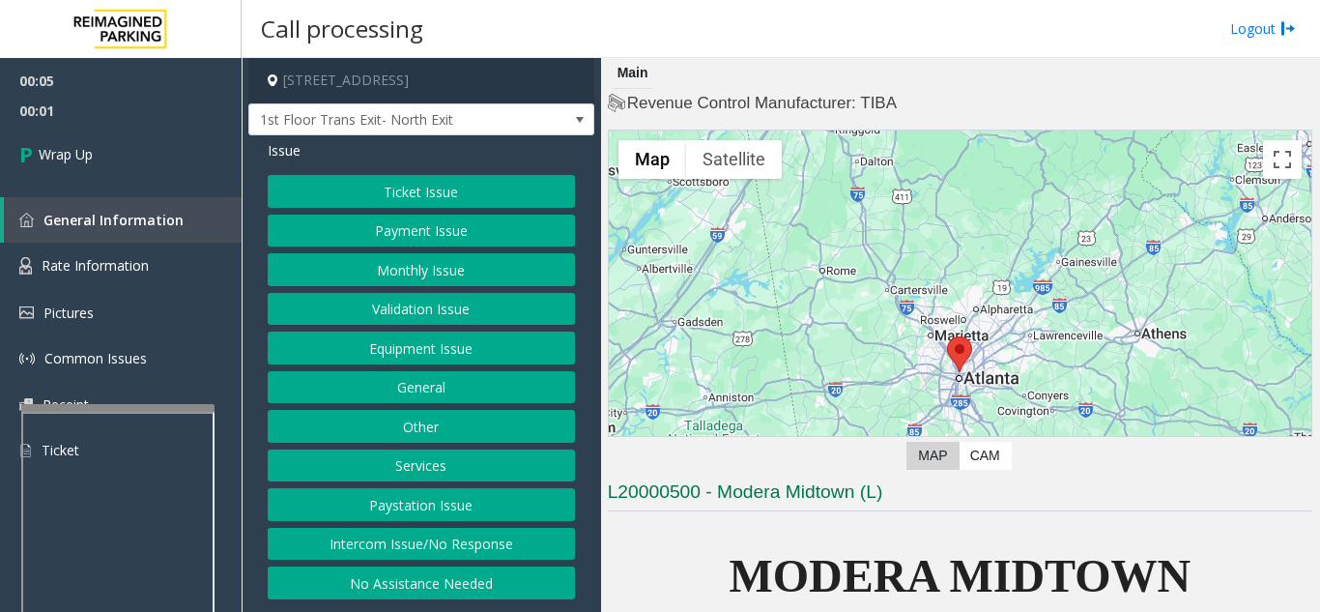
click at [480, 549] on button "Intercom Issue/No Response" at bounding box center [421, 544] width 307 height 33
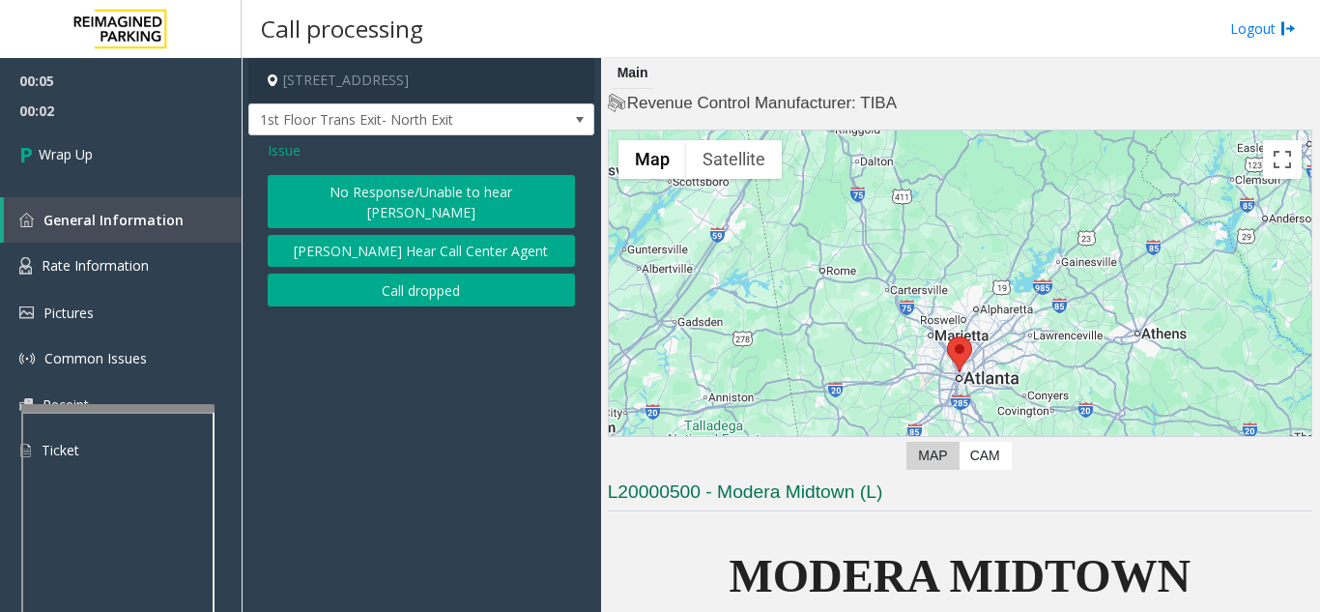
click at [383, 273] on button "Call dropped" at bounding box center [421, 289] width 307 height 33
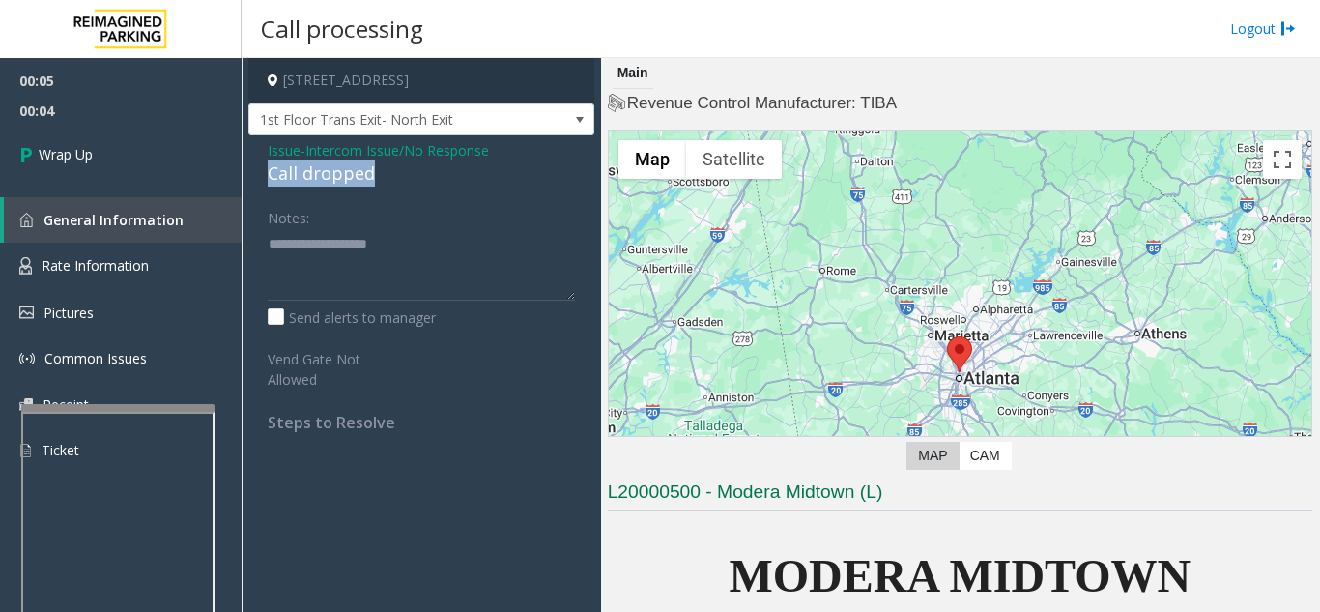
drag, startPoint x: 256, startPoint y: 173, endPoint x: 389, endPoint y: 164, distance: 133.6
click at [389, 164] on div "Issue - Intercom Issue/No Response Call dropped Notes: Send alerts to manager V…" at bounding box center [421, 293] width 346 height 316
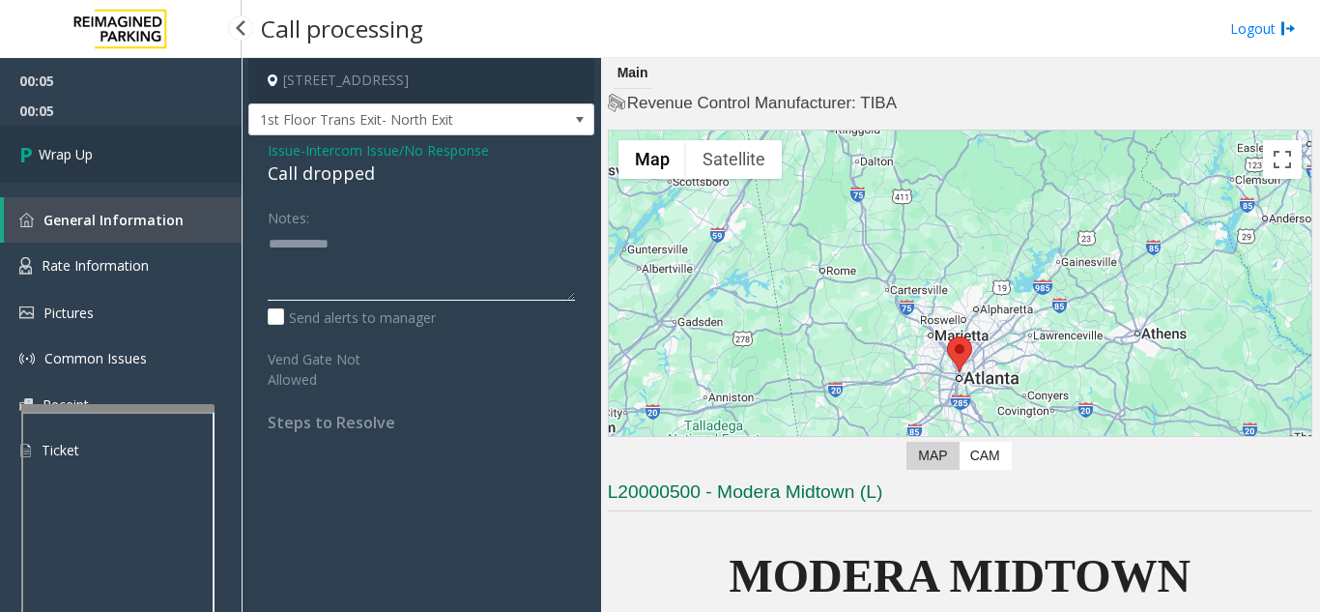
type textarea "**********"
click at [123, 131] on link "Wrap Up" at bounding box center [121, 154] width 242 height 57
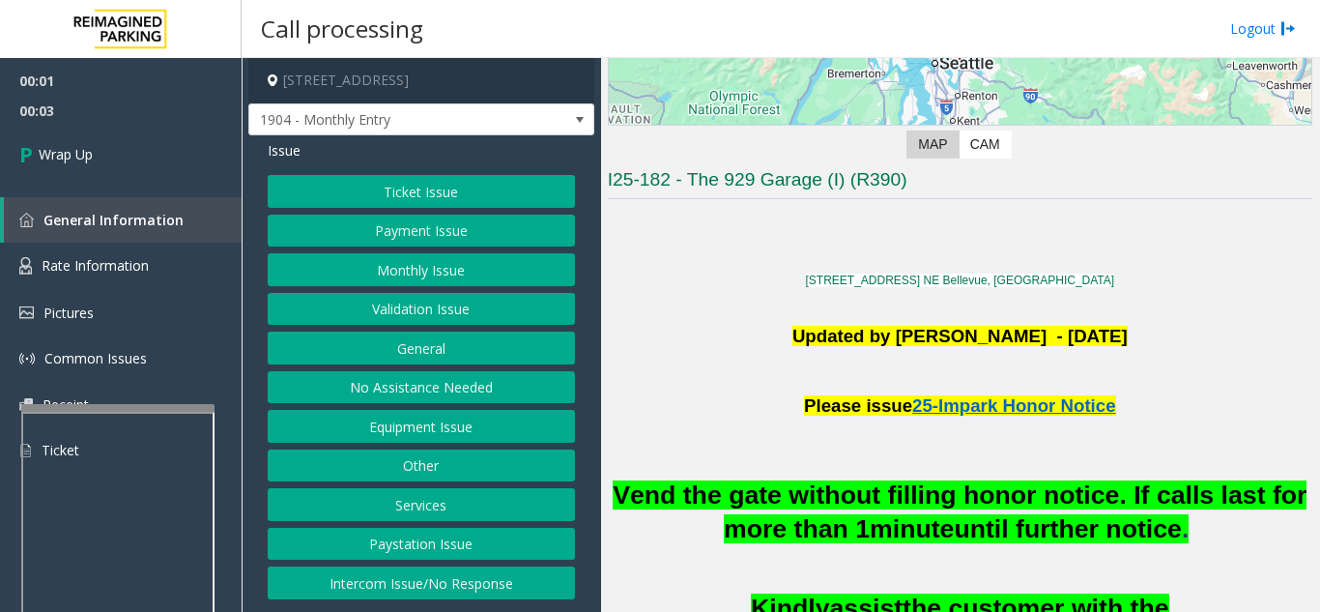
scroll to position [290, 0]
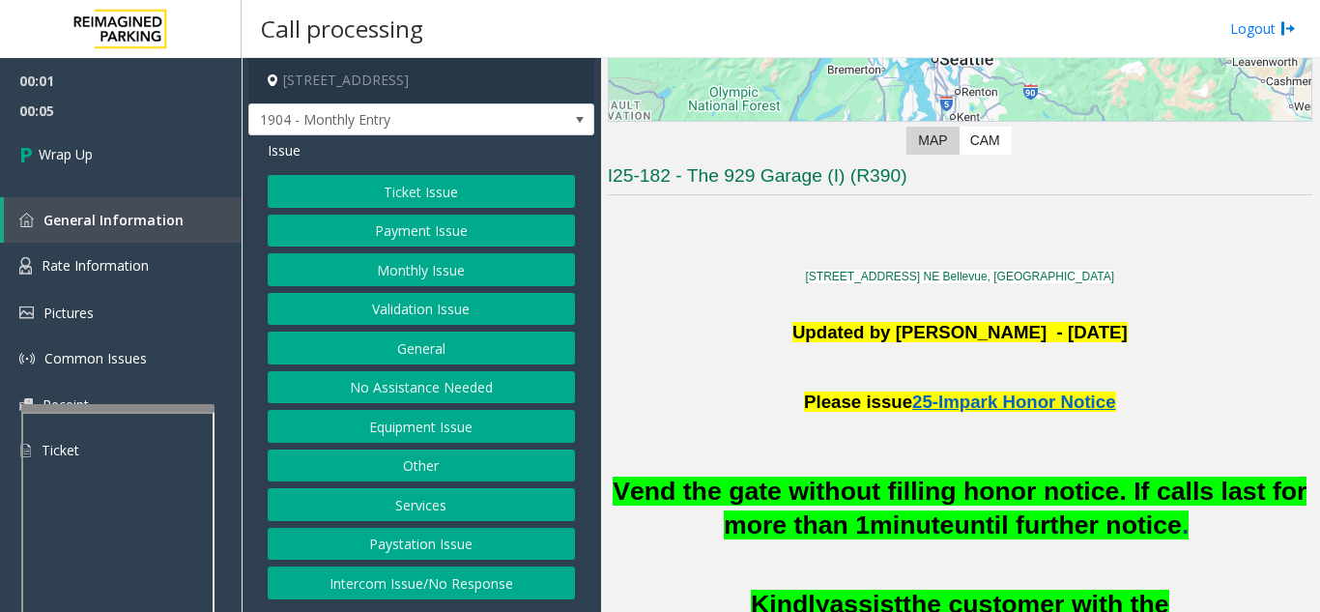
click at [445, 384] on button "No Assistance Needed" at bounding box center [421, 387] width 307 height 33
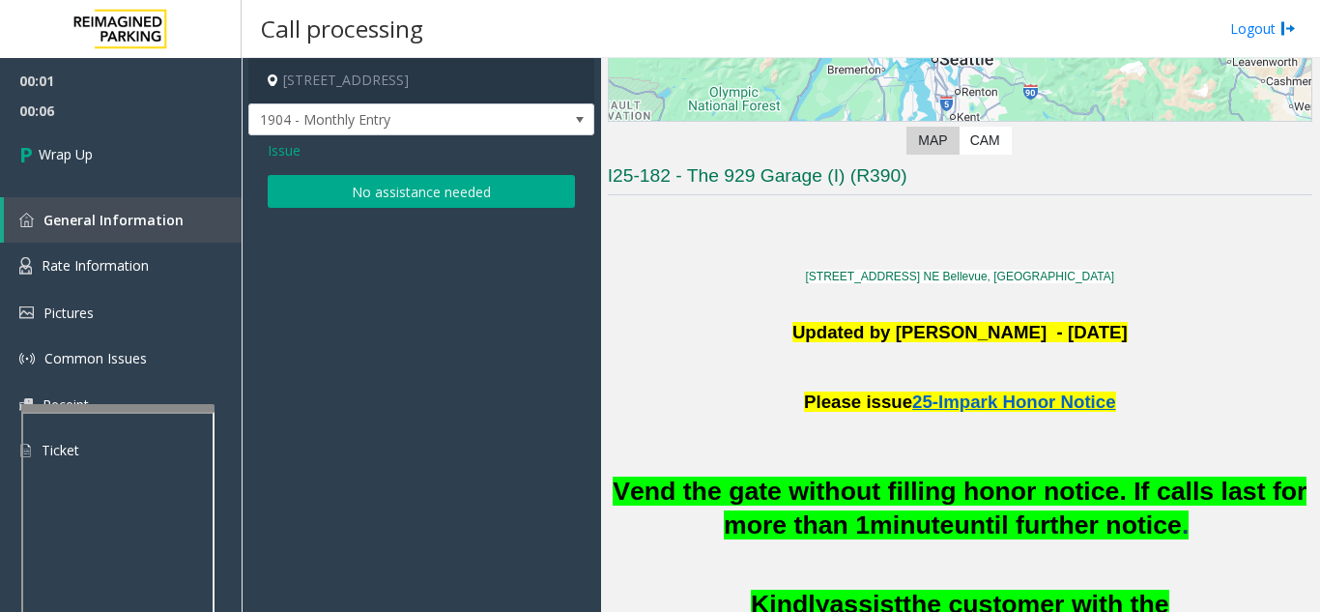
click at [348, 203] on button "No assistance needed" at bounding box center [421, 191] width 307 height 33
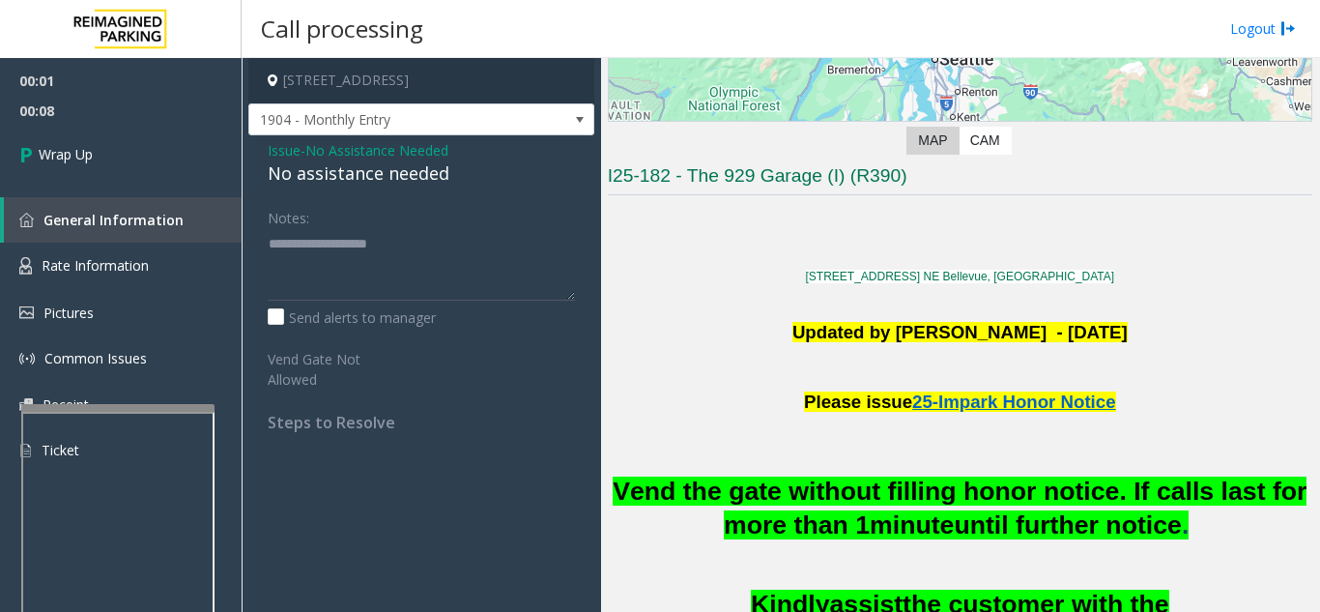
click at [284, 156] on span "Issue" at bounding box center [284, 150] width 33 height 20
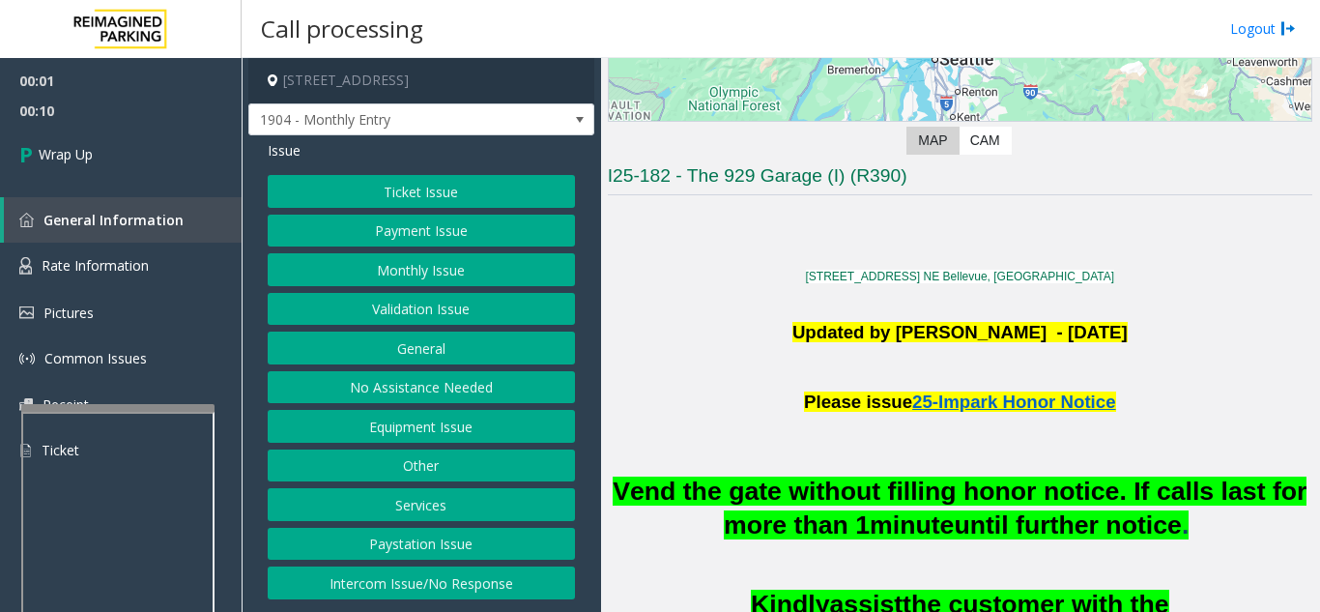
click at [427, 486] on div "Ticket Issue Payment Issue Monthly Issue Validation Issue General No Assistance…" at bounding box center [421, 387] width 307 height 424
click at [433, 578] on button "Intercom Issue/No Response" at bounding box center [421, 582] width 307 height 33
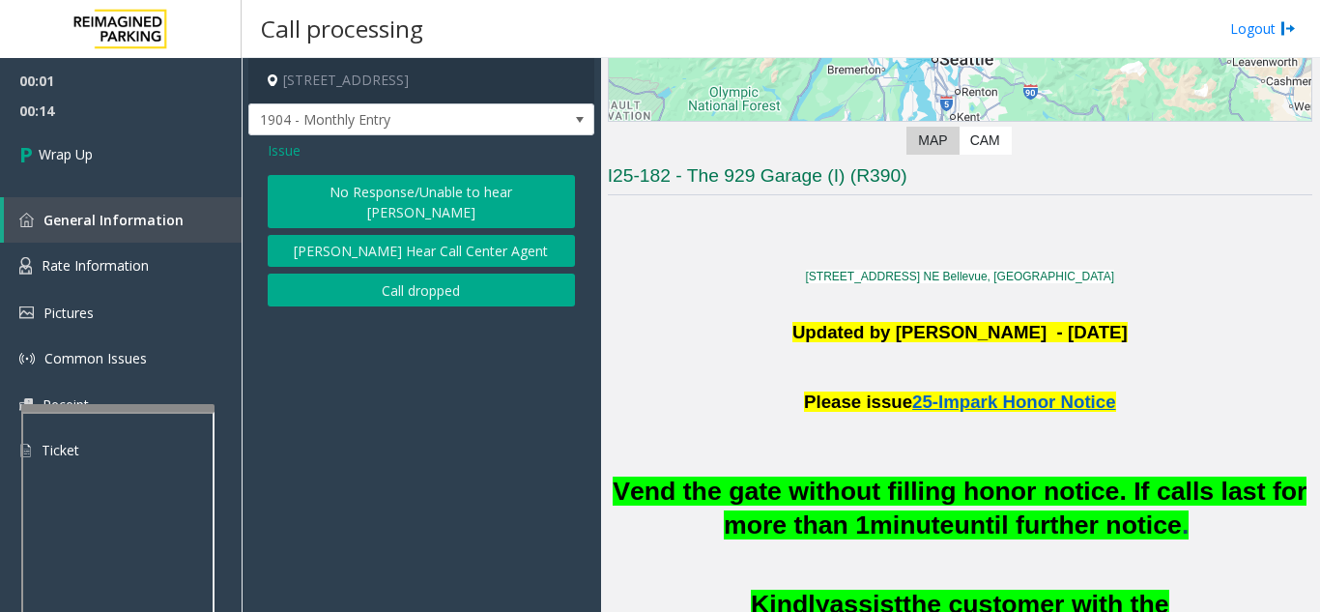
click at [385, 273] on button "Call dropped" at bounding box center [421, 289] width 307 height 33
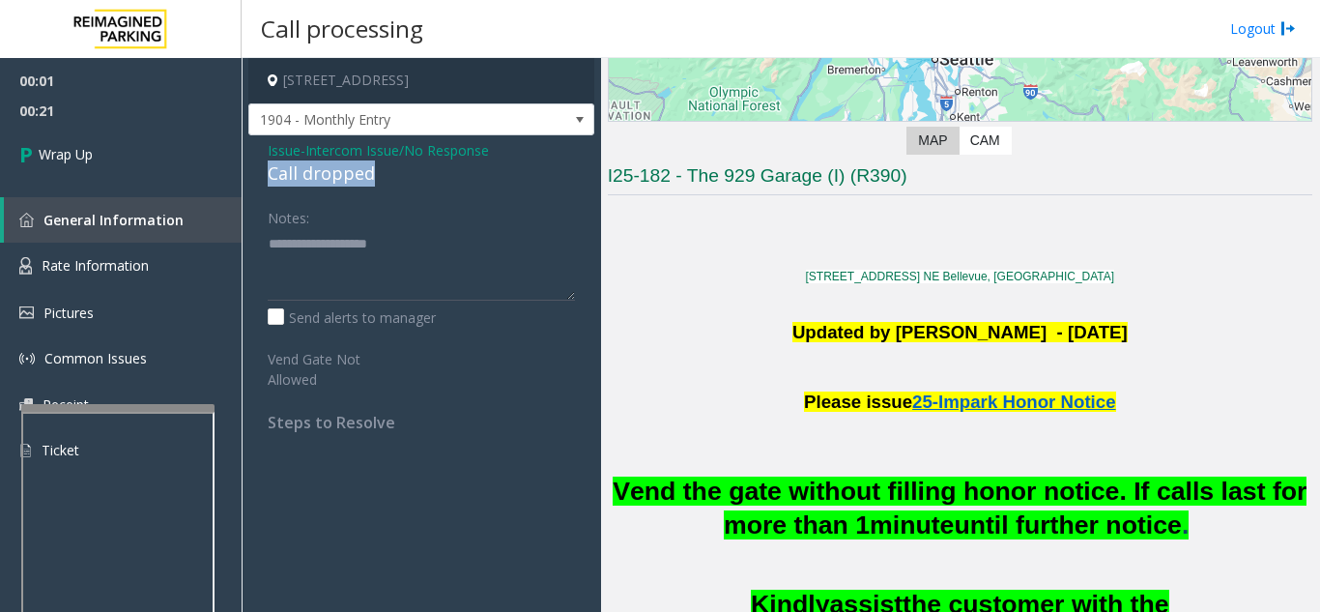
drag, startPoint x: 252, startPoint y: 175, endPoint x: 391, endPoint y: 181, distance: 139.3
click at [391, 181] on div "Issue - Intercom Issue/No Response Call dropped Notes: Send alerts to manager V…" at bounding box center [421, 293] width 346 height 316
drag, startPoint x: 353, startPoint y: 230, endPoint x: 347, endPoint y: 254, distance: 24.8
click at [347, 254] on div "Notes:" at bounding box center [421, 251] width 307 height 100
drag, startPoint x: 254, startPoint y: 172, endPoint x: 406, endPoint y: 169, distance: 151.7
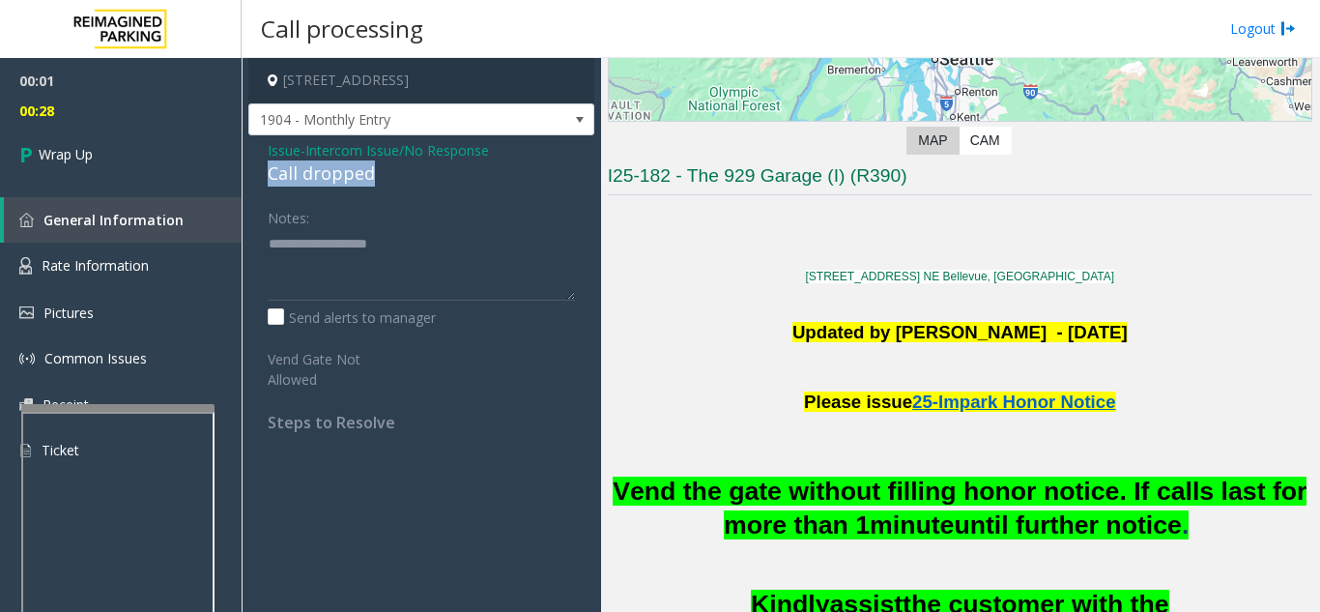
click at [406, 169] on div "Issue - Intercom Issue/No Response Call dropped Notes: Send alerts to manager V…" at bounding box center [421, 293] width 346 height 316
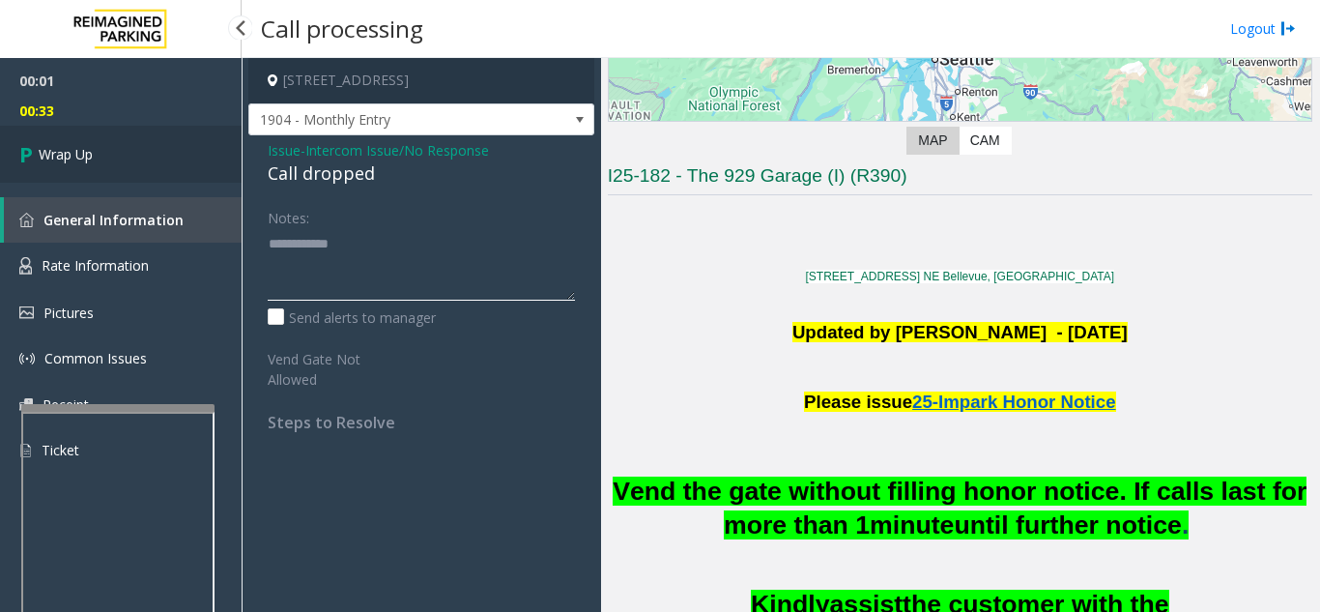
type textarea "**********"
click at [137, 176] on link "Wrap Up" at bounding box center [121, 154] width 242 height 57
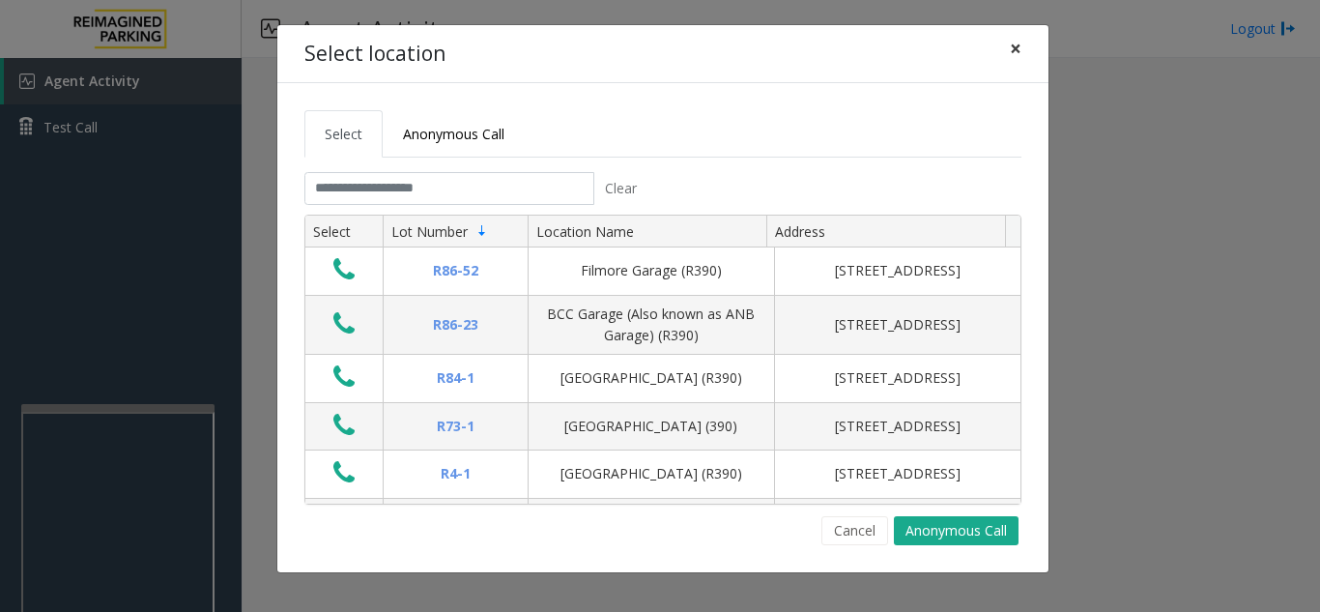
click at [1029, 61] on button "×" at bounding box center [1015, 48] width 39 height 47
click at [1016, 51] on span "×" at bounding box center [1016, 48] width 12 height 27
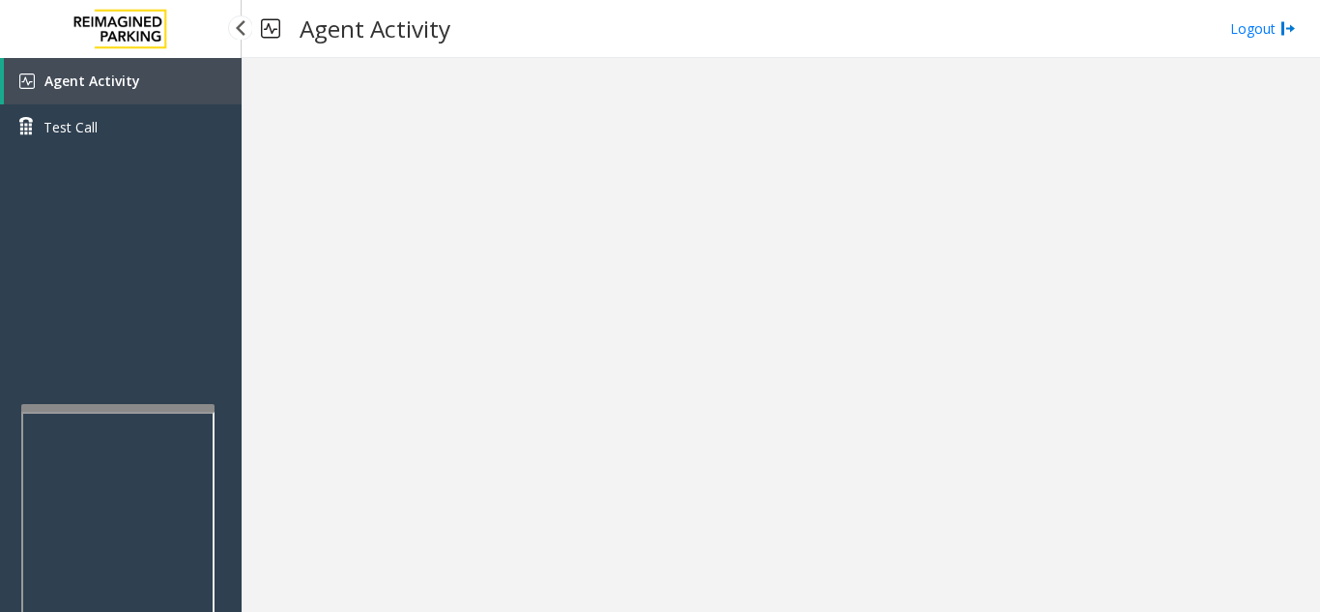
click at [162, 72] on link "Agent Activity" at bounding box center [123, 81] width 238 height 46
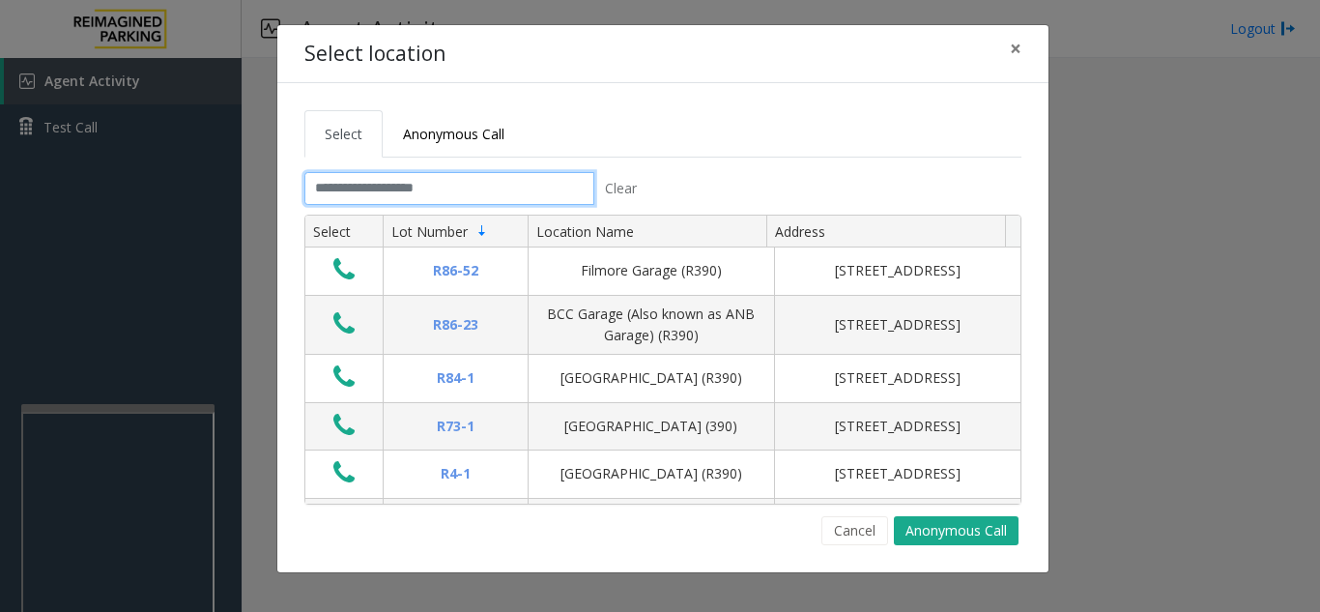
click at [463, 188] on input "text" at bounding box center [449, 188] width 290 height 33
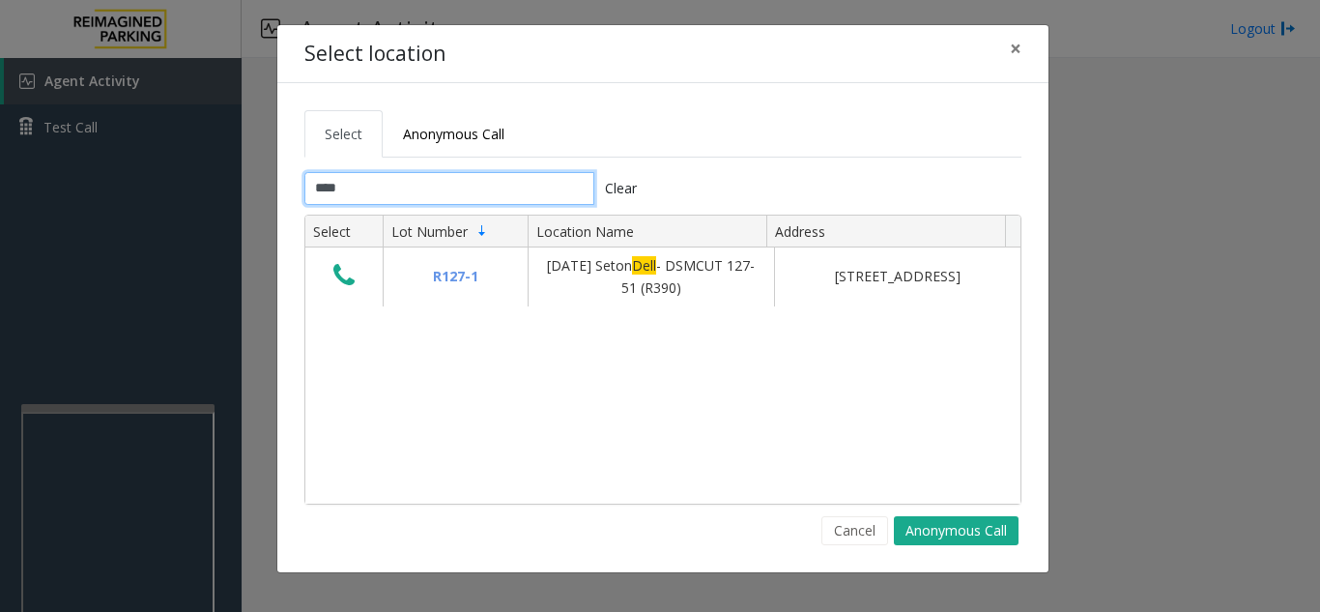
type input "****"
click at [1012, 60] on span "×" at bounding box center [1016, 48] width 12 height 27
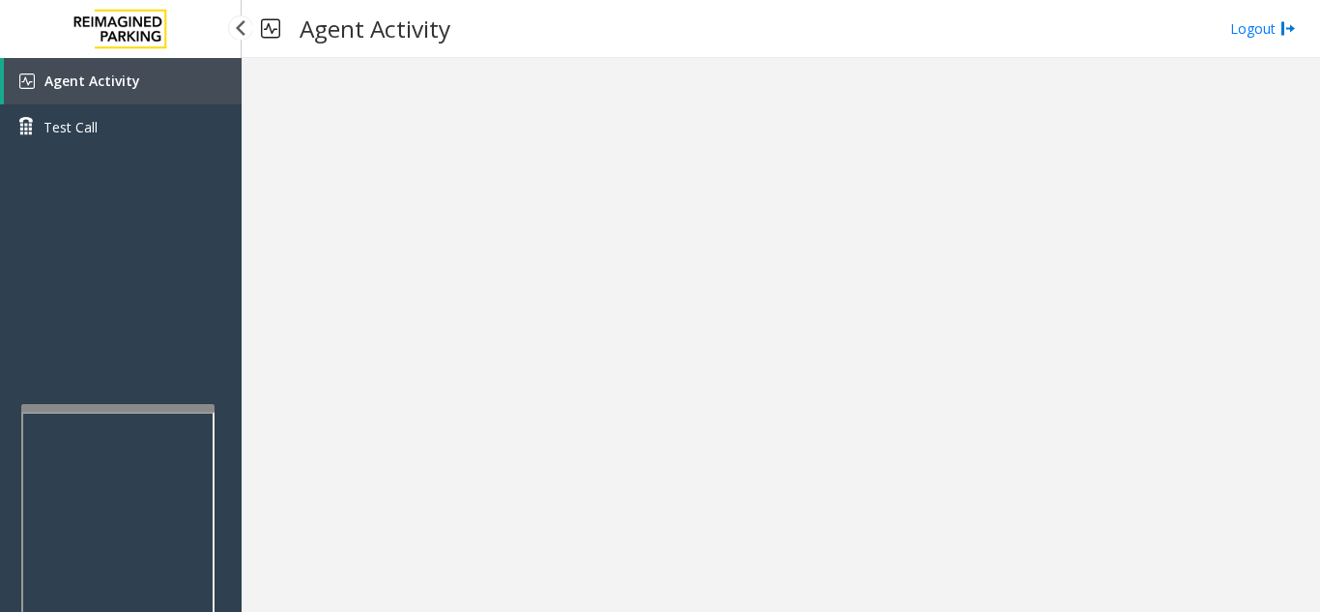
click at [159, 65] on link "Agent Activity" at bounding box center [123, 81] width 238 height 46
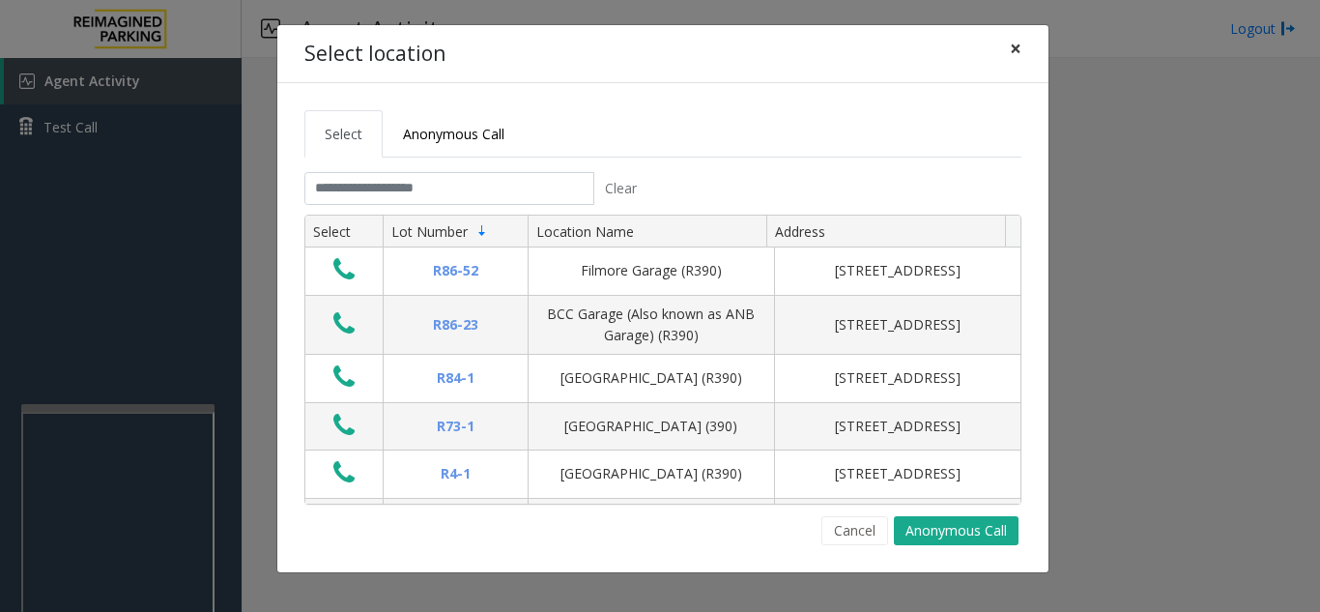
click at [1020, 54] on span "×" at bounding box center [1016, 48] width 12 height 27
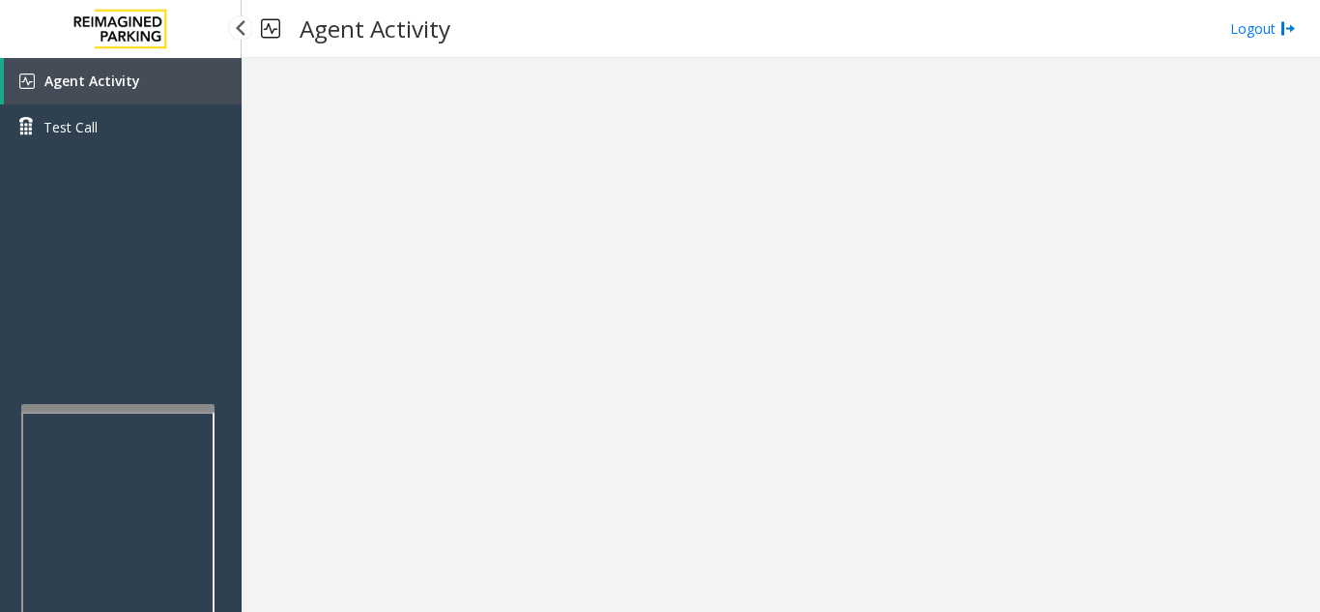
click at [228, 89] on link "Agent Activity" at bounding box center [123, 81] width 238 height 46
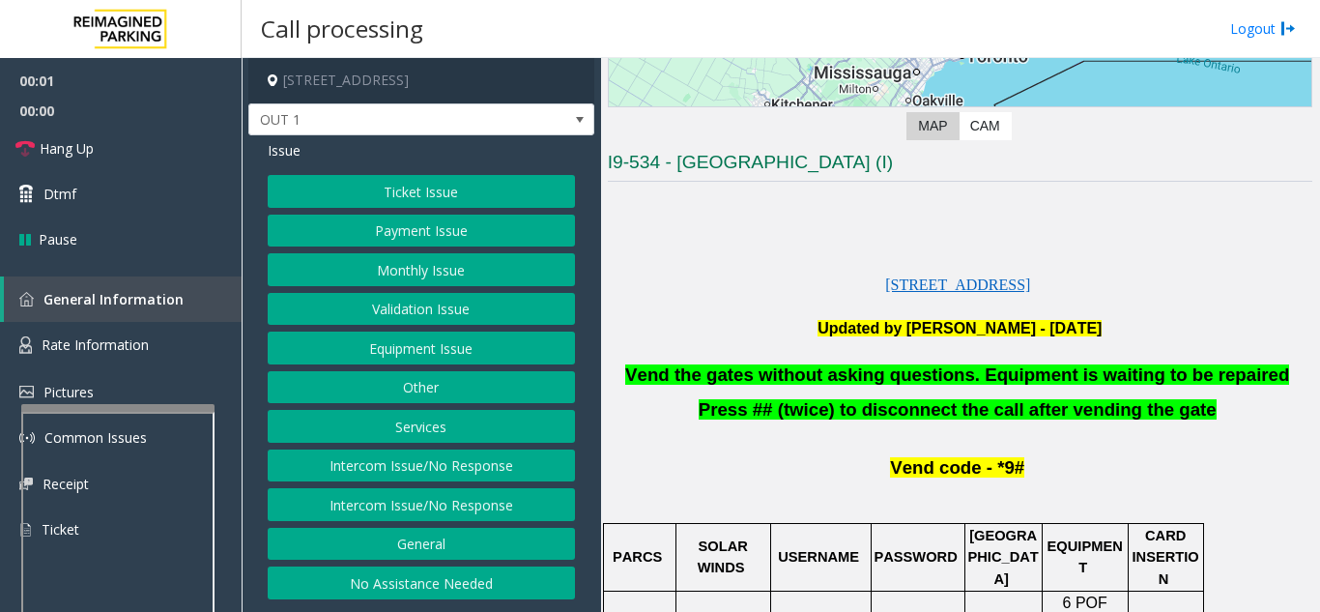
scroll to position [387, 0]
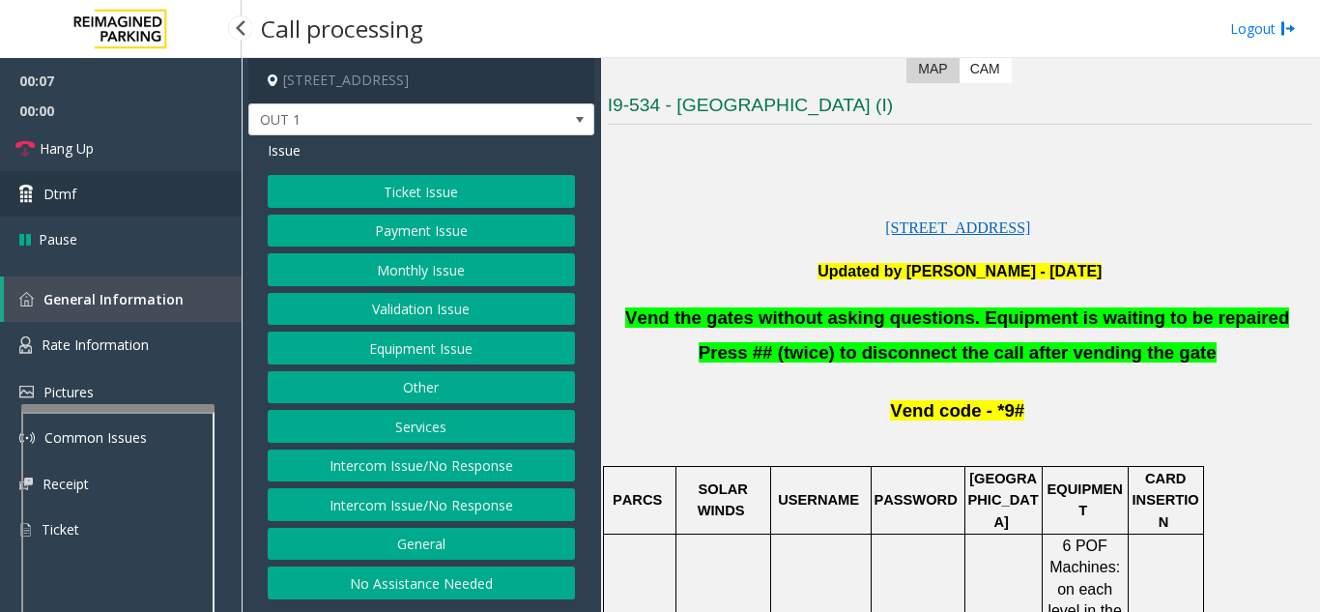
click at [113, 193] on link "Dtmf" at bounding box center [121, 193] width 242 height 45
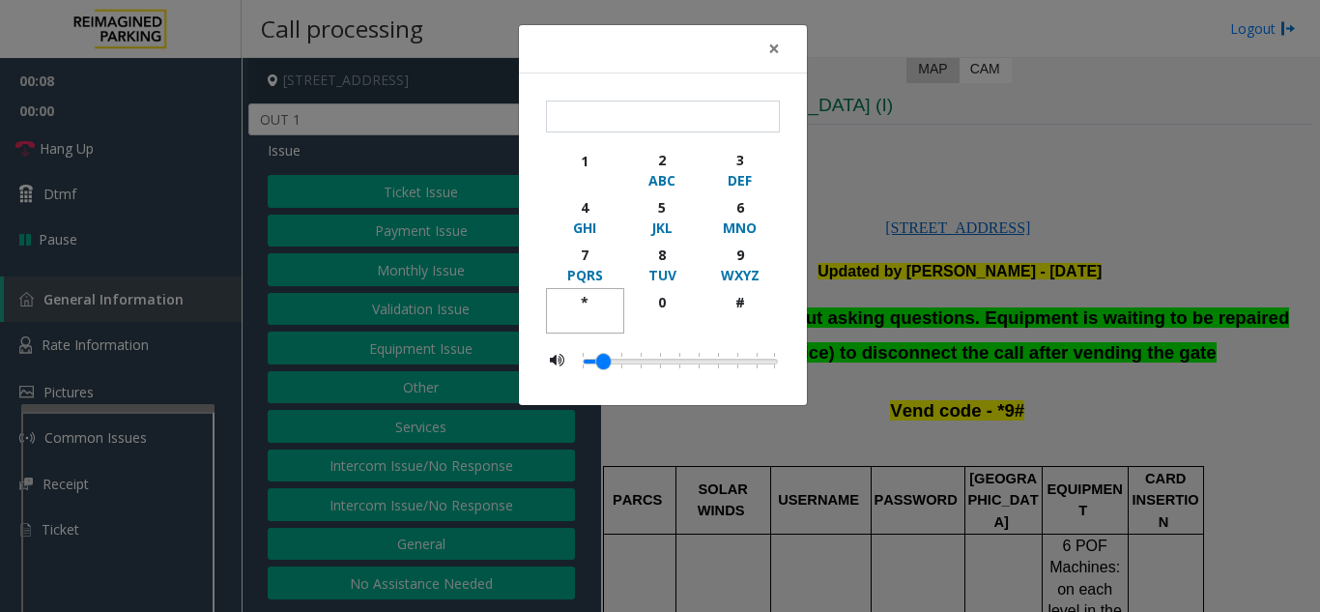
click at [586, 295] on div "*" at bounding box center [585, 302] width 53 height 20
click at [746, 254] on div "9" at bounding box center [739, 254] width 53 height 20
drag, startPoint x: 747, startPoint y: 298, endPoint x: 751, endPoint y: 308, distance: 11.3
click at [751, 307] on div "#" at bounding box center [739, 302] width 53 height 20
type input "***"
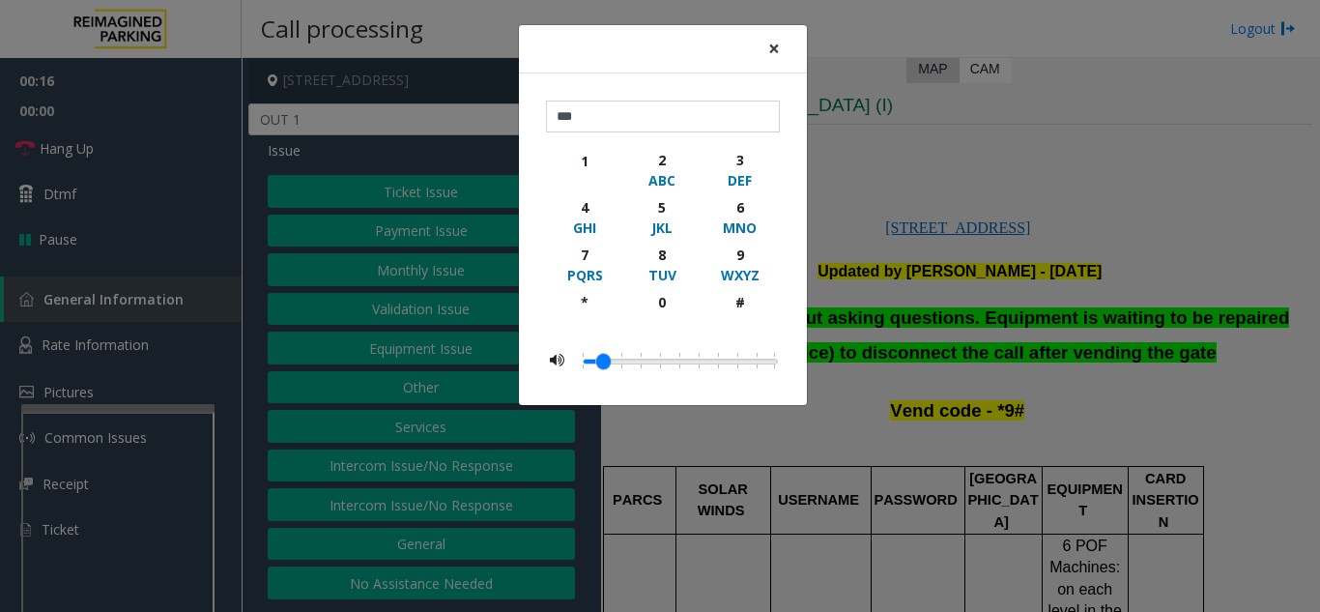
click at [783, 51] on button "×" at bounding box center [774, 48] width 39 height 47
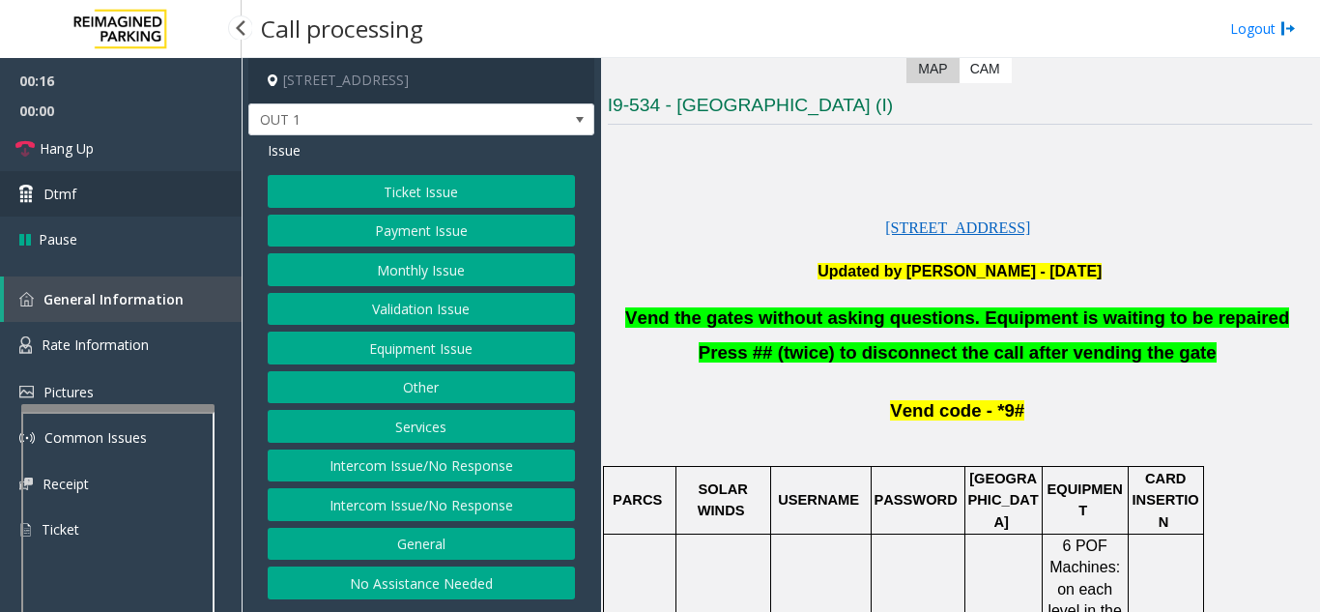
click at [201, 211] on link "Dtmf" at bounding box center [121, 193] width 242 height 45
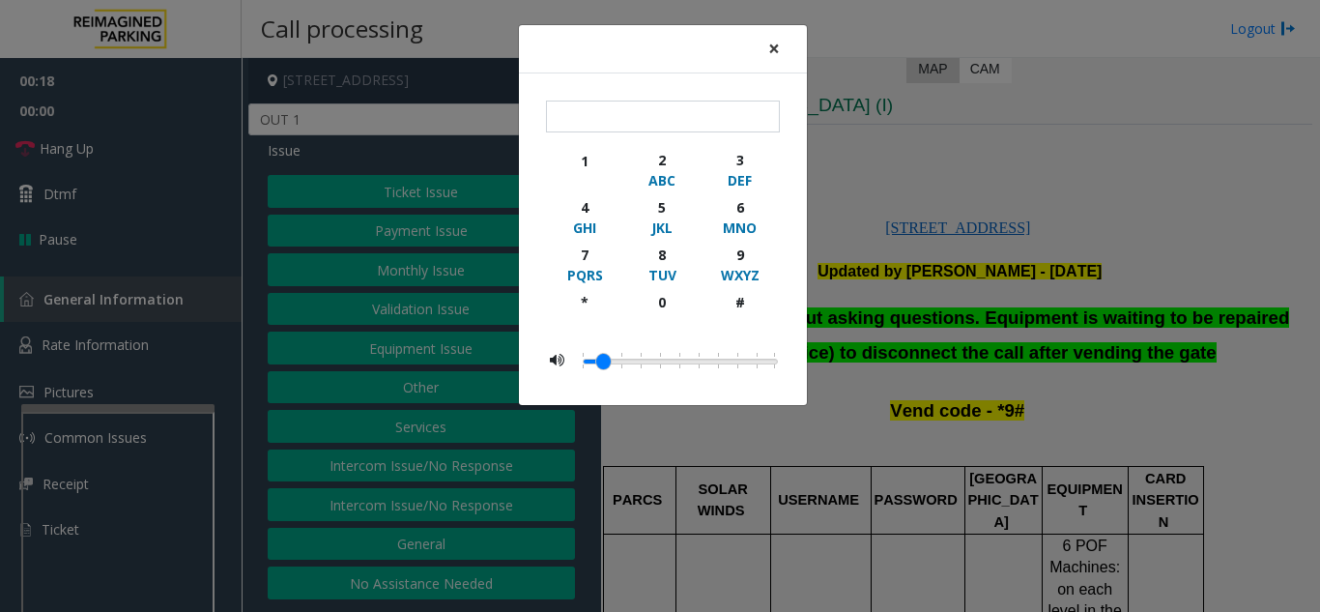
click at [768, 53] on span "×" at bounding box center [774, 48] width 12 height 27
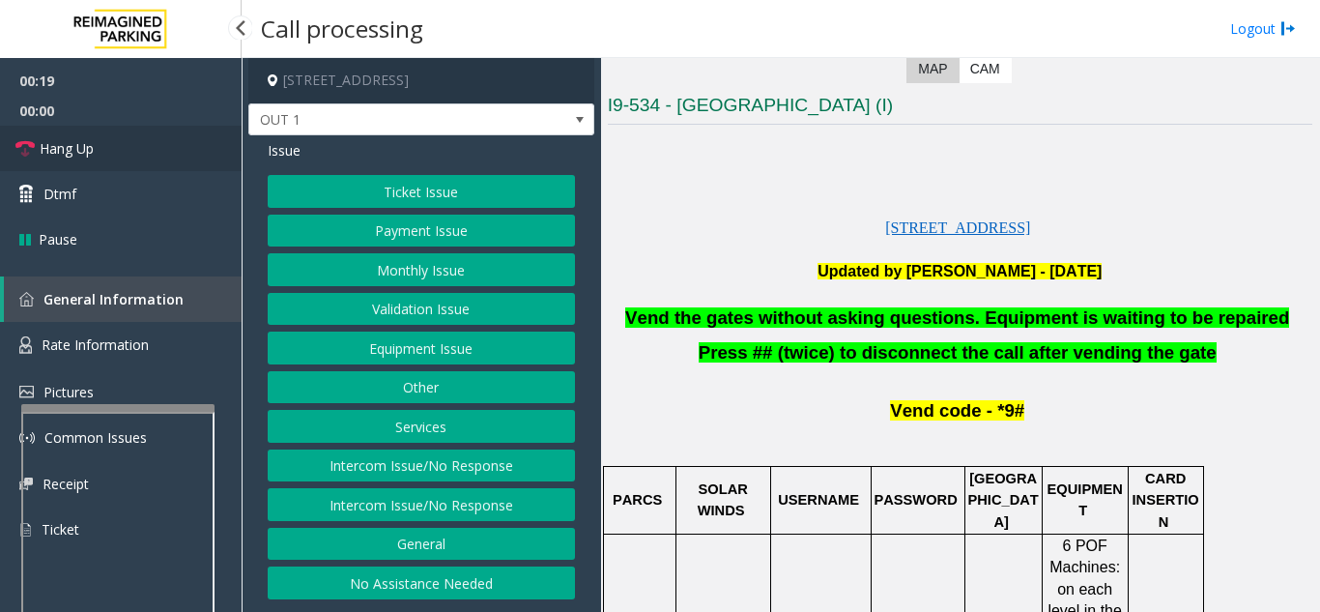
click at [113, 150] on link "Hang Up" at bounding box center [121, 148] width 242 height 45
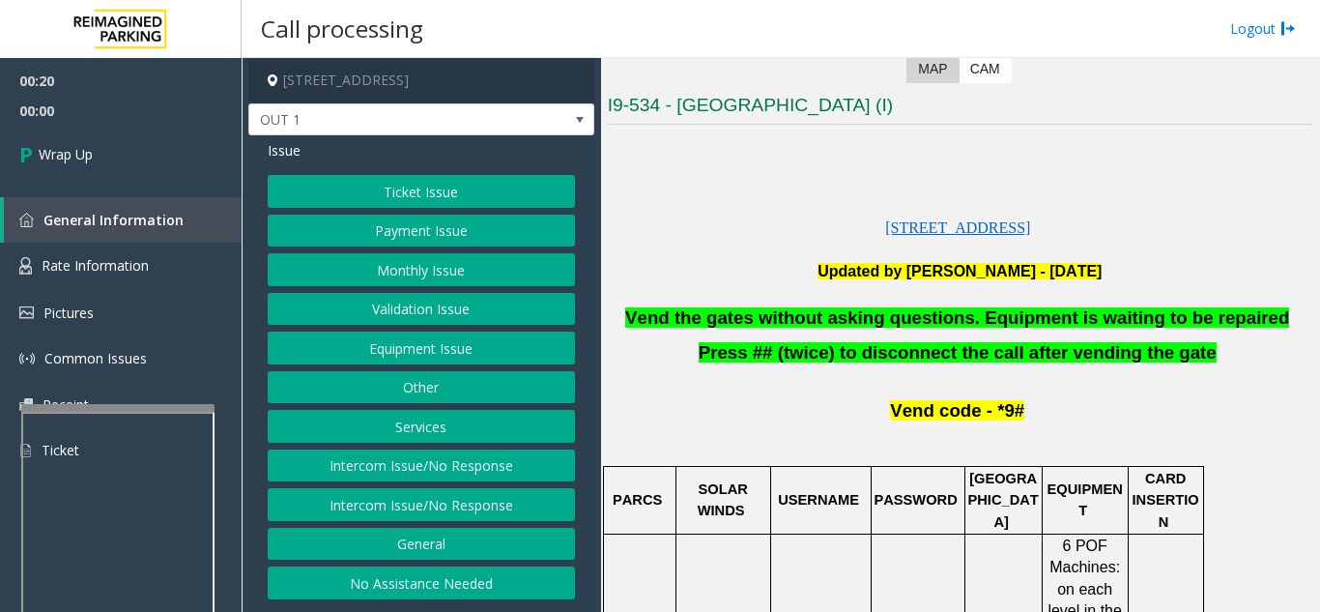
click at [427, 335] on button "Equipment Issue" at bounding box center [421, 347] width 307 height 33
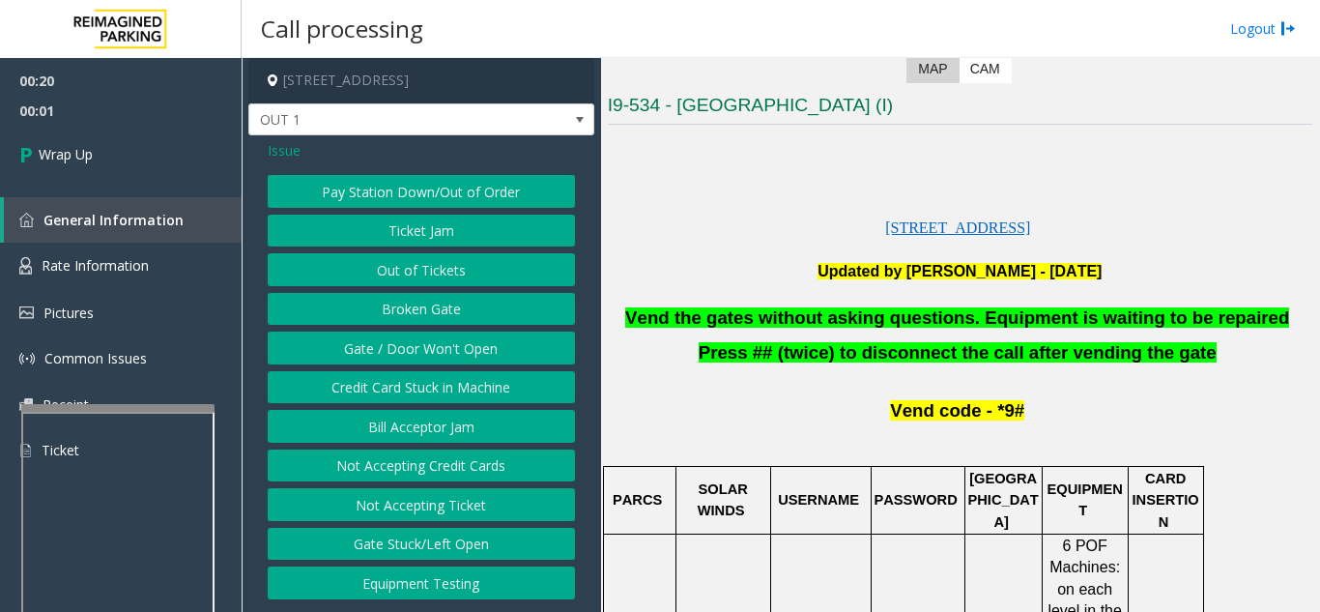
click at [433, 352] on button "Gate / Door Won't Open" at bounding box center [421, 347] width 307 height 33
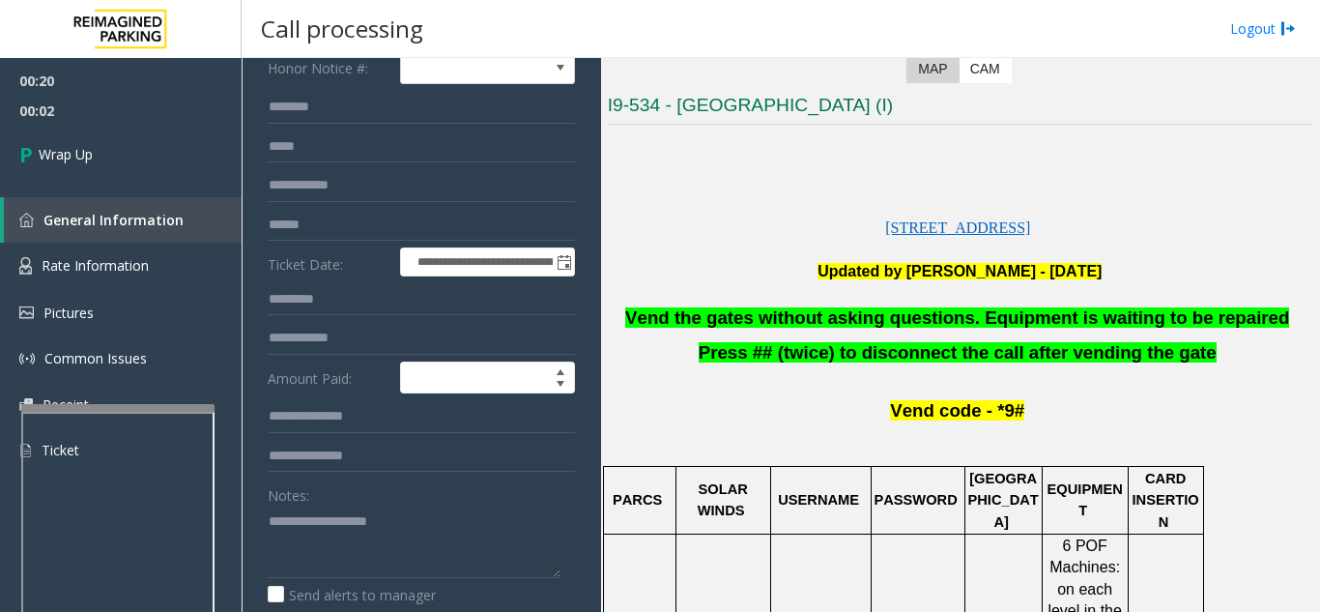
scroll to position [193, 0]
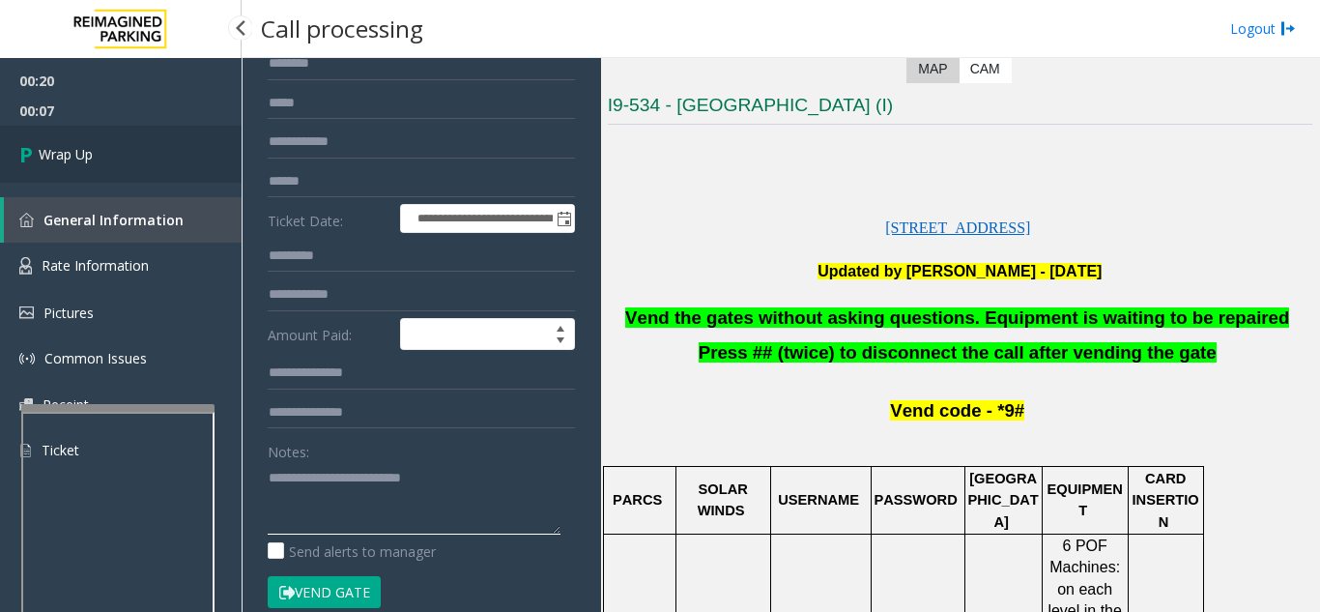
type textarea "**********"
click at [67, 159] on span "Wrap Up" at bounding box center [66, 154] width 54 height 20
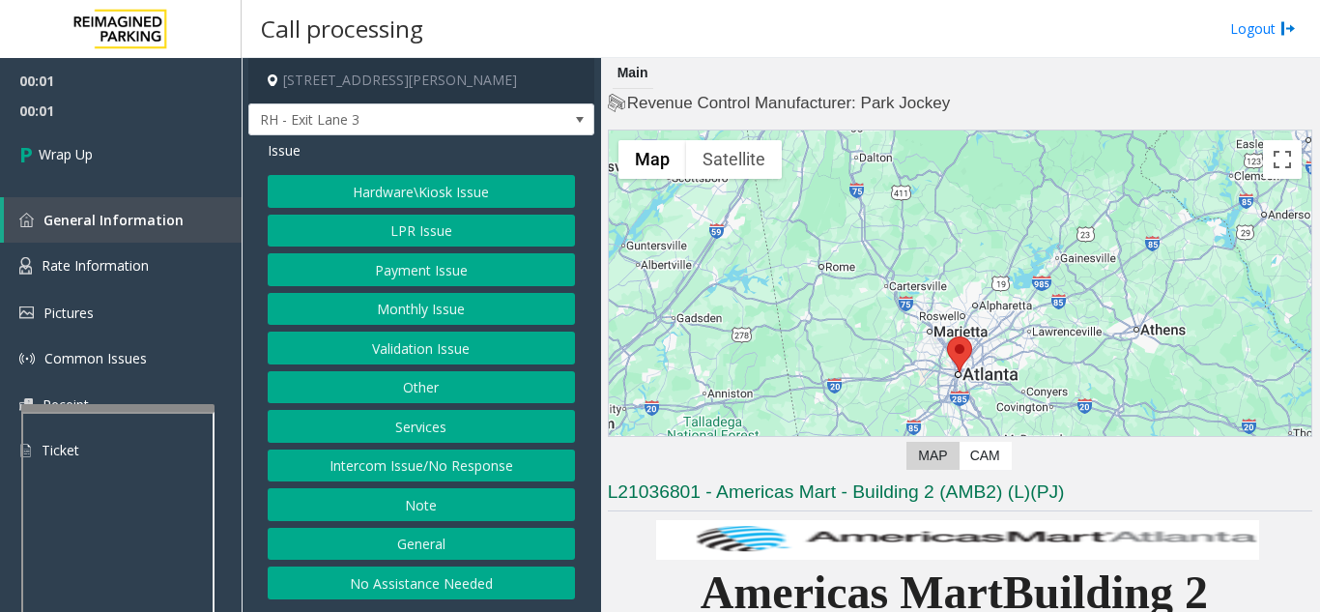
click at [435, 473] on button "Intercom Issue/No Response" at bounding box center [421, 465] width 307 height 33
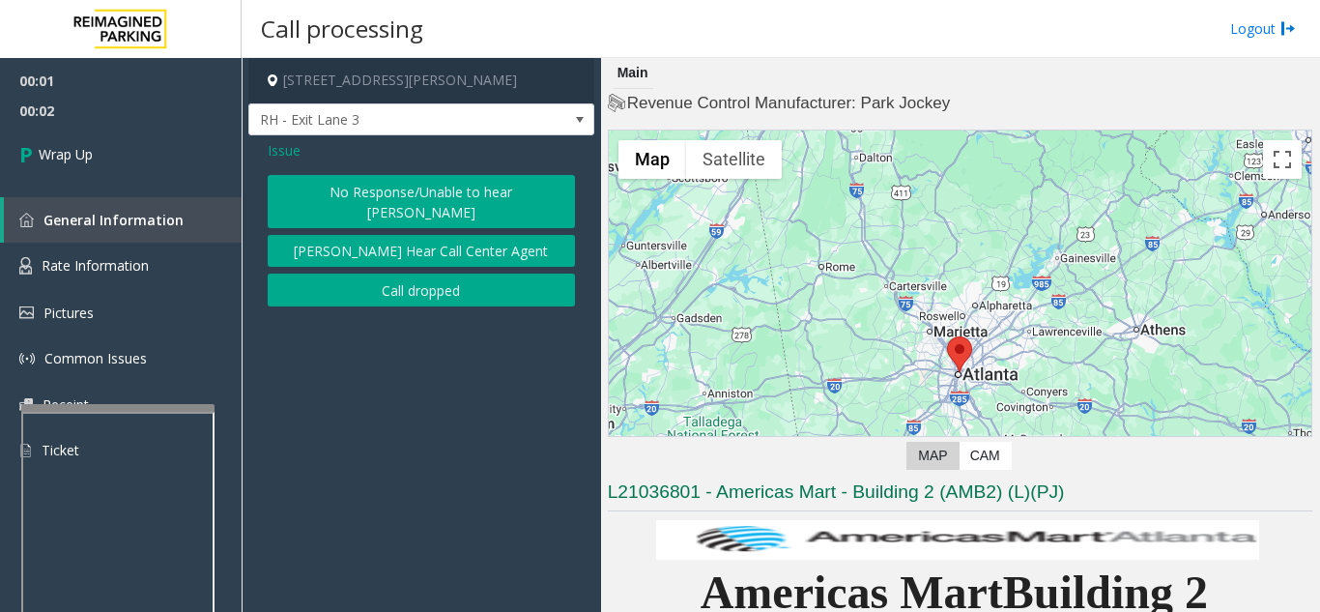
click at [348, 279] on button "Call dropped" at bounding box center [421, 289] width 307 height 33
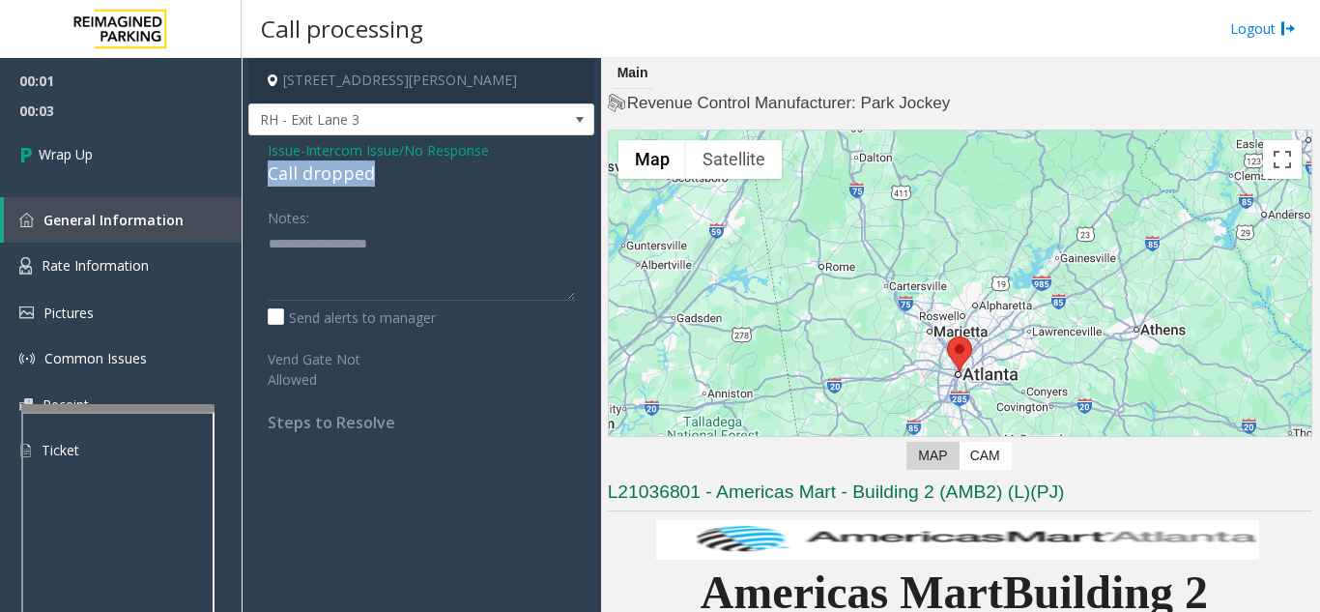
drag, startPoint x: 265, startPoint y: 173, endPoint x: 386, endPoint y: 171, distance: 120.8
click at [394, 169] on div "Issue - Intercom Issue/No Response Call dropped Notes: Send alerts to manager V…" at bounding box center [421, 293] width 346 height 316
click at [147, 129] on link "Wrap Up" at bounding box center [121, 154] width 242 height 57
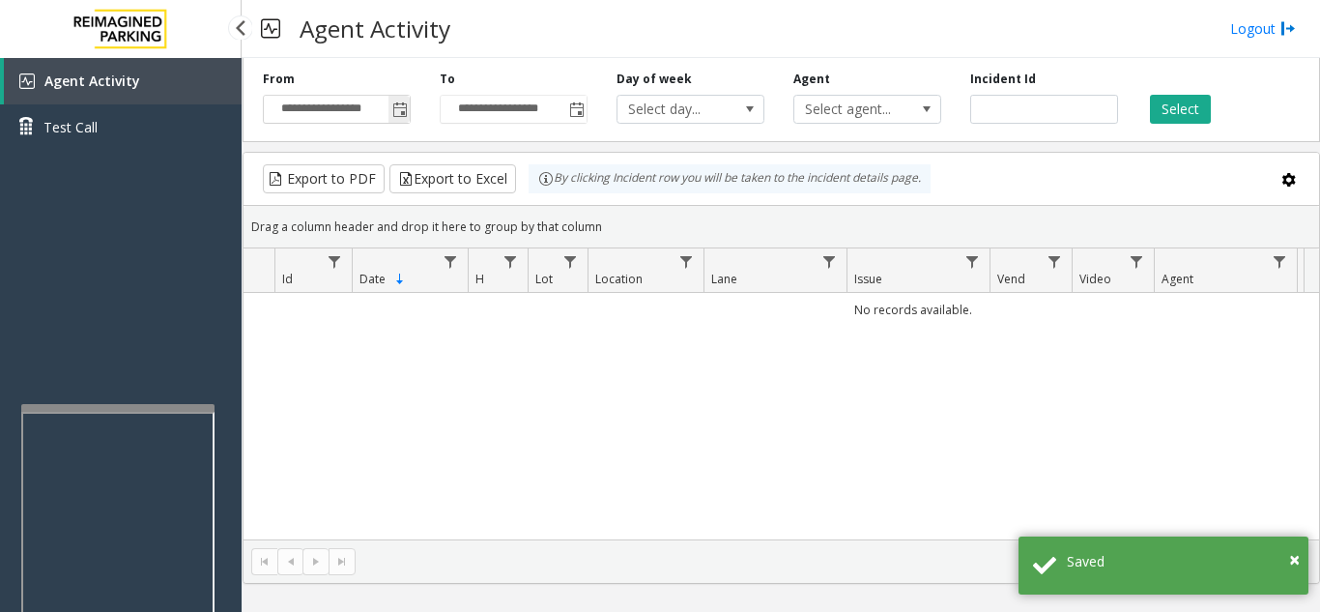
click at [402, 118] on span "Toggle popup" at bounding box center [399, 109] width 15 height 15
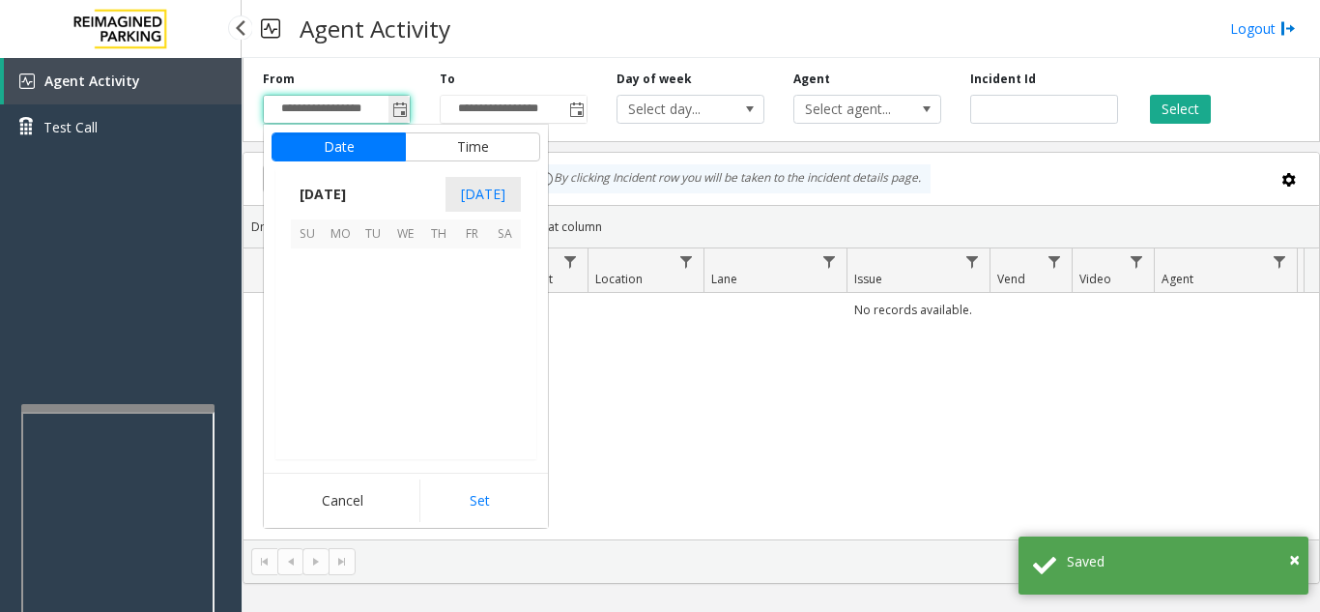
scroll to position [346807, 0]
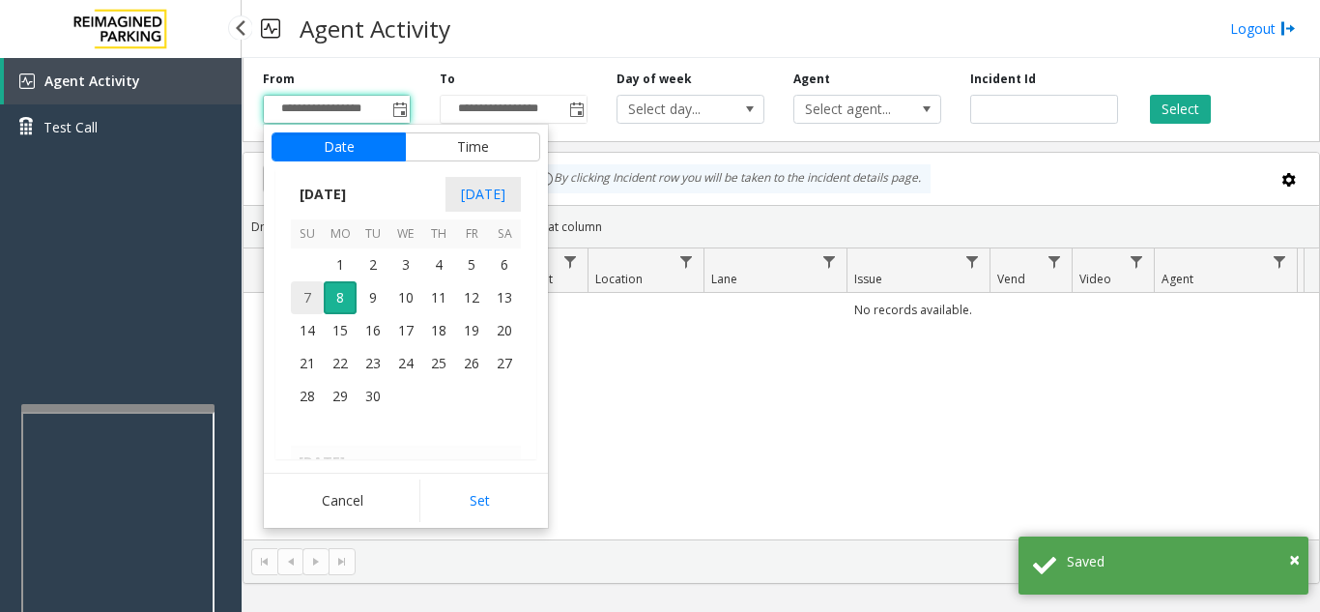
click at [306, 290] on span "7" at bounding box center [307, 297] width 33 height 33
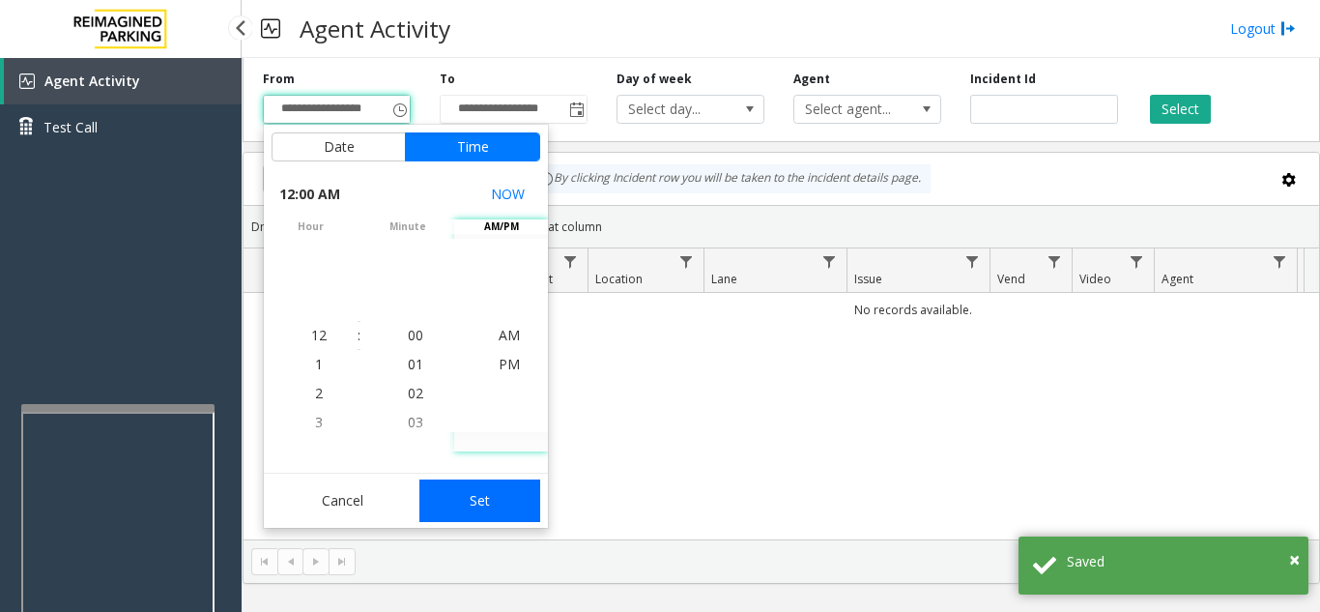
click at [490, 509] on button "Set" at bounding box center [480, 500] width 122 height 43
type input "**********"
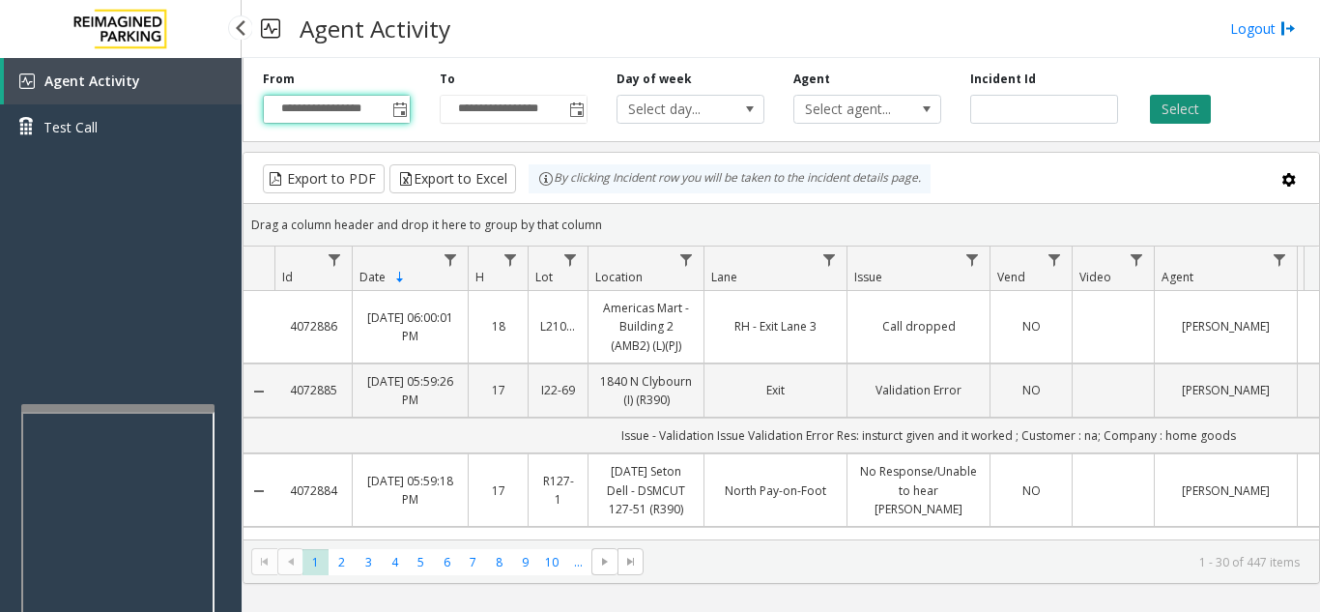
click at [1190, 108] on button "Select" at bounding box center [1180, 109] width 61 height 29
click at [1137, 333] on td "Data table" at bounding box center [1113, 327] width 82 height 72
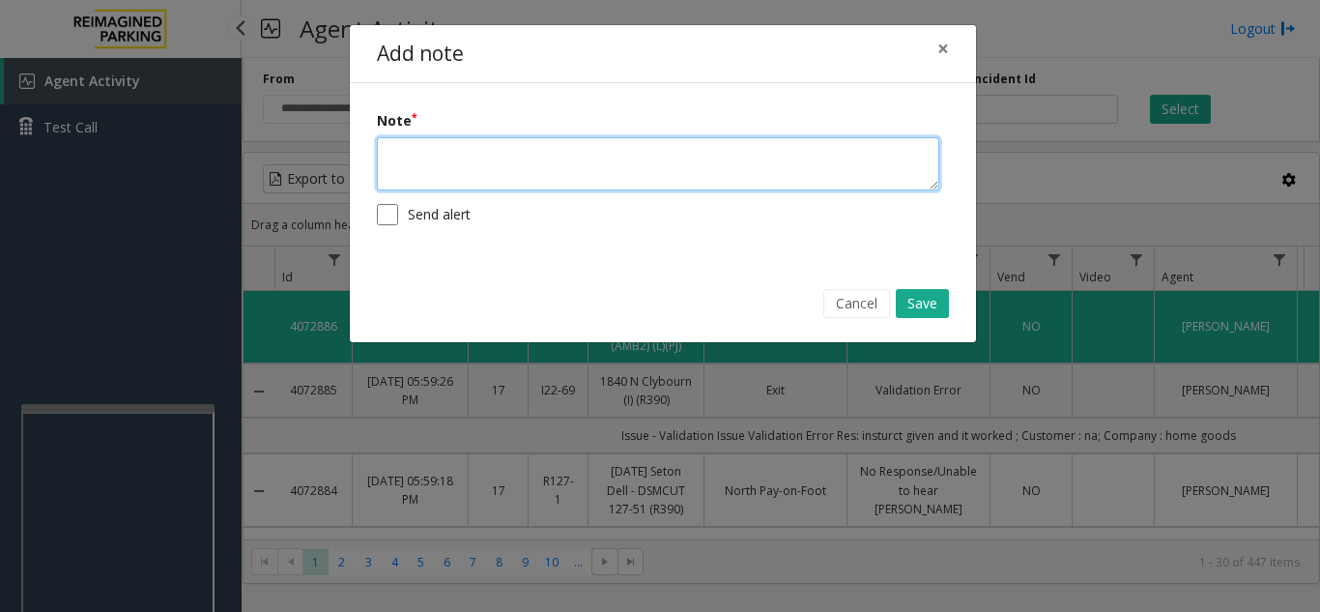
click at [639, 175] on textarea at bounding box center [658, 163] width 562 height 53
type textarea "*********"
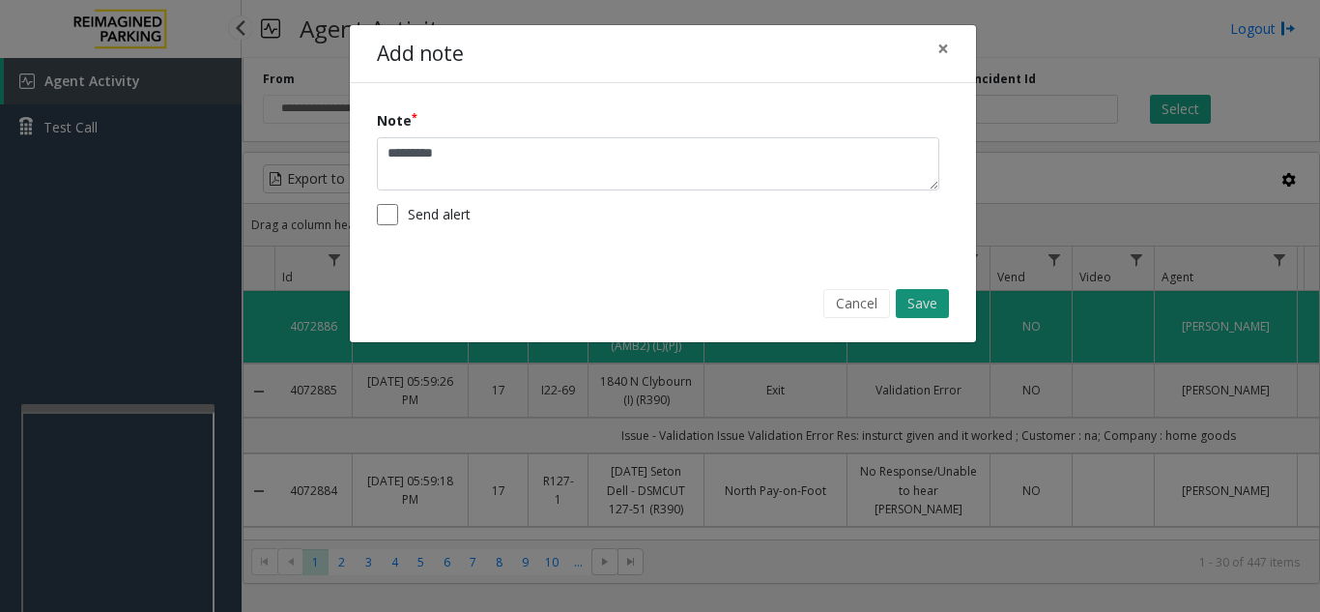
click at [922, 302] on button "Save" at bounding box center [922, 303] width 53 height 29
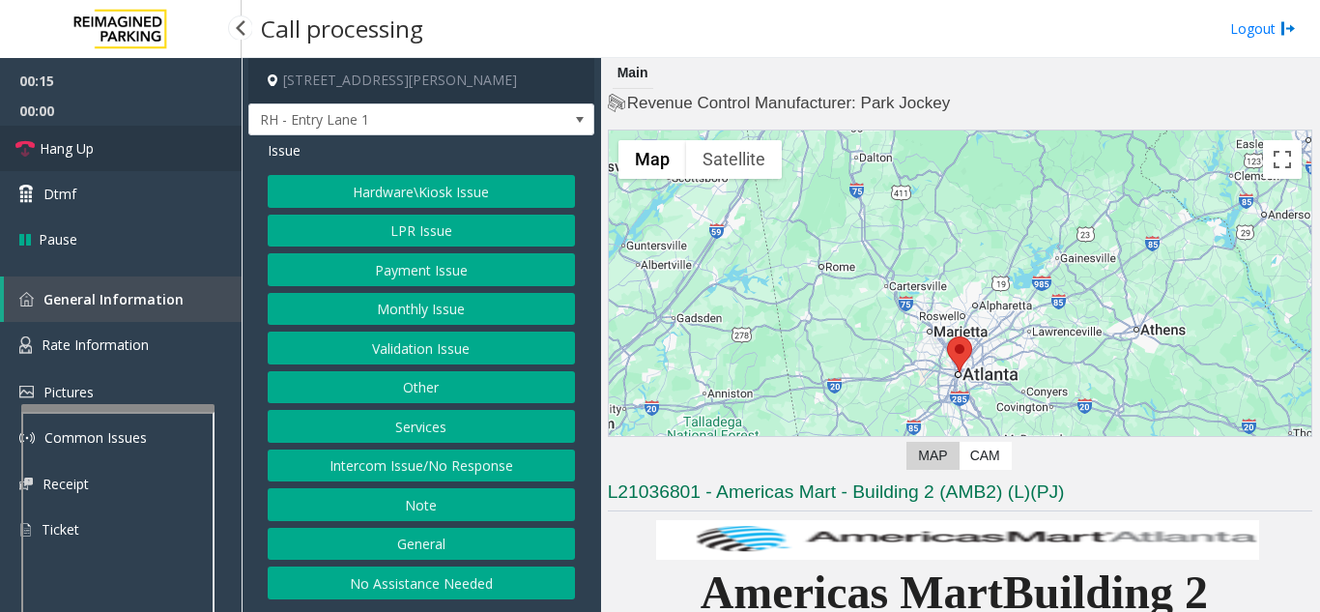
click at [95, 155] on link "Hang Up" at bounding box center [121, 148] width 242 height 45
click at [478, 466] on button "Intercom Issue/No Response" at bounding box center [421, 465] width 307 height 33
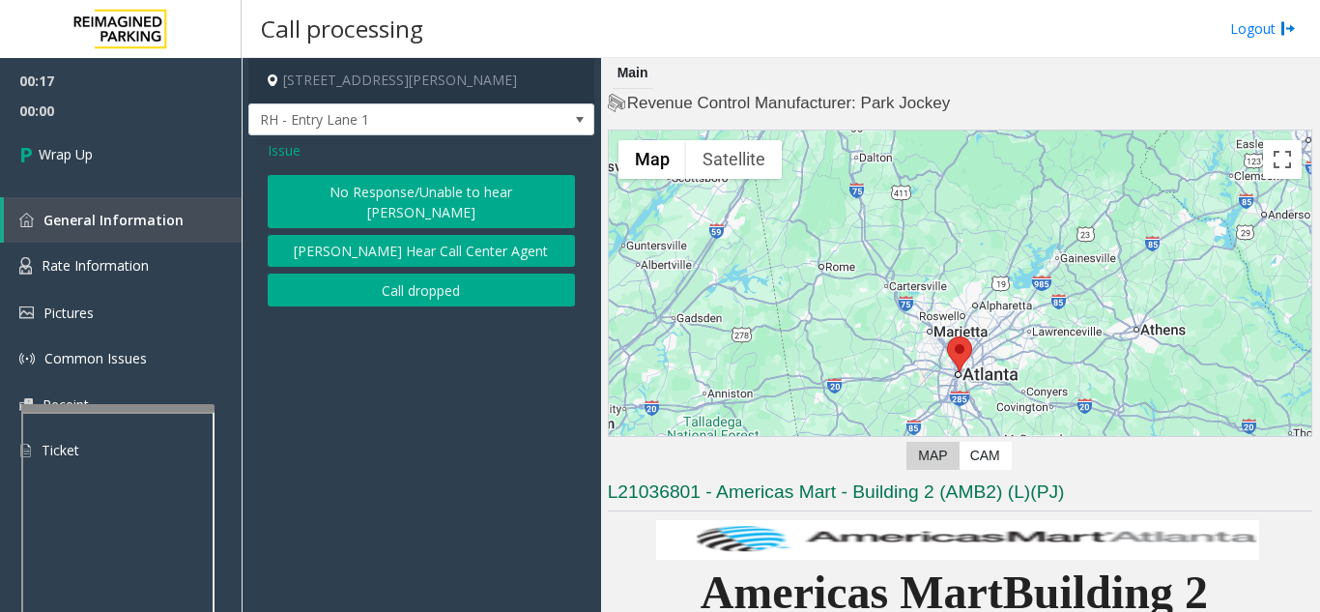
click at [394, 199] on button "No Response/Unable to hear [PERSON_NAME]" at bounding box center [421, 201] width 307 height 53
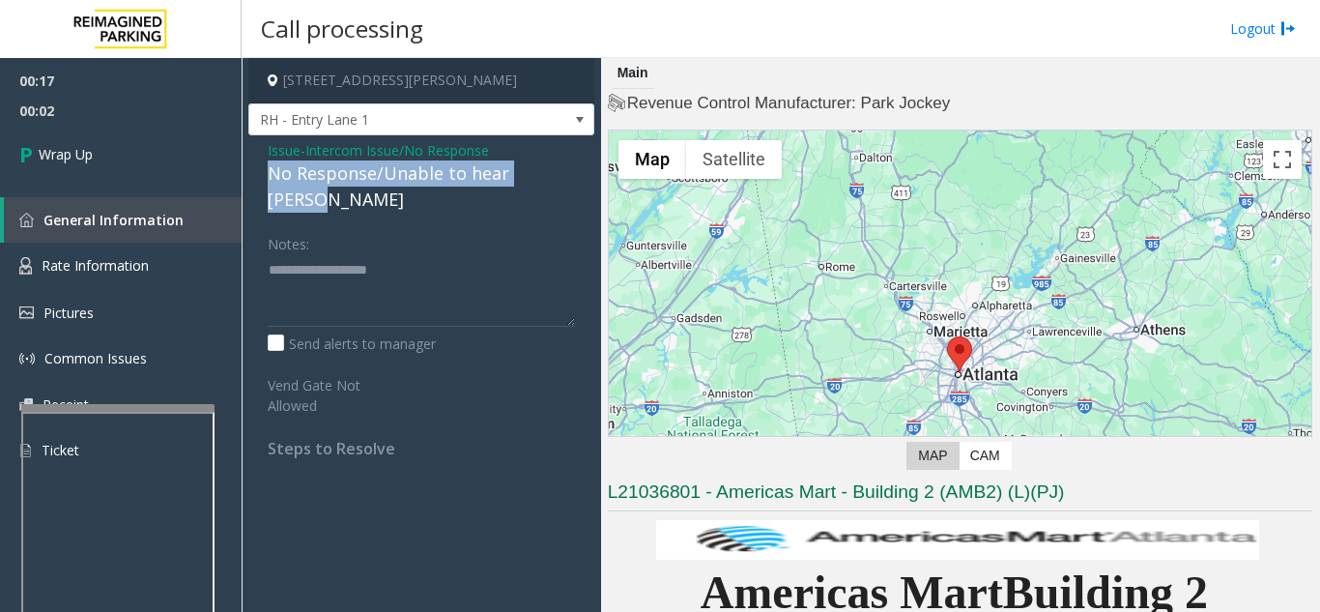
drag, startPoint x: 266, startPoint y: 172, endPoint x: 569, endPoint y: 162, distance: 303.6
click at [569, 162] on div "Issue - Intercom Issue/No Response No Response/Unable to hear [PERSON_NAME] Not…" at bounding box center [421, 306] width 346 height 342
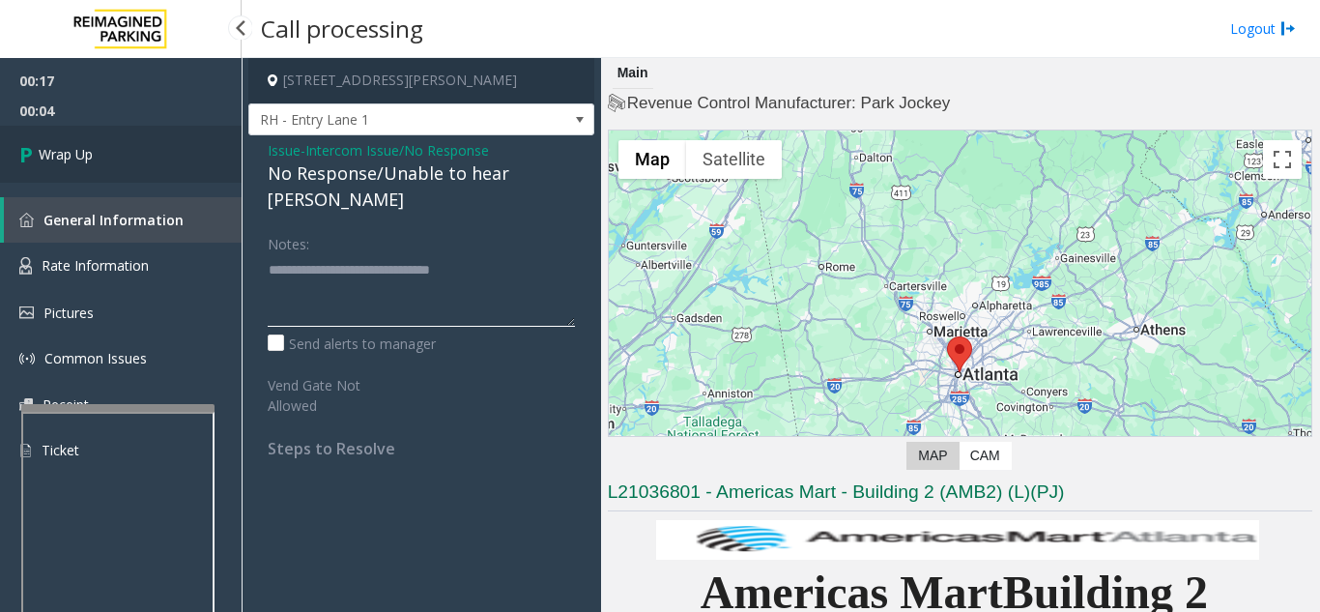
type textarea "**********"
click at [141, 176] on link "Wrap Up" at bounding box center [121, 154] width 242 height 57
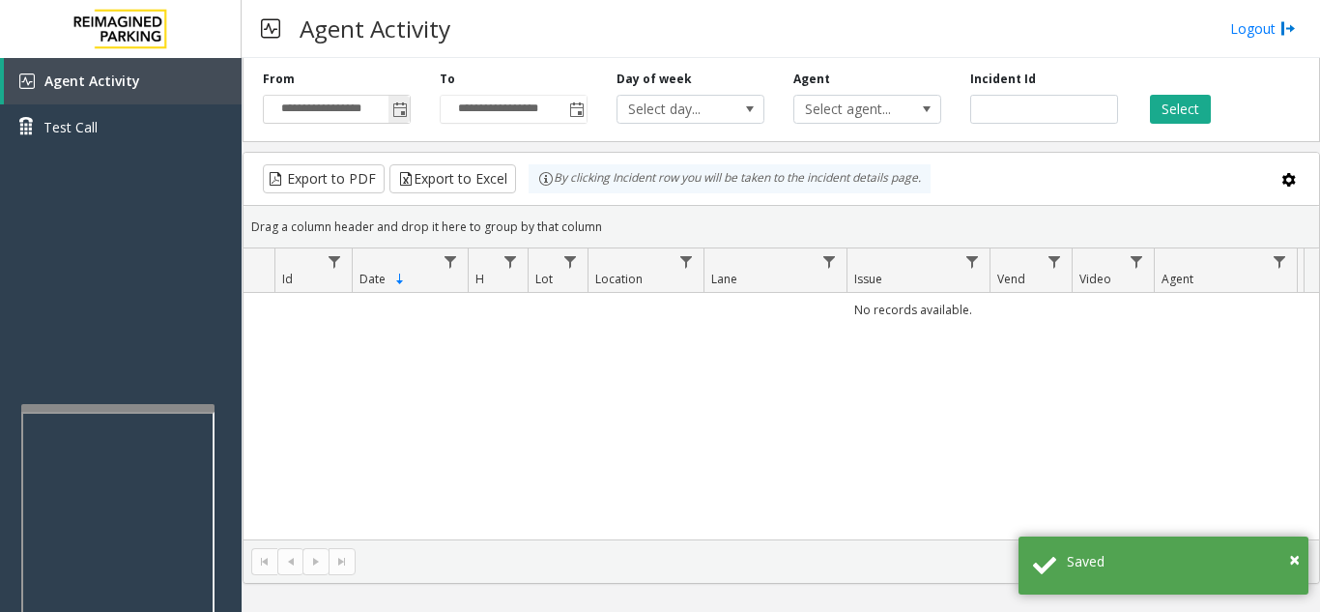
click at [405, 106] on span "Toggle popup" at bounding box center [399, 109] width 15 height 15
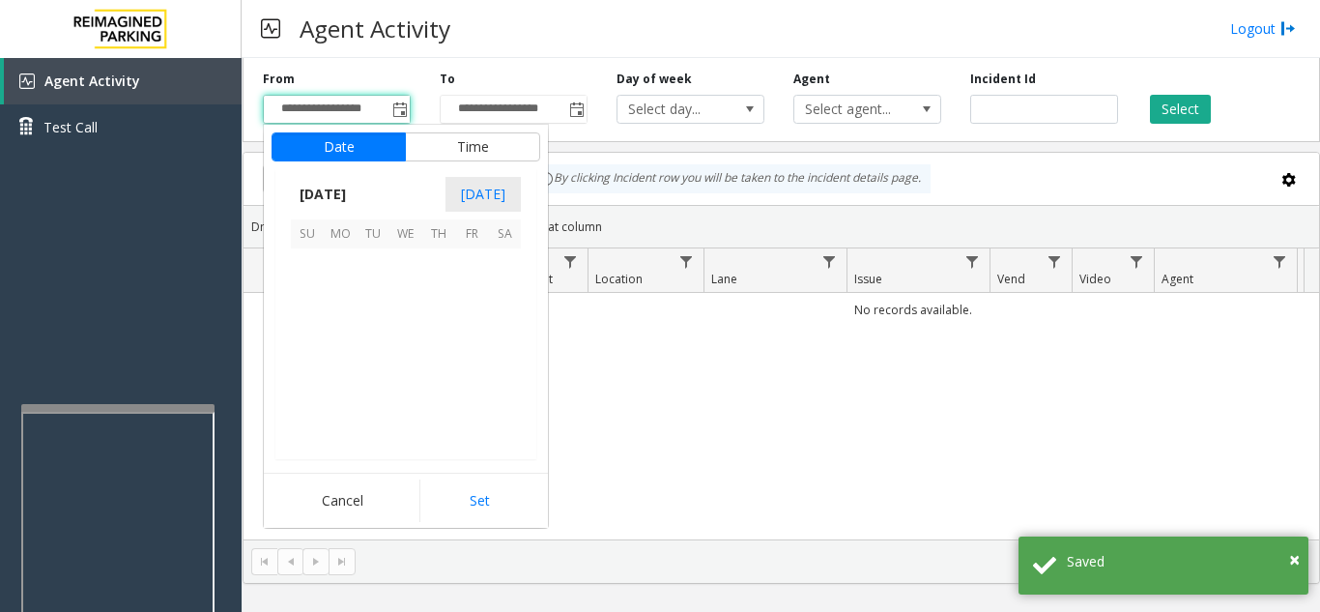
scroll to position [346807, 0]
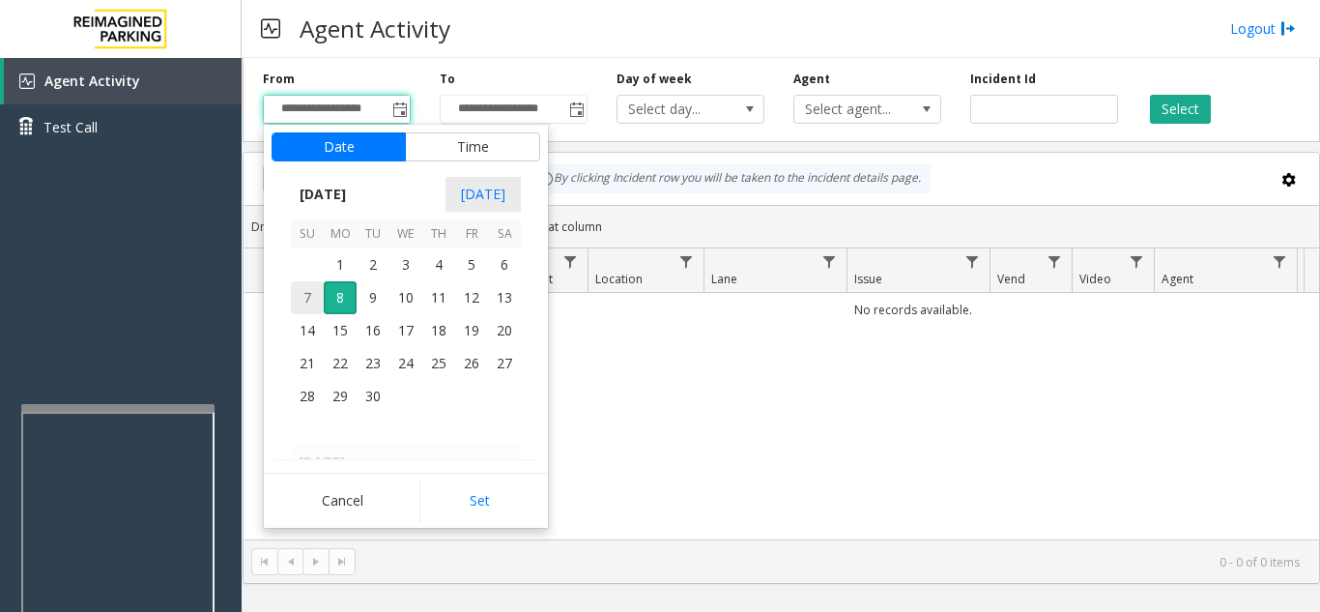
click at [301, 301] on span "7" at bounding box center [307, 297] width 33 height 33
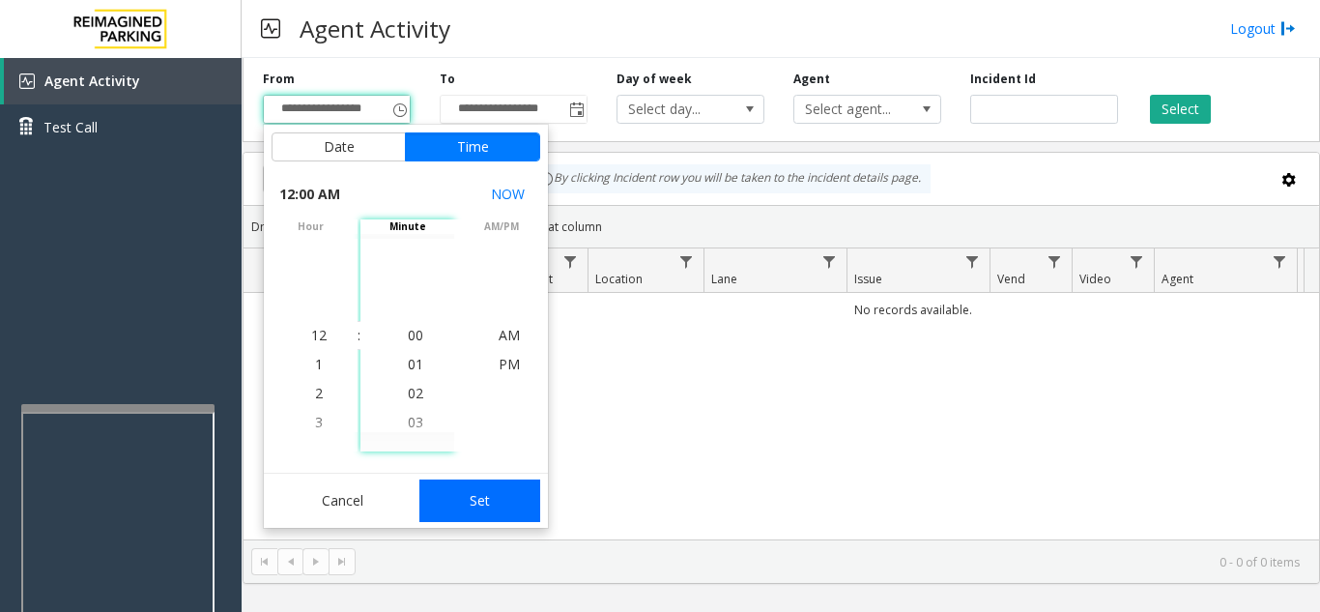
click at [501, 506] on button "Set" at bounding box center [480, 500] width 122 height 43
type input "**********"
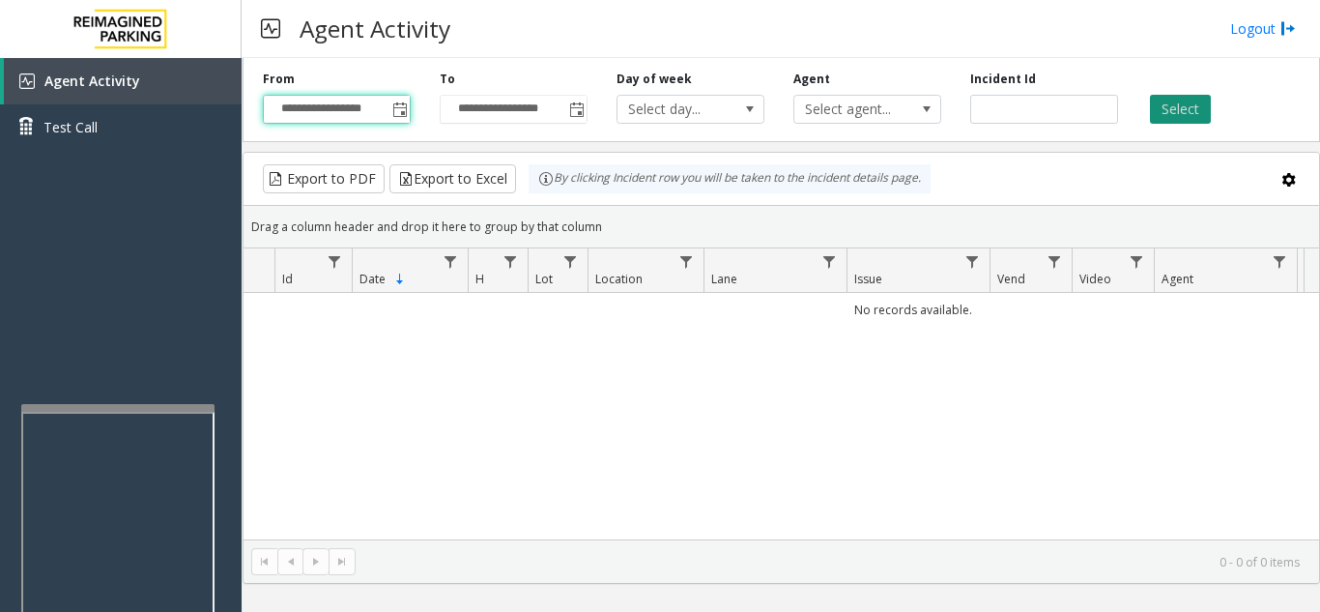
click at [1178, 107] on button "Select" at bounding box center [1180, 109] width 61 height 29
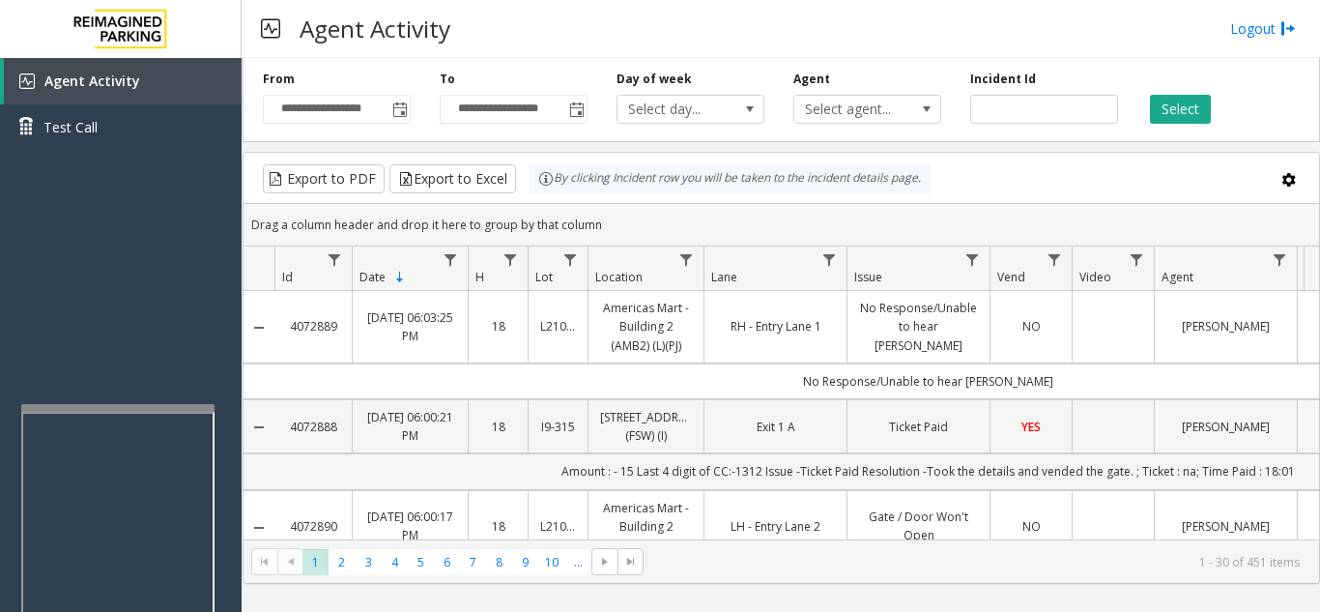
drag, startPoint x: 342, startPoint y: 323, endPoint x: 289, endPoint y: 324, distance: 53.2
click at [289, 324] on td "4072889" at bounding box center [312, 327] width 77 height 72
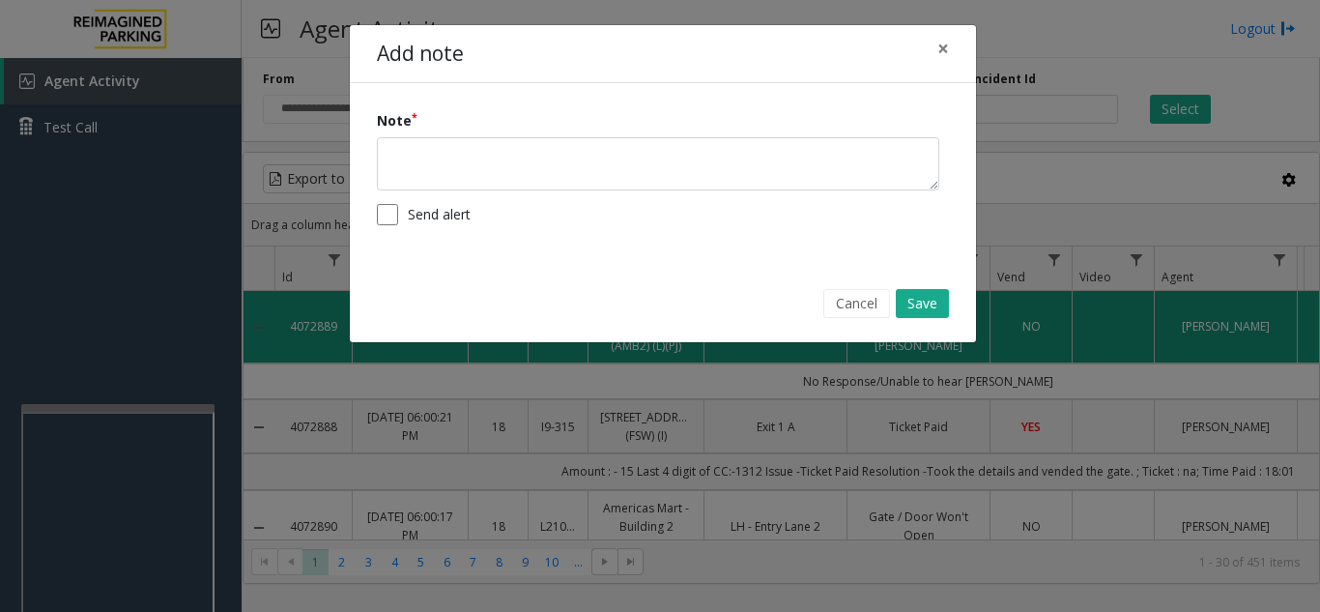
copy link "4072889"
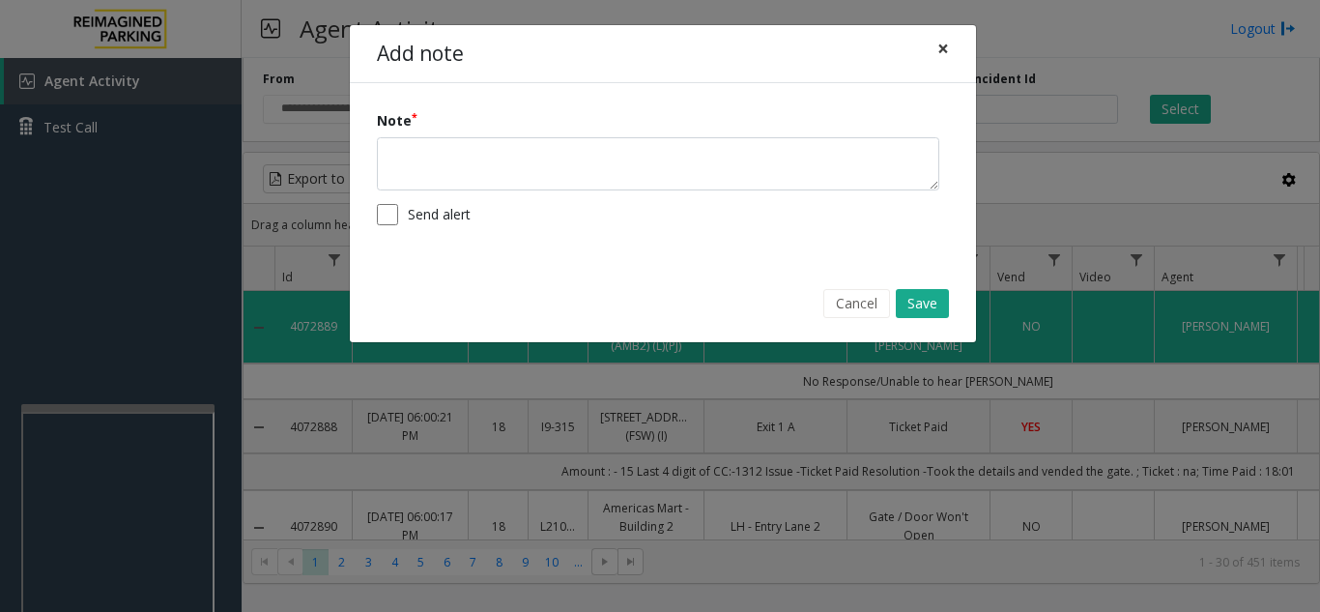
click at [951, 44] on button "×" at bounding box center [943, 48] width 39 height 47
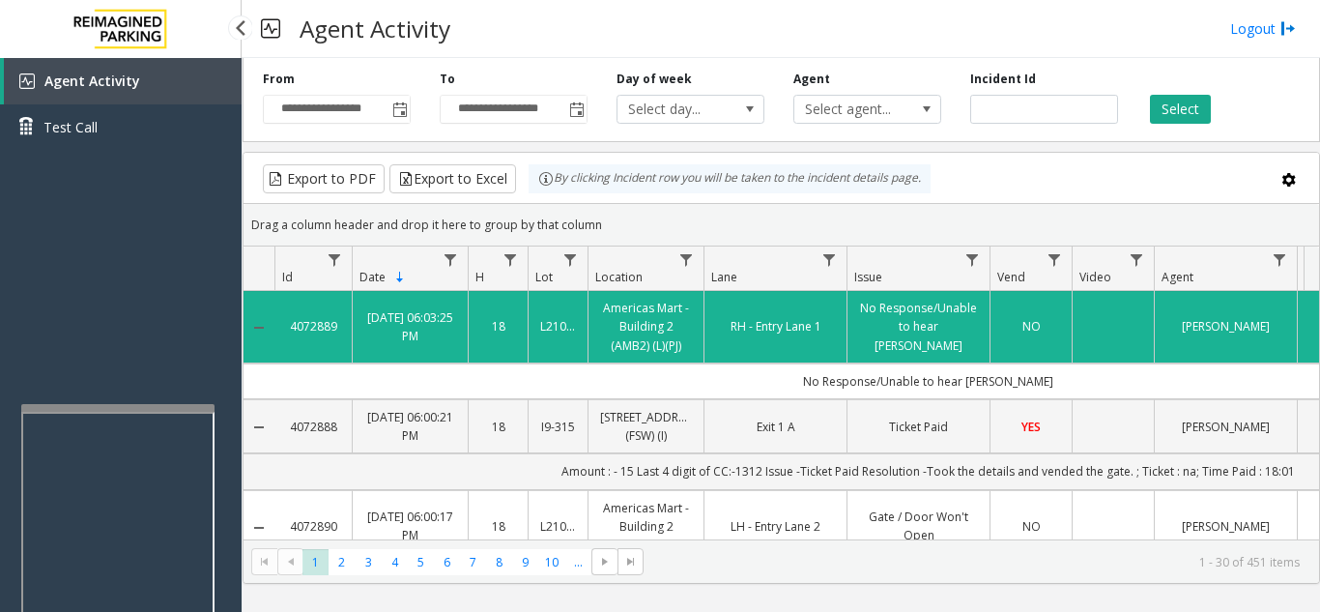
click at [109, 254] on div "Agent Activity Test Call" at bounding box center [121, 364] width 242 height 612
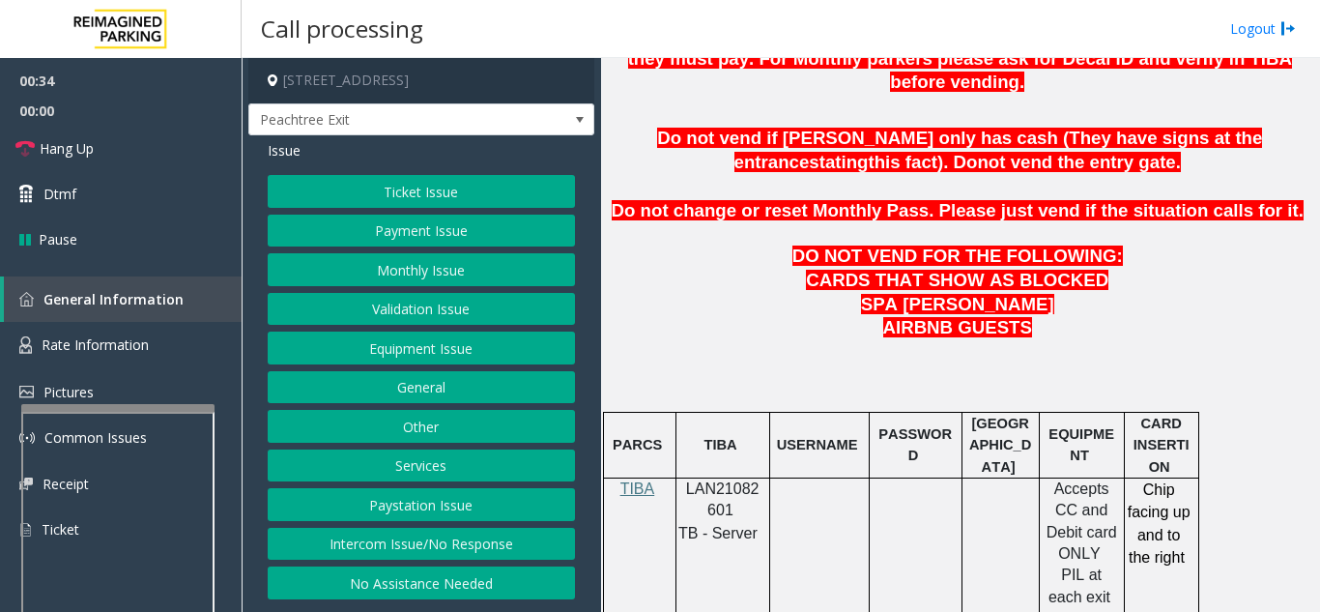
scroll to position [870, 0]
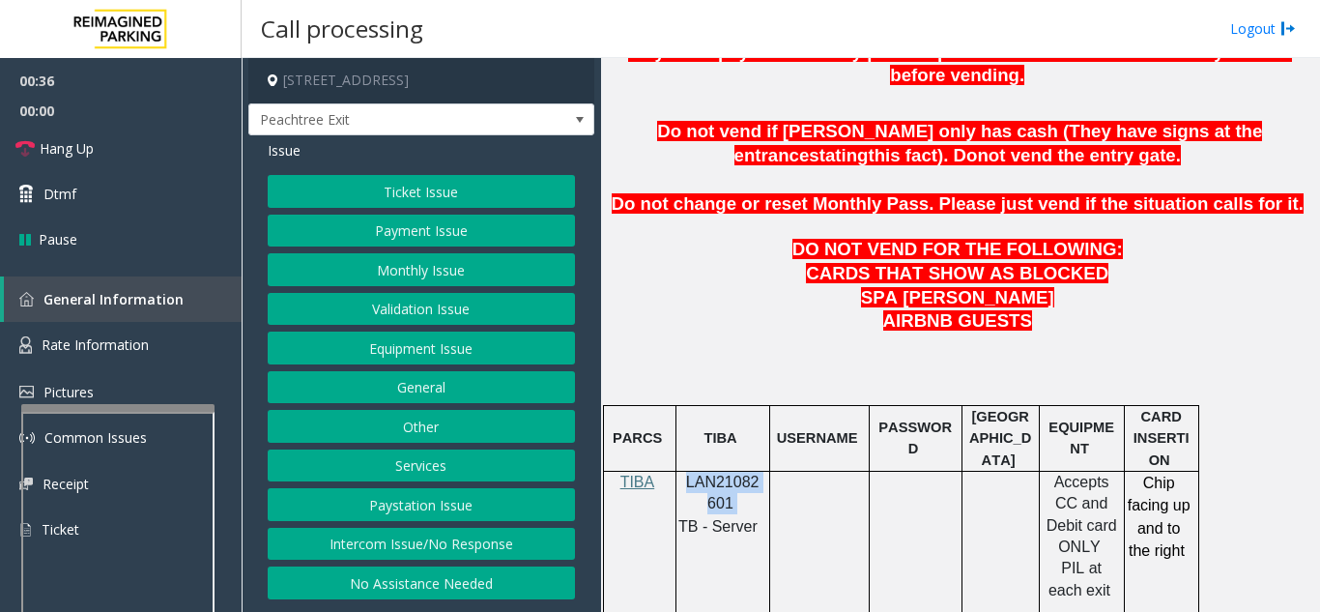
drag, startPoint x: 741, startPoint y: 461, endPoint x: 684, endPoint y: 436, distance: 62.3
click at [684, 472] on p "LAN21082601" at bounding box center [722, 493] width 79 height 43
copy p "LAN21082601"
click at [465, 352] on button "Equipment Issue" at bounding box center [421, 347] width 307 height 33
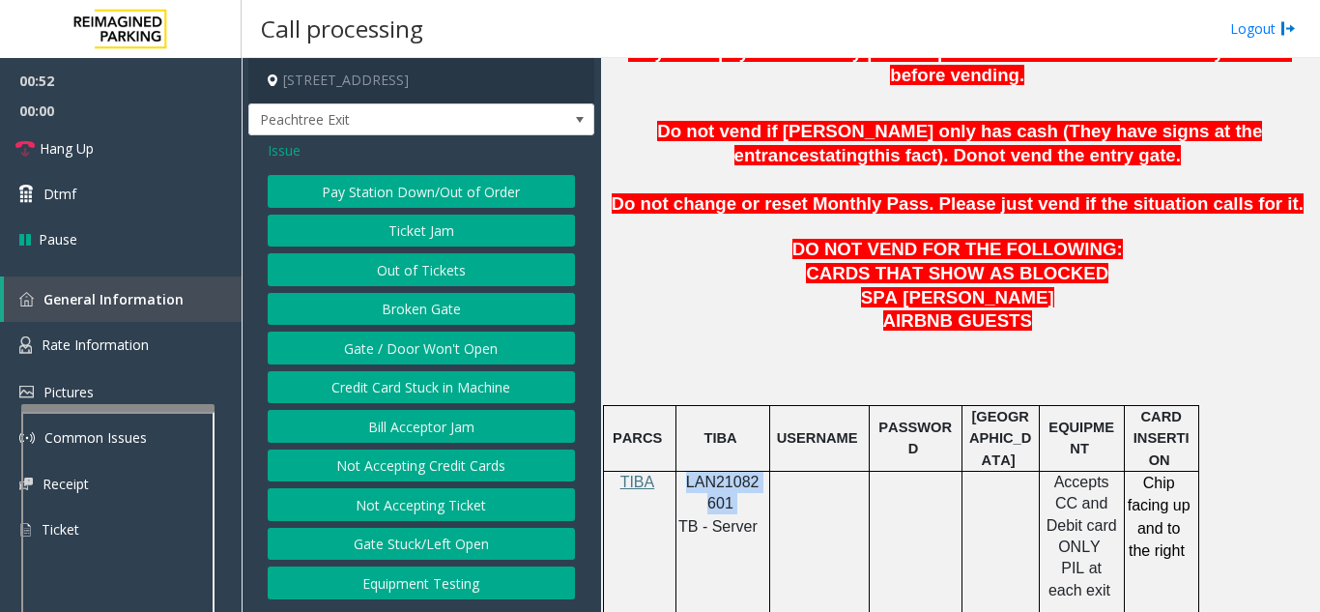
click at [465, 352] on button "Gate / Door Won't Open" at bounding box center [421, 347] width 307 height 33
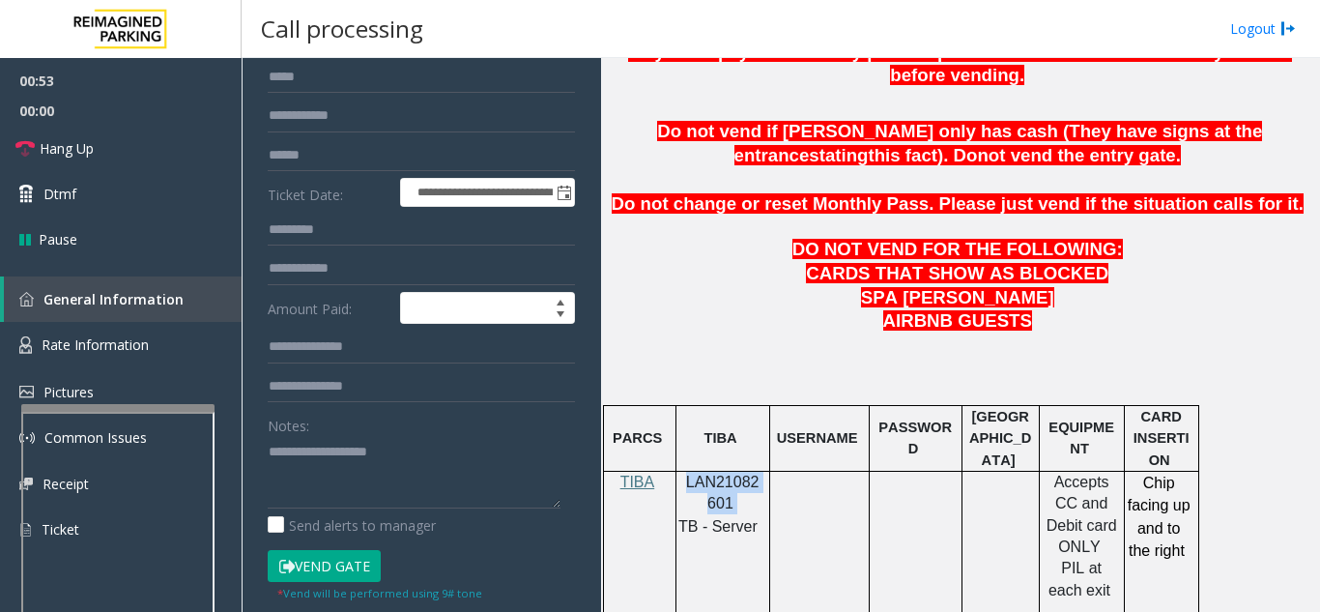
scroll to position [193, 0]
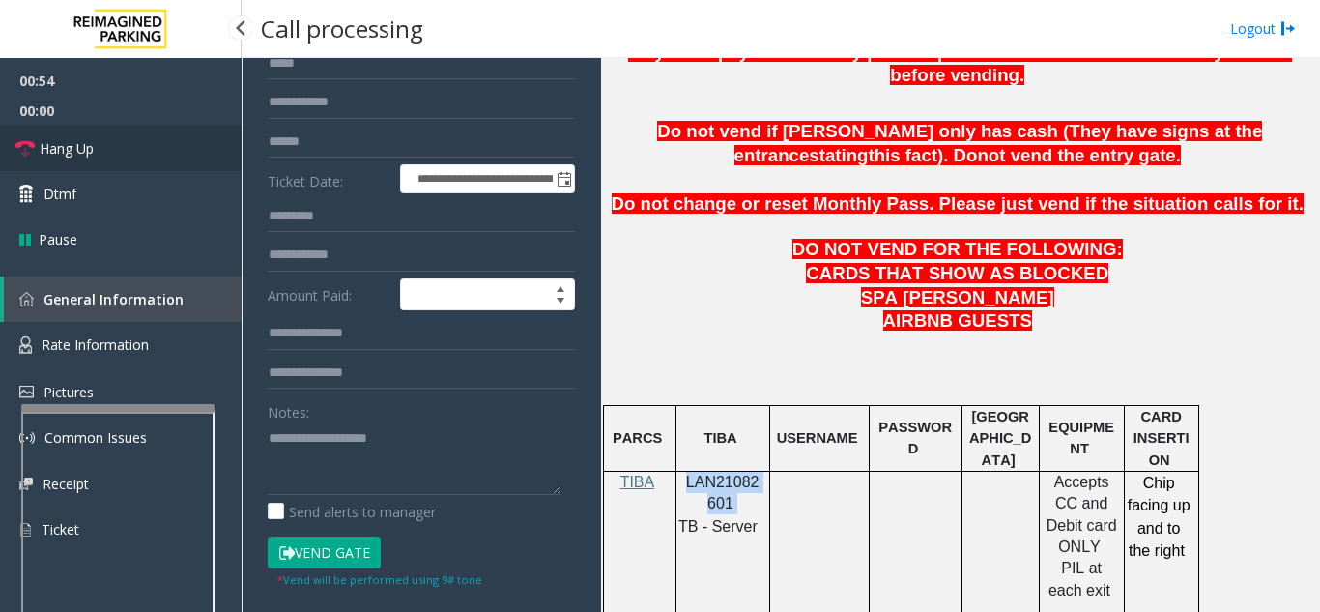
click at [112, 143] on link "Hang Up" at bounding box center [121, 148] width 242 height 45
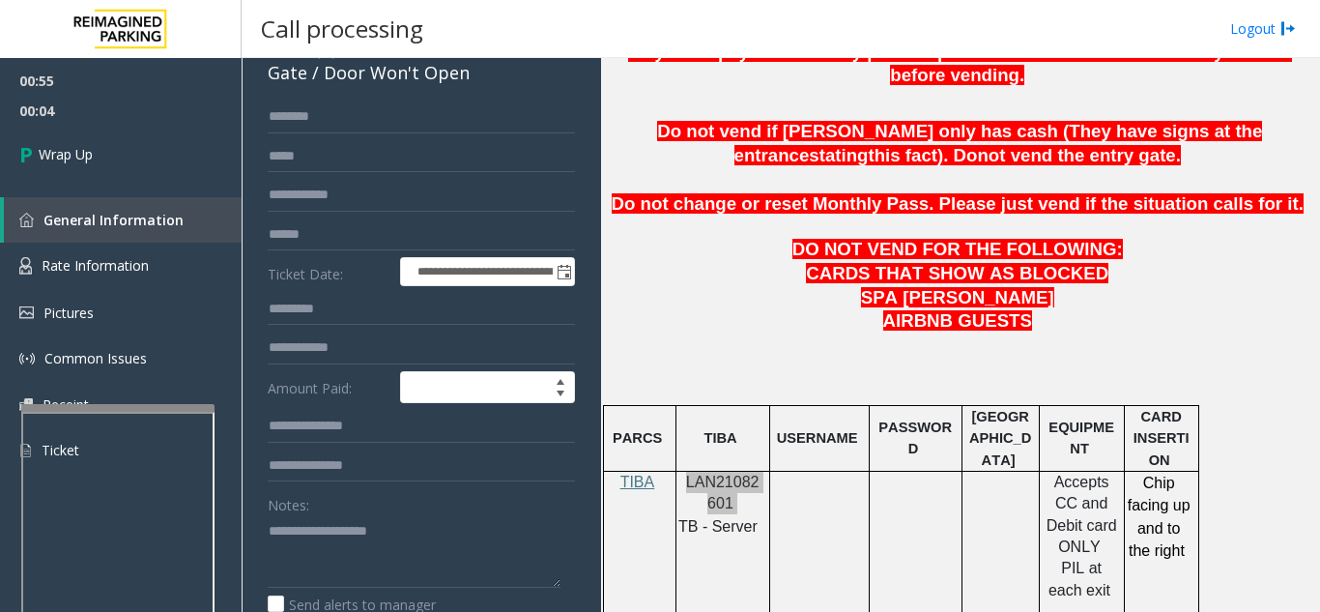
scroll to position [168, 0]
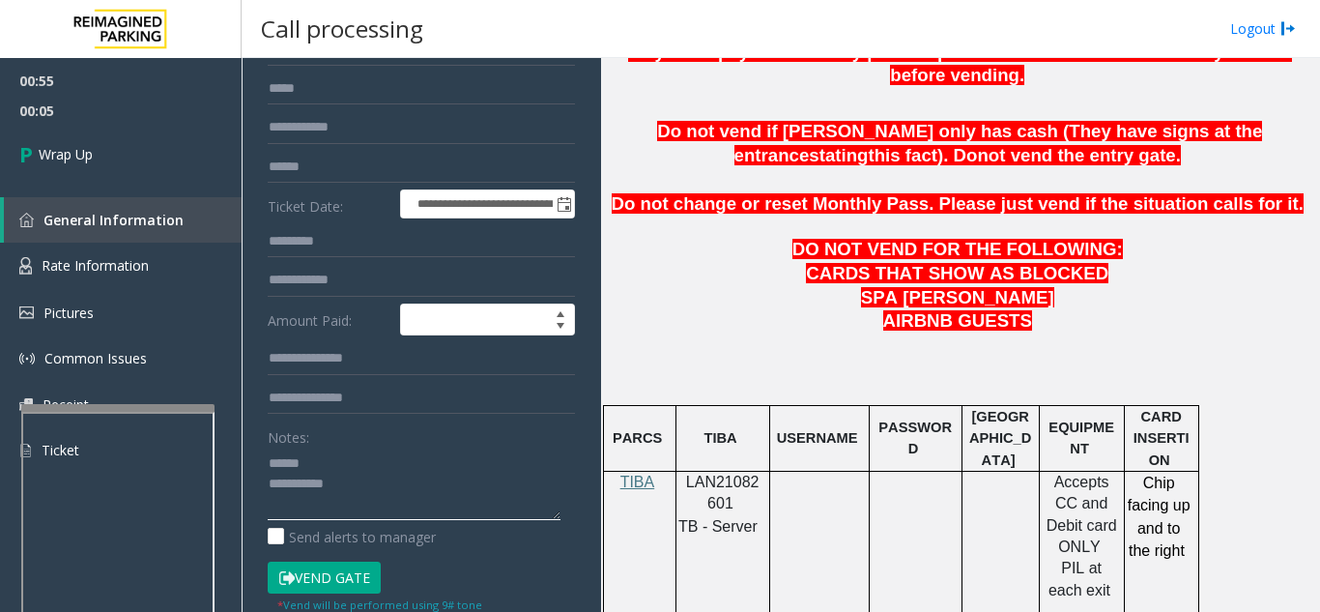
click at [347, 480] on textarea at bounding box center [414, 483] width 293 height 72
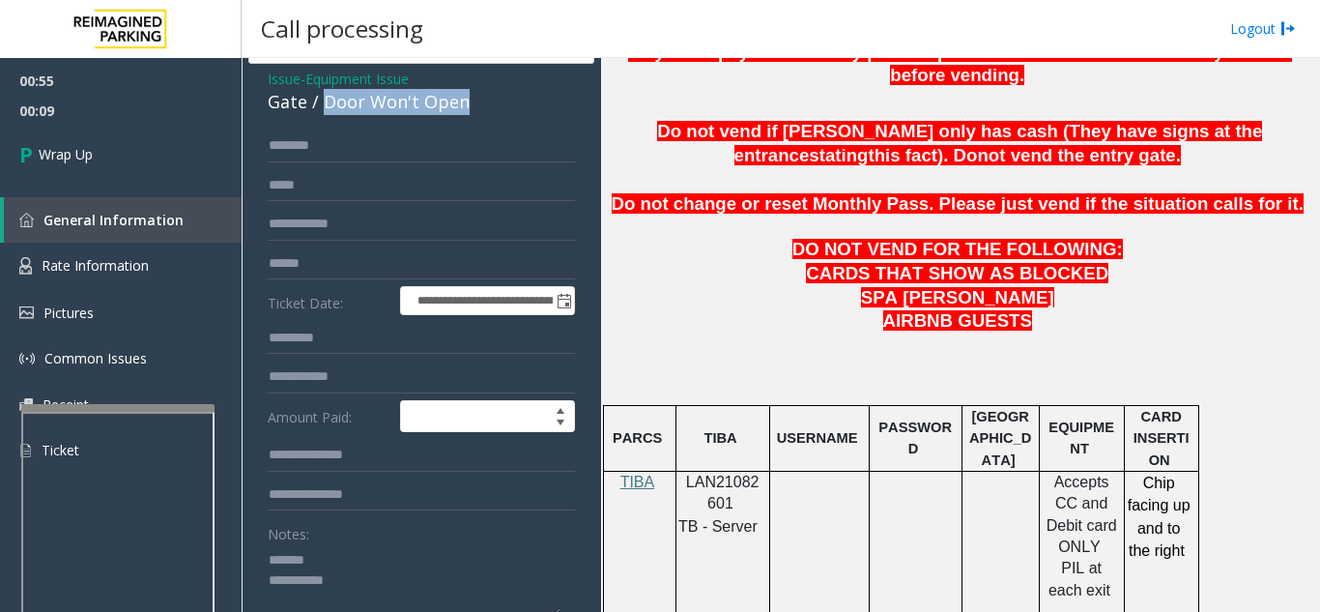
drag, startPoint x: 324, startPoint y: 118, endPoint x: 472, endPoint y: 126, distance: 148.0
click at [472, 115] on div "Gate / Door Won't Open" at bounding box center [421, 102] width 307 height 26
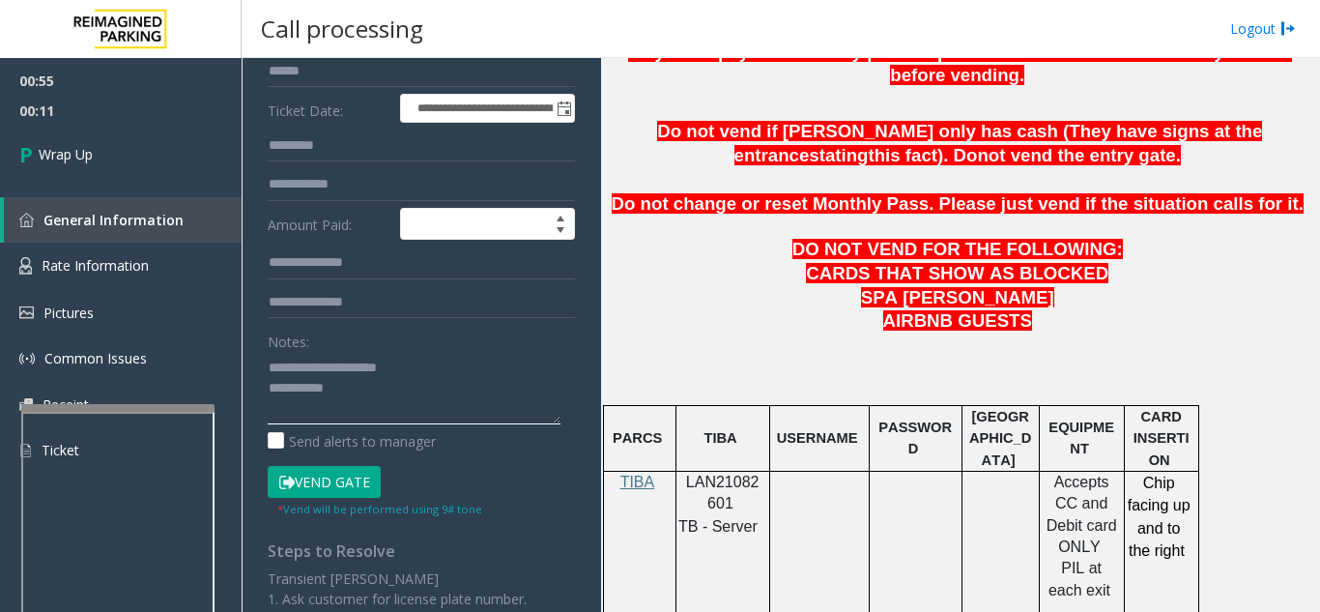
scroll to position [265, 0]
click at [444, 410] on textarea at bounding box center [414, 387] width 293 height 72
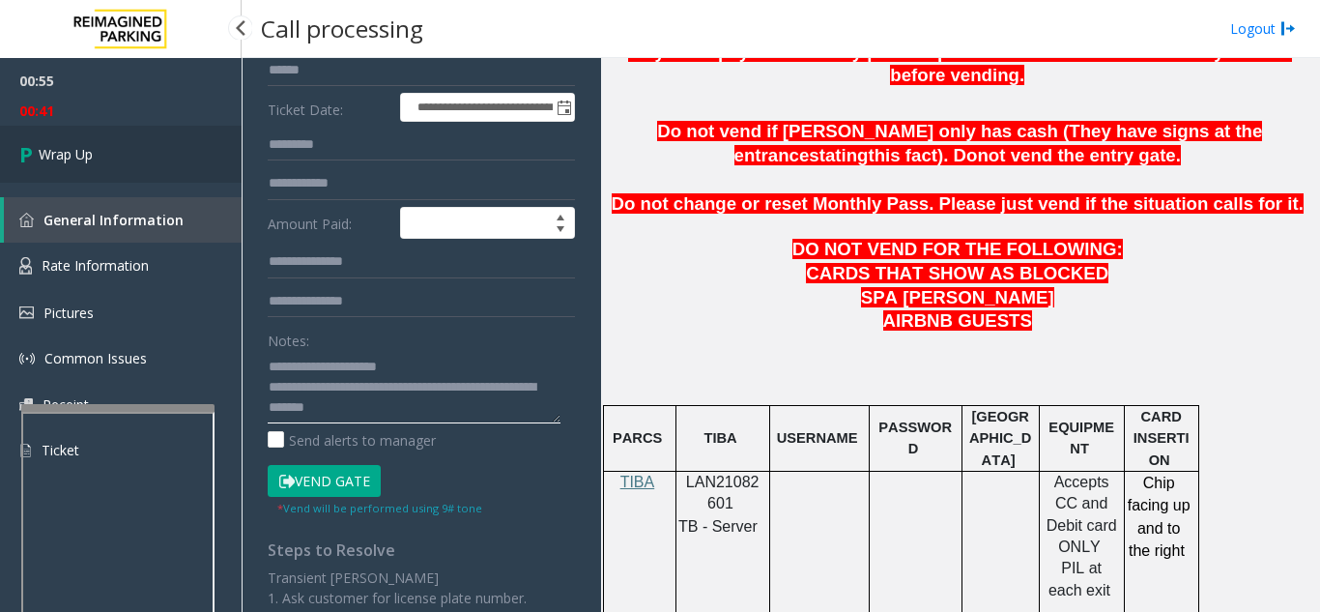
type textarea "**********"
click at [132, 175] on link "Wrap Up" at bounding box center [121, 154] width 242 height 57
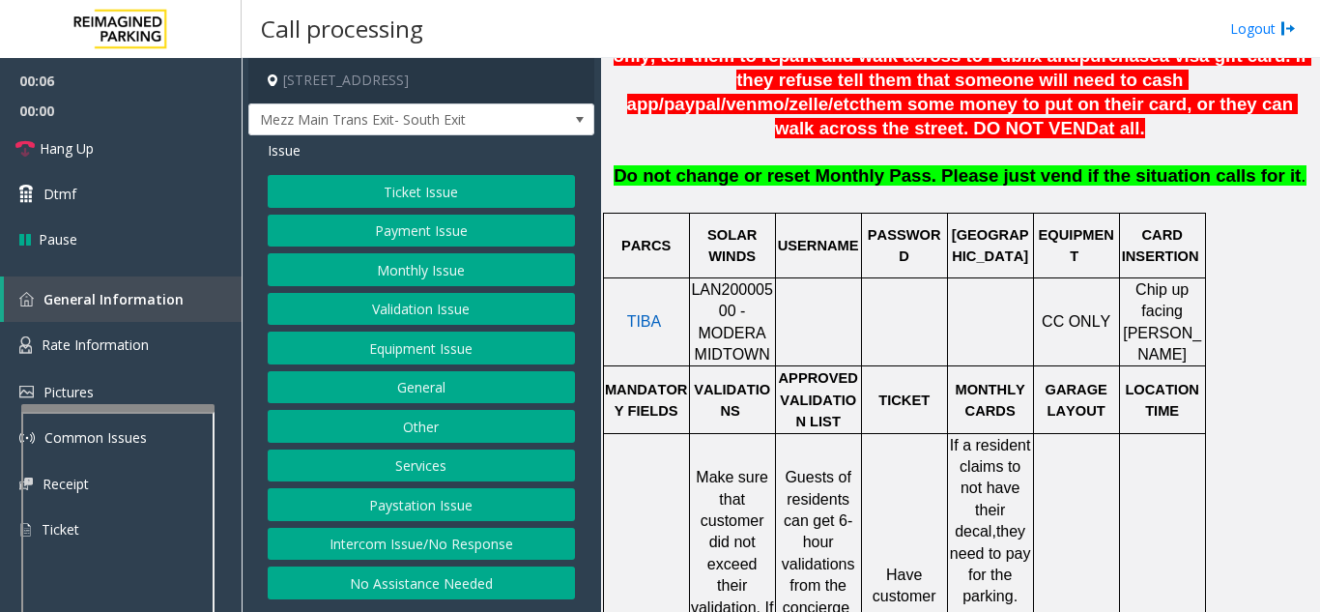
scroll to position [870, 0]
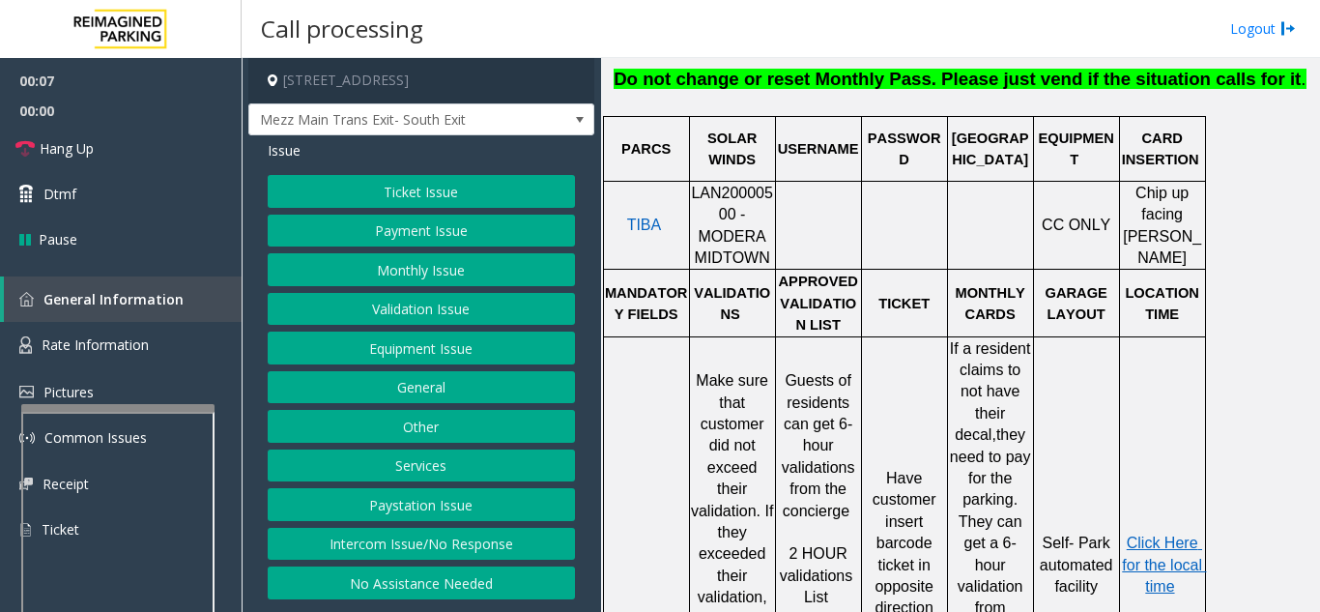
click at [472, 321] on button "Validation Issue" at bounding box center [421, 309] width 307 height 33
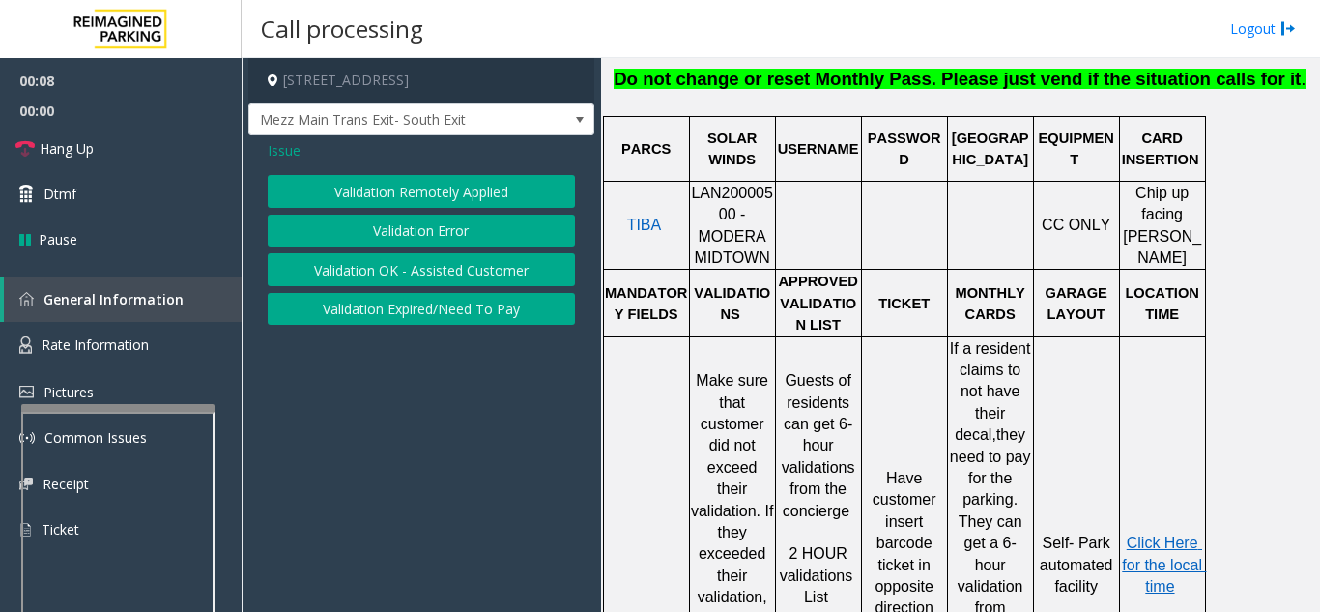
click at [445, 241] on button "Validation Error" at bounding box center [421, 231] width 307 height 33
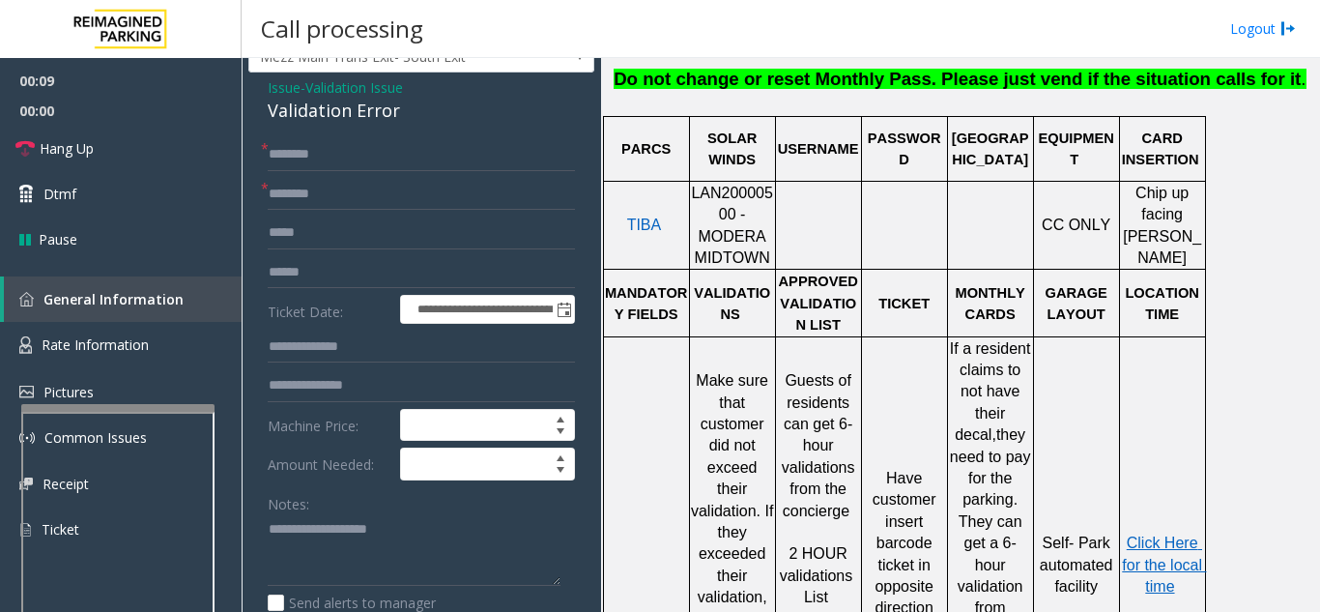
scroll to position [97, 0]
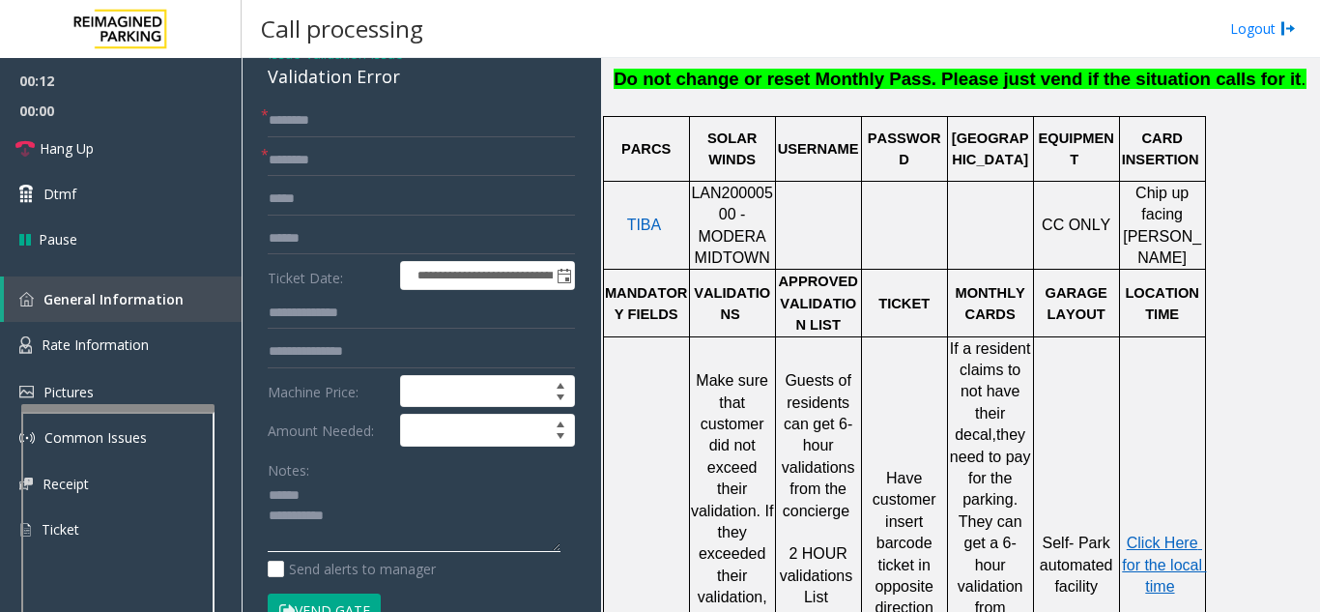
click at [384, 481] on textarea at bounding box center [414, 516] width 293 height 72
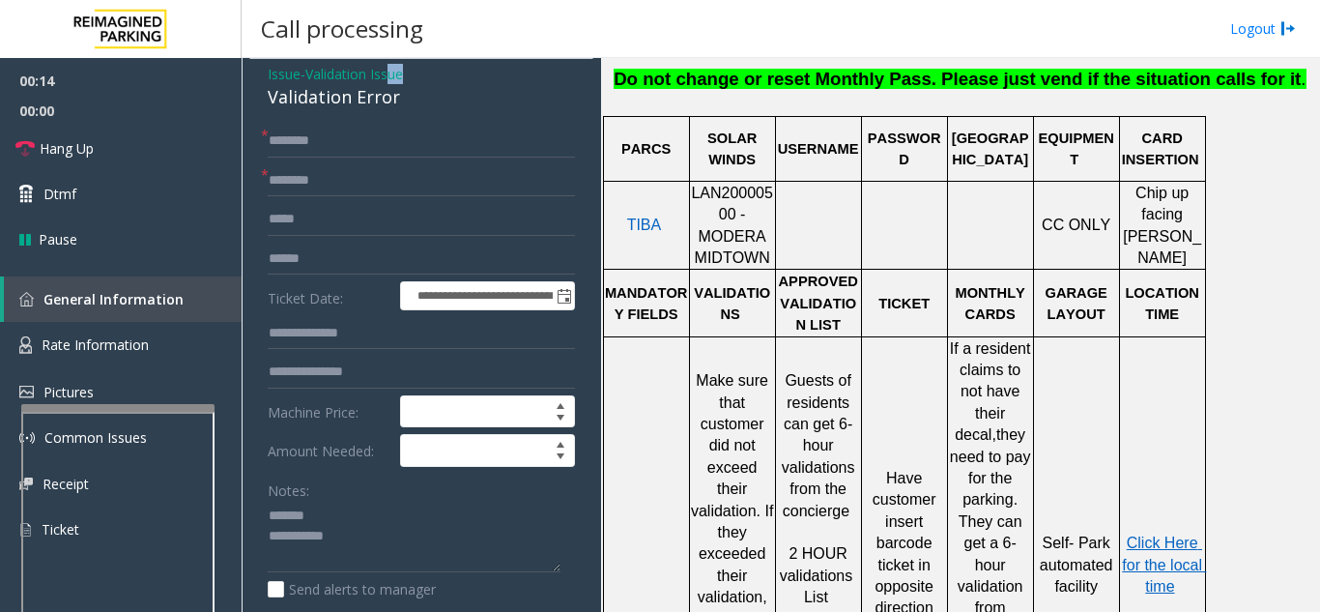
drag, startPoint x: 255, startPoint y: 78, endPoint x: 398, endPoint y: 75, distance: 143.0
click at [398, 75] on div "**********" at bounding box center [421, 610] width 346 height 1103
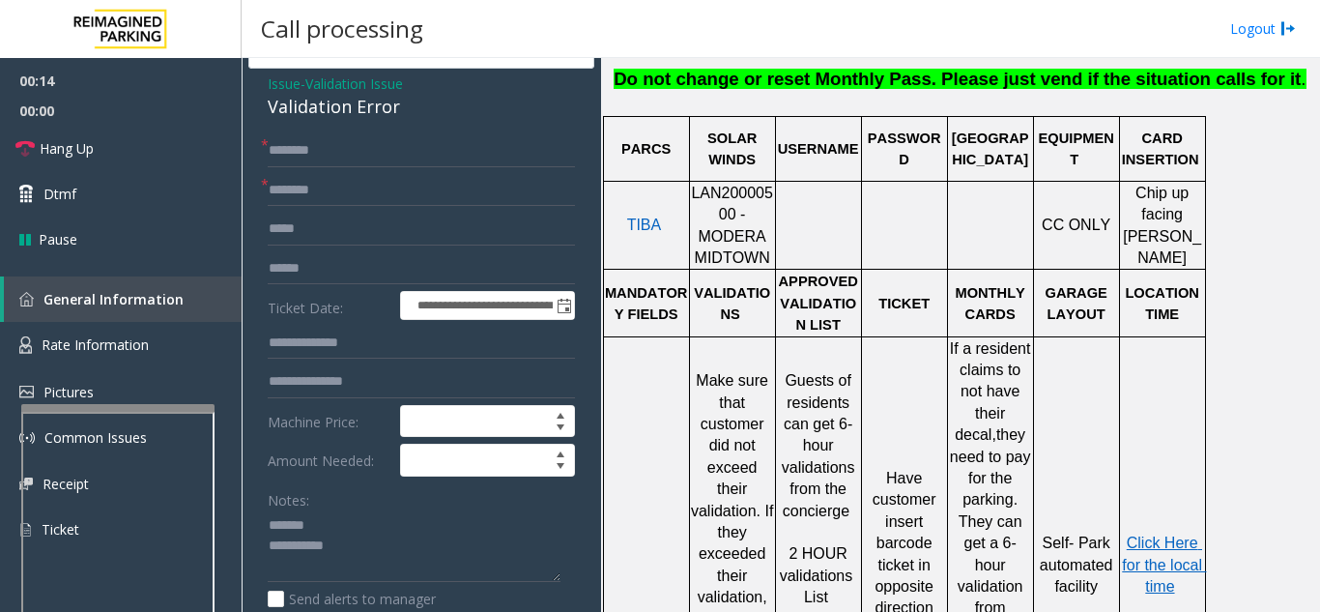
click at [382, 111] on div "Validation Error" at bounding box center [421, 107] width 307 height 26
drag, startPoint x: 400, startPoint y: 110, endPoint x: 263, endPoint y: 107, distance: 137.2
click at [263, 107] on div "**********" at bounding box center [421, 620] width 346 height 1103
click at [372, 545] on textarea at bounding box center [414, 546] width 293 height 72
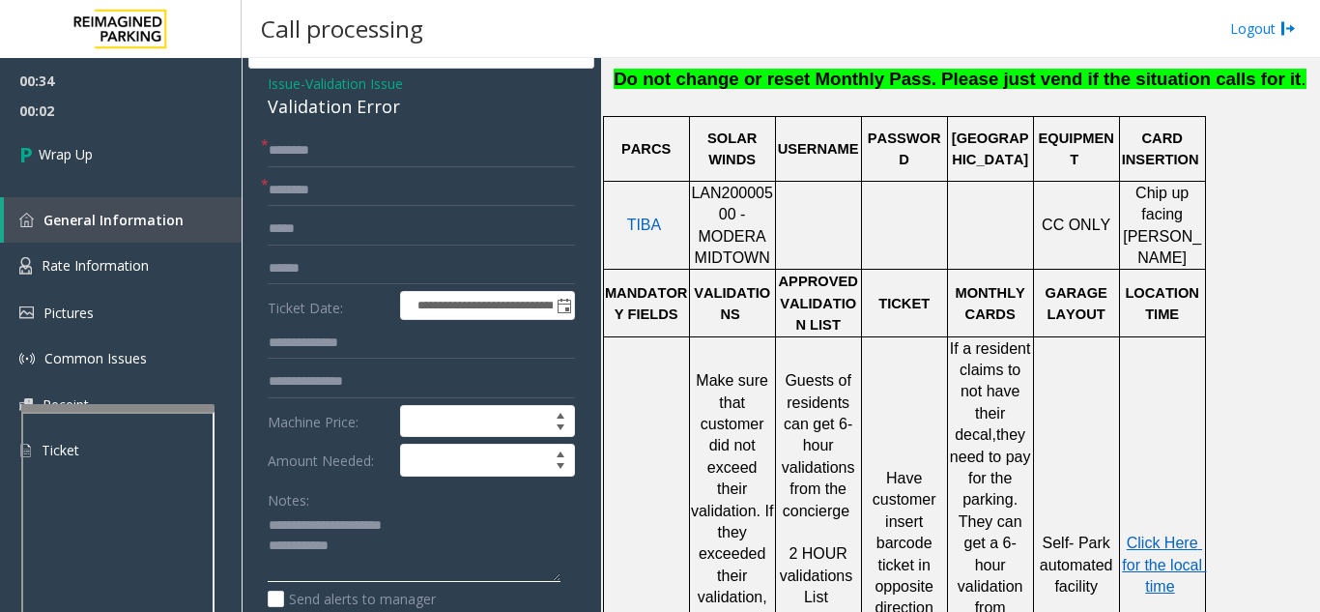
type textarea "**********"
click at [333, 197] on input "text" at bounding box center [421, 190] width 307 height 33
type input "**"
click at [381, 148] on input "text" at bounding box center [421, 150] width 307 height 33
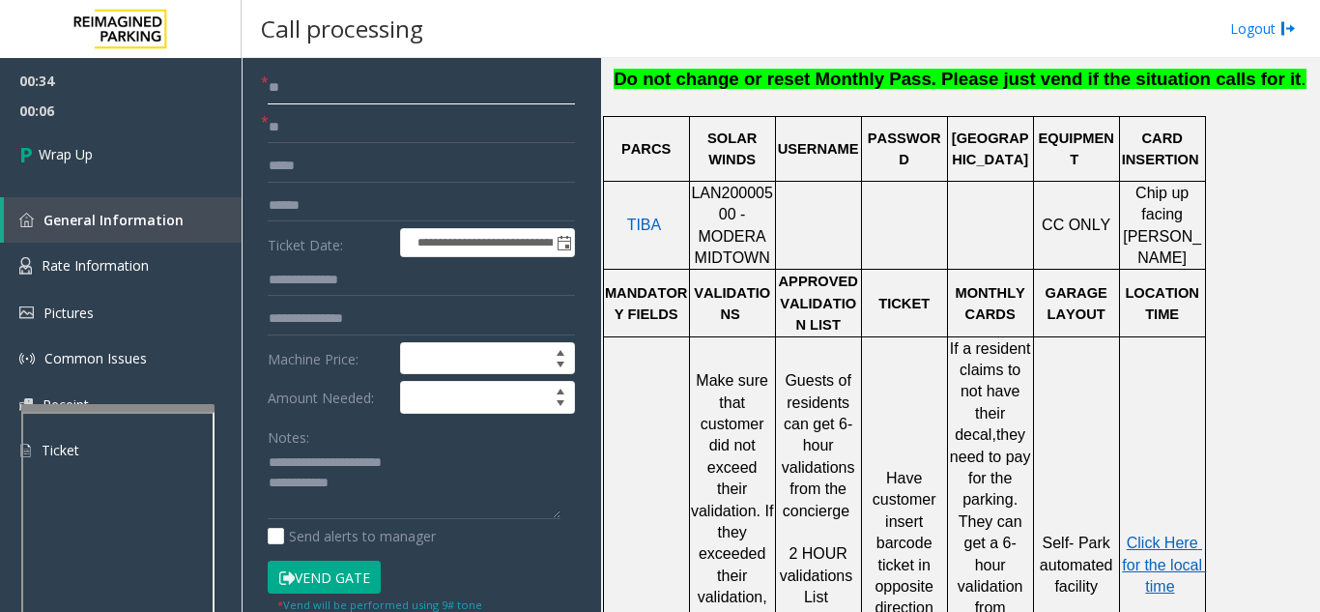
scroll to position [163, 0]
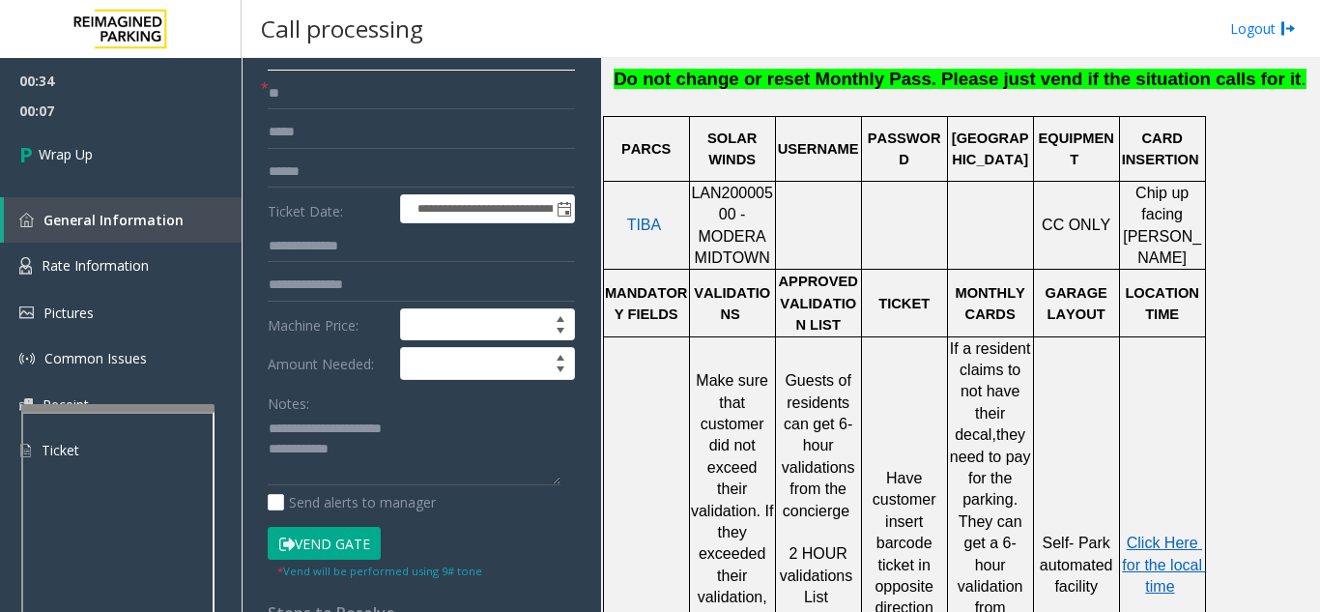
type input "**"
click at [384, 443] on textarea at bounding box center [414, 450] width 293 height 72
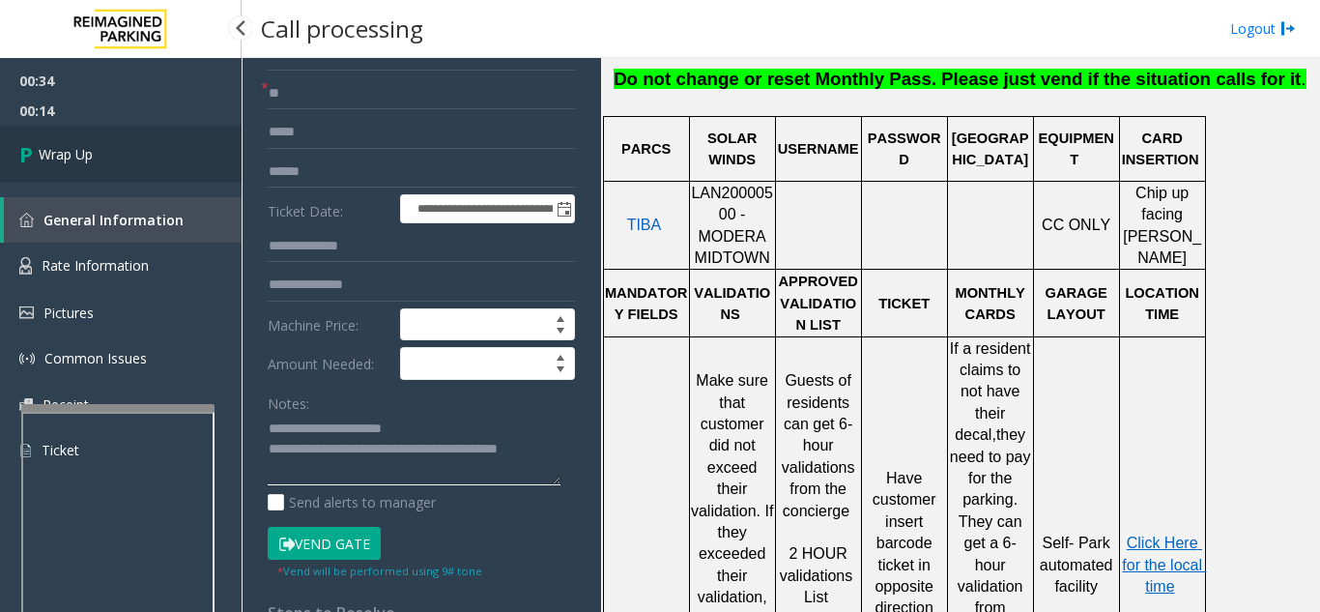
type textarea "**********"
click at [124, 161] on link "Wrap Up" at bounding box center [121, 154] width 242 height 57
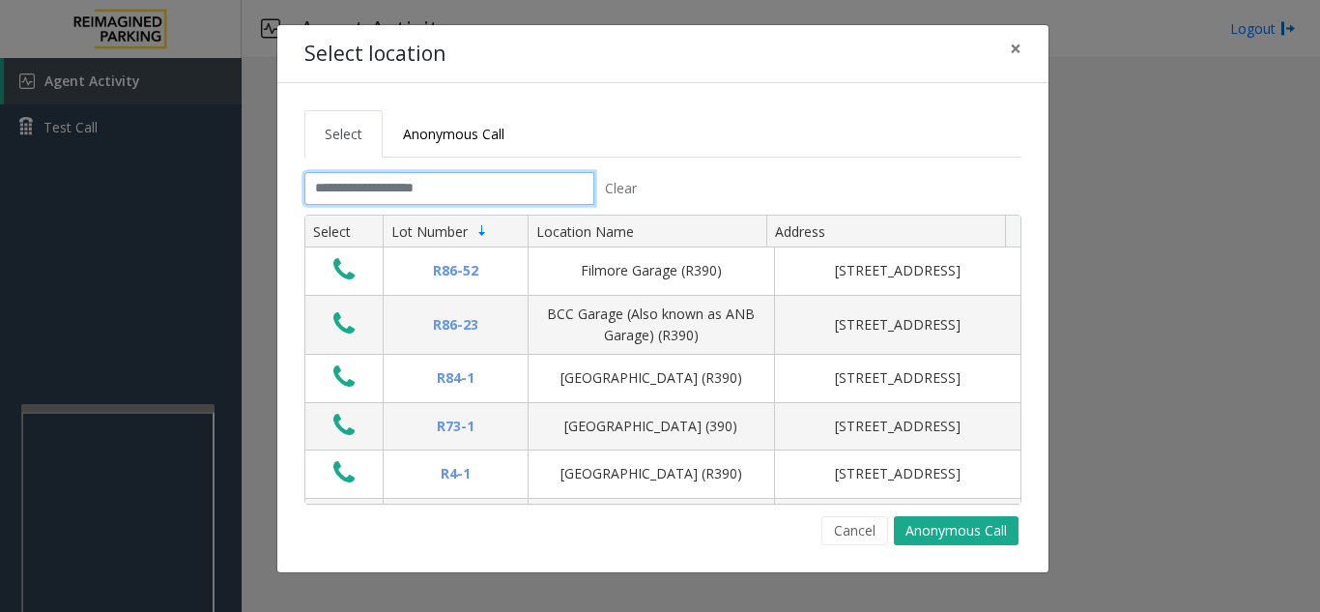
click at [524, 193] on input "text" at bounding box center [449, 188] width 290 height 33
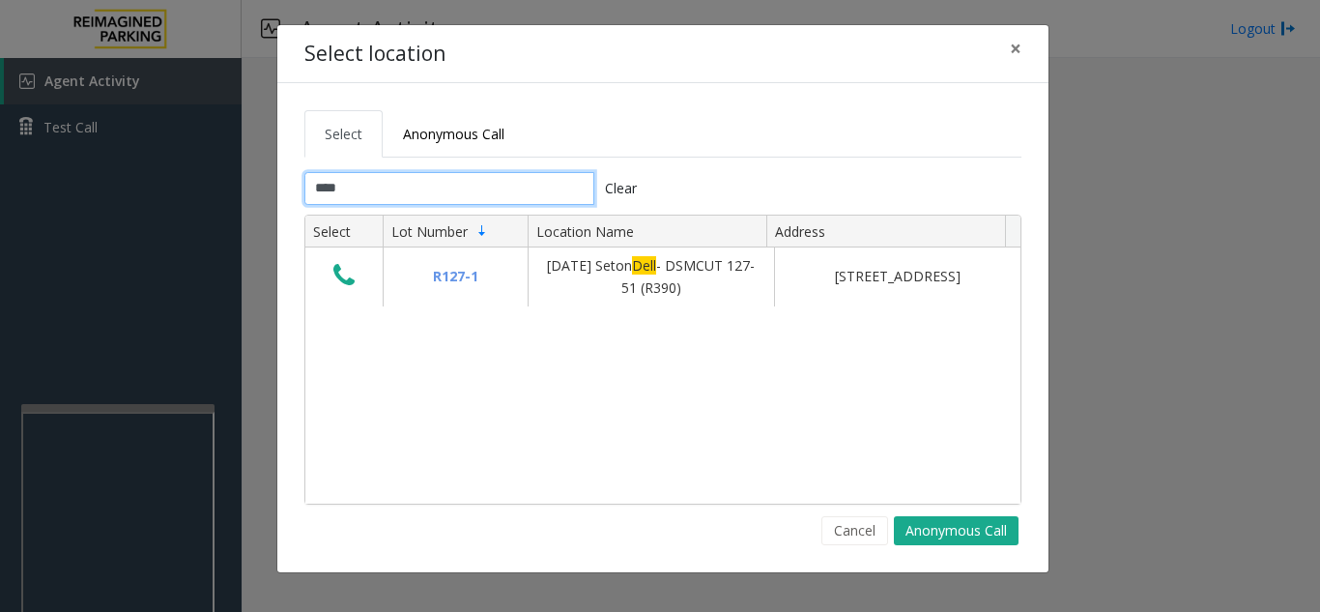
type input "****"
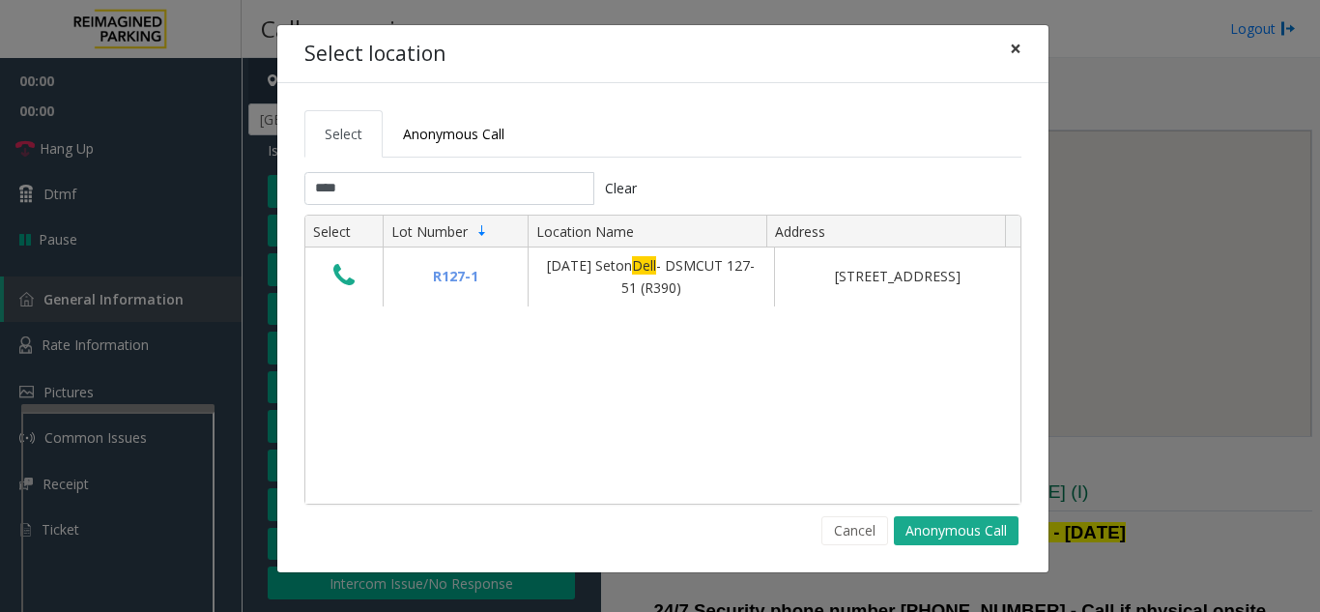
click at [1000, 56] on button "×" at bounding box center [1015, 48] width 39 height 47
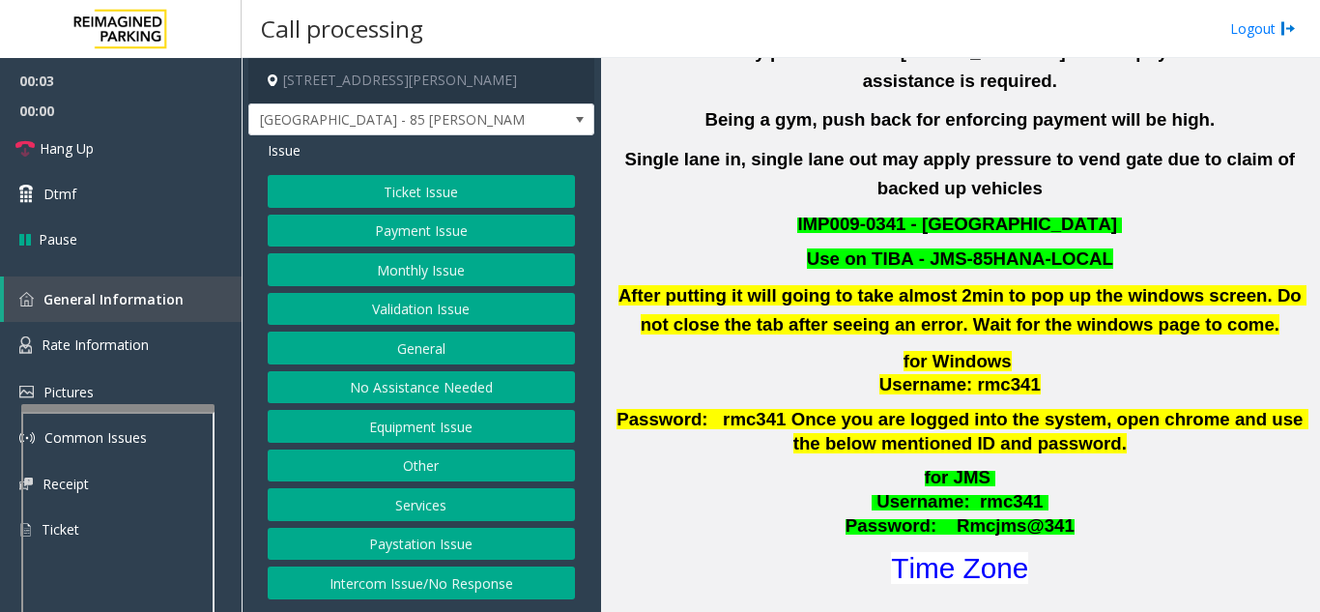
scroll to position [676, 0]
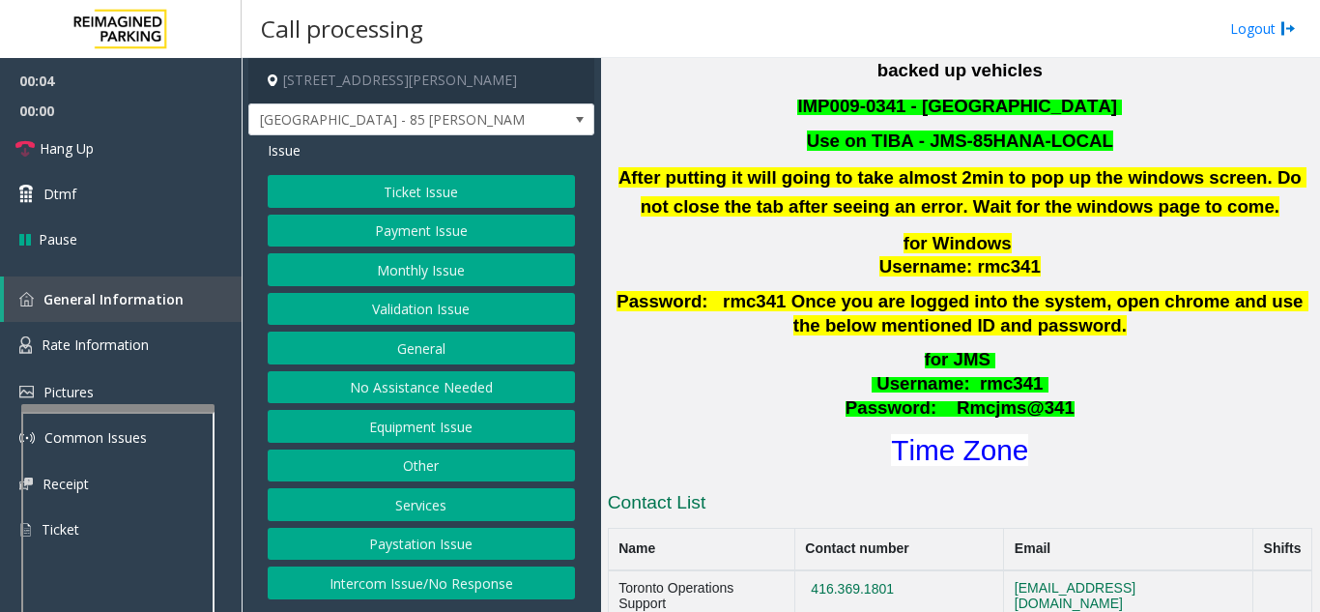
click at [414, 311] on button "Validation Issue" at bounding box center [421, 309] width 307 height 33
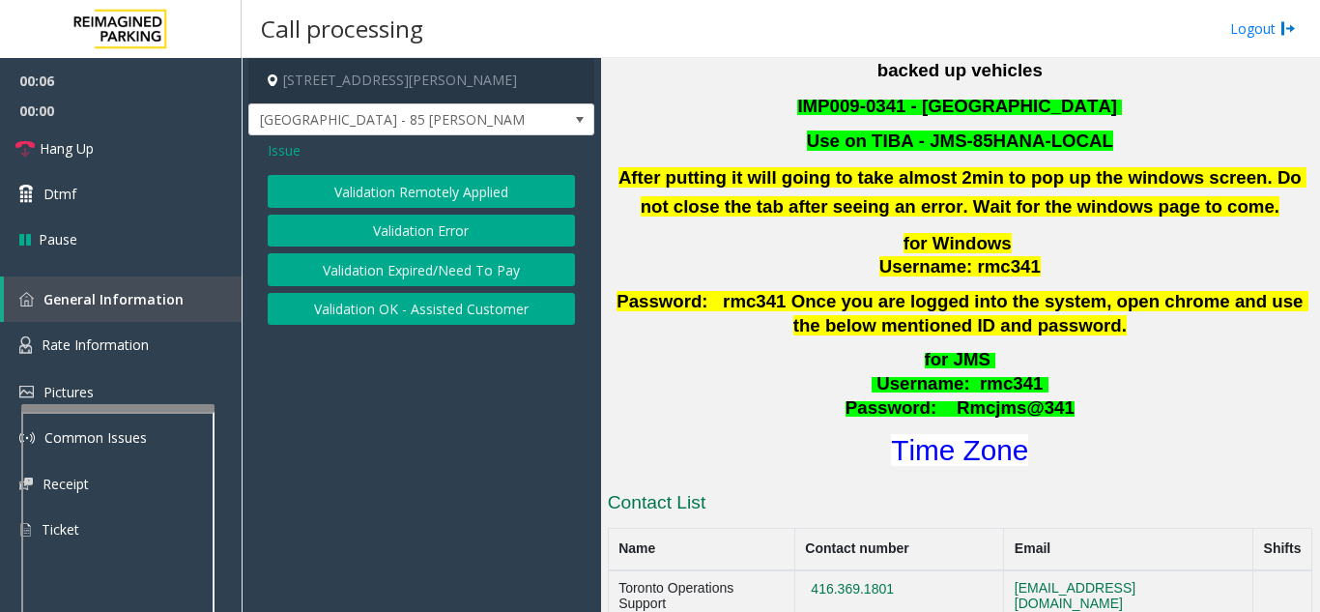
click at [416, 230] on button "Validation Error" at bounding box center [421, 231] width 307 height 33
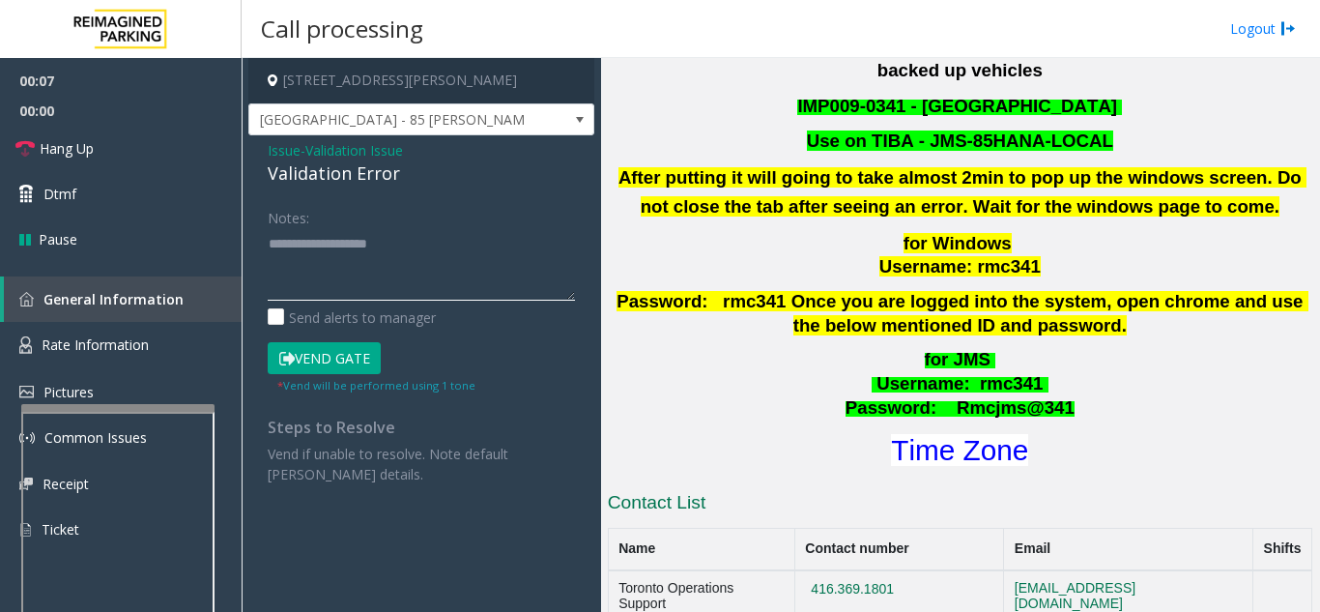
click at [402, 245] on textarea at bounding box center [421, 264] width 307 height 72
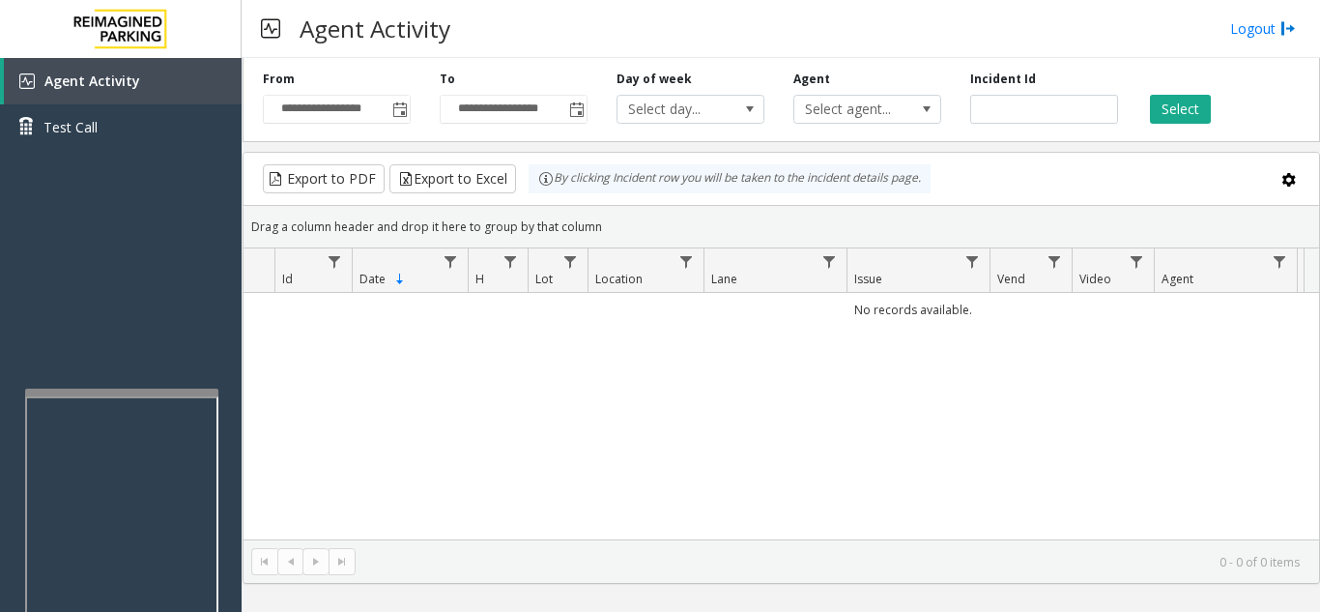
click at [143, 393] on div at bounding box center [121, 392] width 193 height 8
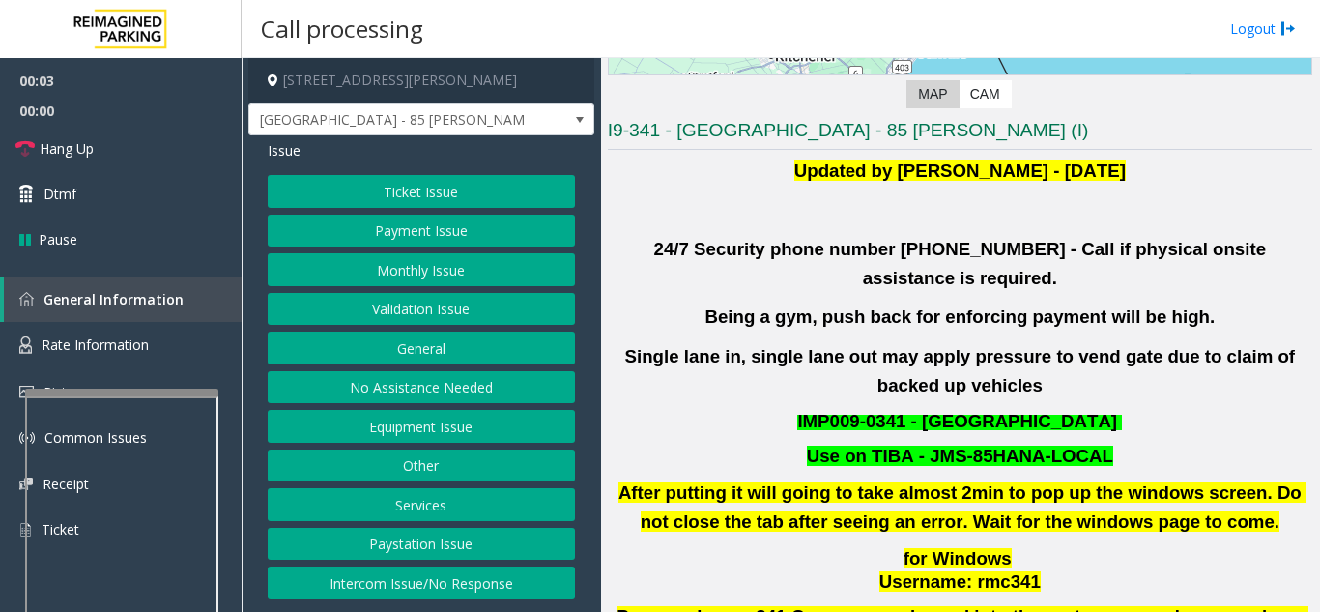
scroll to position [387, 0]
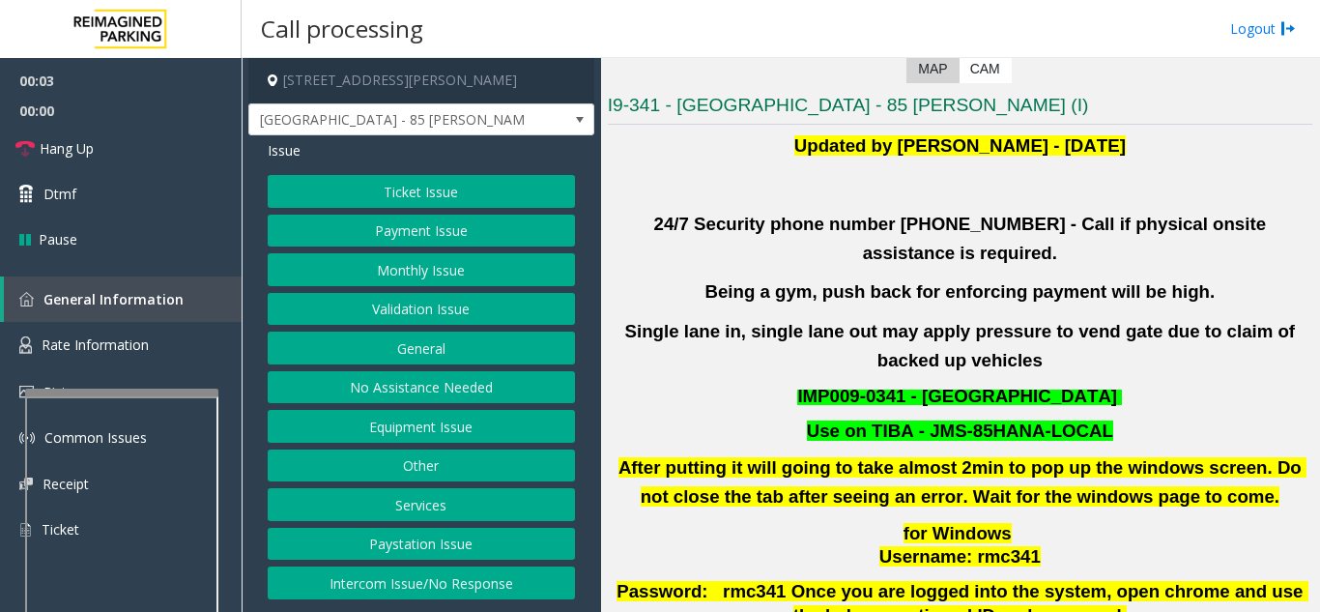
click at [471, 319] on button "Validation Issue" at bounding box center [421, 309] width 307 height 33
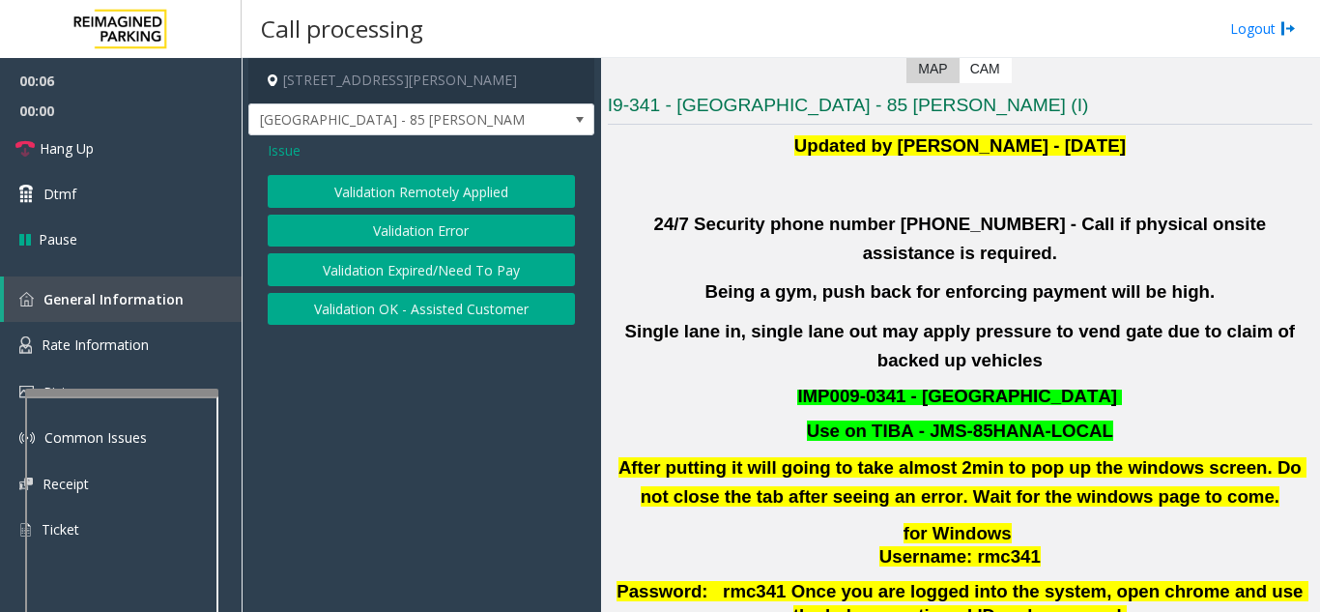
click at [453, 226] on button "Validation Error" at bounding box center [421, 231] width 307 height 33
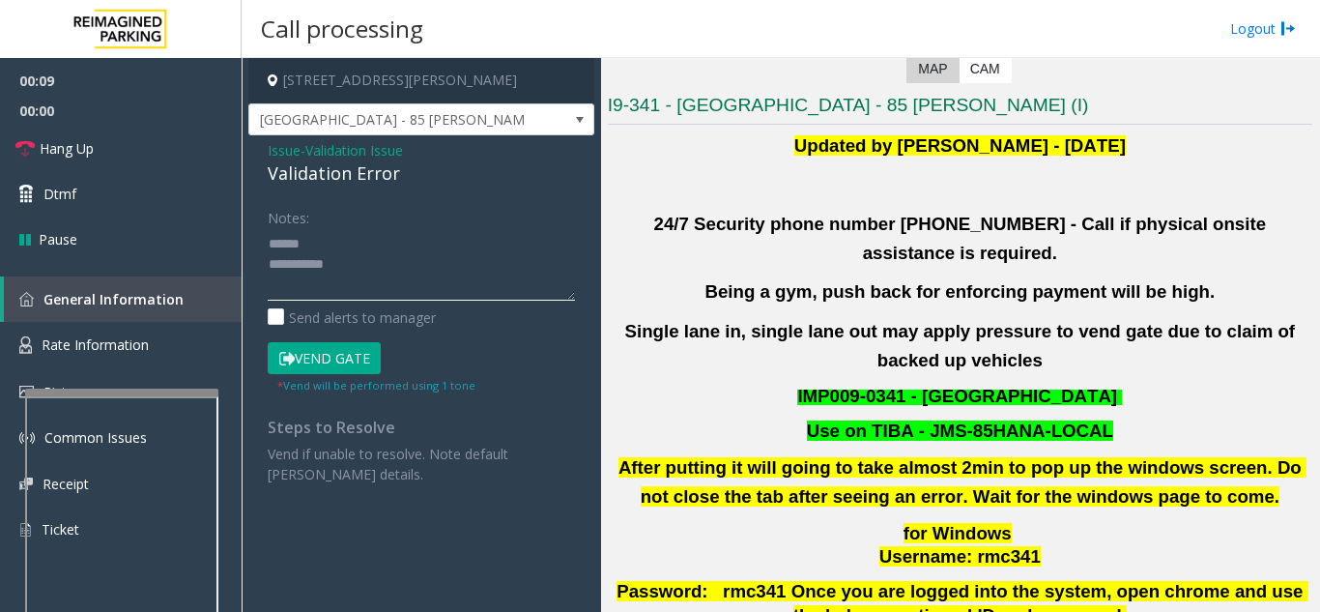
click at [330, 251] on textarea at bounding box center [421, 264] width 307 height 72
drag, startPoint x: 266, startPoint y: 181, endPoint x: 425, endPoint y: 185, distance: 159.5
click at [425, 185] on div "Issue - Validation Issue Validation Error Notes: Send alerts to manager Vend Ga…" at bounding box center [421, 319] width 346 height 368
click at [428, 255] on textarea at bounding box center [421, 264] width 307 height 72
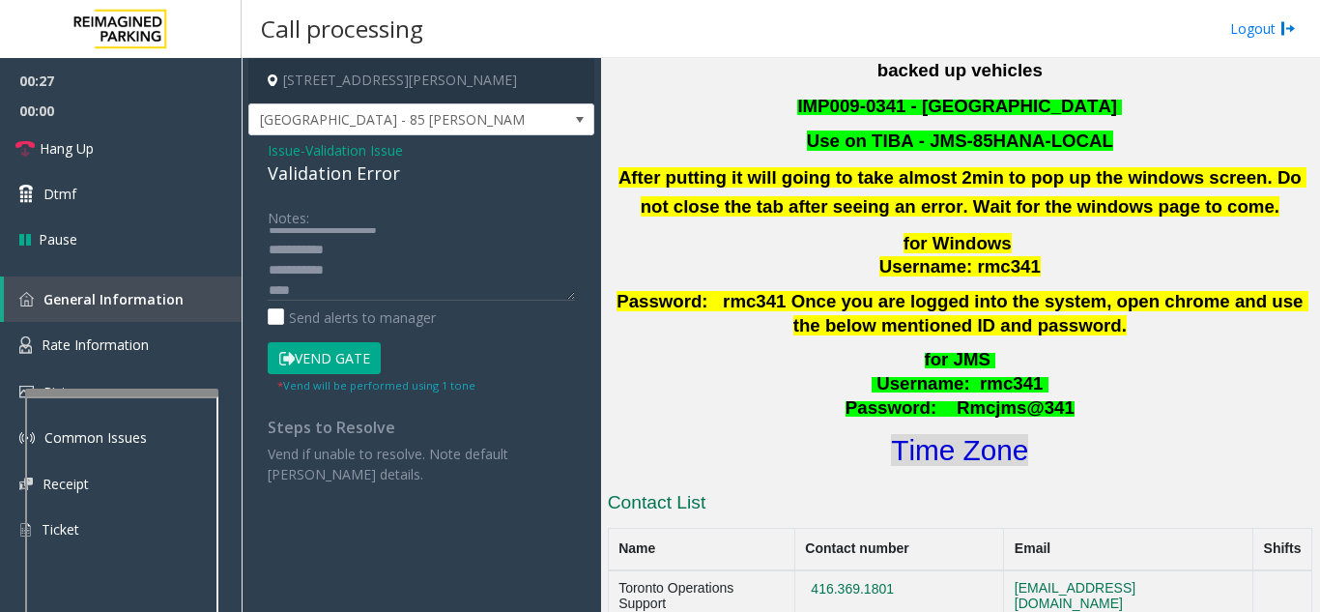
click at [937, 434] on font "Time Zone" at bounding box center [959, 450] width 137 height 32
click at [387, 280] on textarea at bounding box center [421, 264] width 307 height 72
click at [350, 350] on button "Vend Gate" at bounding box center [324, 358] width 113 height 33
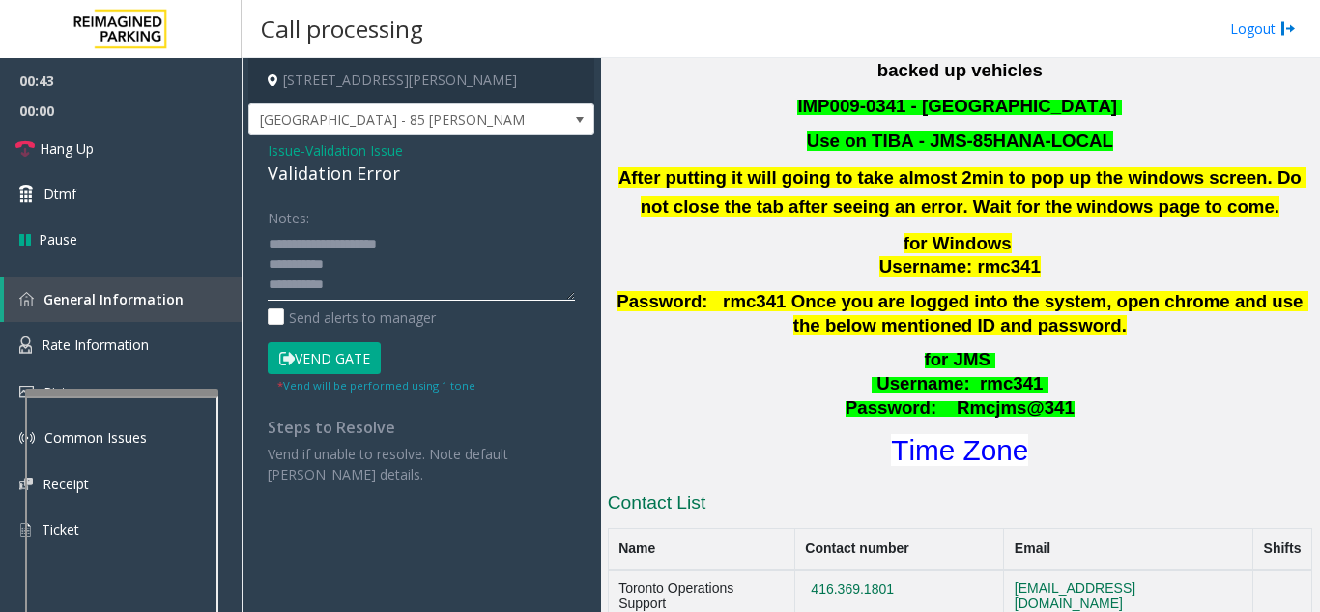
click at [440, 244] on textarea at bounding box center [421, 264] width 307 height 72
click at [469, 273] on textarea at bounding box center [421, 264] width 307 height 72
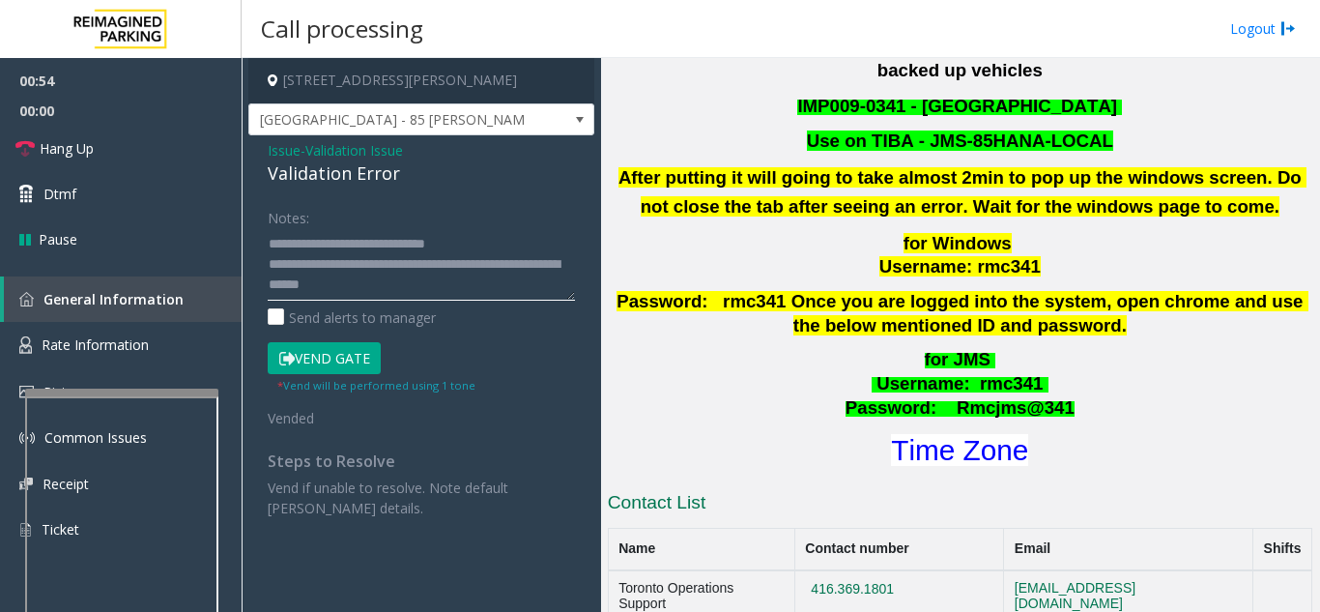
type textarea "**********"
click at [461, 208] on div "Notes:" at bounding box center [421, 251] width 307 height 100
click at [90, 133] on link "Hang Up" at bounding box center [121, 148] width 242 height 45
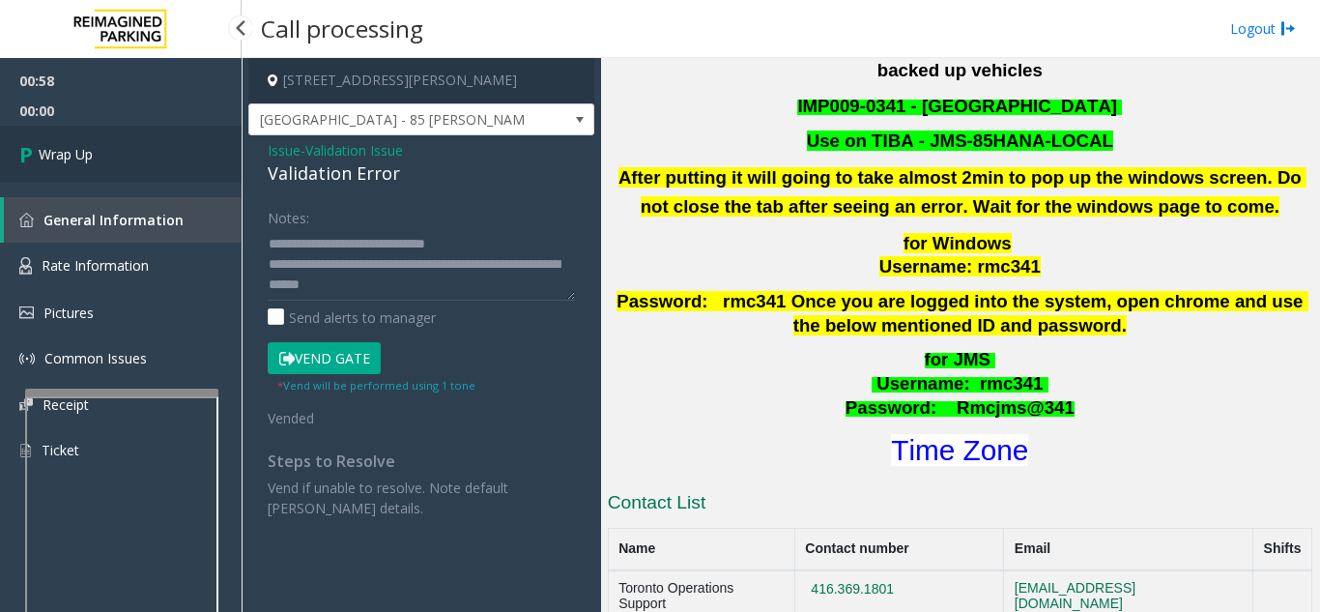
click at [159, 159] on link "Wrap Up" at bounding box center [121, 154] width 242 height 57
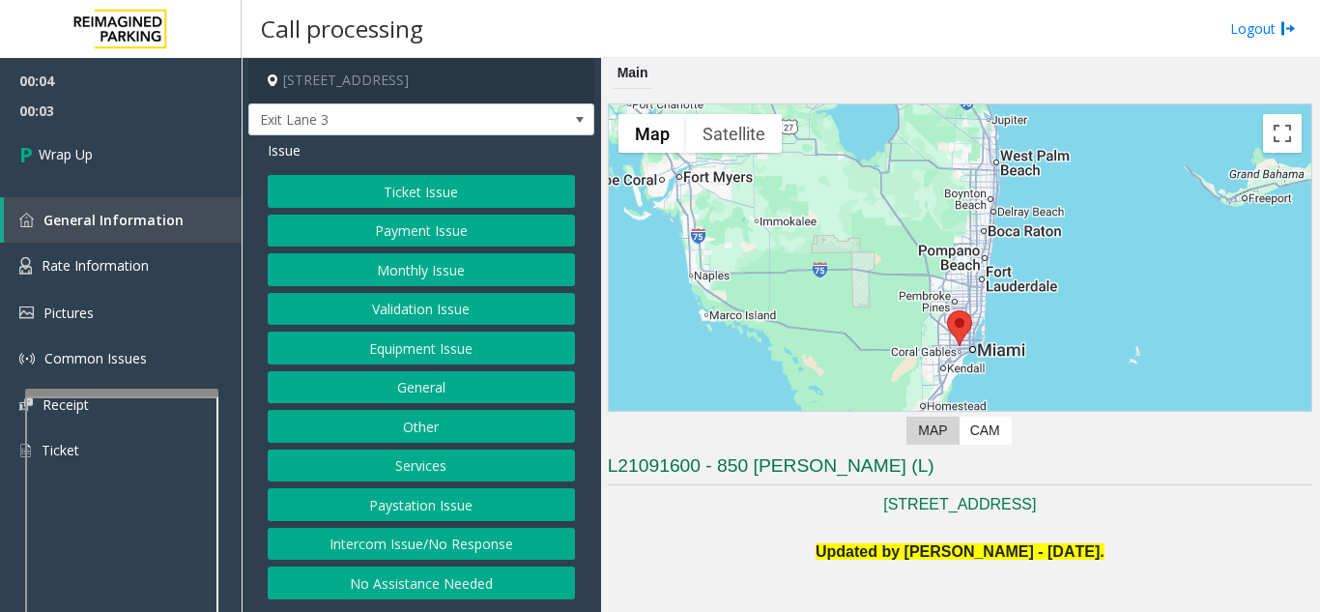
drag, startPoint x: 427, startPoint y: 544, endPoint x: 406, endPoint y: 498, distance: 51.0
click at [427, 544] on button "Intercom Issue/No Response" at bounding box center [421, 544] width 307 height 33
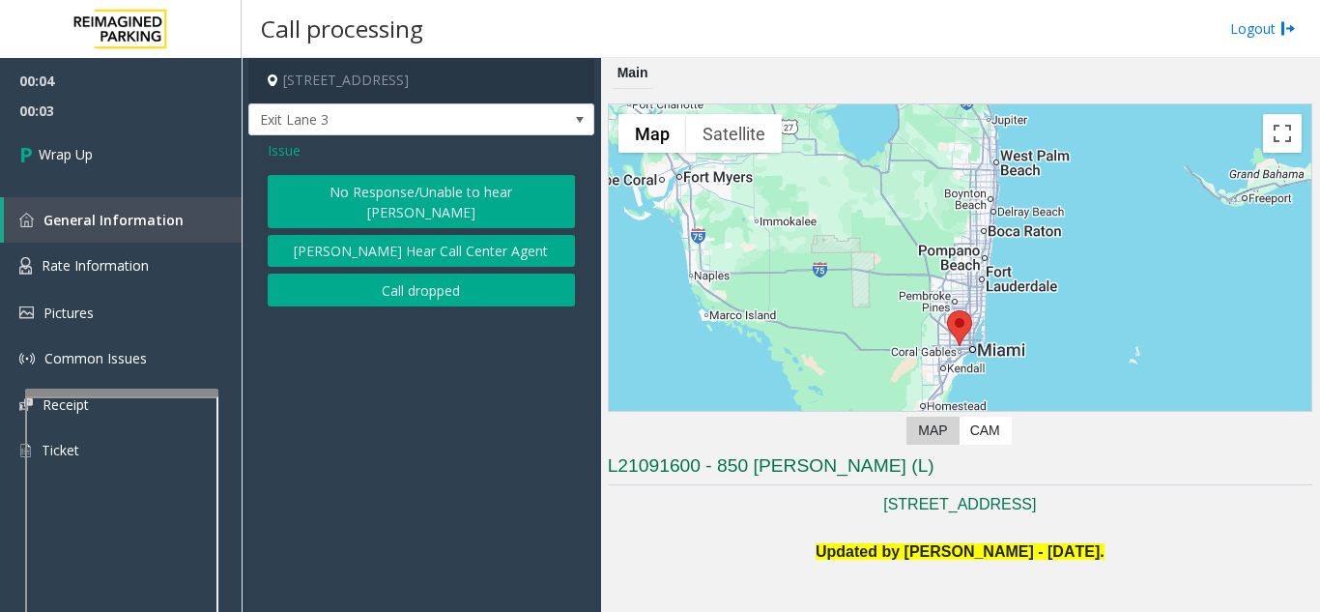
click at [359, 273] on button "Call dropped" at bounding box center [421, 289] width 307 height 33
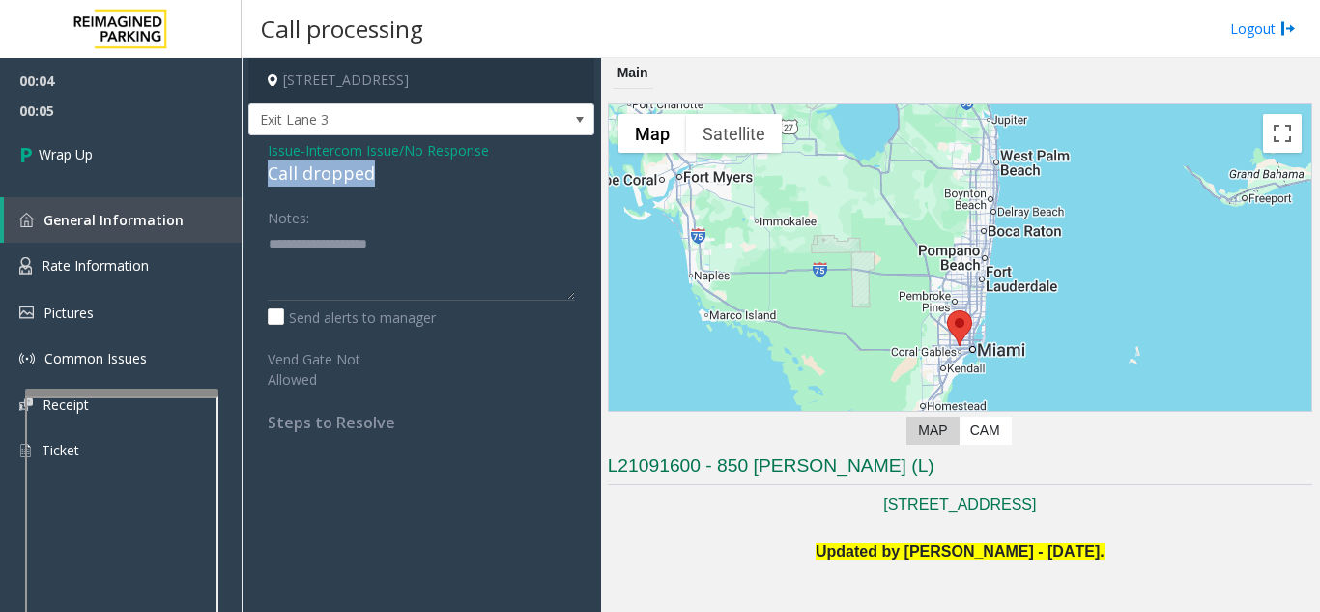
drag, startPoint x: 279, startPoint y: 171, endPoint x: 389, endPoint y: 165, distance: 110.3
click at [389, 165] on div "Issue - Intercom Issue/No Response Call dropped Notes: Send alerts to manager V…" at bounding box center [421, 293] width 346 height 316
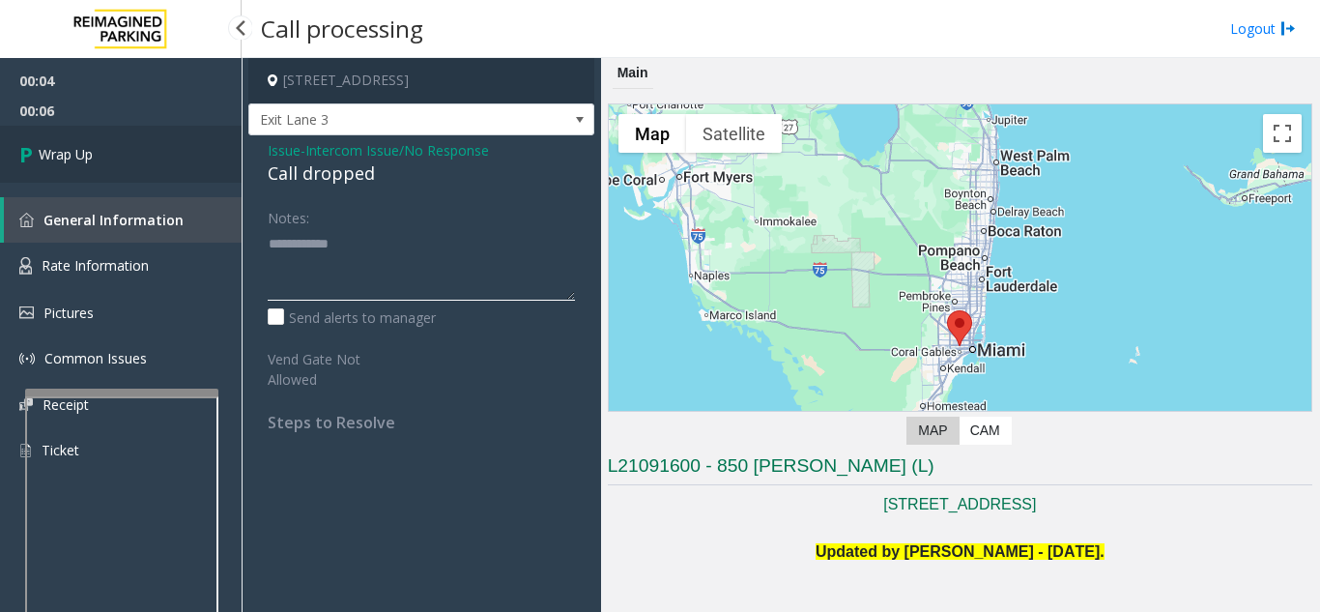
type textarea "**********"
click at [160, 176] on link "Wrap Up" at bounding box center [121, 154] width 242 height 57
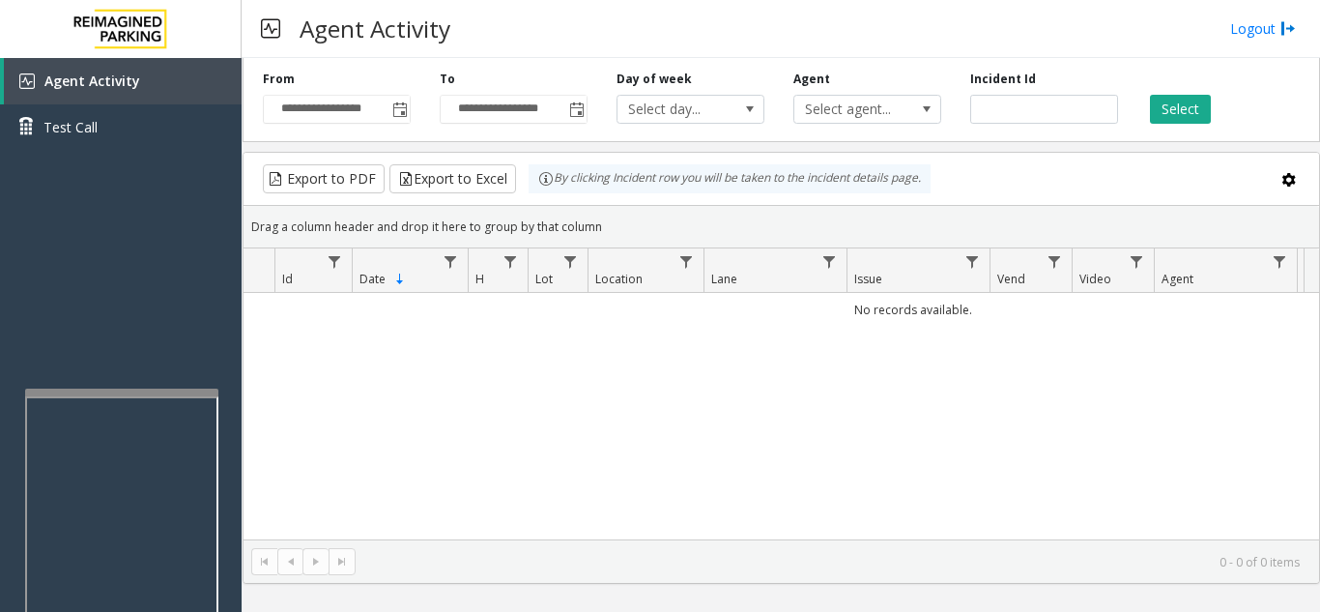
drag, startPoint x: 691, startPoint y: 430, endPoint x: 706, endPoint y: 500, distance: 71.3
click at [706, 500] on div "No records available." at bounding box center [781, 416] width 1075 height 246
drag, startPoint x: 707, startPoint y: 503, endPoint x: 714, endPoint y: 518, distance: 16.0
click at [714, 518] on div "No records available." at bounding box center [781, 416] width 1075 height 246
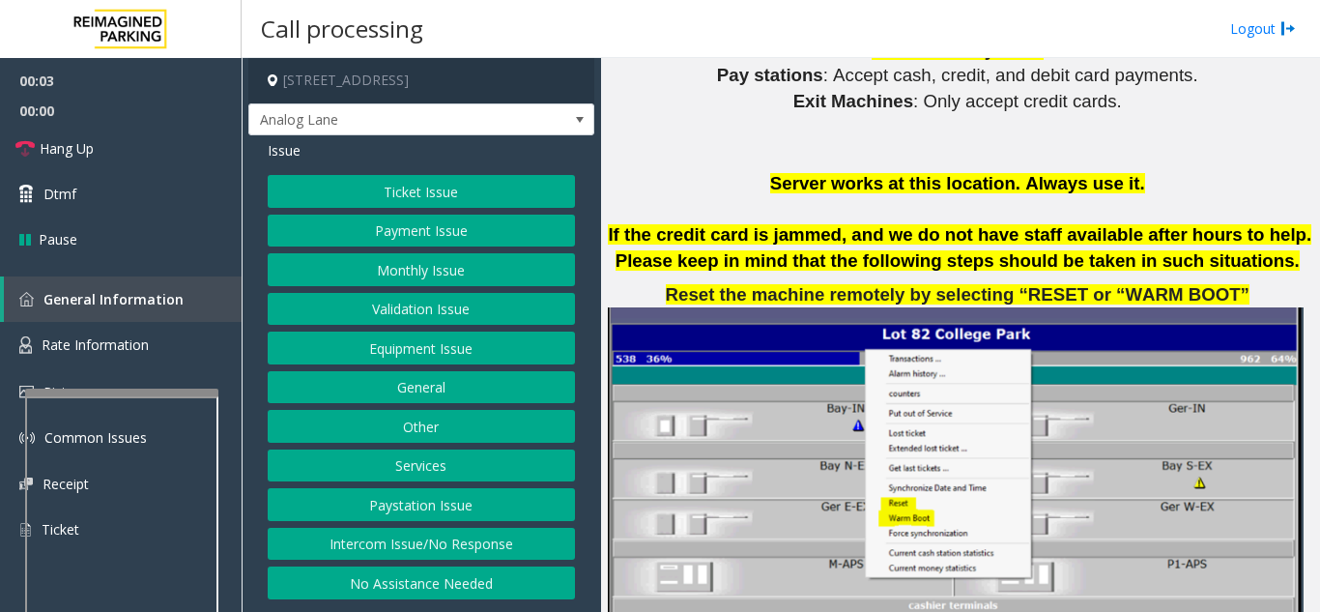
scroll to position [2416, 0]
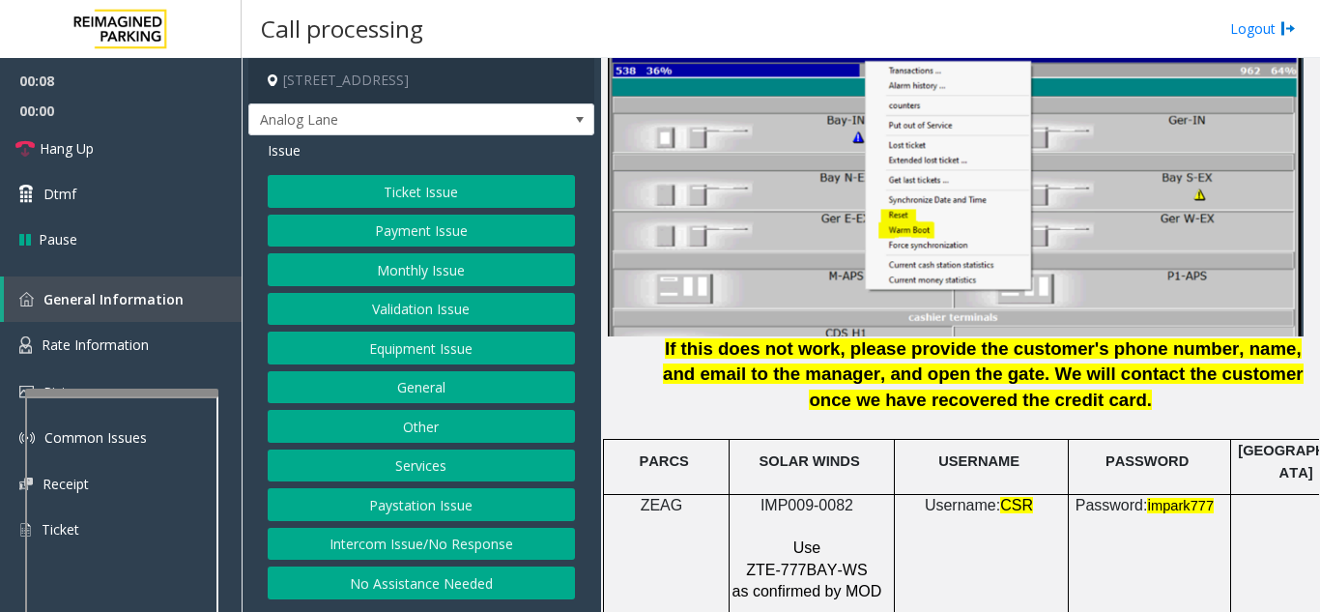
click at [438, 545] on button "Intercom Issue/No Response" at bounding box center [421, 544] width 307 height 33
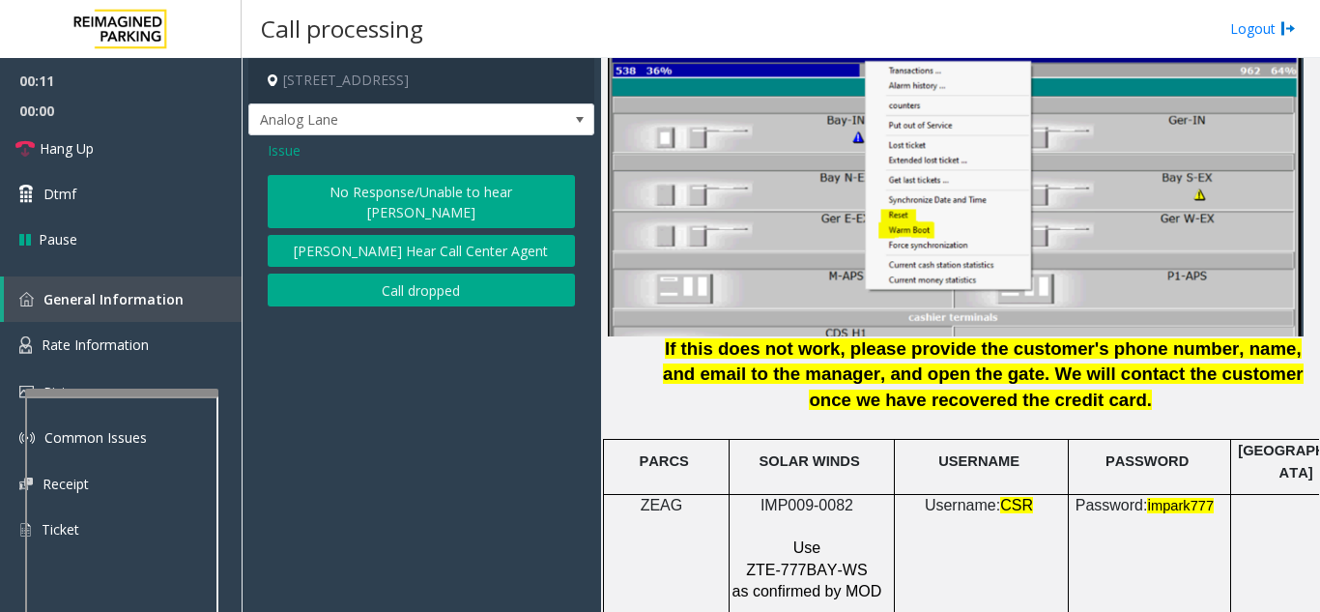
click at [440, 200] on button "No Response/Unable to hear [PERSON_NAME]" at bounding box center [421, 201] width 307 height 53
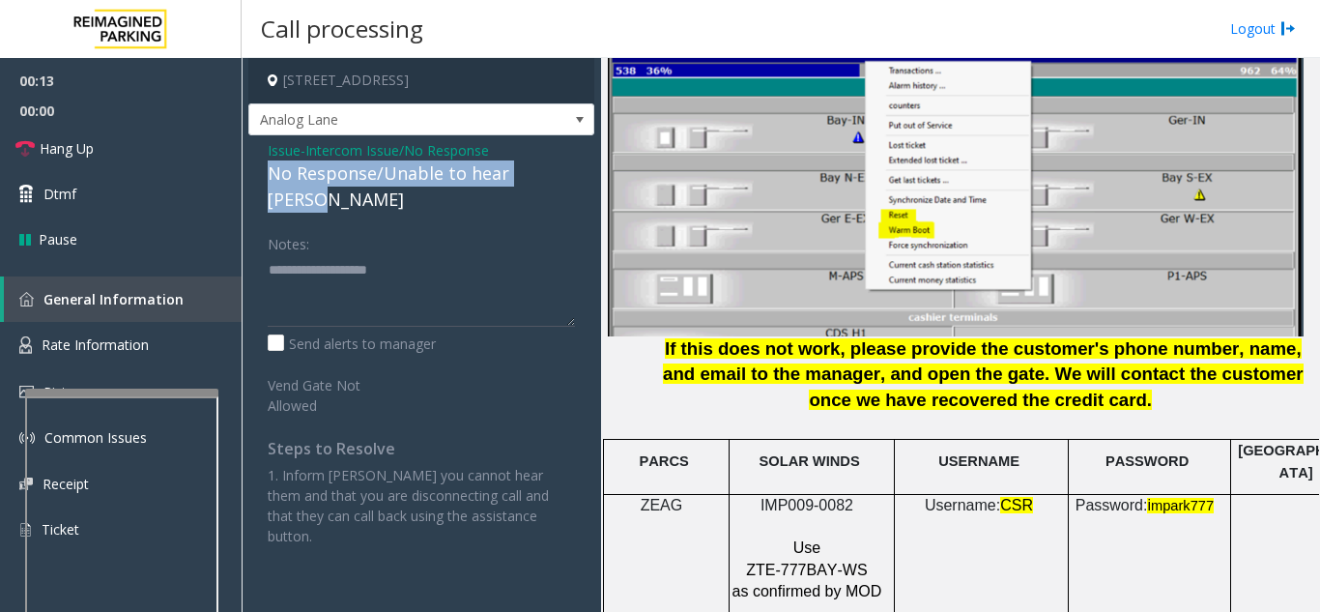
drag, startPoint x: 256, startPoint y: 175, endPoint x: 576, endPoint y: 172, distance: 319.9
click at [576, 172] on div "Issue - Intercom Issue/No Response No Response/Unable to hear [PERSON_NAME] Not…" at bounding box center [421, 350] width 346 height 430
click at [201, 147] on link "Hang Up" at bounding box center [121, 148] width 242 height 45
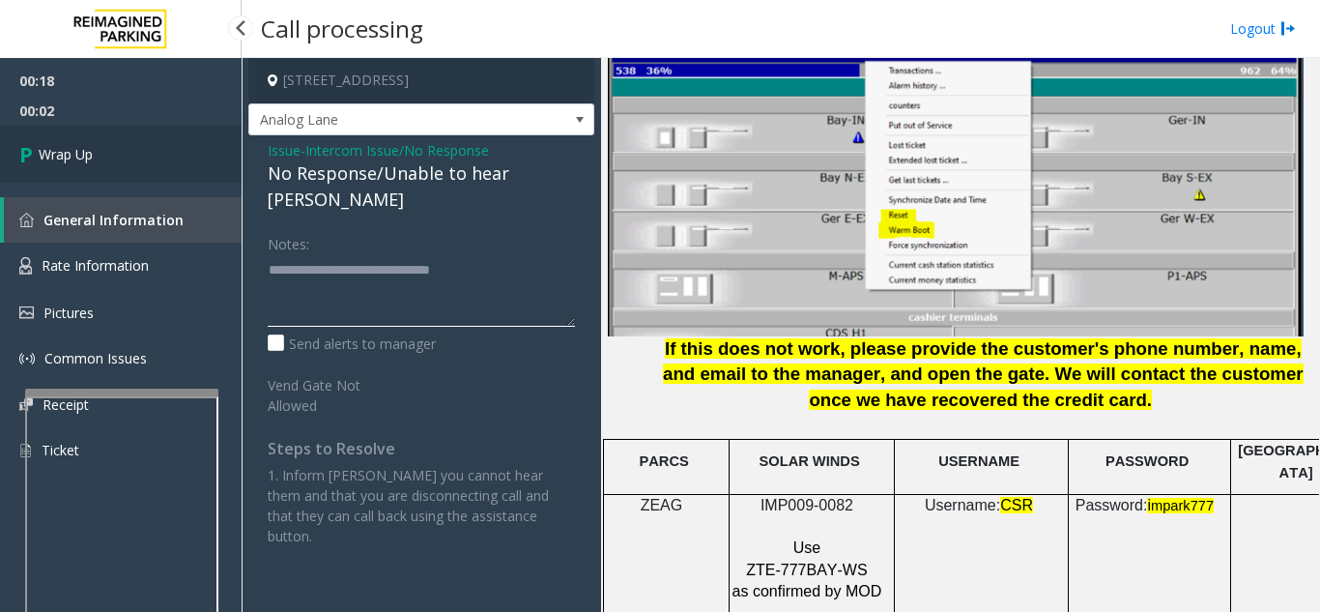
type textarea "**********"
click at [136, 178] on link "Wrap Up" at bounding box center [121, 154] width 242 height 57
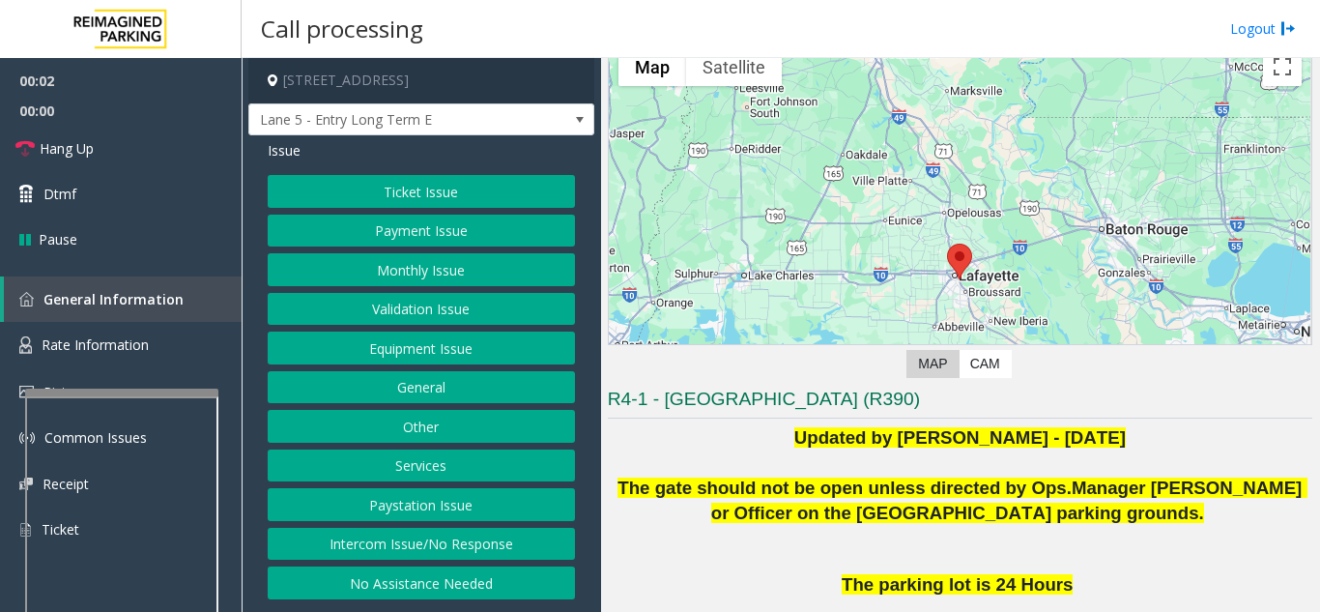
scroll to position [97, 0]
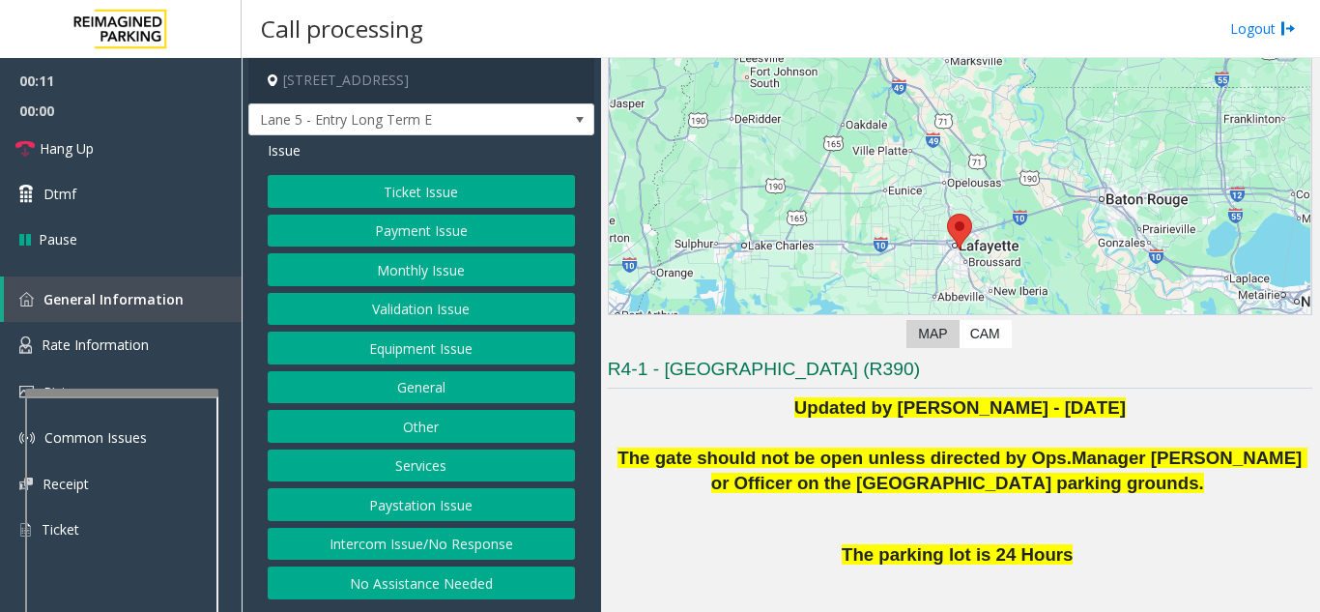
click at [469, 546] on button "Intercom Issue/No Response" at bounding box center [421, 544] width 307 height 33
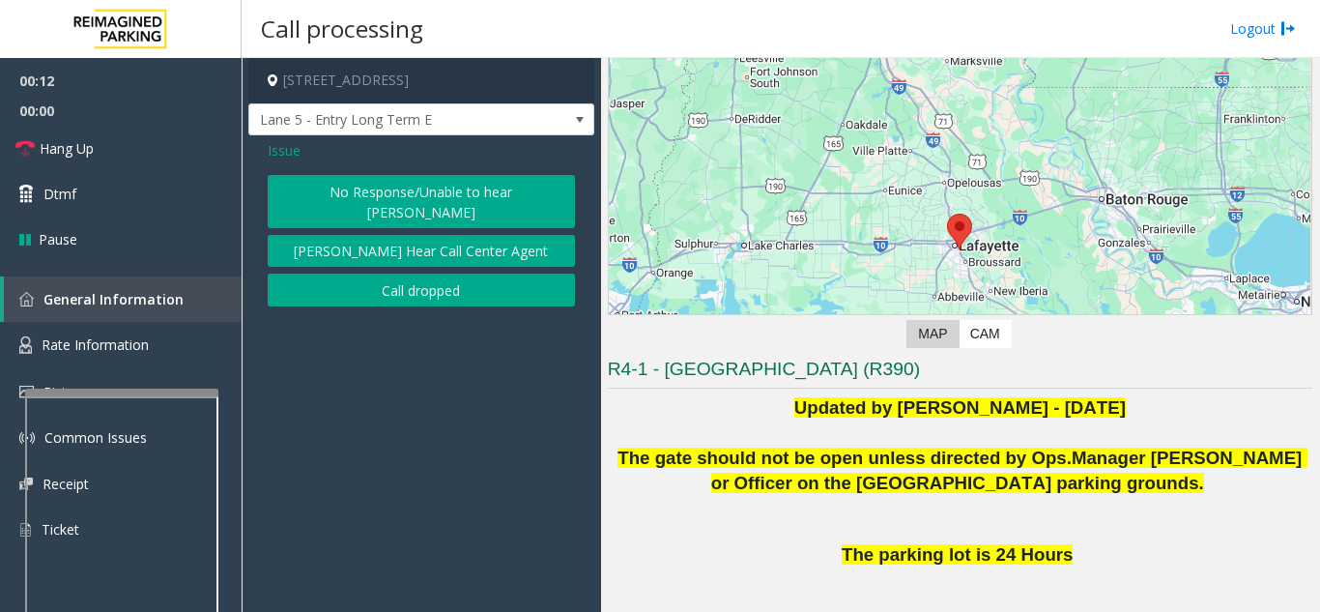
click at [319, 200] on button "No Response/Unable to hear [PERSON_NAME]" at bounding box center [421, 201] width 307 height 53
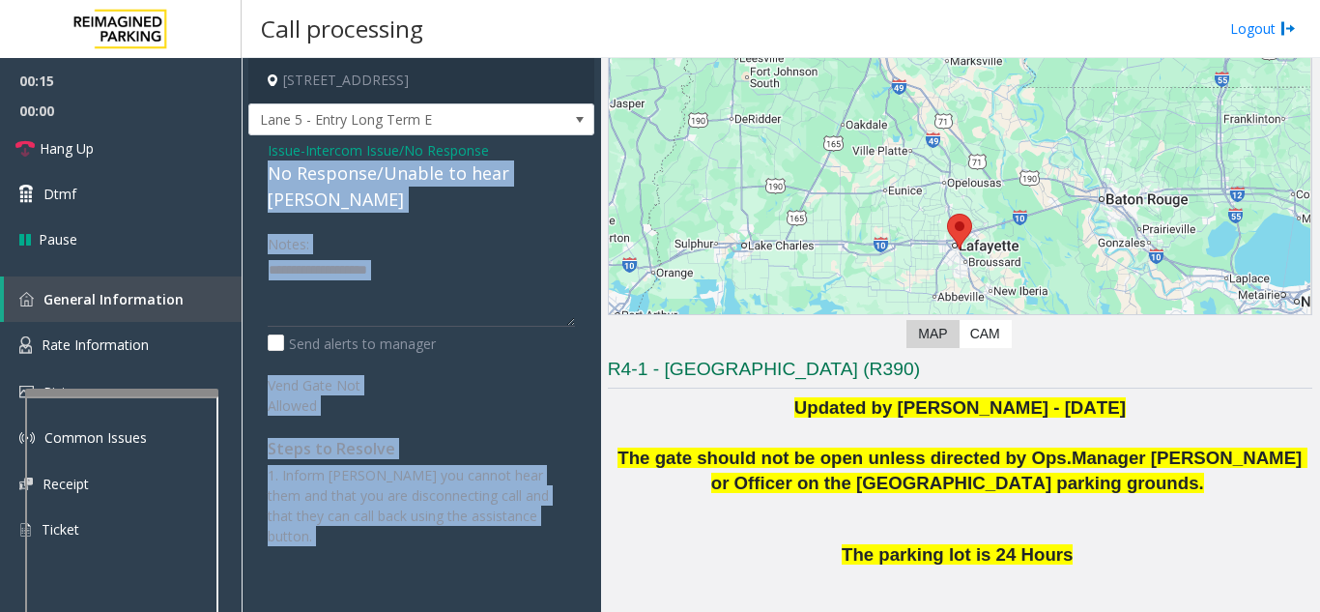
drag, startPoint x: 250, startPoint y: 166, endPoint x: 646, endPoint y: 197, distance: 397.4
click at [646, 197] on div "[STREET_ADDRESS] 5 - Entry Long Term E Issue - Intercom Issue/No Response No Re…" at bounding box center [780, 335] width 1077 height 554
click at [545, 227] on div "Notes:" at bounding box center [421, 277] width 307 height 100
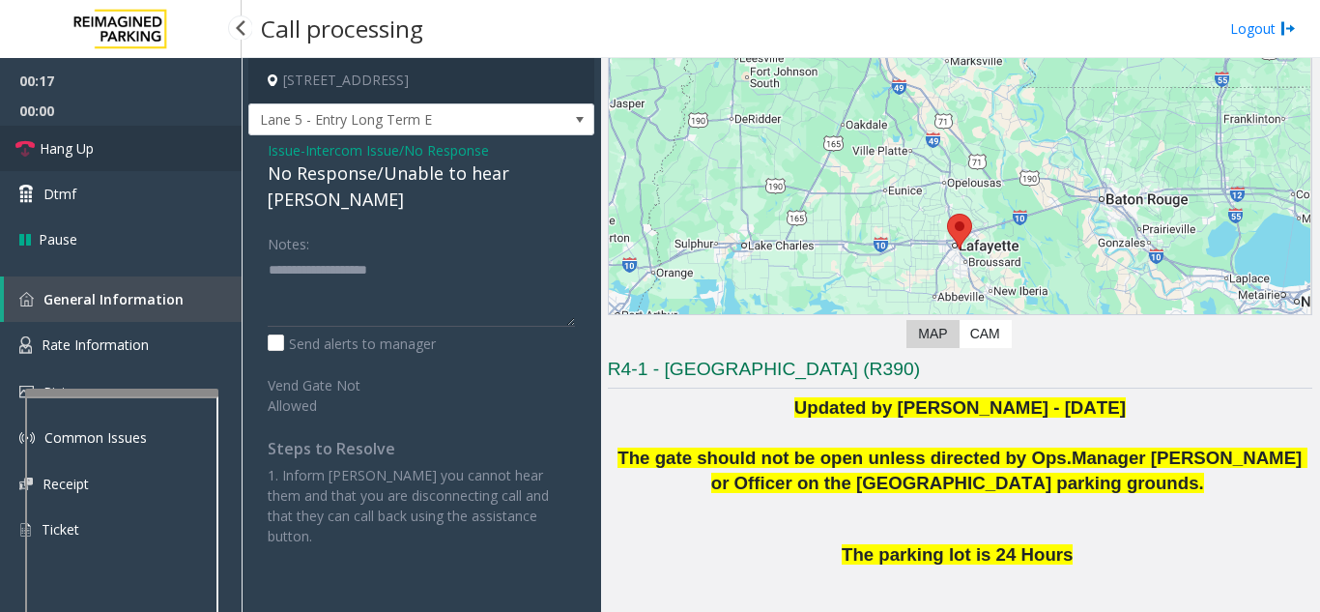
click at [100, 155] on link "Hang Up" at bounding box center [121, 148] width 242 height 45
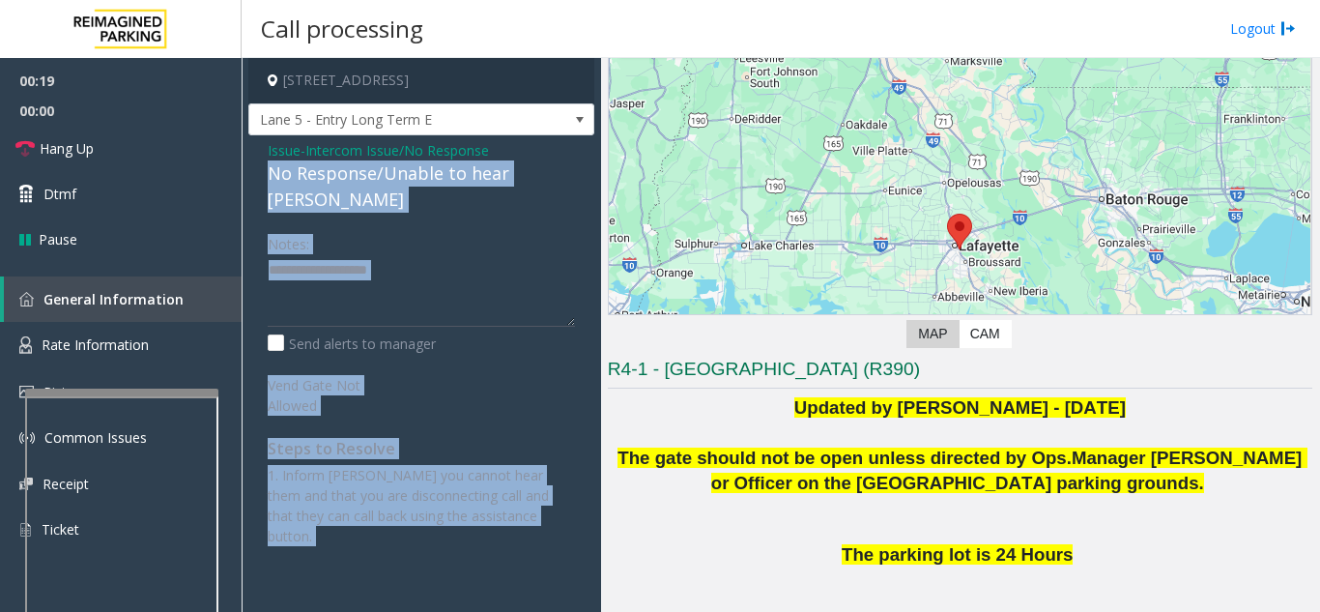
drag, startPoint x: 272, startPoint y: 175, endPoint x: 609, endPoint y: 186, distance: 337.4
click at [609, 186] on div "[STREET_ADDRESS] 5 - Entry Long Term E Issue - Intercom Issue/No Response No Re…" at bounding box center [780, 335] width 1077 height 554
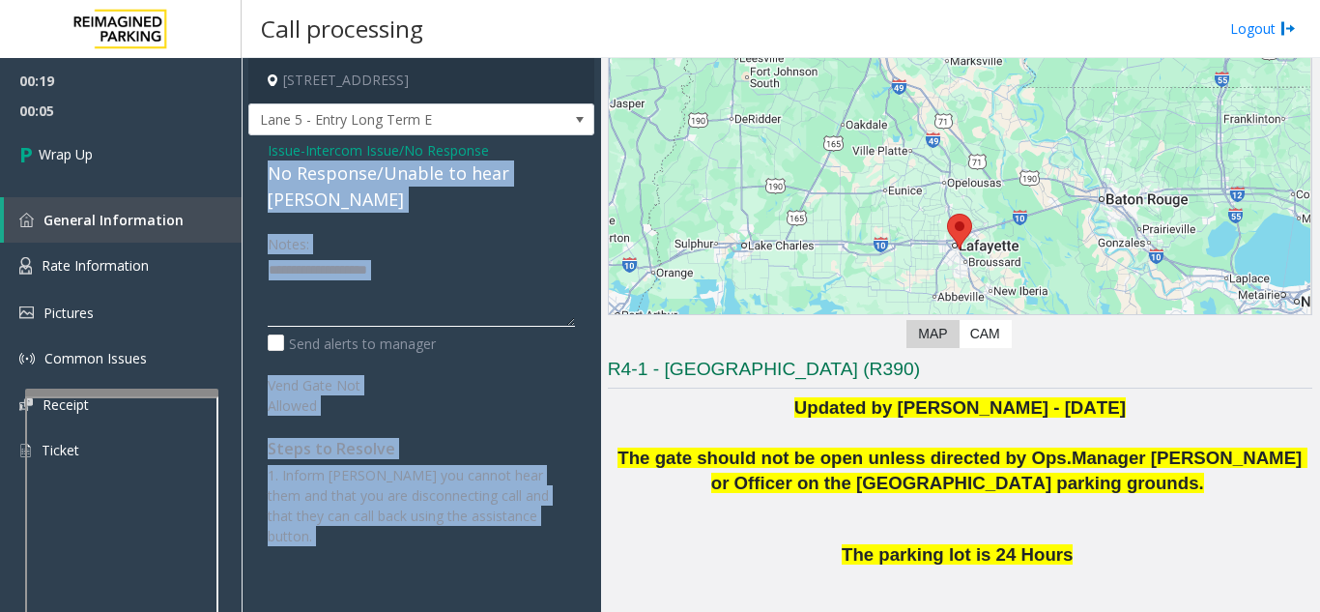
click at [366, 254] on textarea at bounding box center [421, 290] width 307 height 72
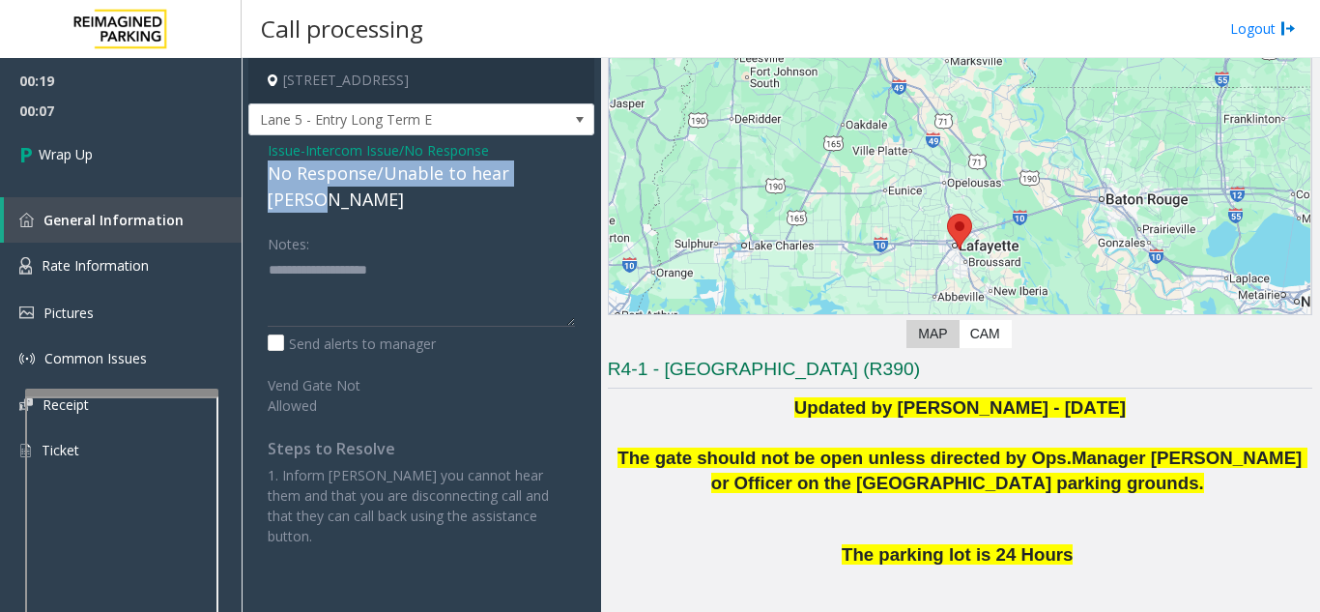
drag, startPoint x: 268, startPoint y: 173, endPoint x: 569, endPoint y: 172, distance: 301.5
click at [569, 172] on div "No Response/Unable to hear [PERSON_NAME]" at bounding box center [421, 186] width 307 height 52
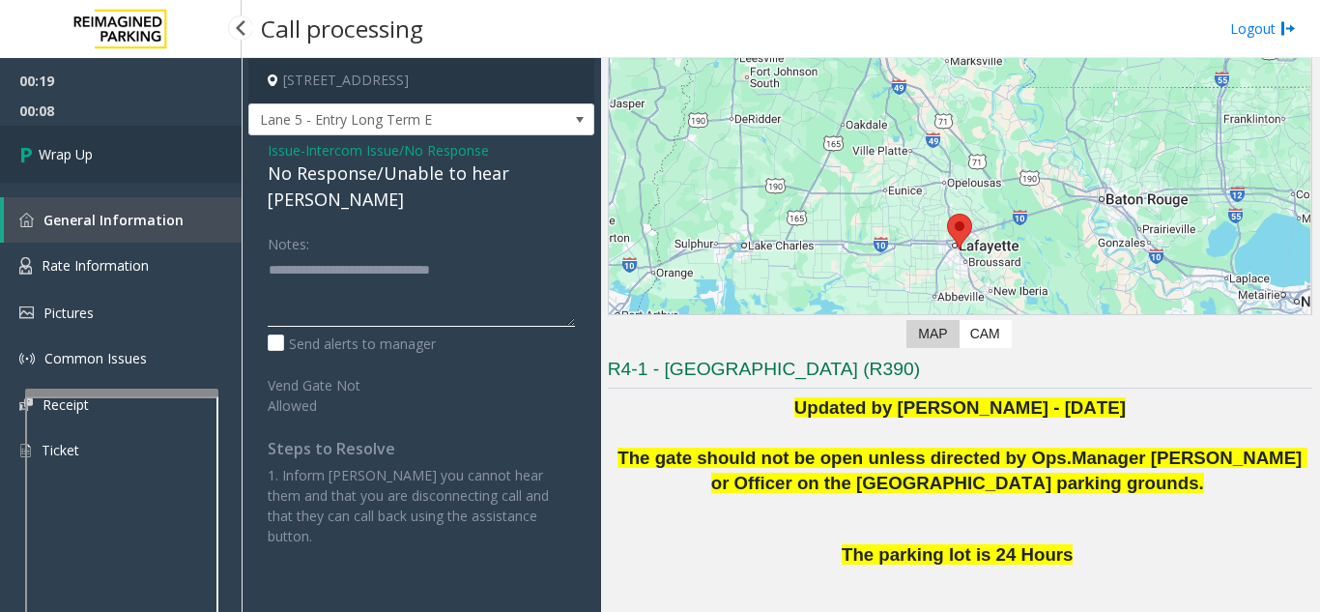
type textarea "**********"
click at [155, 149] on link "Wrap Up" at bounding box center [121, 154] width 242 height 57
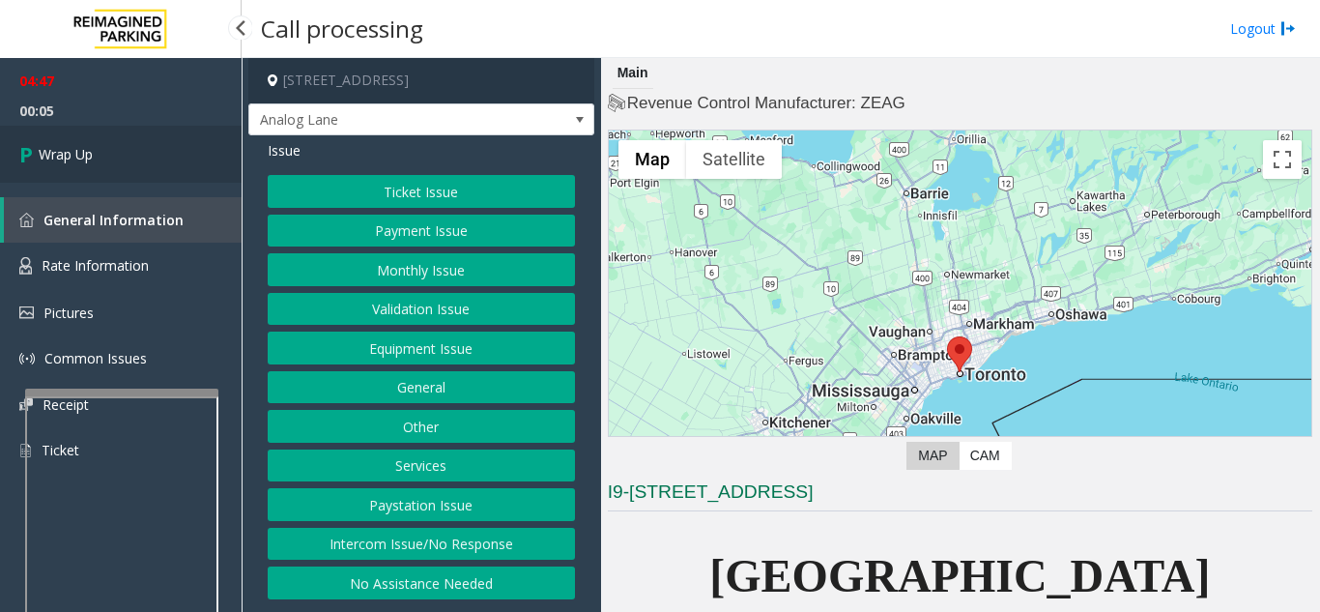
click at [56, 144] on span "Wrap Up" at bounding box center [66, 154] width 54 height 20
click at [426, 542] on button "Intercom Issue/No Response" at bounding box center [421, 544] width 307 height 33
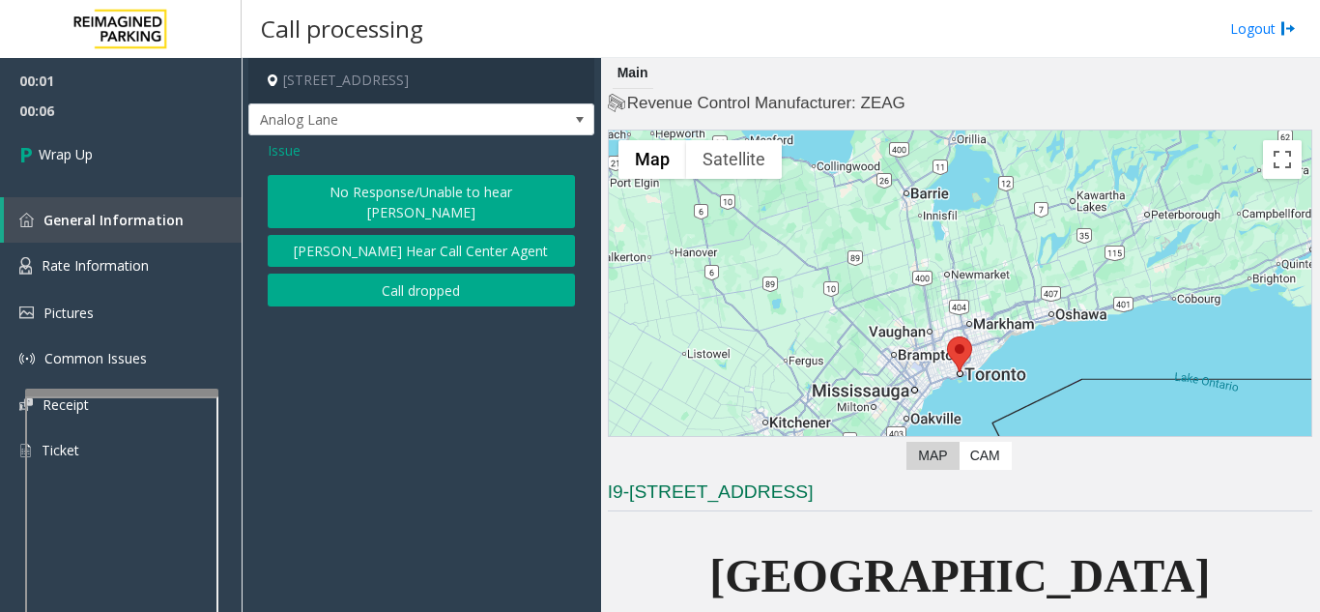
click at [366, 203] on button "No Response/Unable to hear [PERSON_NAME]" at bounding box center [421, 201] width 307 height 53
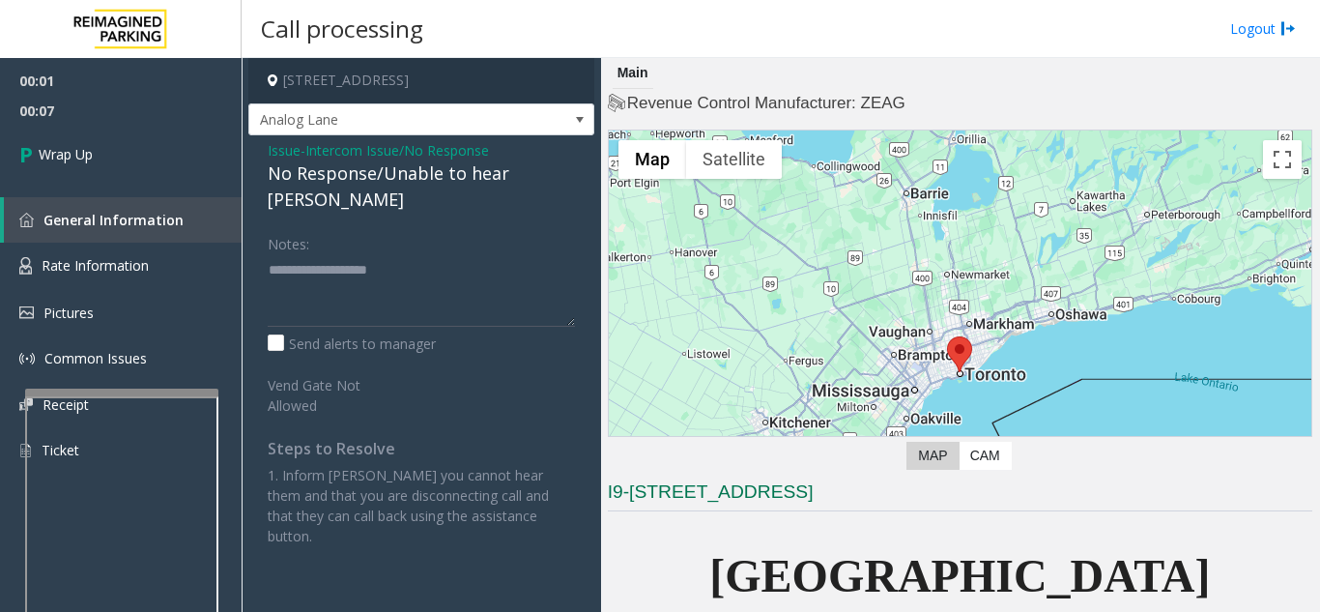
click at [282, 154] on span "Issue" at bounding box center [284, 150] width 33 height 20
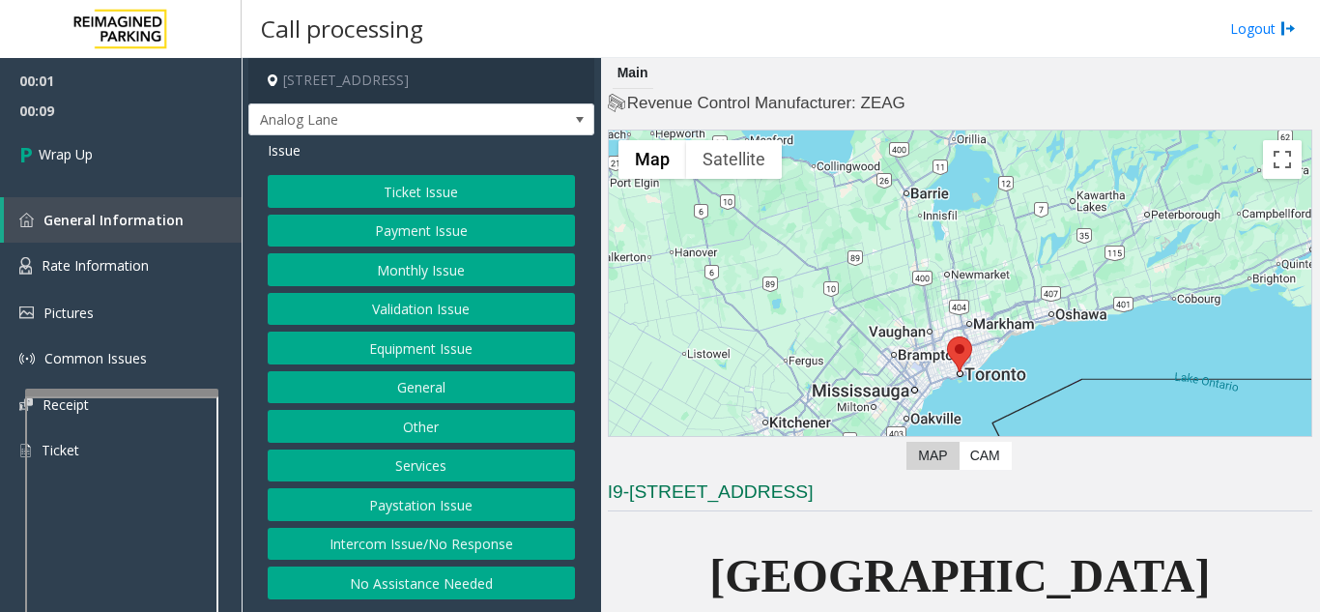
click at [481, 545] on button "Intercom Issue/No Response" at bounding box center [421, 544] width 307 height 33
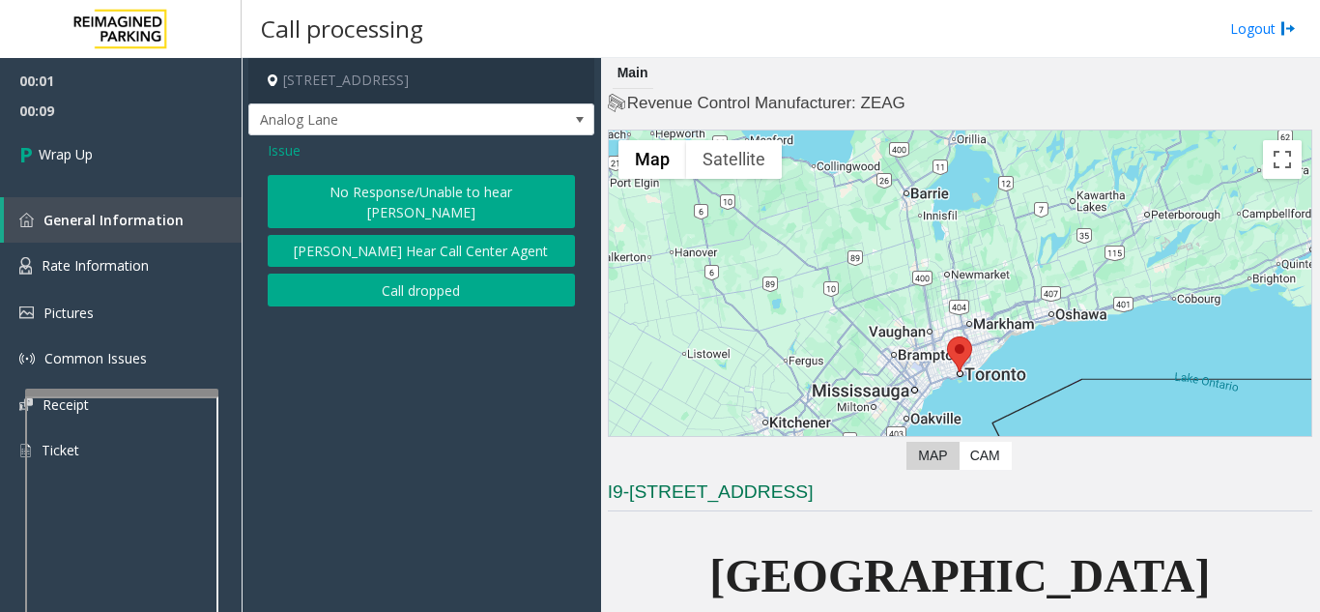
click at [378, 244] on button "[PERSON_NAME] Hear Call Center Agent" at bounding box center [421, 251] width 307 height 33
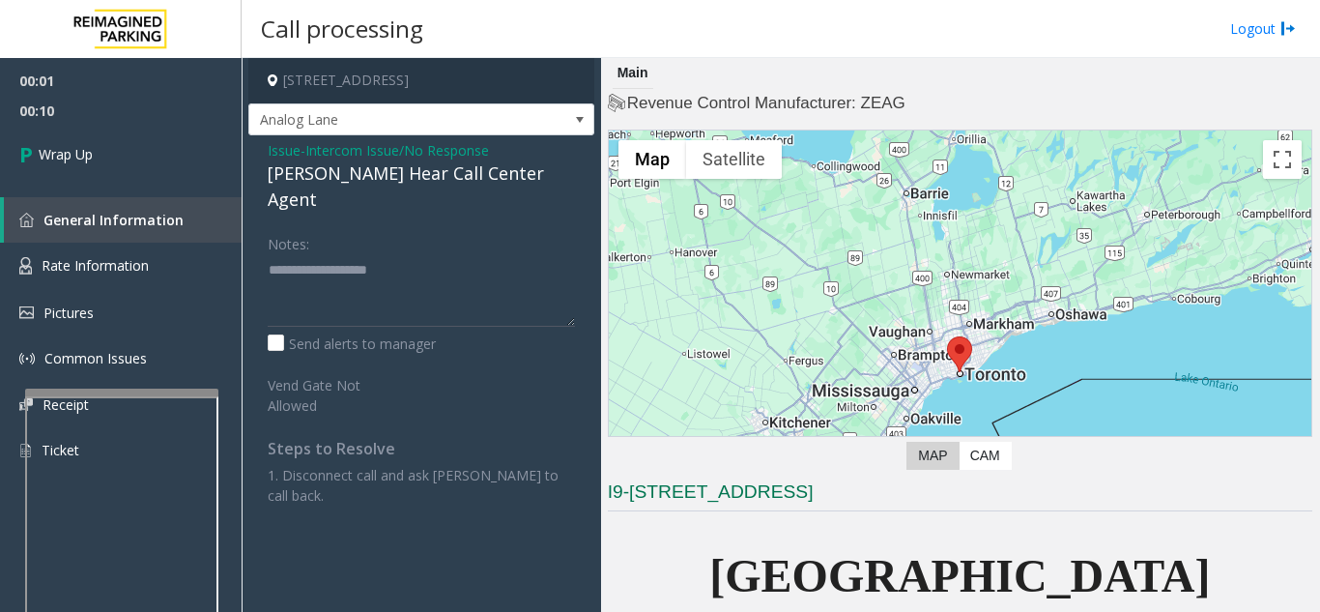
click at [277, 146] on span "Issue" at bounding box center [284, 150] width 33 height 20
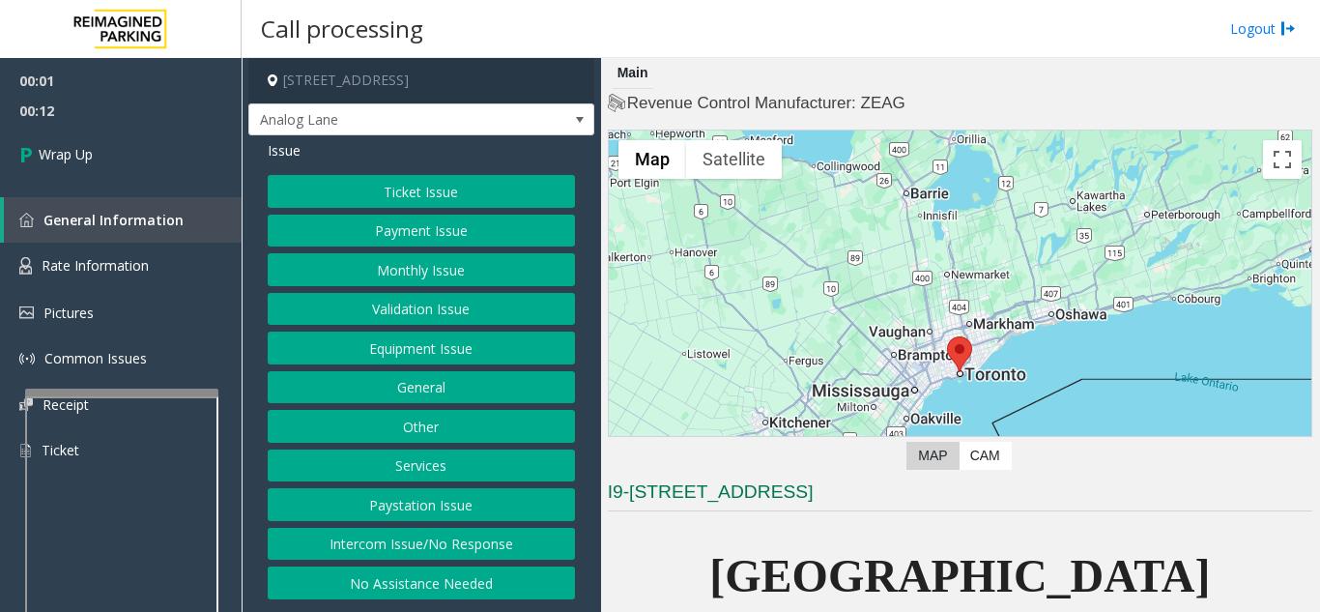
click at [432, 554] on button "Intercom Issue/No Response" at bounding box center [421, 544] width 307 height 33
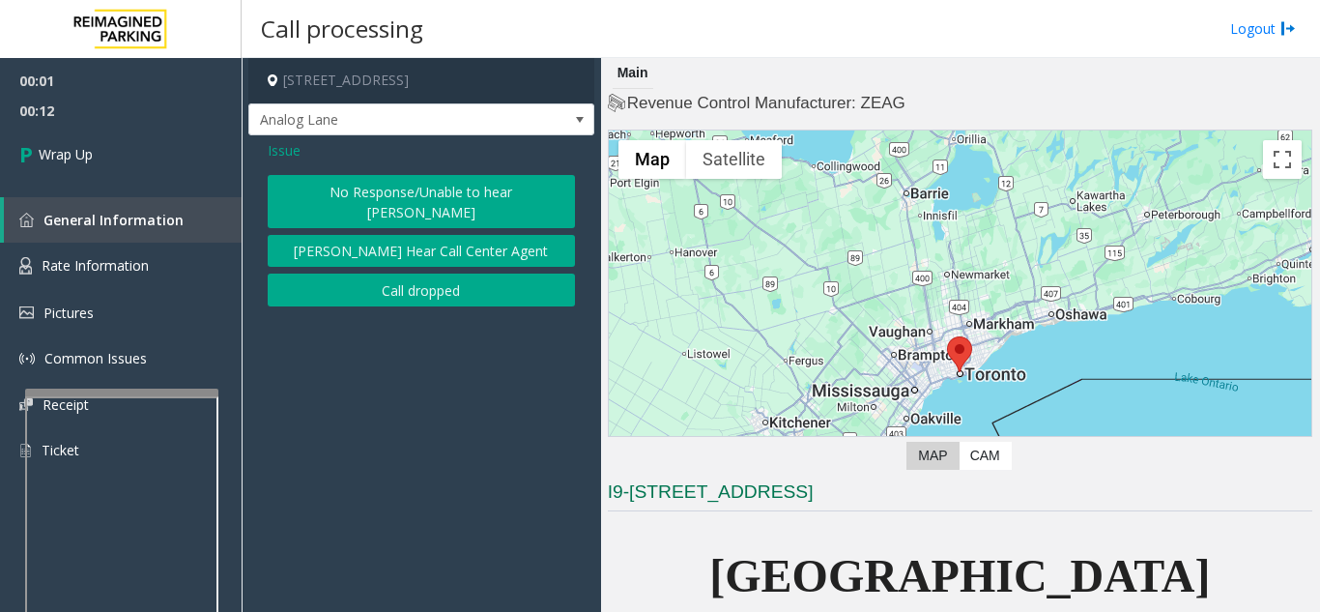
click at [426, 273] on button "Call dropped" at bounding box center [421, 289] width 307 height 33
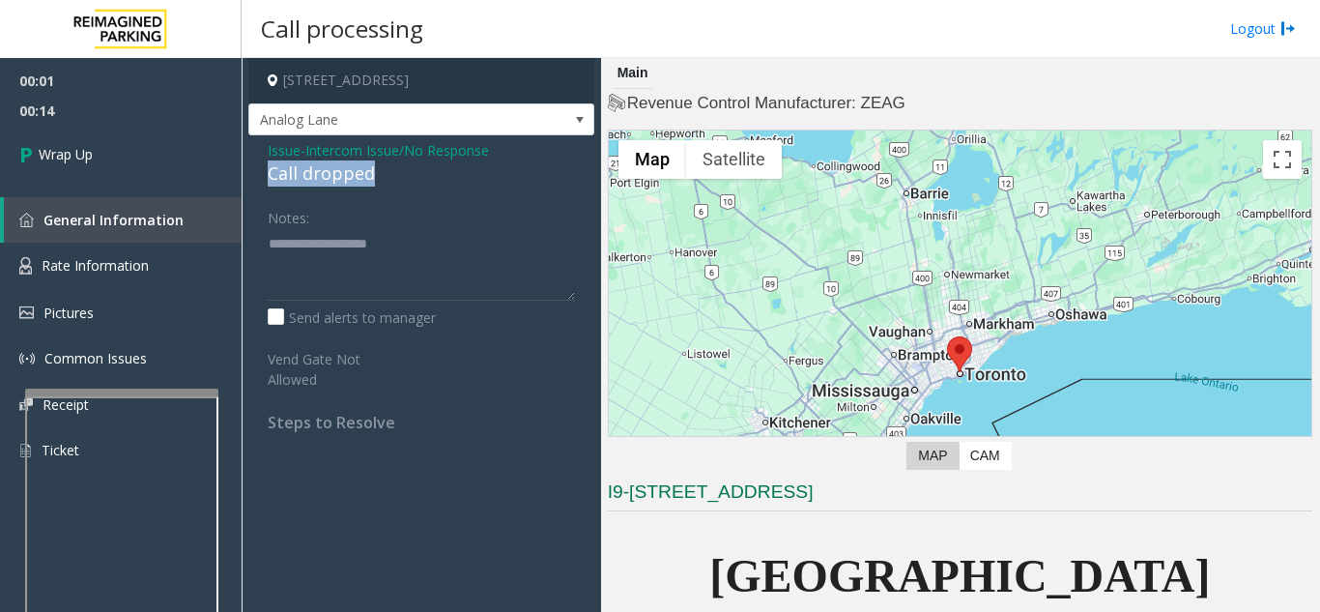
drag, startPoint x: 266, startPoint y: 177, endPoint x: 388, endPoint y: 171, distance: 122.9
click at [388, 171] on div "Issue - Intercom Issue/No Response Call dropped Notes: Send alerts to manager V…" at bounding box center [421, 293] width 346 height 316
type textarea "**********"
click at [165, 216] on span "General Information" at bounding box center [113, 220] width 140 height 18
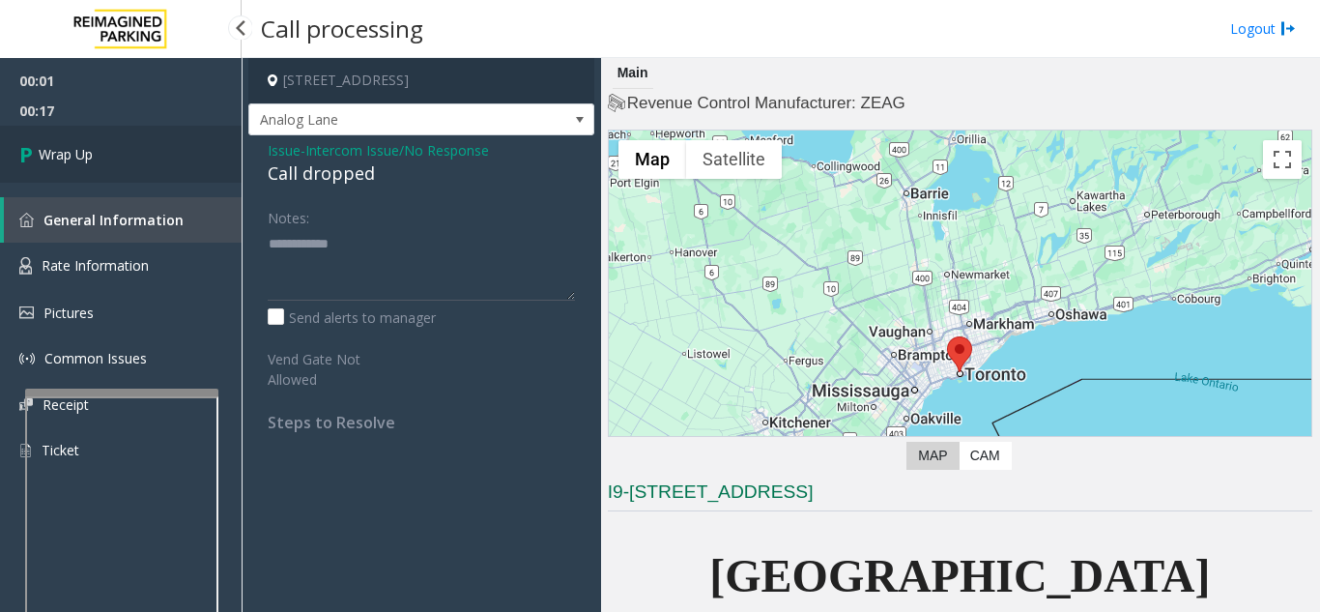
click at [149, 178] on link "Wrap Up" at bounding box center [121, 154] width 242 height 57
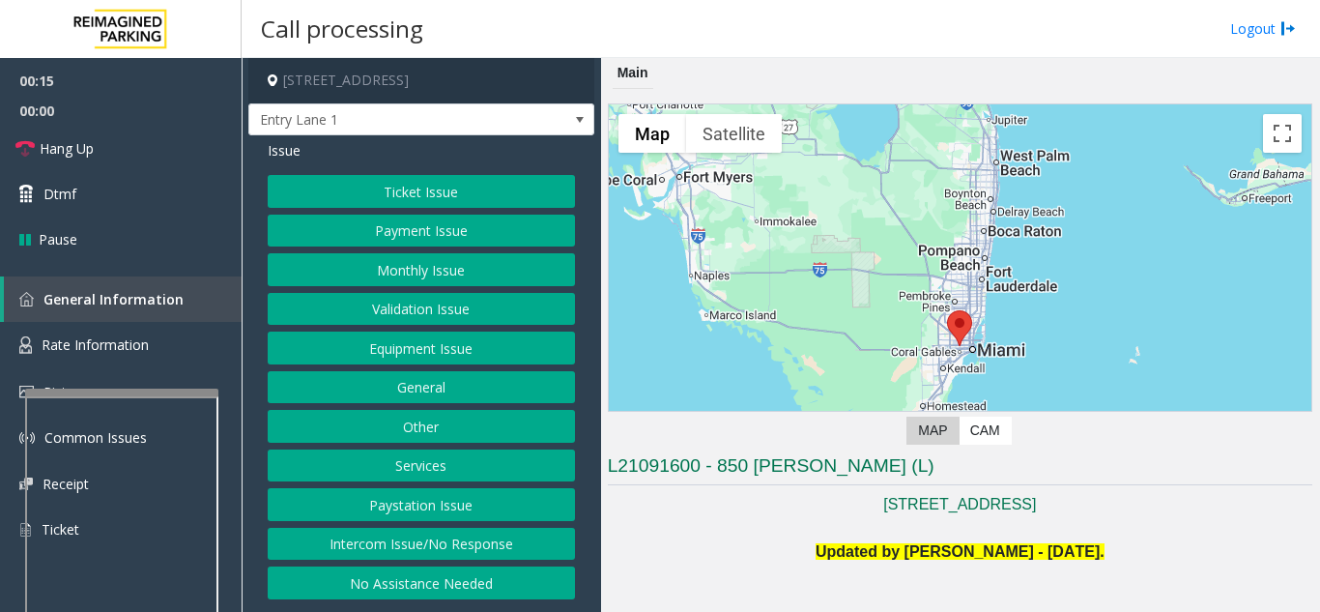
click at [426, 541] on button "Intercom Issue/No Response" at bounding box center [421, 544] width 307 height 33
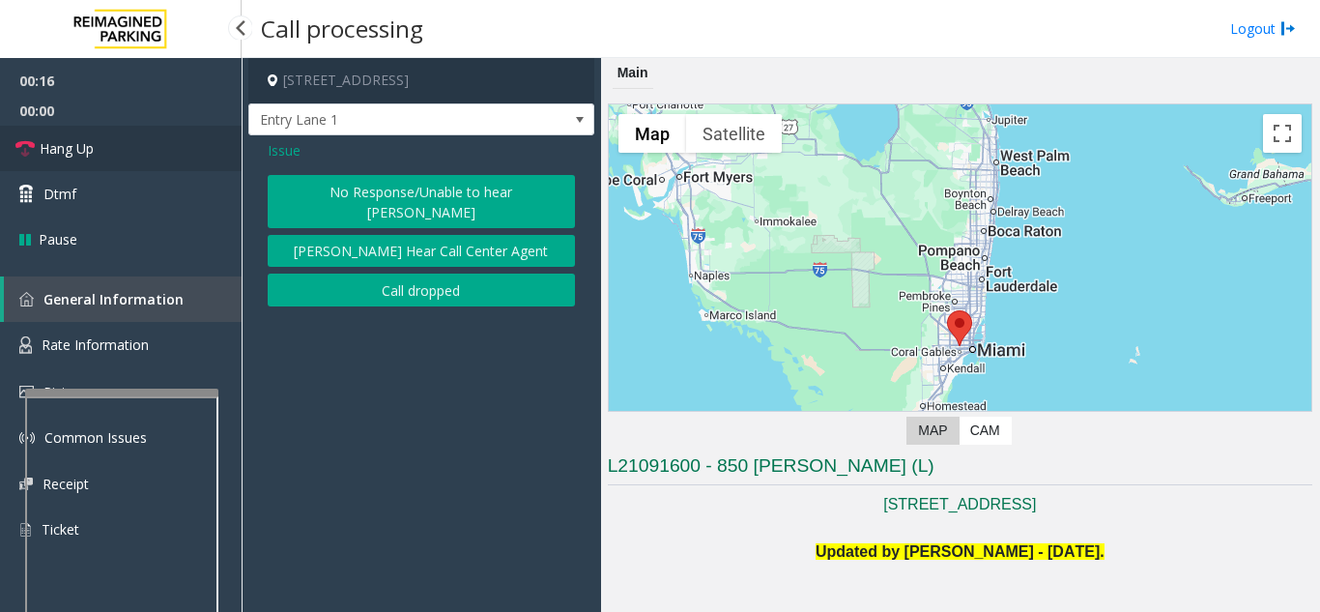
click at [95, 156] on link "Hang Up" at bounding box center [121, 148] width 242 height 45
click at [416, 188] on button "No Response/Unable to hear [PERSON_NAME]" at bounding box center [421, 201] width 307 height 53
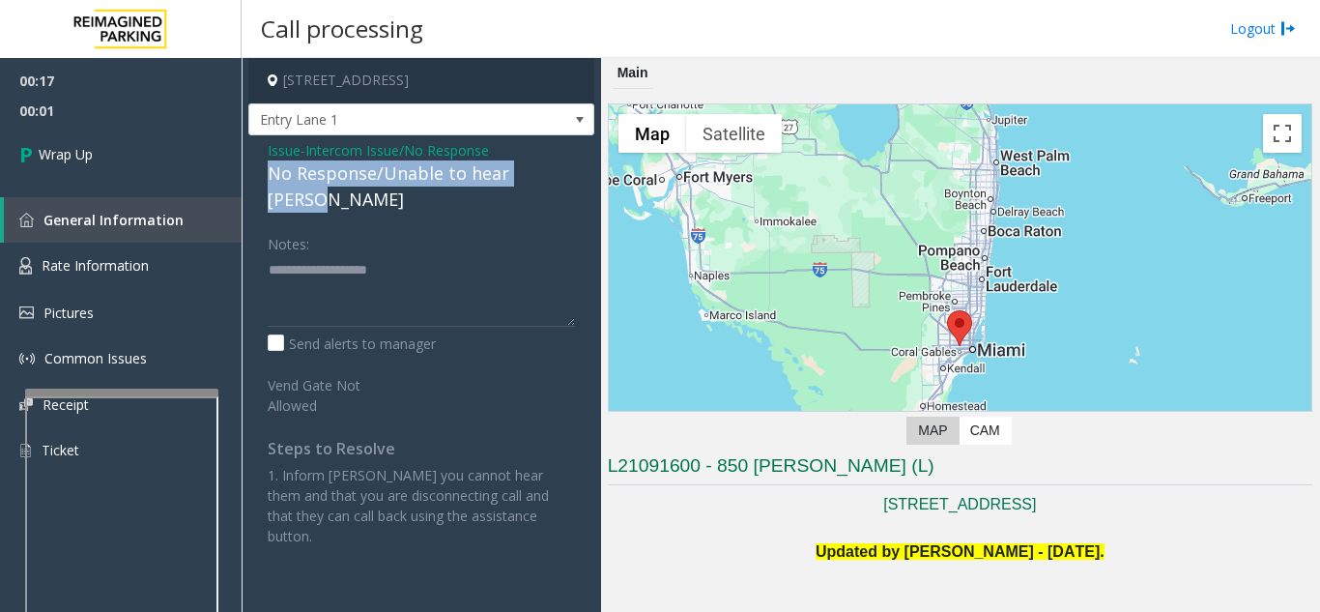
drag, startPoint x: 252, startPoint y: 174, endPoint x: 569, endPoint y: 178, distance: 317.0
click at [569, 178] on div "Issue - Intercom Issue/No Response No Response/Unable to hear [PERSON_NAME] Not…" at bounding box center [421, 350] width 346 height 430
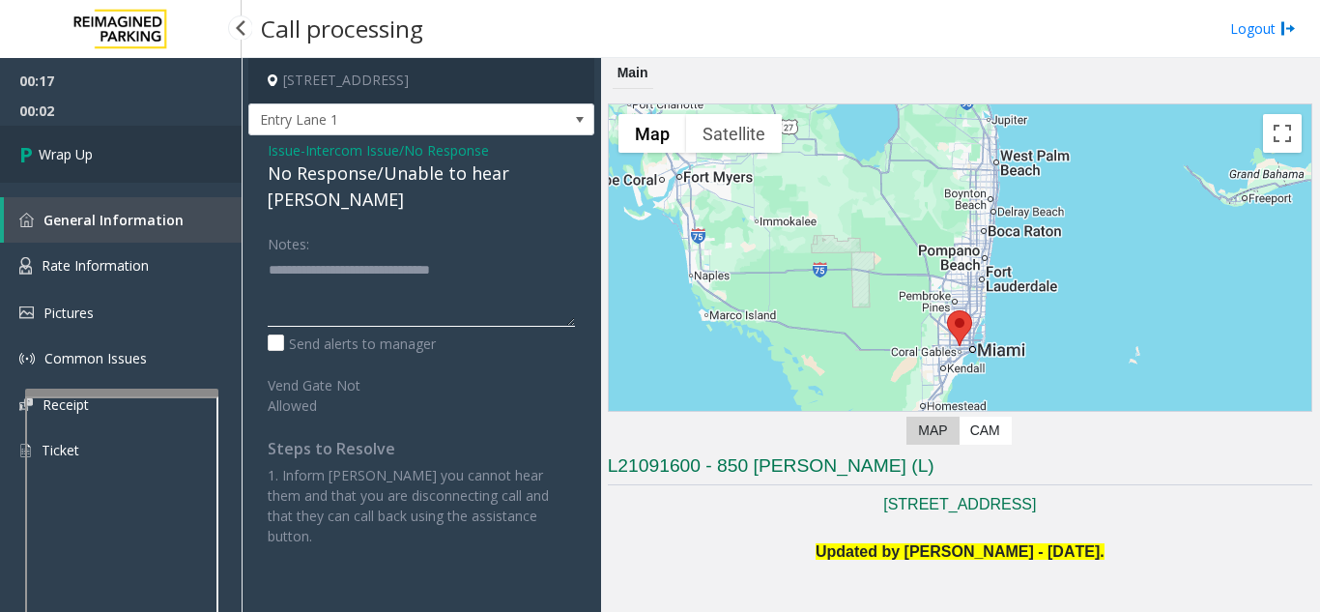
type textarea "**********"
click at [120, 155] on link "Wrap Up" at bounding box center [121, 154] width 242 height 57
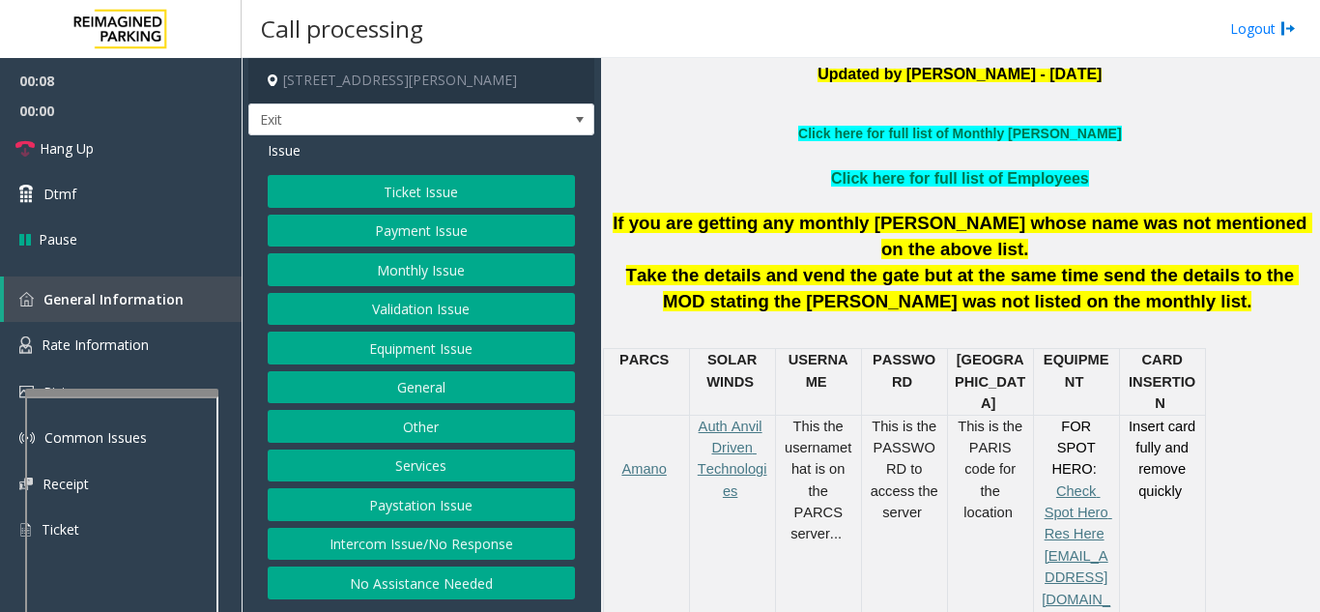
scroll to position [580, 0]
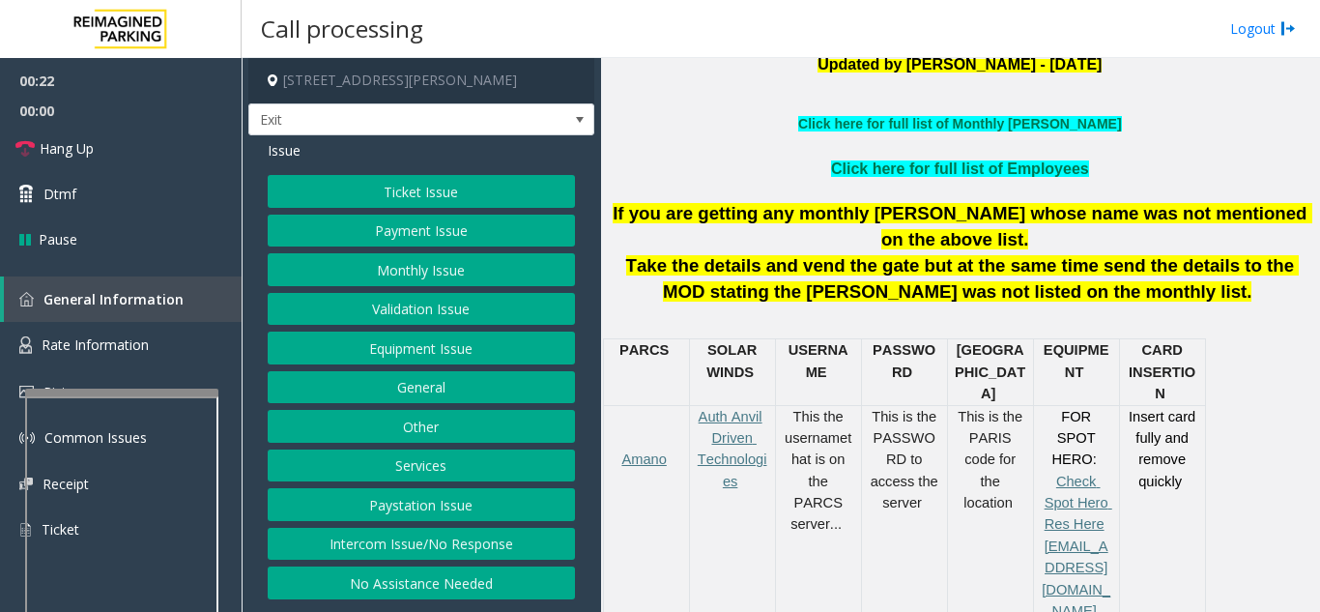
click at [395, 191] on button "Ticket Issue" at bounding box center [421, 191] width 307 height 33
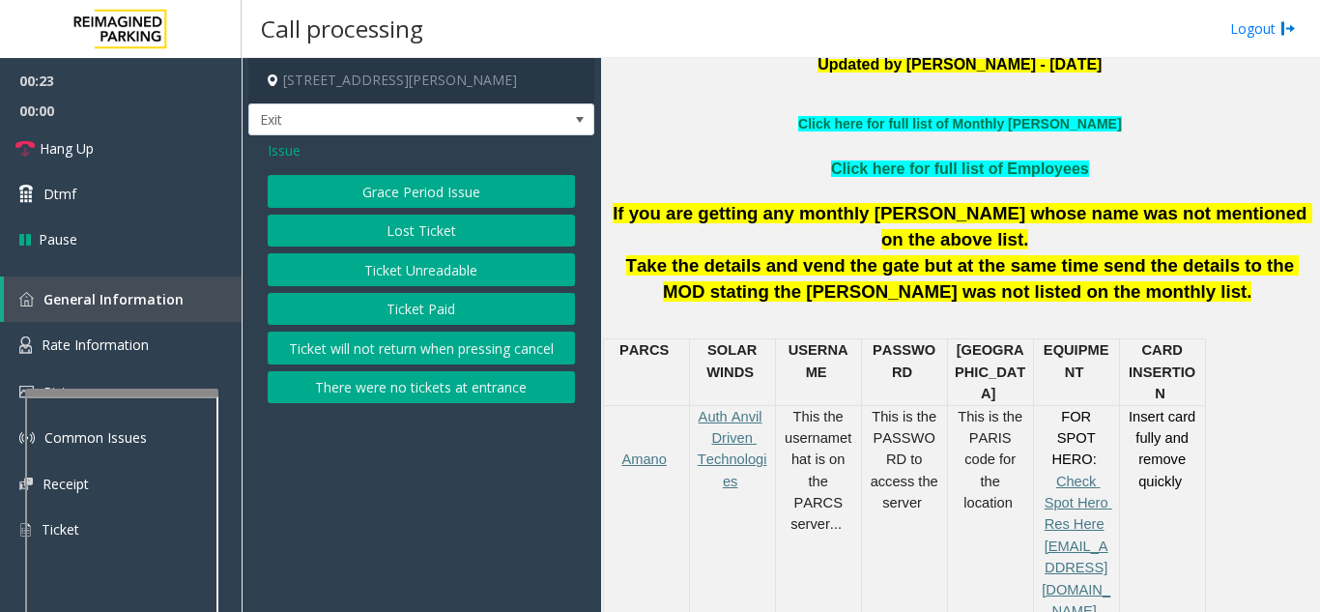
click at [411, 315] on button "Ticket Paid" at bounding box center [421, 309] width 307 height 33
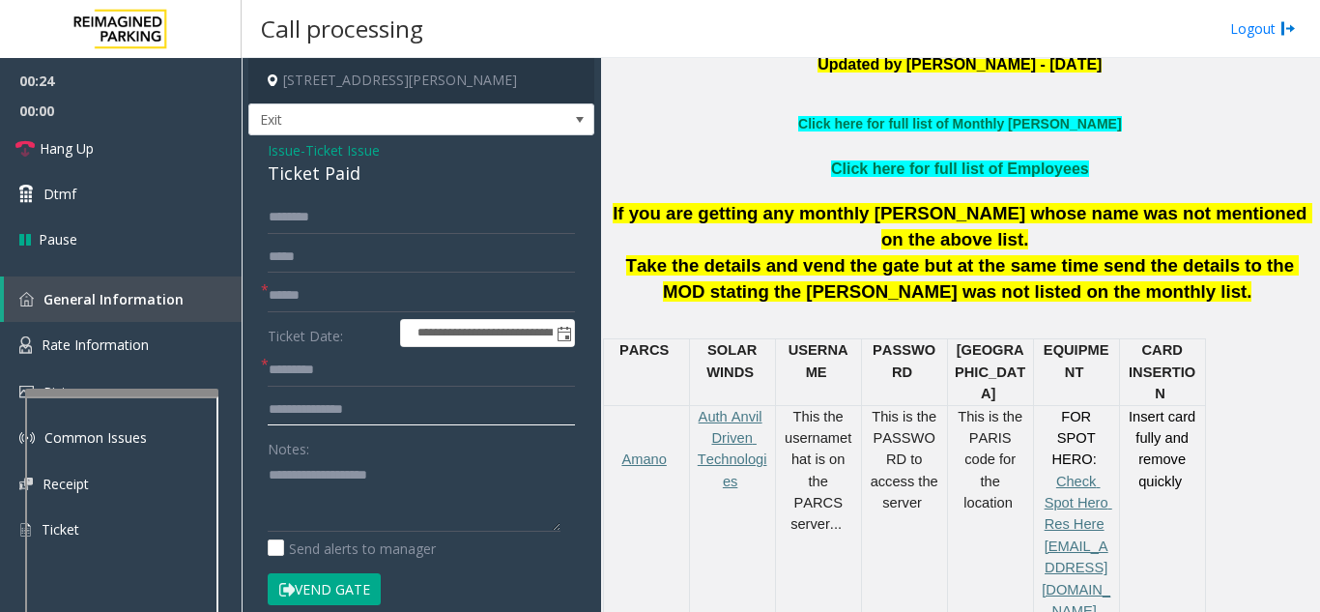
click at [346, 409] on input "text" at bounding box center [421, 409] width 307 height 33
type input "*"
click at [284, 151] on span "Issue" at bounding box center [284, 150] width 33 height 20
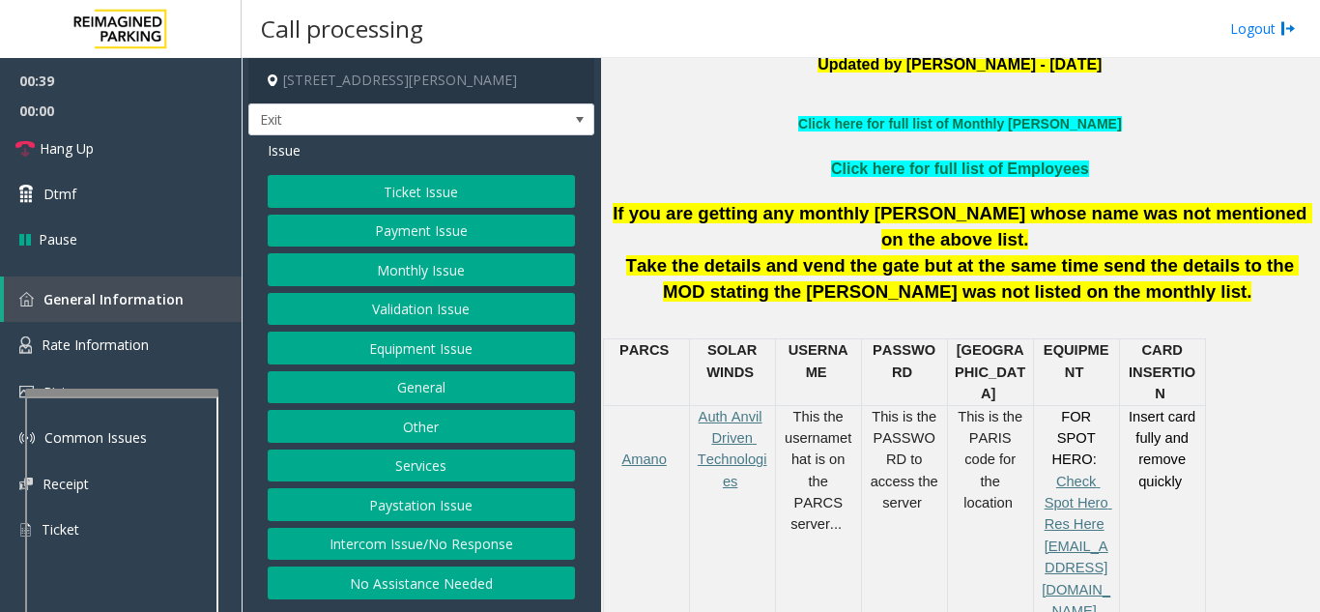
click at [425, 477] on button "Services" at bounding box center [421, 465] width 307 height 33
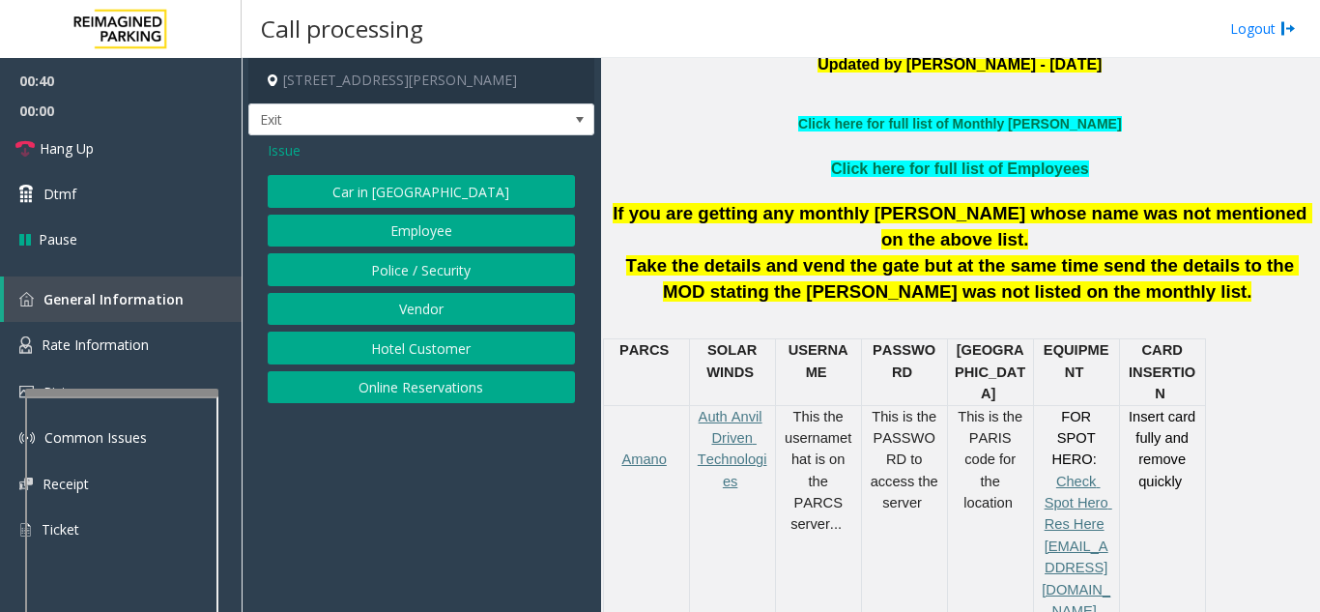
click at [418, 393] on button "Online Reservations" at bounding box center [421, 387] width 307 height 33
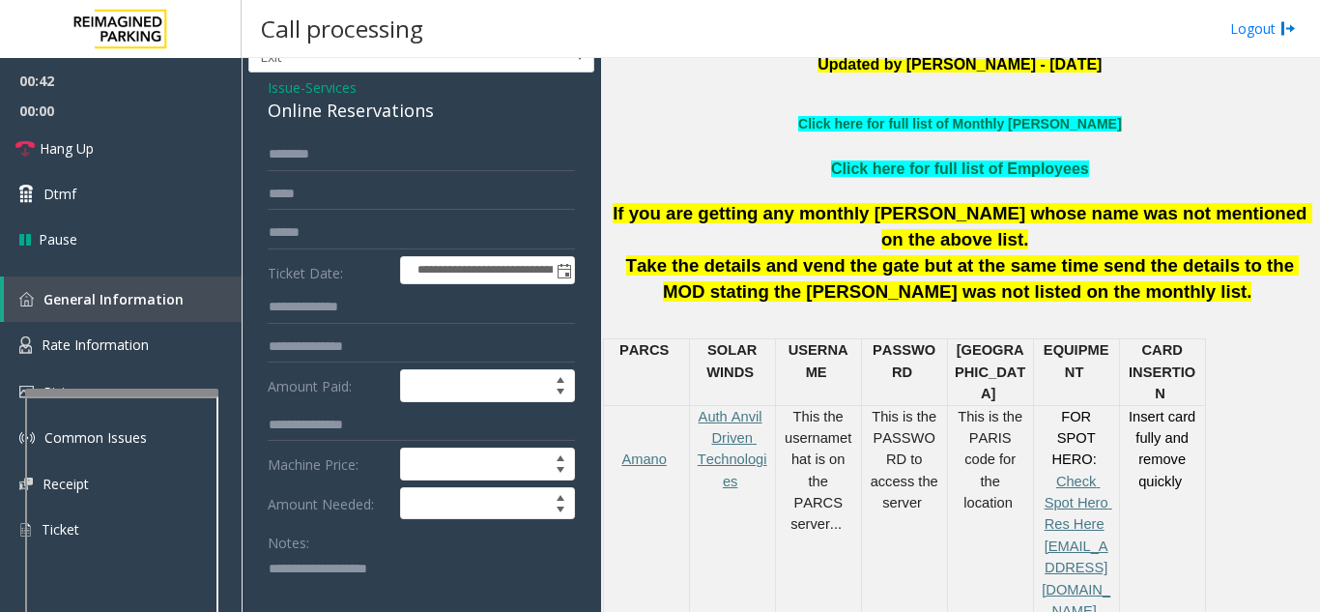
scroll to position [97, 0]
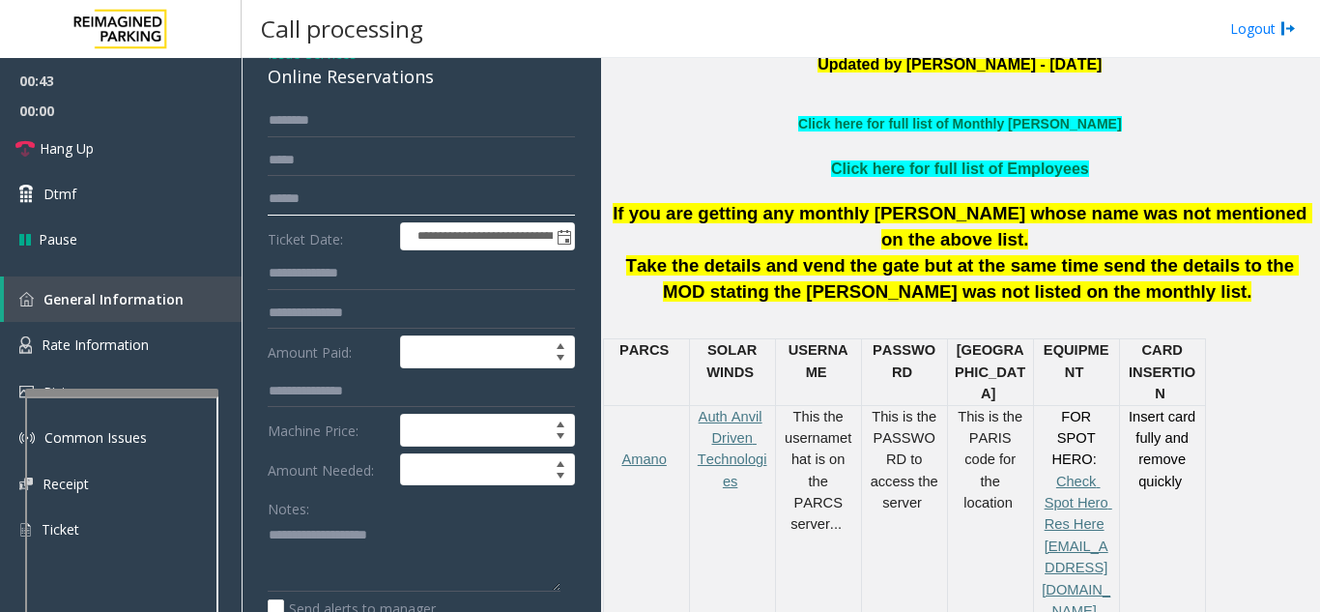
click at [340, 202] on input "text" at bounding box center [421, 199] width 307 height 33
click at [328, 532] on textarea at bounding box center [414, 555] width 293 height 72
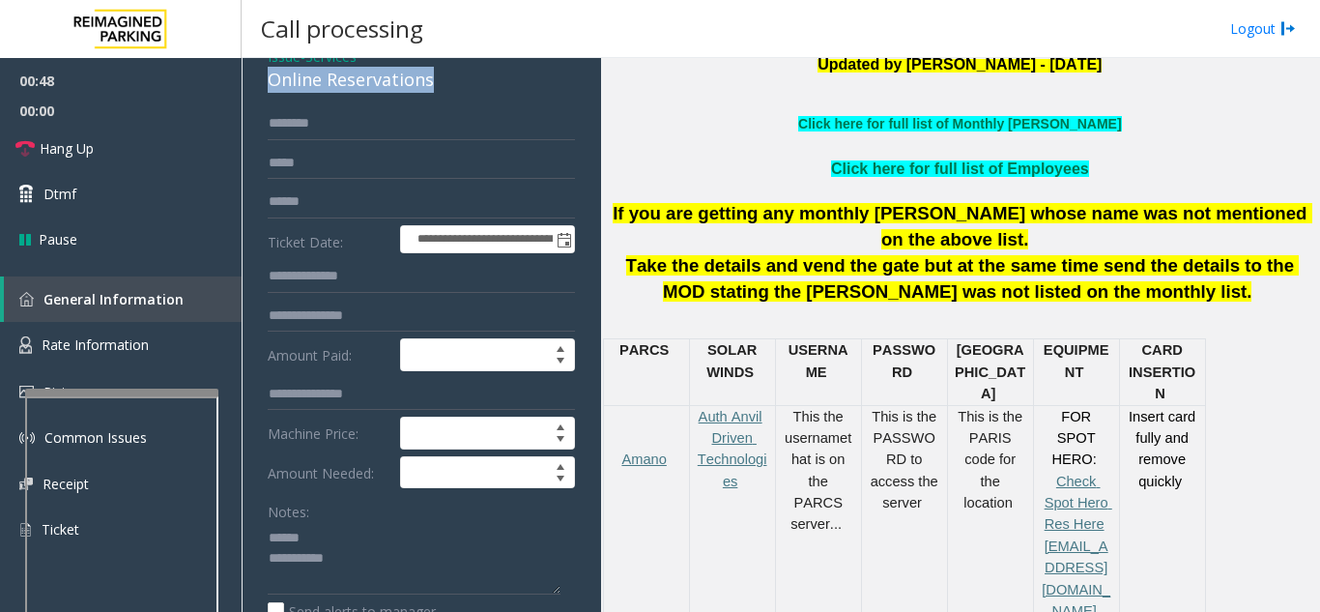
drag, startPoint x: 260, startPoint y: 77, endPoint x: 485, endPoint y: 82, distance: 225.2
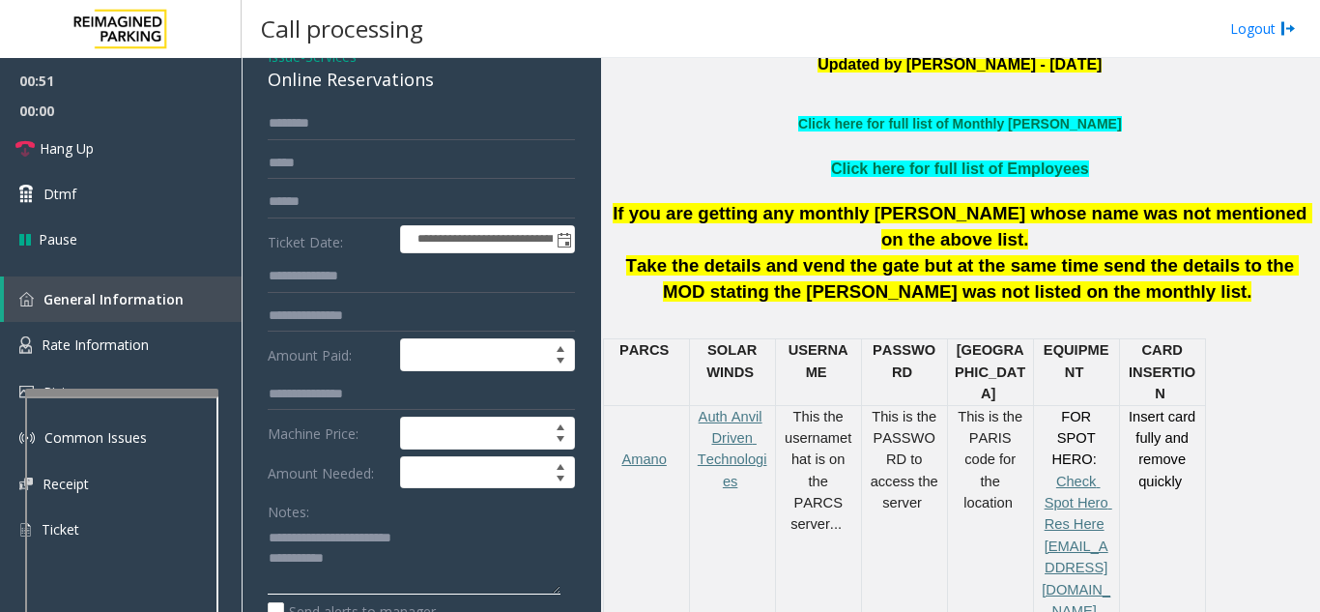
click at [505, 544] on textarea at bounding box center [414, 558] width 293 height 72
type textarea "**********"
click at [356, 202] on input "text" at bounding box center [421, 202] width 307 height 33
click at [517, 552] on textarea at bounding box center [414, 558] width 293 height 72
click at [367, 207] on input "text" at bounding box center [421, 202] width 307 height 33
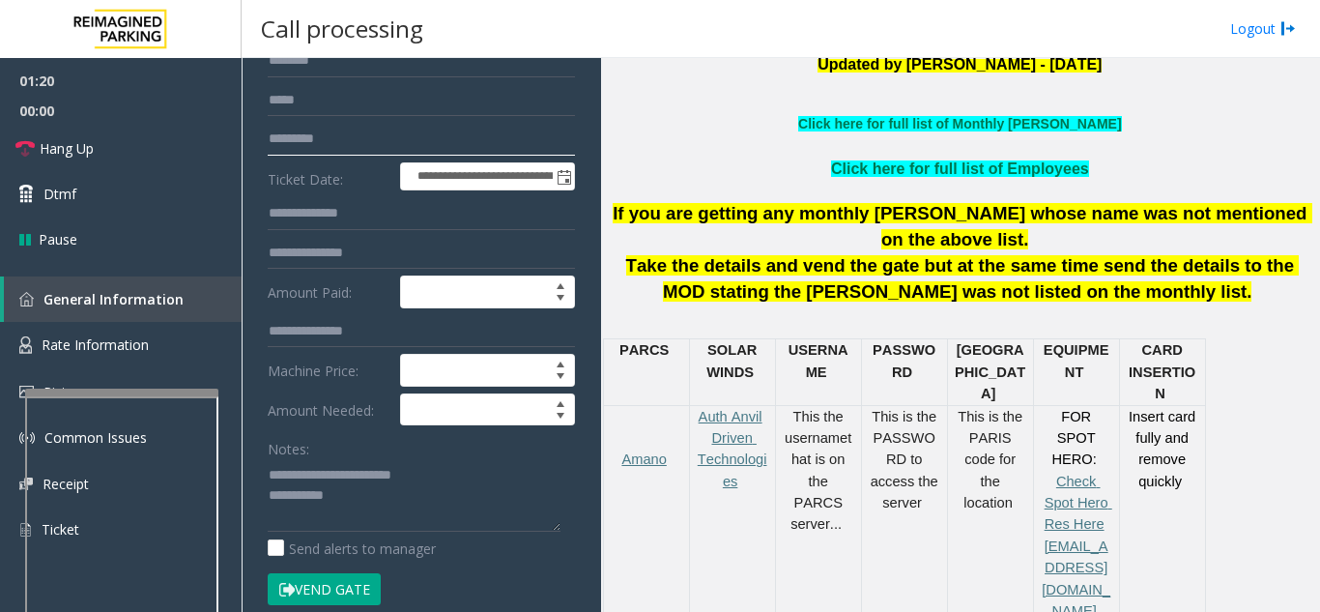
scroll to position [190, 0]
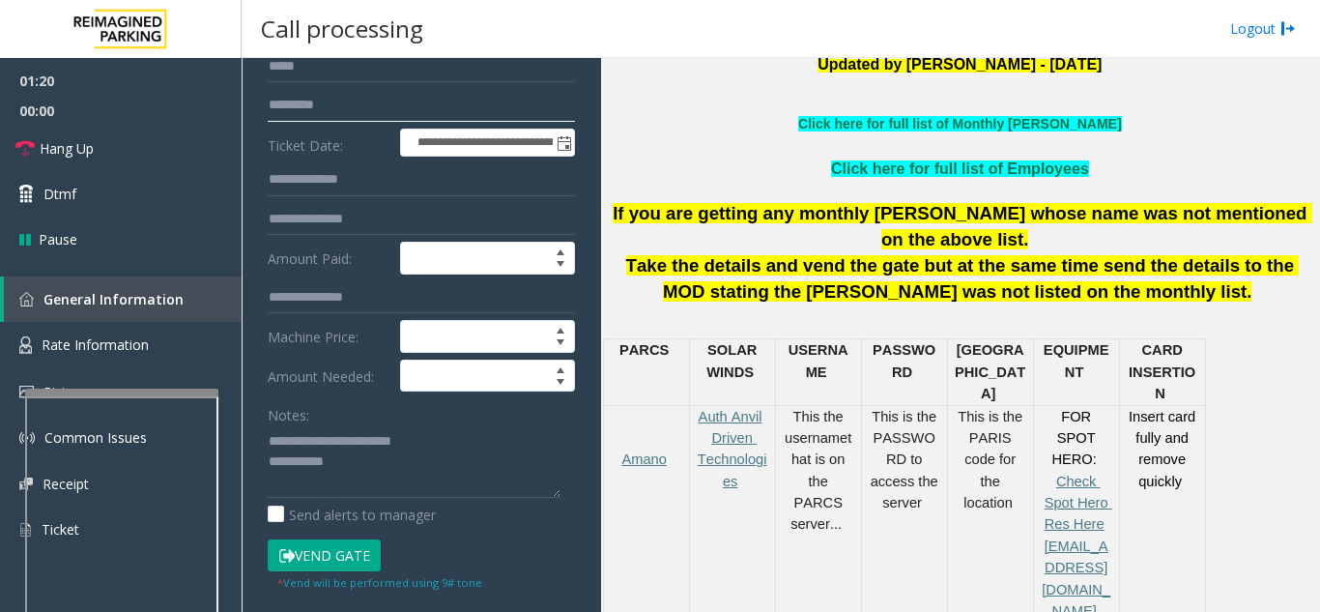
type input "*********"
click at [344, 548] on button "Vend Gate" at bounding box center [324, 555] width 113 height 33
click at [501, 453] on textarea at bounding box center [414, 461] width 293 height 72
click at [495, 446] on textarea at bounding box center [414, 461] width 293 height 72
drag, startPoint x: 437, startPoint y: 473, endPoint x: 455, endPoint y: 473, distance: 18.4
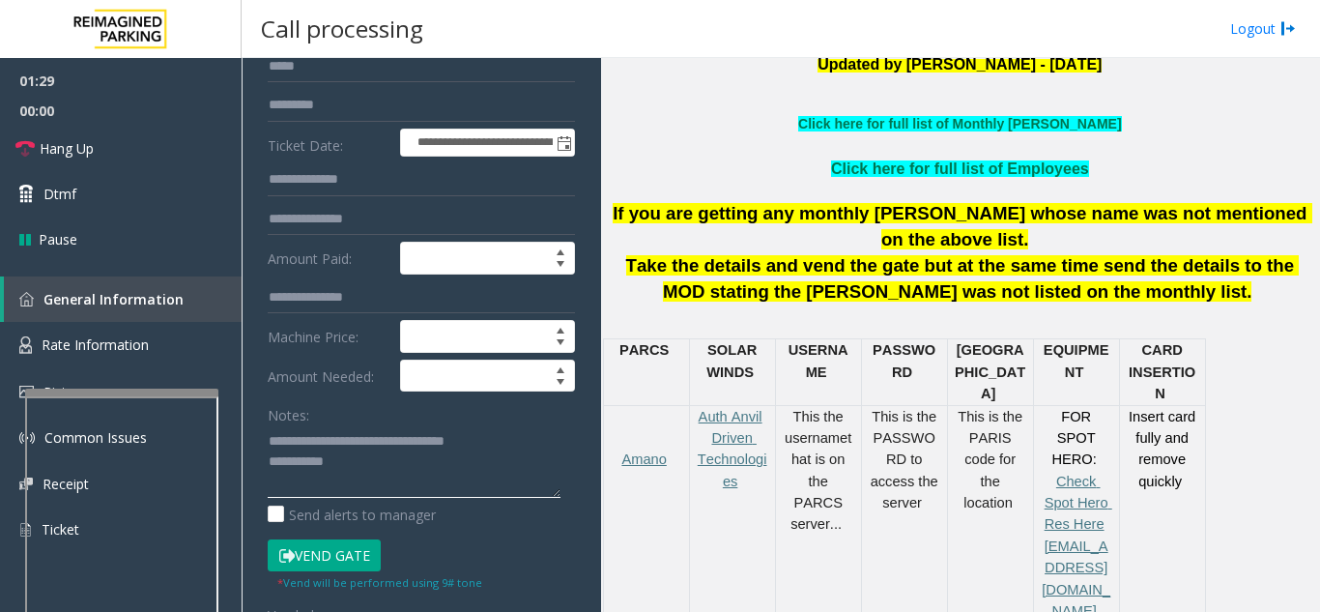
click at [438, 473] on textarea at bounding box center [414, 461] width 293 height 72
type textarea "**********"
click at [379, 382] on label "Amount Needed:" at bounding box center [329, 375] width 132 height 33
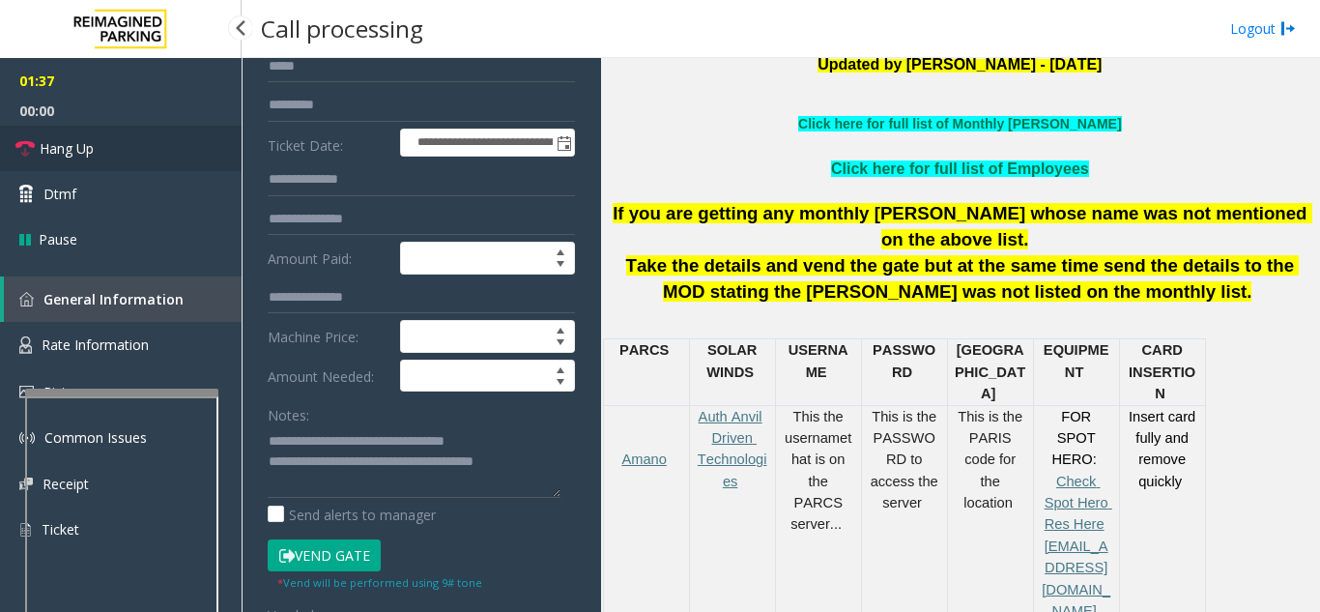
click at [159, 146] on link "Hang Up" at bounding box center [121, 148] width 242 height 45
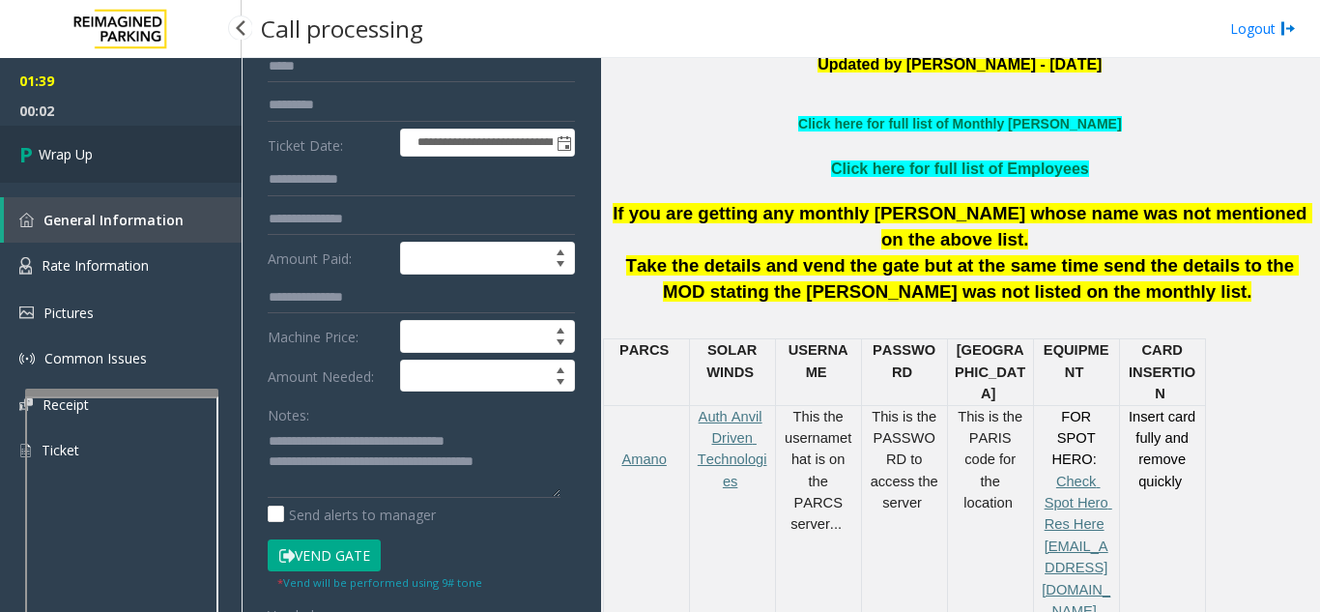
click at [172, 158] on link "Wrap Up" at bounding box center [121, 154] width 242 height 57
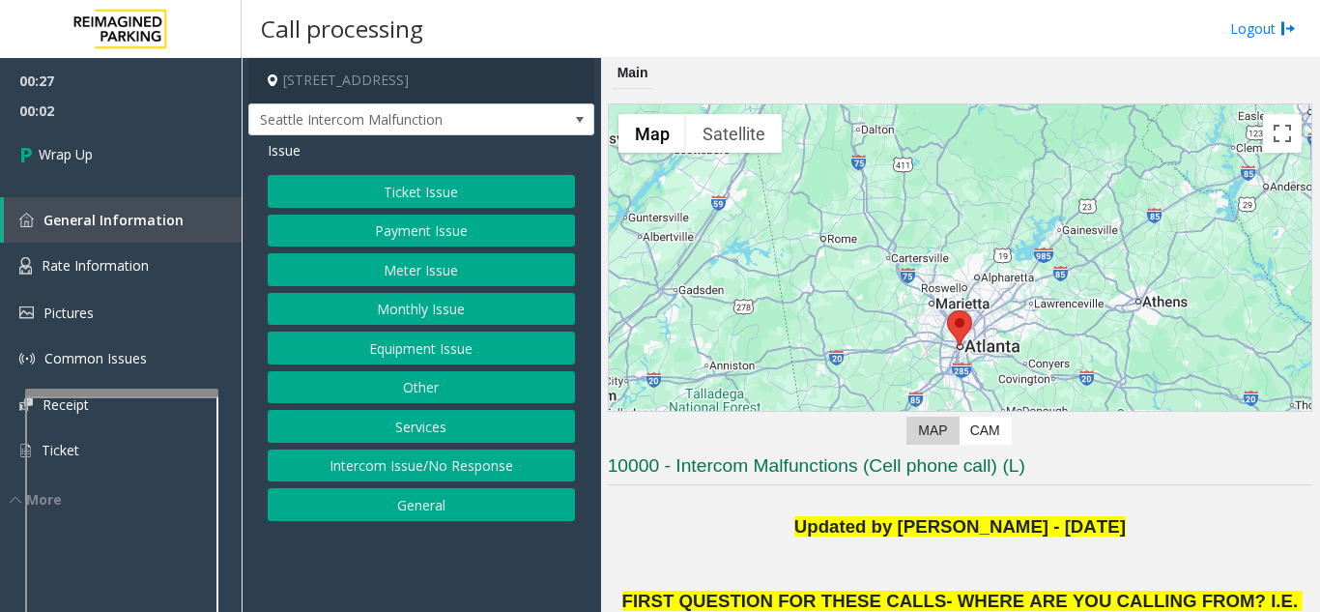
click at [469, 459] on button "Intercom Issue/No Response" at bounding box center [421, 465] width 307 height 33
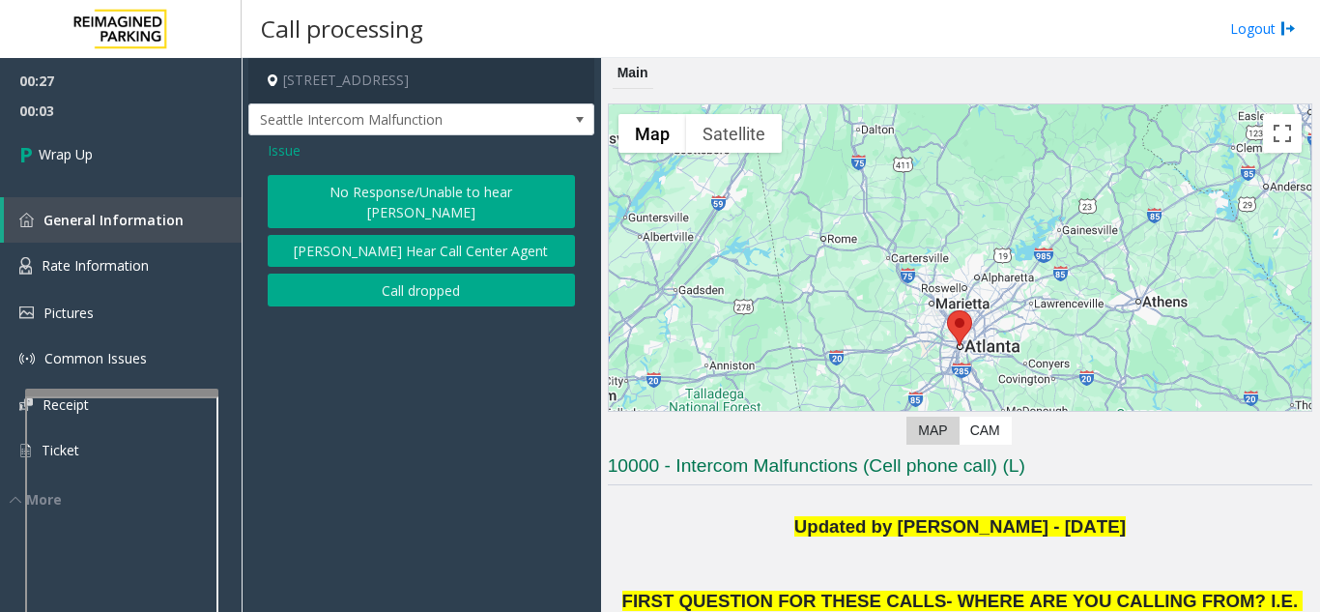
click at [358, 273] on button "Call dropped" at bounding box center [421, 289] width 307 height 33
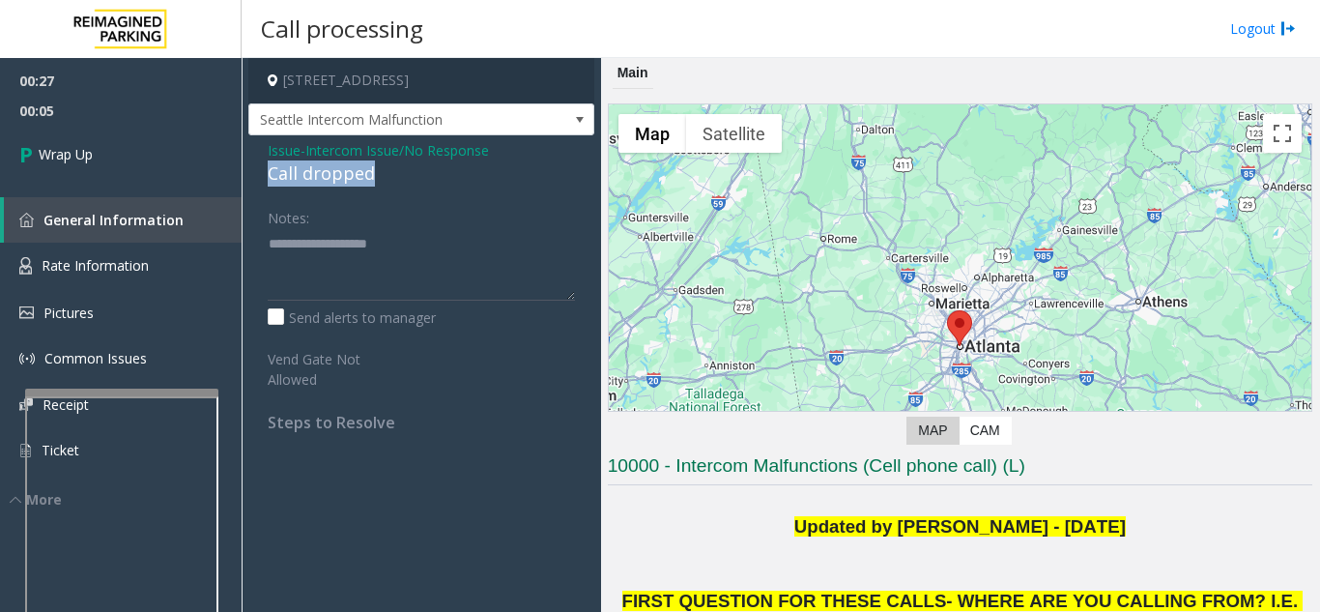
drag, startPoint x: 312, startPoint y: 171, endPoint x: 394, endPoint y: 167, distance: 82.2
click at [394, 167] on div "Issue - Intercom Issue/No Response Call dropped Notes: Send alerts to manager V…" at bounding box center [421, 293] width 346 height 316
click at [362, 245] on textarea at bounding box center [421, 264] width 307 height 72
click at [371, 240] on textarea at bounding box center [421, 264] width 307 height 72
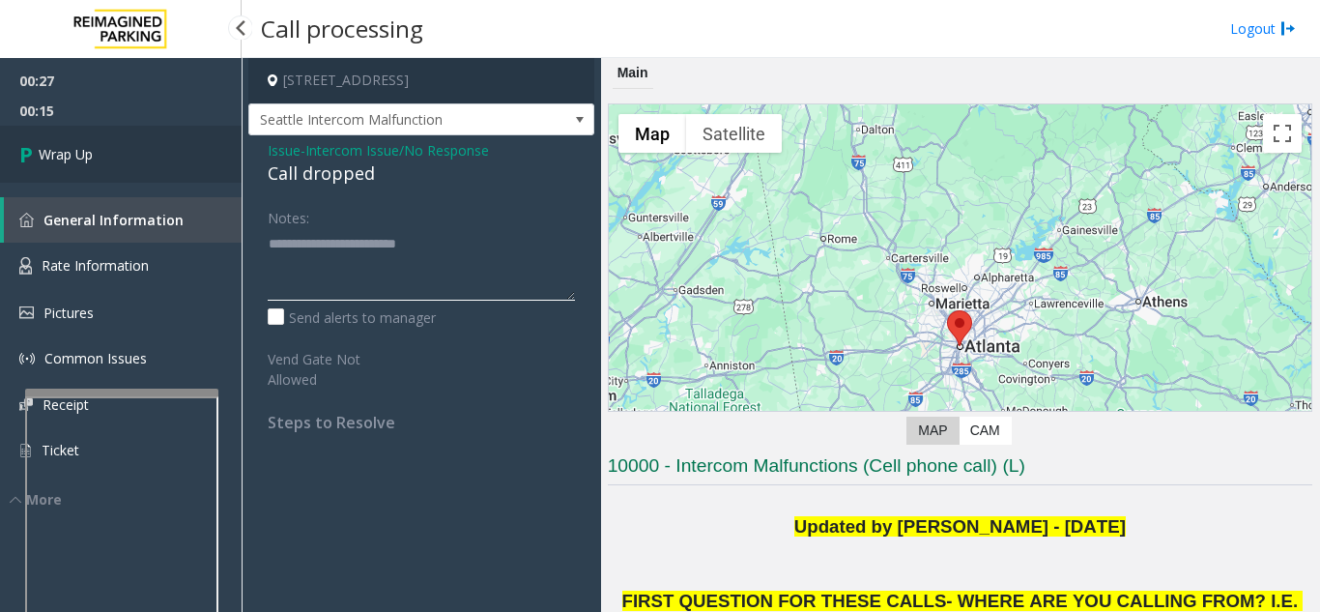
type textarea "**********"
click at [129, 142] on link "Wrap Up" at bounding box center [121, 154] width 242 height 57
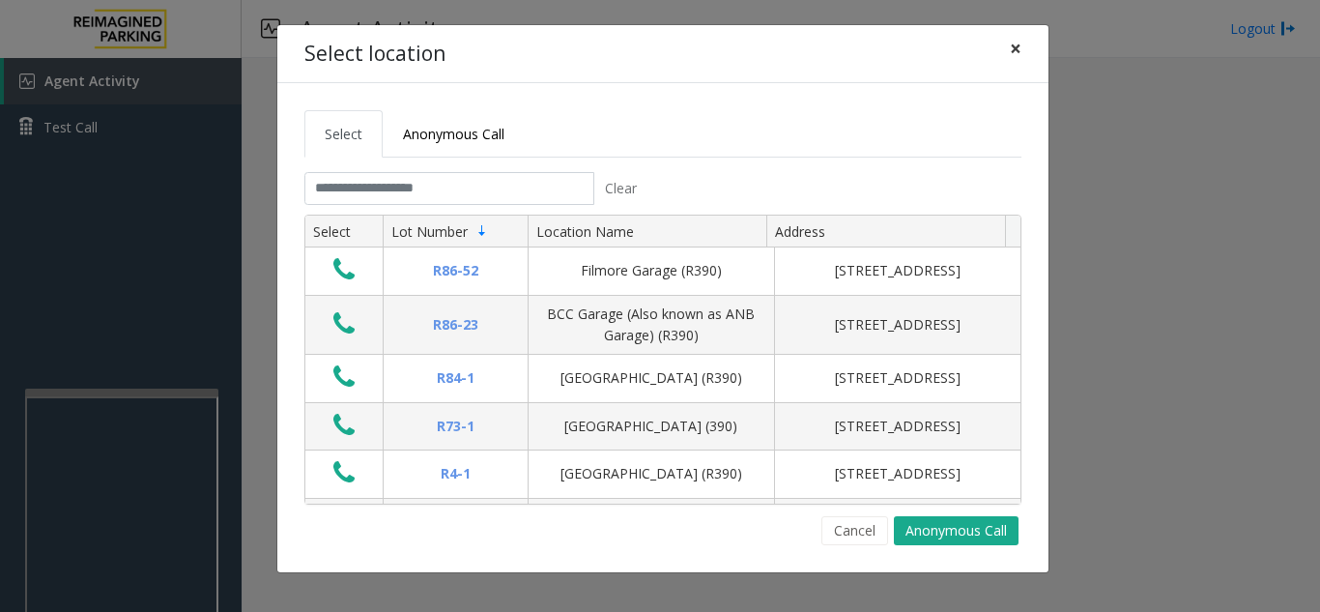
click at [1018, 53] on span "×" at bounding box center [1016, 48] width 12 height 27
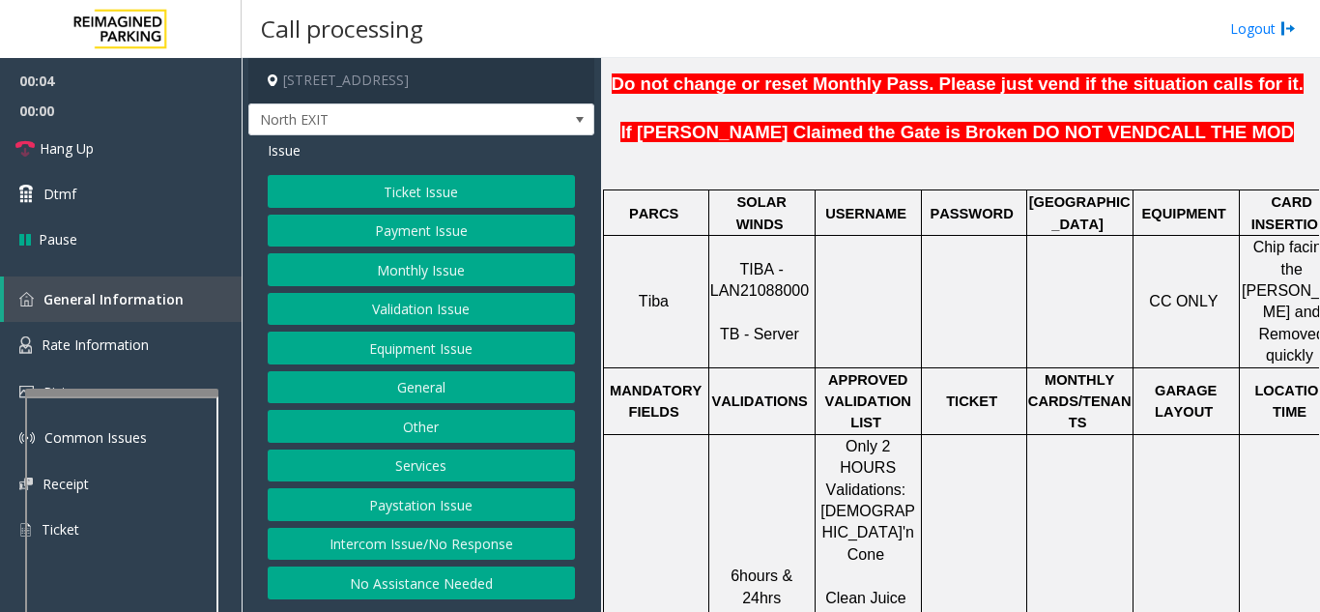
scroll to position [773, 0]
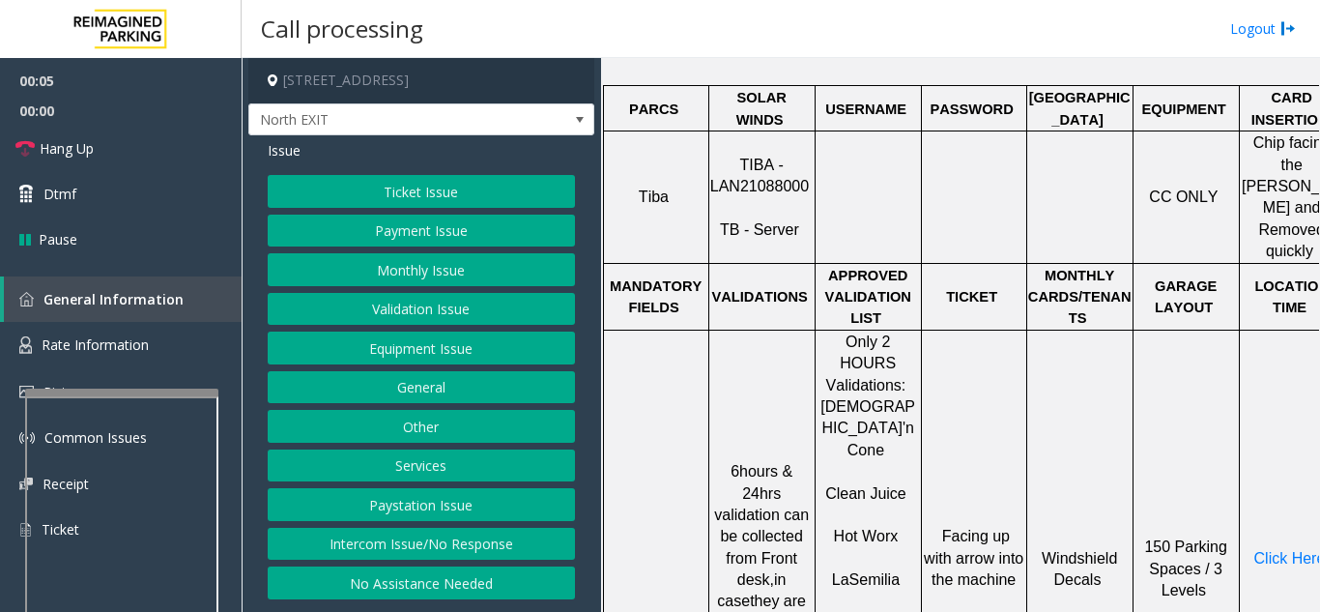
click at [411, 304] on button "Validation Issue" at bounding box center [421, 309] width 307 height 33
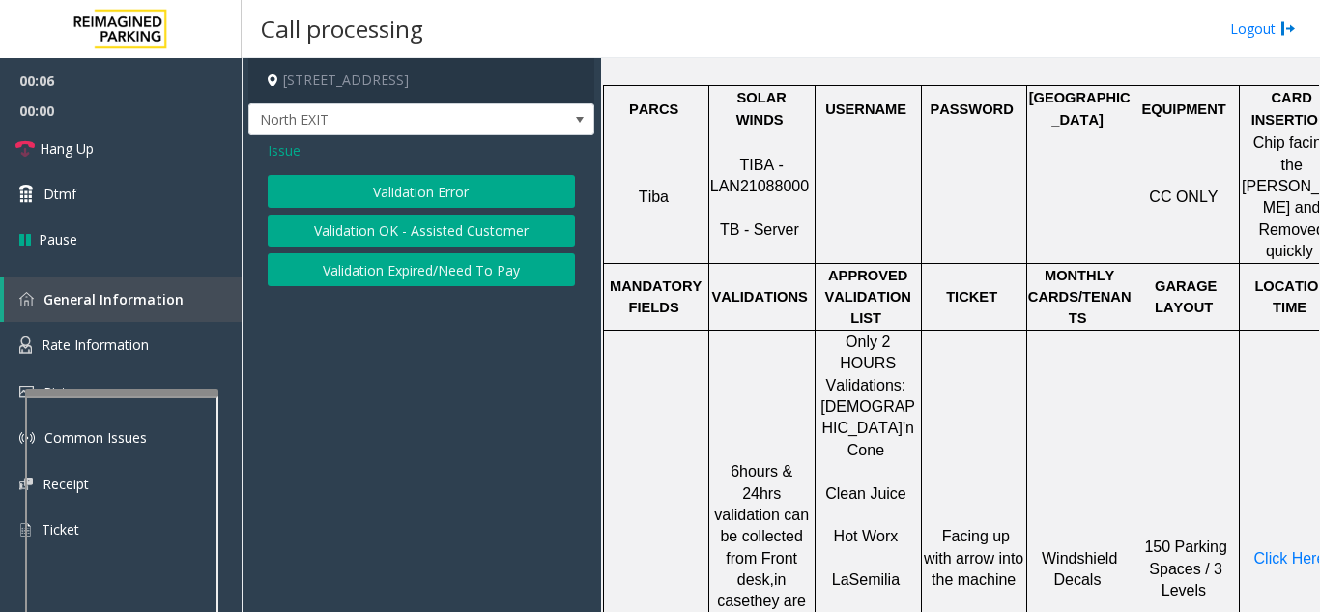
click at [418, 196] on button "Validation Error" at bounding box center [421, 191] width 307 height 33
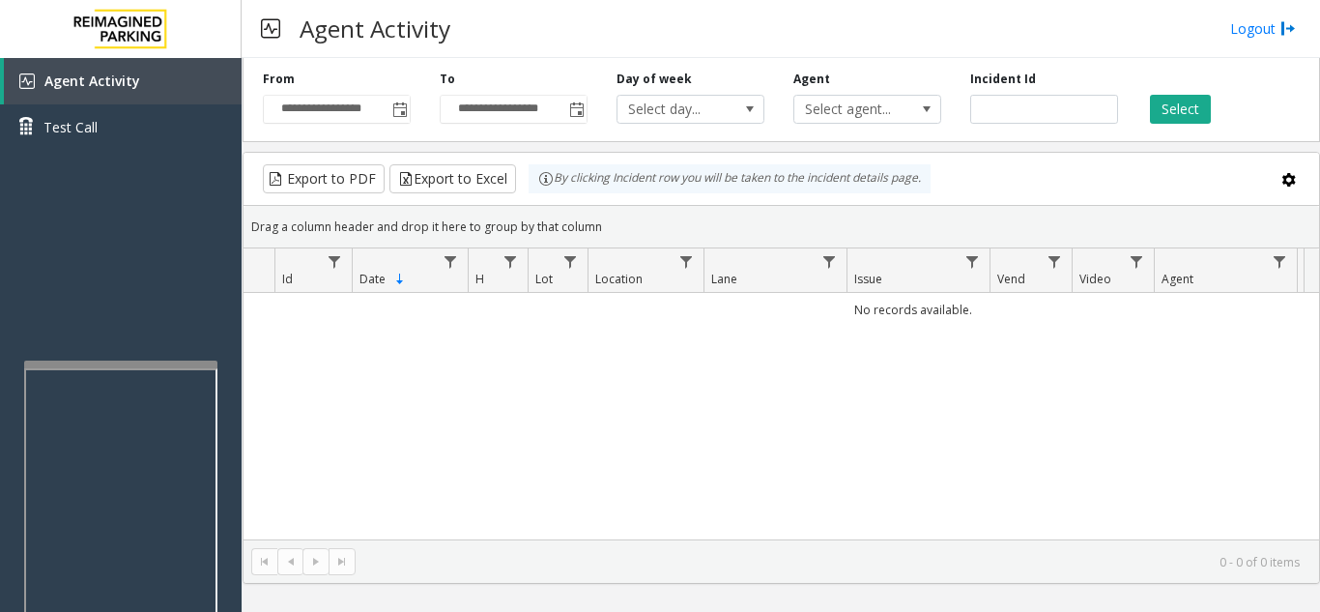
click at [113, 362] on div at bounding box center [120, 364] width 193 height 8
click at [125, 391] on div at bounding box center [114, 389] width 193 height 8
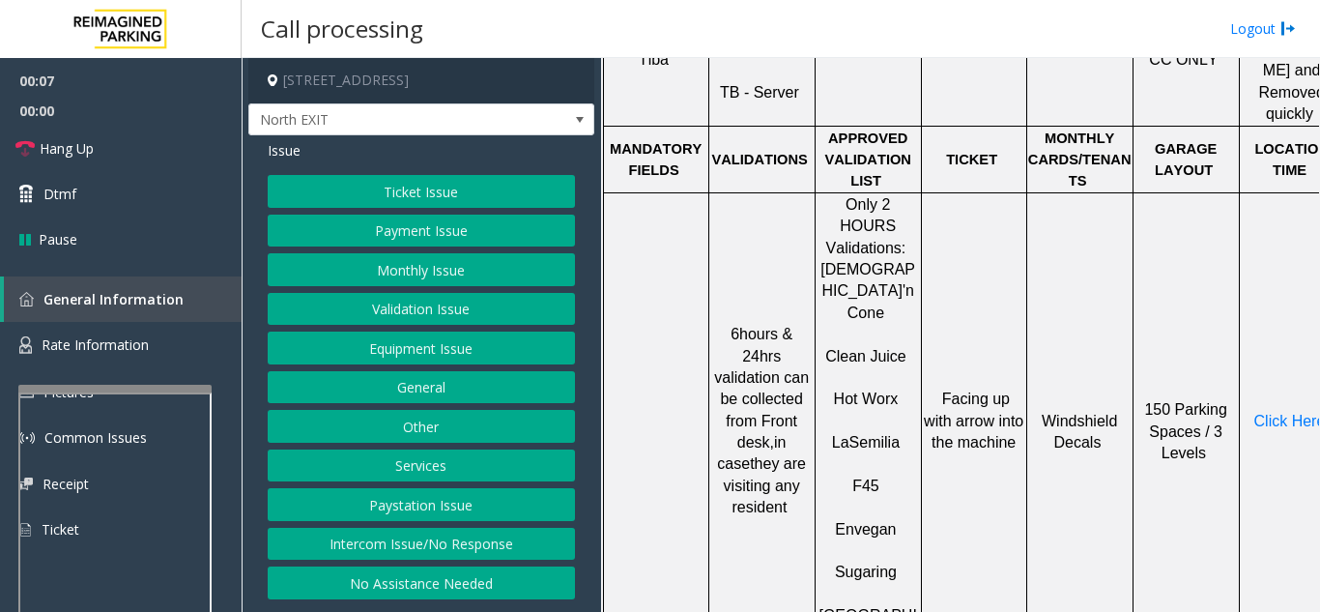
scroll to position [966, 0]
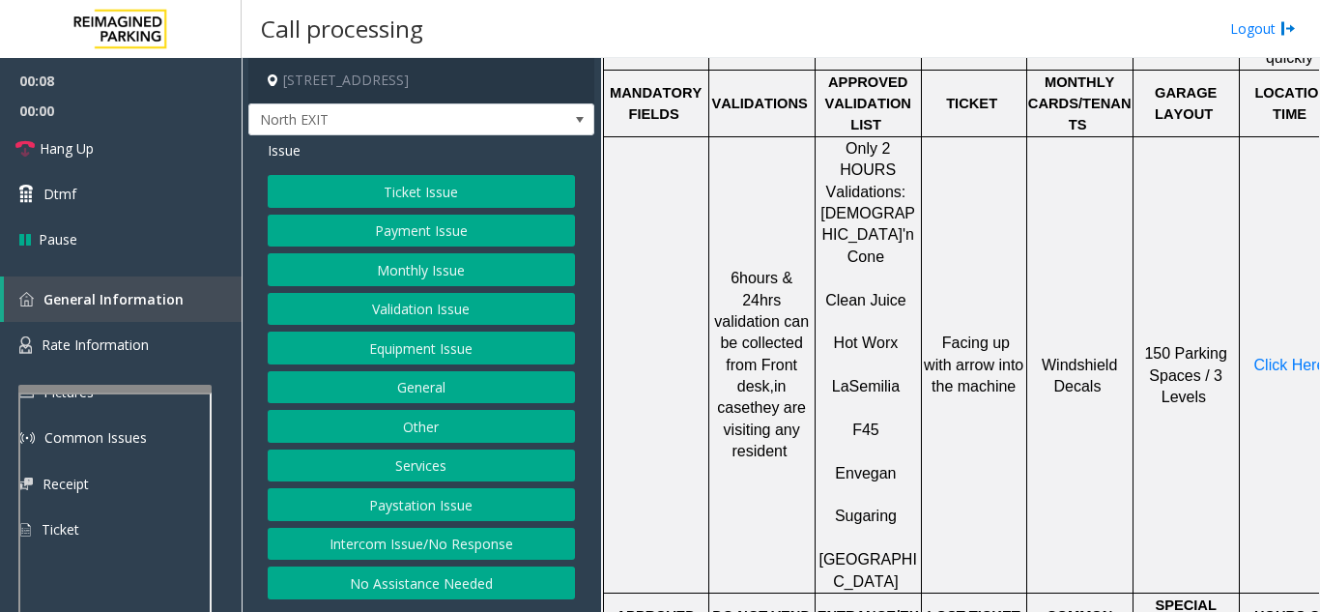
click at [409, 274] on button "Monthly Issue" at bounding box center [421, 269] width 307 height 33
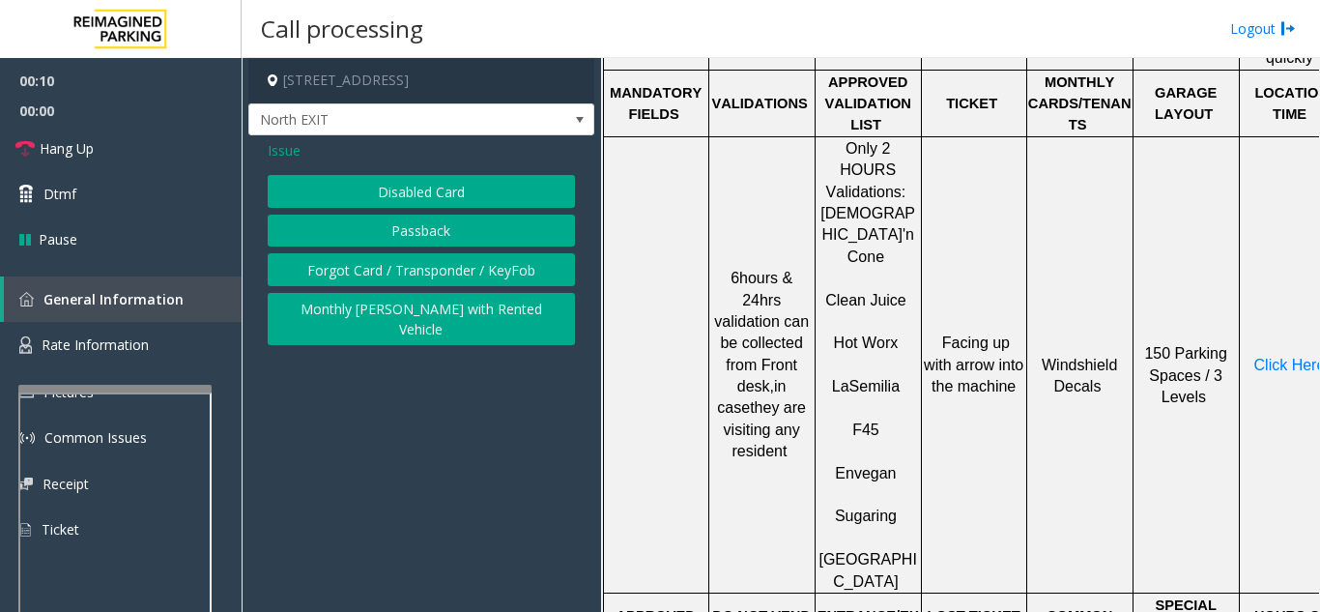
click at [276, 143] on span "Issue" at bounding box center [284, 150] width 33 height 20
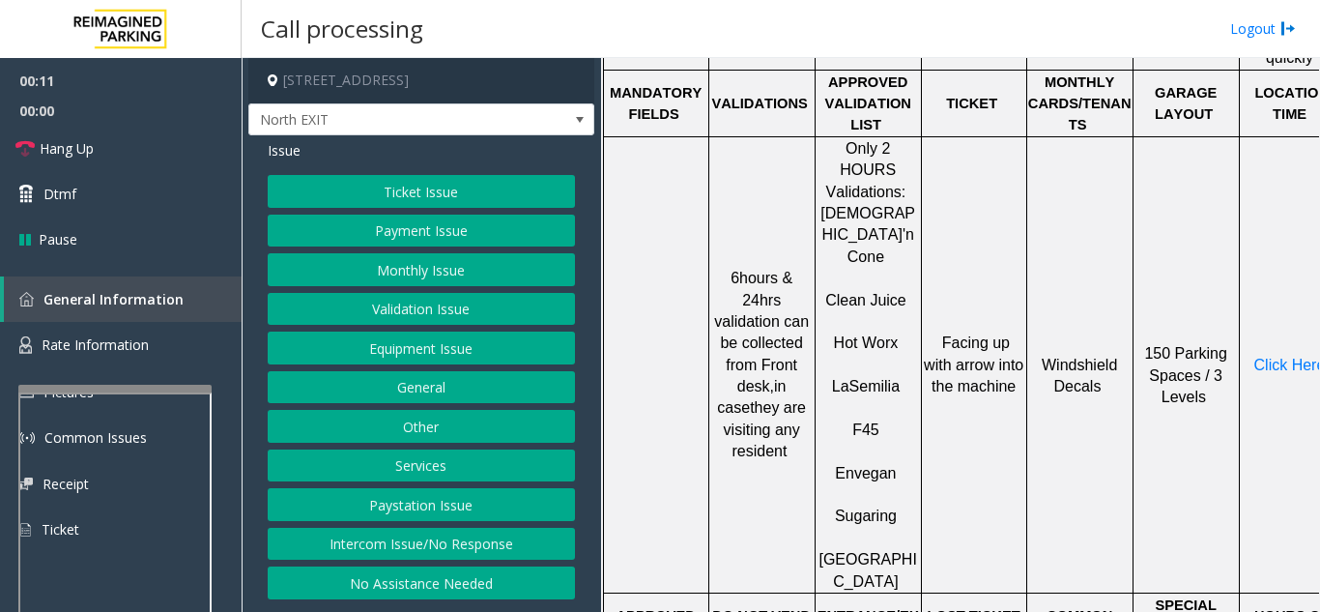
click at [424, 309] on button "Validation Issue" at bounding box center [421, 309] width 307 height 33
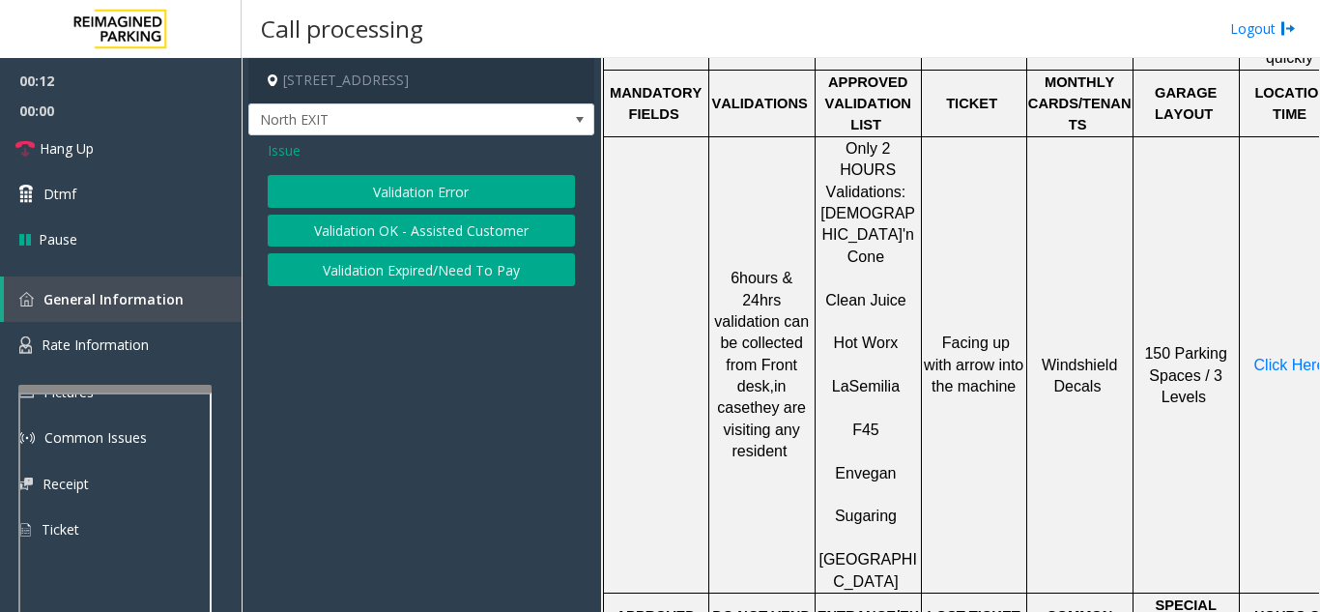
click at [406, 194] on button "Validation Error" at bounding box center [421, 191] width 307 height 33
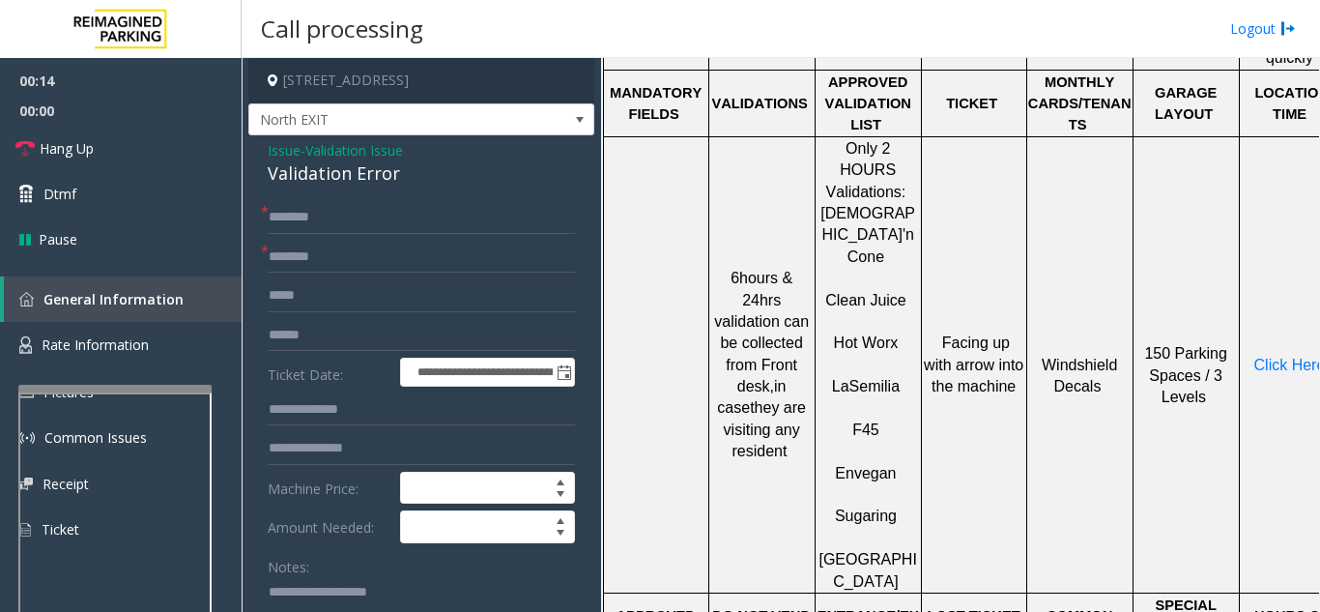
scroll to position [97, 0]
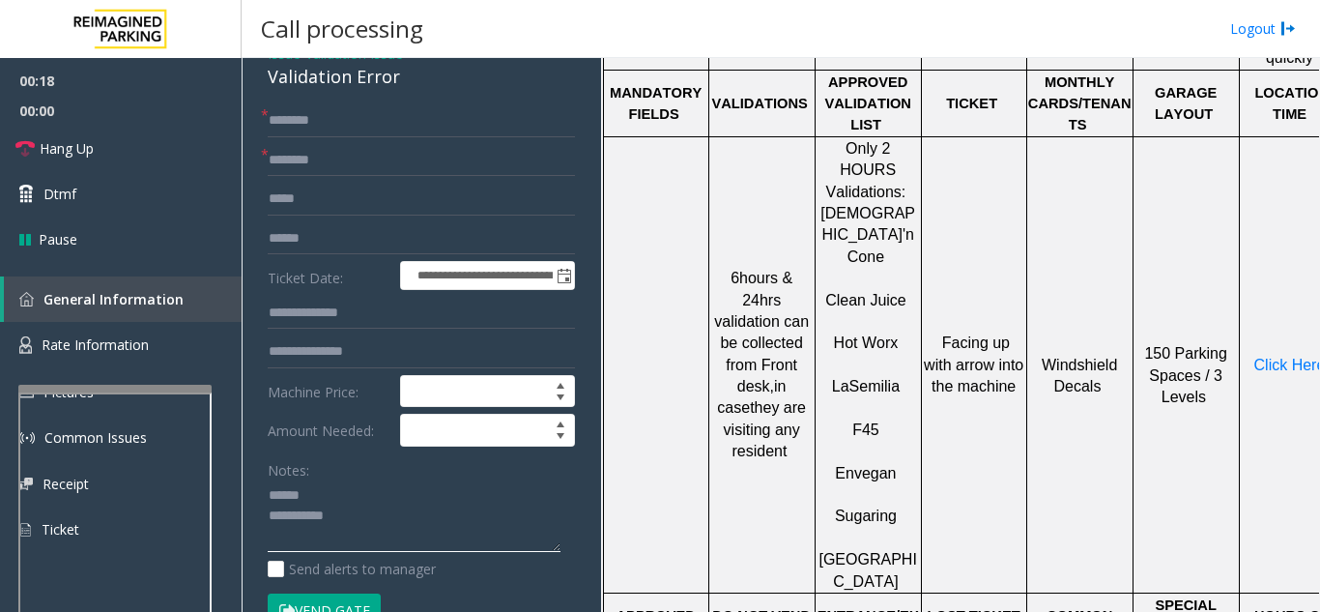
click at [364, 480] on textarea at bounding box center [414, 516] width 293 height 72
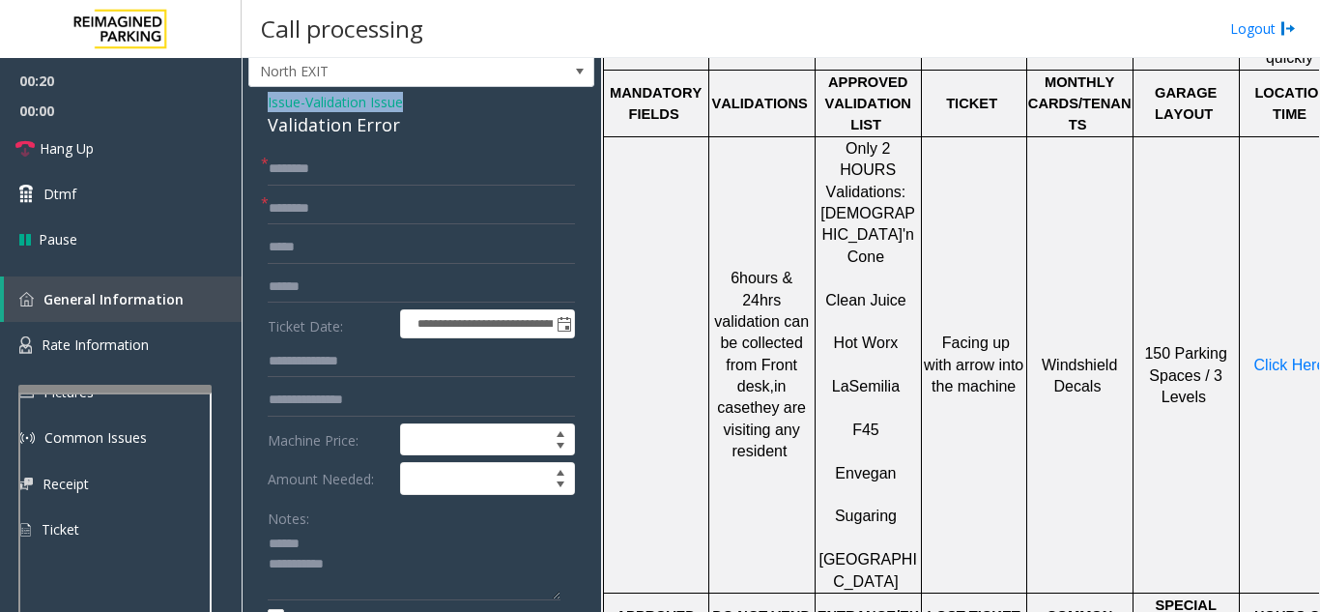
scroll to position [46, 0]
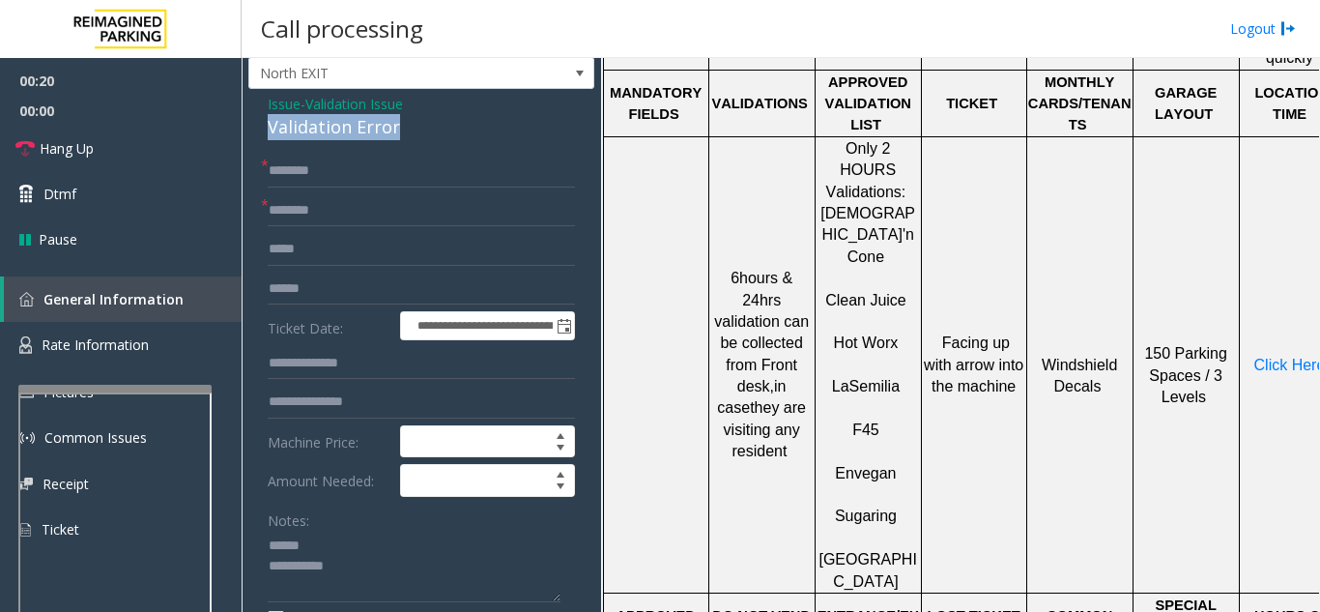
drag, startPoint x: 316, startPoint y: 79, endPoint x: 428, endPoint y: 128, distance: 122.1
type textarea "**********"
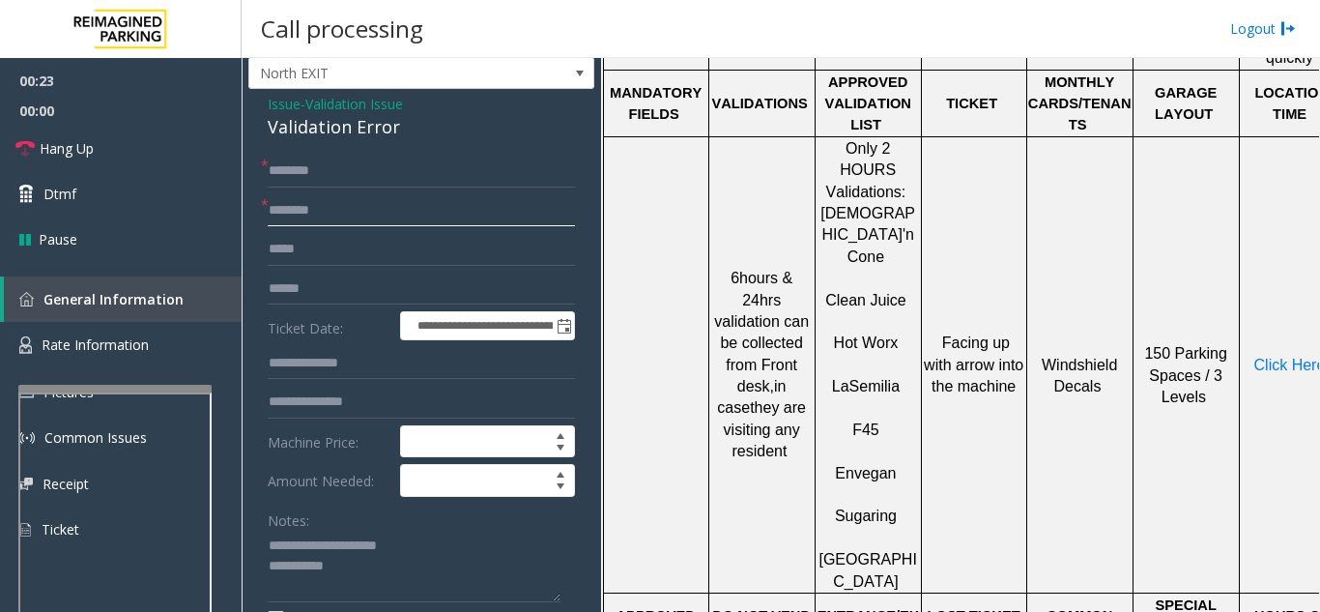
click at [379, 209] on input "text" at bounding box center [421, 210] width 307 height 33
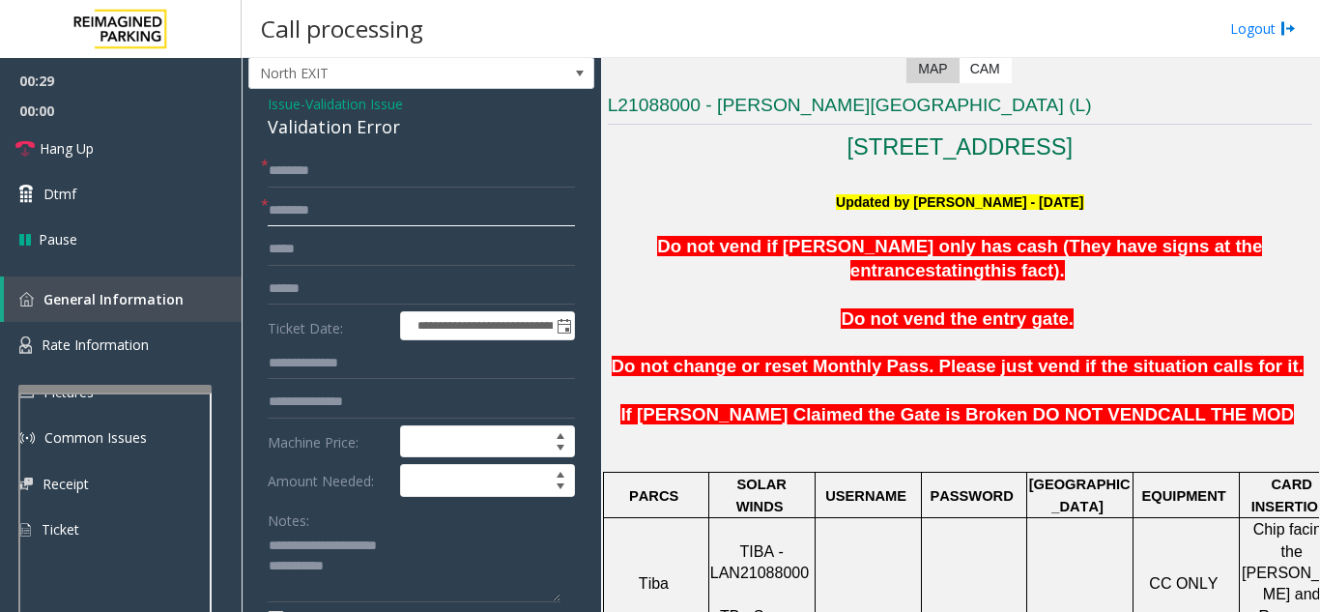
scroll to position [290, 0]
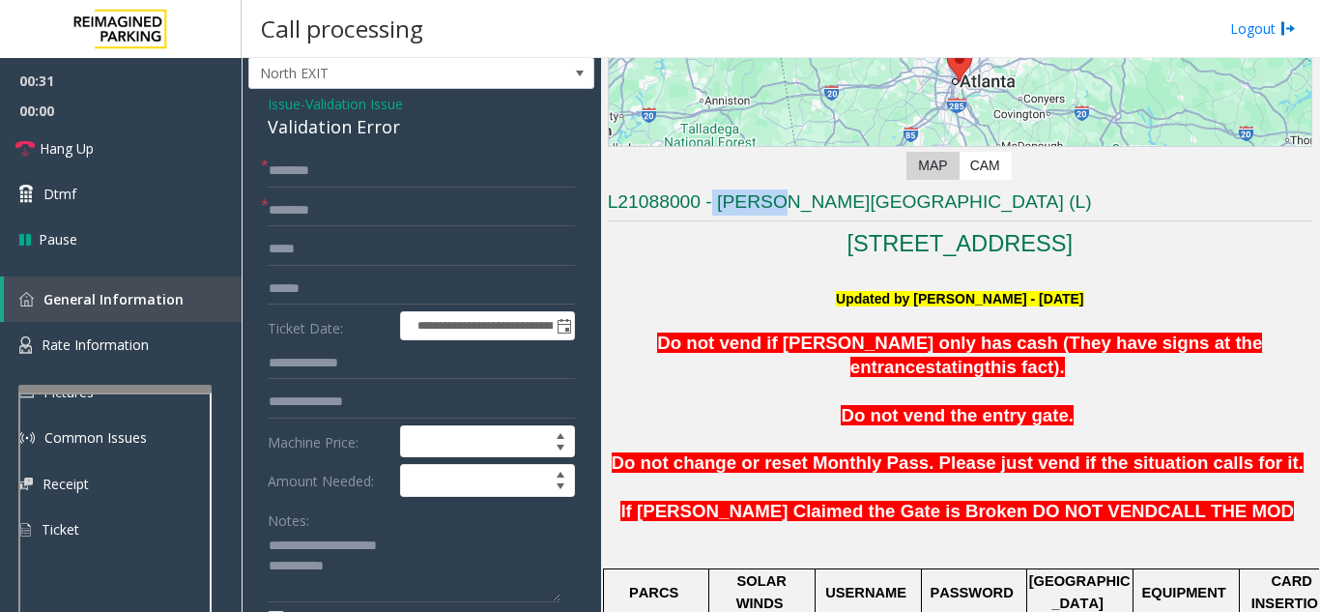
drag, startPoint x: 781, startPoint y: 207, endPoint x: 712, endPoint y: 209, distance: 68.6
click at [712, 209] on h3 "L21088000 - [PERSON_NAME][GEOGRAPHIC_DATA] (L)" at bounding box center [960, 205] width 704 height 32
type input "******"
click at [355, 277] on input "text" at bounding box center [421, 288] width 307 height 33
type input "*****"
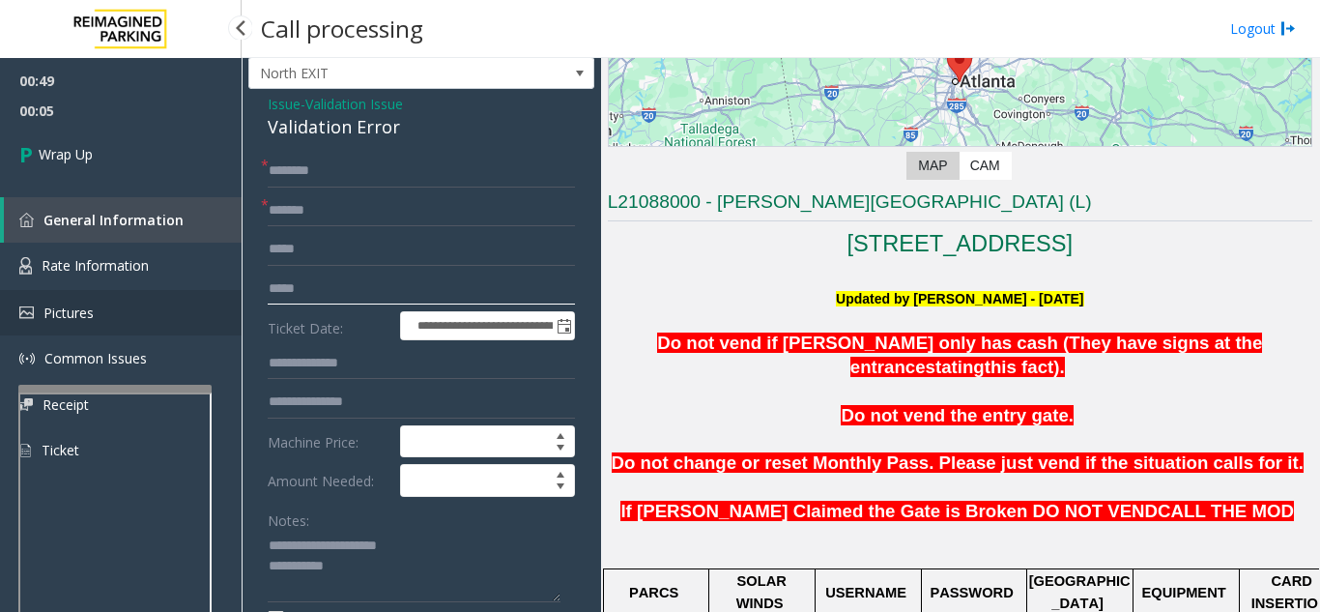
drag, startPoint x: 327, startPoint y: 291, endPoint x: 231, endPoint y: 303, distance: 96.5
click at [231, 303] on app-root "**********" at bounding box center [660, 306] width 1320 height 612
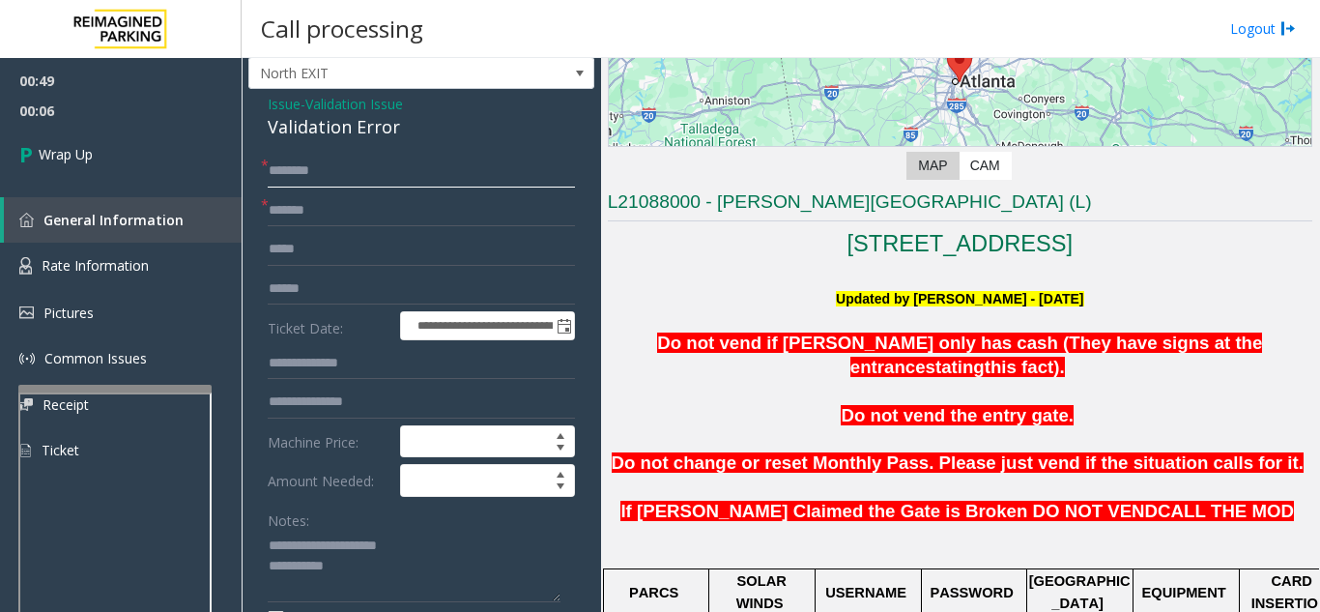
click at [318, 162] on input "text" at bounding box center [421, 171] width 307 height 33
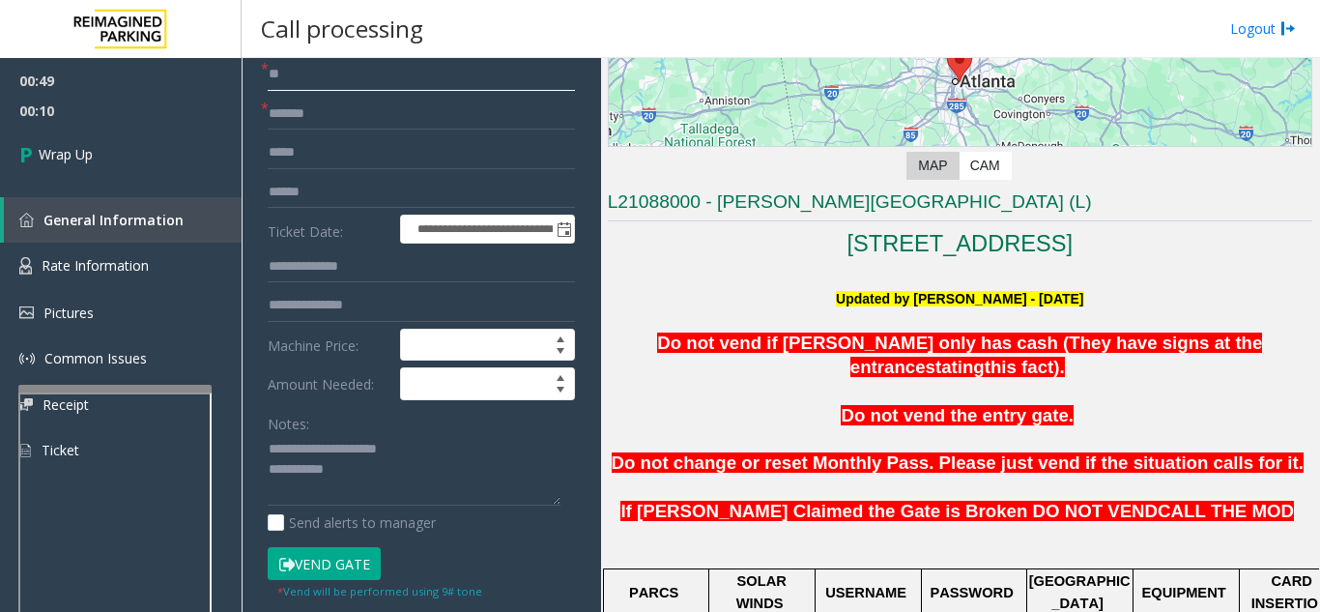
type input "**"
click at [391, 476] on textarea at bounding box center [414, 470] width 293 height 72
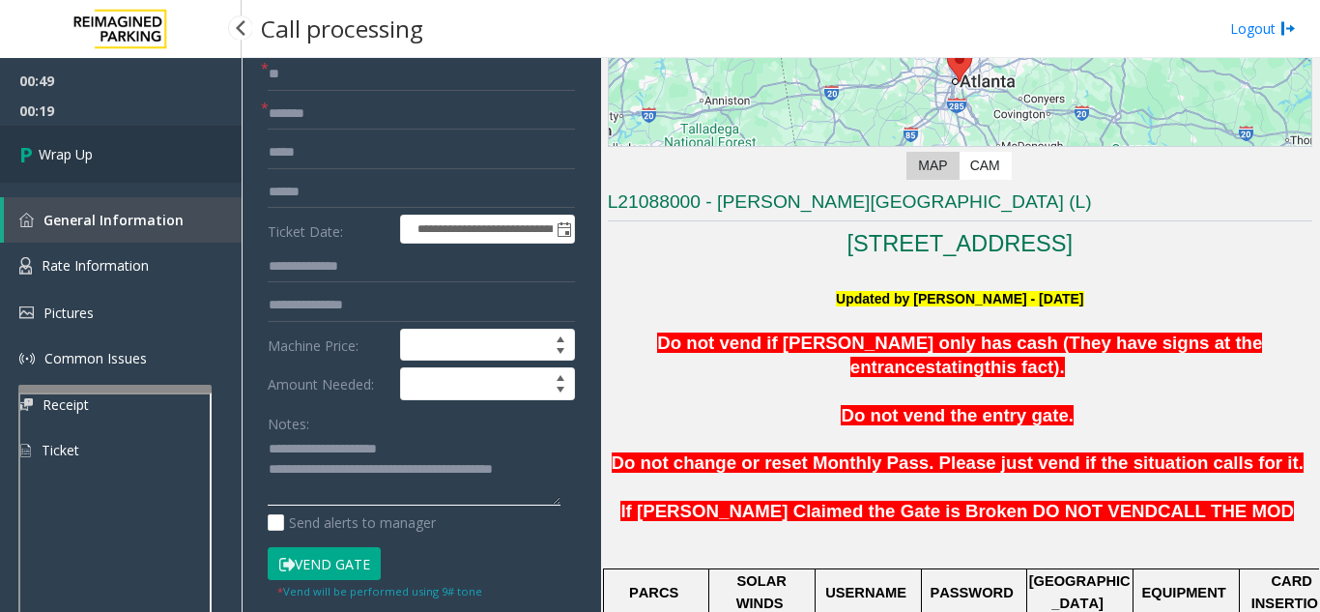
type textarea "**********"
click at [119, 152] on link "Wrap Up" at bounding box center [121, 154] width 242 height 57
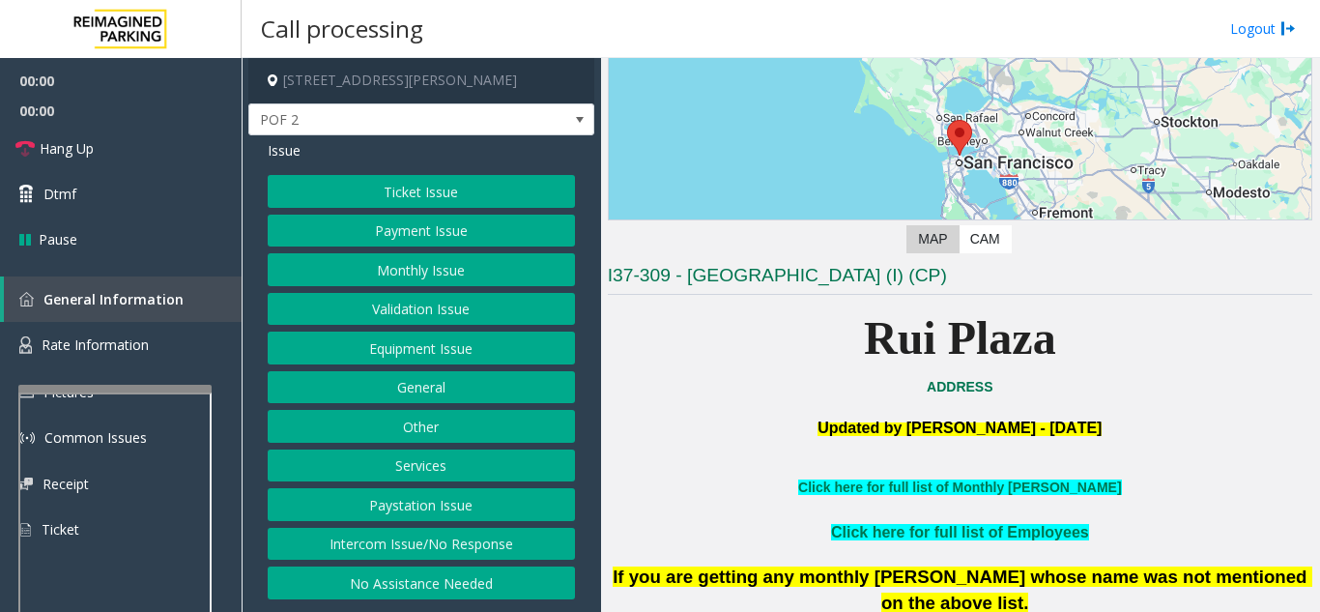
scroll to position [387, 0]
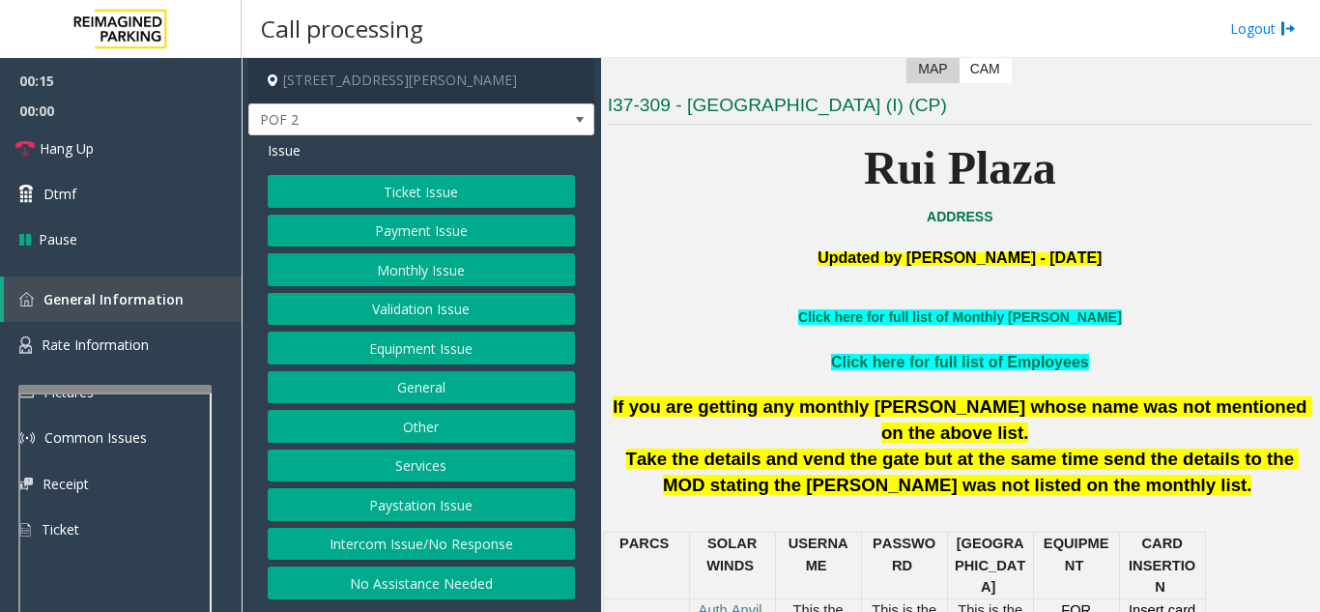
click at [458, 538] on button "Intercom Issue/No Response" at bounding box center [421, 544] width 307 height 33
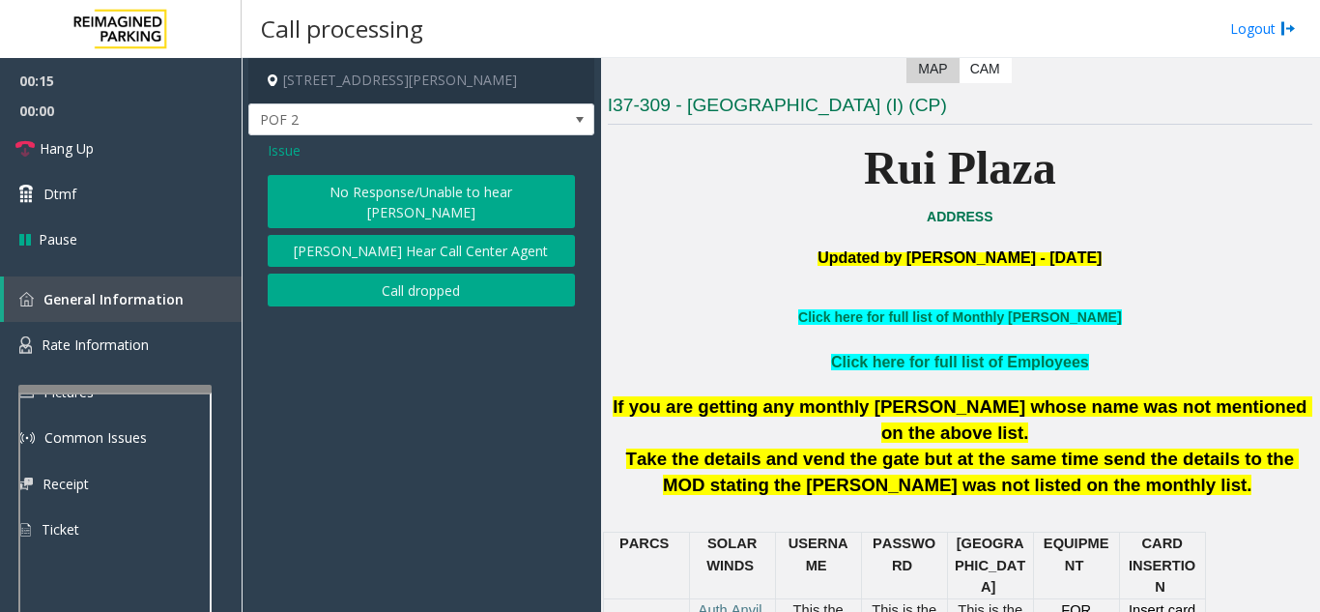
click at [386, 193] on button "No Response/Unable to hear [PERSON_NAME]" at bounding box center [421, 201] width 307 height 53
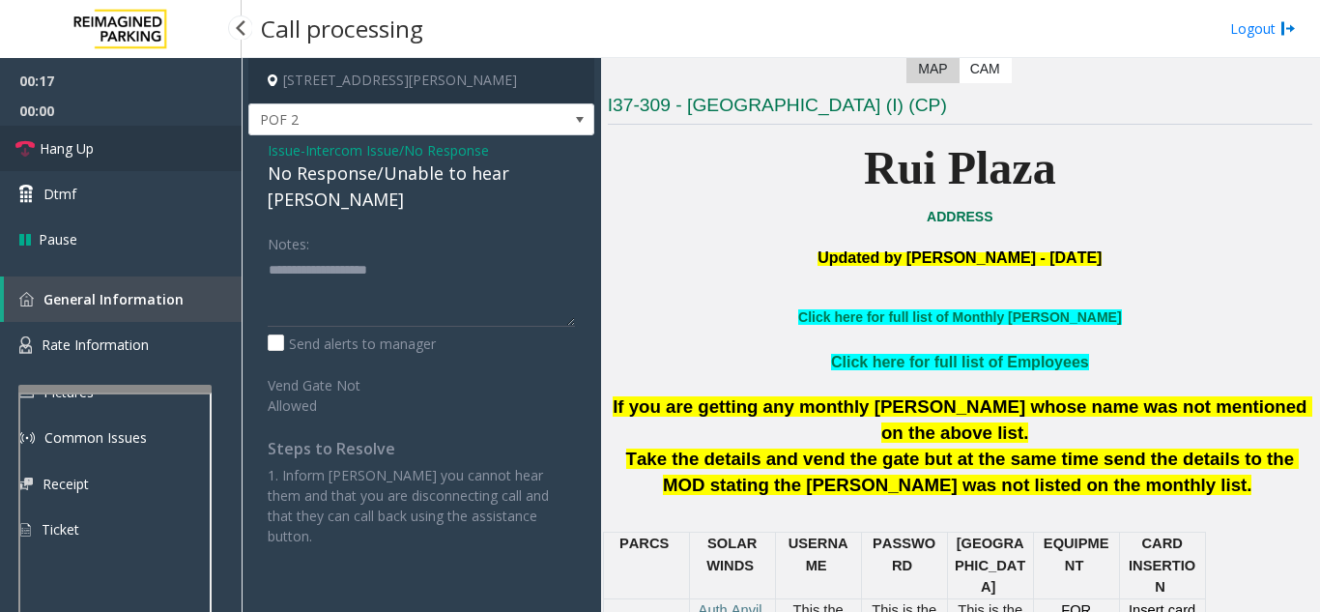
click at [175, 158] on link "Hang Up" at bounding box center [121, 148] width 242 height 45
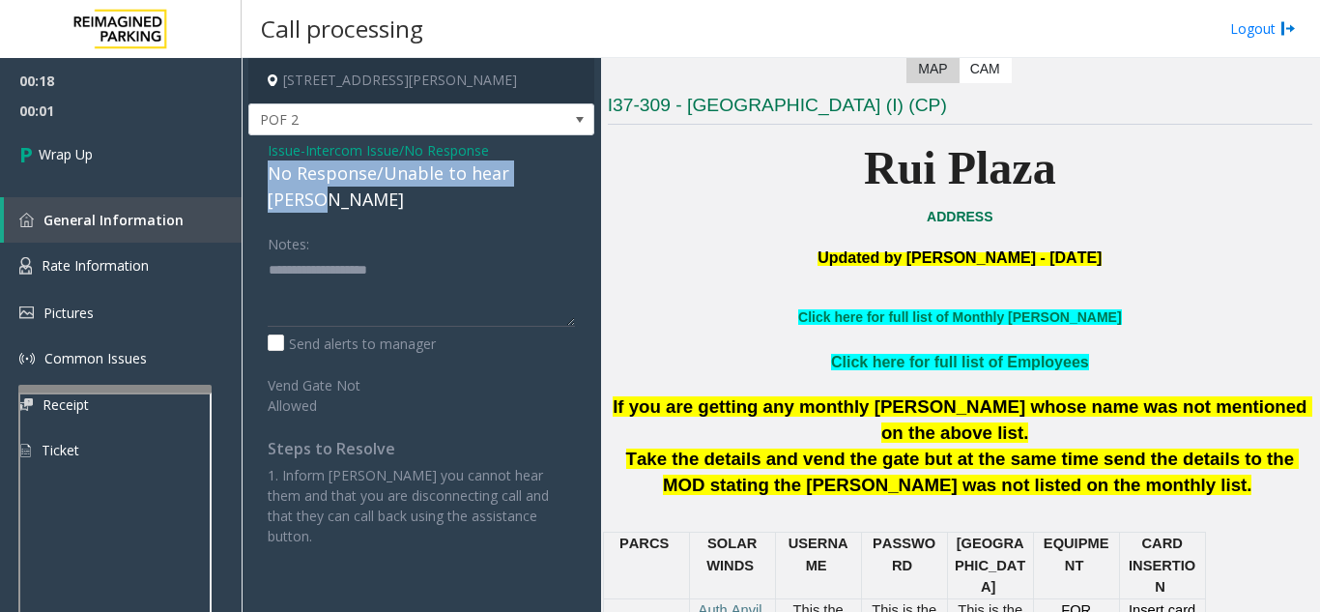
drag, startPoint x: 258, startPoint y: 172, endPoint x: 529, endPoint y: 184, distance: 270.8
click at [566, 174] on div "Issue - Intercom Issue/No Response No Response/Unable to hear [PERSON_NAME] Not…" at bounding box center [421, 350] width 346 height 430
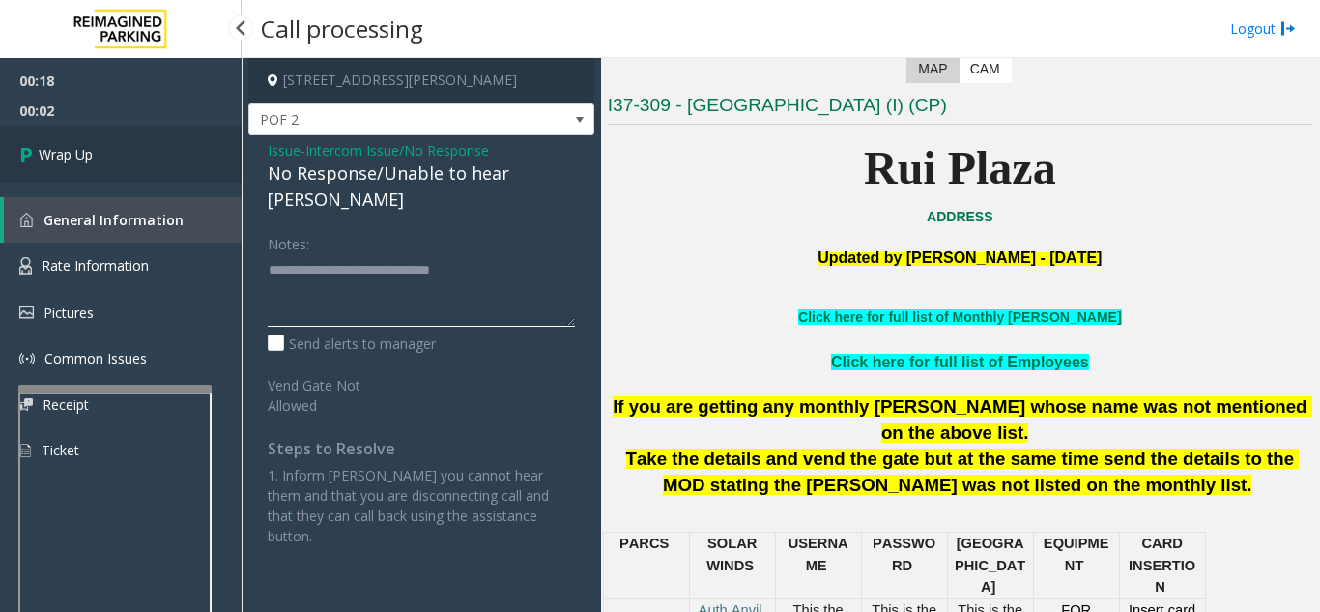
type textarea "**********"
click at [162, 173] on link "Wrap Up" at bounding box center [121, 154] width 242 height 57
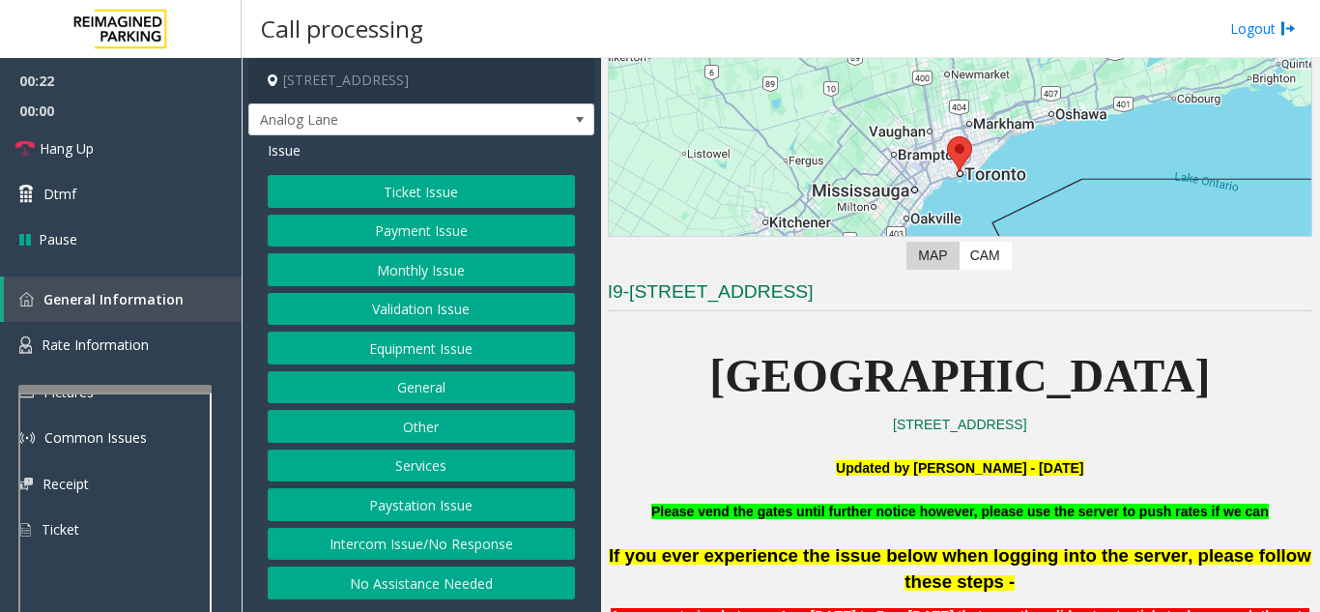
scroll to position [193, 0]
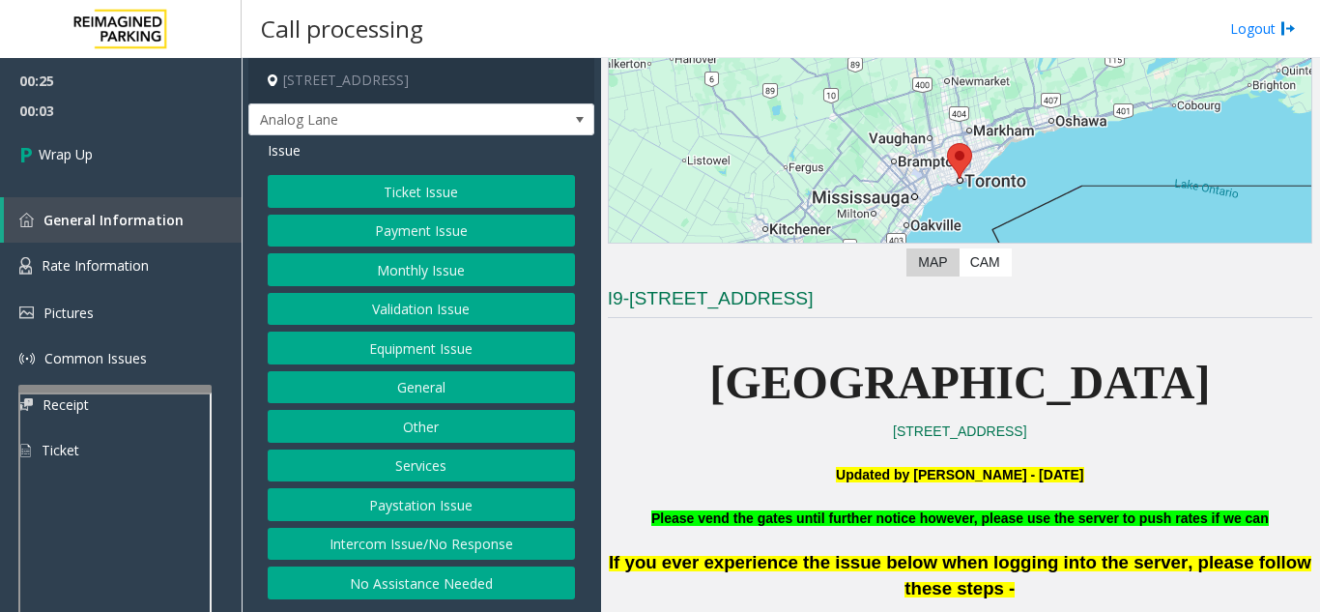
click at [444, 346] on button "Equipment Issue" at bounding box center [421, 347] width 307 height 33
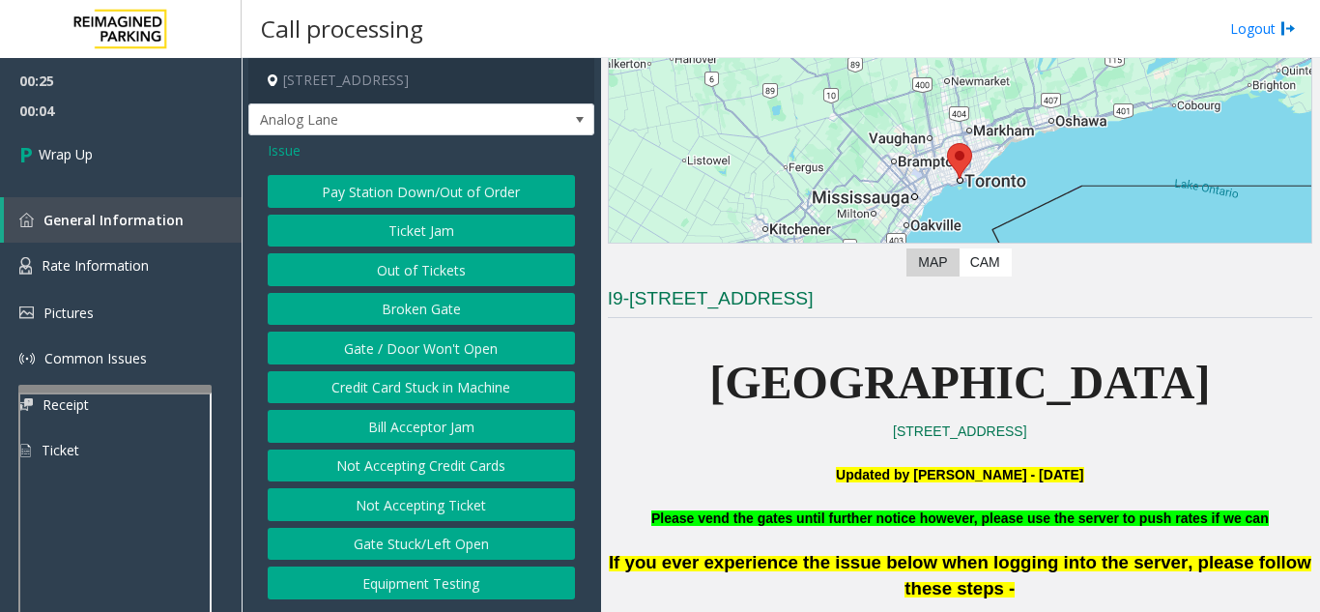
click at [444, 346] on button "Gate / Door Won't Open" at bounding box center [421, 347] width 307 height 33
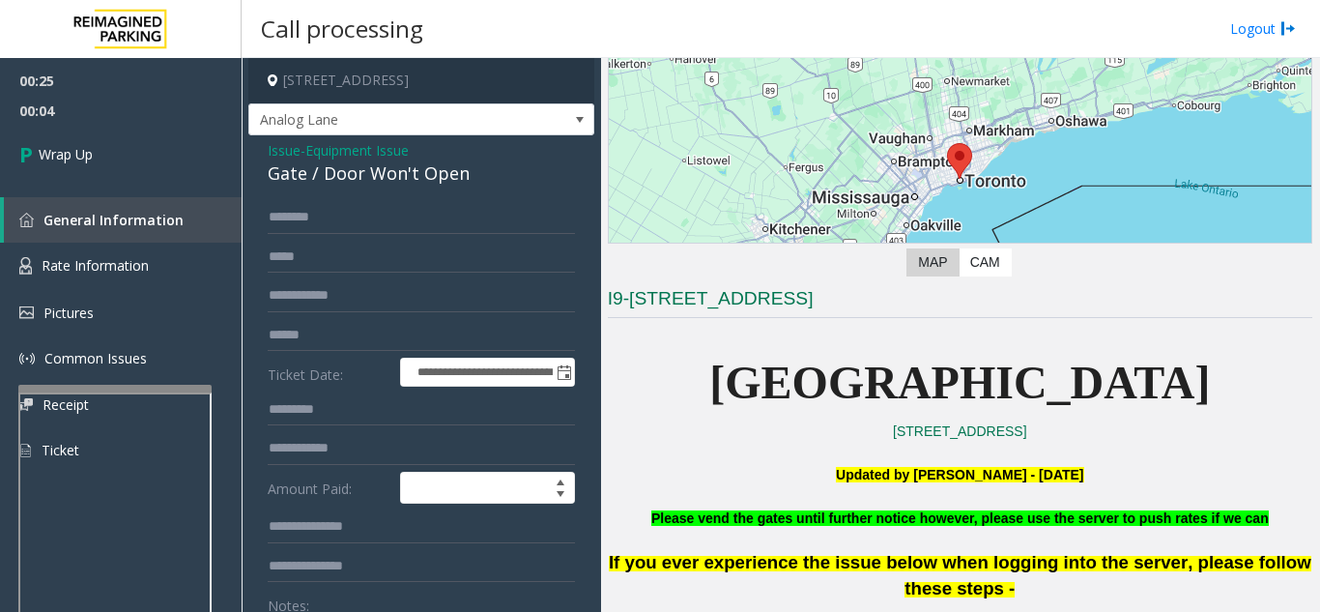
scroll to position [97, 0]
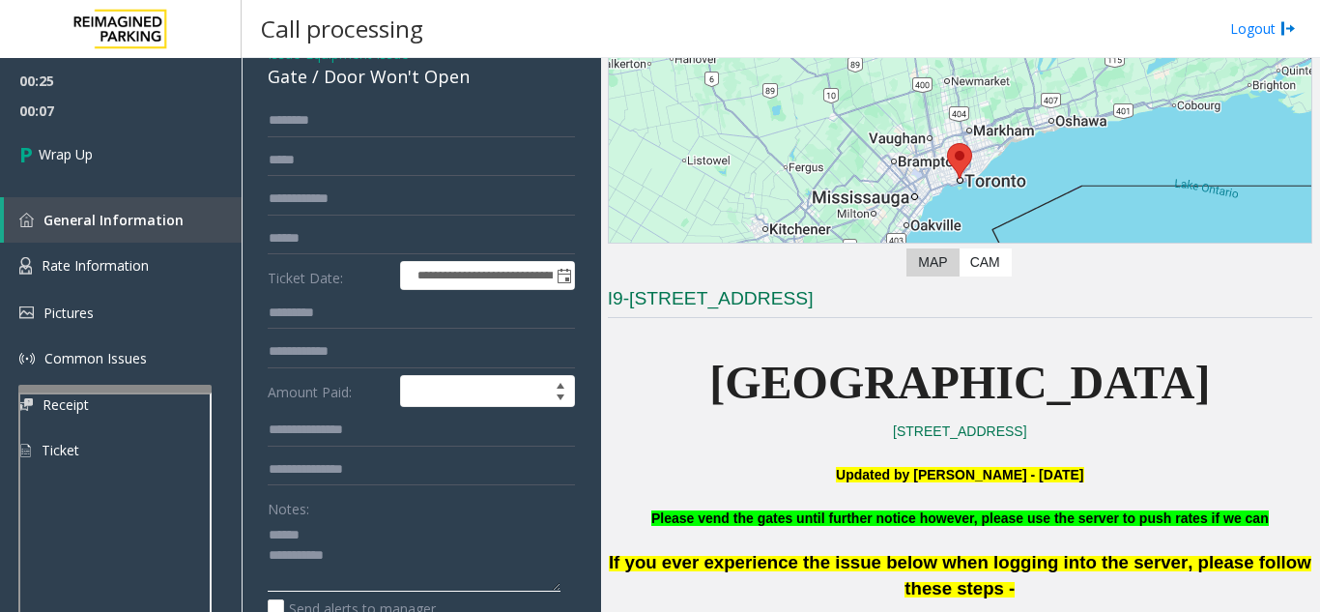
click at [317, 530] on textarea at bounding box center [414, 555] width 293 height 72
drag, startPoint x: 327, startPoint y: 78, endPoint x: 481, endPoint y: 78, distance: 154.6
click at [481, 78] on div "Gate / Door Won't Open" at bounding box center [421, 77] width 307 height 26
click at [466, 561] on textarea at bounding box center [414, 555] width 293 height 72
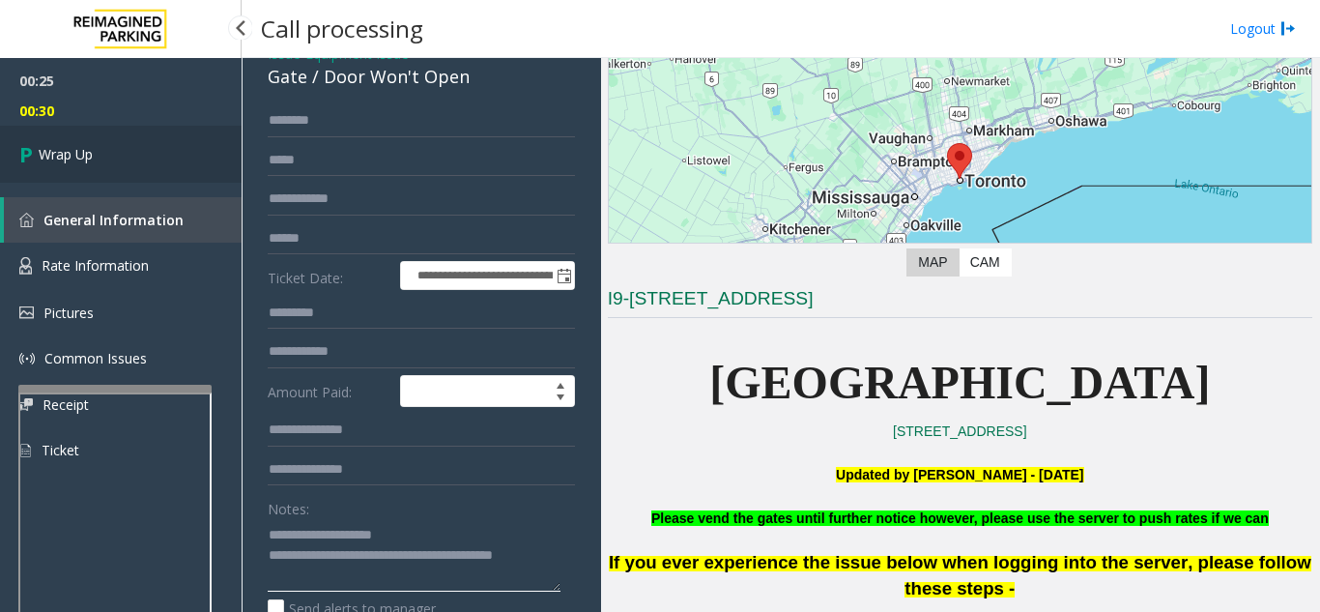
type textarea "**********"
click at [81, 147] on span "Wrap Up" at bounding box center [66, 154] width 54 height 20
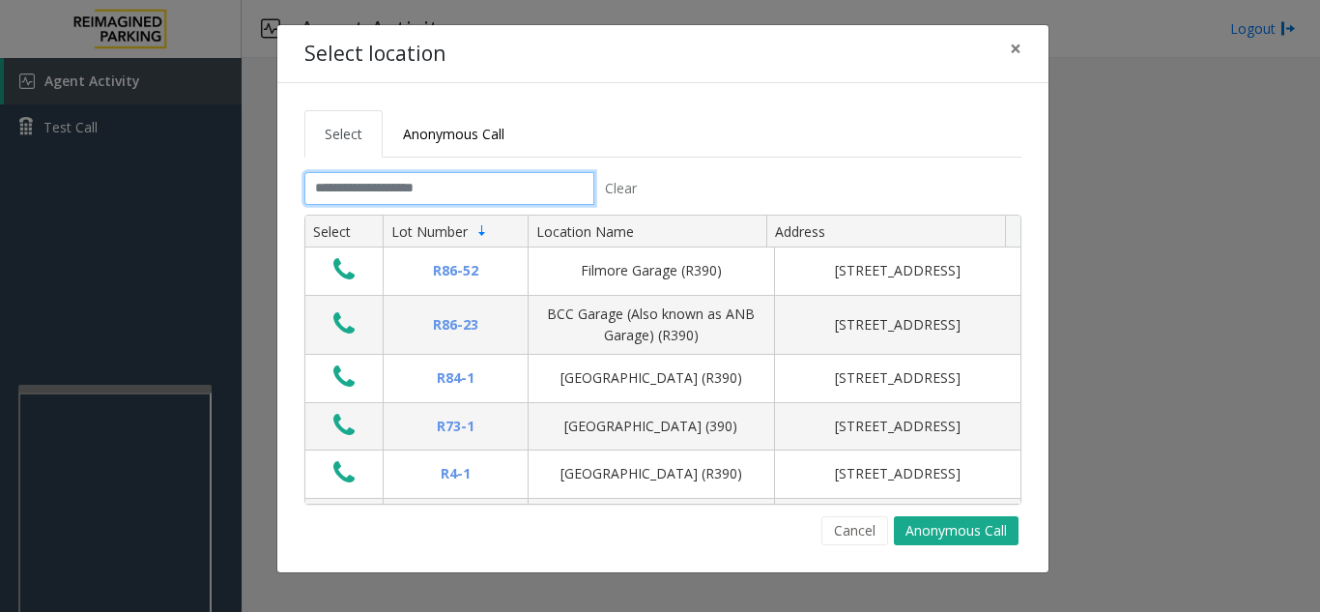
click at [456, 191] on input "text" at bounding box center [449, 188] width 290 height 33
click at [1008, 54] on button "×" at bounding box center [1015, 48] width 39 height 47
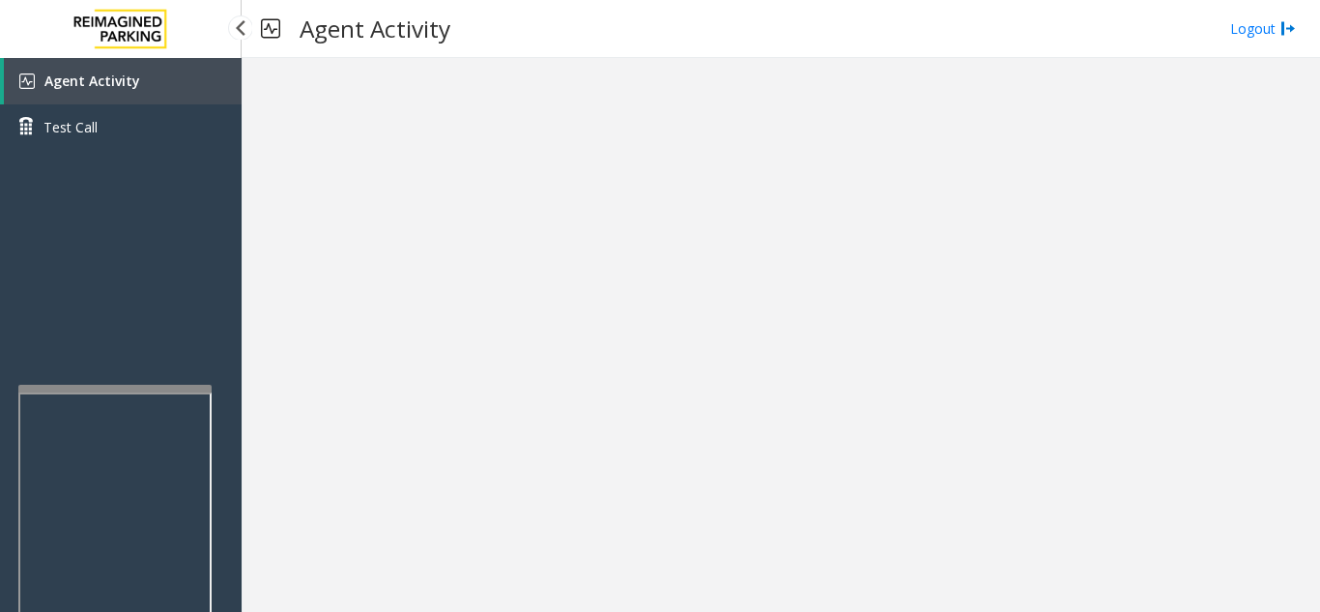
click at [121, 81] on span "Agent Activity" at bounding box center [92, 81] width 96 height 18
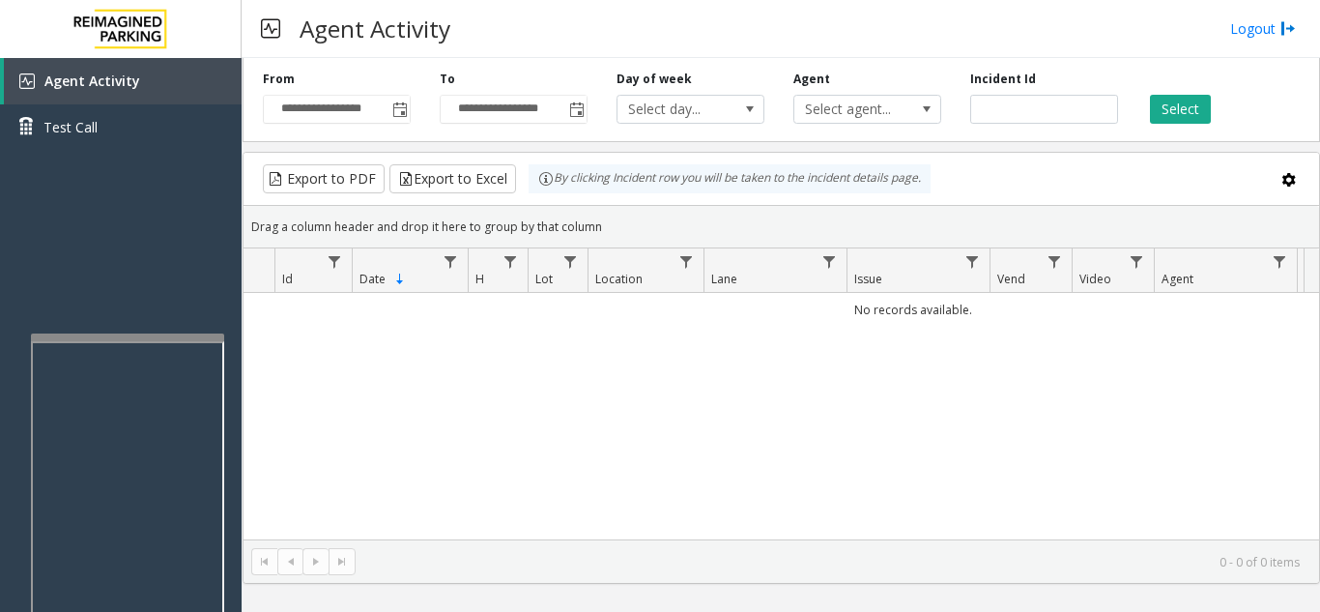
click at [137, 338] on div at bounding box center [127, 337] width 193 height 8
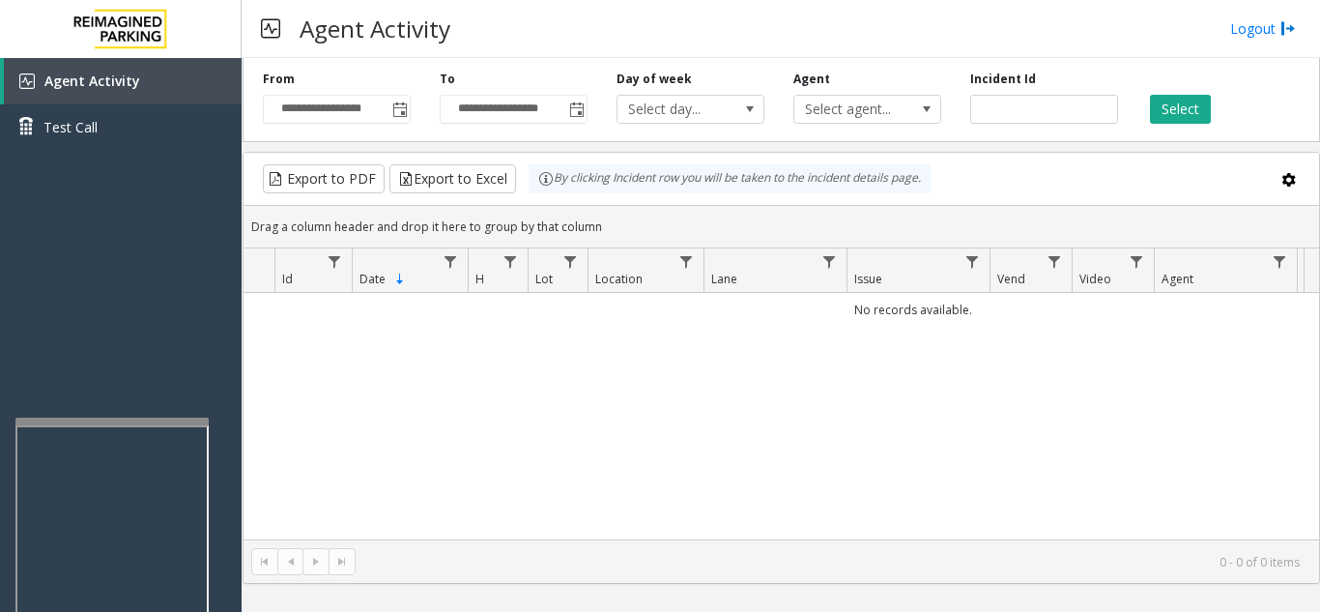
click at [108, 424] on div at bounding box center [111, 421] width 193 height 8
click at [109, 402] on div at bounding box center [111, 619] width 193 height 453
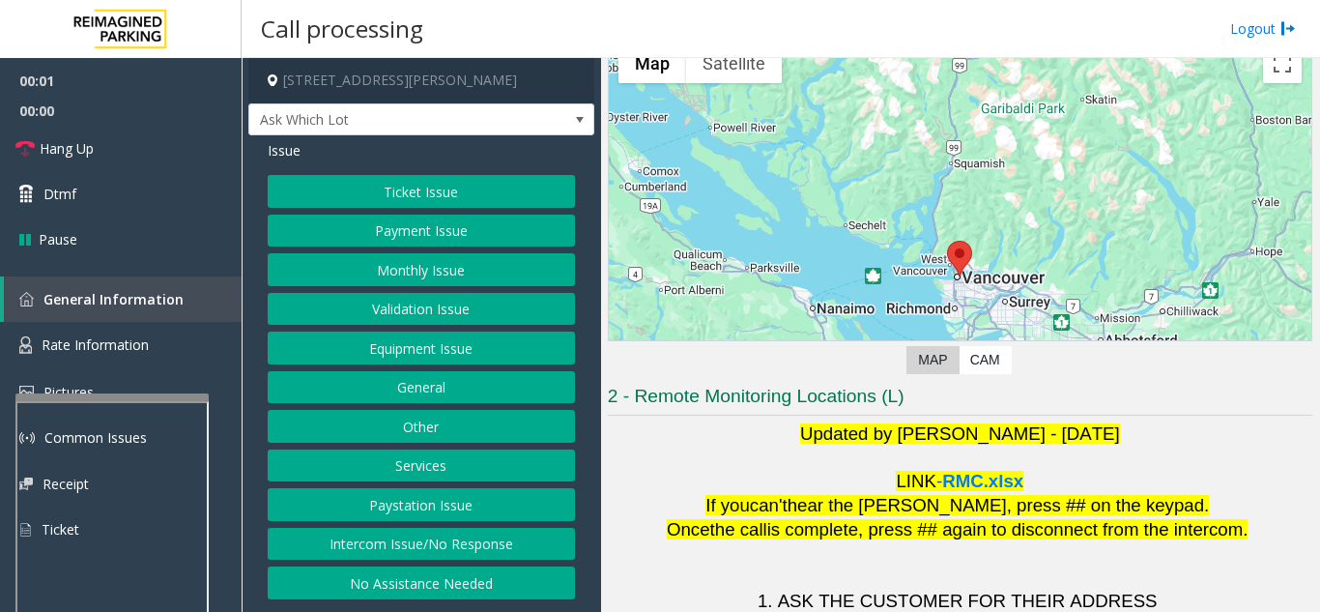
scroll to position [284, 0]
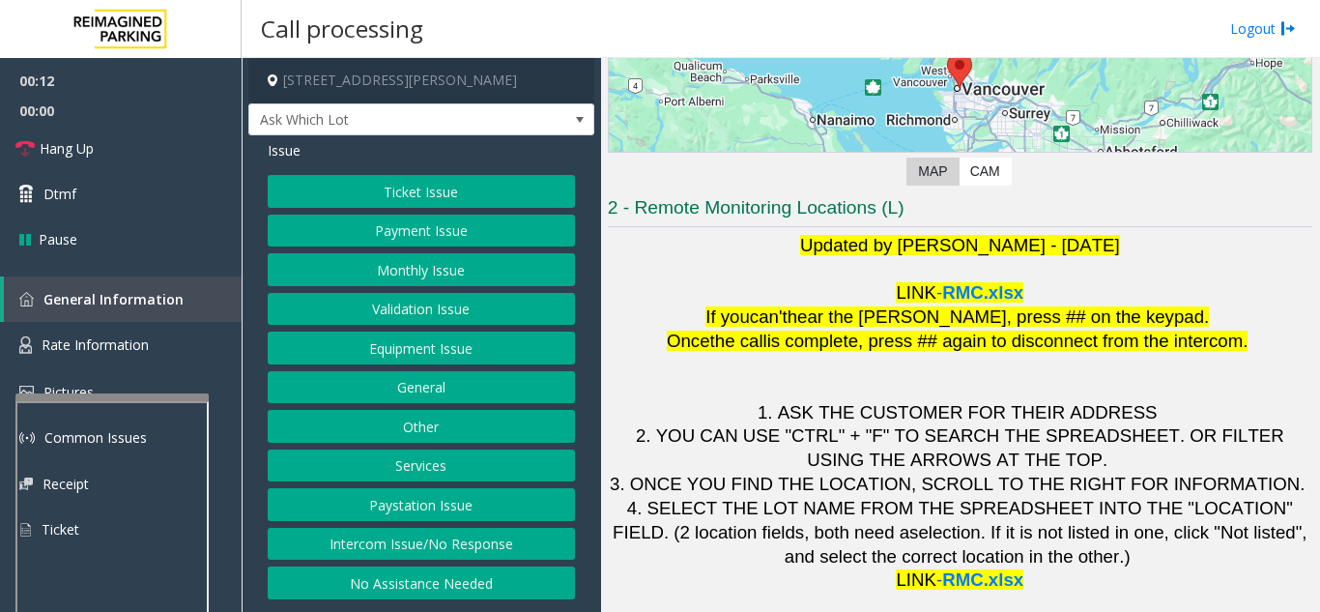
click at [510, 546] on button "Intercom Issue/No Response" at bounding box center [421, 544] width 307 height 33
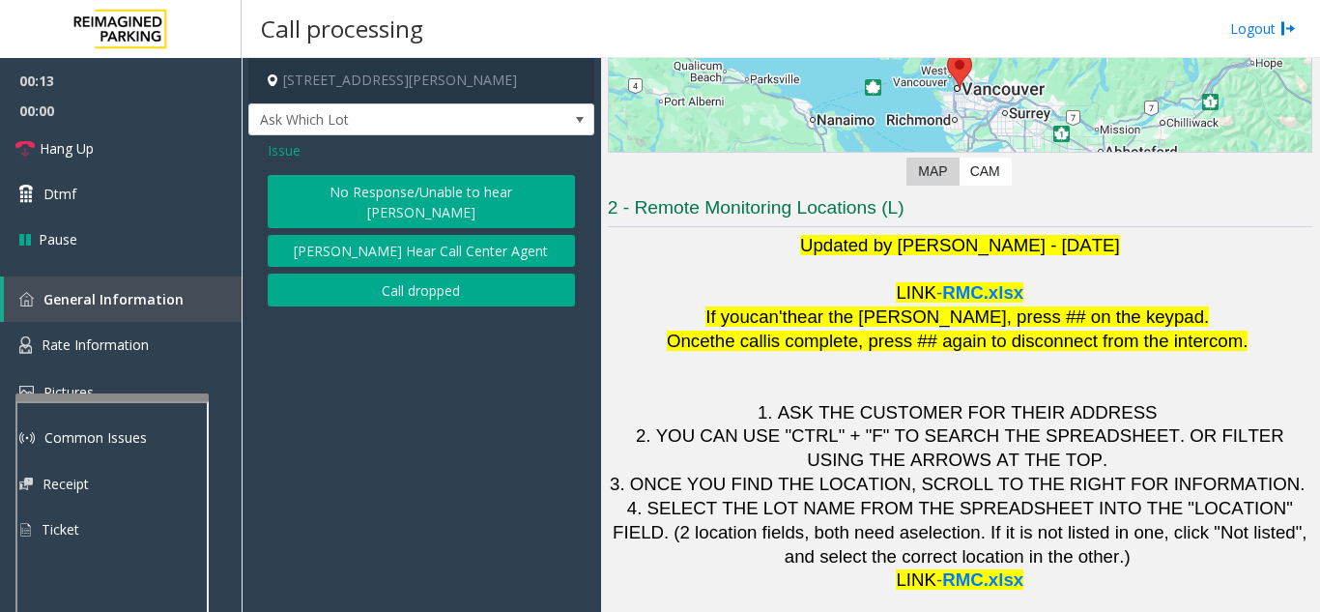
click at [386, 204] on button "No Response/Unable to hear [PERSON_NAME]" at bounding box center [421, 201] width 307 height 53
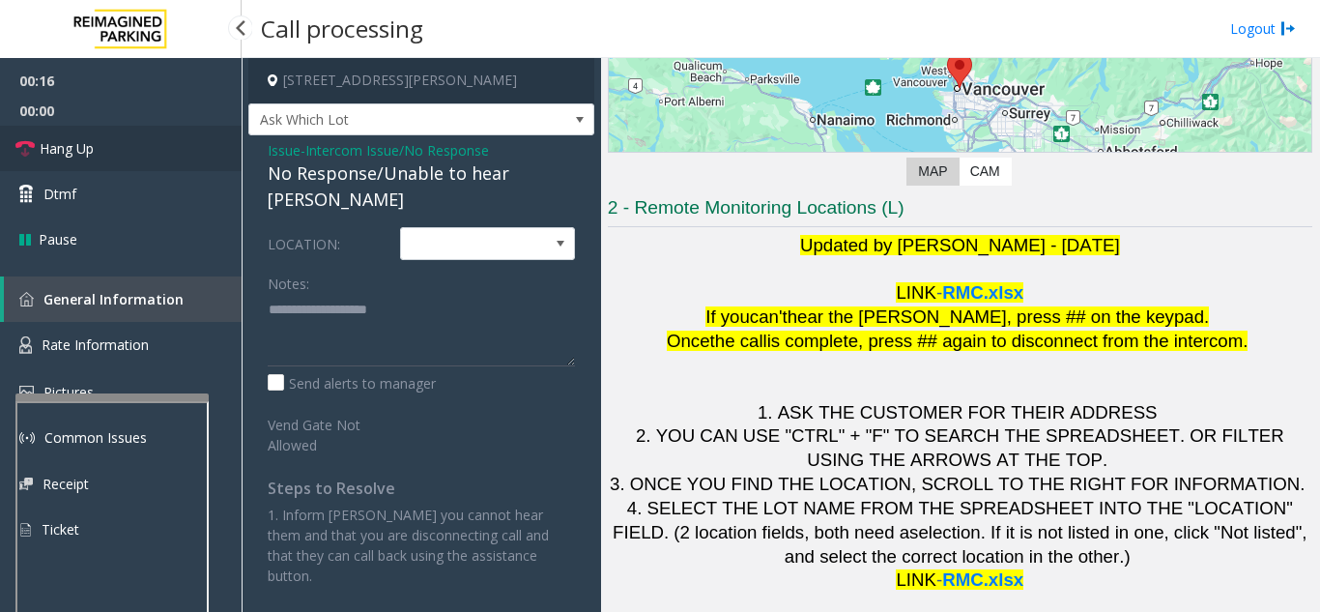
click at [189, 129] on link "Hang Up" at bounding box center [121, 148] width 242 height 45
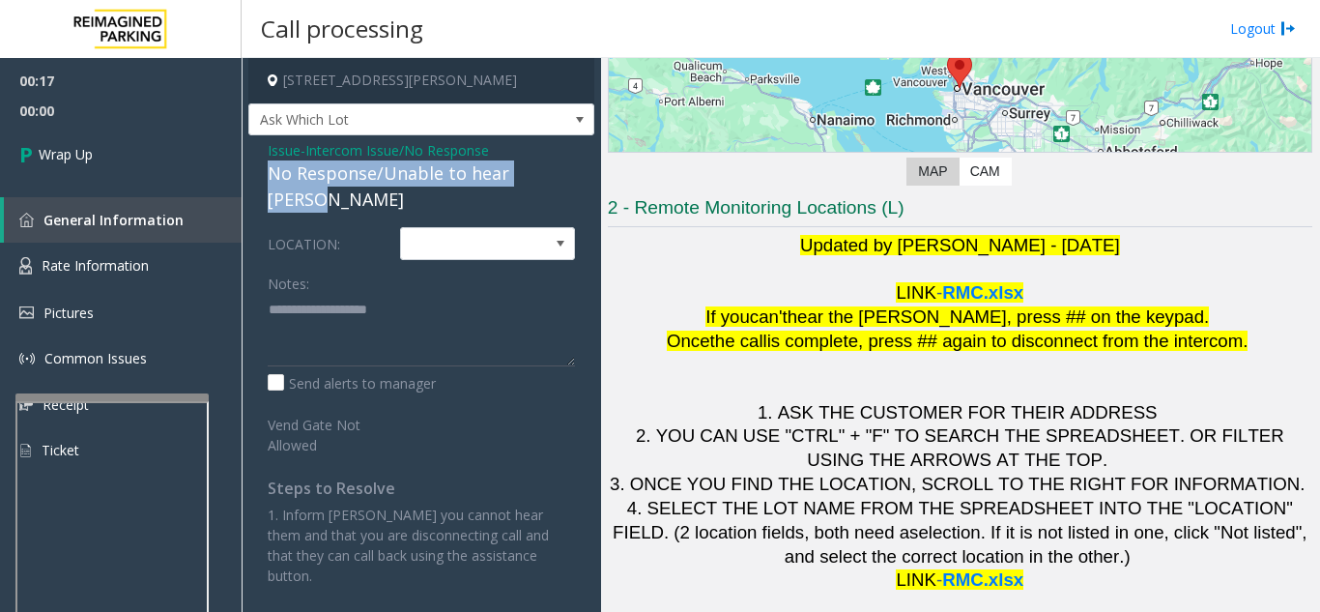
drag, startPoint x: 268, startPoint y: 173, endPoint x: 564, endPoint y: 169, distance: 296.7
click at [564, 169] on div "No Response/Unable to hear [PERSON_NAME]" at bounding box center [421, 186] width 307 height 52
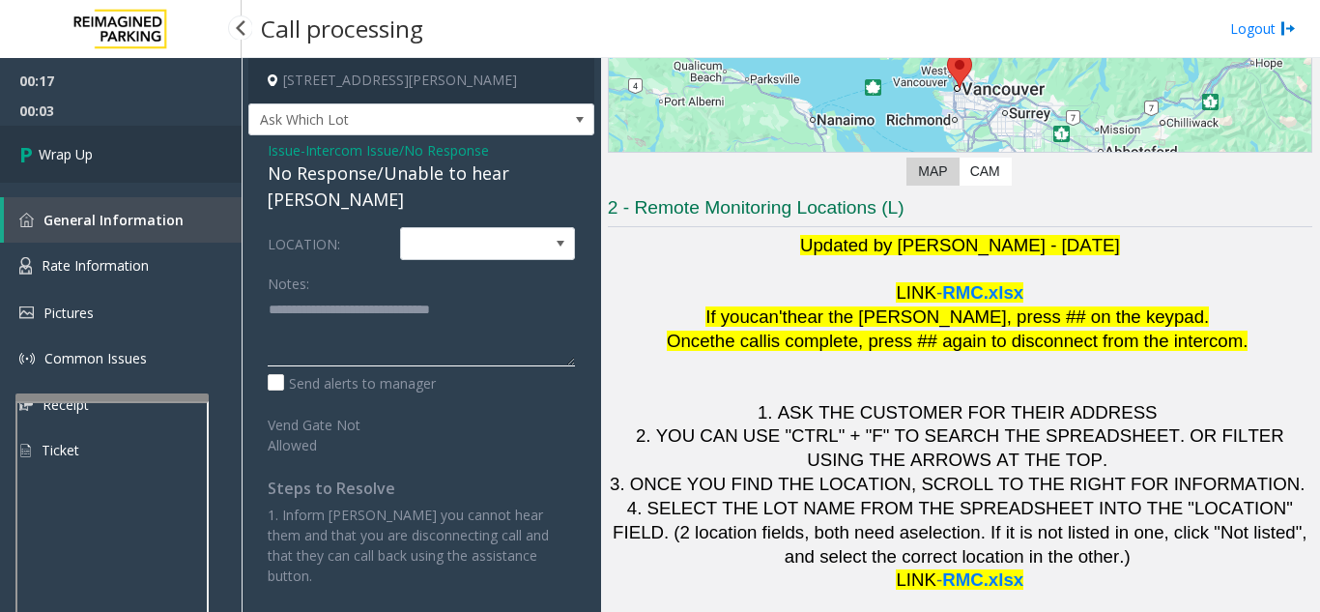
type textarea "**********"
click at [101, 154] on link "Wrap Up" at bounding box center [121, 154] width 242 height 57
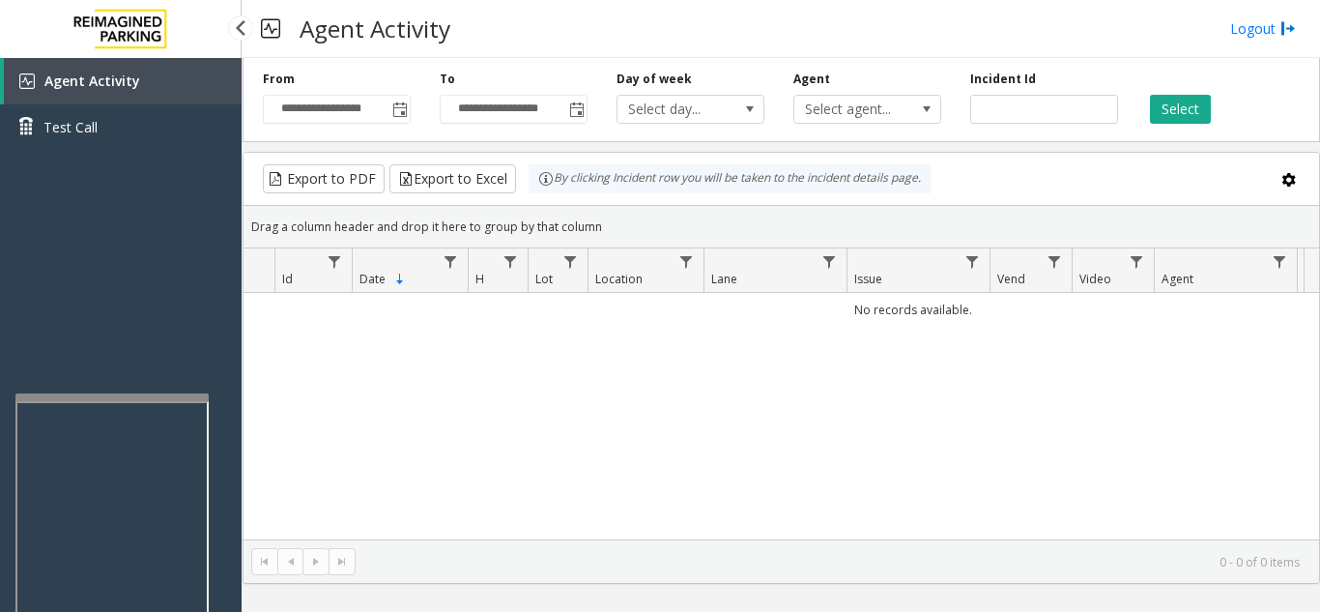
click at [114, 242] on div "Agent Activity Test Call" at bounding box center [121, 364] width 242 height 612
click at [401, 113] on span "Toggle popup" at bounding box center [399, 109] width 15 height 15
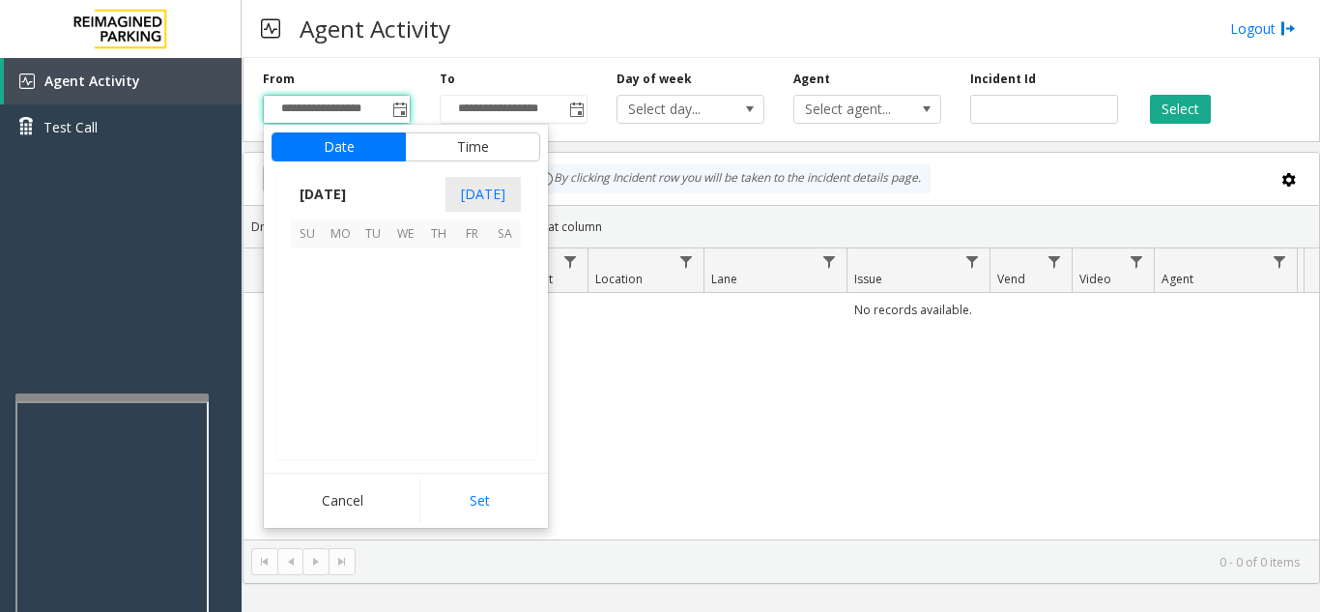
scroll to position [346807, 0]
click at [303, 289] on span "7" at bounding box center [307, 297] width 33 height 33
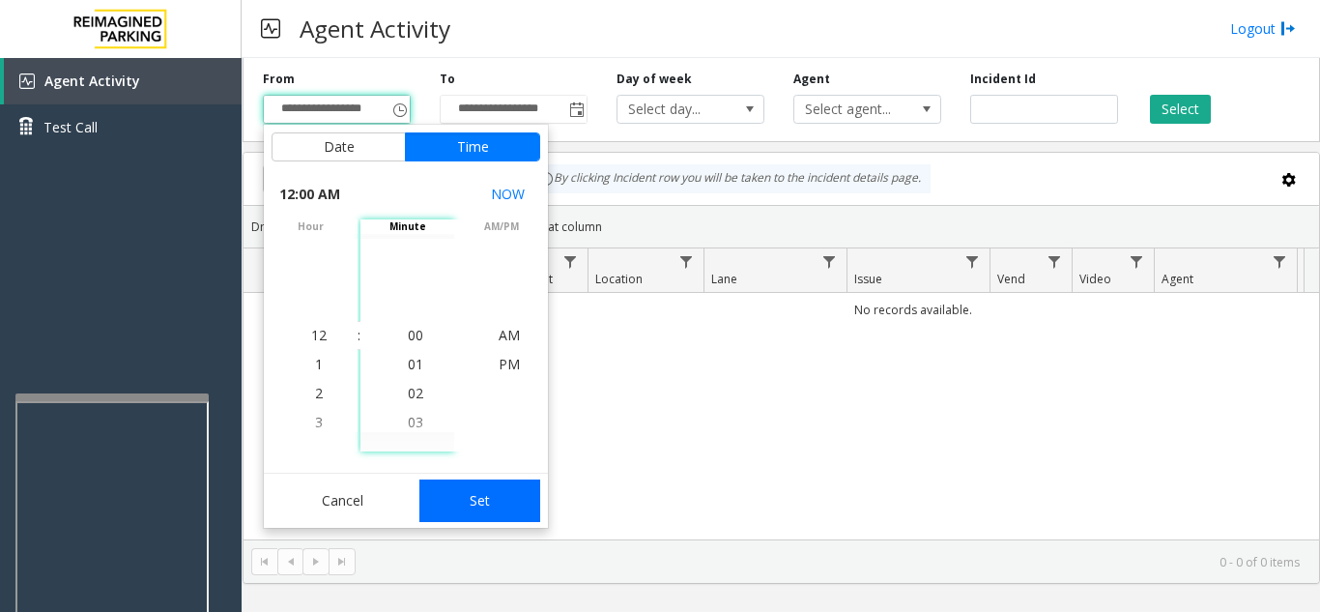
click at [491, 513] on button "Set" at bounding box center [480, 500] width 122 height 43
type input "**********"
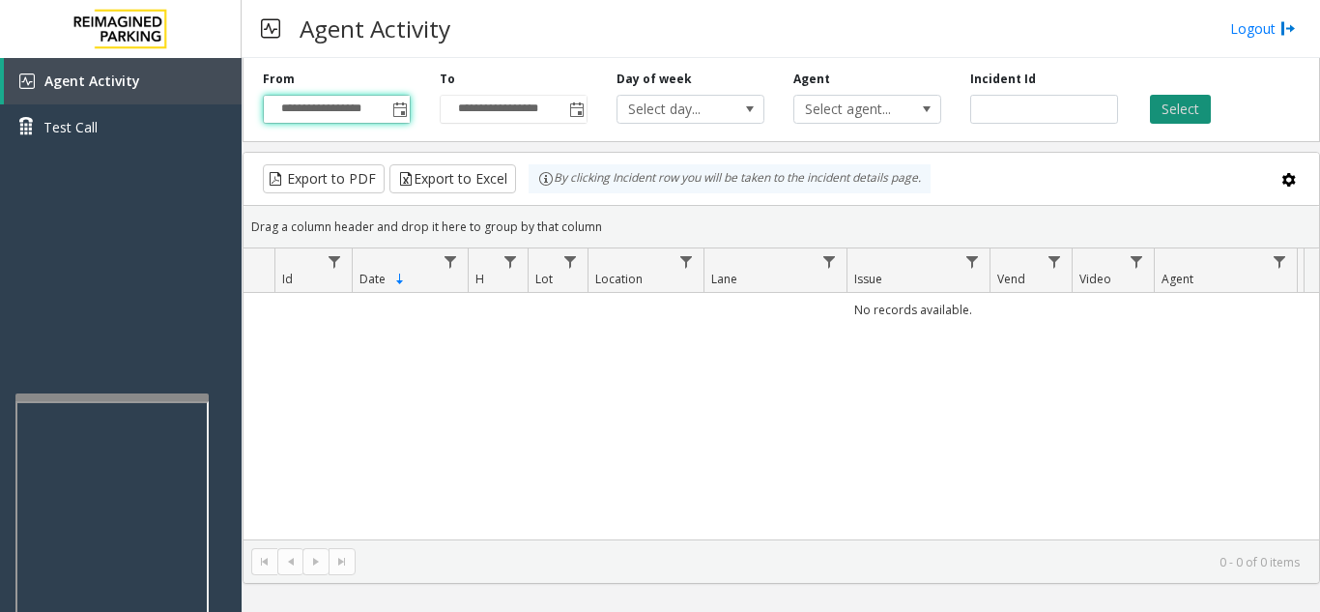
click at [1180, 112] on button "Select" at bounding box center [1180, 109] width 61 height 29
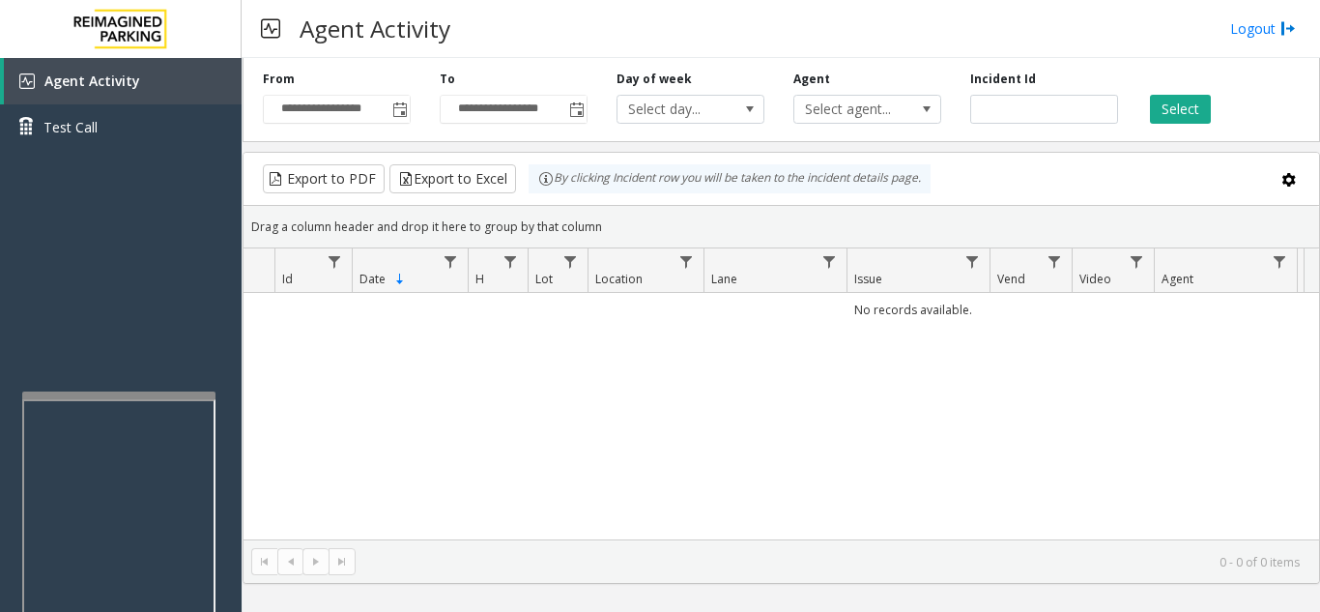
click at [112, 398] on div at bounding box center [118, 395] width 193 height 8
click at [1239, 32] on link "Logout" at bounding box center [1263, 28] width 66 height 20
